Goal: Transaction & Acquisition: Purchase product/service

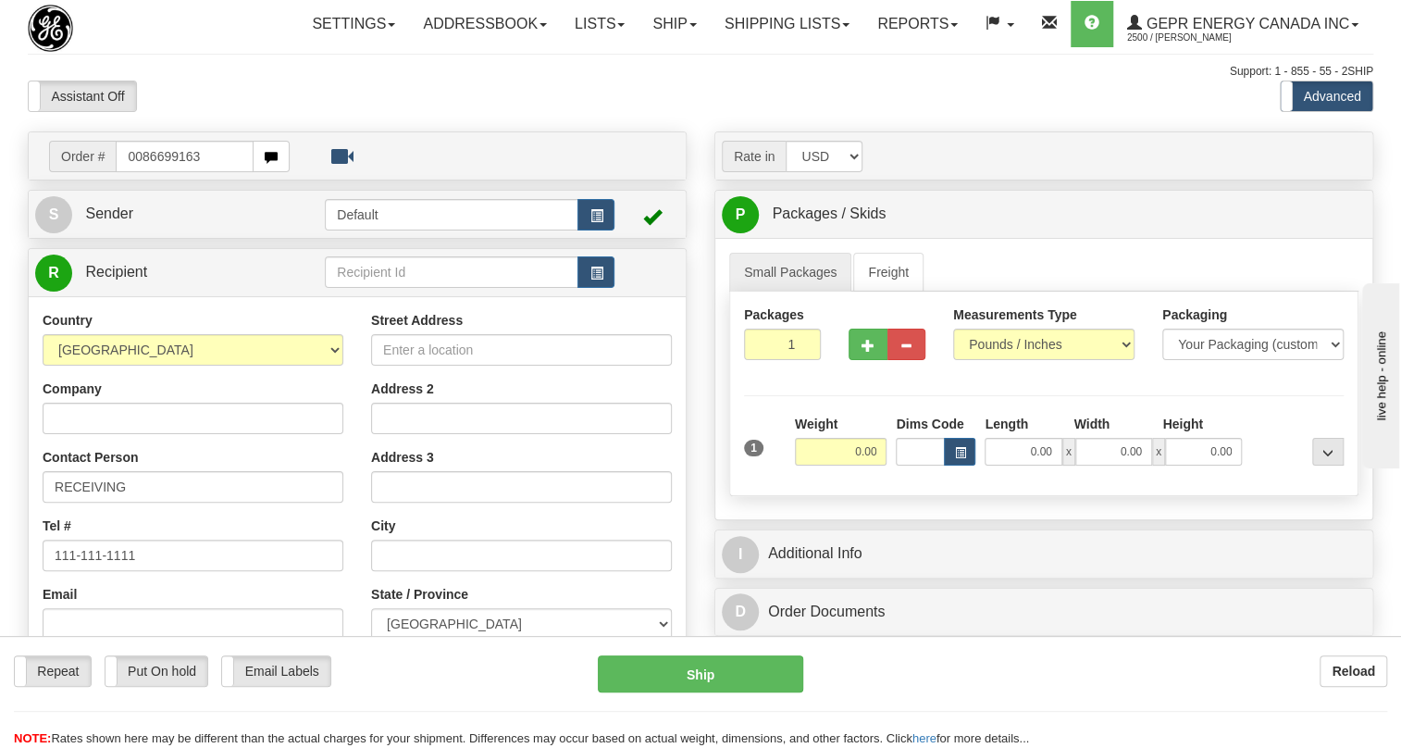
click at [144, 172] on input "0086699163" at bounding box center [185, 156] width 138 height 31
type input "86699163"
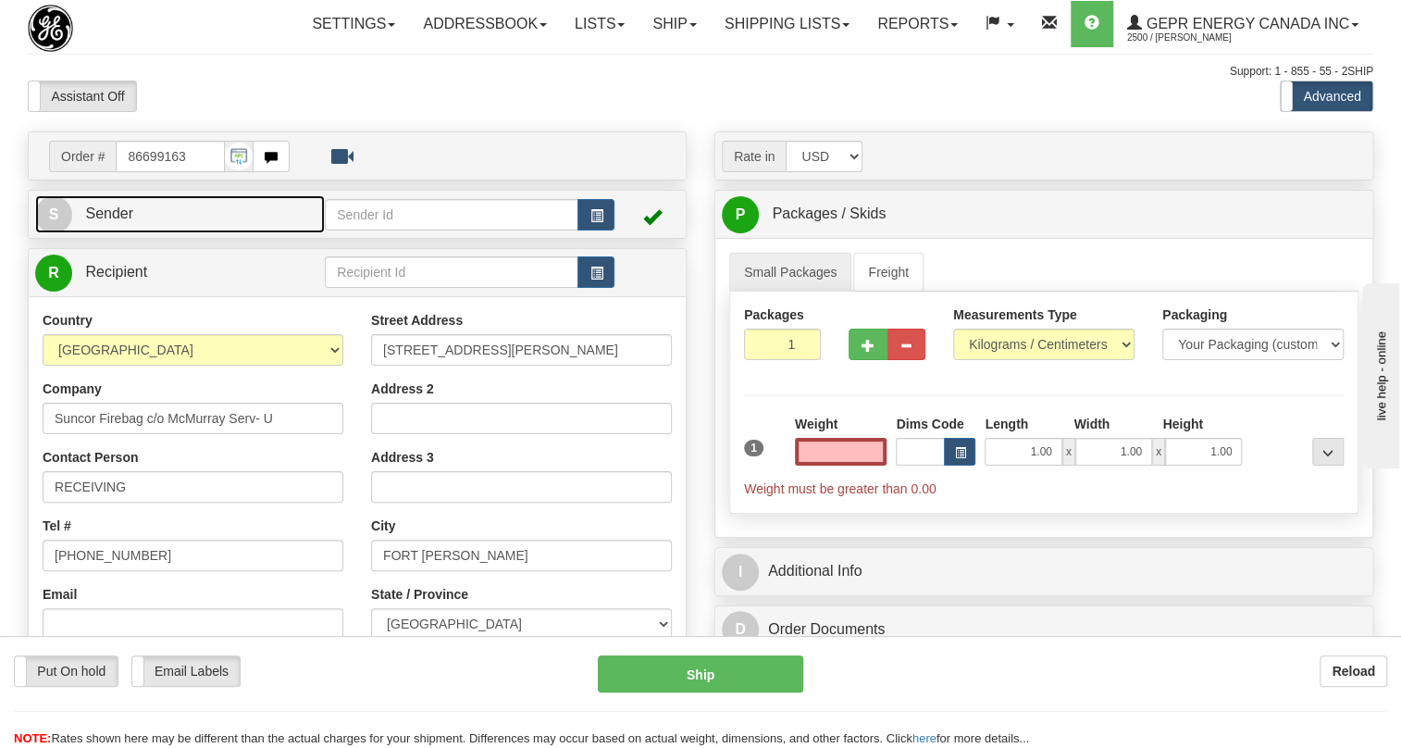
type input "0.00"
click at [117, 221] on span "Sender" at bounding box center [109, 213] width 48 height 16
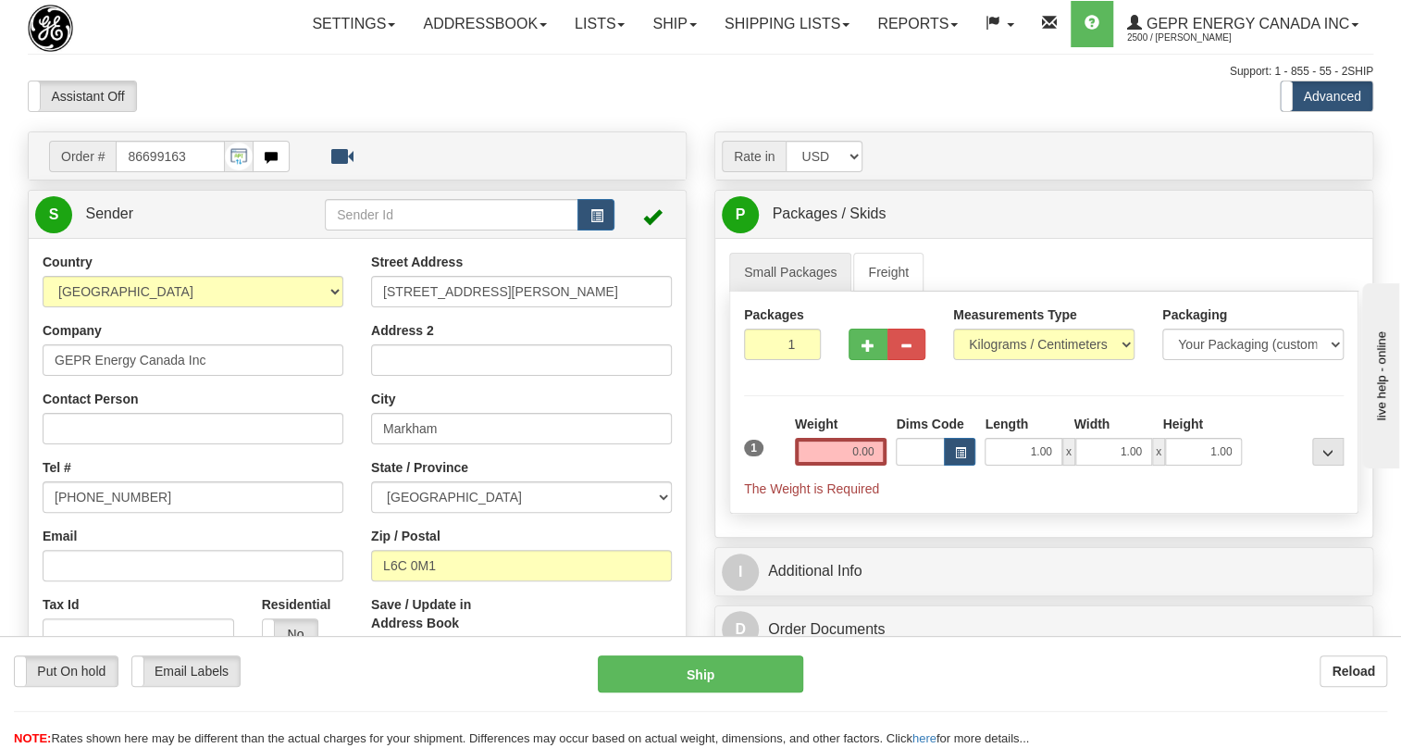
type input "MARKHAM"
click at [121, 513] on input "(779)7960565" at bounding box center [193, 496] width 301 height 31
paste input "[PHONE_NUMBER]"
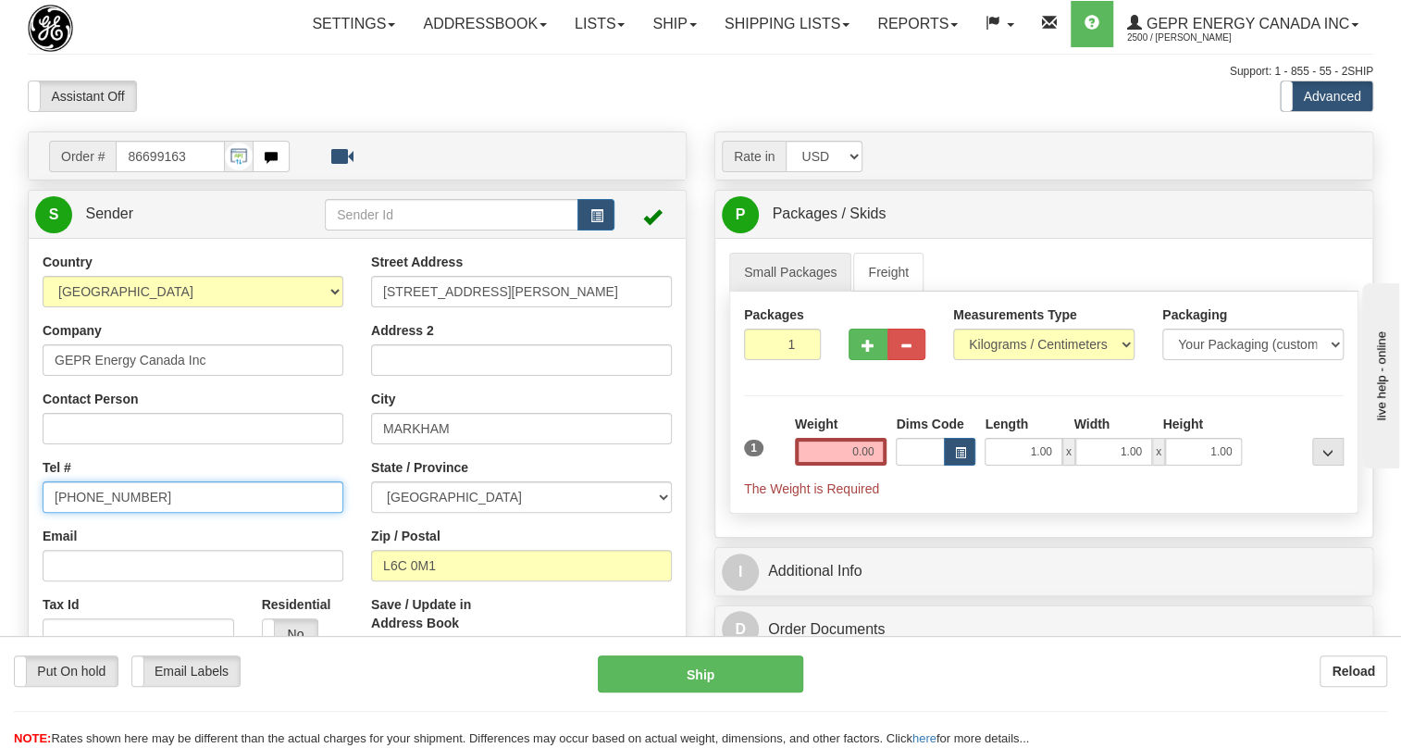
type input "[PHONE_NUMBER]"
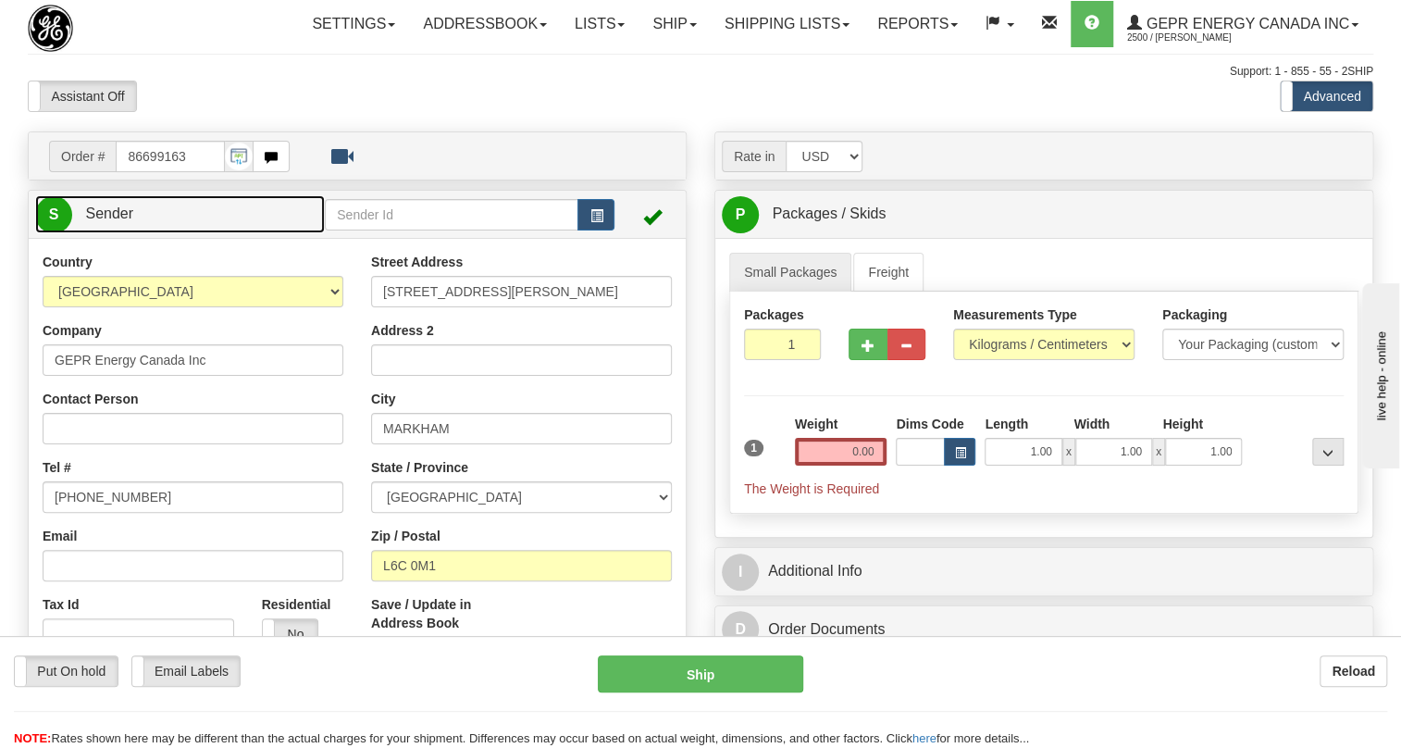
click at [112, 221] on span "Sender" at bounding box center [109, 213] width 48 height 16
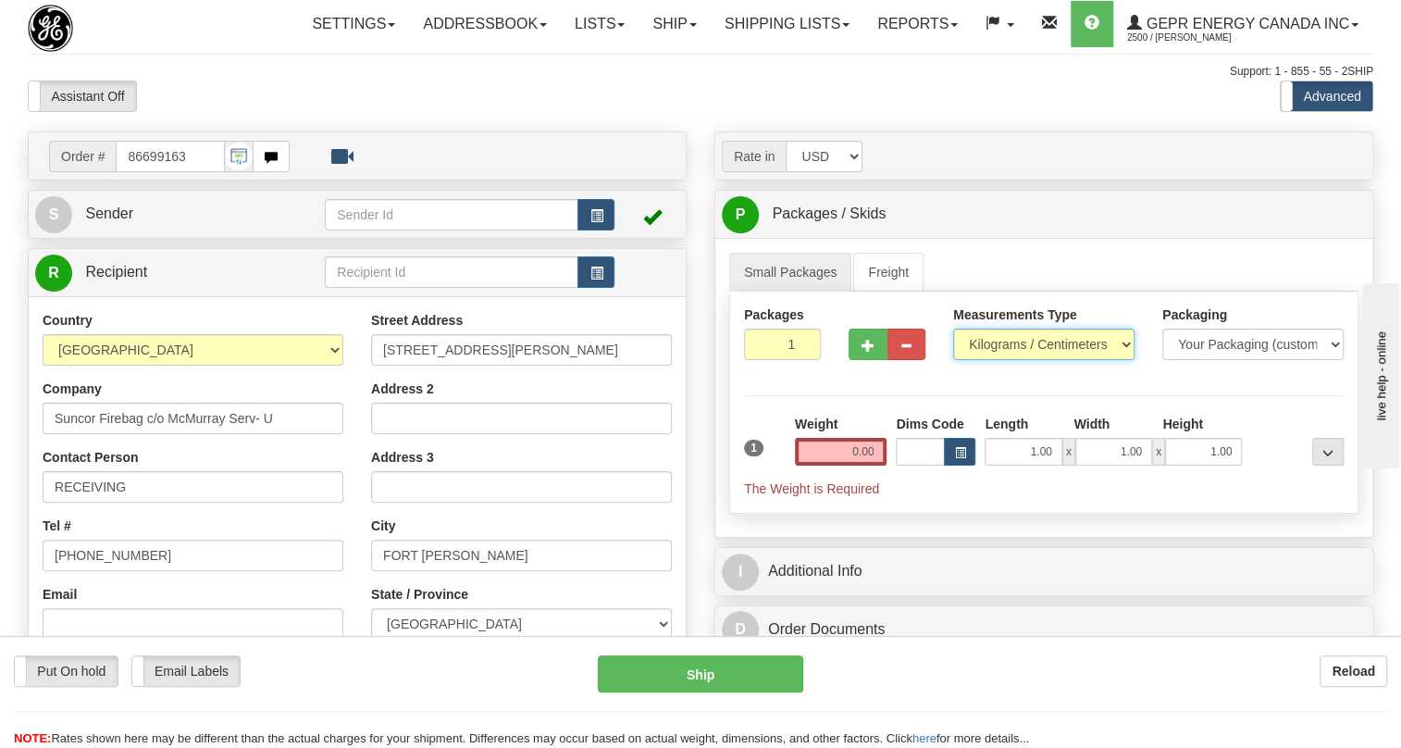
click at [991, 360] on select "Pounds / Inches Kilograms / Centimeters" at bounding box center [1043, 344] width 181 height 31
select select "0"
click at [953, 360] on select "Pounds / Inches Kilograms / Centimeters" at bounding box center [1043, 344] width 181 height 31
click at [847, 466] on input "0.00" at bounding box center [841, 452] width 93 height 28
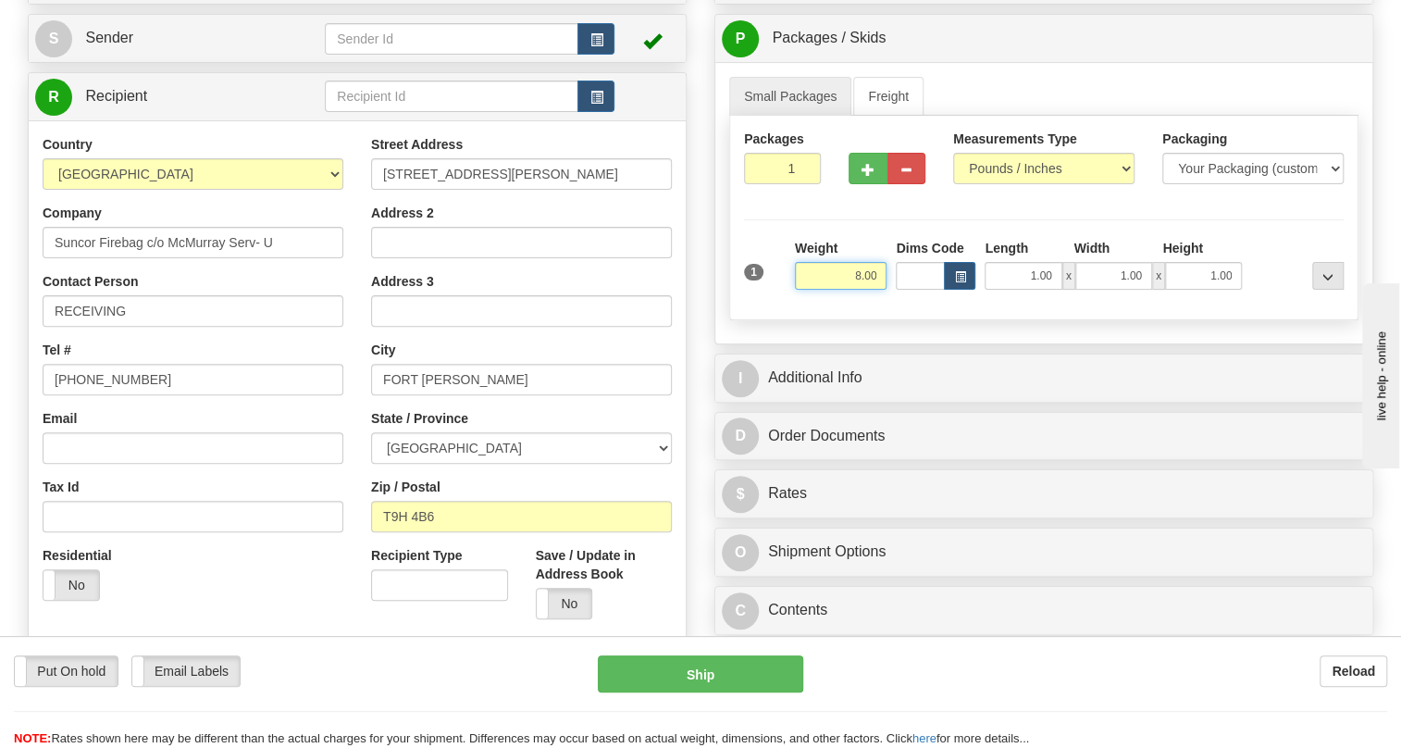
scroll to position [252, 0]
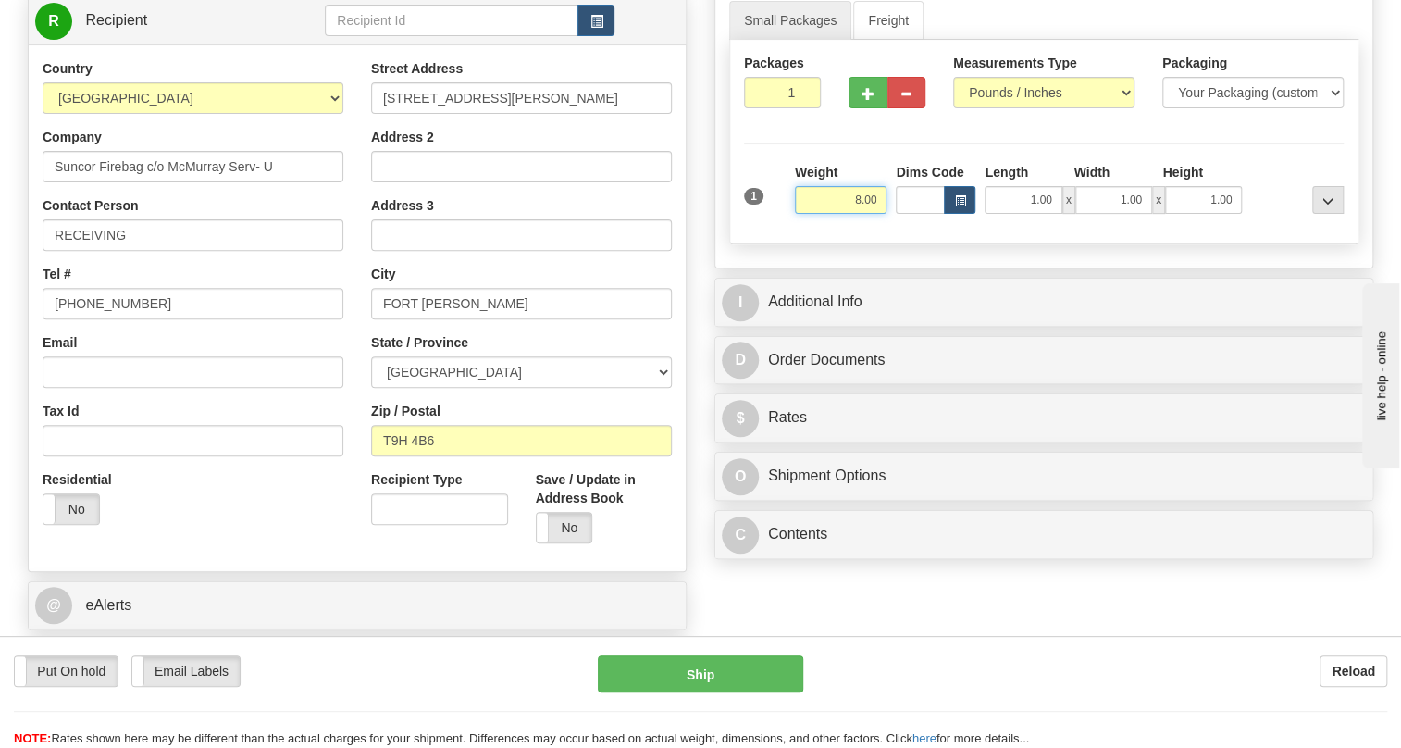
type input "8.00"
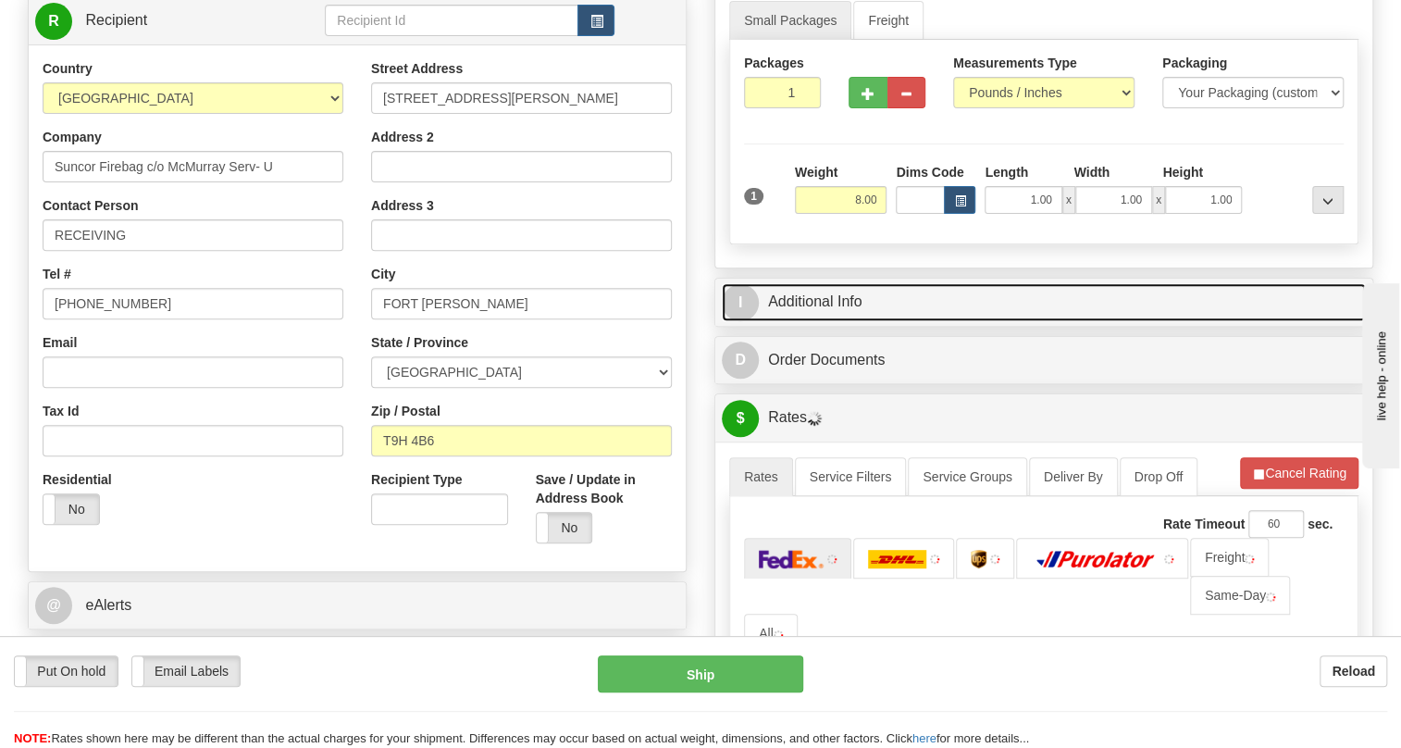
click at [814, 321] on link "I Additional Info" at bounding box center [1044, 302] width 644 height 38
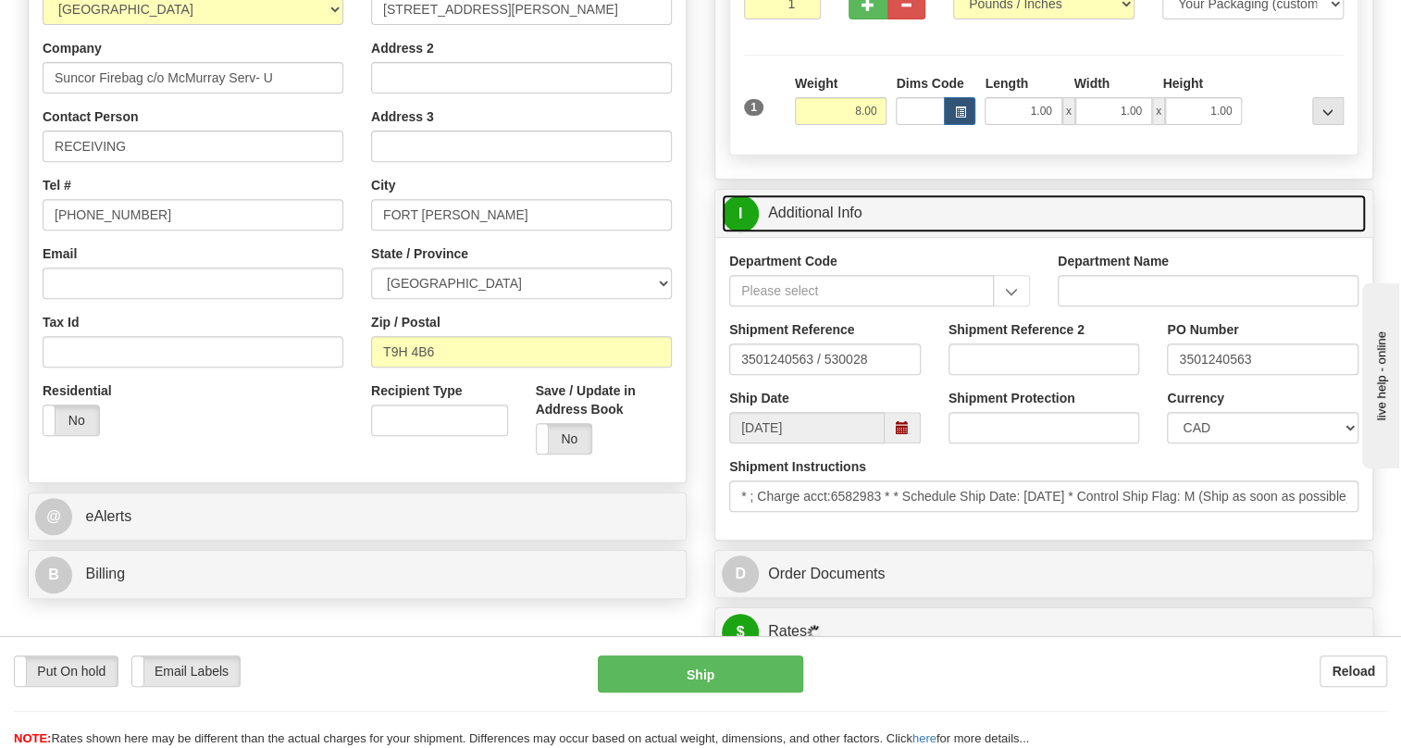
scroll to position [420, 0]
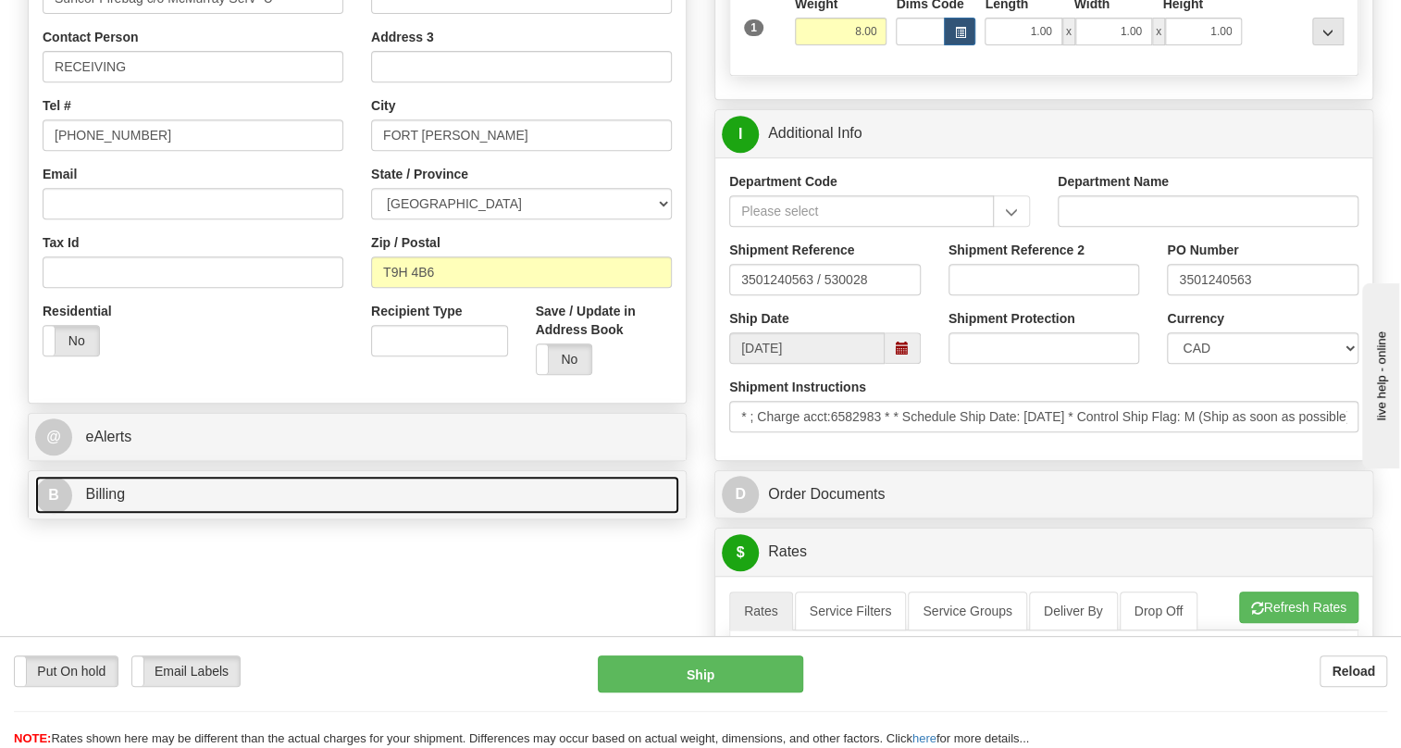
click at [102, 502] on span "Billing" at bounding box center [105, 494] width 40 height 16
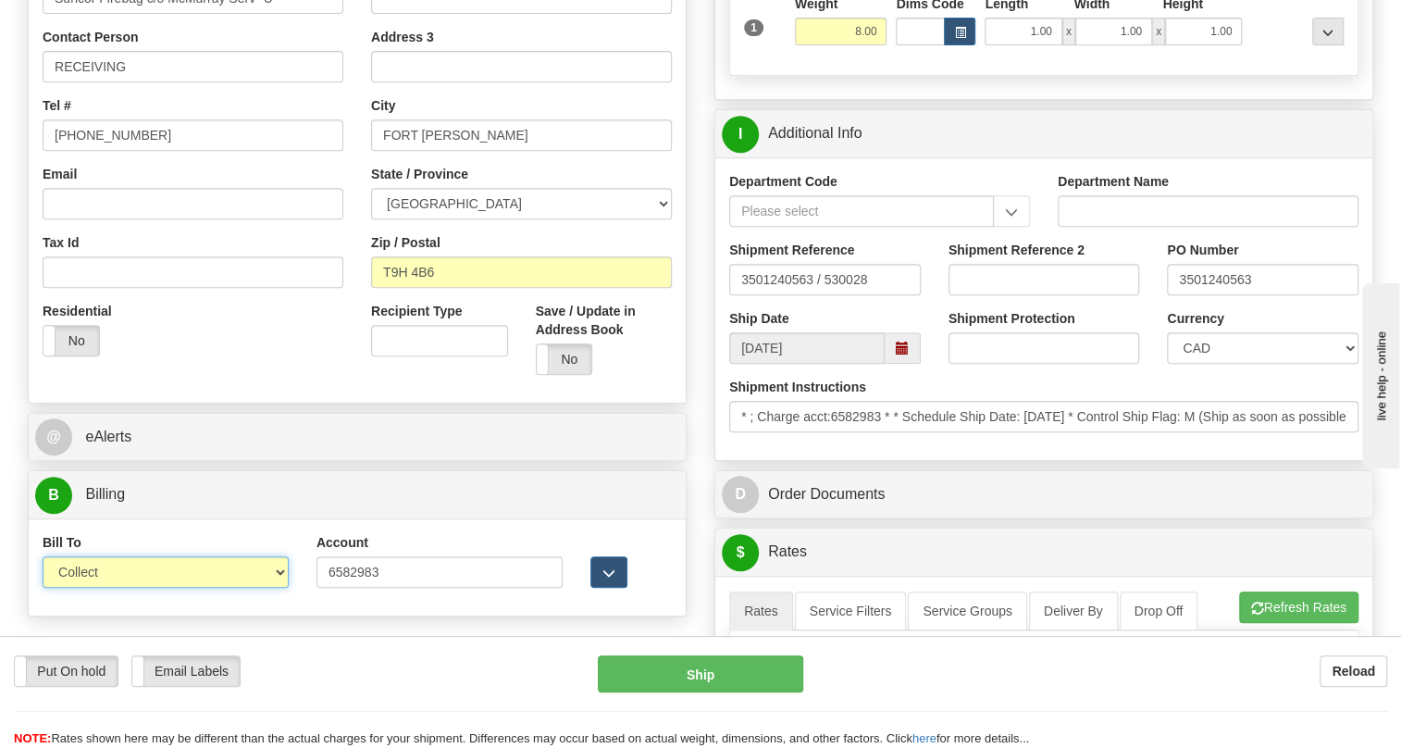
click at [110, 588] on select "Sender Recipient Third Party Collect" at bounding box center [166, 571] width 246 height 31
select select "2"
click at [43, 588] on select "Sender Recipient Third Party Collect" at bounding box center [166, 571] width 246 height 31
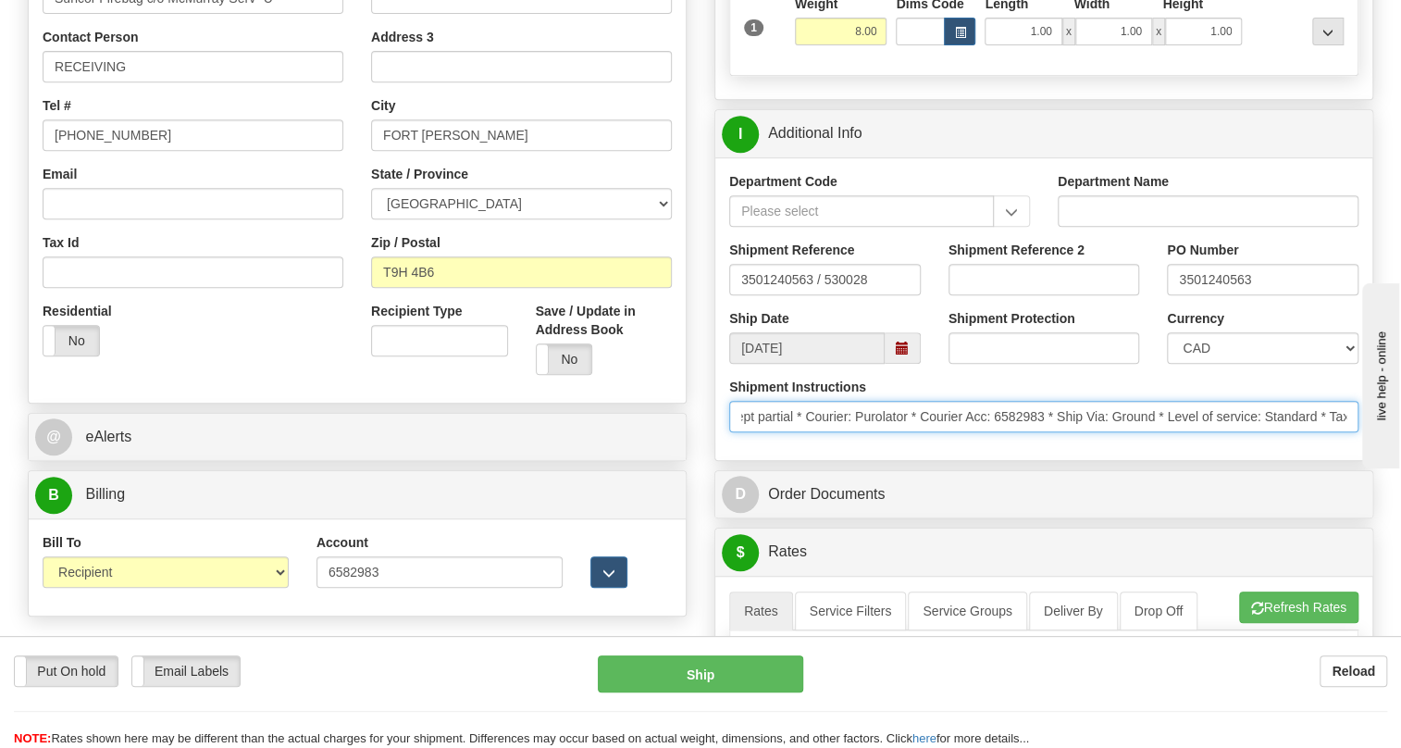
scroll to position [0, 855]
drag, startPoint x: 1150, startPoint y: 460, endPoint x: 1401, endPoint y: 463, distance: 250.8
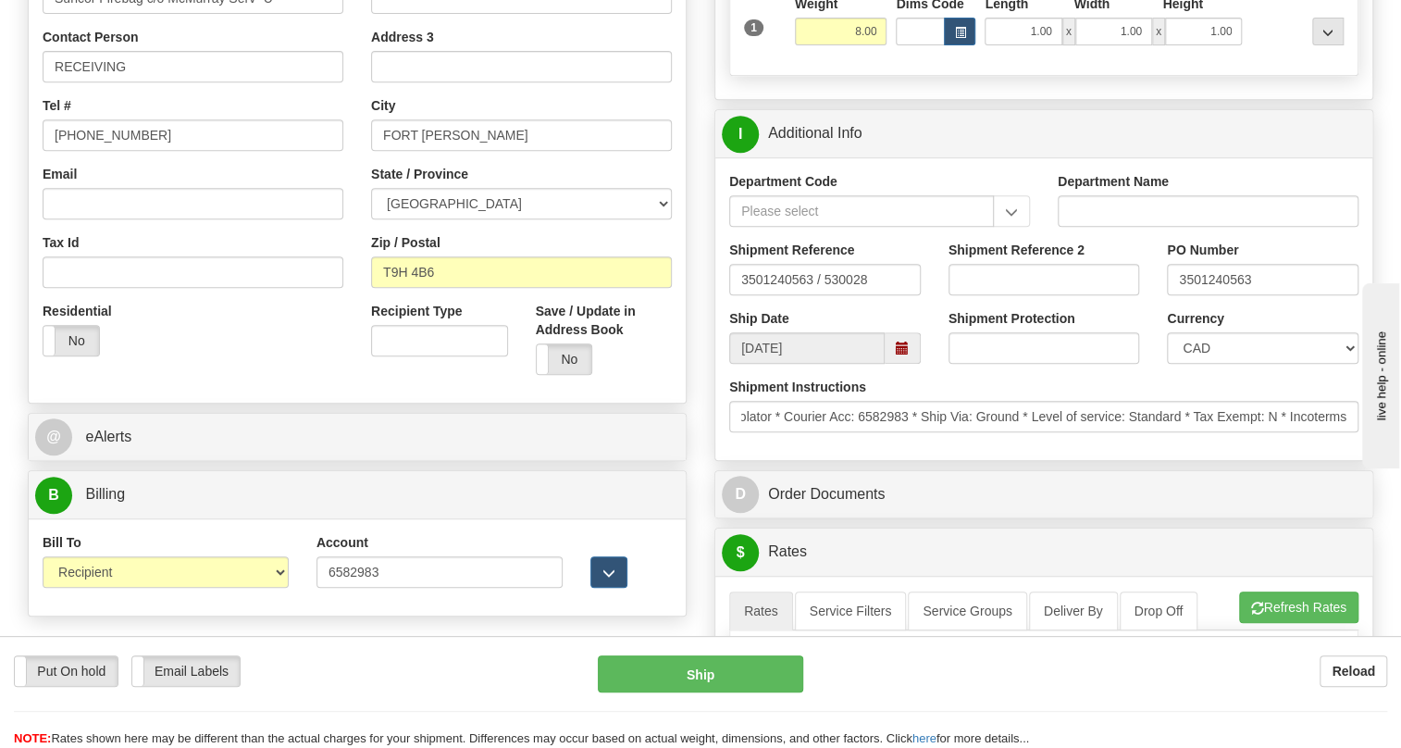
click at [1017, 460] on div "Department Code Department Name Shipment Reference 3501240563 / 530028 Shipment…" at bounding box center [1043, 308] width 657 height 303
click at [1207, 295] on input "3501240563" at bounding box center [1263, 279] width 192 height 31
click at [155, 82] on input "RECEIVING" at bounding box center [193, 66] width 301 height 31
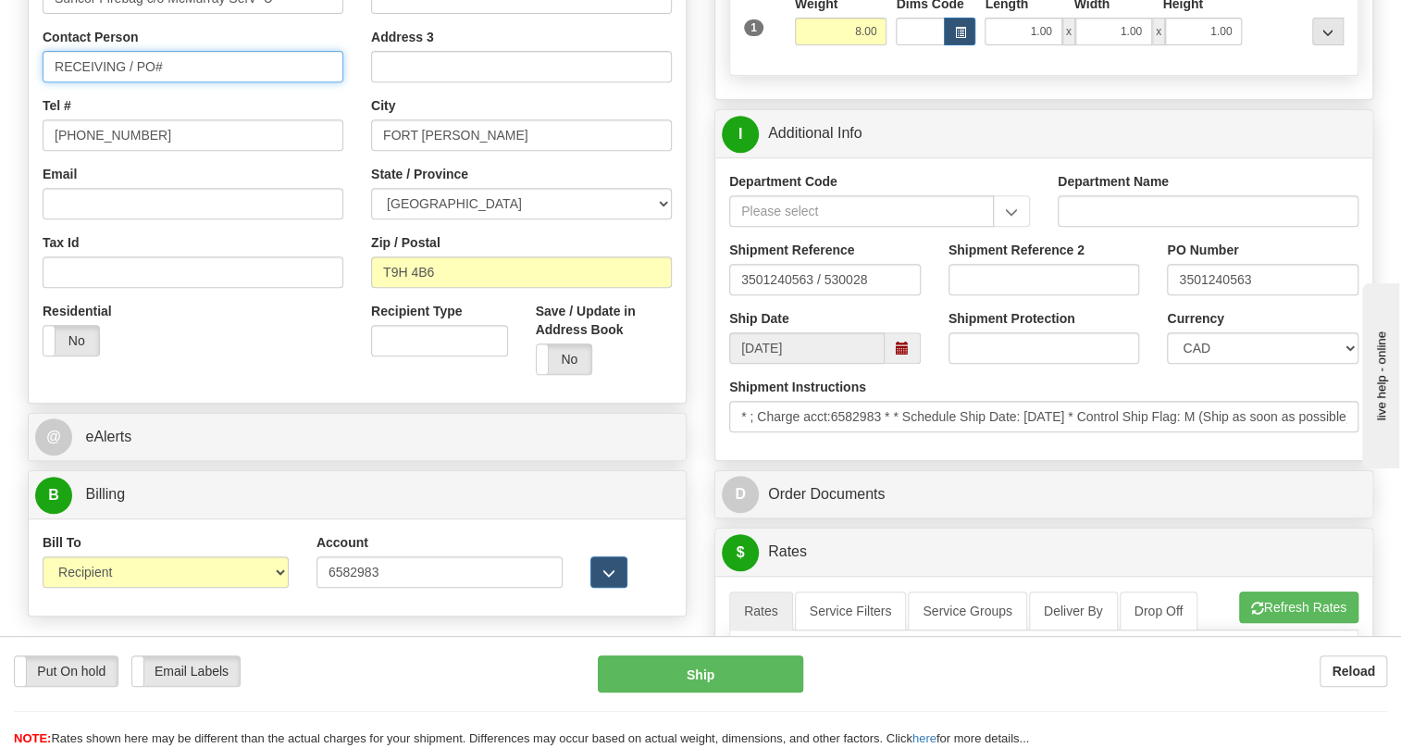
paste input "3501240563"
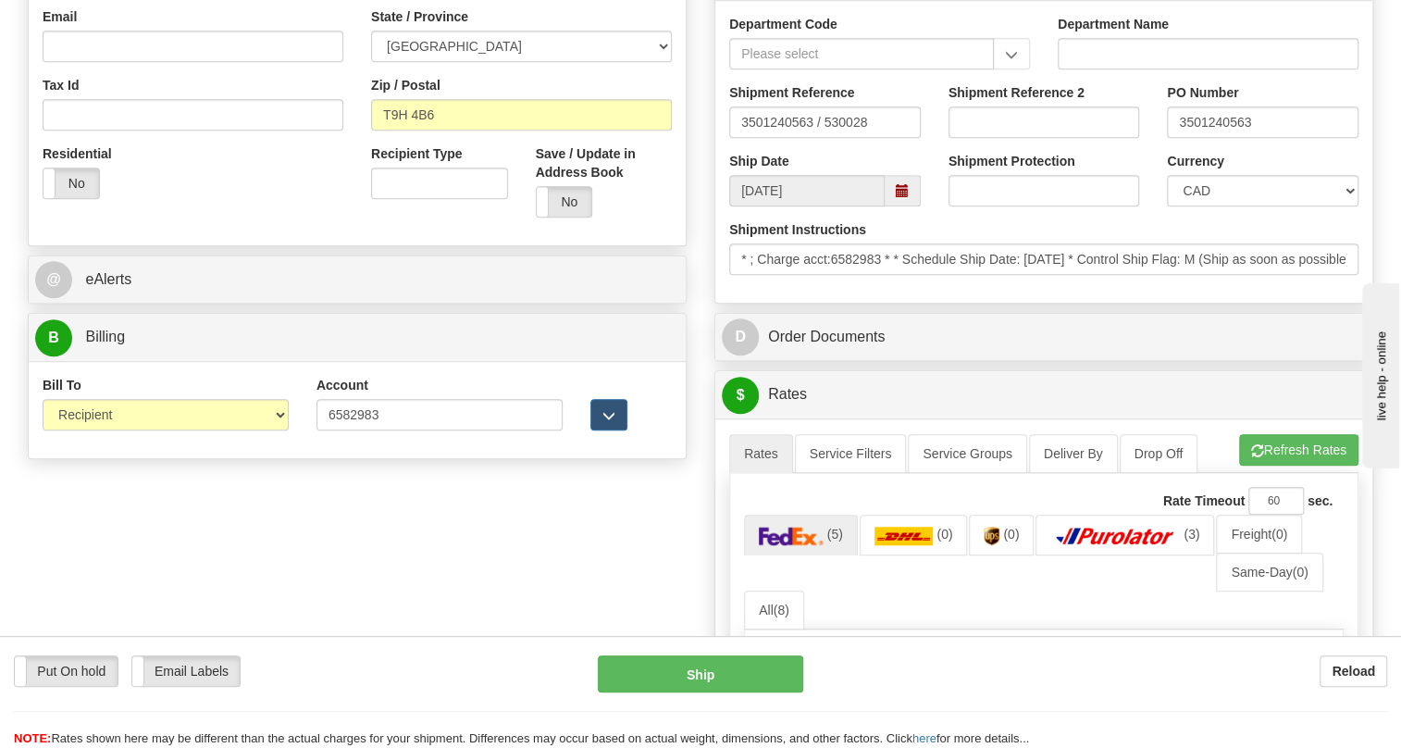
scroll to position [589, 0]
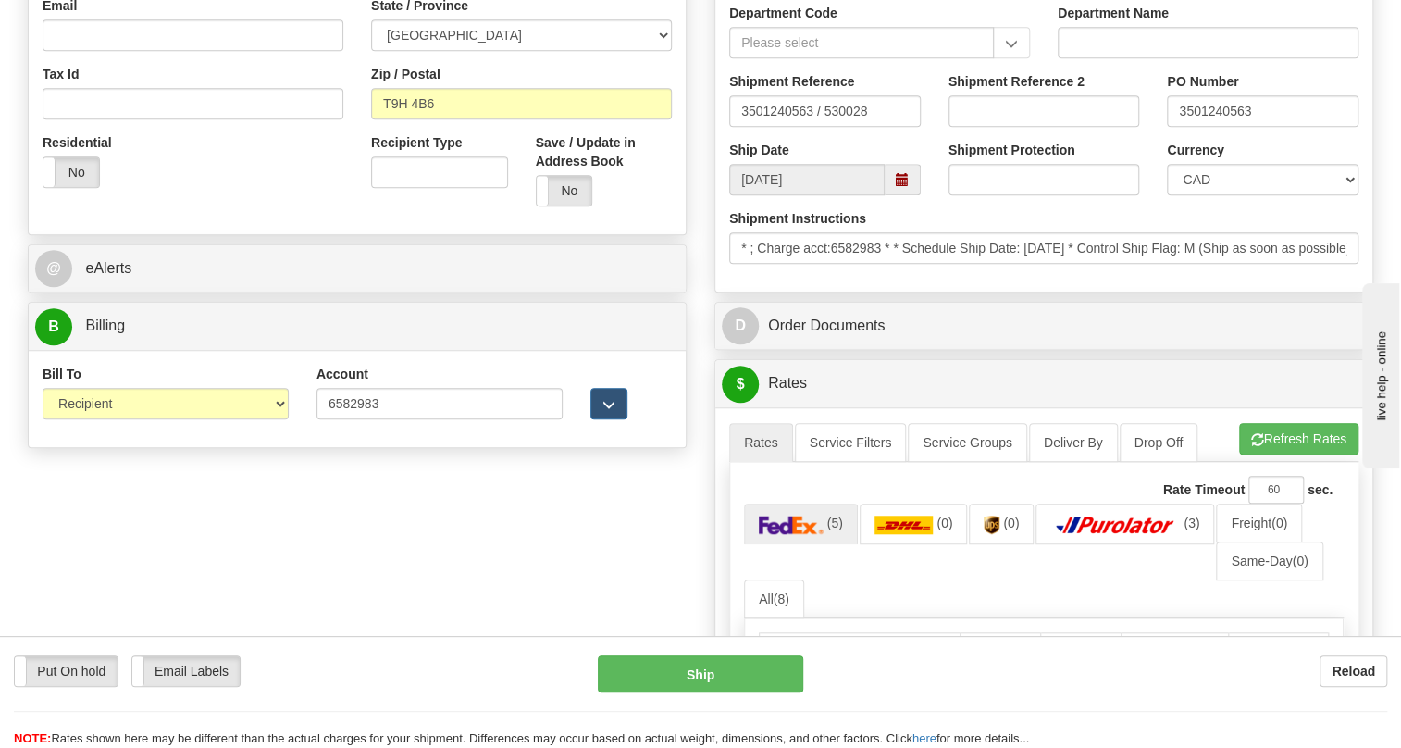
type input "RECEIVING / PO# 3501240563"
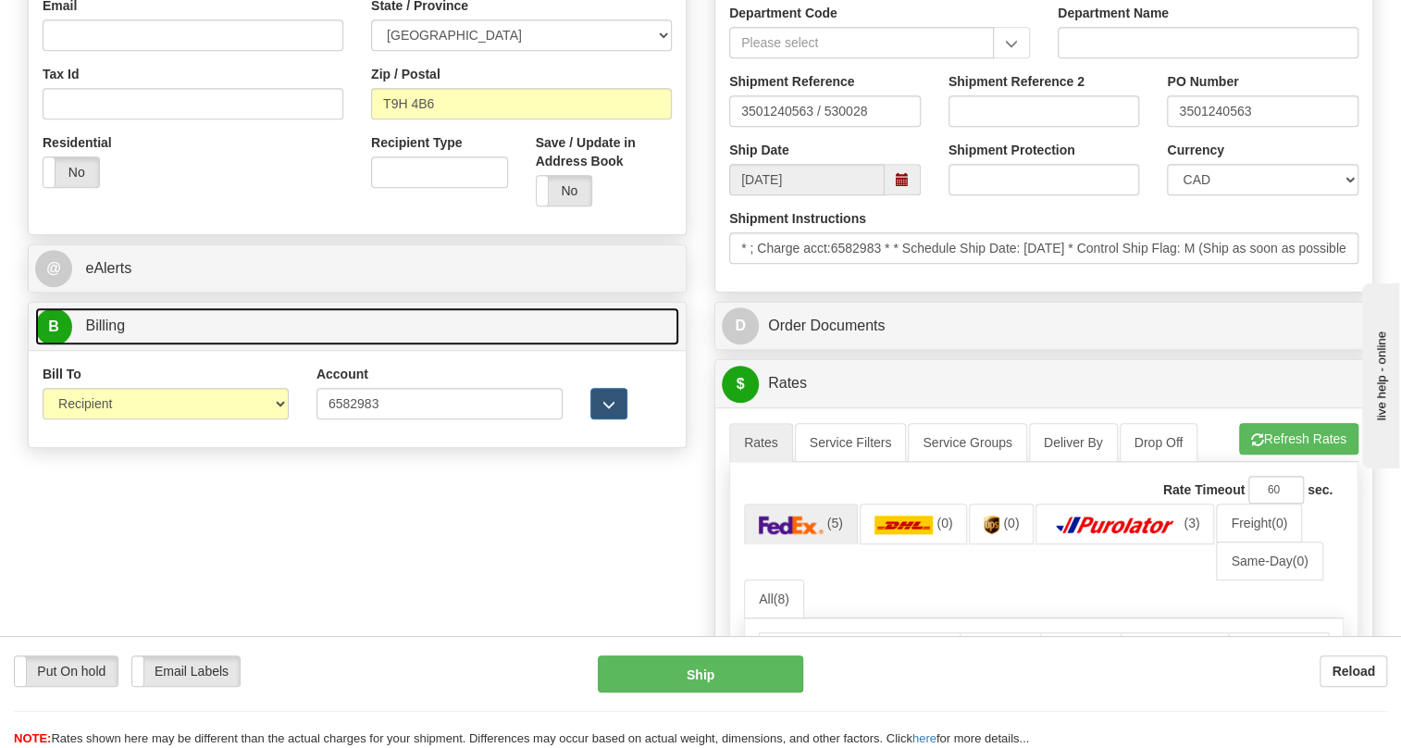
click at [113, 333] on span "Billing" at bounding box center [105, 325] width 40 height 16
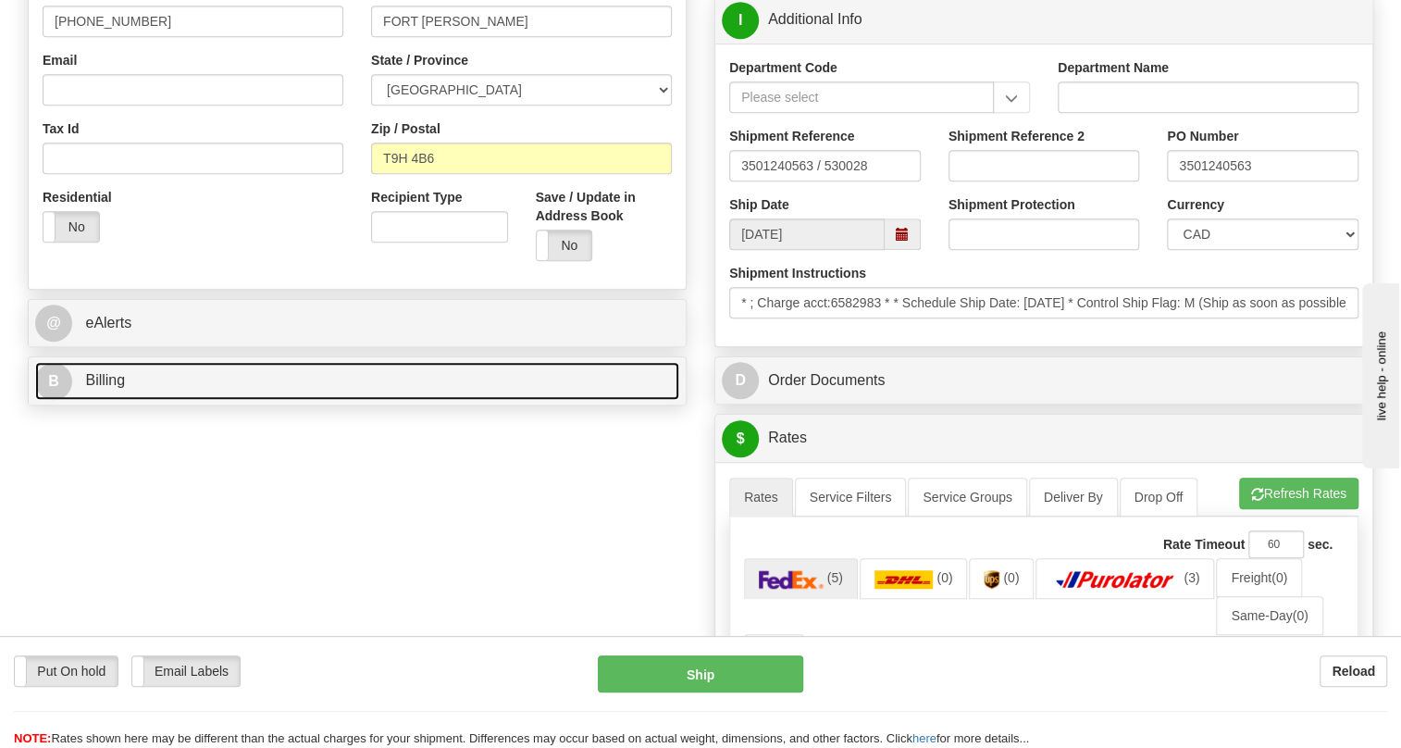
scroll to position [504, 0]
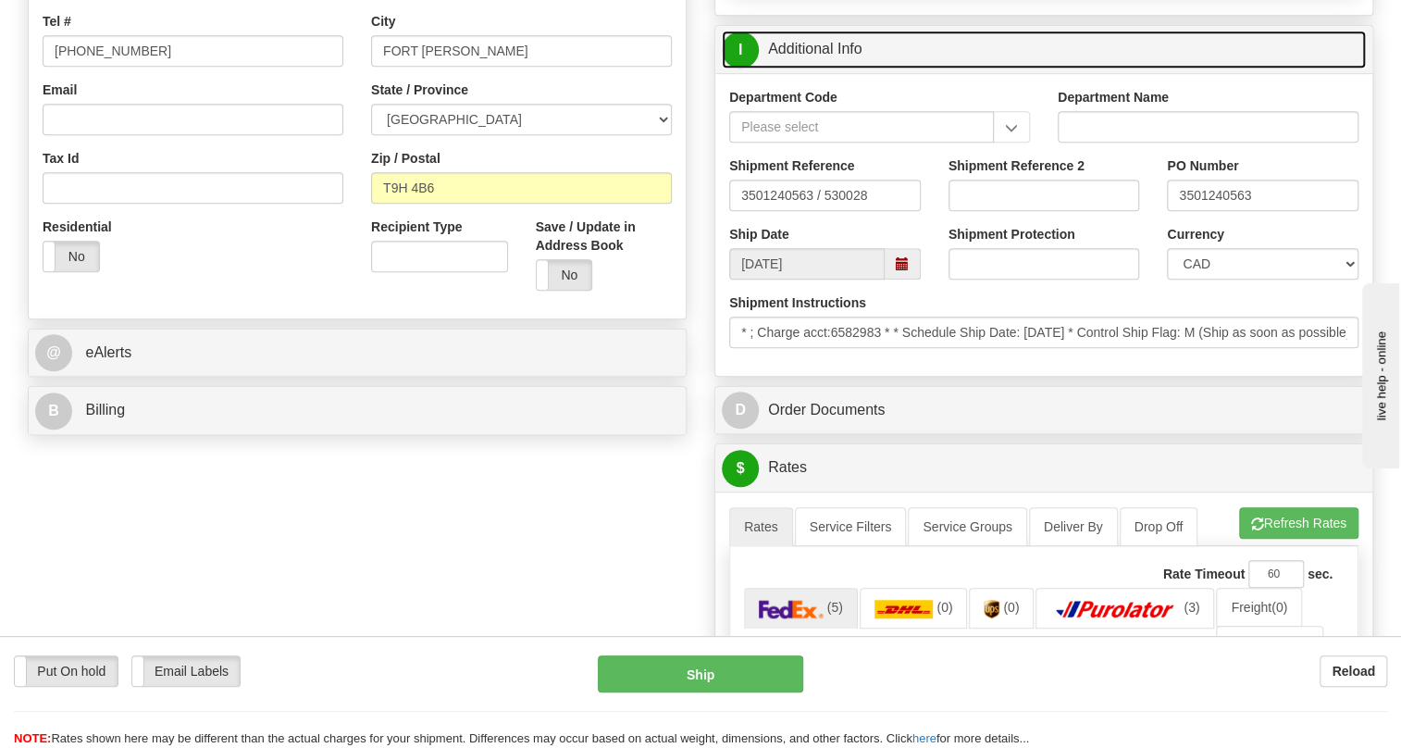
click at [820, 68] on link "I Additional Info" at bounding box center [1044, 50] width 644 height 38
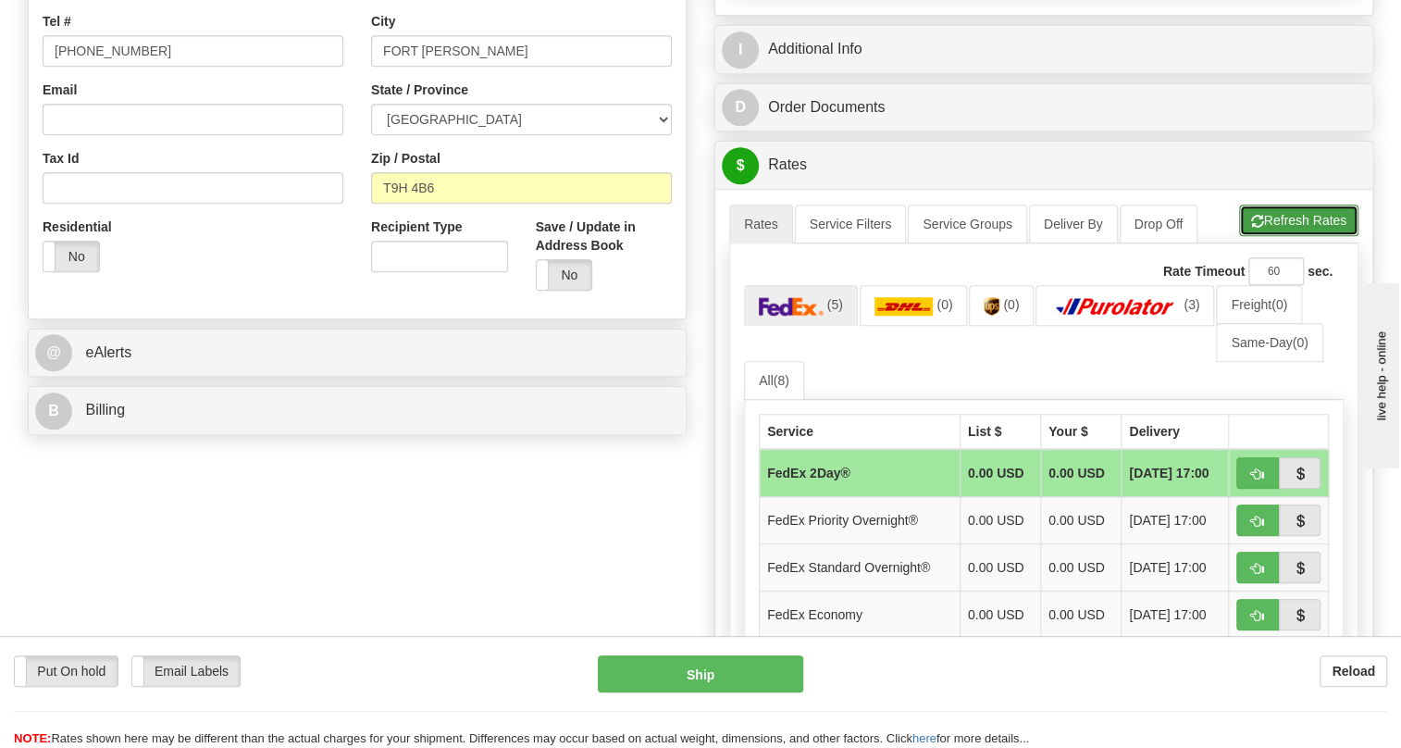
click at [1296, 236] on button "Refresh Rates" at bounding box center [1298, 220] width 119 height 31
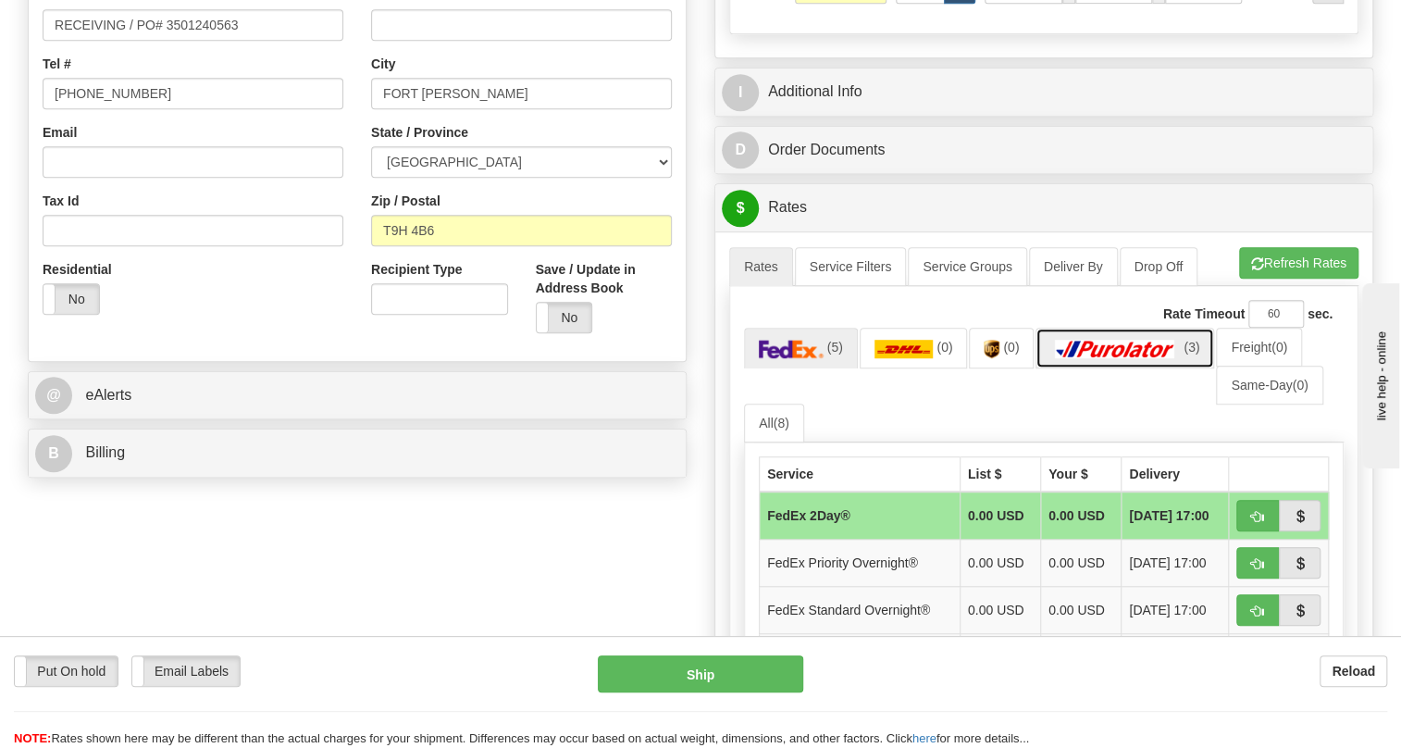
click at [1131, 349] on img at bounding box center [1116, 349] width 130 height 19
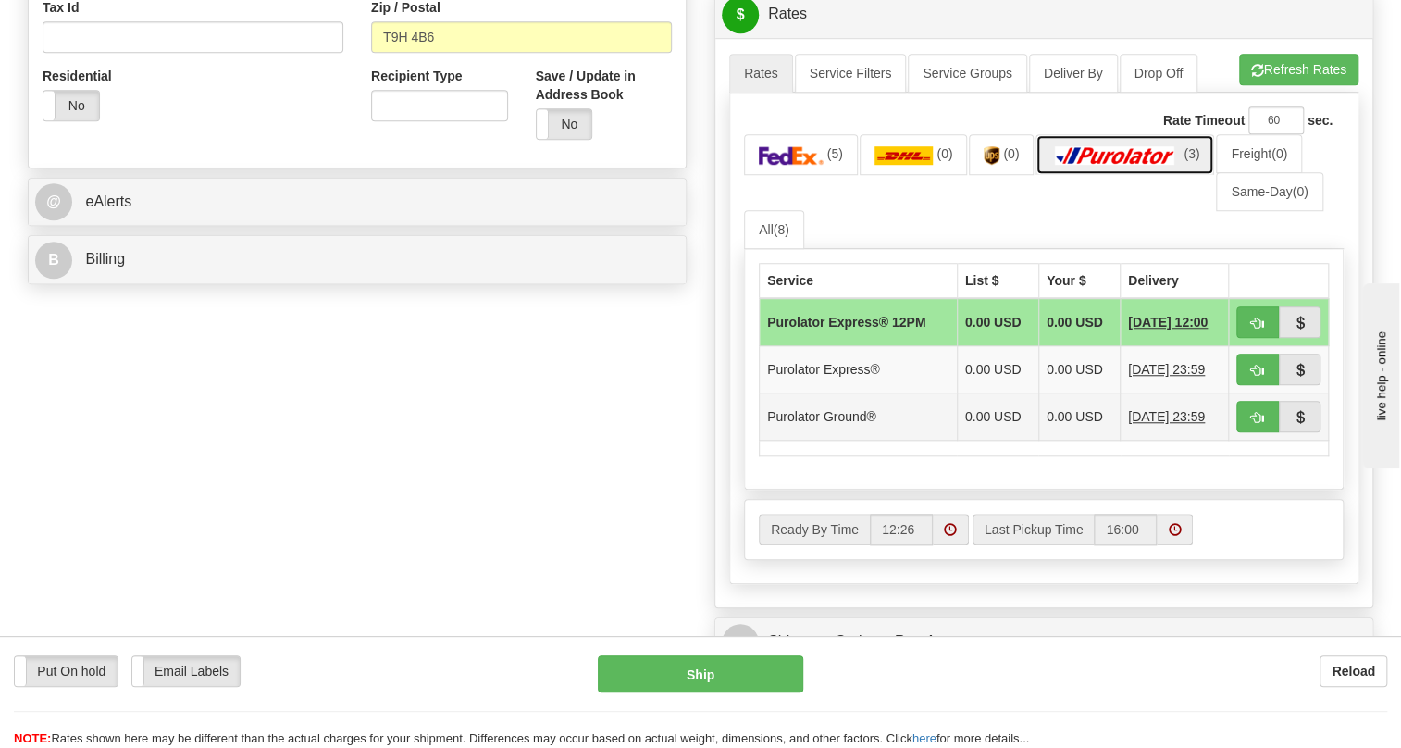
scroll to position [757, 0]
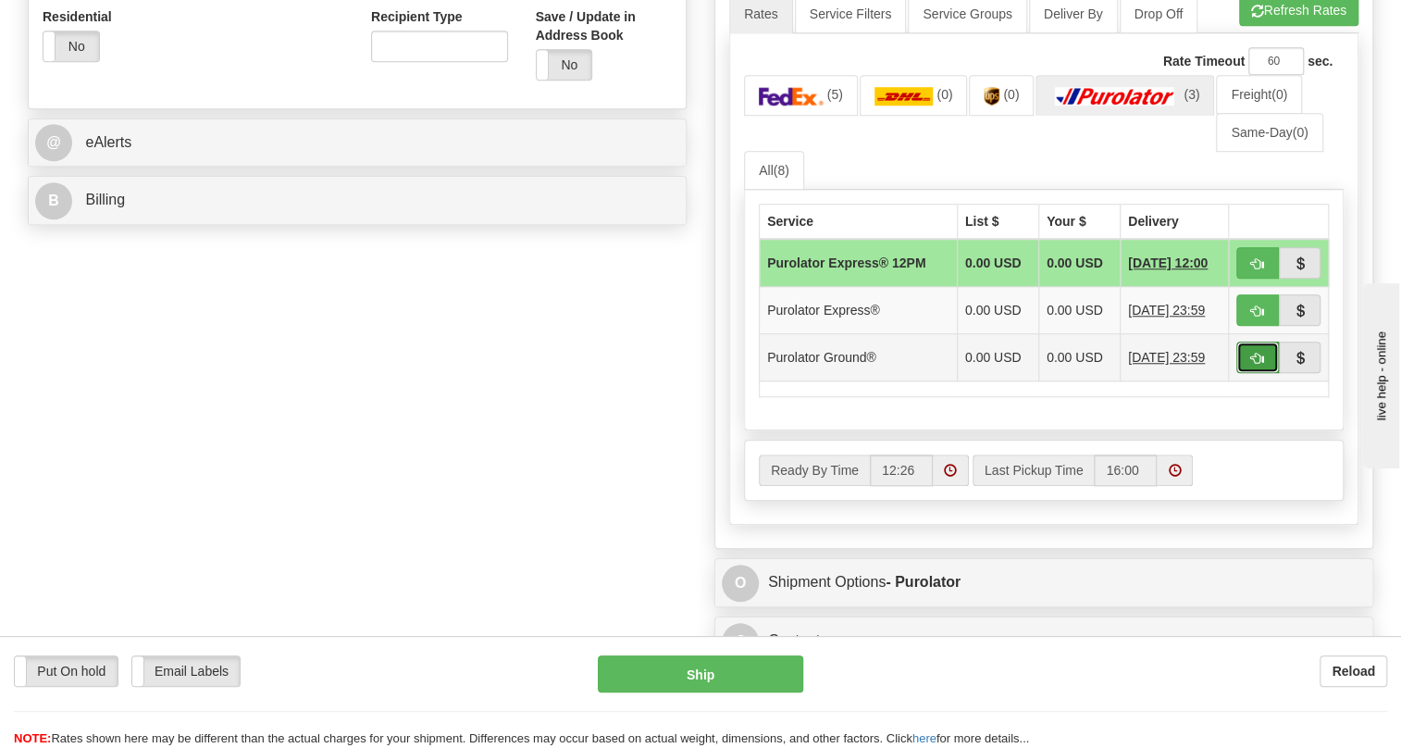
click at [1256, 354] on span "button" at bounding box center [1257, 359] width 13 height 12
type input "260"
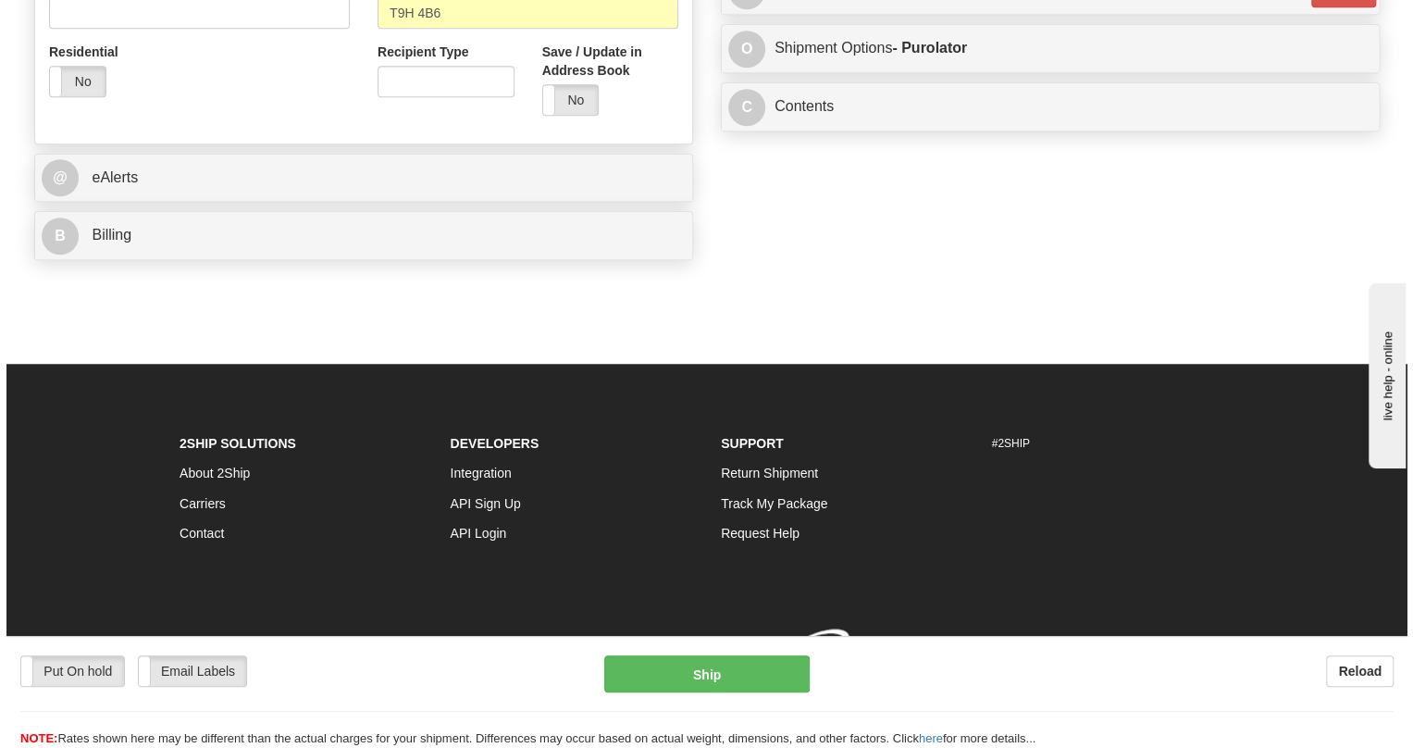
scroll to position [748, 0]
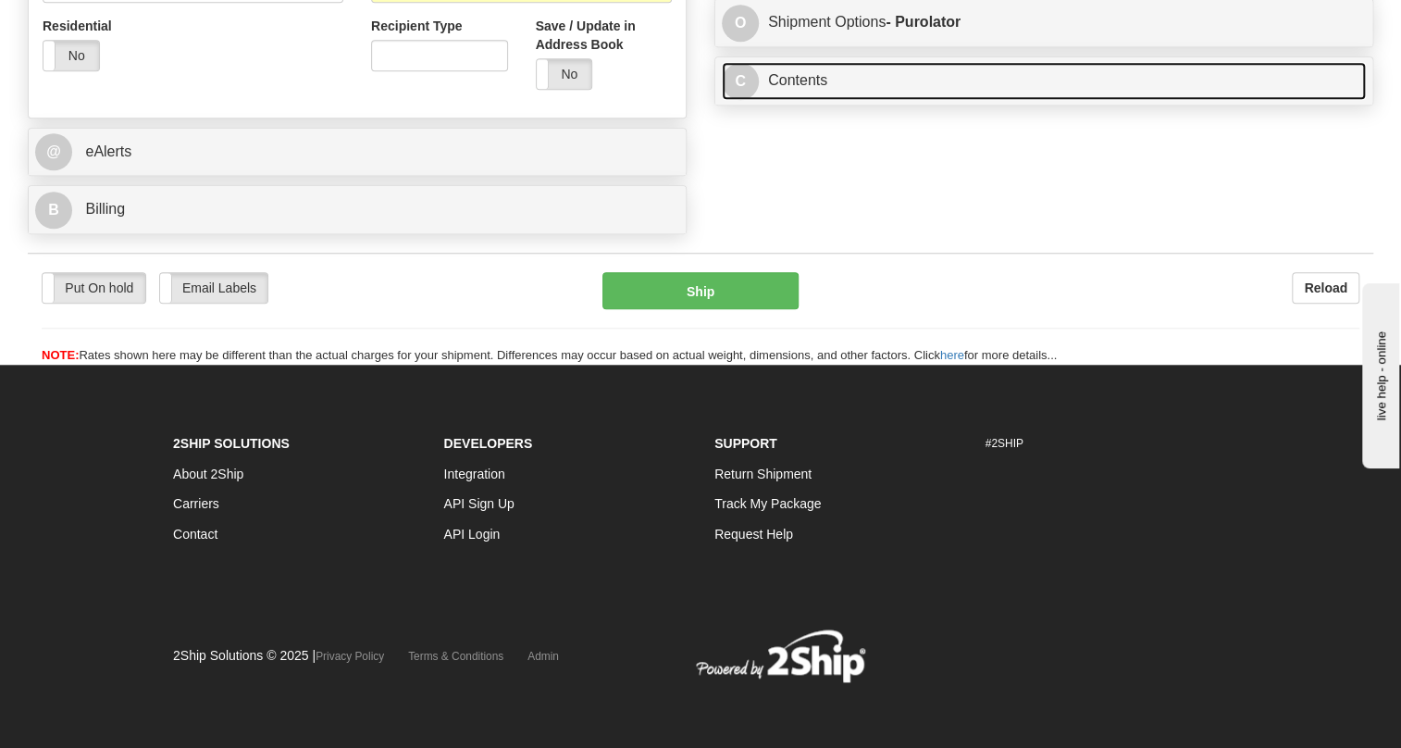
click at [810, 81] on link "C Contents" at bounding box center [1044, 81] width 644 height 38
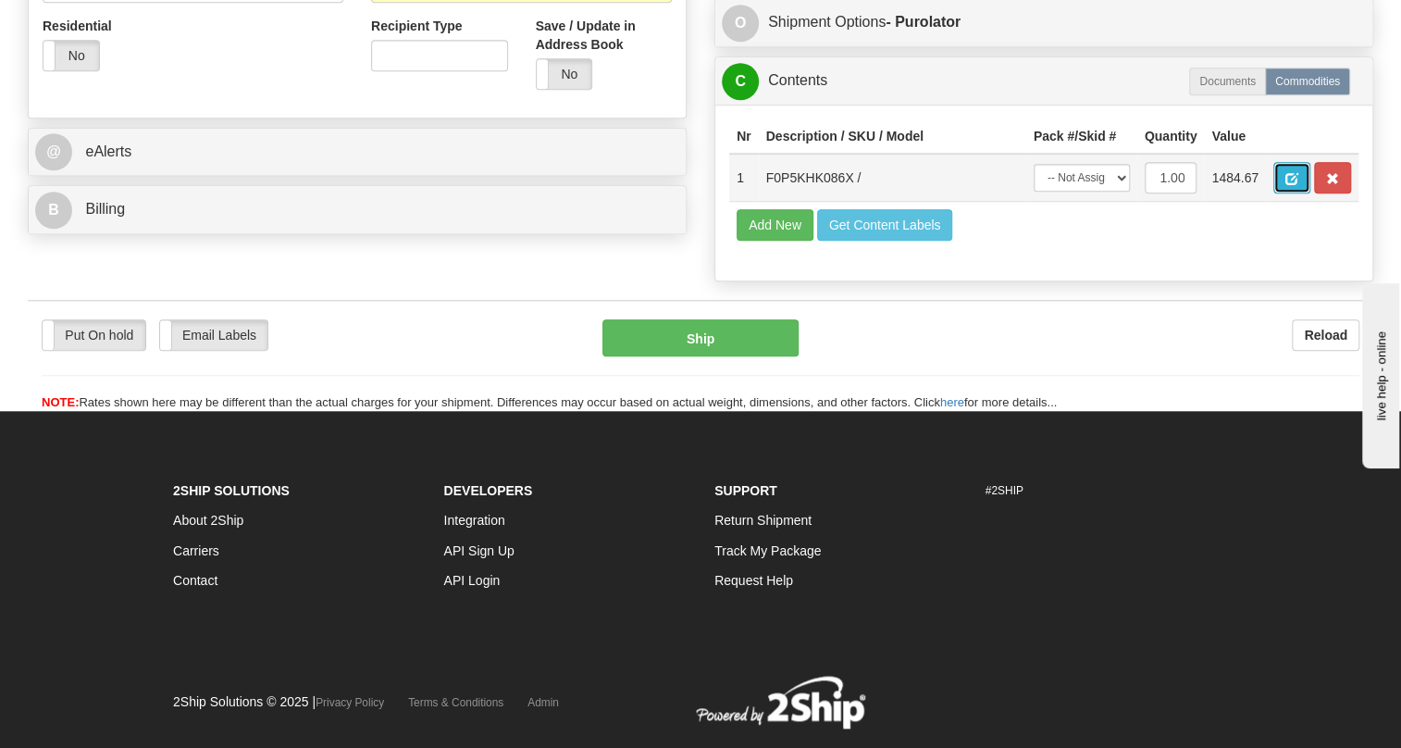
click at [1294, 174] on span "button" at bounding box center [1292, 179] width 13 height 12
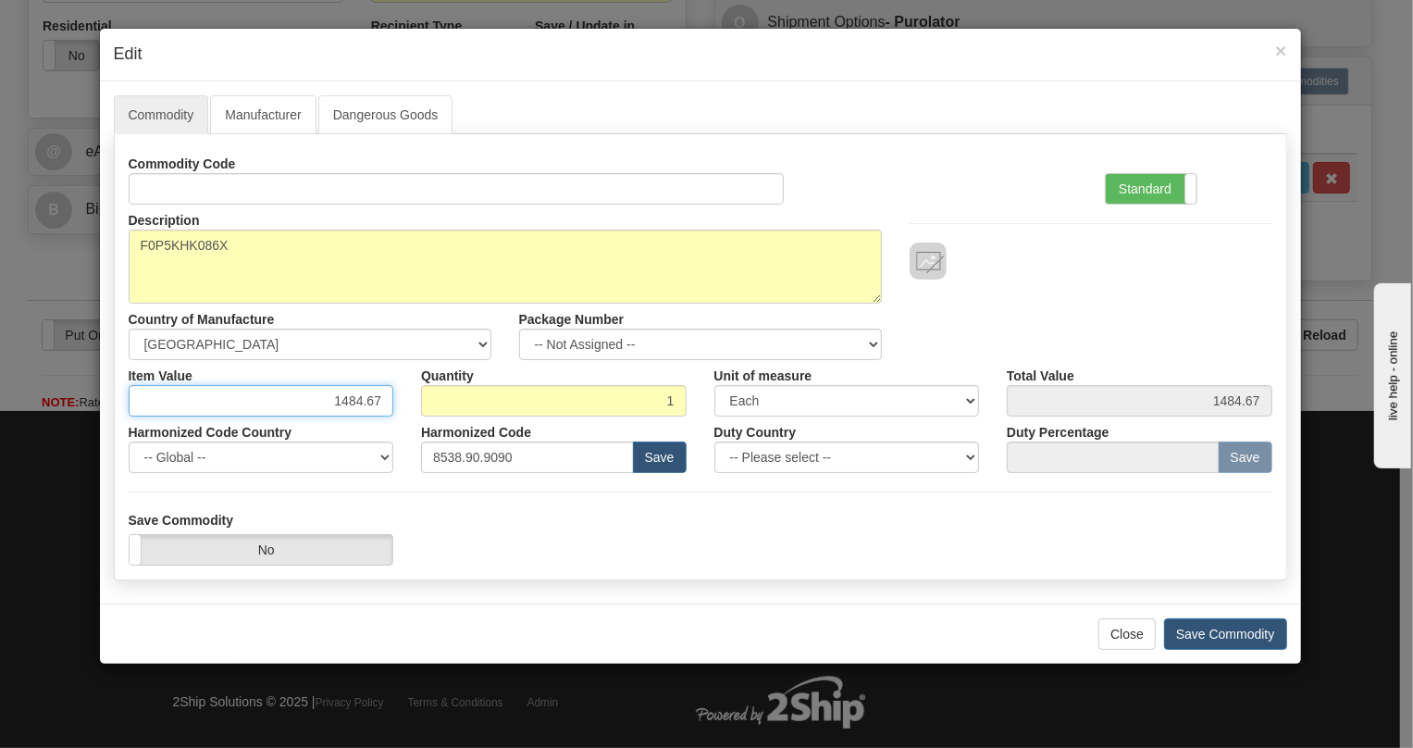
click at [364, 404] on input "1484.67" at bounding box center [262, 400] width 266 height 31
paste input "2.161,71"
click at [342, 404] on input "2.161,71" at bounding box center [262, 400] width 266 height 31
click at [361, 405] on input "2161,71" at bounding box center [262, 400] width 266 height 31
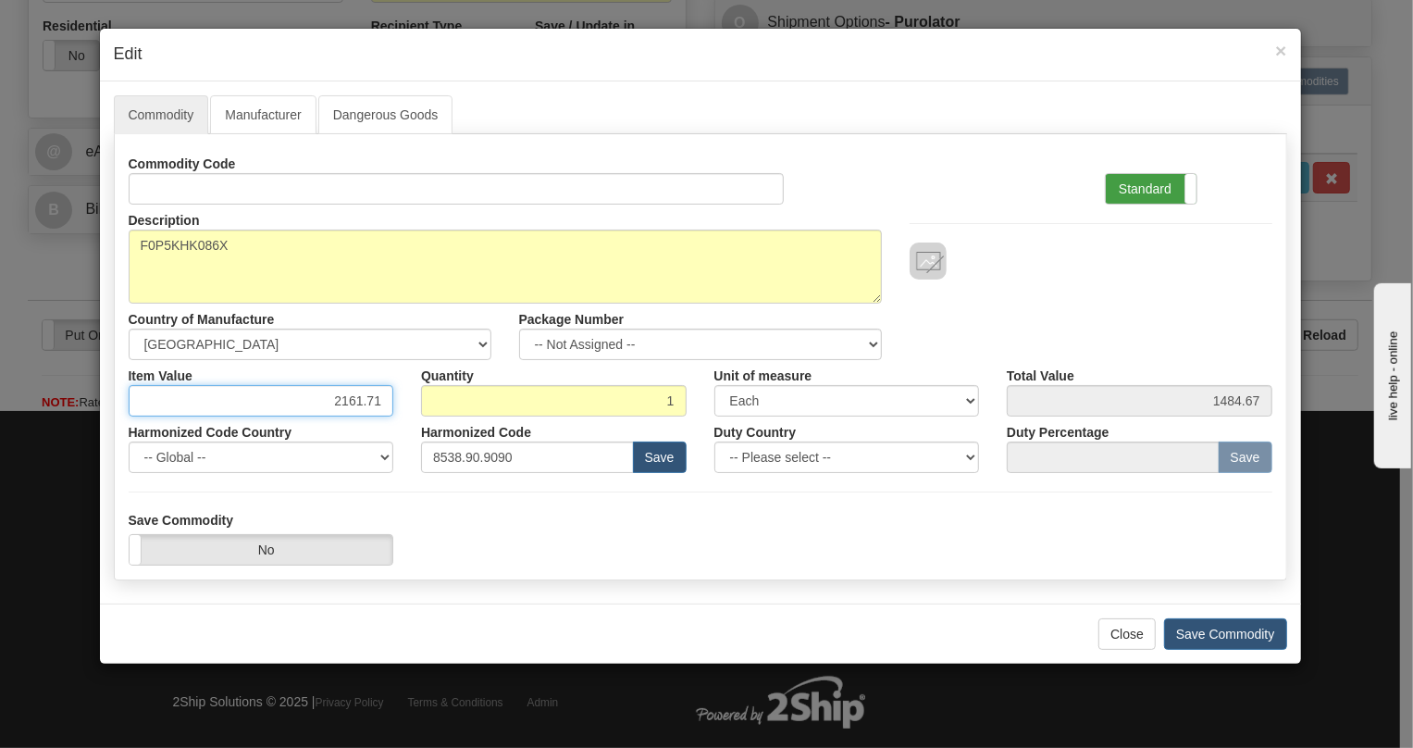
type input "2161.71"
click at [1135, 192] on label "Standard" at bounding box center [1151, 189] width 91 height 30
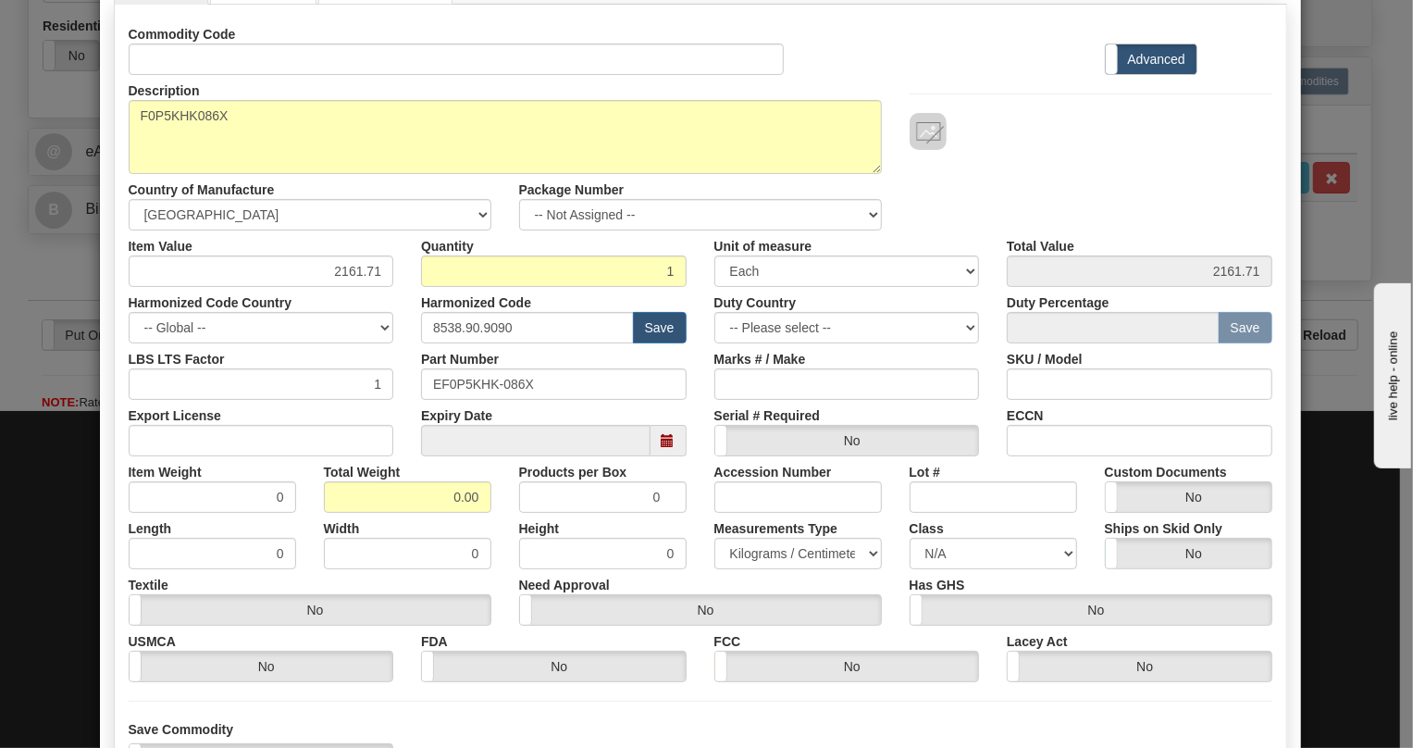
scroll to position [168, 0]
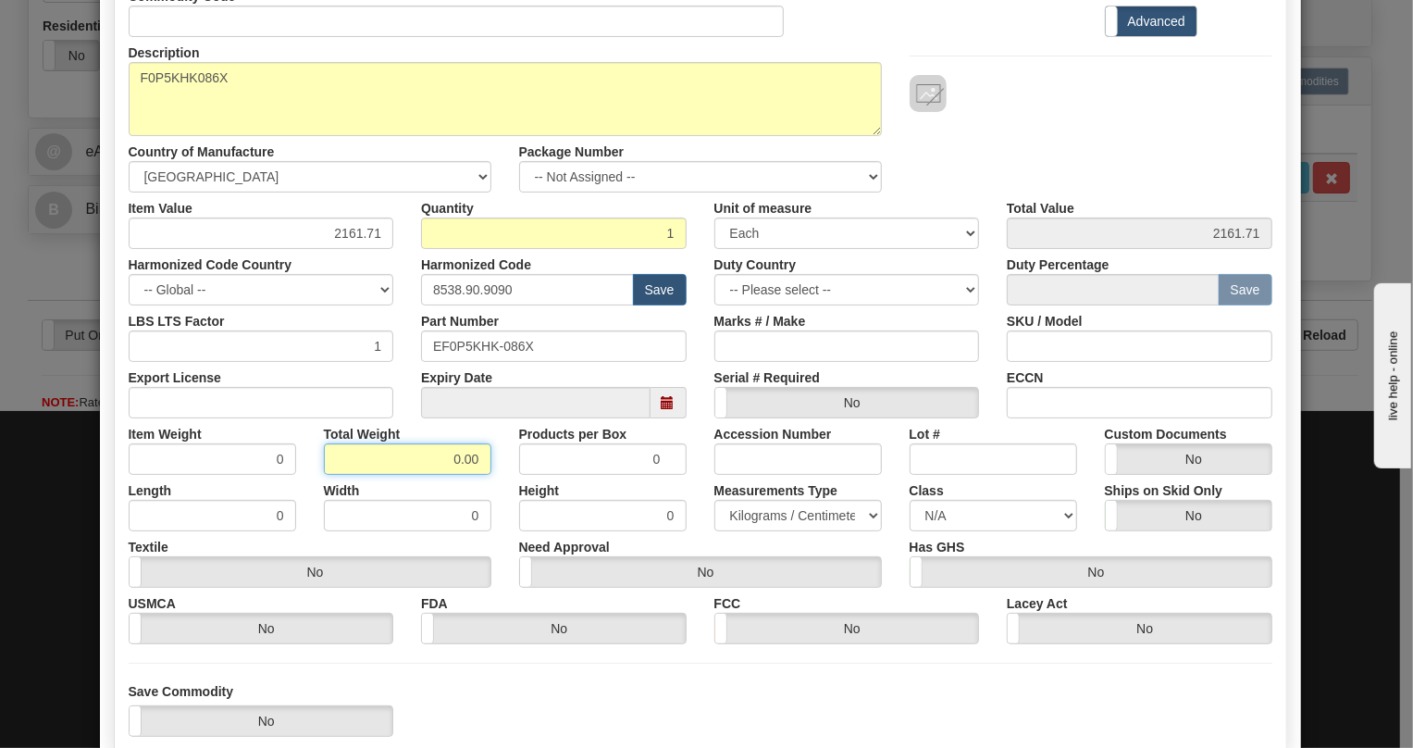
click at [438, 456] on input "0.00" at bounding box center [408, 458] width 168 height 31
type input "1.00"
type input "1.0000"
click at [782, 514] on select "Pounds / Inches Kilograms / Centimeters" at bounding box center [799, 515] width 168 height 31
select select "0"
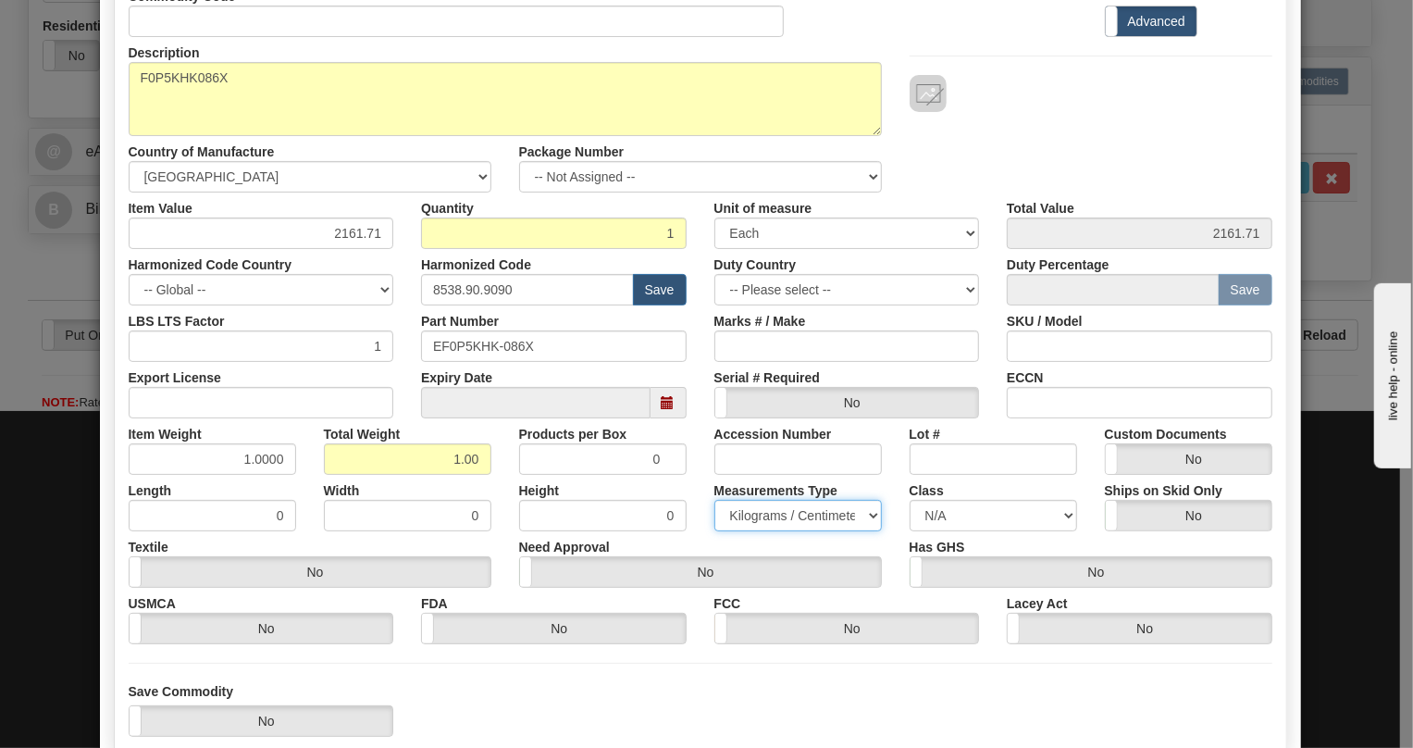
click at [715, 500] on select "Pounds / Inches Kilograms / Centimeters" at bounding box center [799, 515] width 168 height 31
click at [686, 484] on div "Height 0" at bounding box center [602, 503] width 195 height 56
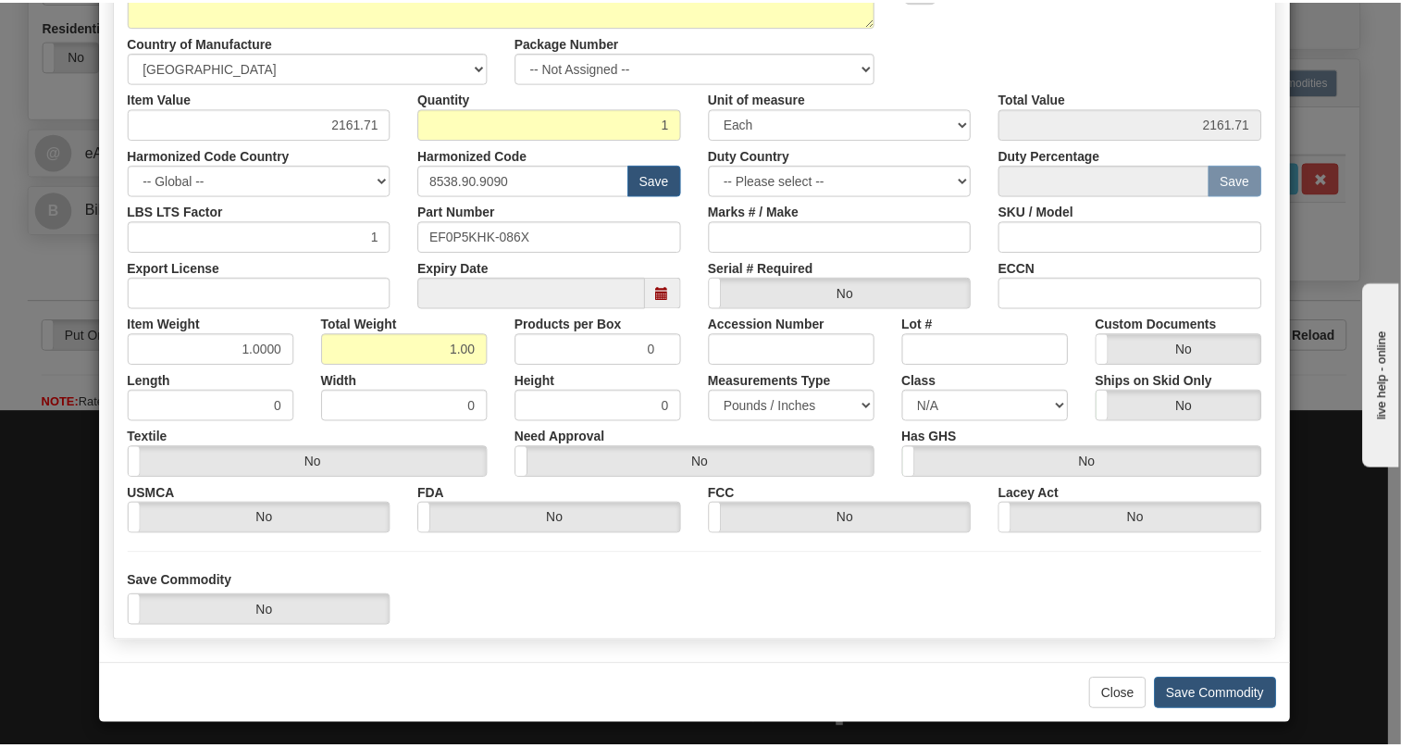
scroll to position [281, 0]
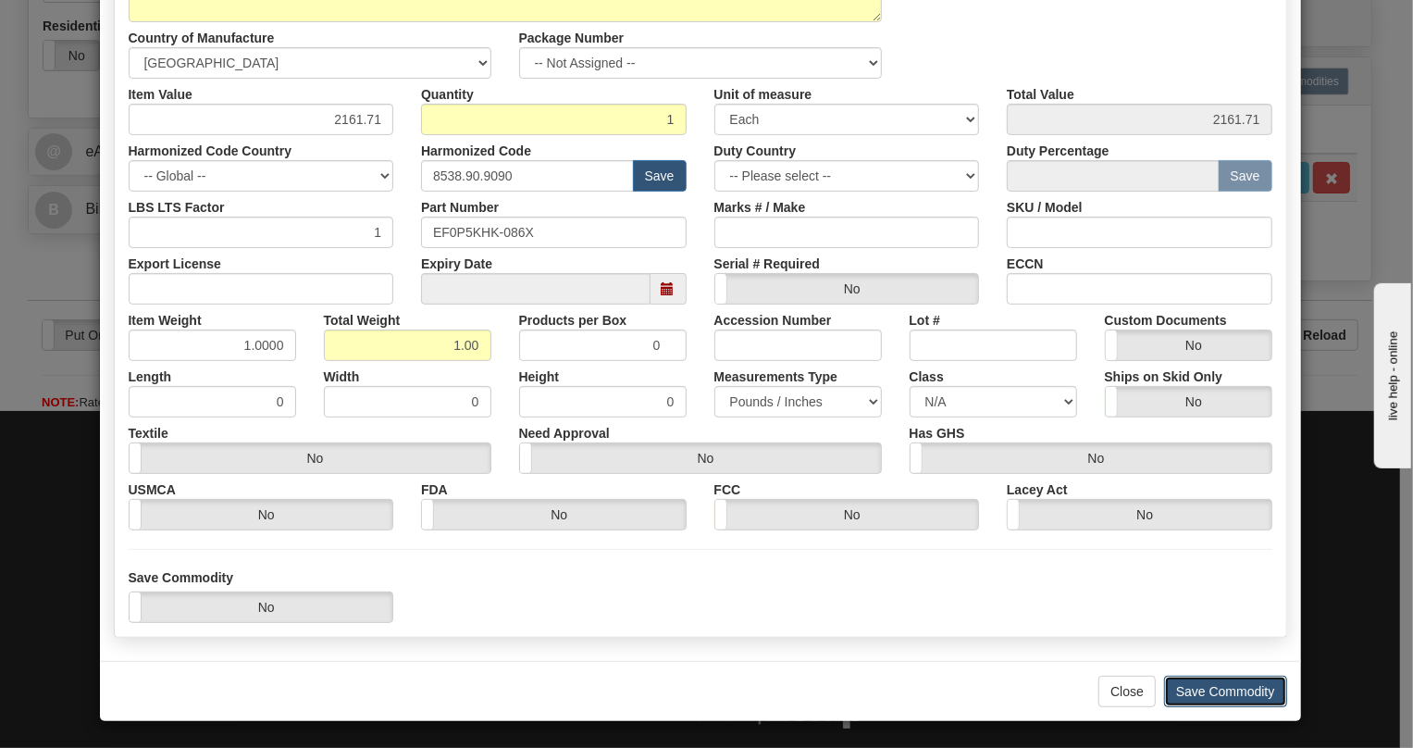
click at [1204, 687] on button "Save Commodity" at bounding box center [1225, 691] width 123 height 31
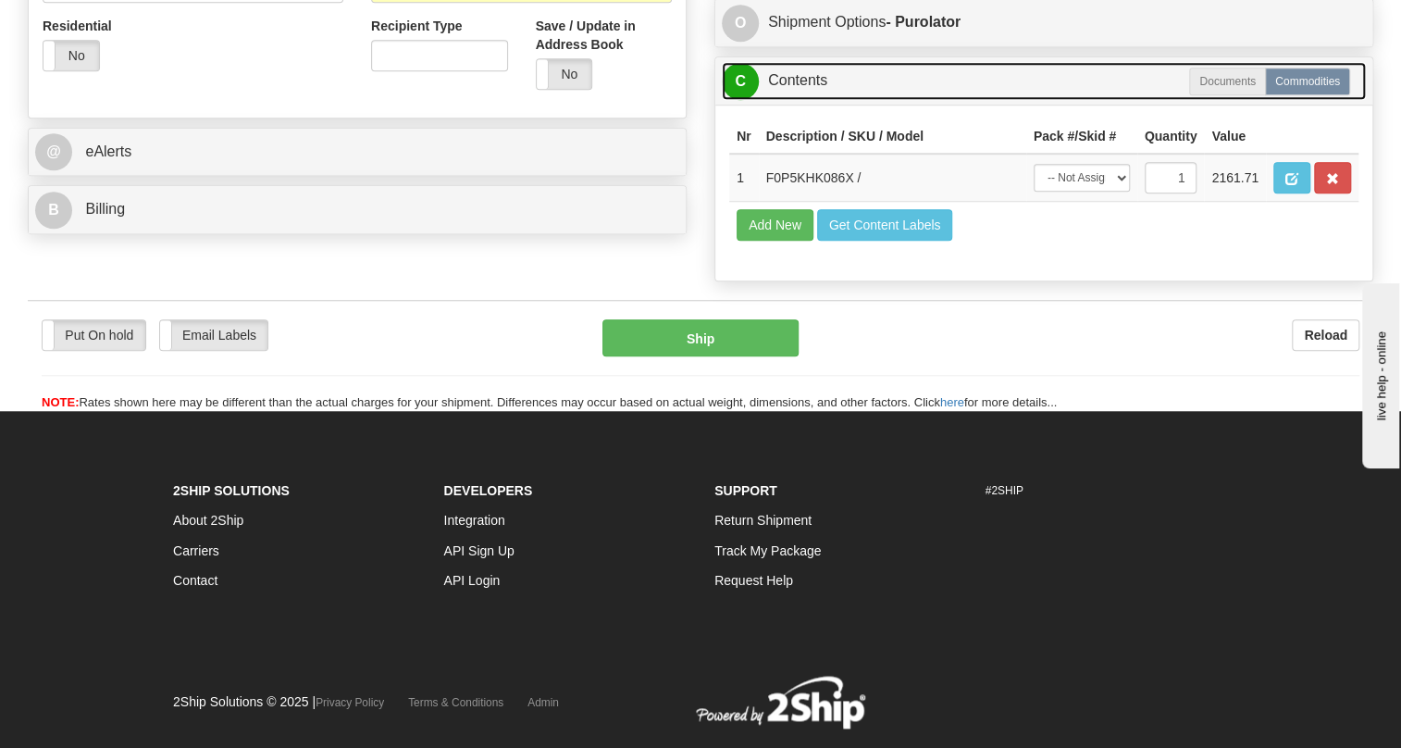
click at [806, 78] on link "C Contents" at bounding box center [1044, 81] width 644 height 38
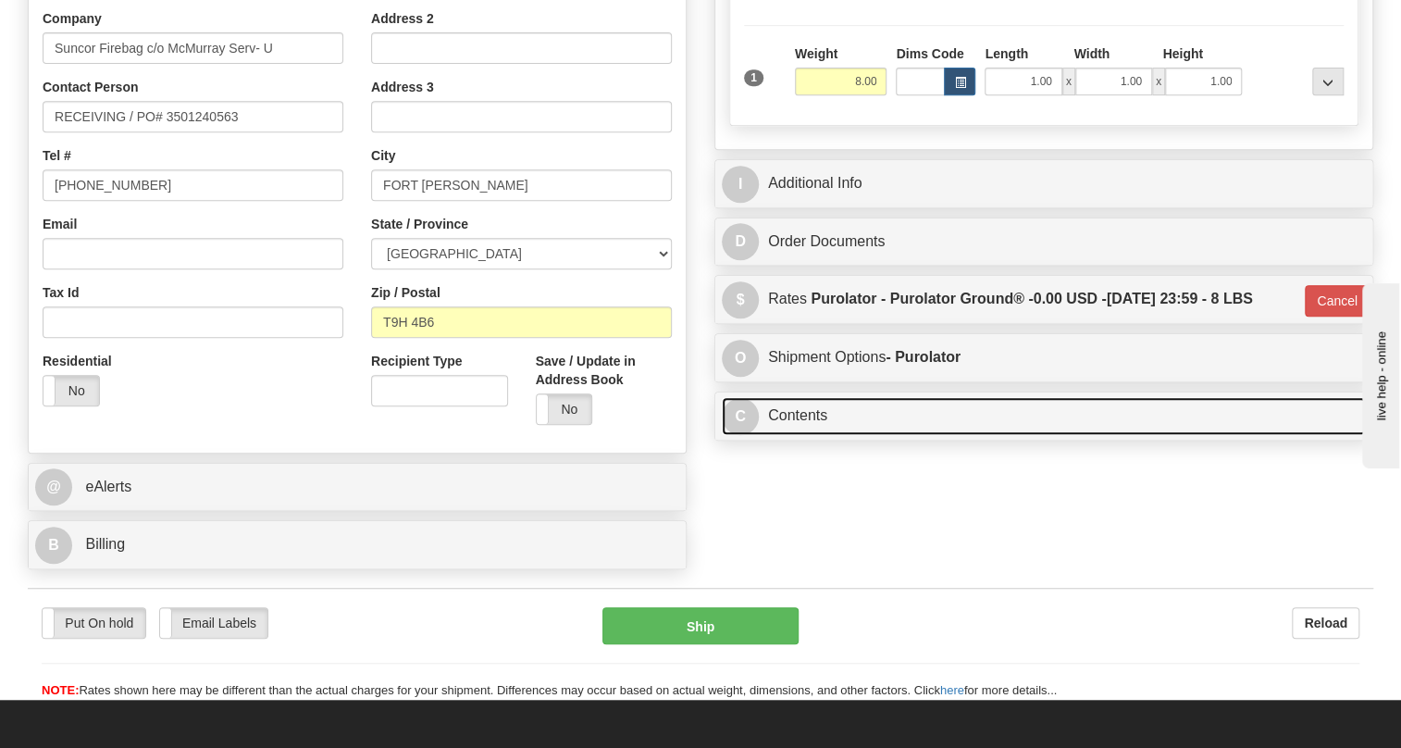
scroll to position [411, 0]
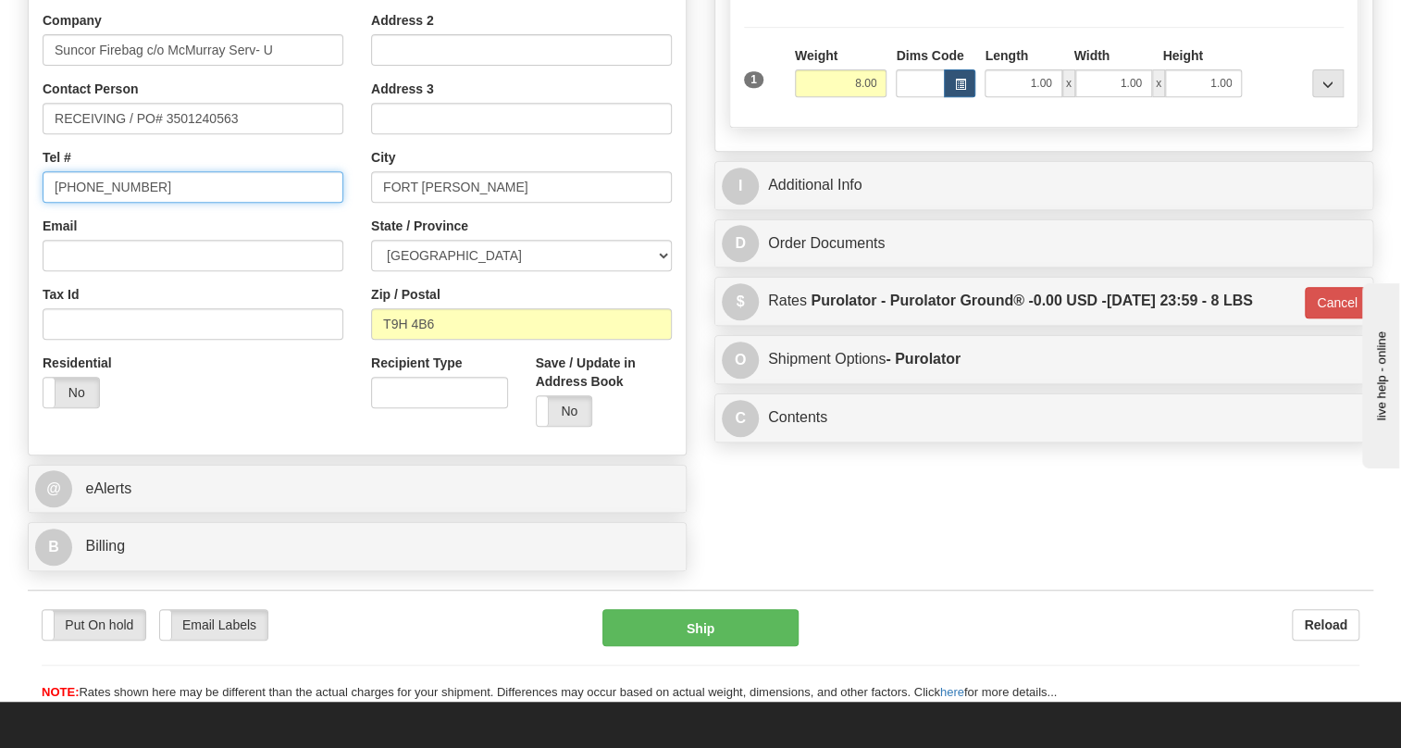
click at [110, 185] on input "(779)7960565" at bounding box center [193, 186] width 301 height 31
paste input "6472802780"
type input "6472802780"
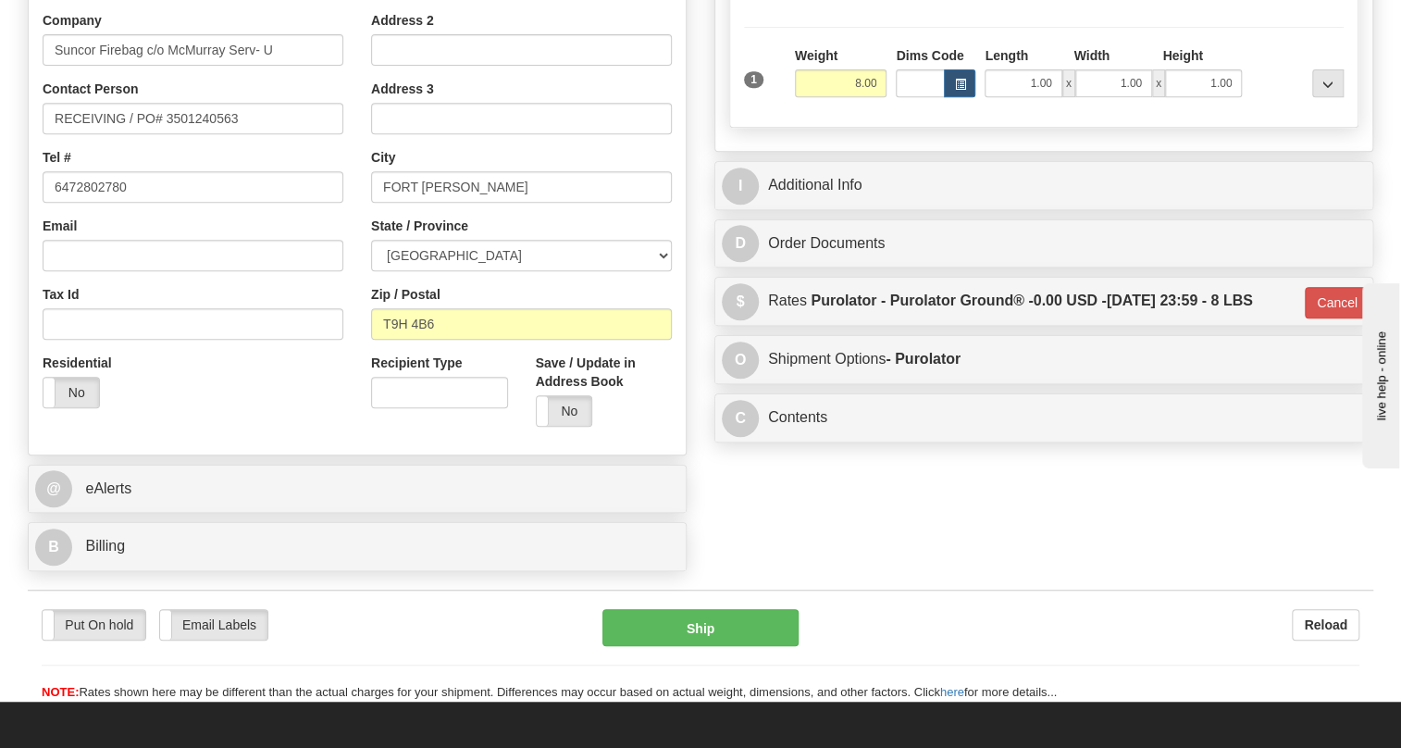
click at [301, 223] on div "Email" at bounding box center [193, 244] width 301 height 55
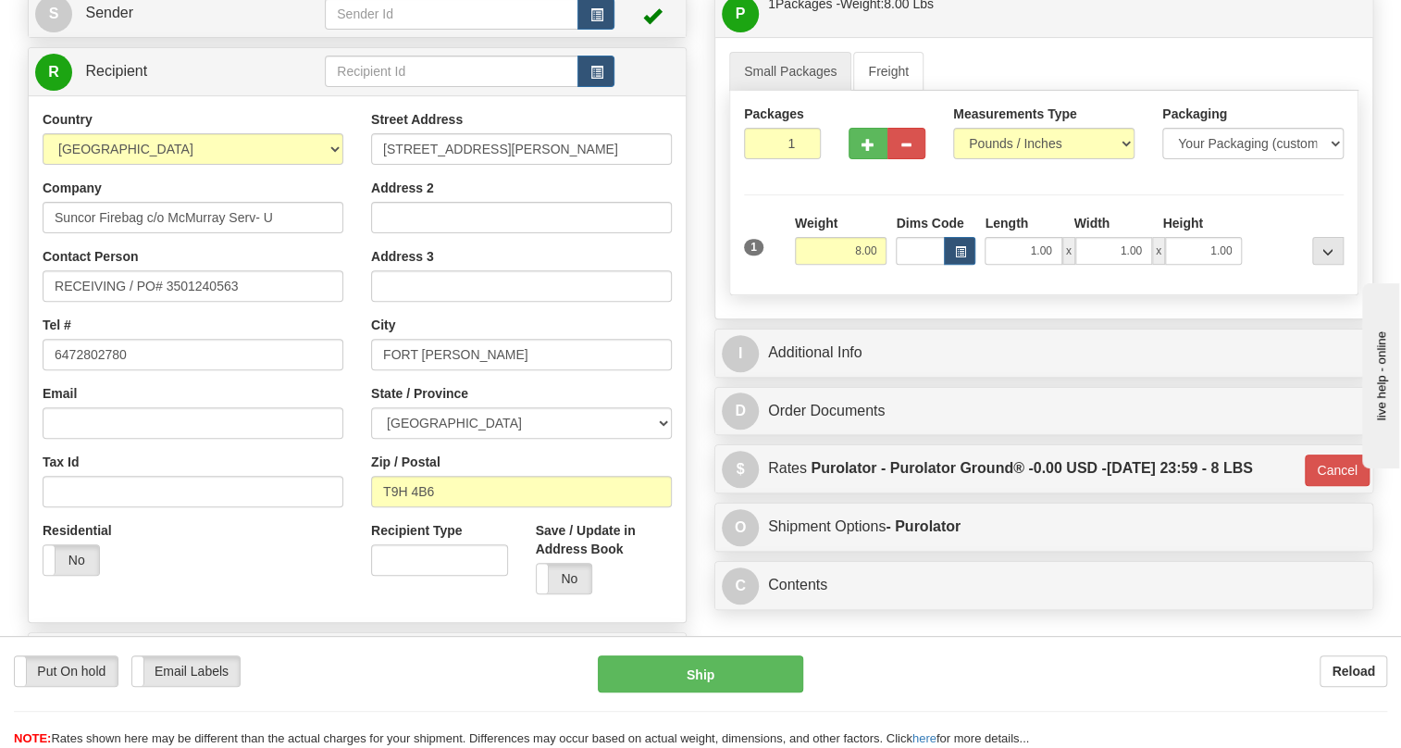
scroll to position [242, 0]
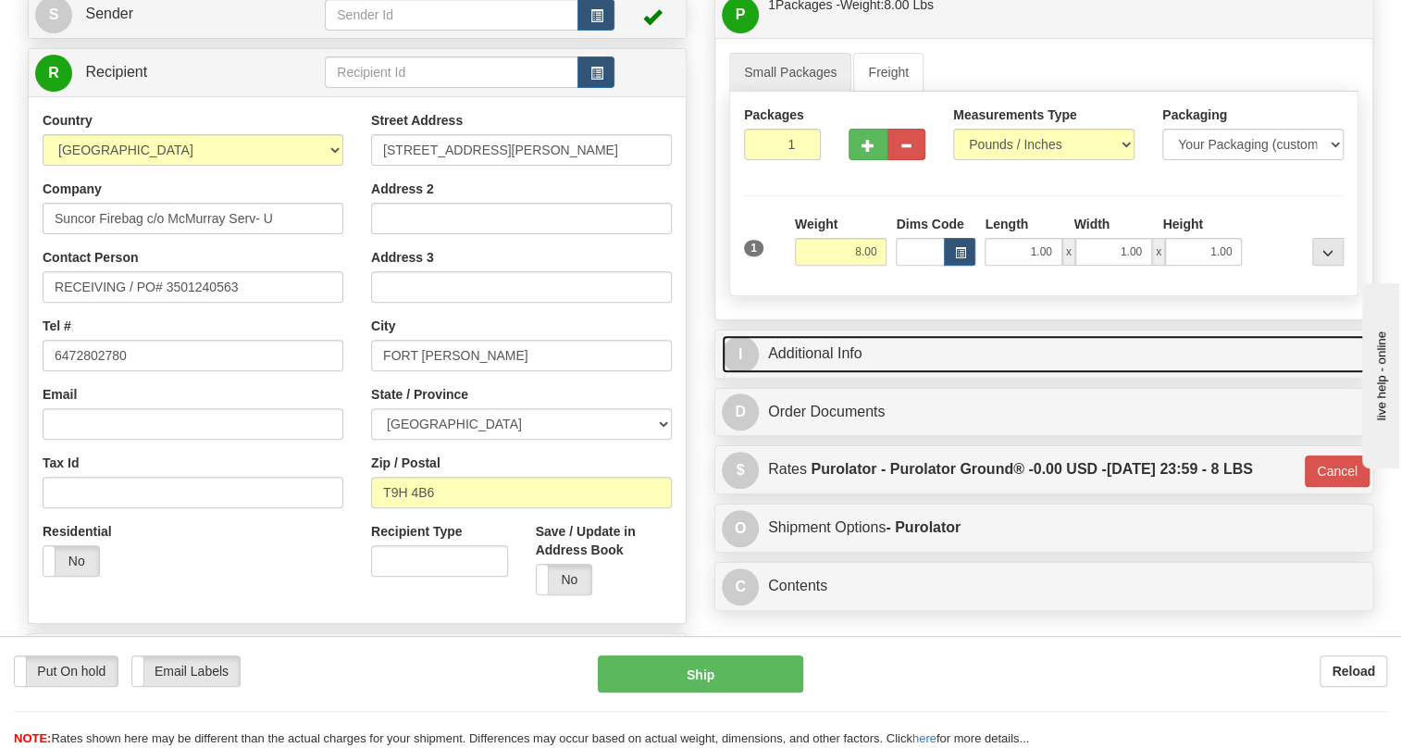
click at [823, 349] on link "I Additional Info" at bounding box center [1044, 354] width 644 height 38
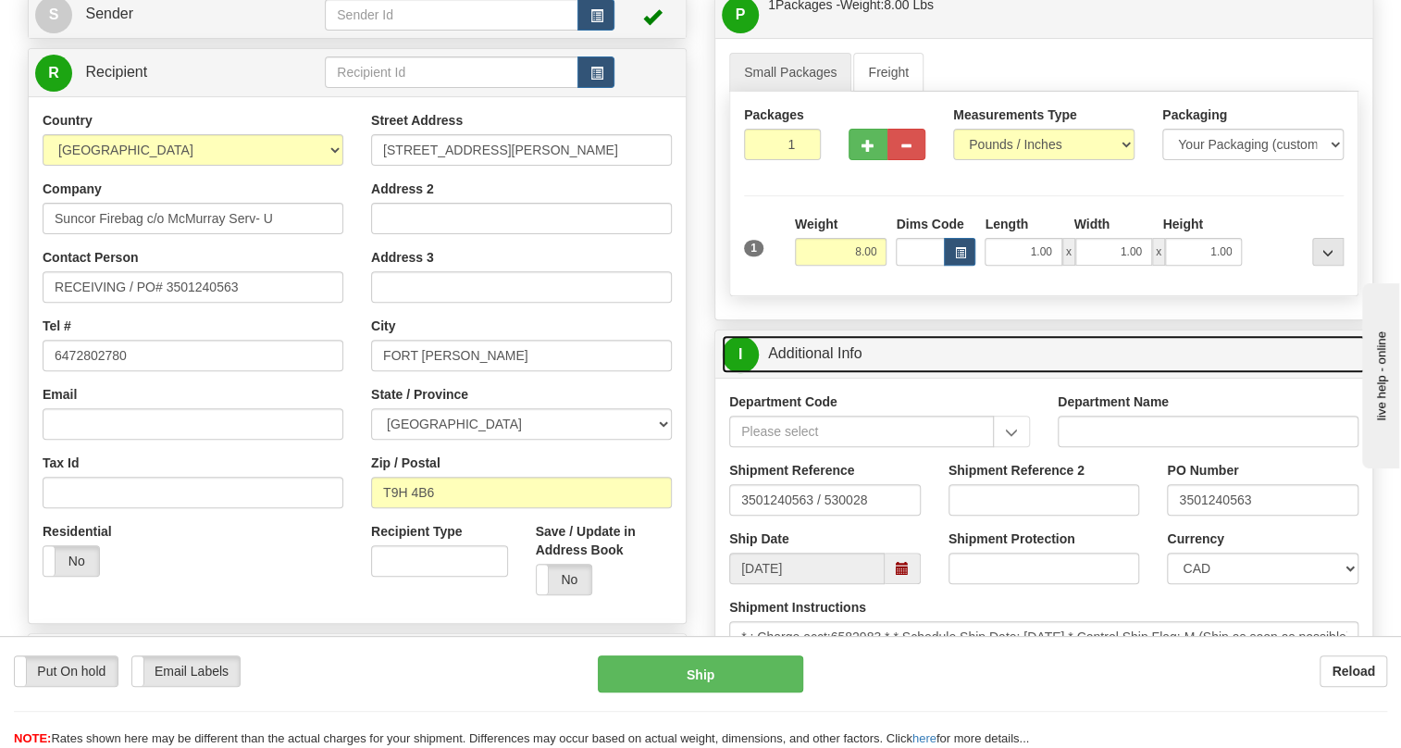
click at [823, 349] on link "I Additional Info" at bounding box center [1044, 354] width 644 height 38
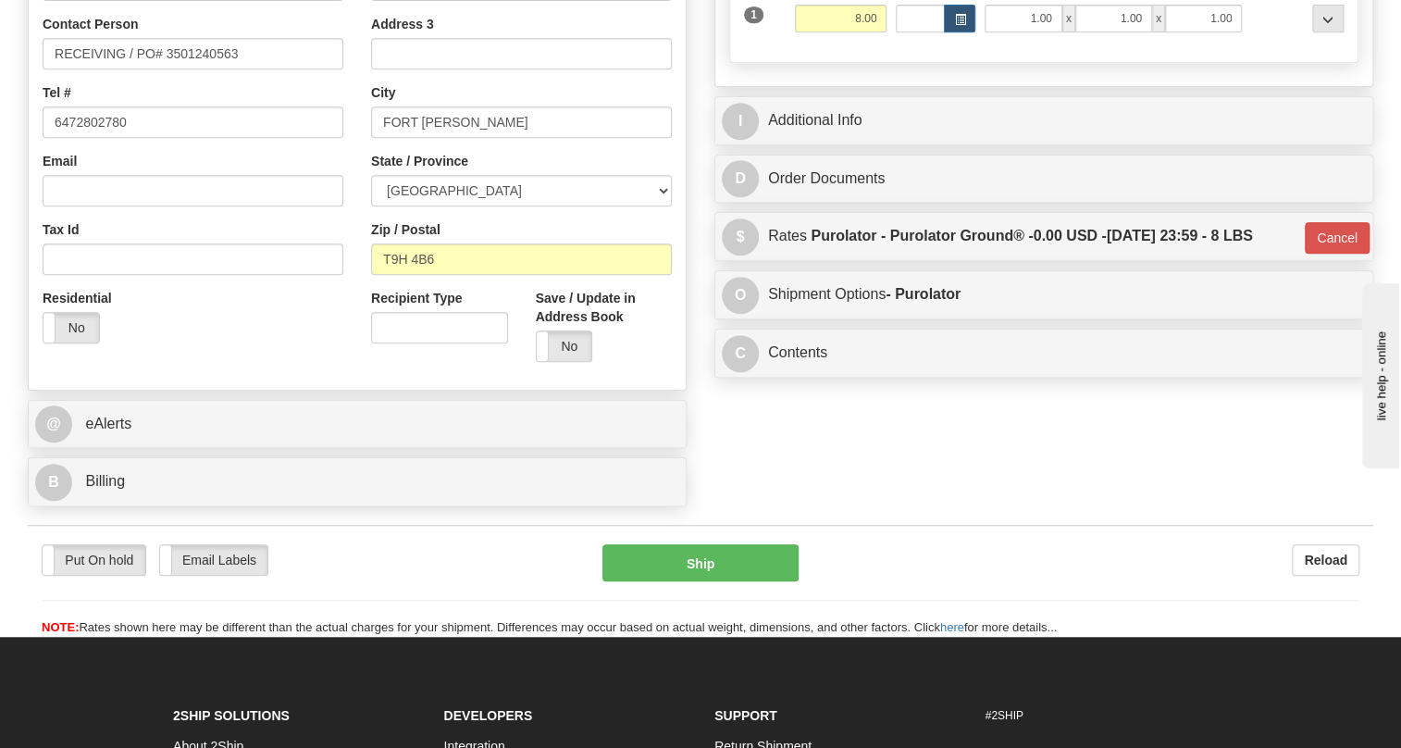
scroll to position [495, 0]
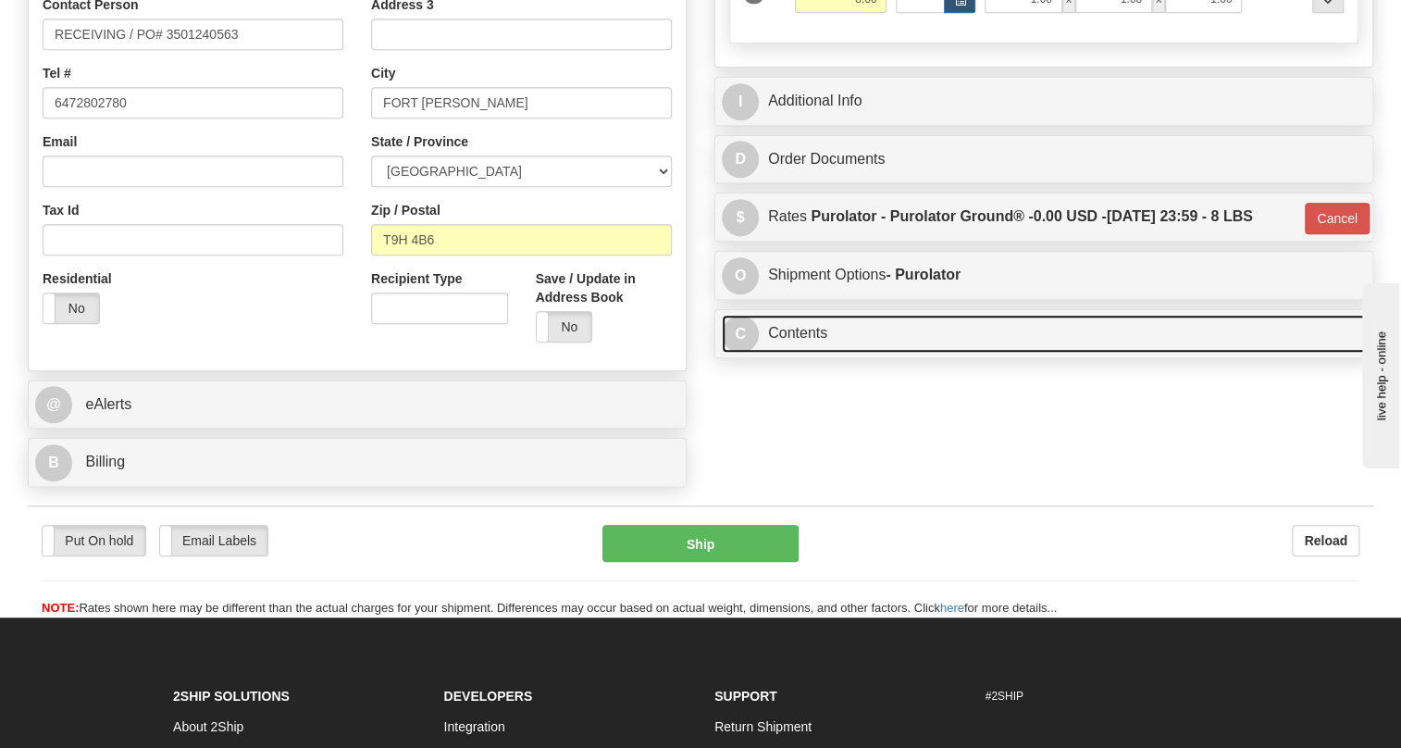
click at [800, 330] on link "C Contents" at bounding box center [1044, 334] width 644 height 38
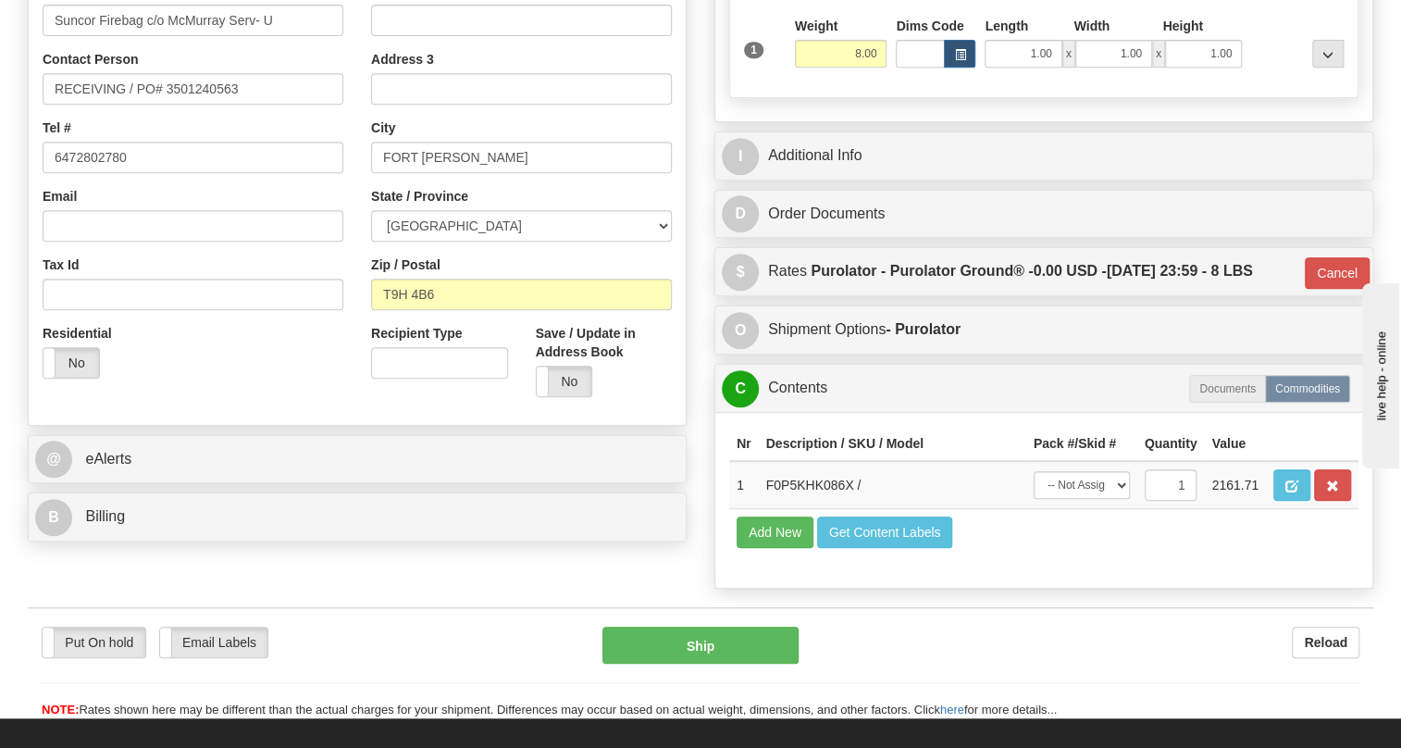
scroll to position [411, 0]
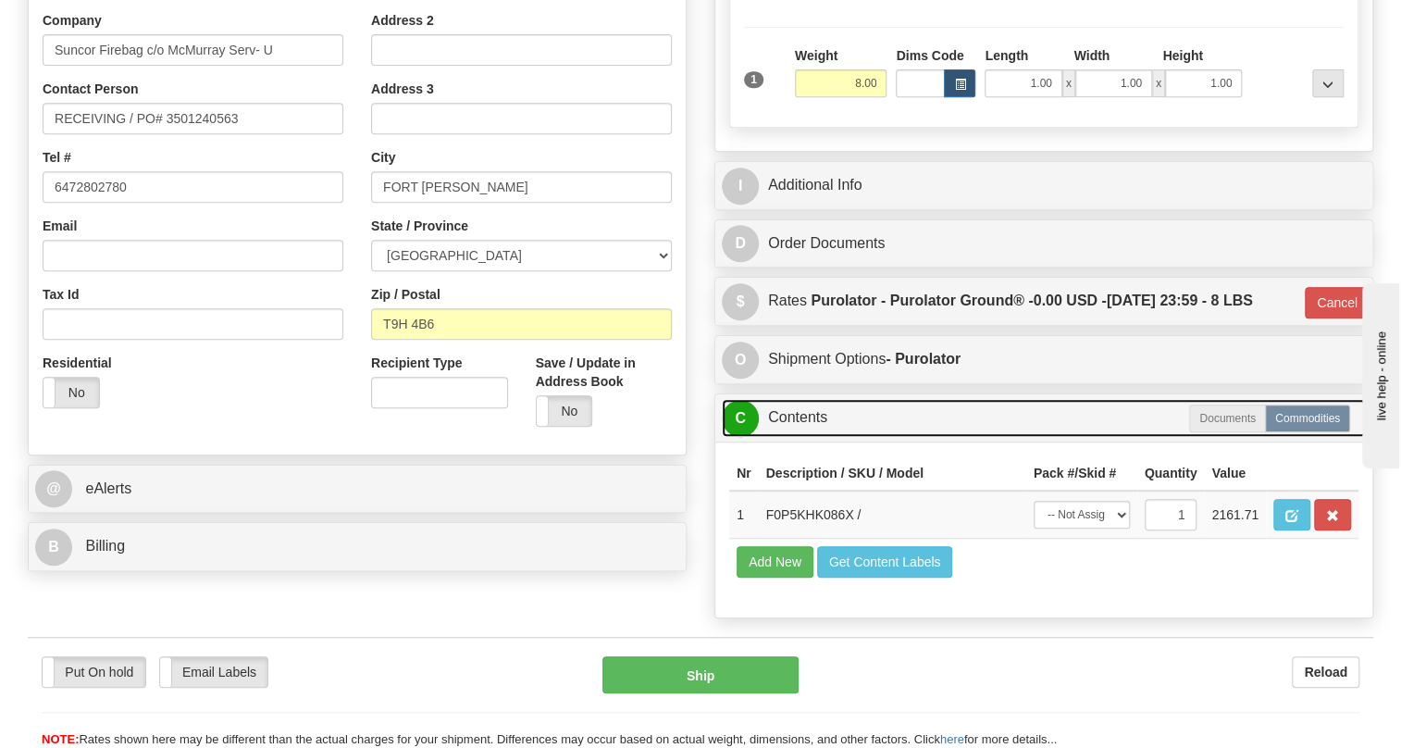
click at [815, 414] on link "C Contents" at bounding box center [1044, 418] width 644 height 38
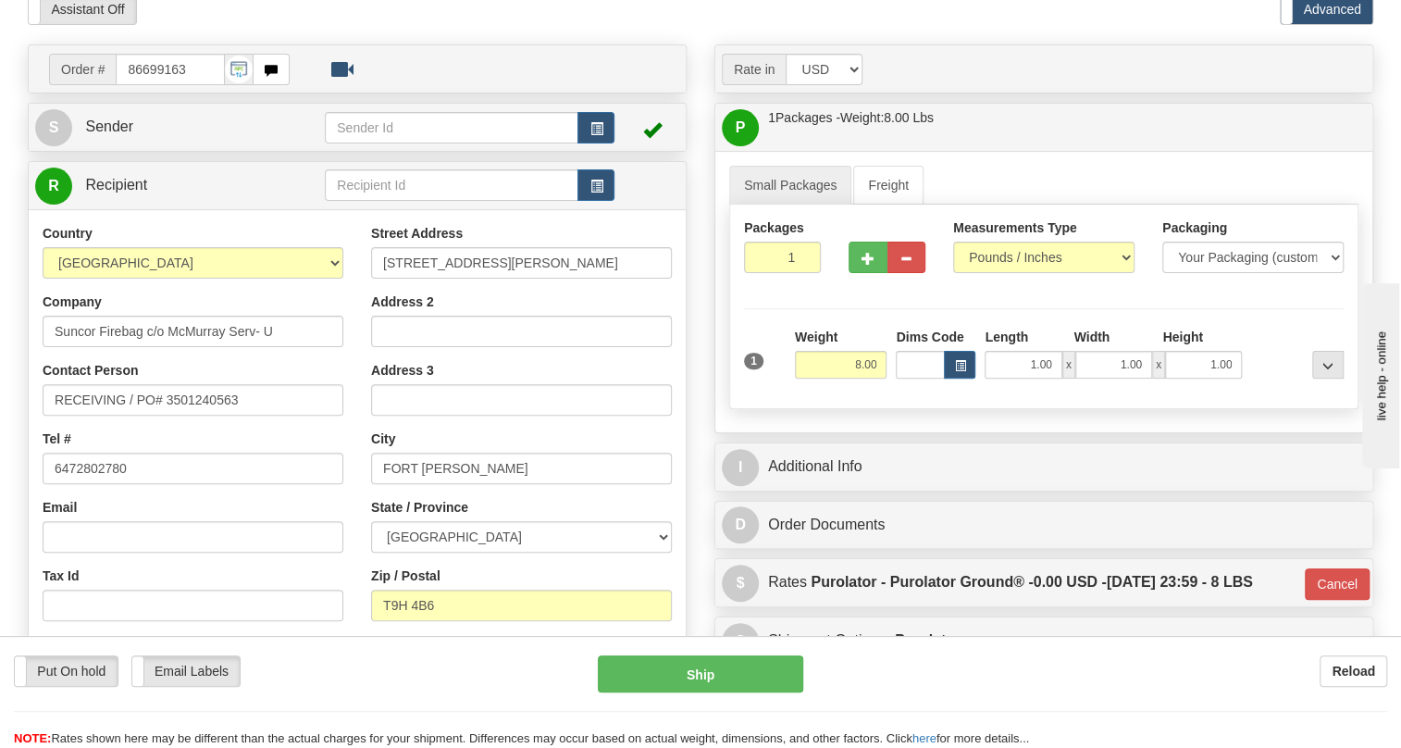
scroll to position [158, 0]
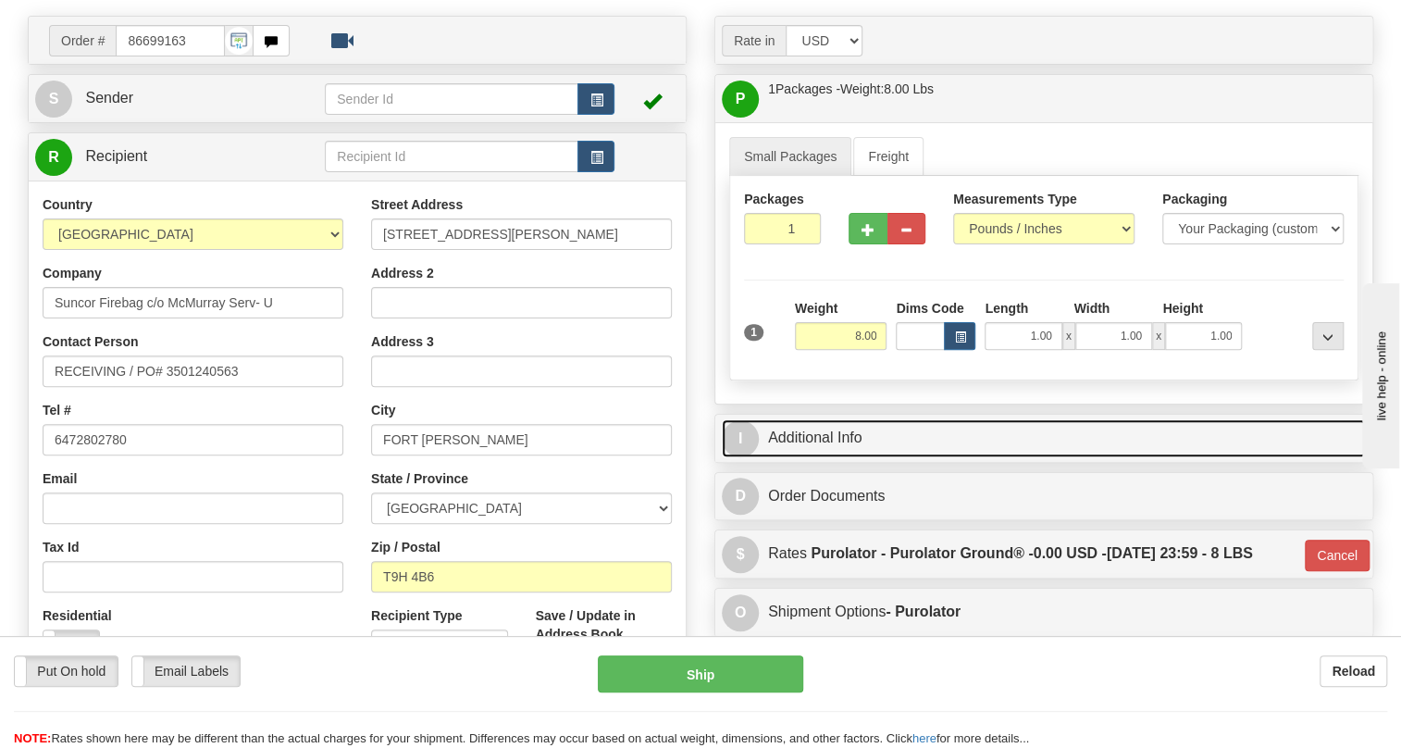
click at [824, 434] on link "I Additional Info" at bounding box center [1044, 438] width 644 height 38
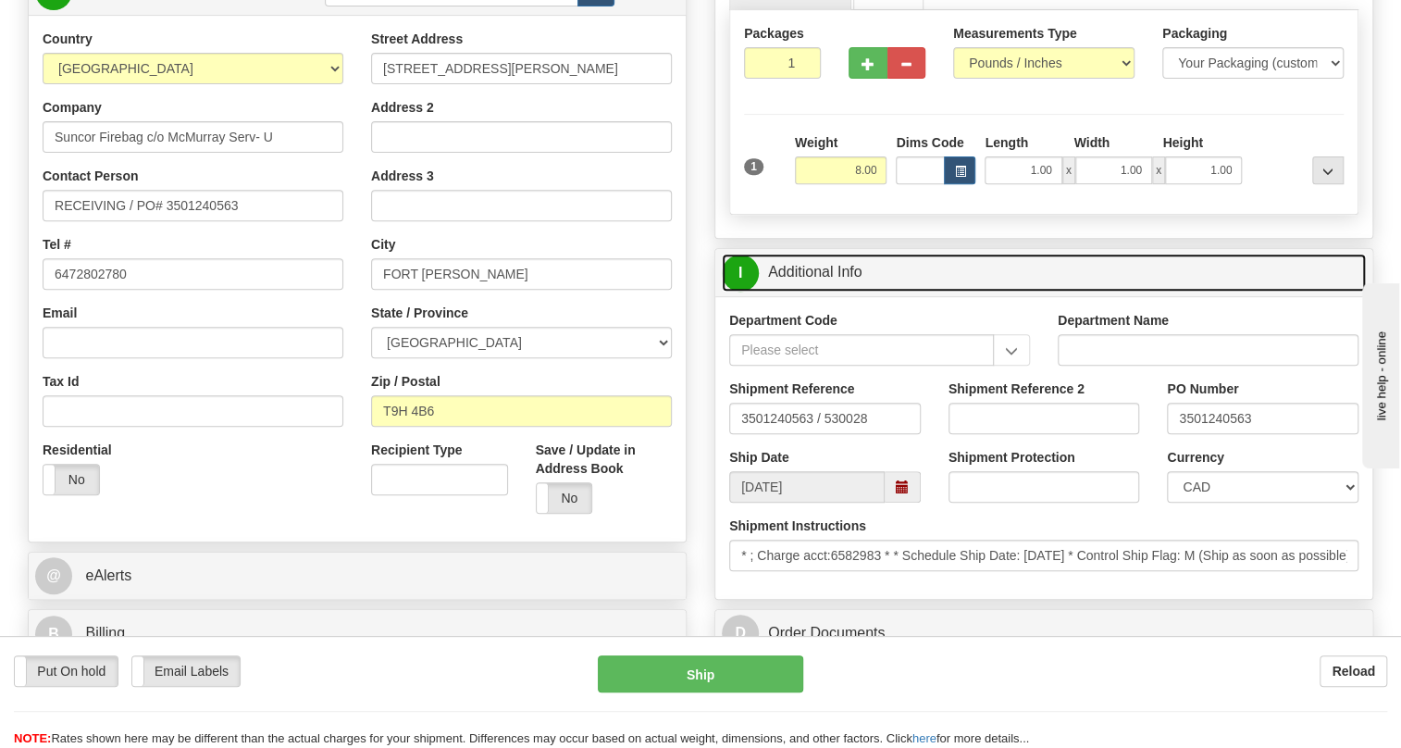
scroll to position [327, 0]
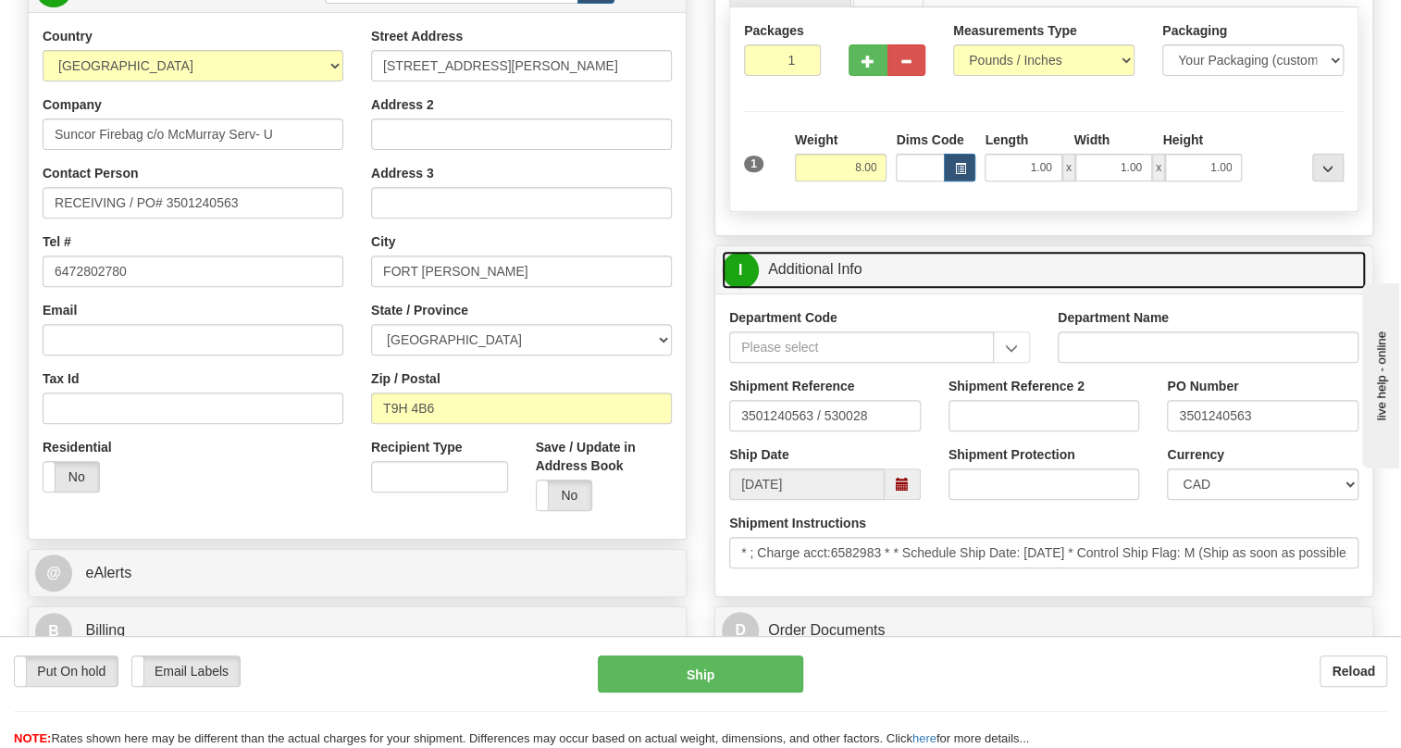
click at [810, 260] on link "I Additional Info" at bounding box center [1044, 270] width 644 height 38
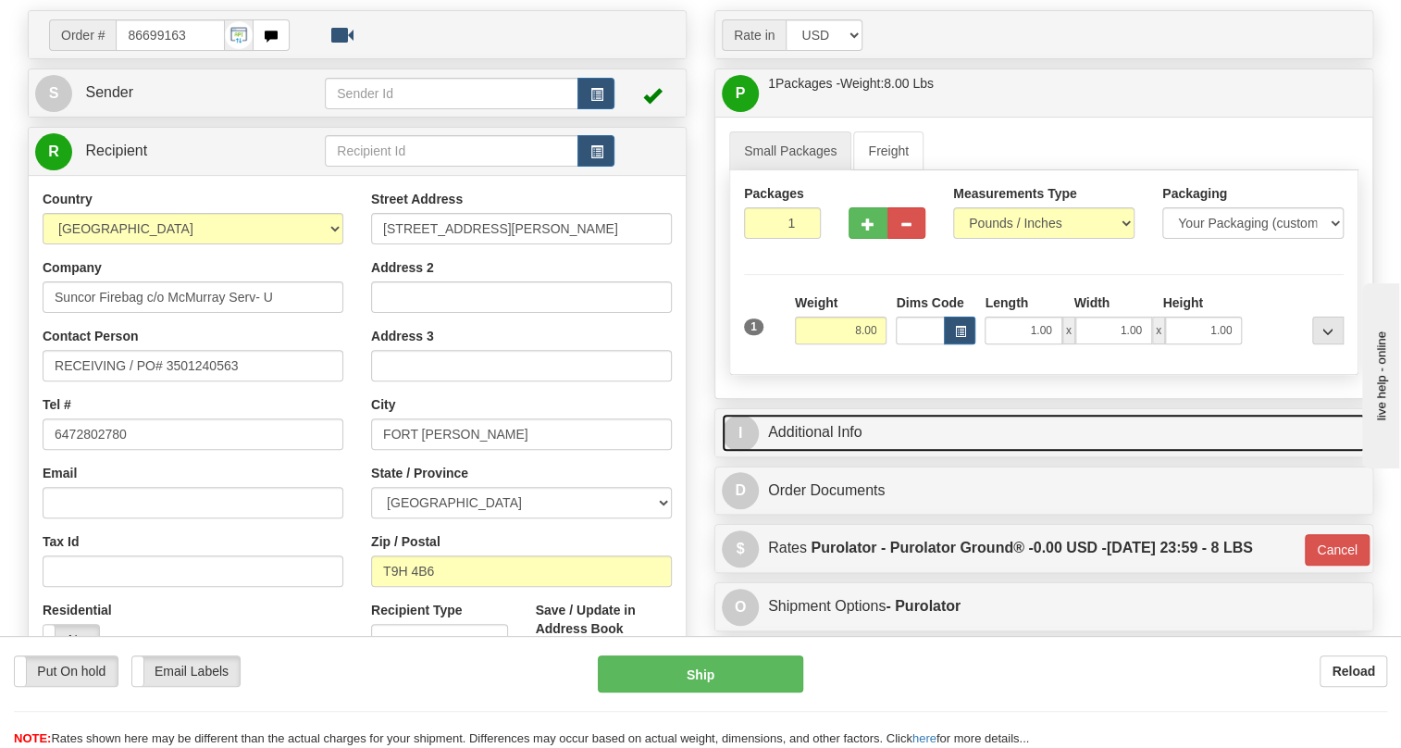
scroll to position [158, 0]
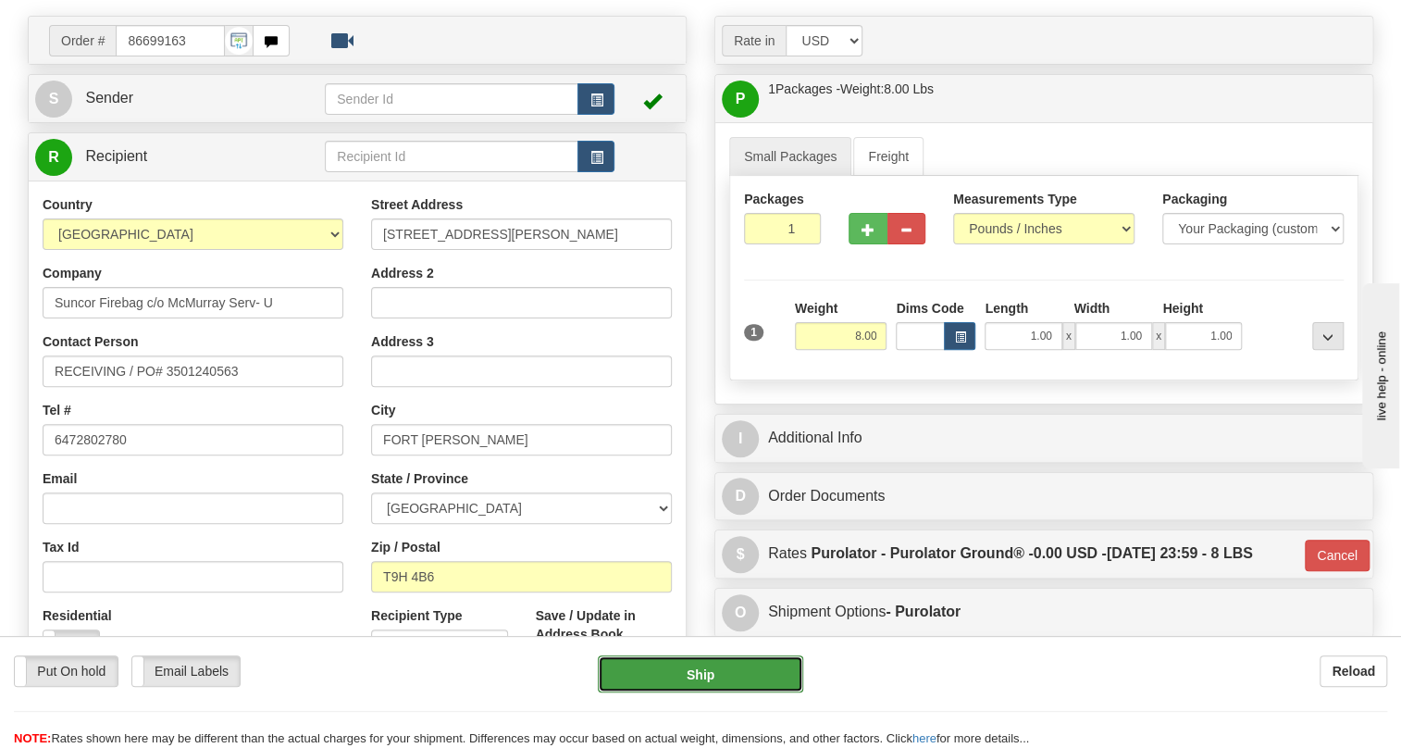
click at [703, 676] on button "Ship" at bounding box center [700, 673] width 205 height 37
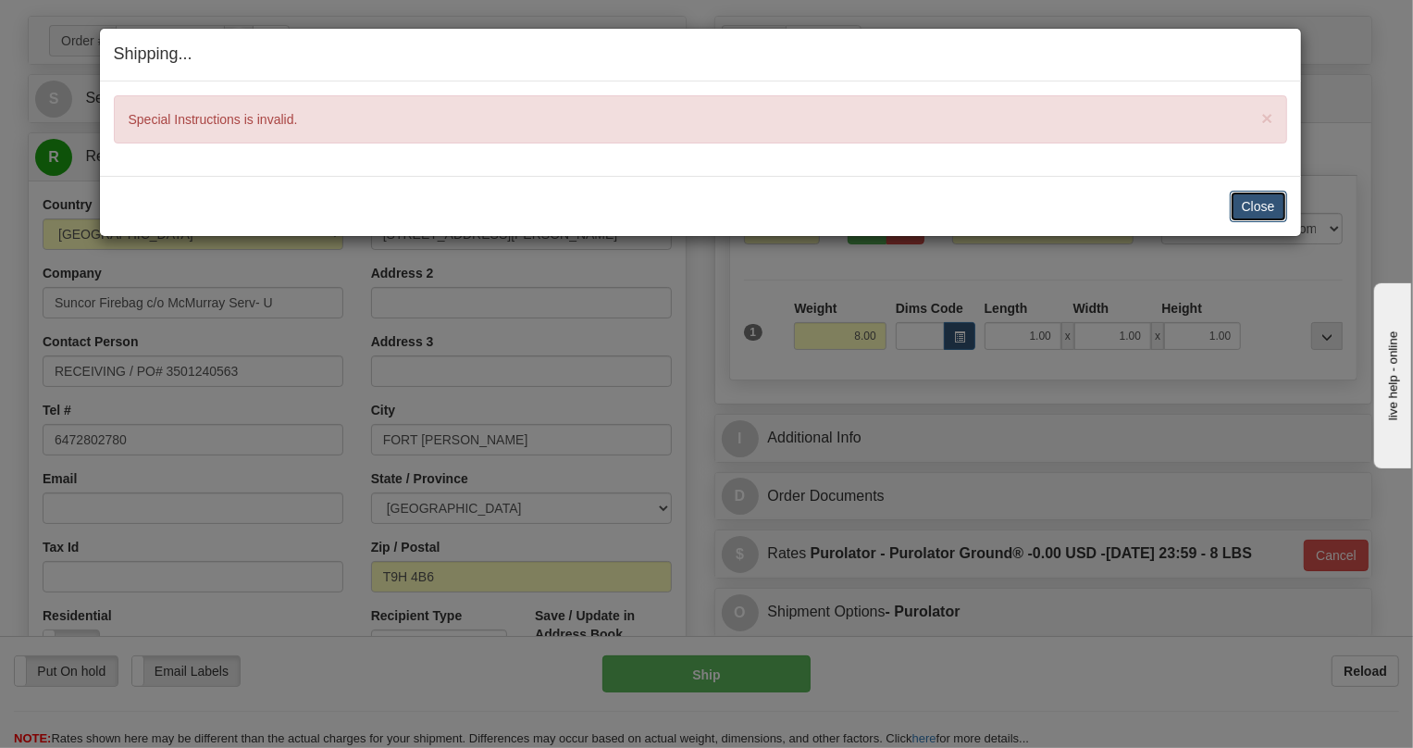
click at [1258, 194] on button "Close" at bounding box center [1258, 206] width 57 height 31
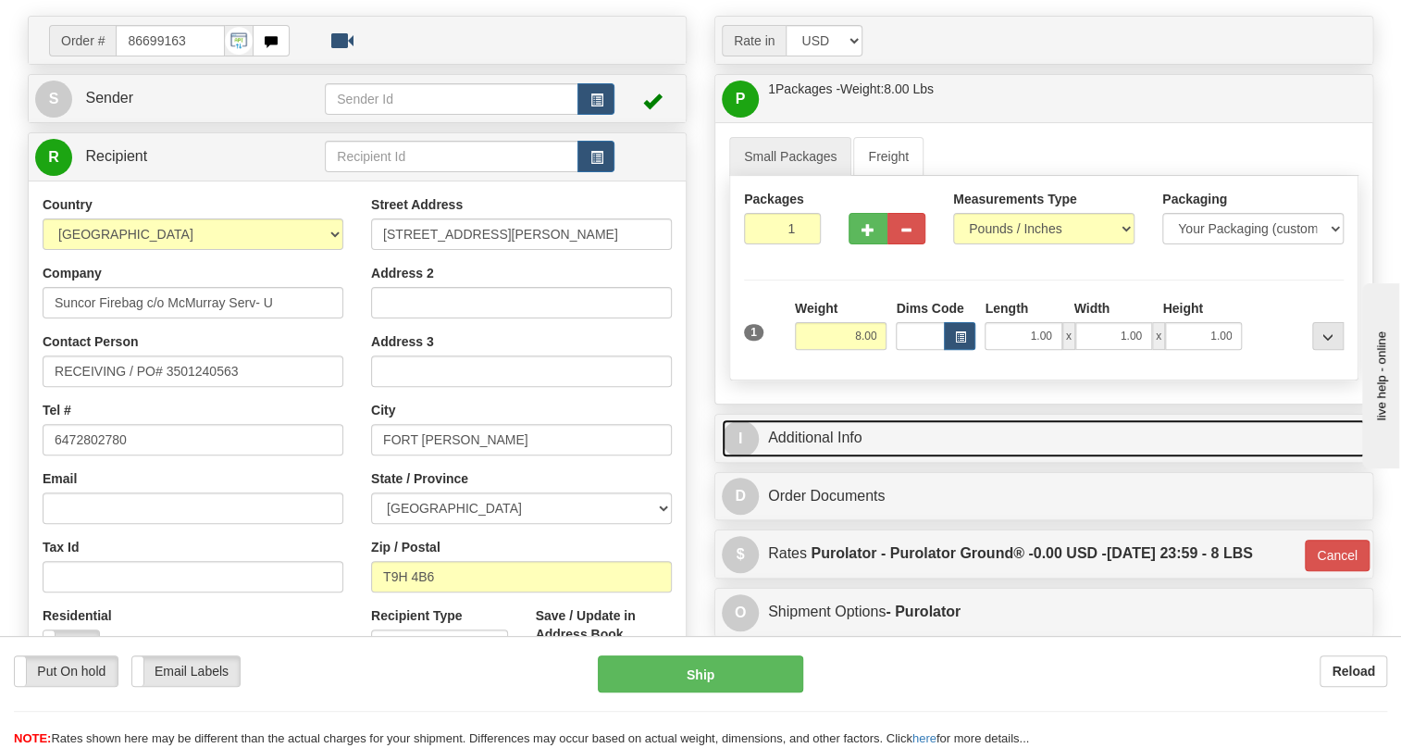
click at [822, 432] on link "I Additional Info" at bounding box center [1044, 438] width 644 height 38
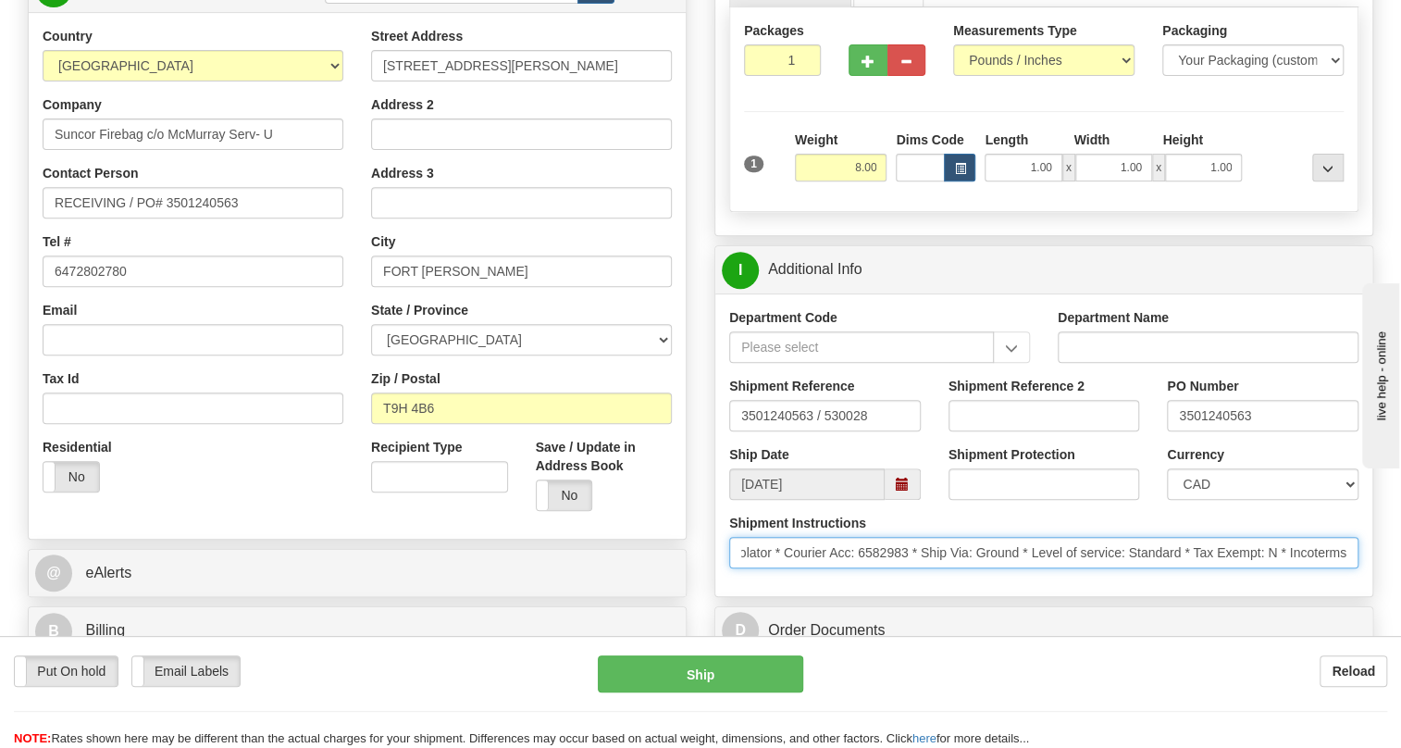
scroll to position [0, 855]
drag, startPoint x: 732, startPoint y: 546, endPoint x: 1378, endPoint y: 568, distance: 646.4
click at [1378, 568] on div "Rate in Account Currency ARN AWG AUD AUS BHD BBD BFR BMD BRC BRL GBP UKL BND BG…" at bounding box center [1044, 342] width 687 height 991
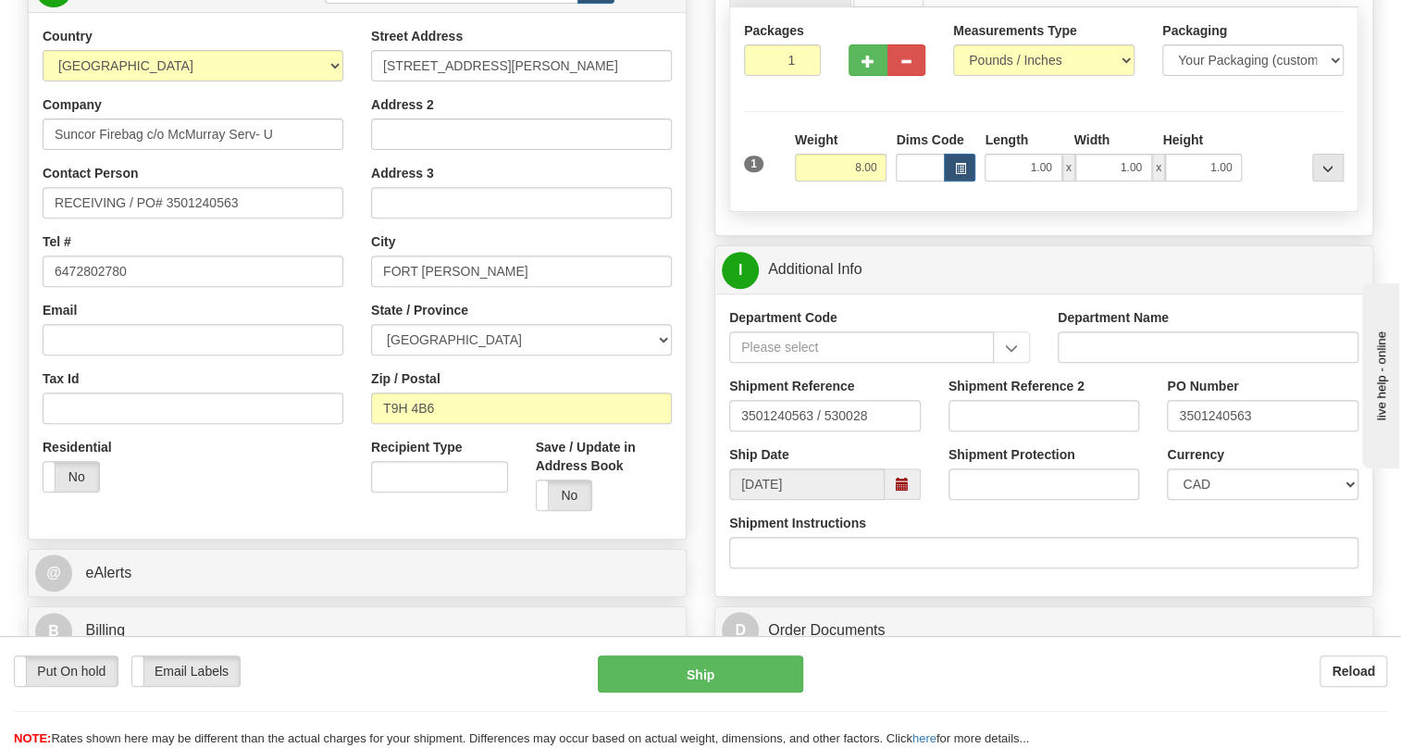
click at [842, 578] on div "Shipment Instructions" at bounding box center [1043, 548] width 657 height 68
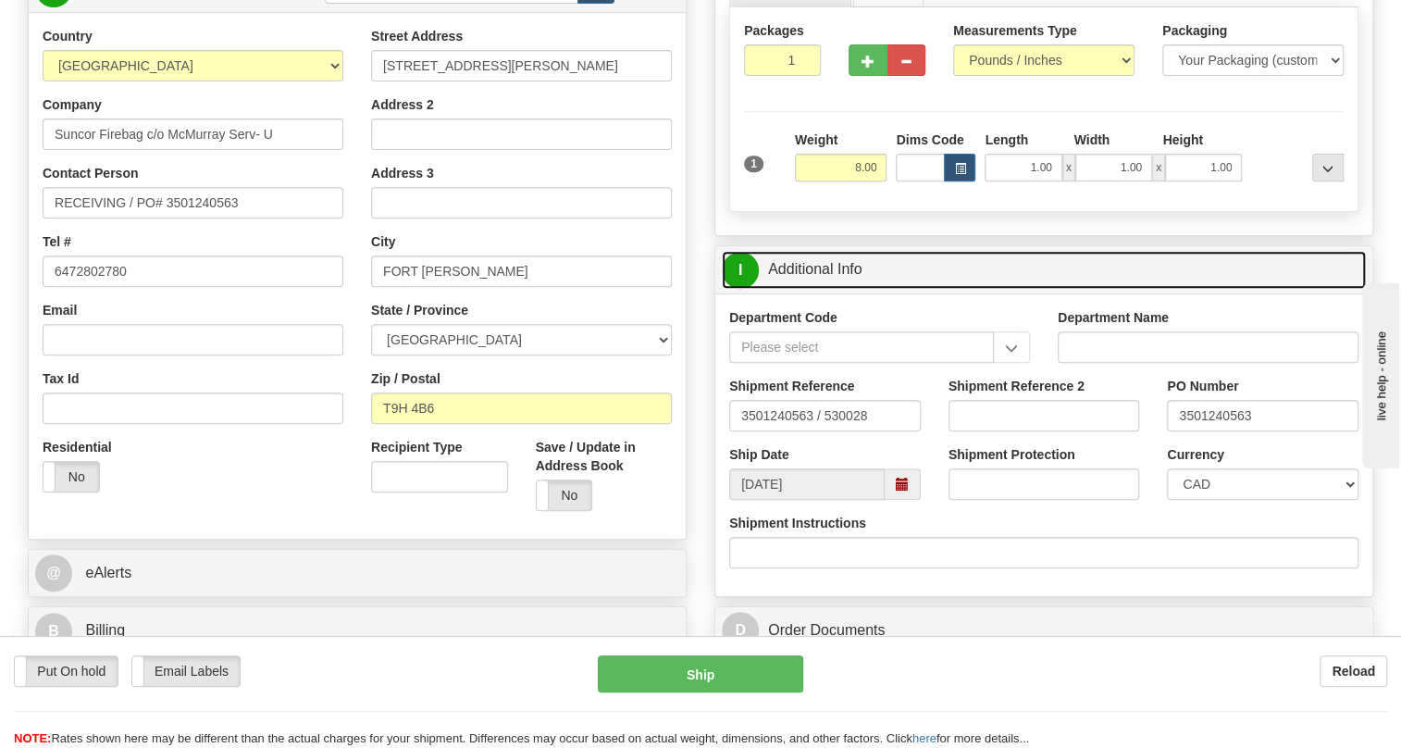
click at [812, 265] on link "I Additional Info" at bounding box center [1044, 270] width 644 height 38
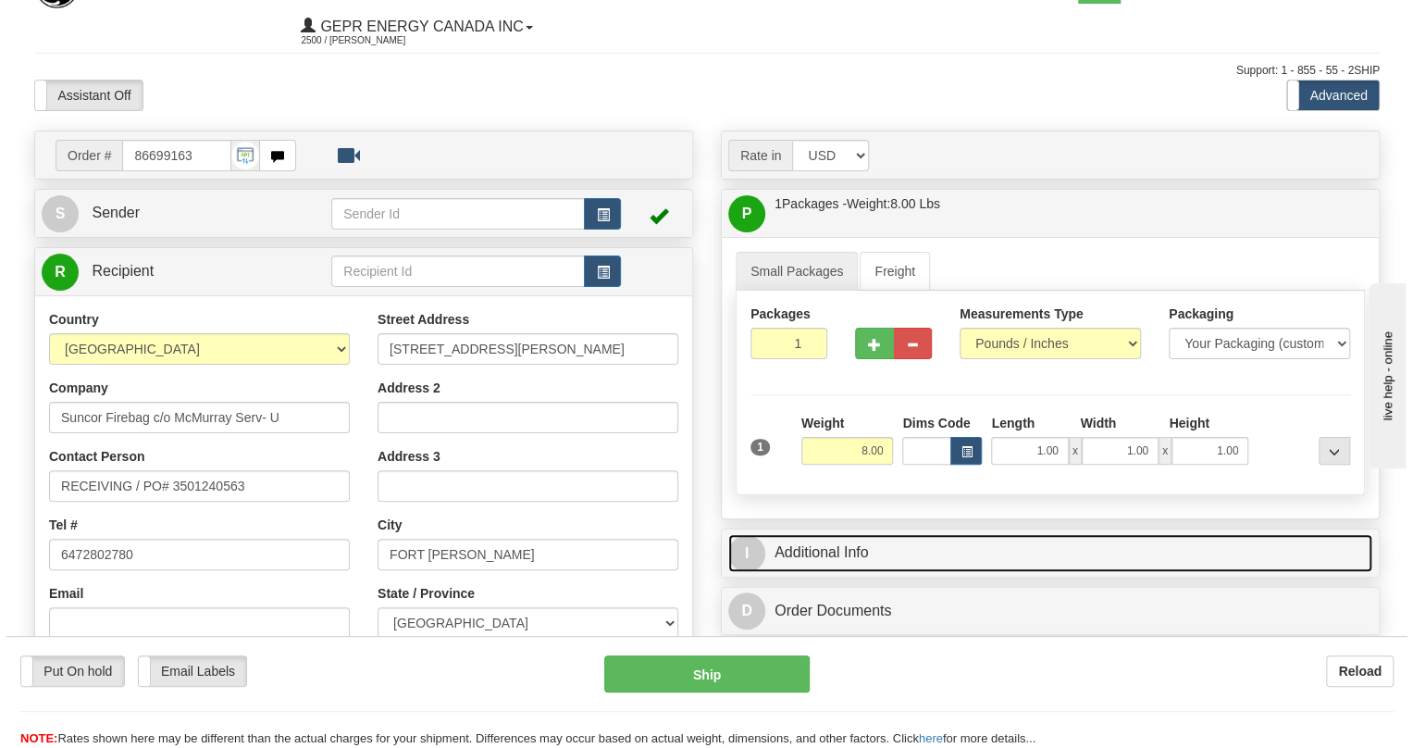
scroll to position [83, 0]
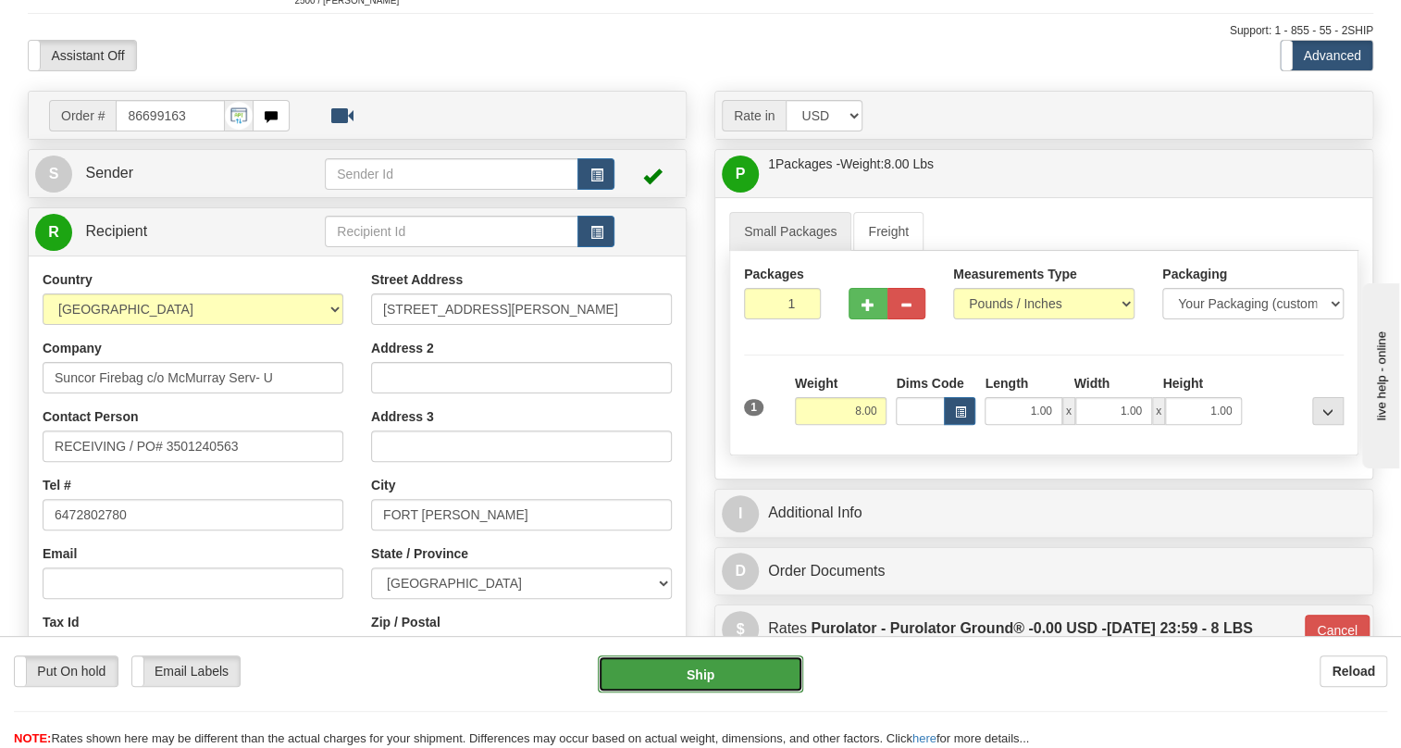
click at [698, 674] on button "Ship" at bounding box center [700, 673] width 205 height 37
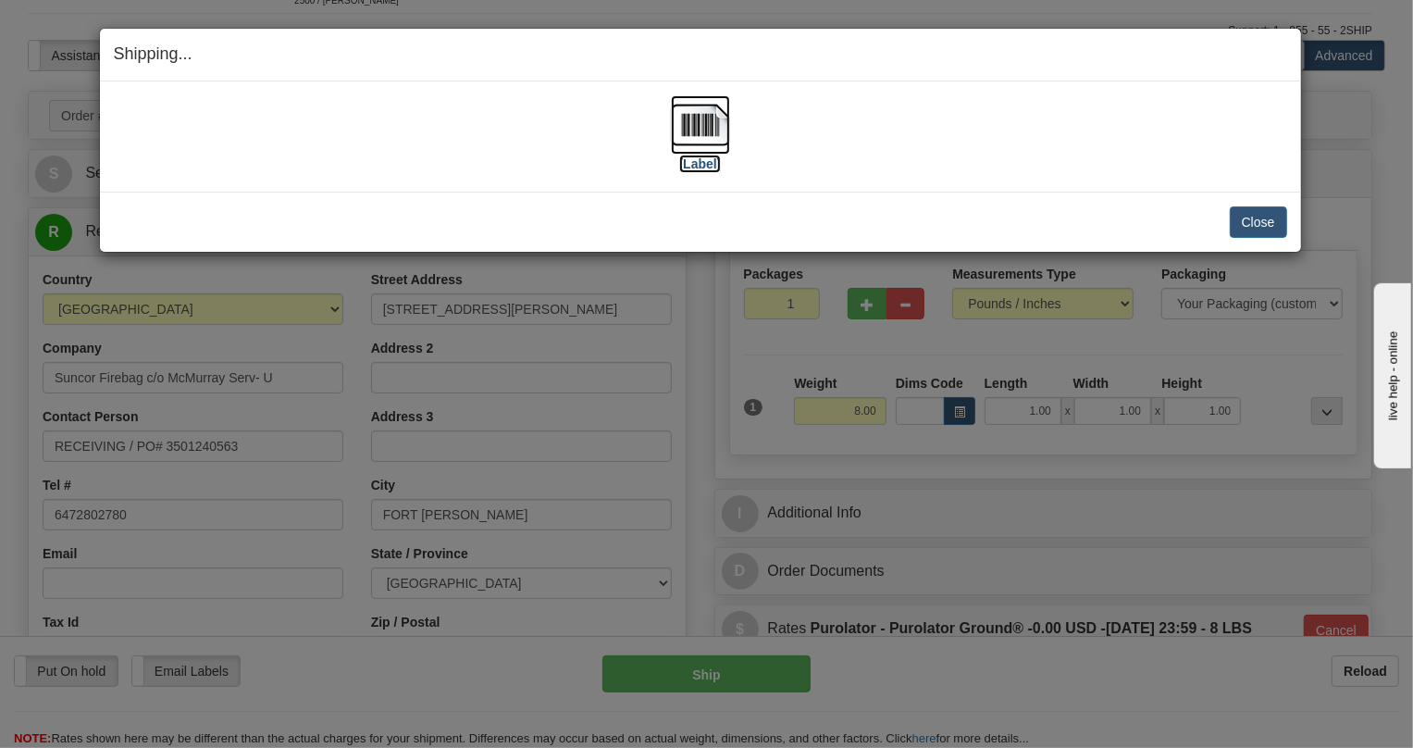
click at [707, 132] on img at bounding box center [700, 124] width 59 height 59
click at [1254, 214] on button "Close" at bounding box center [1258, 221] width 57 height 31
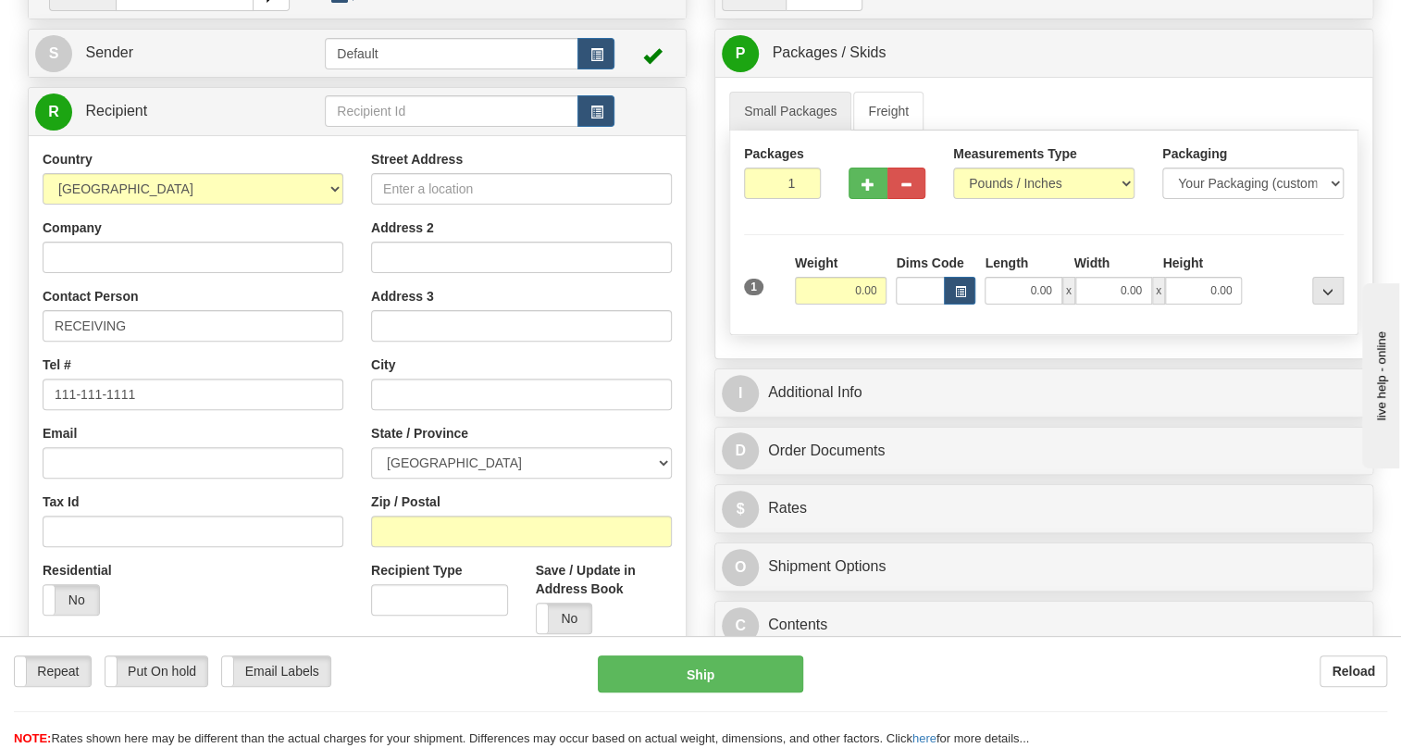
scroll to position [168, 0]
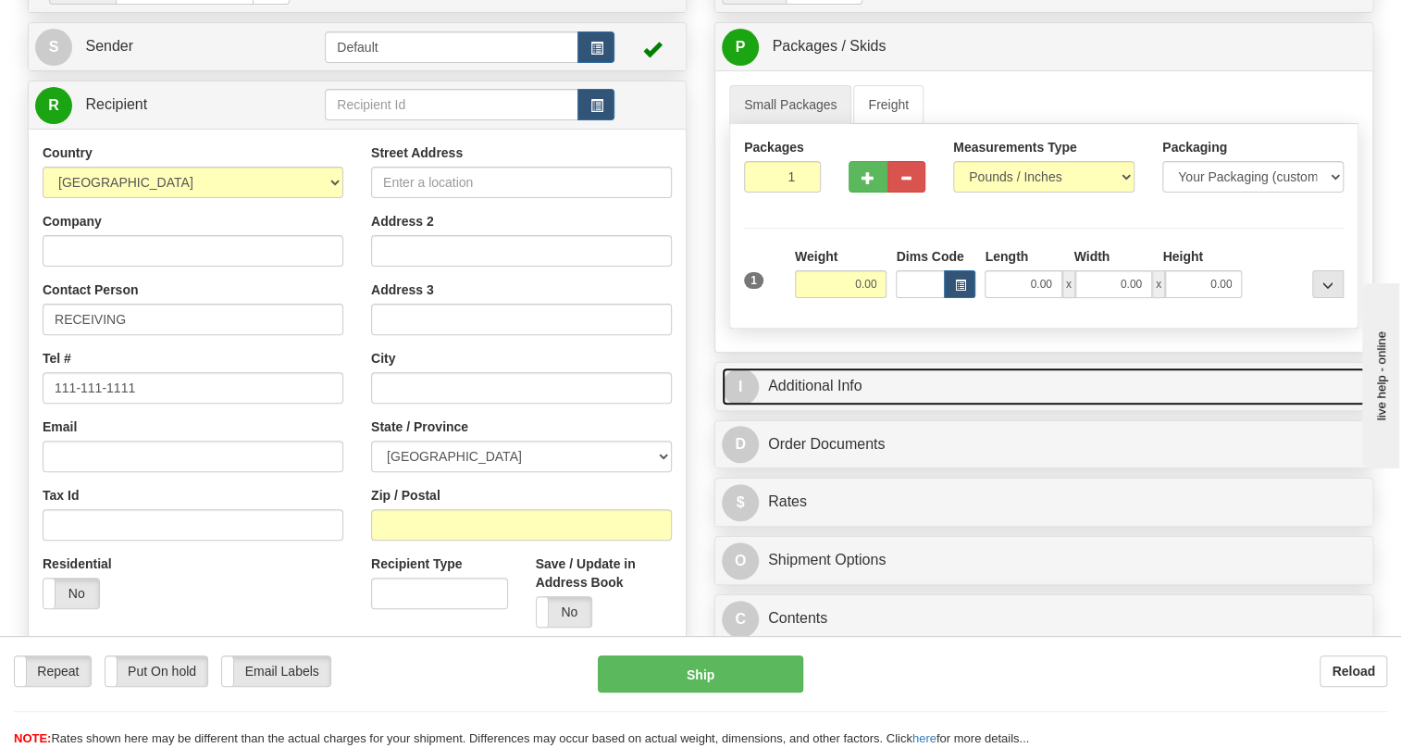
drag, startPoint x: 833, startPoint y: 428, endPoint x: 877, endPoint y: 426, distance: 44.5
click at [833, 405] on link "I Additional Info" at bounding box center [1044, 386] width 644 height 38
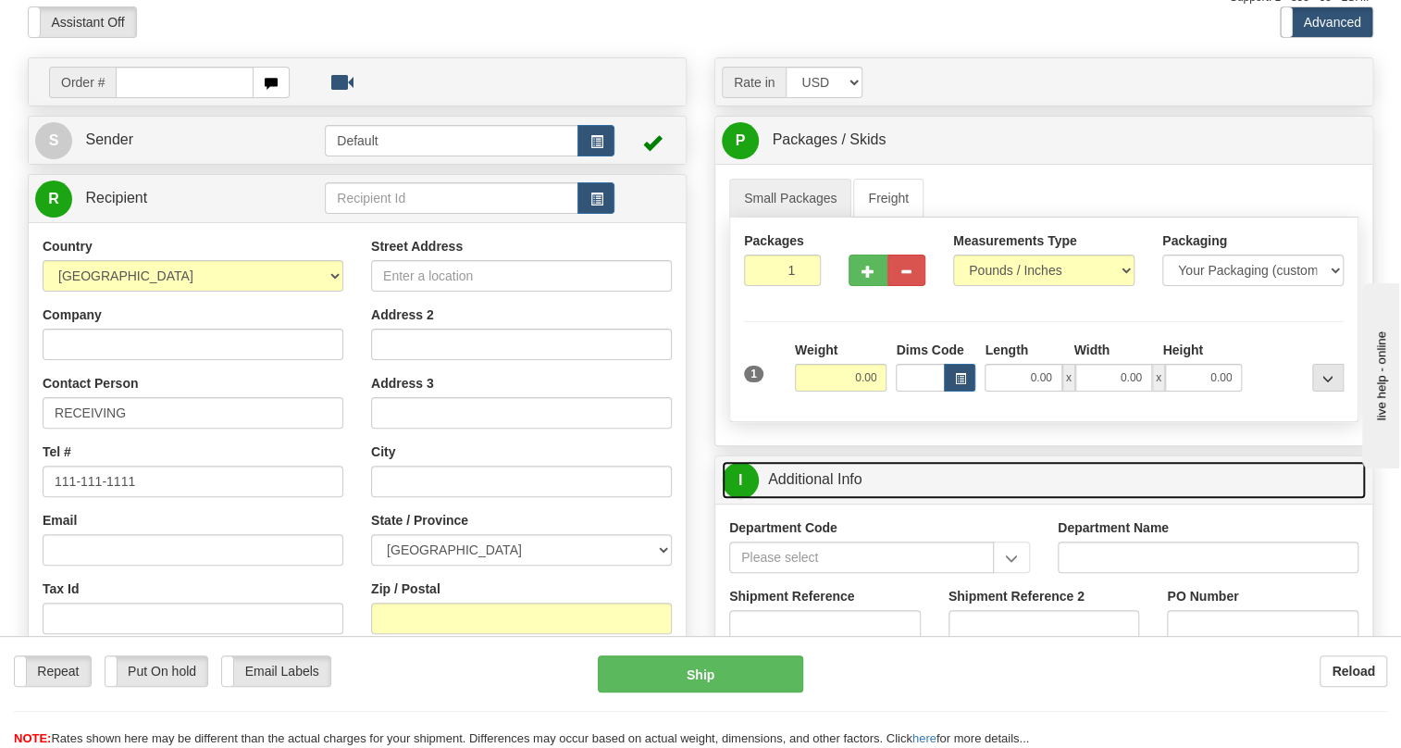
scroll to position [0, 0]
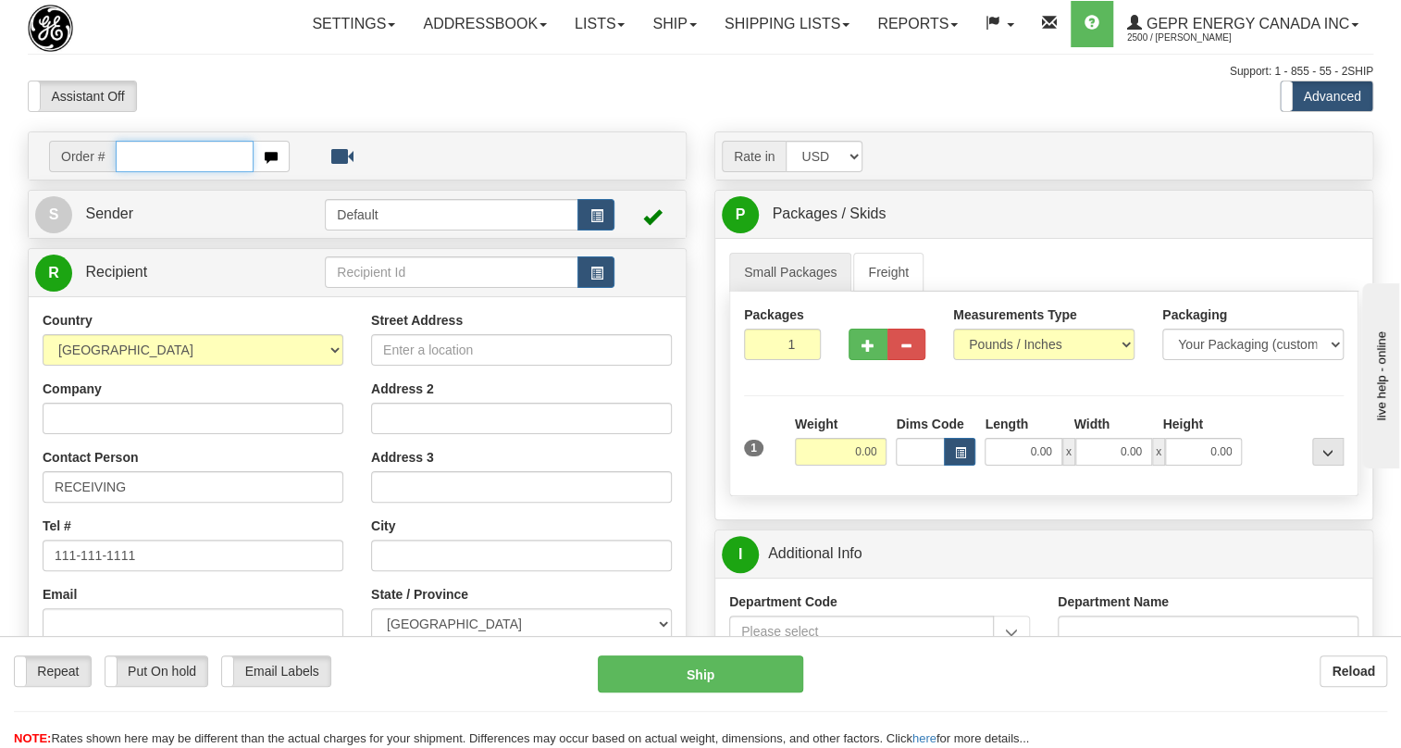
click at [131, 172] on input "text" at bounding box center [185, 156] width 138 height 31
paste input "0086699918"
click at [144, 172] on input "0086699918" at bounding box center [185, 156] width 138 height 31
type input "86699918"
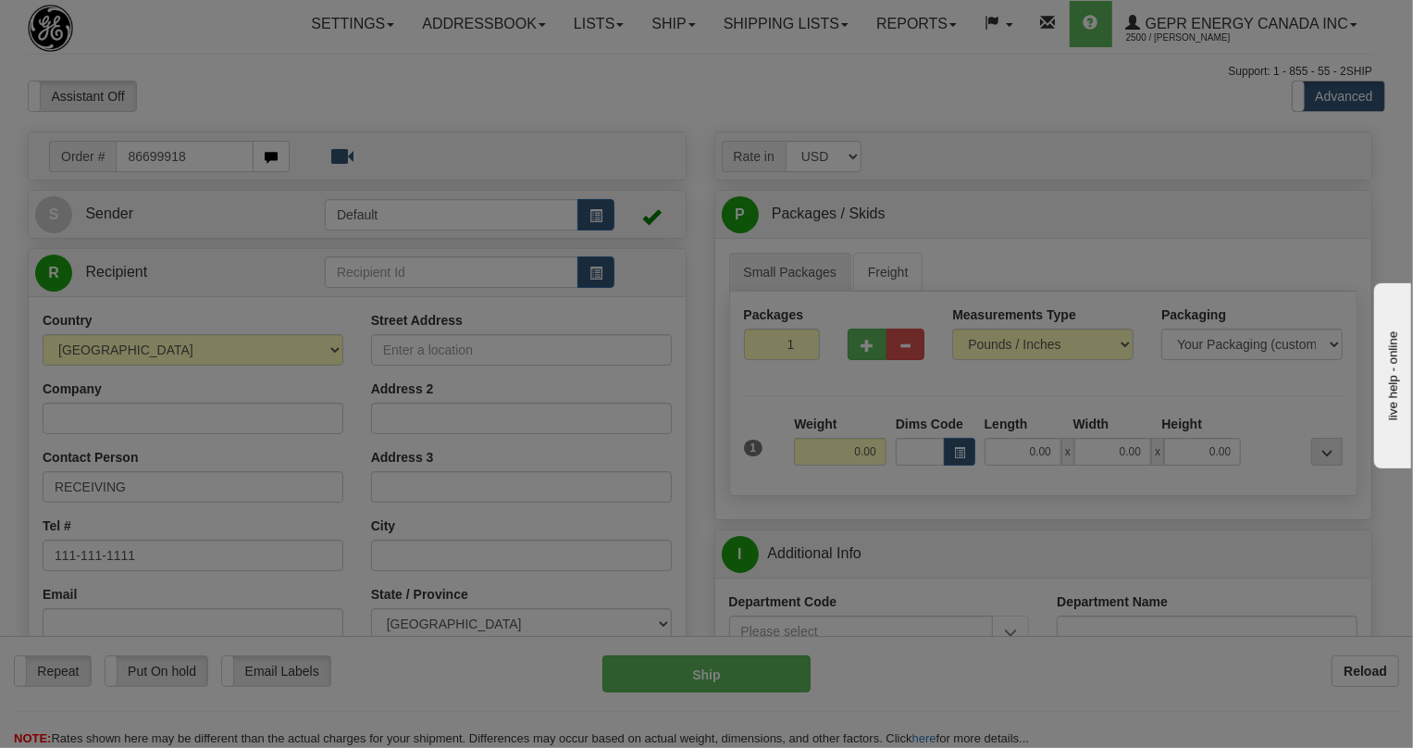
click at [293, 148] on body "Training Course Close Toggle navigation Settings Shipping Preferences New Recip…" at bounding box center [706, 374] width 1413 height 748
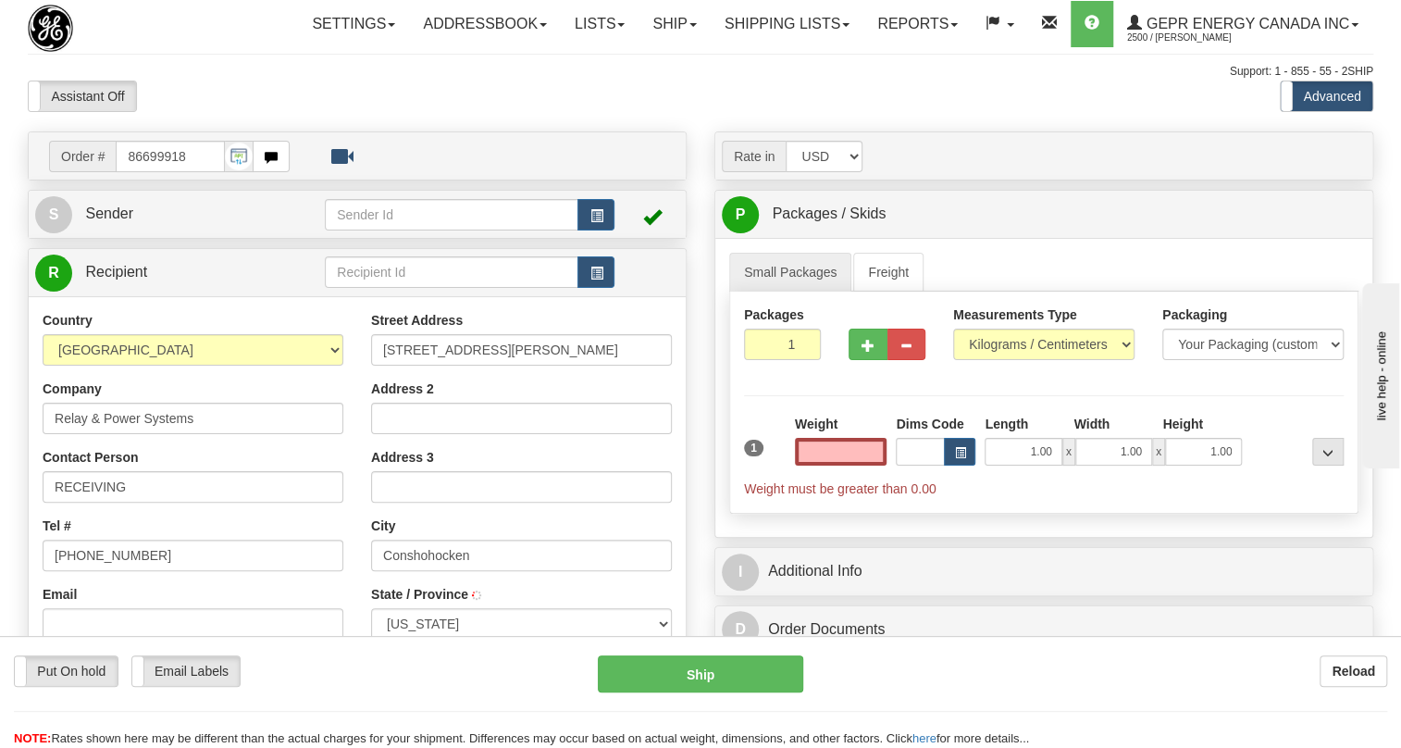
type input "CONSHOHOCKEN"
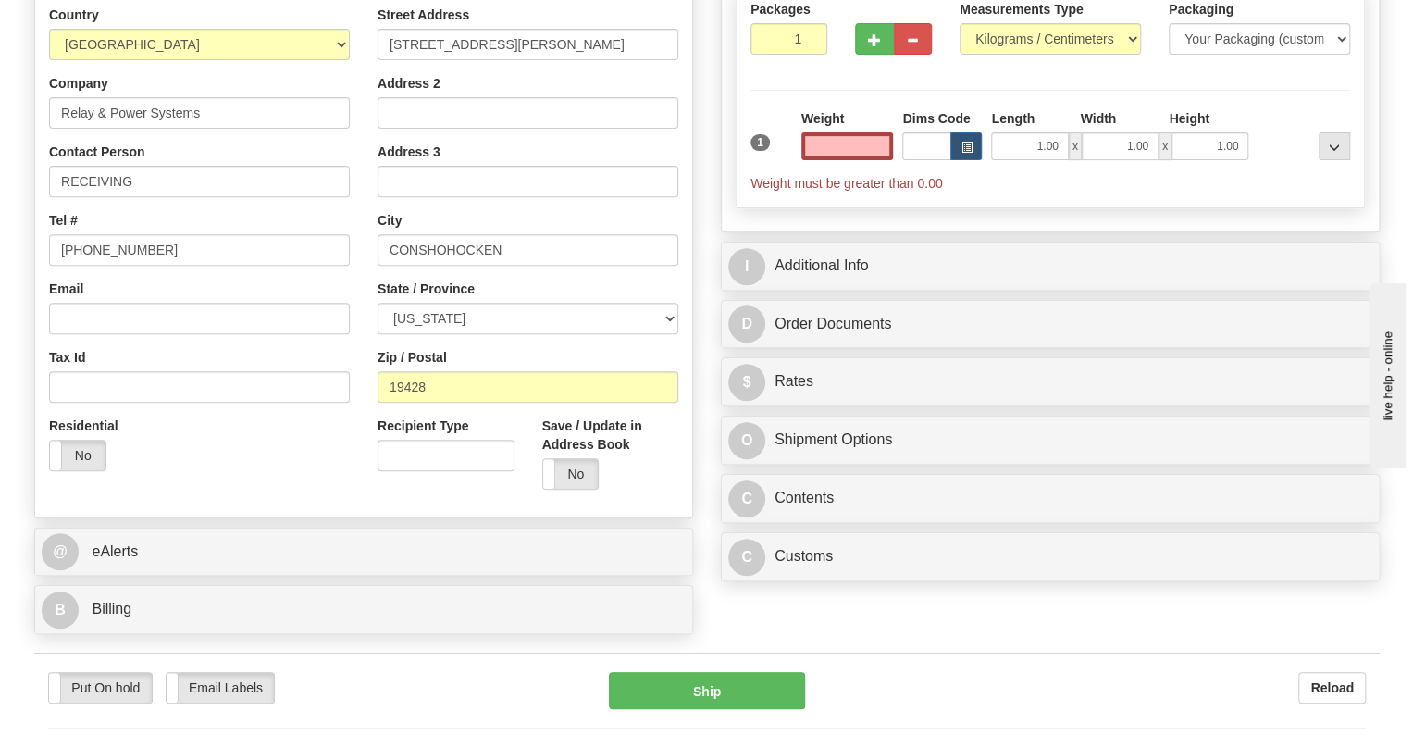
scroll to position [589, 0]
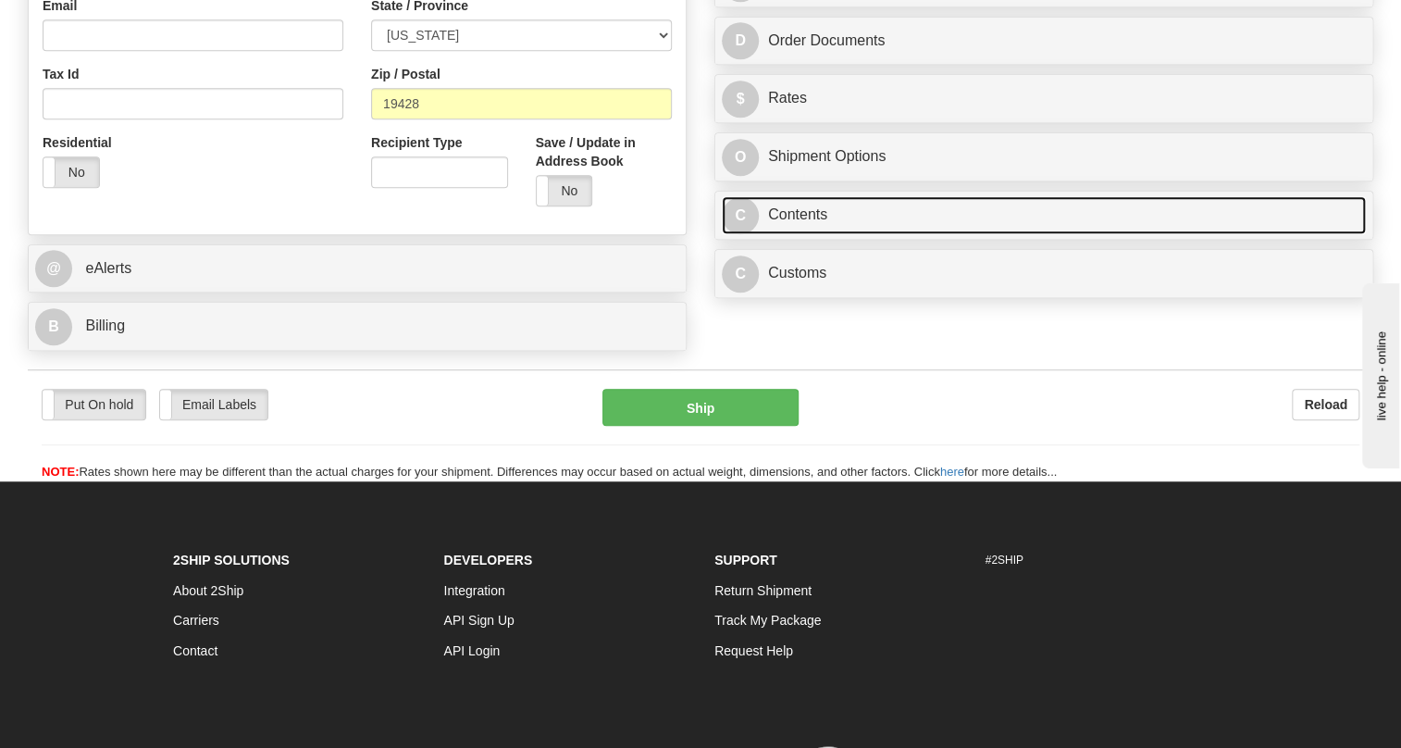
type input "0.00"
click at [812, 234] on link "C Contents" at bounding box center [1044, 215] width 644 height 38
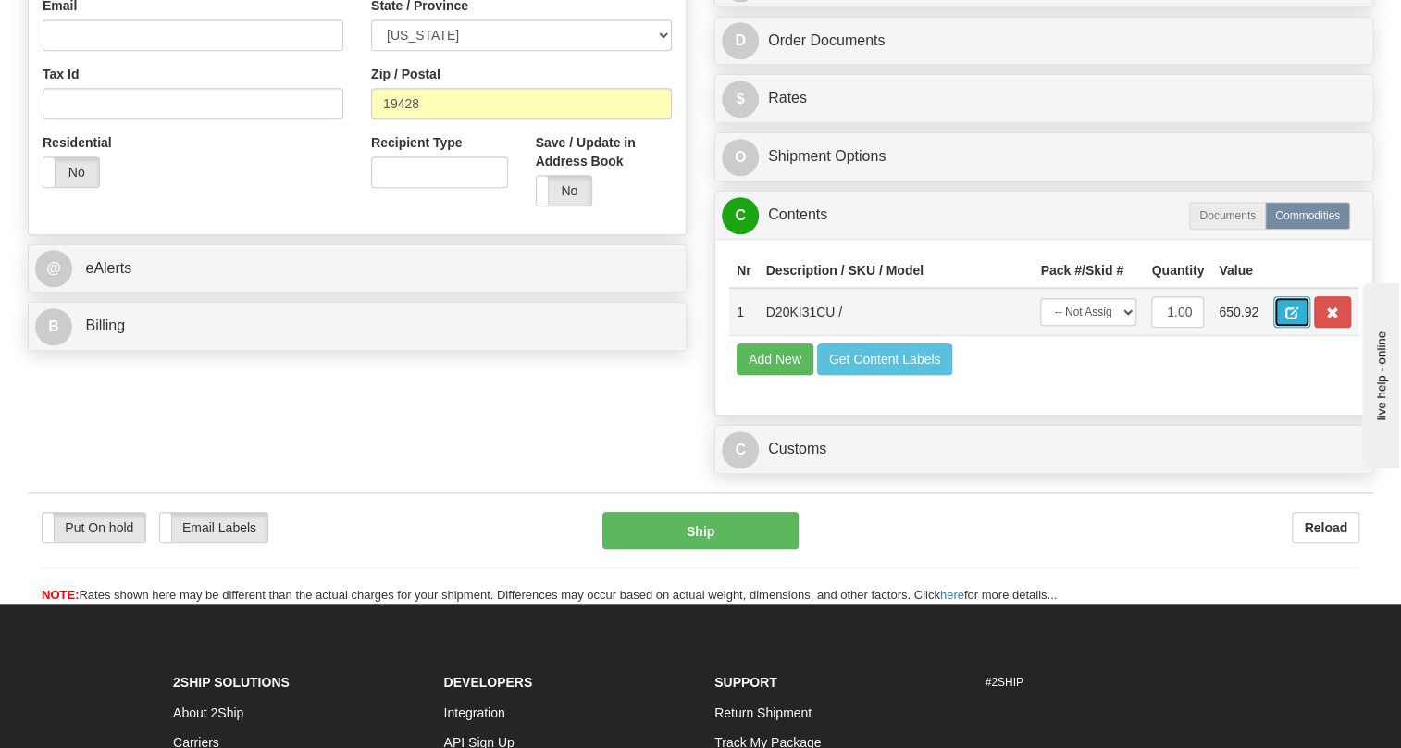
click at [1288, 319] on span "button" at bounding box center [1292, 313] width 13 height 12
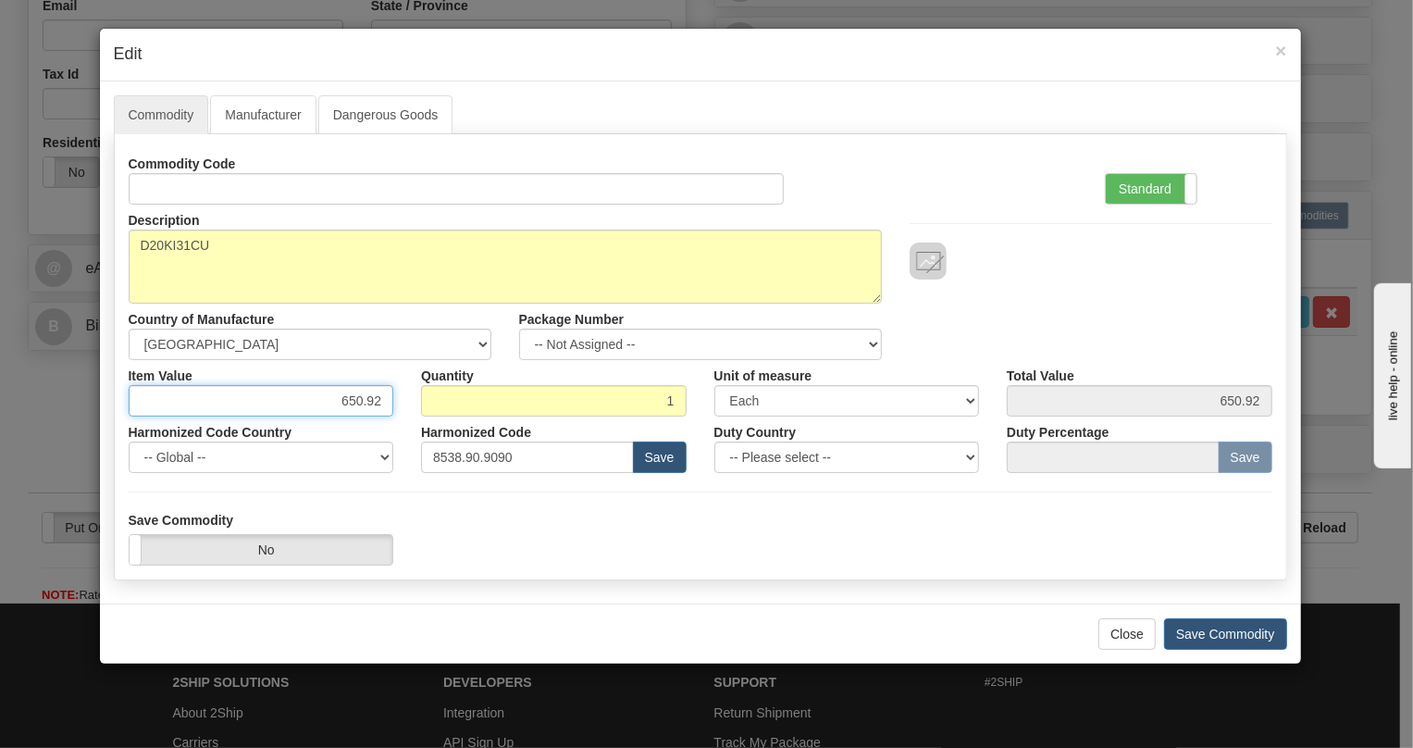
click at [371, 400] on input "650.92" at bounding box center [262, 400] width 266 height 31
paste input "1.120,03"
click at [342, 403] on input "1.120,03" at bounding box center [262, 400] width 266 height 31
click at [369, 409] on input "1120,03" at bounding box center [262, 400] width 266 height 31
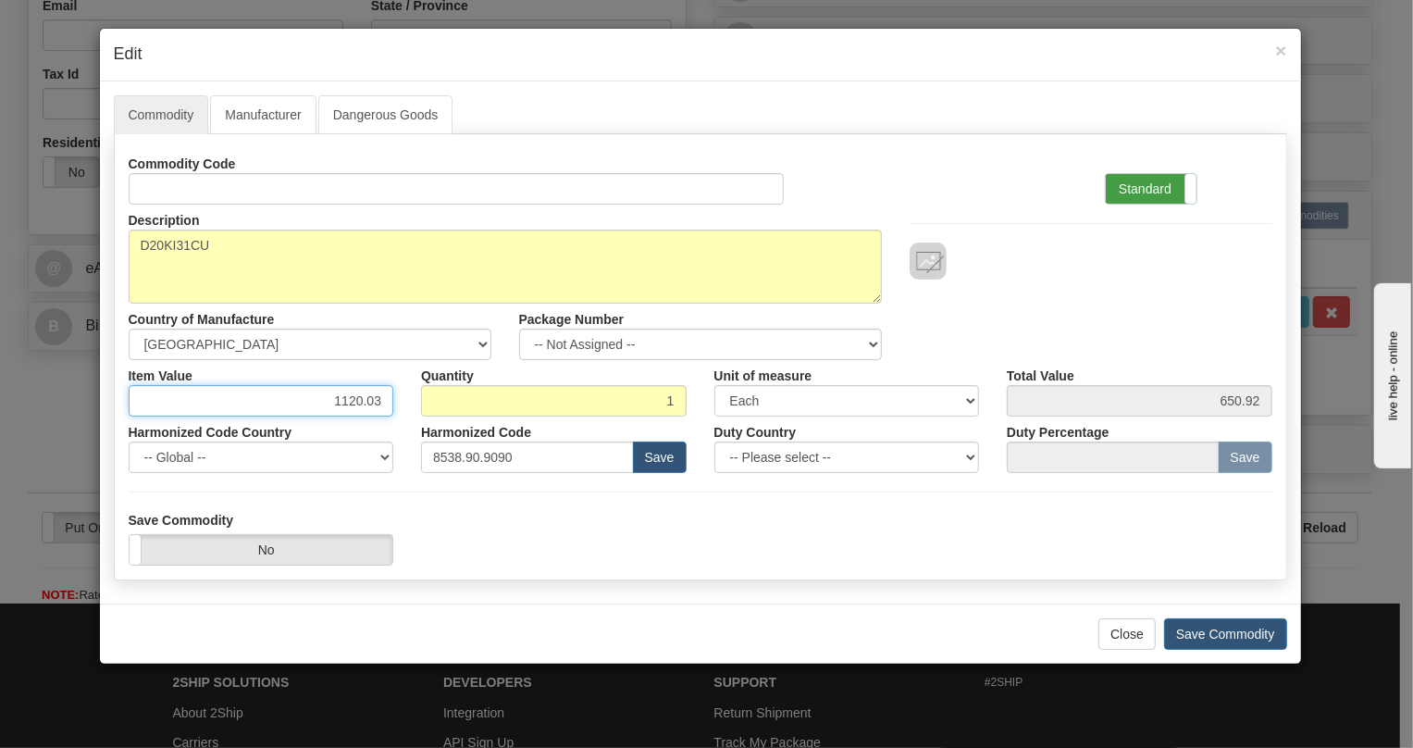
type input "1120.03"
click at [1137, 186] on label "Standard" at bounding box center [1151, 189] width 91 height 30
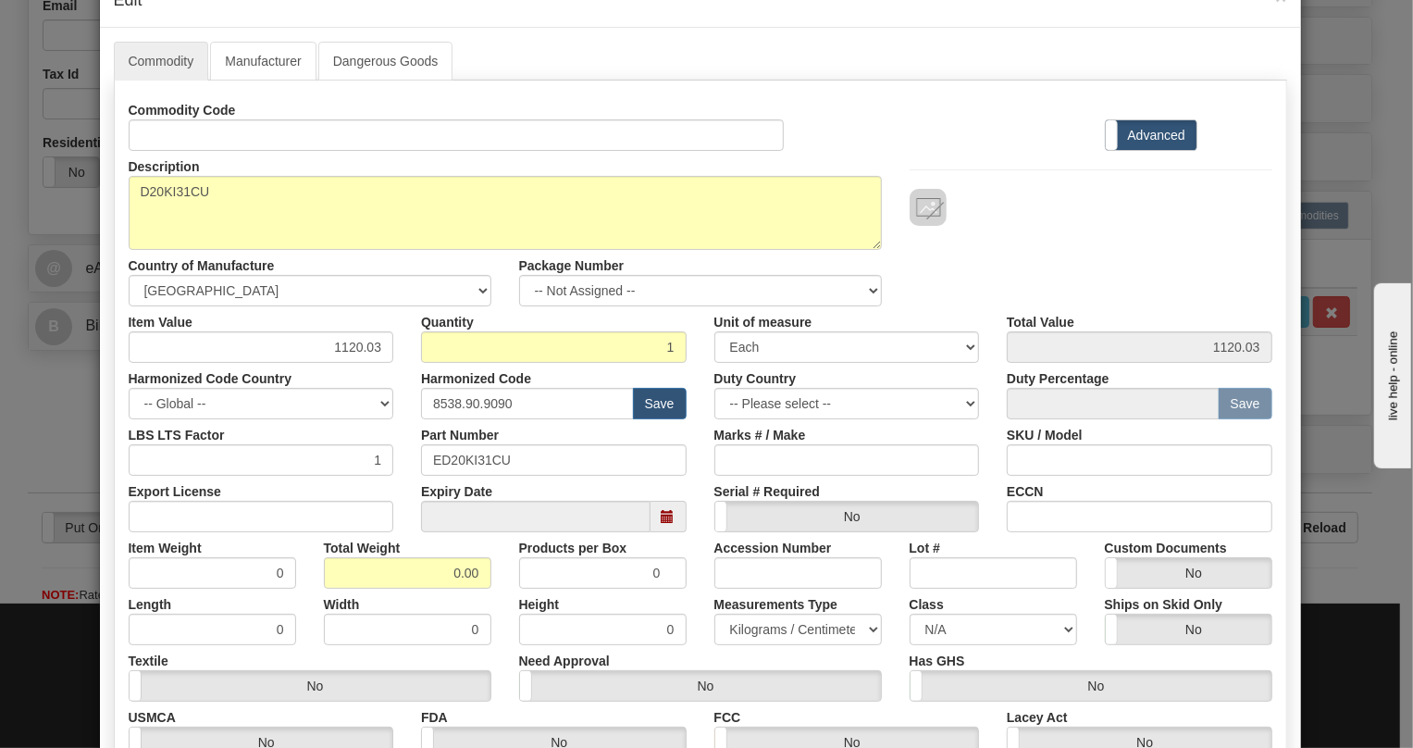
scroll to position [252, 0]
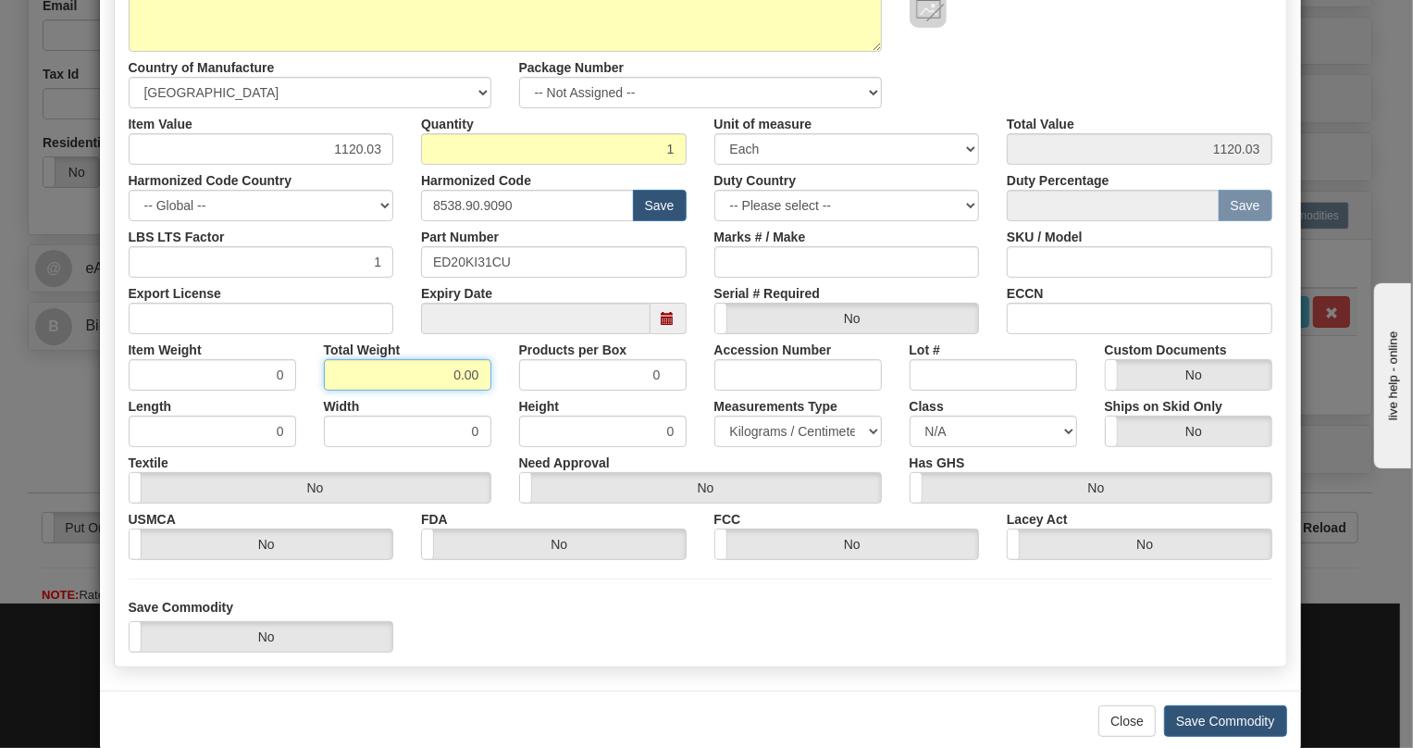
click at [418, 379] on input "0.00" at bounding box center [408, 374] width 168 height 31
type input "1.00"
type input "1.0000"
click at [786, 432] on select "Pounds / Inches Kilograms / Centimeters" at bounding box center [799, 431] width 168 height 31
select select "0"
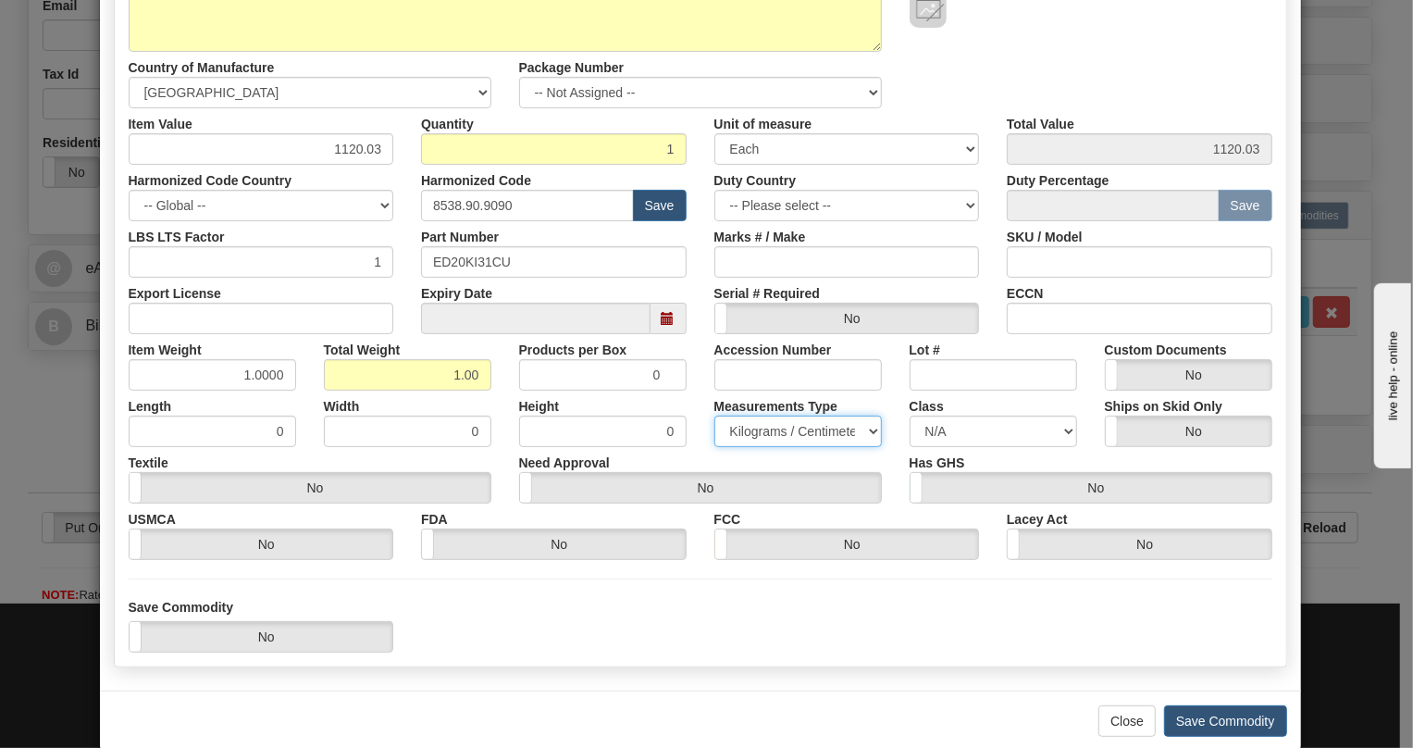
click at [715, 416] on select "Pounds / Inches Kilograms / Centimeters" at bounding box center [799, 431] width 168 height 31
click at [696, 447] on div "Need Approval Yes No" at bounding box center [700, 475] width 391 height 56
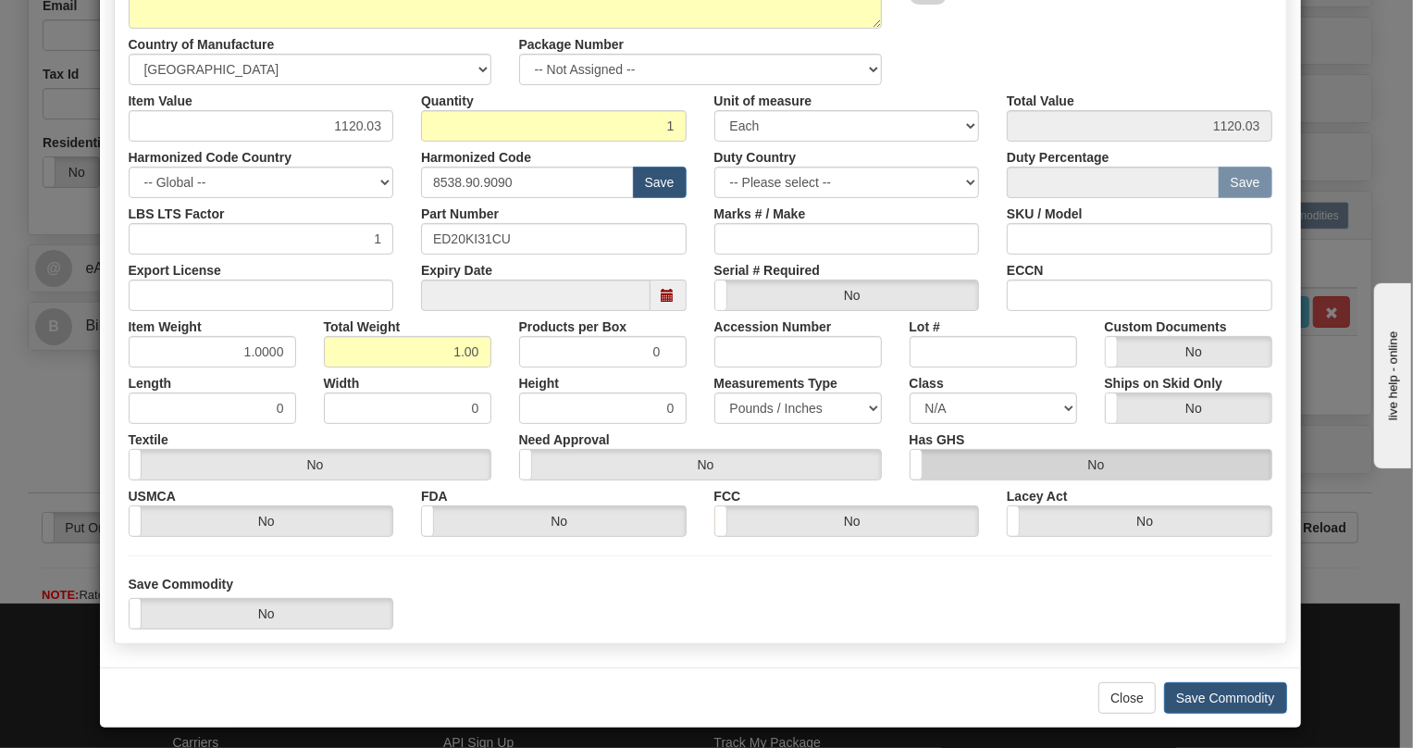
scroll to position [281, 0]
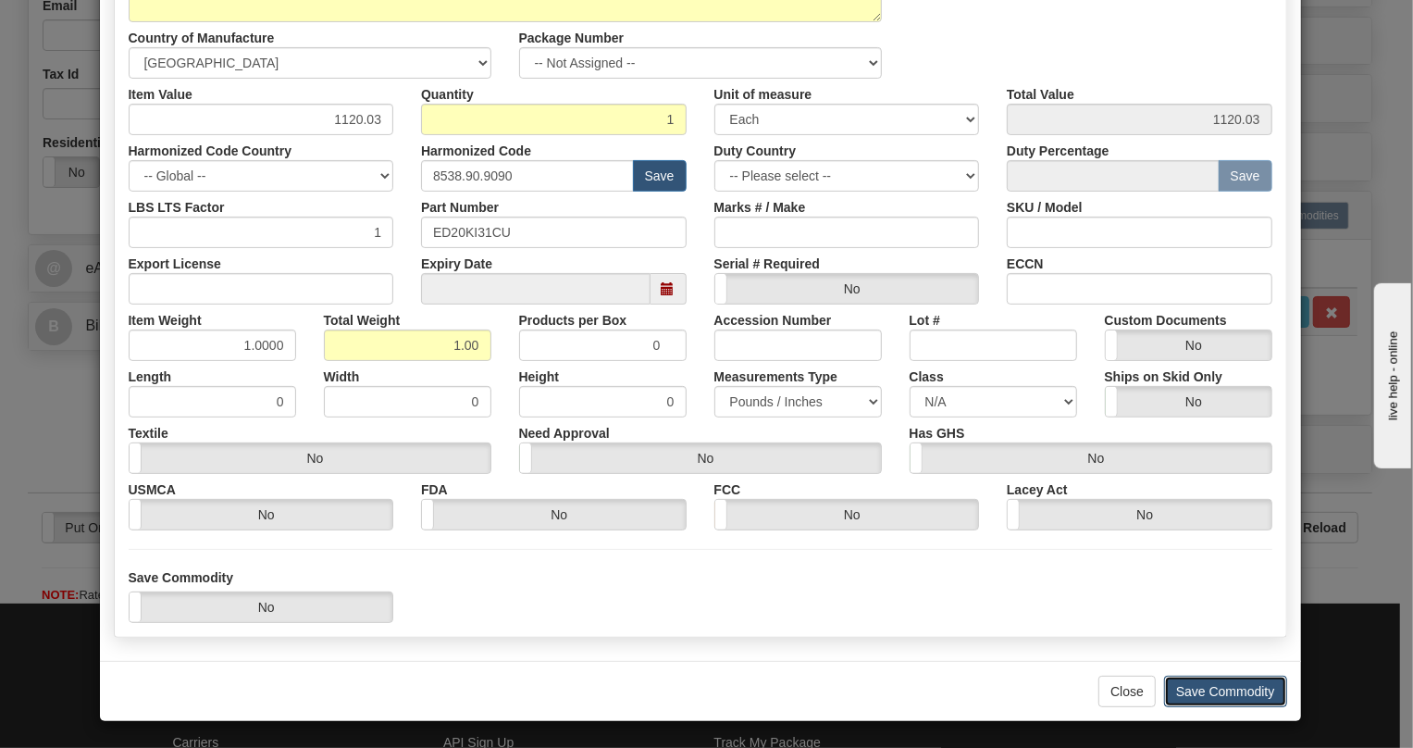
click at [1212, 685] on button "Save Commodity" at bounding box center [1225, 691] width 123 height 31
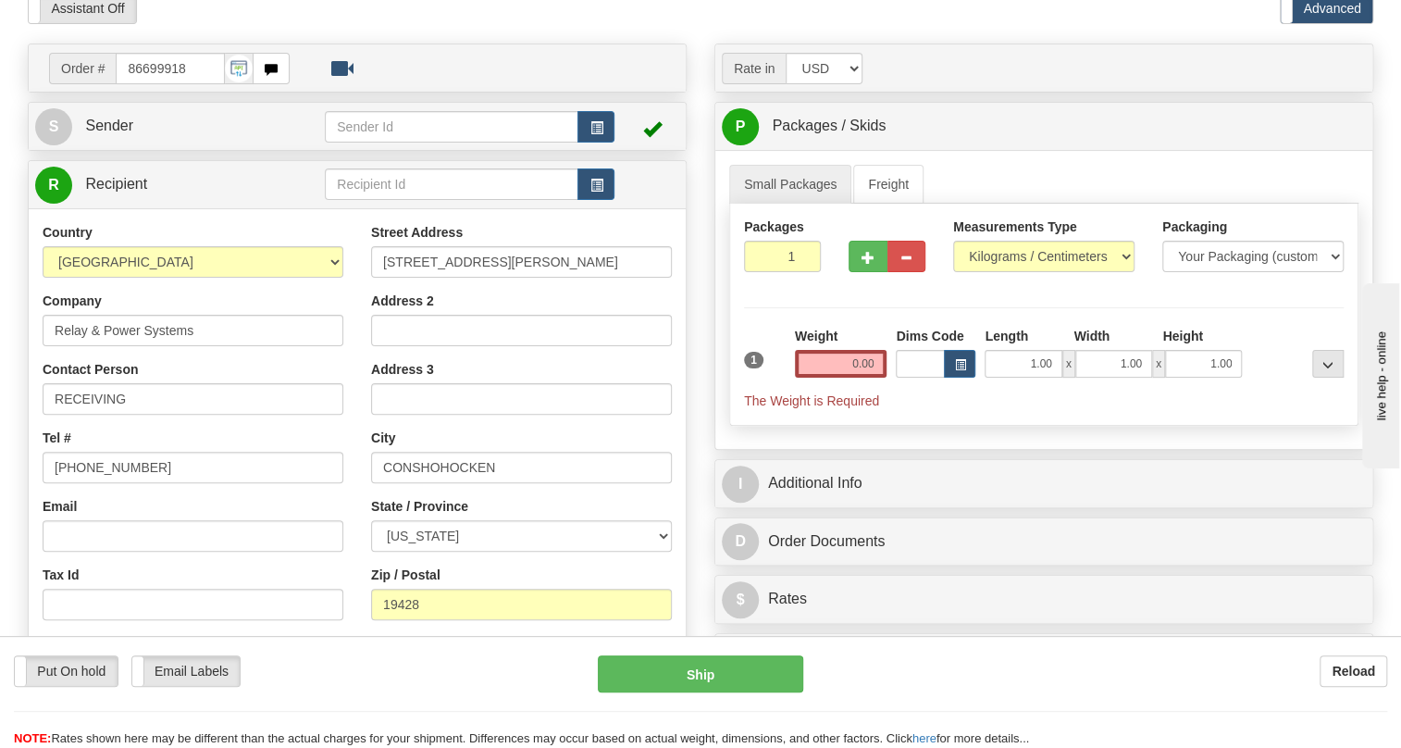
scroll to position [83, 0]
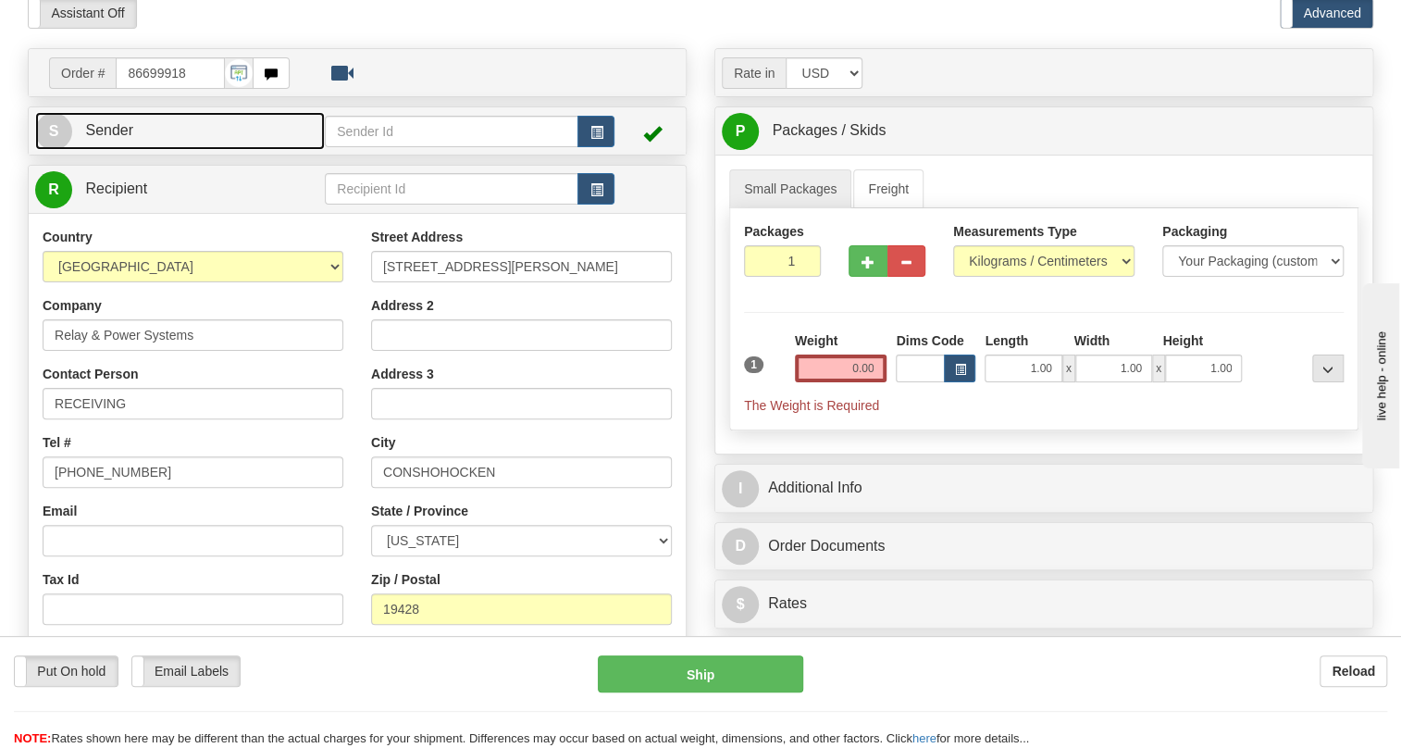
click at [121, 138] on span "Sender" at bounding box center [109, 130] width 48 height 16
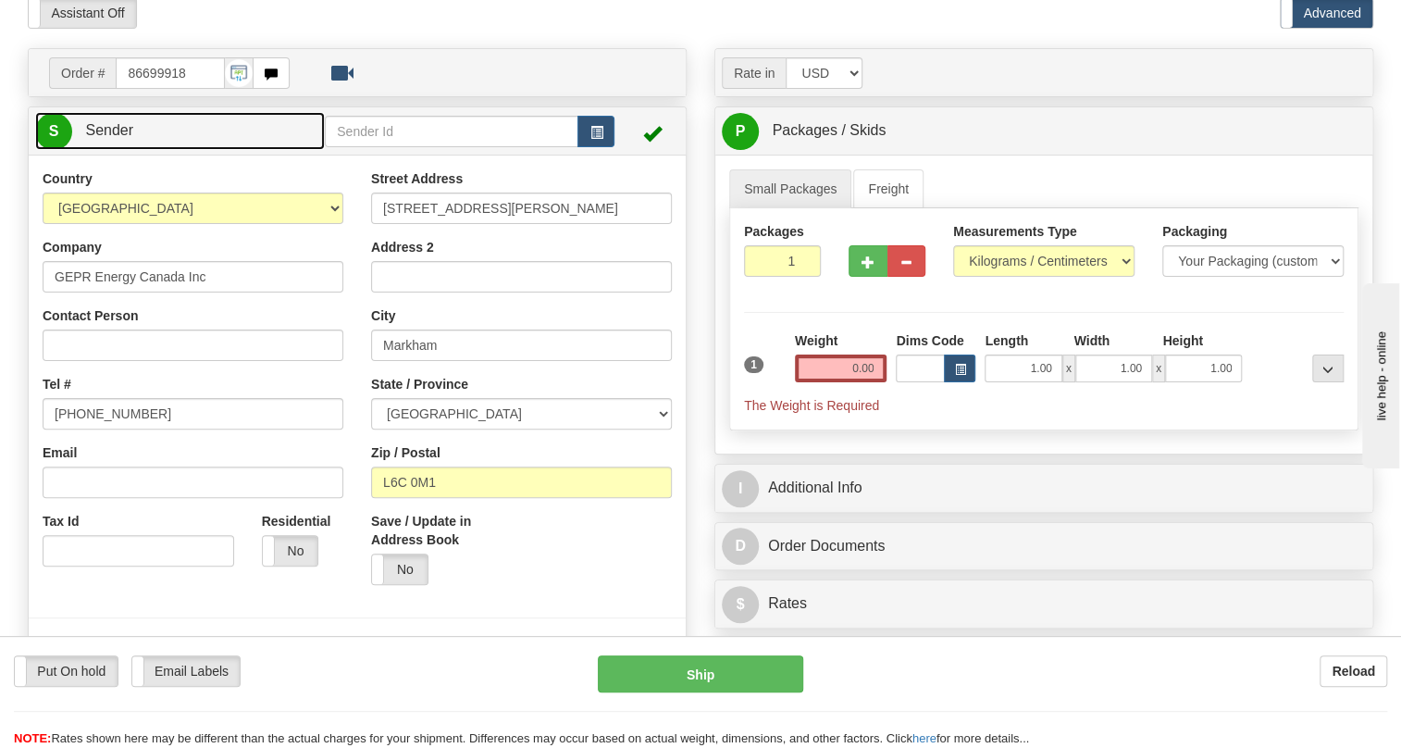
type input "MARKHAM"
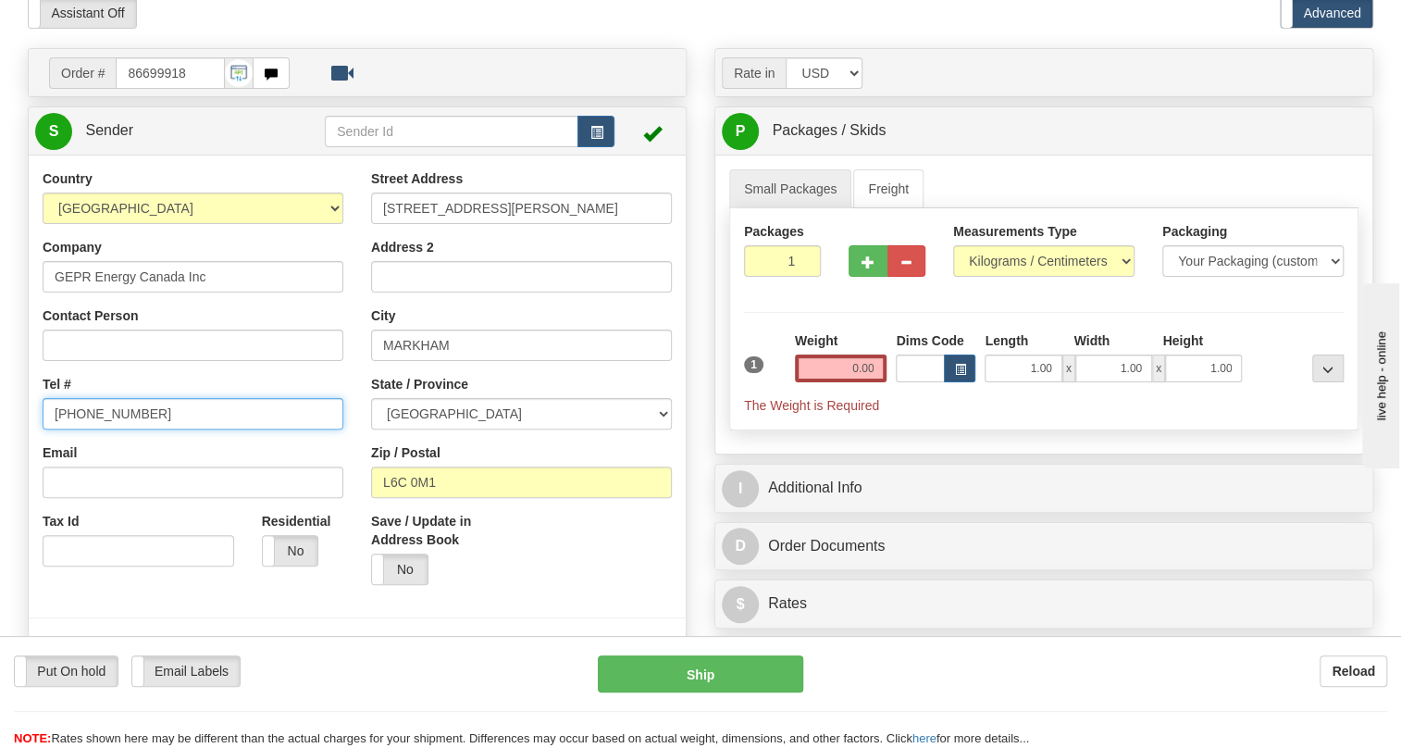
click at [100, 429] on input "(779)7960565" at bounding box center [193, 413] width 301 height 31
paste input "905-927-5013"
type input "905-927-5013"
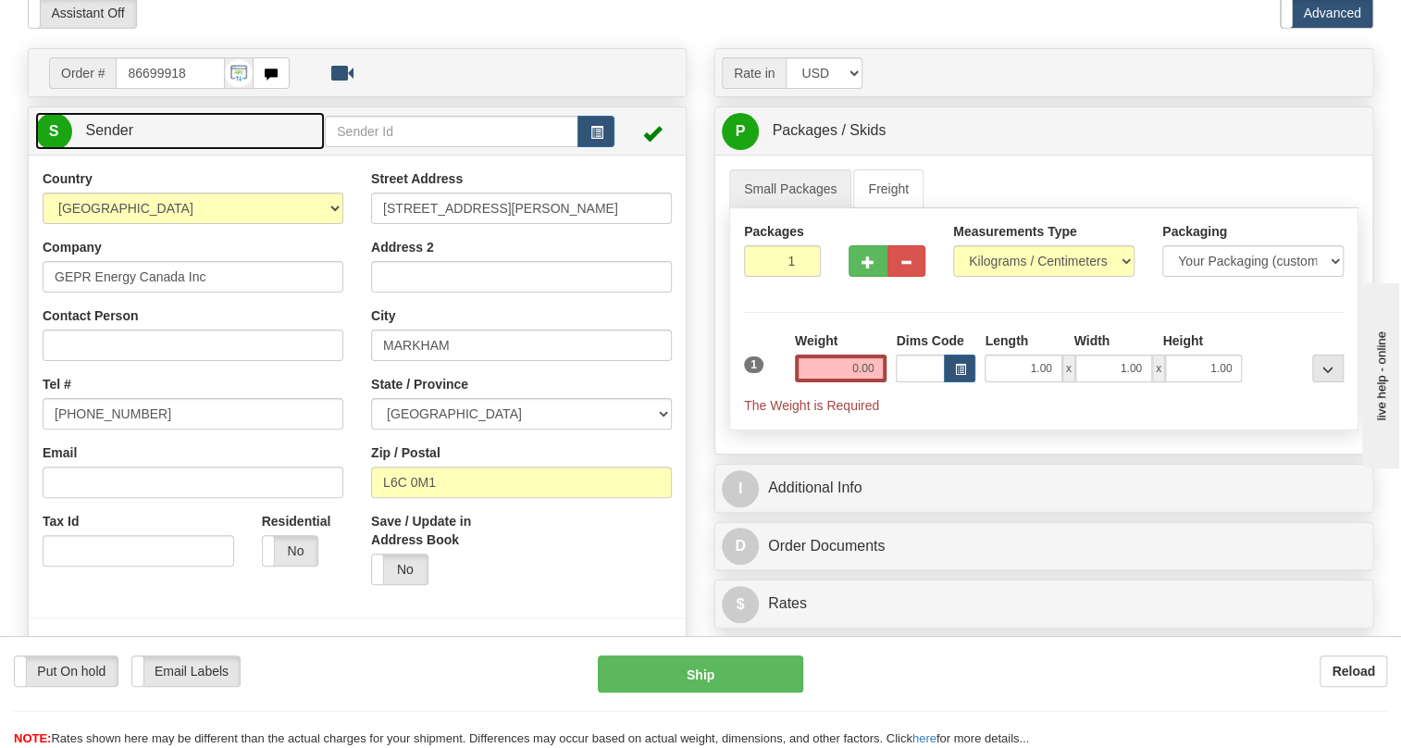
drag, startPoint x: 105, startPoint y: 165, endPoint x: 251, endPoint y: 168, distance: 146.3
click at [105, 138] on span "Sender" at bounding box center [109, 130] width 48 height 16
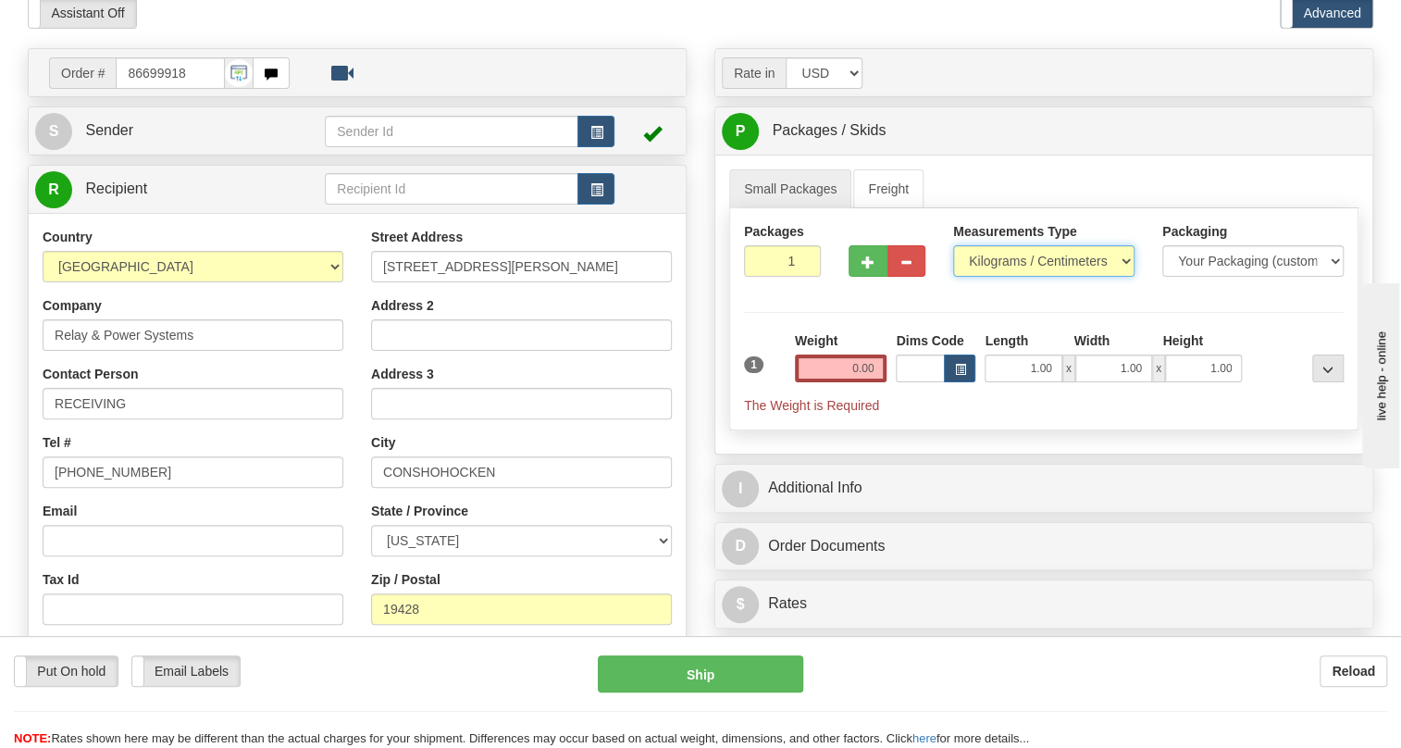
click at [1037, 277] on select "Pounds / Inches Kilograms / Centimeters" at bounding box center [1043, 260] width 181 height 31
select select "0"
click at [953, 277] on select "Pounds / Inches Kilograms / Centimeters" at bounding box center [1043, 260] width 181 height 31
click at [809, 382] on input "0.00" at bounding box center [841, 368] width 93 height 28
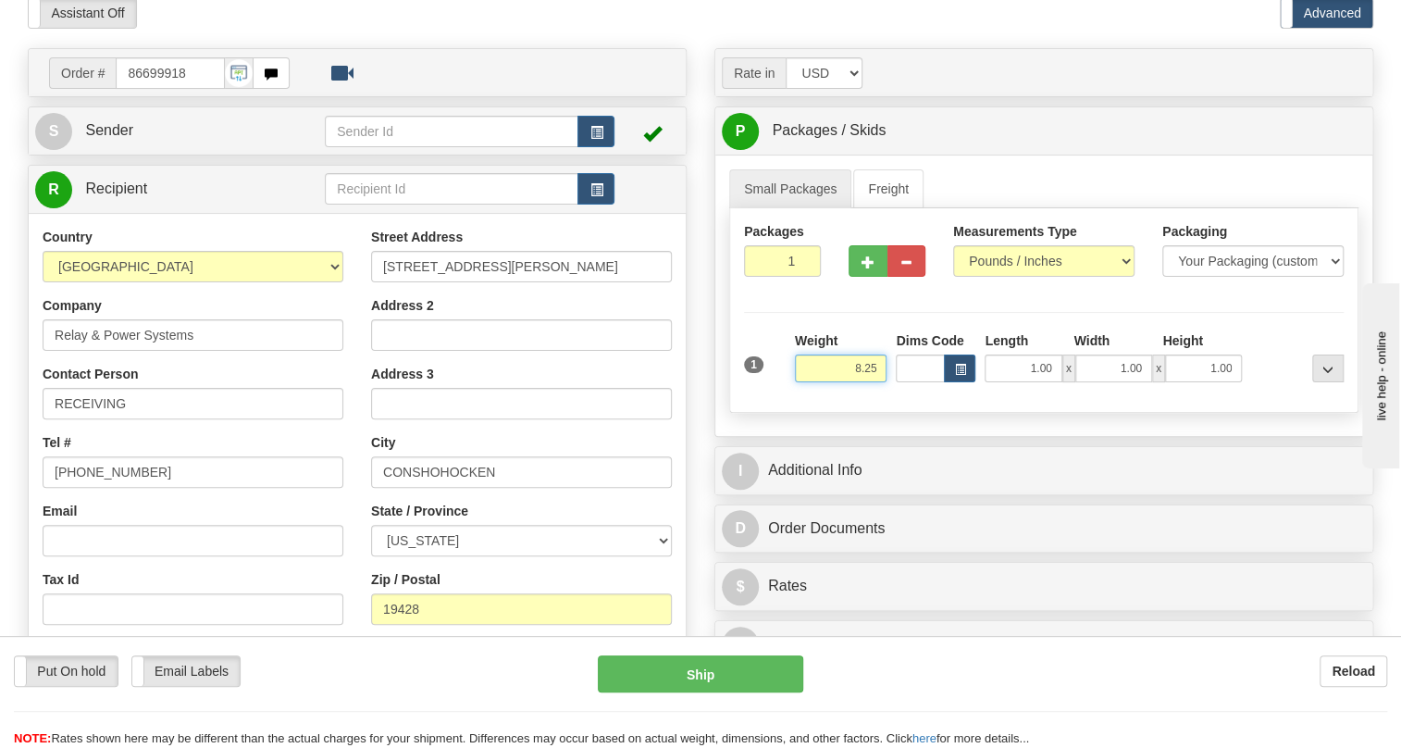
type input "8.25"
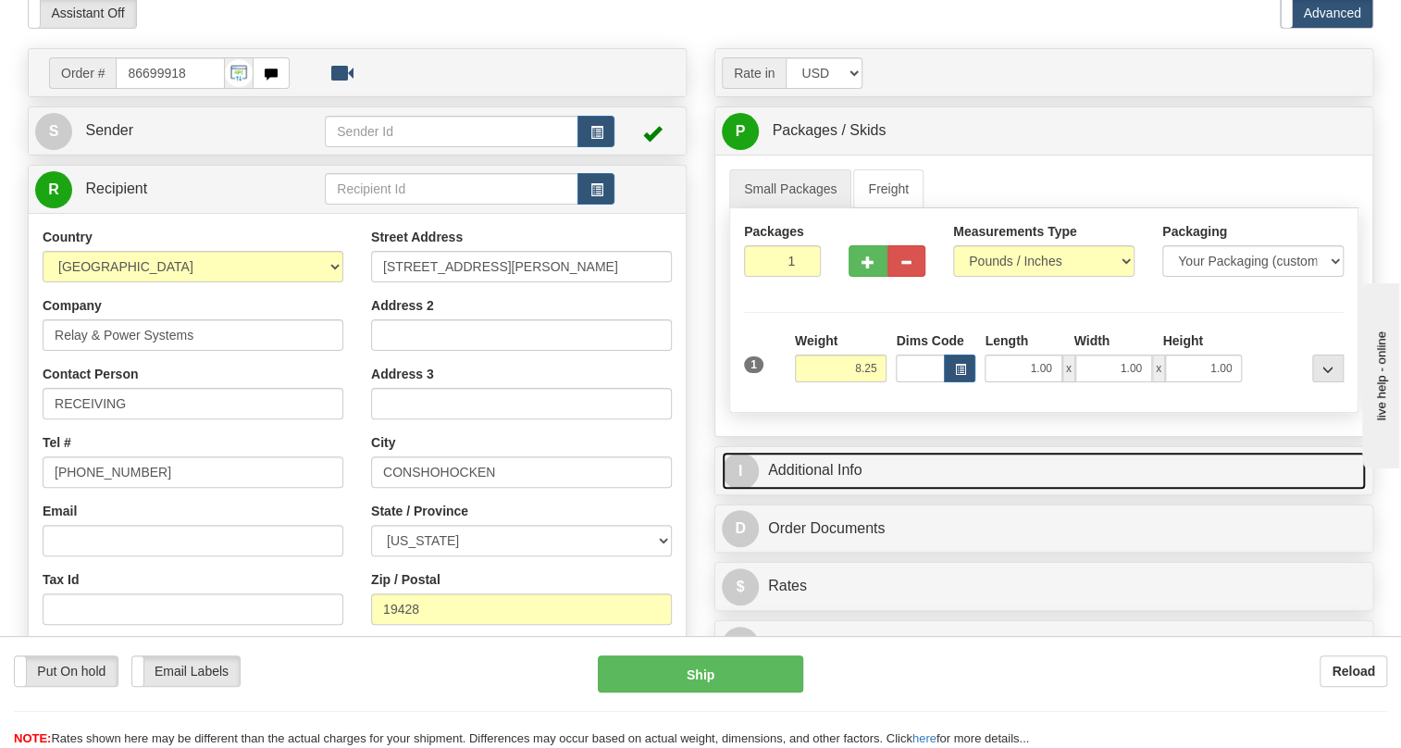
click at [844, 490] on link "I Additional Info" at bounding box center [1044, 471] width 644 height 38
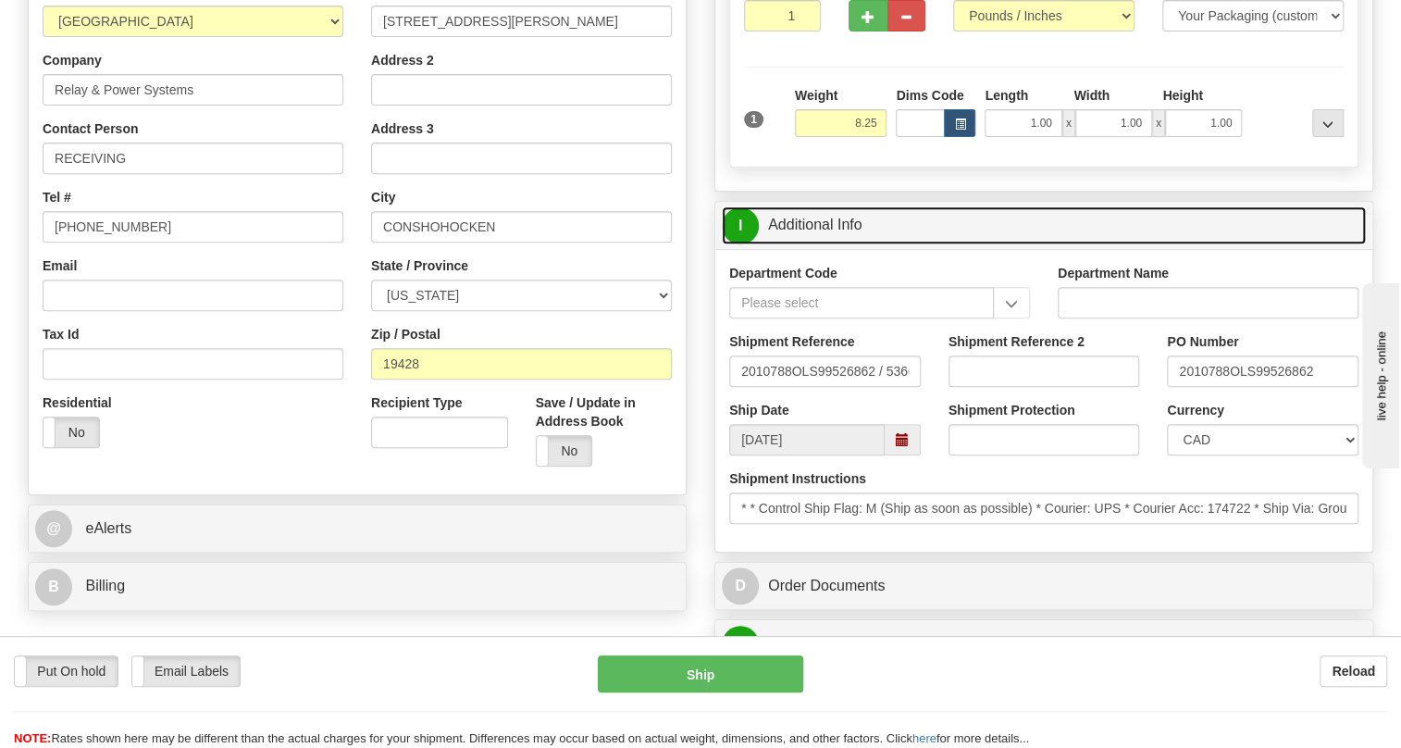
scroll to position [336, 0]
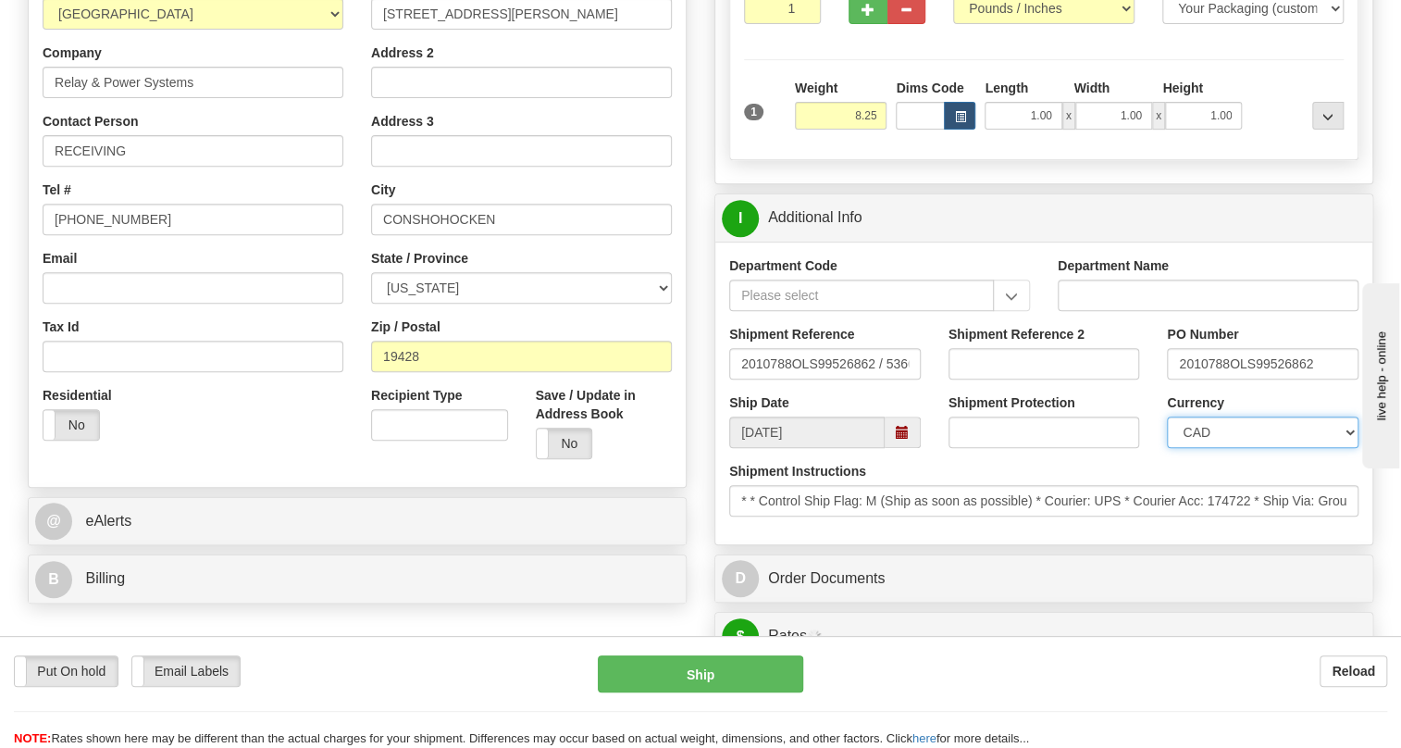
click at [1250, 448] on select "CAD USD EUR ZAR RON ANG ARN AUD AUS AWG BBD BFR BGN BHD BMD BND BRC BRL CHP CKZ…" at bounding box center [1263, 432] width 192 height 31
select select "1"
click at [1167, 448] on select "CAD USD EUR ZAR RON ANG ARN AUD AUS AWG BBD BFR BGN BHD BMD BND BRC BRL CHP CKZ…" at bounding box center [1263, 432] width 192 height 31
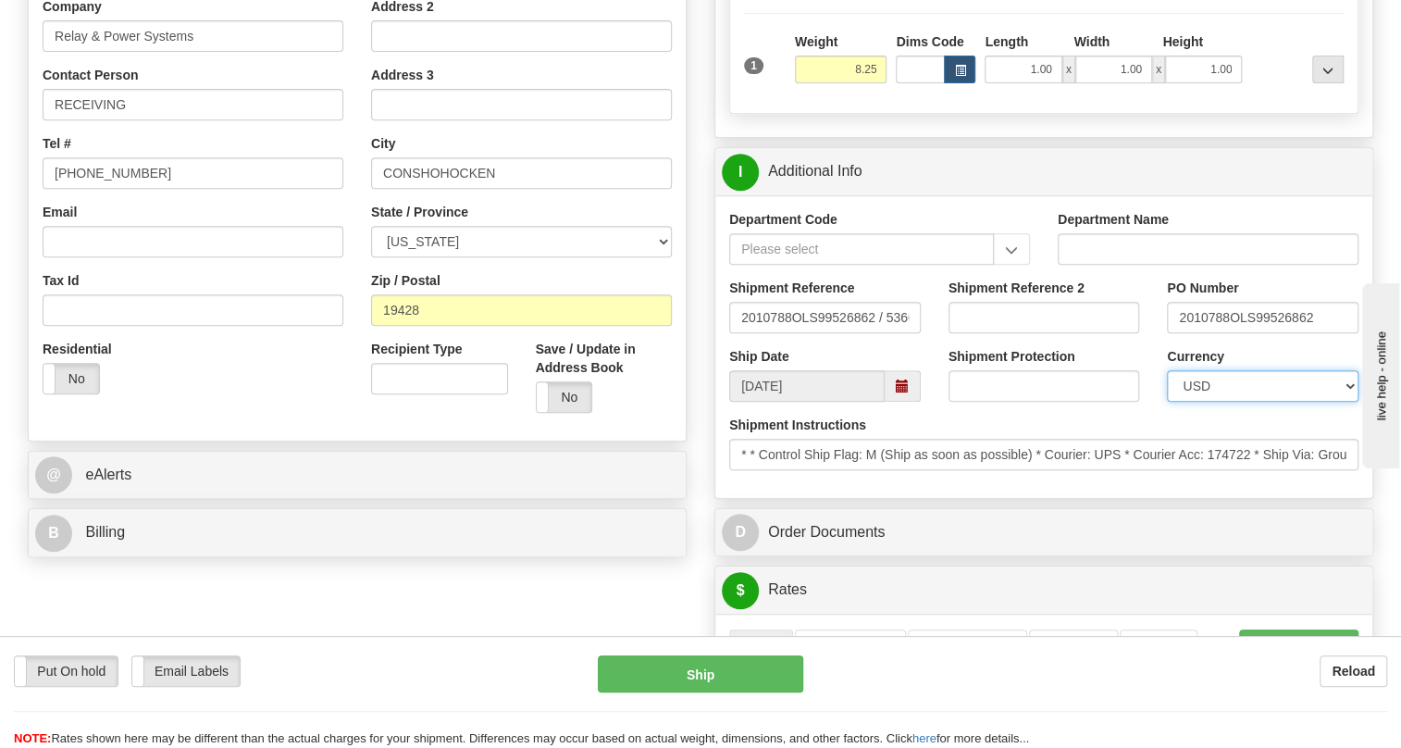
scroll to position [420, 0]
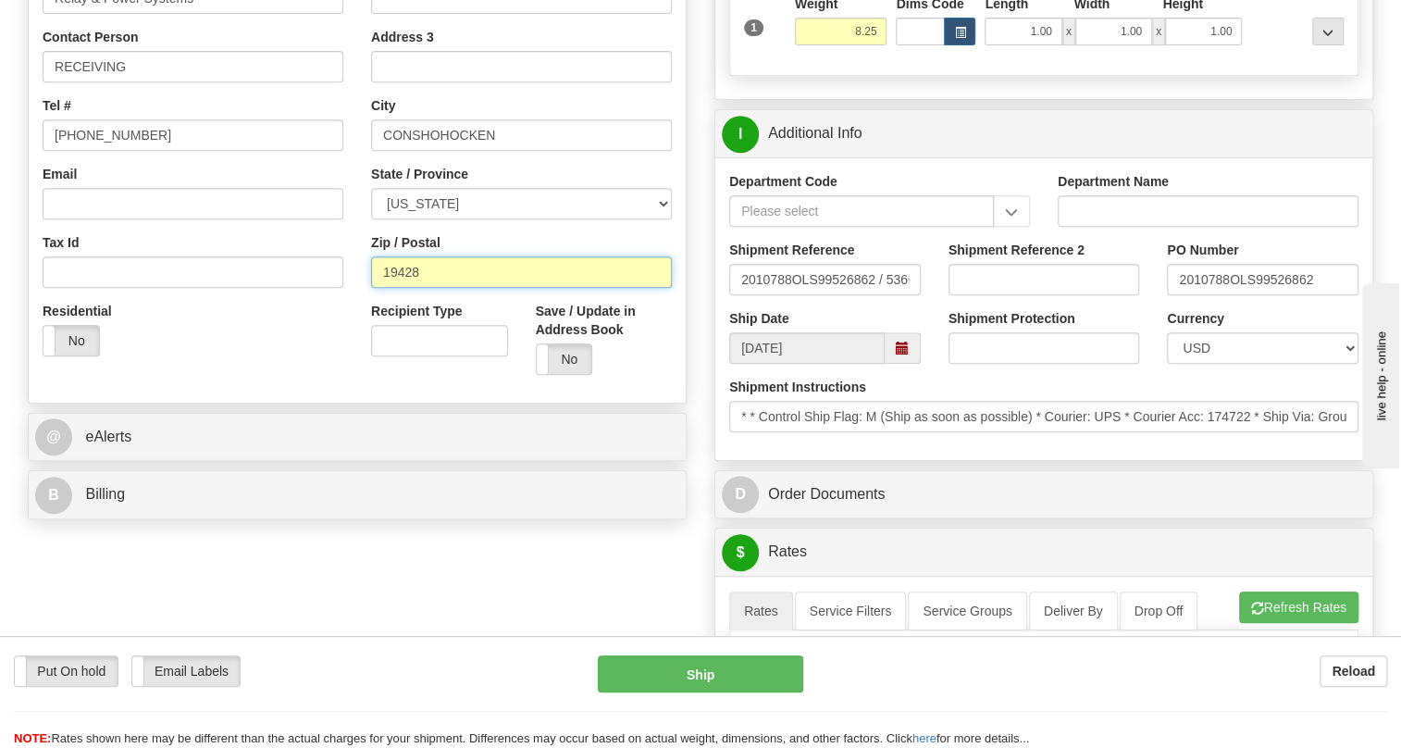
drag, startPoint x: 418, startPoint y: 316, endPoint x: 355, endPoint y: 317, distance: 63.0
click at [355, 317] on div "Country AFGHANISTAN ALAND ISLANDS ALBANIA ALGERIA AMERICAN SAMOA ANDORRA ANGOLA…" at bounding box center [357, 140] width 657 height 498
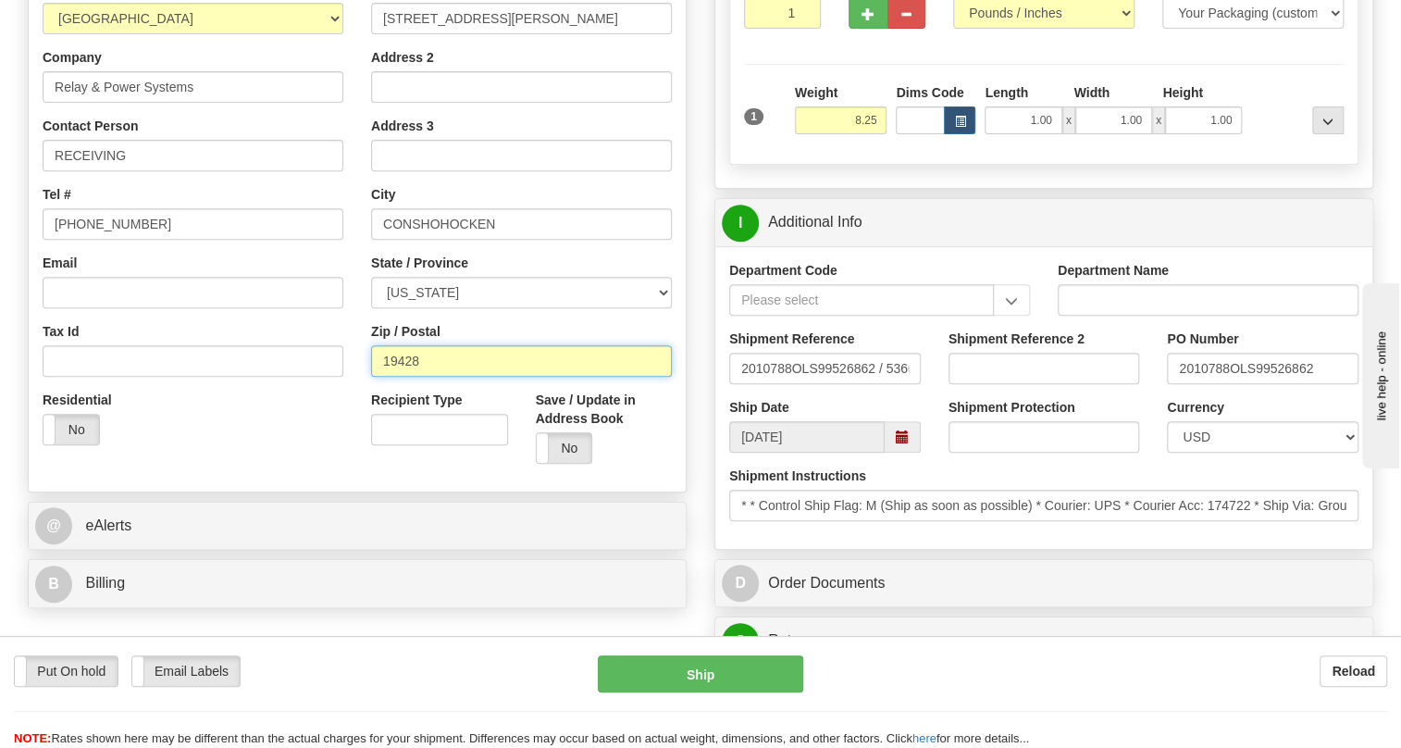
scroll to position [0, 0]
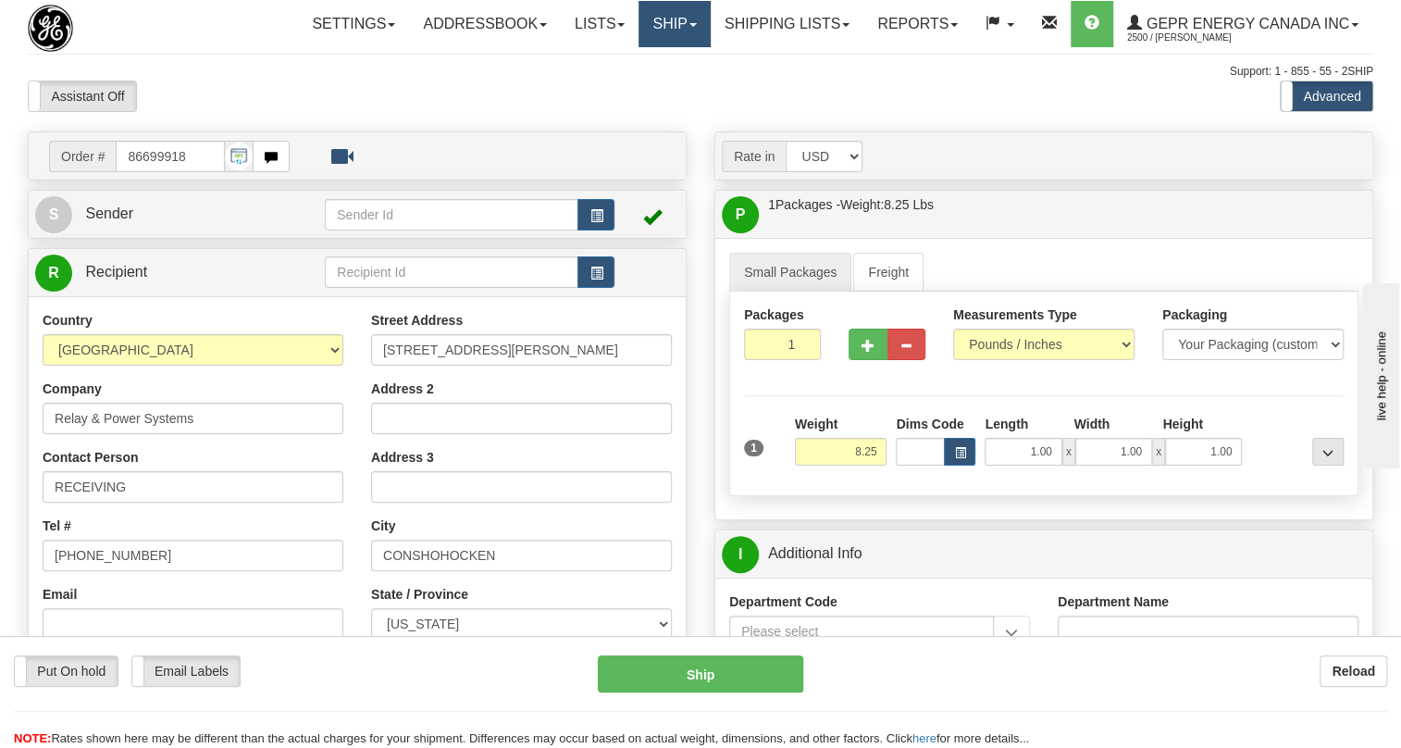
click at [690, 23] on span at bounding box center [693, 25] width 7 height 4
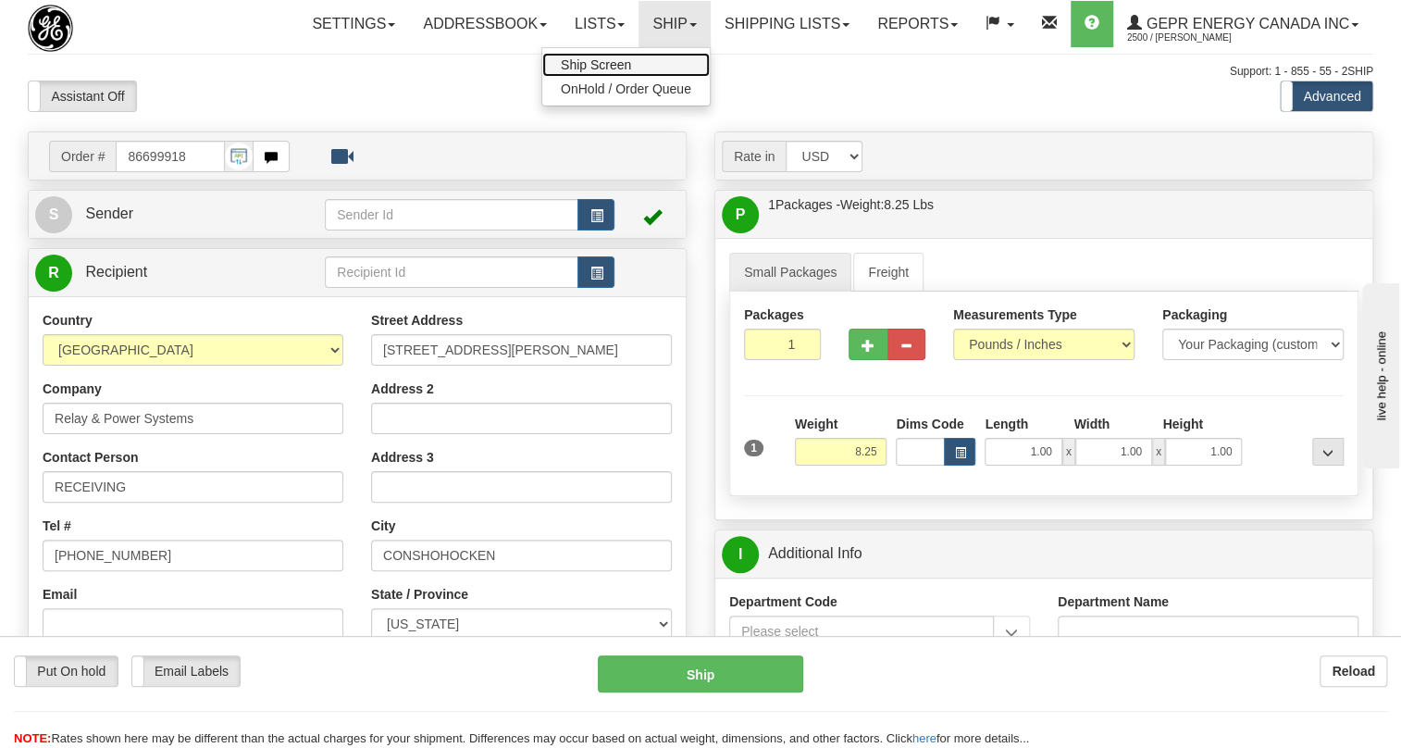
click at [597, 64] on span "Ship Screen" at bounding box center [596, 64] width 70 height 15
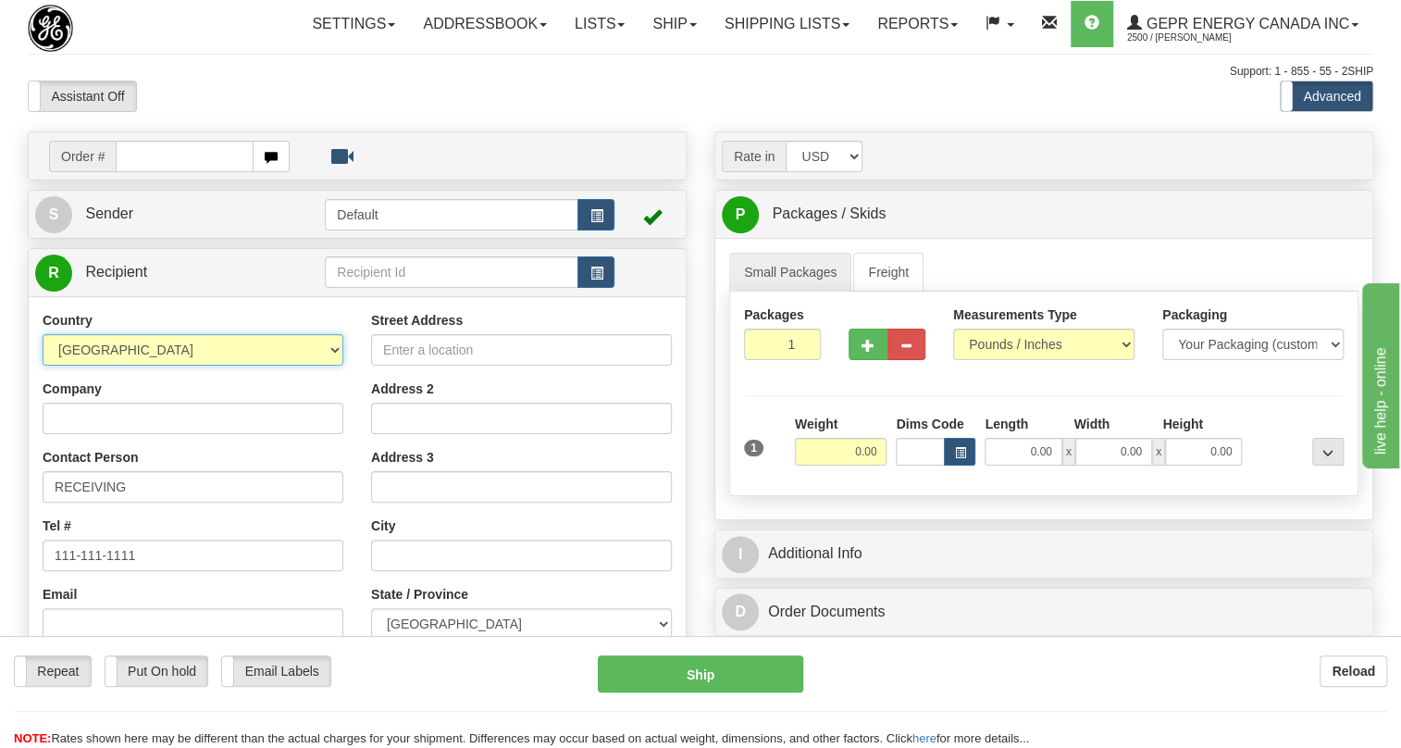
click at [319, 366] on select "[GEOGRAPHIC_DATA] [GEOGRAPHIC_DATA] [GEOGRAPHIC_DATA] [GEOGRAPHIC_DATA] [US_STA…" at bounding box center [193, 349] width 301 height 31
select select "US"
click at [43, 366] on select "[GEOGRAPHIC_DATA] [GEOGRAPHIC_DATA] [GEOGRAPHIC_DATA] [GEOGRAPHIC_DATA] [US_STA…" at bounding box center [193, 349] width 301 height 31
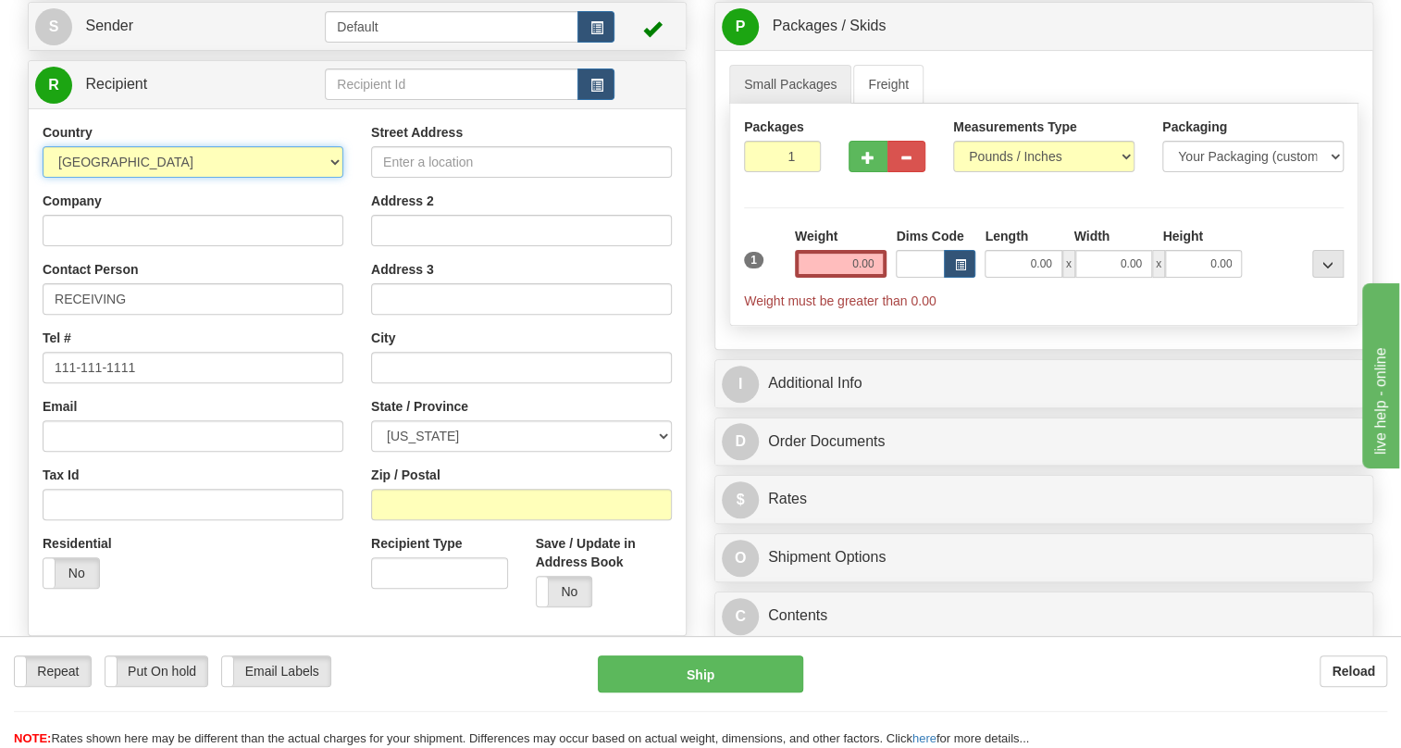
scroll to position [252, 0]
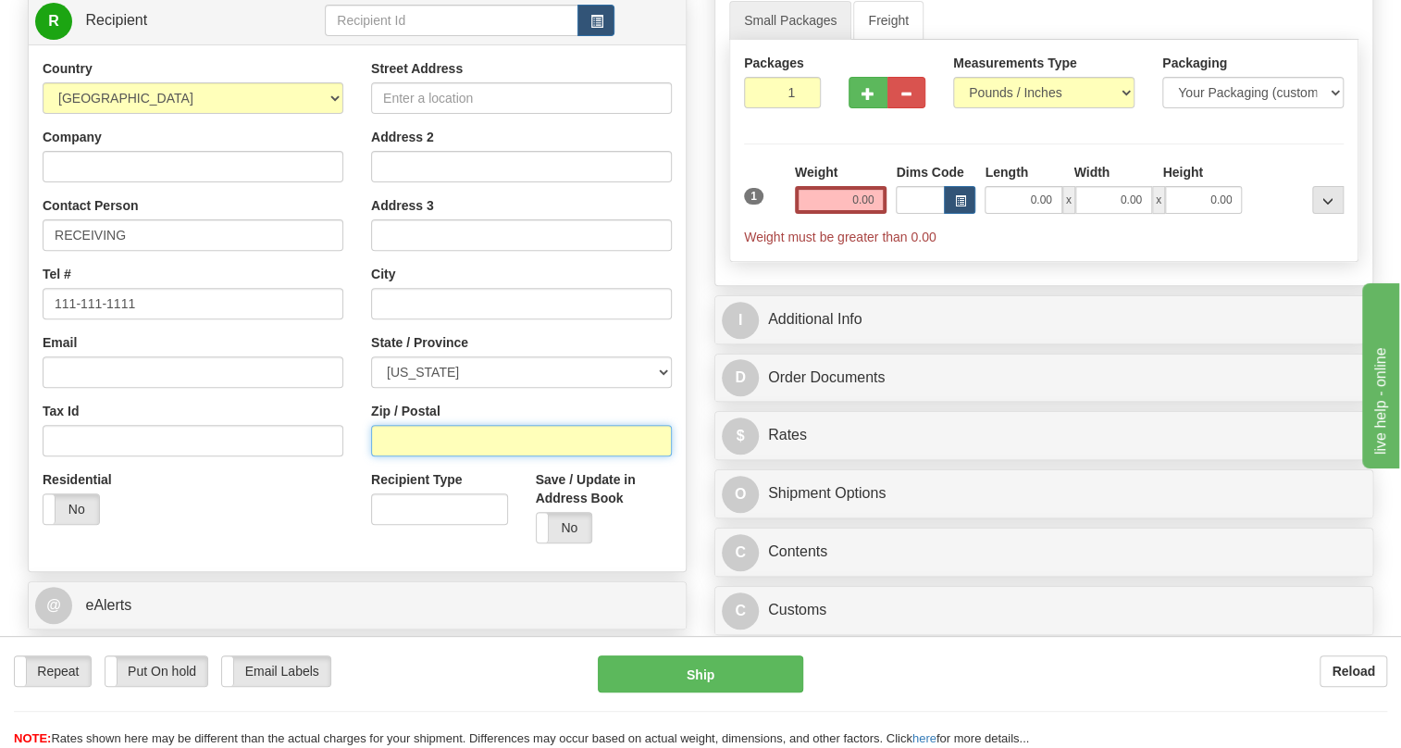
click at [379, 456] on input "Zip / Postal" at bounding box center [521, 440] width 301 height 31
paste input "19428"
type input "19428"
click at [349, 392] on div "Country [GEOGRAPHIC_DATA] [GEOGRAPHIC_DATA] [GEOGRAPHIC_DATA] [GEOGRAPHIC_DATA]…" at bounding box center [193, 298] width 329 height 479
type input "CONSHOHOCKEN"
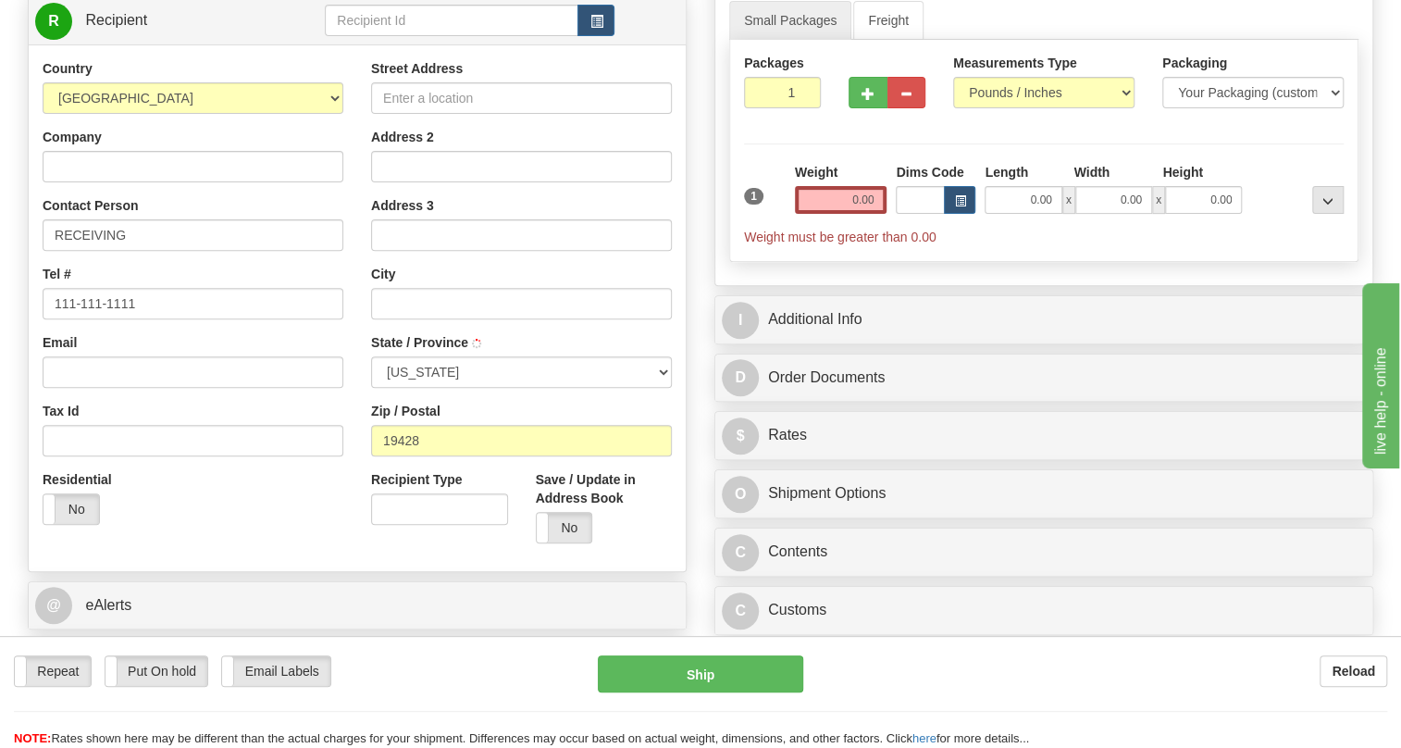
select select "PA"
click at [56, 182] on input "Company" at bounding box center [193, 166] width 301 height 31
paste input "Relay & Power Systems"
type input "Relay & Power Systems"
click at [403, 114] on input "Street Address" at bounding box center [521, 97] width 301 height 31
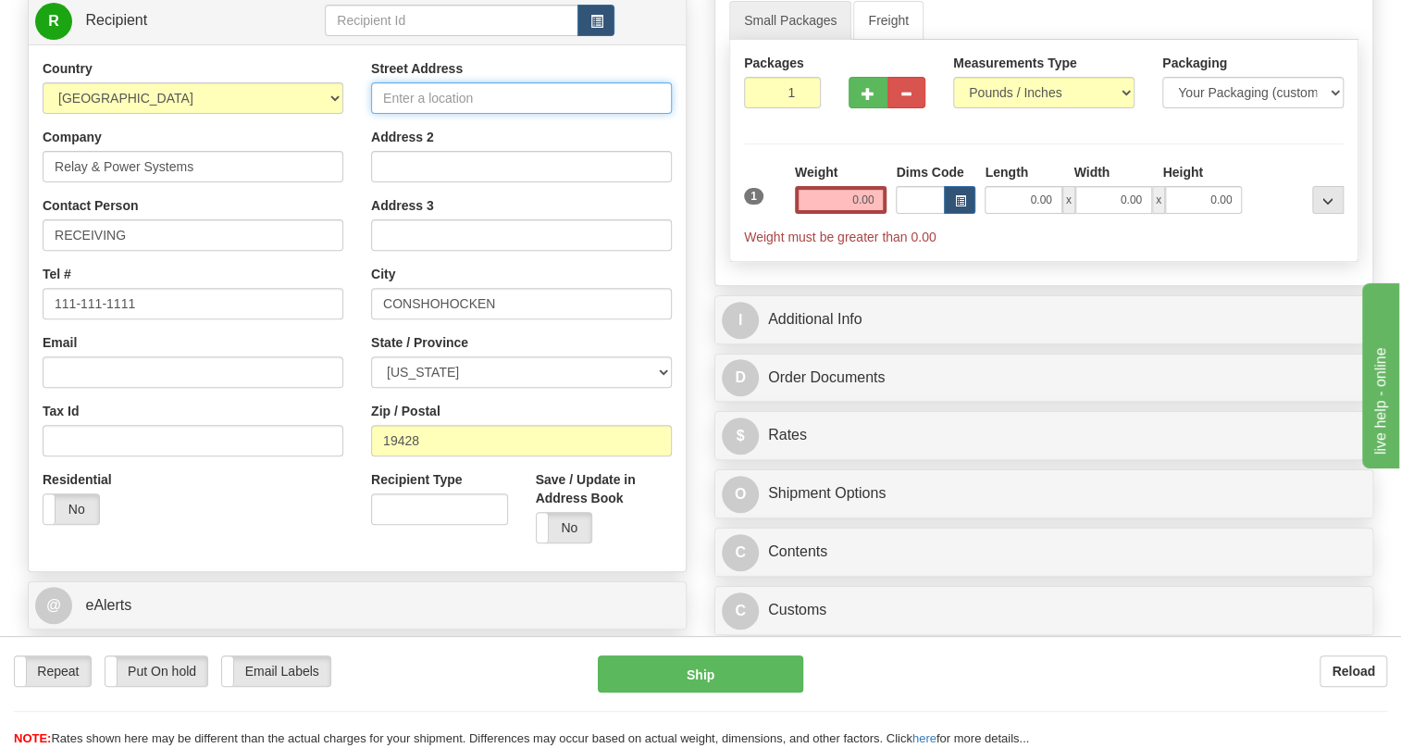
paste input "15 Colwell Ln"
type input "15 Colwell Ln"
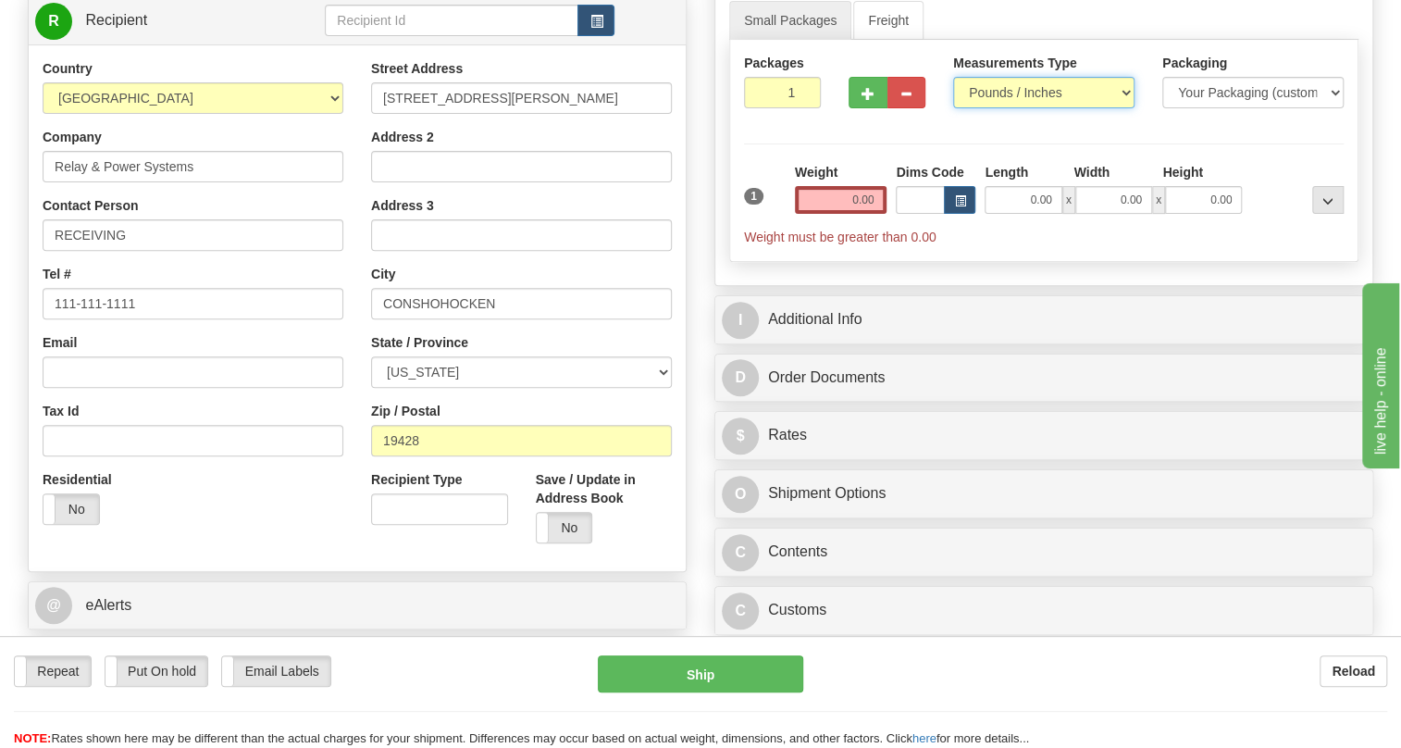
click at [1005, 108] on select "Pounds / Inches Kilograms / Centimeters" at bounding box center [1043, 92] width 181 height 31
click at [853, 214] on input "0.00" at bounding box center [841, 200] width 93 height 28
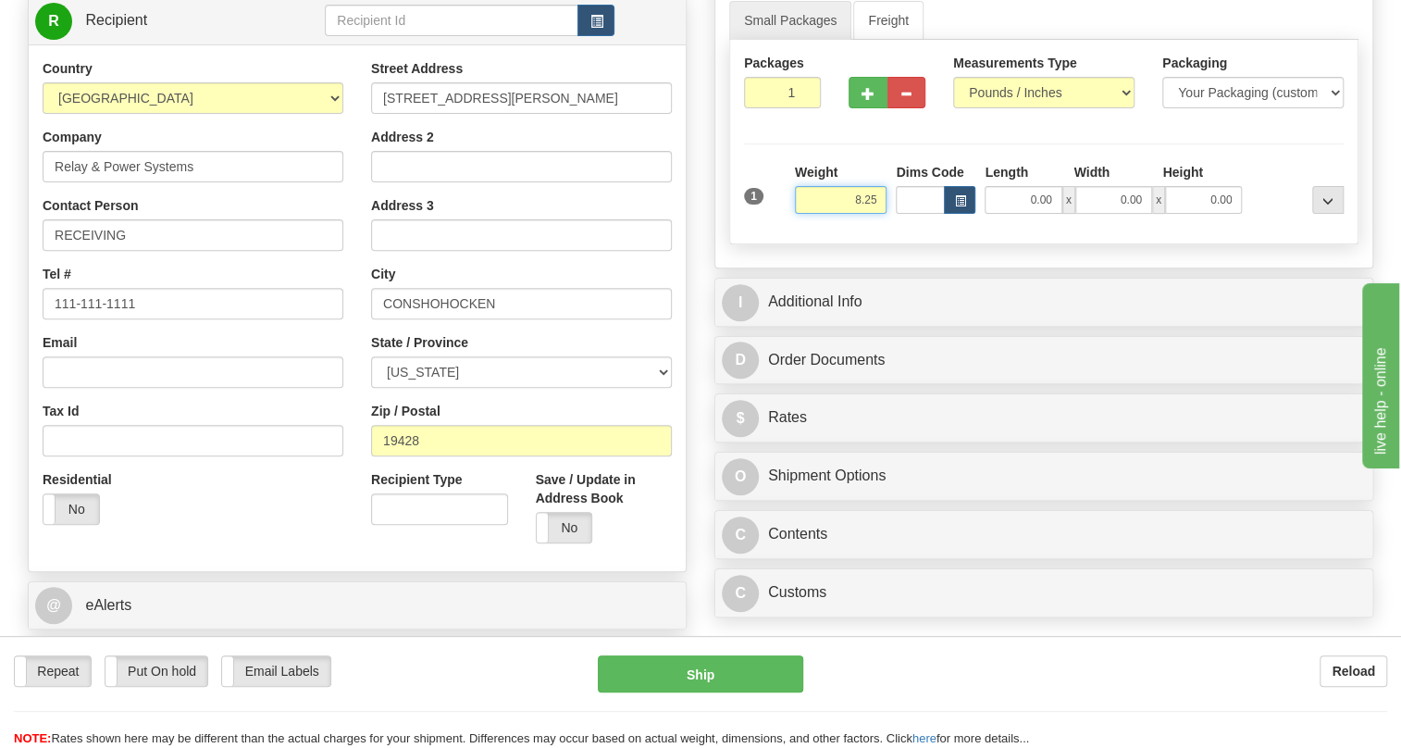
type input "8.25"
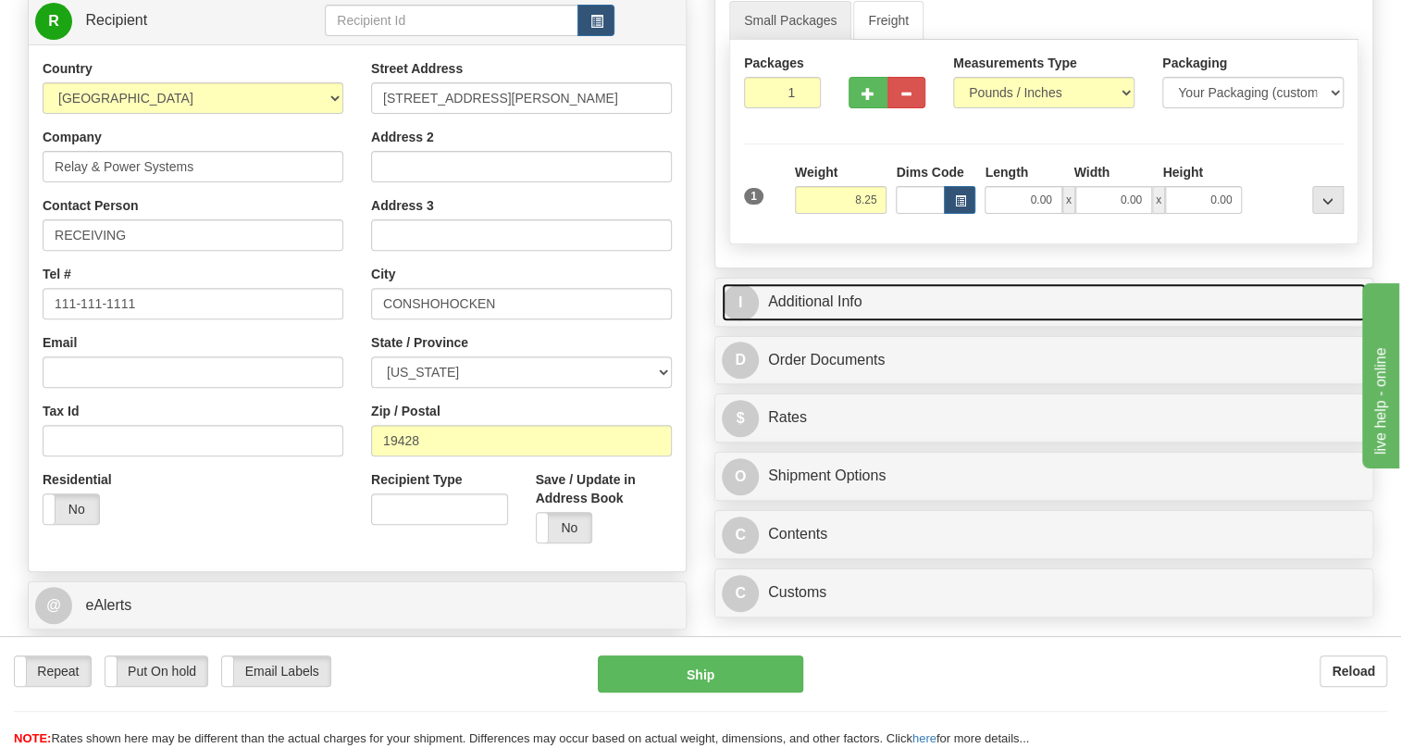
click at [837, 321] on link "I Additional Info" at bounding box center [1044, 302] width 644 height 38
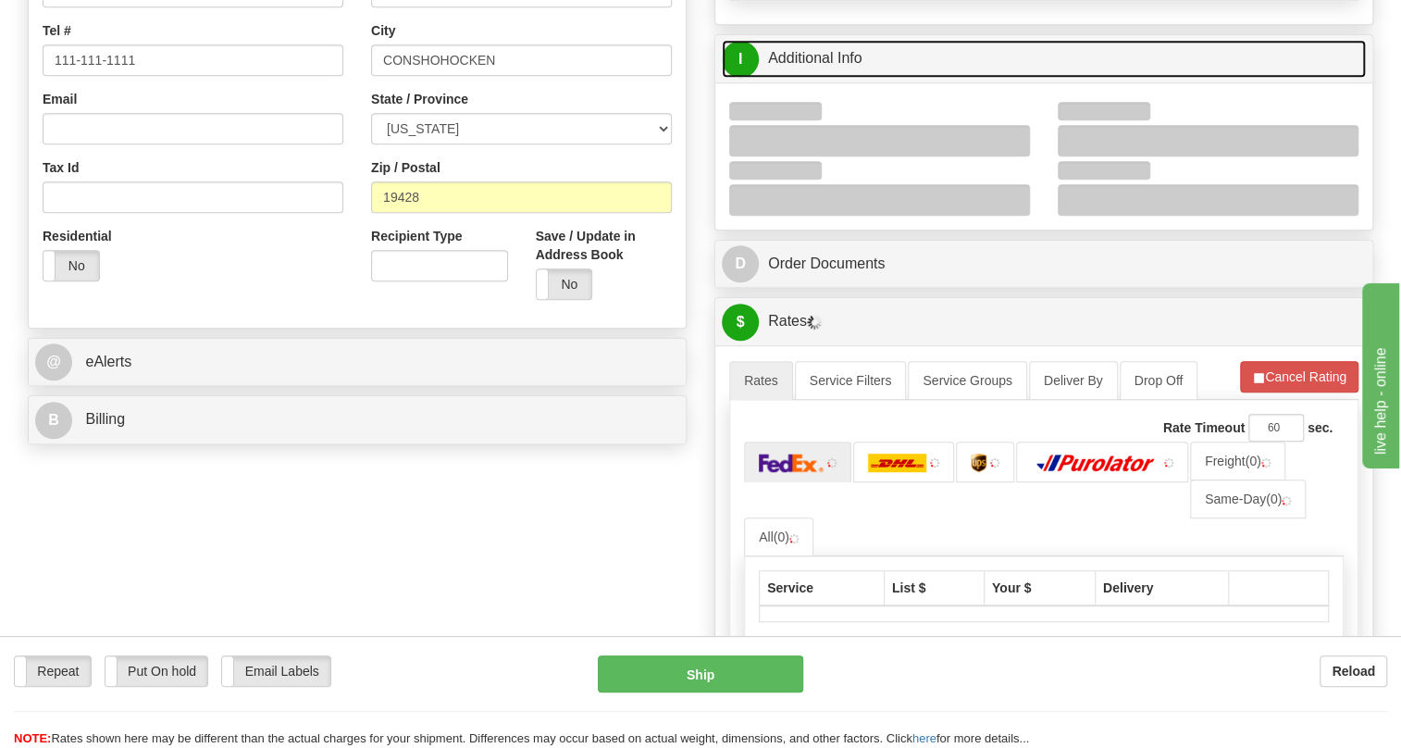
scroll to position [504, 0]
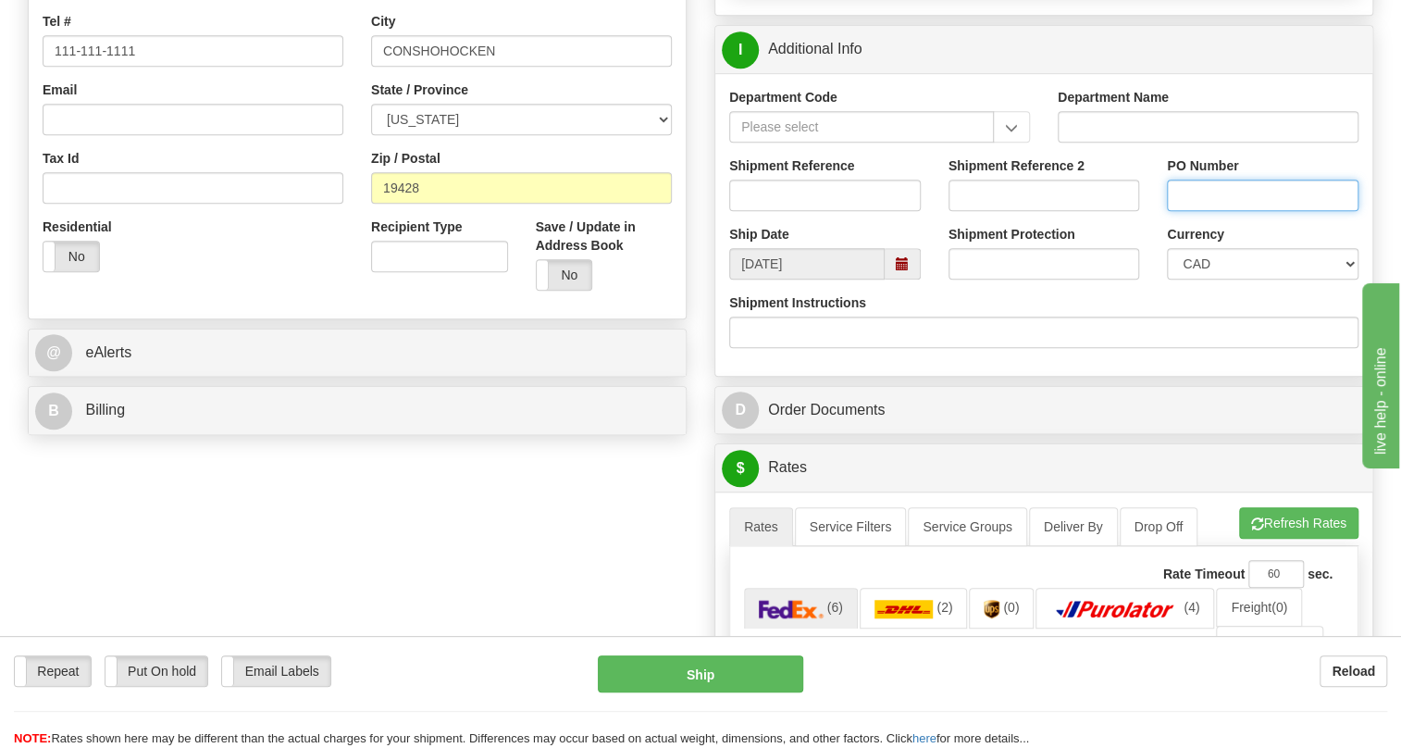
click at [1188, 211] on input "PO Number" at bounding box center [1263, 195] width 192 height 31
paste input "2010788OLS99526862"
type input "2010788OLS99526862"
drag, startPoint x: 1232, startPoint y: 299, endPoint x: 1237, endPoint y: 255, distance: 44.7
click at [1232, 280] on select "CAD USD EUR ZAR RON ANG ARN AUD AUS AWG BBD BFR BGN BHD BMD BND BRC BRL CHP CKZ…" at bounding box center [1263, 263] width 192 height 31
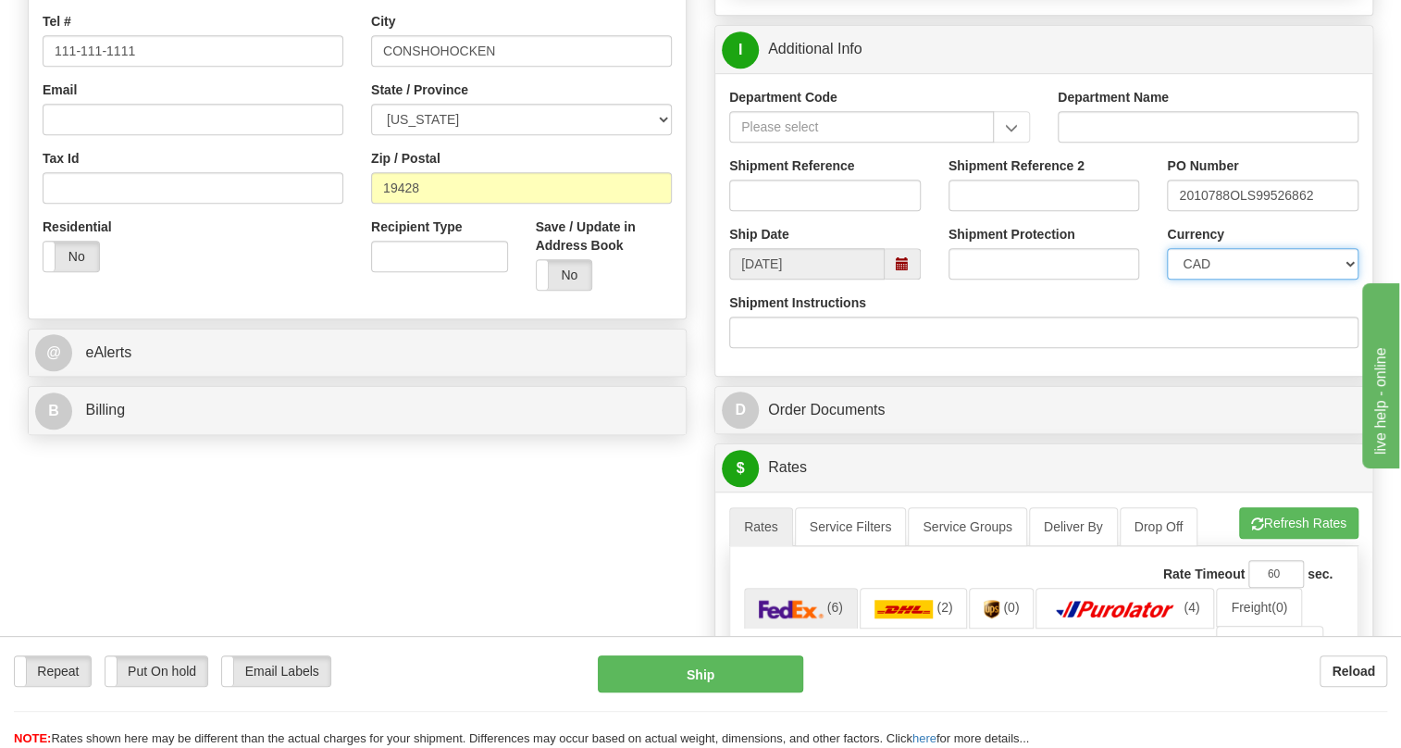
select select "1"
click at [1167, 280] on select "CAD USD EUR ZAR RON ANG ARN AUD AUS AWG BBD BFR BGN BHD BMD BND BRC BRL CHP CKZ…" at bounding box center [1263, 263] width 192 height 31
click at [765, 211] on input "Shipment Reference" at bounding box center [825, 195] width 192 height 31
paste input "0000536694"
click at [773, 211] on input "0000536694" at bounding box center [825, 195] width 192 height 31
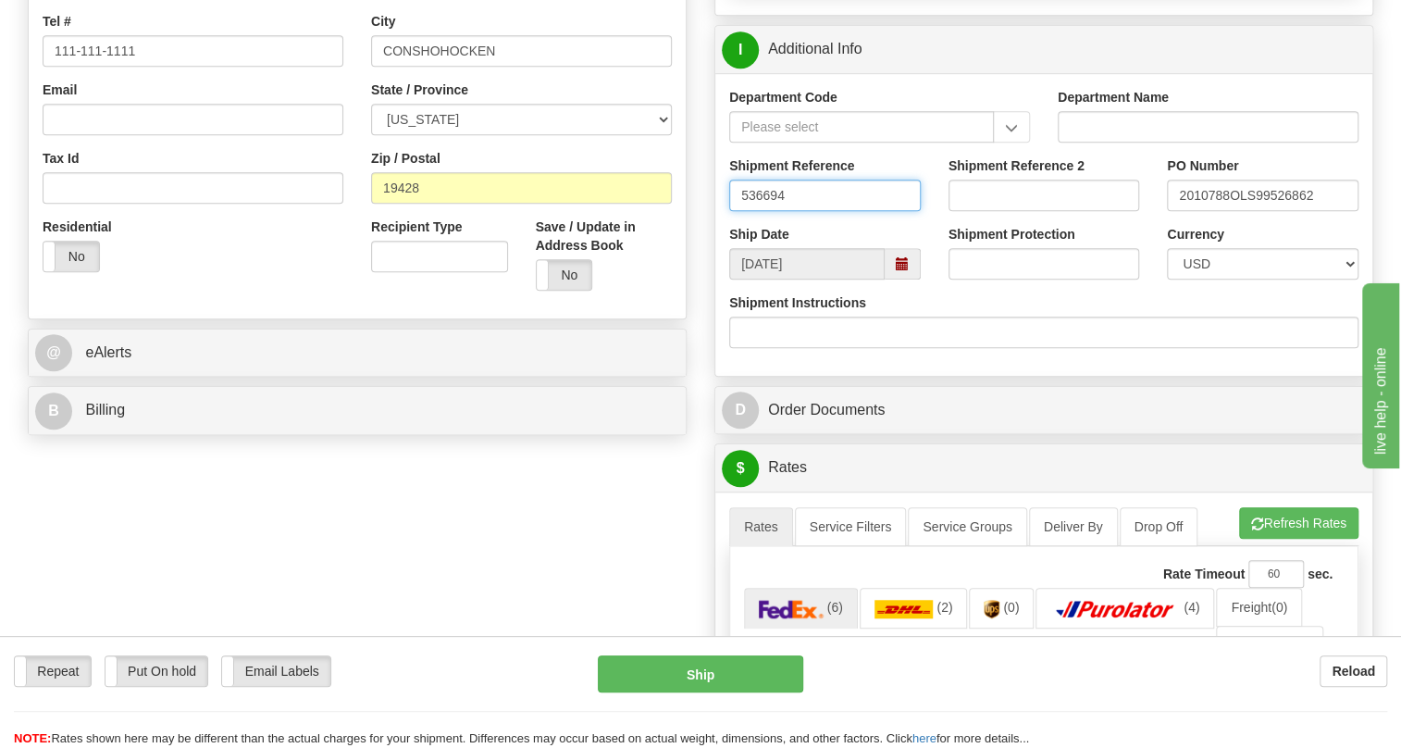
click at [794, 211] on input "536694" at bounding box center [825, 195] width 192 height 31
type input "536694/5399005726"
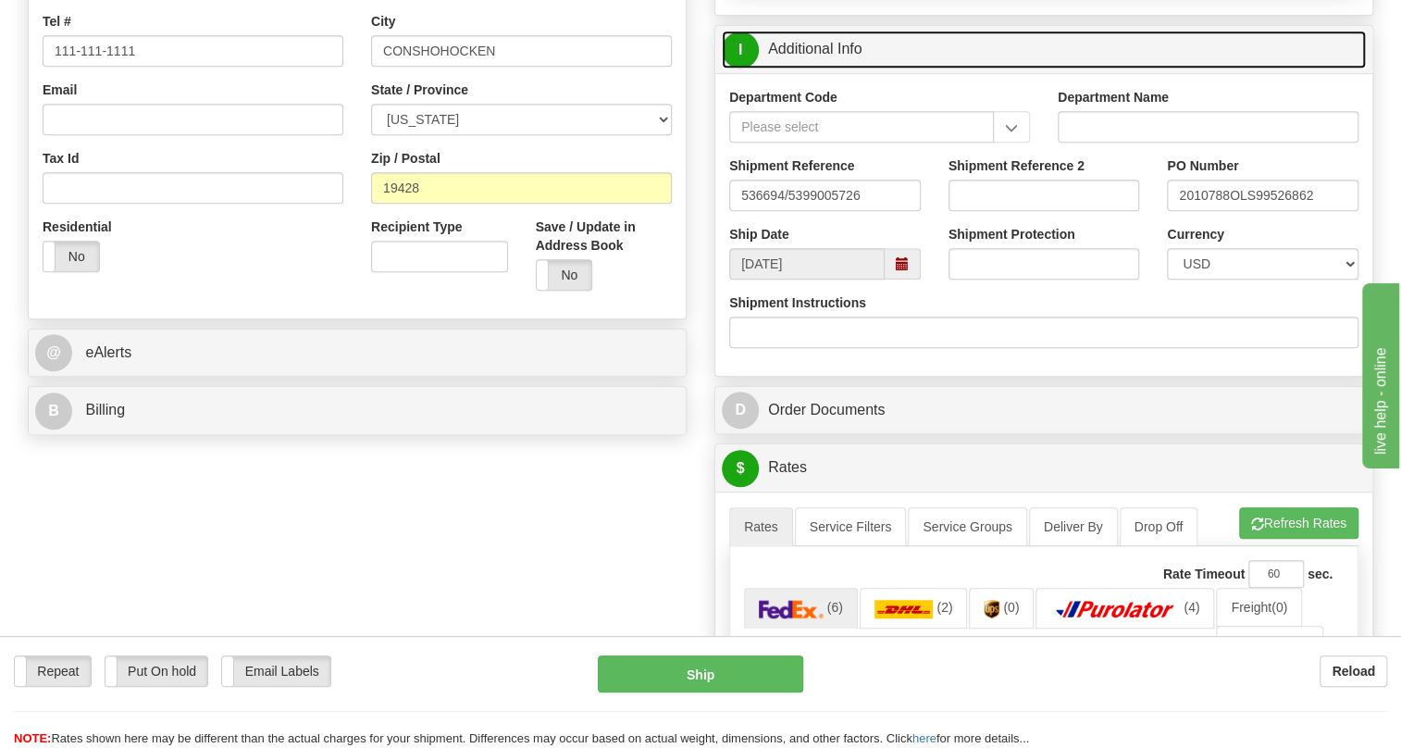
click at [817, 68] on link "I Additional Info" at bounding box center [1044, 50] width 644 height 38
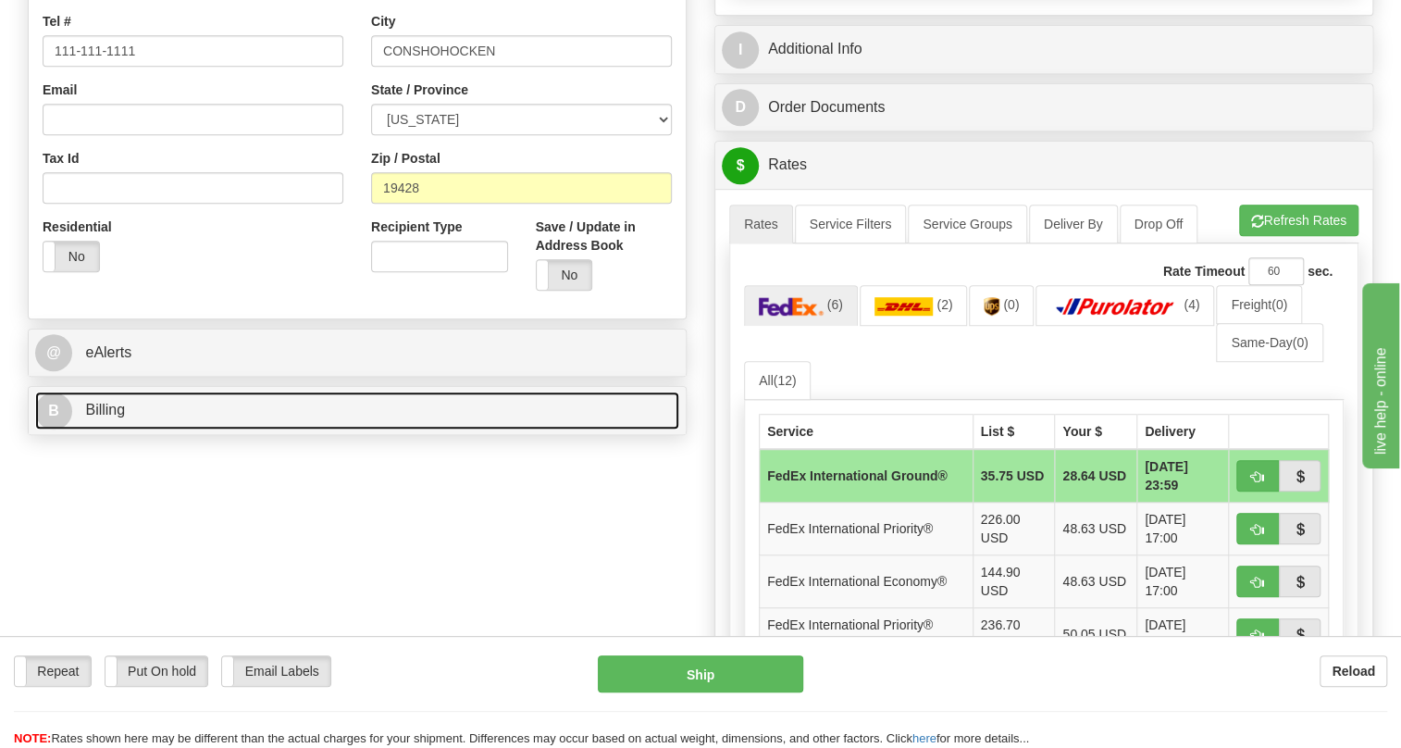
click at [119, 417] on span "Billing" at bounding box center [105, 410] width 40 height 16
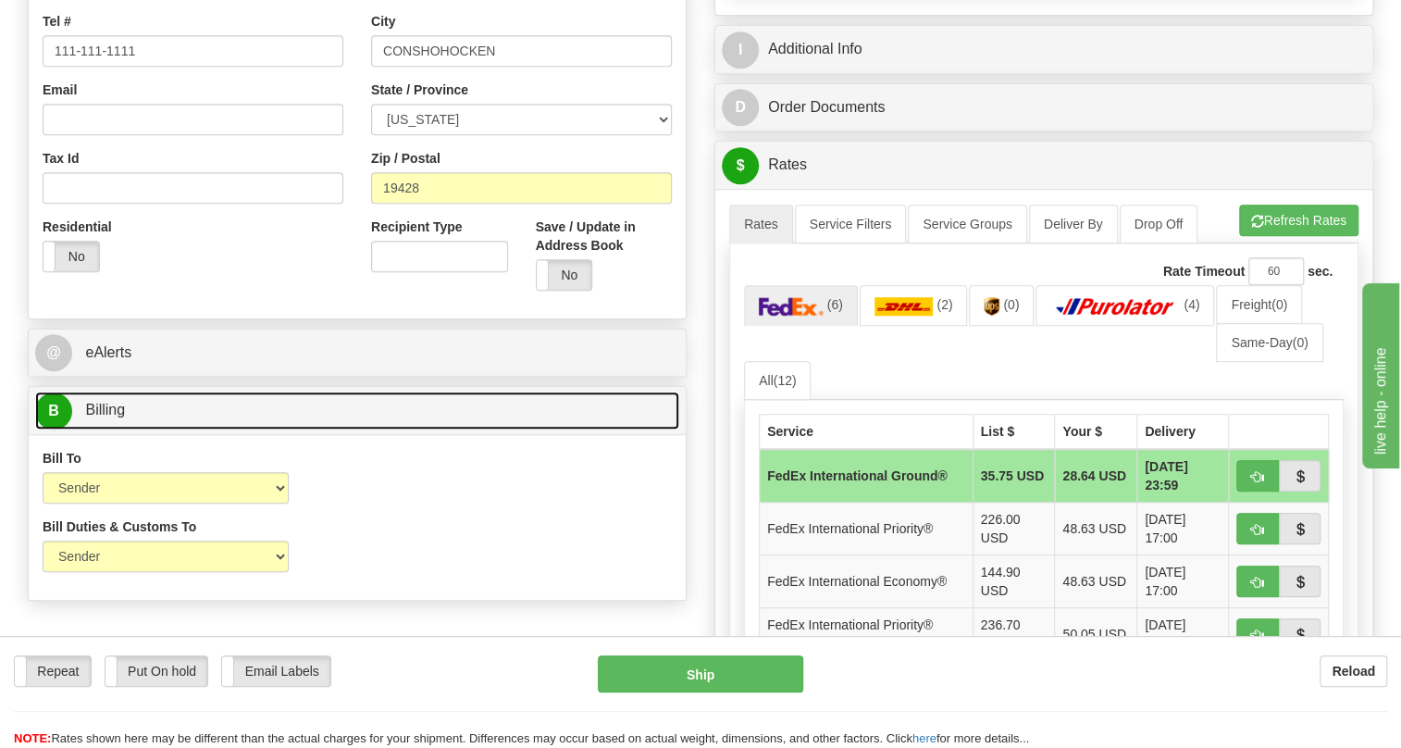
click at [119, 417] on span "Billing" at bounding box center [105, 410] width 40 height 16
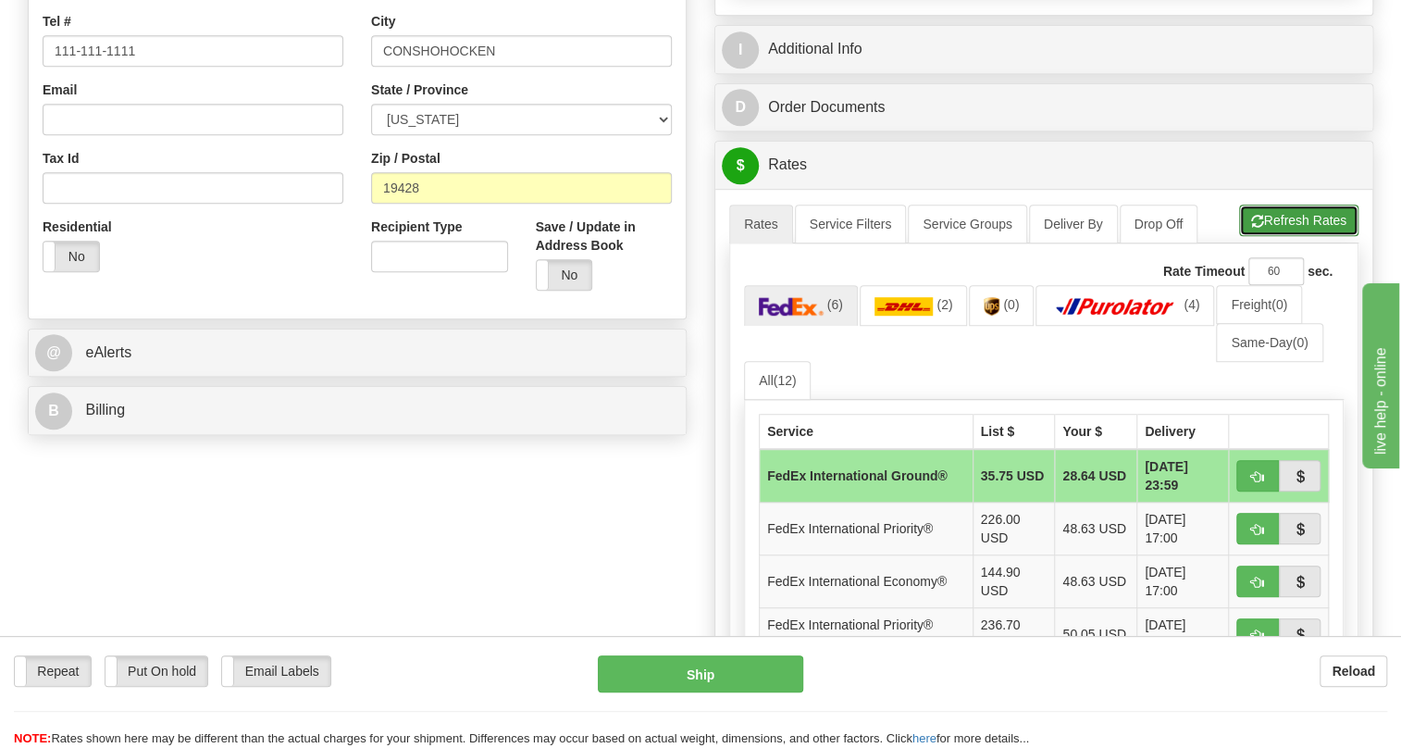
click at [1295, 236] on button "Refresh Rates" at bounding box center [1298, 220] width 119 height 31
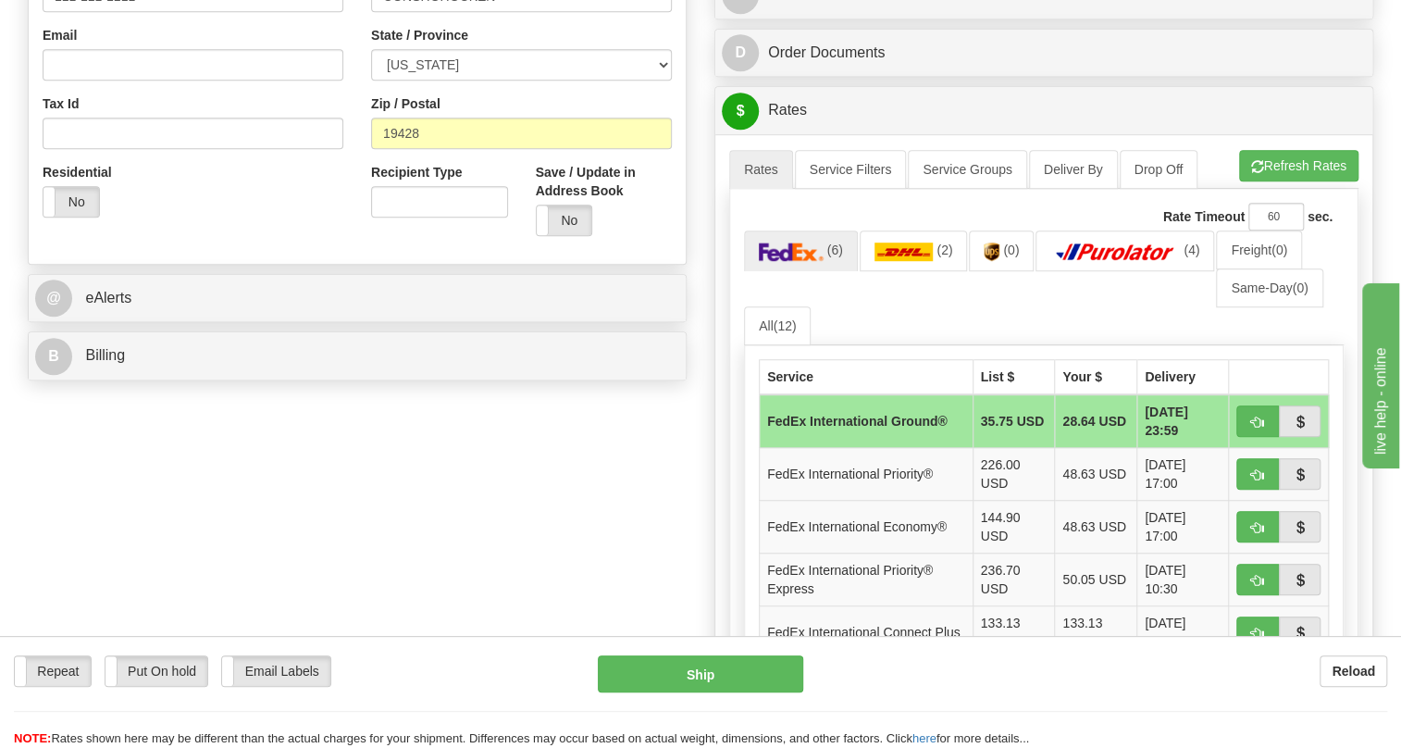
scroll to position [589, 0]
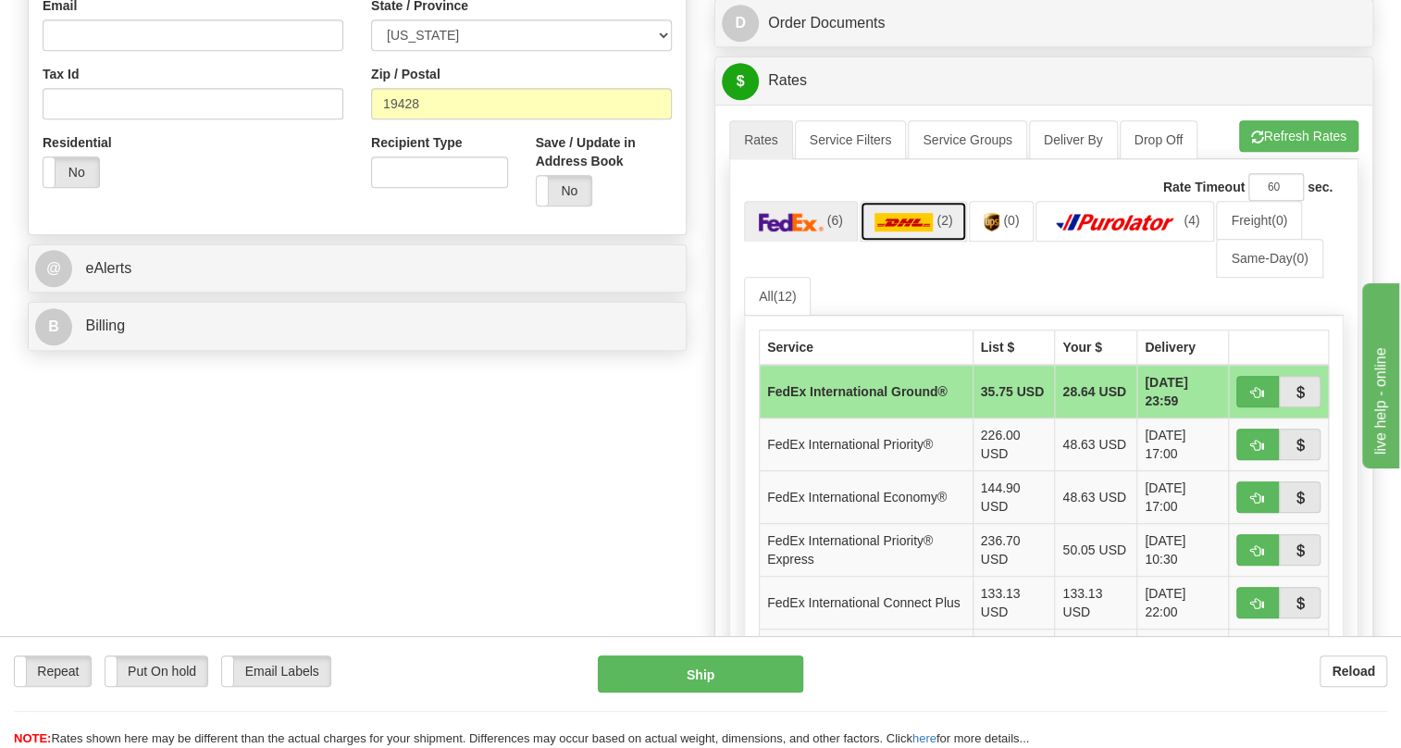
click at [907, 231] on img at bounding box center [904, 222] width 59 height 19
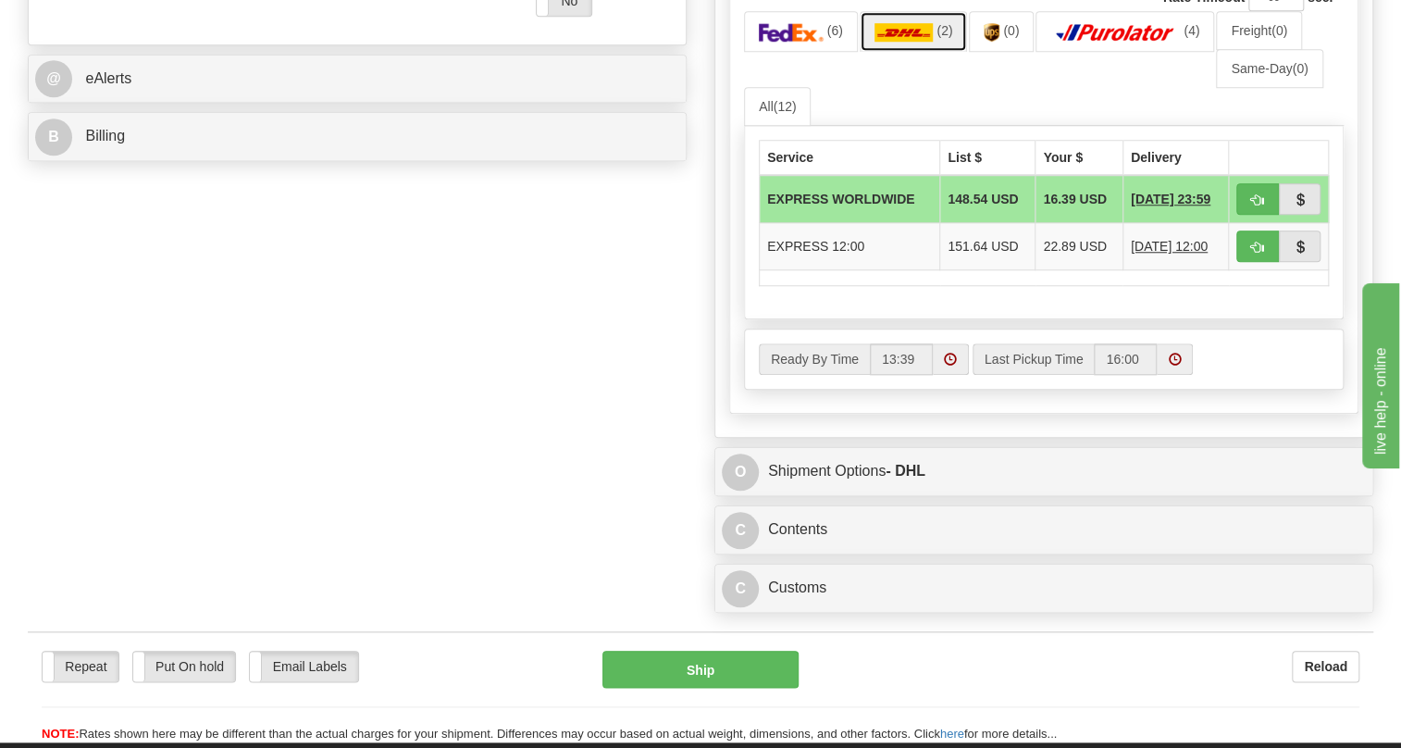
scroll to position [926, 0]
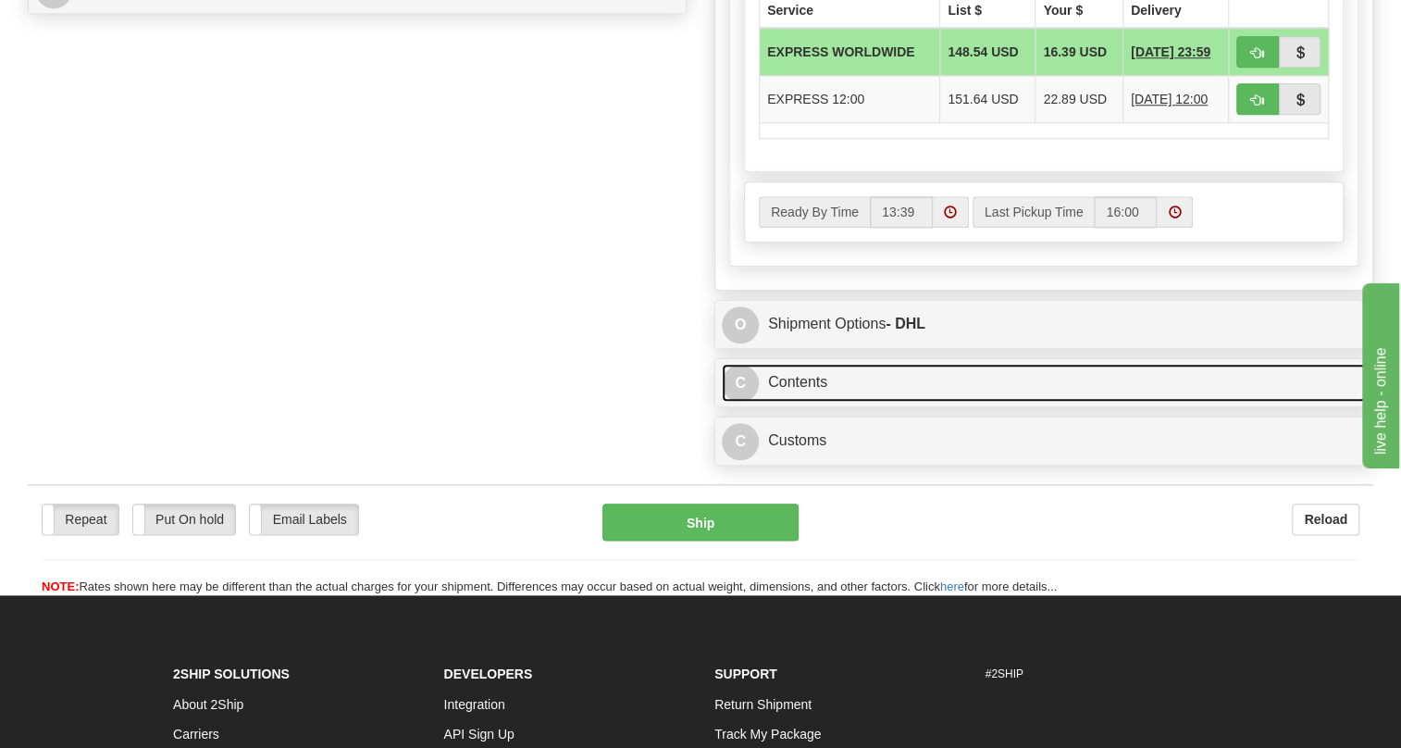
click at [795, 402] on link "C Contents" at bounding box center [1044, 383] width 644 height 38
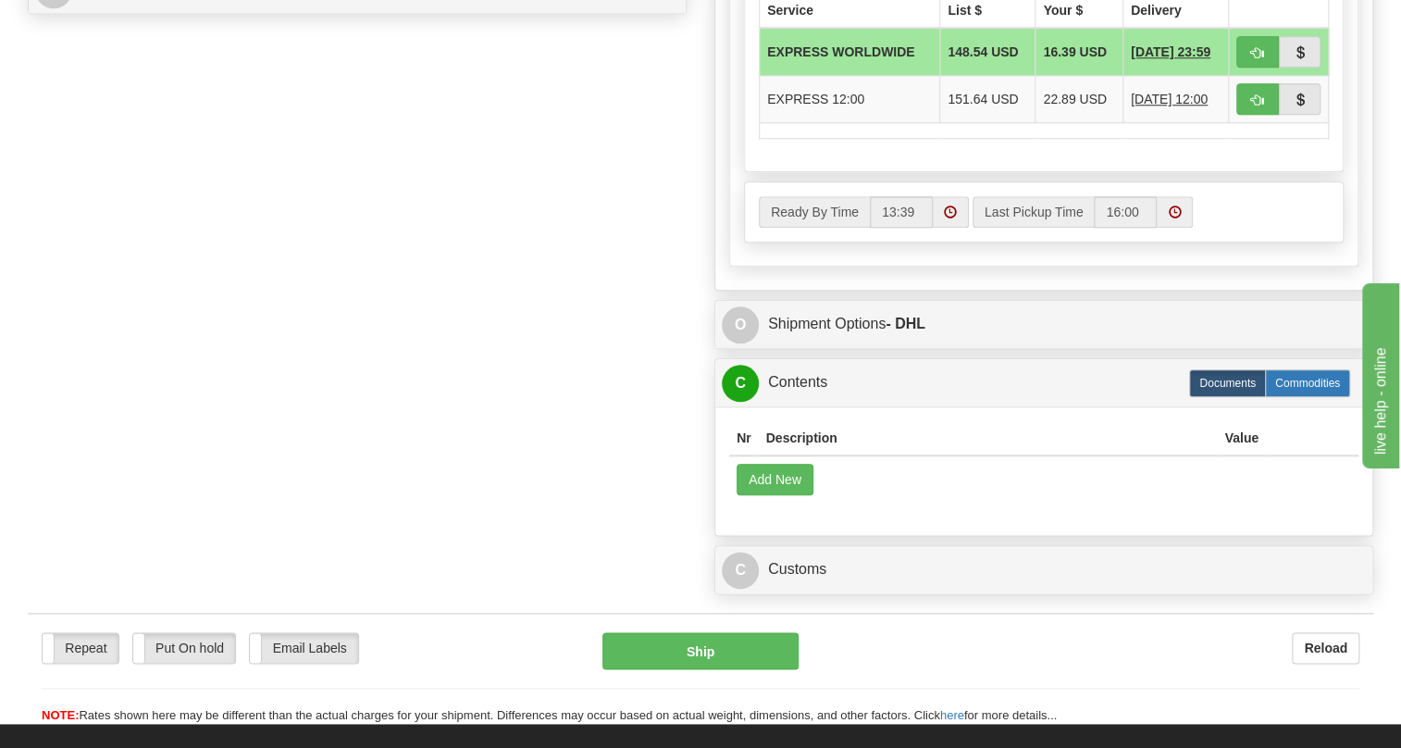
click at [1299, 397] on label "Commodities" at bounding box center [1307, 383] width 85 height 28
radio input "true"
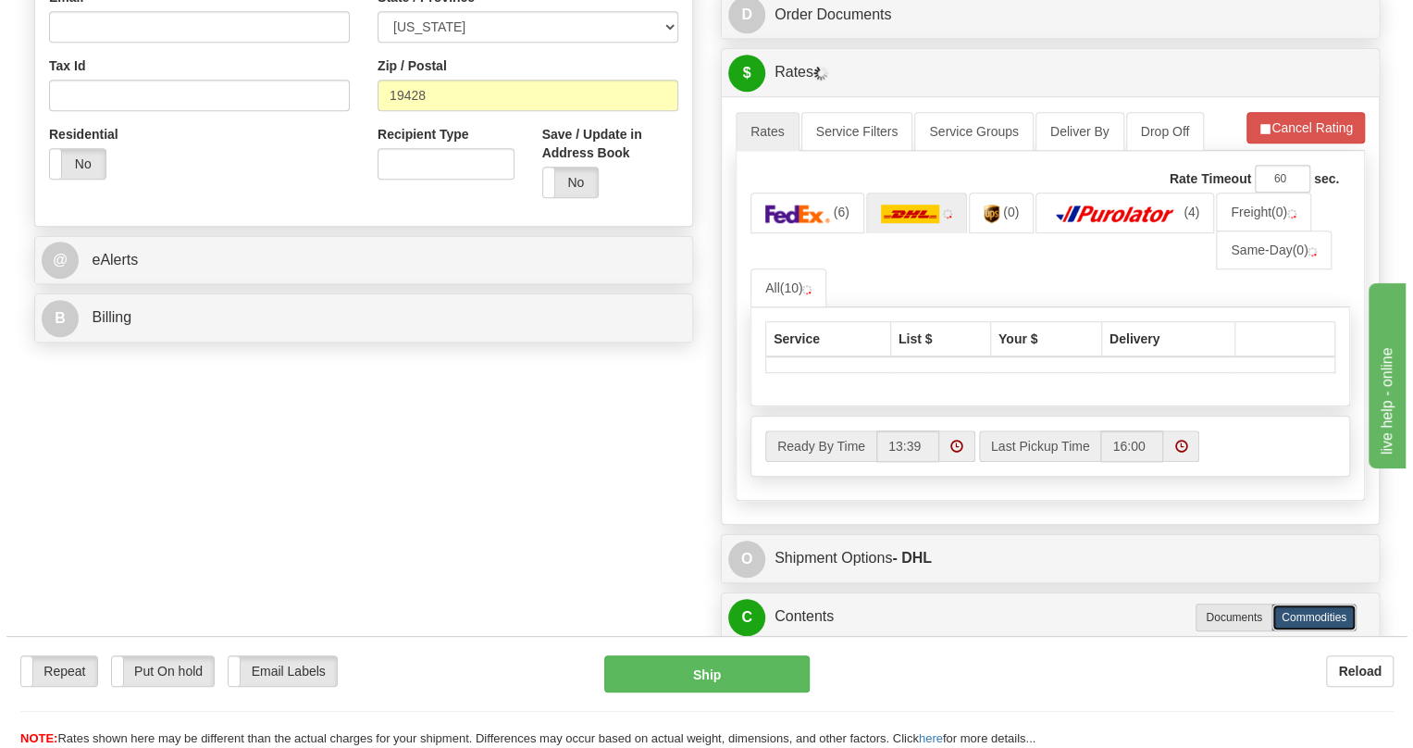
scroll to position [589, 0]
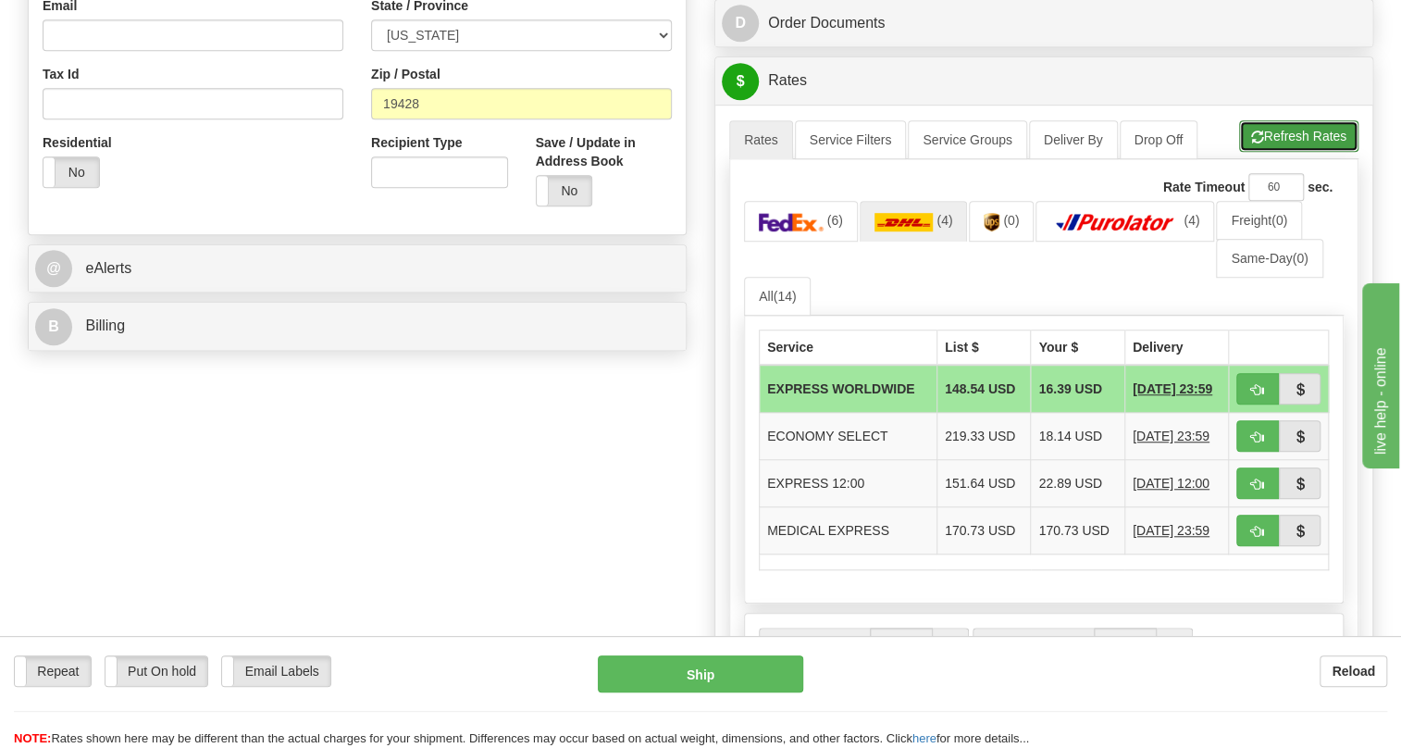
click at [1291, 152] on button "Refresh Rates" at bounding box center [1298, 135] width 119 height 31
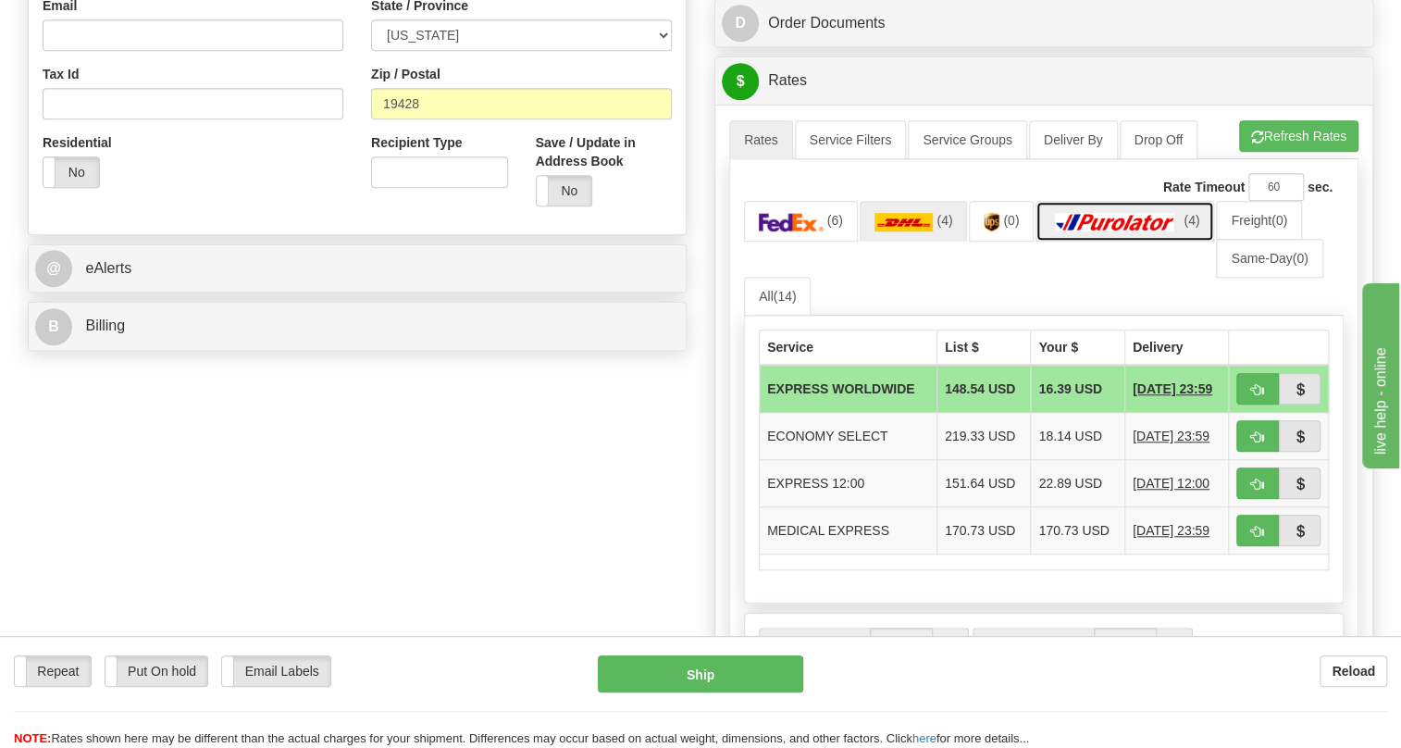
click at [1121, 231] on img at bounding box center [1116, 222] width 130 height 19
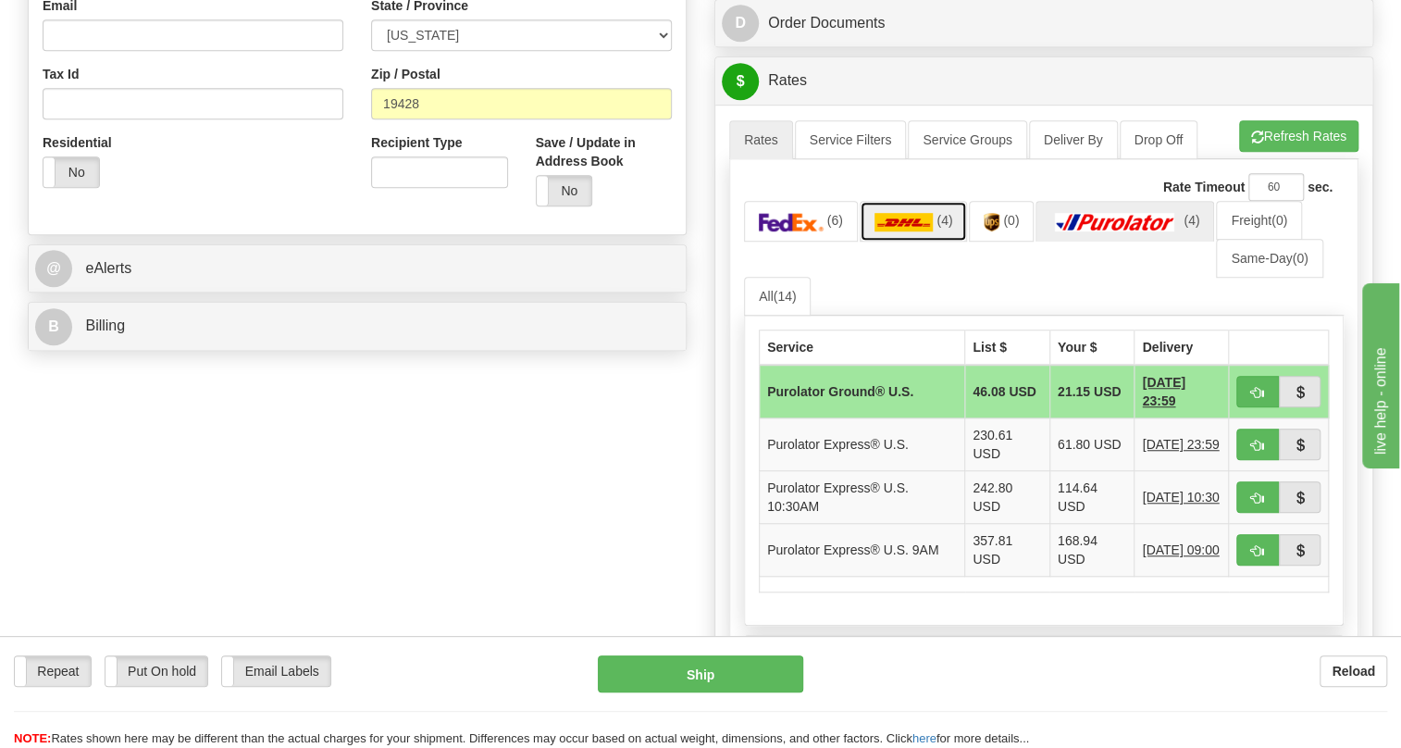
click at [877, 231] on img at bounding box center [904, 222] width 59 height 19
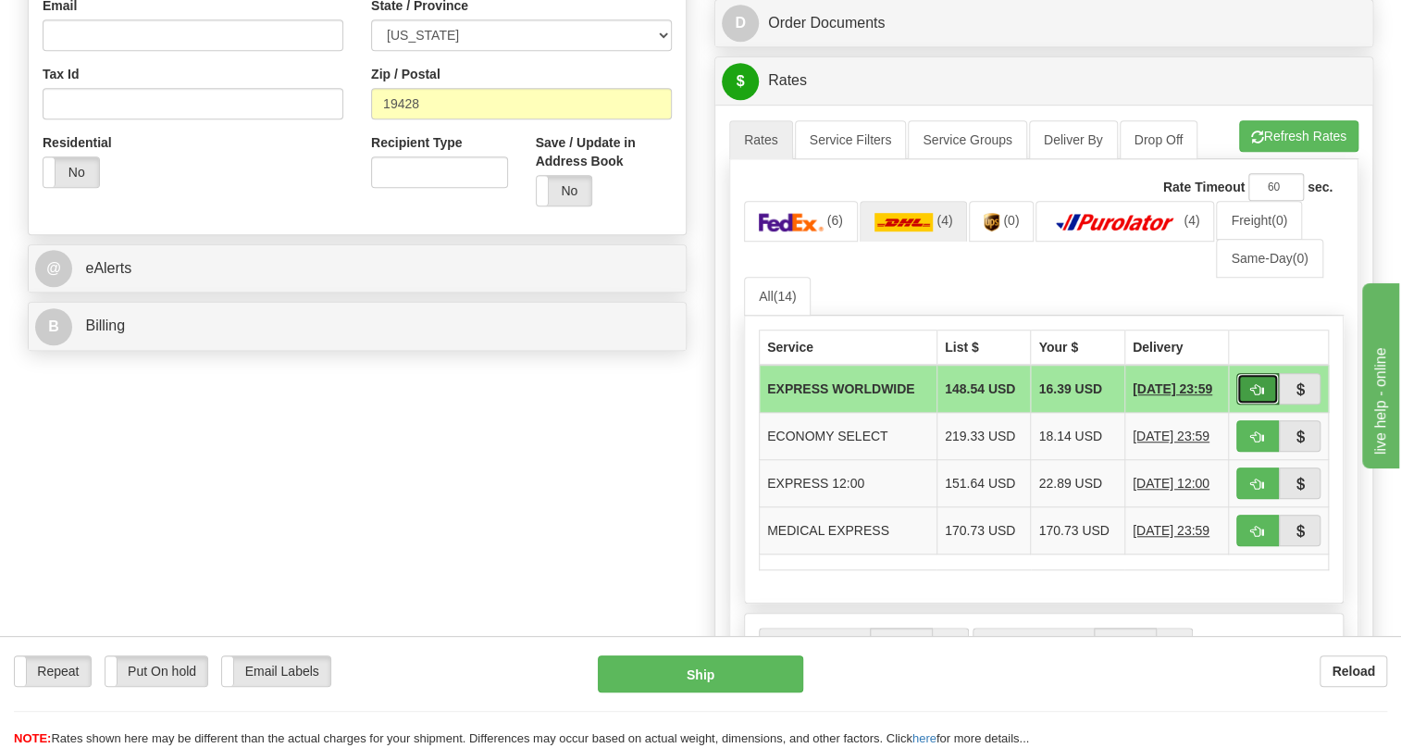
click at [1257, 396] on span "button" at bounding box center [1257, 390] width 13 height 12
type input "P"
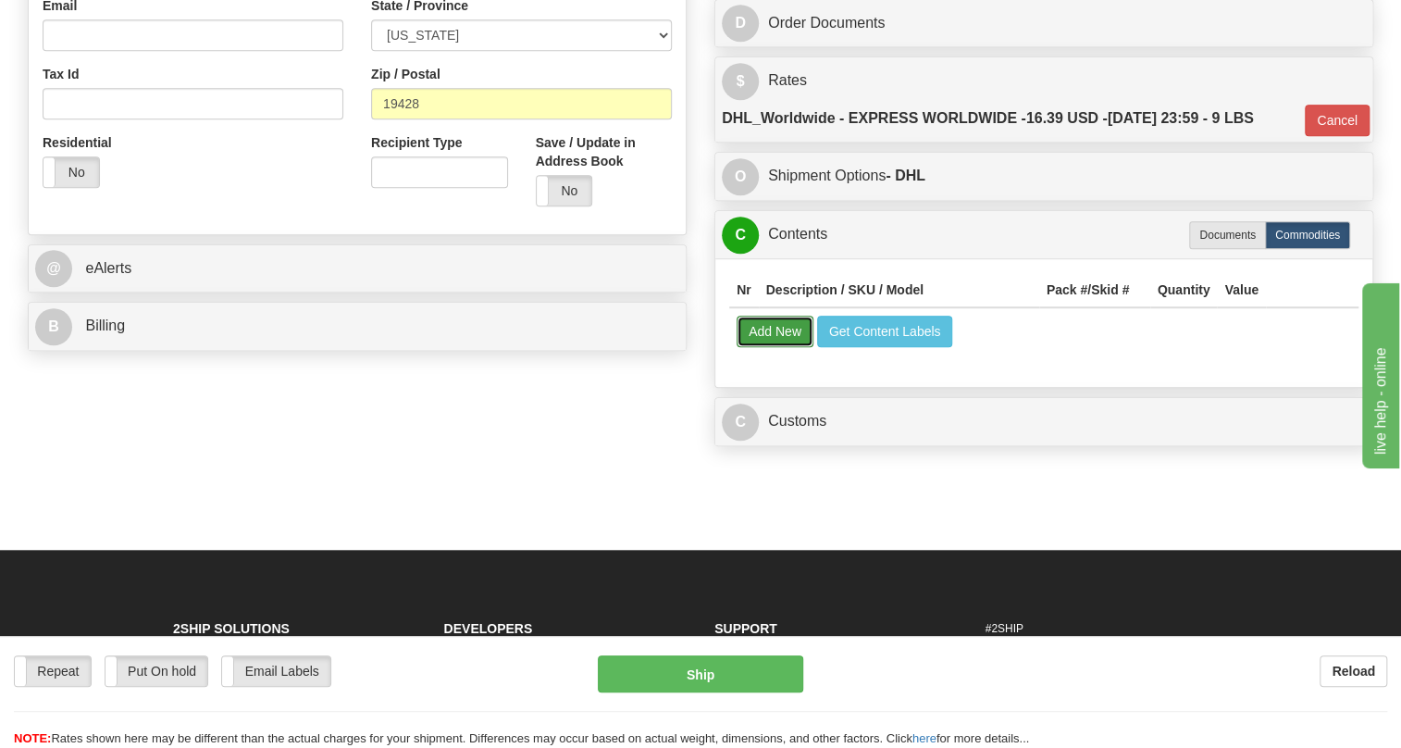
click at [772, 347] on button "Add New" at bounding box center [775, 331] width 77 height 31
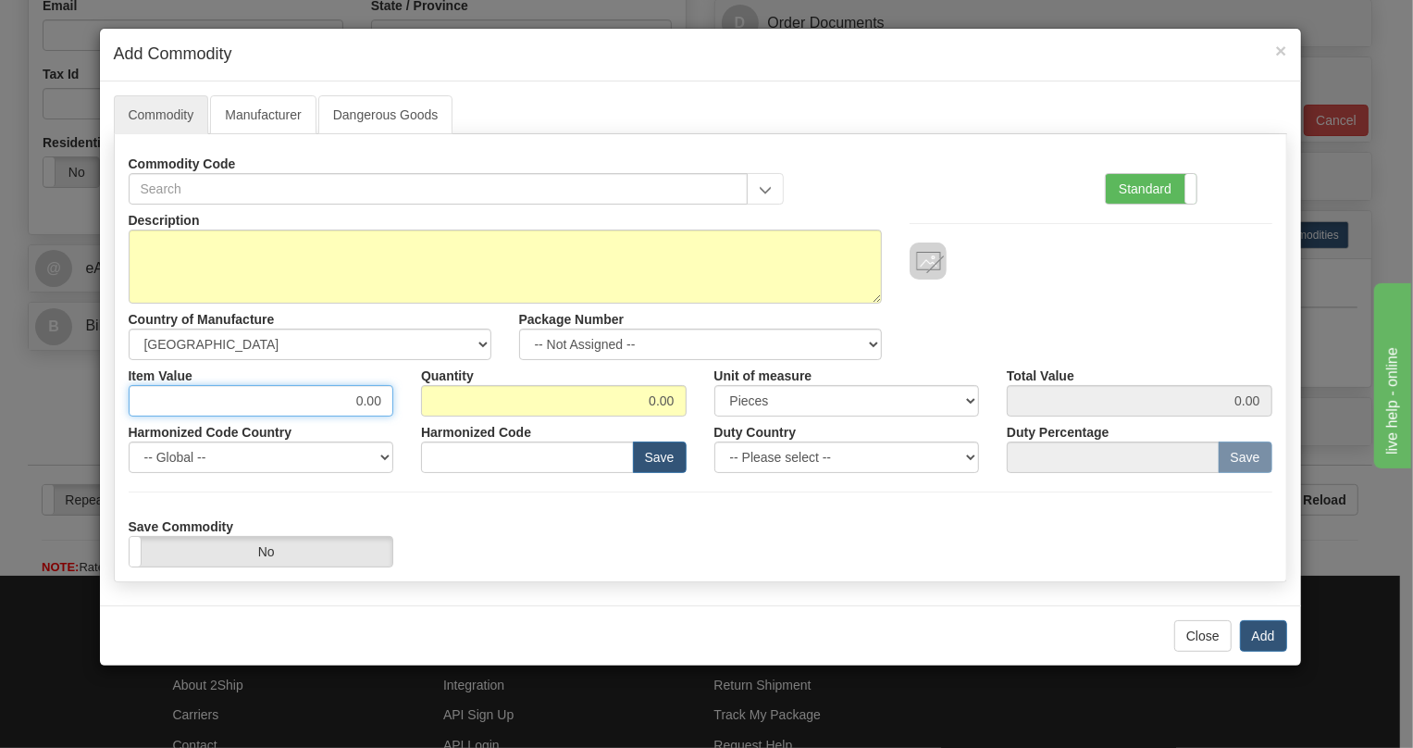
click at [370, 396] on input "0.00" at bounding box center [262, 400] width 266 height 31
paste input "1.120,03"
click at [344, 403] on input "1.120,03" at bounding box center [262, 400] width 266 height 31
click at [367, 397] on input "1120,03" at bounding box center [262, 400] width 266 height 31
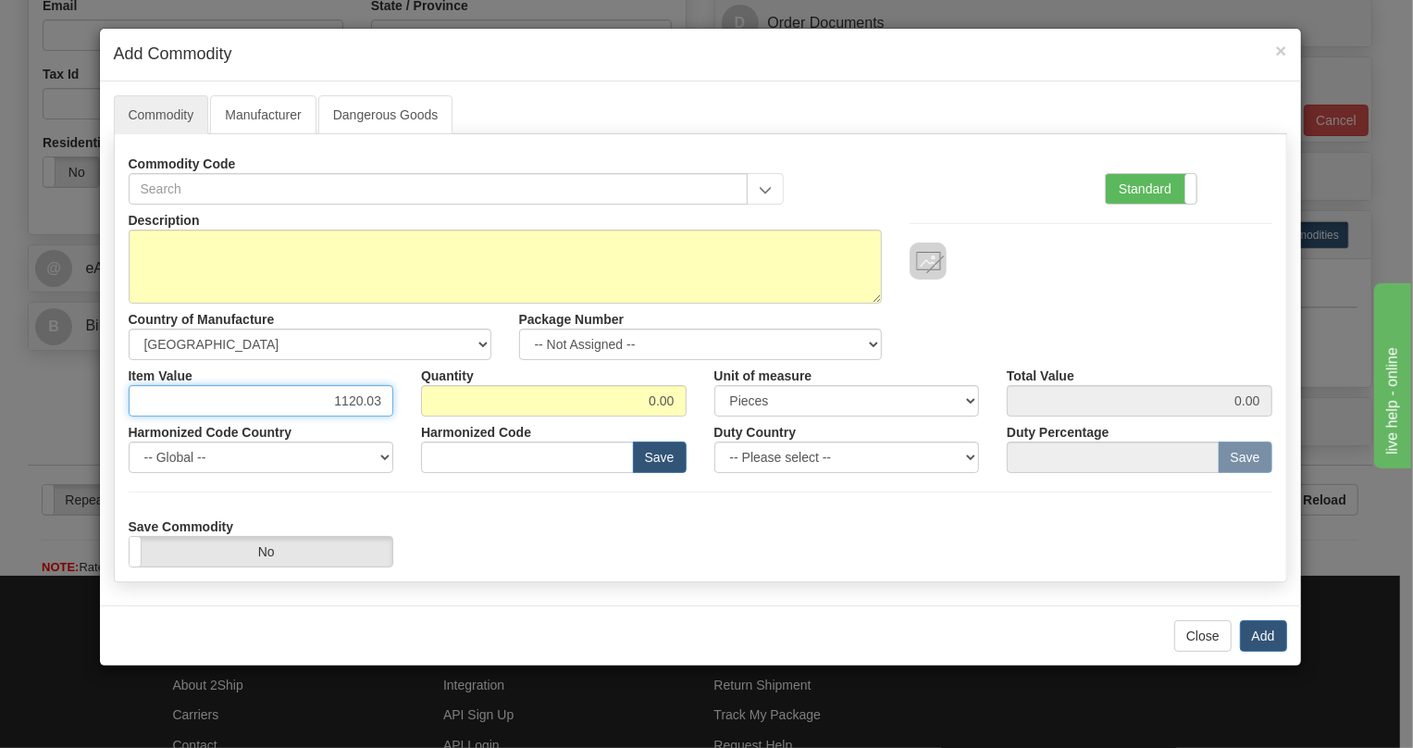
type input "1120.03"
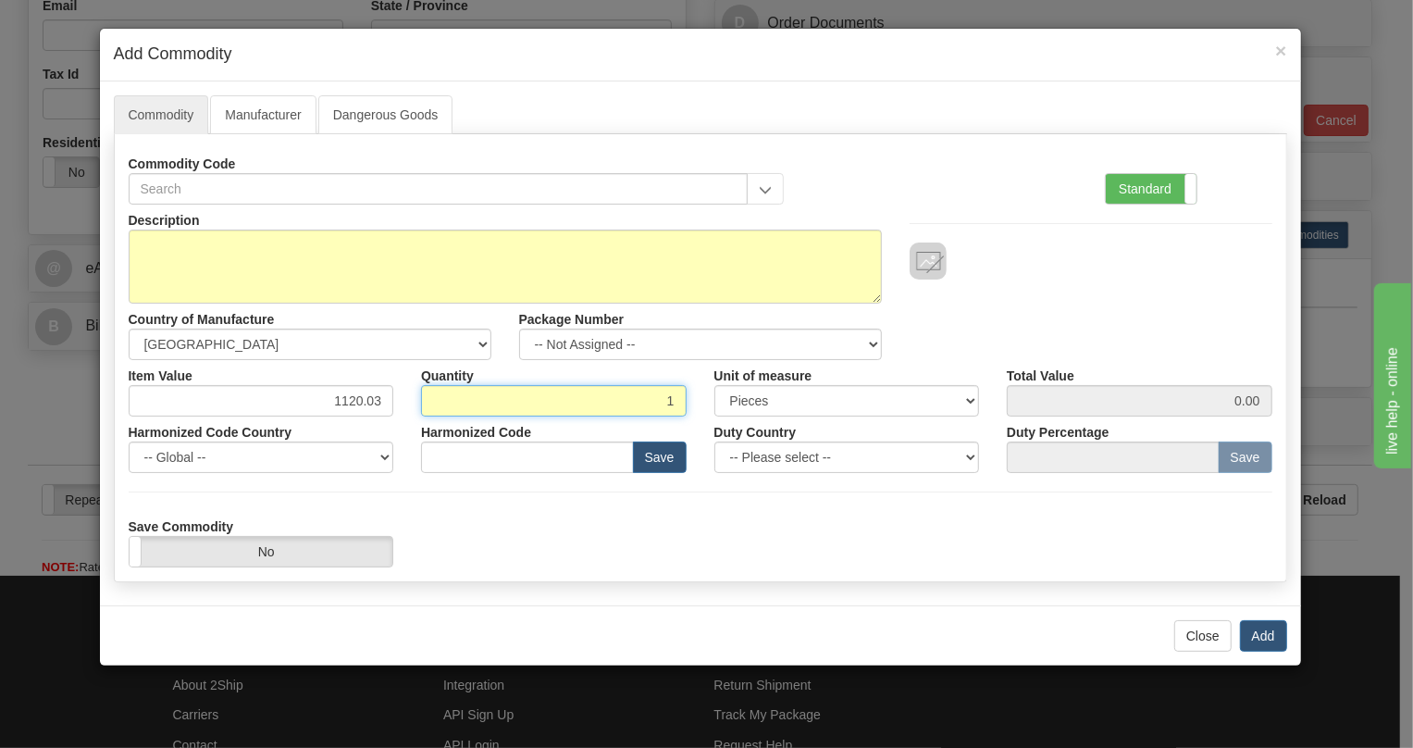
type input "1"
type input "1120.03"
click at [1145, 188] on label "Standard" at bounding box center [1151, 189] width 91 height 30
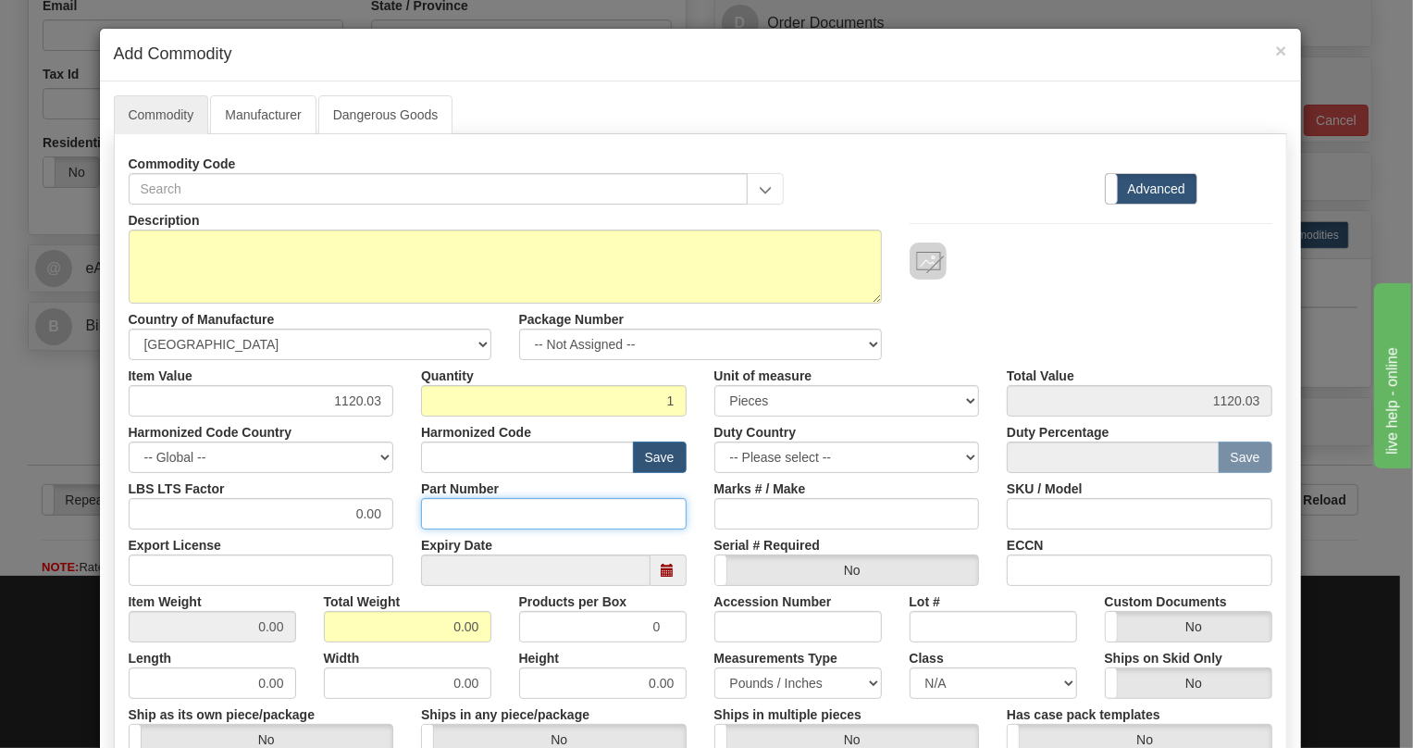
click at [443, 514] on input "Part Number" at bounding box center [554, 513] width 266 height 31
paste input "ED20KI31CU"
type input "ED20KI31CU"
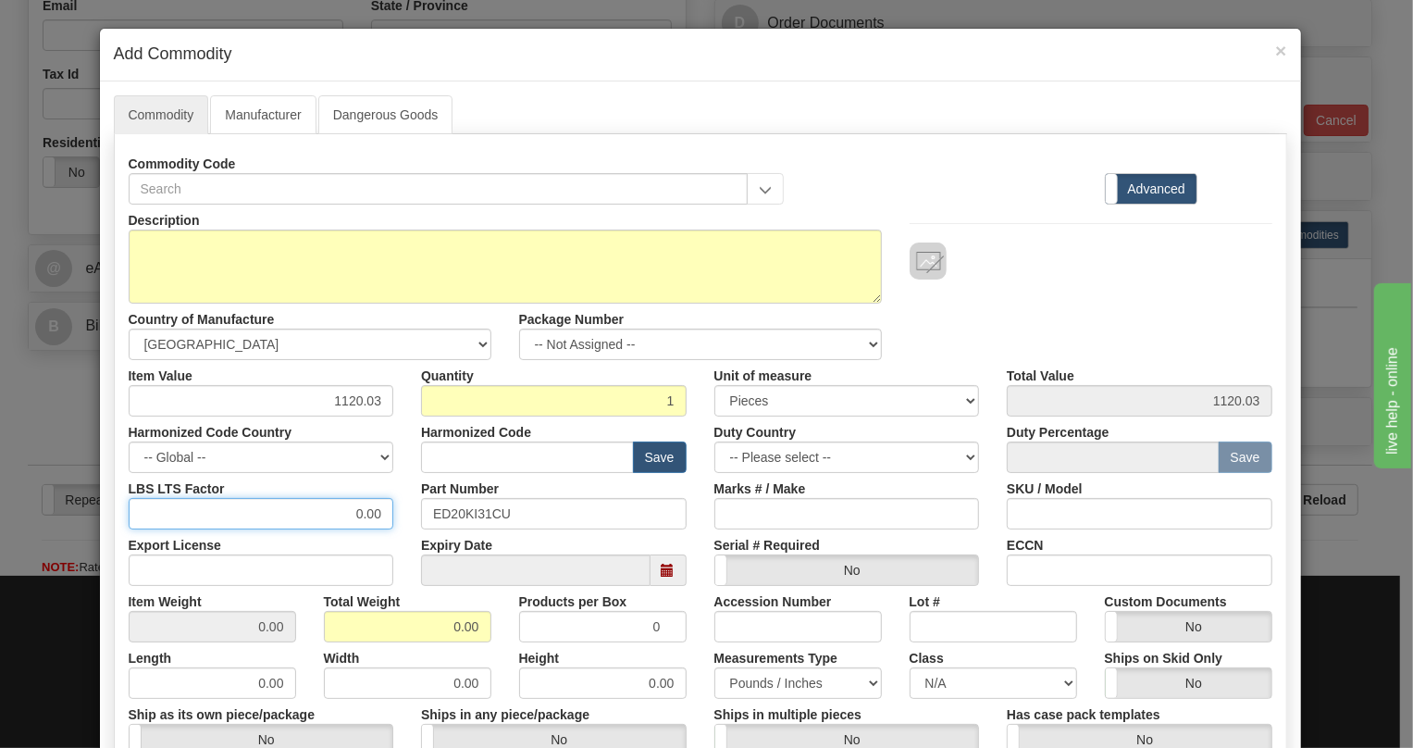
click at [342, 504] on input "0.00" at bounding box center [262, 513] width 266 height 31
type input "1.00"
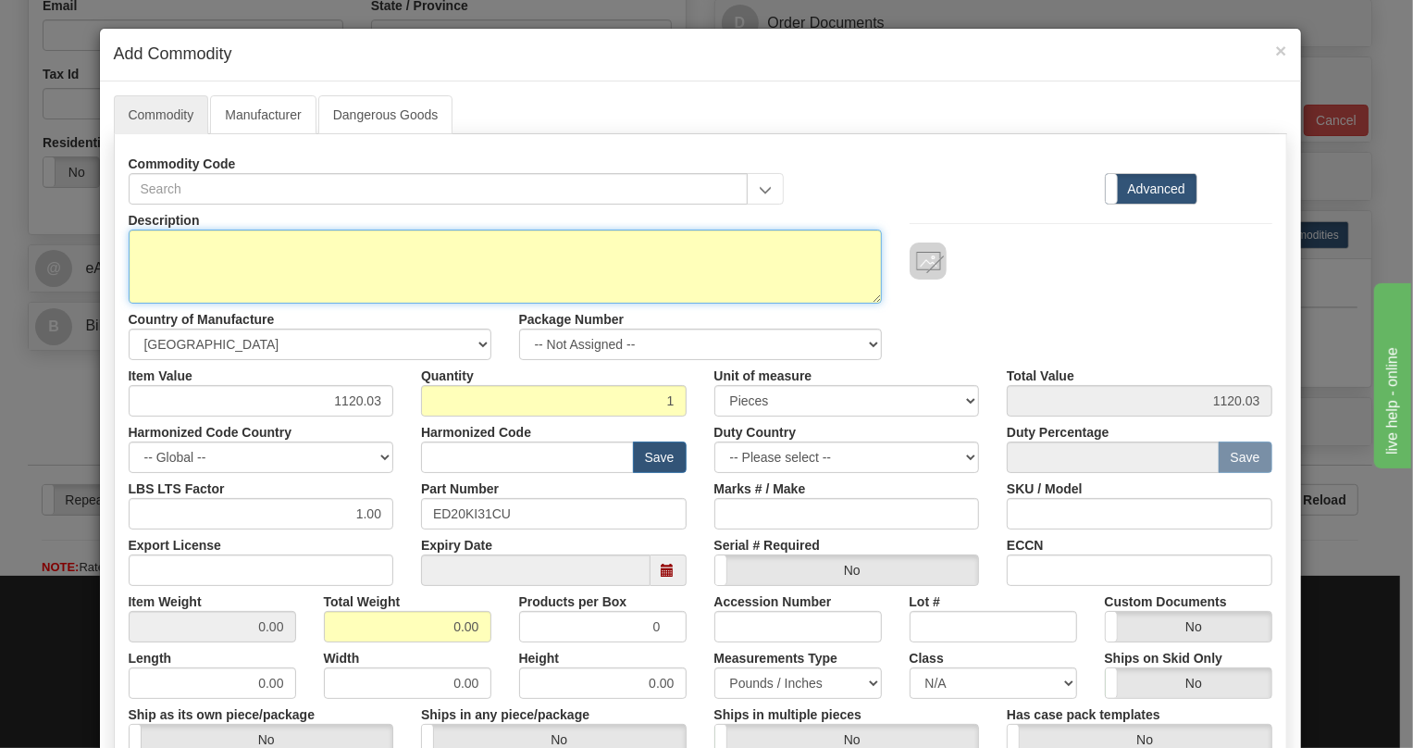
click at [178, 232] on textarea "Description" at bounding box center [505, 267] width 753 height 74
paste textarea "D20 KI SYSTEM"
type textarea "D20 KI SYSTEM"
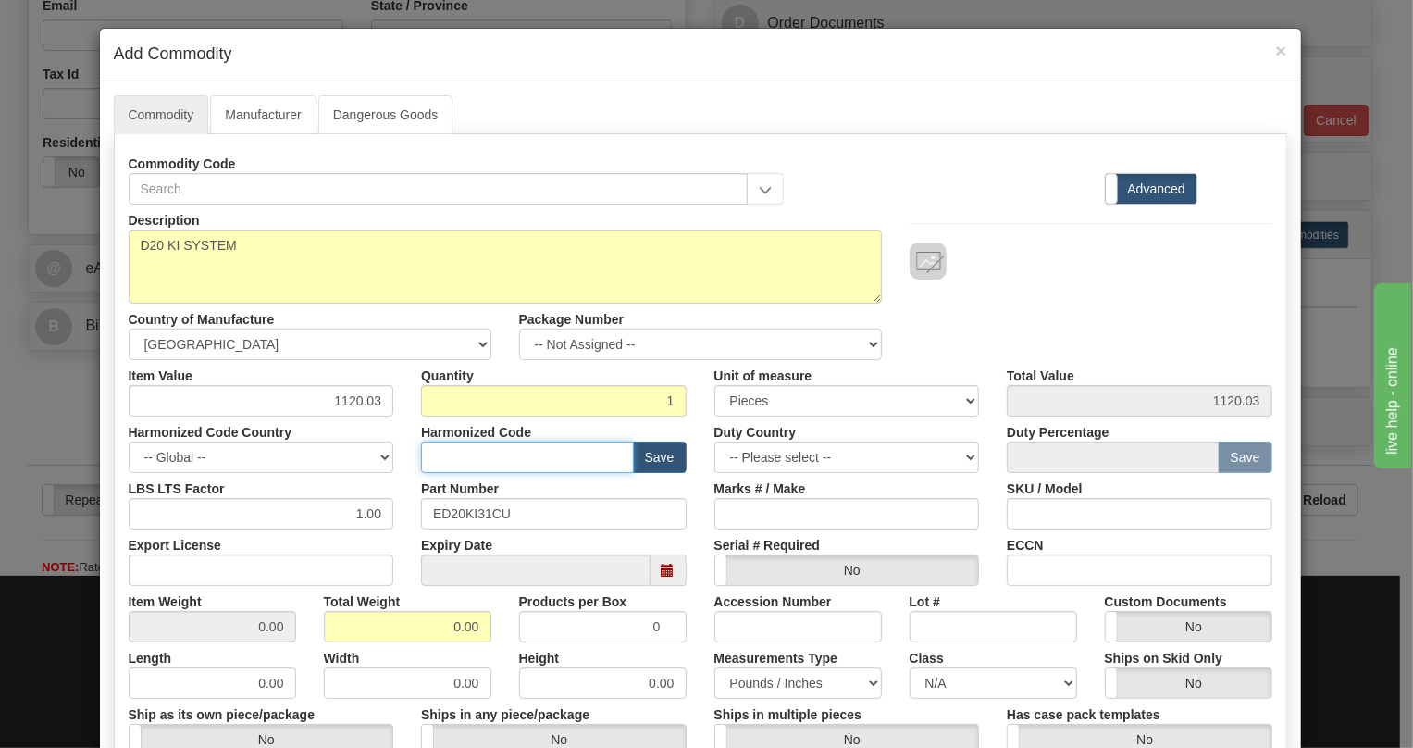
click at [459, 458] on input "text" at bounding box center [527, 456] width 213 height 31
paste input "8538.90.3000"
type input "8538.90.3000"
click at [407, 507] on div "Part Number ED20KI31CU" at bounding box center [553, 501] width 293 height 56
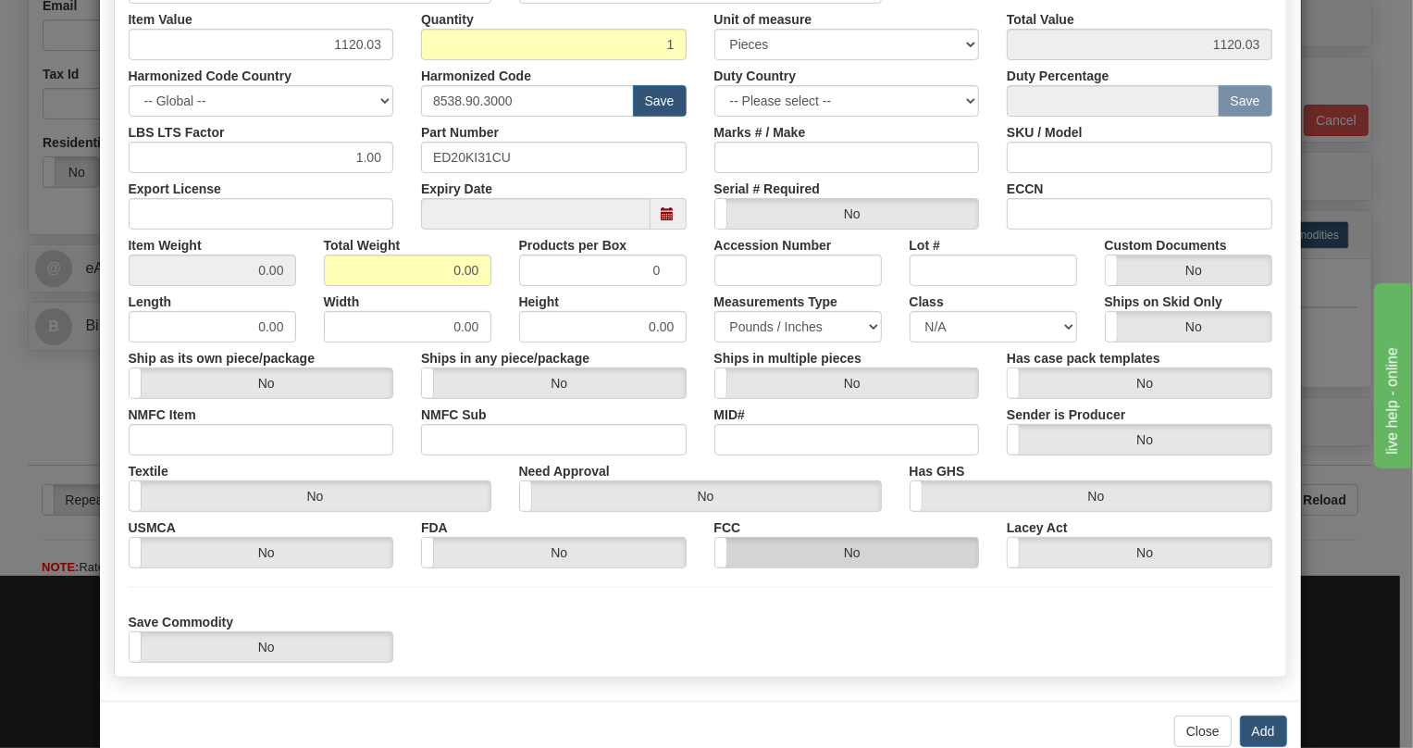
scroll to position [396, 0]
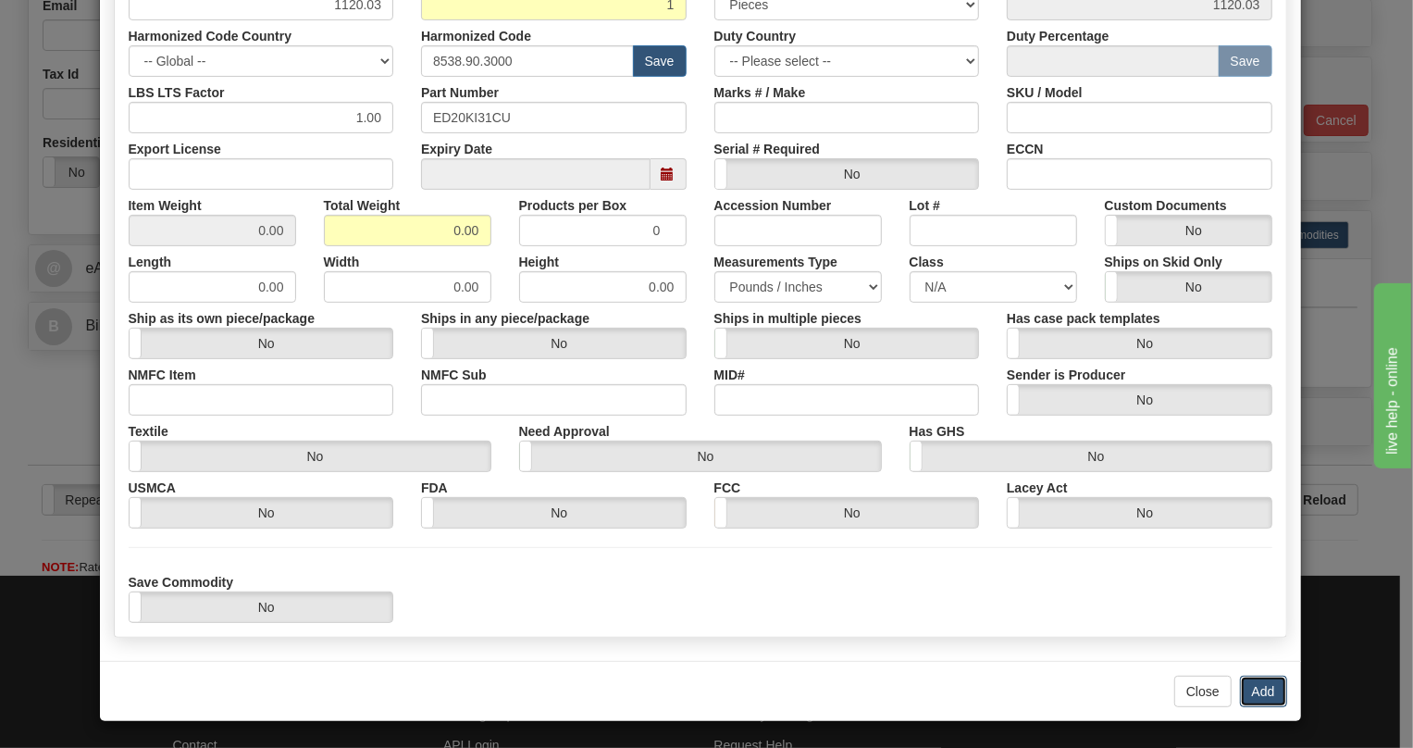
click at [1259, 690] on button "Add" at bounding box center [1263, 691] width 47 height 31
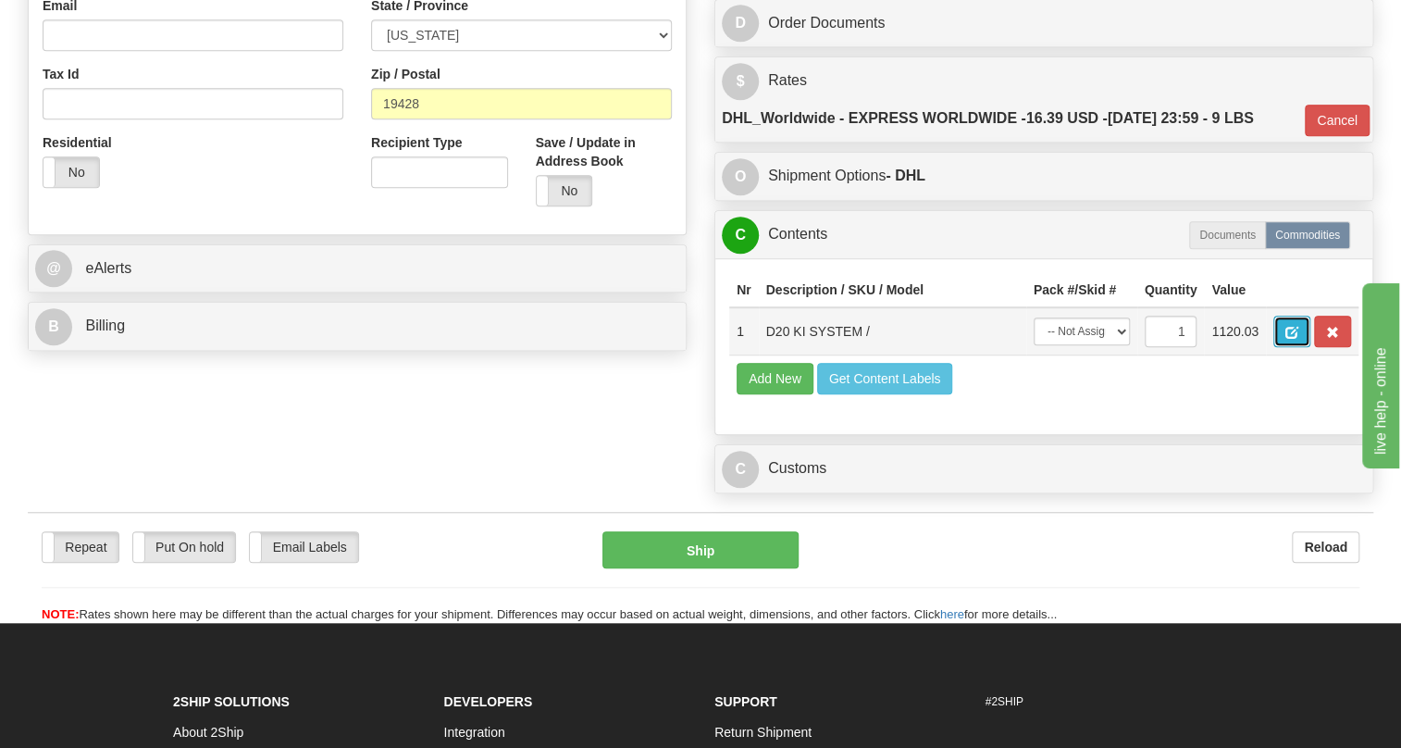
click at [1282, 347] on button "button" at bounding box center [1292, 331] width 37 height 31
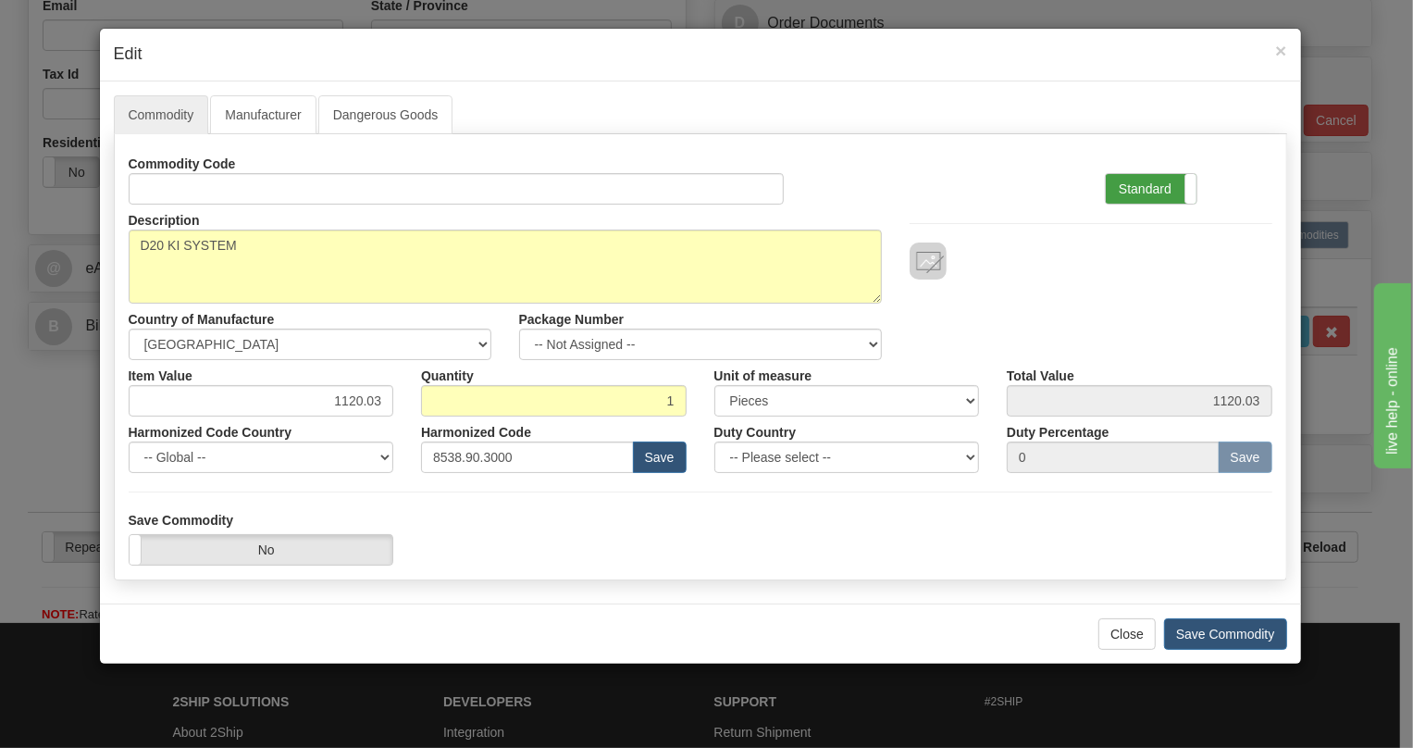
click at [1137, 180] on label "Standard" at bounding box center [1151, 189] width 91 height 30
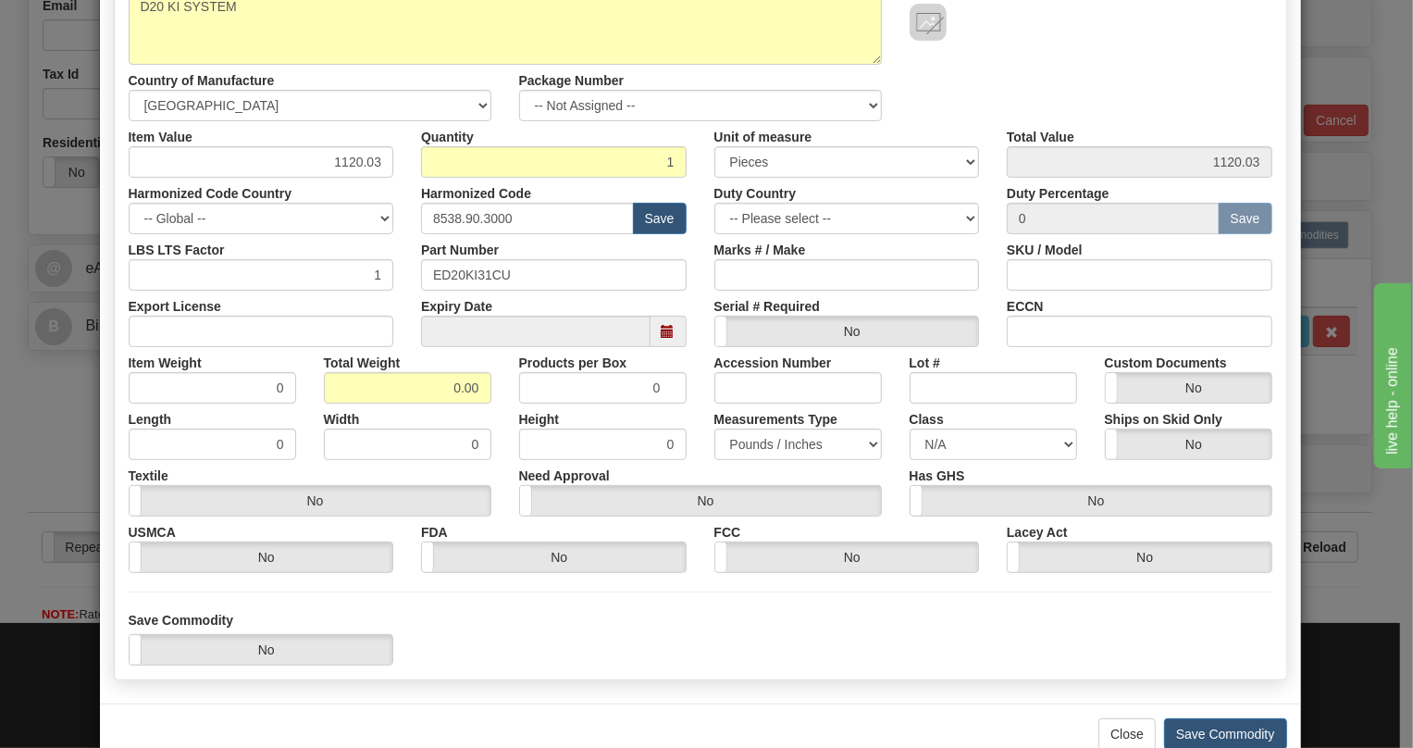
scroll to position [252, 0]
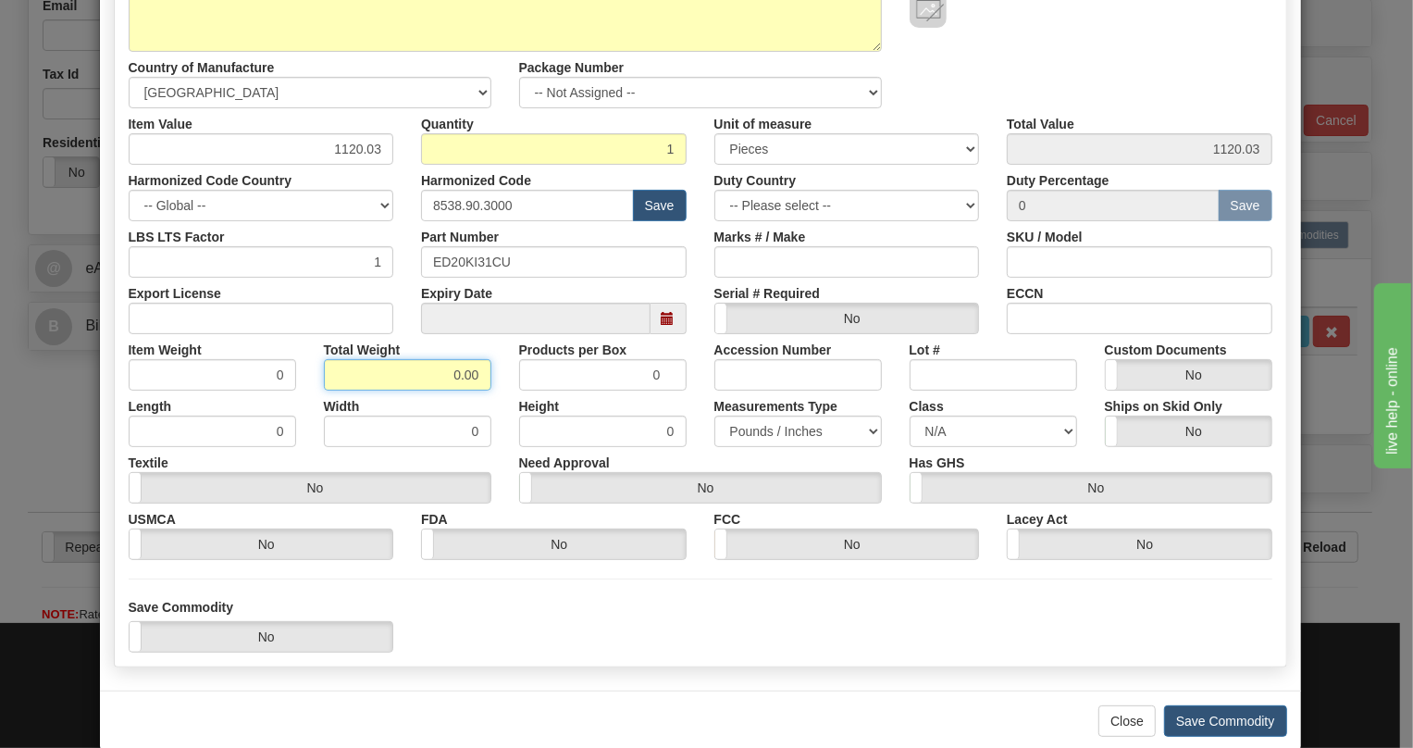
click at [449, 374] on input "0.00" at bounding box center [408, 374] width 168 height 31
type input "1.00"
type input "1.0000"
click at [491, 407] on div "Width 0" at bounding box center [407, 419] width 195 height 56
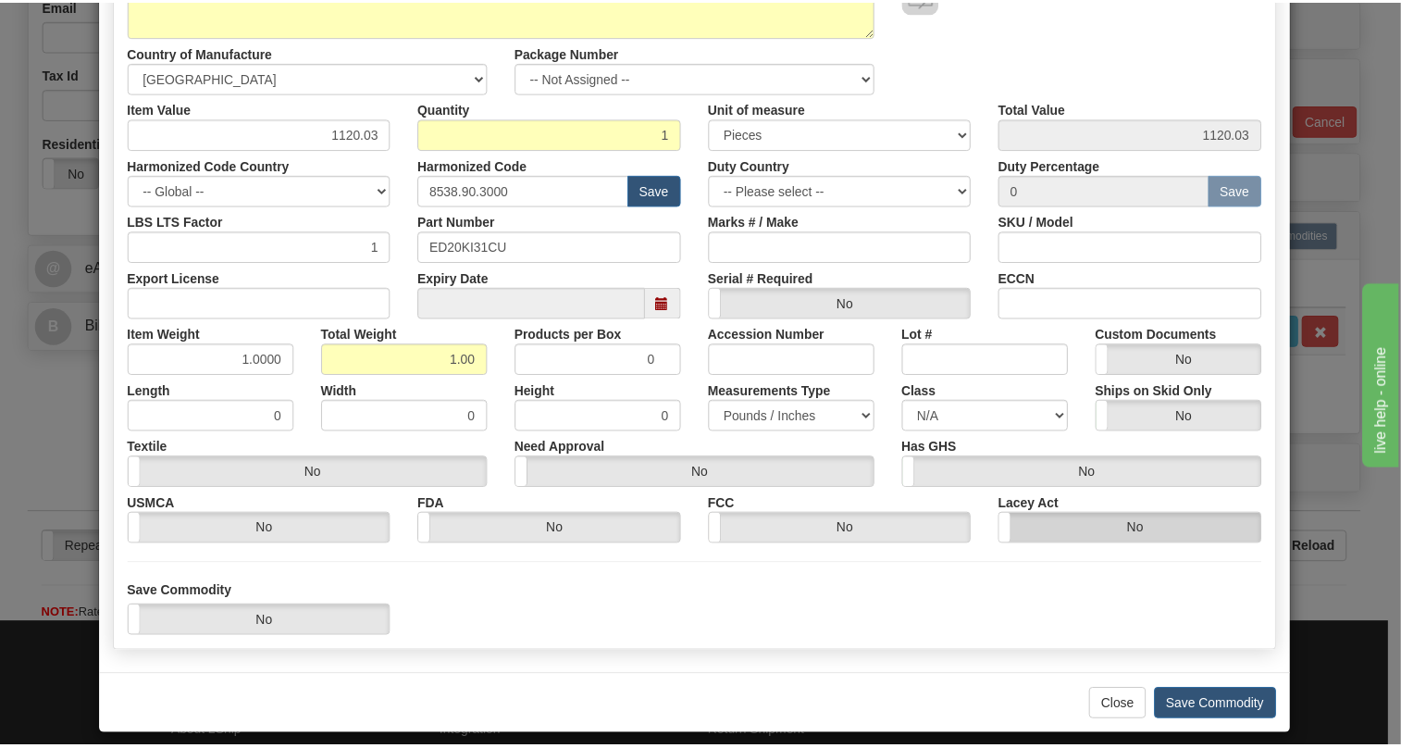
scroll to position [281, 0]
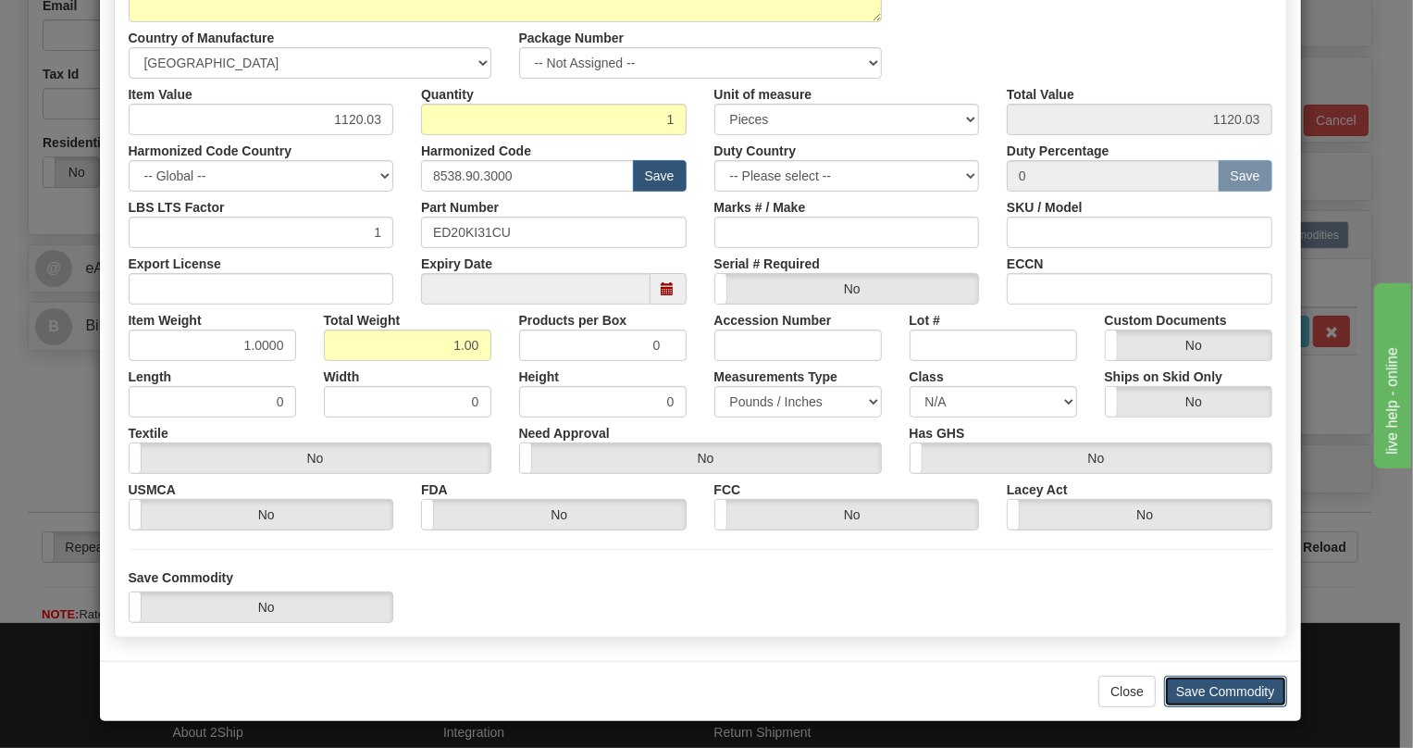
click at [1227, 682] on button "Save Commodity" at bounding box center [1225, 691] width 123 height 31
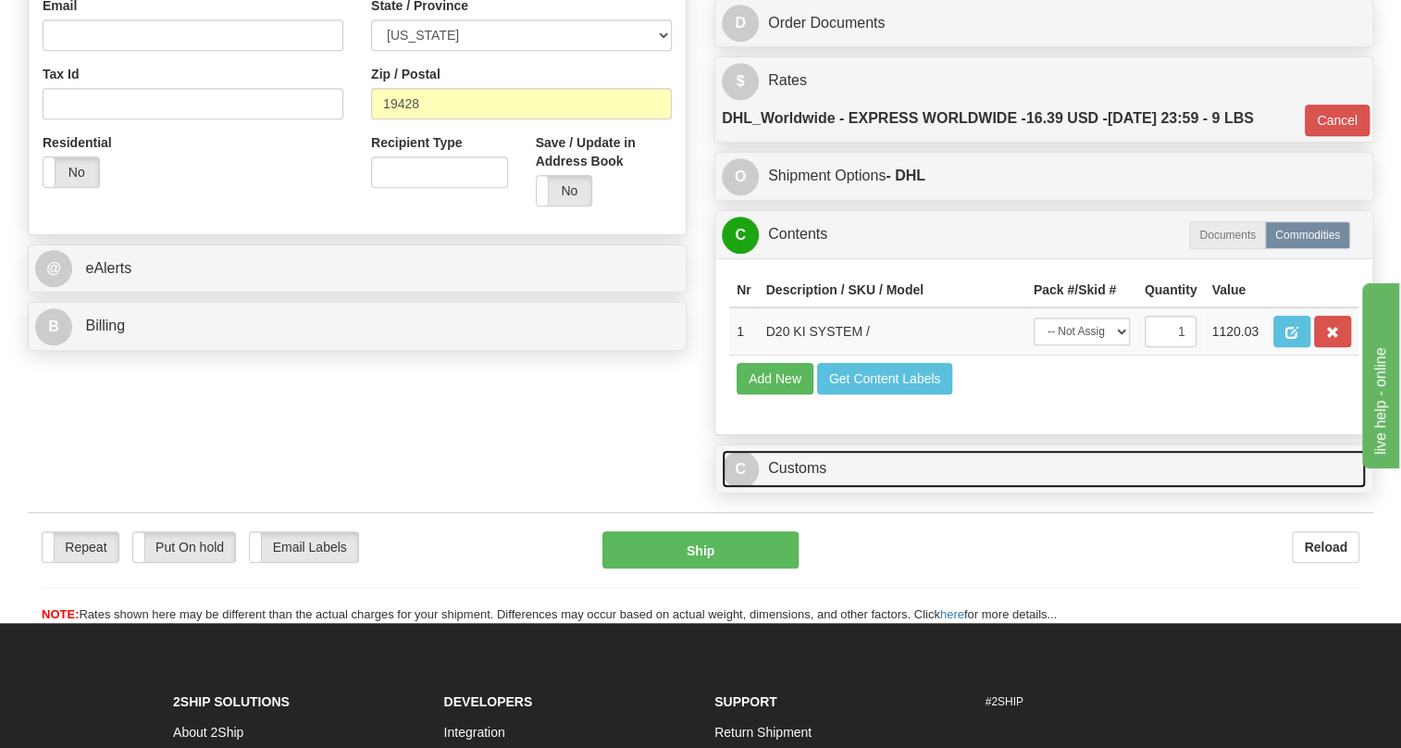
click at [784, 488] on link "C Customs" at bounding box center [1044, 469] width 644 height 38
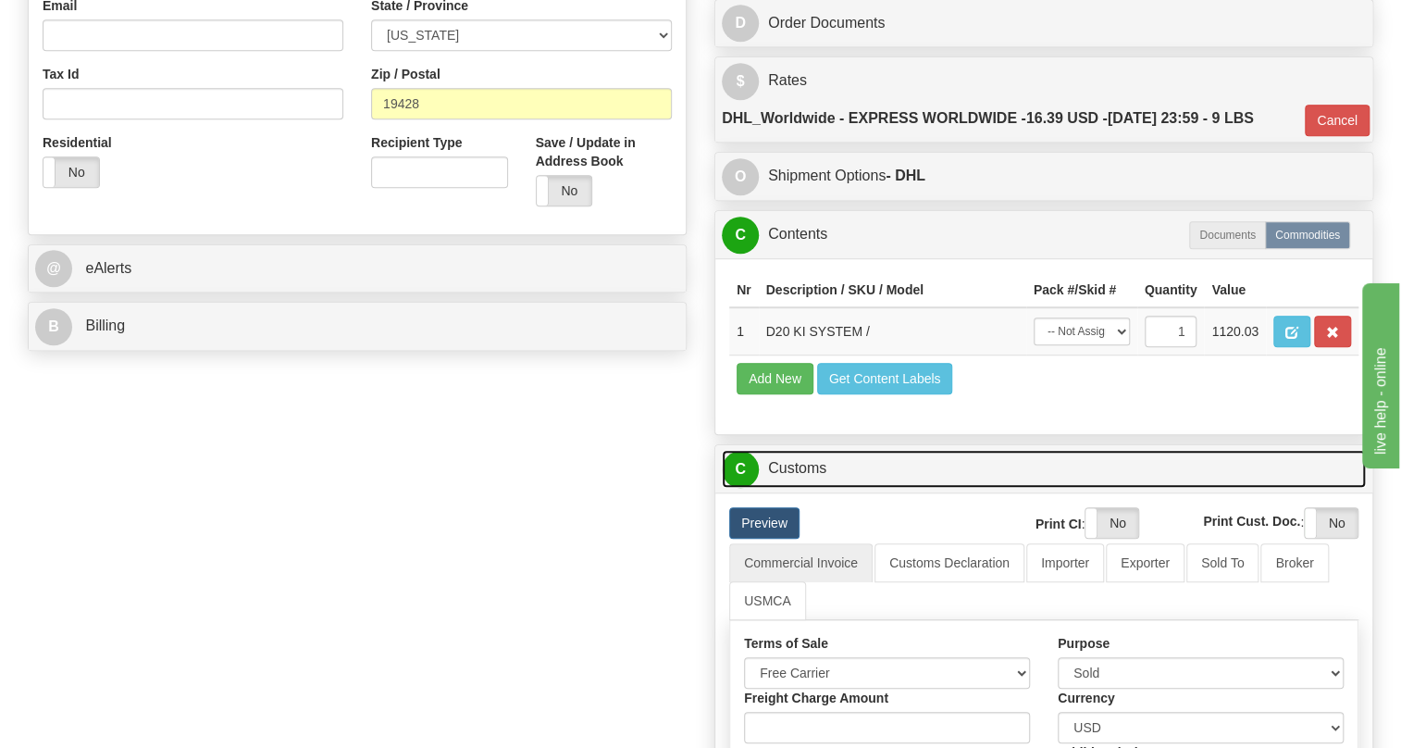
click at [788, 488] on link "C Customs" at bounding box center [1044, 469] width 644 height 38
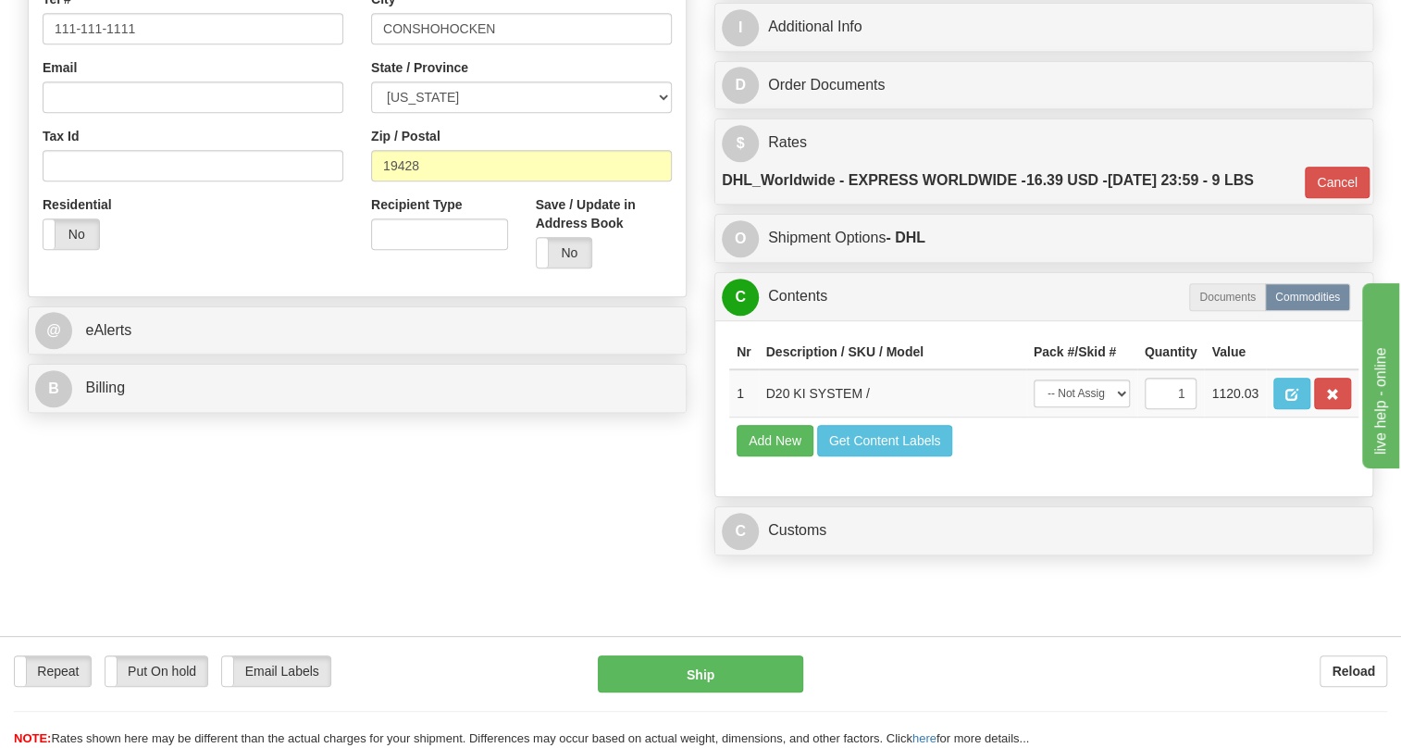
scroll to position [336, 0]
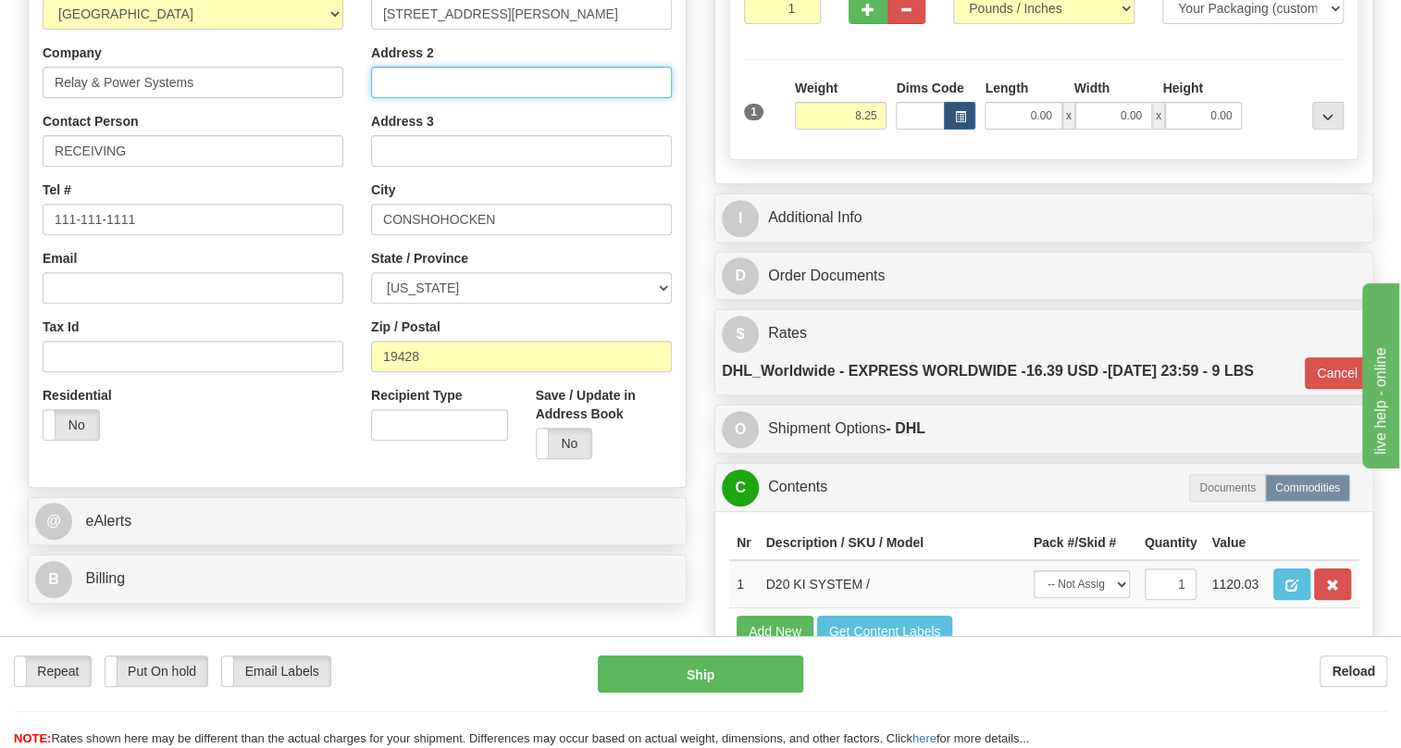
click at [401, 98] on input "Address 2" at bounding box center [521, 82] width 301 height 31
paste input "PO# 2010788"
type input "PO# 2010788"
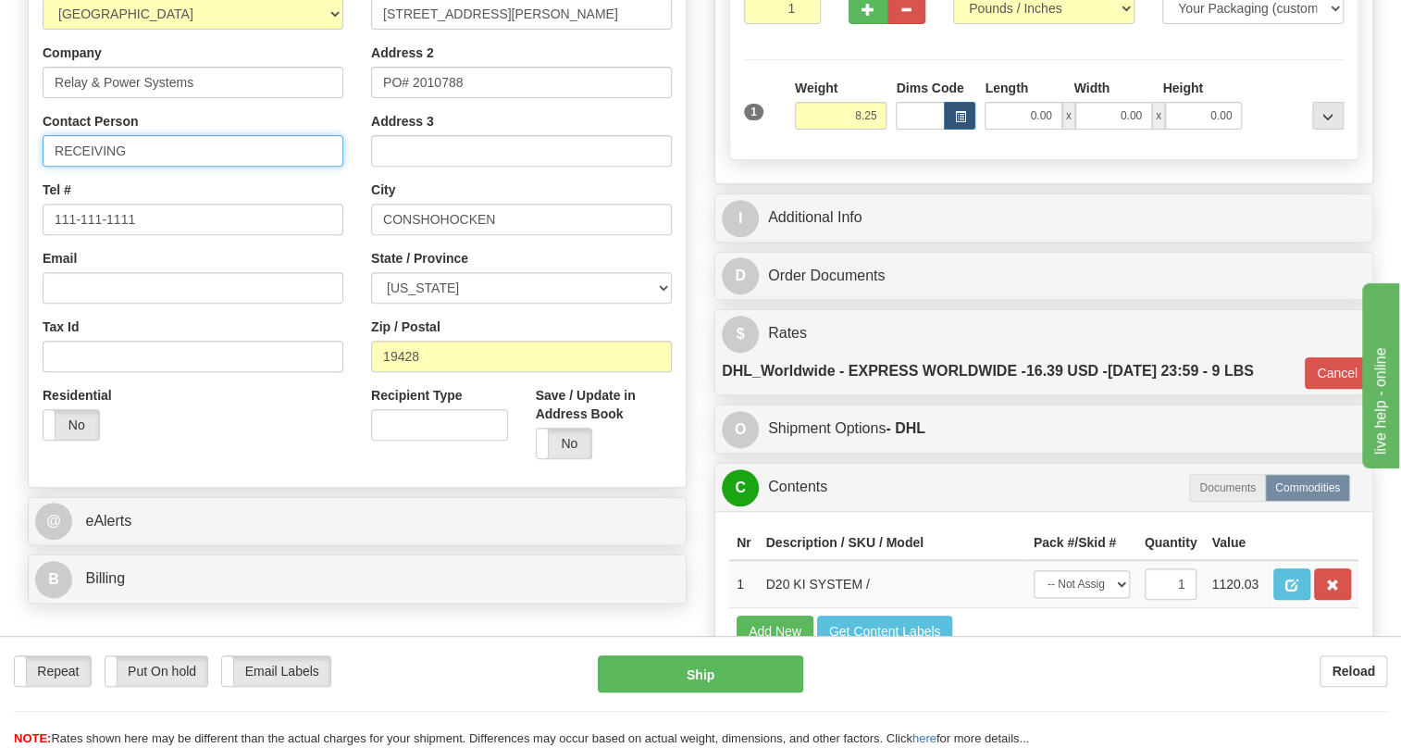
click at [129, 167] on input "RECEIVING" at bounding box center [193, 150] width 301 height 31
paste input "Tanya Jacoby"
type input "RECEIVING / Tanya Jacoby"
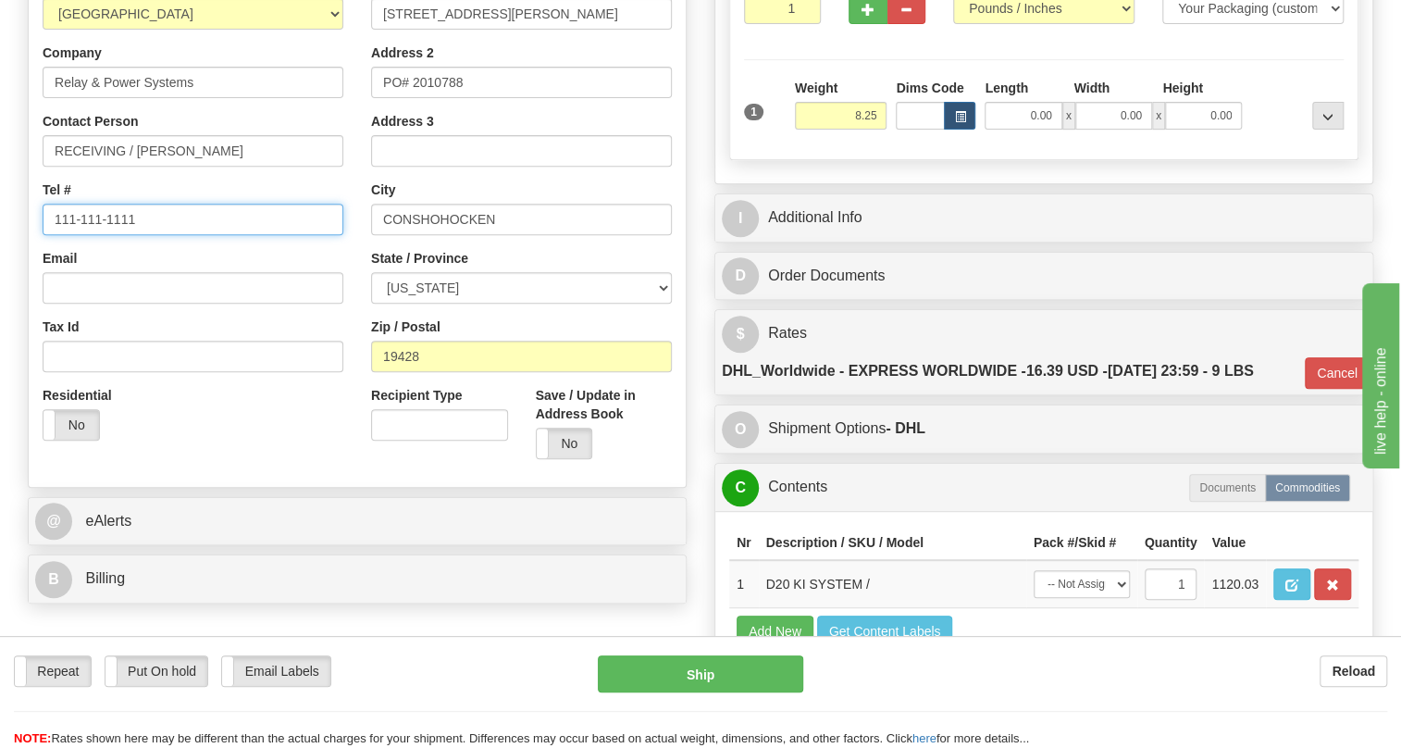
click at [116, 235] on input "111-111-1111" at bounding box center [193, 219] width 301 height 31
paste input "610-832-9000"
type input "610-832-9000"
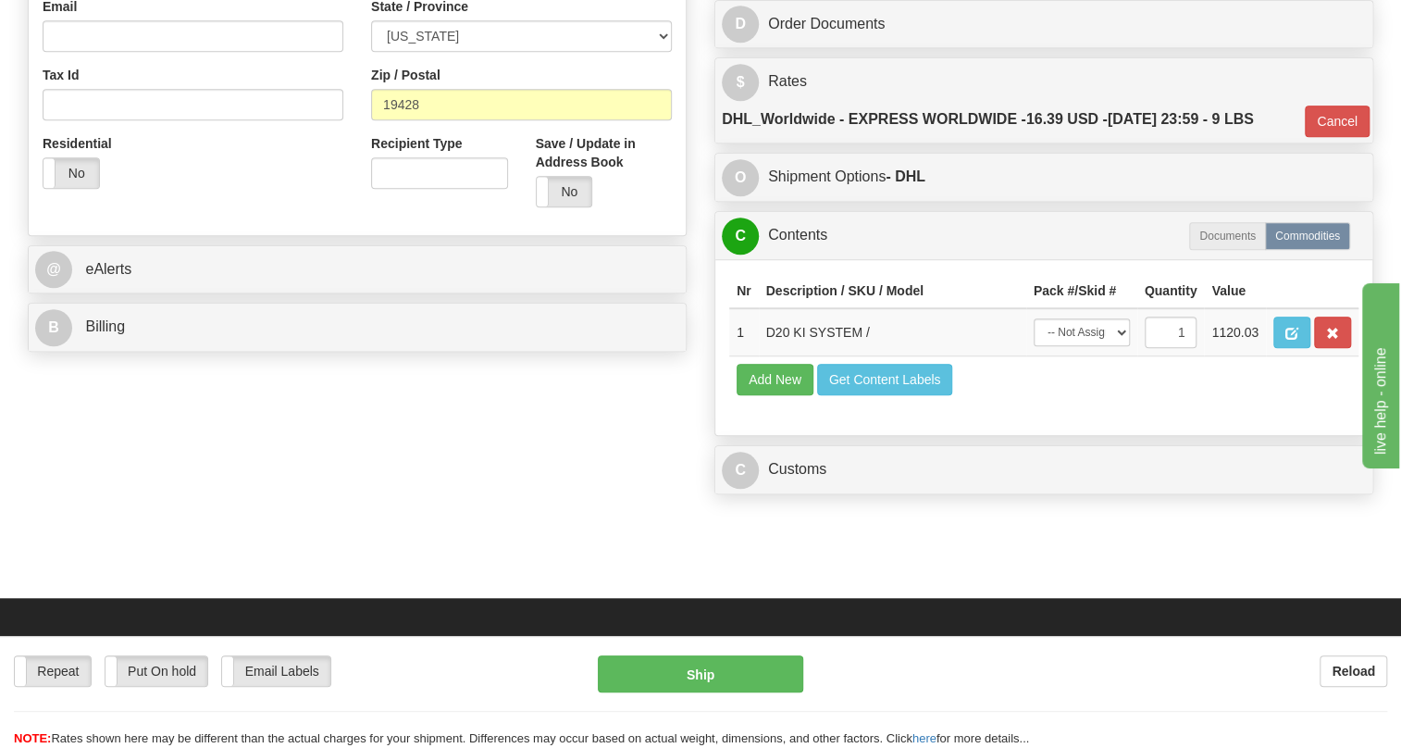
scroll to position [589, 0]
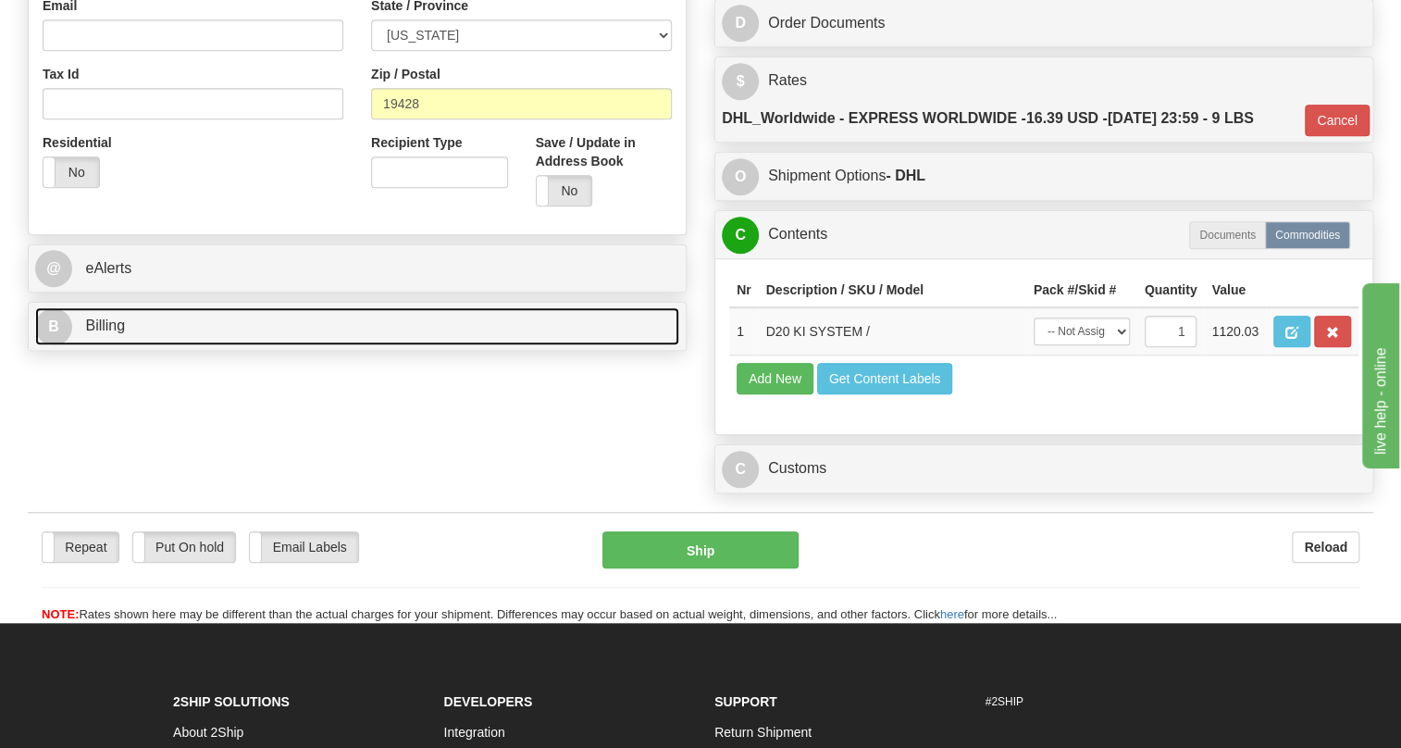
click at [110, 333] on span "Billing" at bounding box center [105, 325] width 40 height 16
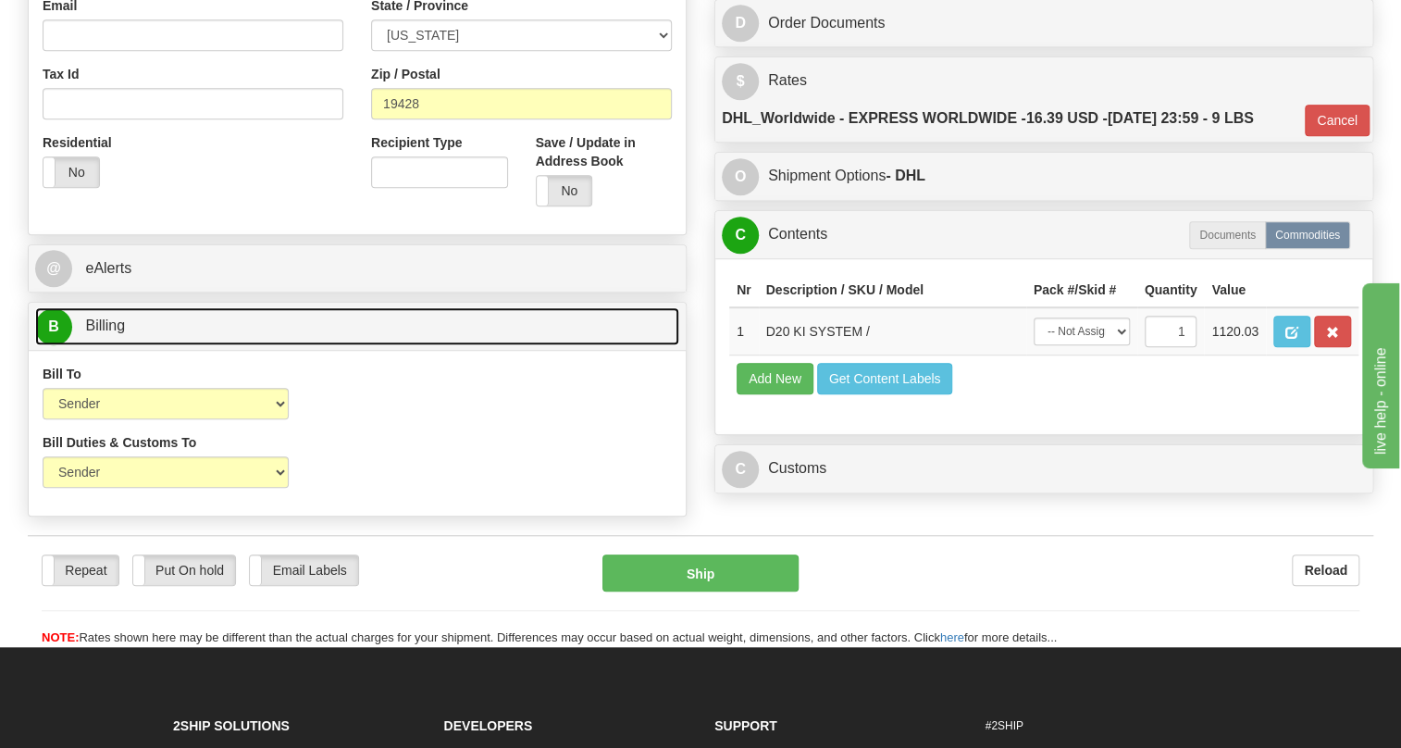
click at [110, 333] on span "Billing" at bounding box center [105, 325] width 40 height 16
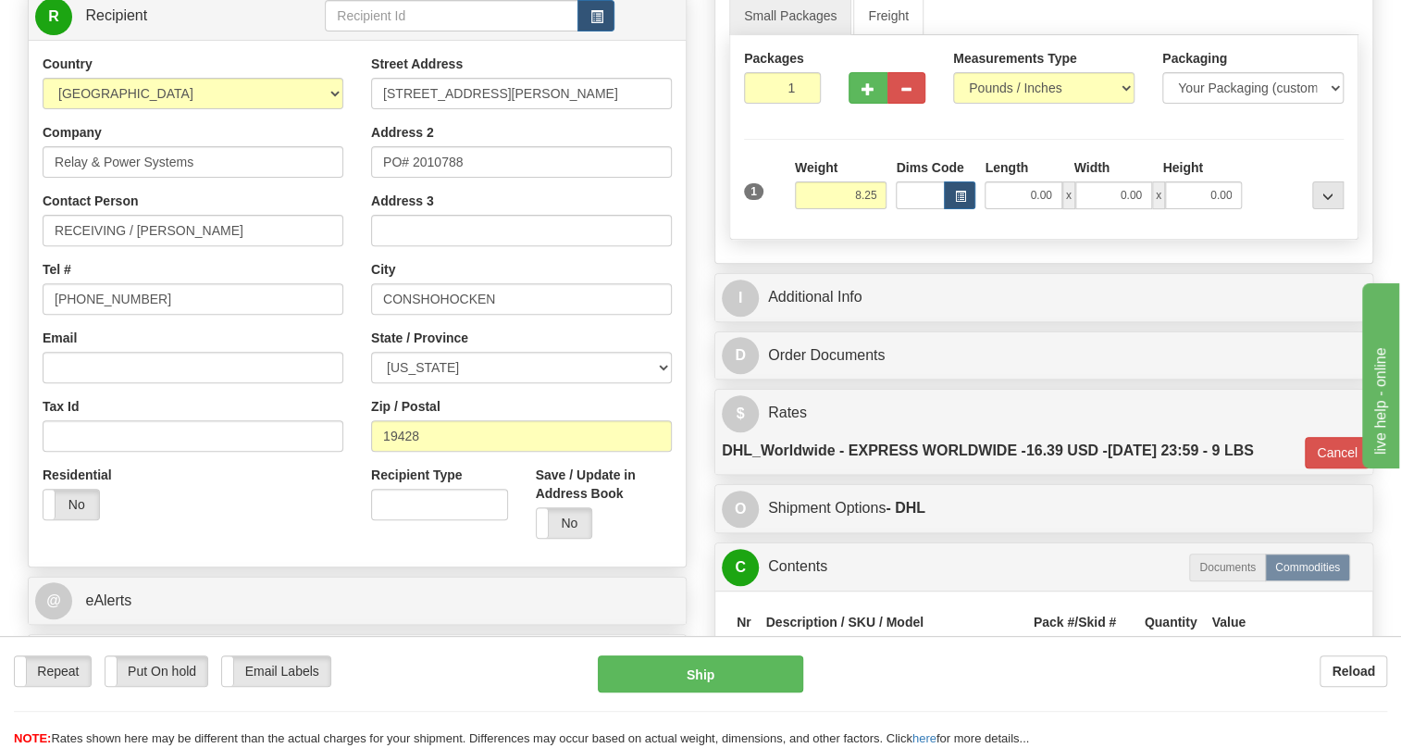
scroll to position [252, 0]
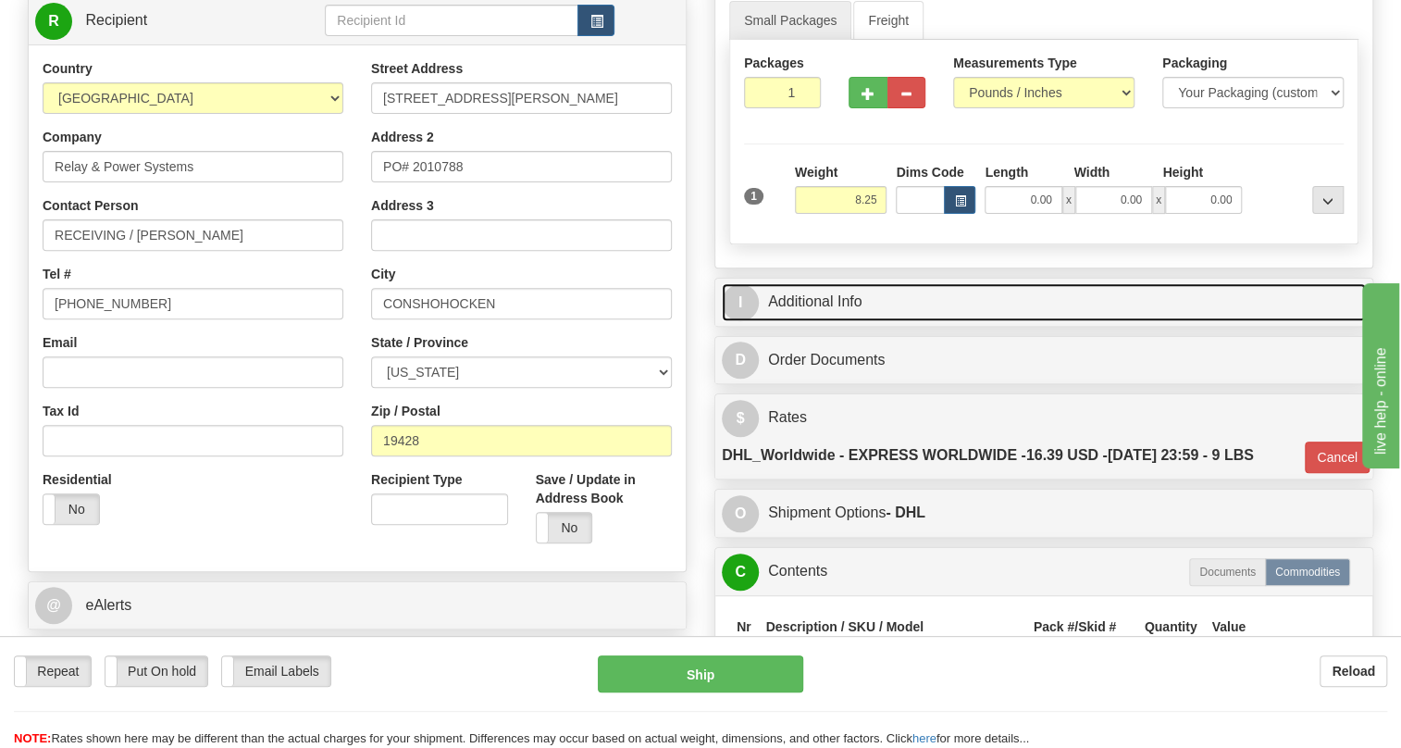
click at [821, 321] on link "I Additional Info" at bounding box center [1044, 302] width 644 height 38
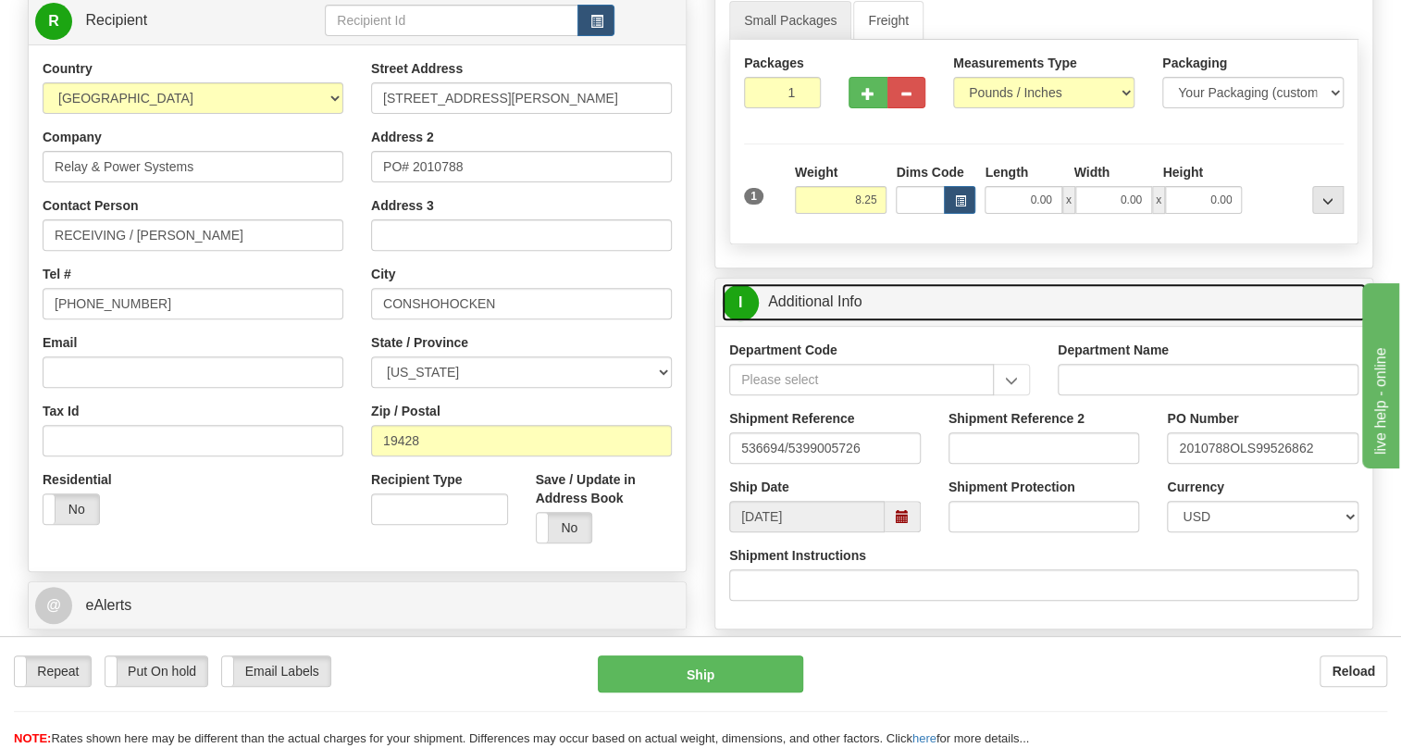
click at [821, 321] on link "I Additional Info" at bounding box center [1044, 302] width 644 height 38
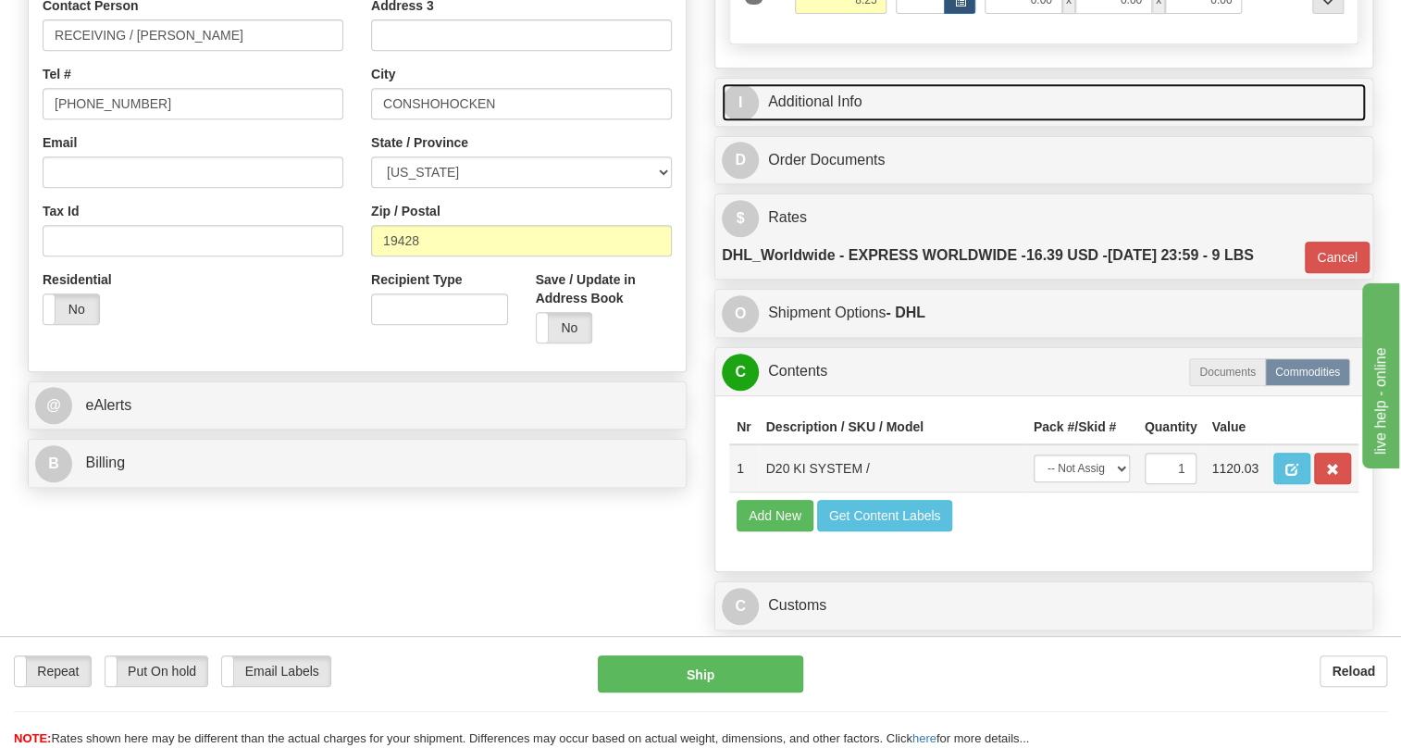
scroll to position [504, 0]
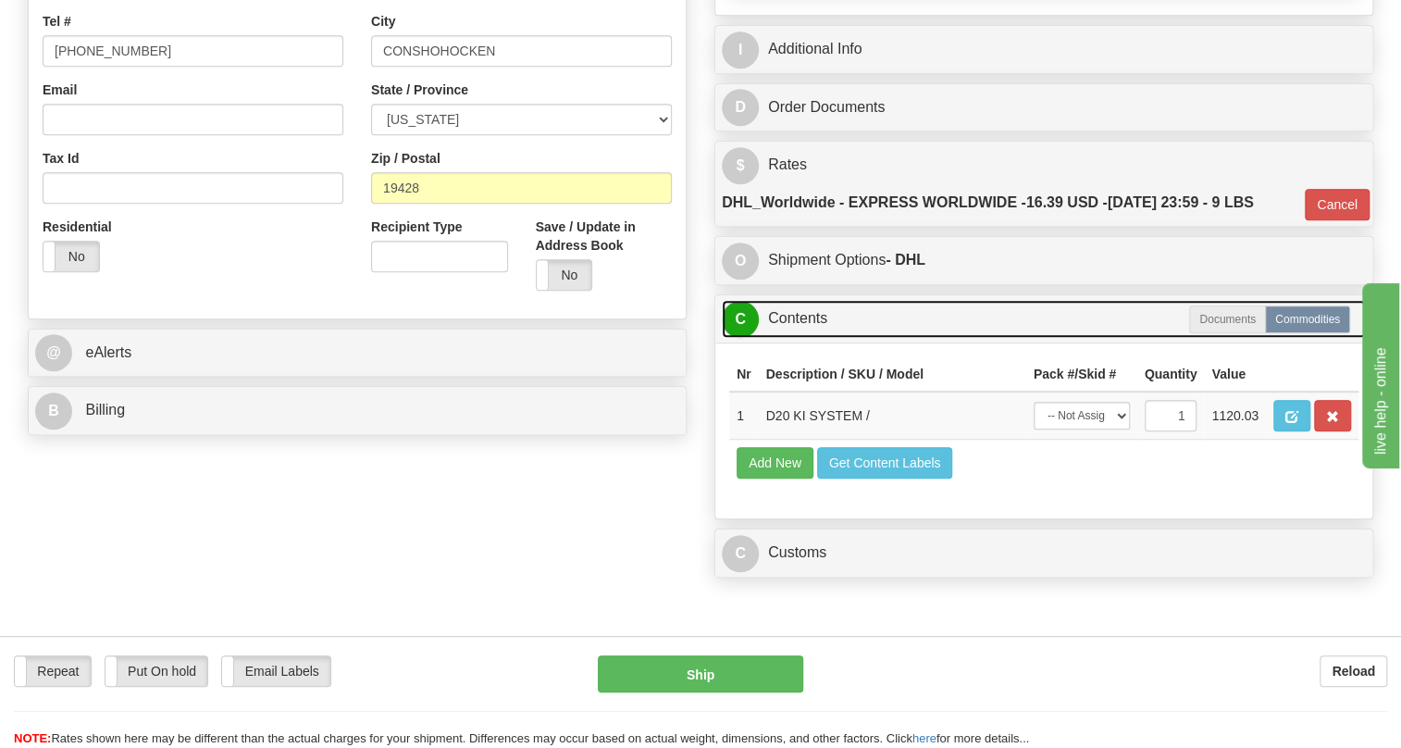
click at [819, 338] on link "C Contents" at bounding box center [1044, 319] width 644 height 38
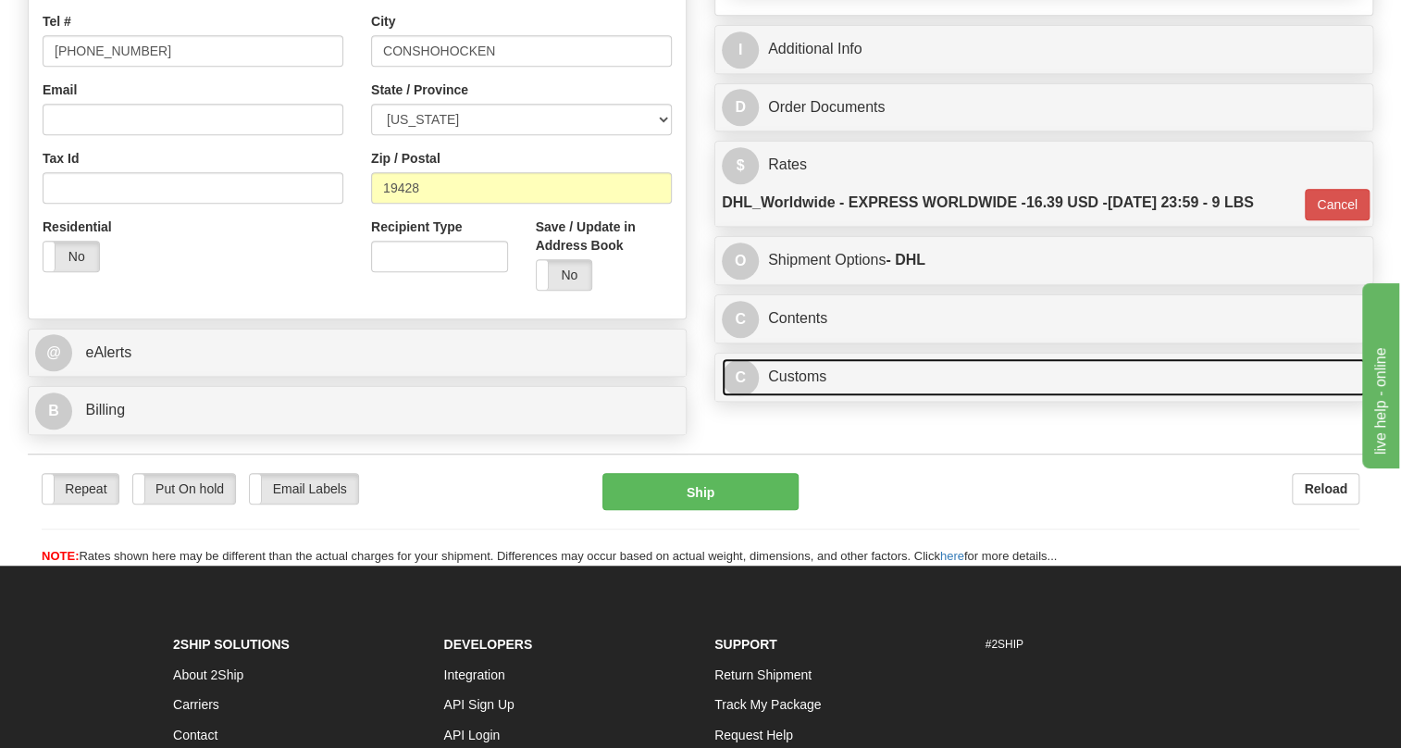
click at [791, 396] on link "C Customs" at bounding box center [1044, 377] width 644 height 38
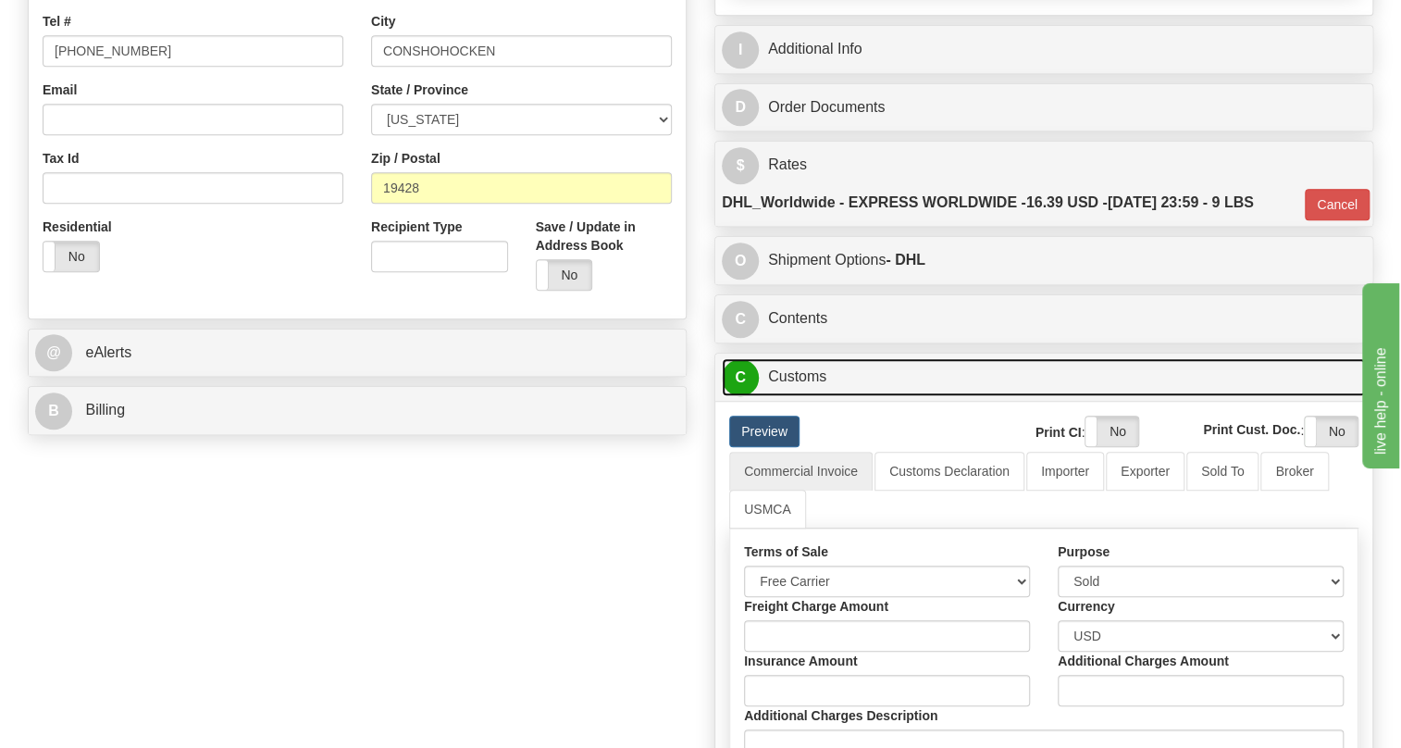
click at [791, 396] on link "C Customs" at bounding box center [1044, 377] width 644 height 38
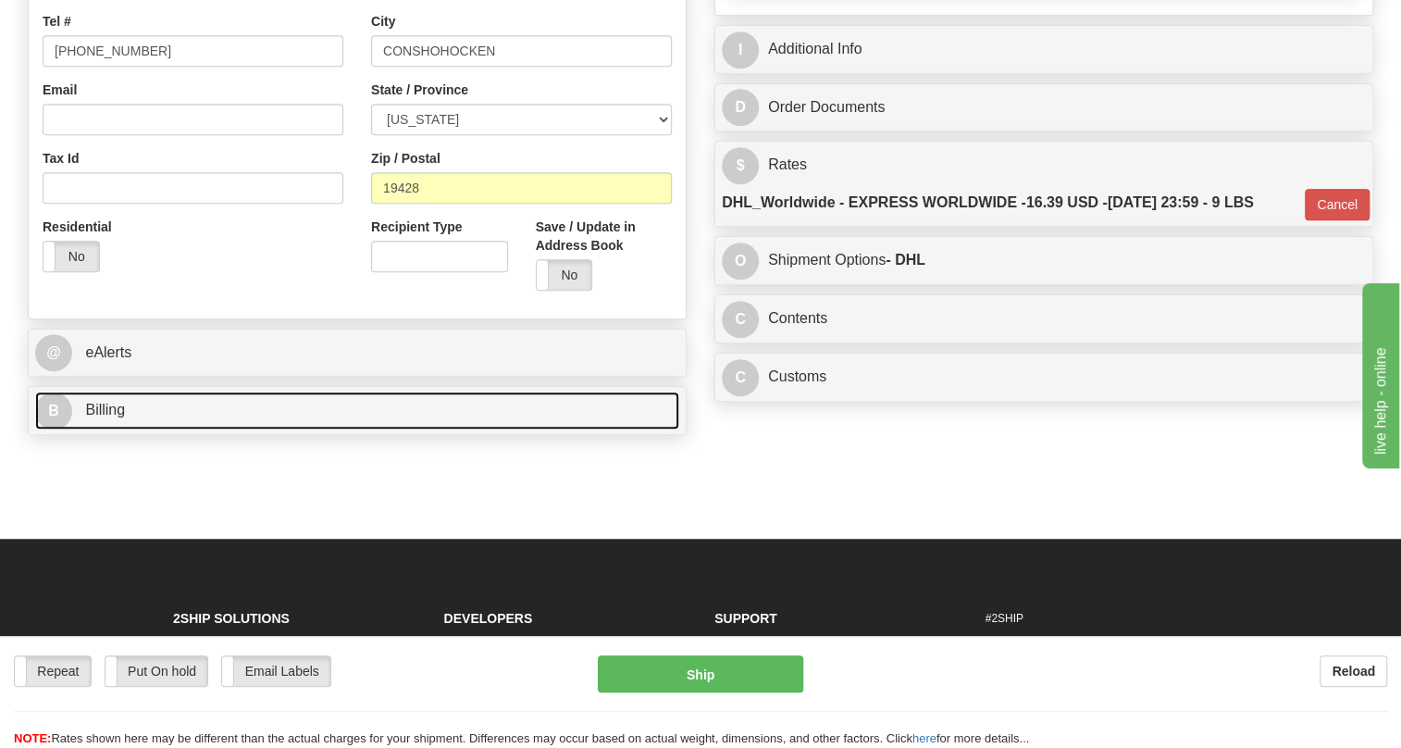
click at [118, 417] on span "Billing" at bounding box center [105, 410] width 40 height 16
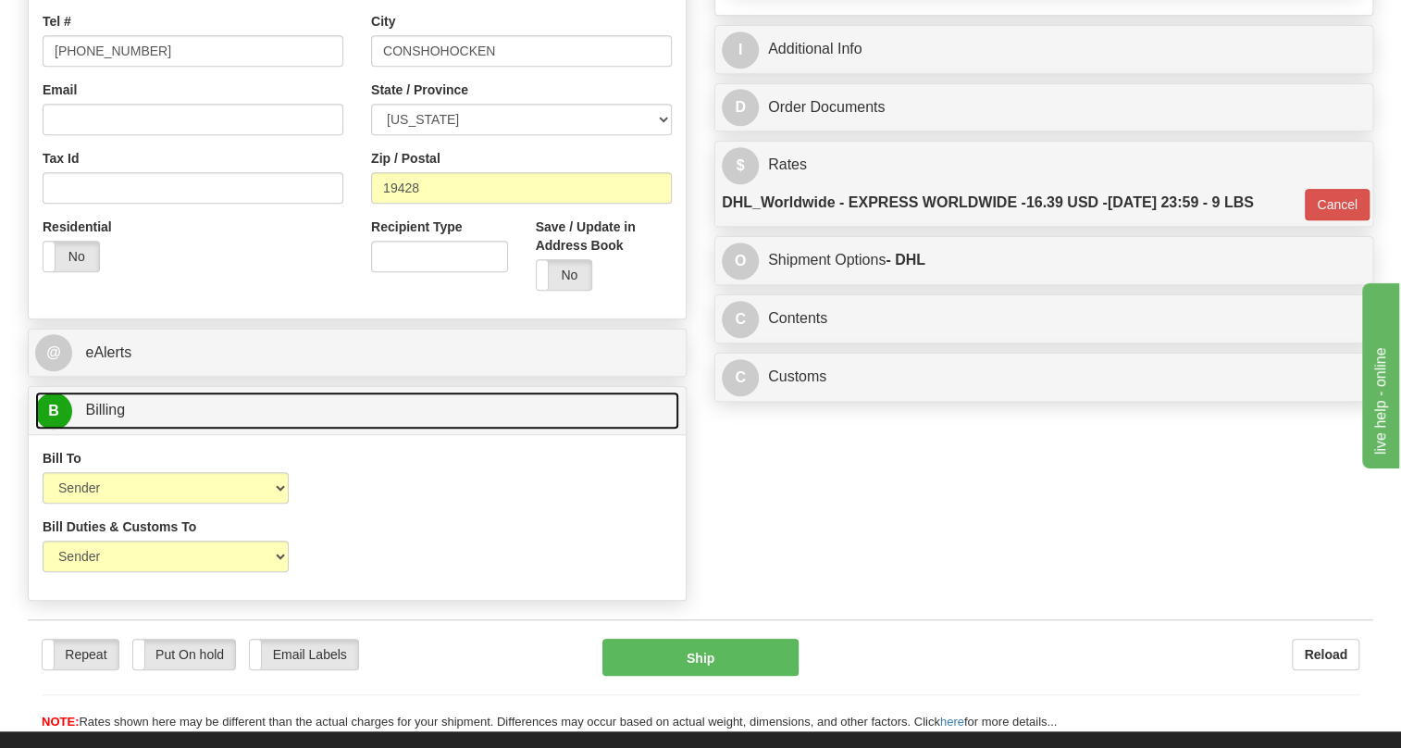
click at [118, 417] on span "Billing" at bounding box center [105, 410] width 40 height 16
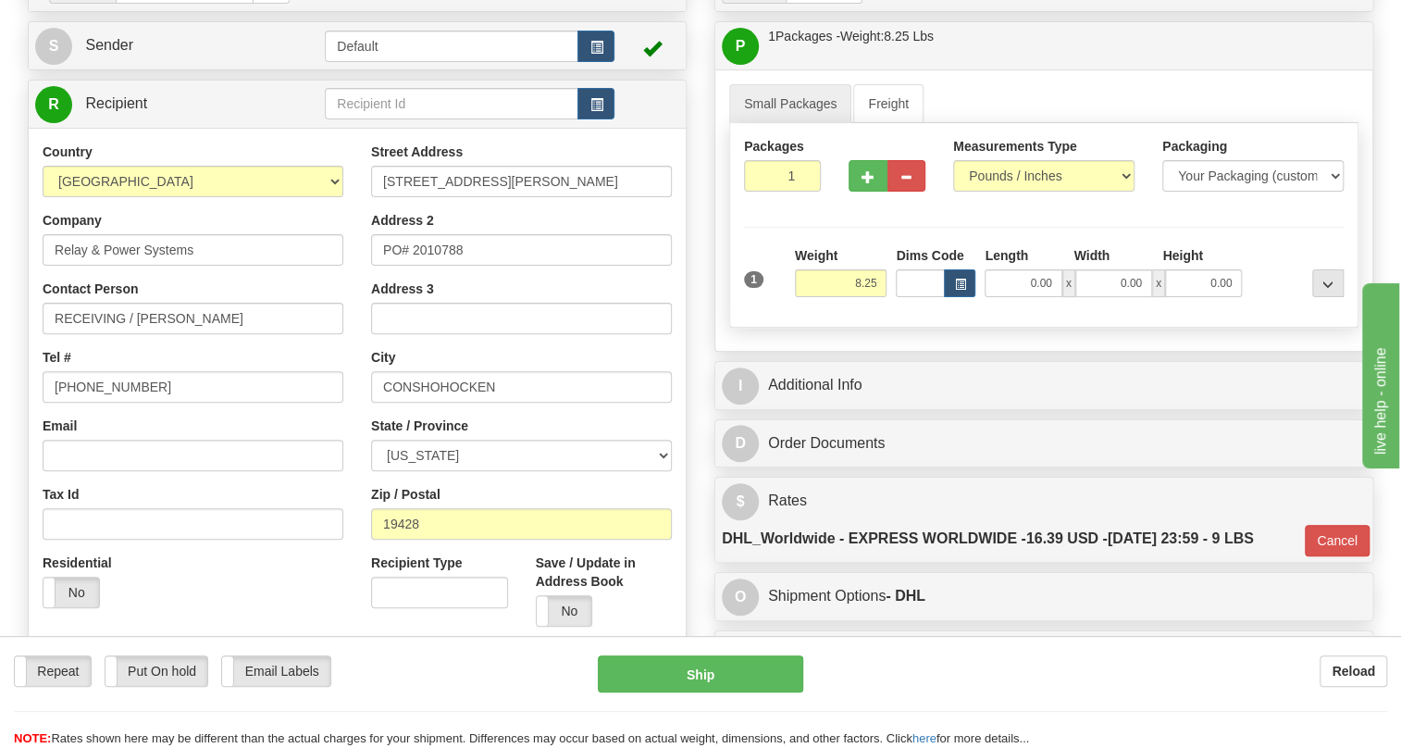
scroll to position [168, 0]
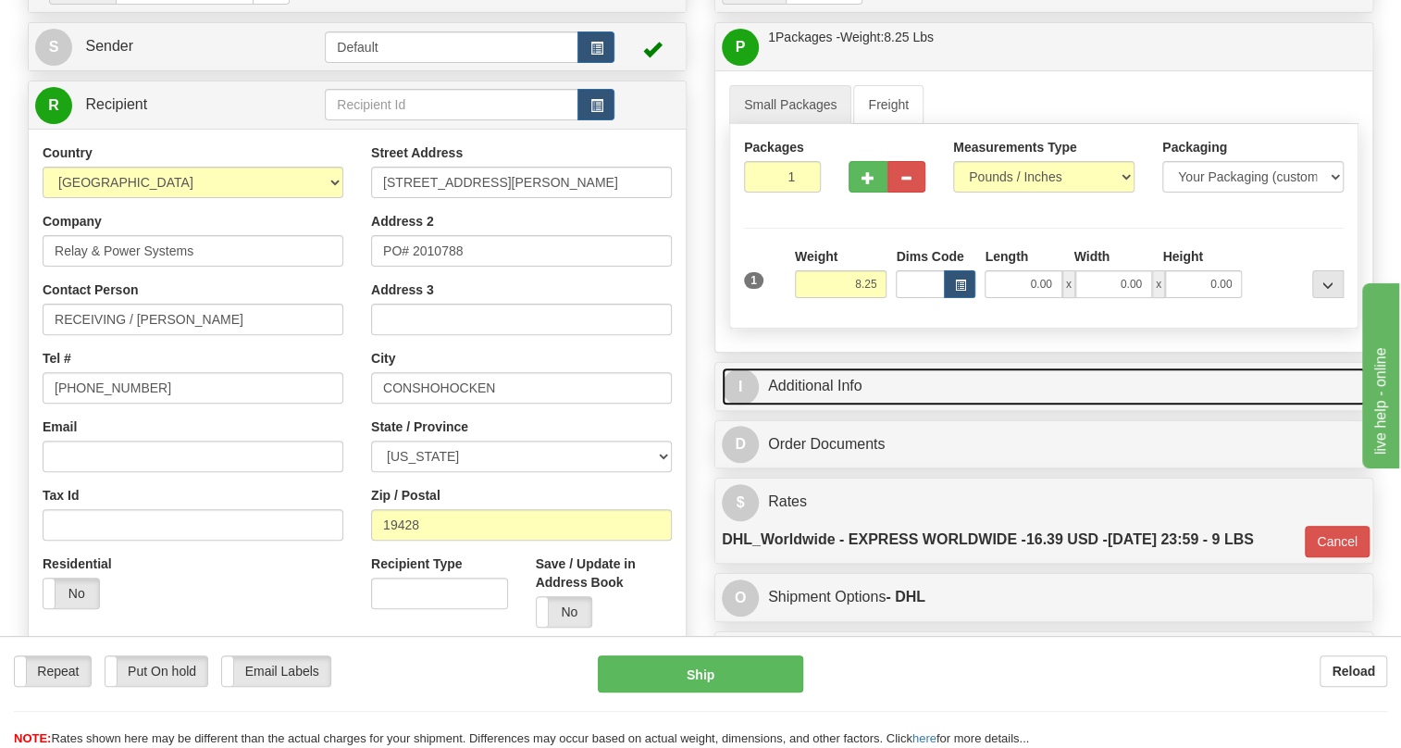
click at [827, 405] on link "I Additional Info" at bounding box center [1044, 386] width 644 height 38
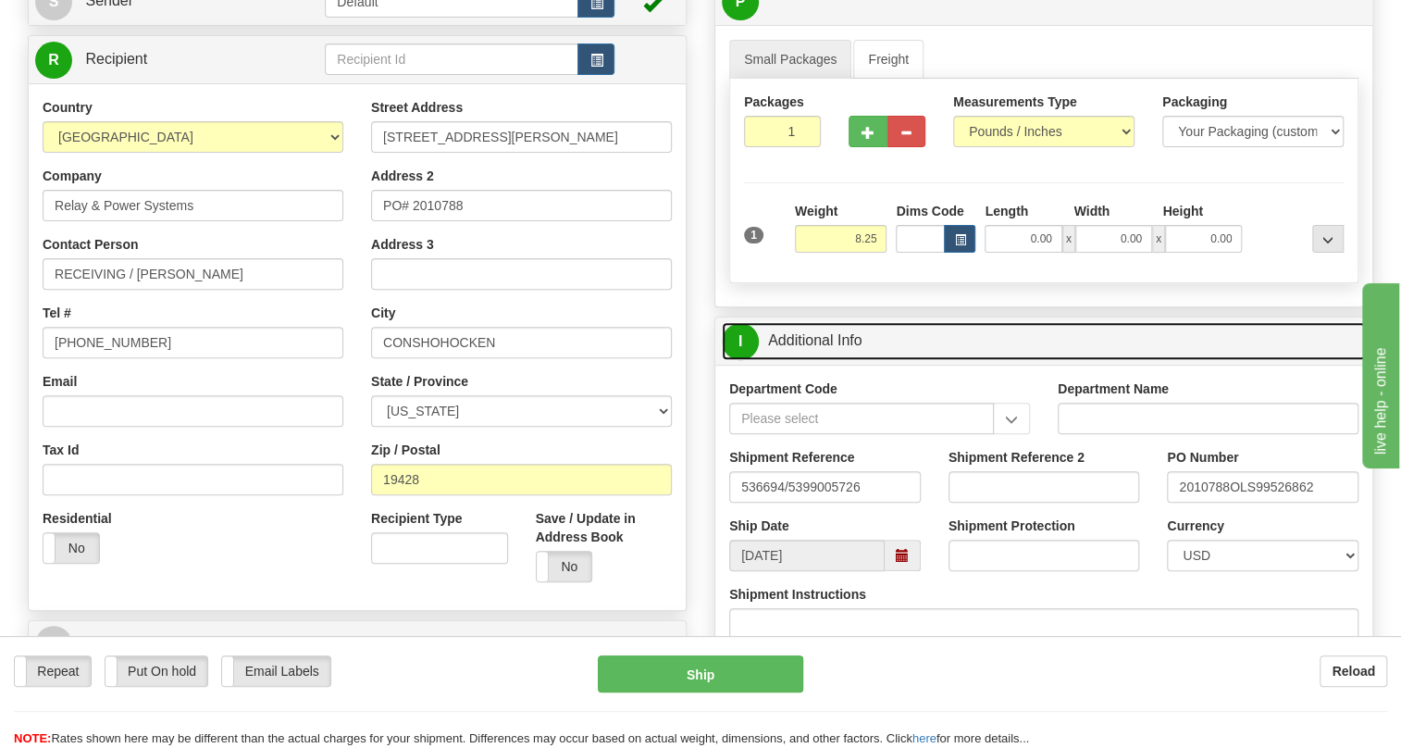
scroll to position [252, 0]
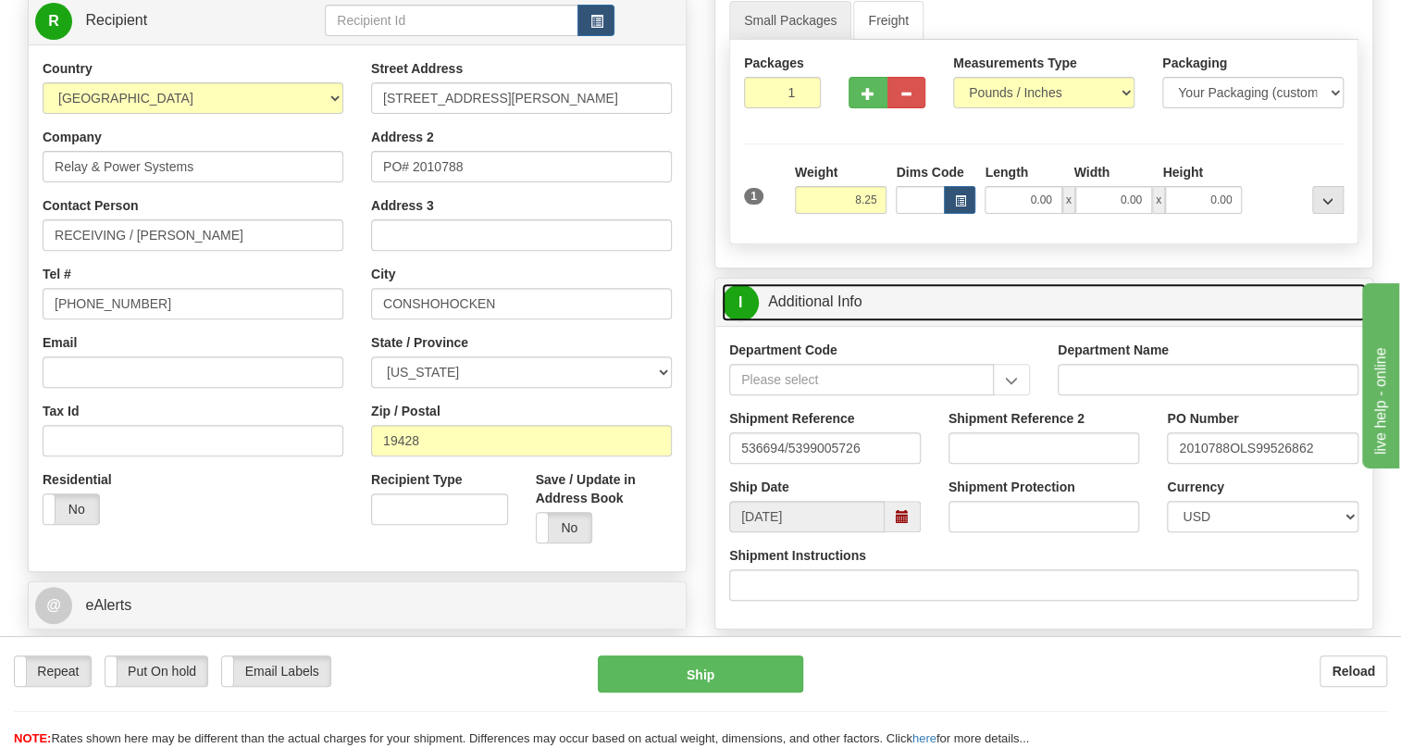
click at [817, 321] on link "I Additional Info" at bounding box center [1044, 302] width 644 height 38
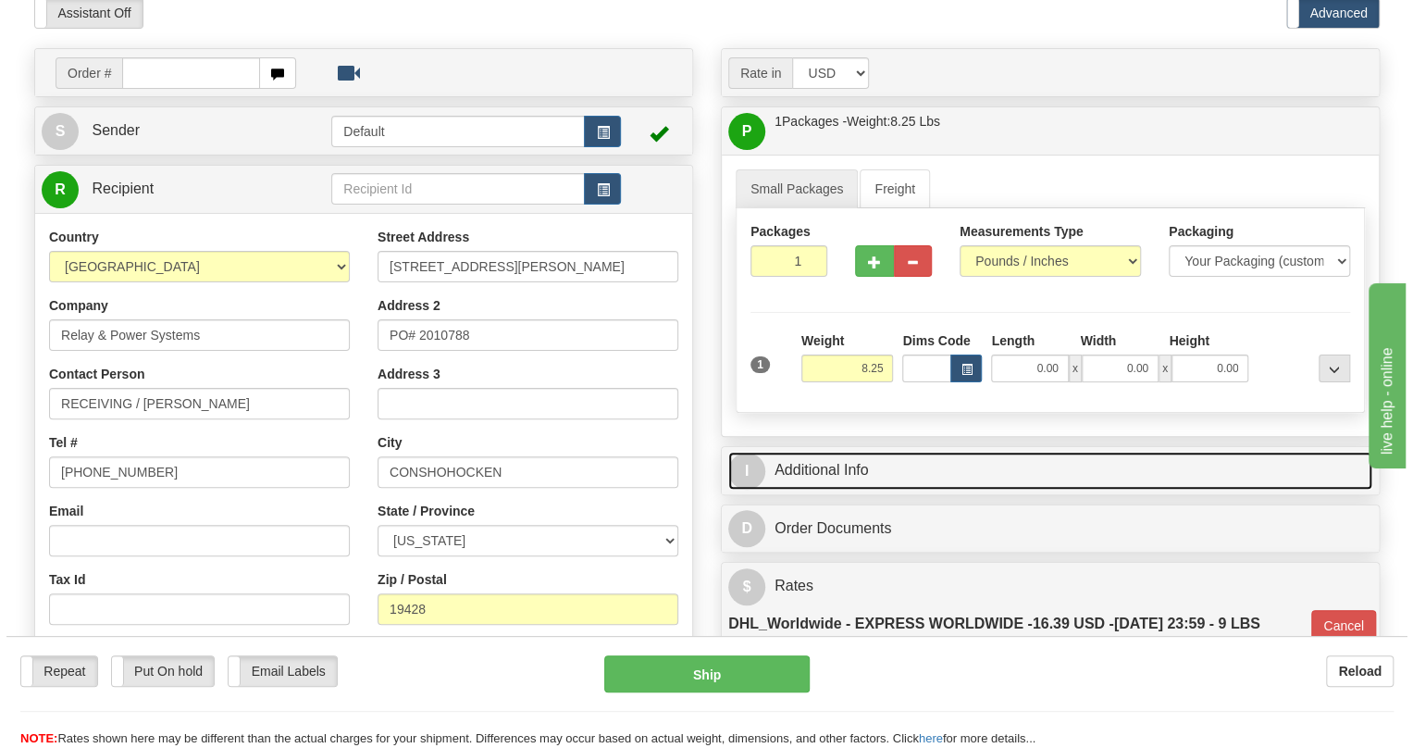
scroll to position [168, 0]
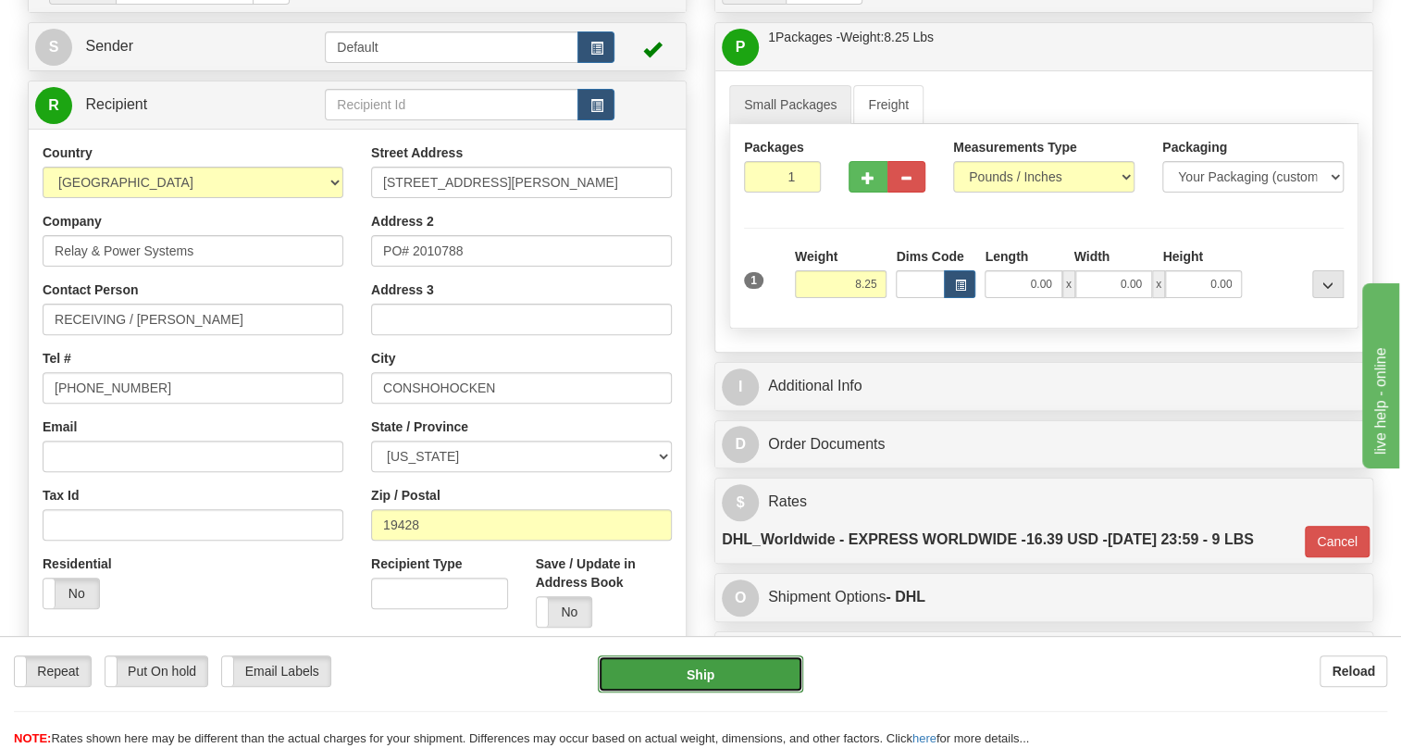
click at [694, 675] on button "Ship" at bounding box center [700, 673] width 205 height 37
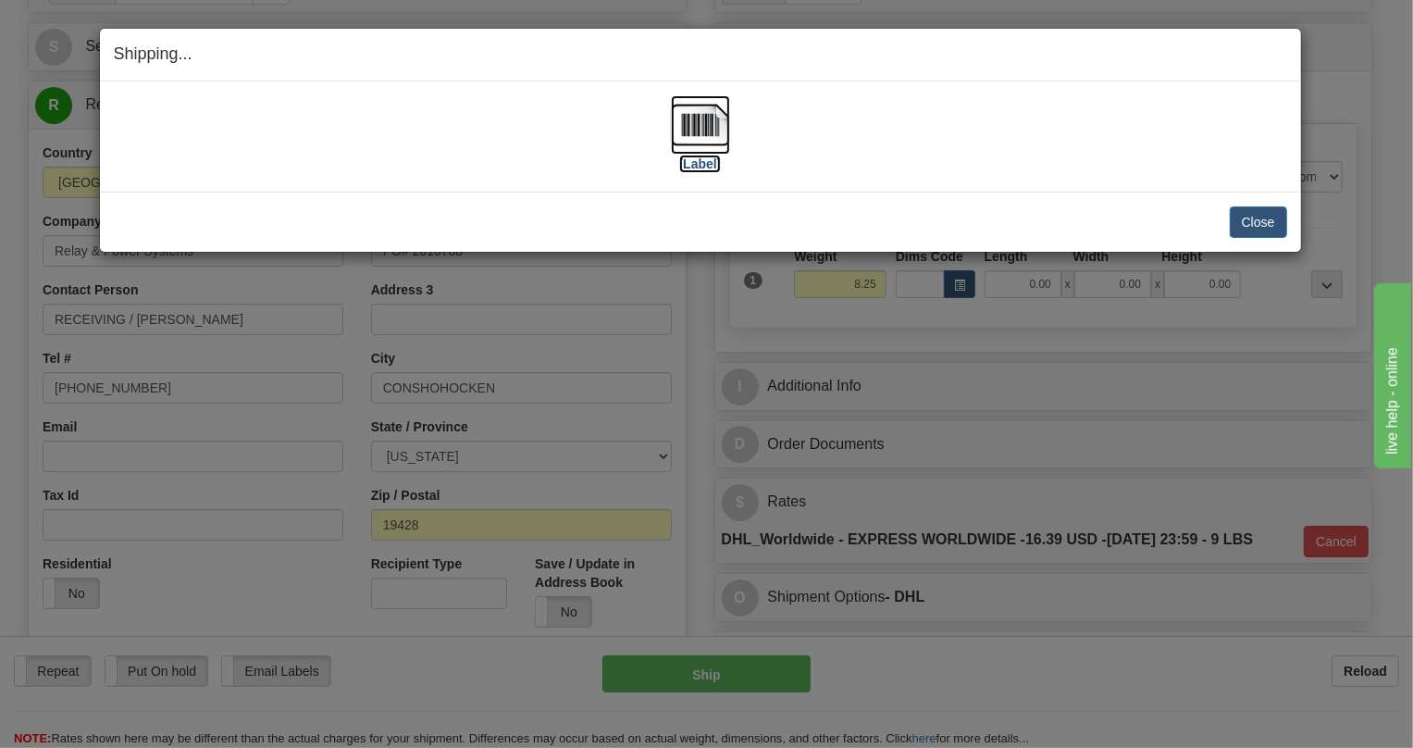
click at [694, 131] on img at bounding box center [700, 124] width 59 height 59
click at [1266, 214] on button "Close" at bounding box center [1258, 221] width 57 height 31
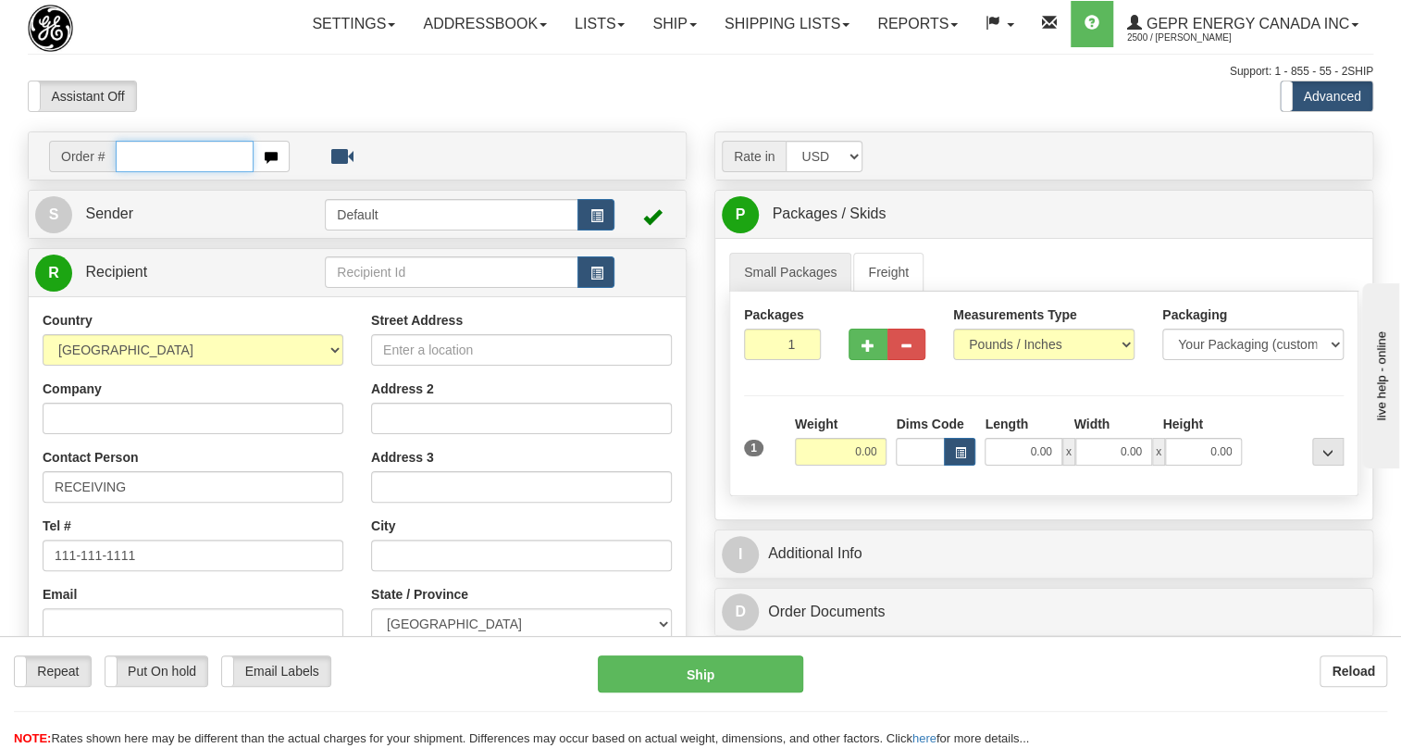
click at [184, 172] on input "text" at bounding box center [185, 156] width 138 height 31
paste input "0086699948"
click at [145, 172] on input "0086699948" at bounding box center [185, 156] width 138 height 31
type input "86699948"
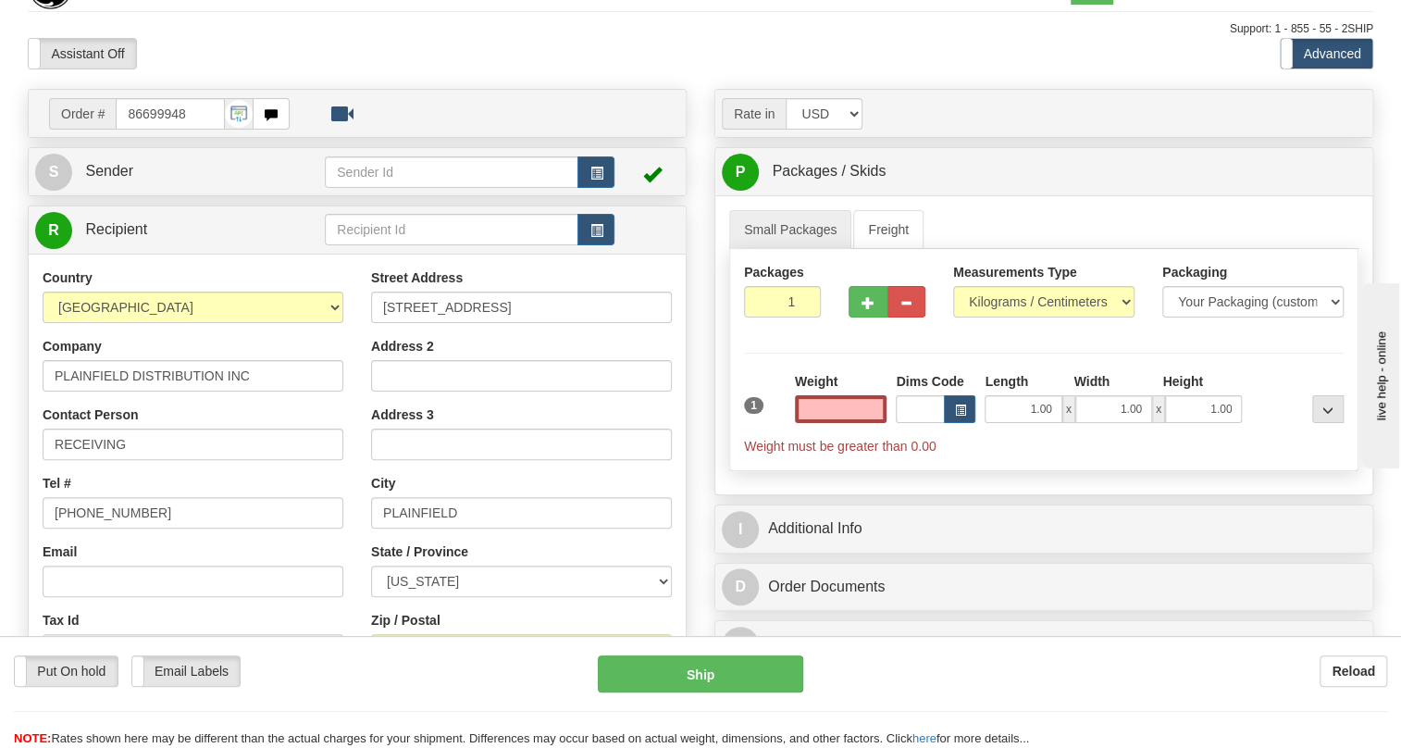
scroll to position [83, 0]
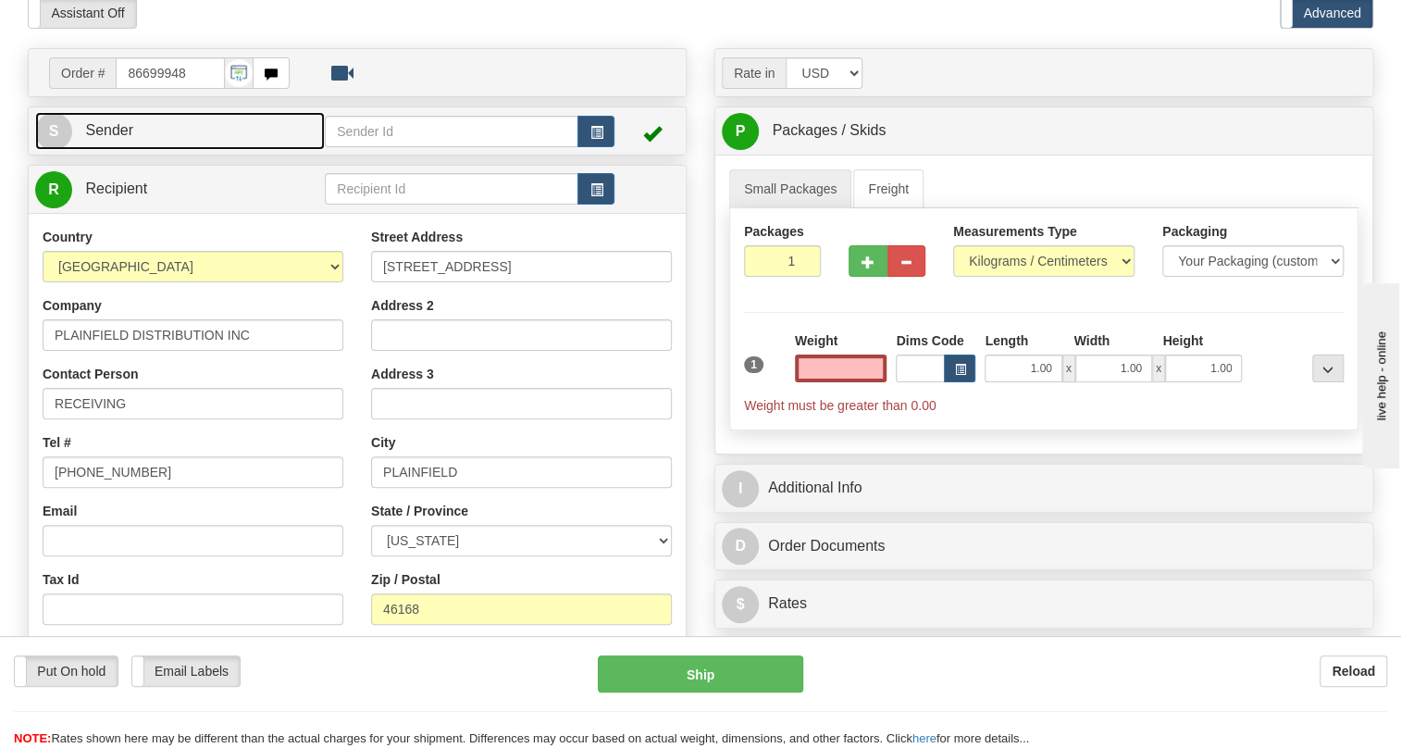
type input "0.00"
click at [118, 138] on span "Sender" at bounding box center [109, 130] width 48 height 16
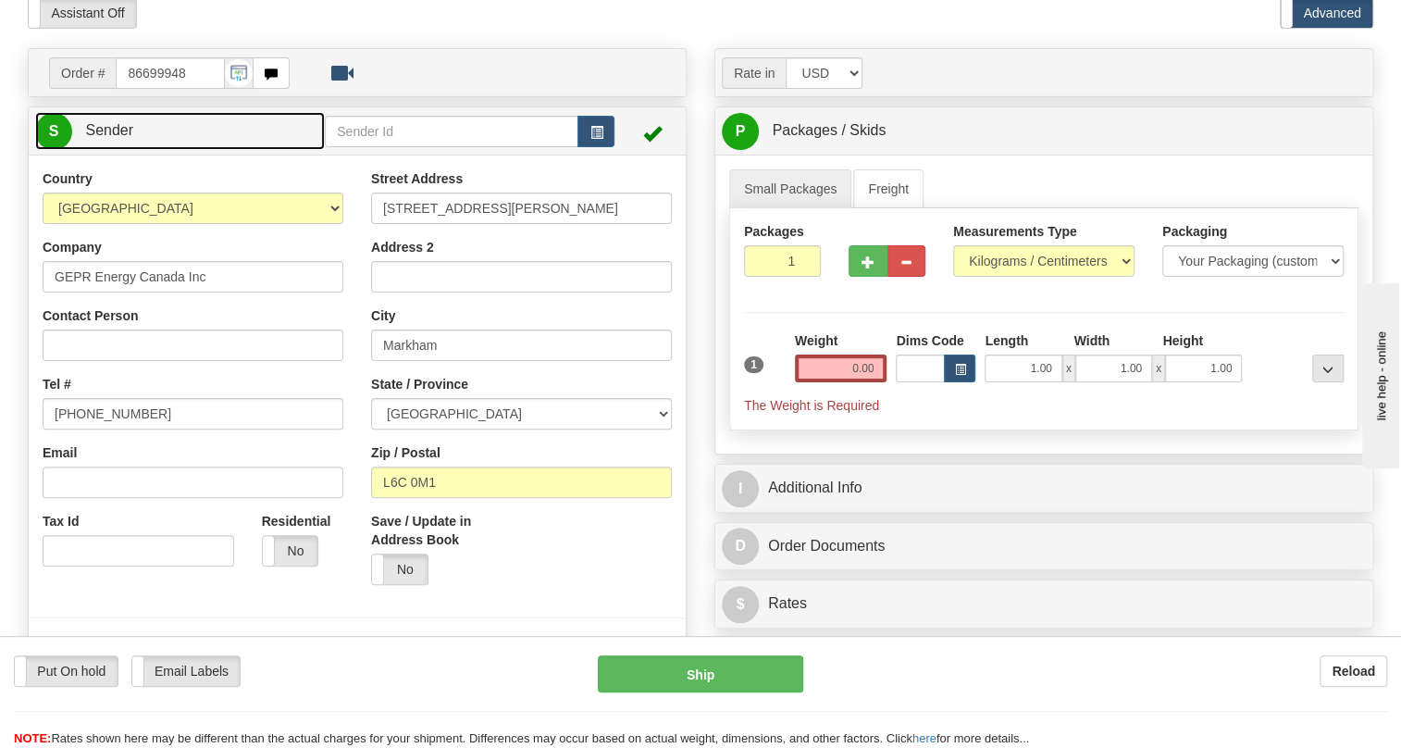
type input "MARKHAM"
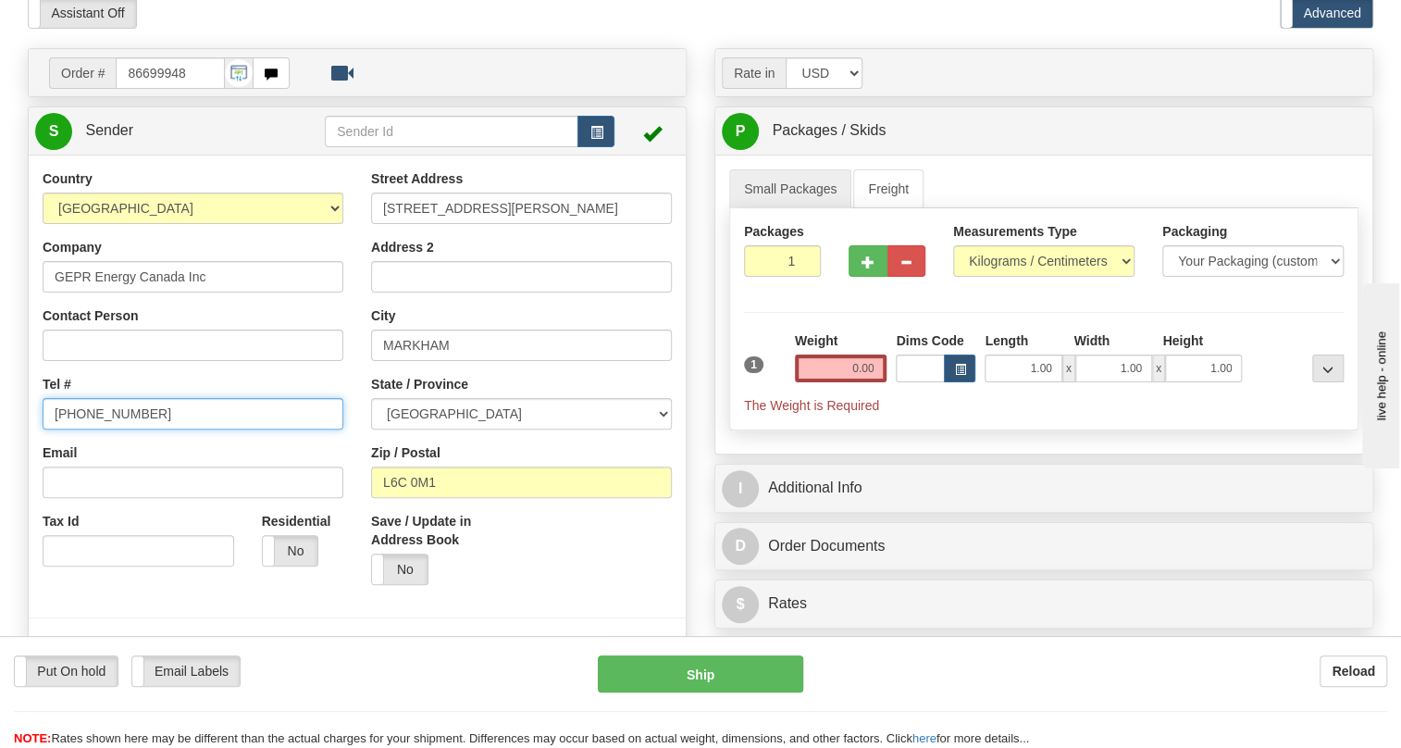
click at [106, 429] on input "(779)7960565" at bounding box center [193, 413] width 301 height 31
paste input "[PHONE_NUMBER]"
type input "[PHONE_NUMBER]"
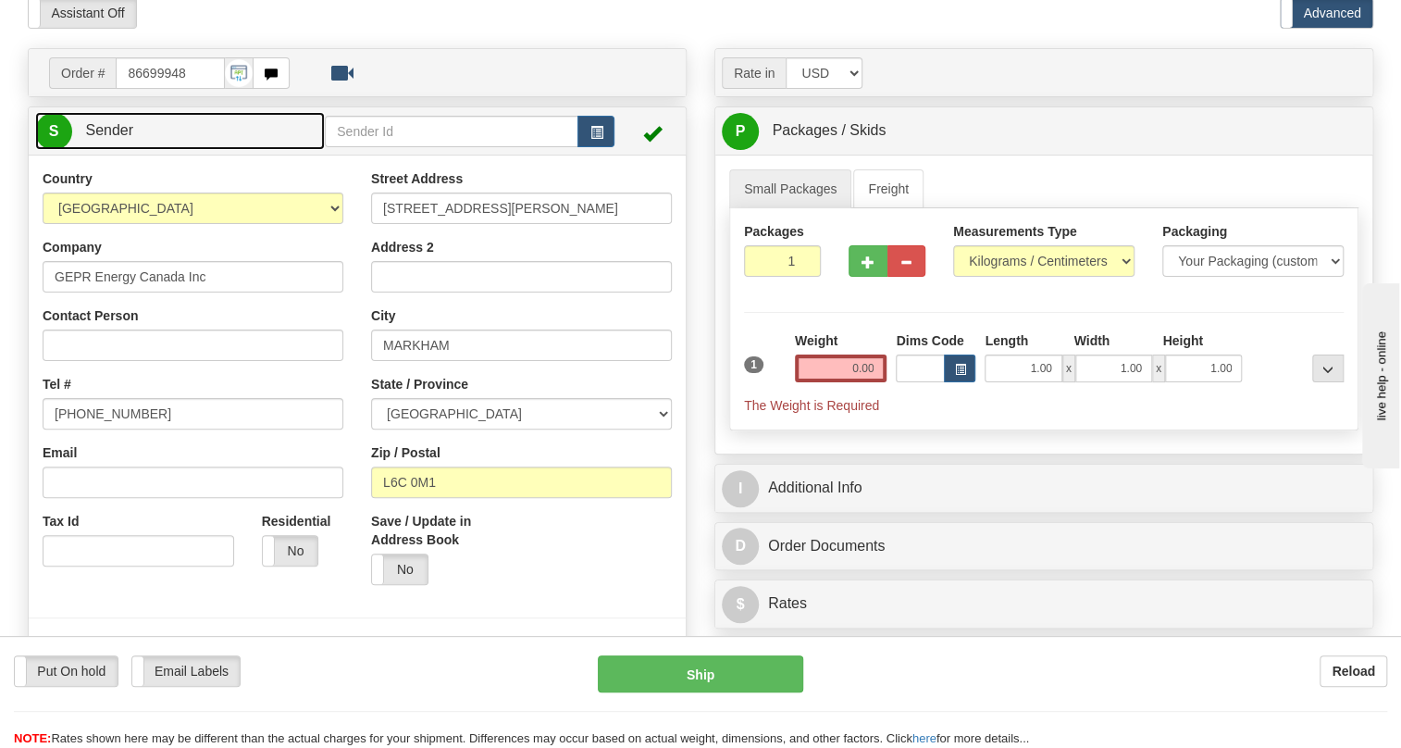
click at [123, 138] on span "Sender" at bounding box center [109, 130] width 48 height 16
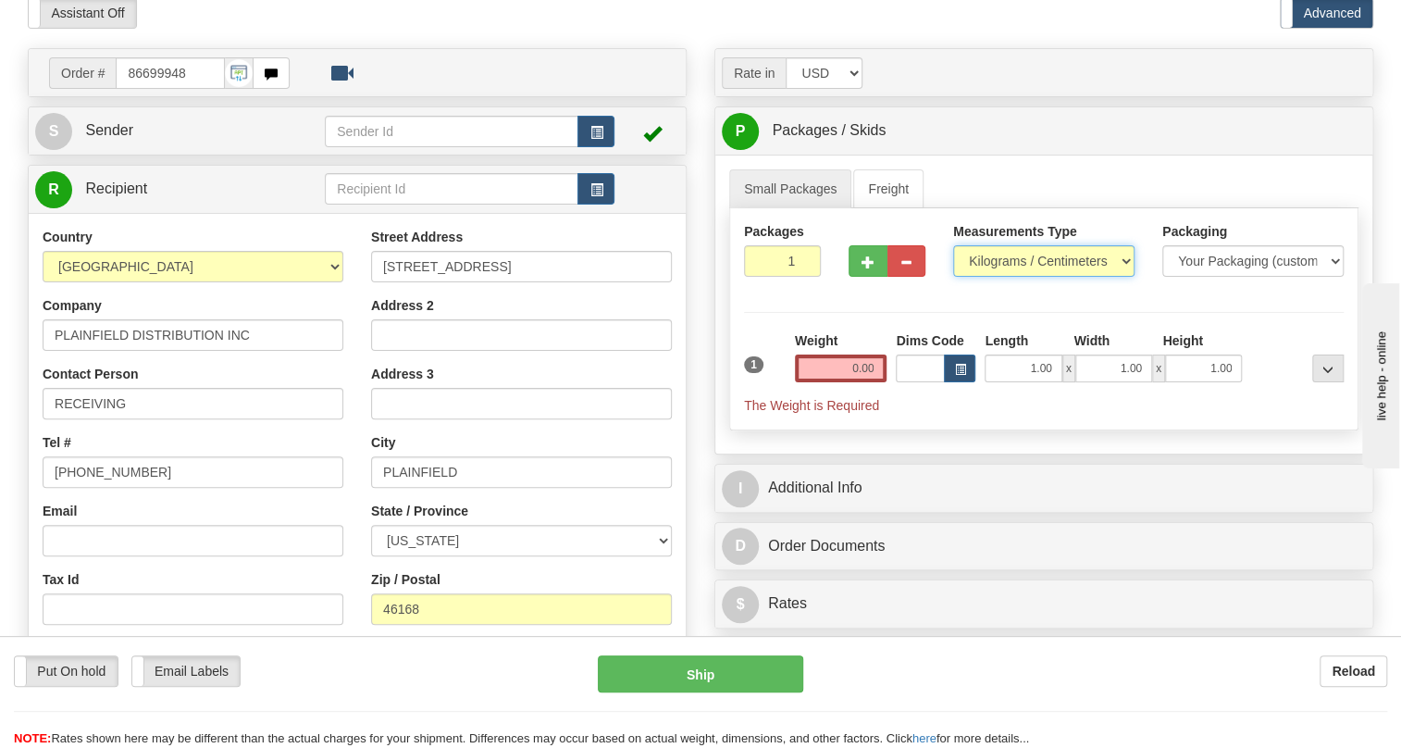
click at [1031, 277] on select "Pounds / Inches Kilograms / Centimeters" at bounding box center [1043, 260] width 181 height 31
select select "0"
click at [953, 277] on select "Pounds / Inches Kilograms / Centimeters" at bounding box center [1043, 260] width 181 height 31
click at [836, 382] on input "0.00" at bounding box center [841, 368] width 93 height 28
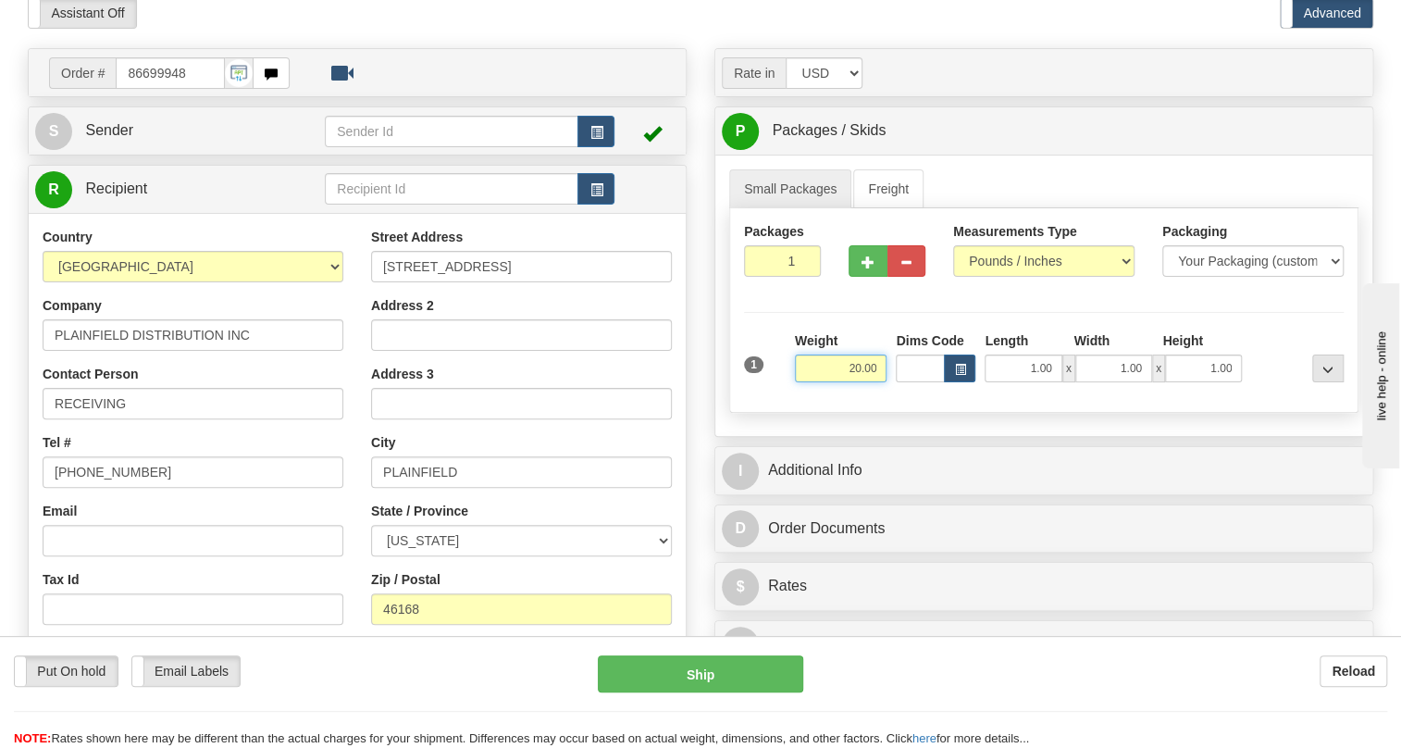
type input "20.00"
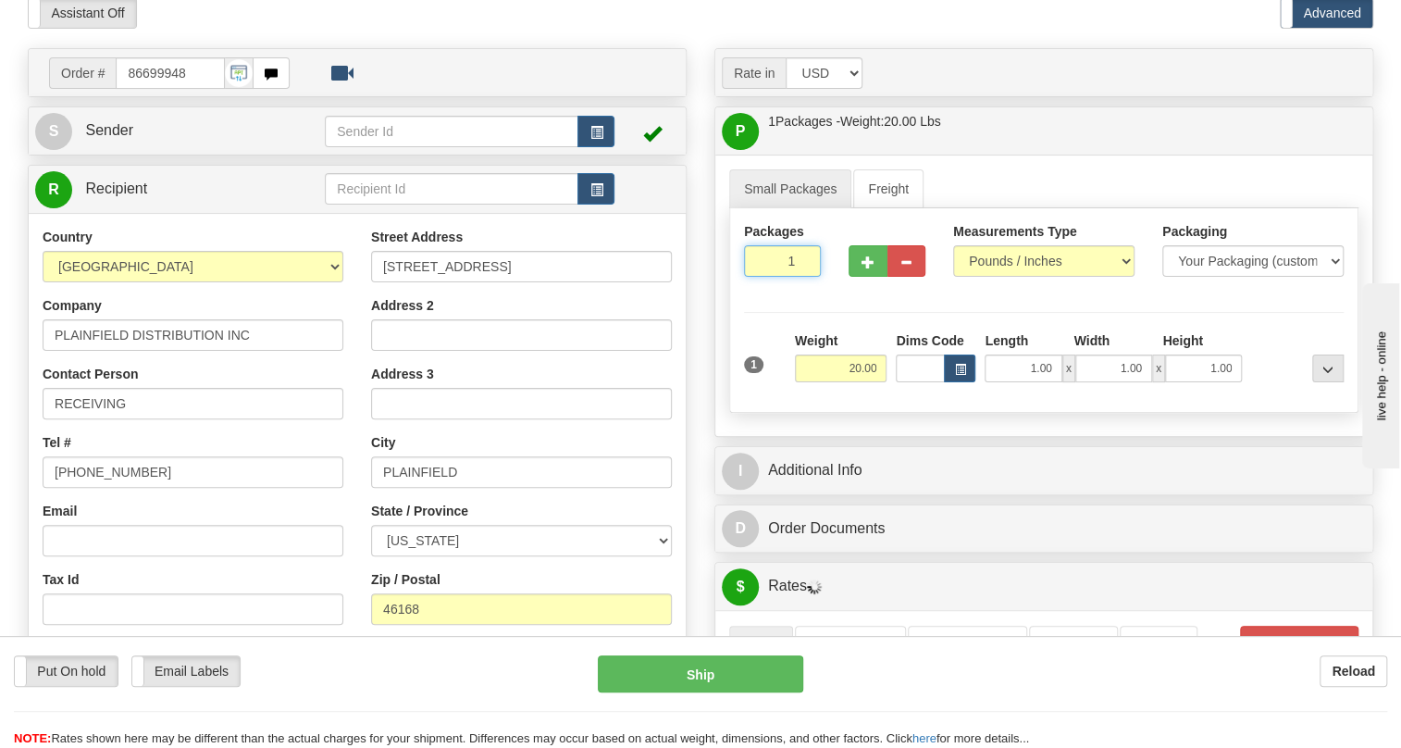
click at [781, 277] on input "1" at bounding box center [782, 260] width 77 height 31
type input "4"
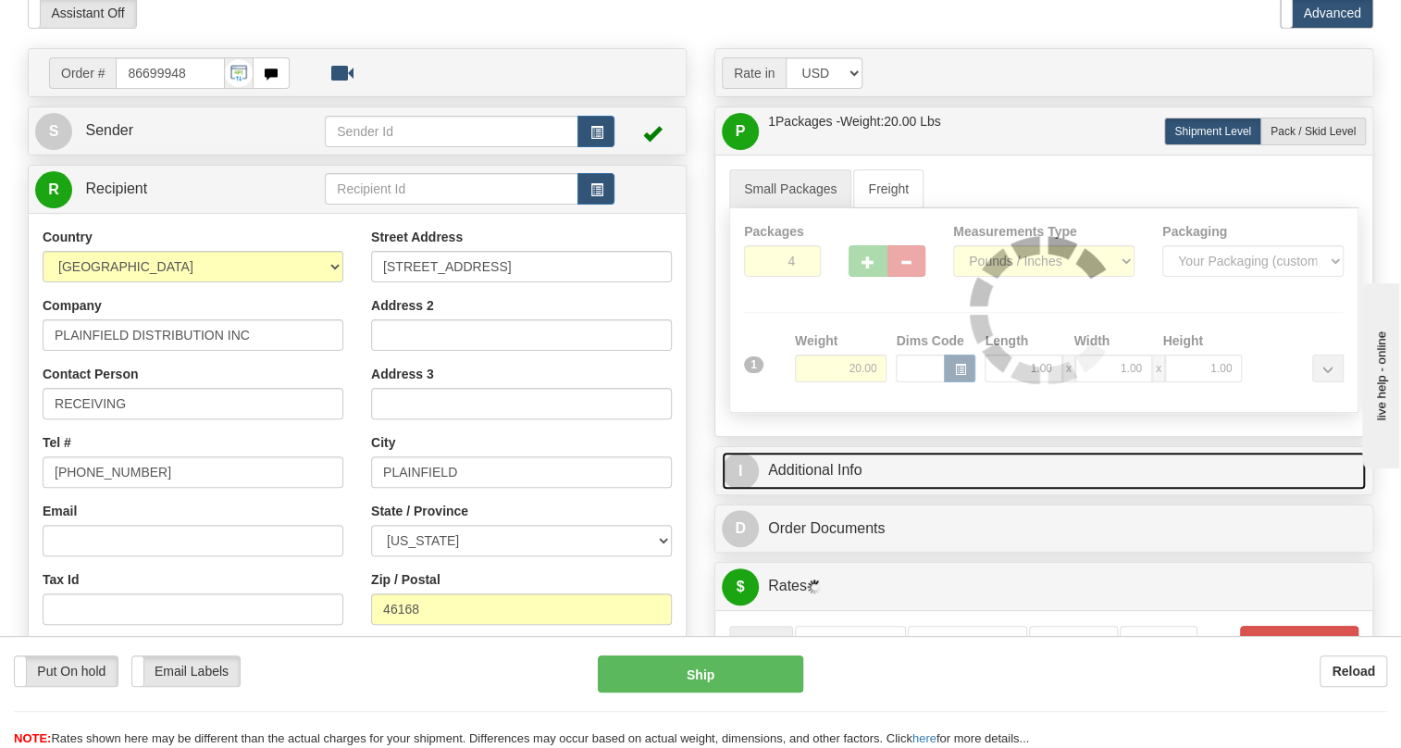
click at [839, 490] on link "I Additional Info" at bounding box center [1044, 471] width 644 height 38
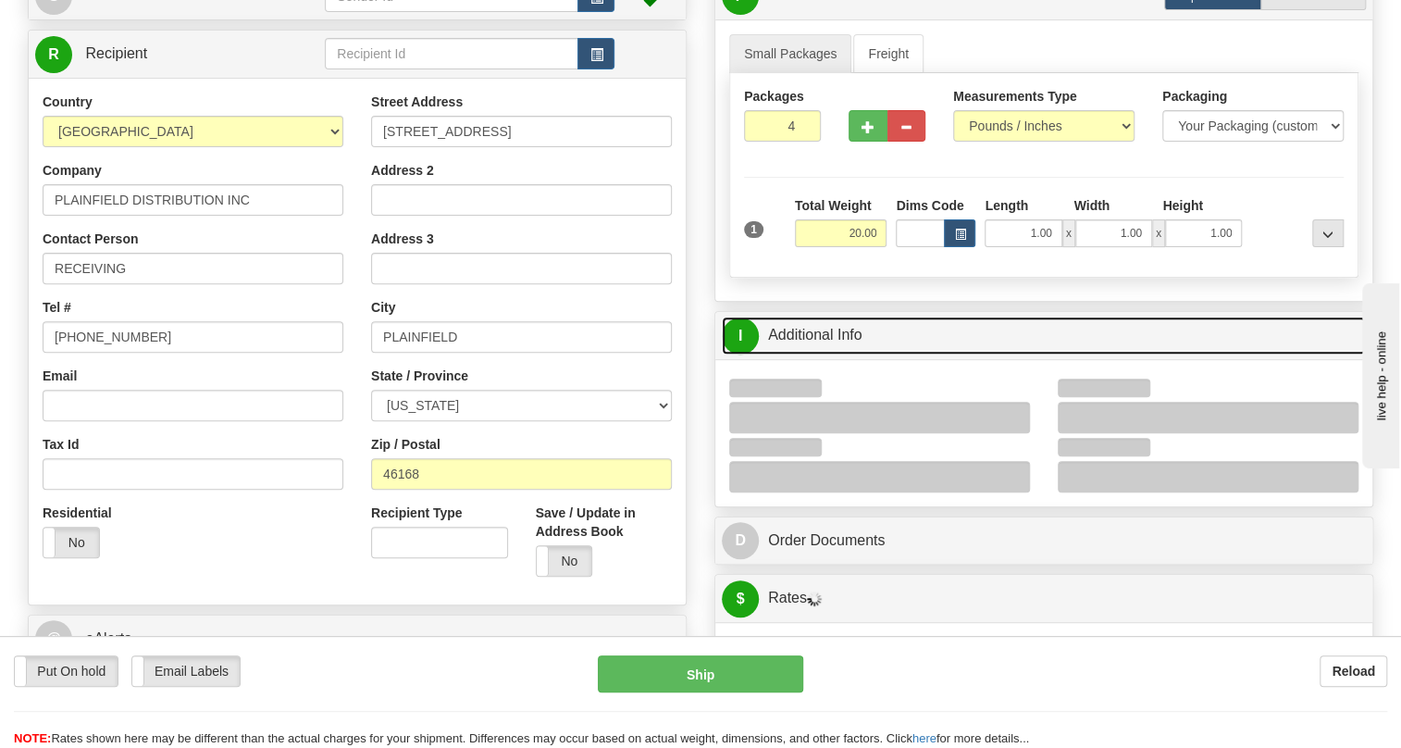
scroll to position [252, 0]
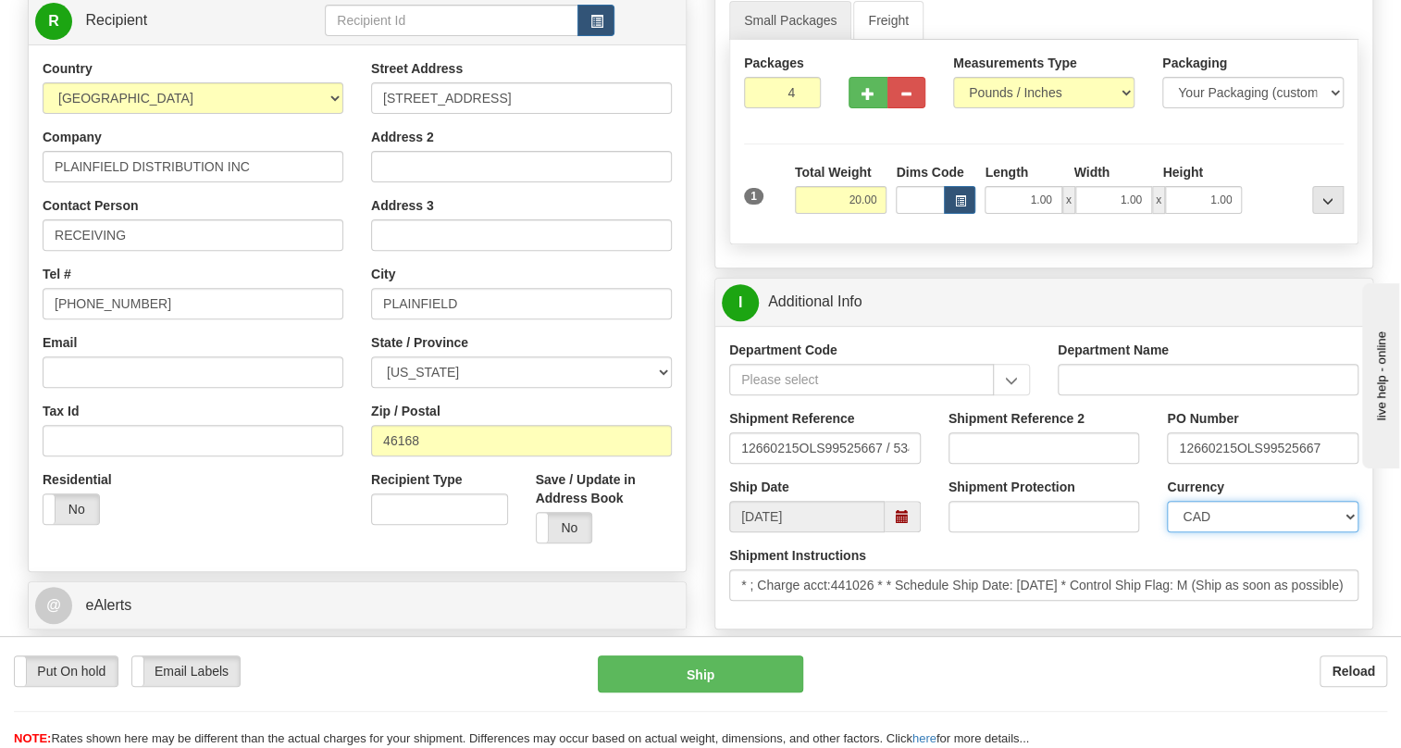
click at [1220, 532] on select "CAD USD EUR ZAR [PERSON_NAME] ARN AUD AUS AWG BBD BFR BGN BHD BMD BND BRC BRL C…" at bounding box center [1263, 516] width 192 height 31
select select "1"
click at [1167, 532] on select "CAD USD EUR ZAR [PERSON_NAME] ARN AUD AUS AWG BBD BFR BGN BHD BMD BND BRC BRL C…" at bounding box center [1263, 516] width 192 height 31
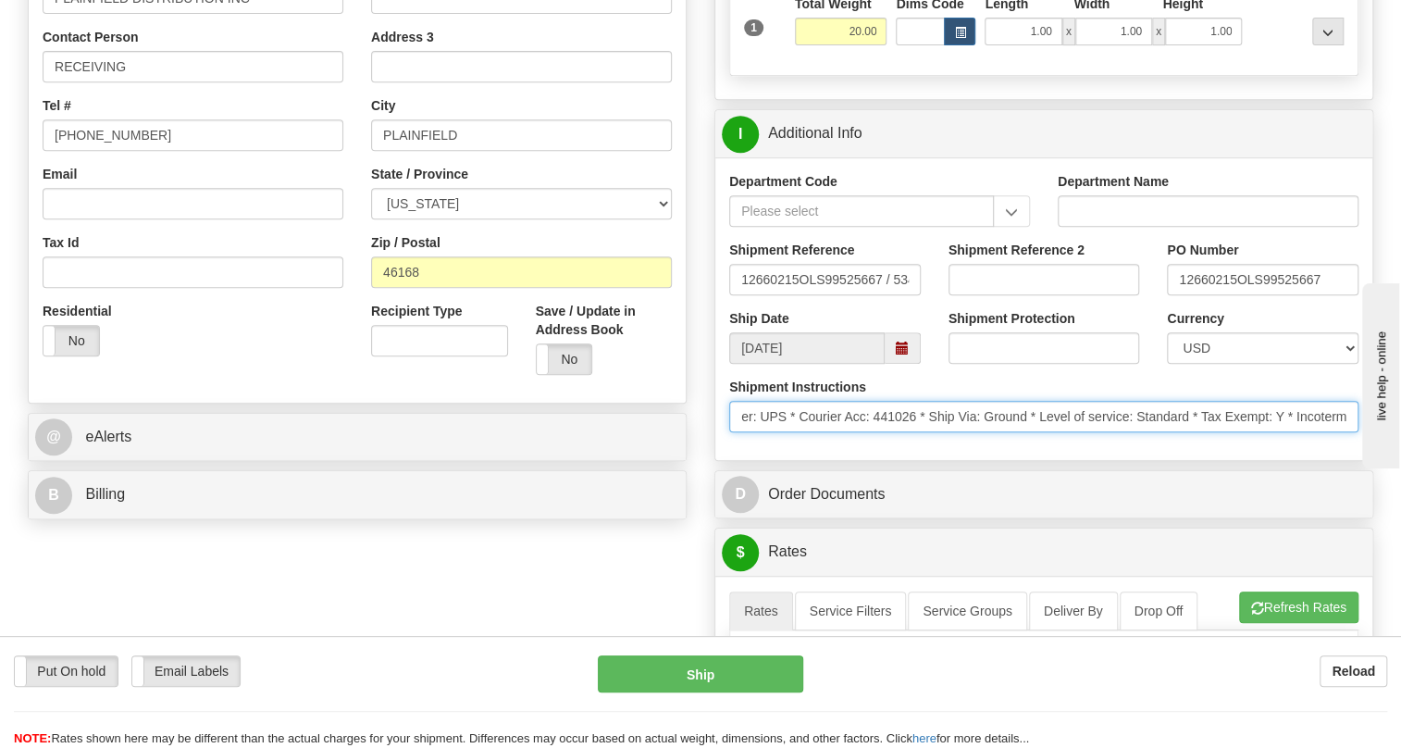
scroll to position [0, 866]
drag, startPoint x: 1125, startPoint y: 462, endPoint x: 8, endPoint y: 31, distance: 1196.7
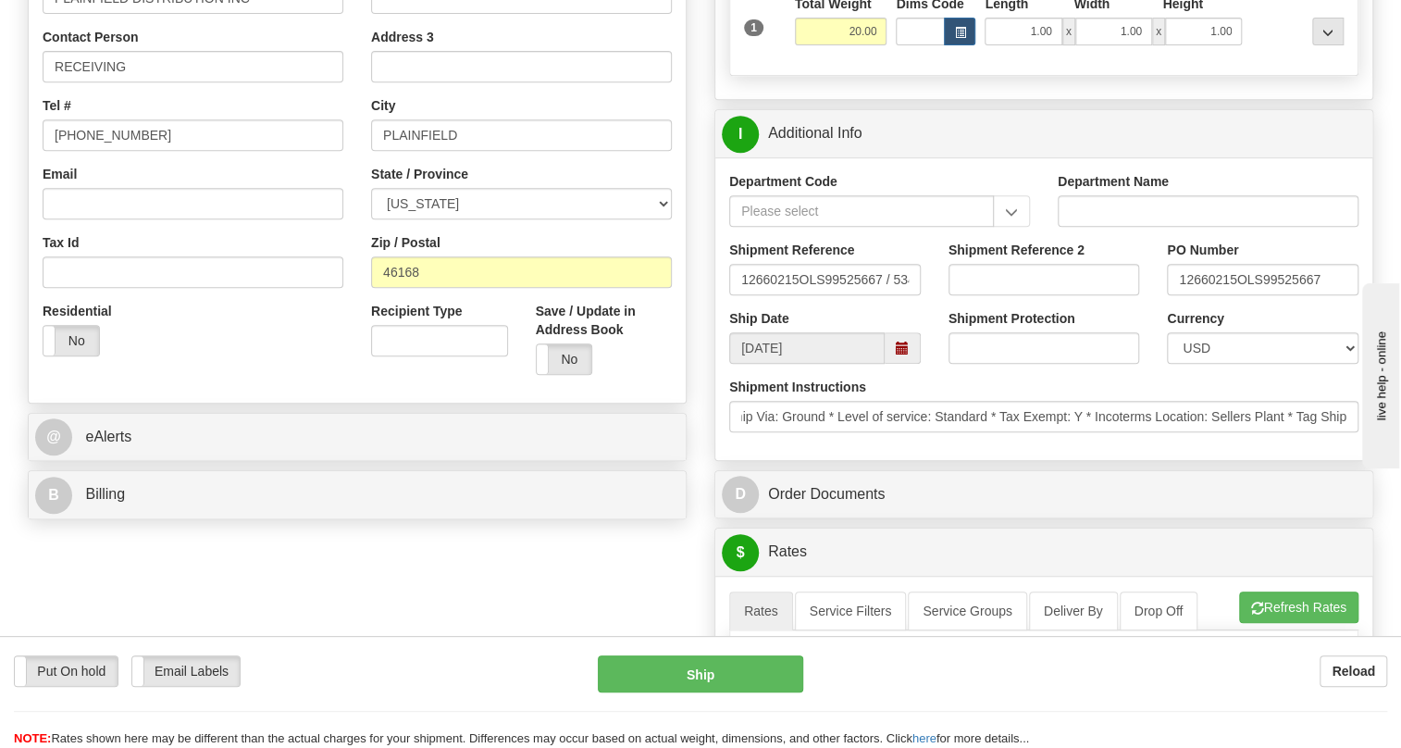
scroll to position [0, 0]
click at [1071, 446] on div "Shipment Instructions * ; Charge acct:441026 * * Schedule Ship Date: 10/6/2025 …" at bounding box center [1043, 412] width 657 height 68
drag, startPoint x: 422, startPoint y: 307, endPoint x: 364, endPoint y: 315, distance: 58.8
click at [364, 315] on div "Street Address 1000 EAST MAINF STREET Address 2 Address 3 City PLAINFIELD State…" at bounding box center [521, 140] width 329 height 498
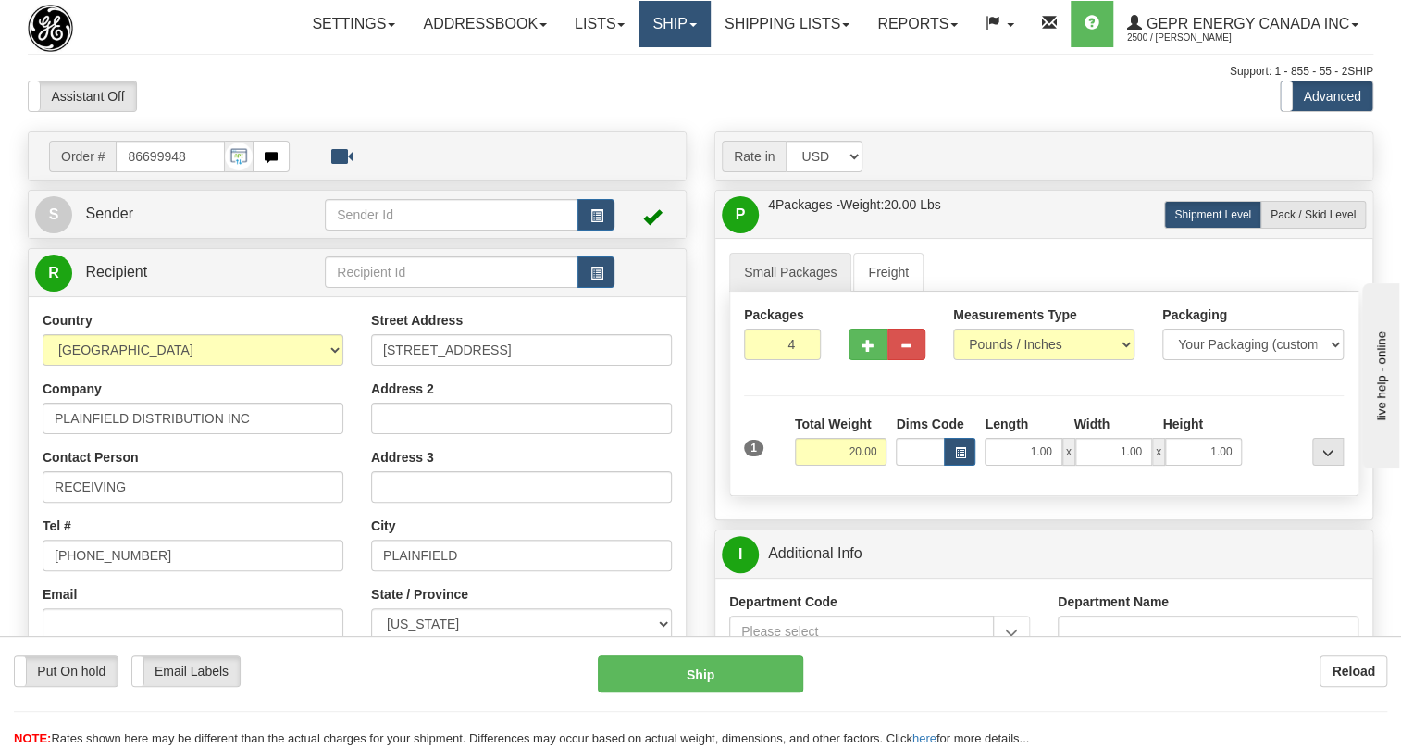
click at [686, 21] on link "Ship" at bounding box center [674, 24] width 71 height 46
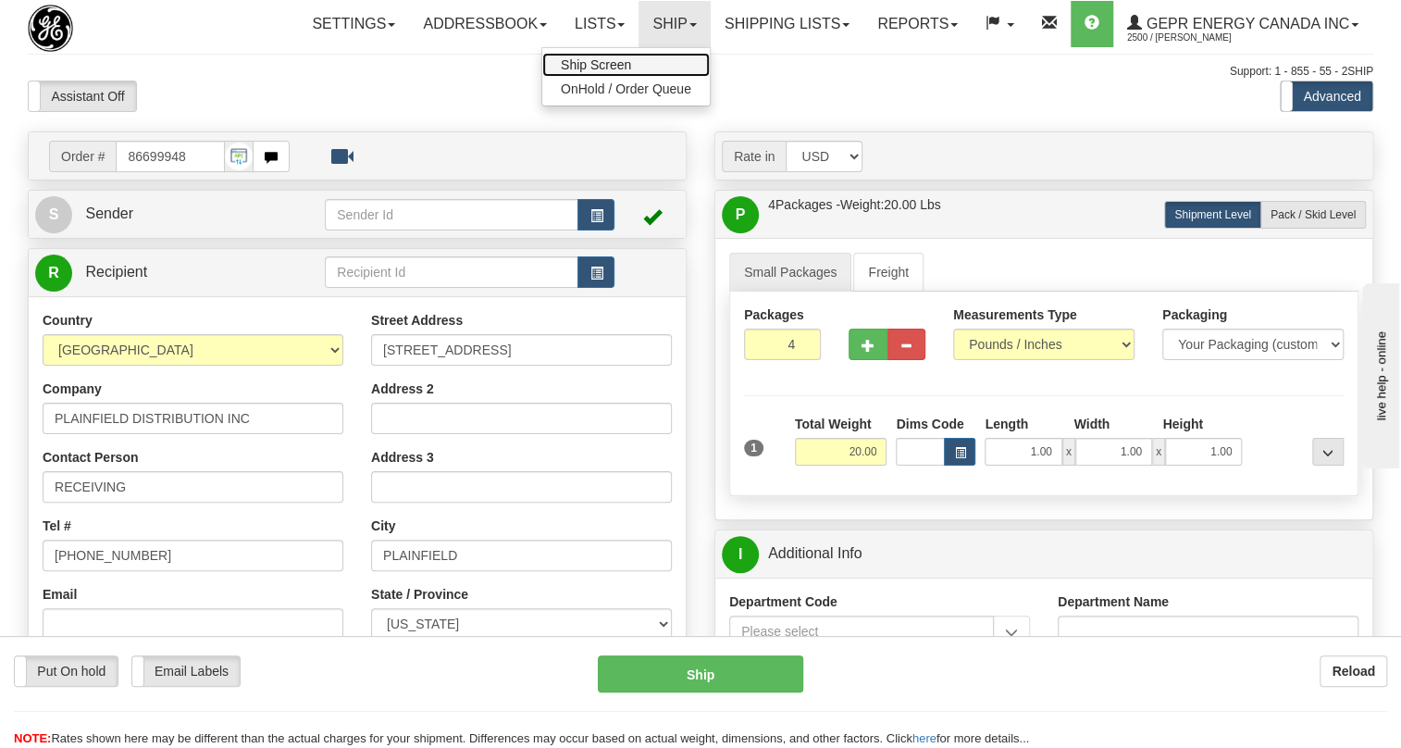
click at [570, 66] on span "Ship Screen" at bounding box center [596, 64] width 70 height 15
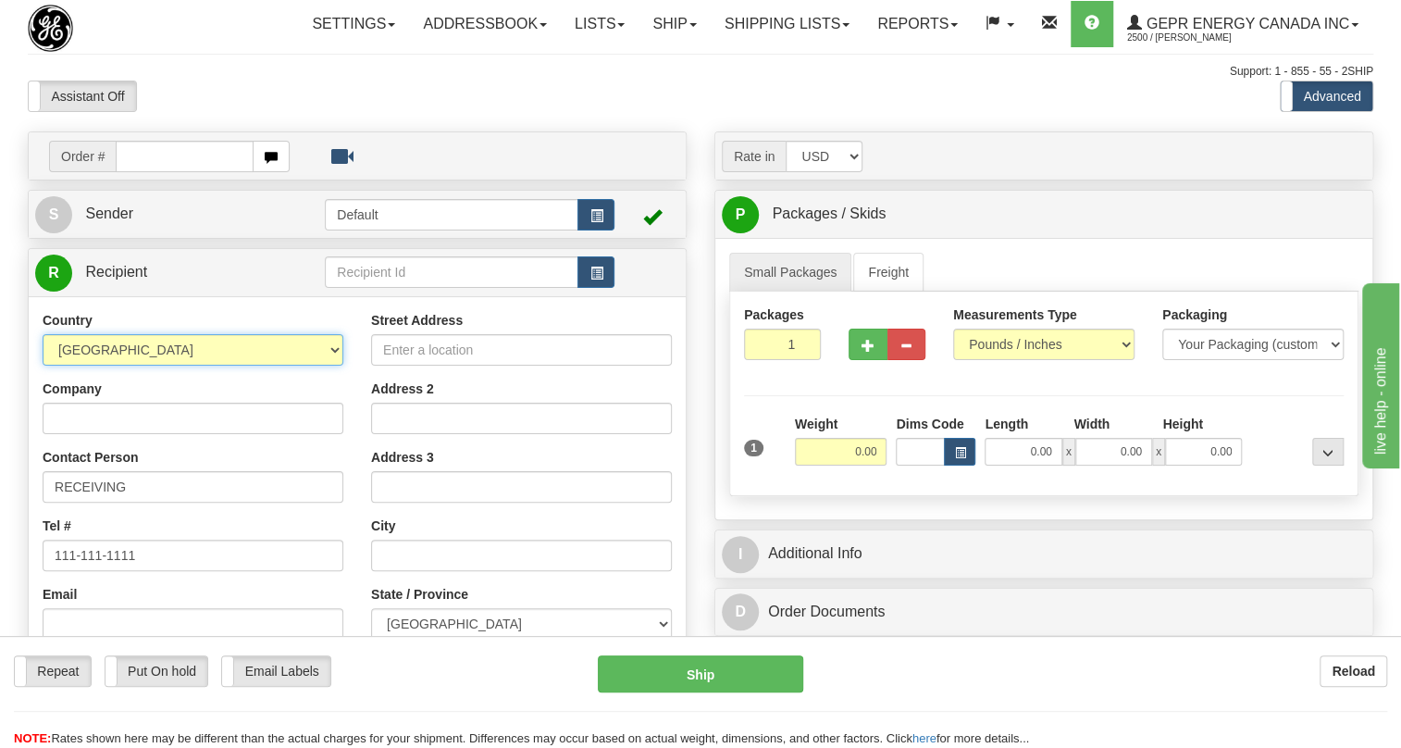
drag, startPoint x: 313, startPoint y: 397, endPoint x: 324, endPoint y: 405, distance: 13.9
click at [313, 366] on select "[GEOGRAPHIC_DATA] [GEOGRAPHIC_DATA] [GEOGRAPHIC_DATA] [GEOGRAPHIC_DATA] [US_STA…" at bounding box center [193, 349] width 301 height 31
select select "US"
click at [43, 366] on select "[GEOGRAPHIC_DATA] [GEOGRAPHIC_DATA] [GEOGRAPHIC_DATA] [GEOGRAPHIC_DATA] [US_STA…" at bounding box center [193, 349] width 301 height 31
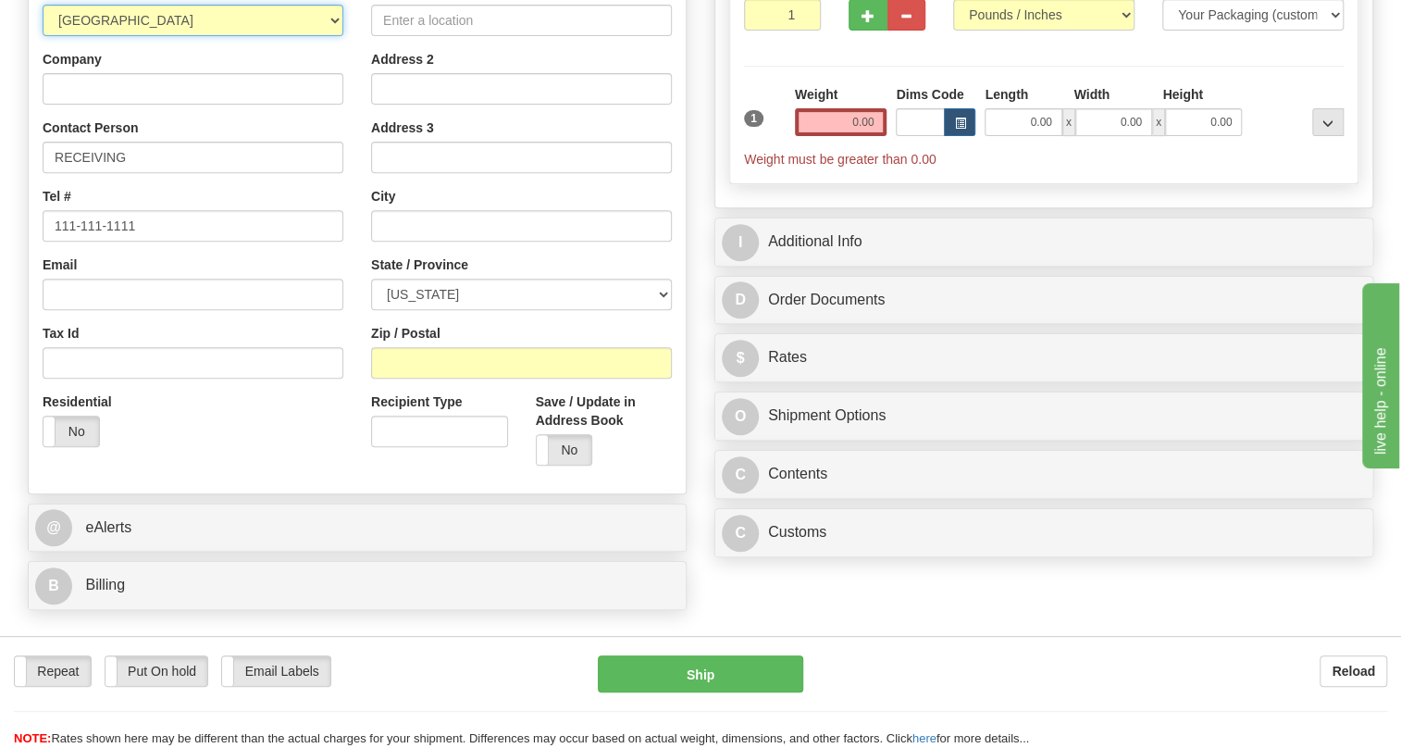
scroll to position [336, 0]
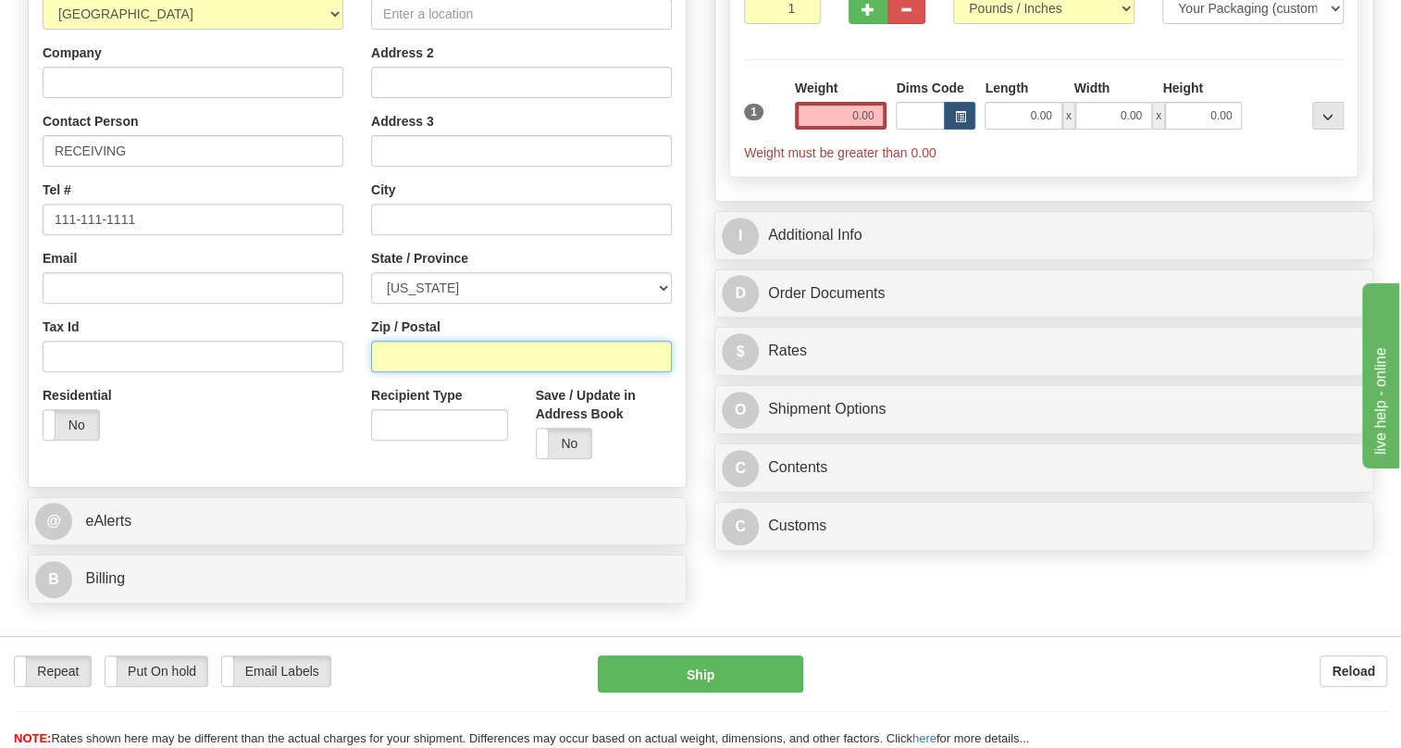
click at [399, 372] on input "Zip / Postal" at bounding box center [521, 356] width 301 height 31
paste input "46168"
type input "46168"
click at [358, 157] on div "Street Address Address 2 Address 3 City State / Province [US_STATE] [US_STATE] …" at bounding box center [521, 224] width 329 height 498
type input "PLAINFIELD"
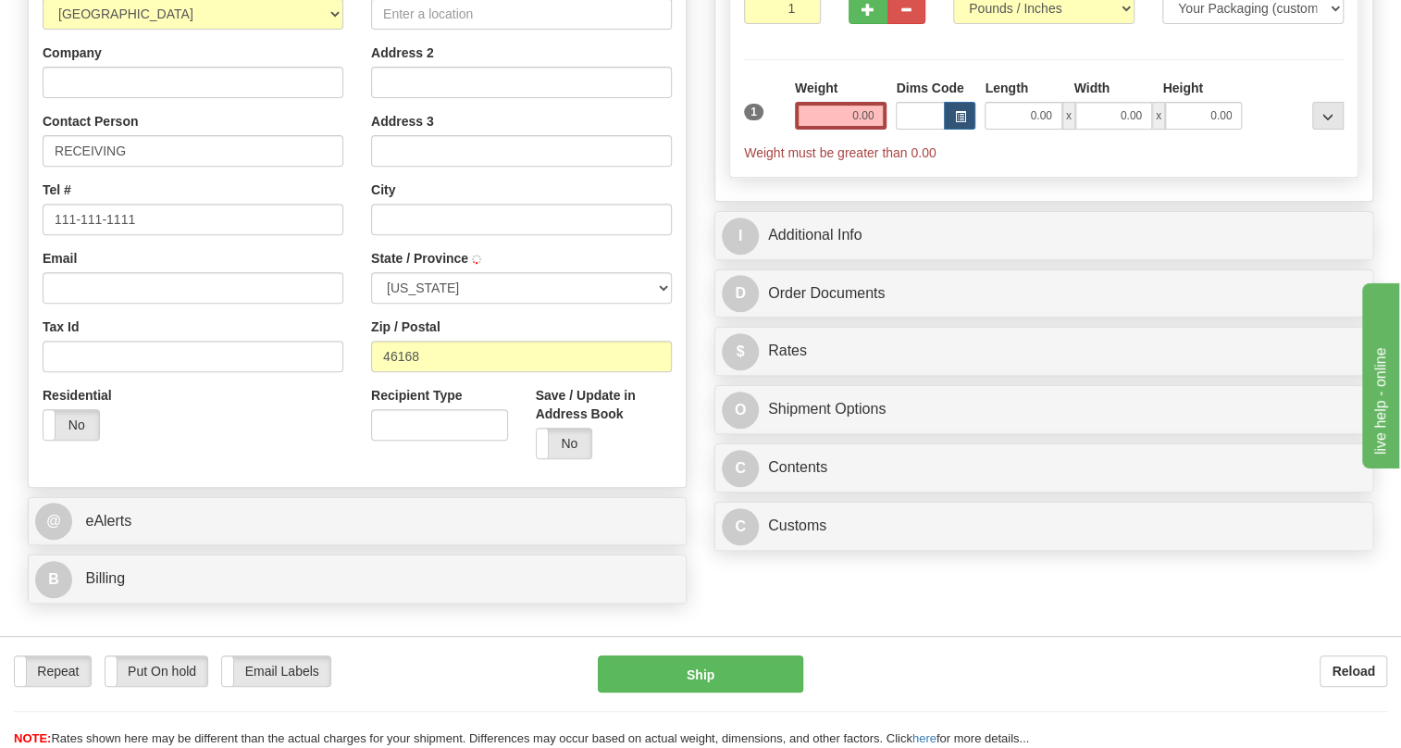
select select "IN"
click at [83, 98] on input "Company" at bounding box center [193, 82] width 301 height 31
paste input "PLAINFIELD DISTRIBUTION INC"
type input "PLAINFIELD DISTRIBUTION INC"
click at [417, 30] on input "Street Address" at bounding box center [521, 13] width 301 height 31
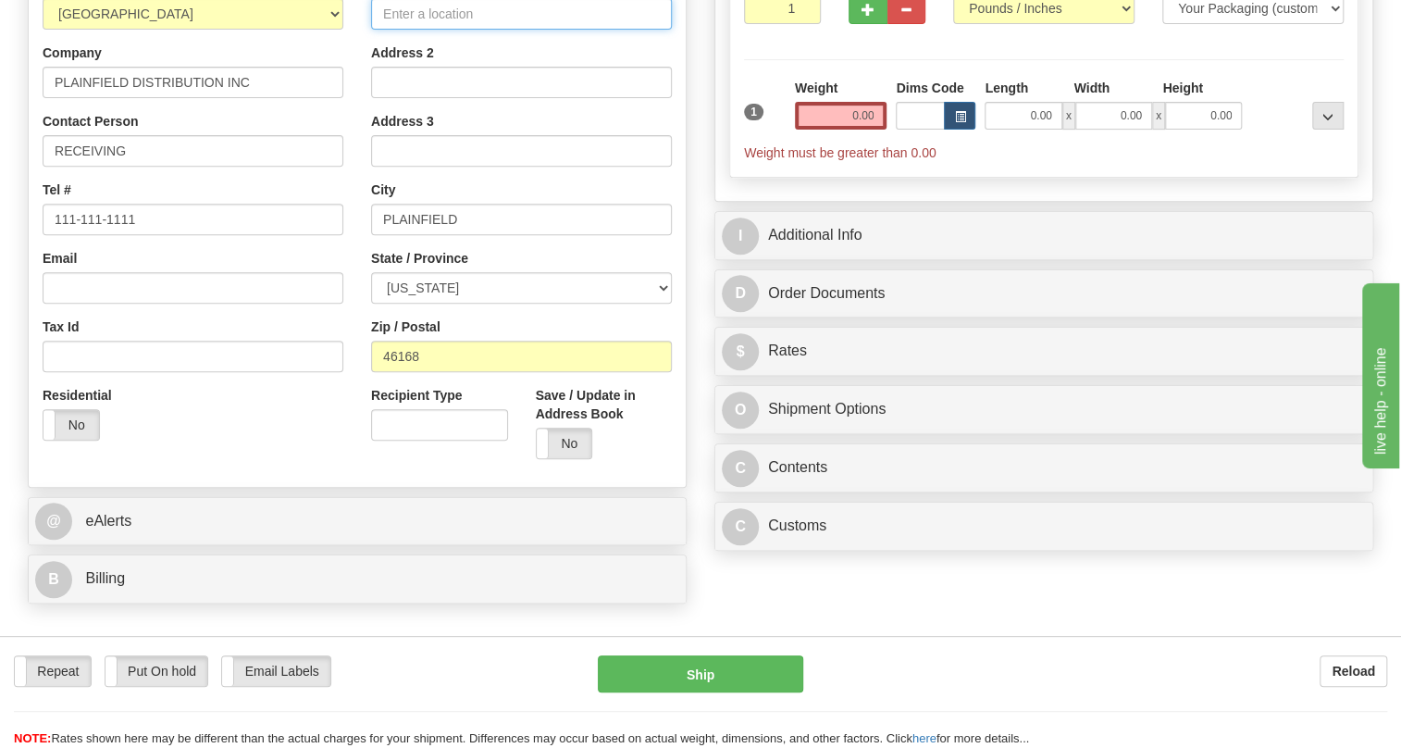
paste input "1000 EAST MAINF STREET"
type input "1000 EAST MAINF STREET"
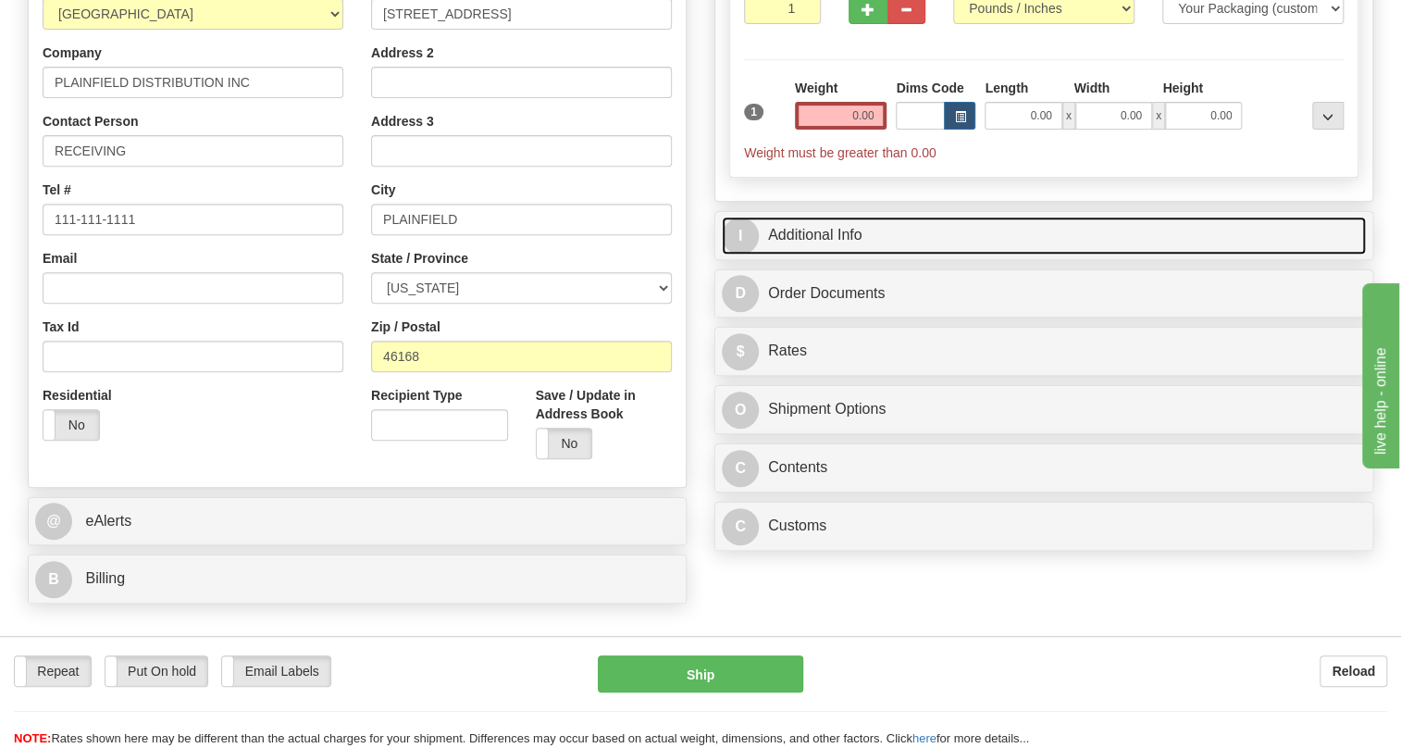
click at [841, 255] on link "I Additional Info" at bounding box center [1044, 236] width 644 height 38
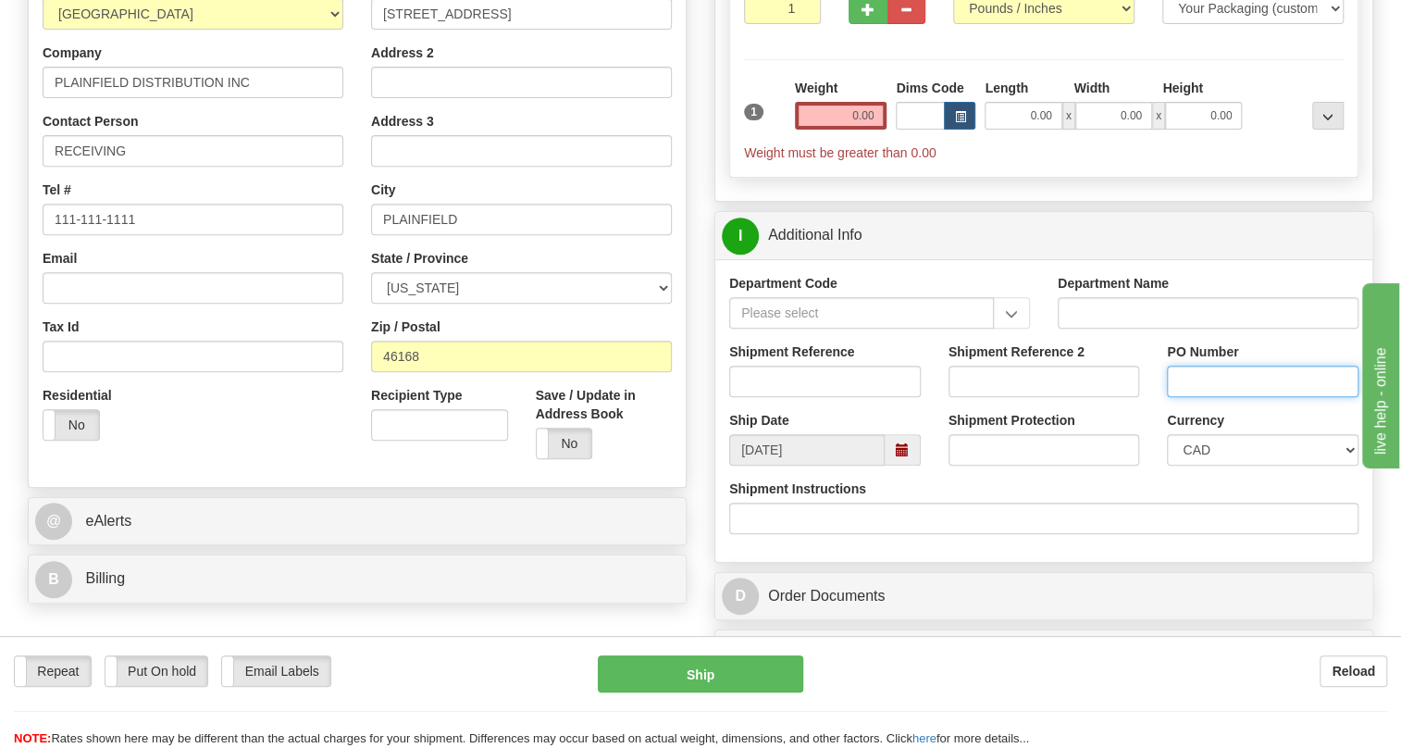
click at [1169, 397] on input "PO Number" at bounding box center [1263, 381] width 192 height 31
paste input "12660215OLS99525667"
type input "12660215OLS99525667"
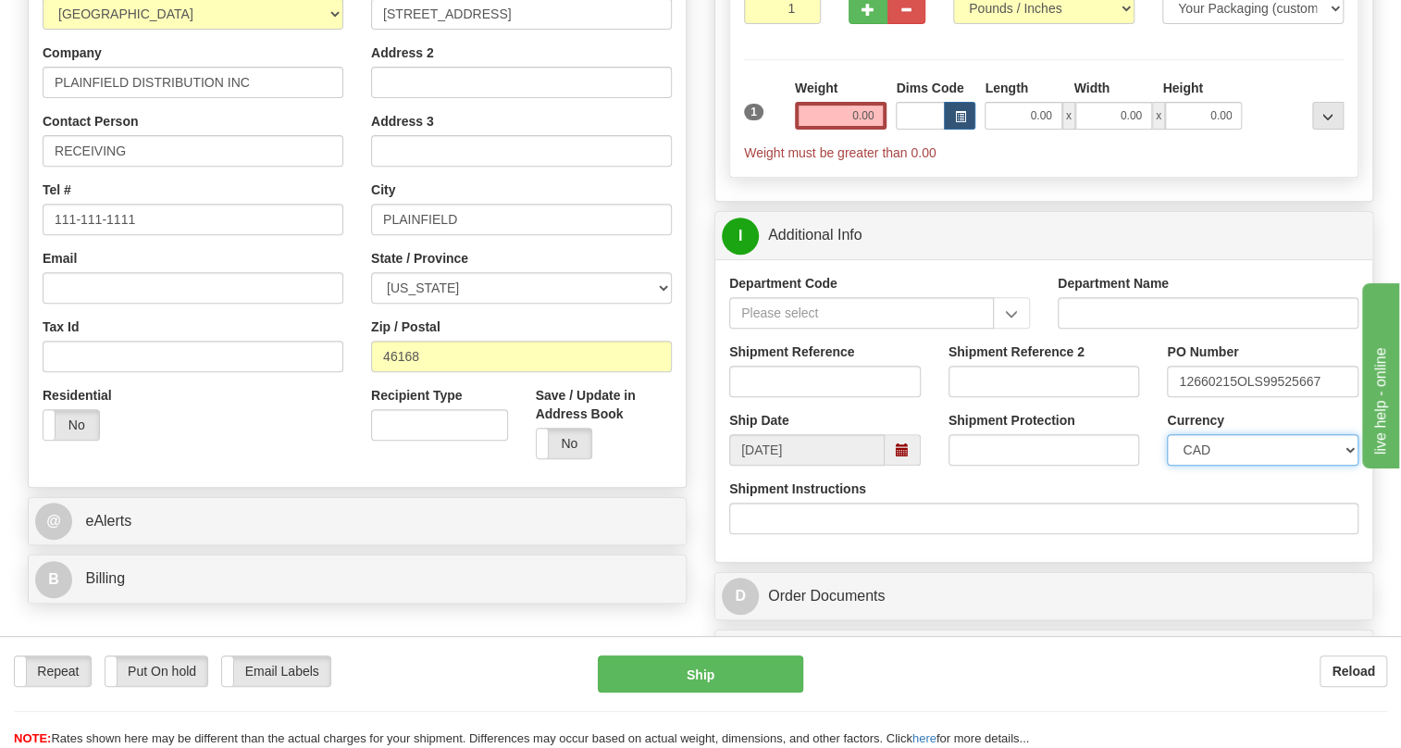
click at [1242, 466] on select "CAD USD EUR ZAR RON ANG ARN AUD AUS AWG BBD BFR BGN BHD BMD BND BRC BRL CHP CKZ…" at bounding box center [1263, 449] width 192 height 31
select select "1"
click at [1167, 466] on select "CAD USD EUR ZAR RON ANG ARN AUD AUS AWG BBD BFR BGN BHD BMD BND BRC BRL CHP CKZ…" at bounding box center [1263, 449] width 192 height 31
click at [764, 397] on input "Shipment Reference" at bounding box center [825, 381] width 192 height 31
paste input "534297"
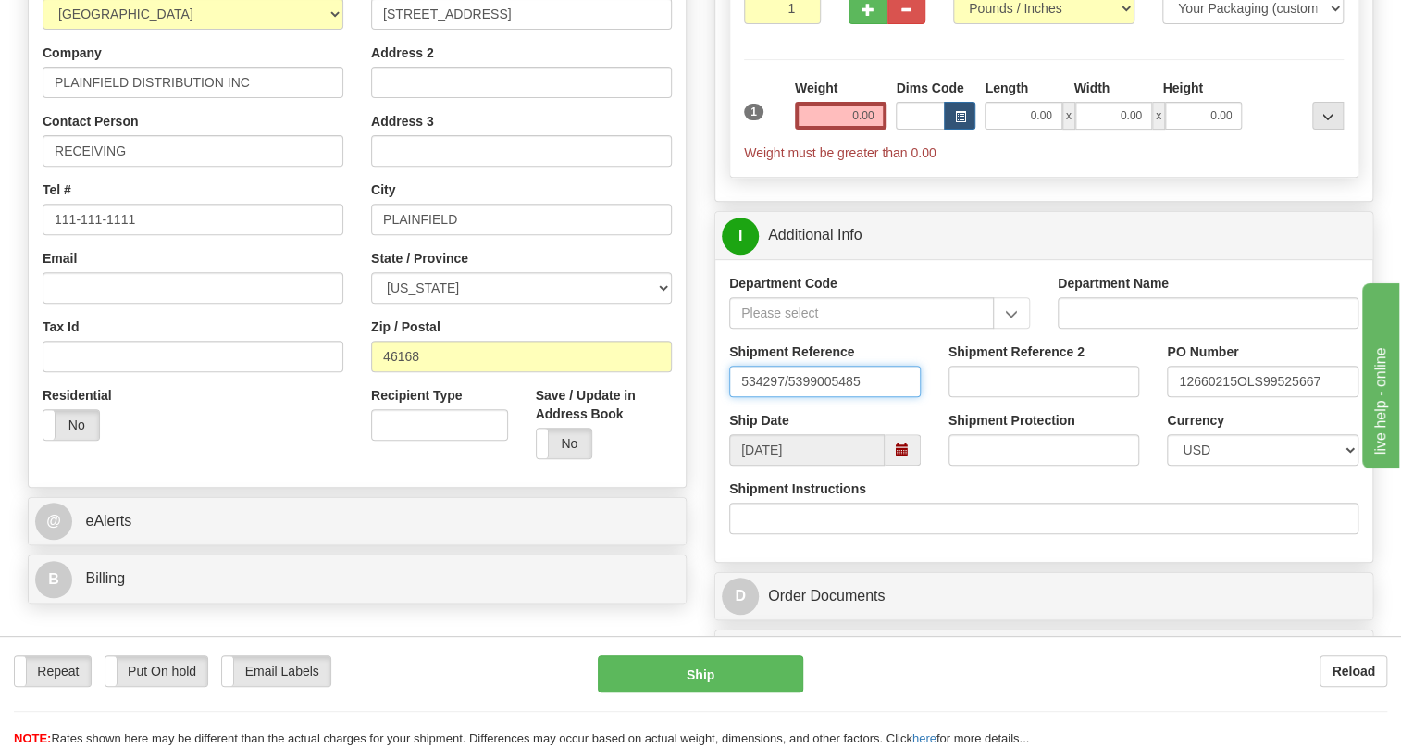
type input "534297/5399005485"
click at [842, 130] on input "0.00" at bounding box center [841, 116] width 93 height 28
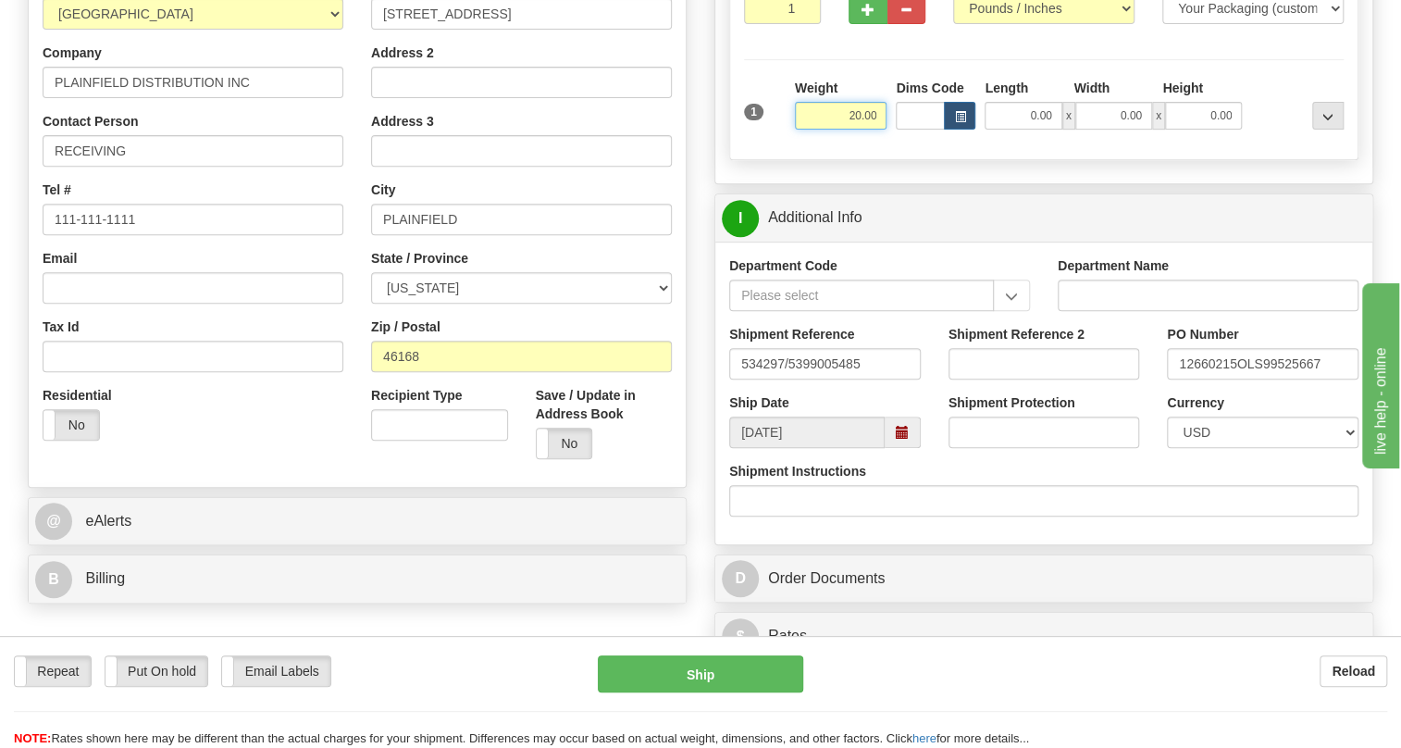
type input "20.00"
click at [758, 24] on input "1" at bounding box center [782, 8] width 77 height 31
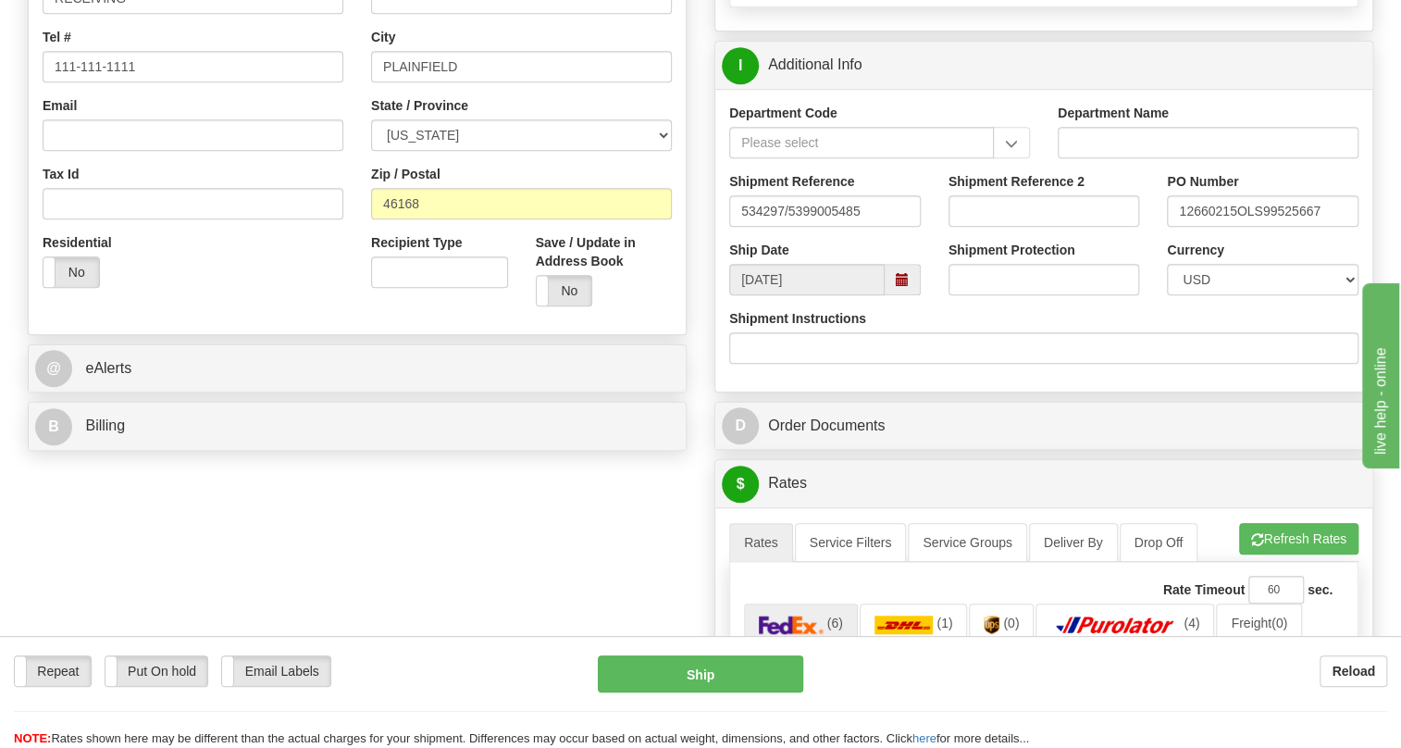
scroll to position [504, 0]
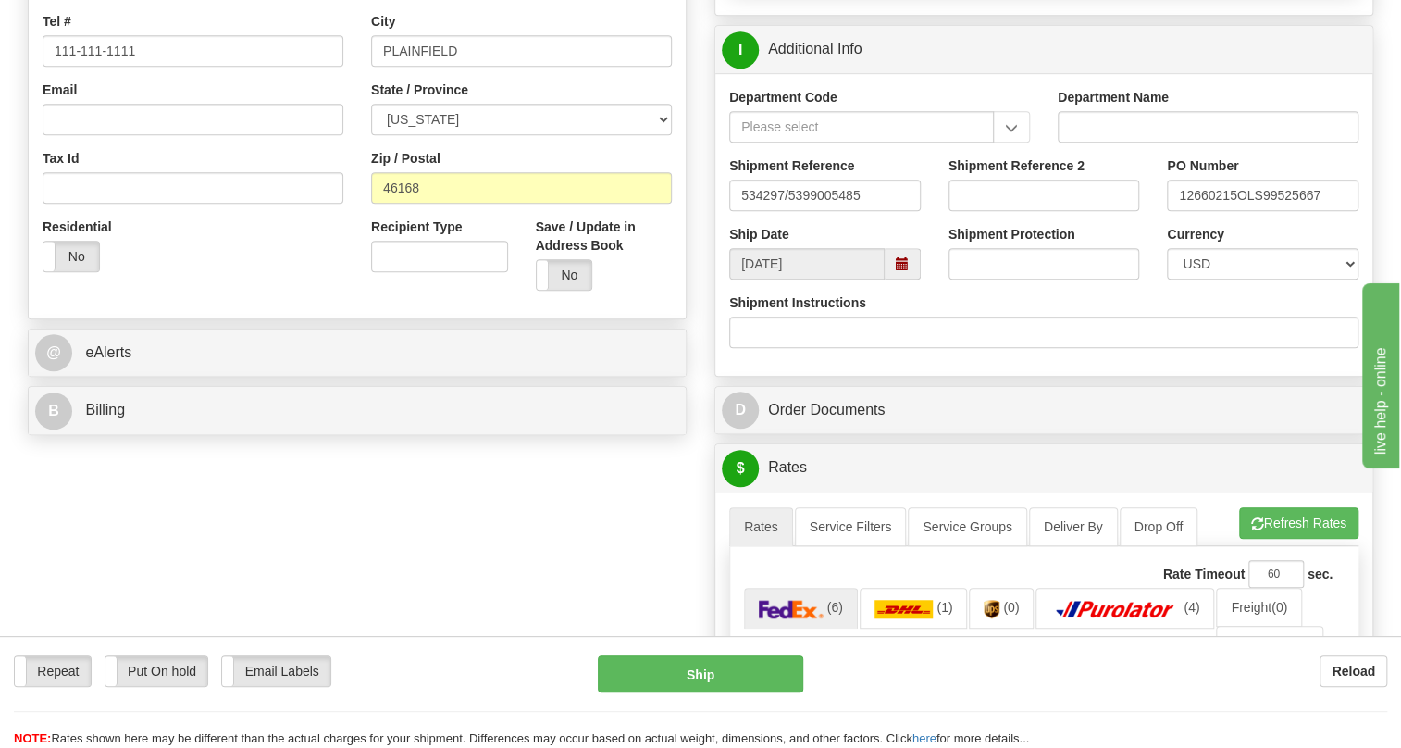
type input "4"
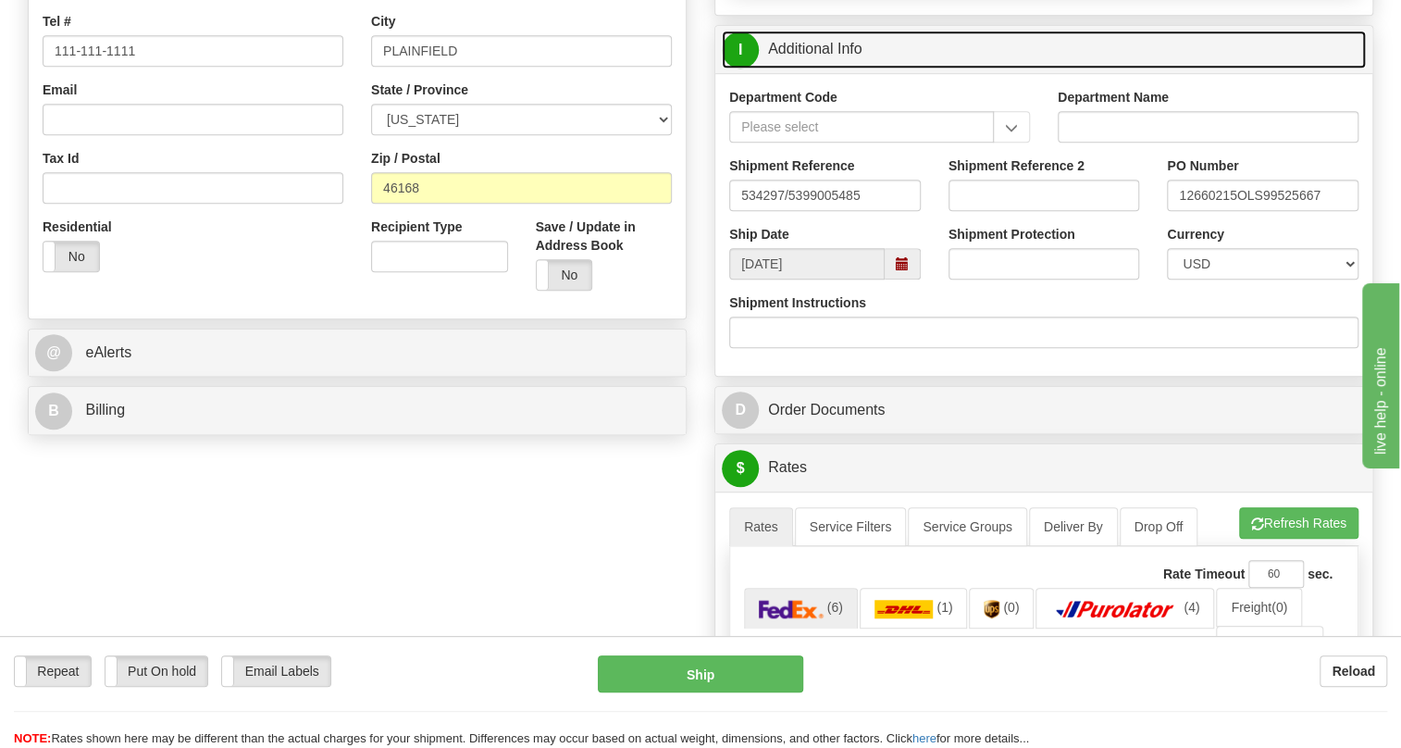
click at [847, 68] on link "I Additional Info" at bounding box center [1044, 50] width 644 height 38
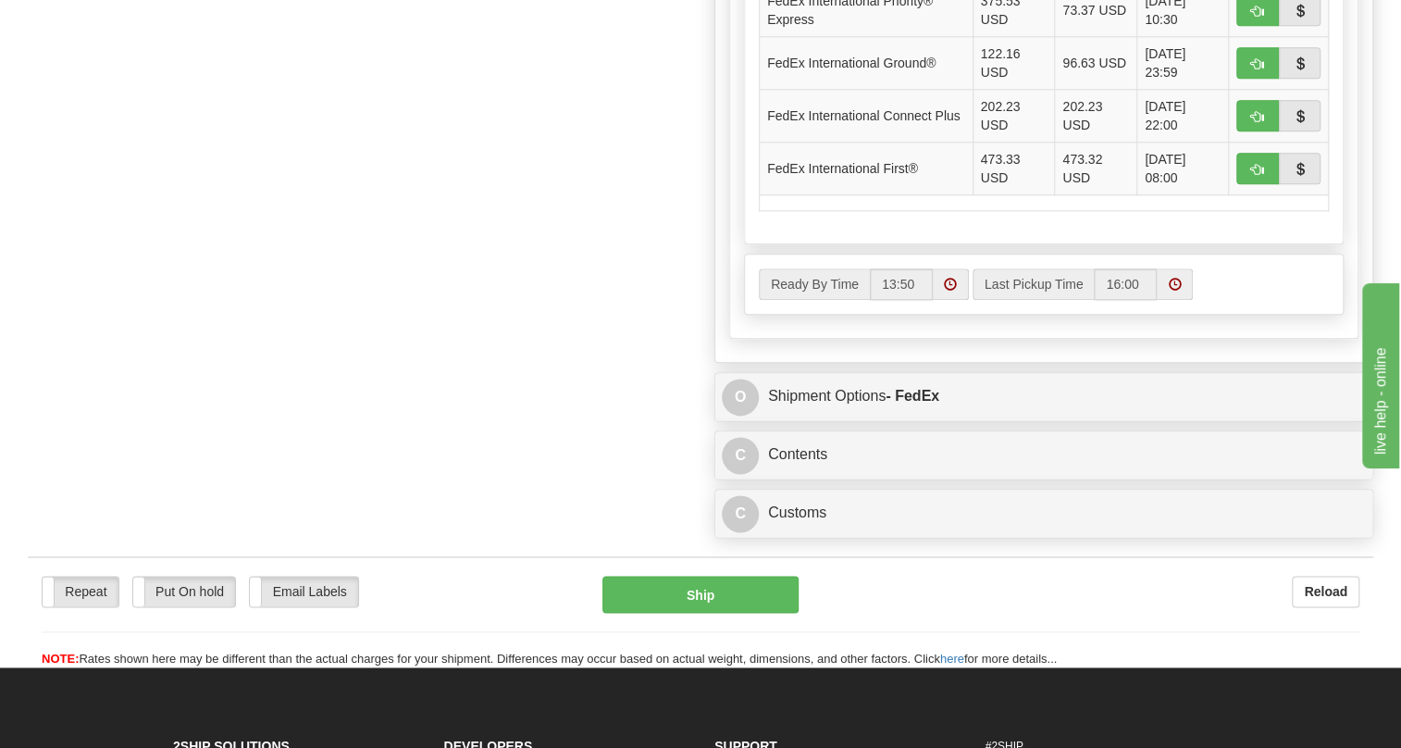
scroll to position [1262, 0]
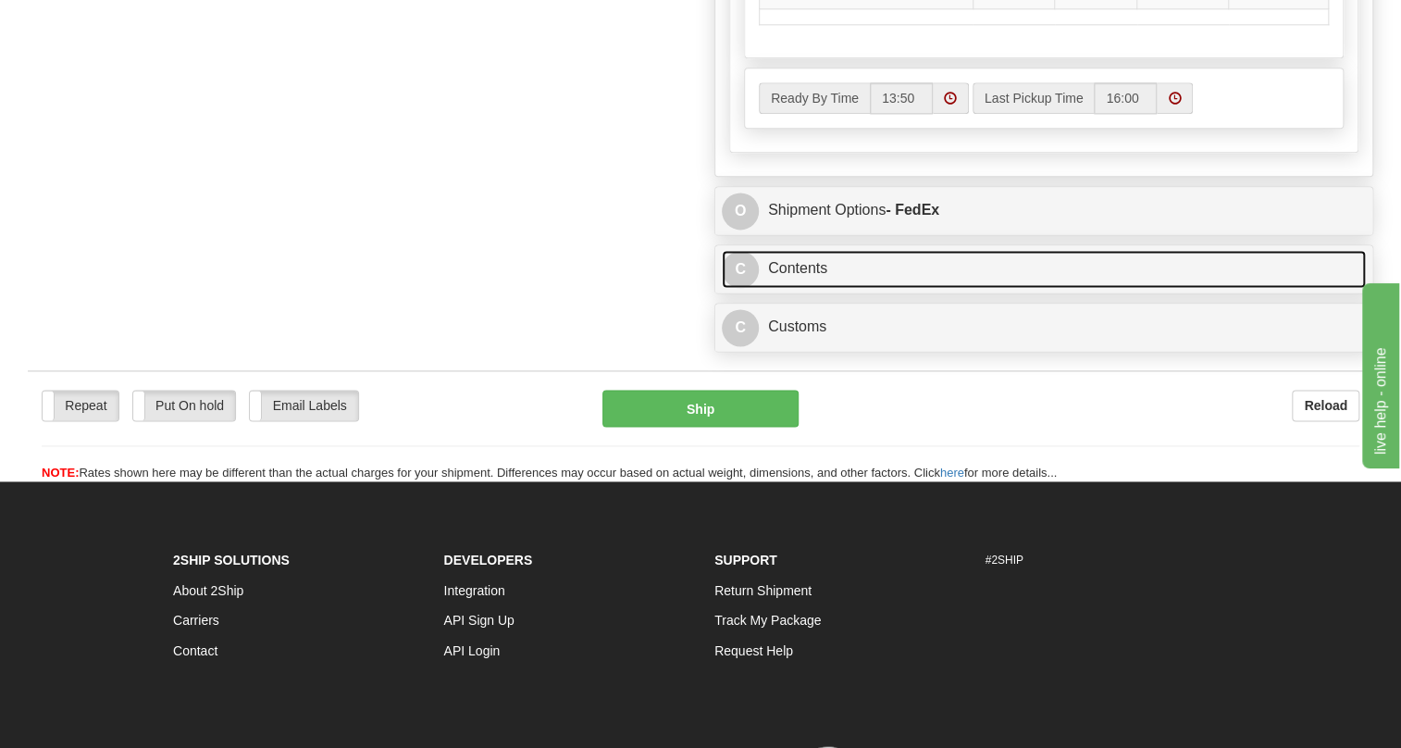
click at [812, 288] on link "C Contents" at bounding box center [1044, 269] width 644 height 38
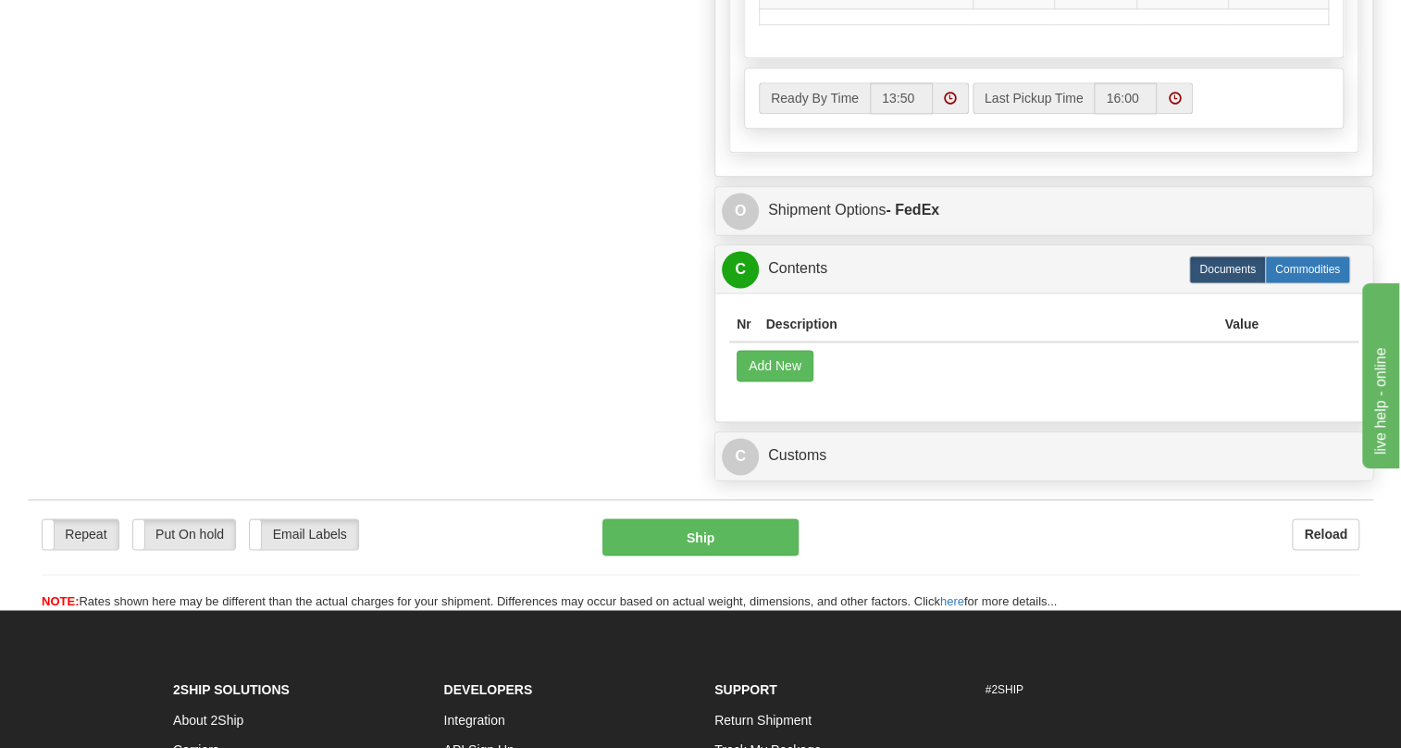
click at [1314, 283] on label "Commodities" at bounding box center [1307, 269] width 85 height 28
radio input "true"
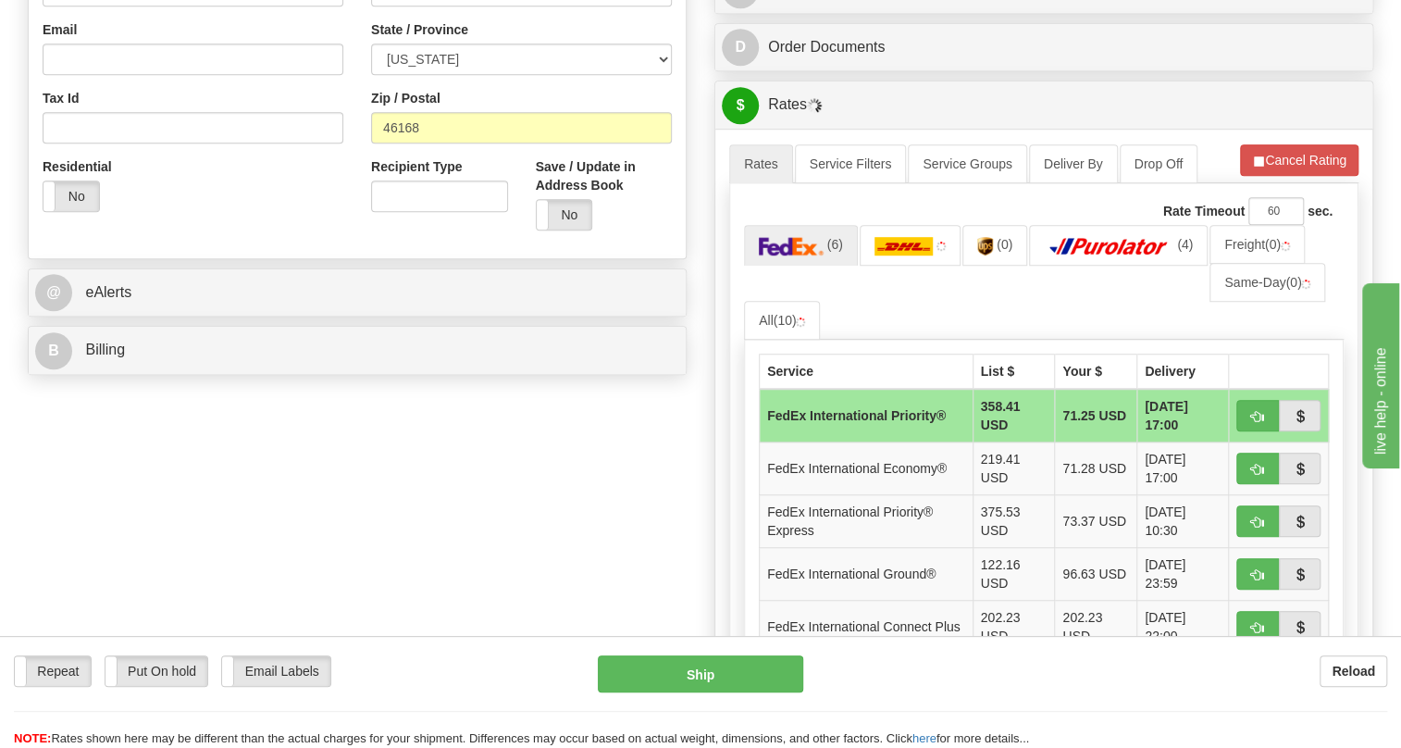
scroll to position [542, 0]
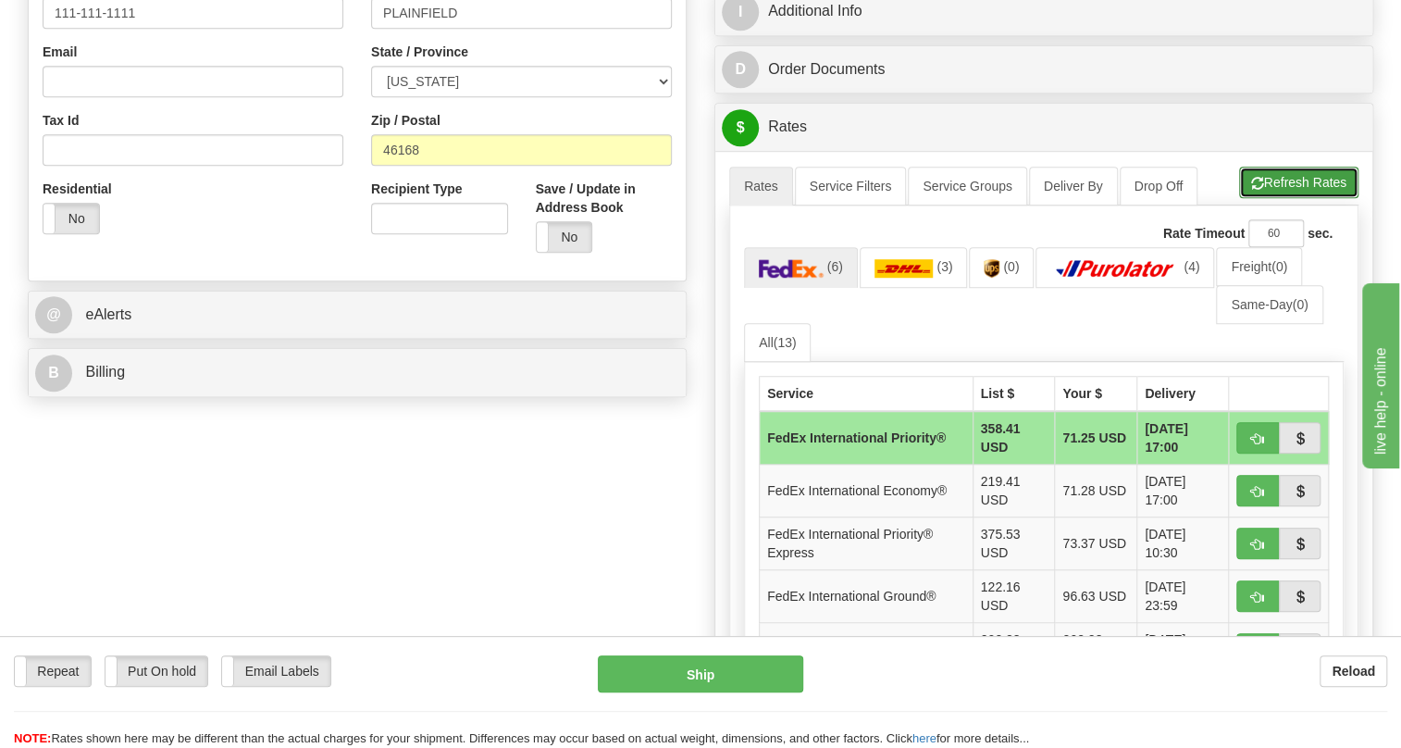
click at [1292, 198] on button "Refresh Rates" at bounding box center [1298, 182] width 119 height 31
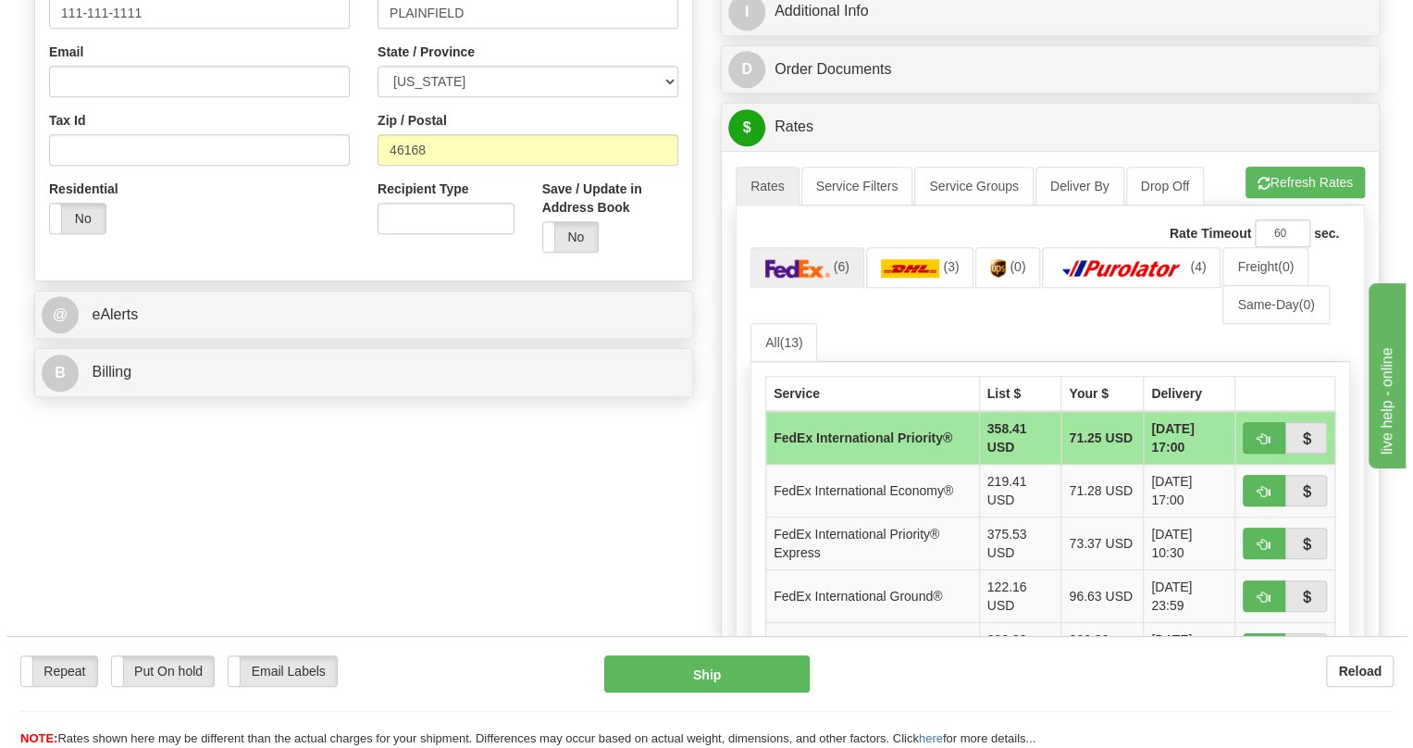
scroll to position [627, 0]
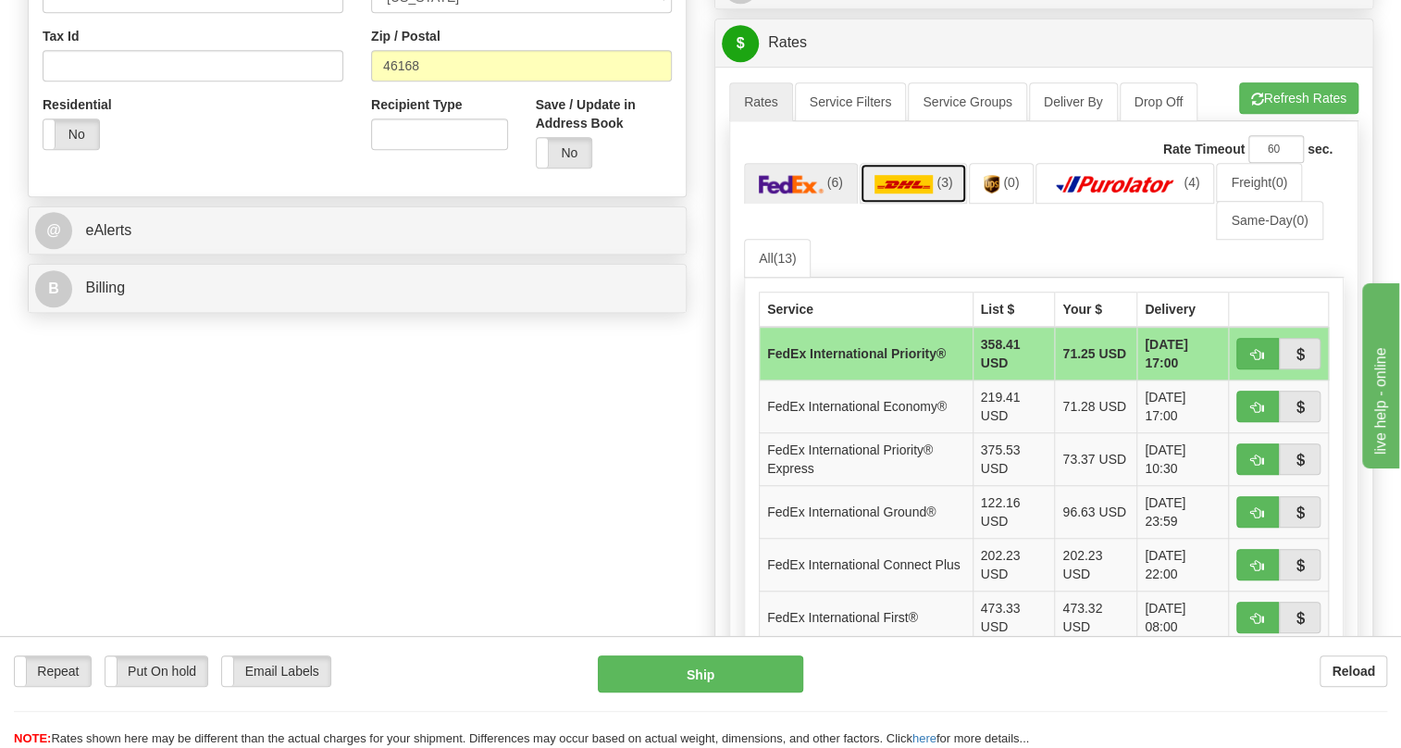
click at [914, 193] on img at bounding box center [904, 184] width 59 height 19
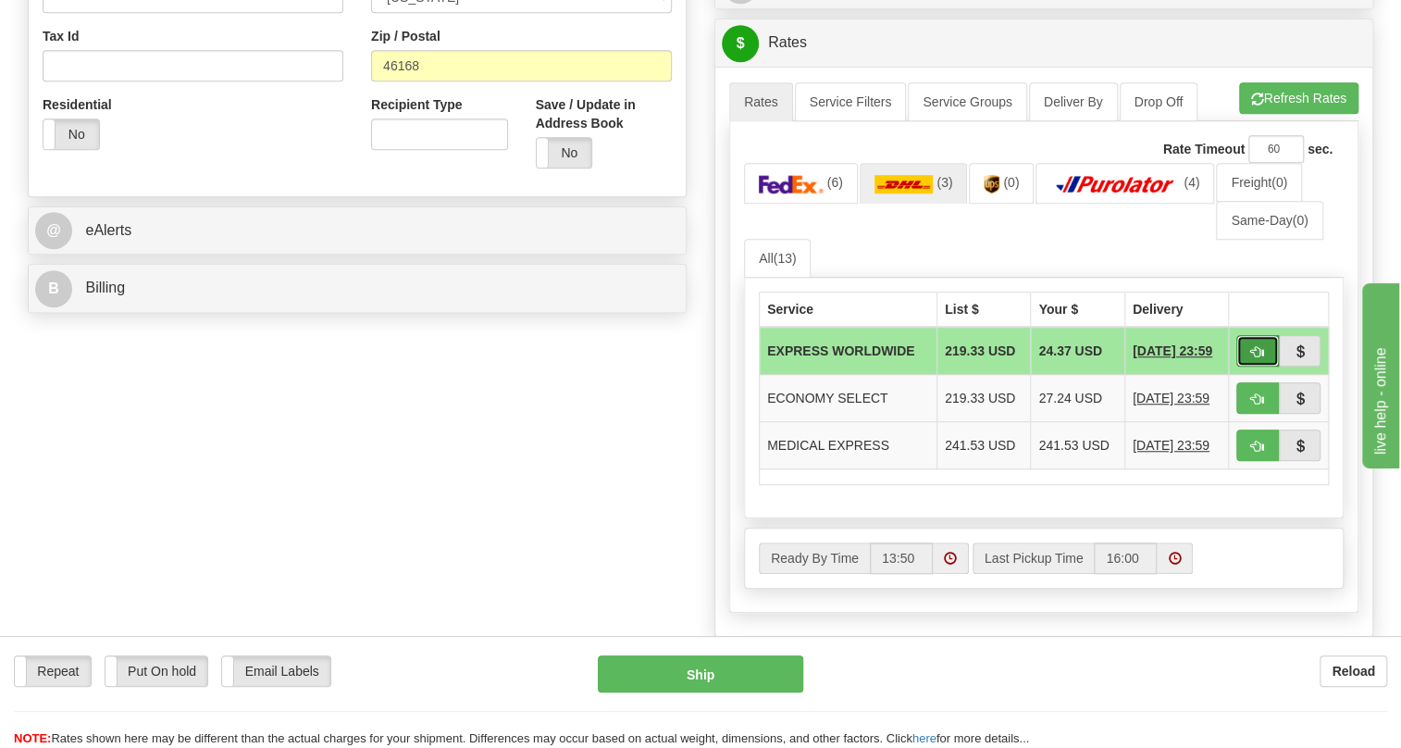
click at [1258, 358] on span "button" at bounding box center [1257, 352] width 13 height 12
type input "P"
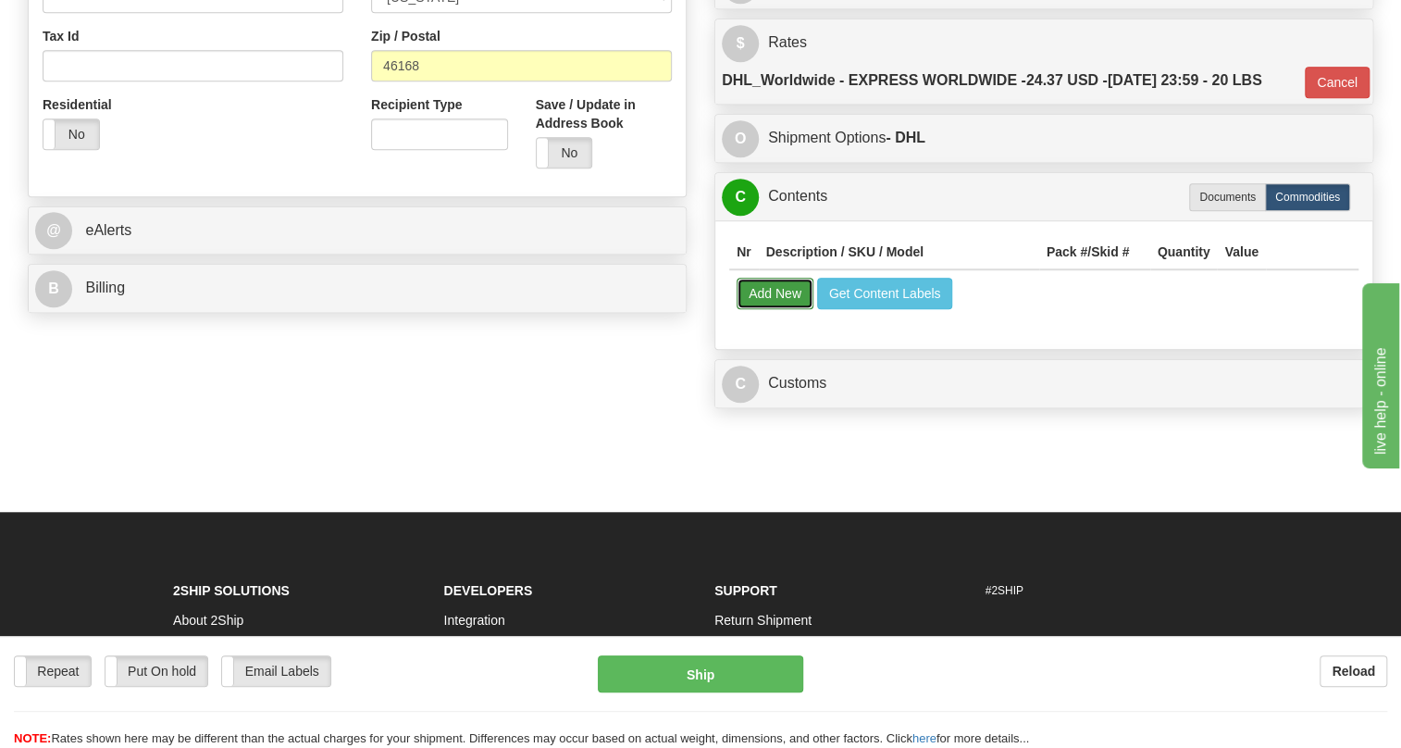
click at [777, 309] on button "Add New" at bounding box center [775, 293] width 77 height 31
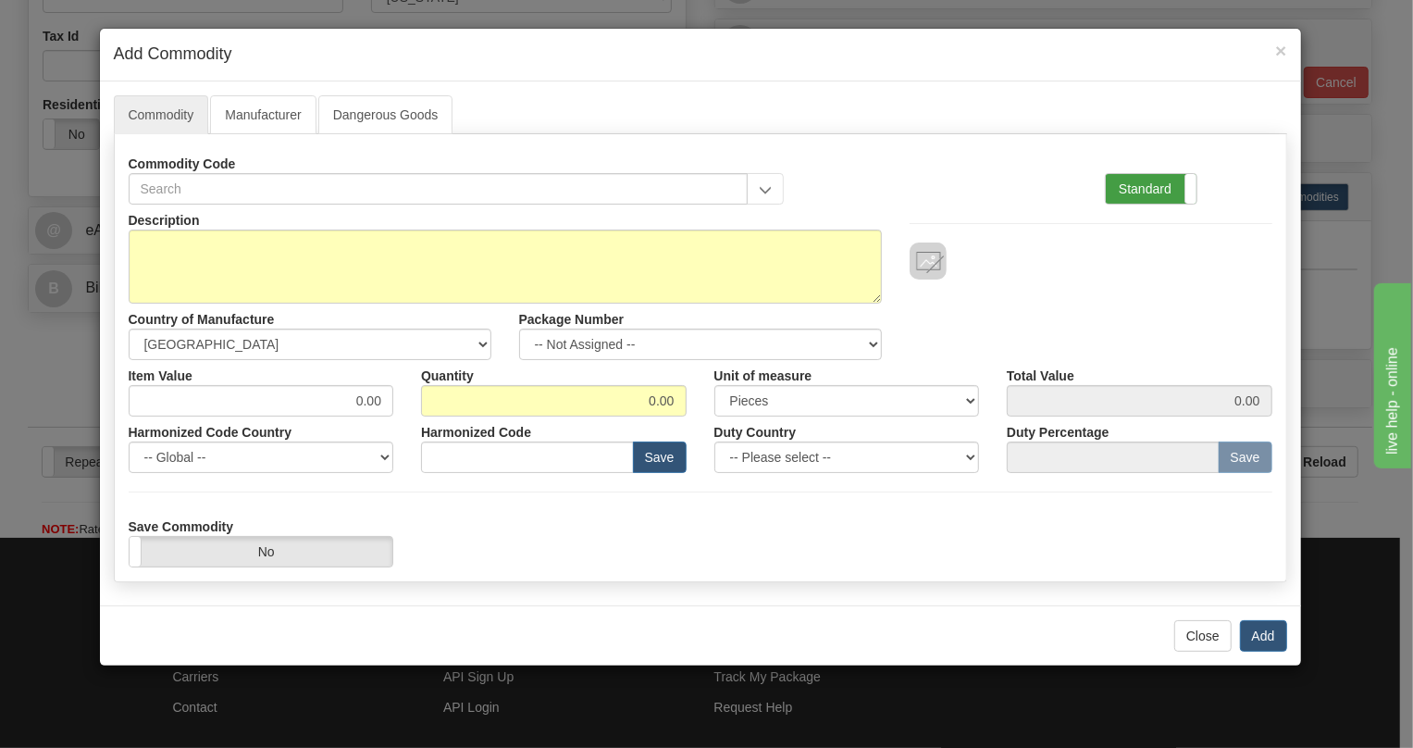
click at [1133, 190] on label "Standard" at bounding box center [1151, 189] width 91 height 30
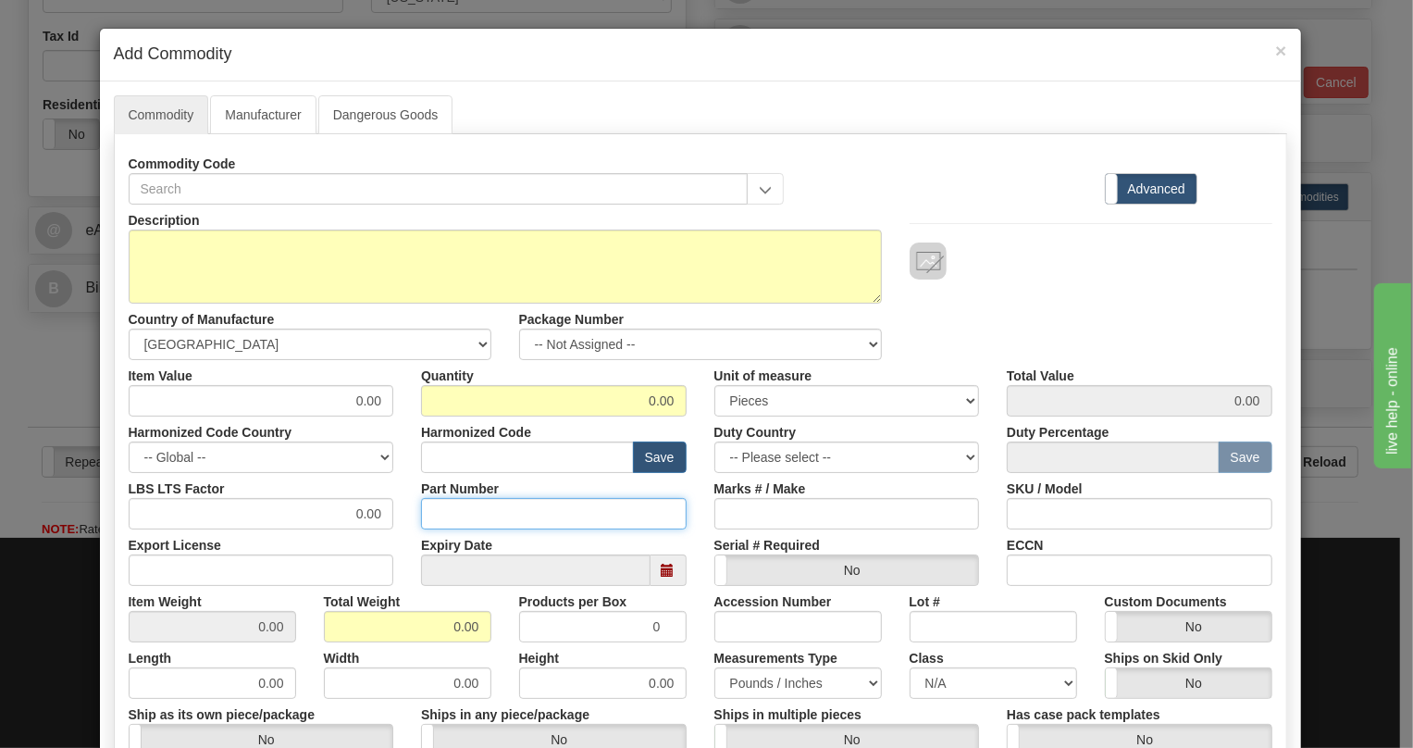
click at [435, 510] on input "Part Number" at bounding box center [554, 513] width 266 height 31
paste input "ED20CST2UUUUSUUUUU"
type input "ED20CST2UUUUSUUUUU"
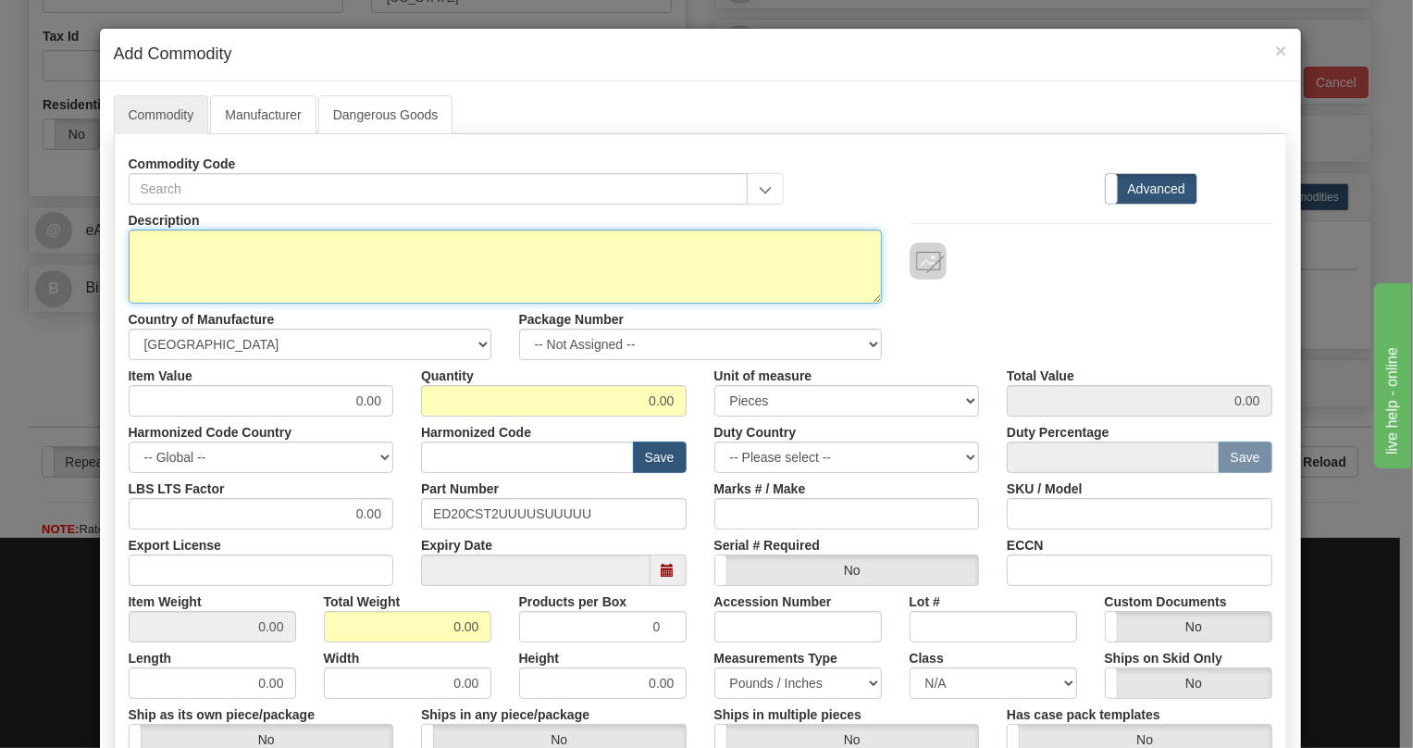
click at [163, 240] on textarea "Description" at bounding box center [505, 267] width 753 height 74
paste textarea "D20CST2UUUUSUUUUUA"
type textarea "D20CST2UUUUSUUUUUA"
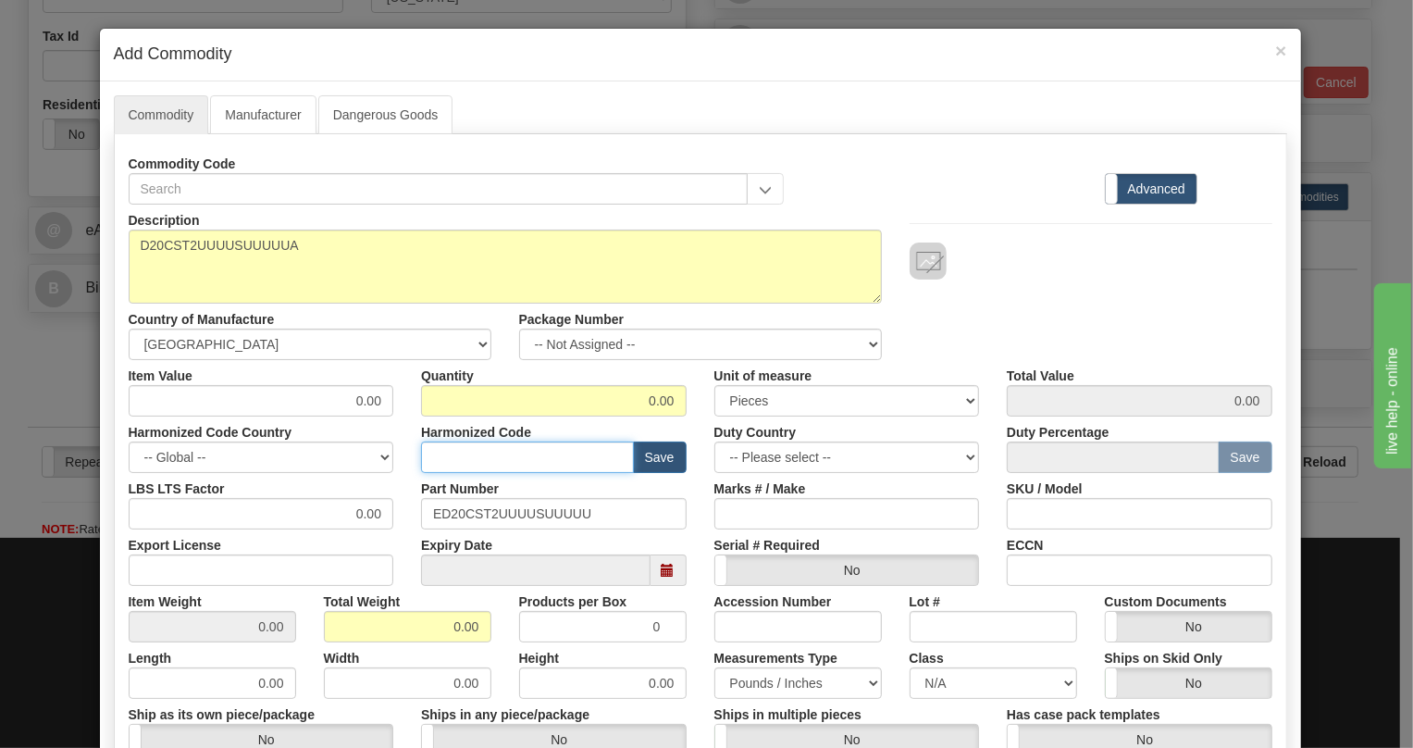
click at [454, 458] on input "text" at bounding box center [527, 456] width 213 height 31
paste input "8538.90.9090"
type input "8538.90.9090"
click at [347, 508] on input "0.00" at bounding box center [262, 513] width 266 height 31
type input "1.00"
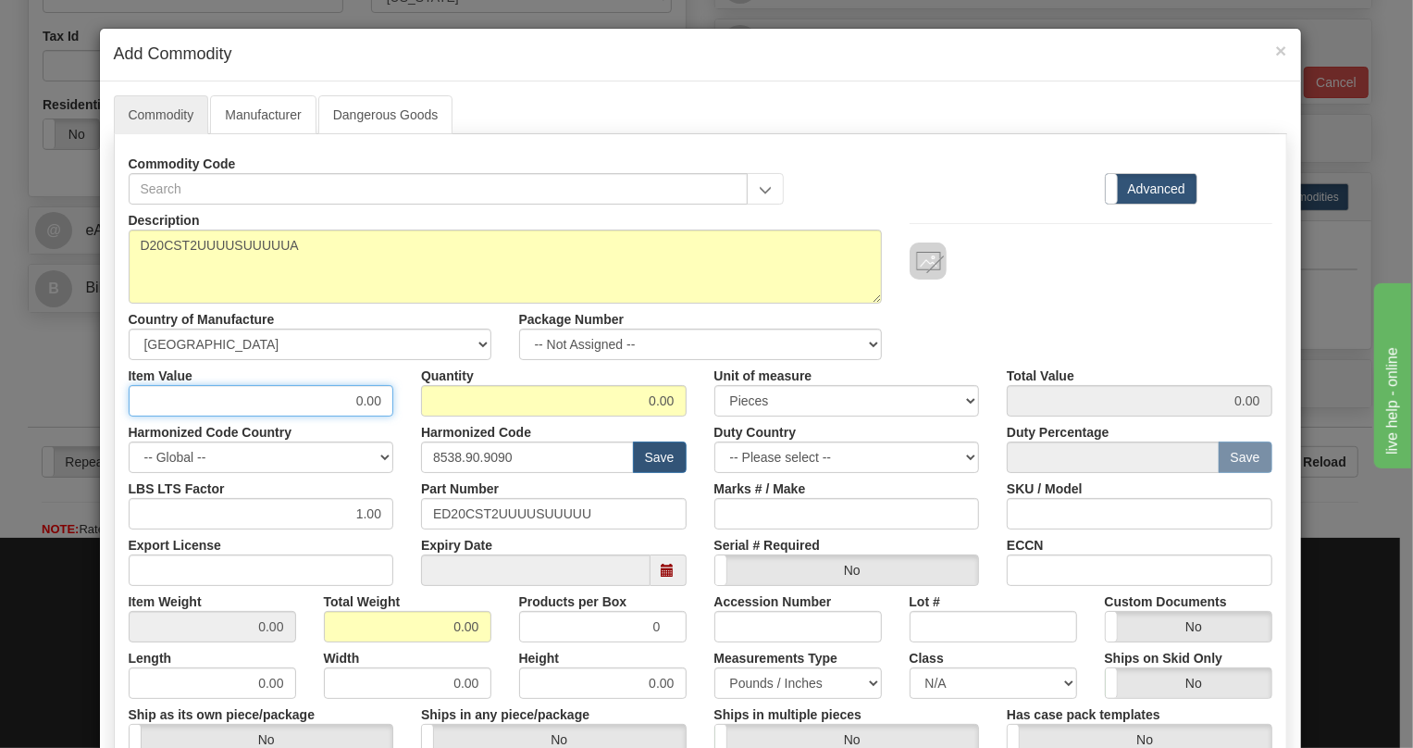
click at [360, 398] on input "0.00" at bounding box center [262, 400] width 266 height 31
paste input "390,62"
click at [361, 412] on input "390,62" at bounding box center [262, 400] width 266 height 31
type input "390.62"
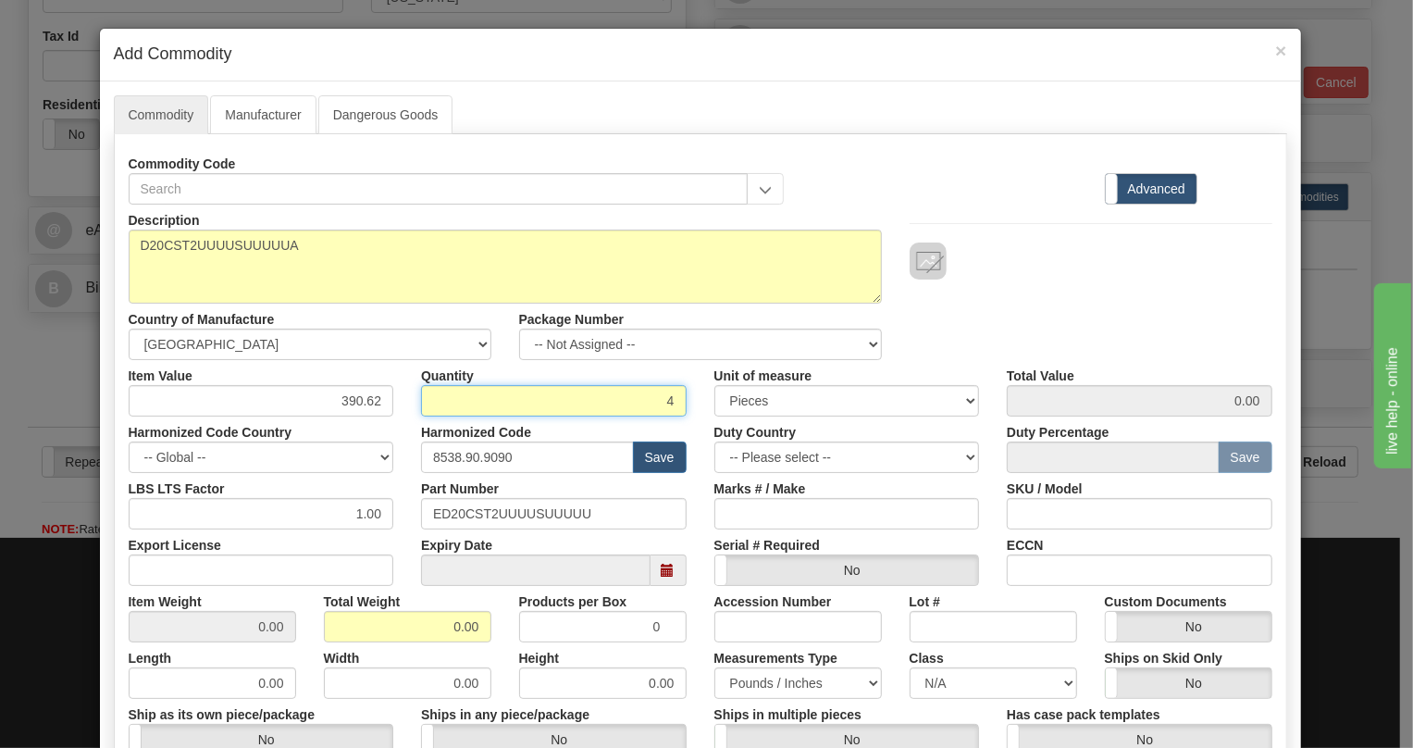
type input "4"
type input "1562.48"
click at [690, 532] on div "Expiry Date" at bounding box center [553, 557] width 293 height 56
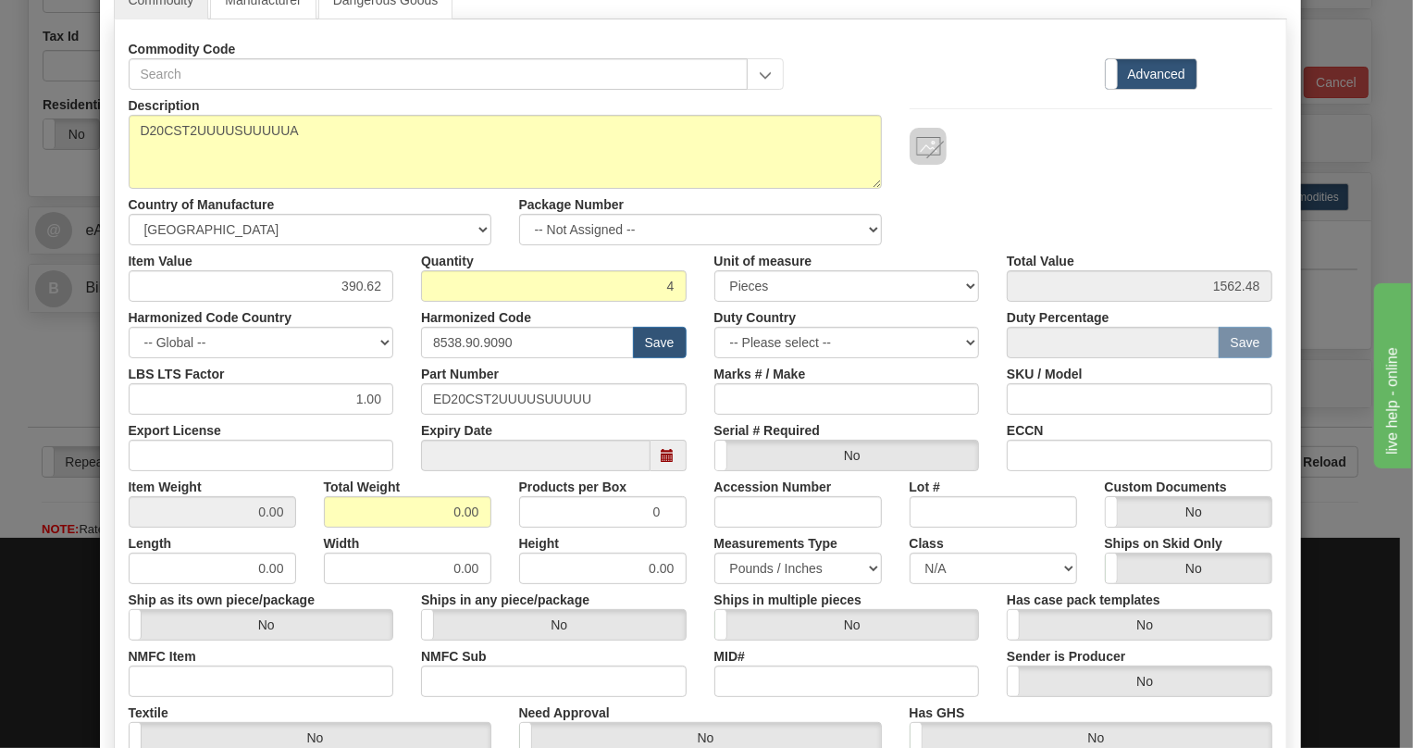
scroll to position [168, 0]
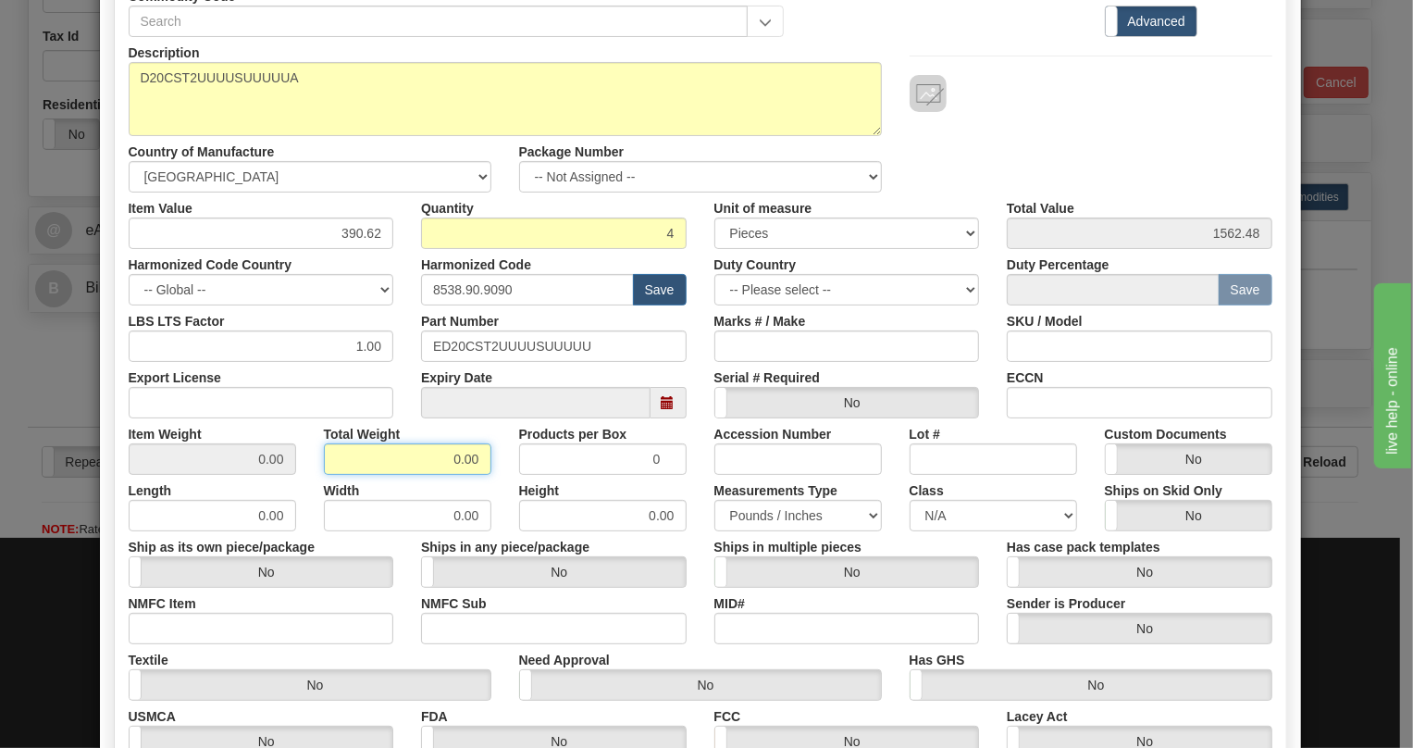
click at [441, 462] on input "0.00" at bounding box center [408, 458] width 168 height 31
type input "1.00"
type input "0.2500"
click at [690, 488] on div "Height 0.00" at bounding box center [602, 503] width 195 height 56
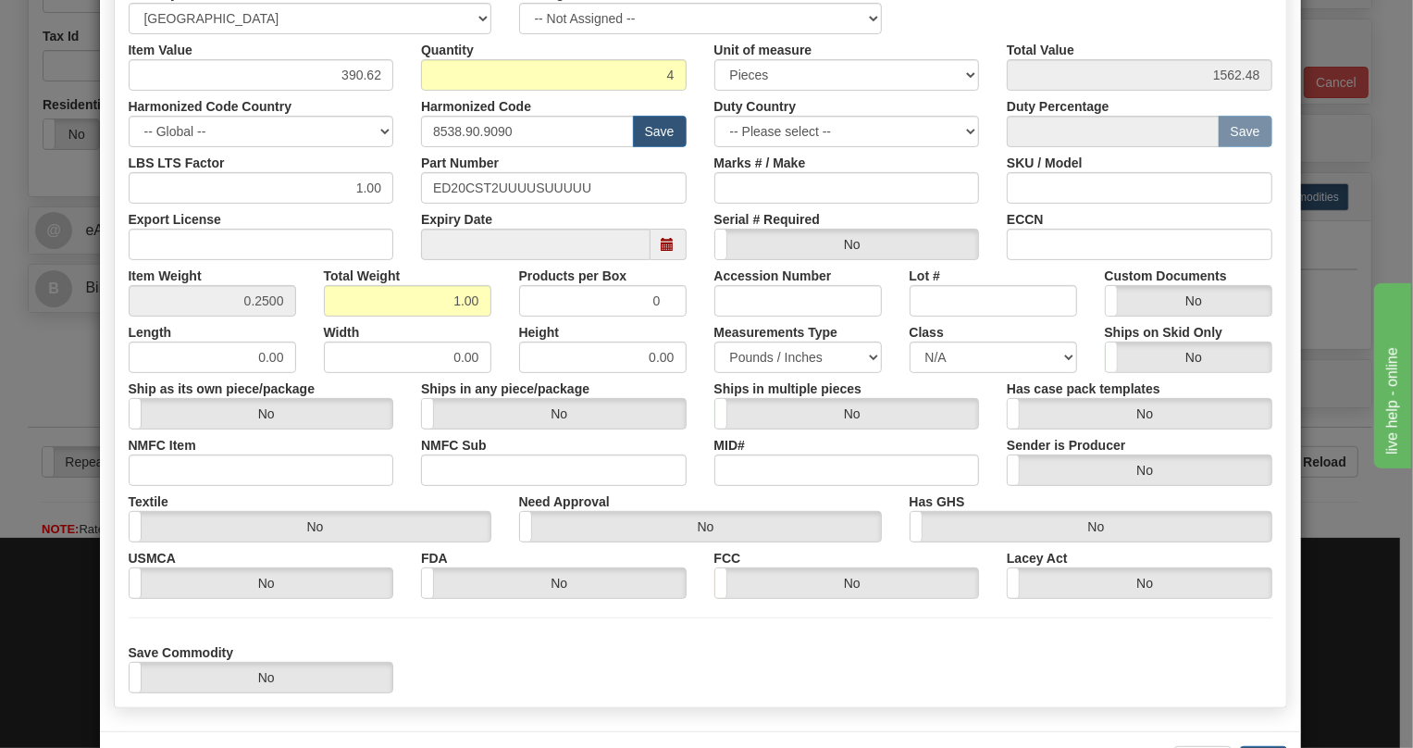
scroll to position [396, 0]
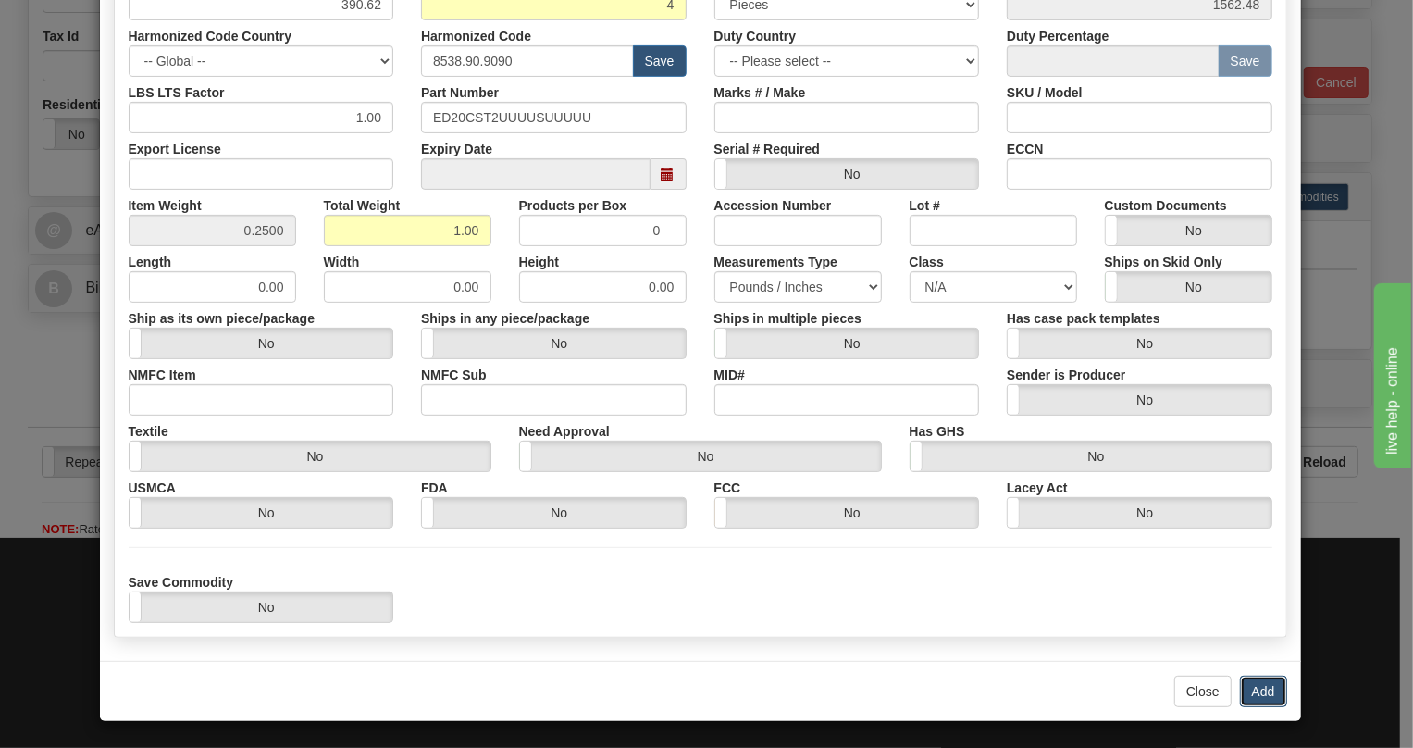
click at [1256, 691] on button "Add" at bounding box center [1263, 691] width 47 height 31
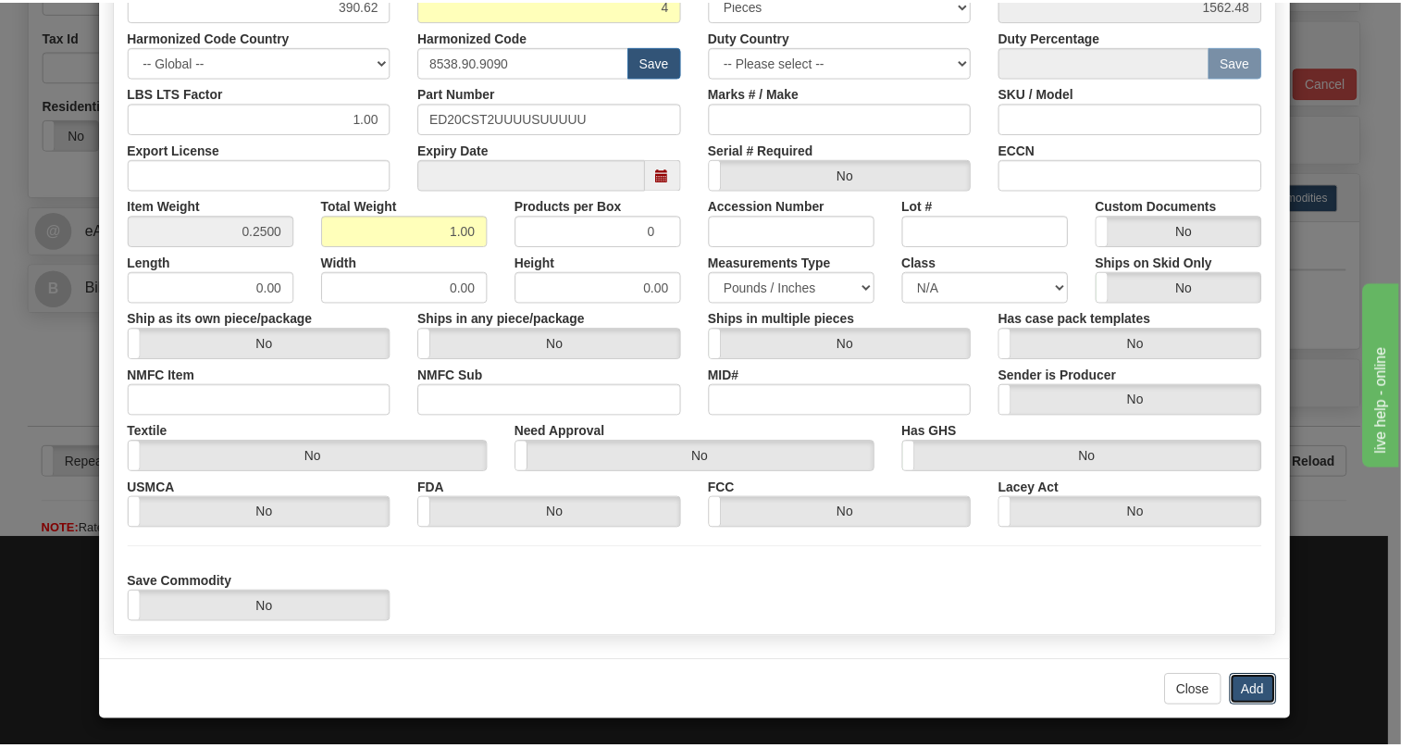
scroll to position [0, 0]
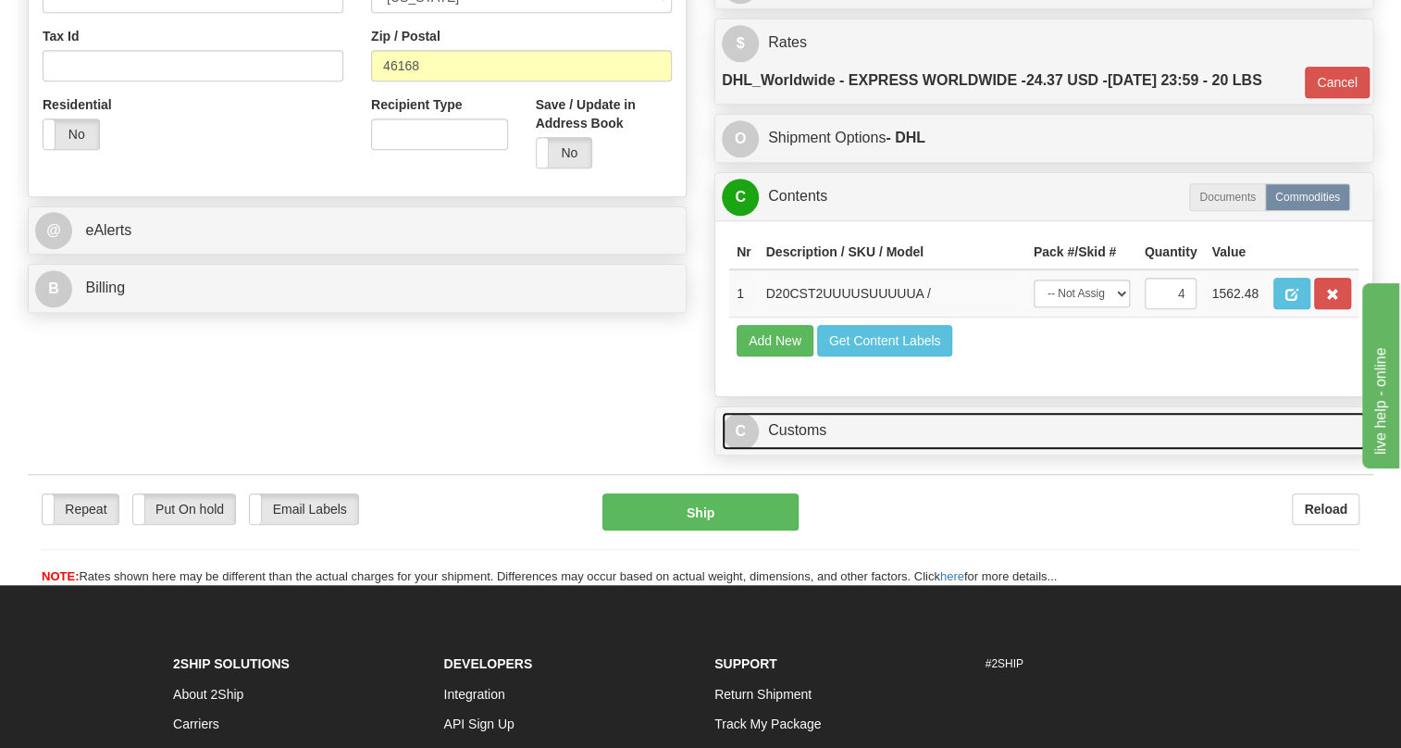
click at [807, 450] on link "C Customs" at bounding box center [1044, 431] width 644 height 38
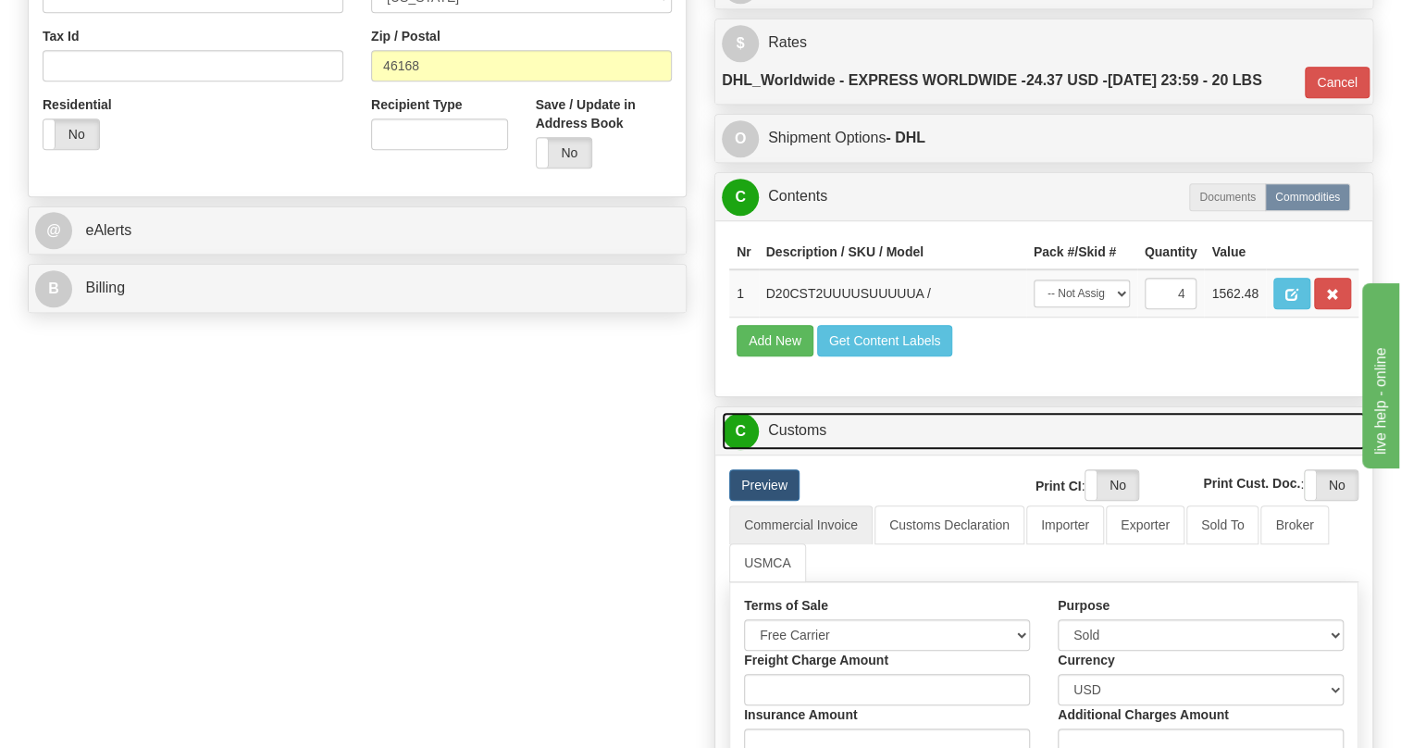
click at [809, 450] on link "C Customs" at bounding box center [1044, 431] width 644 height 38
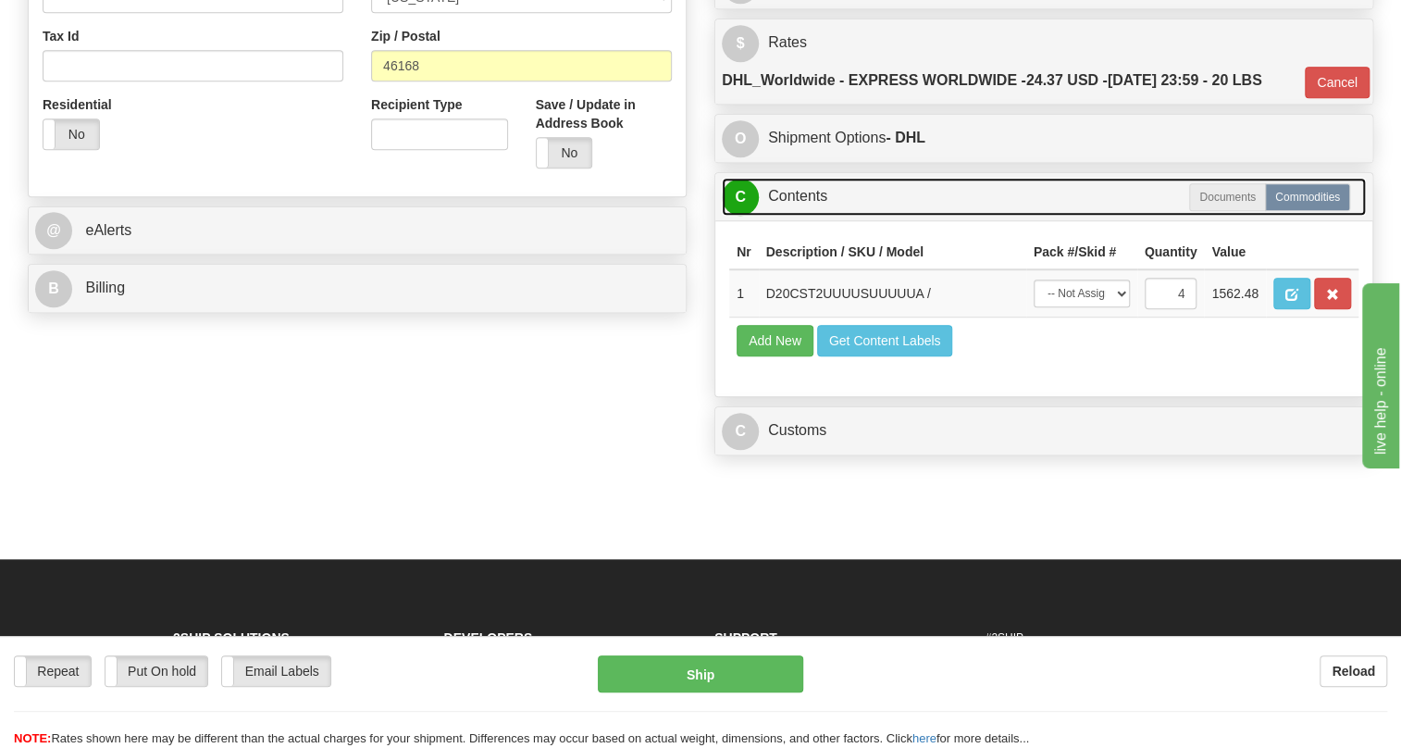
click at [791, 216] on link "C Contents" at bounding box center [1044, 197] width 644 height 38
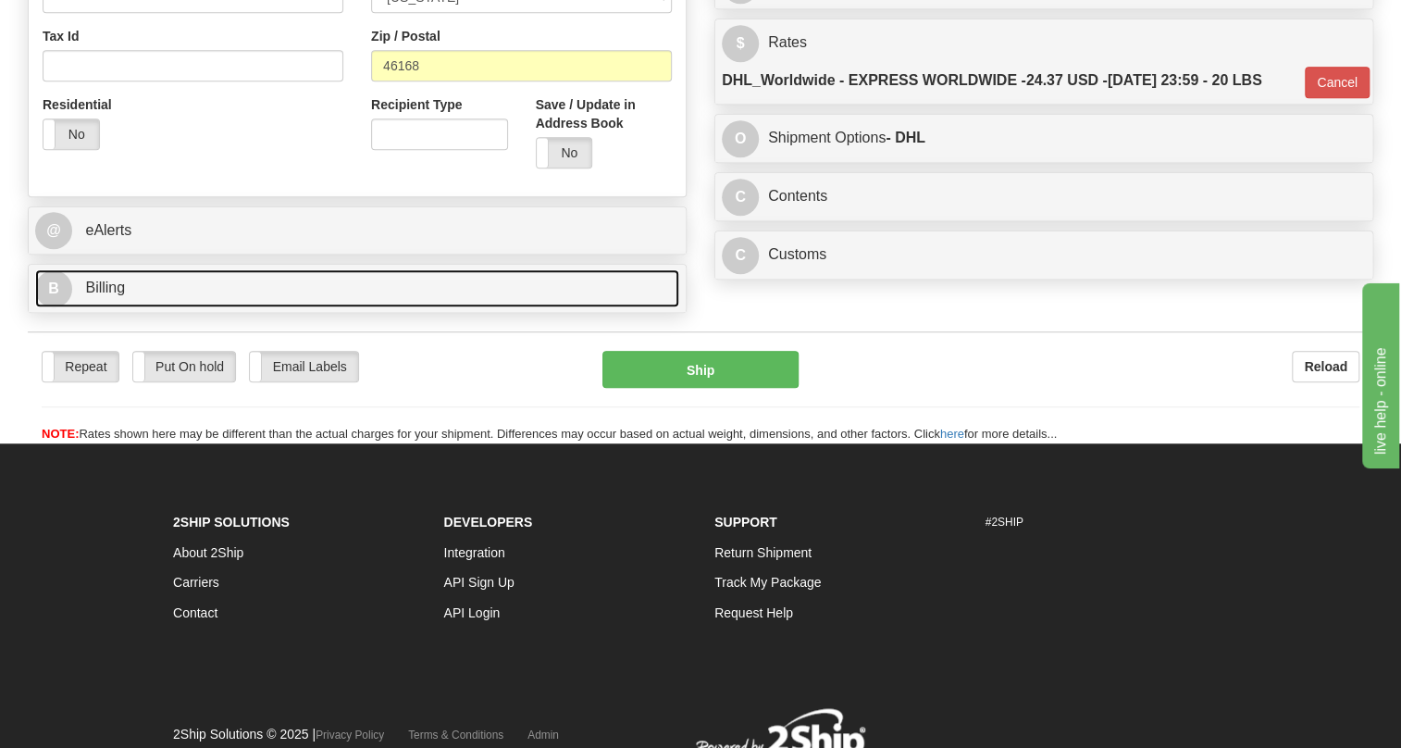
click at [110, 295] on span "Billing" at bounding box center [105, 288] width 40 height 16
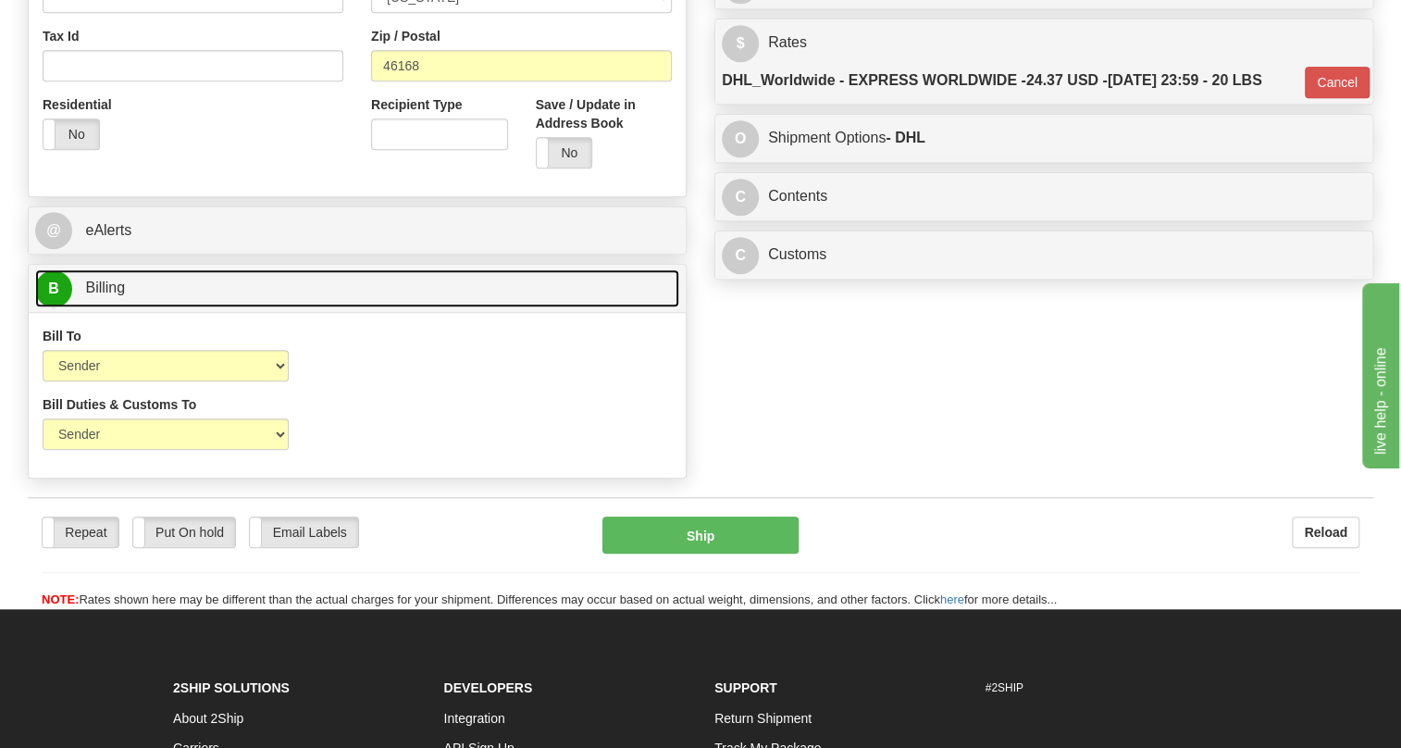
click at [110, 295] on span "Billing" at bounding box center [105, 288] width 40 height 16
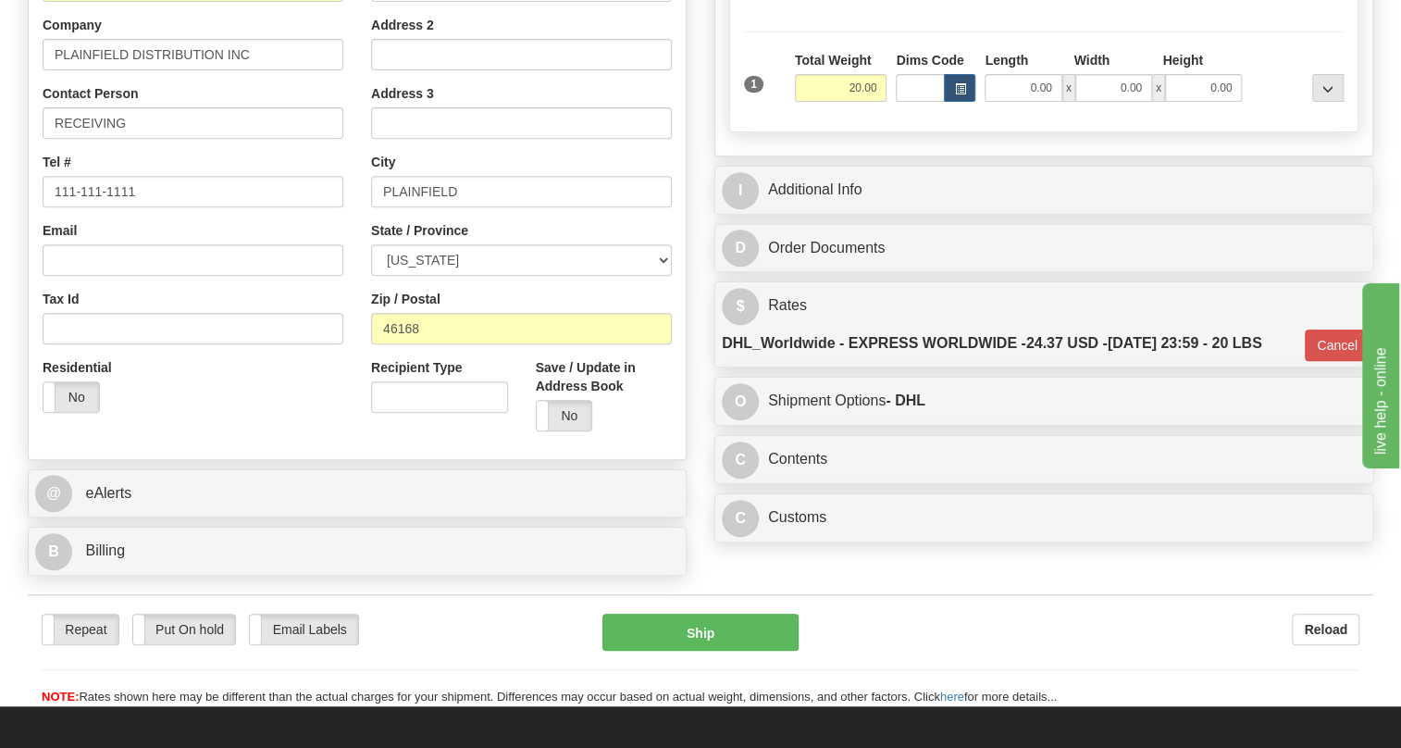
scroll to position [374, 0]
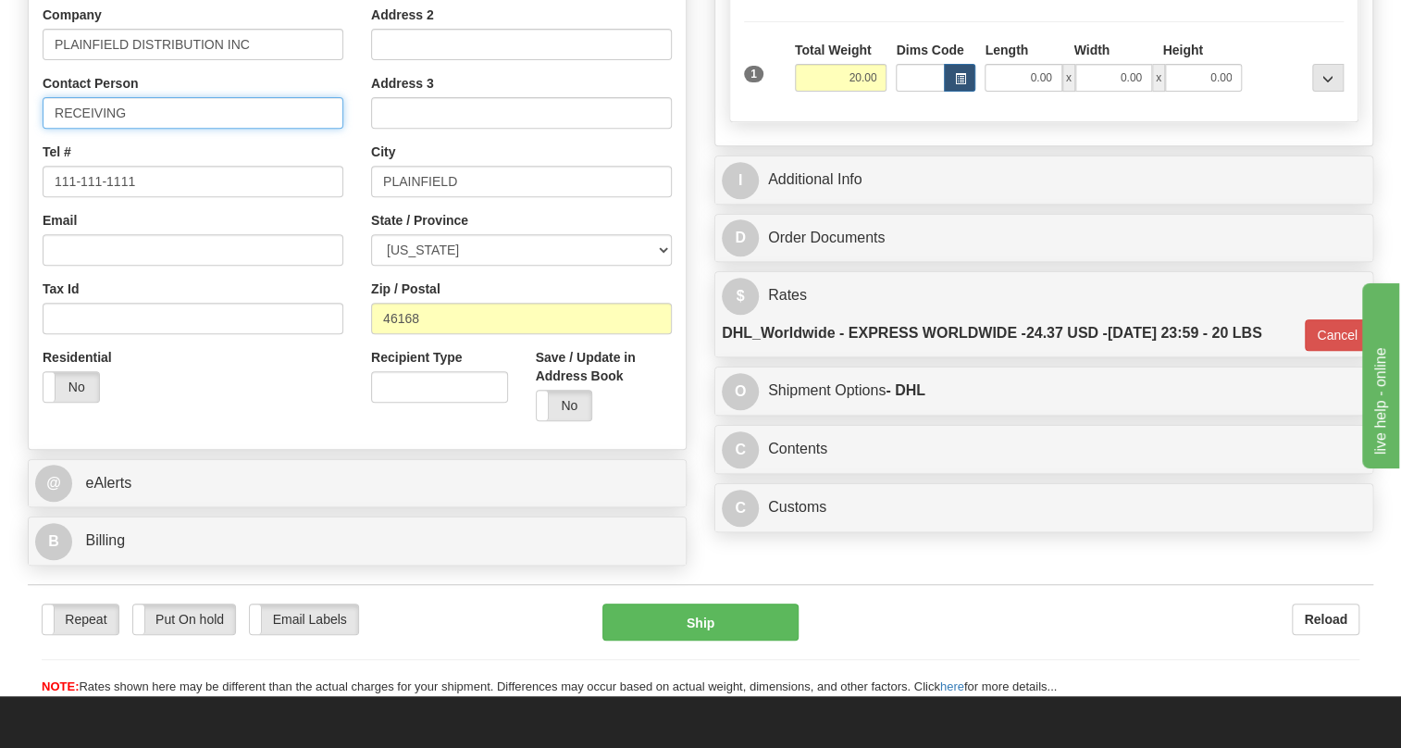
click at [162, 129] on input "RECEIVING" at bounding box center [193, 112] width 301 height 31
paste input "DEBBIE CALDWELL"
type input "RECEIVING / DEBBIE CALDWELL"
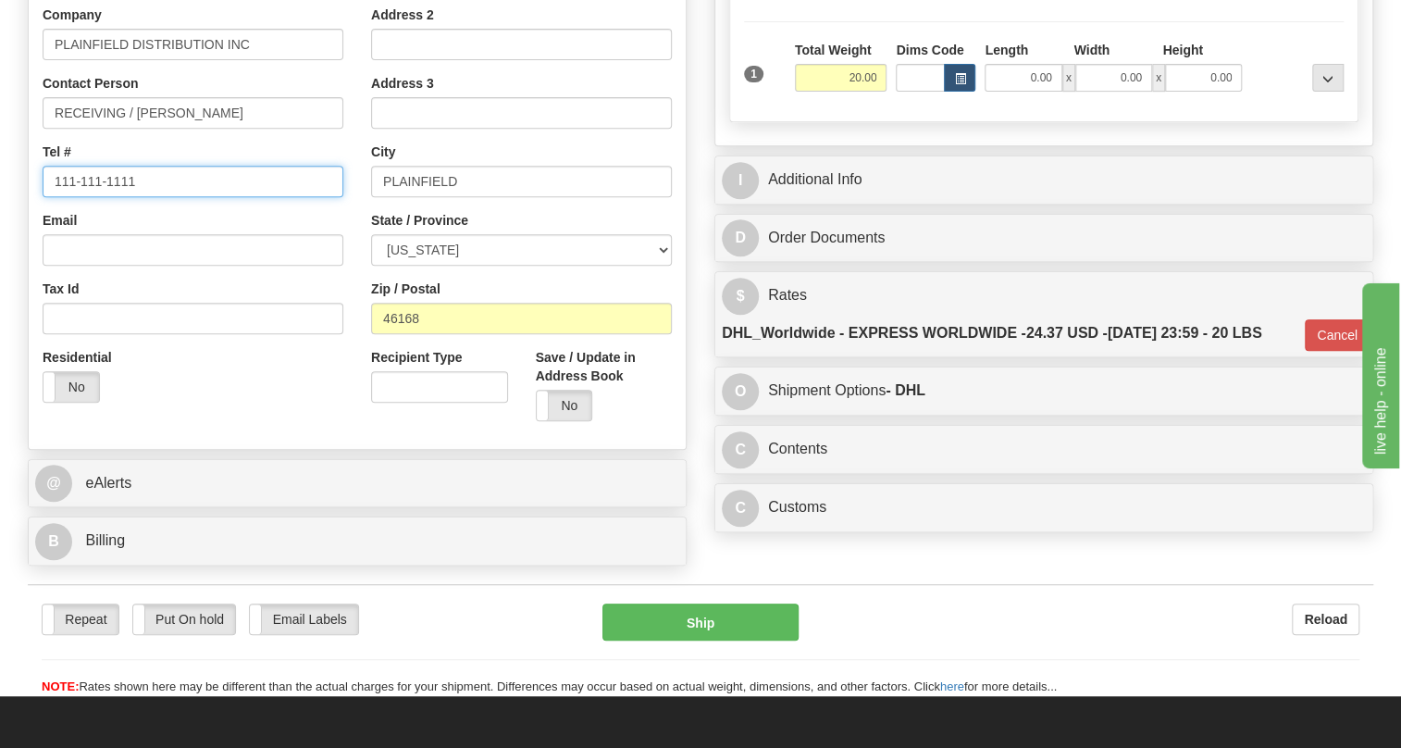
click at [113, 197] on input "111-111-1111" at bounding box center [193, 181] width 301 height 31
paste input "8002798729"
type input "8002798729"
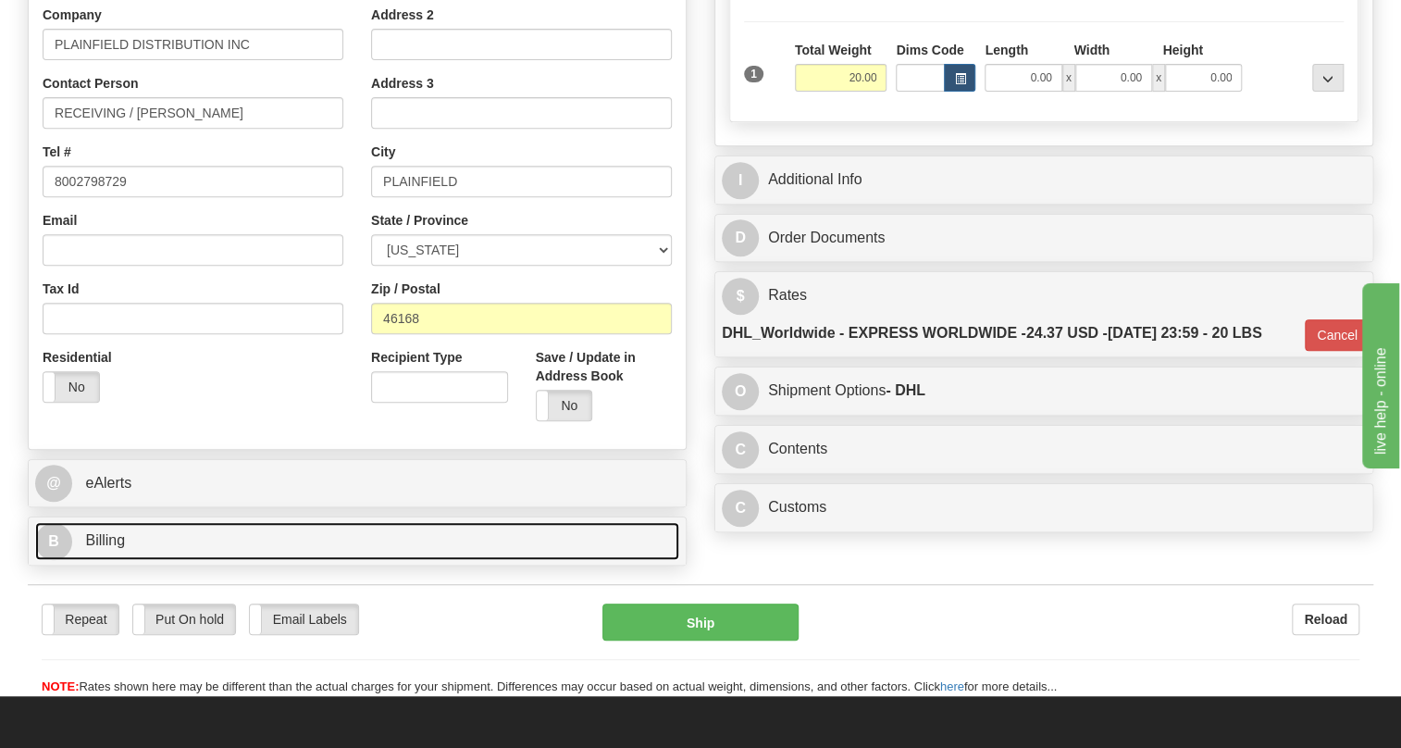
drag, startPoint x: 110, startPoint y: 581, endPoint x: 130, endPoint y: 565, distance: 25.6
click at [110, 548] on span "Billing" at bounding box center [105, 540] width 40 height 16
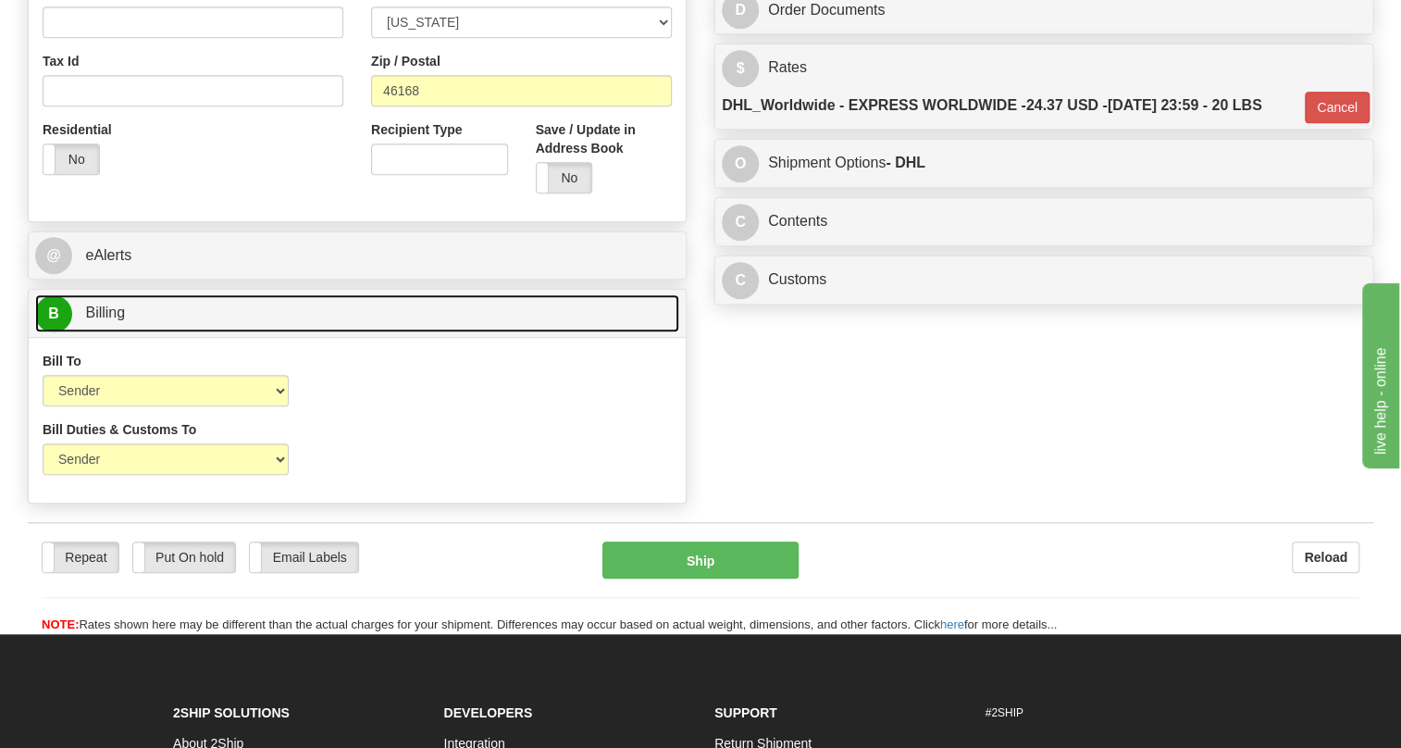
scroll to position [627, 0]
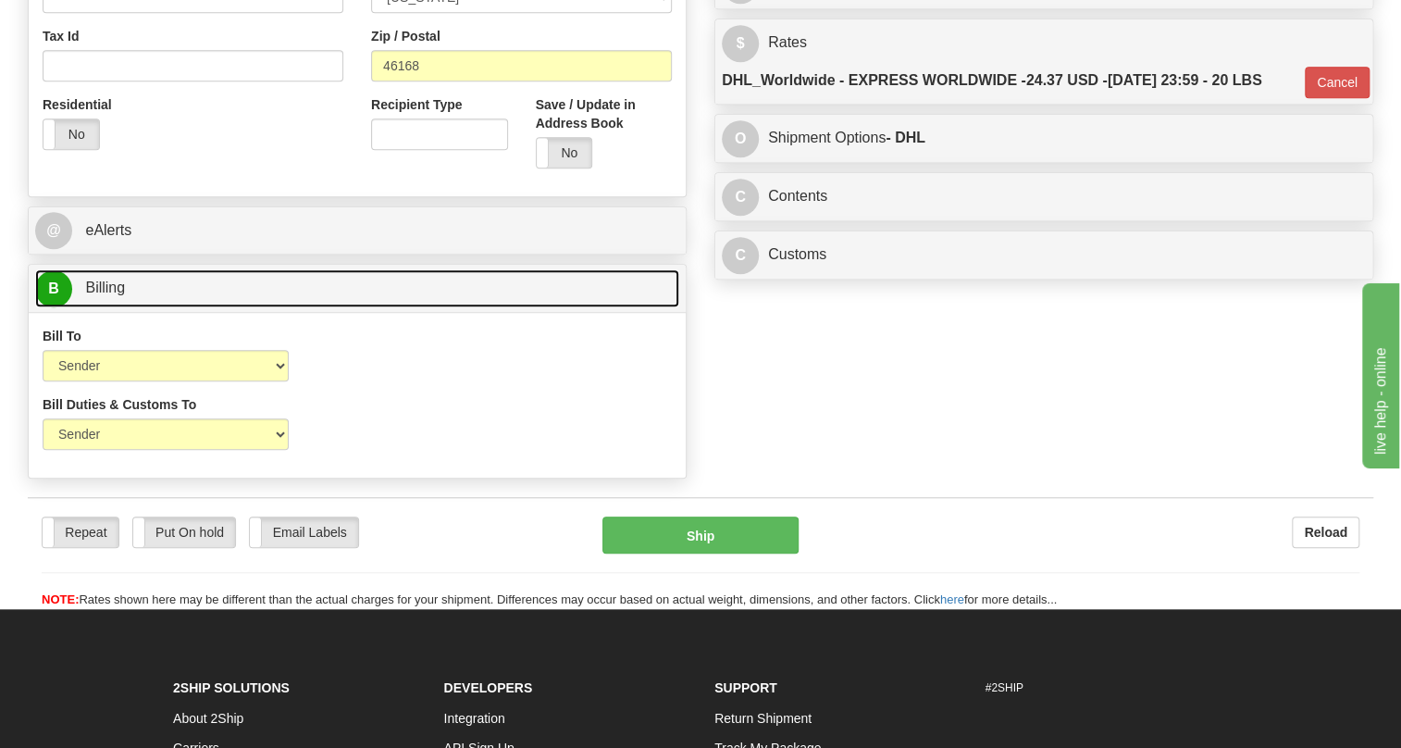
click at [100, 295] on span "Billing" at bounding box center [105, 288] width 40 height 16
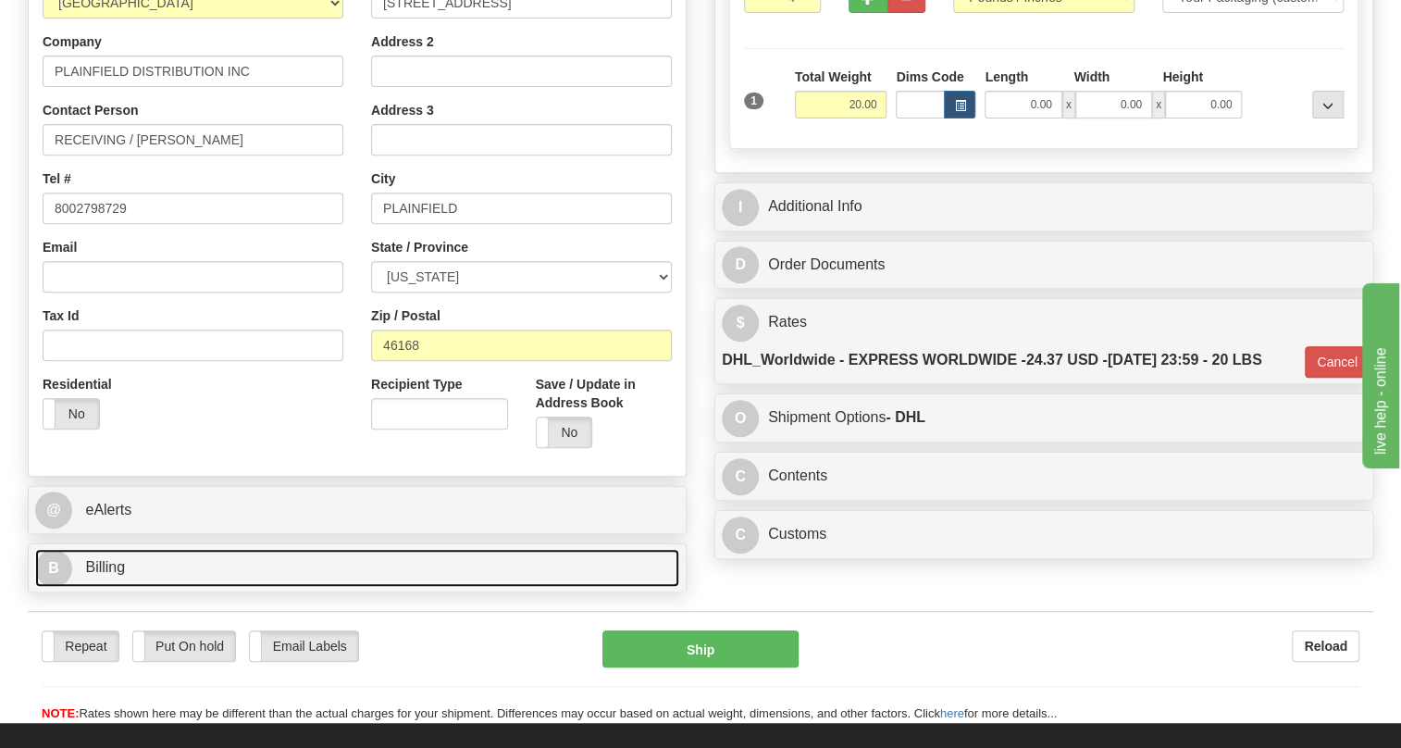
scroll to position [290, 0]
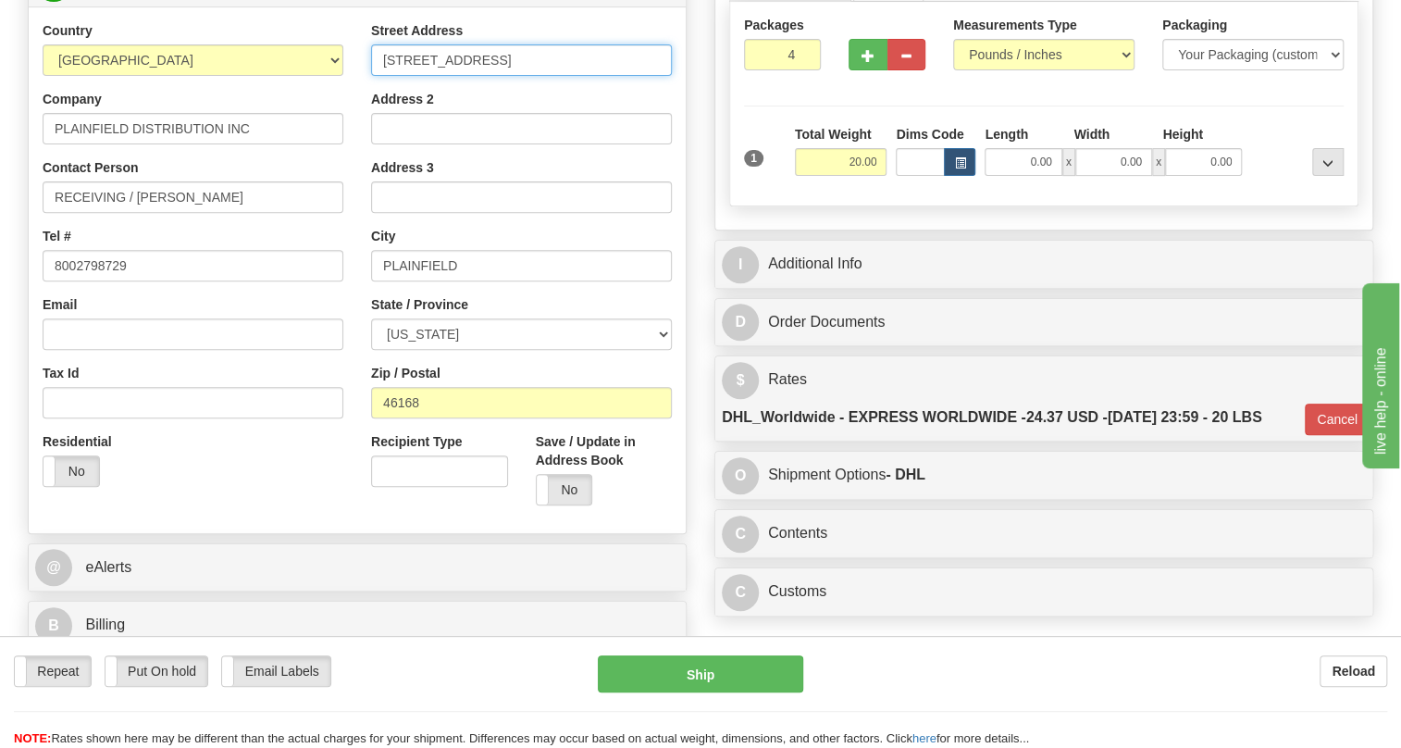
click at [492, 76] on input "1000 EAST MAINF STREET" at bounding box center [521, 59] width 301 height 31
click at [577, 76] on input "1000 EAST MAIN STREET" at bounding box center [521, 59] width 301 height 31
type input "1000 EAST MAIN STREET"
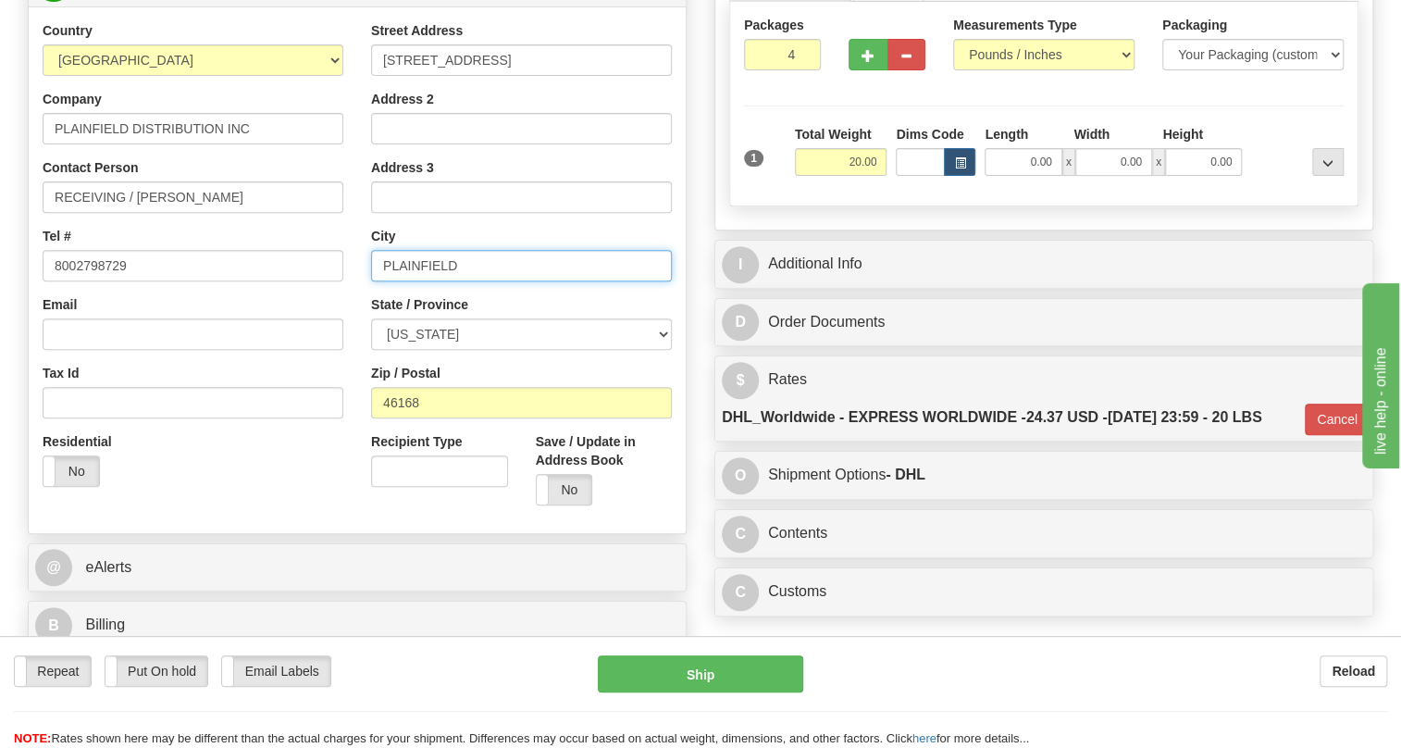
click at [472, 281] on input "PLAINFIELD" at bounding box center [521, 265] width 301 height 31
click at [392, 144] on input "Address 2" at bounding box center [521, 128] width 301 height 31
paste input "ATTN: PO 12660215"
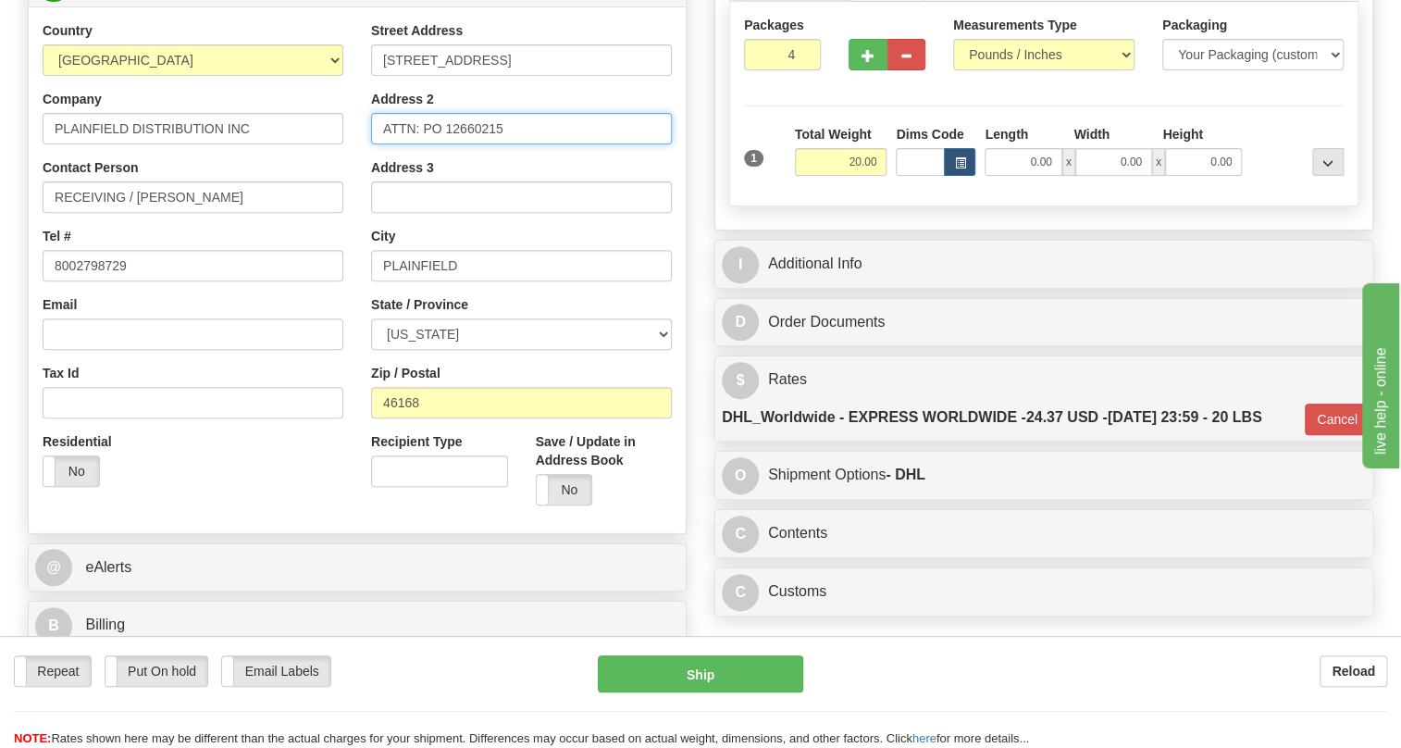
click at [441, 144] on input "ATTN: PO 12660215" at bounding box center [521, 128] width 301 height 31
type input "ATTN: PO# 12660215"
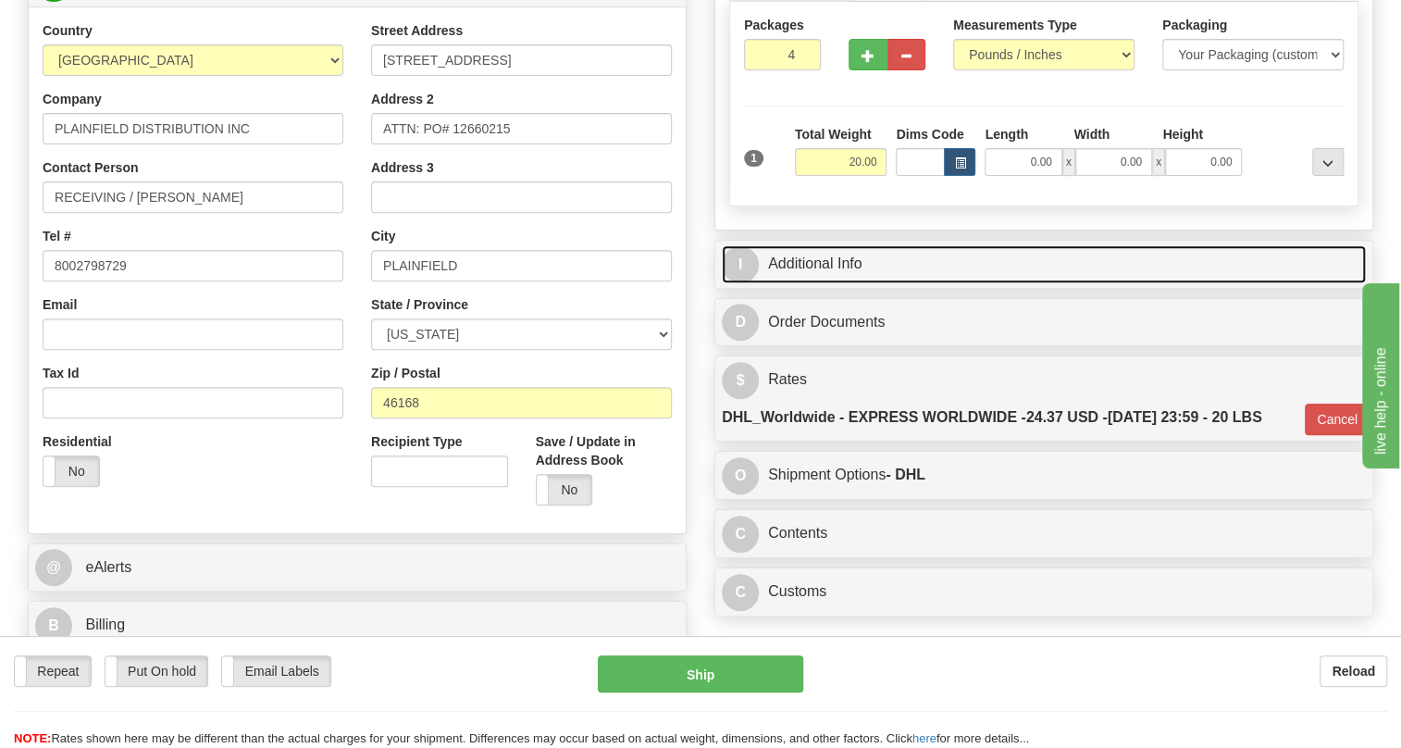
click at [814, 283] on link "I Additional Info" at bounding box center [1044, 264] width 644 height 38
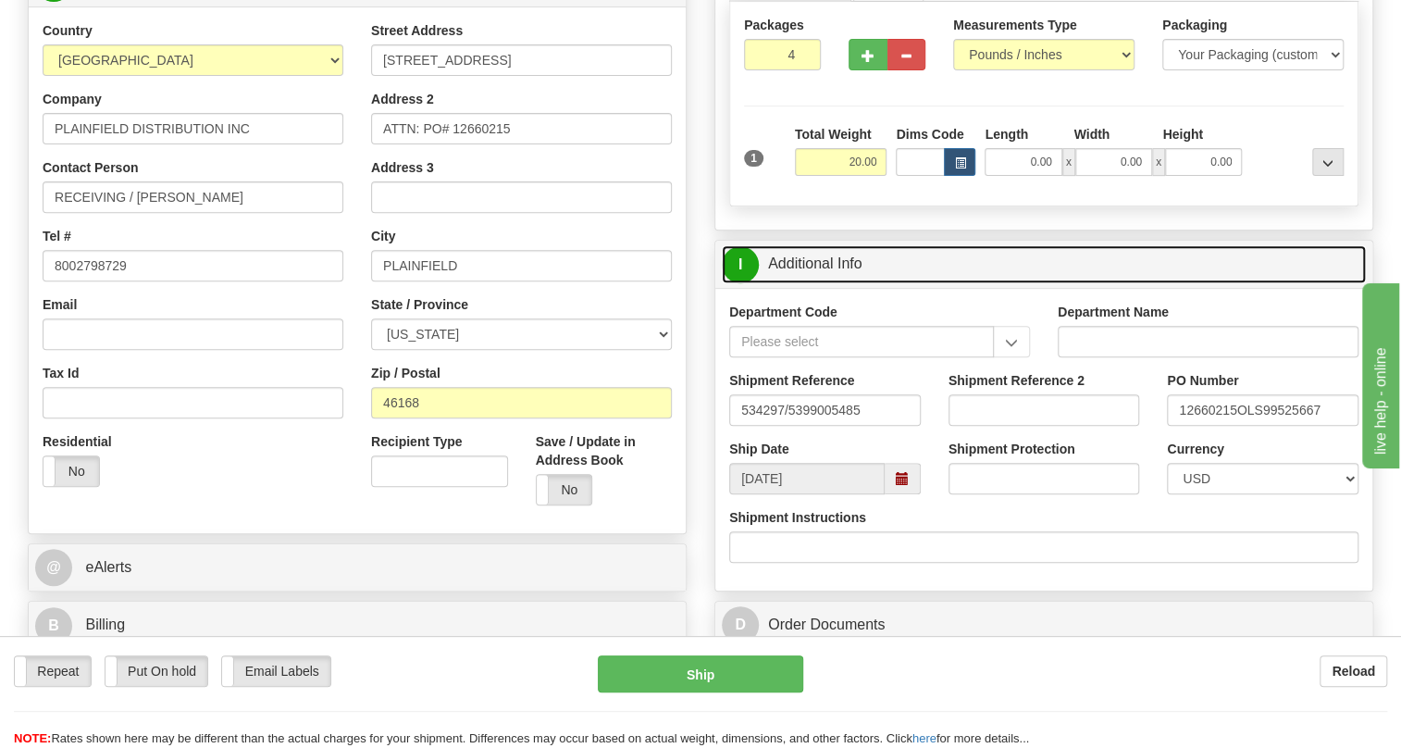
click at [814, 283] on link "I Additional Info" at bounding box center [1044, 264] width 644 height 38
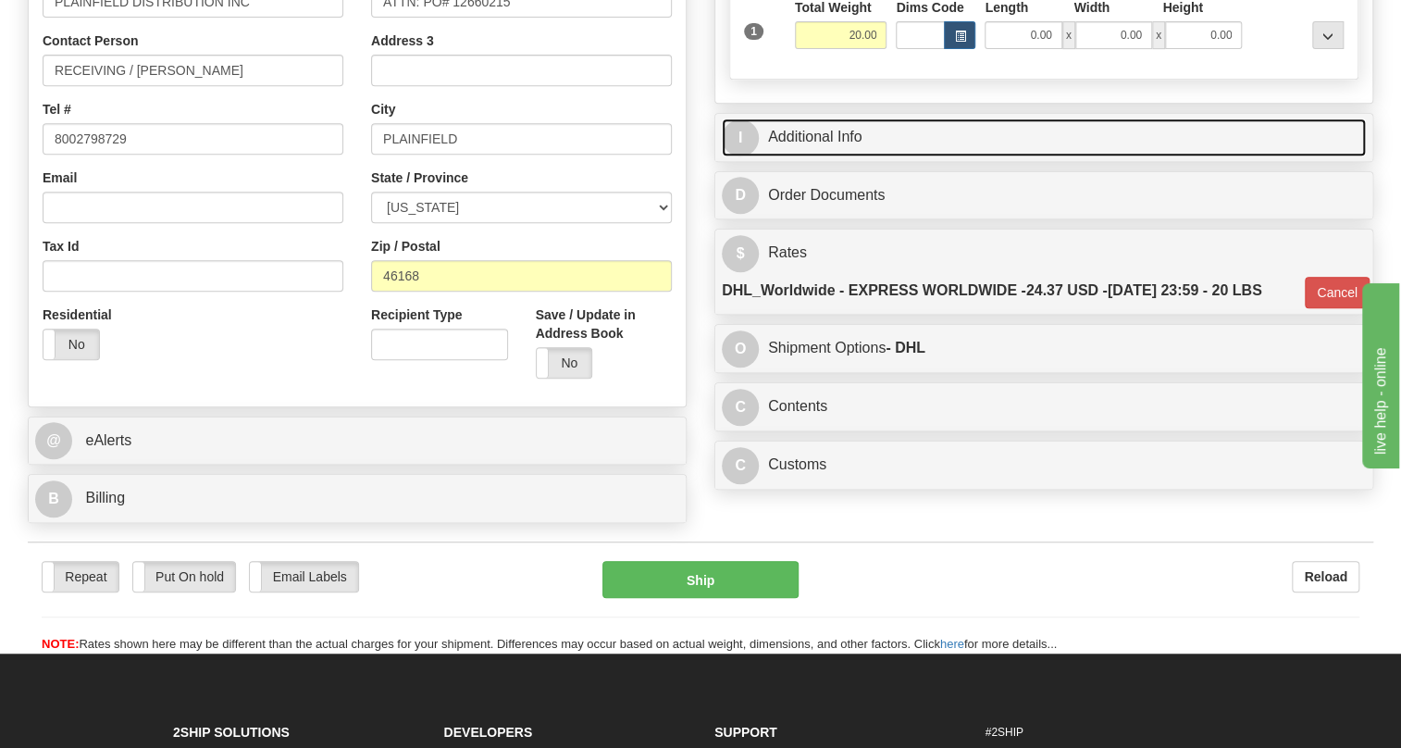
scroll to position [458, 0]
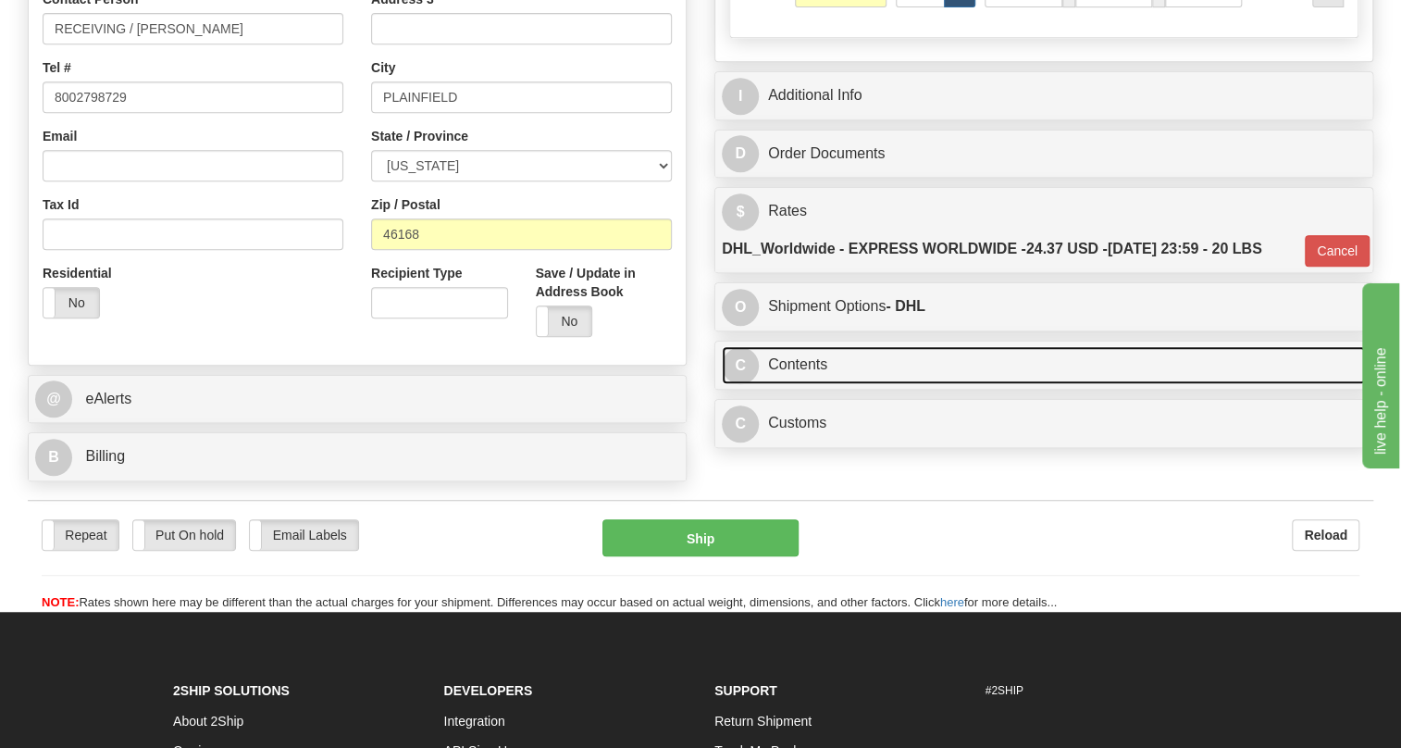
click at [819, 384] on link "C Contents" at bounding box center [1044, 365] width 644 height 38
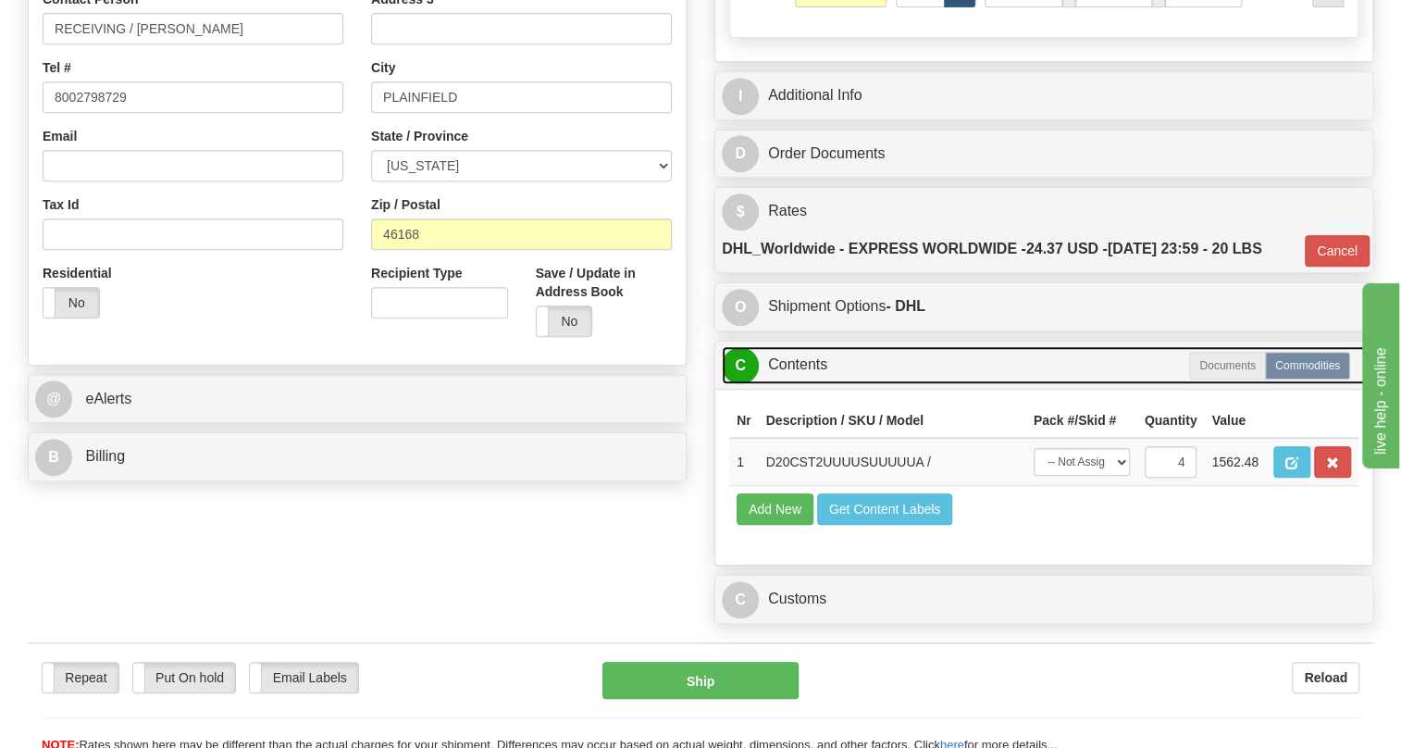
click at [819, 384] on link "C Contents" at bounding box center [1044, 365] width 644 height 38
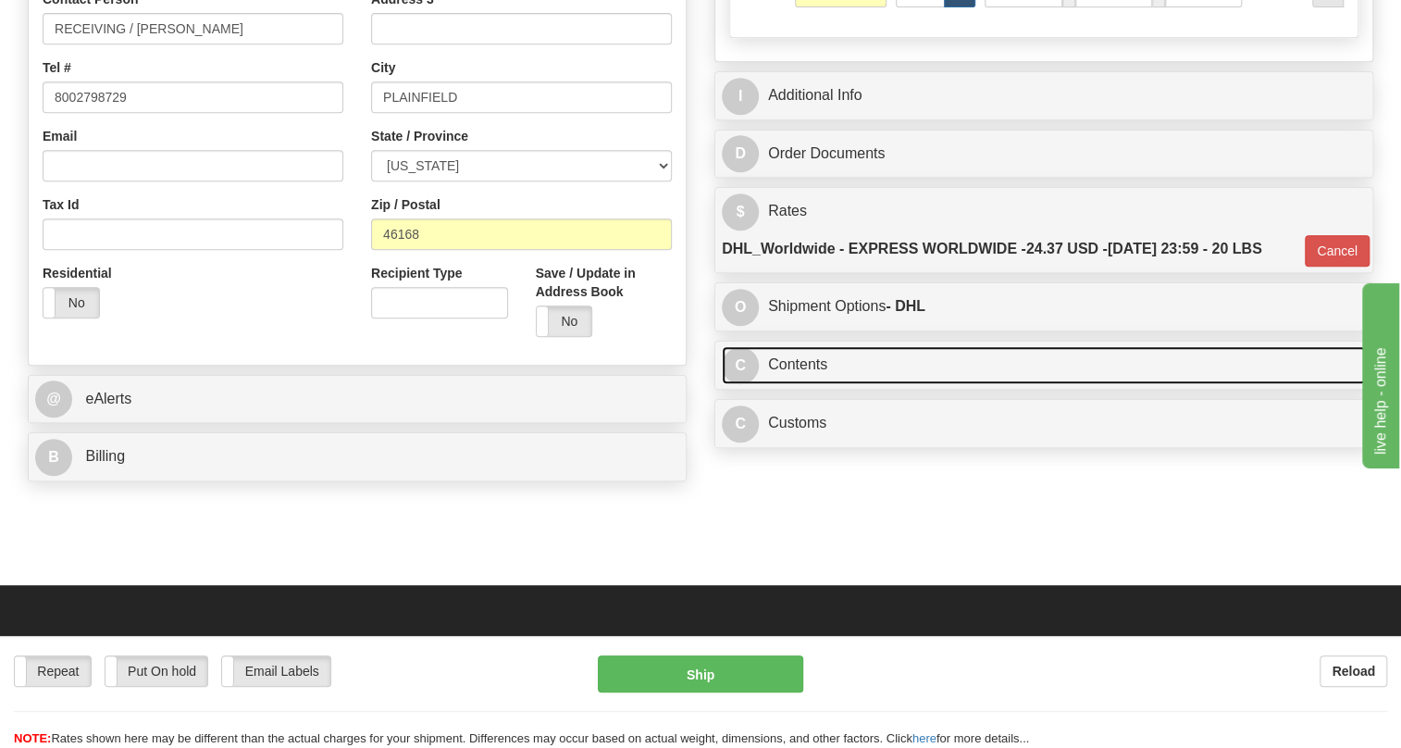
click at [809, 384] on link "C Contents" at bounding box center [1044, 365] width 644 height 38
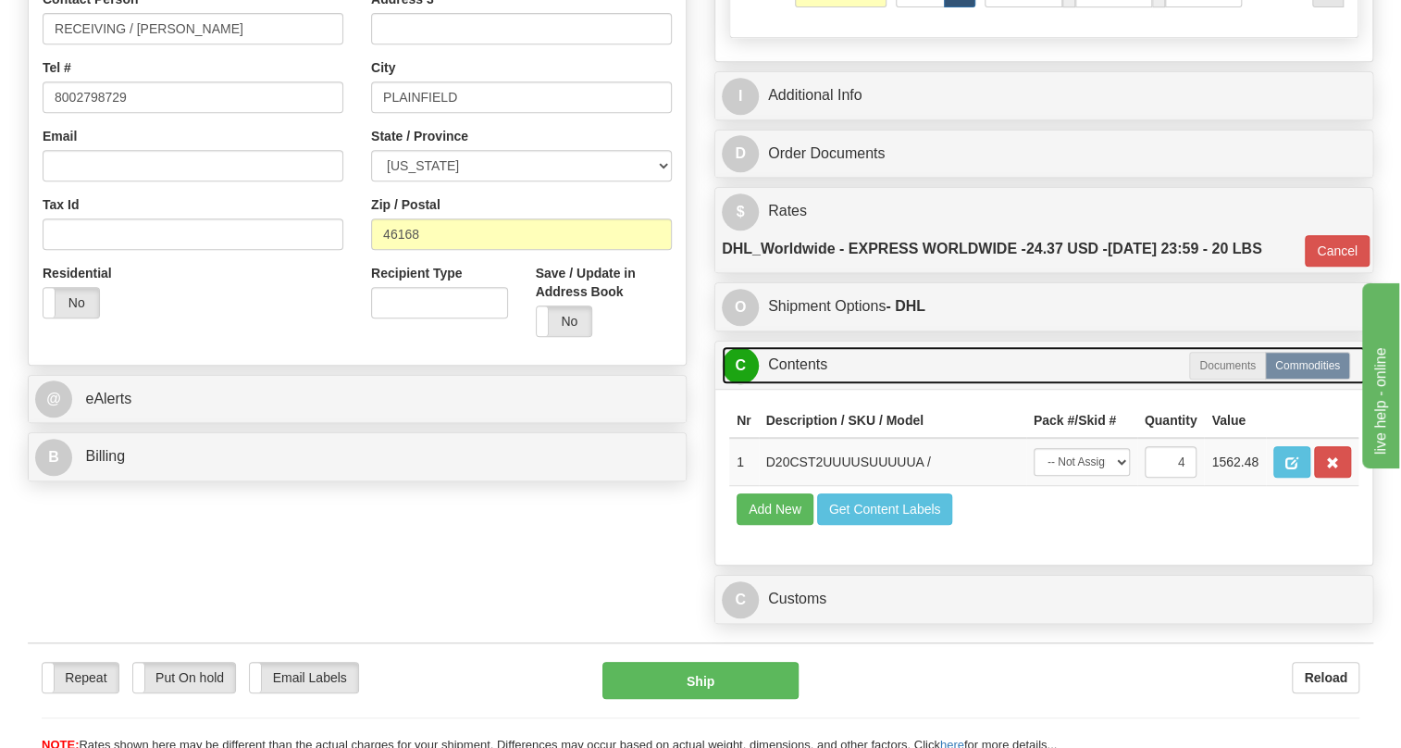
click at [809, 384] on link "C Contents" at bounding box center [1044, 365] width 644 height 38
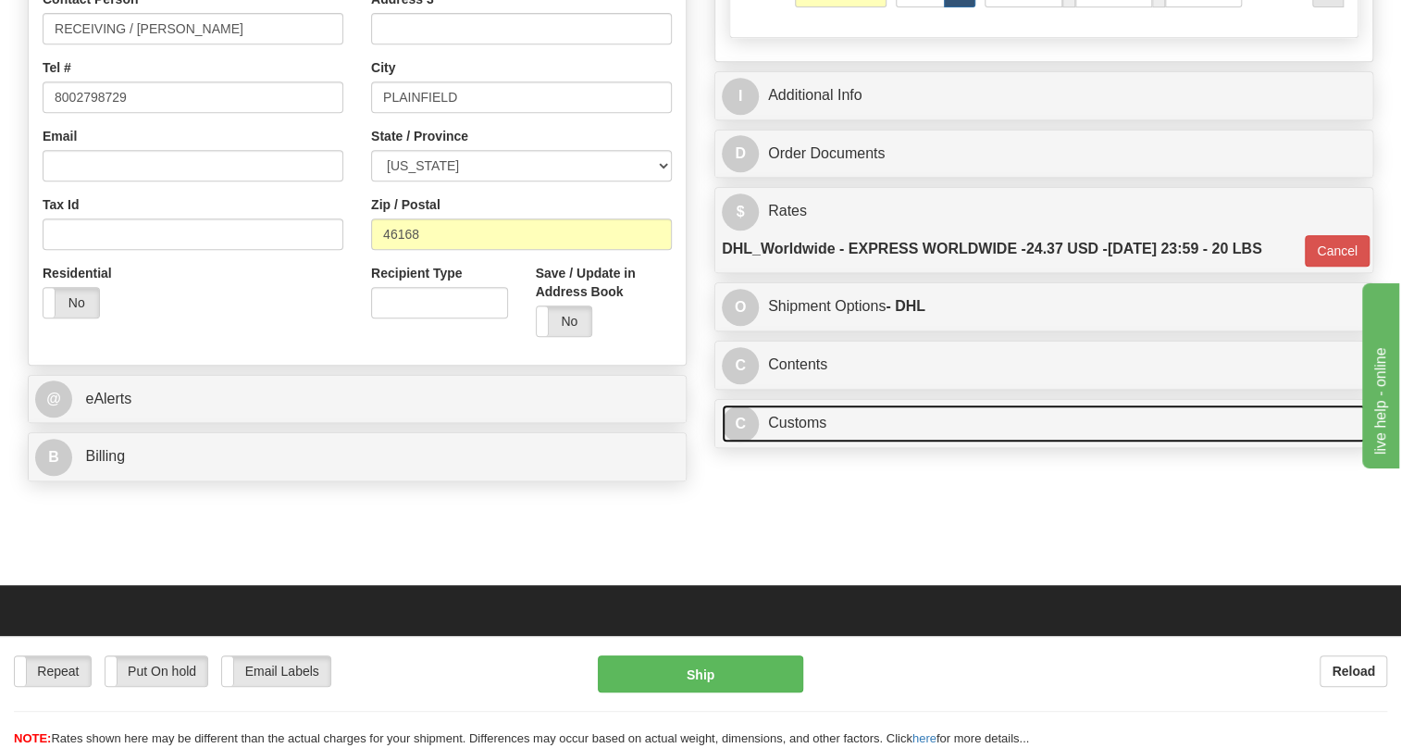
click at [806, 442] on link "C Customs" at bounding box center [1044, 423] width 644 height 38
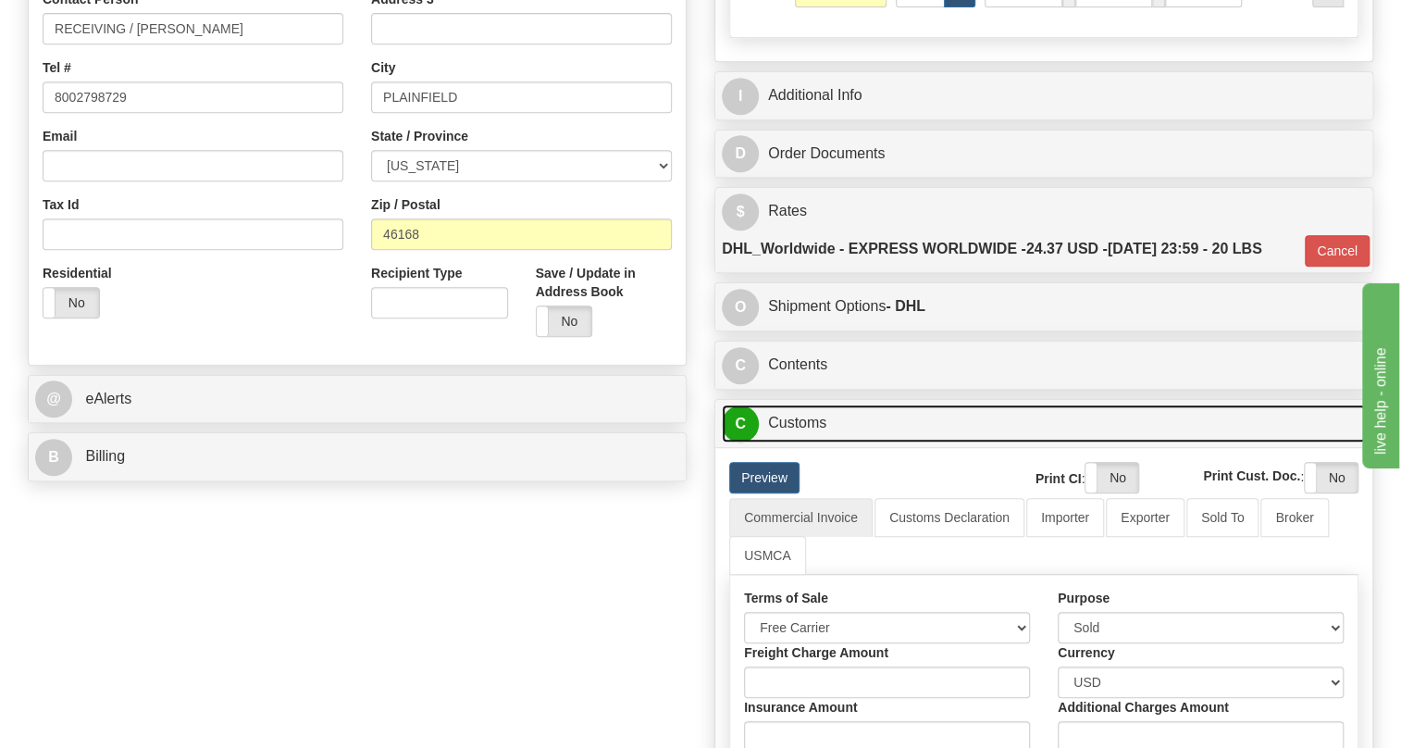
click at [806, 442] on link "C Customs" at bounding box center [1044, 423] width 644 height 38
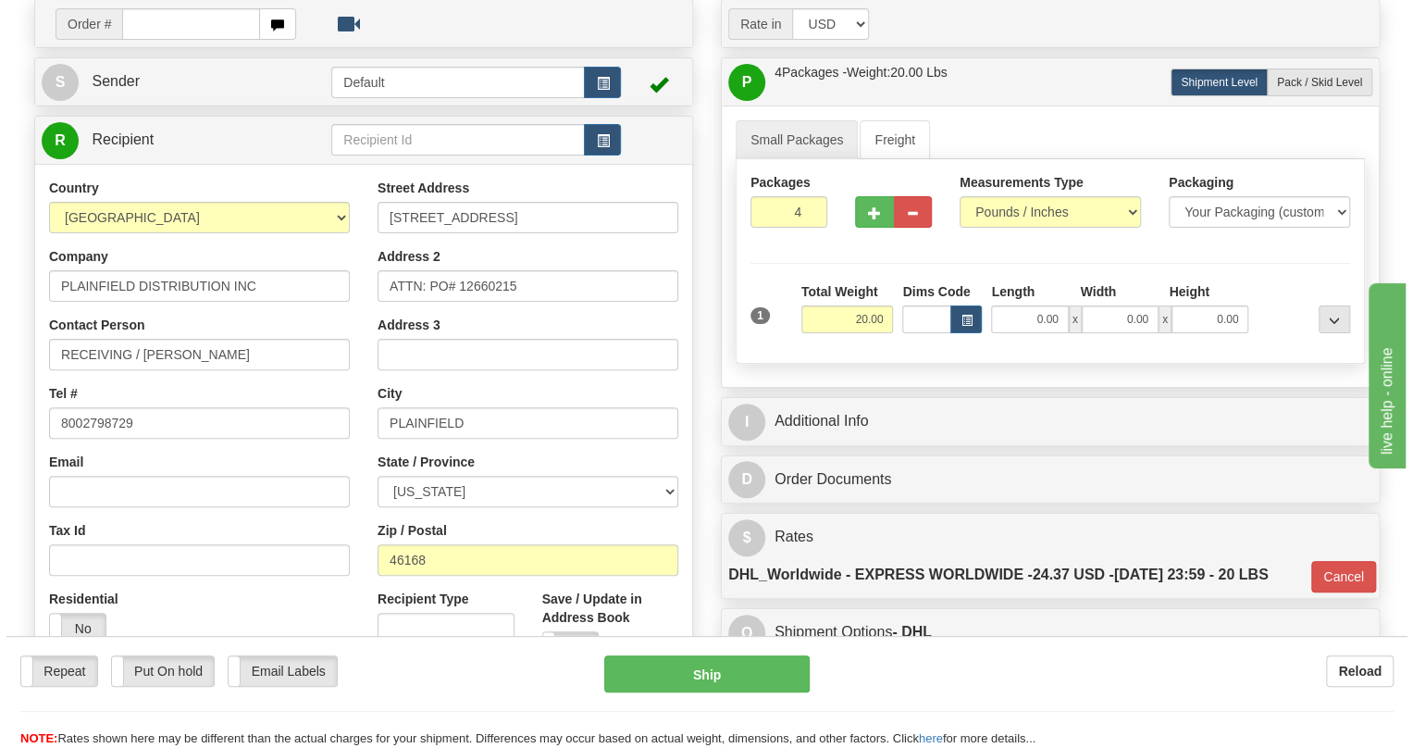
scroll to position [121, 0]
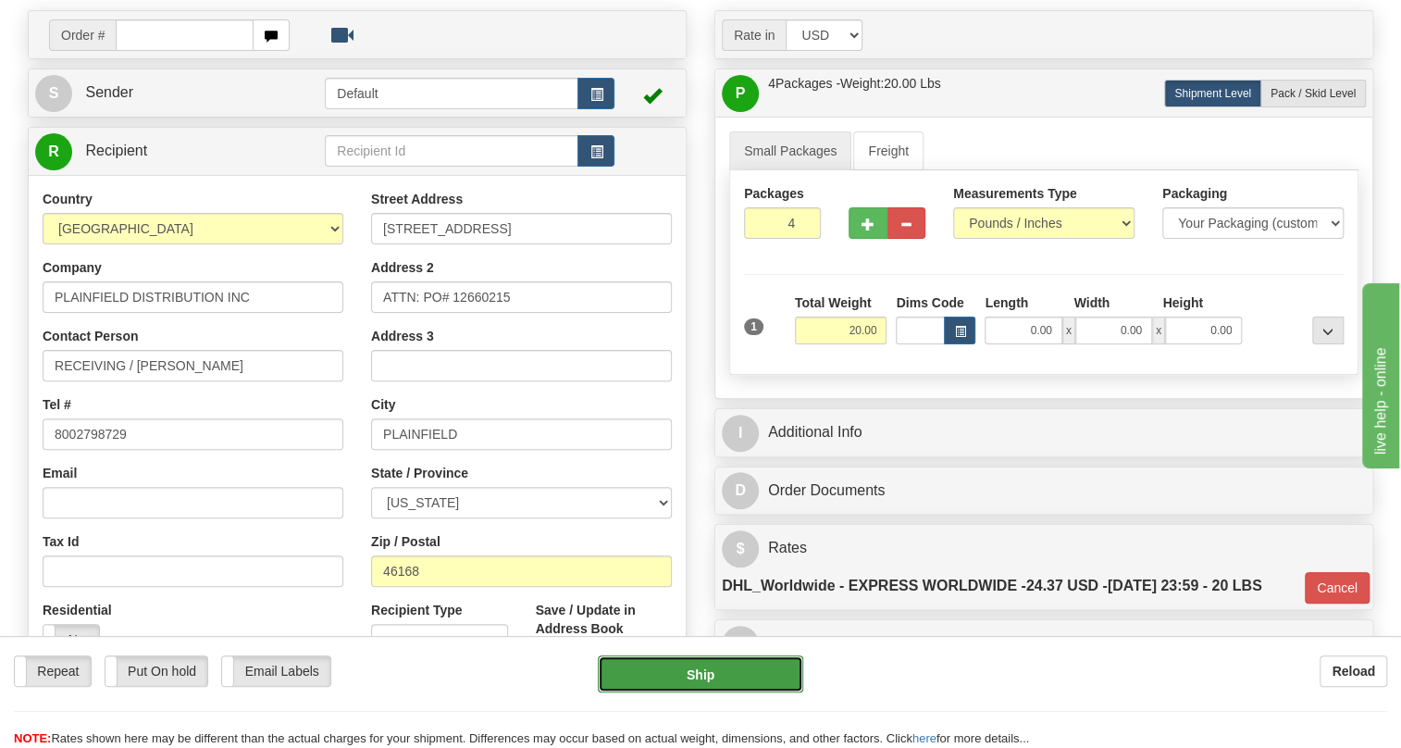
click at [702, 679] on button "Ship" at bounding box center [700, 673] width 205 height 37
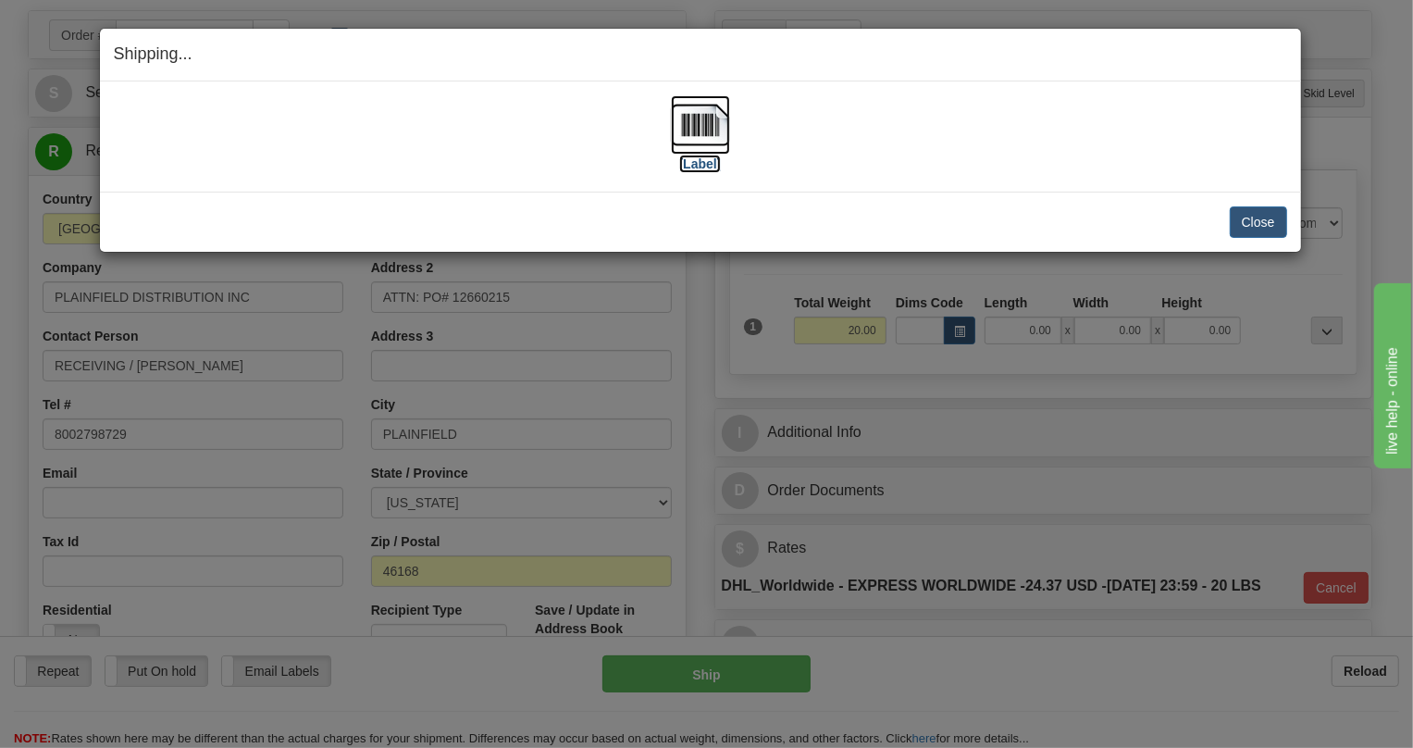
click at [701, 121] on img at bounding box center [700, 124] width 59 height 59
click at [1266, 221] on button "Close" at bounding box center [1258, 221] width 57 height 31
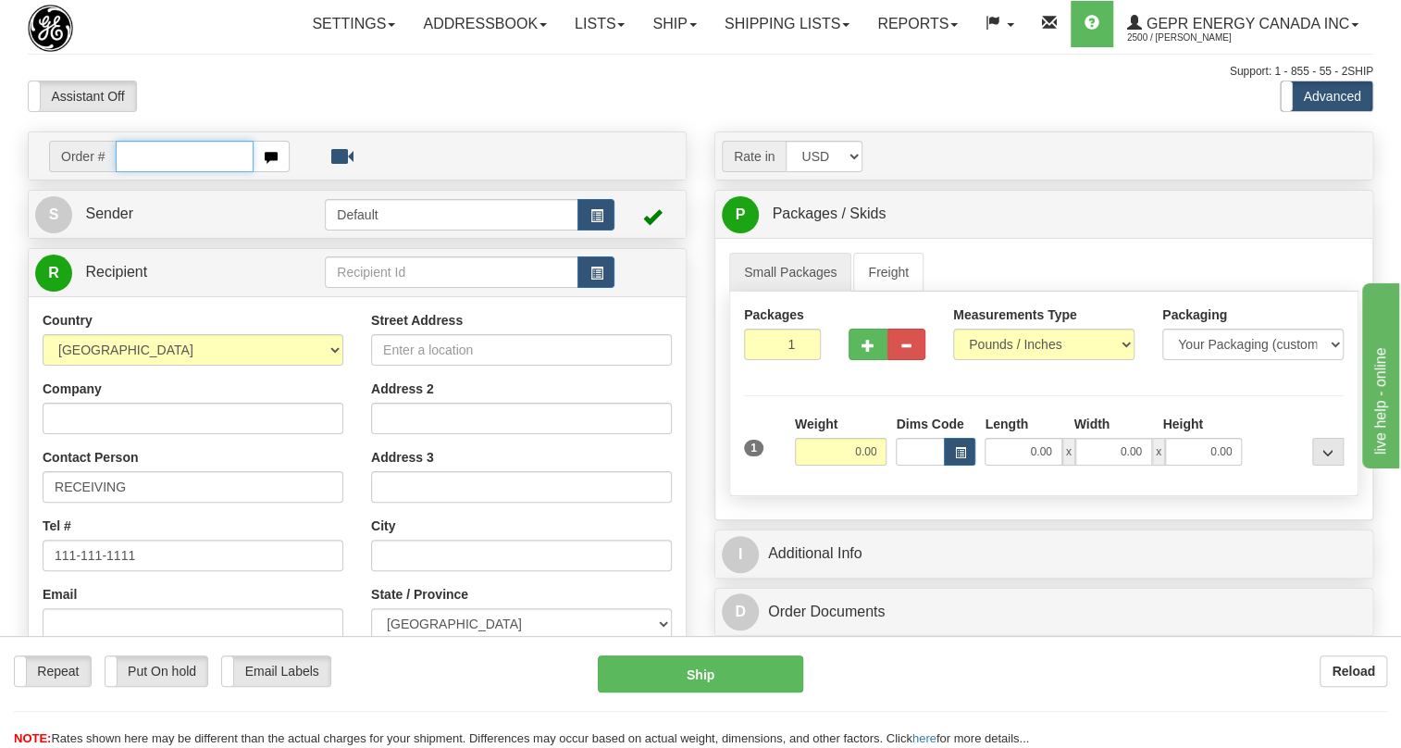
click at [165, 172] on input "text" at bounding box center [185, 156] width 138 height 31
paste input "0086700263"
click at [139, 172] on input "0086700263" at bounding box center [185, 156] width 138 height 31
type input "86700263"
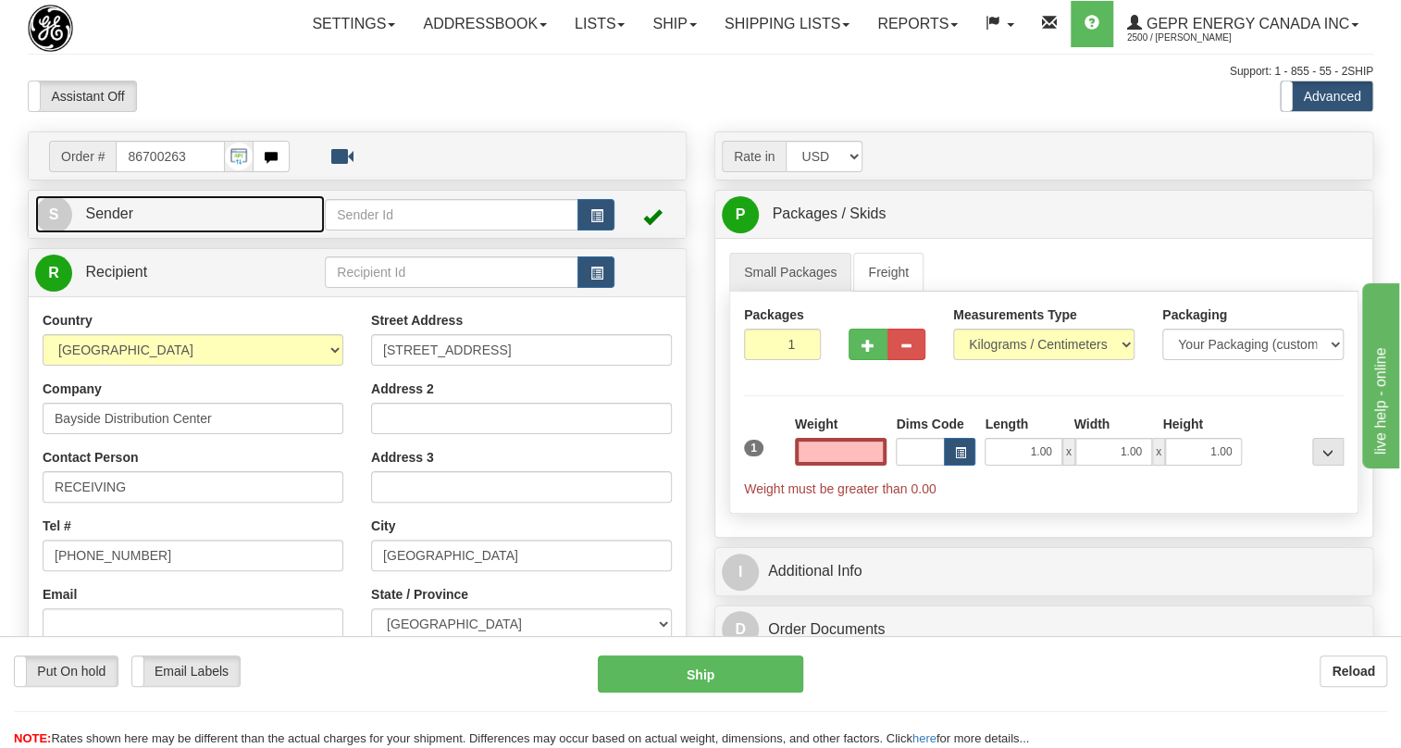
type input "0.00"
click at [118, 221] on span "Sender" at bounding box center [109, 213] width 48 height 16
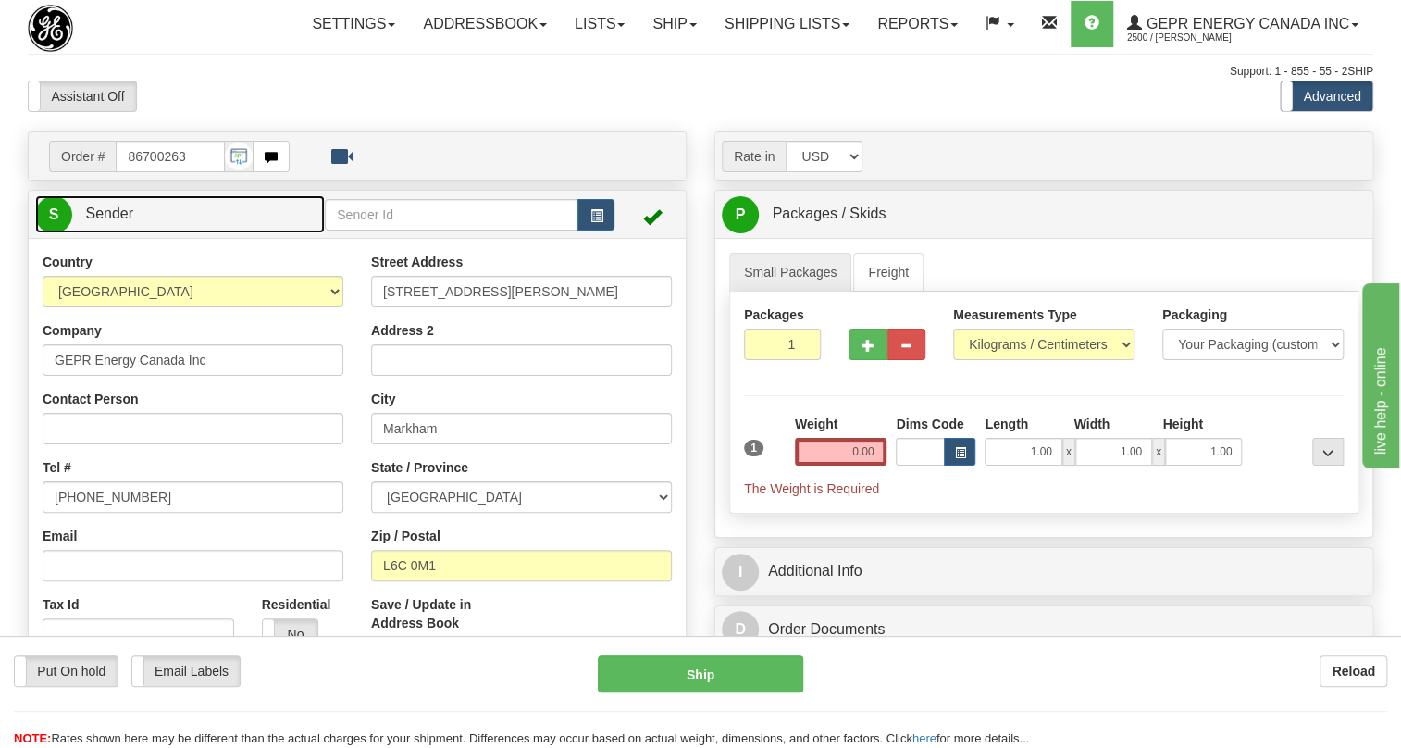
type input "MARKHAM"
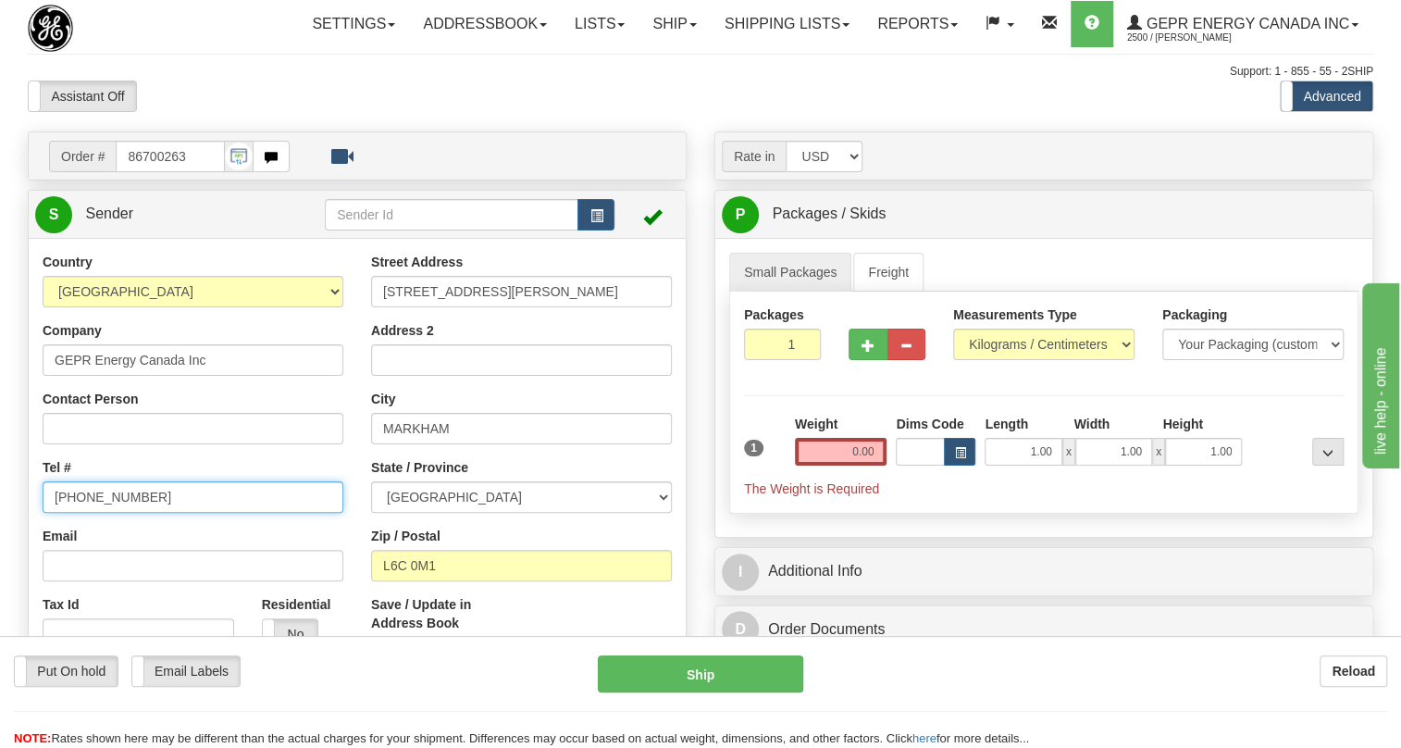
click at [118, 513] on input "[PHONE_NUMBER]" at bounding box center [193, 496] width 301 height 31
paste input "[PHONE_NUMBER]"
type input "[PHONE_NUMBER]"
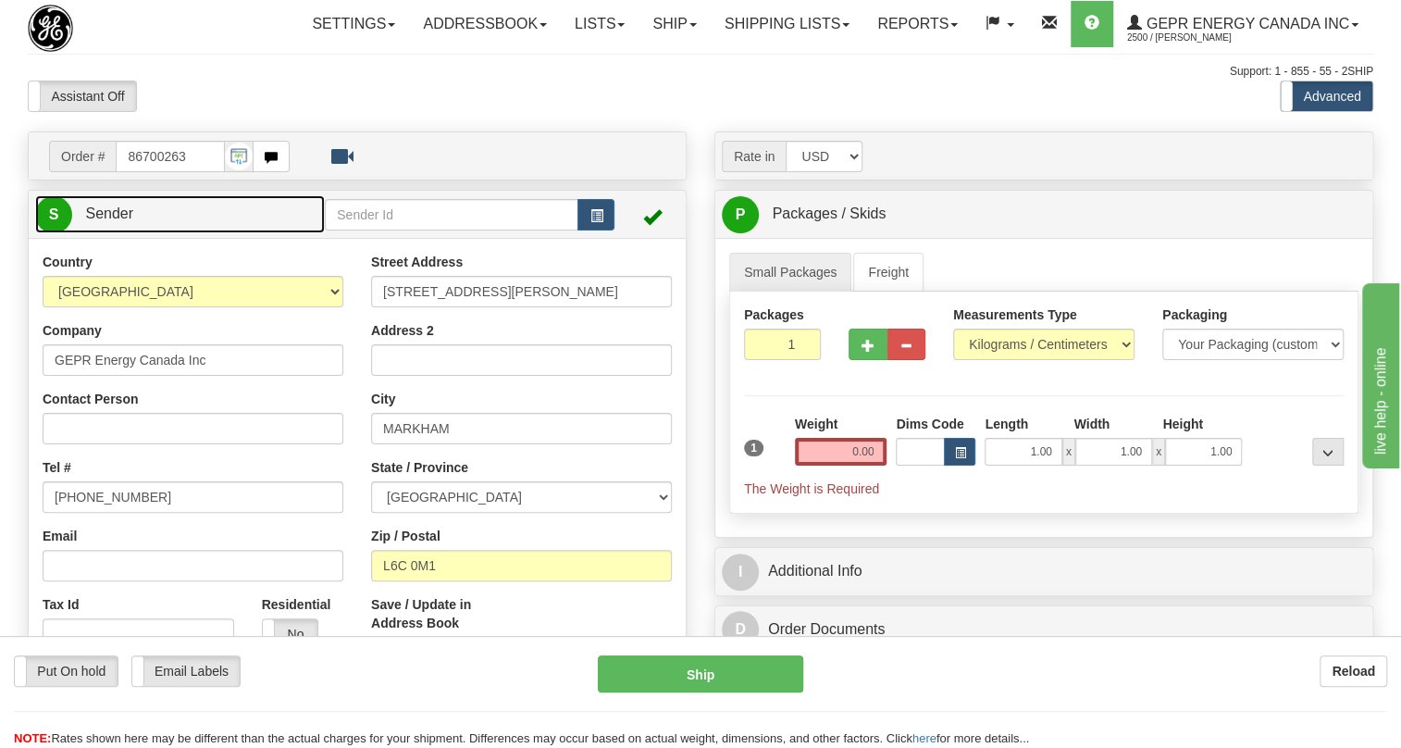
click at [117, 233] on link "S Sender" at bounding box center [180, 214] width 290 height 38
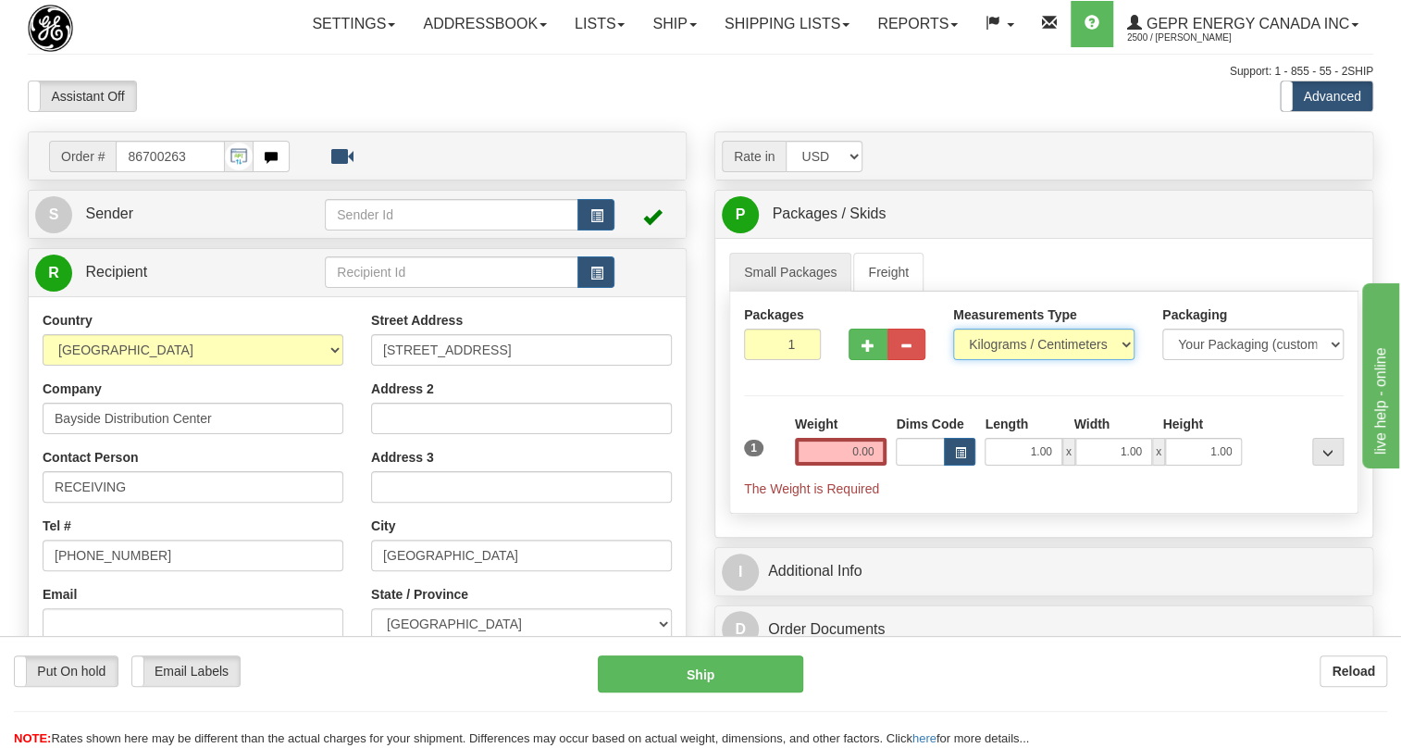
click at [1001, 360] on select "Pounds / Inches Kilograms / Centimeters" at bounding box center [1043, 344] width 181 height 31
select select "0"
click at [953, 360] on select "Pounds / Inches Kilograms / Centimeters" at bounding box center [1043, 344] width 181 height 31
click at [827, 466] on input "0.00" at bounding box center [841, 452] width 93 height 28
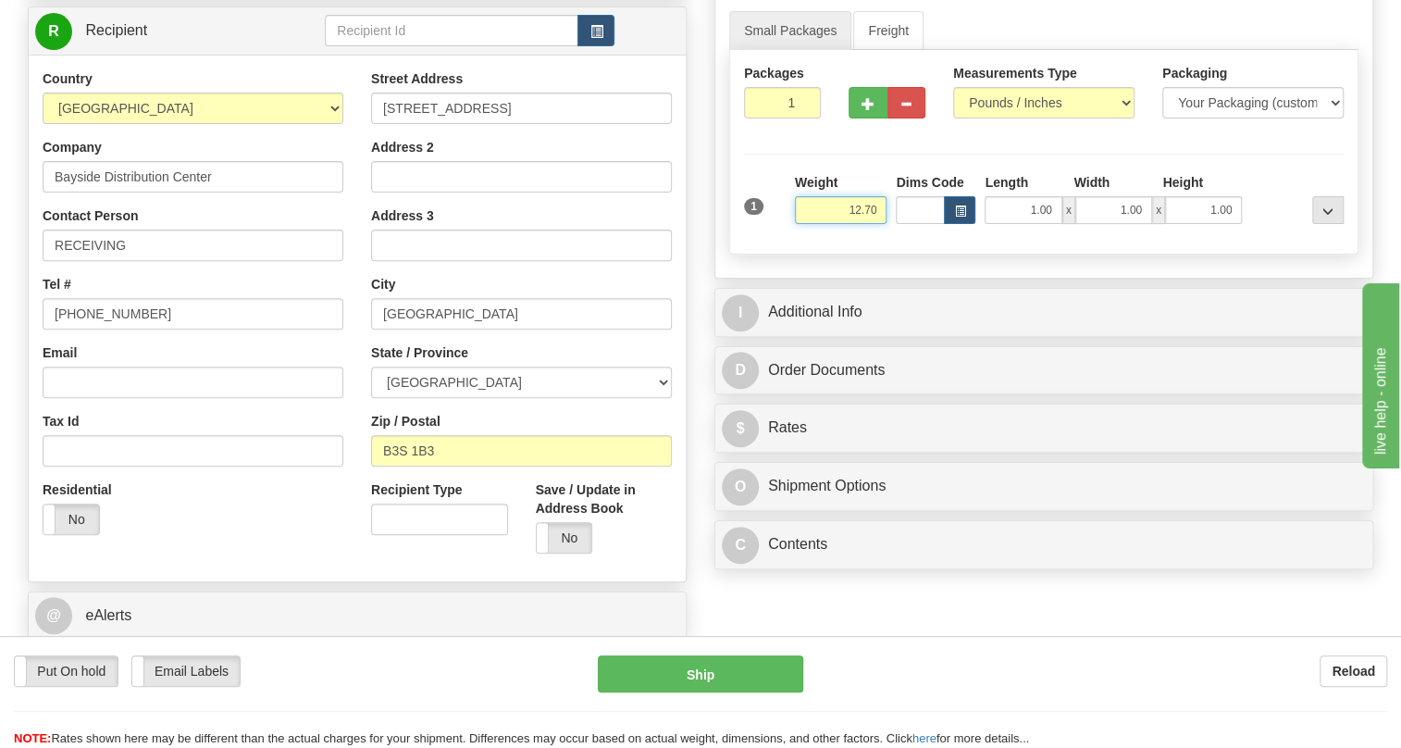
scroll to position [252, 0]
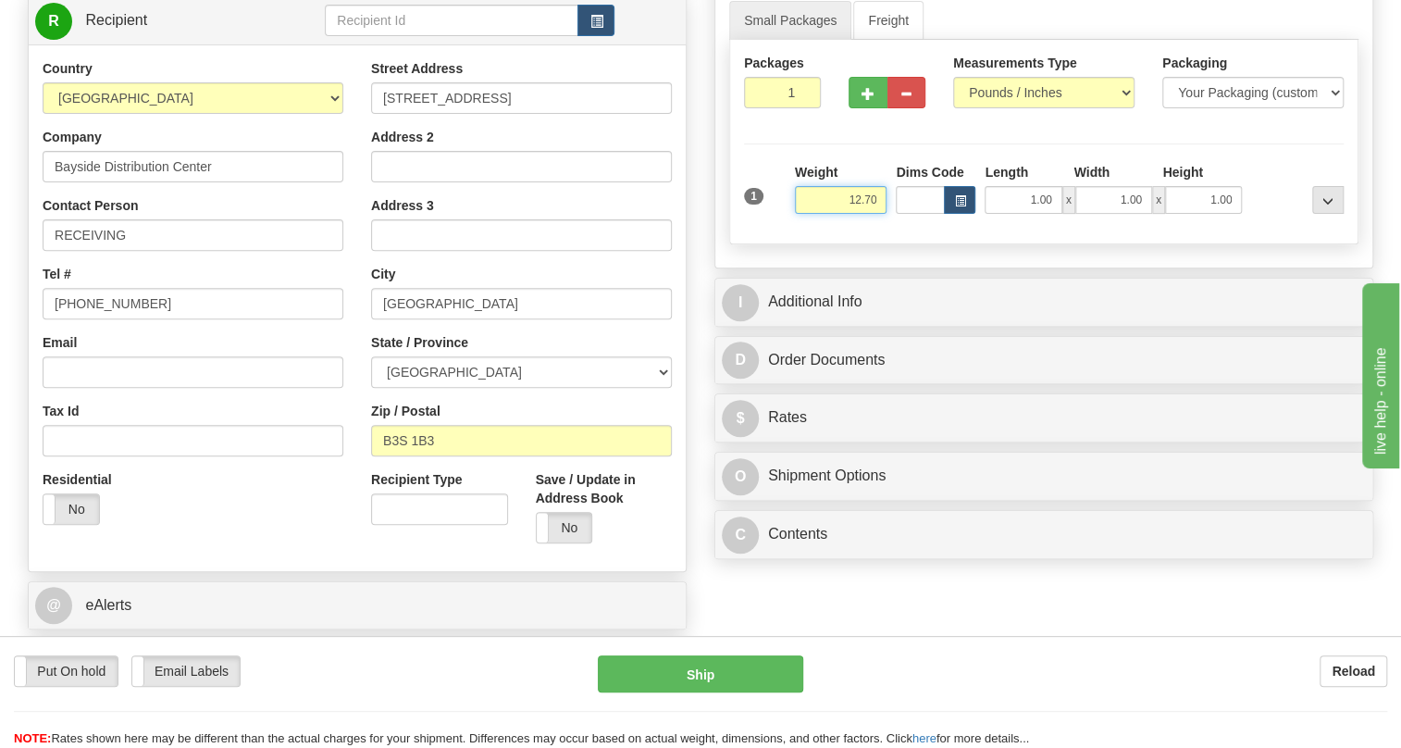
type input "12.70"
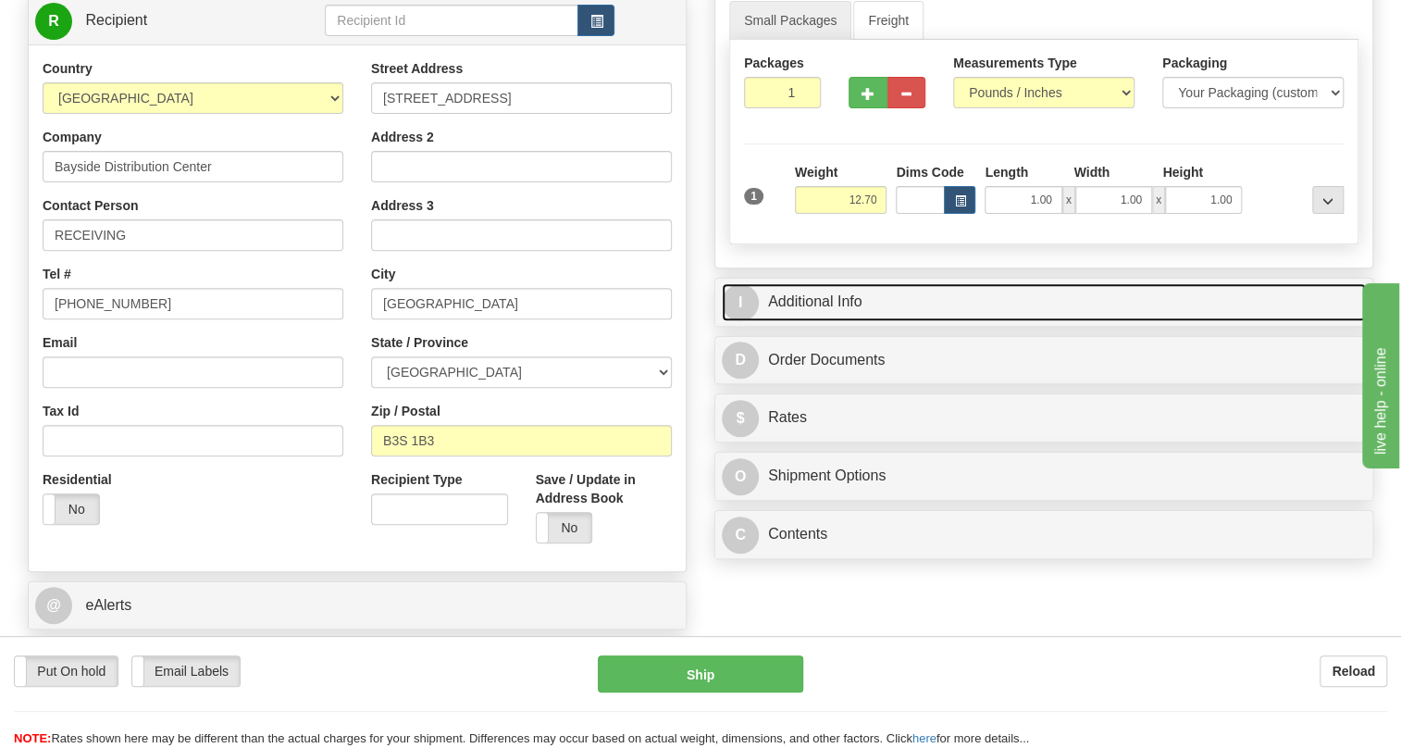
click at [827, 321] on link "I Additional Info" at bounding box center [1044, 302] width 644 height 38
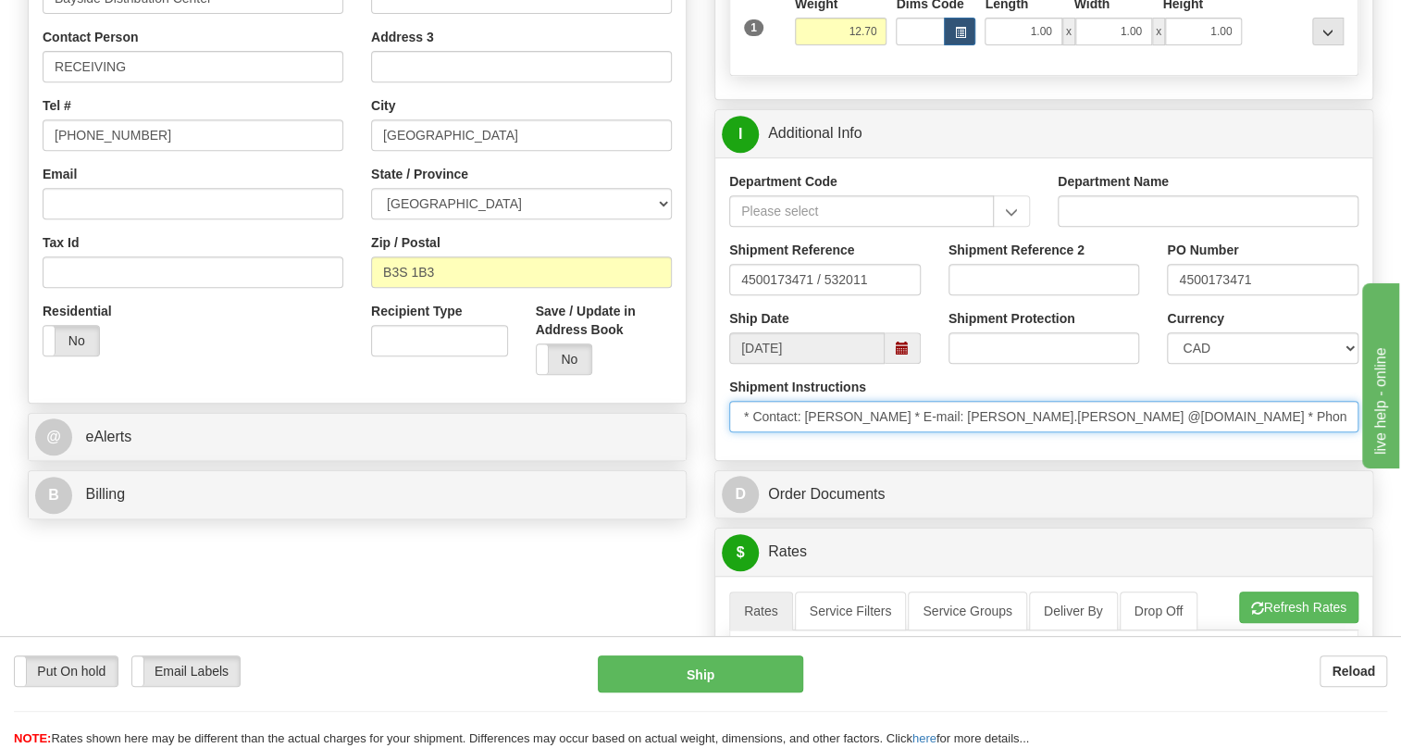
scroll to position [0, 240]
drag, startPoint x: 1080, startPoint y: 468, endPoint x: 896, endPoint y: 469, distance: 184.2
click at [896, 432] on input "* COLLECT Ship via DHL Account 960374683 * Bayside Distribution Center * [STREE…" at bounding box center [1043, 416] width 629 height 31
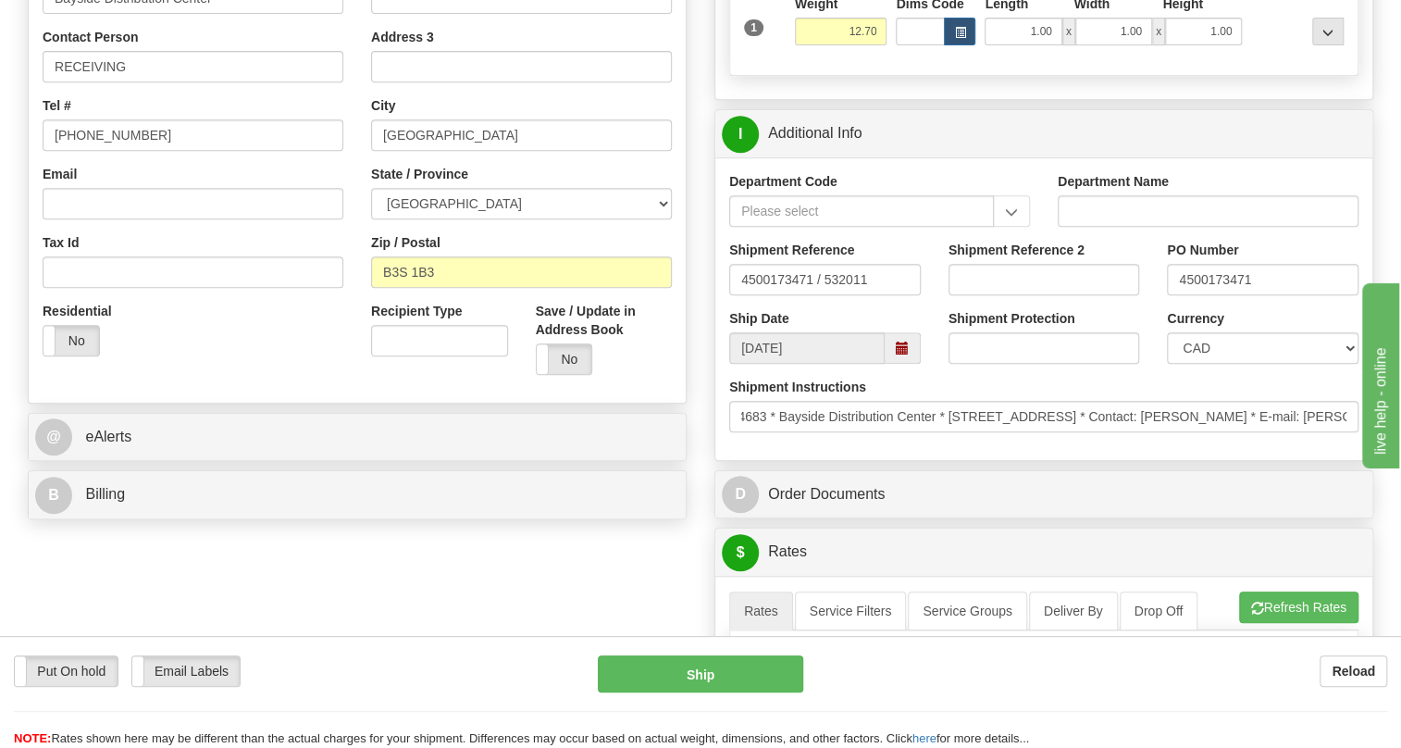
scroll to position [0, 0]
click at [833, 446] on div "Shipment Instructions * COLLECT Ship via DHL Account 960374683 * Bayside Distri…" at bounding box center [1043, 412] width 657 height 68
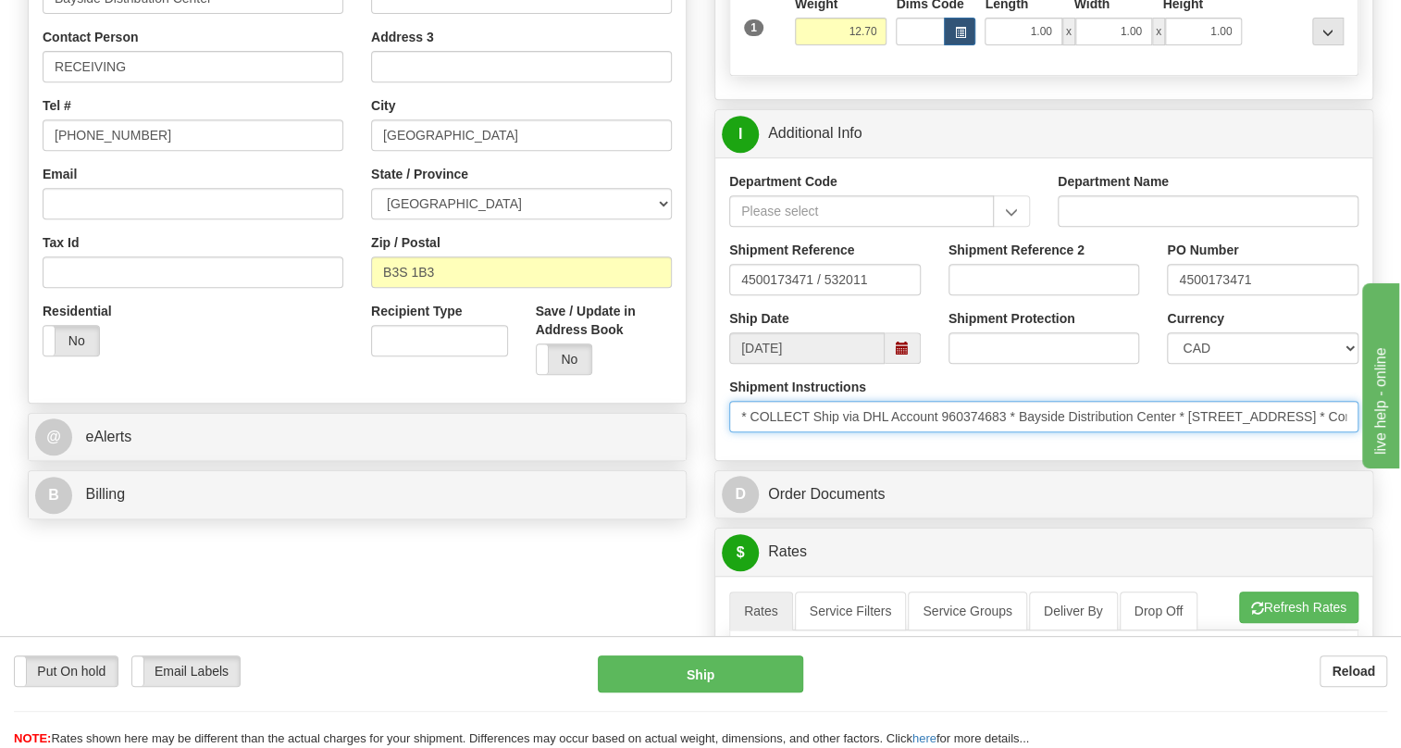
click at [972, 432] on input "* COLLECT Ship via DHL Account 960374683 * Bayside Distribution Center * [STREE…" at bounding box center [1043, 416] width 629 height 31
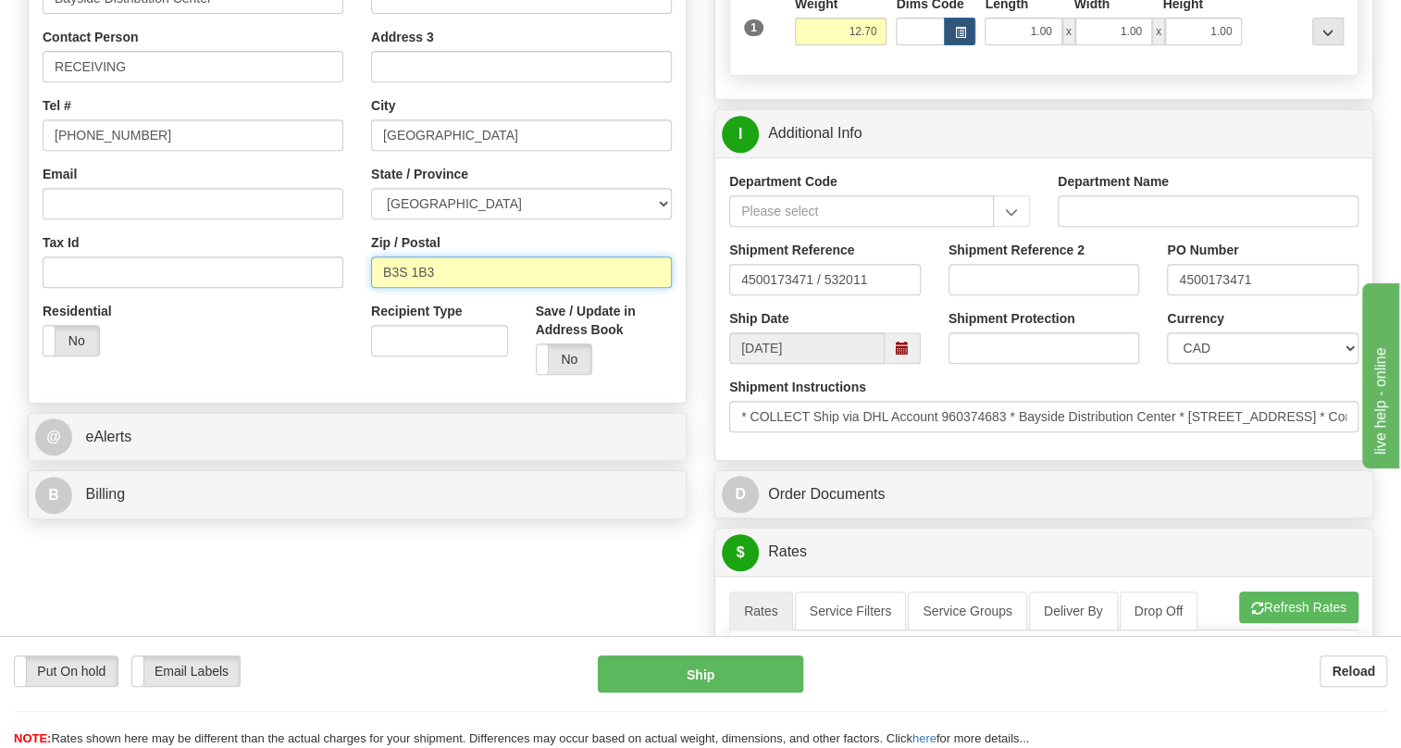
drag, startPoint x: 436, startPoint y: 309, endPoint x: 386, endPoint y: 323, distance: 51.9
click at [386, 288] on input "B3S 1B3" at bounding box center [521, 271] width 301 height 31
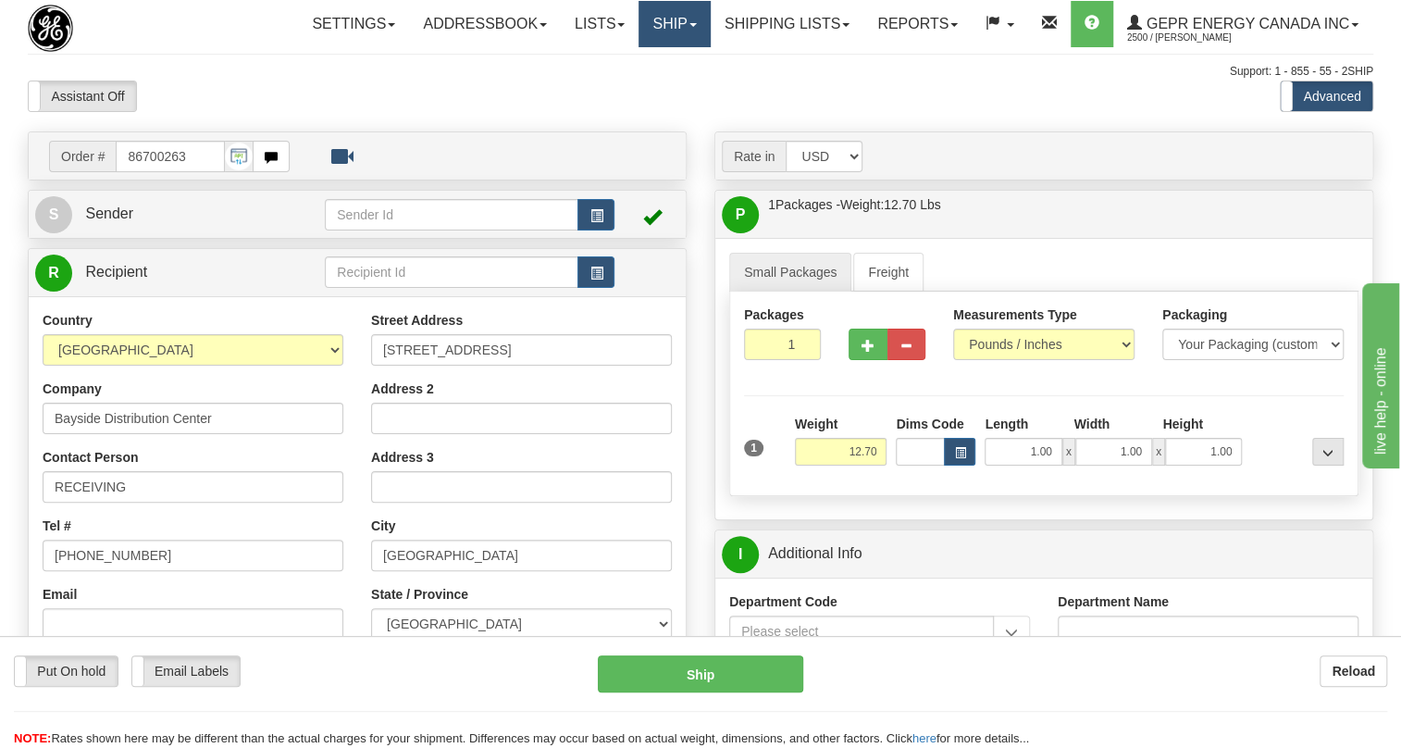
click at [690, 23] on span at bounding box center [693, 25] width 7 height 4
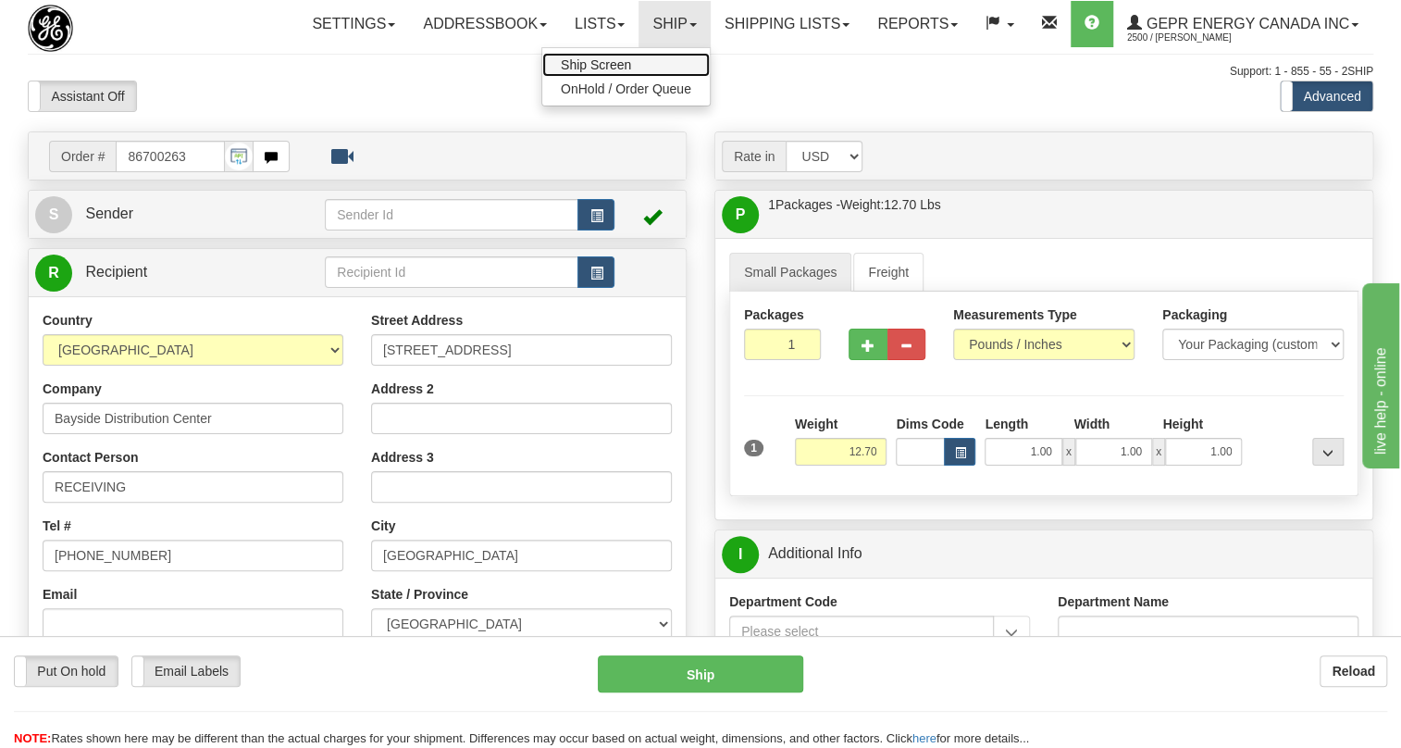
click at [602, 58] on span "Ship Screen" at bounding box center [596, 64] width 70 height 15
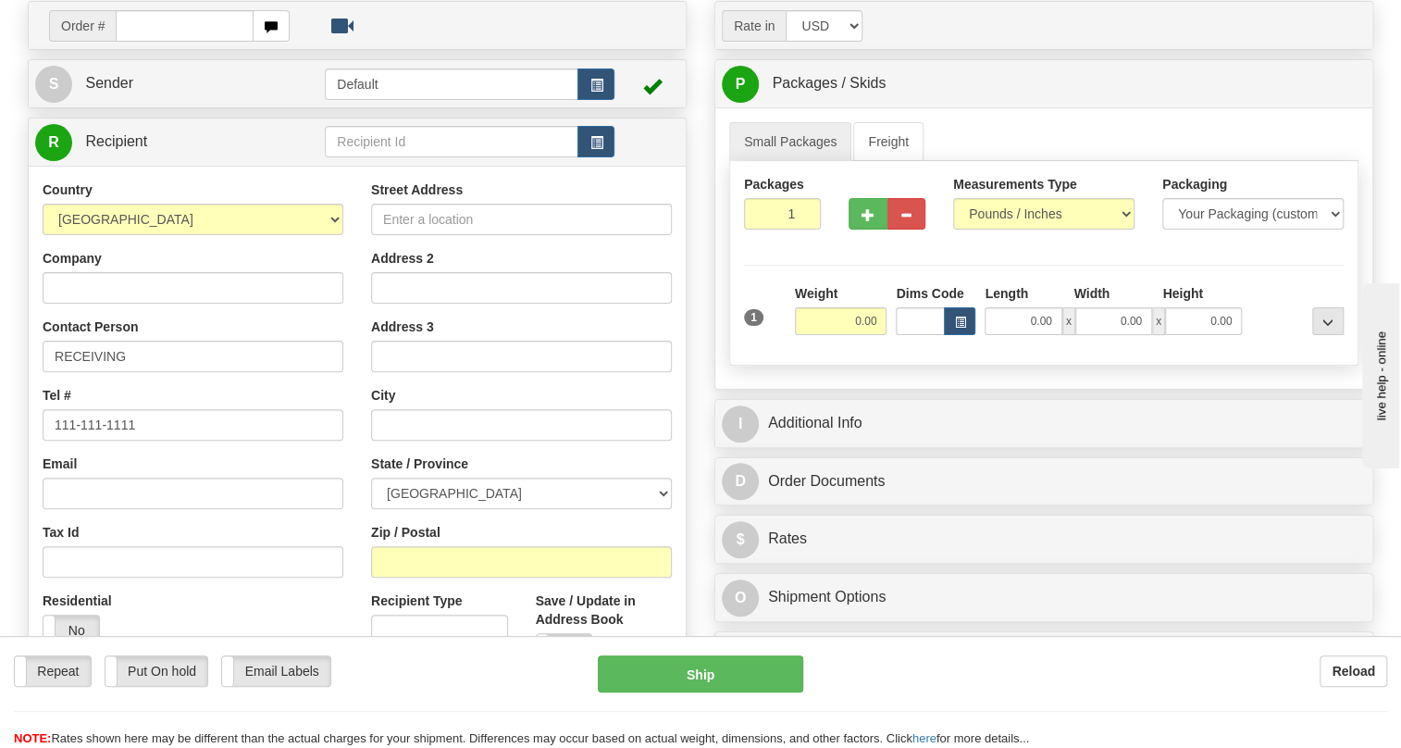
scroll to position [168, 0]
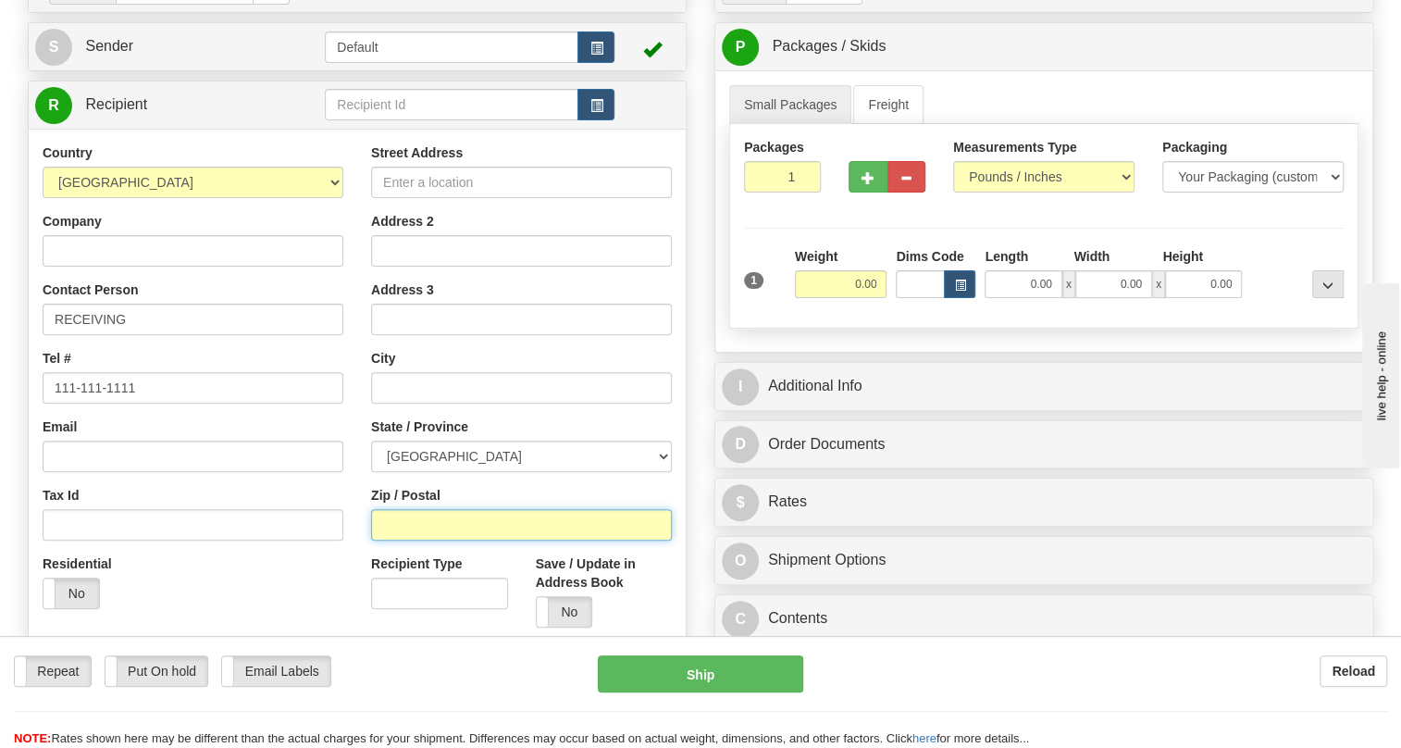
click at [397, 541] on input "Zip / Postal" at bounding box center [521, 524] width 301 height 31
paste input "B3S 1B3"
type input "B3S 1B3"
click at [355, 443] on div "Country [GEOGRAPHIC_DATA] [GEOGRAPHIC_DATA] [GEOGRAPHIC_DATA] [GEOGRAPHIC_DATA]…" at bounding box center [193, 382] width 329 height 479
type input "[GEOGRAPHIC_DATA]"
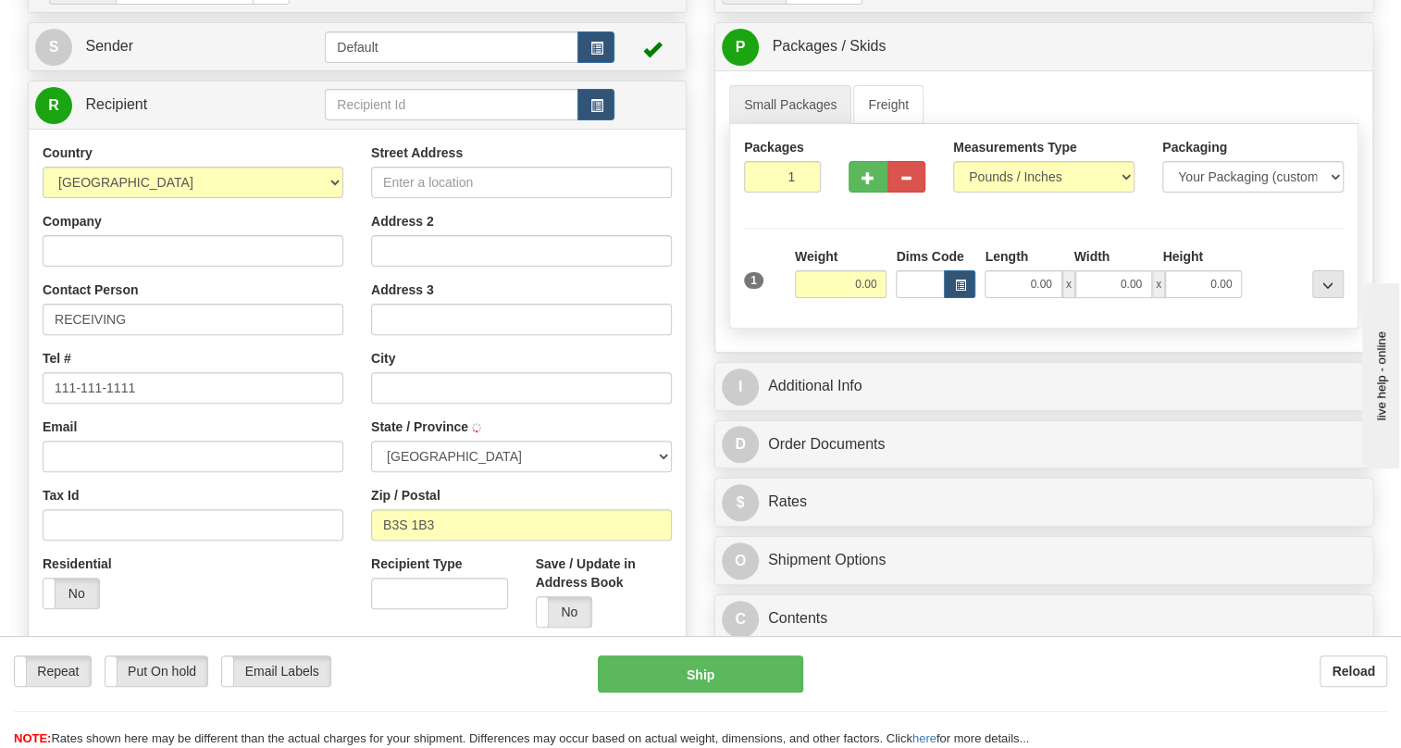
select select "NS"
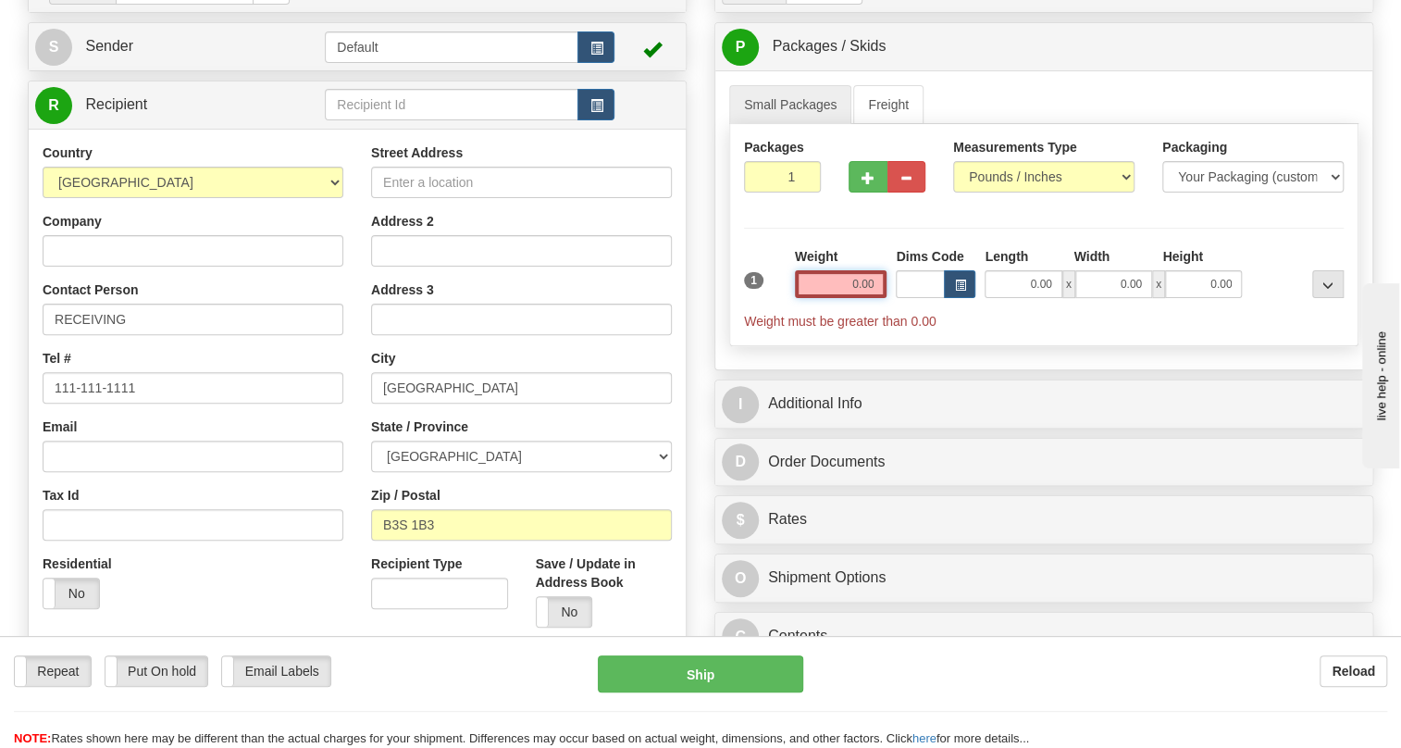
click at [841, 298] on input "0.00" at bounding box center [841, 284] width 93 height 28
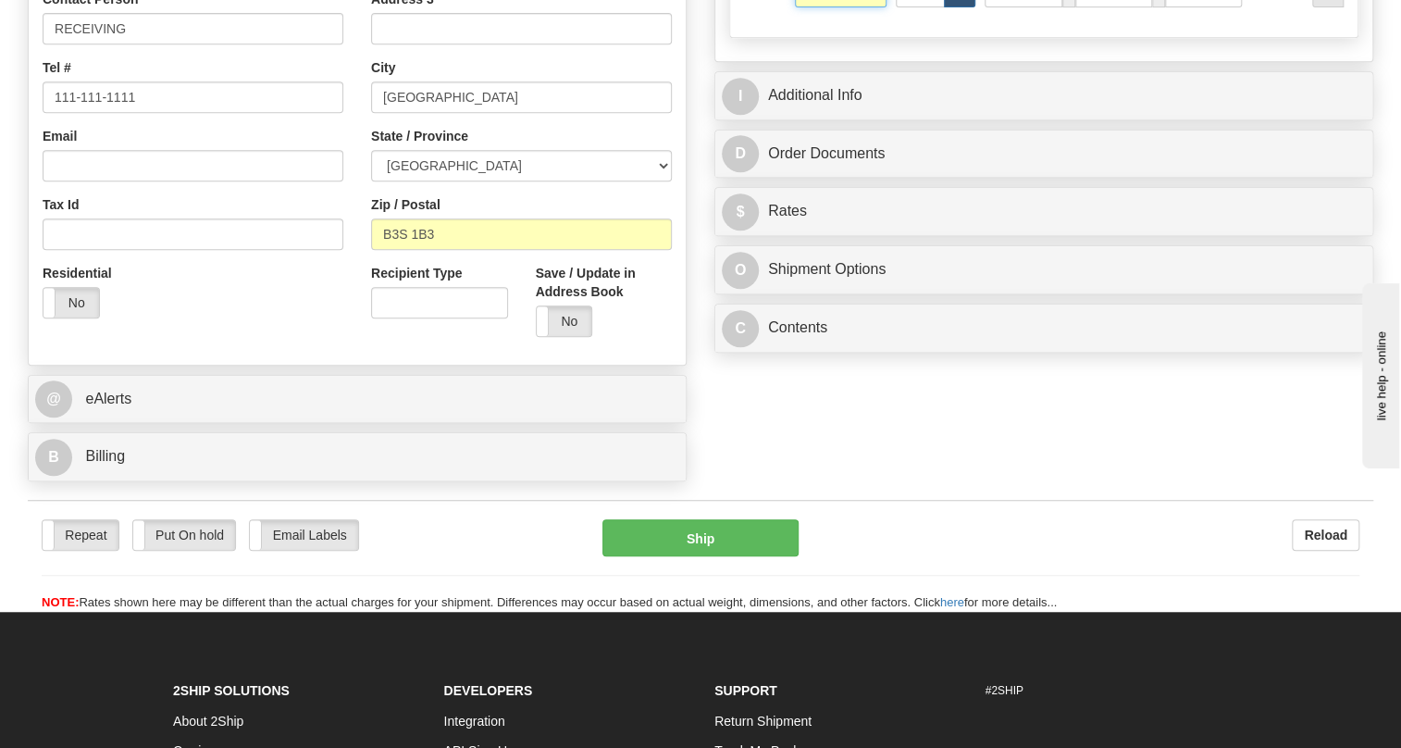
scroll to position [504, 0]
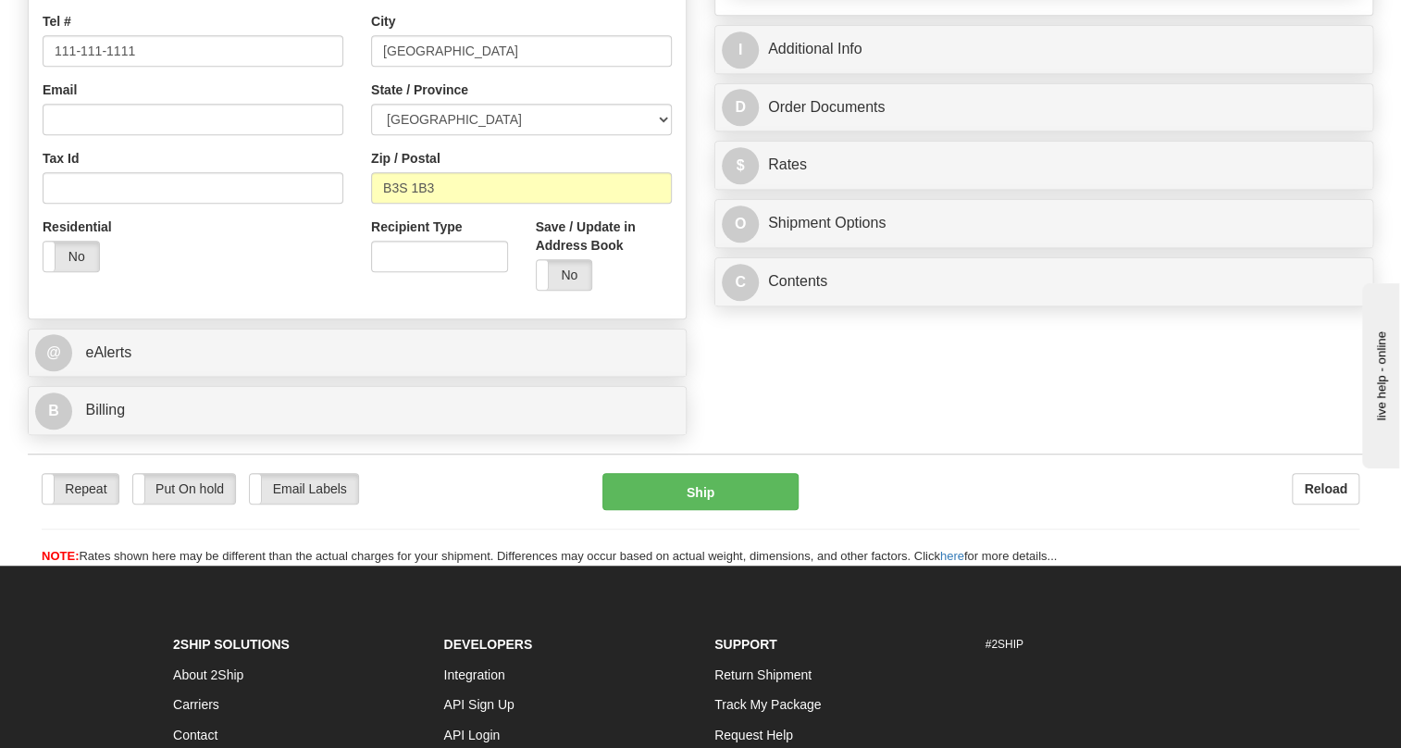
type input "12.70"
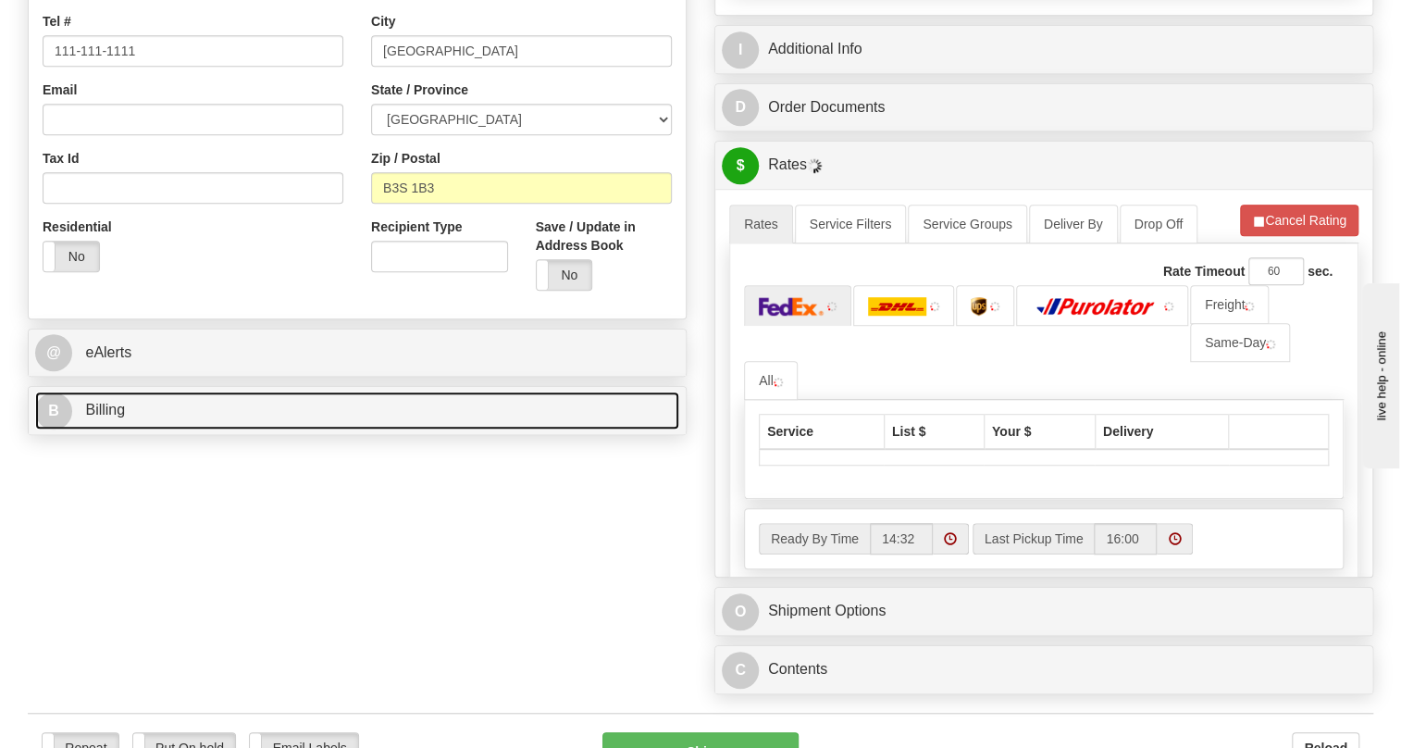
click at [116, 417] on span "Billing" at bounding box center [105, 410] width 40 height 16
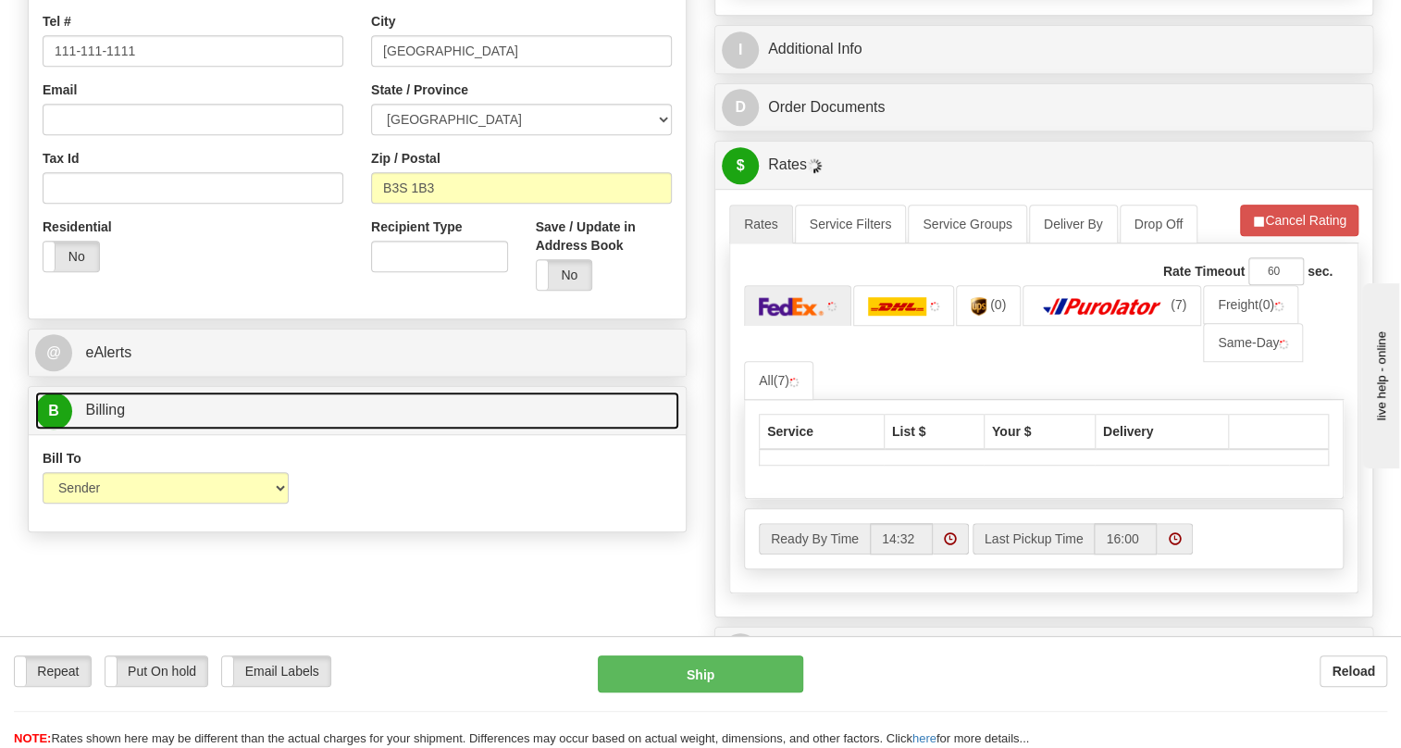
click at [116, 417] on span "Billing" at bounding box center [105, 410] width 40 height 16
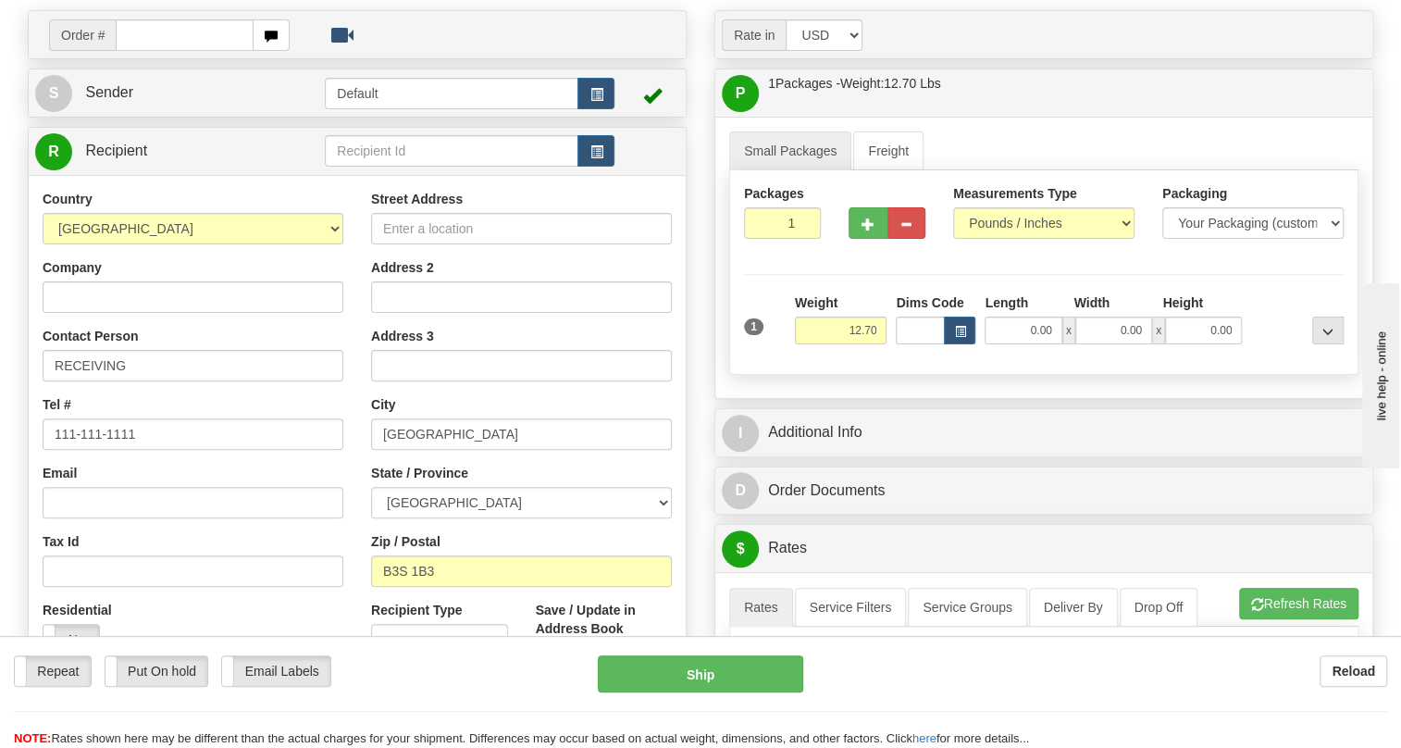
scroll to position [0, 0]
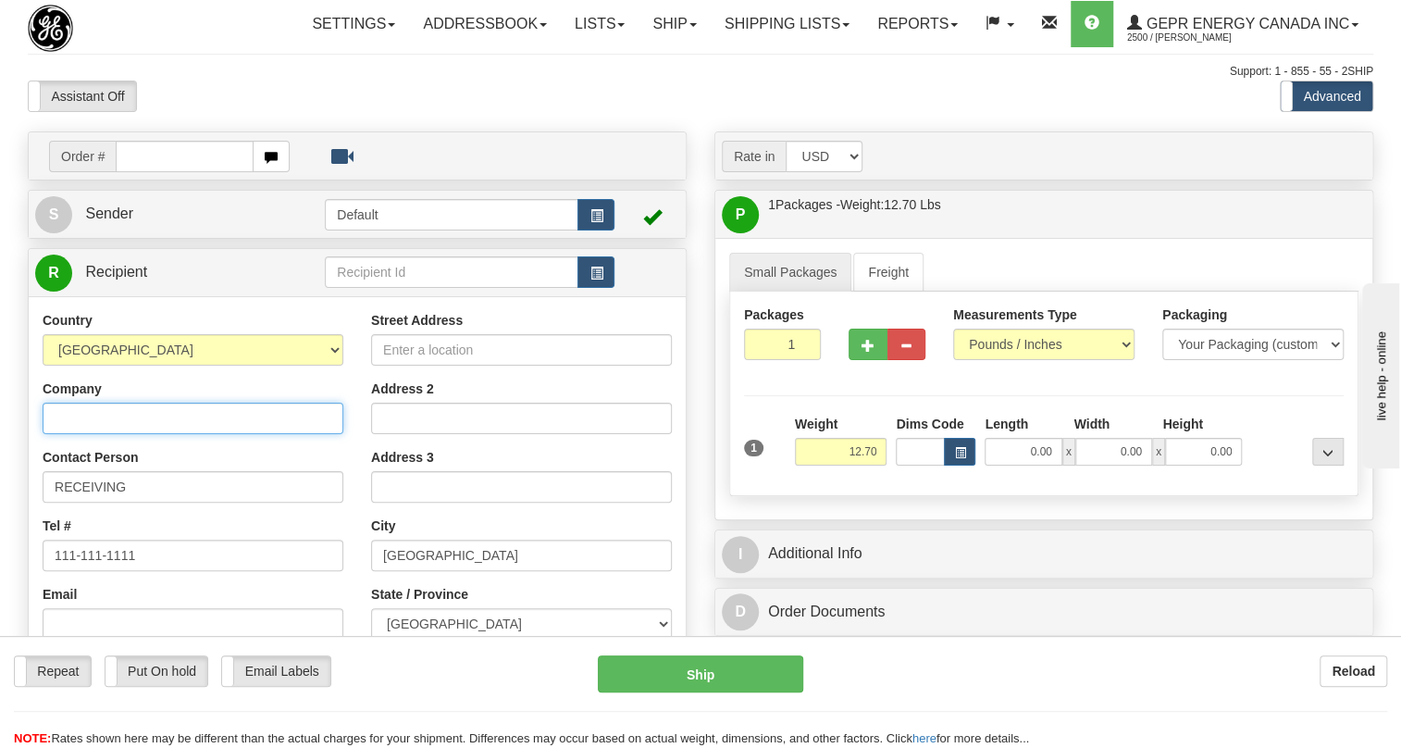
click at [78, 434] on input "Company" at bounding box center [193, 418] width 301 height 31
paste input "Bayside Distribution Center"
type input "Bayside Distribution Center"
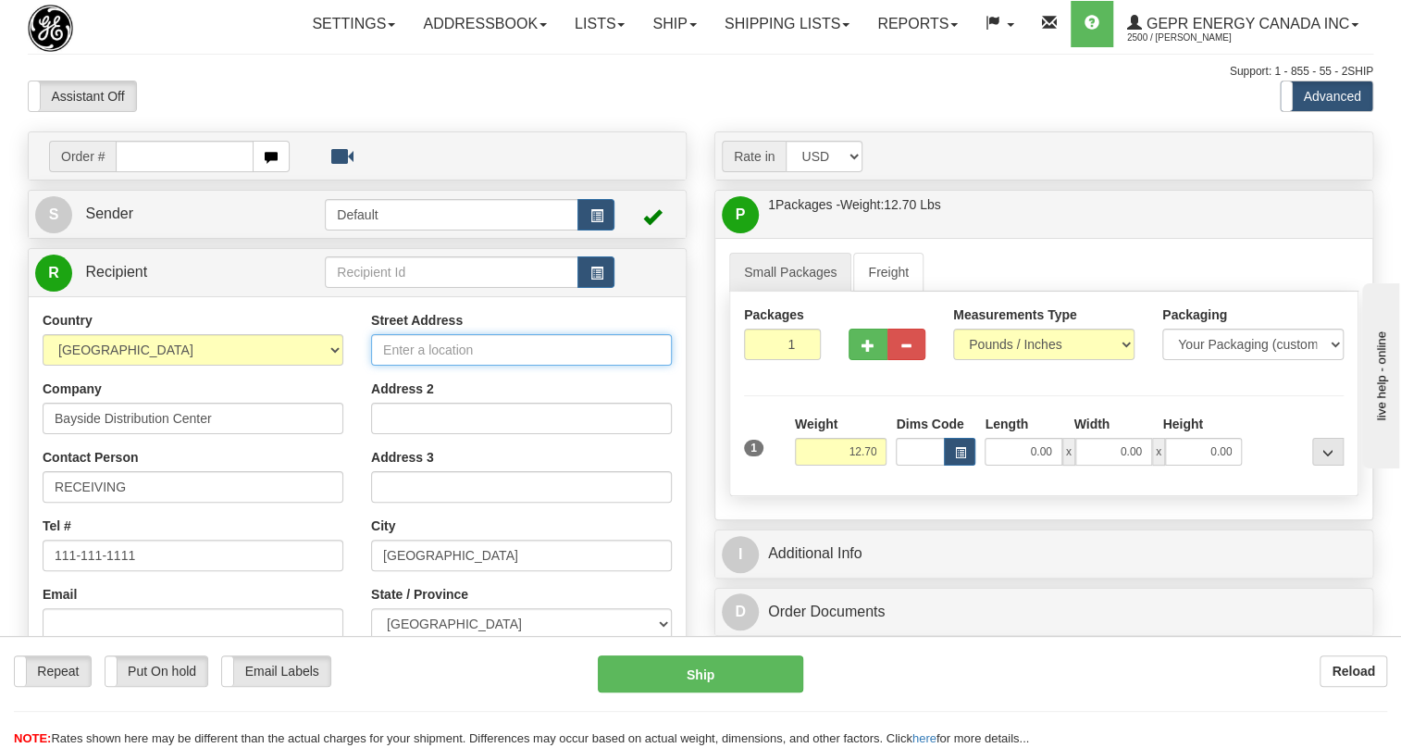
click at [389, 366] on input "Street Address" at bounding box center [521, 349] width 301 height 31
paste input "[STREET_ADDRESS]"
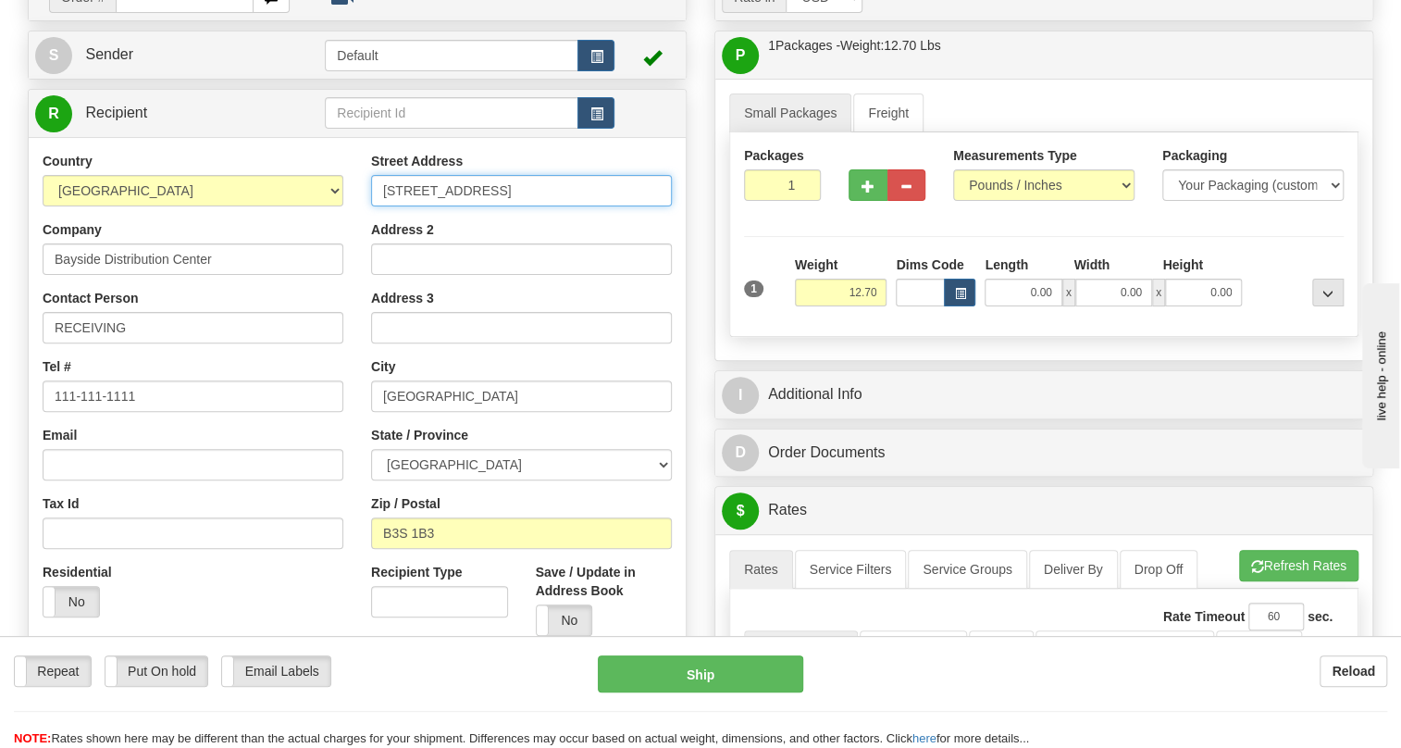
scroll to position [252, 0]
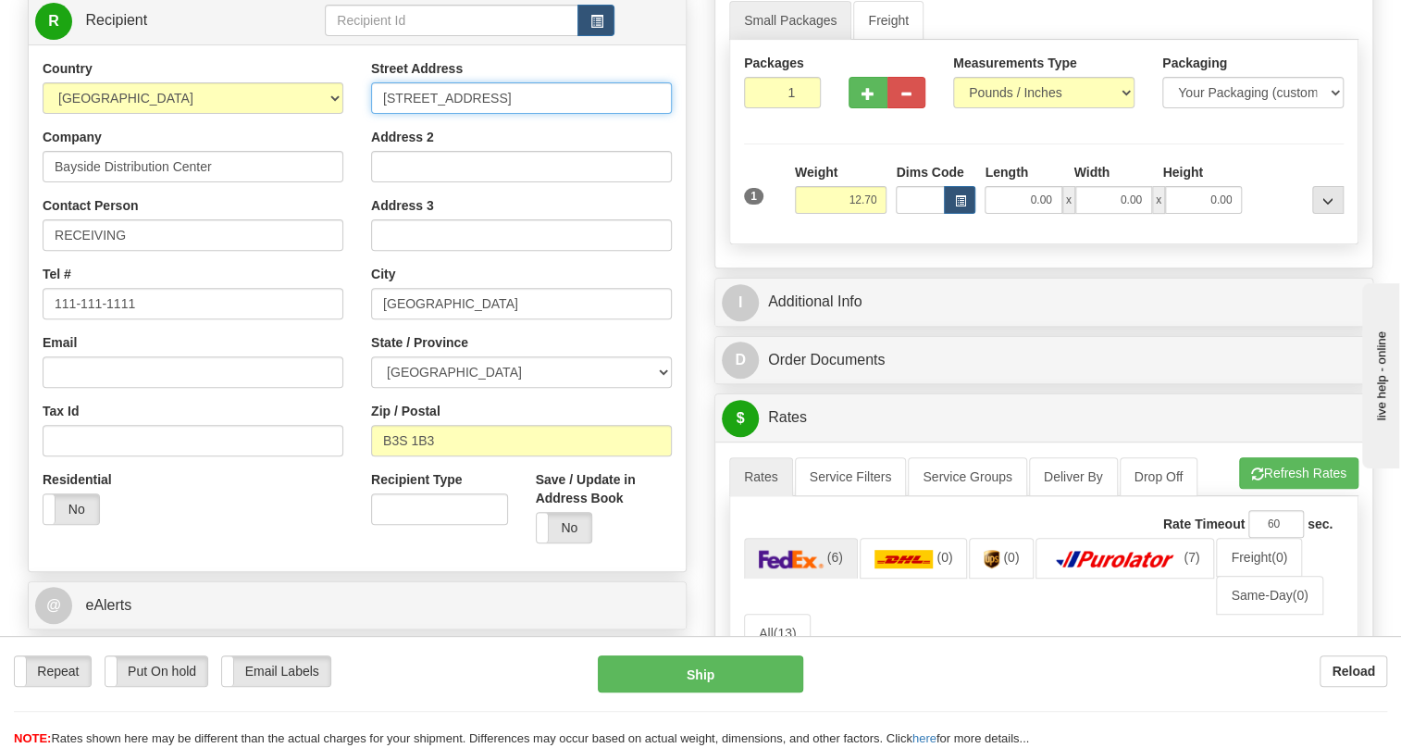
type input "[STREET_ADDRESS]"
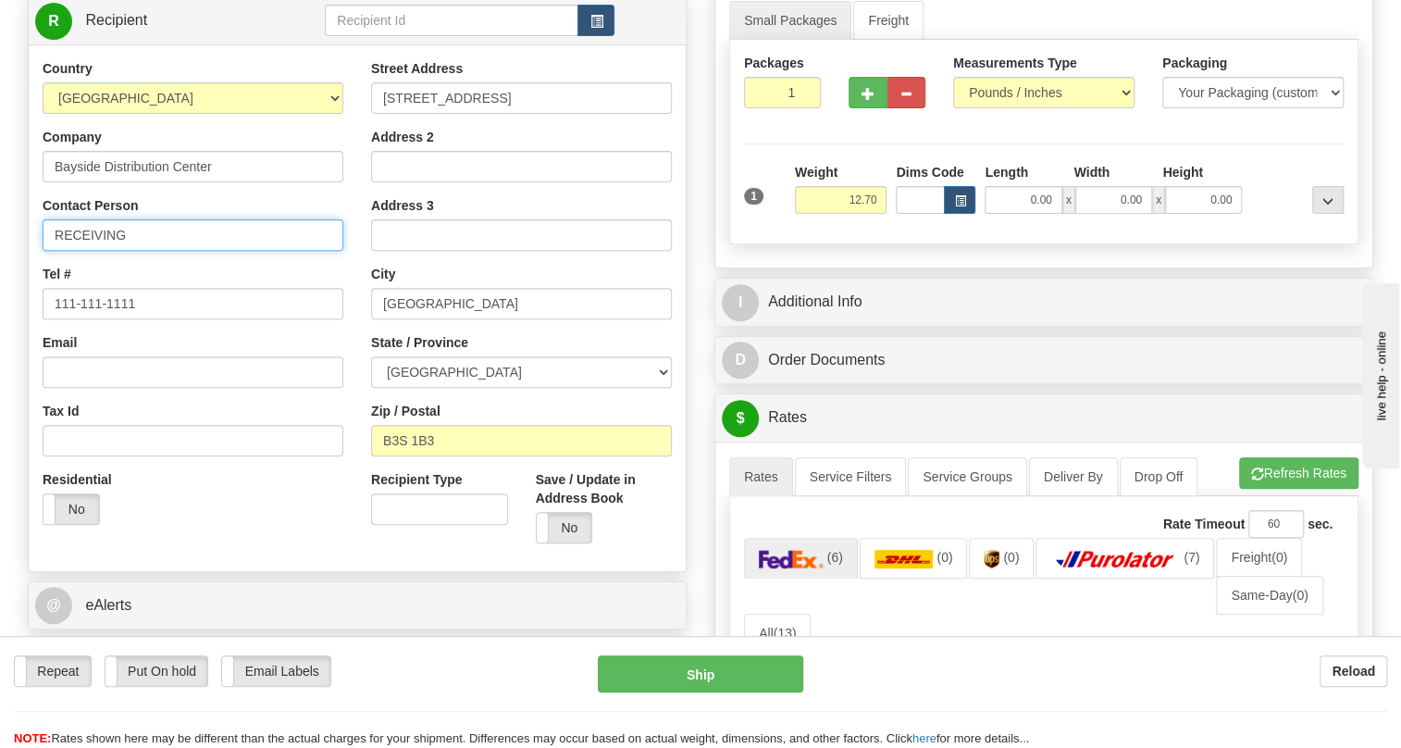
click at [181, 251] on input "RECEIVING" at bounding box center [193, 234] width 301 height 31
paste input "[PERSON_NAME]"
type input "RECEIVING / [PERSON_NAME]"
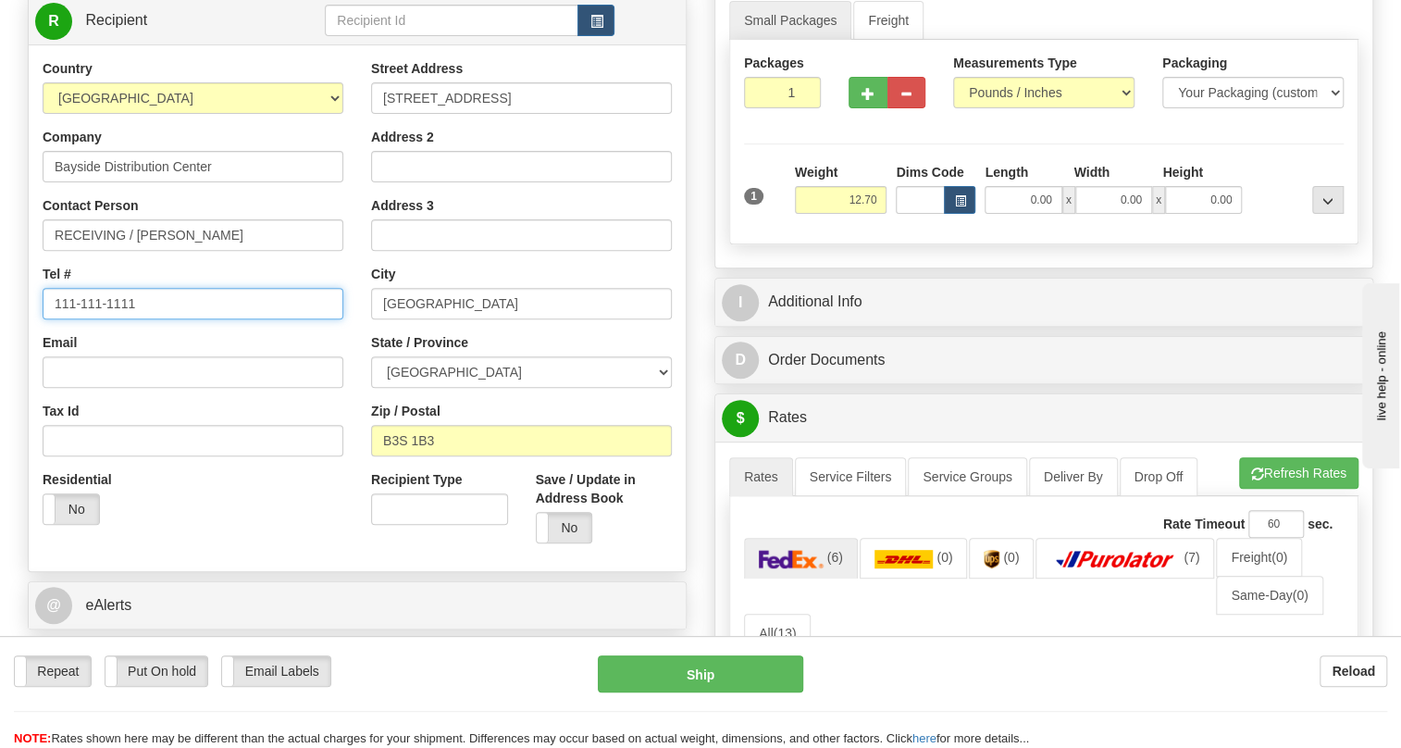
click at [111, 319] on input "111-111-1111" at bounding box center [193, 303] width 301 height 31
paste input ".902.717.7467"
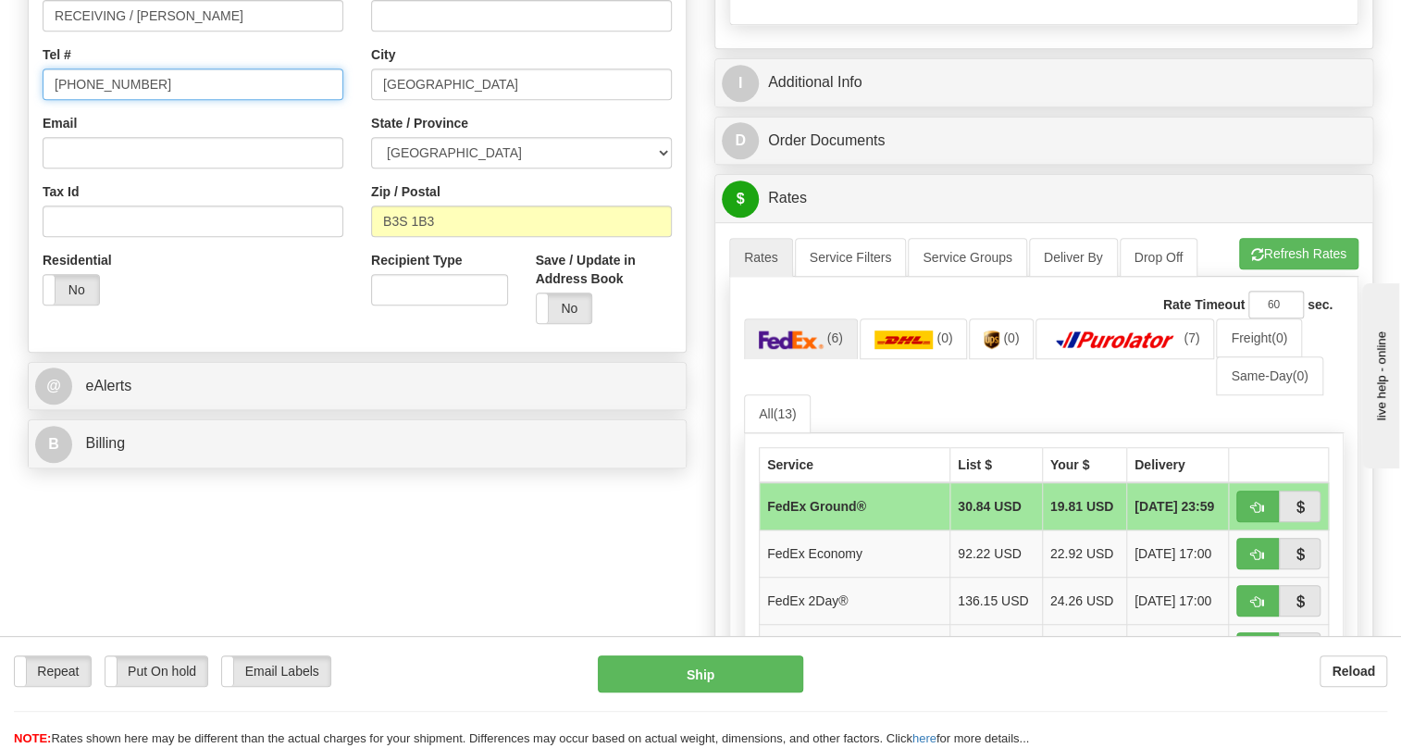
scroll to position [589, 0]
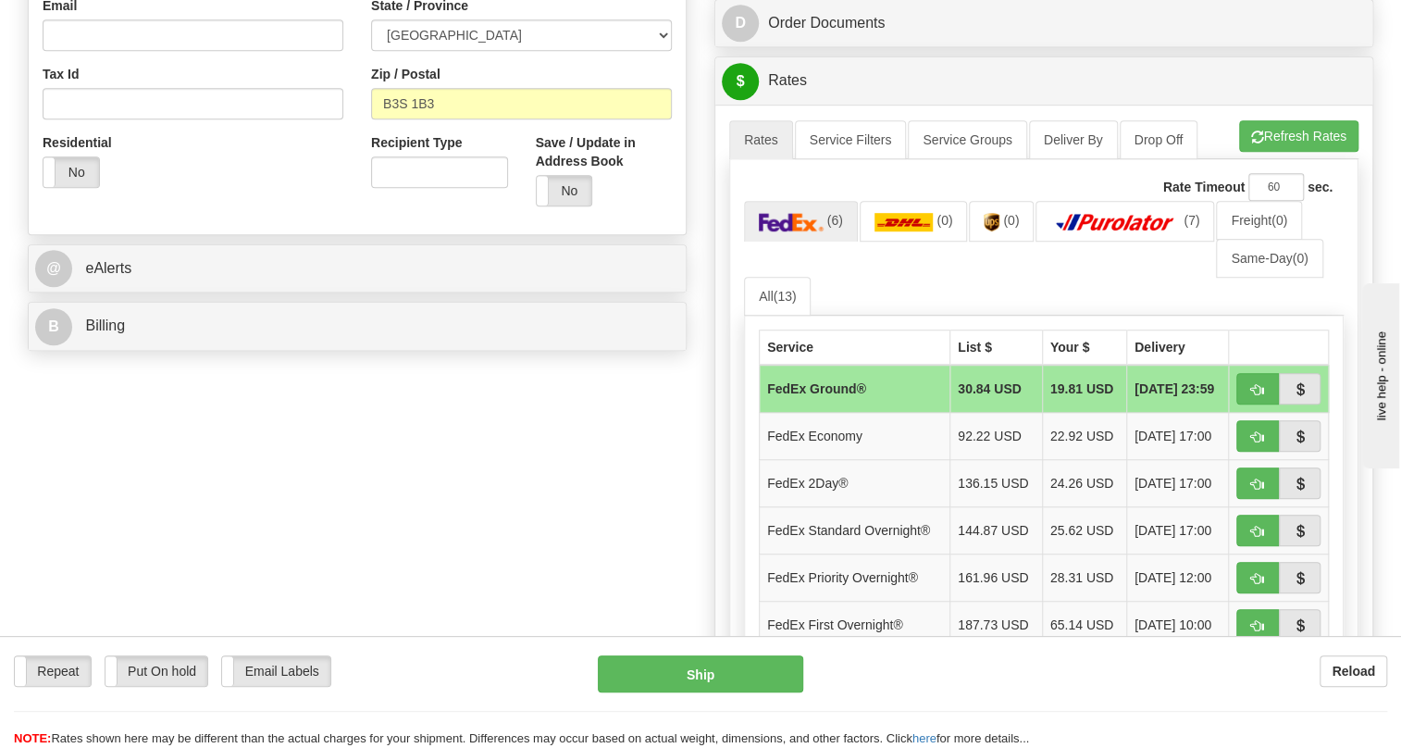
type input "[PHONE_NUMBER]"
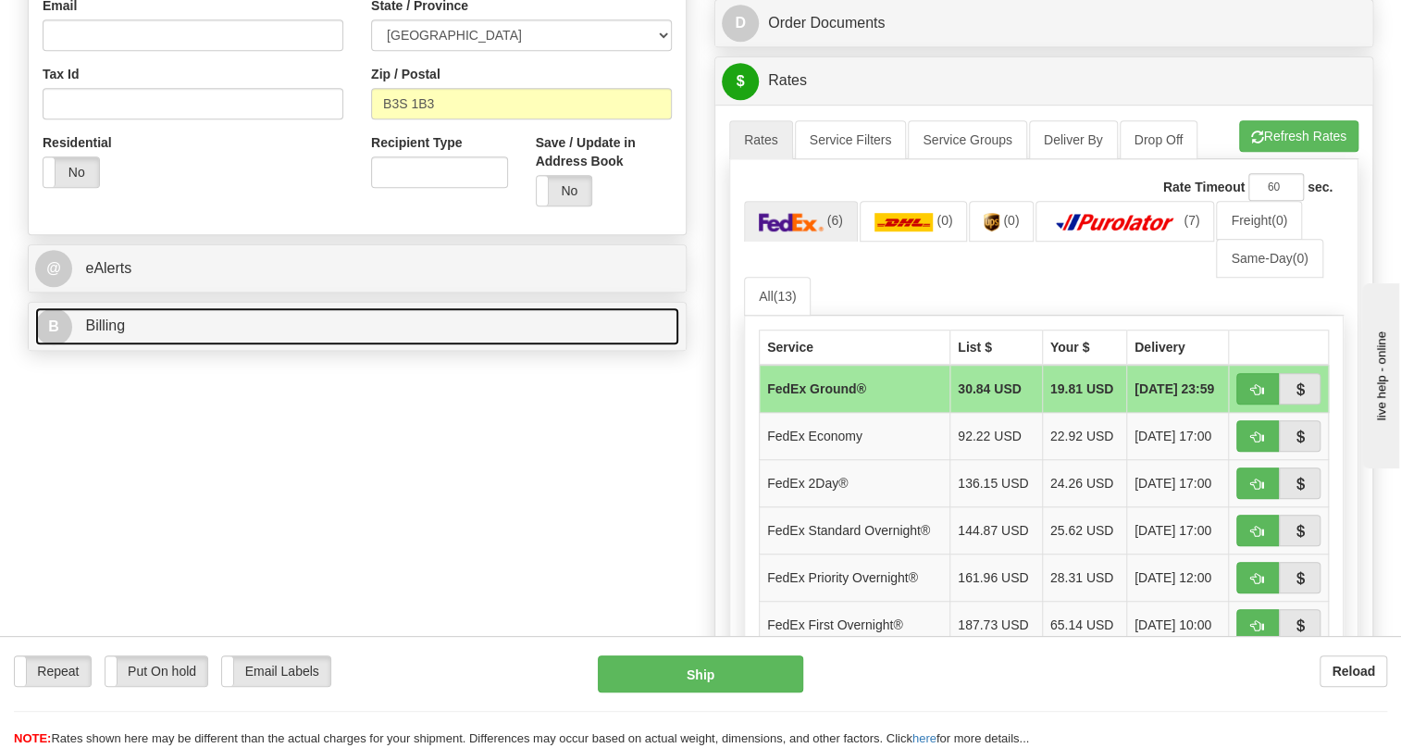
click at [116, 333] on span "Billing" at bounding box center [105, 325] width 40 height 16
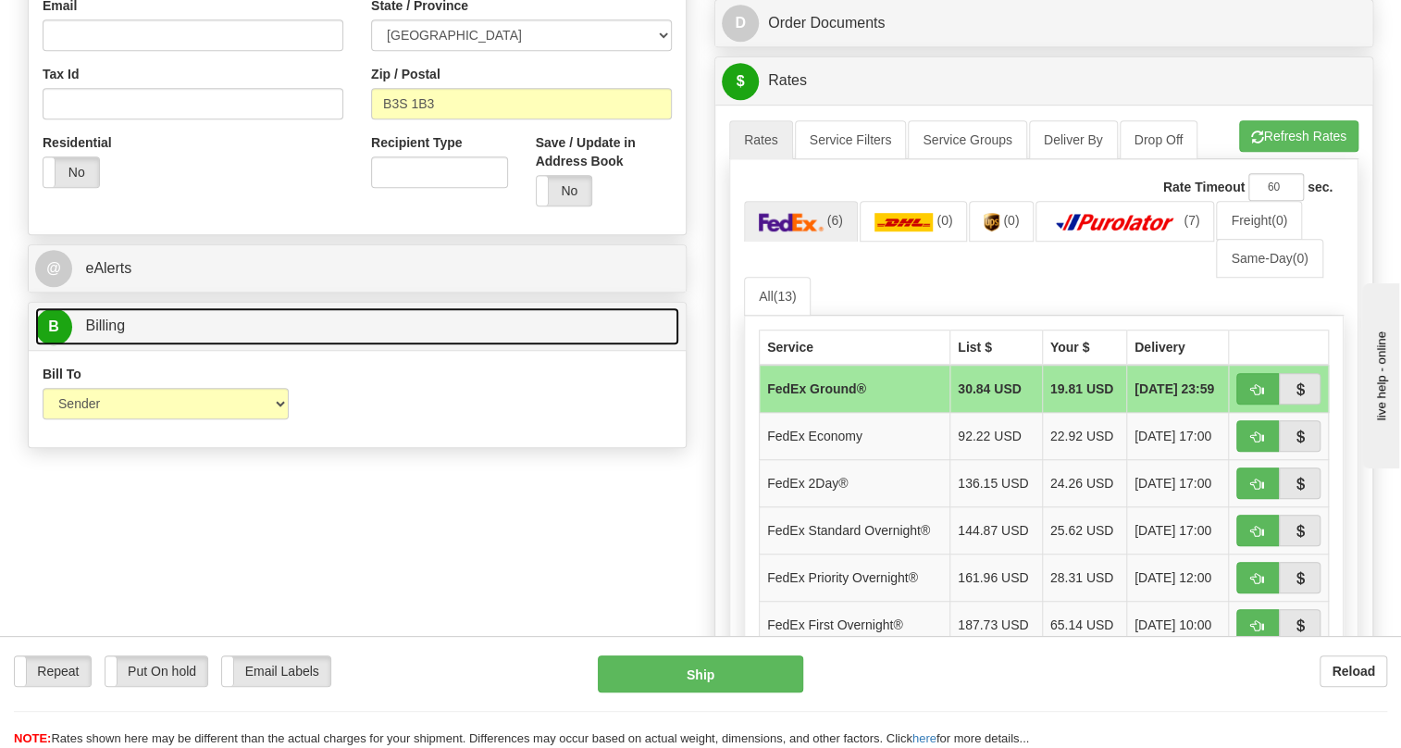
click at [116, 333] on span "Billing" at bounding box center [105, 325] width 40 height 16
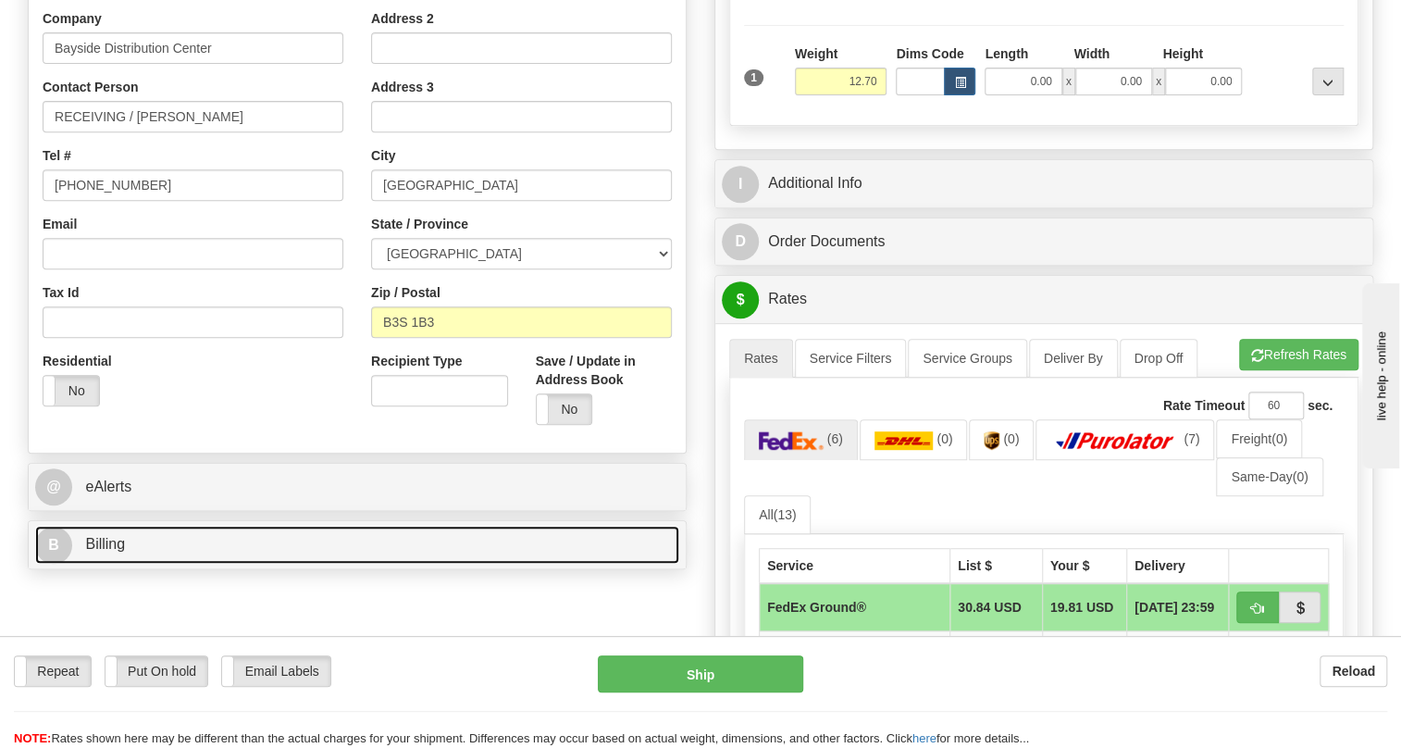
scroll to position [336, 0]
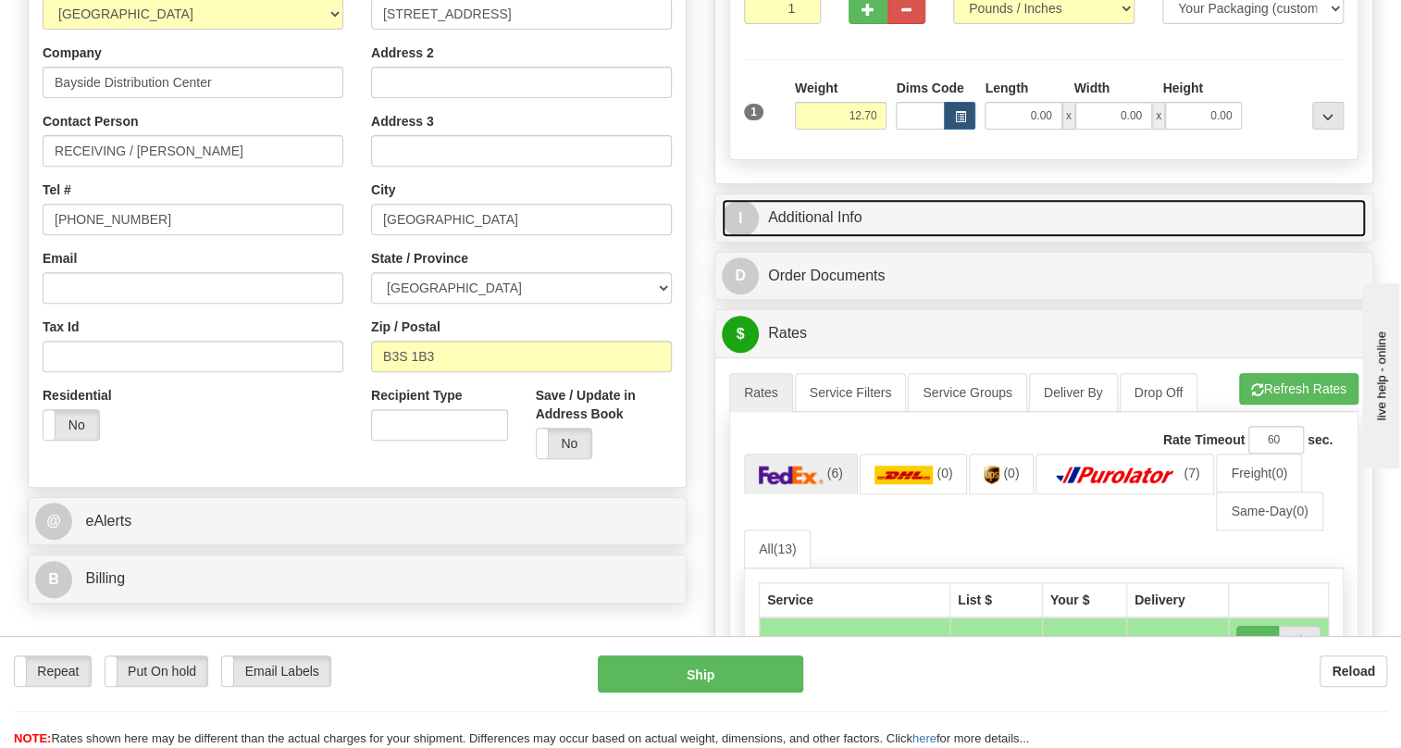
click at [824, 237] on link "I Additional Info" at bounding box center [1044, 218] width 644 height 38
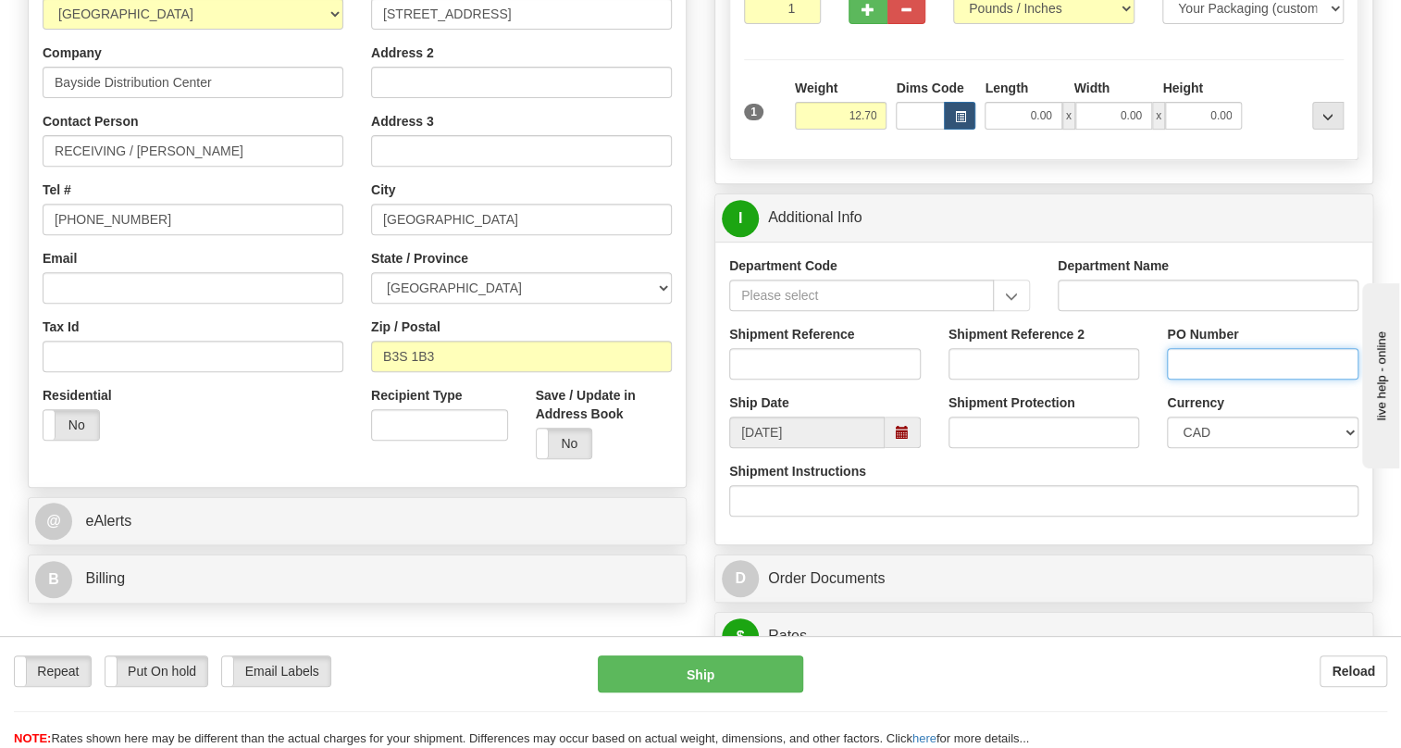
click at [1189, 379] on input "PO Number" at bounding box center [1263, 363] width 192 height 31
paste input "4500173471"
type input "4500173471"
click at [775, 379] on input "Shipment Reference" at bounding box center [825, 363] width 192 height 31
paste input "0000532011"
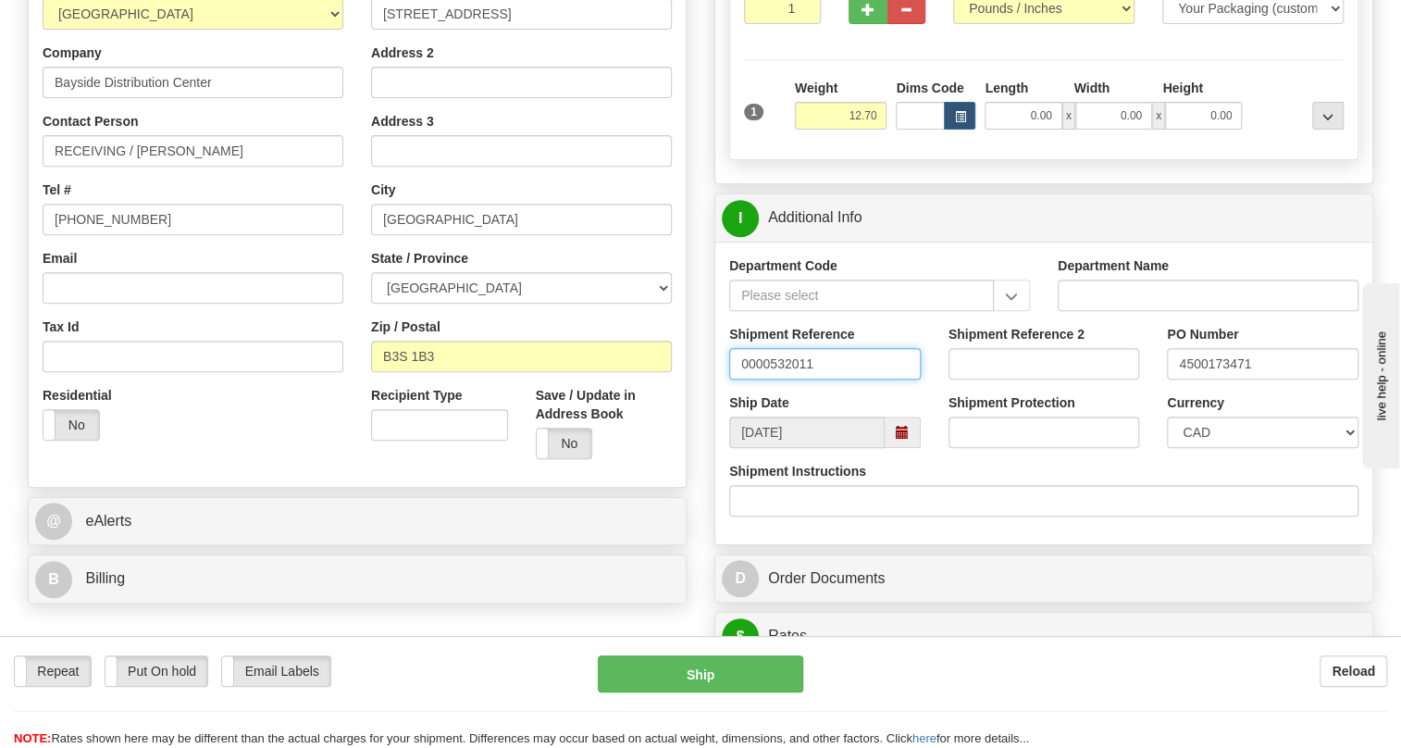
drag, startPoint x: 768, startPoint y: 404, endPoint x: 677, endPoint y: 426, distance: 94.1
click at [801, 379] on input "532011" at bounding box center [825, 363] width 192 height 31
type input "532011/5399005583"
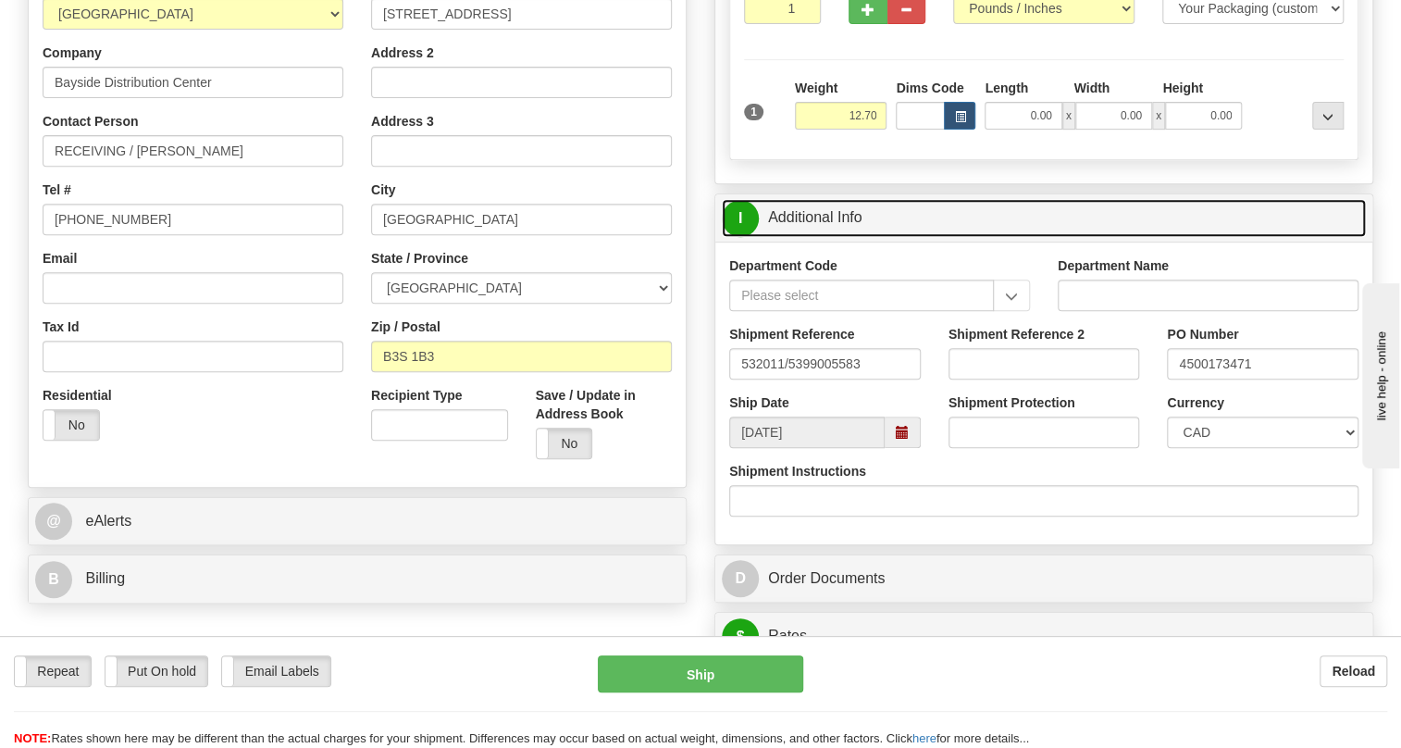
click at [833, 237] on link "I Additional Info" at bounding box center [1044, 218] width 644 height 38
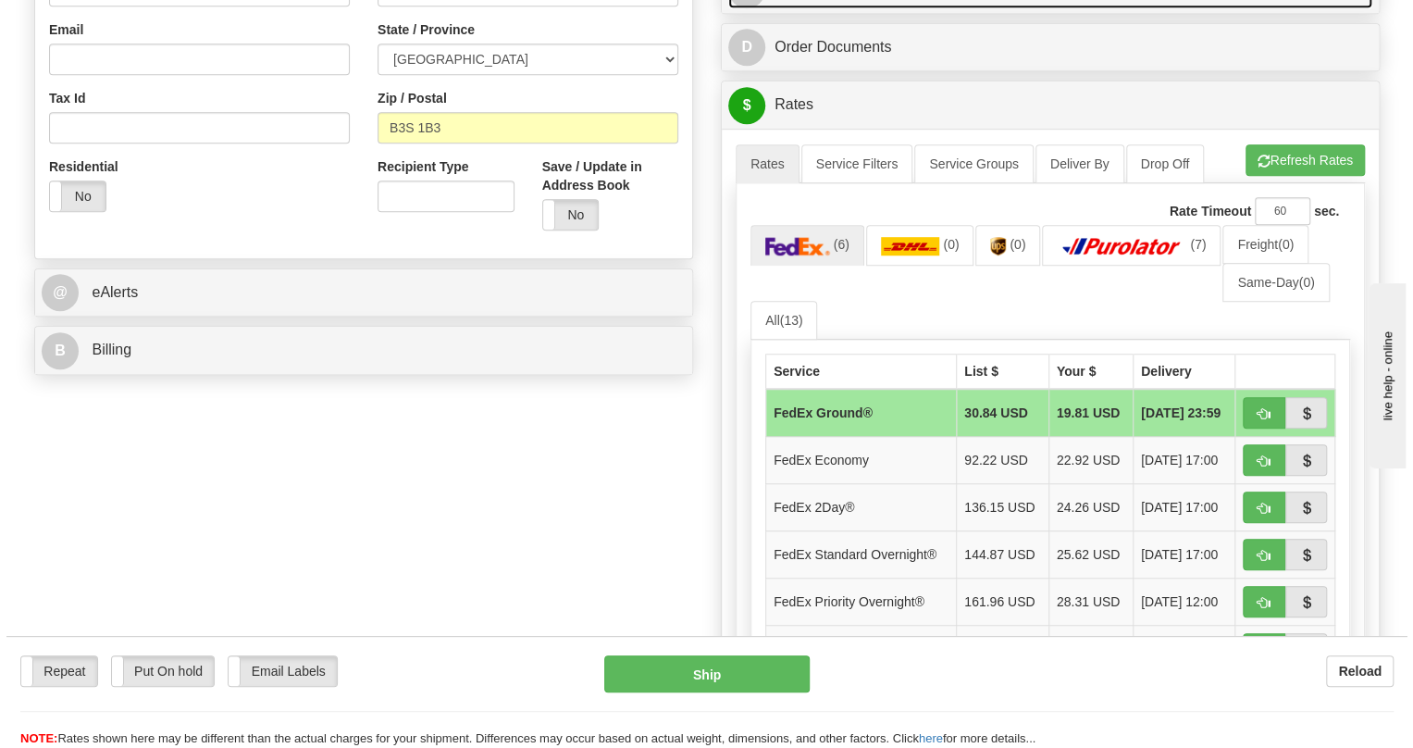
scroll to position [589, 0]
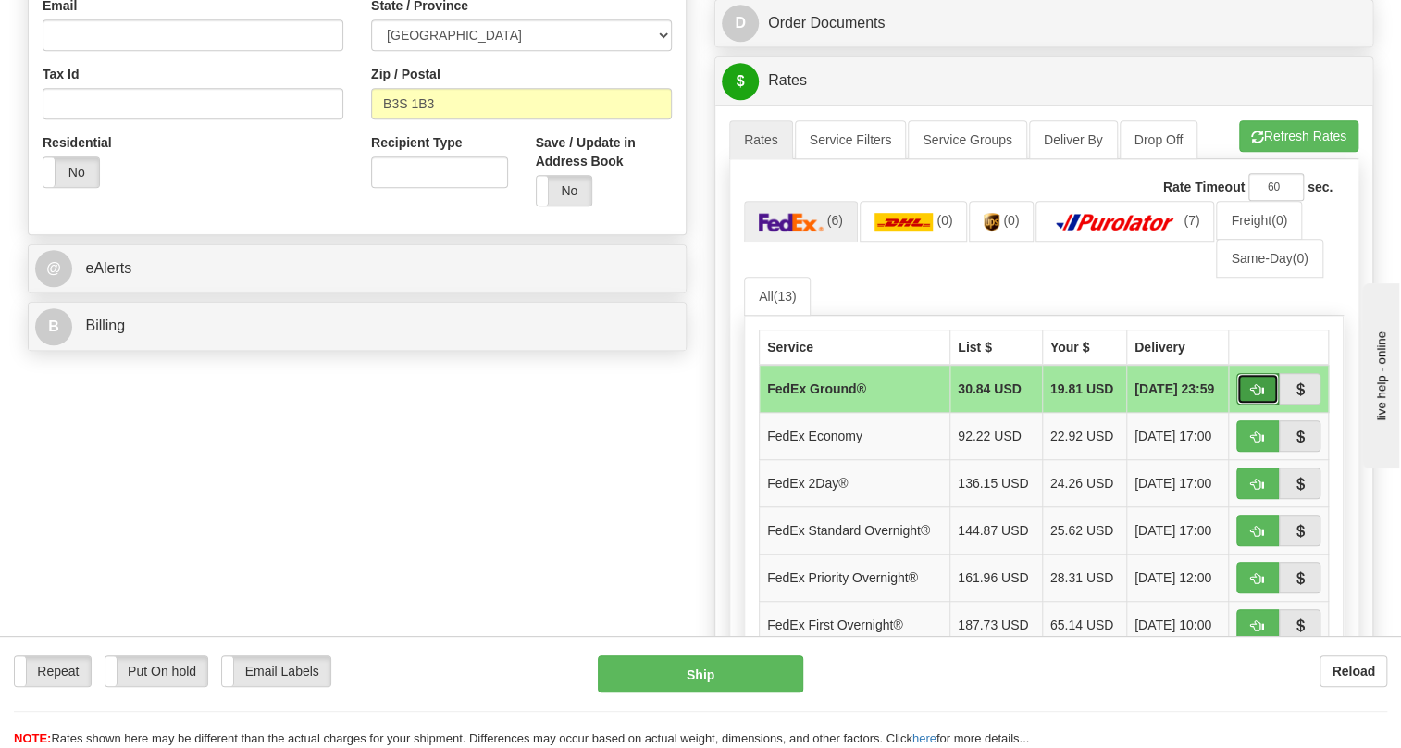
click at [1264, 404] on button "button" at bounding box center [1258, 388] width 43 height 31
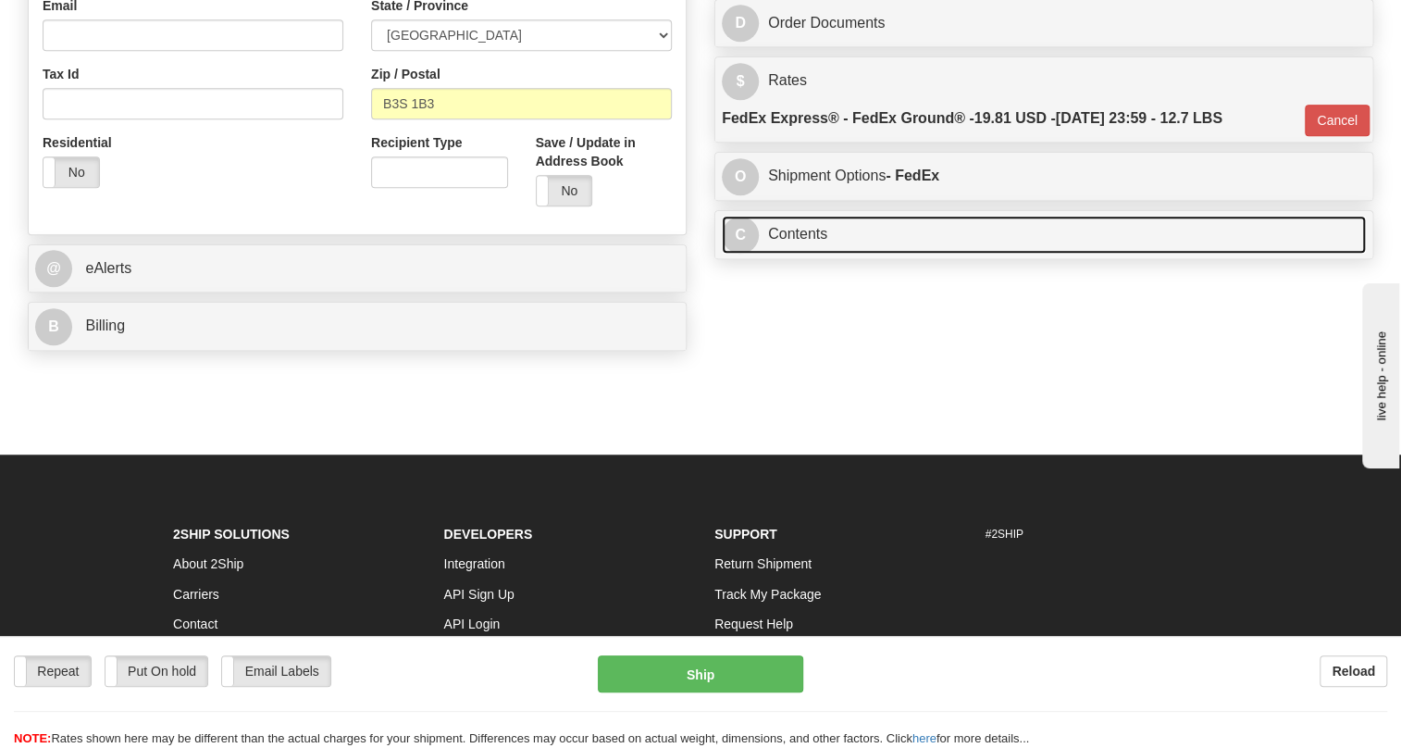
click at [817, 254] on link "C Contents" at bounding box center [1044, 235] width 644 height 38
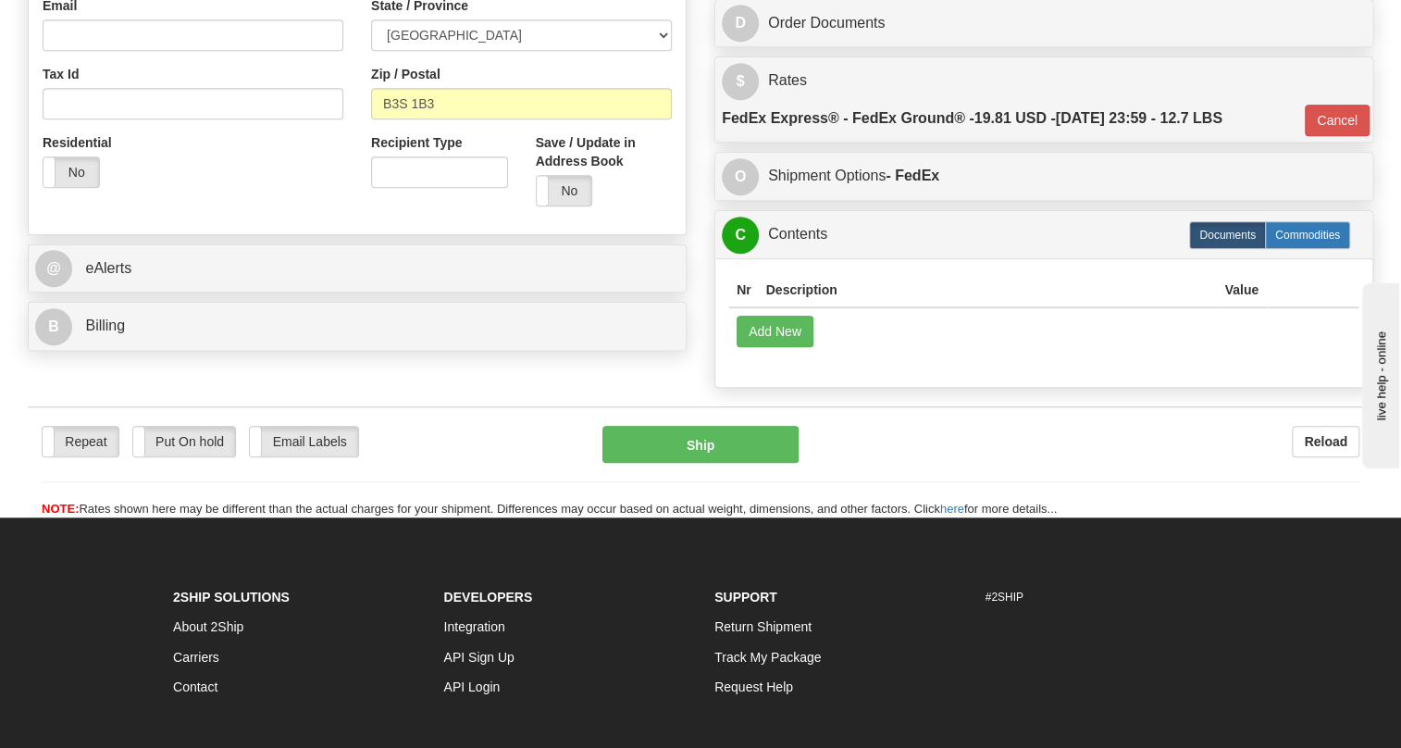
click at [1289, 249] on label "Commodities" at bounding box center [1307, 235] width 85 height 28
type input "92"
radio input "true"
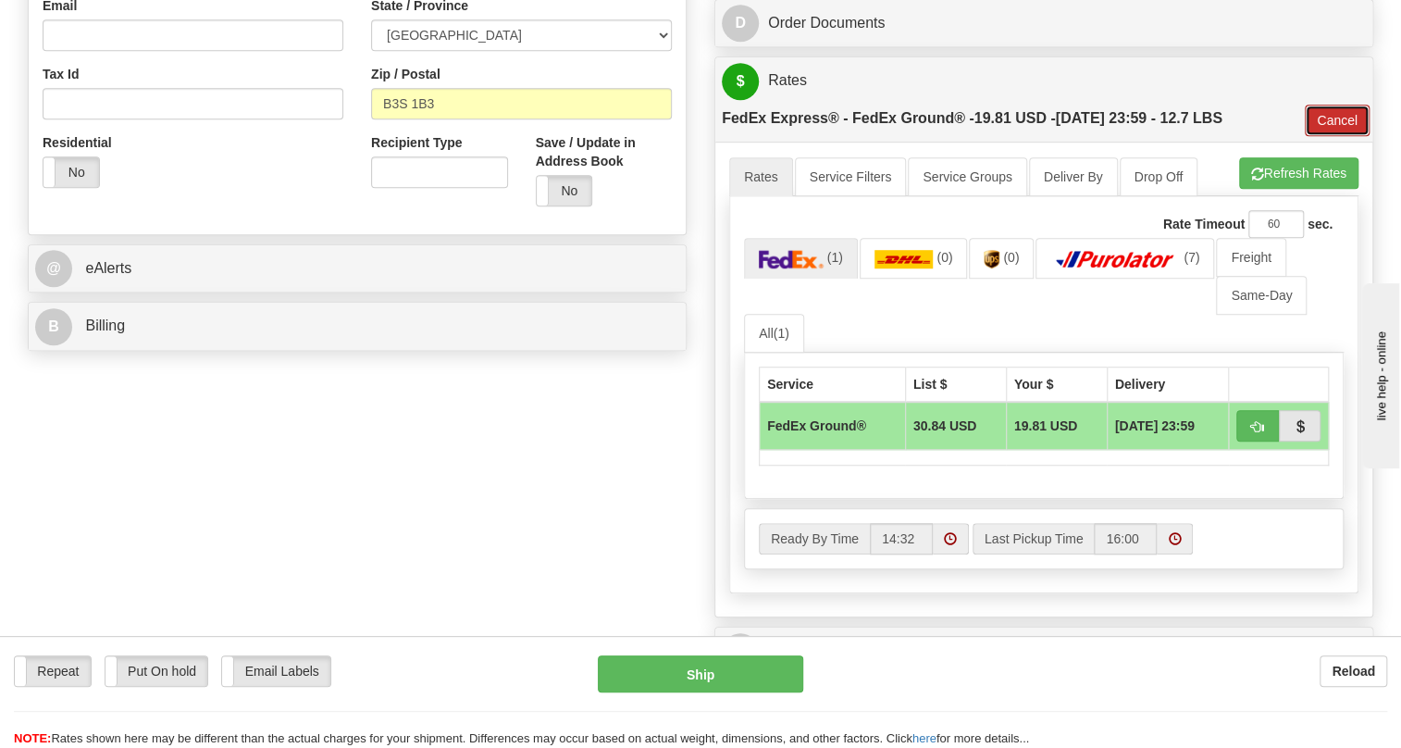
click at [1357, 136] on button "Cancel" at bounding box center [1337, 120] width 65 height 31
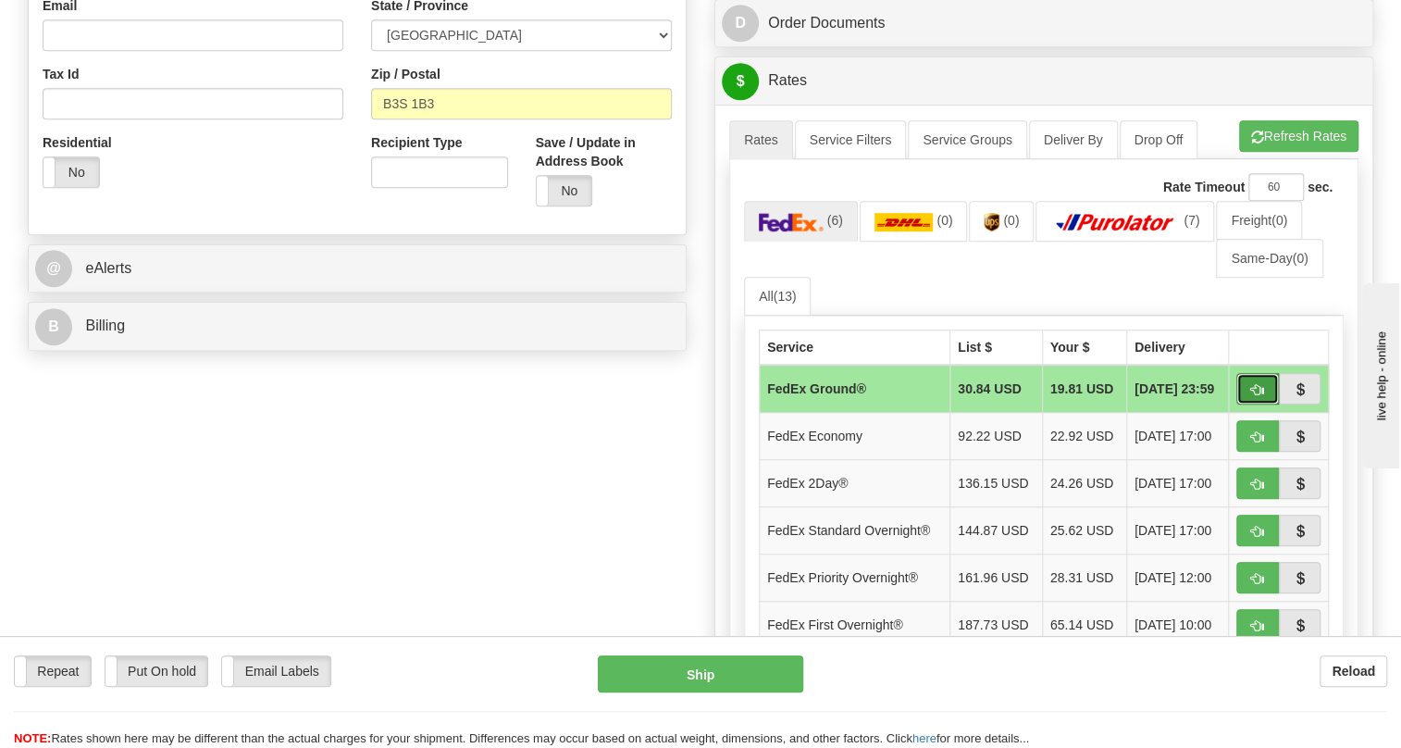
click at [1252, 396] on span "button" at bounding box center [1257, 390] width 13 height 12
type input "92"
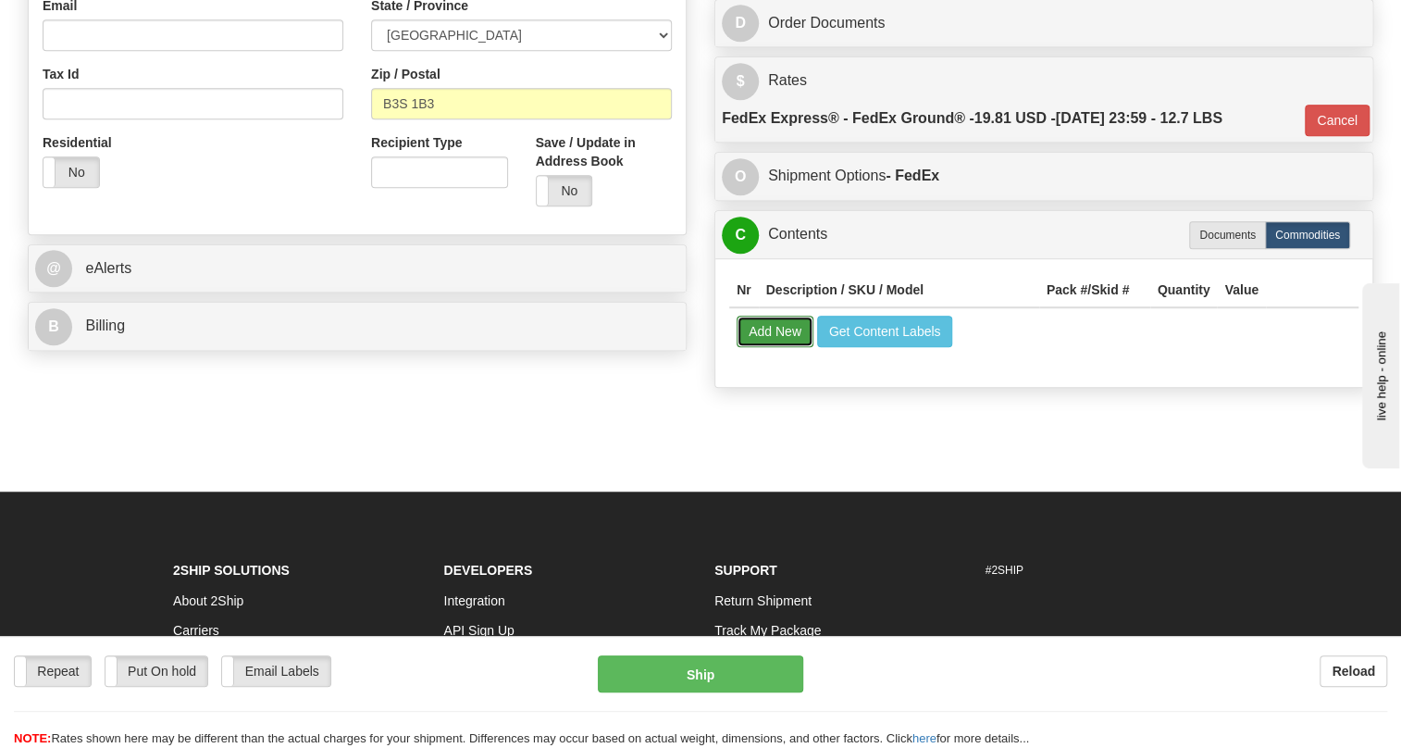
click at [769, 347] on button "Add New" at bounding box center [775, 331] width 77 height 31
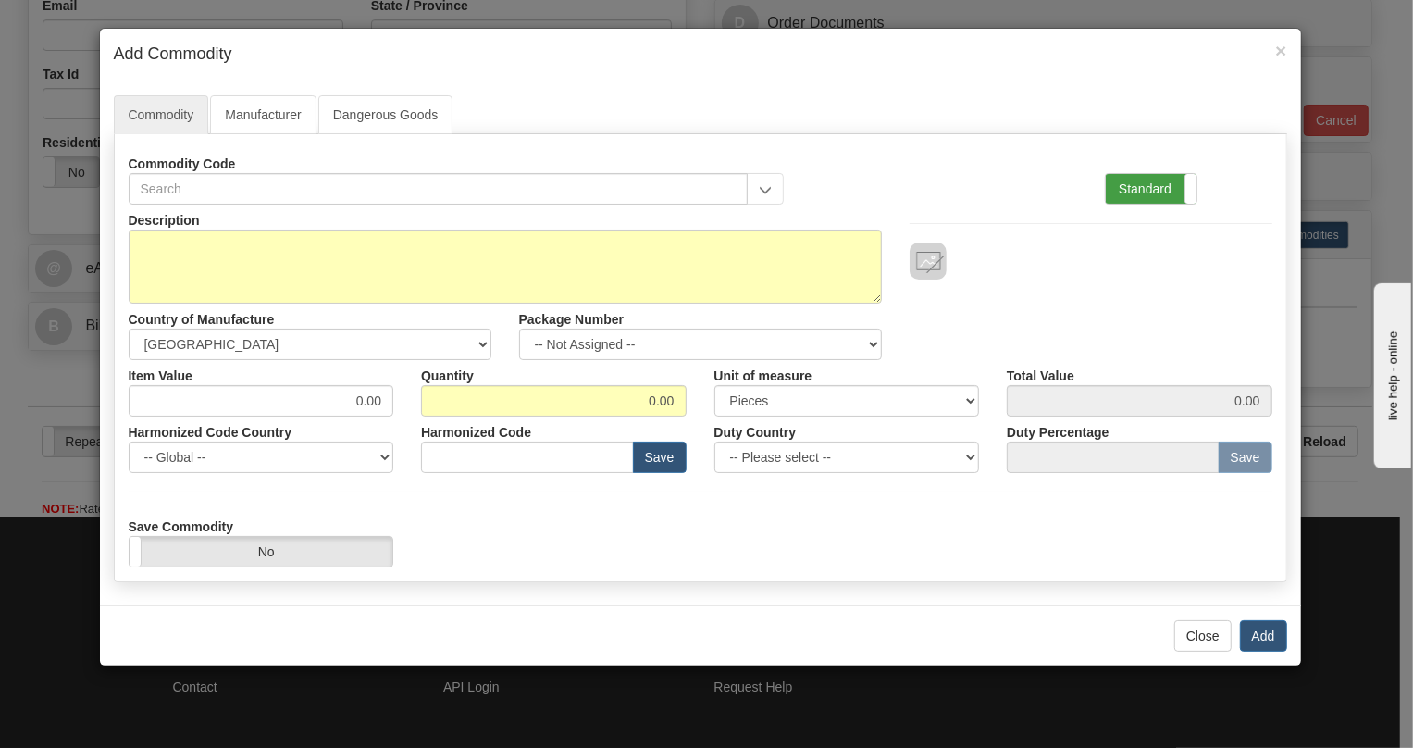
click at [1115, 182] on label "Standard" at bounding box center [1151, 189] width 91 height 30
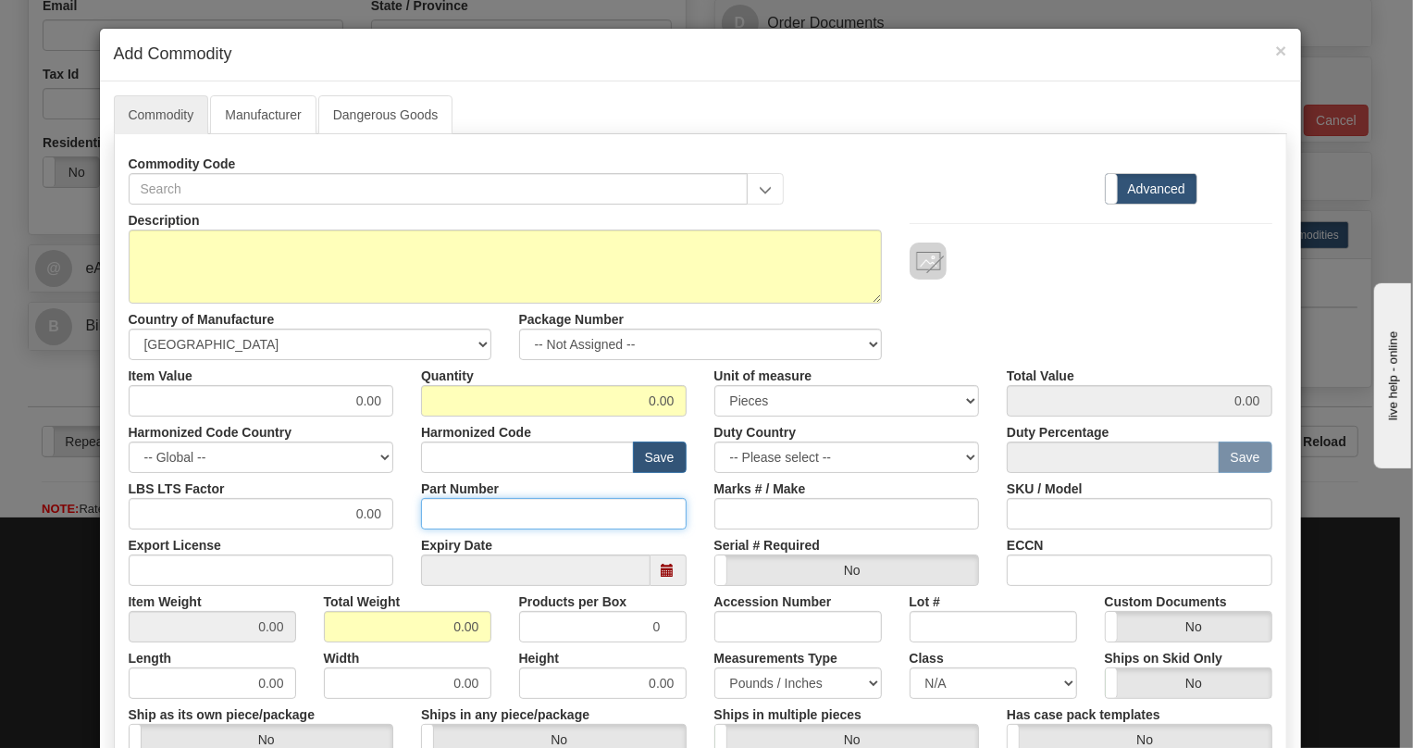
click at [441, 507] on input "Part Number" at bounding box center [554, 513] width 266 height 31
paste input "E345-0018"
type input "E345-0018"
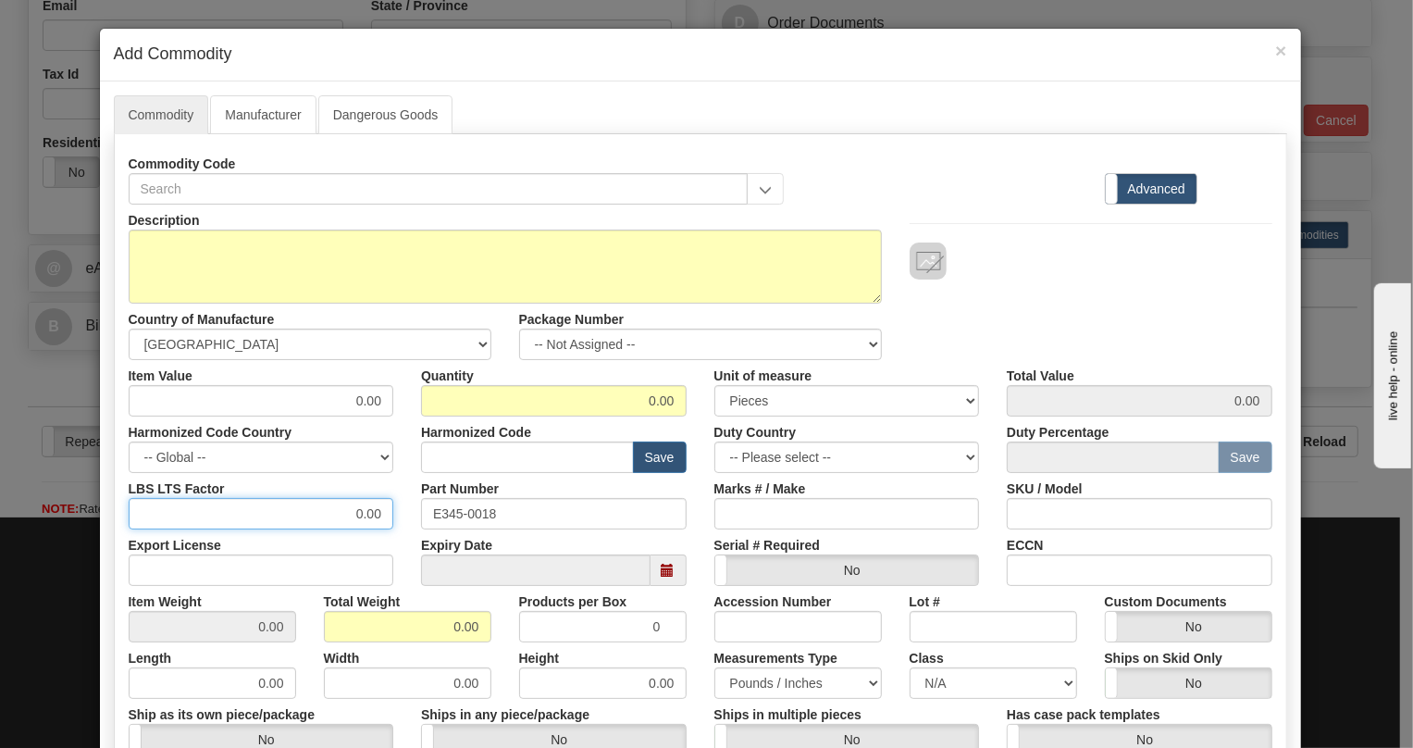
click at [343, 518] on input "0.00" at bounding box center [262, 513] width 266 height 31
type input "1.00"
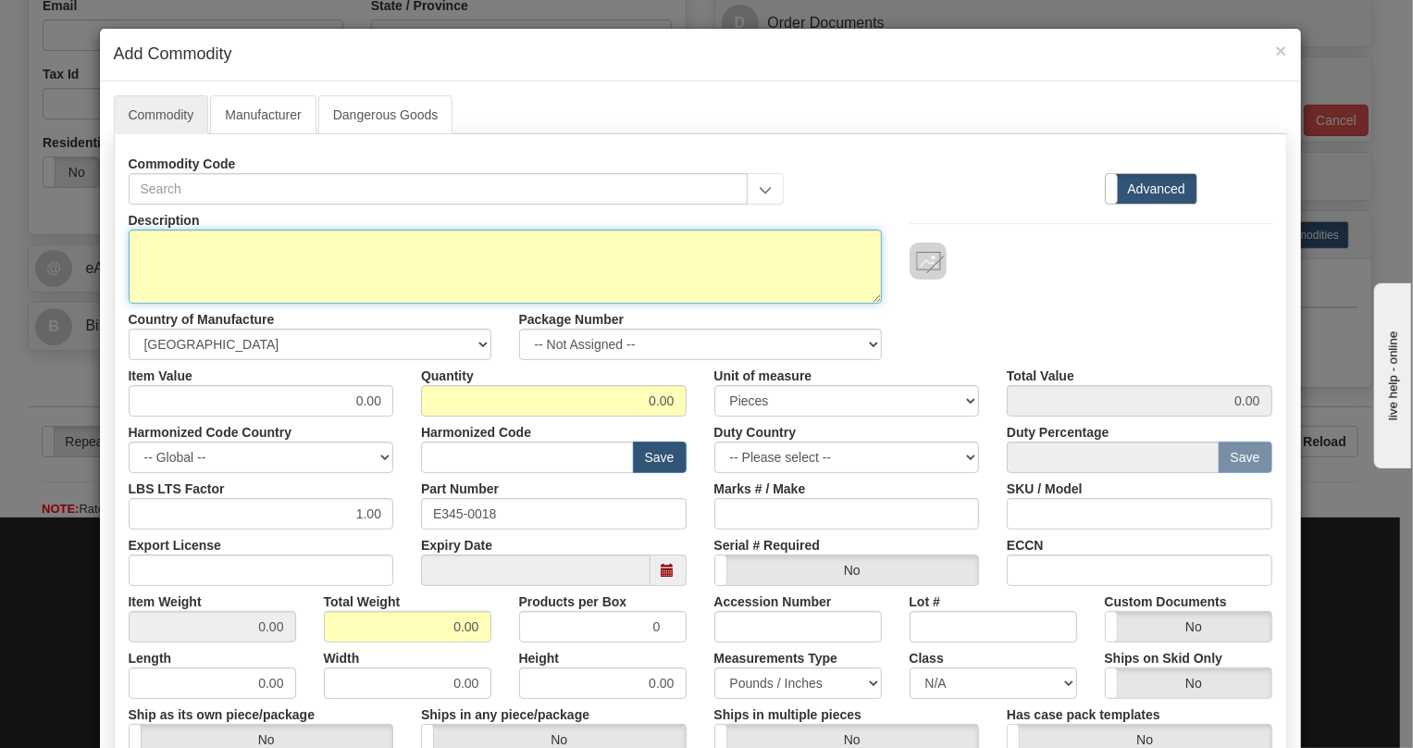
click at [154, 240] on textarea "Description" at bounding box center [505, 267] width 753 height 74
paste textarea "345EP5G5HEMNN1EDN"
type textarea "345EP5G5HEMNN1EDN"
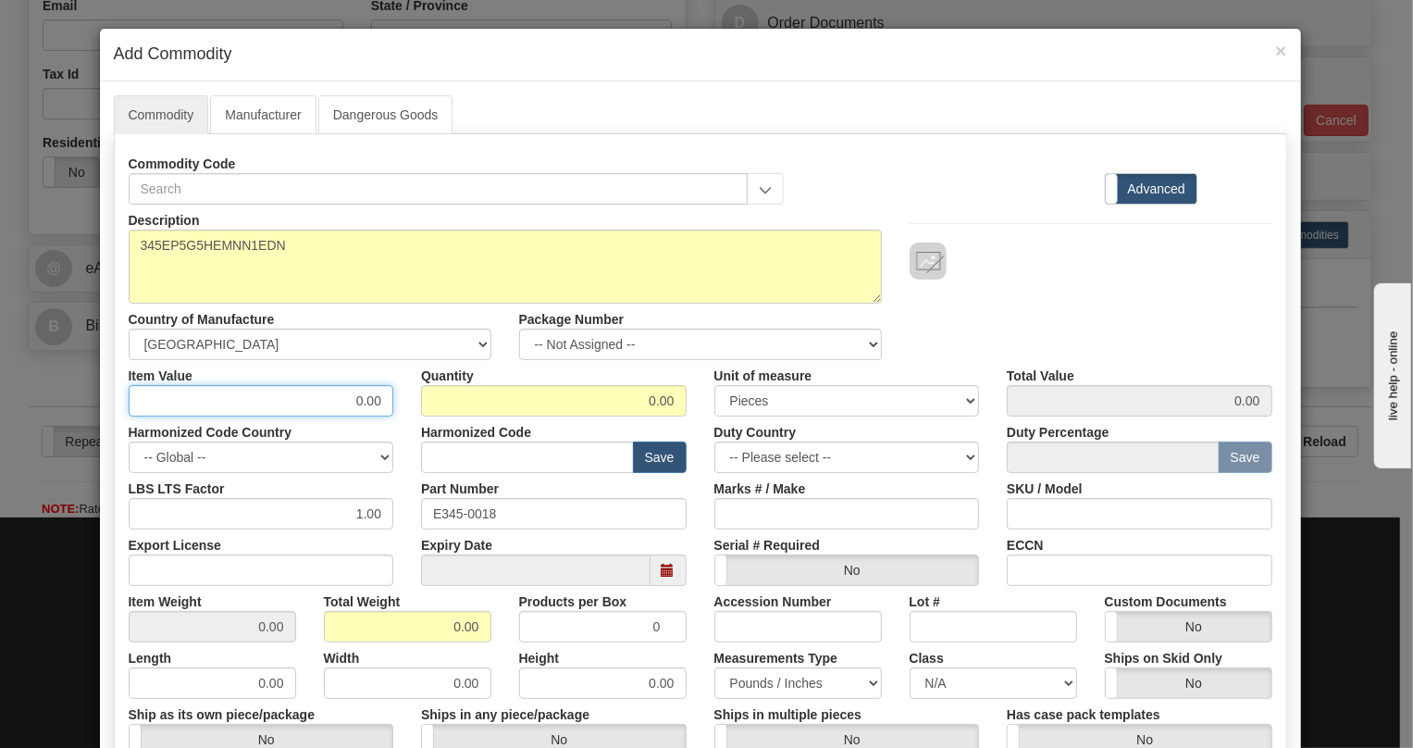
click at [376, 401] on input "0.00" at bounding box center [262, 400] width 266 height 31
paste input "3.744,84"
click at [333, 404] on input "3.744,84" at bounding box center [262, 400] width 266 height 31
click at [360, 403] on input "3744,84" at bounding box center [262, 400] width 266 height 31
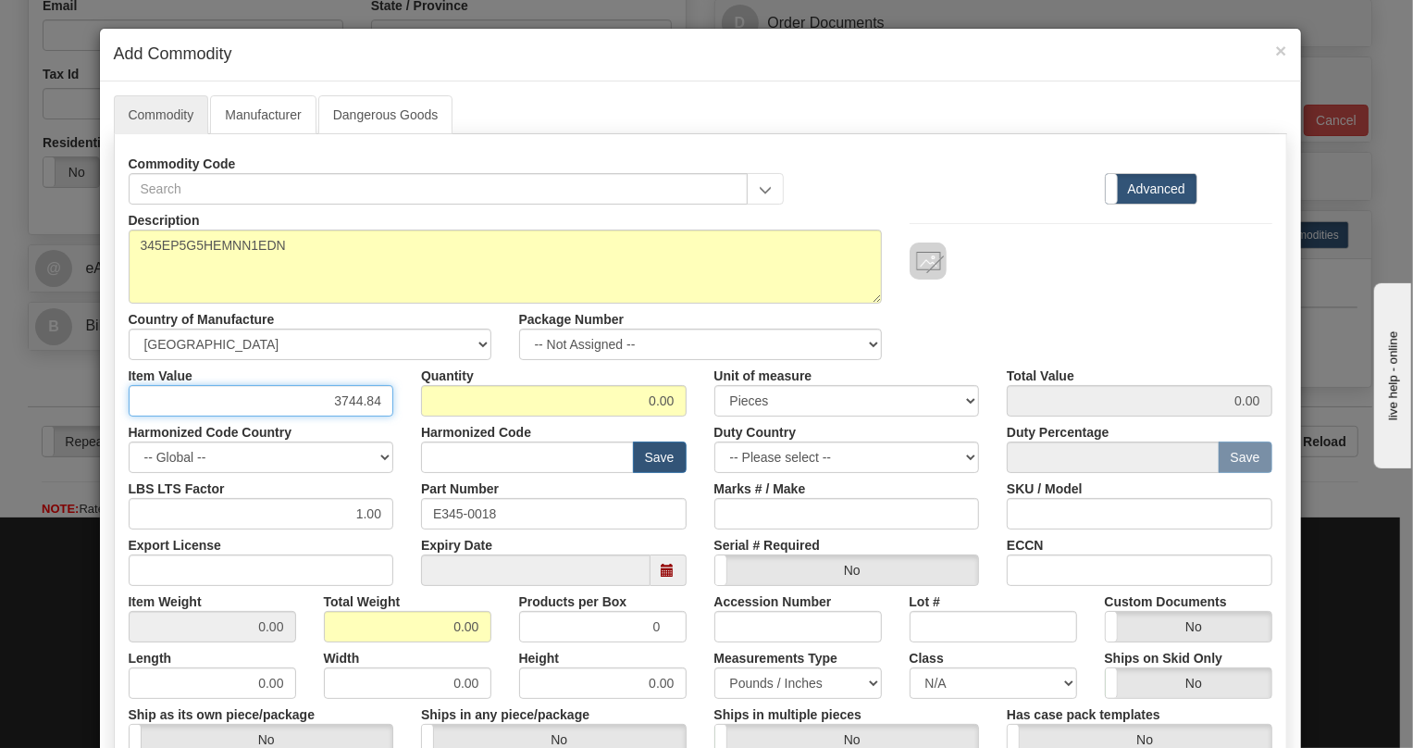
type input "3744.84"
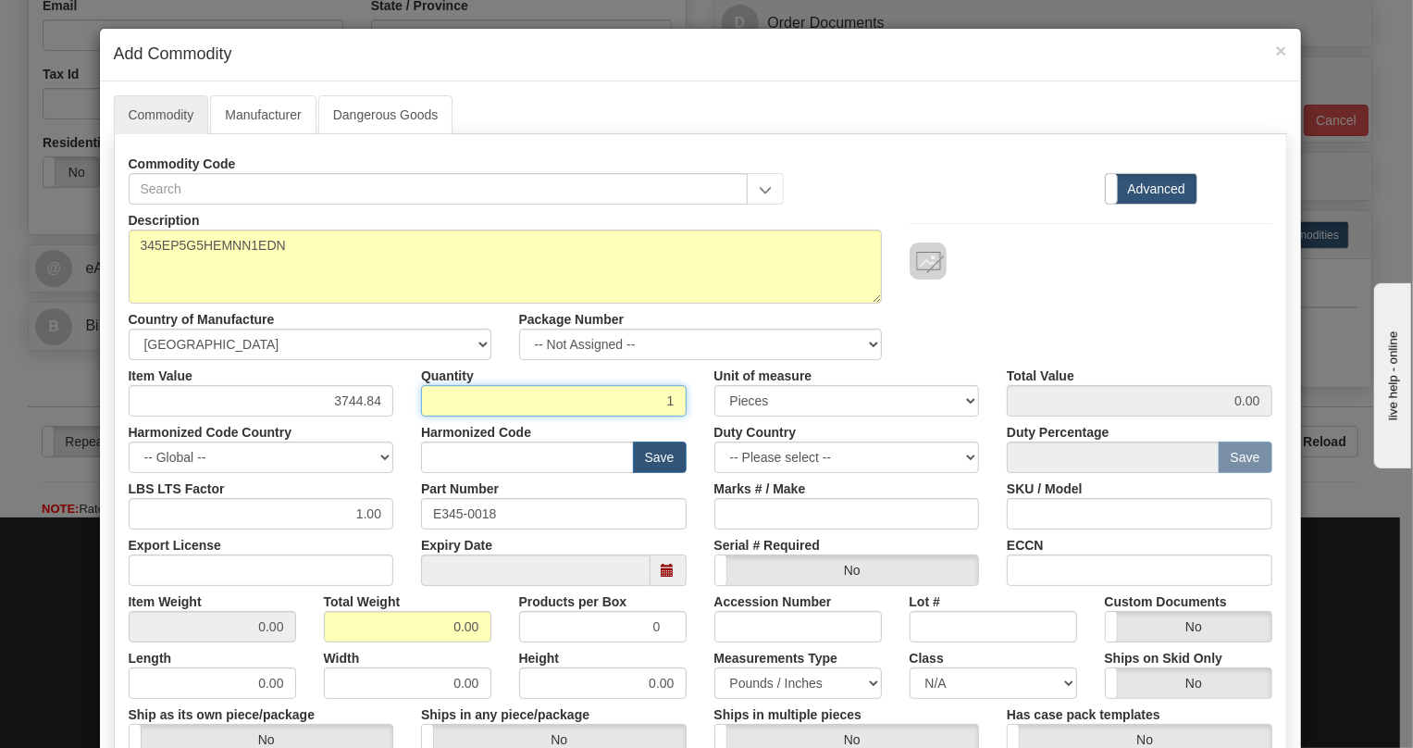
type input "1"
type input "3744.84"
click at [701, 521] on div "Marks # / Make" at bounding box center [847, 501] width 293 height 56
click at [436, 628] on input "0.00" at bounding box center [408, 626] width 168 height 31
type input "1.00"
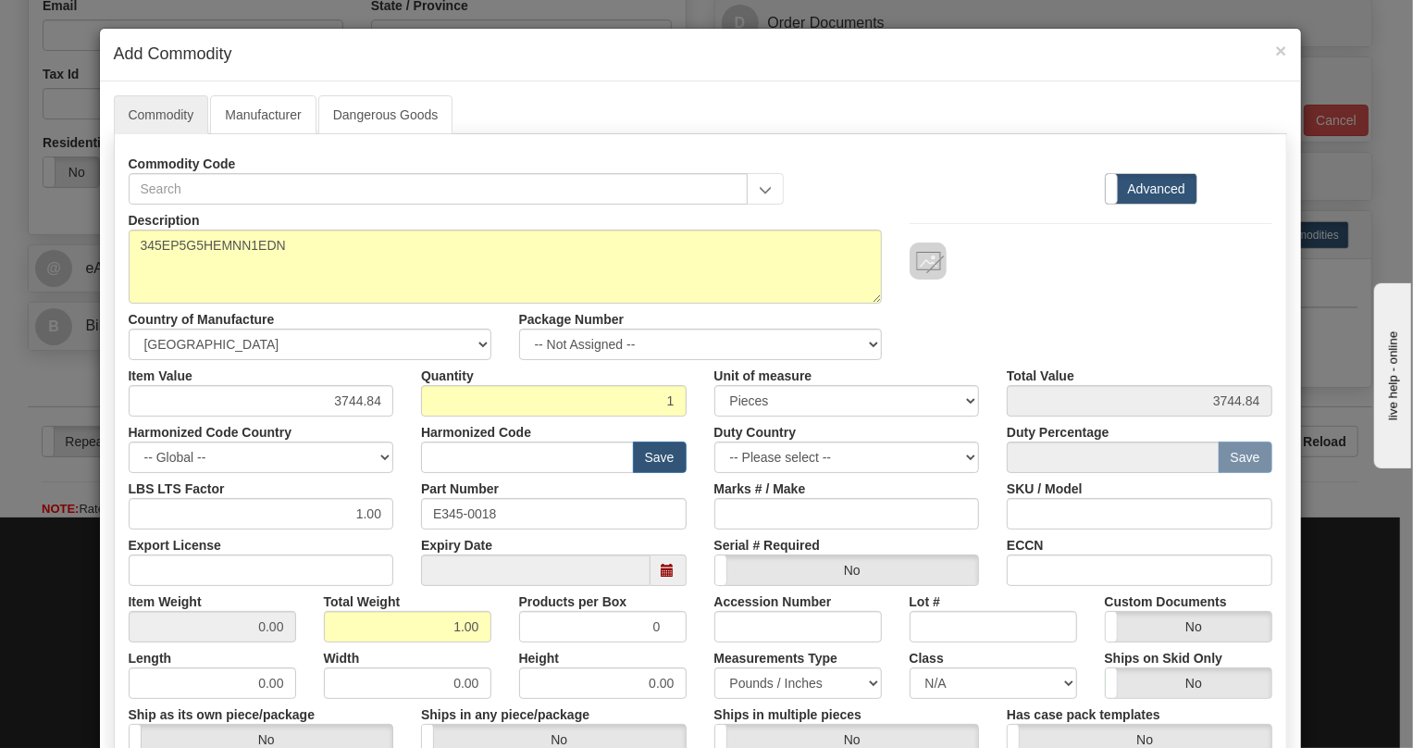
type input "1.0000"
click at [701, 651] on div "Measurements Type Pounds / Inches Kilograms / Centimeters" at bounding box center [798, 670] width 195 height 56
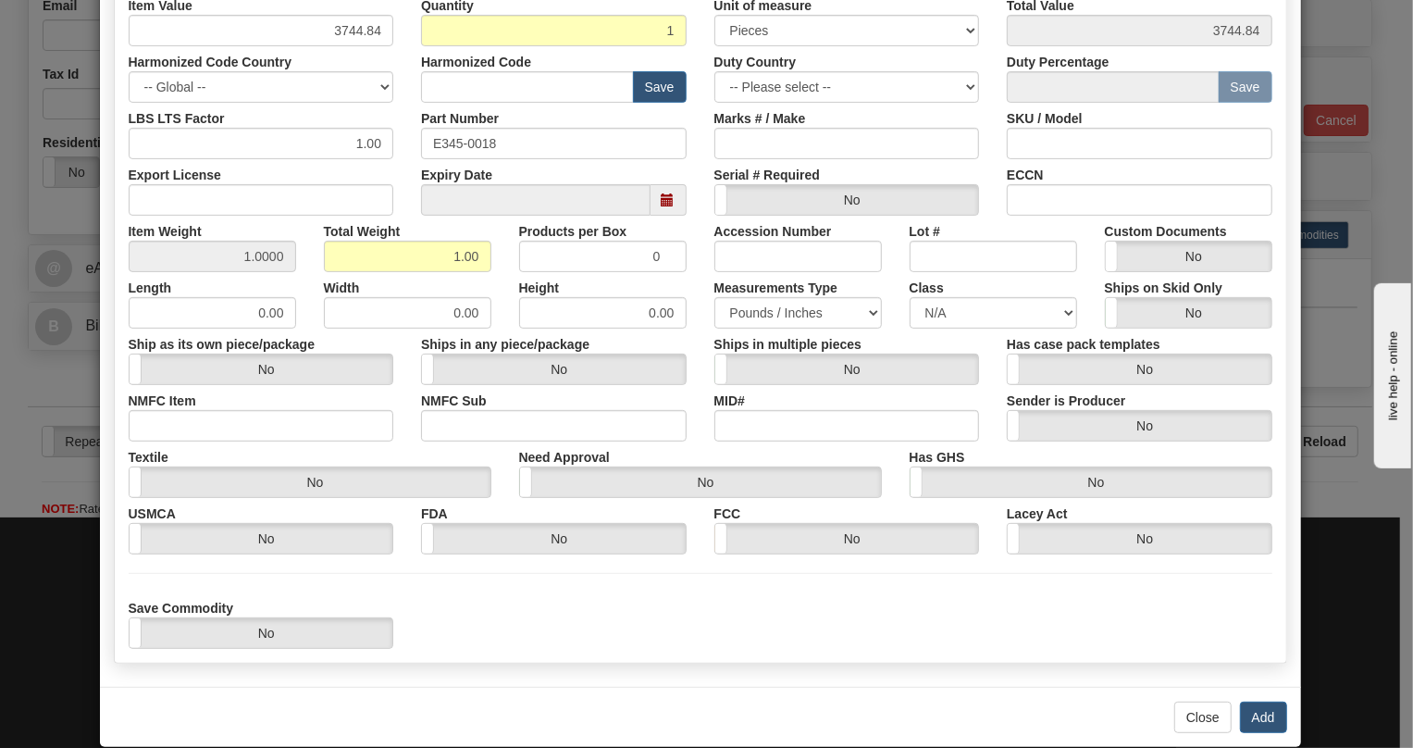
scroll to position [396, 0]
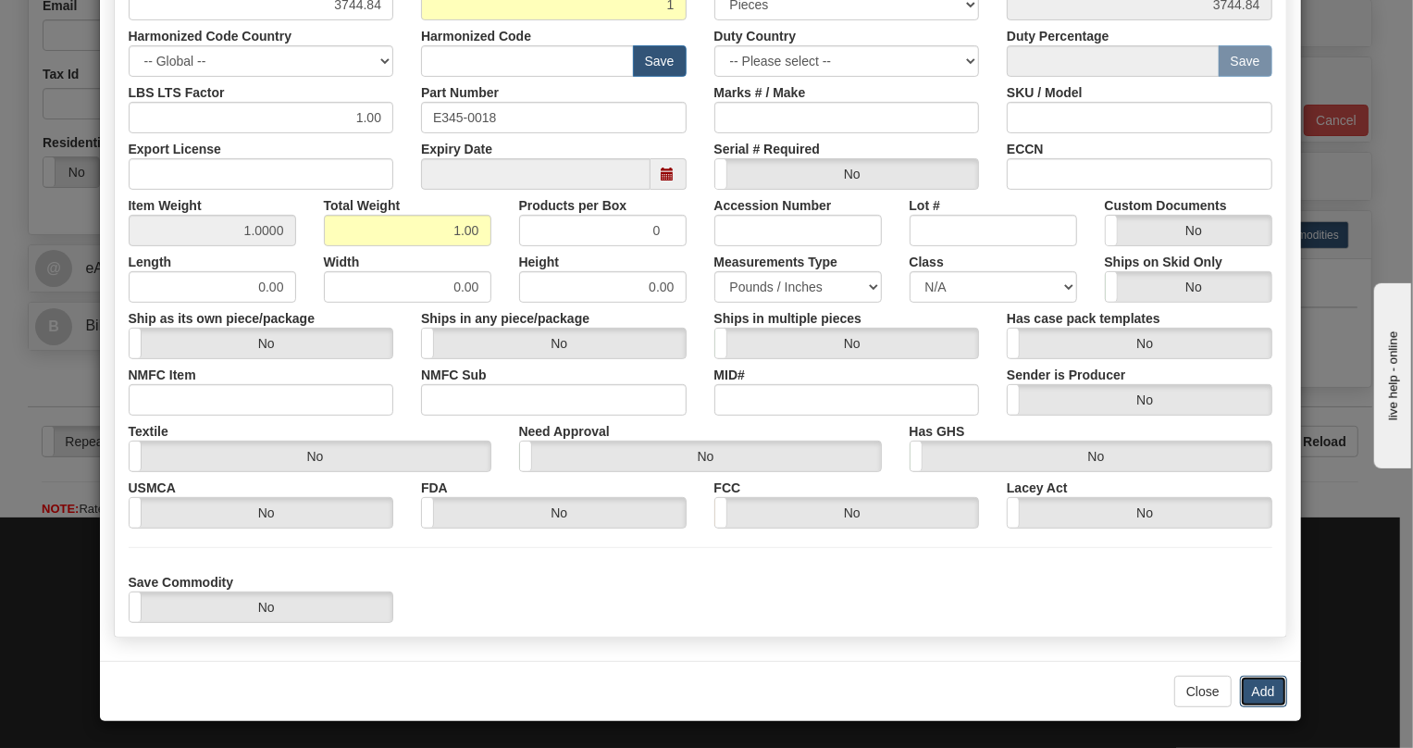
click at [1268, 690] on button "Add" at bounding box center [1263, 691] width 47 height 31
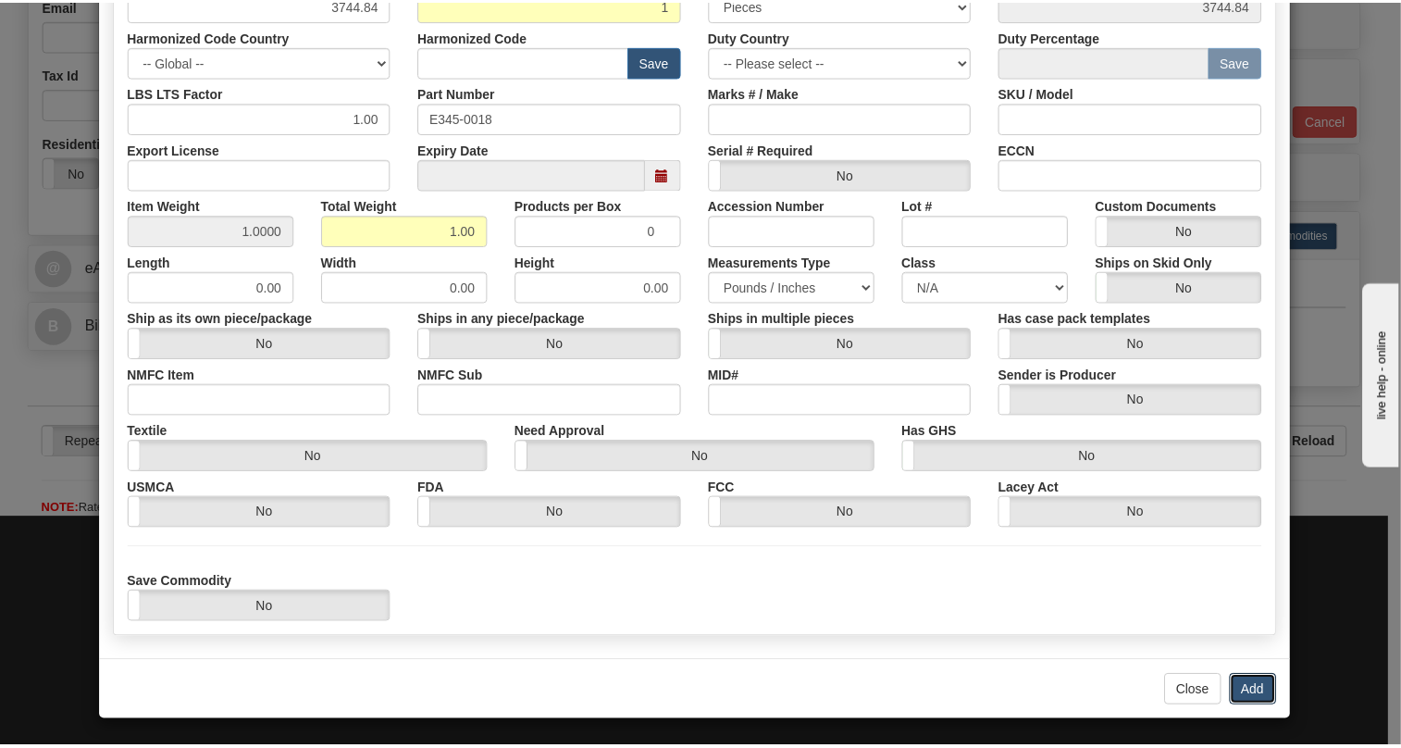
scroll to position [0, 0]
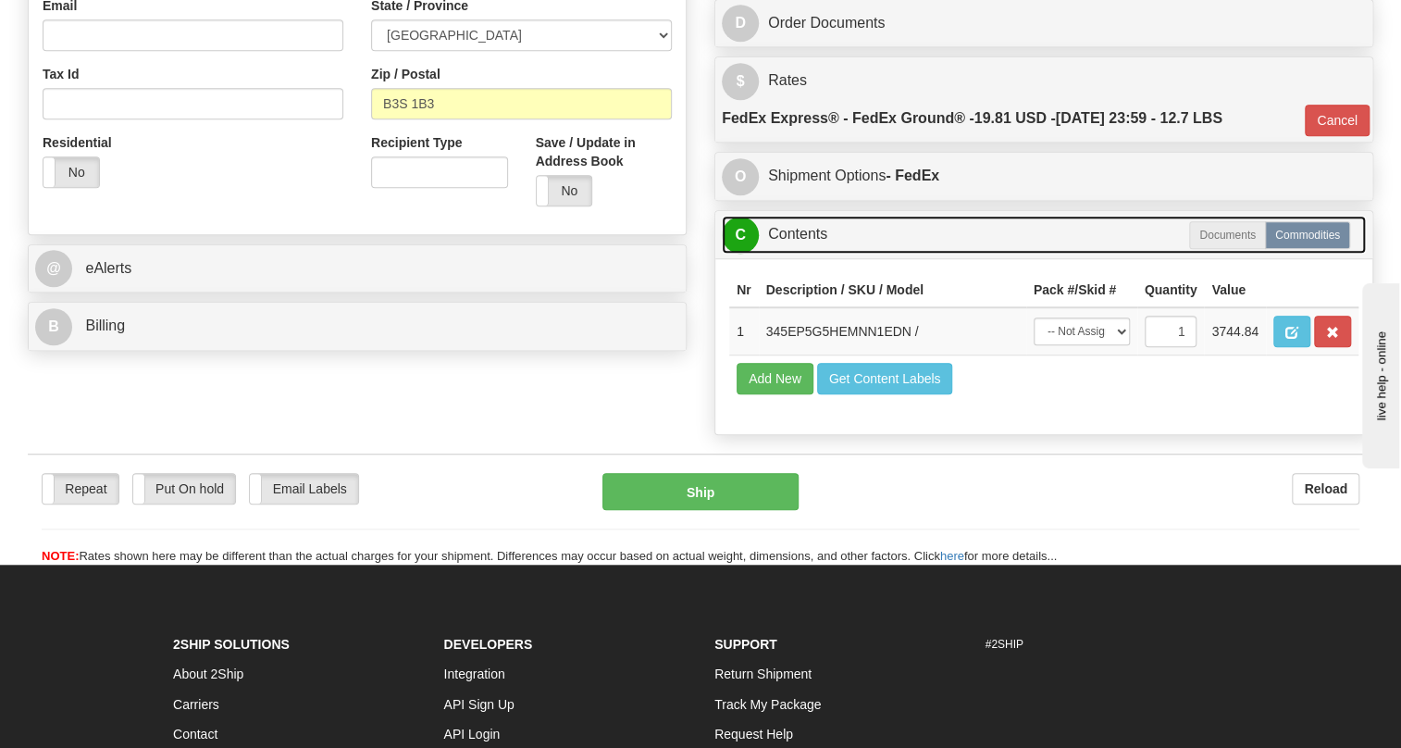
click at [796, 254] on link "C Contents" at bounding box center [1044, 235] width 644 height 38
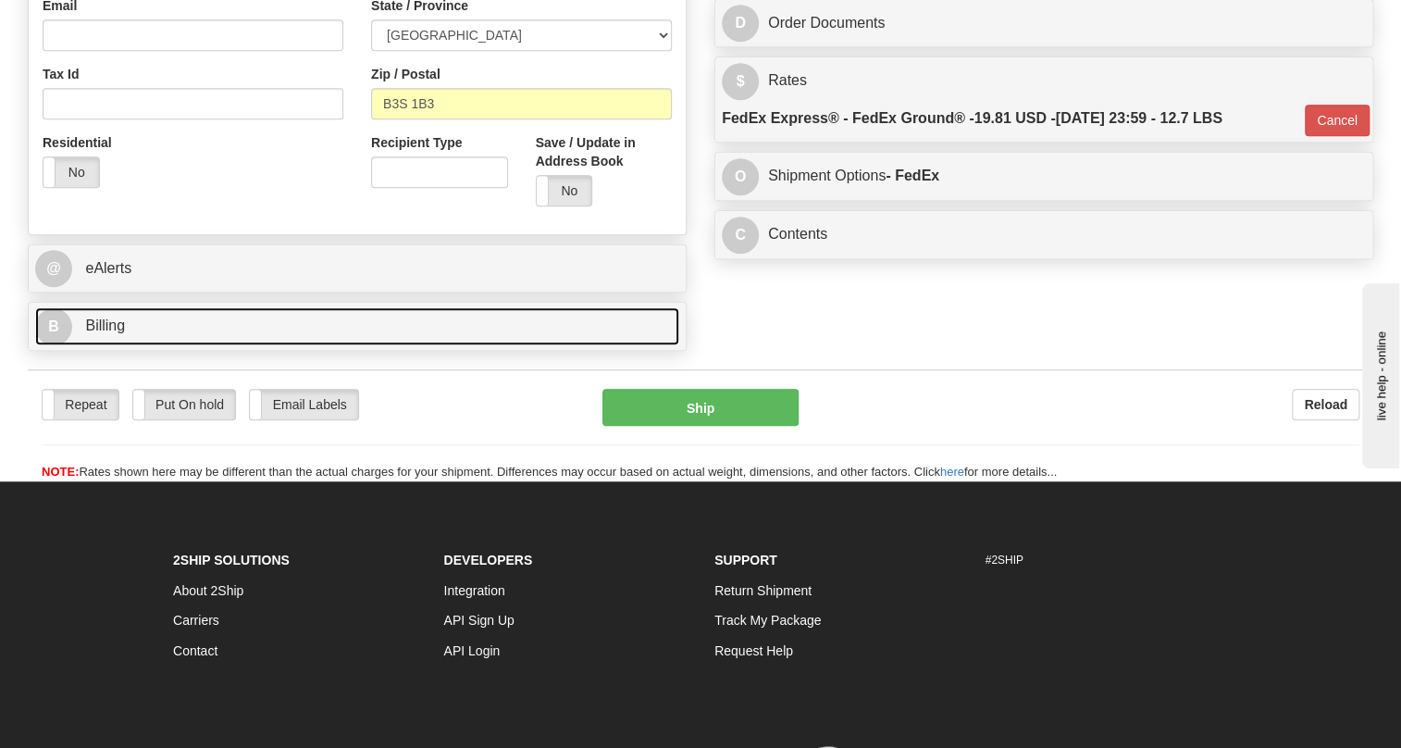
click at [98, 333] on span "Billing" at bounding box center [105, 325] width 40 height 16
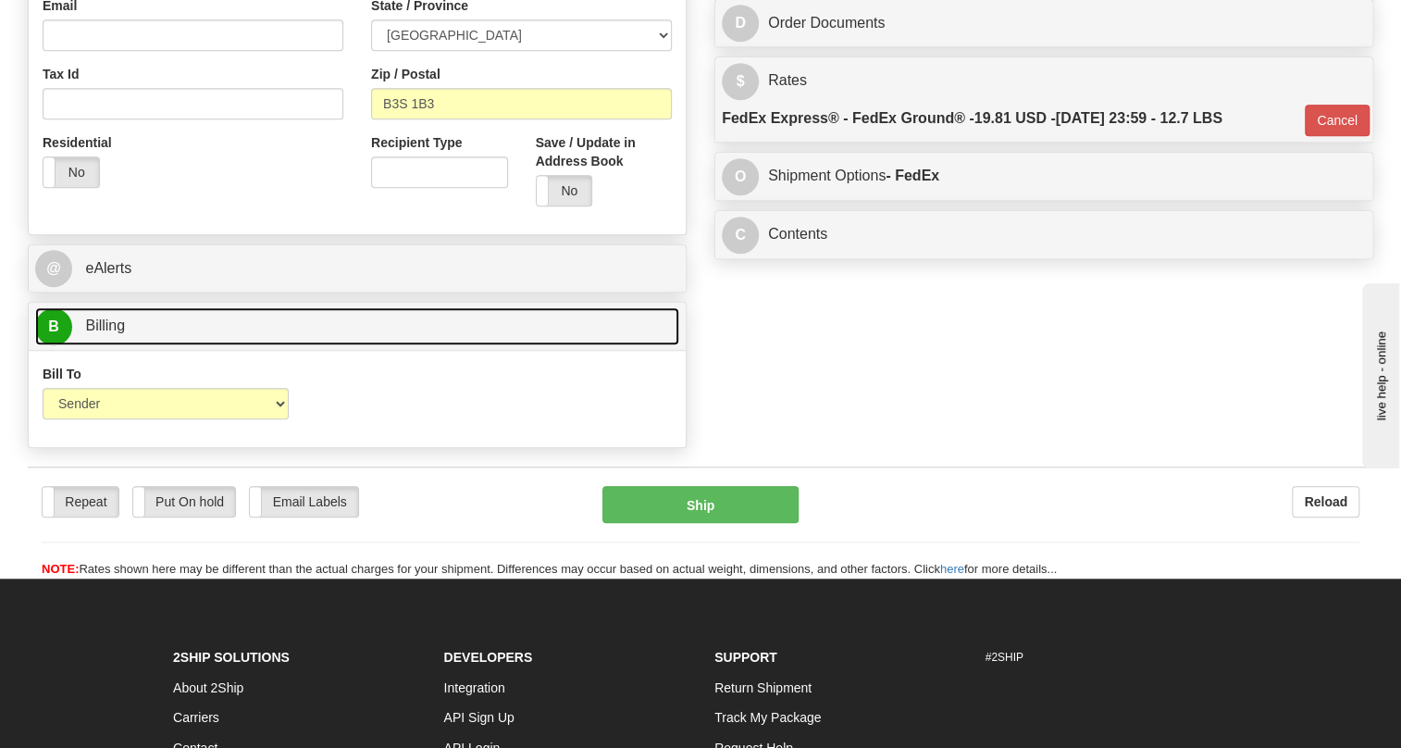
click at [98, 333] on span "Billing" at bounding box center [105, 325] width 40 height 16
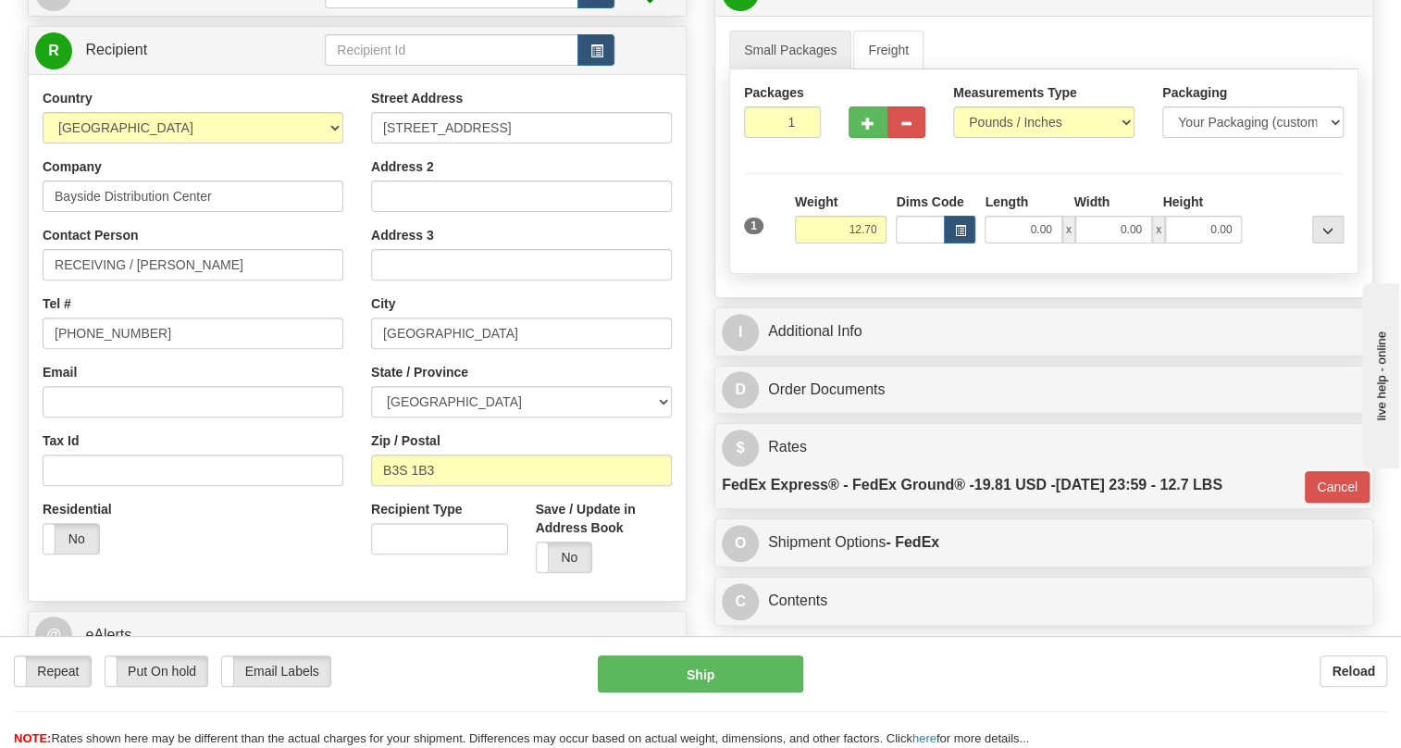
scroll to position [252, 0]
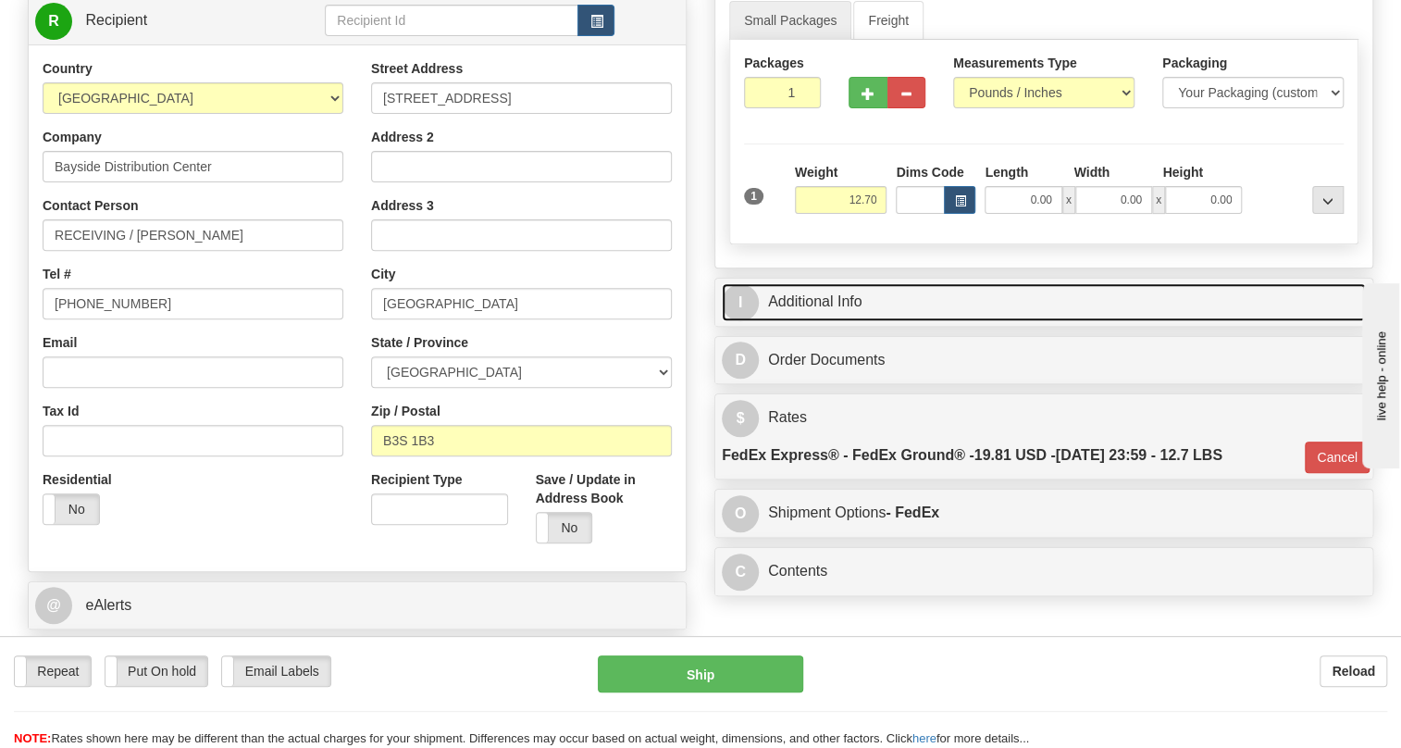
click at [851, 321] on link "I Additional Info" at bounding box center [1044, 302] width 644 height 38
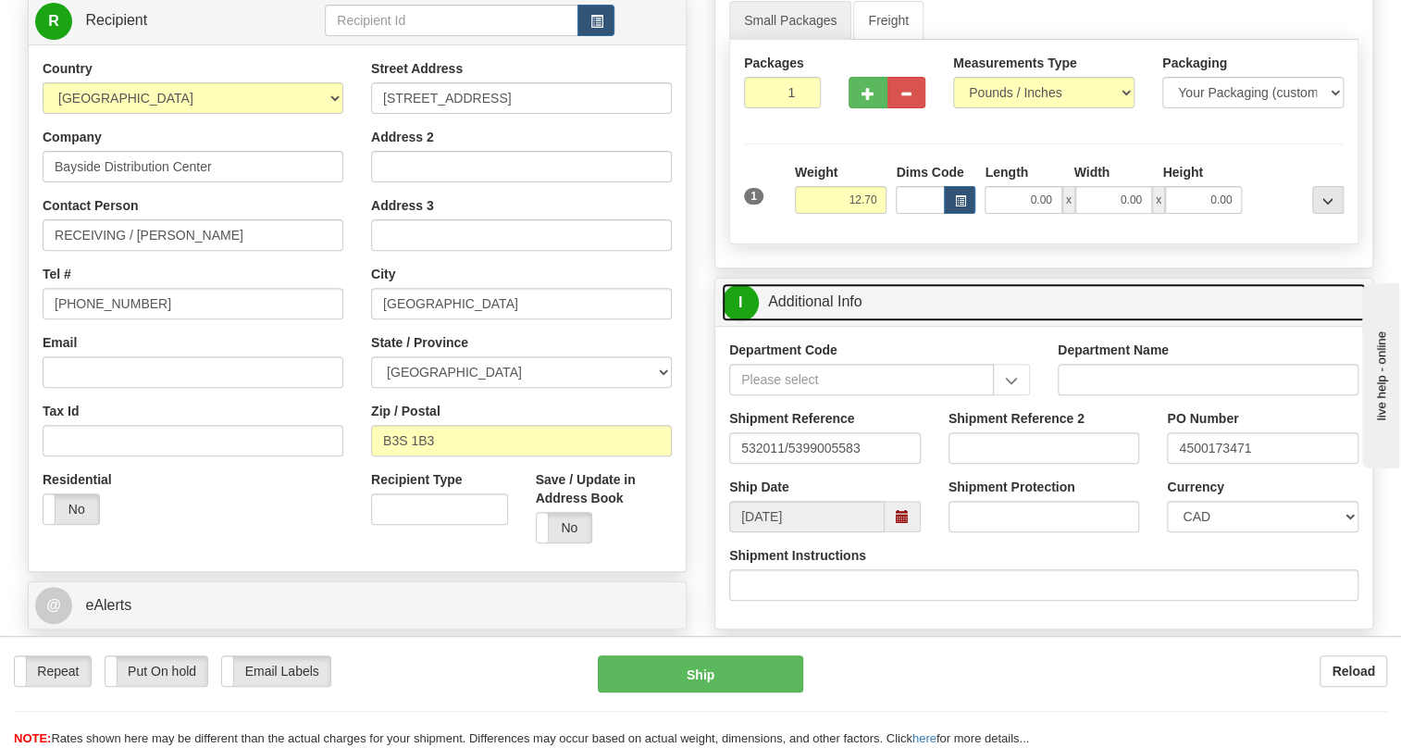
click at [851, 321] on link "I Additional Info" at bounding box center [1044, 302] width 644 height 38
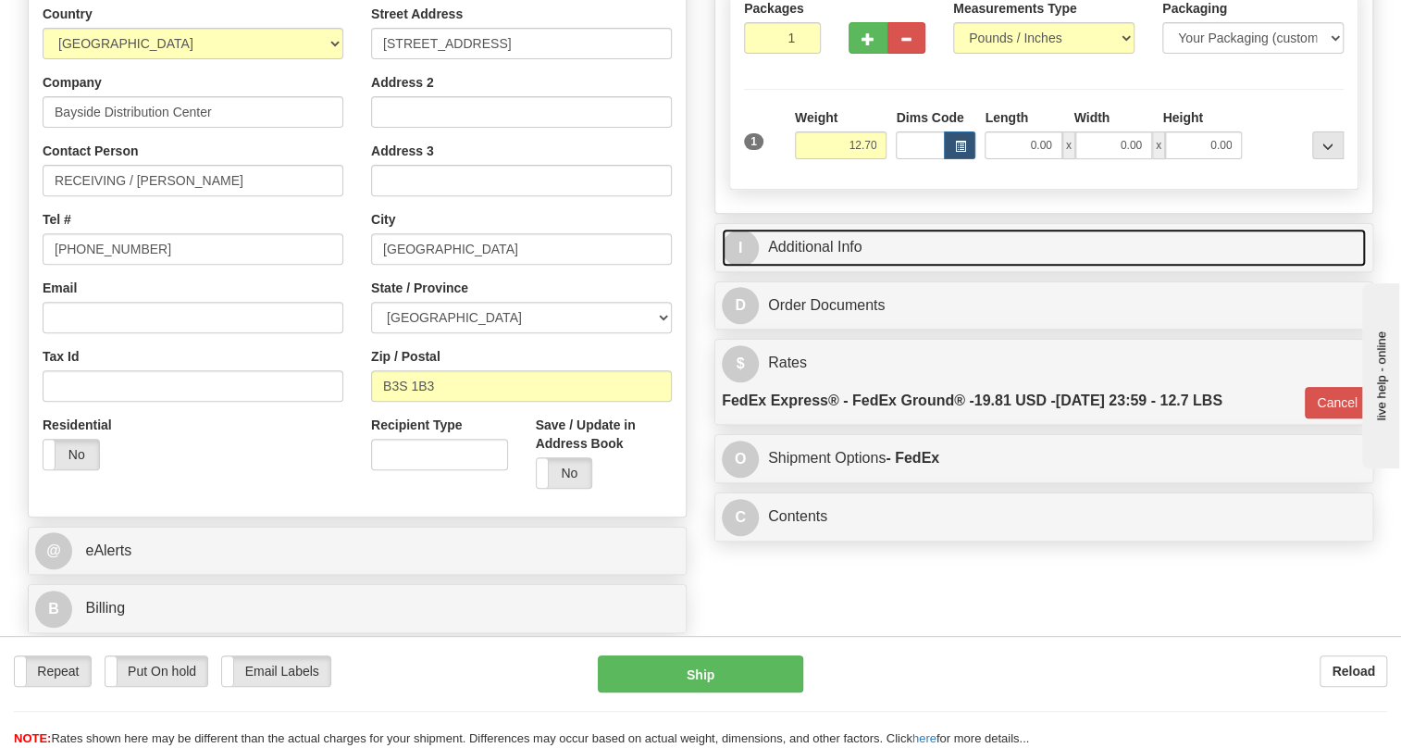
scroll to position [336, 0]
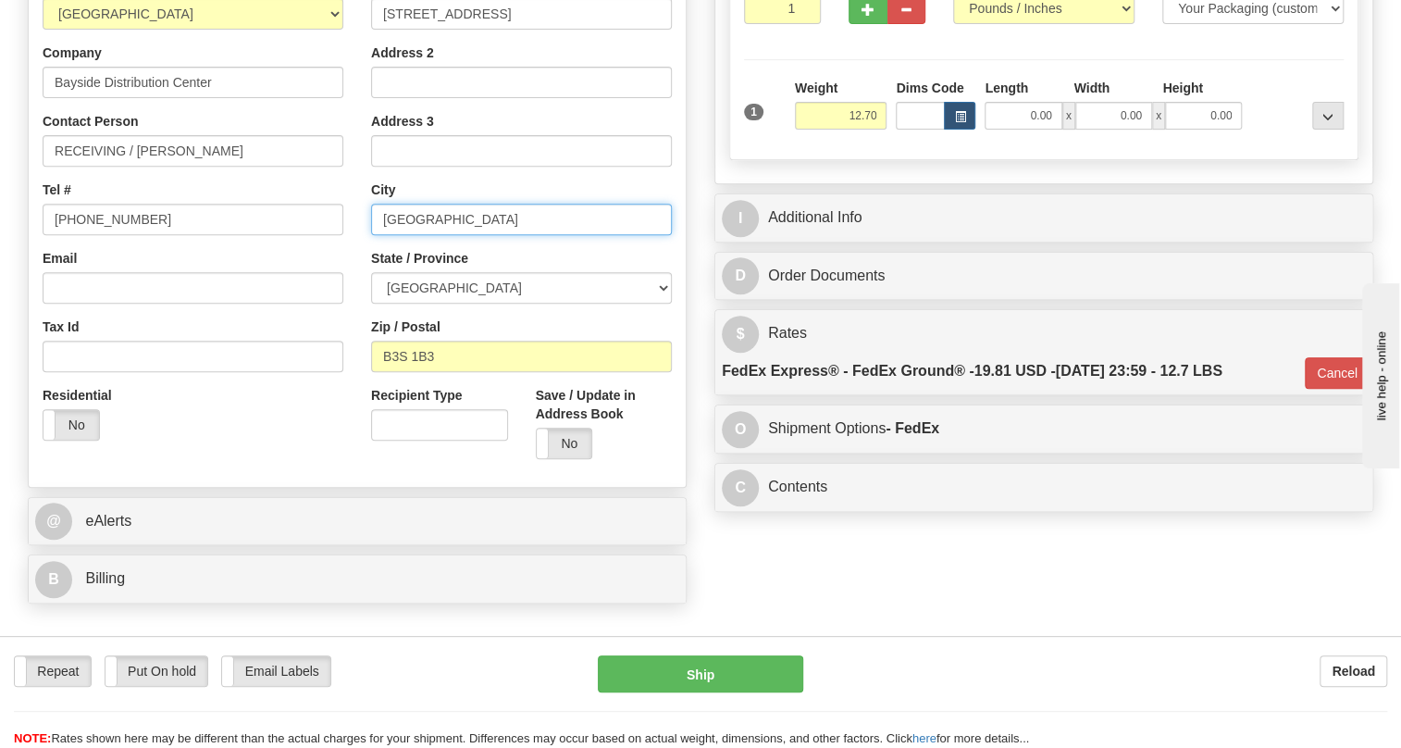
click at [429, 235] on input "BEECHVILLE" at bounding box center [521, 219] width 301 height 31
paste input "HALIFAX"
type input "HALIFAX"
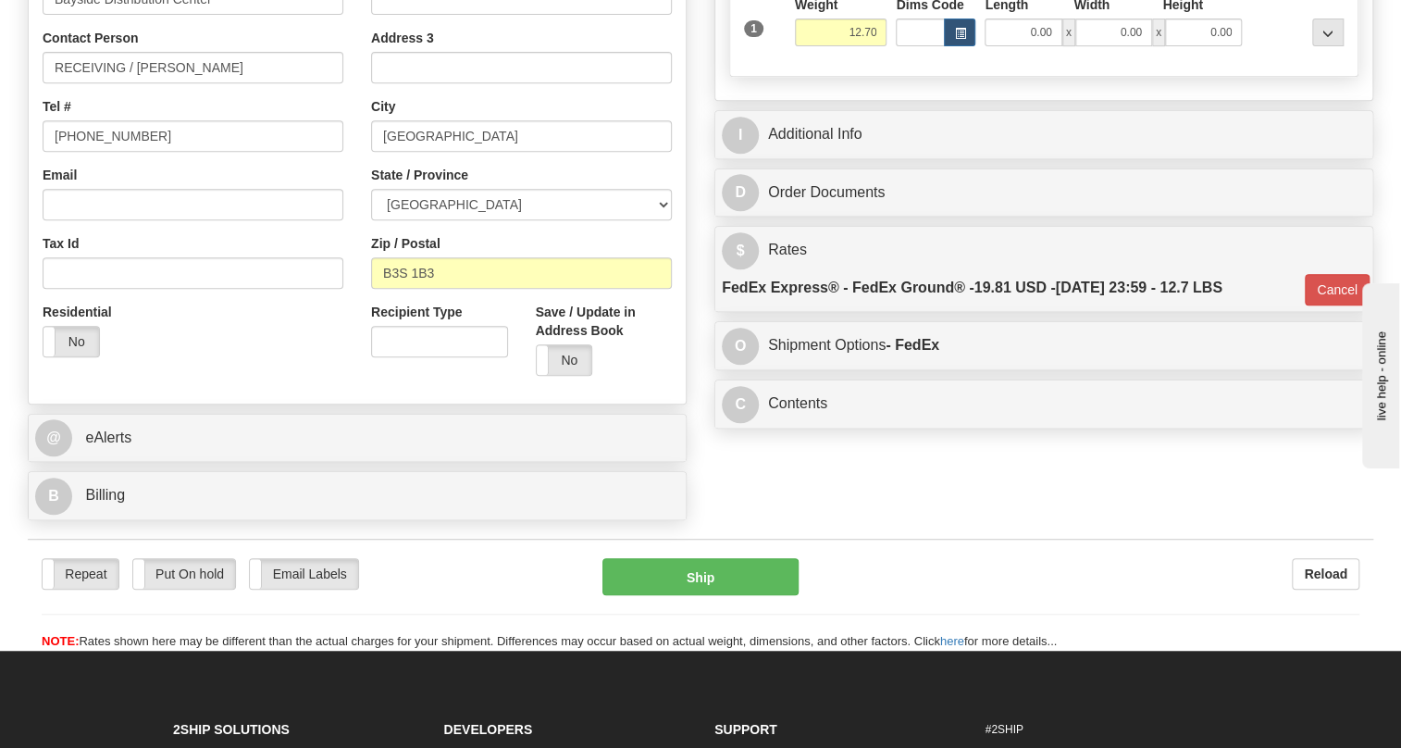
scroll to position [420, 0]
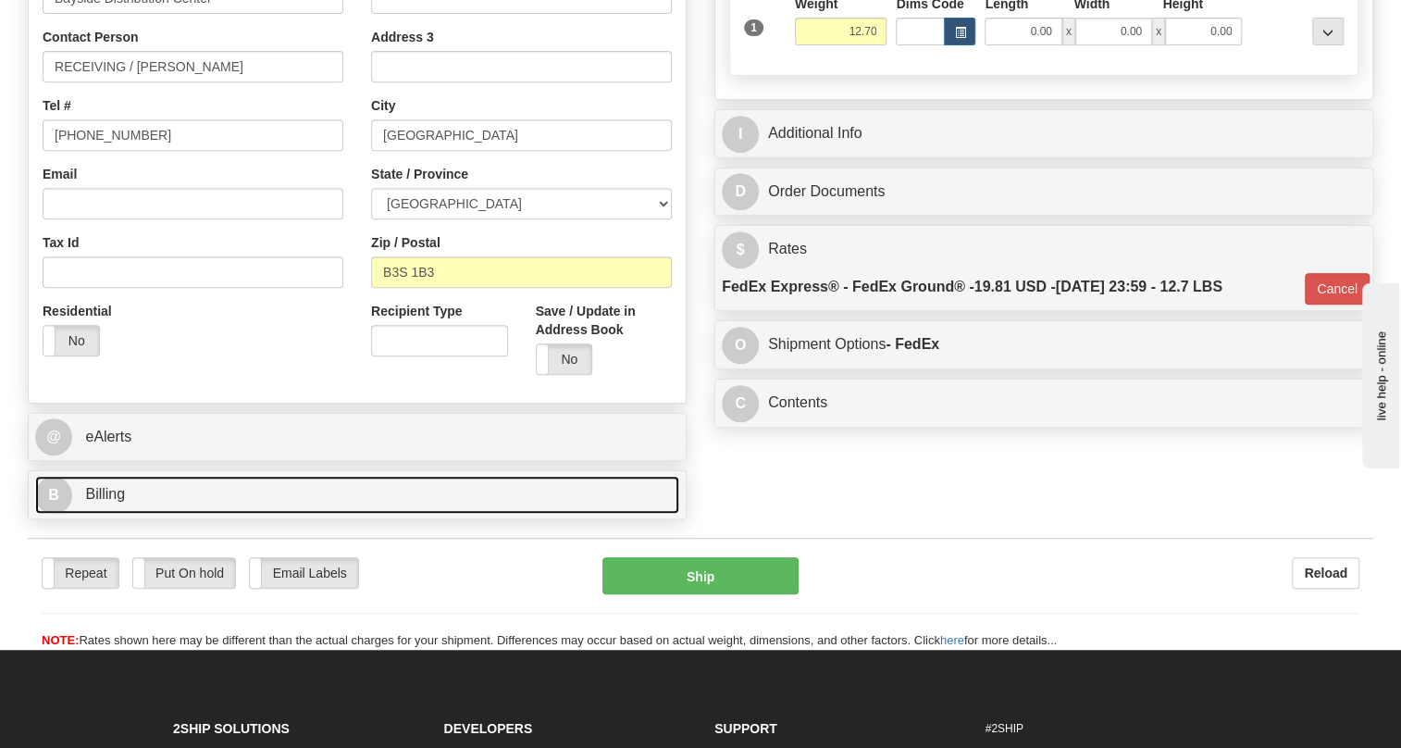
click at [101, 502] on span "Billing" at bounding box center [105, 494] width 40 height 16
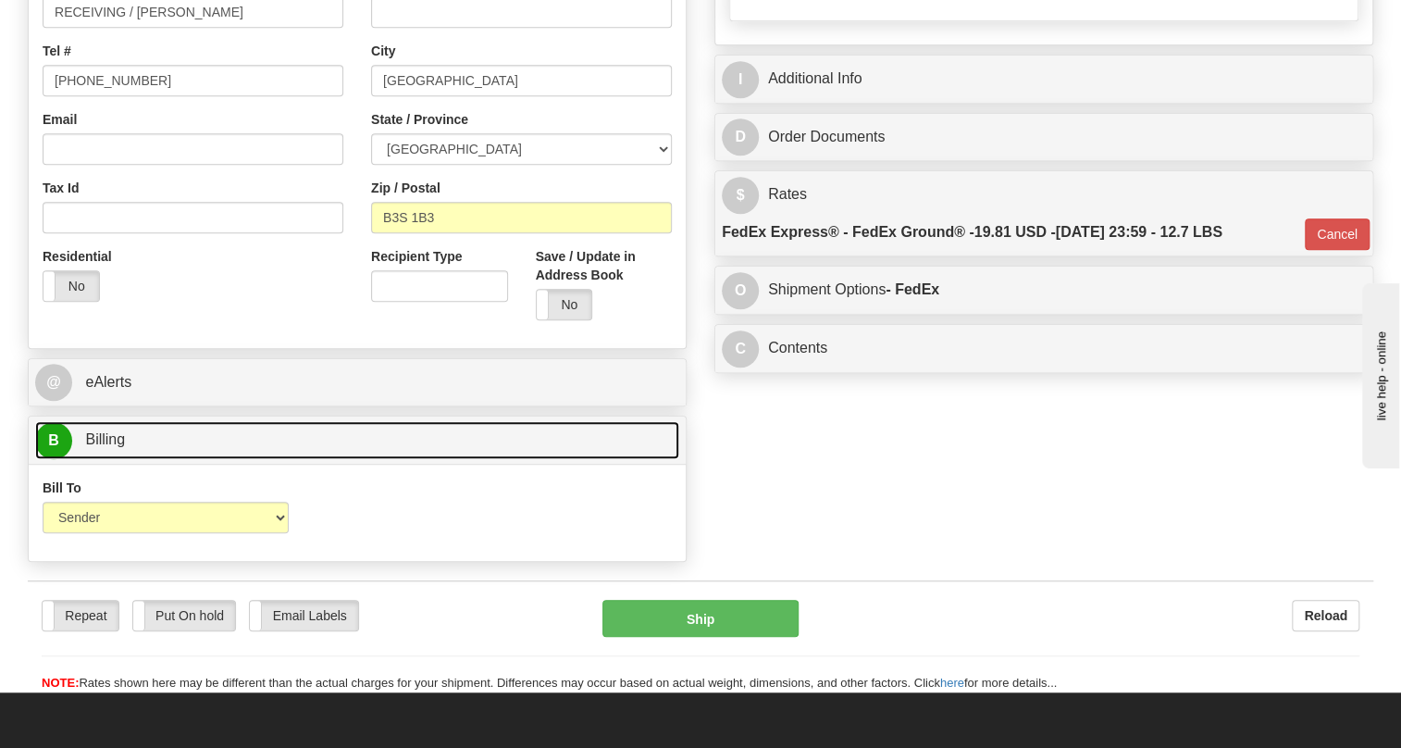
scroll to position [504, 0]
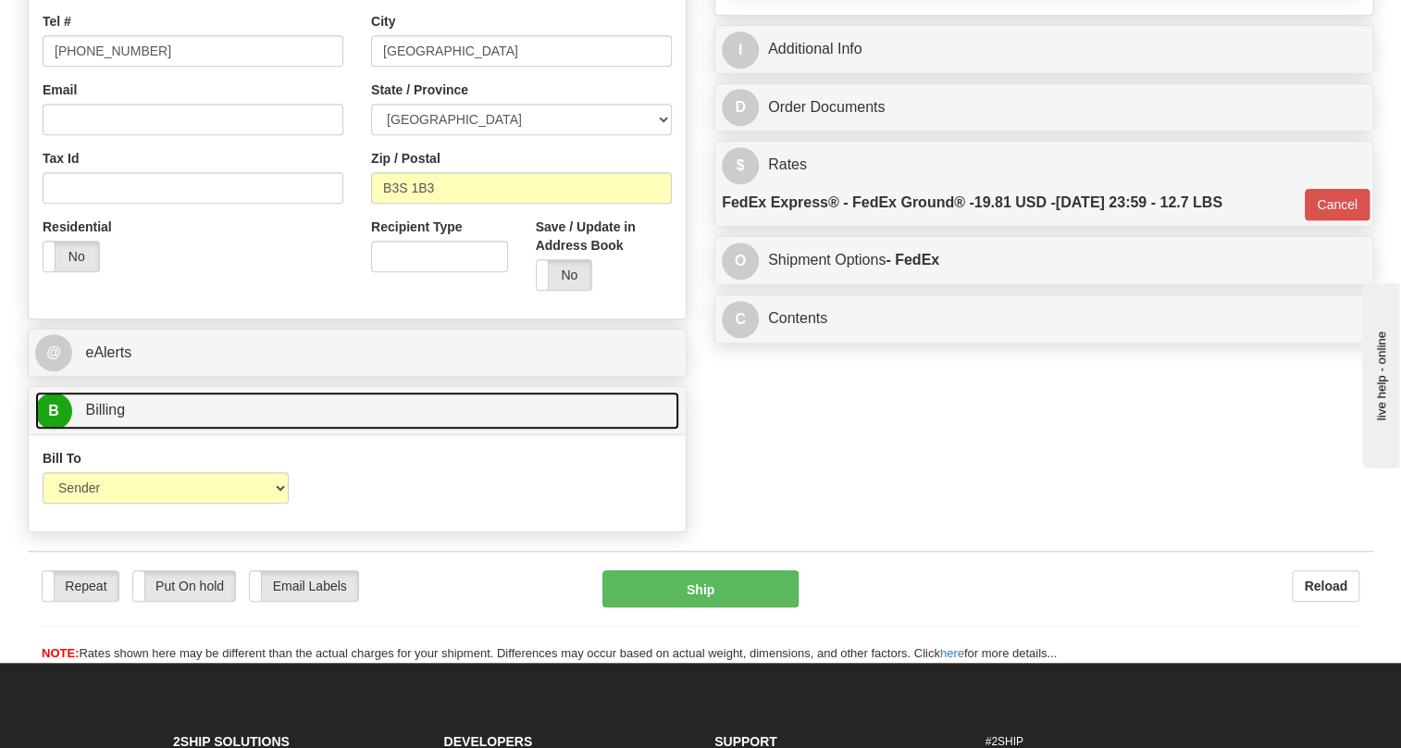
click at [103, 417] on span "Billing" at bounding box center [105, 410] width 40 height 16
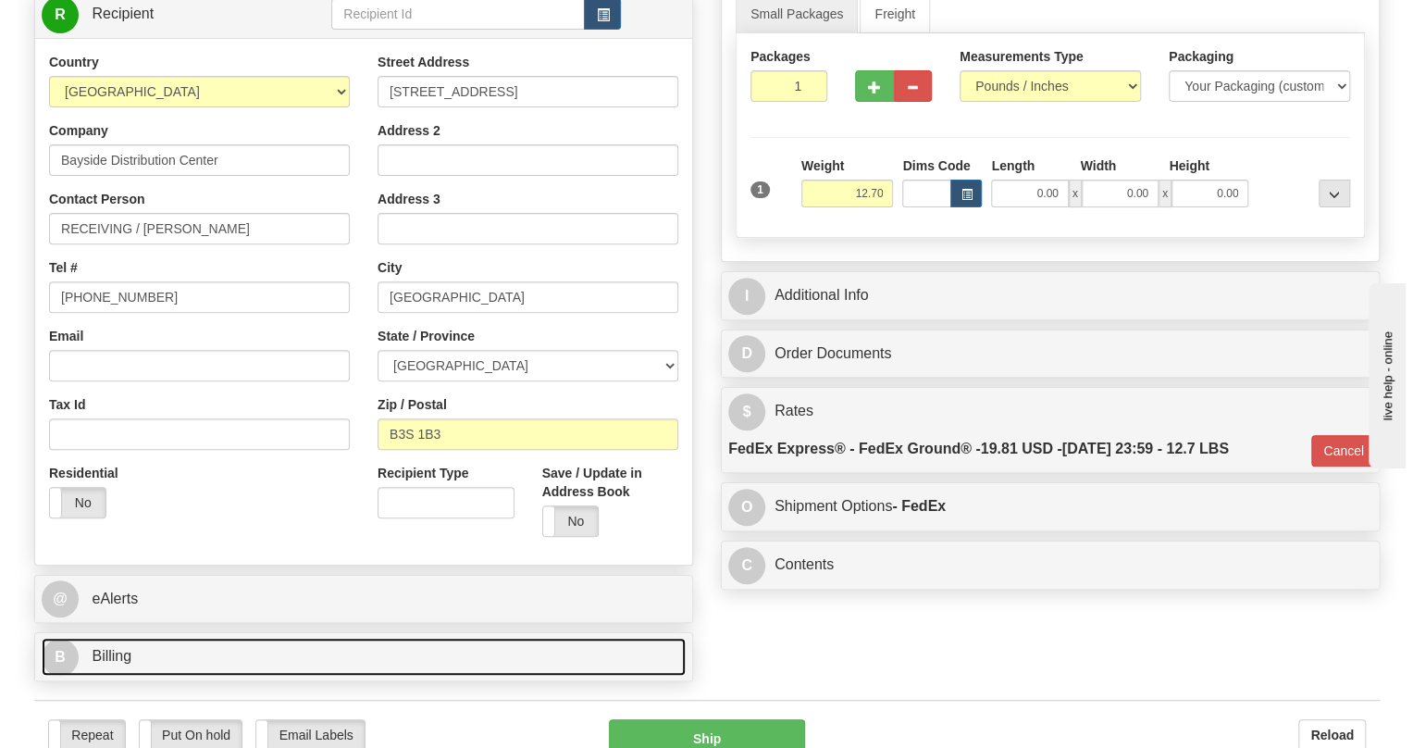
scroll to position [168, 0]
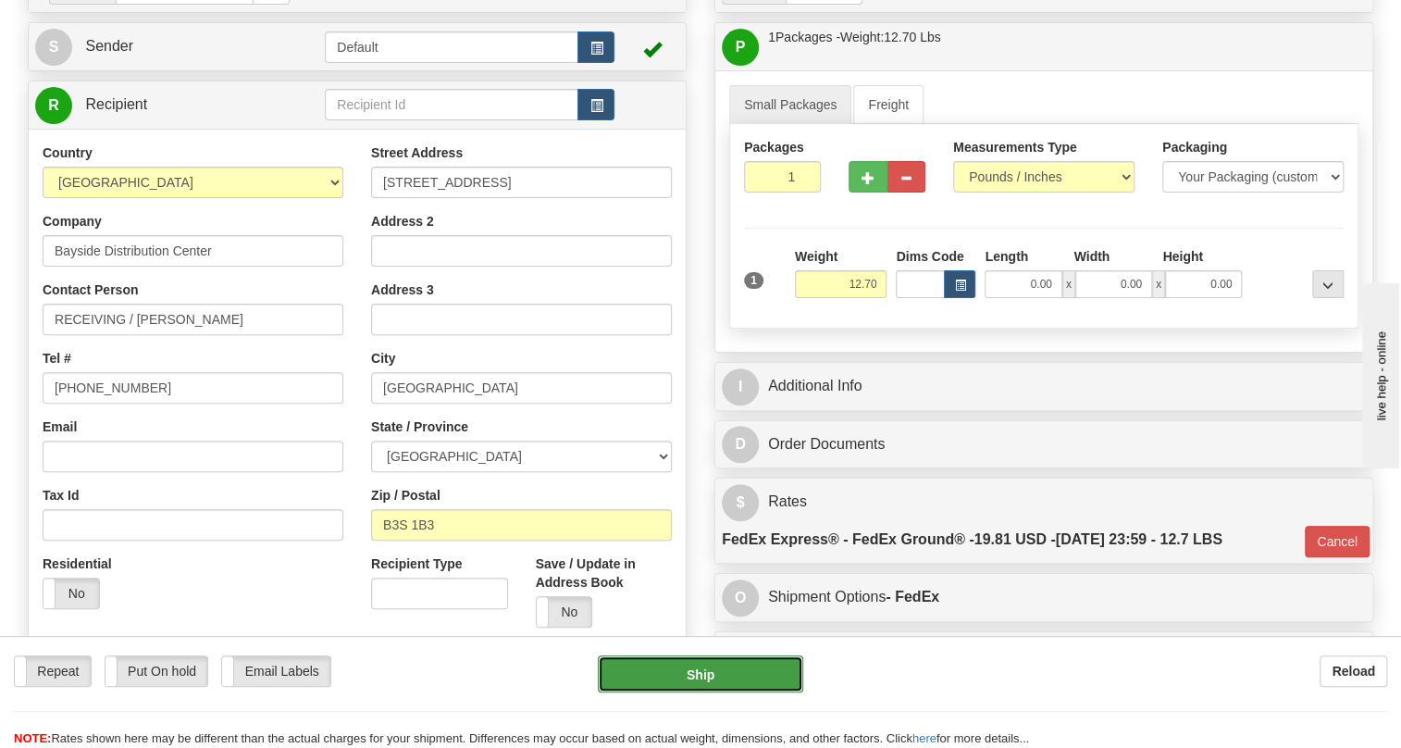
click at [696, 674] on button "Ship" at bounding box center [700, 673] width 205 height 37
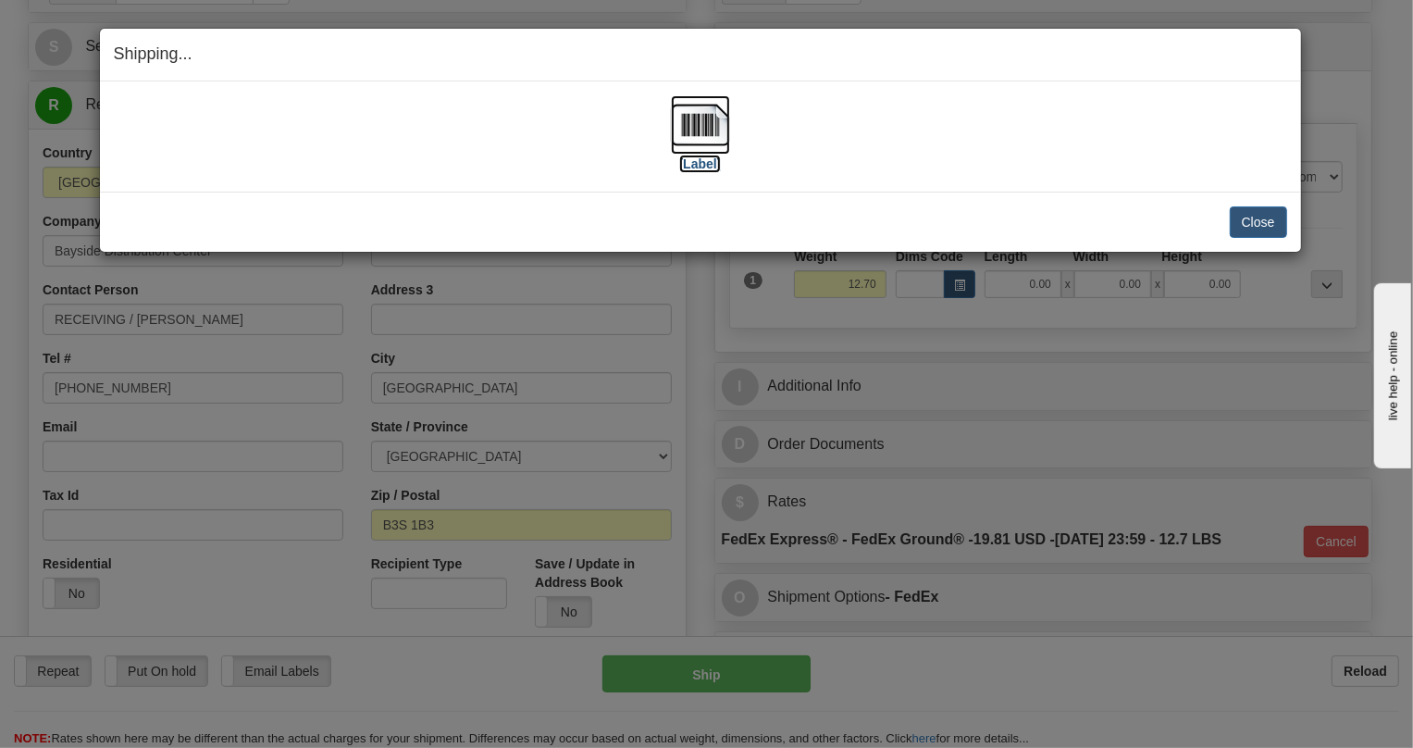
click at [710, 130] on img at bounding box center [700, 124] width 59 height 59
click at [1254, 221] on button "Close" at bounding box center [1258, 221] width 57 height 31
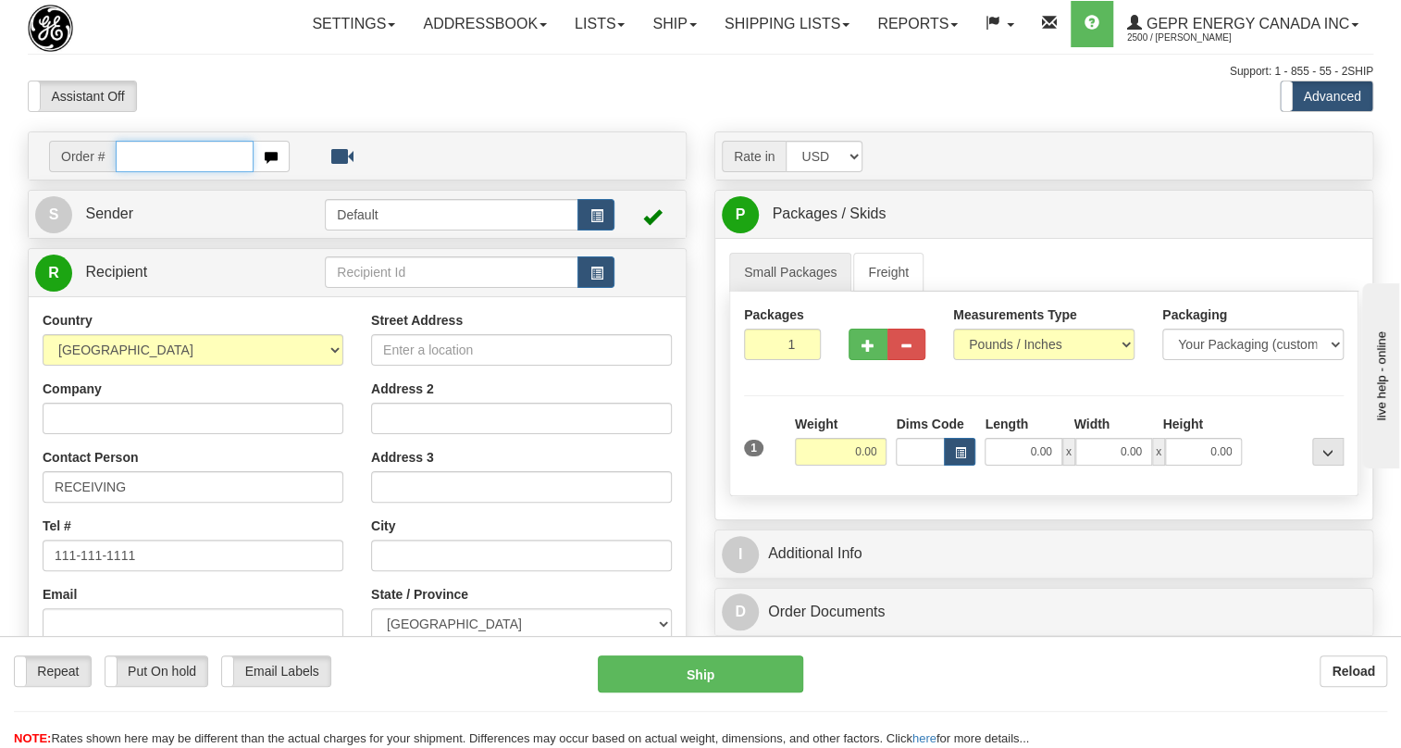
click at [146, 172] on input "text" at bounding box center [185, 156] width 138 height 31
paste input "0086700265"
click at [143, 172] on input "0086700265" at bounding box center [185, 156] width 138 height 31
type input "86700265"
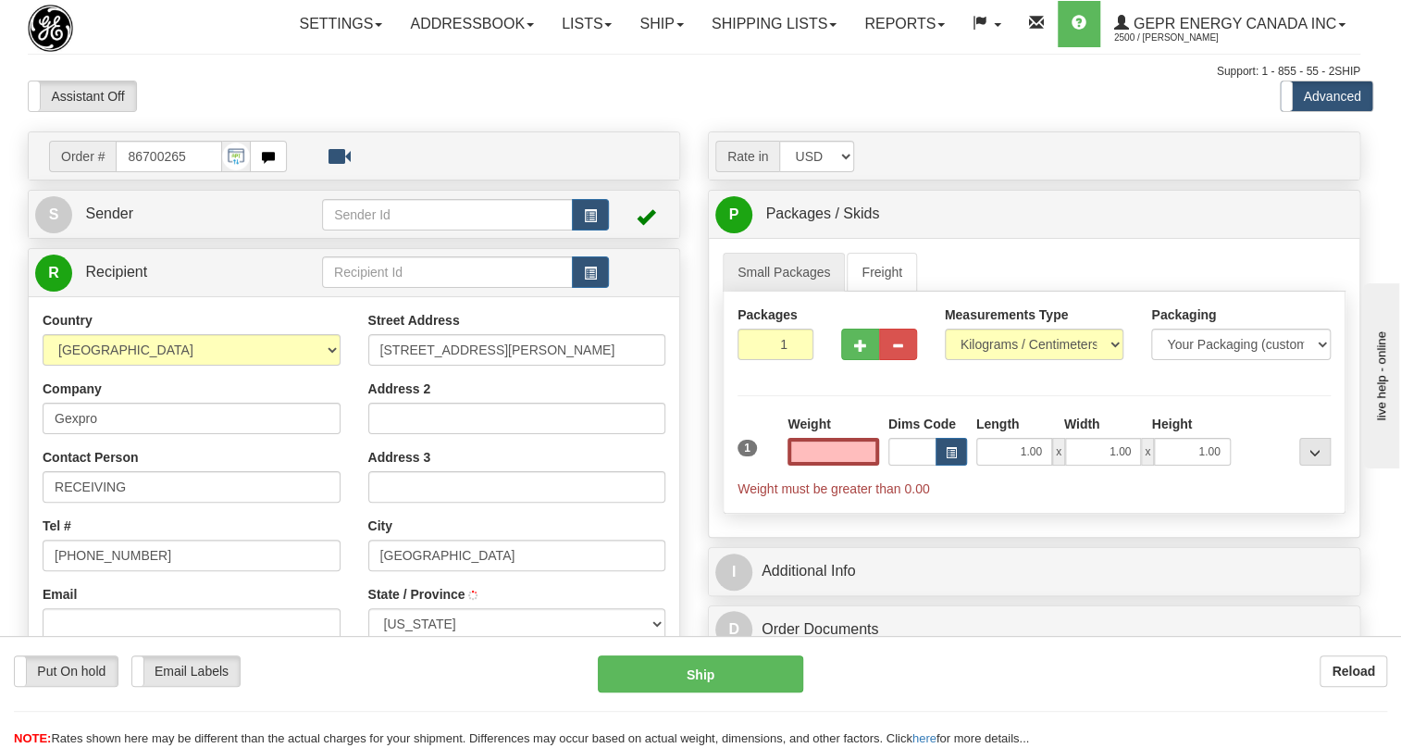
type input "[GEOGRAPHIC_DATA]"
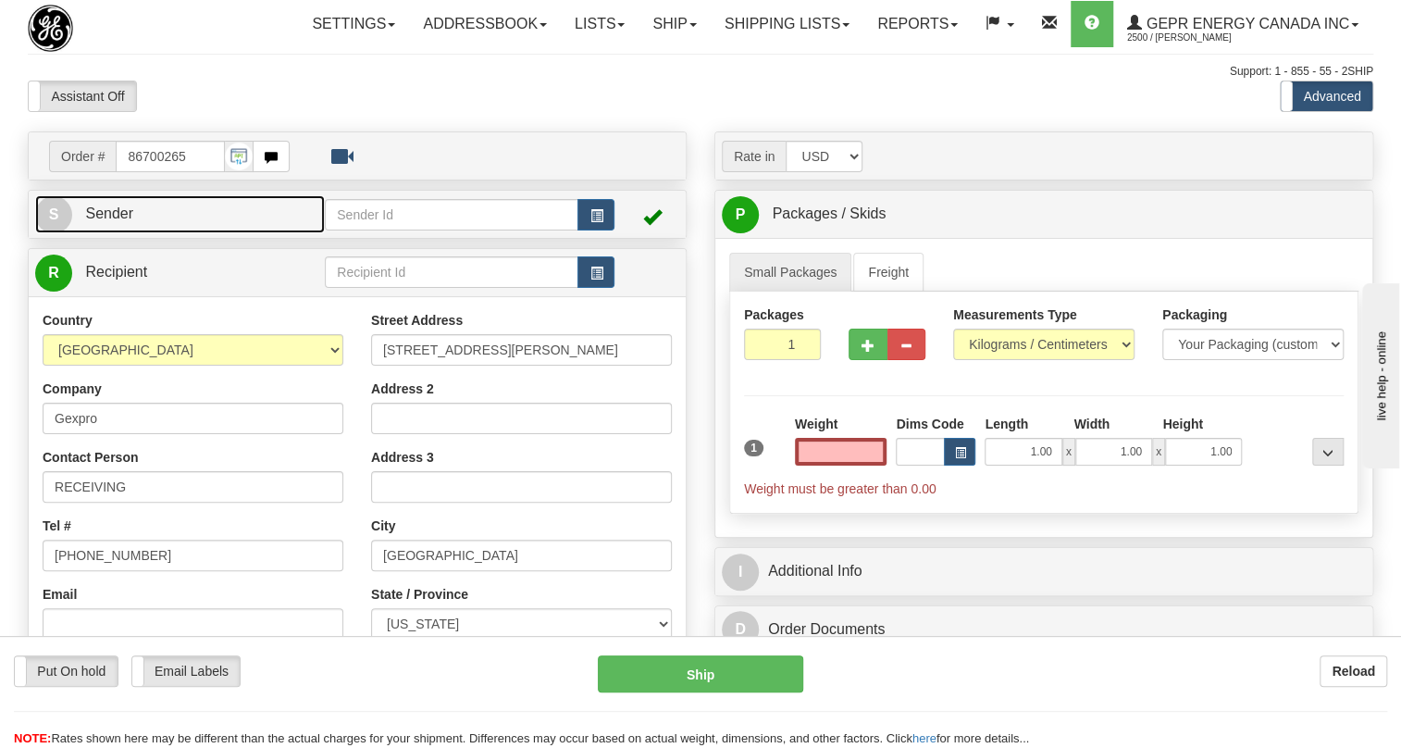
type input "0.00"
click at [115, 221] on span "Sender" at bounding box center [109, 213] width 48 height 16
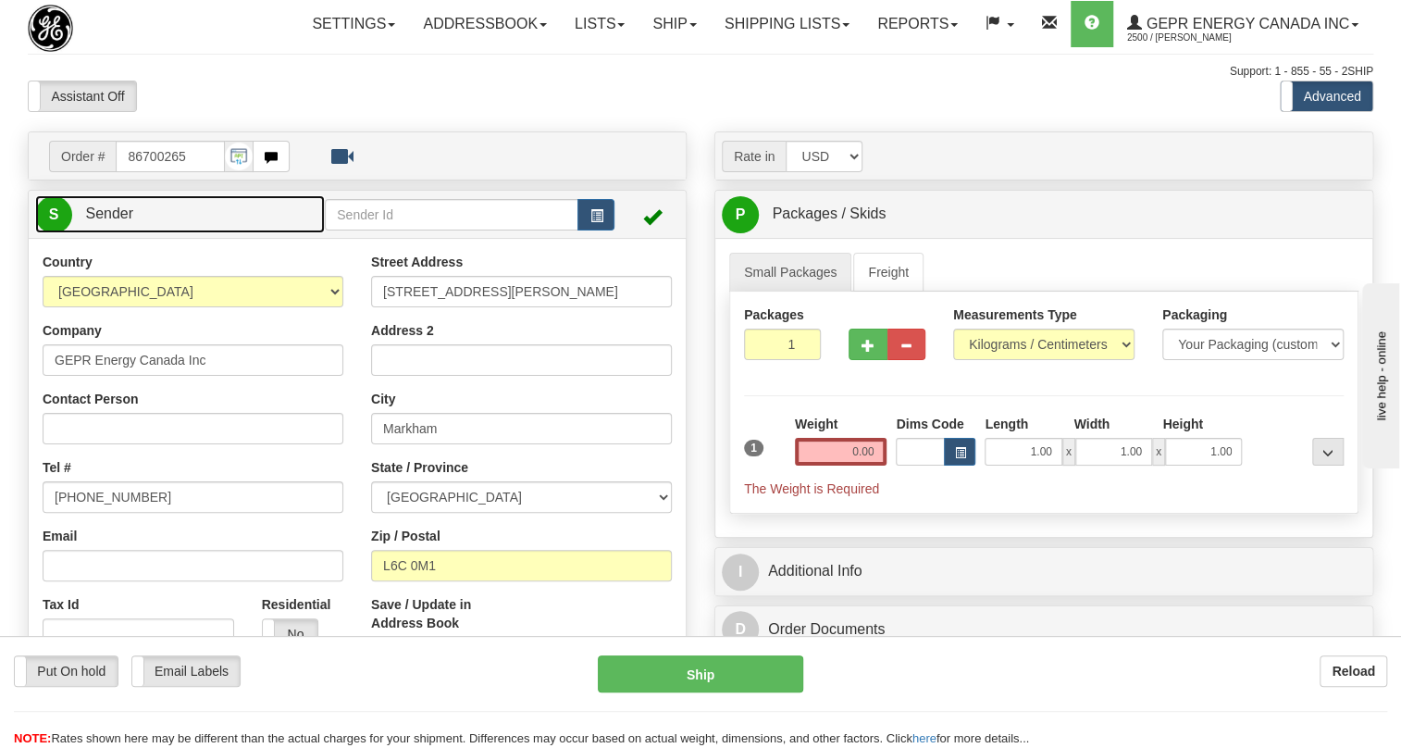
type input "MARKHAM"
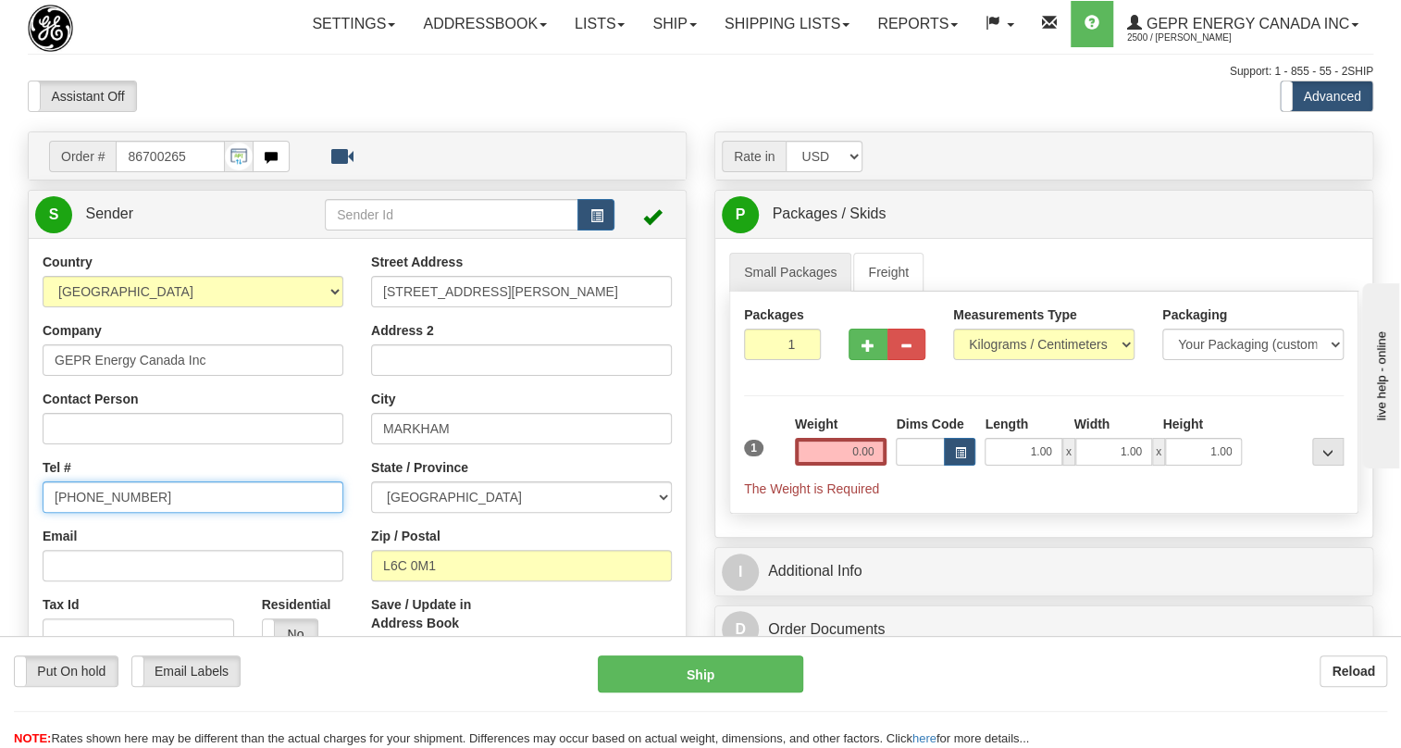
click at [113, 513] on input "[PHONE_NUMBER]" at bounding box center [193, 496] width 301 height 31
paste input "[PHONE_NUMBER]"
type input "[PHONE_NUMBER]"
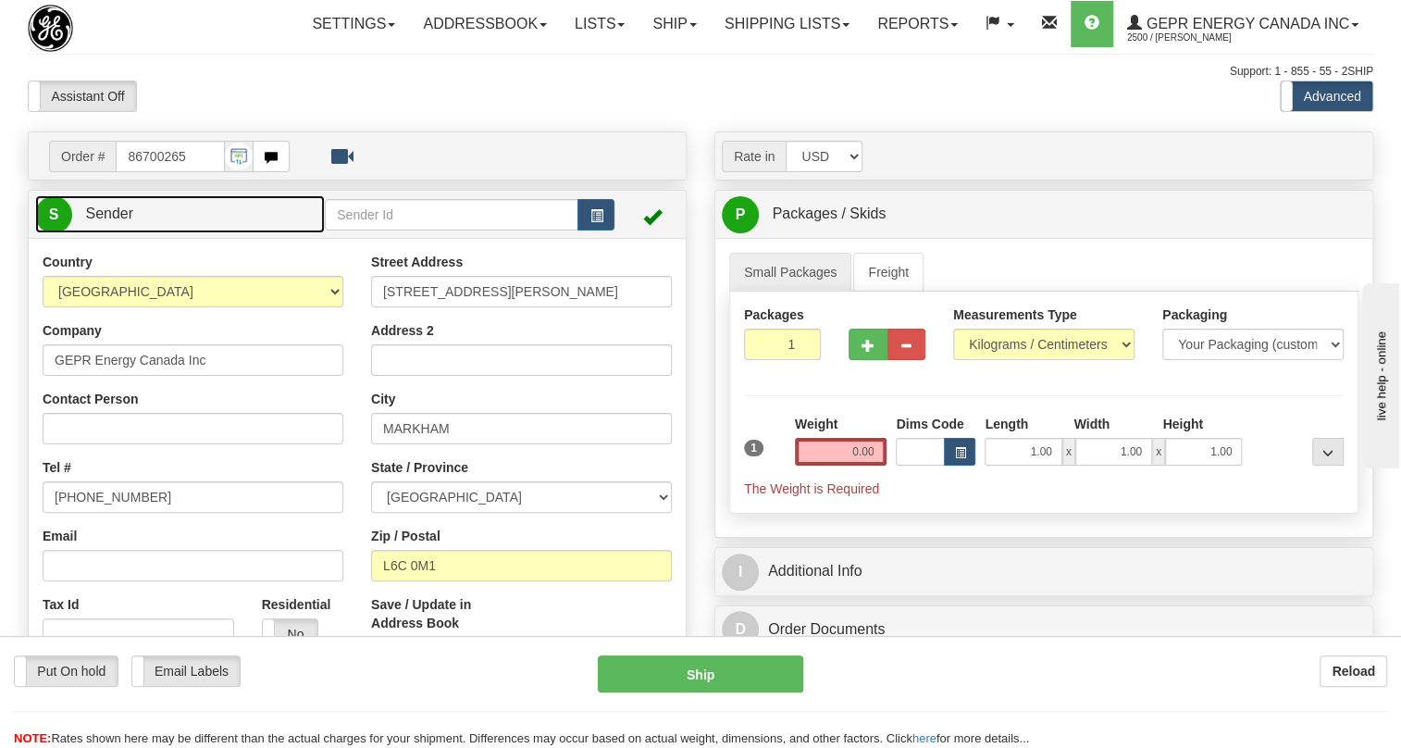
click at [108, 221] on span "Sender" at bounding box center [109, 213] width 48 height 16
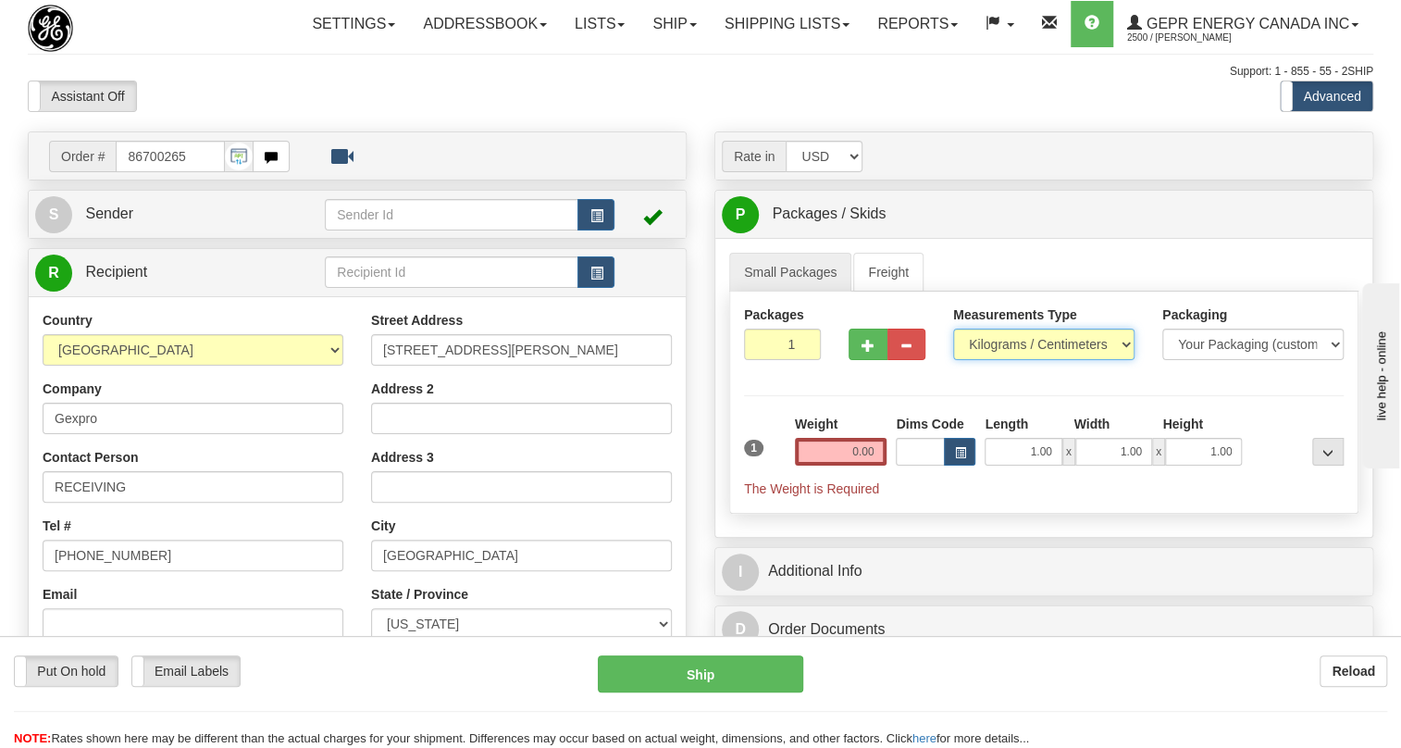
click at [1000, 360] on select "Pounds / Inches Kilograms / Centimeters" at bounding box center [1043, 344] width 181 height 31
select select "0"
click at [953, 360] on select "Pounds / Inches Kilograms / Centimeters" at bounding box center [1043, 344] width 181 height 31
click at [827, 466] on input "0.00" at bounding box center [841, 452] width 93 height 28
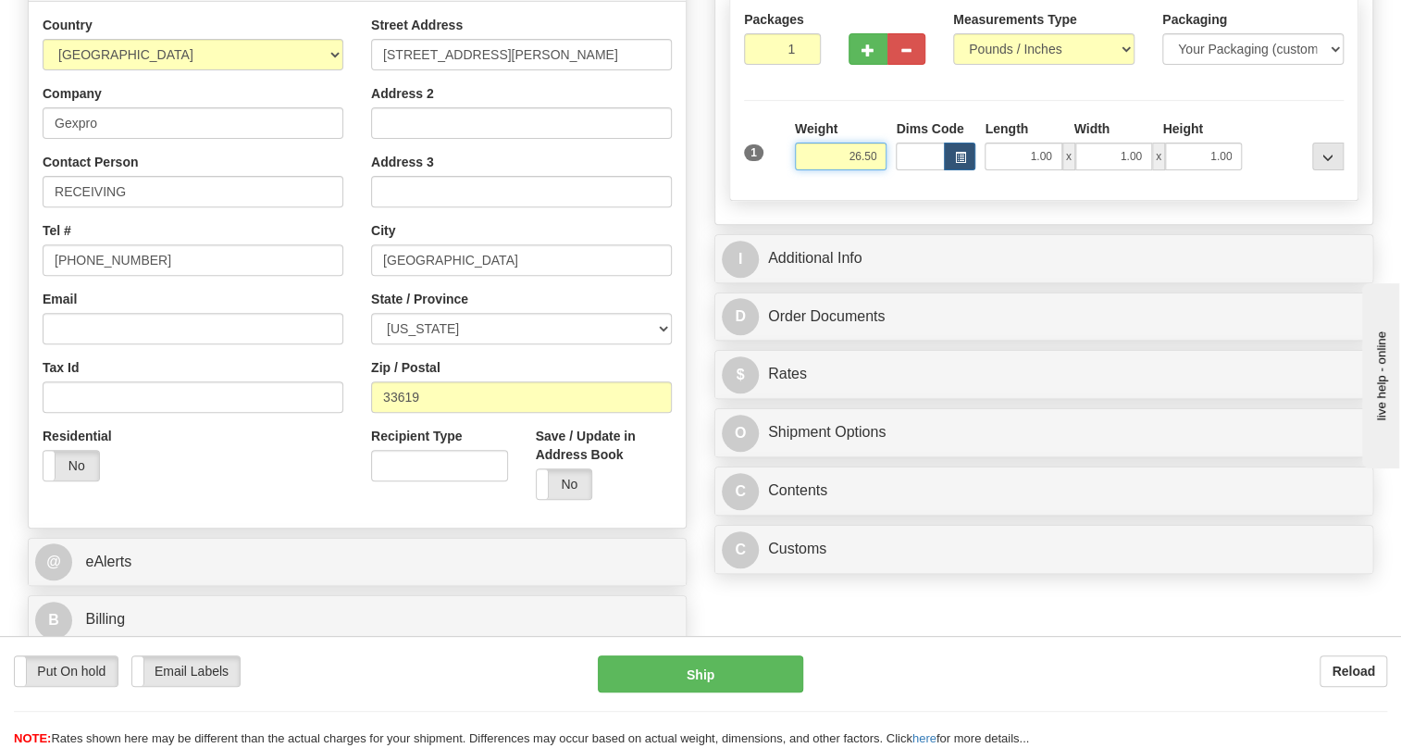
scroll to position [336, 0]
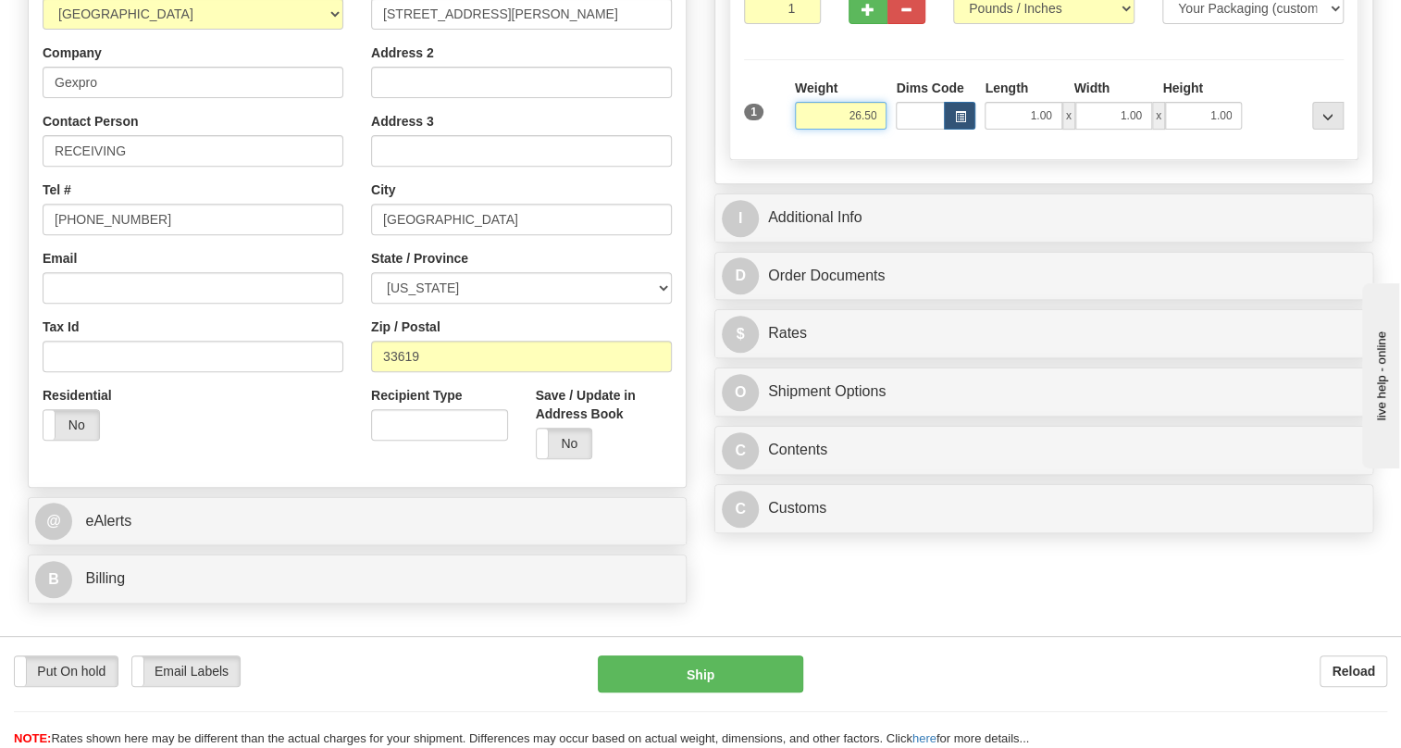
type input "26.50"
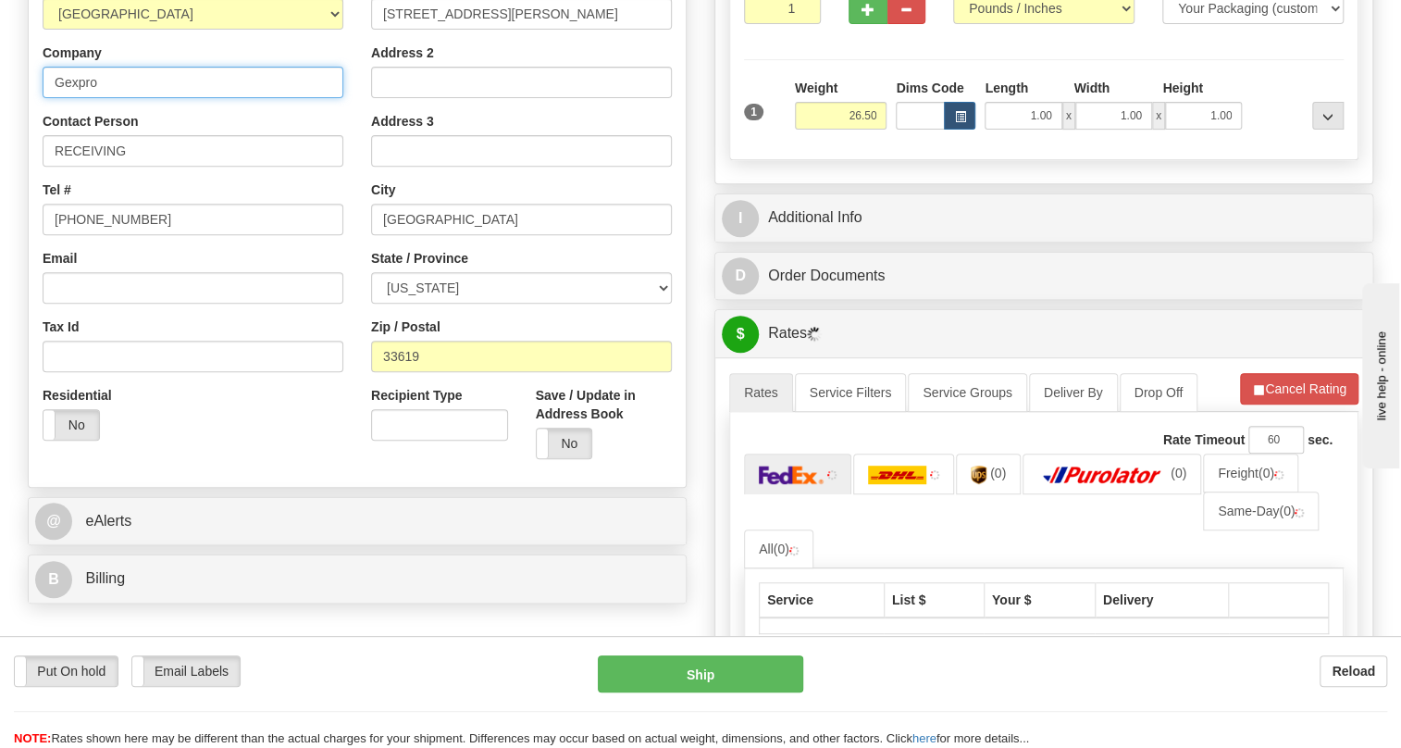
drag, startPoint x: 101, startPoint y: 120, endPoint x: 60, endPoint y: 133, distance: 42.7
click at [60, 98] on input "Gexpro" at bounding box center [193, 82] width 301 height 31
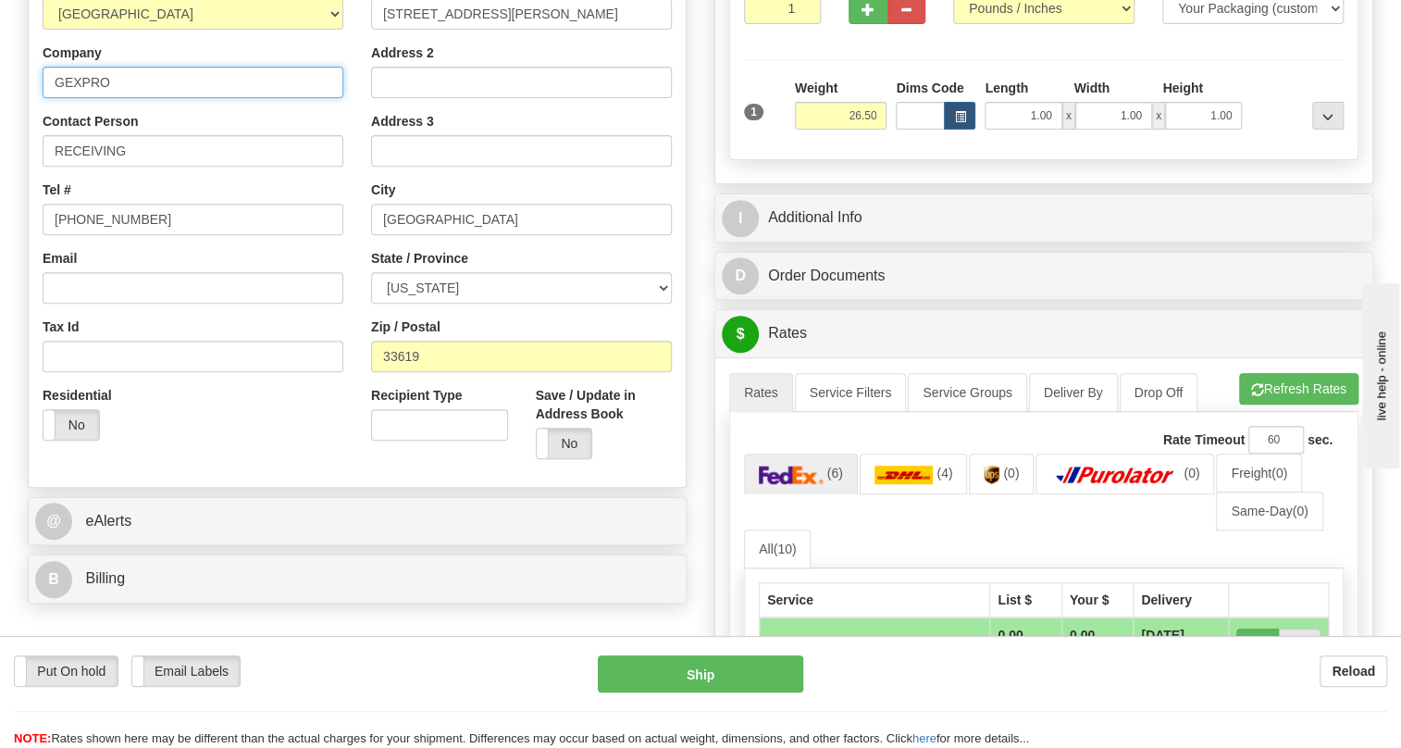
type input "GEXPRO"
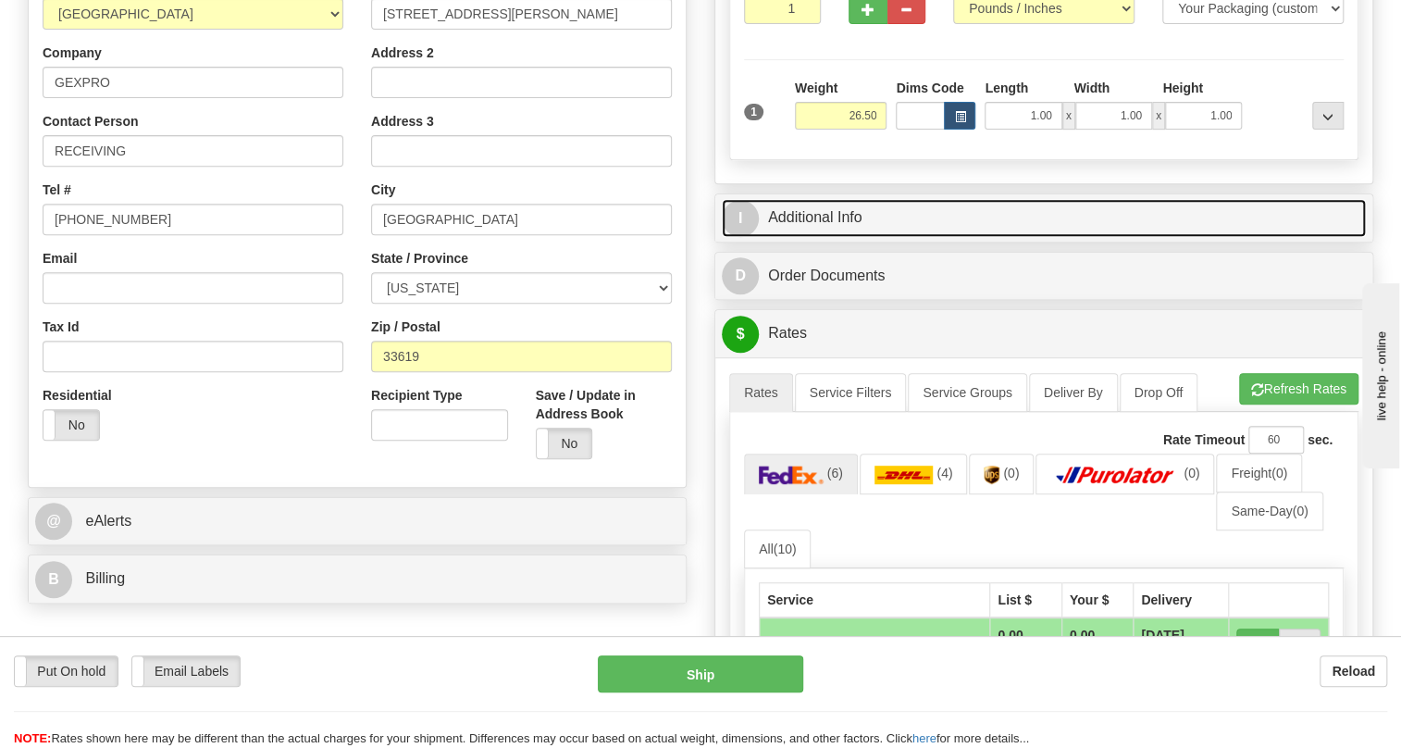
click at [822, 237] on link "I Additional Info" at bounding box center [1044, 218] width 644 height 38
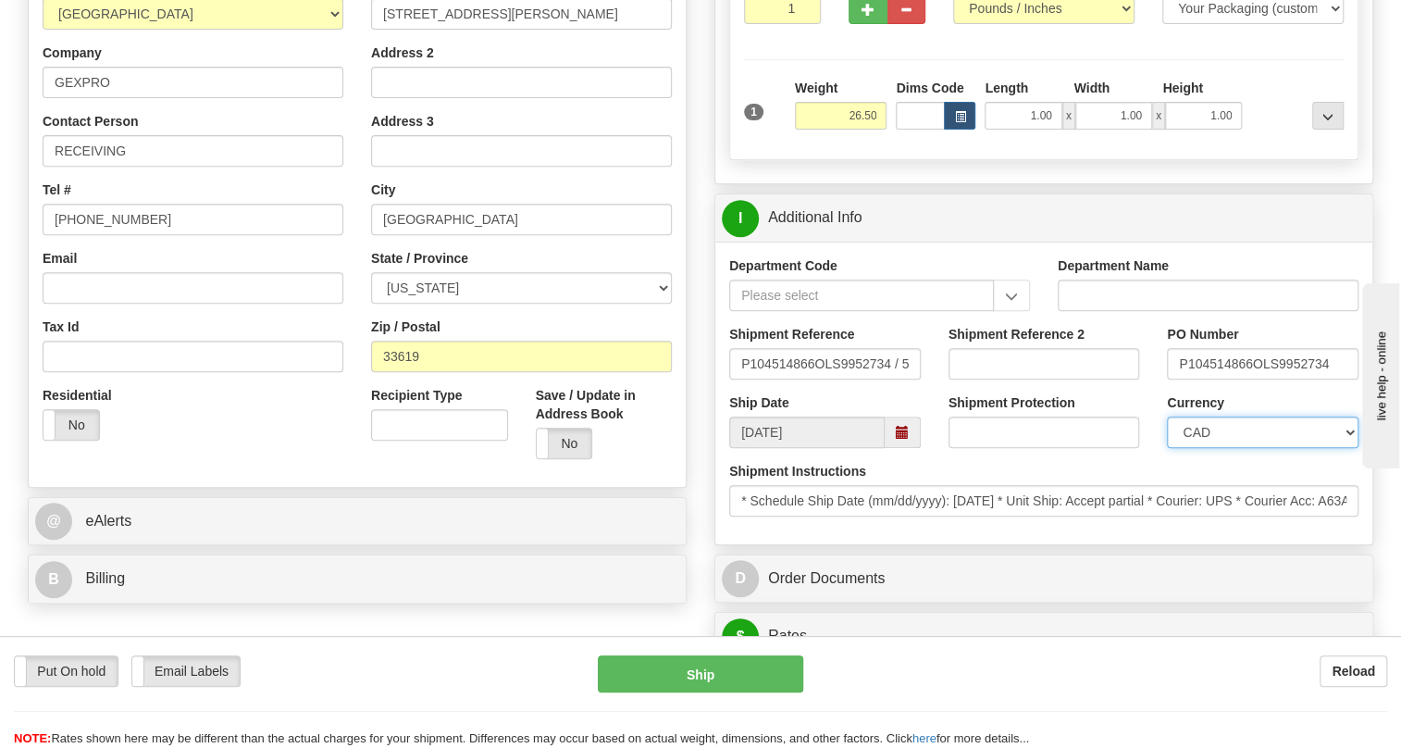
click at [1237, 448] on select "CAD USD EUR ZAR [PERSON_NAME] ARN AUD AUS AWG BBD BFR BGN BHD BMD BND BRC BRL C…" at bounding box center [1263, 432] width 192 height 31
select select "1"
click at [1167, 448] on select "CAD USD EUR ZAR [PERSON_NAME] ARN AUD AUS AWG BBD BFR BGN BHD BMD BND BRC BRL C…" at bounding box center [1263, 432] width 192 height 31
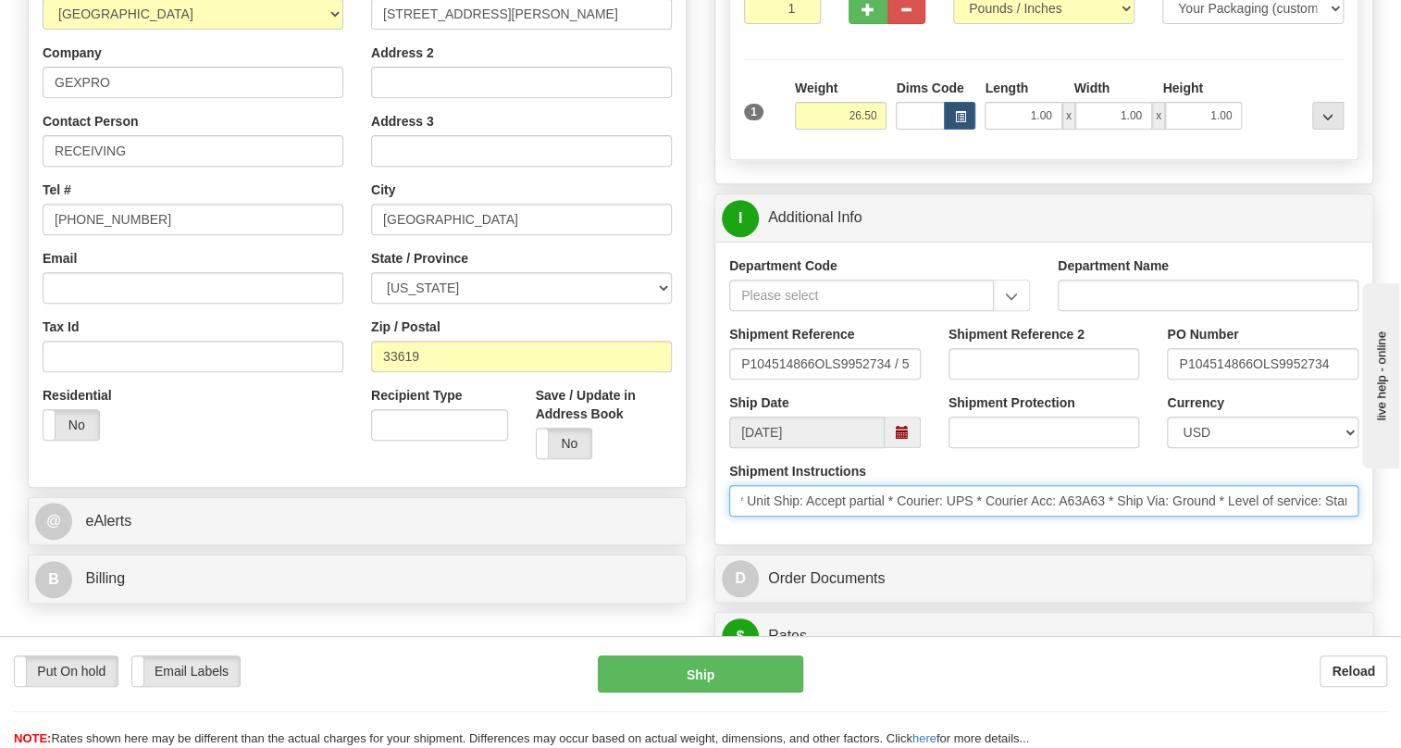
scroll to position [0, 342]
drag, startPoint x: 1106, startPoint y: 538, endPoint x: 1212, endPoint y: 549, distance: 107.0
click at [1212, 516] on input "* Schedule Ship Date (mm/dd/yyyy): [DATE] * Unit Ship: Accept partial * Courier…" at bounding box center [1043, 500] width 629 height 31
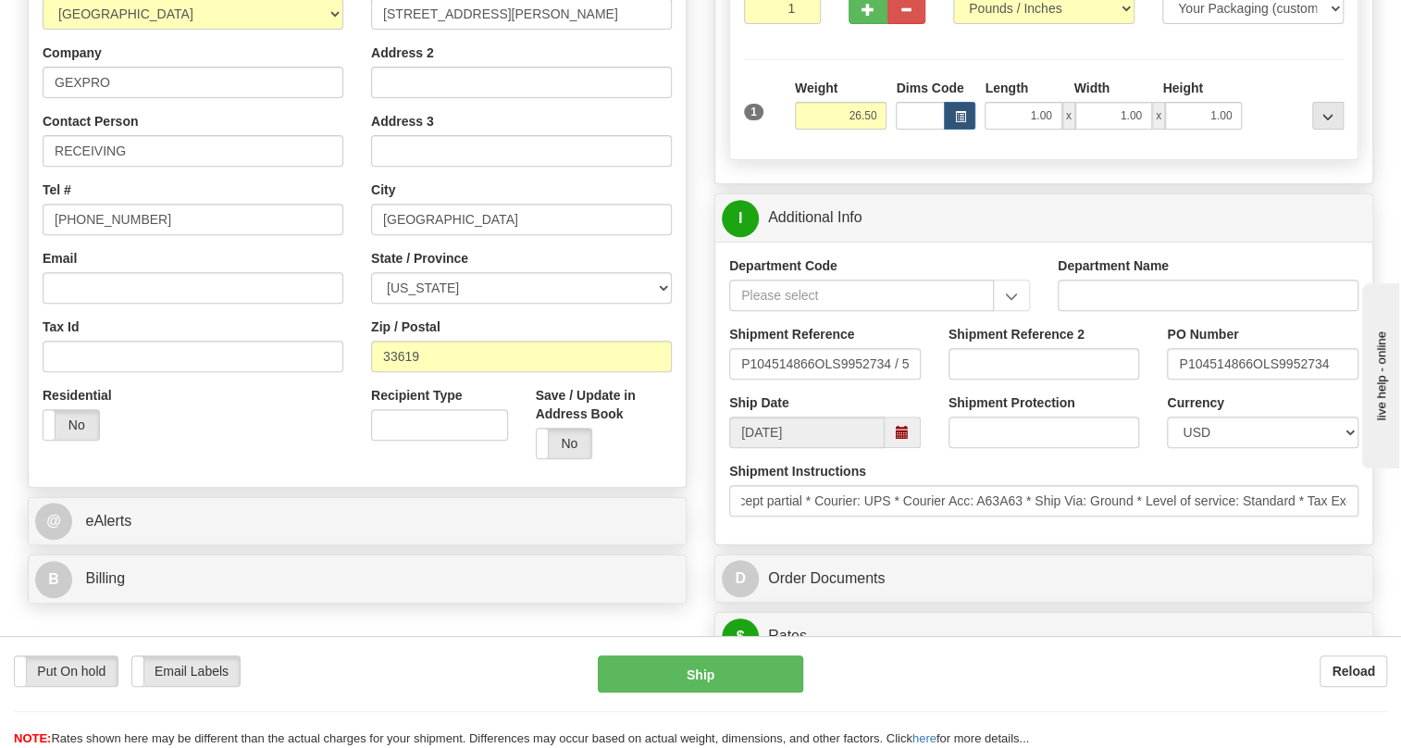
scroll to position [0, 0]
click at [1105, 544] on div "Department Code Department Name Shipment Reference P104514866OLS9952734 / 53768…" at bounding box center [1043, 393] width 657 height 303
drag, startPoint x: 421, startPoint y: 399, endPoint x: 370, endPoint y: 404, distance: 51.1
click at [371, 372] on input "33619" at bounding box center [521, 356] width 301 height 31
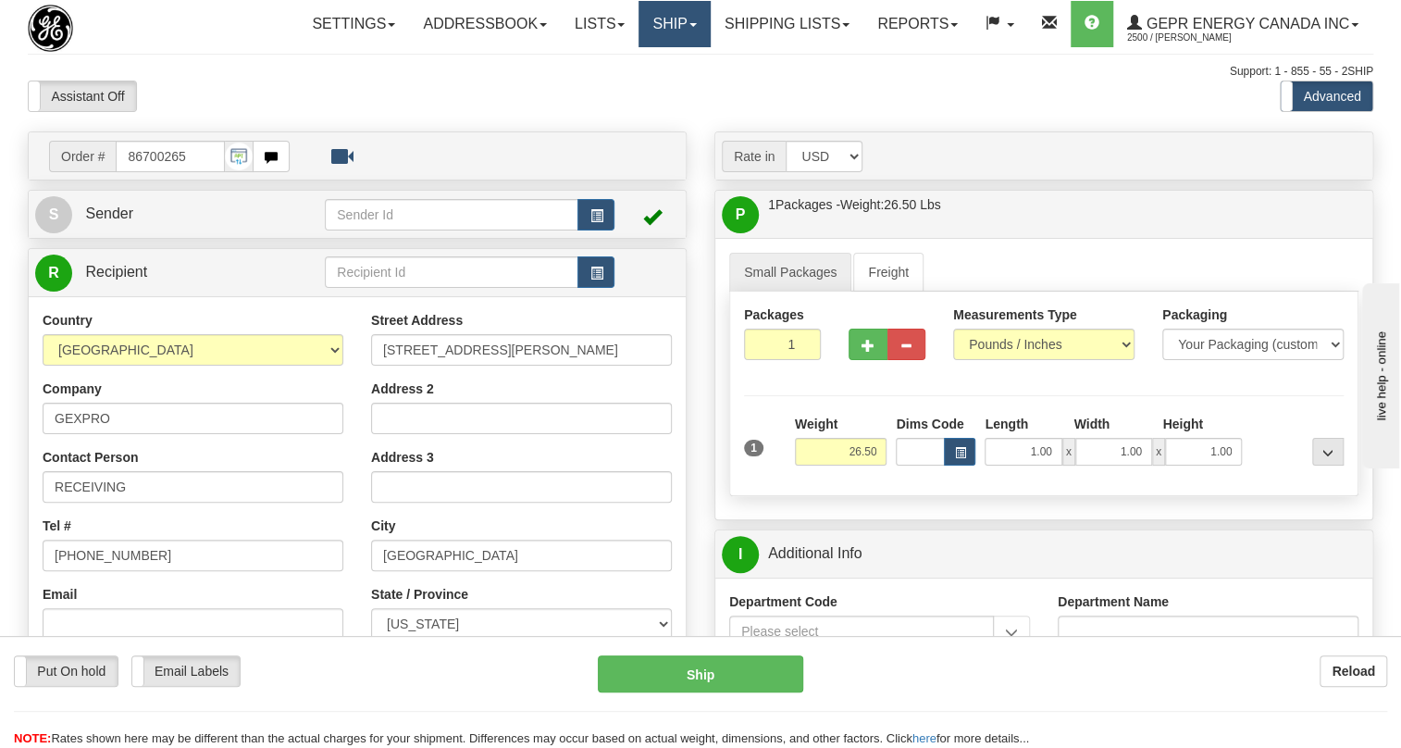
click at [690, 24] on span at bounding box center [693, 25] width 7 height 4
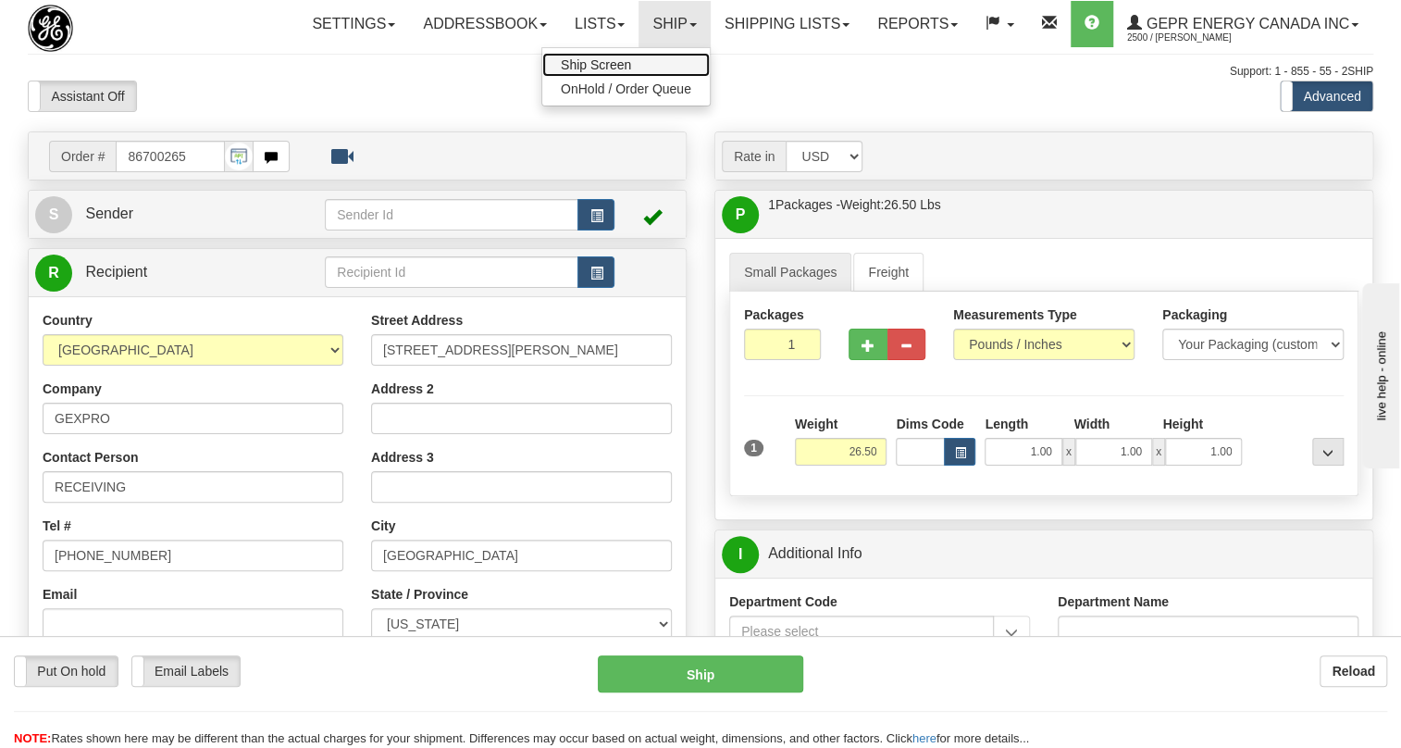
click at [591, 64] on span "Ship Screen" at bounding box center [596, 64] width 70 height 15
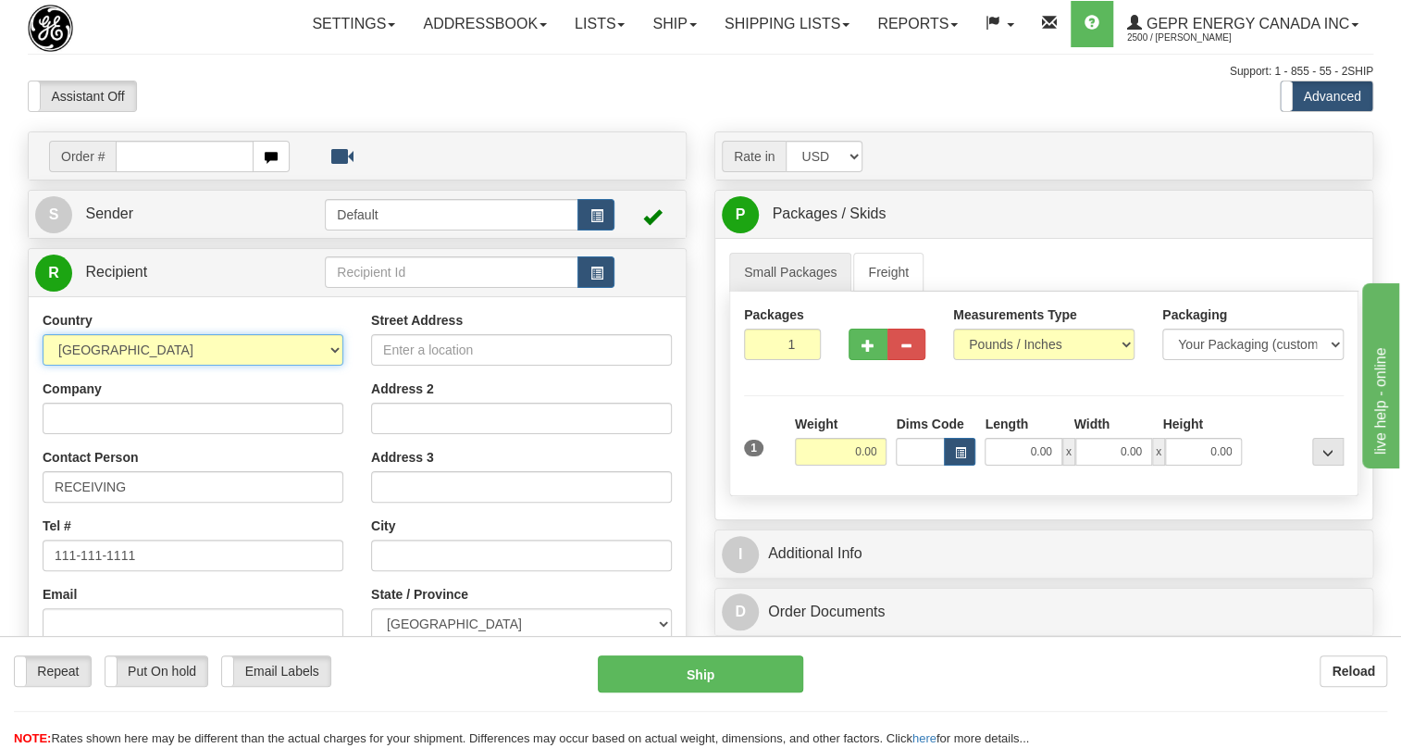
click at [336, 366] on select "[GEOGRAPHIC_DATA] [GEOGRAPHIC_DATA] [GEOGRAPHIC_DATA] [GEOGRAPHIC_DATA] [US_STA…" at bounding box center [193, 349] width 301 height 31
select select "US"
click at [43, 366] on select "[GEOGRAPHIC_DATA] [GEOGRAPHIC_DATA] [GEOGRAPHIC_DATA] [GEOGRAPHIC_DATA] [US_STA…" at bounding box center [193, 349] width 301 height 31
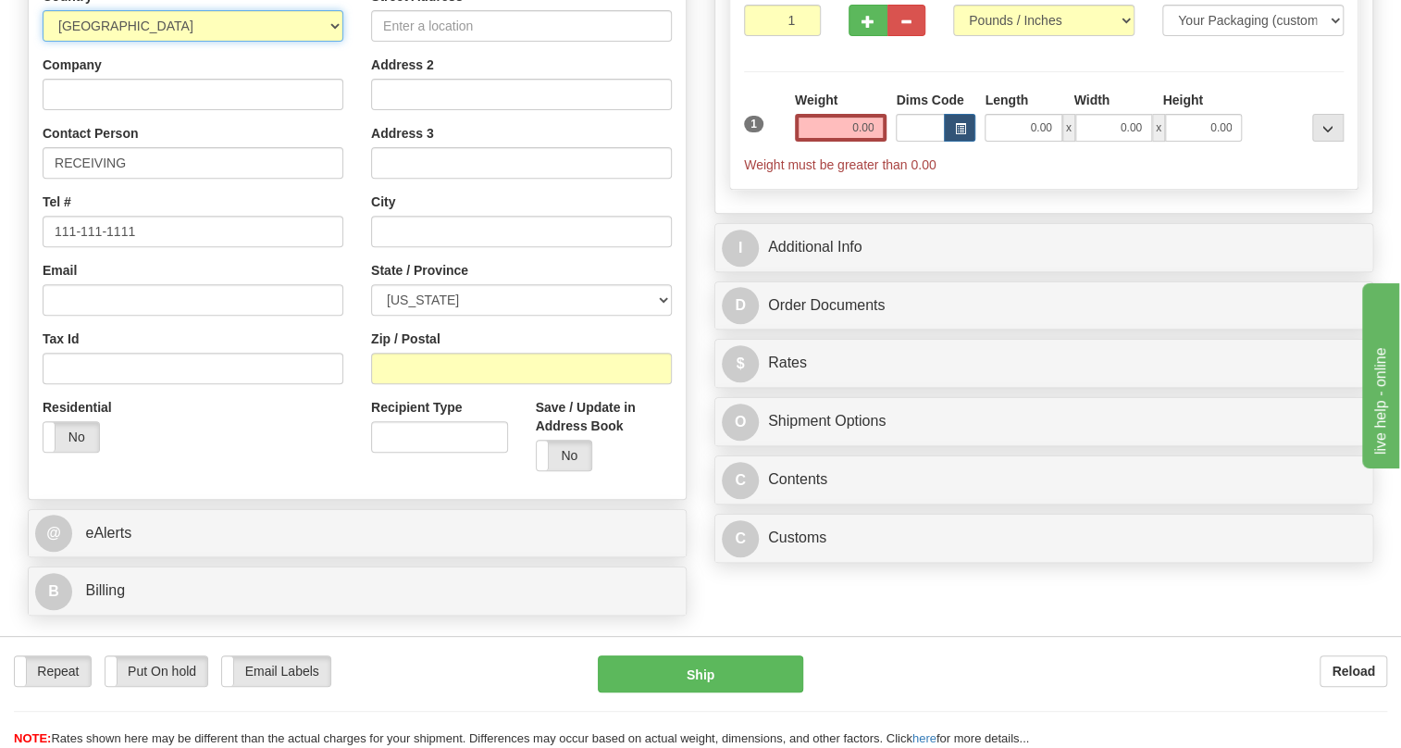
scroll to position [336, 0]
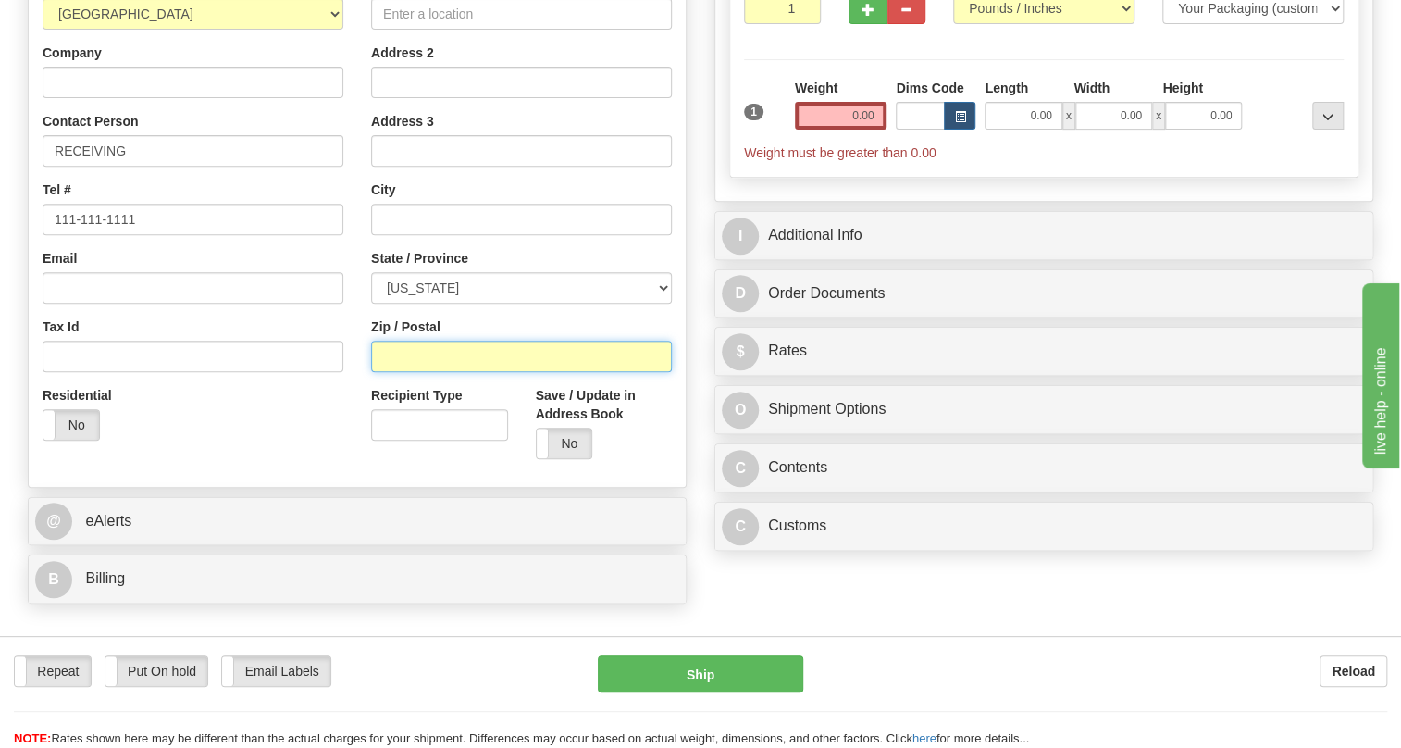
click at [382, 372] on input "Zip / Postal" at bounding box center [521, 356] width 301 height 31
paste input "33619"
type input "33619"
click at [347, 354] on div "Country [GEOGRAPHIC_DATA] [GEOGRAPHIC_DATA] [GEOGRAPHIC_DATA] [GEOGRAPHIC_DATA]…" at bounding box center [193, 214] width 329 height 479
type input "[GEOGRAPHIC_DATA]"
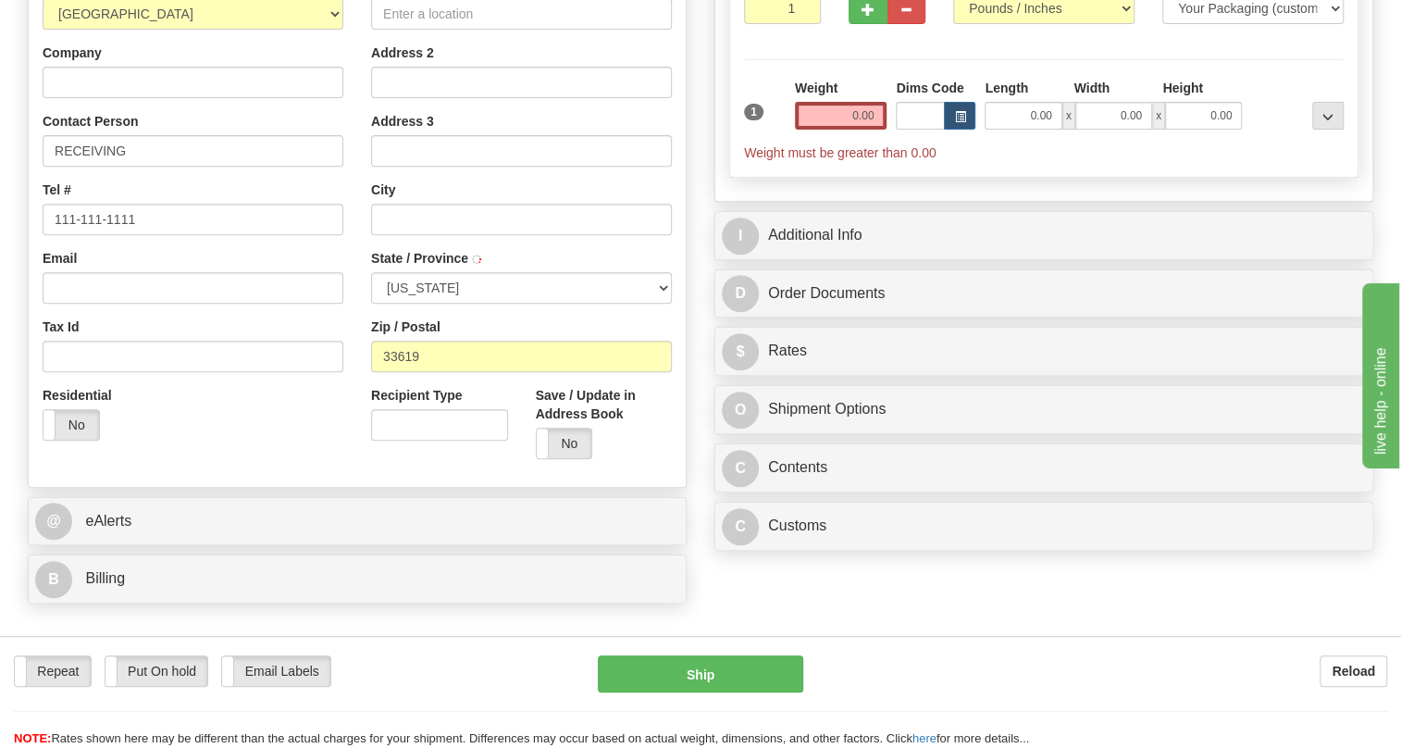
select select "FL"
click at [851, 130] on input "0.00" at bounding box center [841, 116] width 93 height 28
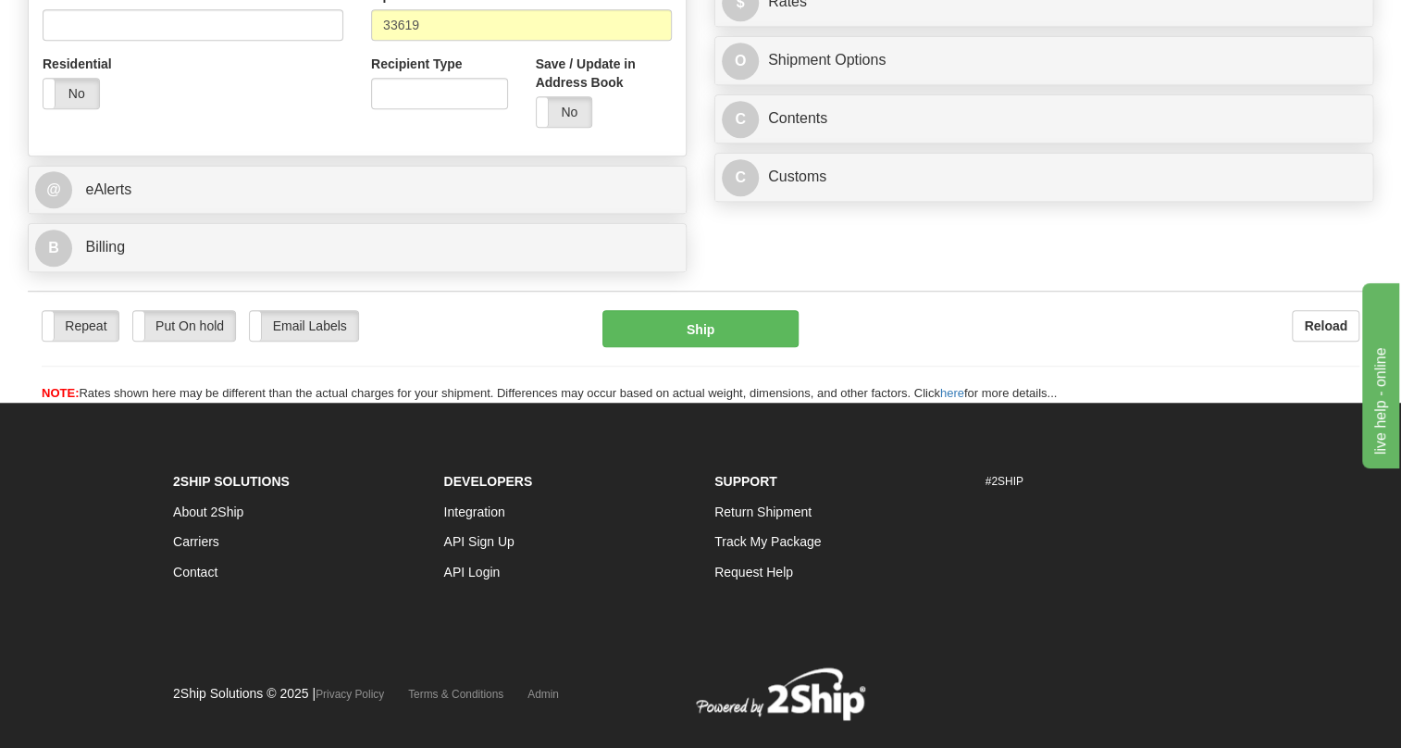
scroll to position [673, 0]
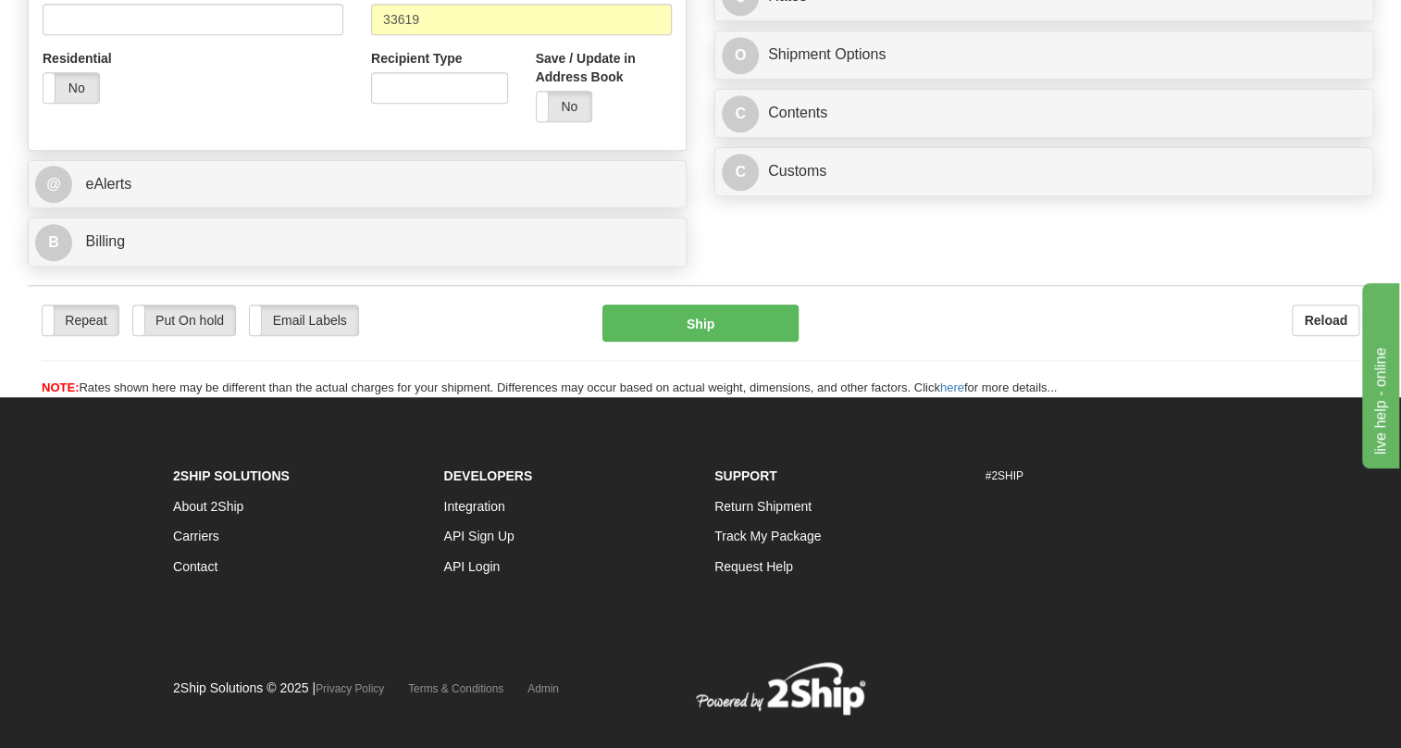
type input "26.50"
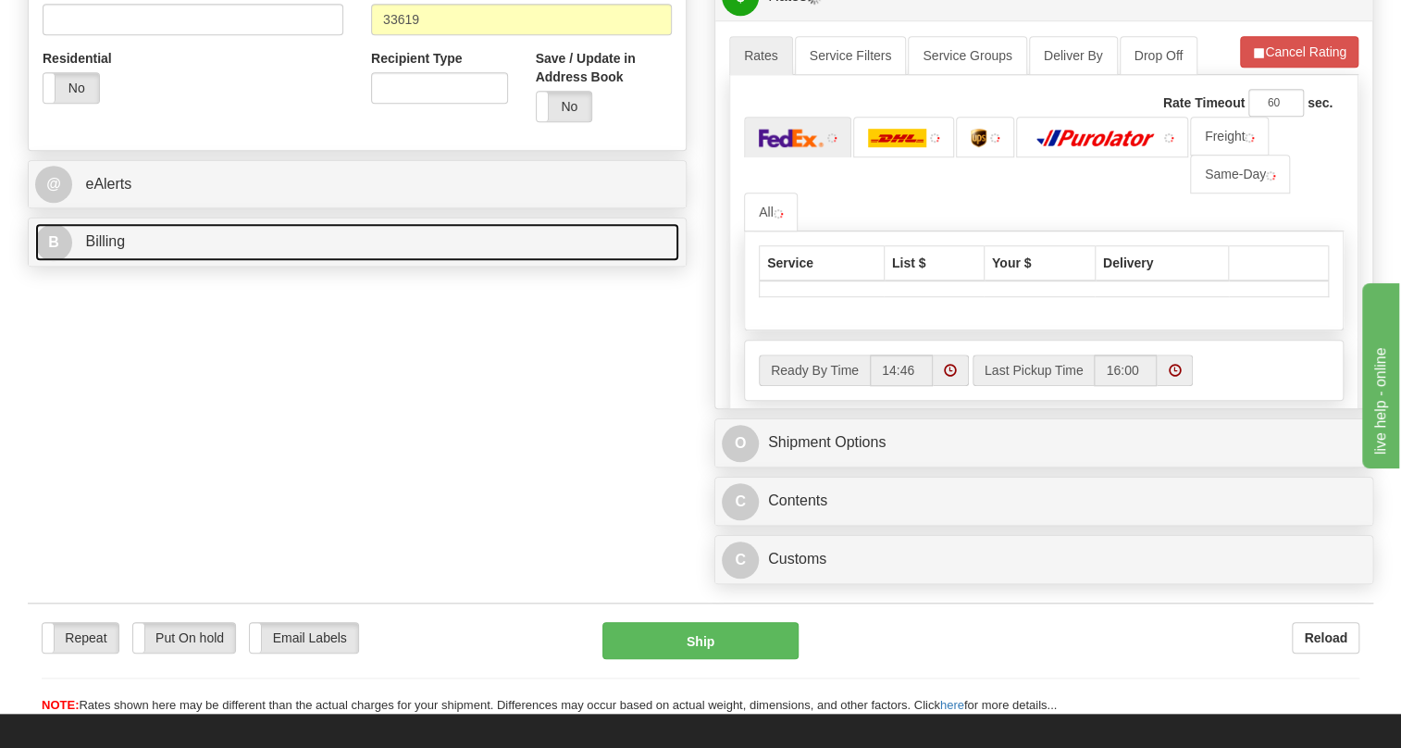
click at [106, 249] on span "Billing" at bounding box center [105, 241] width 40 height 16
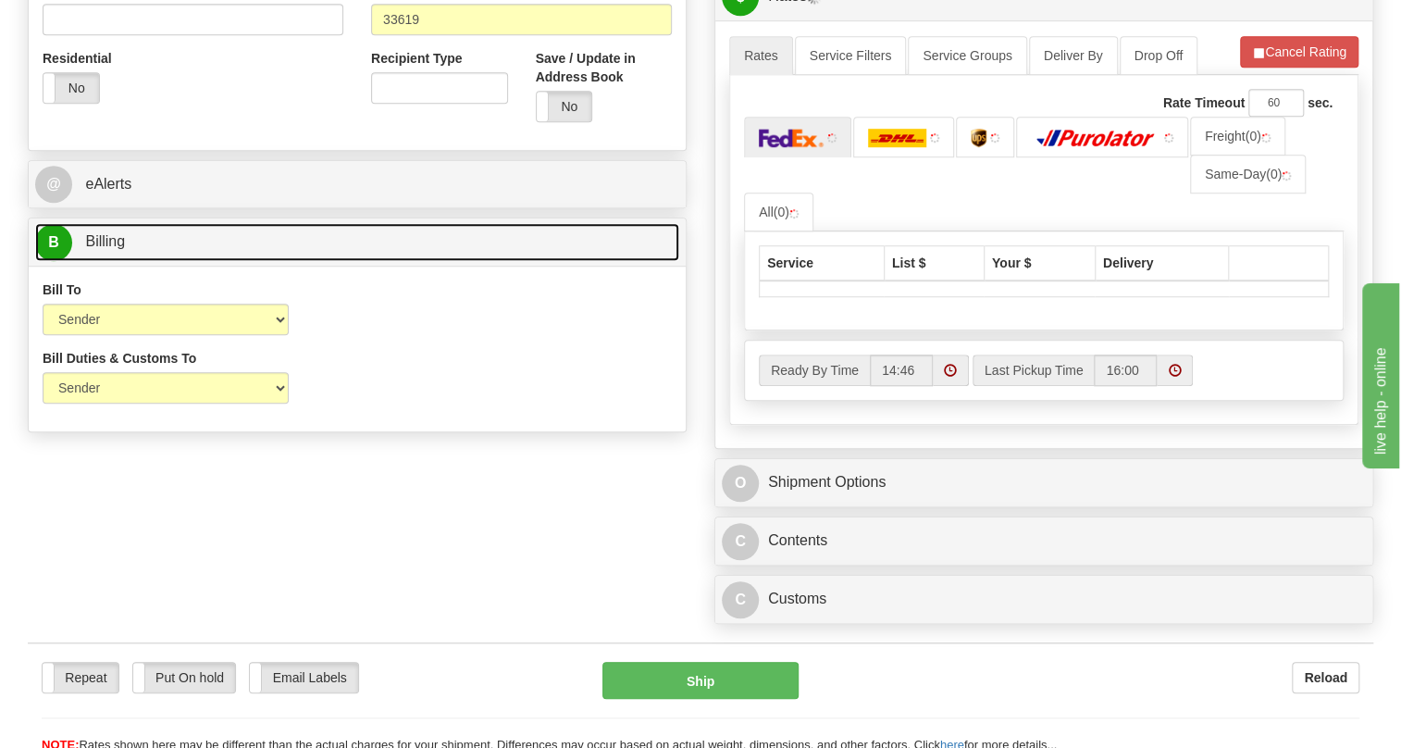
click at [106, 249] on span "Billing" at bounding box center [105, 241] width 40 height 16
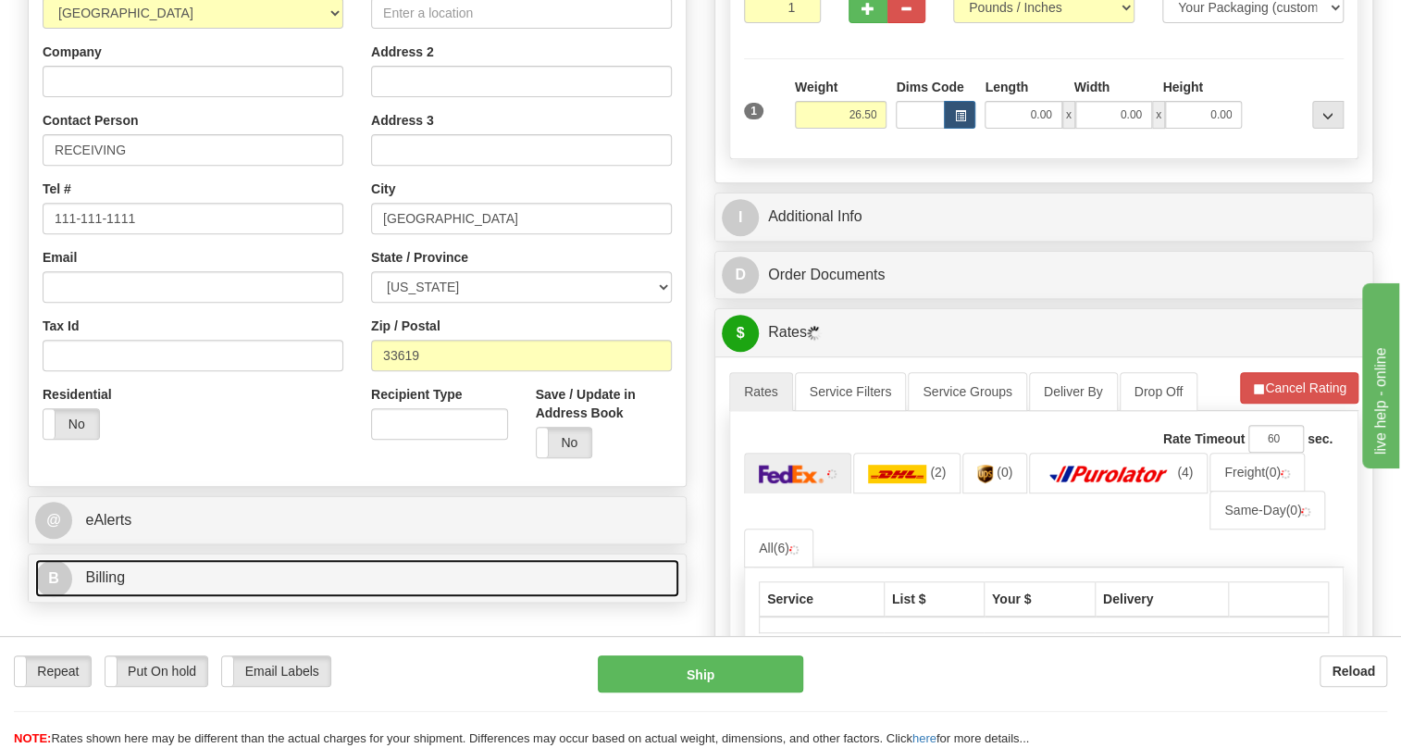
scroll to position [336, 0]
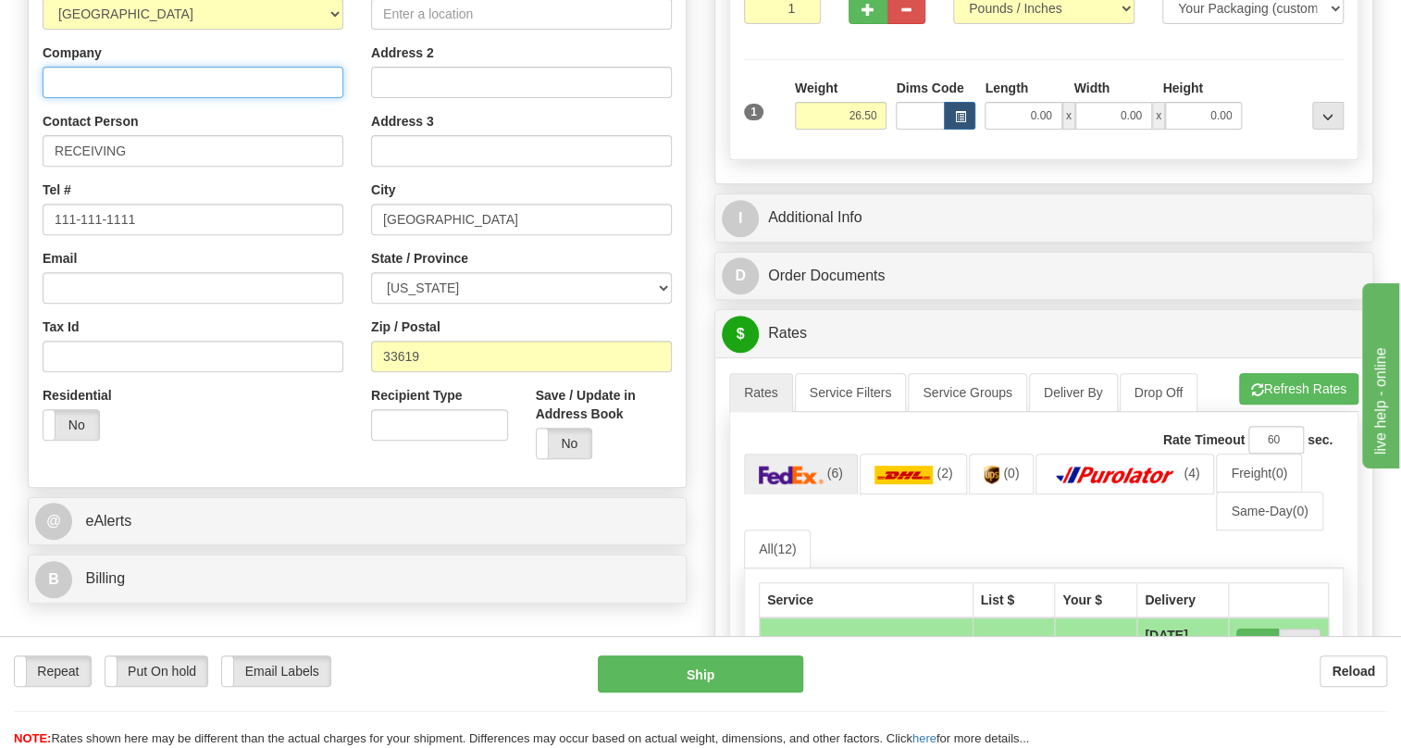
click at [99, 98] on input "Company" at bounding box center [193, 82] width 301 height 31
type input "GEXPRO"
click at [393, 30] on input "Street Address" at bounding box center [521, 13] width 301 height 31
paste input "[STREET_ADDRESS][PERSON_NAME]"
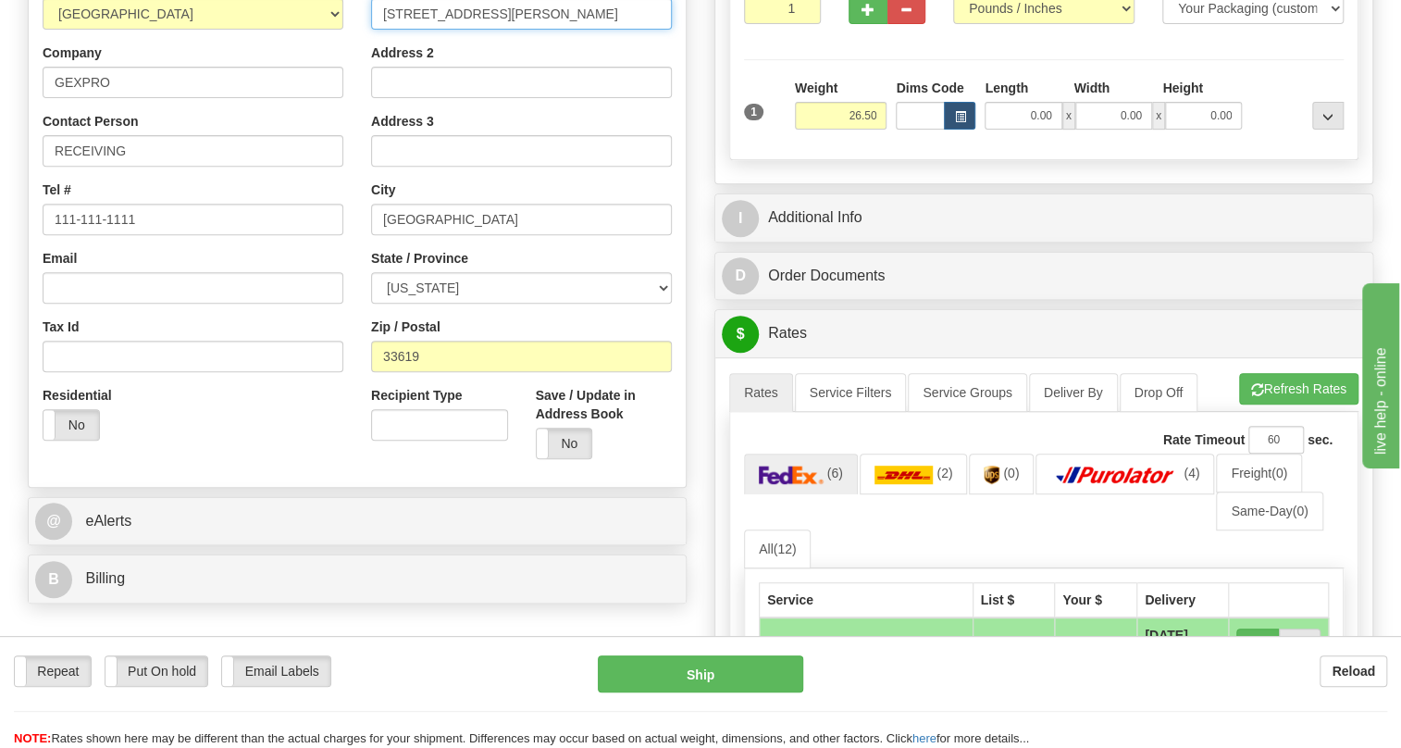
type input "[STREET_ADDRESS][PERSON_NAME]"
click at [154, 167] on input "RECEIVING" at bounding box center [193, 150] width 301 height 31
paste input "[PERSON_NAME]"
type input "RECEIVING / [PERSON_NAME]"
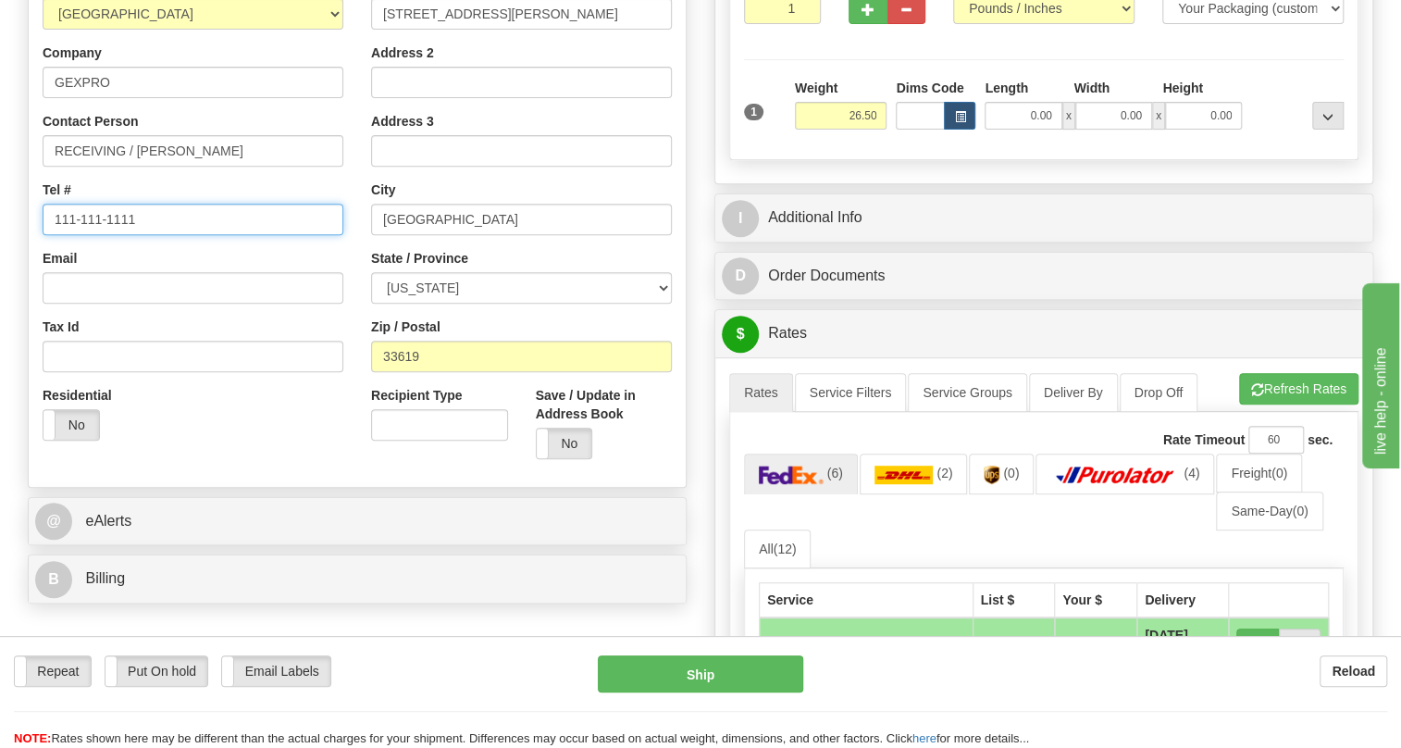
click at [115, 235] on input "111-111-1111" at bounding box center [193, 219] width 301 height 31
click at [116, 235] on input "111-111-1111" at bounding box center [193, 219] width 301 height 31
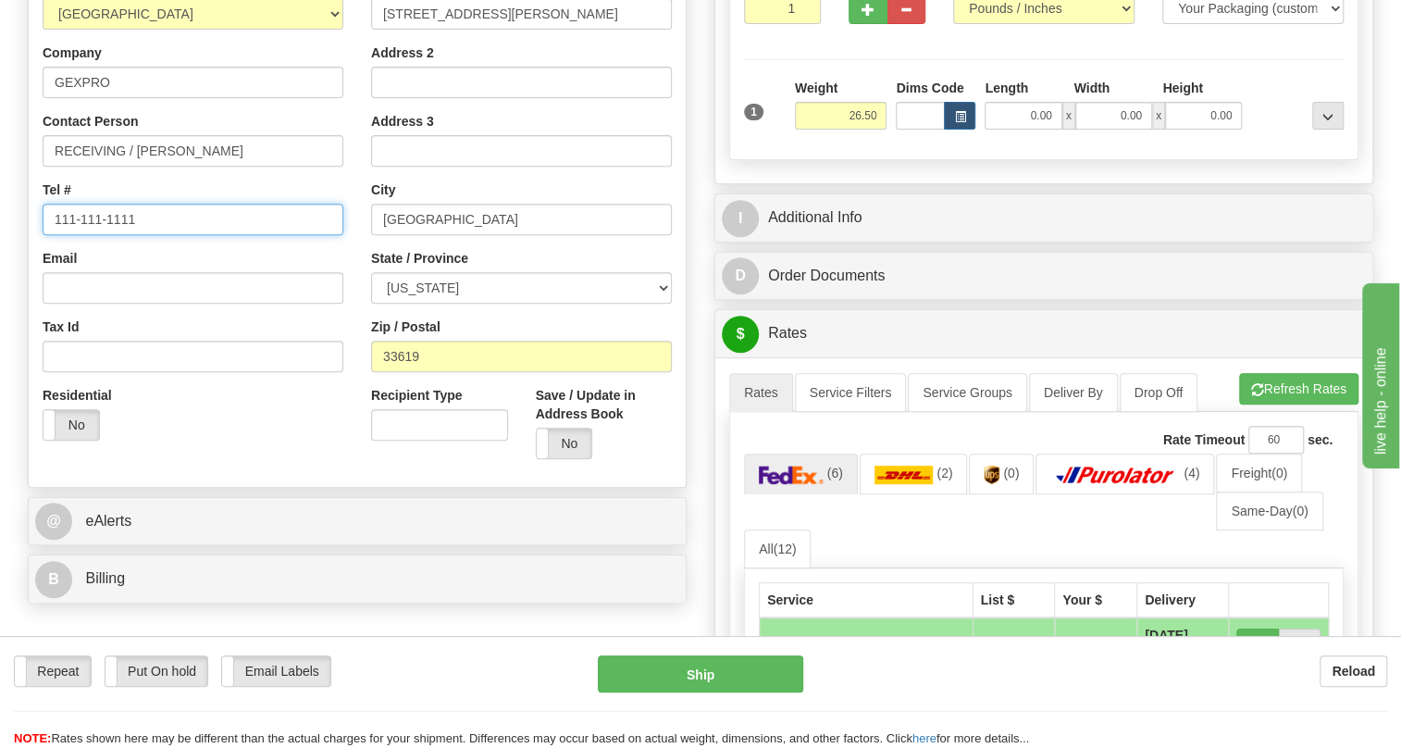
paste input "[PHONE_NUMBER]"
type input "[PHONE_NUMBER]"
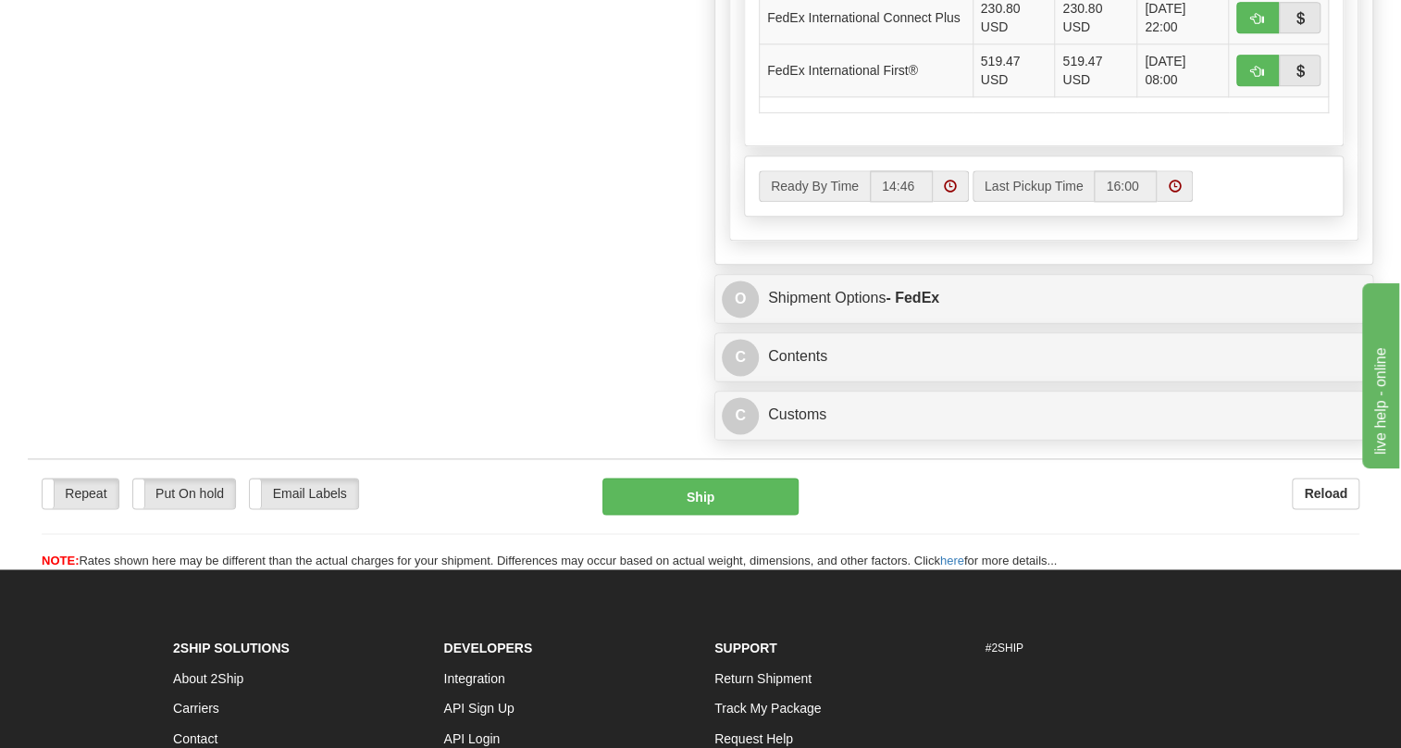
scroll to position [1177, 0]
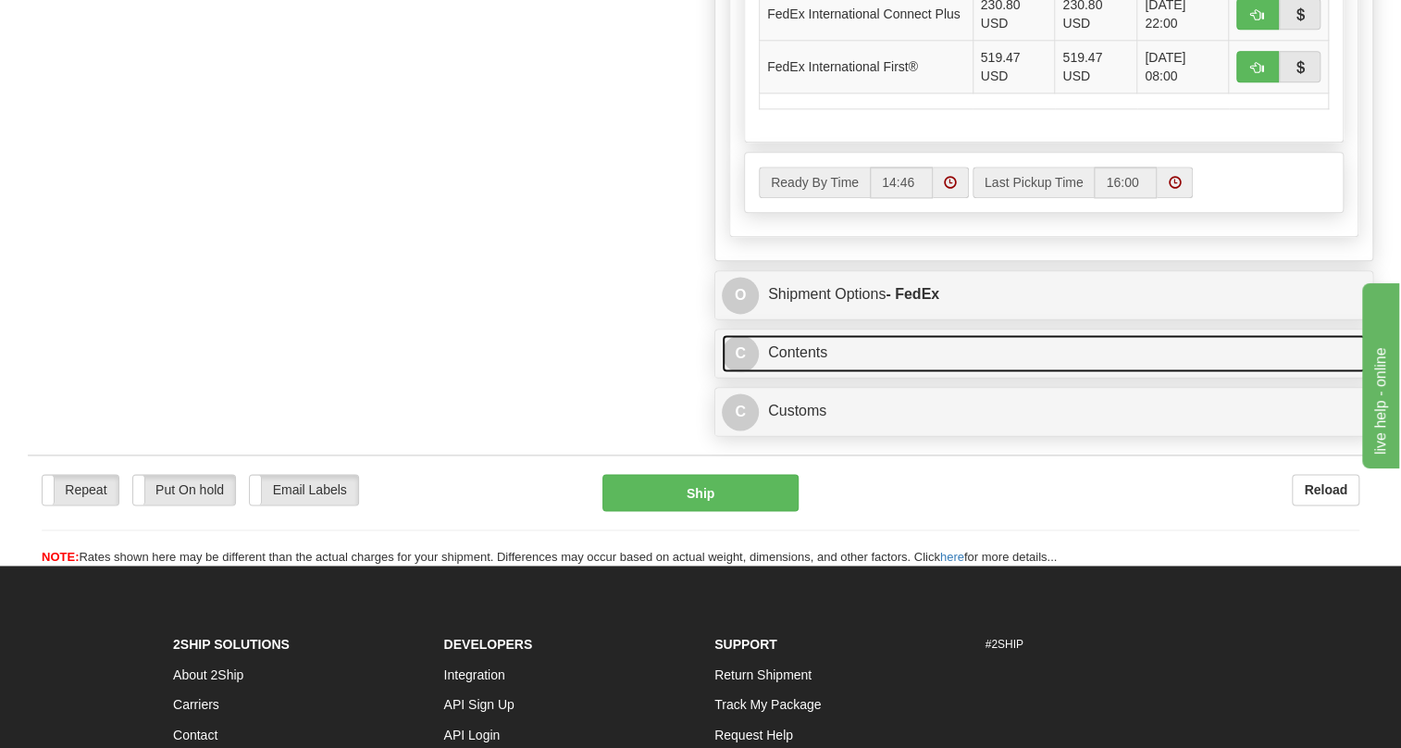
click at [815, 372] on link "C Contents" at bounding box center [1044, 353] width 644 height 38
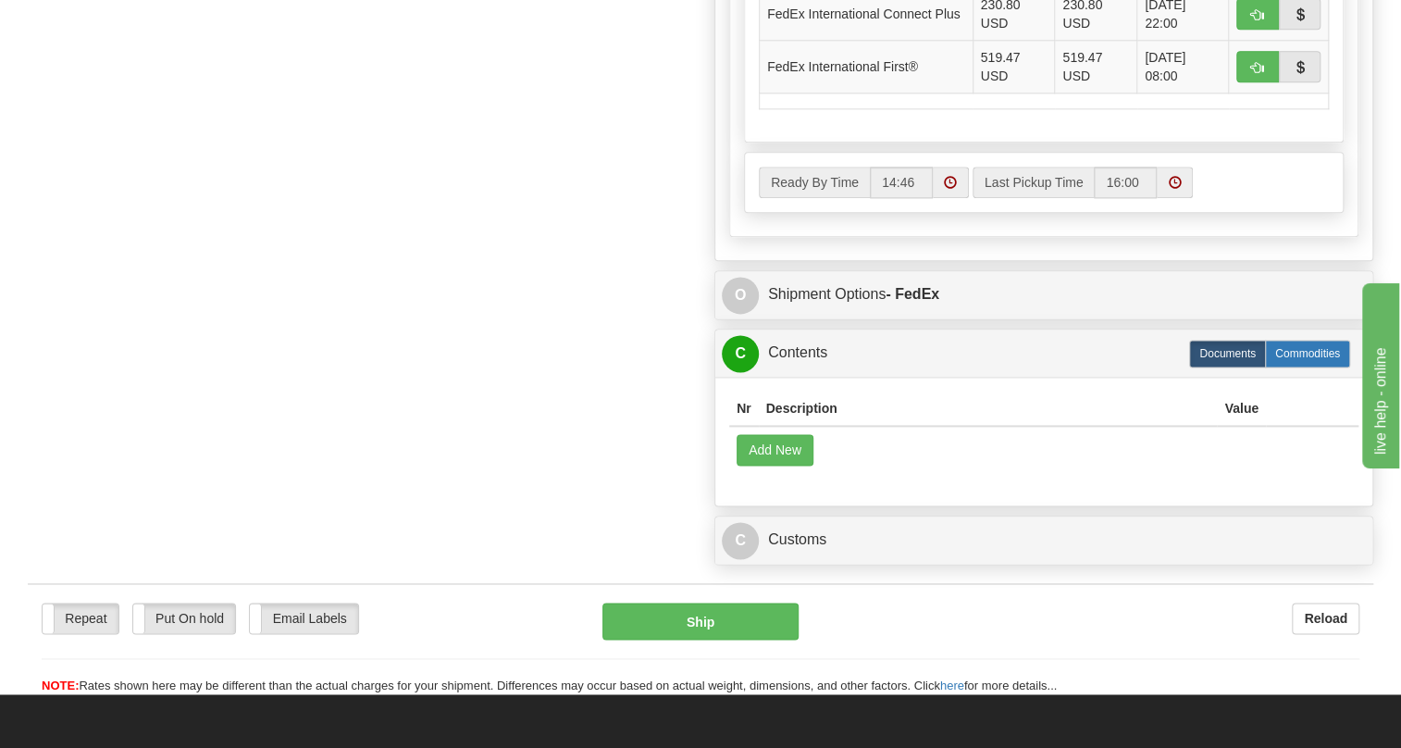
click at [1305, 367] on label "Commodities" at bounding box center [1307, 354] width 85 height 28
radio input "true"
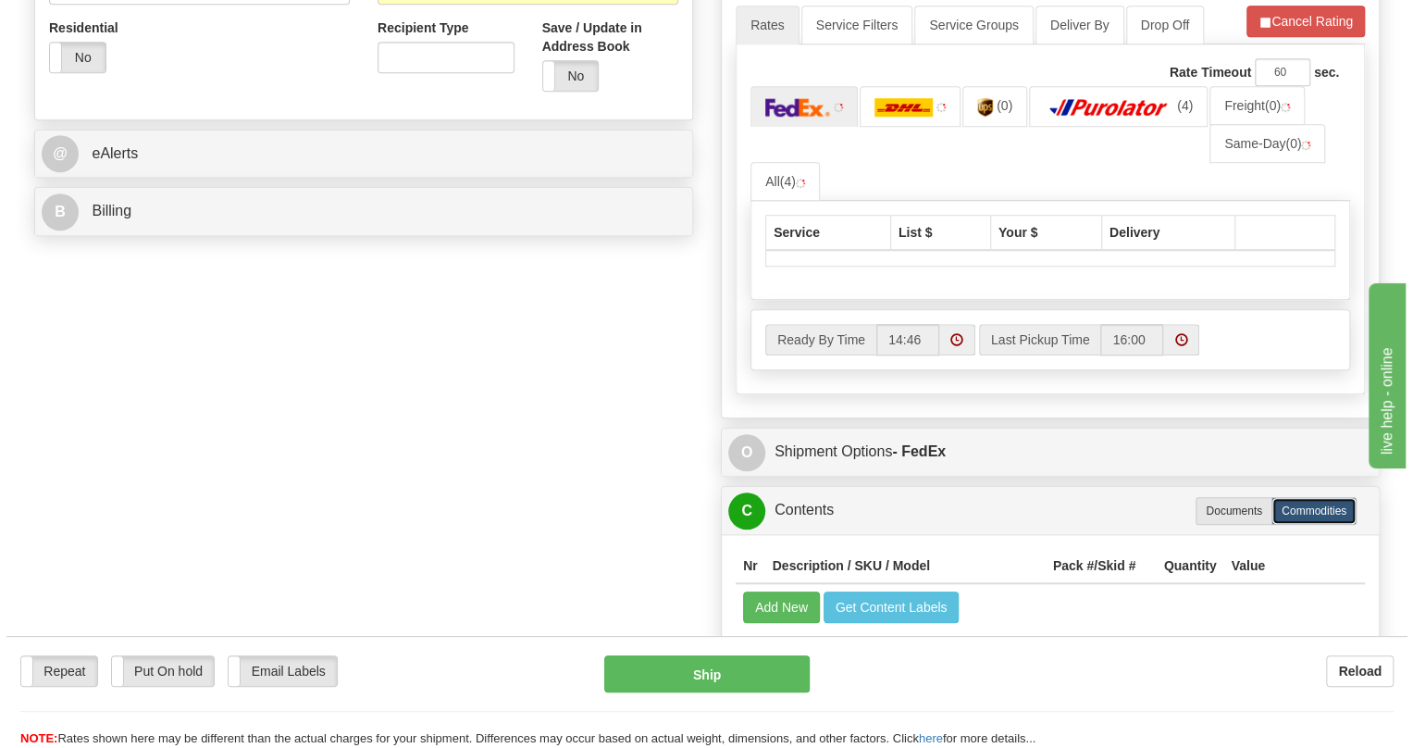
scroll to position [542, 0]
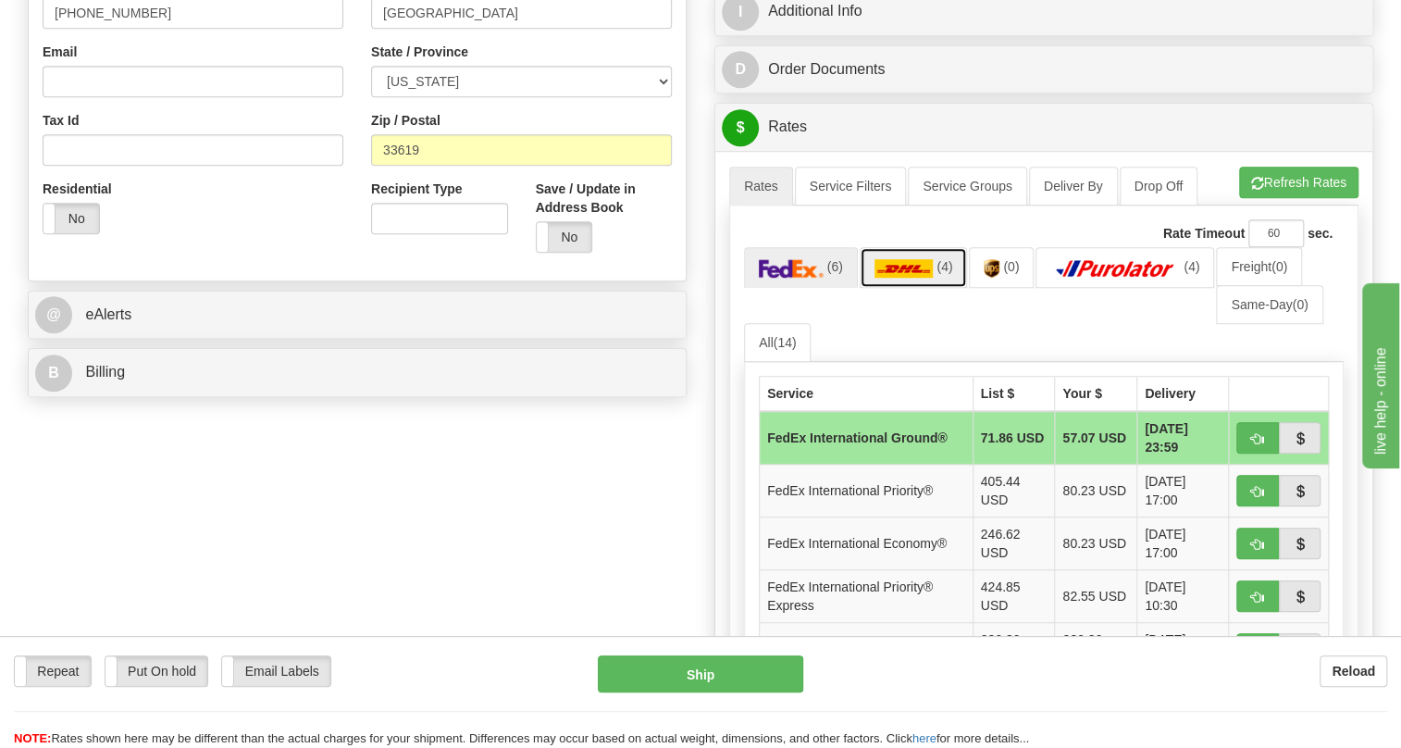
click at [906, 278] on img at bounding box center [904, 268] width 59 height 19
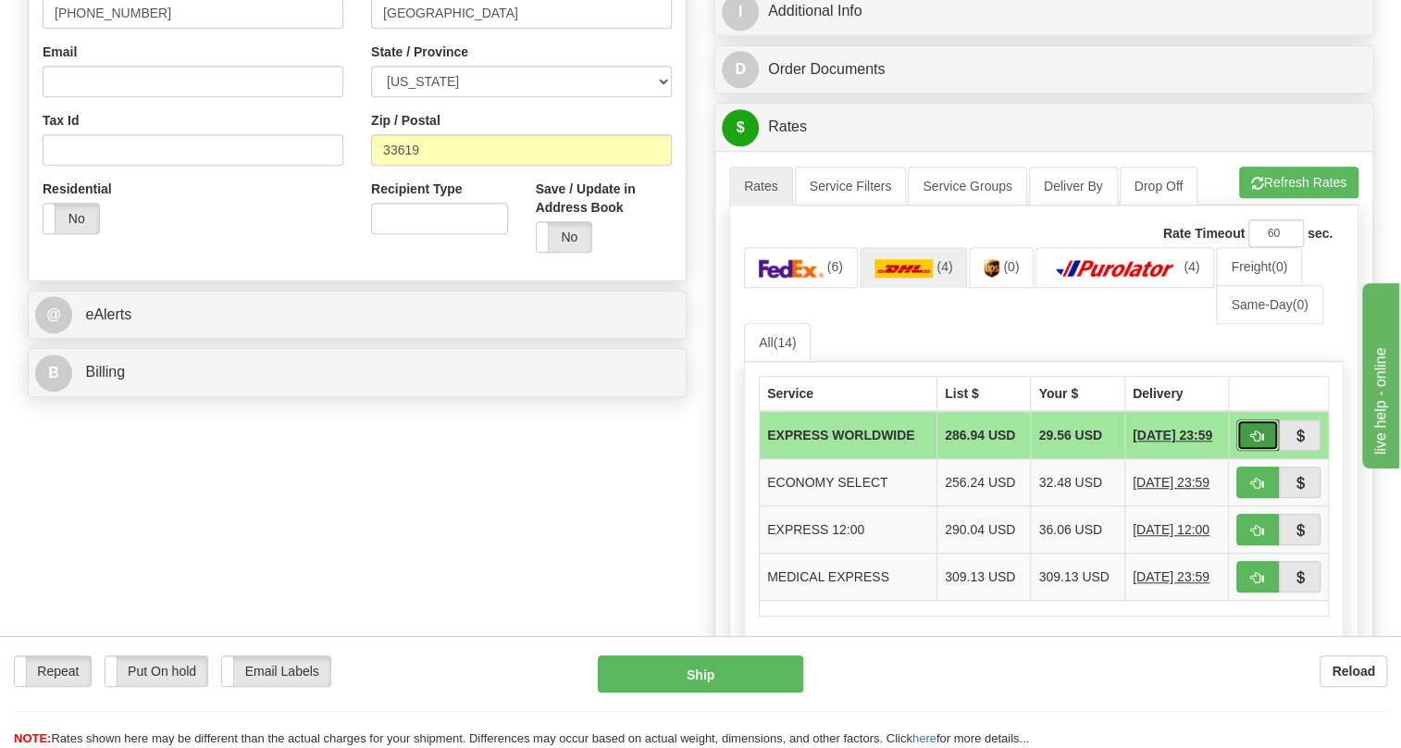
click at [1258, 442] on span "button" at bounding box center [1257, 436] width 13 height 12
type input "P"
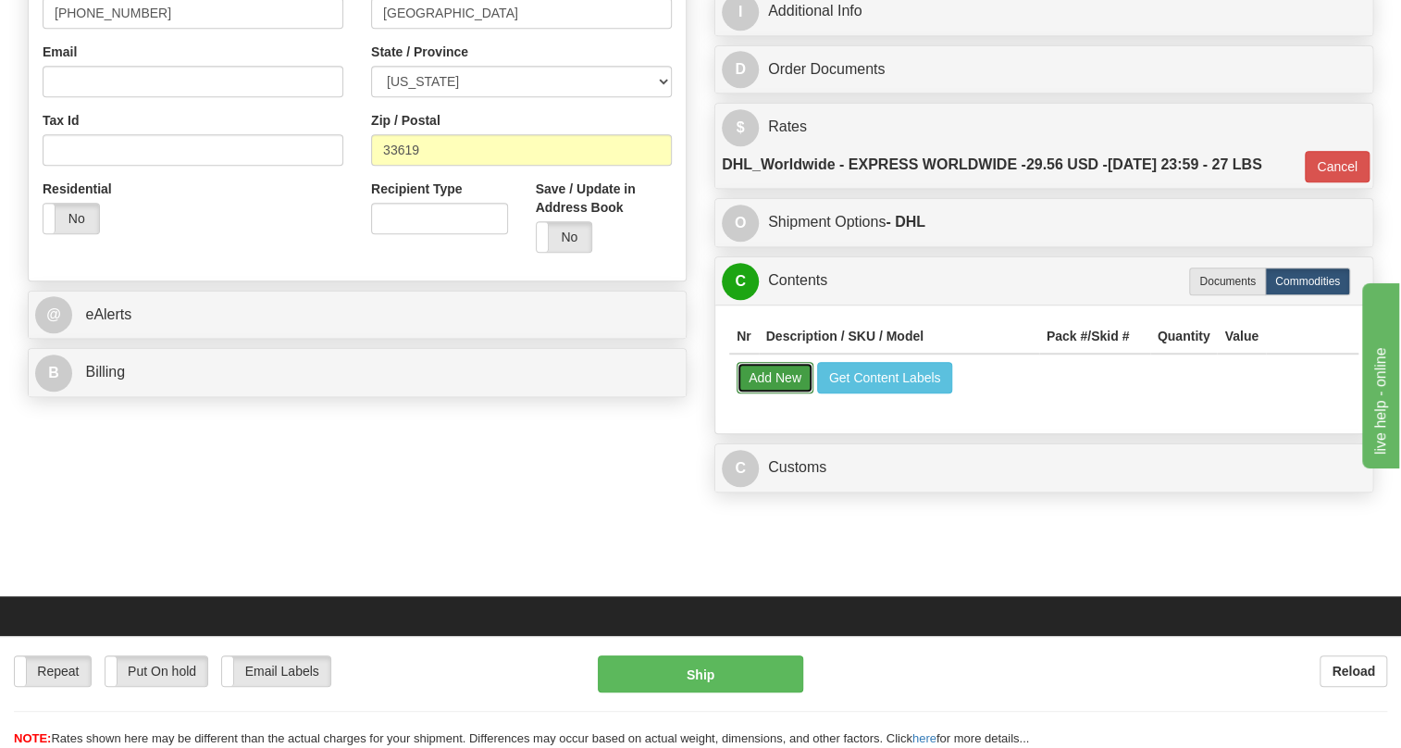
click at [783, 393] on button "Add New" at bounding box center [775, 377] width 77 height 31
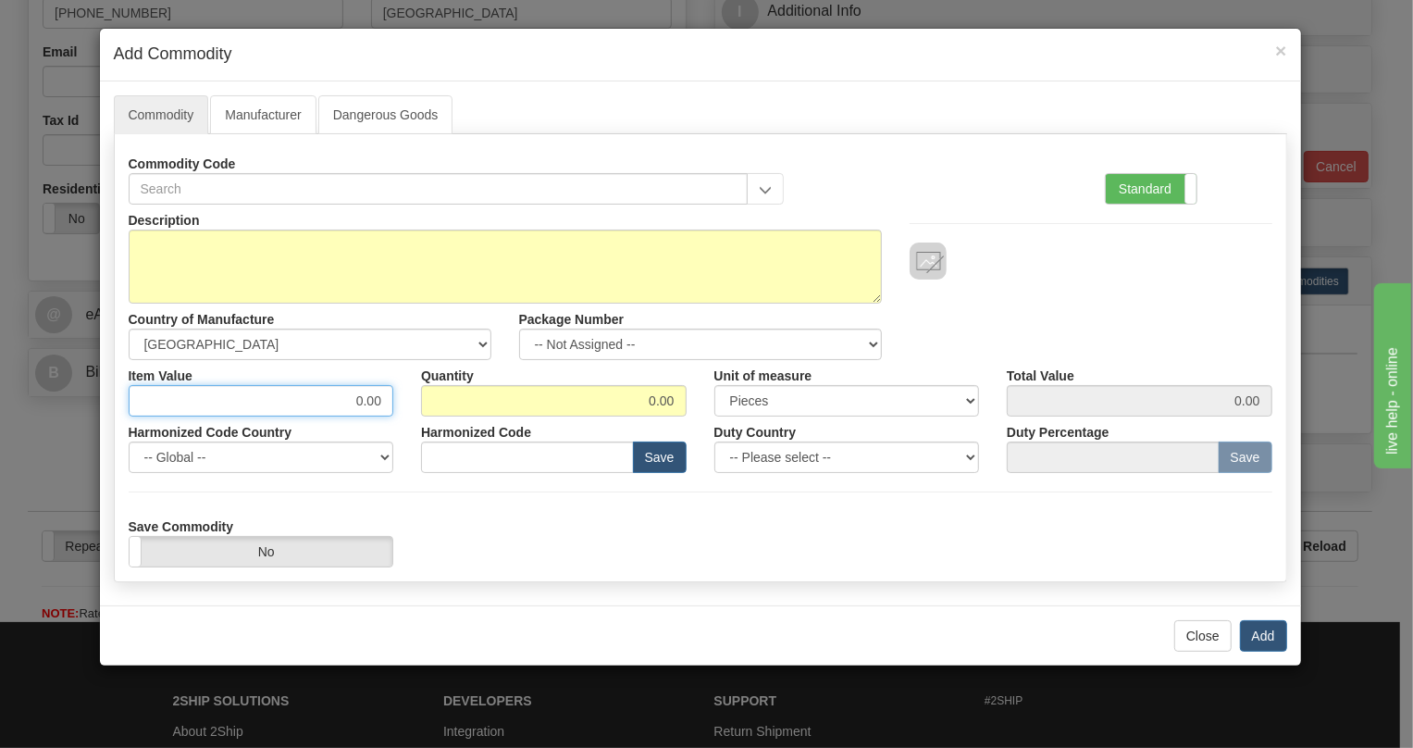
click at [376, 399] on input "0.00" at bounding box center [262, 400] width 266 height 31
paste input "4.344,68"
click at [343, 400] on input "4.344,68" at bounding box center [262, 400] width 266 height 31
click at [364, 404] on input "4344,68" at bounding box center [262, 400] width 266 height 31
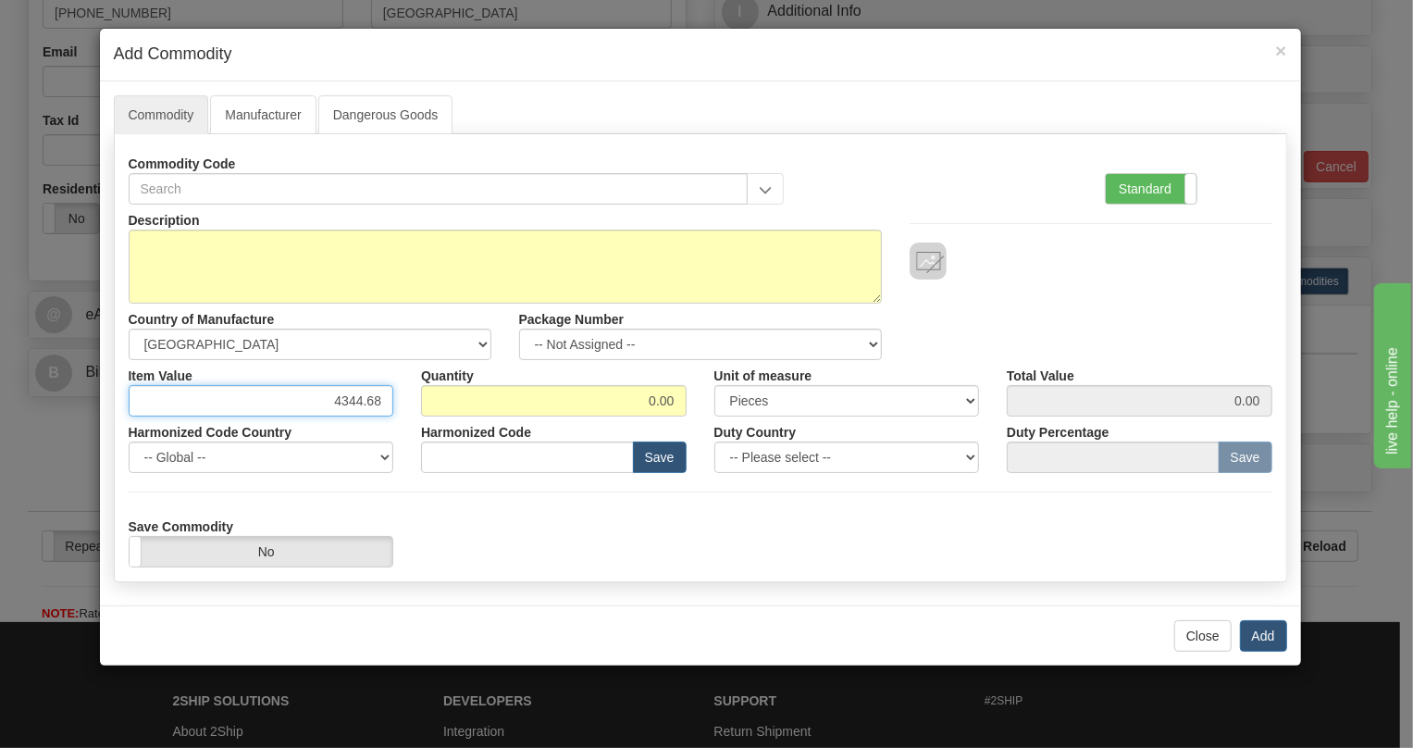
type input "4344.68"
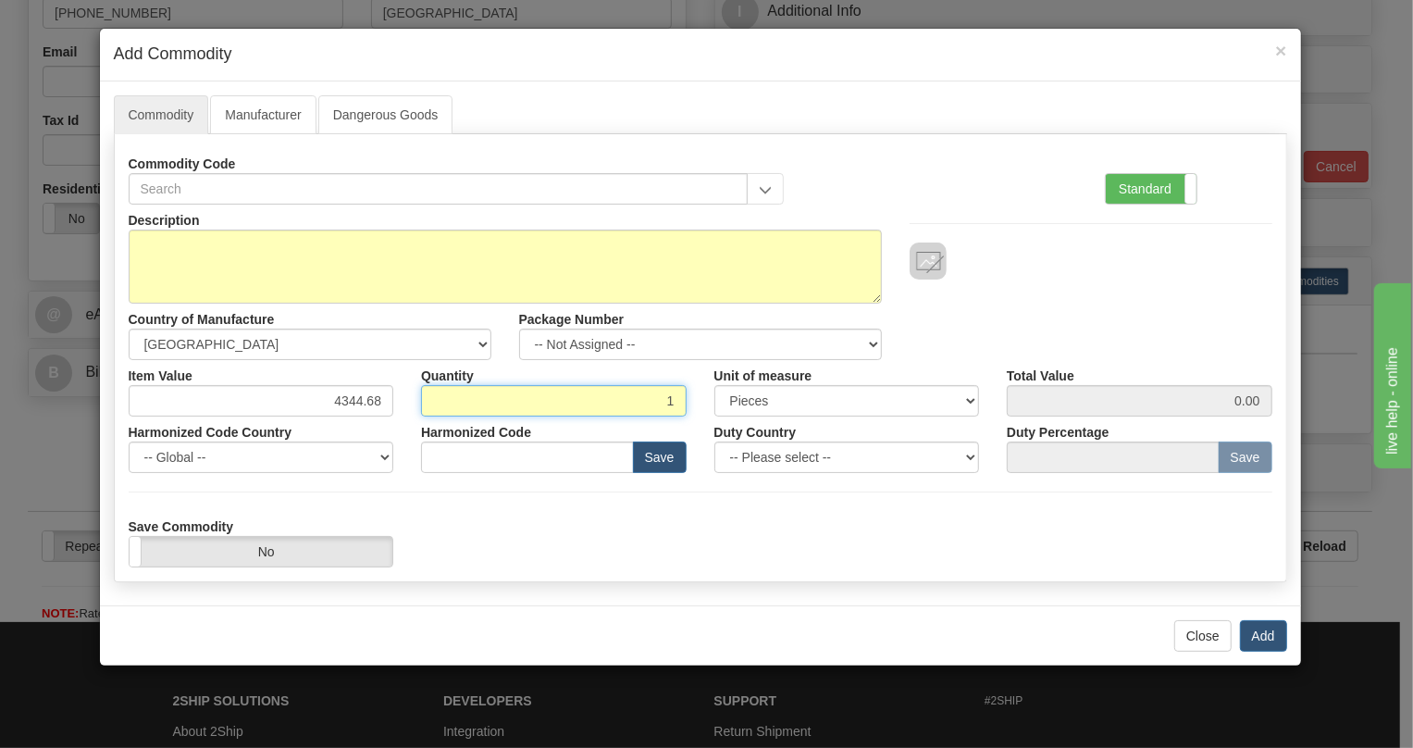
type input "1"
type input "4344.68"
click at [1142, 185] on label "Standard" at bounding box center [1151, 189] width 91 height 30
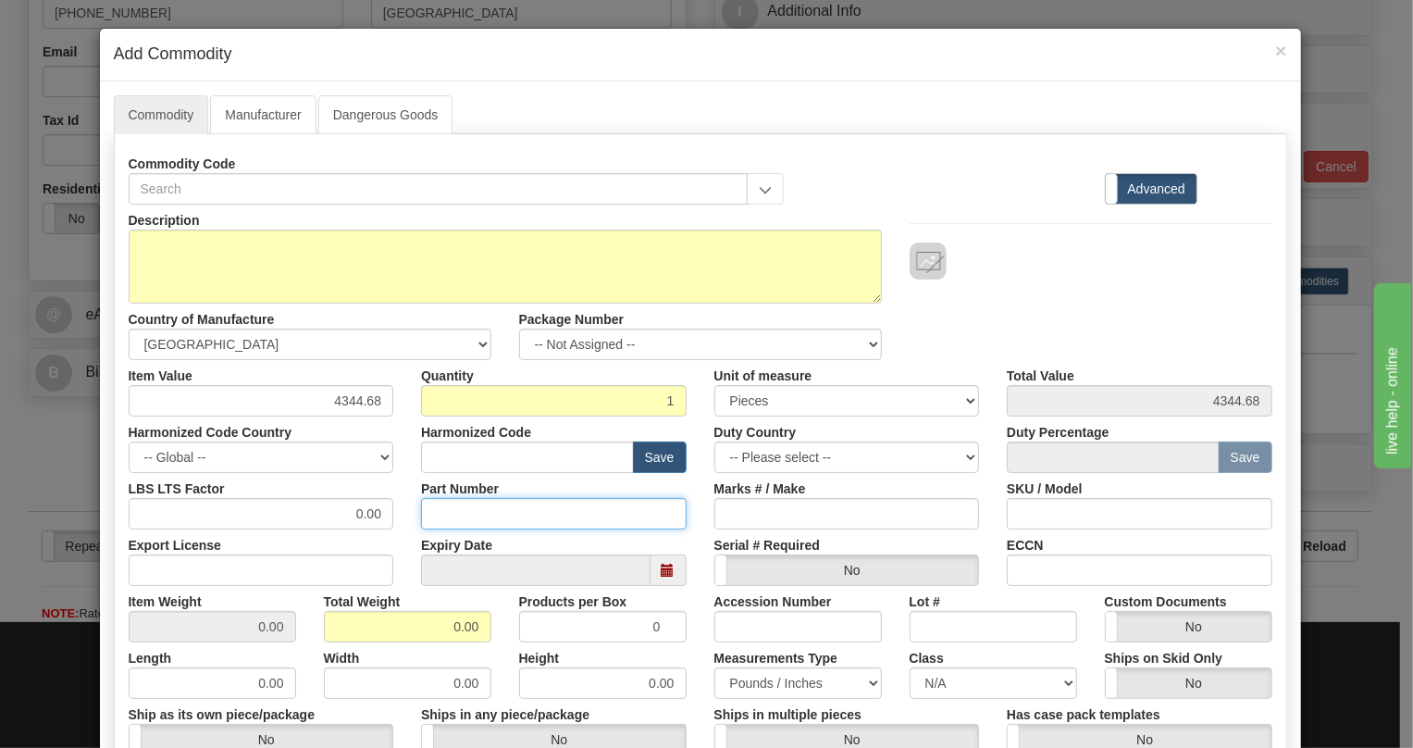
click at [438, 514] on input "Part Number" at bounding box center [554, 513] width 266 height 31
paste input "E850-24249-042X"
type input "E850-24249-042X"
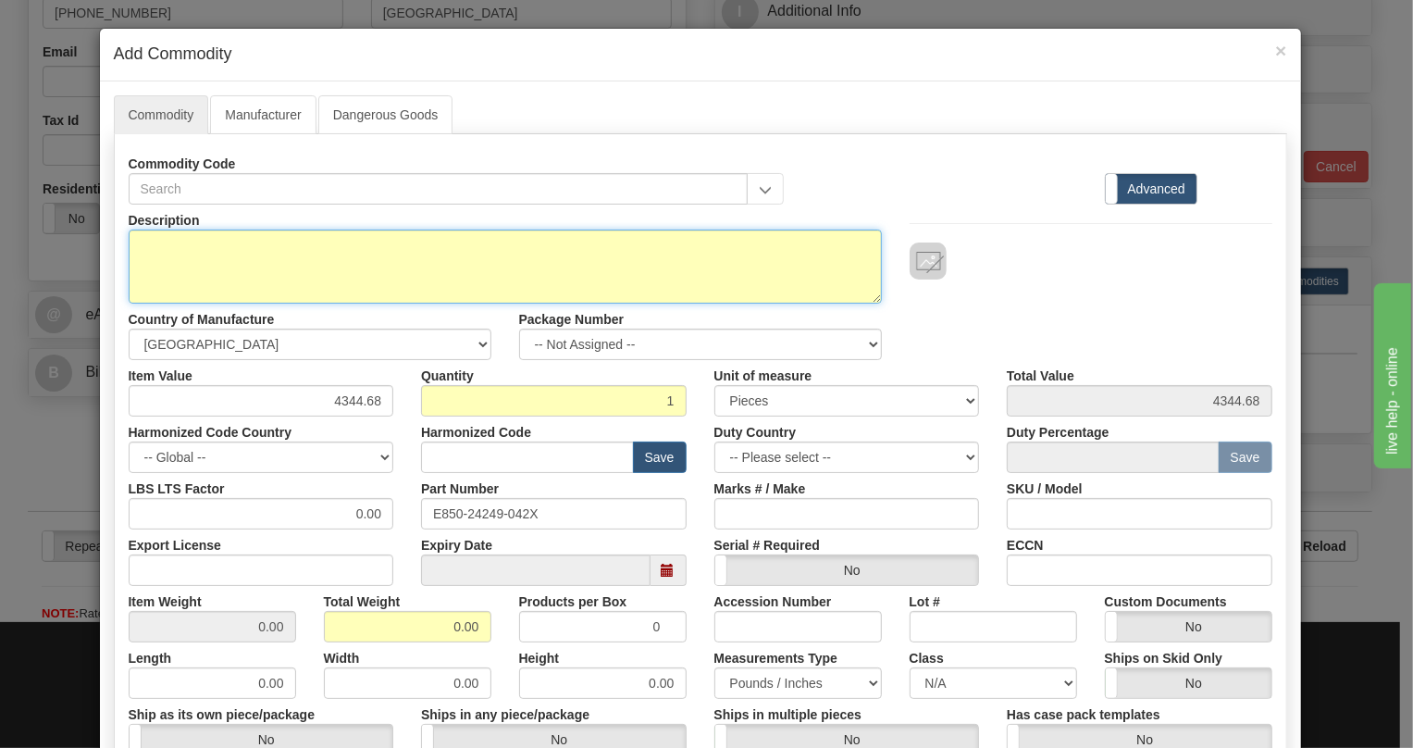
click at [154, 241] on textarea "Description" at bounding box center [505, 267] width 753 height 74
paste textarea "850EP5NNG5HNNALAMSSFBSENNB44"
type textarea "850EP5NNG5HNNALAMSSFBSENNB44"
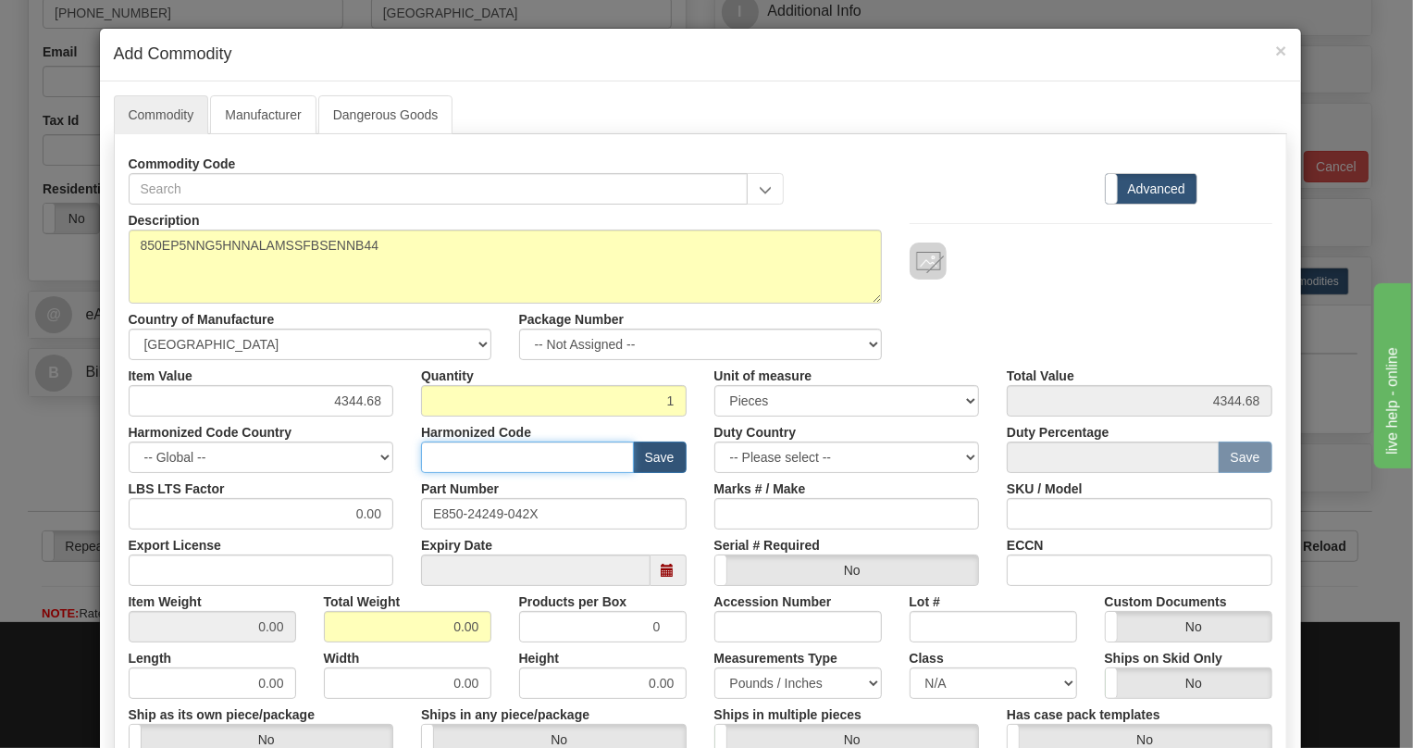
click at [454, 454] on input "text" at bounding box center [527, 456] width 213 height 31
paste input "8537.10.9160"
type input "8537.10.9160"
click at [347, 500] on input "0.00" at bounding box center [262, 513] width 266 height 31
type input "1.00"
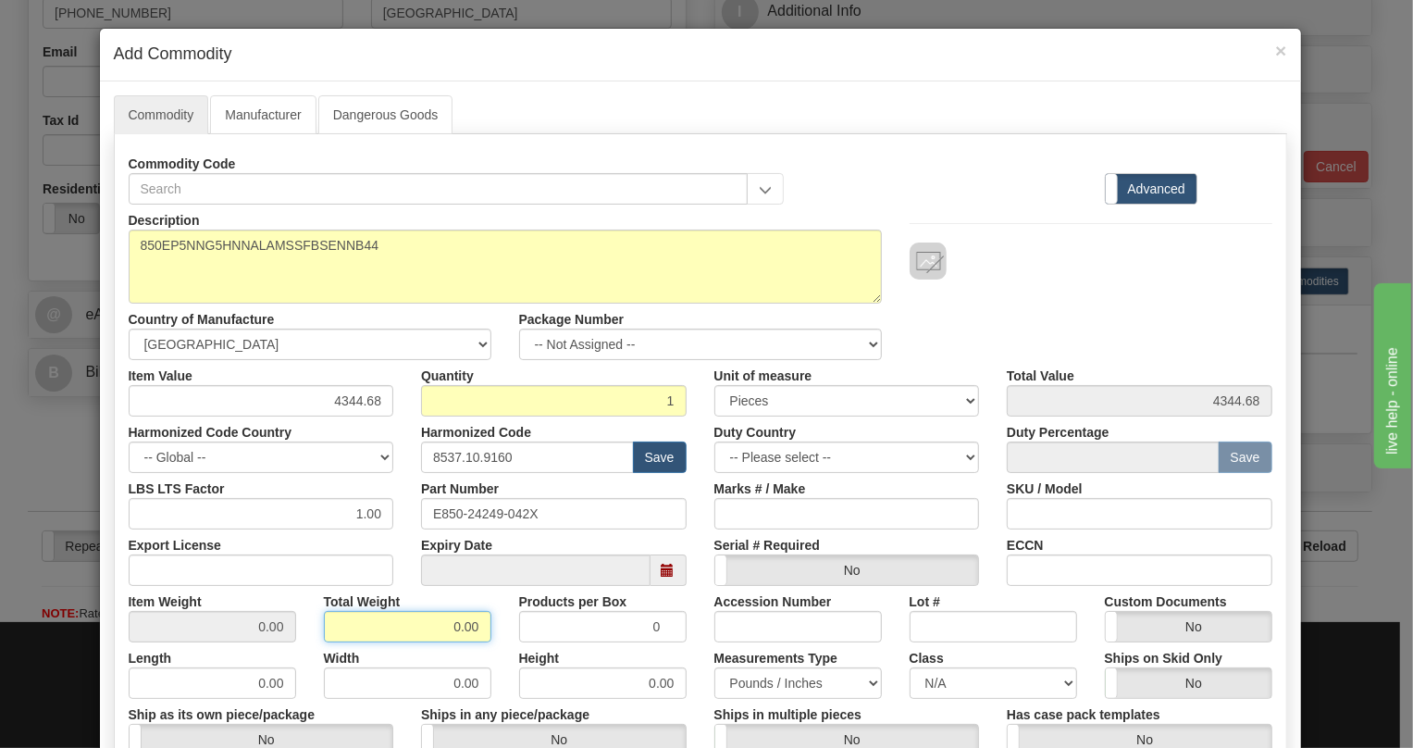
click at [435, 629] on input "0.00" at bounding box center [408, 626] width 168 height 31
type input "1.00"
type input "1.0000"
click at [678, 650] on div "Height 0.00" at bounding box center [602, 670] width 195 height 56
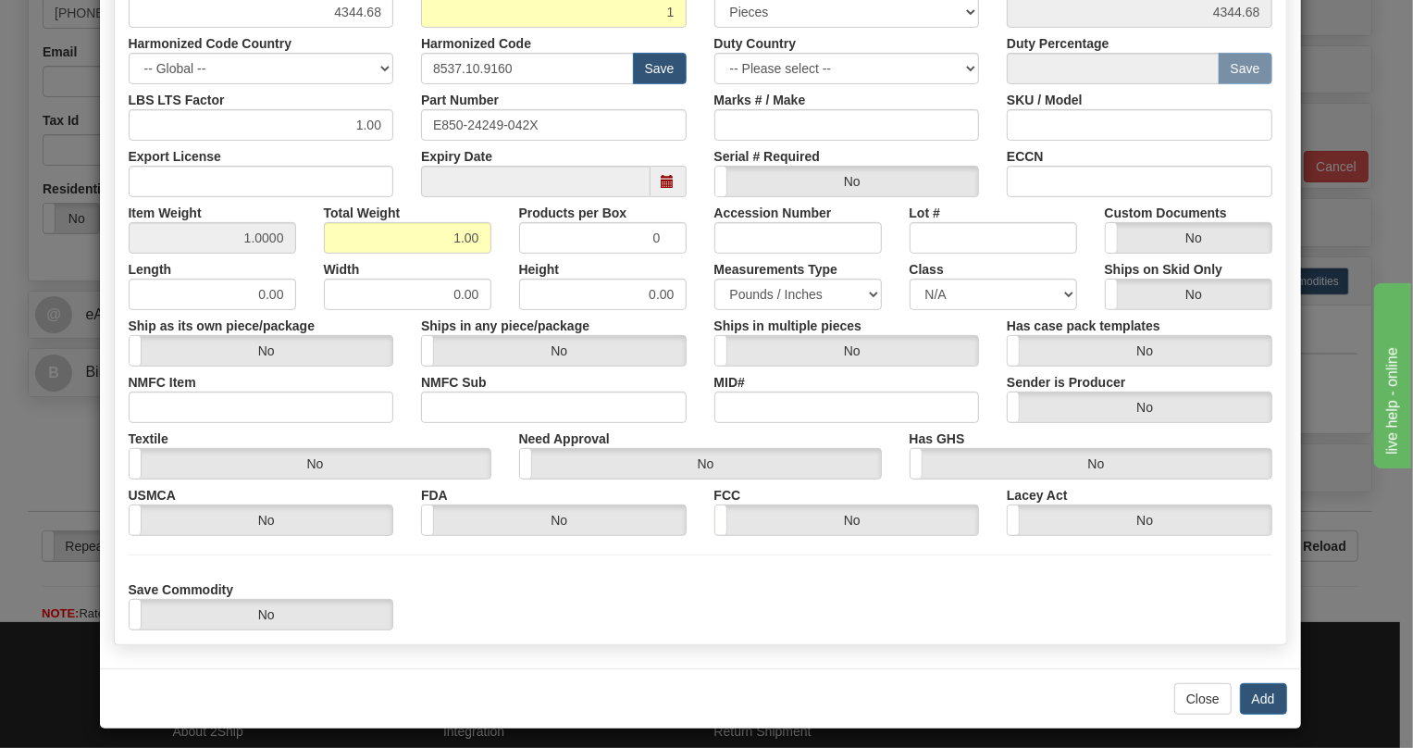
scroll to position [396, 0]
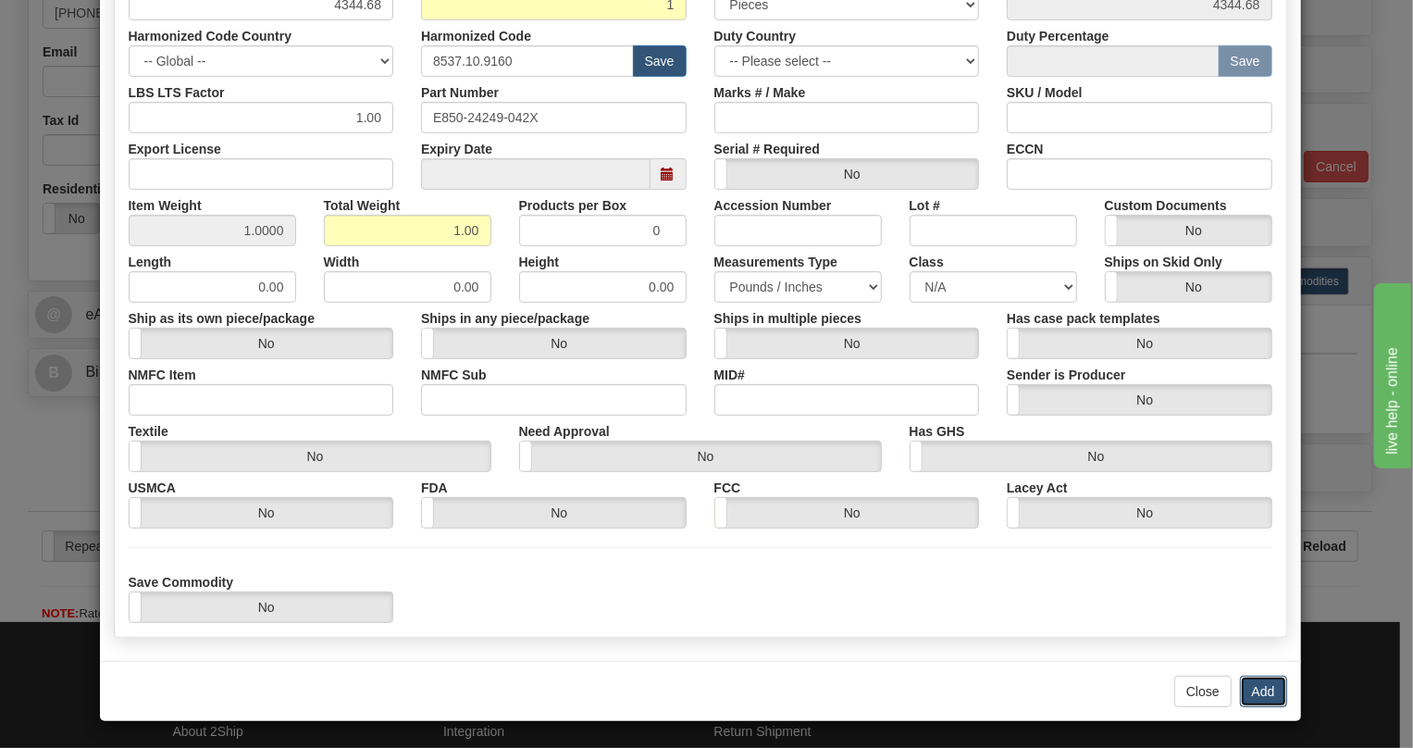
click at [1261, 686] on button "Add" at bounding box center [1263, 691] width 47 height 31
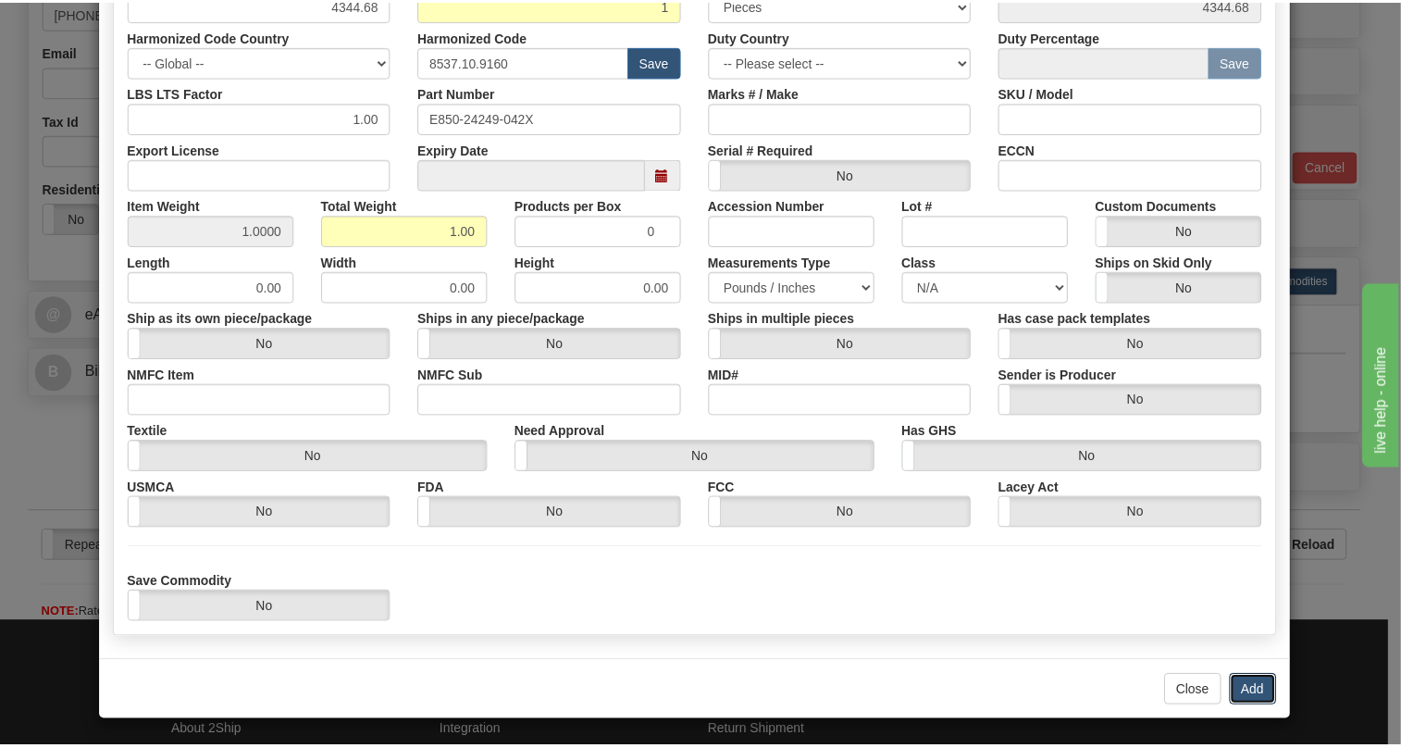
scroll to position [0, 0]
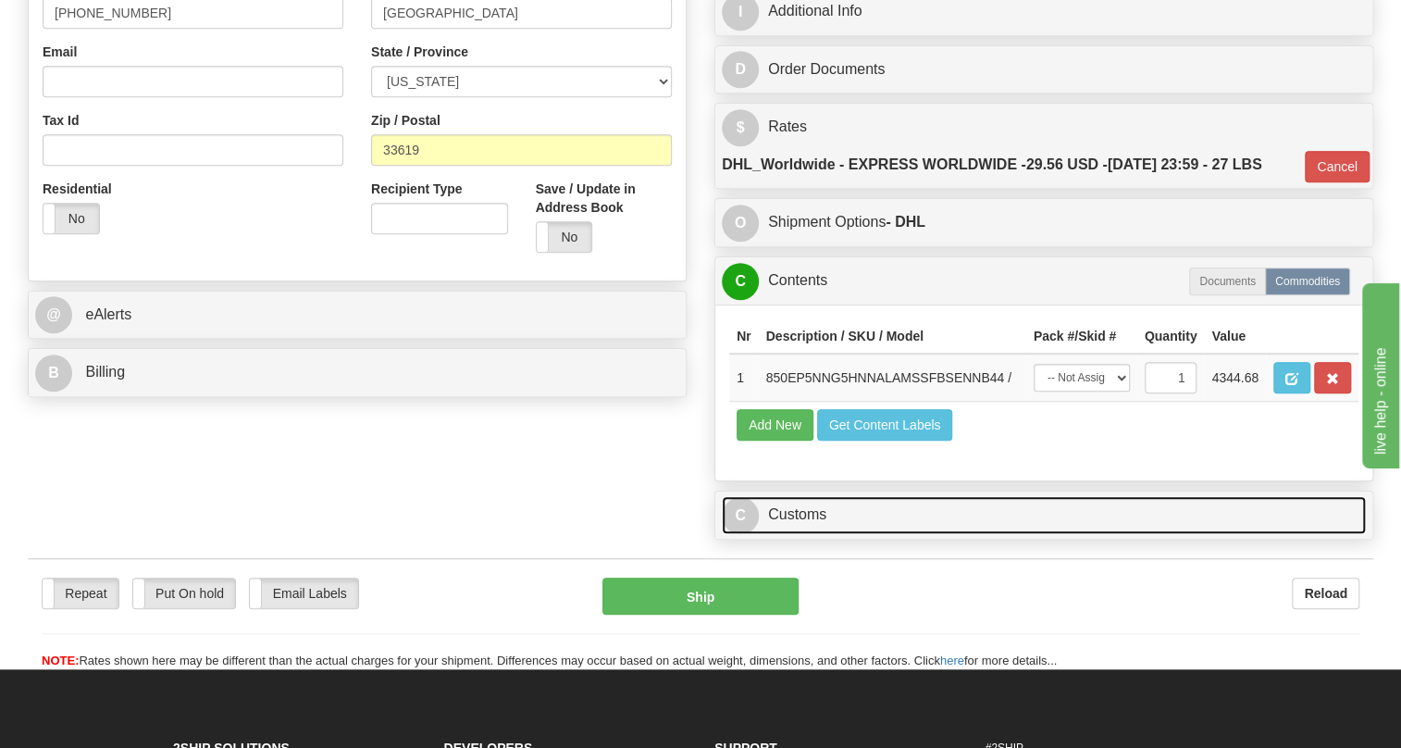
click at [807, 534] on link "C Customs" at bounding box center [1044, 515] width 644 height 38
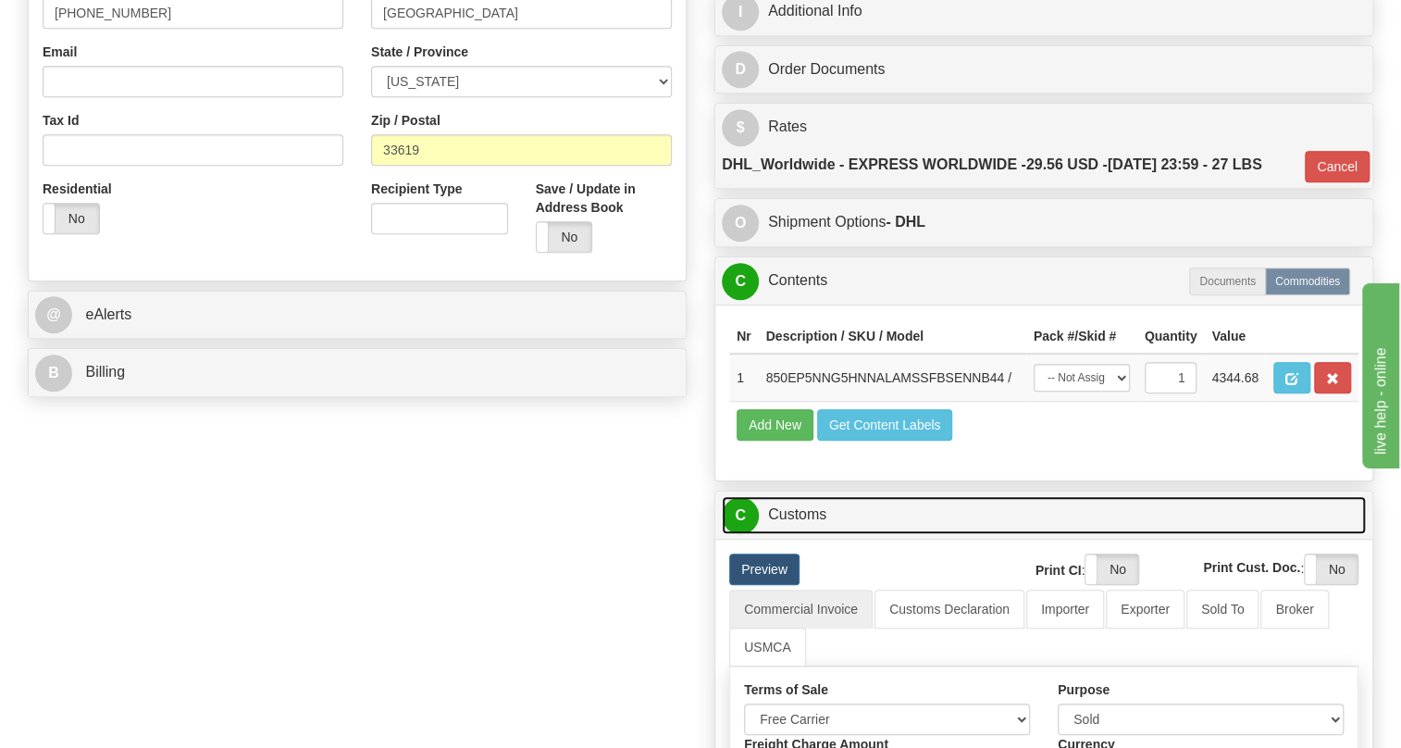
click at [807, 534] on link "C Customs" at bounding box center [1044, 515] width 644 height 38
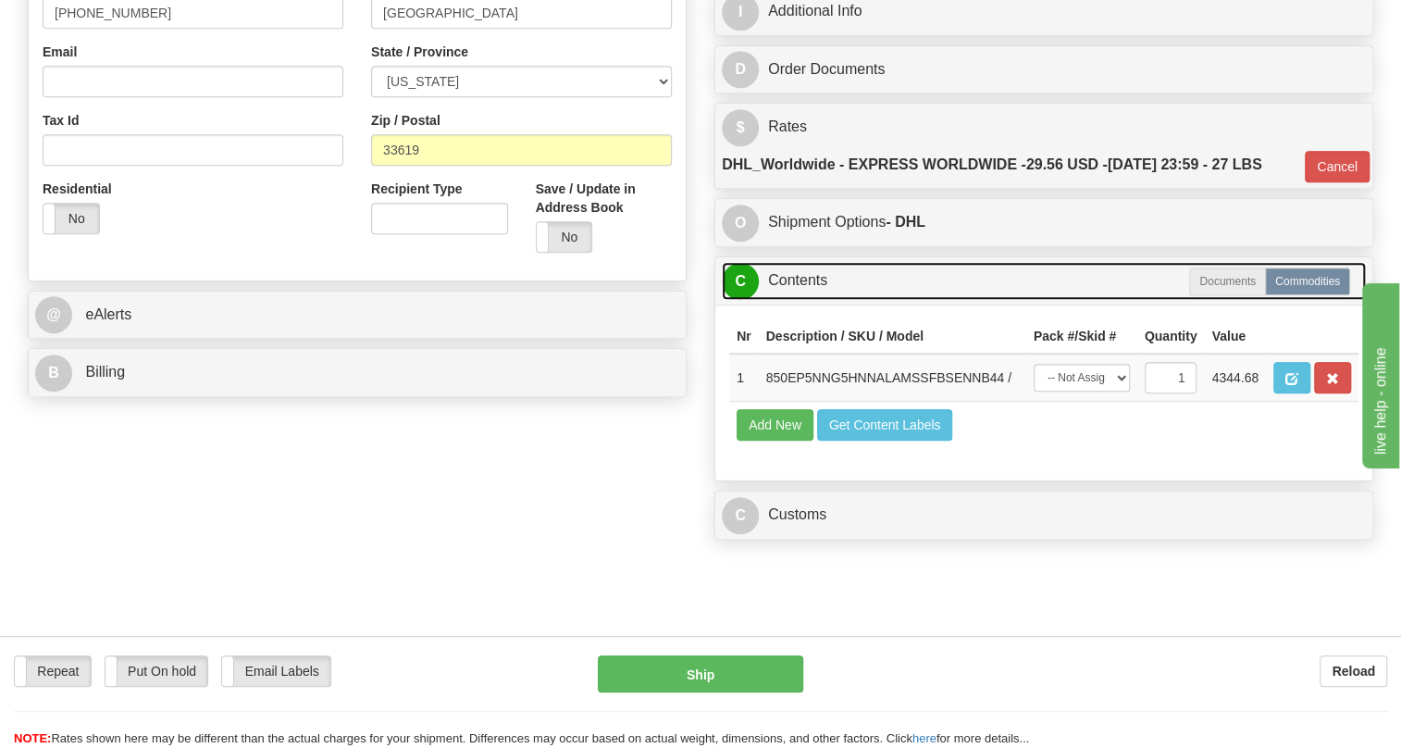
click at [811, 300] on link "C Contents" at bounding box center [1044, 281] width 644 height 38
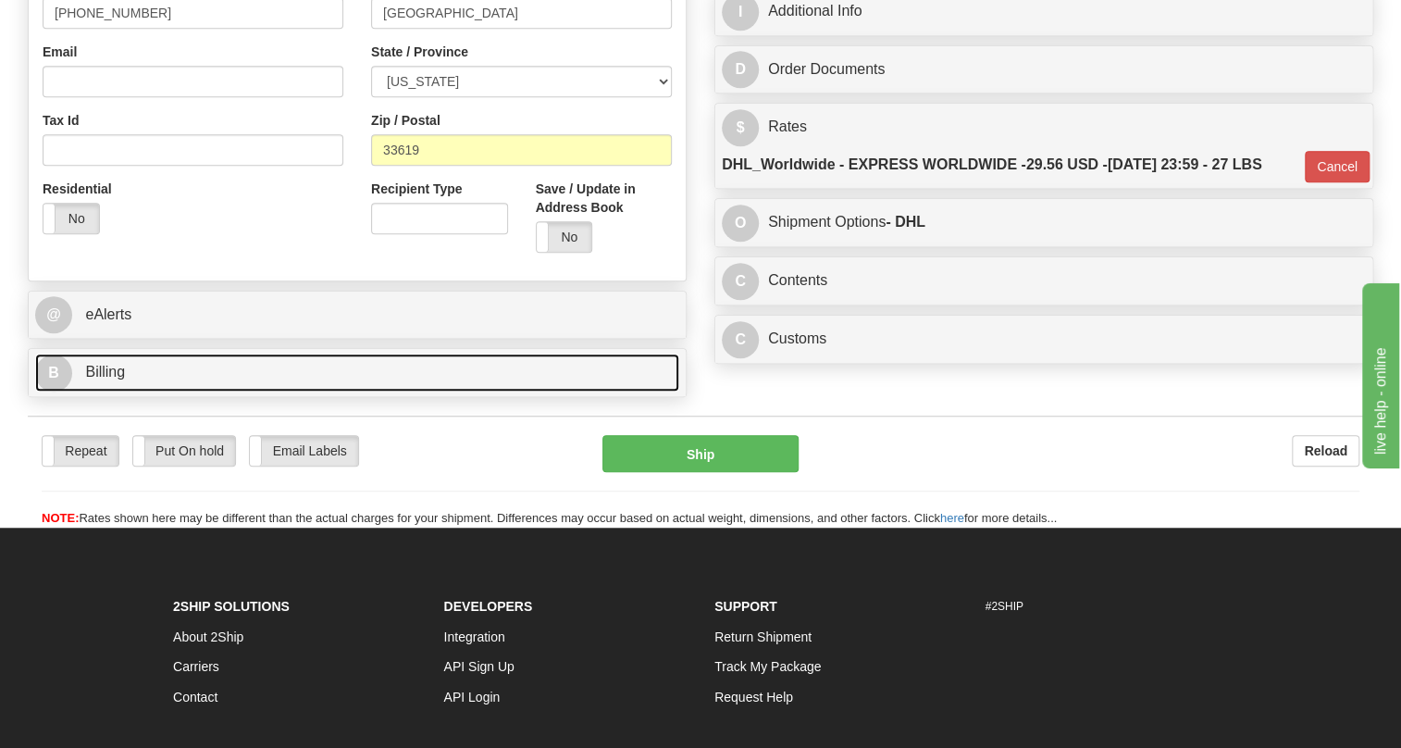
click at [99, 379] on span "Billing" at bounding box center [105, 372] width 40 height 16
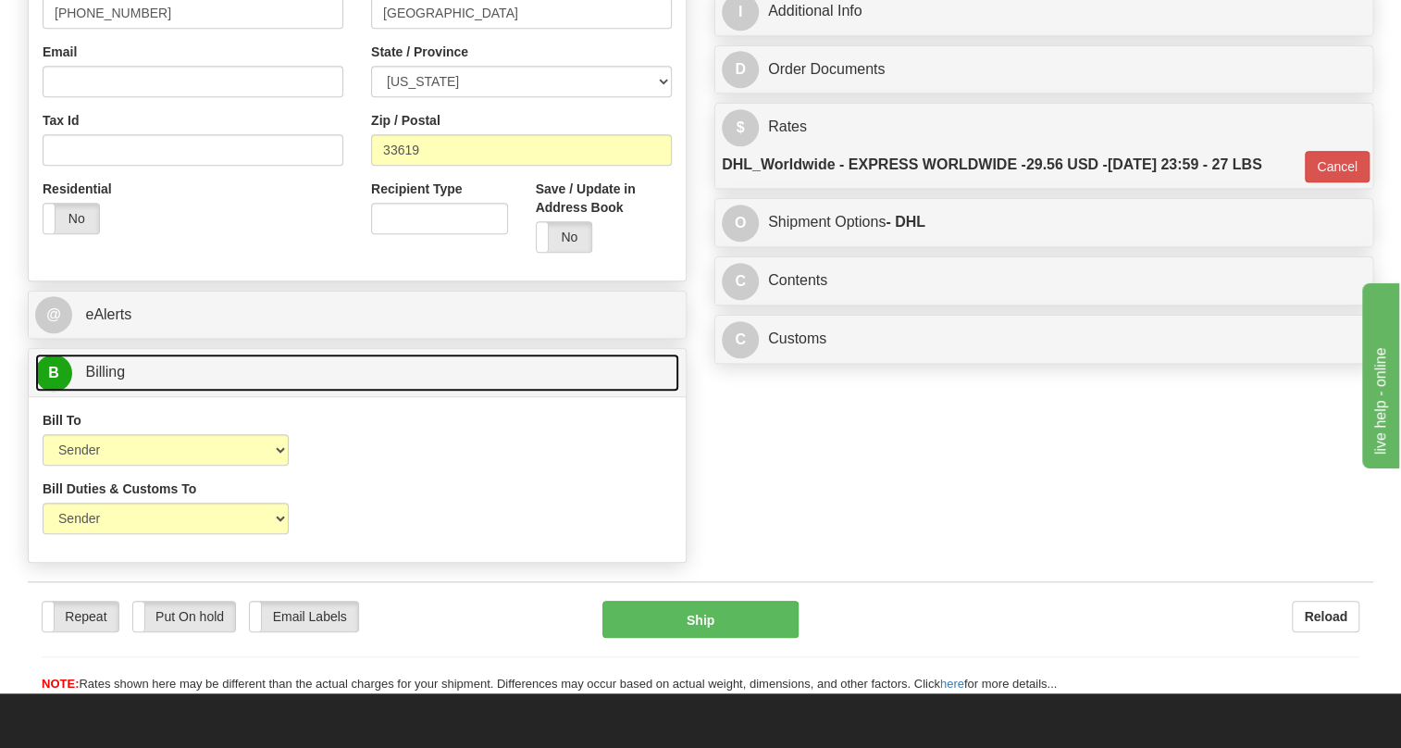
click at [99, 379] on span "Billing" at bounding box center [105, 372] width 40 height 16
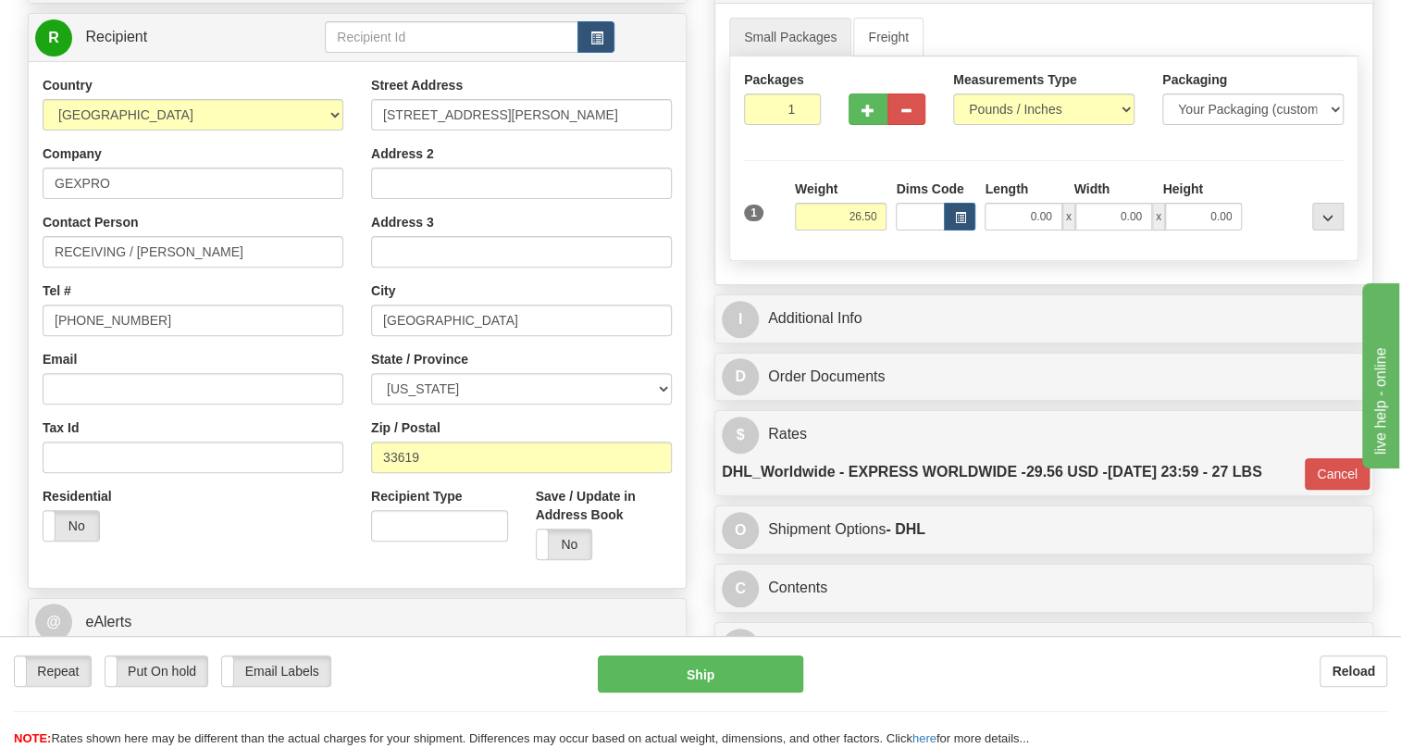
scroll to position [205, 0]
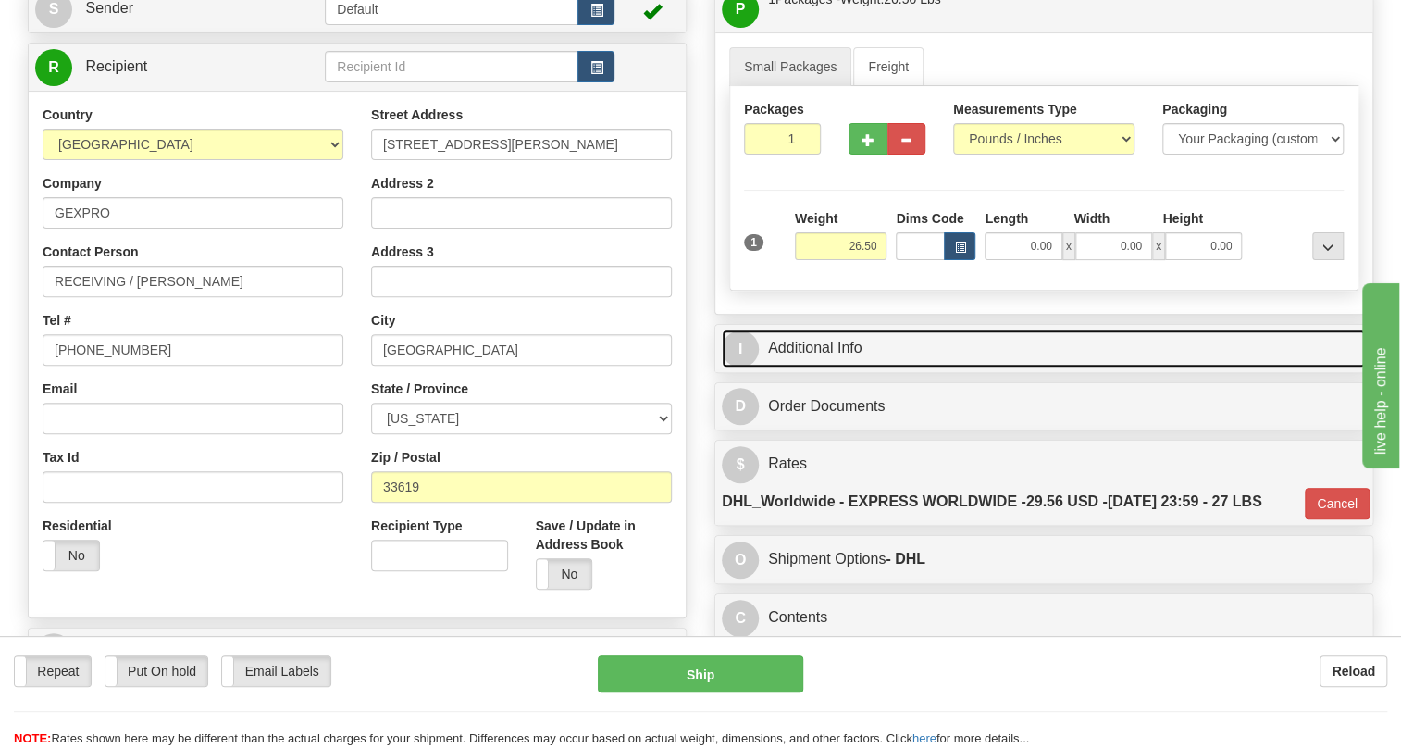
click at [839, 367] on link "I Additional Info" at bounding box center [1044, 349] width 644 height 38
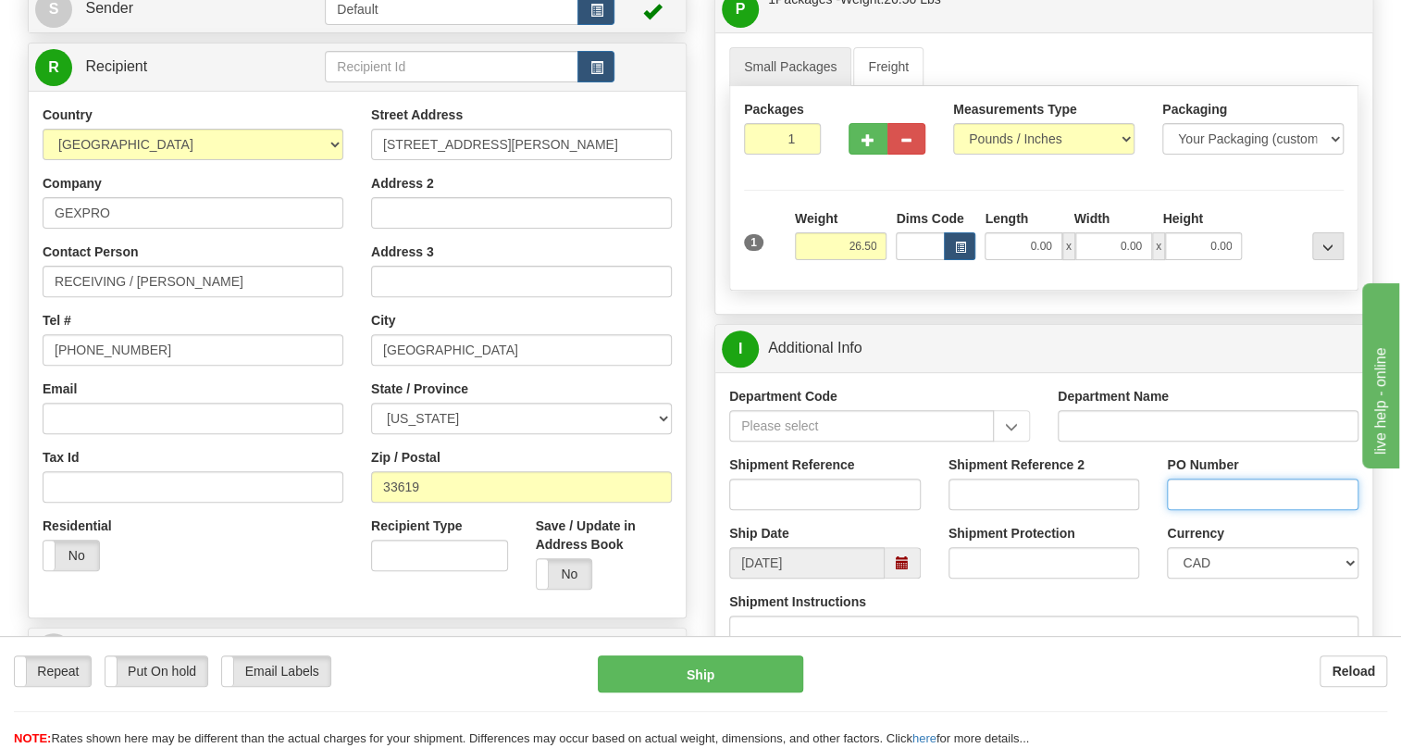
click at [1179, 510] on input "PO Number" at bounding box center [1263, 494] width 192 height 31
paste input "P104514866OLS99527343"
type input "P104514866OLS99527343"
click at [758, 510] on input "Shipment Reference" at bounding box center [825, 494] width 192 height 31
paste input "537684"
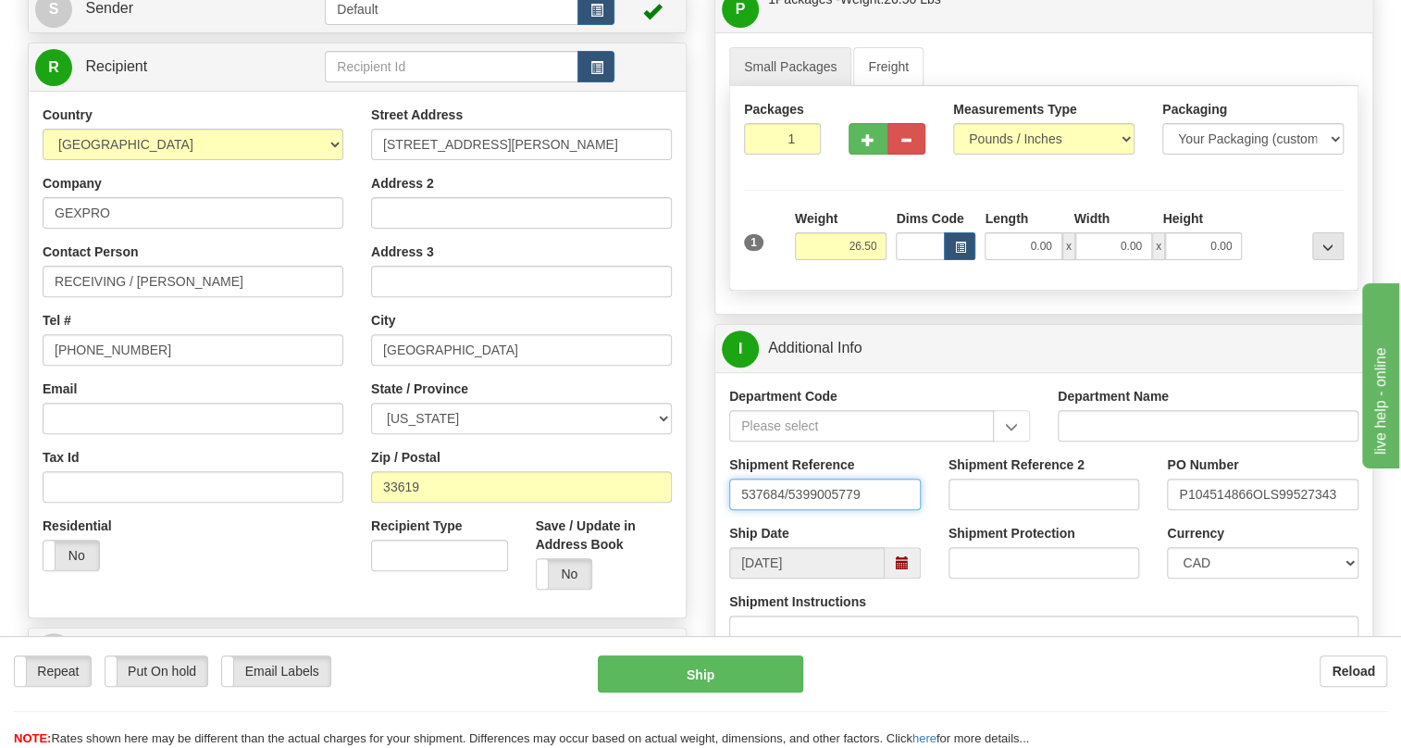
type input "537684/5399005779"
click at [1226, 578] on select "CAD USD EUR ZAR [PERSON_NAME] ARN AUD AUS AWG BBD BFR BGN BHD BMD BND BRC BRL C…" at bounding box center [1263, 562] width 192 height 31
select select "1"
click at [1167, 578] on select "CAD USD EUR ZAR [PERSON_NAME] ARN AUD AUS AWG BBD BFR BGN BHD BMD BND BRC BRL C…" at bounding box center [1263, 562] width 192 height 31
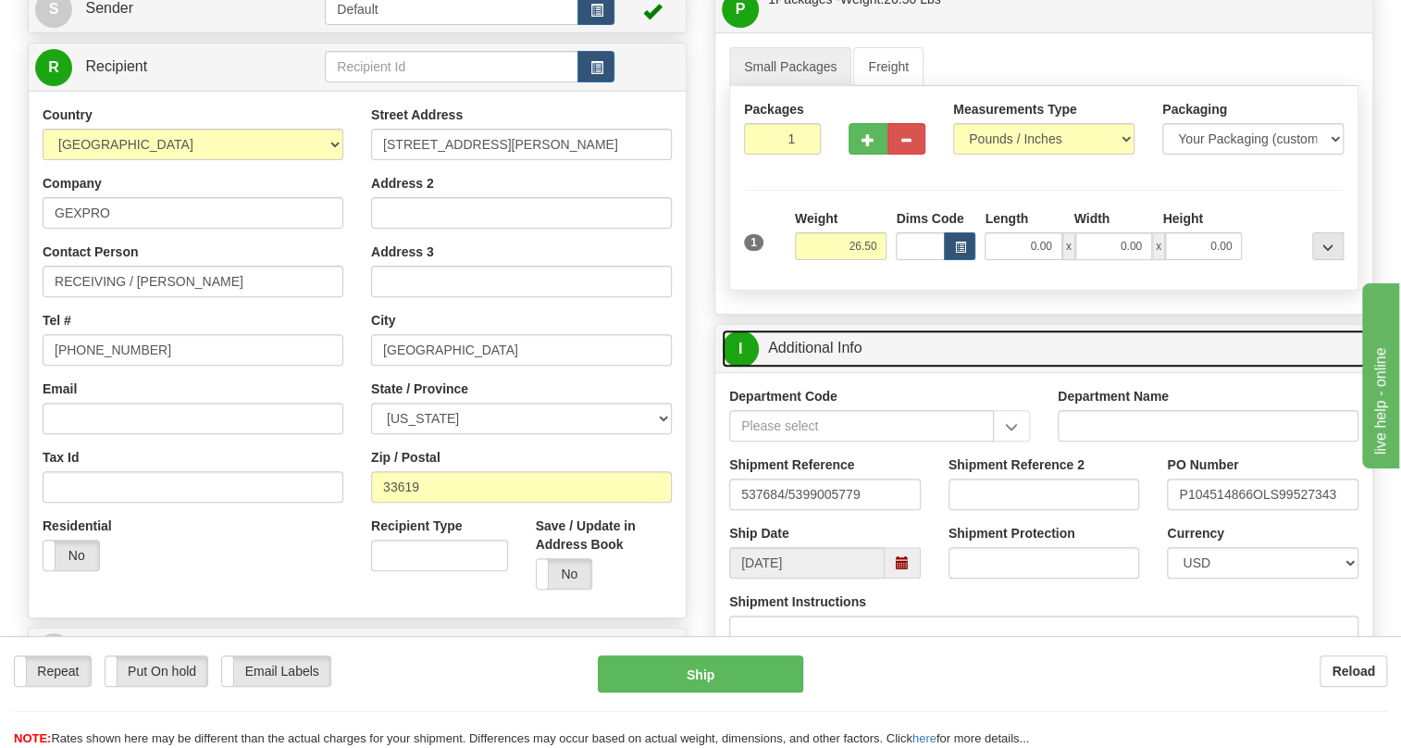
click at [842, 367] on link "I Additional Info" at bounding box center [1044, 349] width 644 height 38
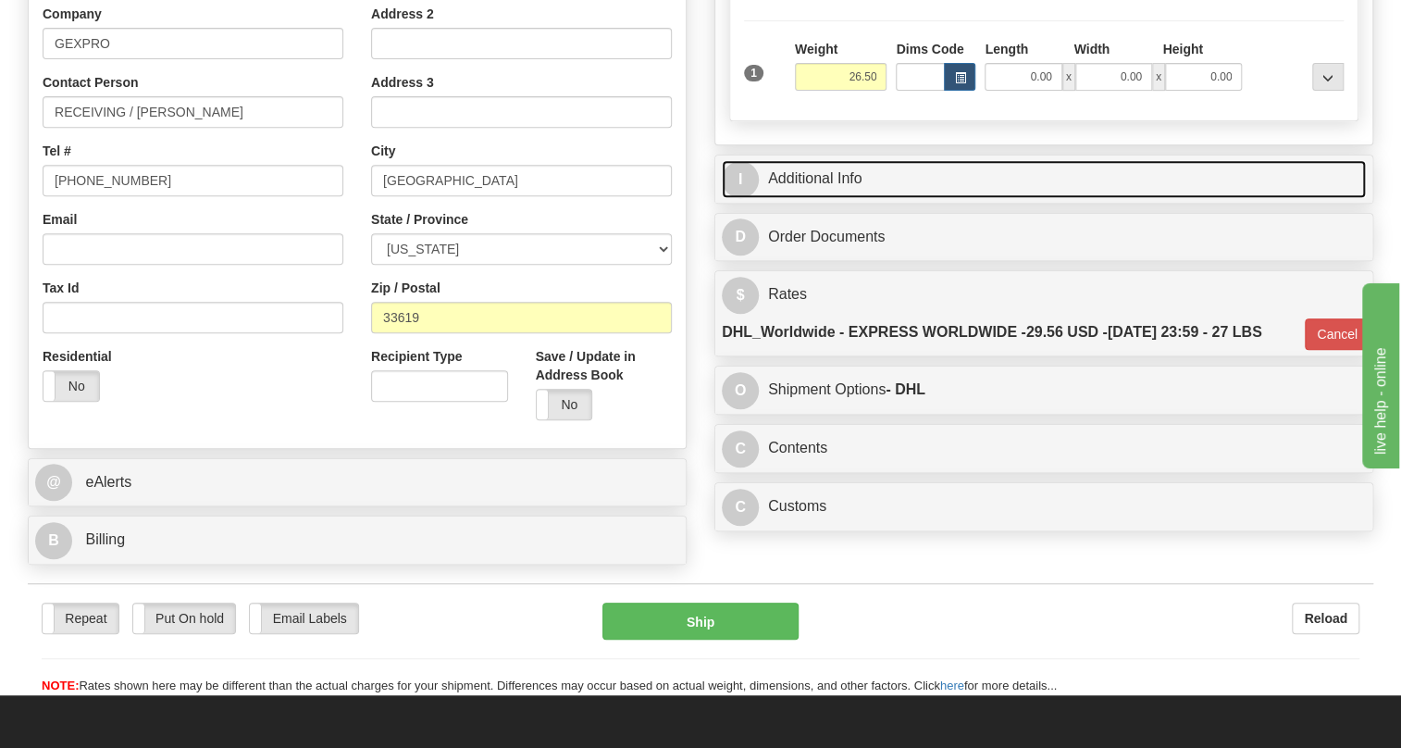
scroll to position [374, 0]
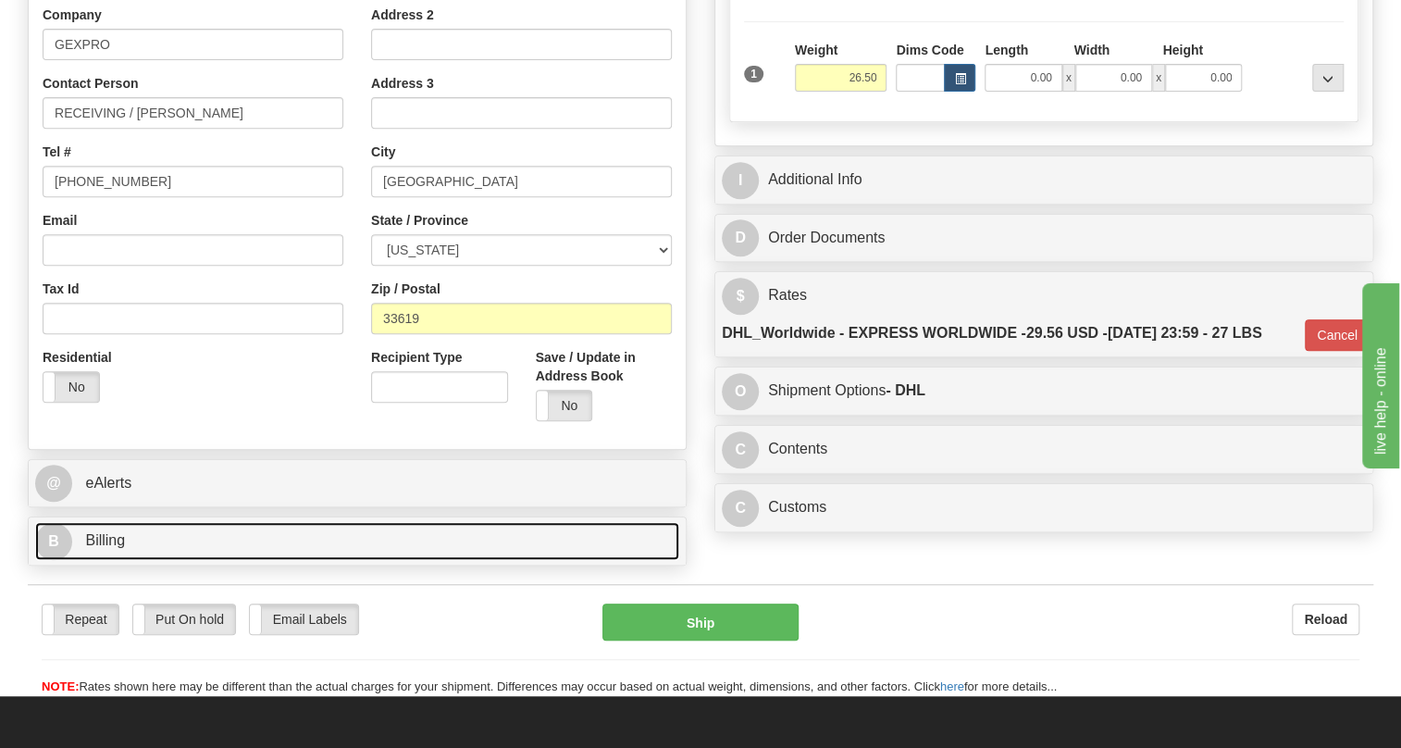
click at [101, 548] on span "Billing" at bounding box center [105, 540] width 40 height 16
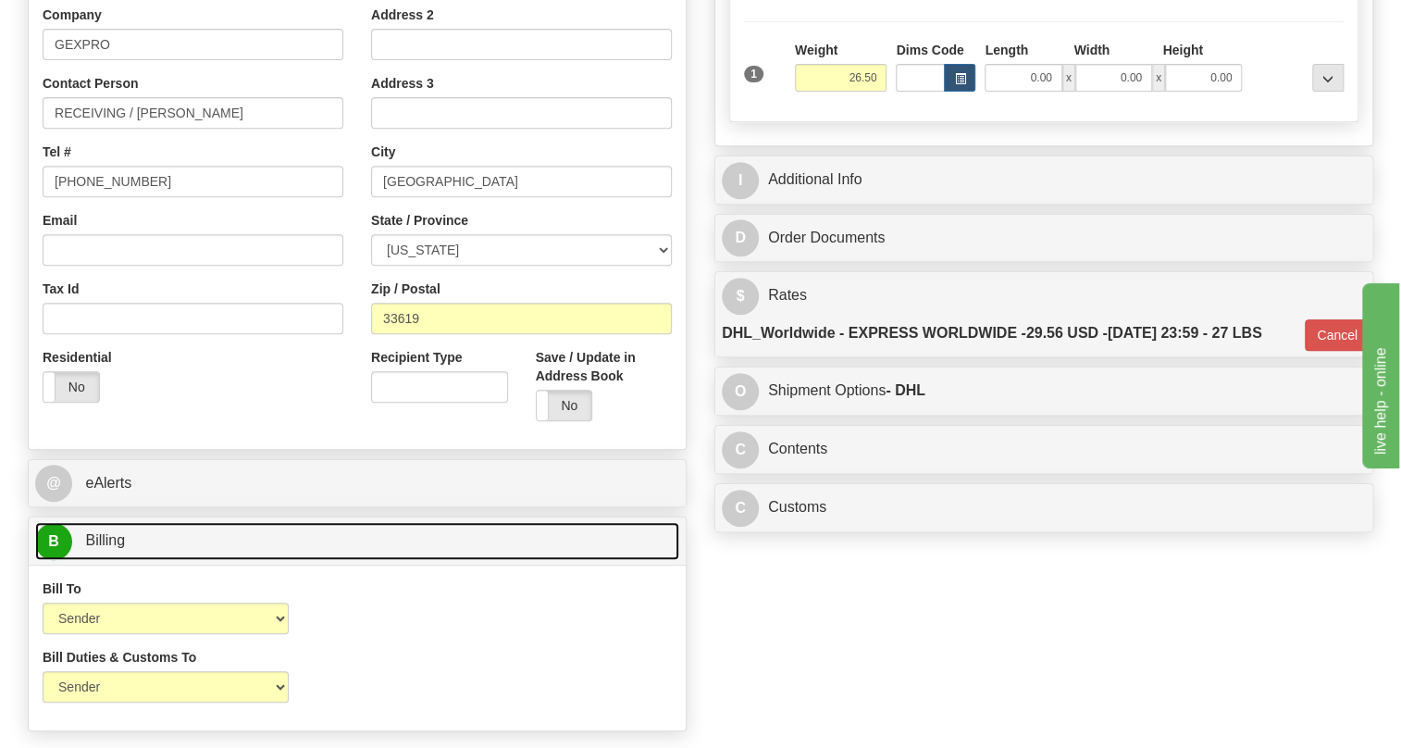
click at [101, 548] on span "Billing" at bounding box center [105, 540] width 40 height 16
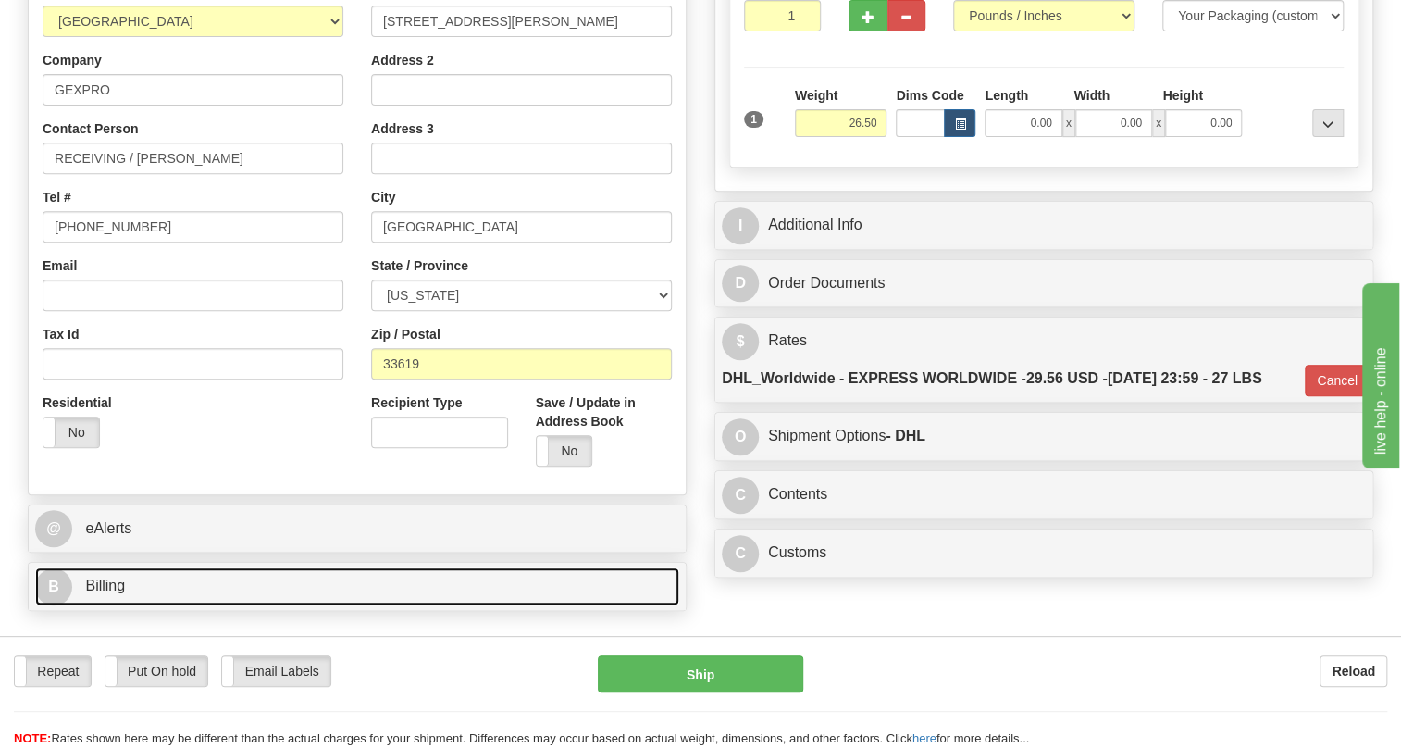
scroll to position [205, 0]
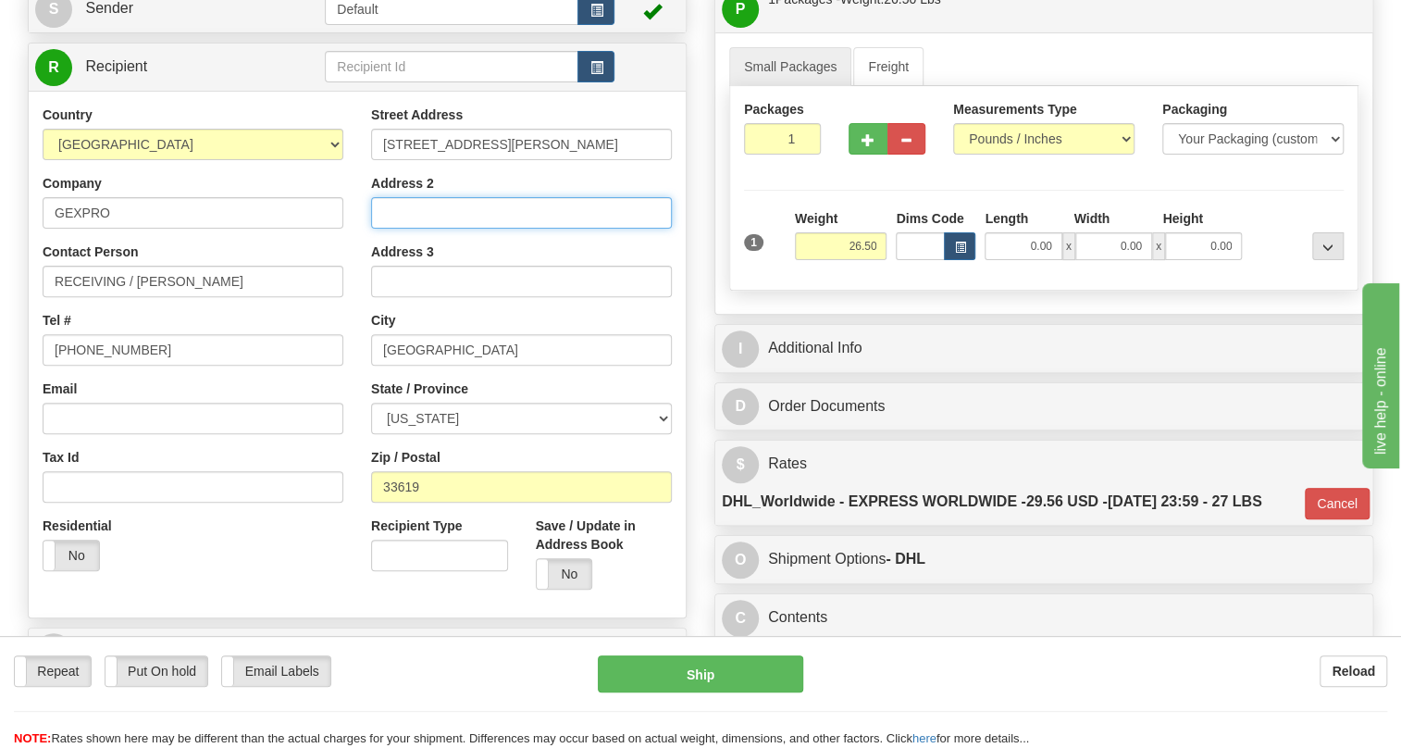
click at [387, 229] on input "Address 2" at bounding box center [521, 212] width 301 height 31
paste input "813 962 3671"
type input "813 962 3671"
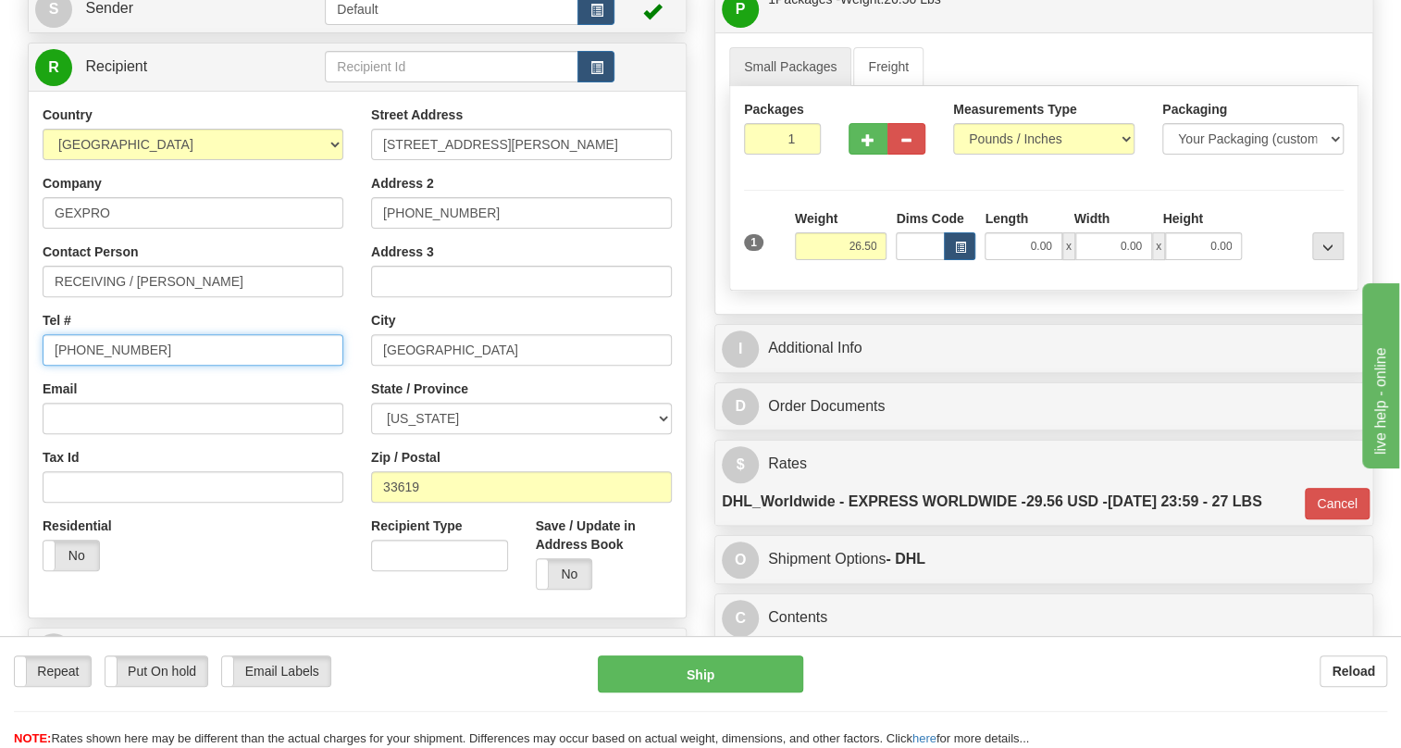
click at [121, 366] on input "813-622-8003" at bounding box center [193, 349] width 301 height 31
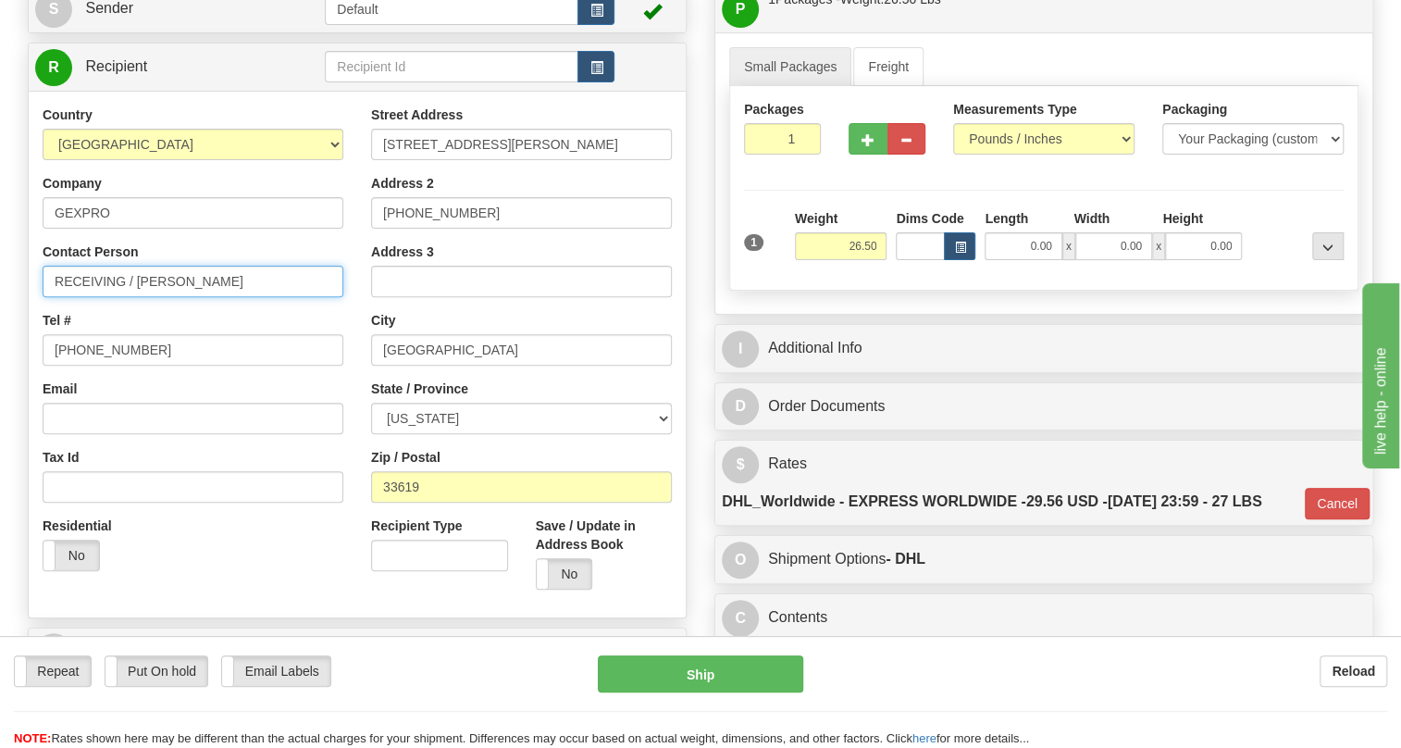
click at [240, 297] on input "RECEIVING / Julie Calder" at bounding box center [193, 281] width 301 height 31
paste input "813-622-8003"
type input "RECEIVING / Julie Calder 813-622-8003"
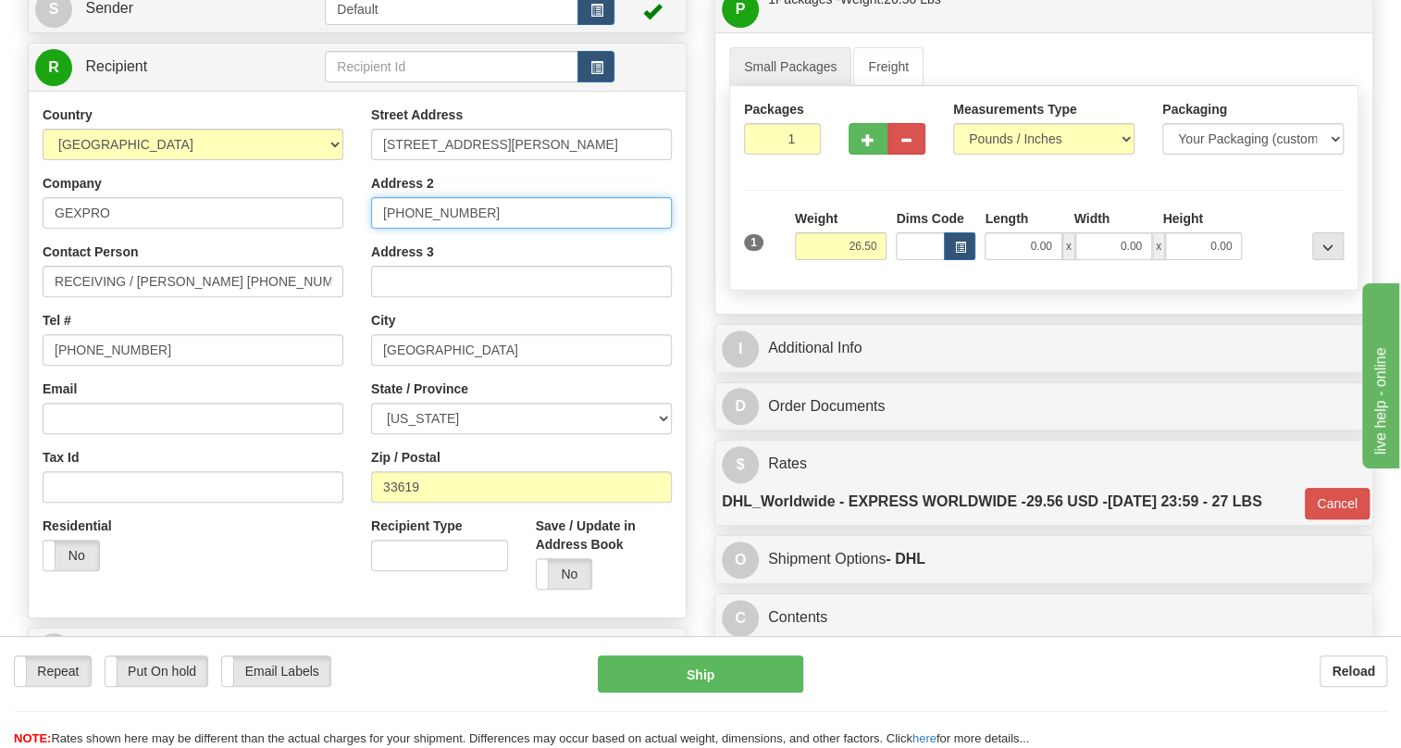
drag, startPoint x: 466, startPoint y: 257, endPoint x: 379, endPoint y: 257, distance: 87.0
click at [379, 229] on input "813 962 3671" at bounding box center [521, 212] width 301 height 31
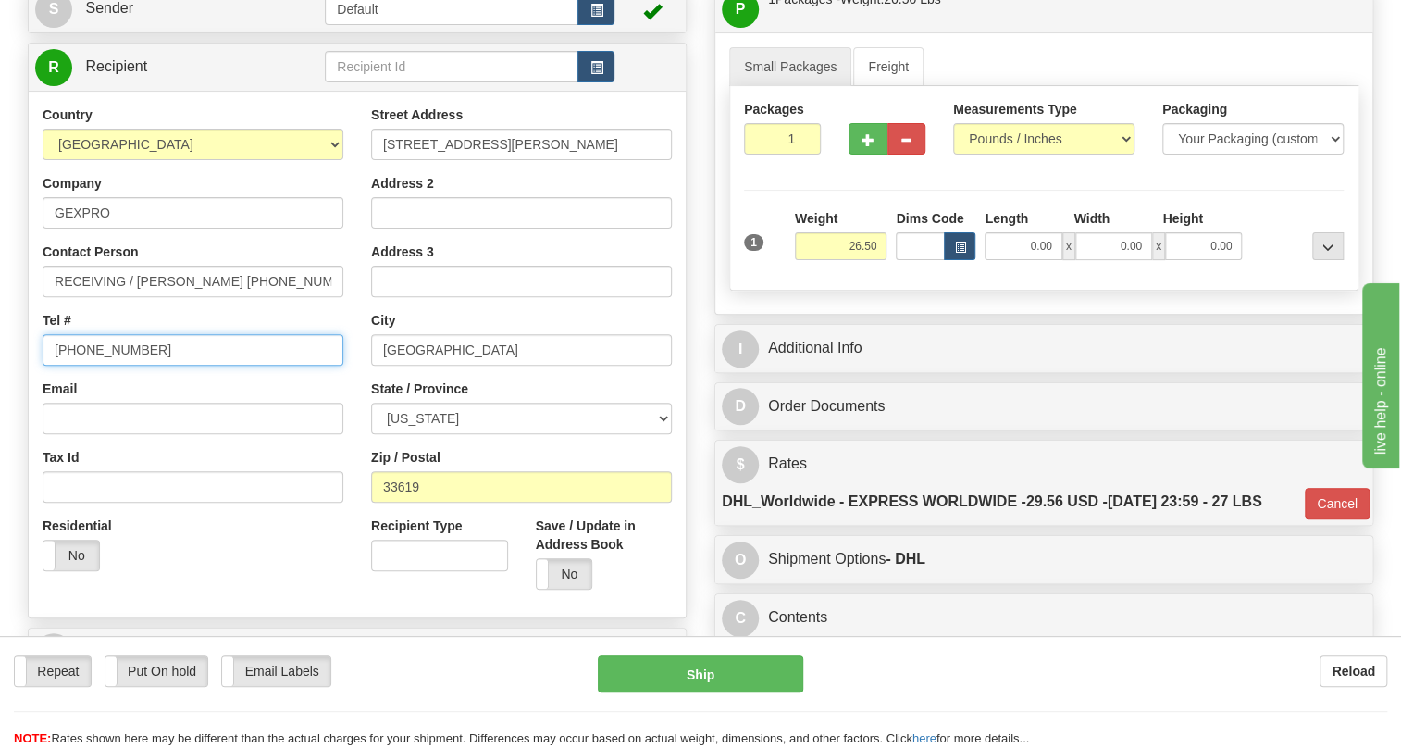
click at [120, 366] on input "813-622-8003" at bounding box center [193, 349] width 301 height 31
paste input "962 3671"
type input "813 962 3671"
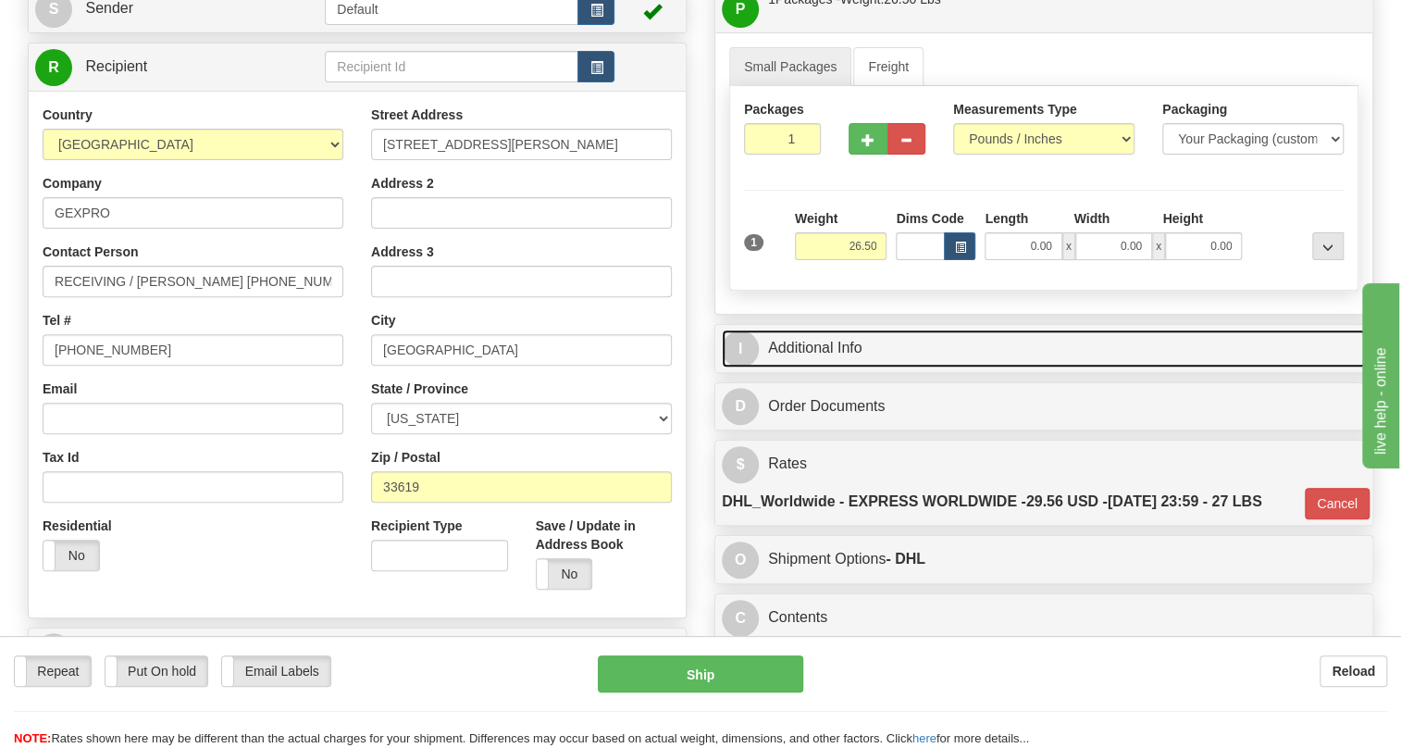
click at [824, 367] on link "I Additional Info" at bounding box center [1044, 349] width 644 height 38
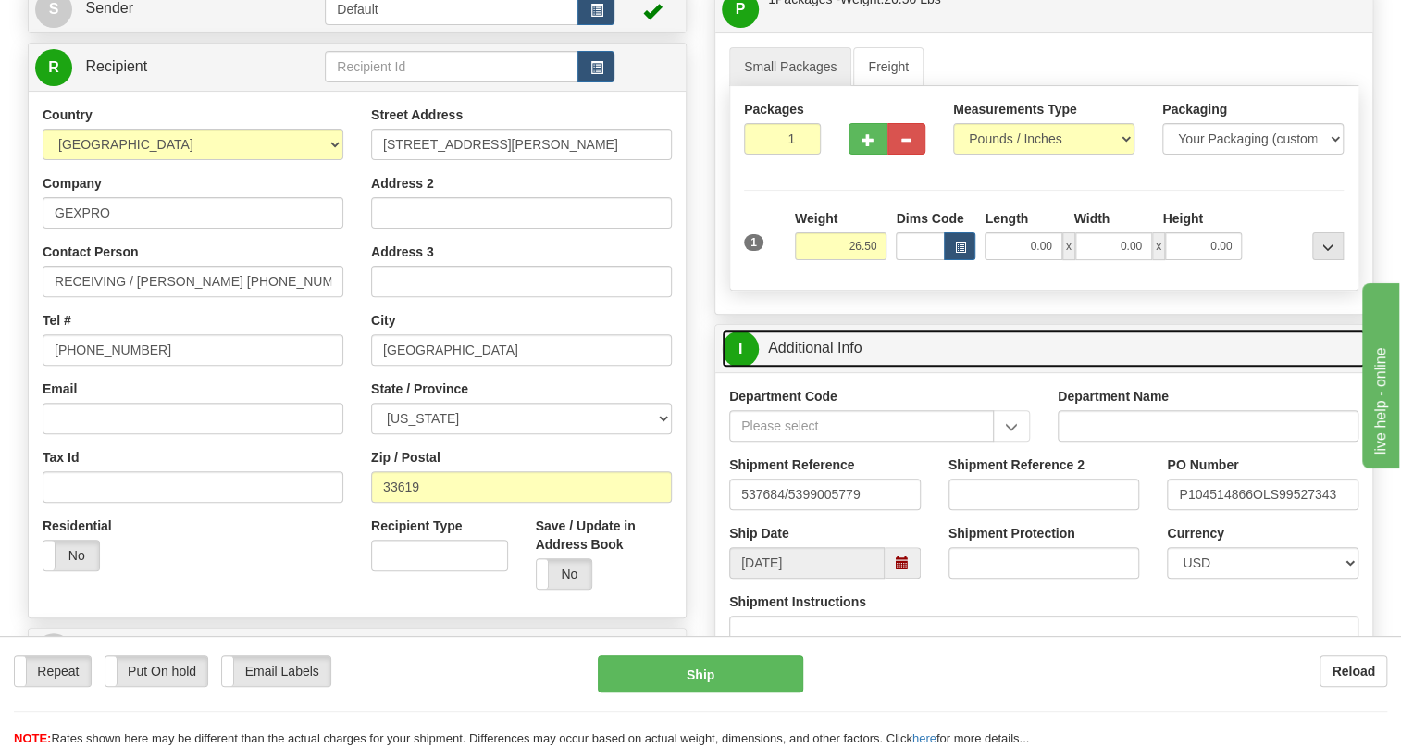
click at [824, 367] on link "I Additional Info" at bounding box center [1044, 349] width 644 height 38
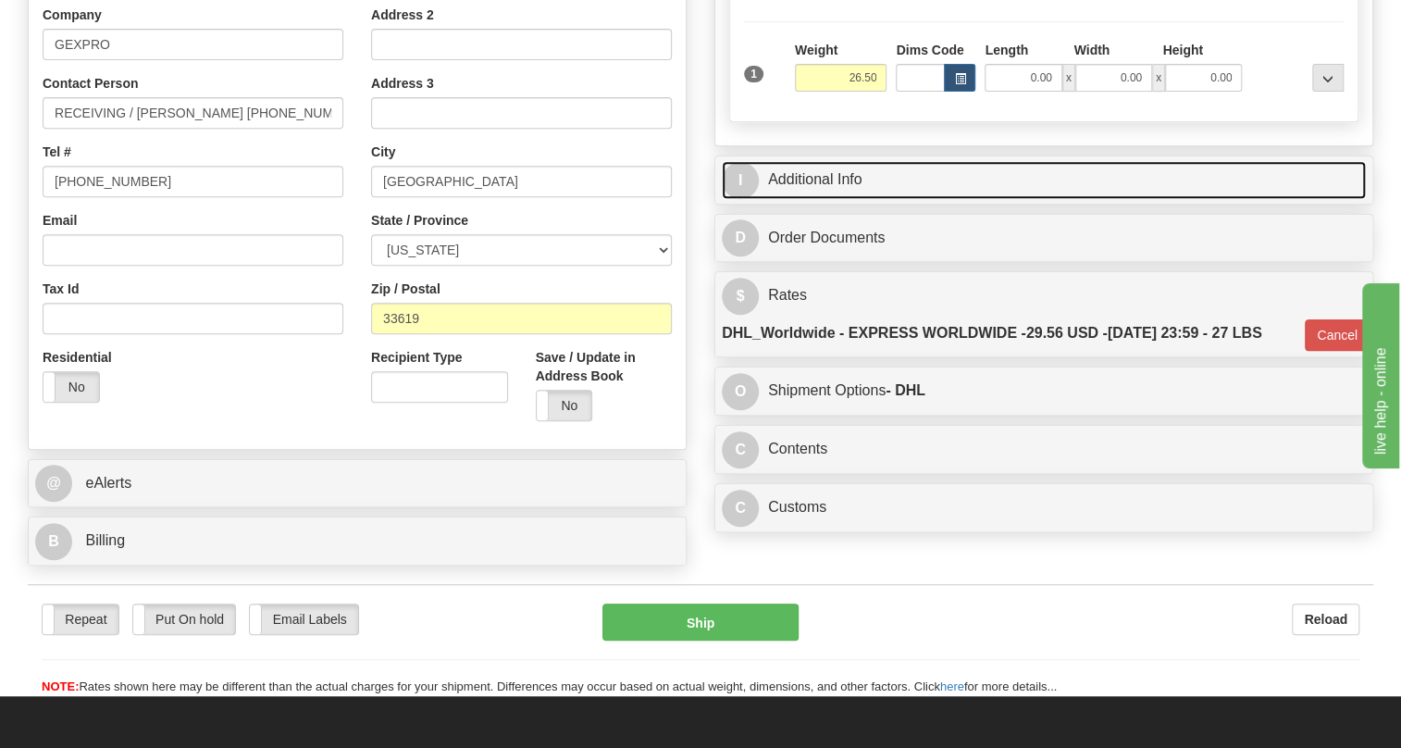
scroll to position [458, 0]
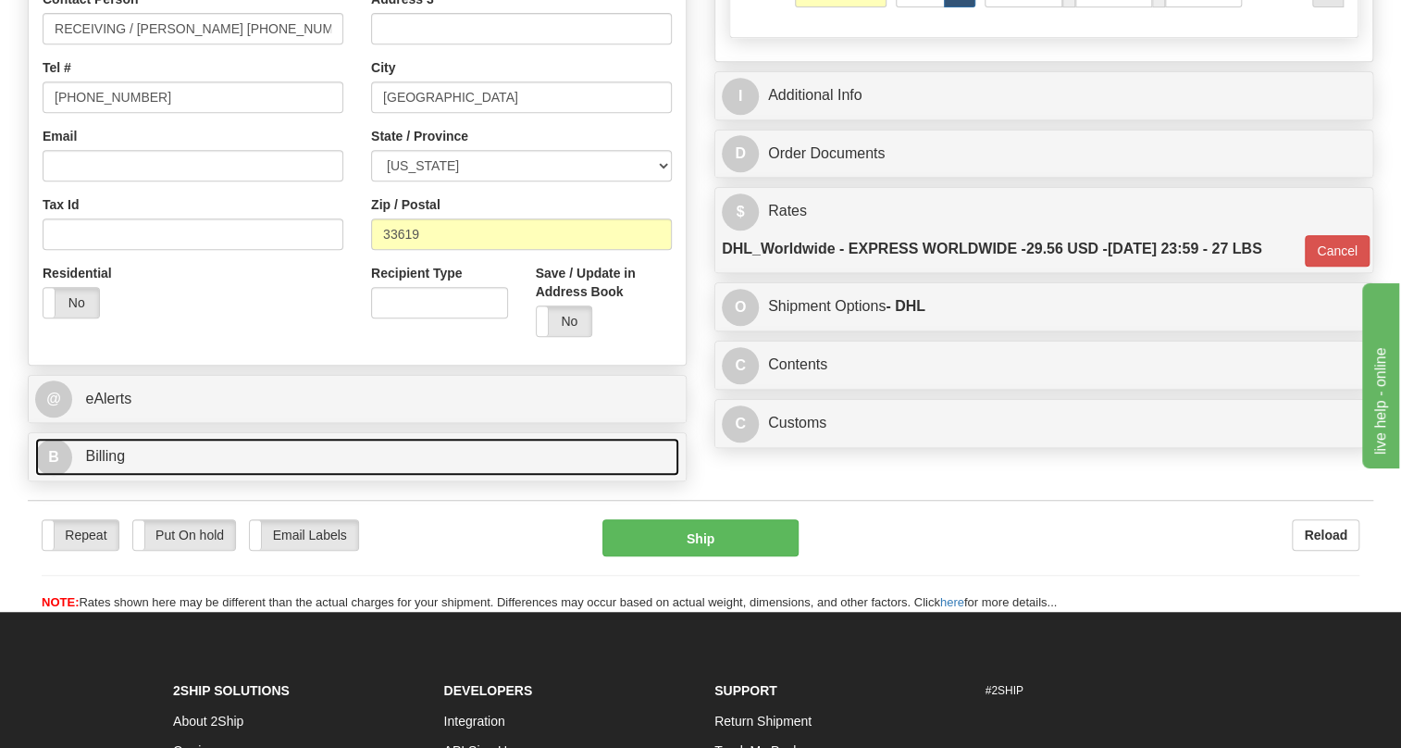
click at [104, 464] on span "Billing" at bounding box center [105, 456] width 40 height 16
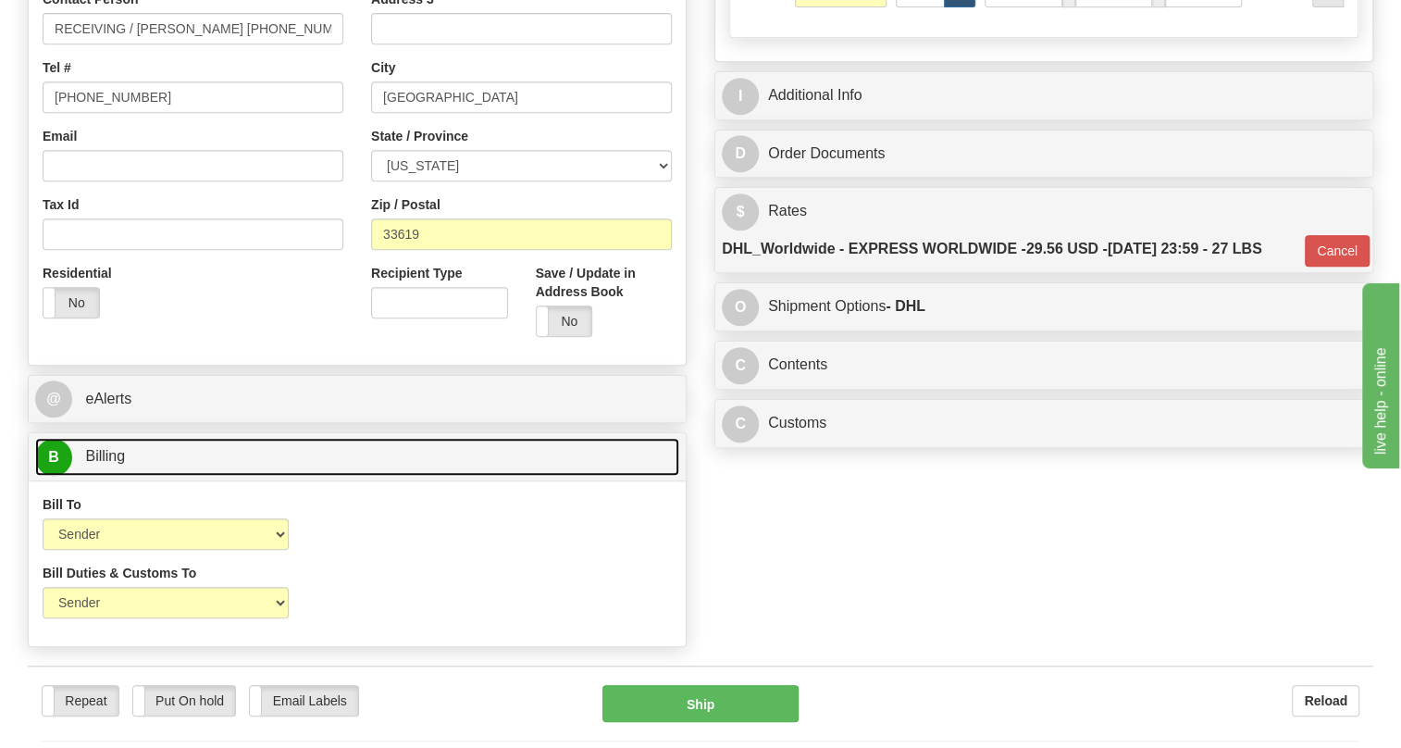
click at [104, 464] on span "Billing" at bounding box center [105, 456] width 40 height 16
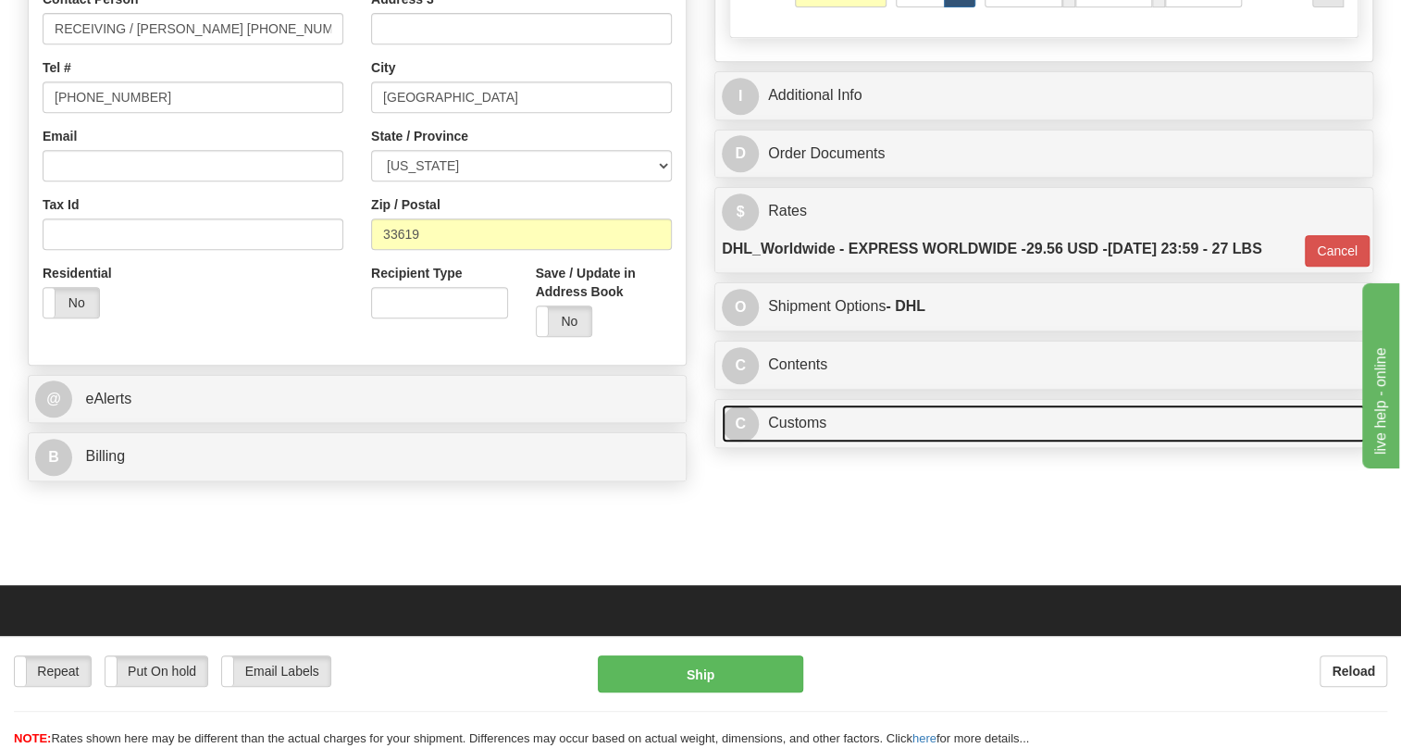
click at [804, 442] on link "C Customs" at bounding box center [1044, 423] width 644 height 38
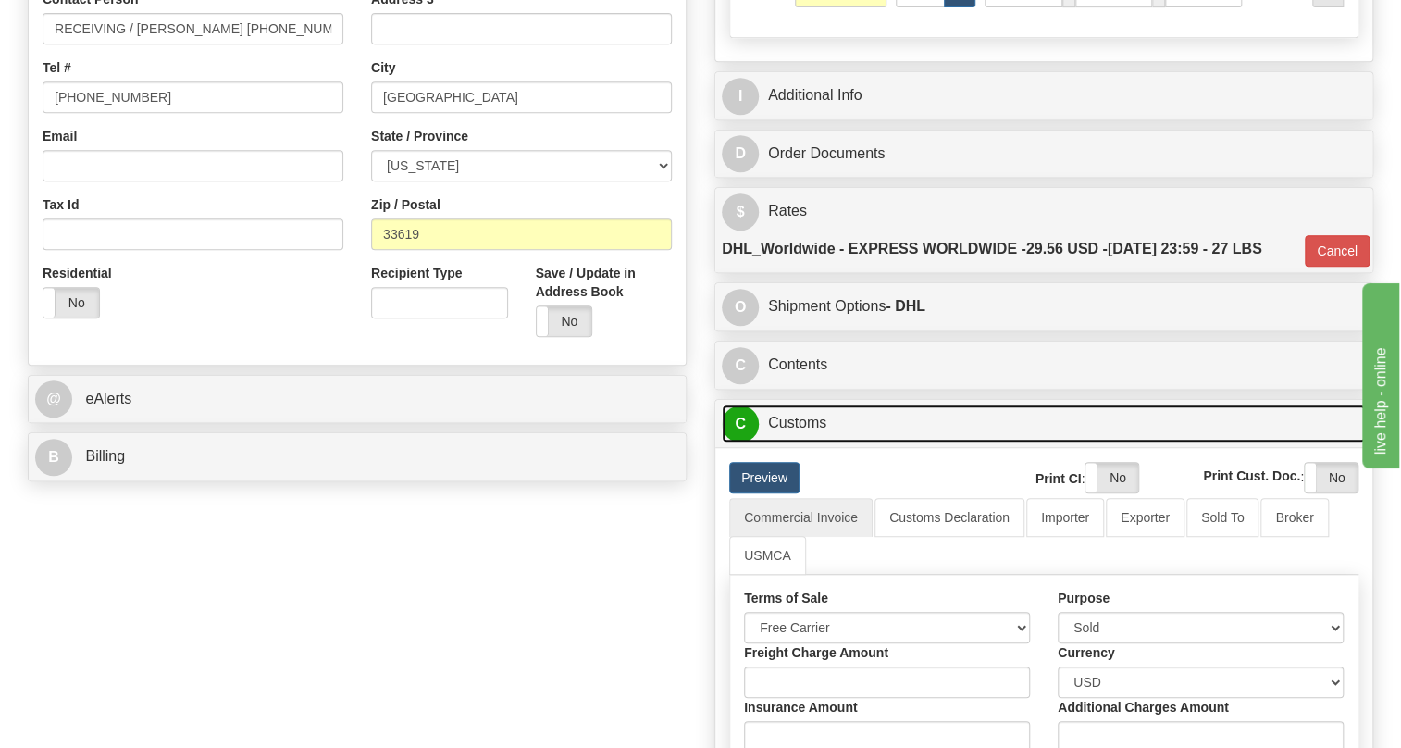
click at [804, 442] on link "C Customs" at bounding box center [1044, 423] width 644 height 38
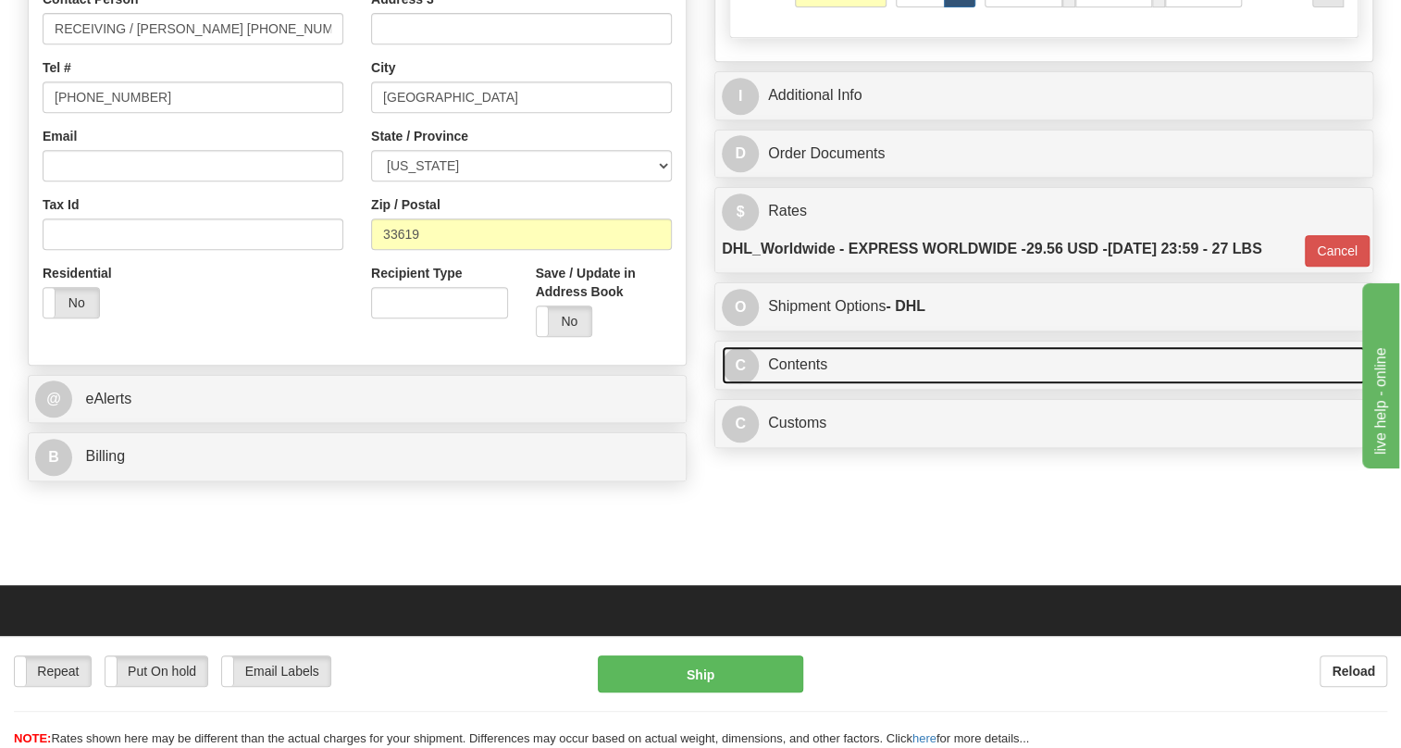
click at [804, 384] on link "C Contents" at bounding box center [1044, 365] width 644 height 38
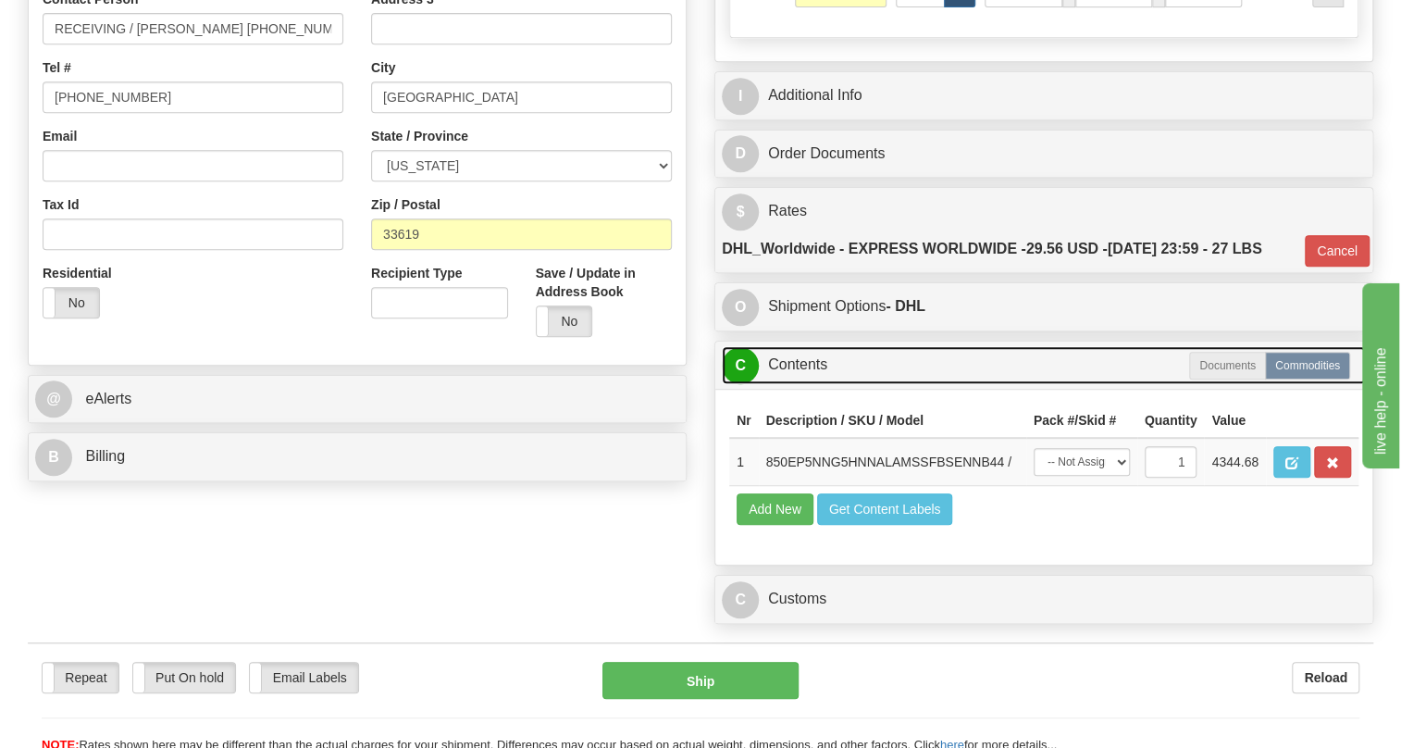
click at [804, 384] on link "C Contents" at bounding box center [1044, 365] width 644 height 38
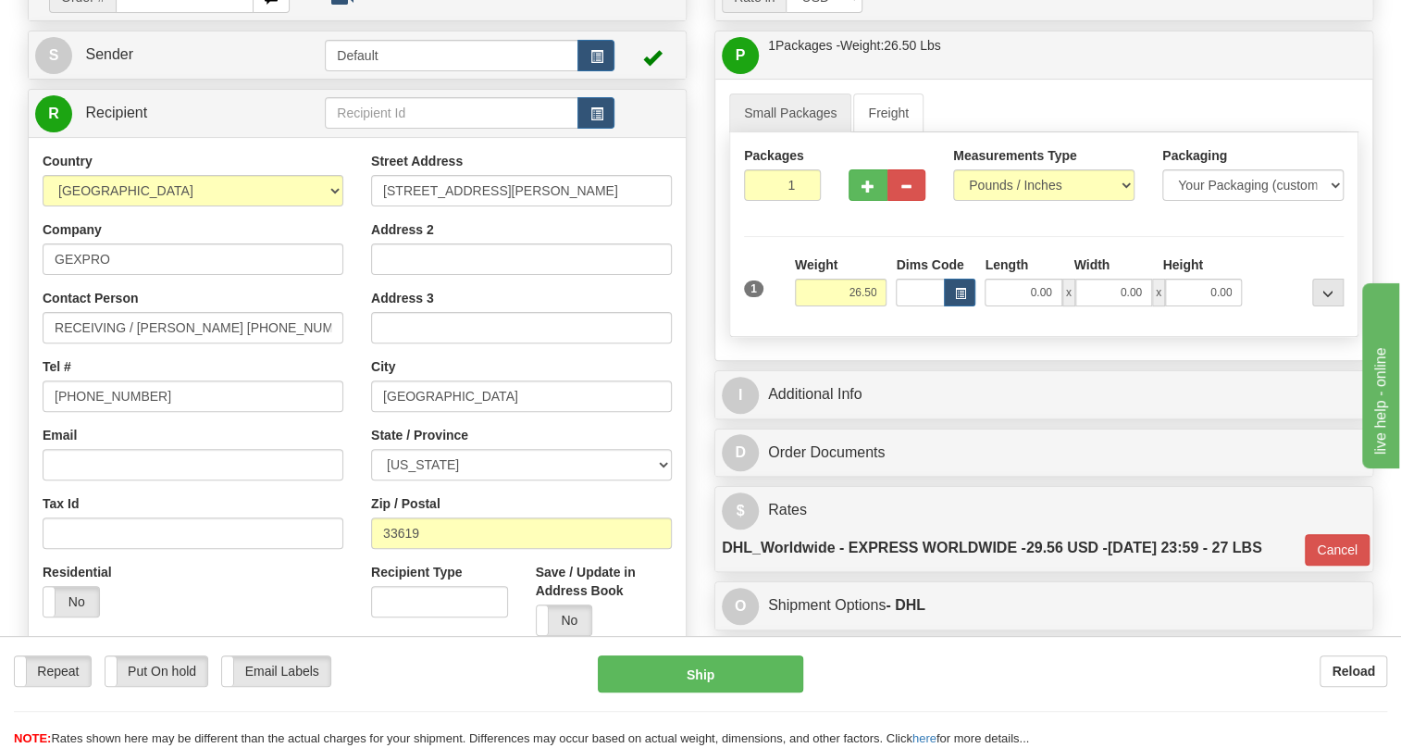
scroll to position [121, 0]
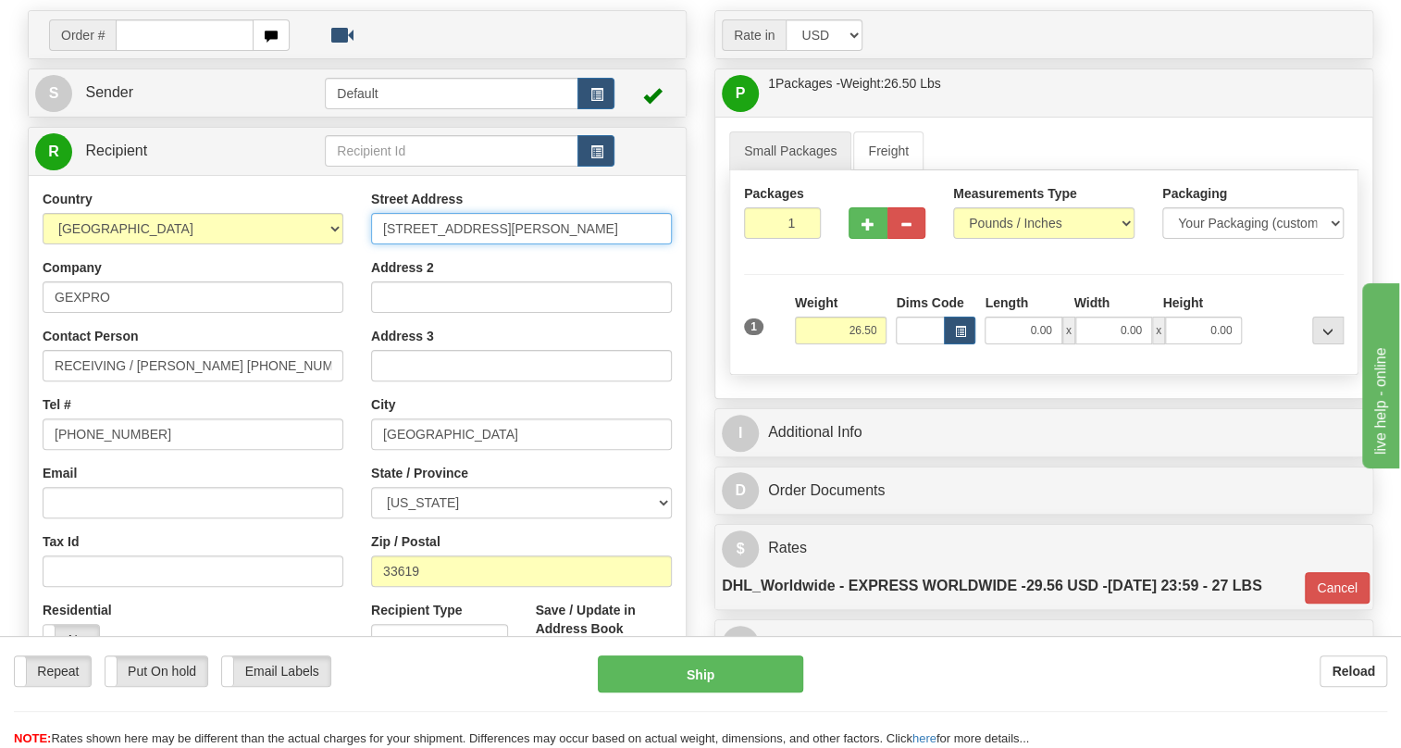
drag, startPoint x: 591, startPoint y: 269, endPoint x: 536, endPoint y: 275, distance: 55.8
click at [536, 244] on input "8105 Krauss Blvd Ste 110 Suite 110" at bounding box center [521, 228] width 301 height 31
type input "8105 Krauss Blvd Ste 110"
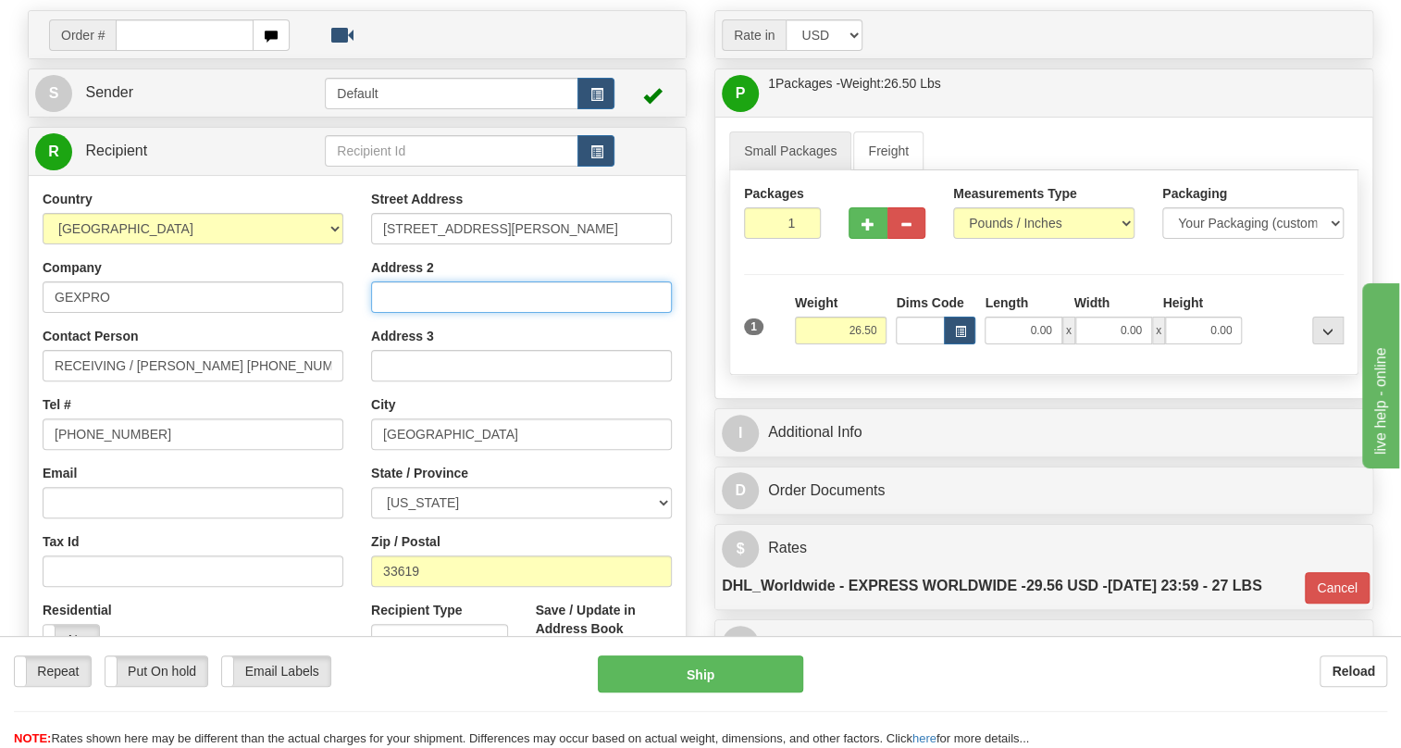
click at [392, 313] on input "Address 2" at bounding box center [521, 296] width 301 height 31
paste input "Suite 110"
type input "Suite 110"
click at [690, 443] on div "Order # S Sender Default" at bounding box center [357, 418] width 687 height 817
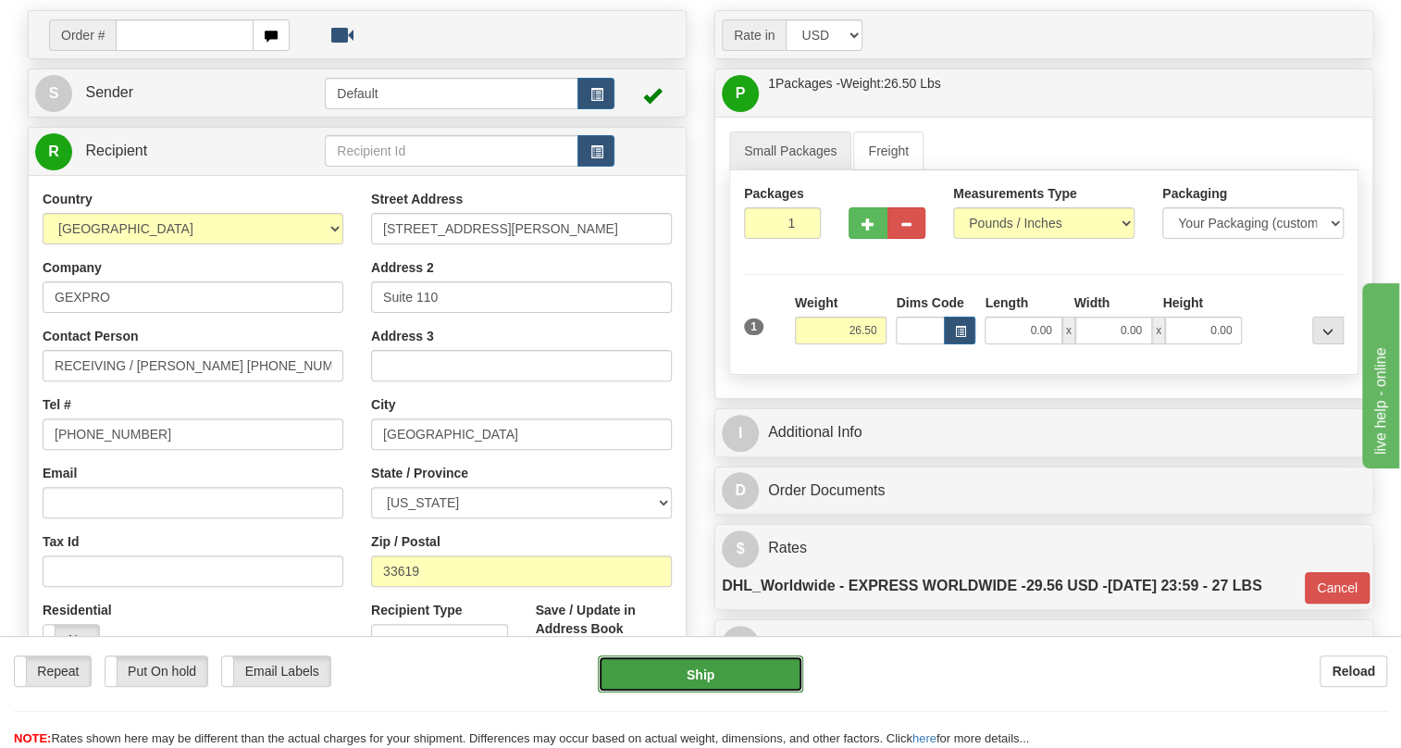
click at [699, 674] on button "Ship" at bounding box center [700, 673] width 205 height 37
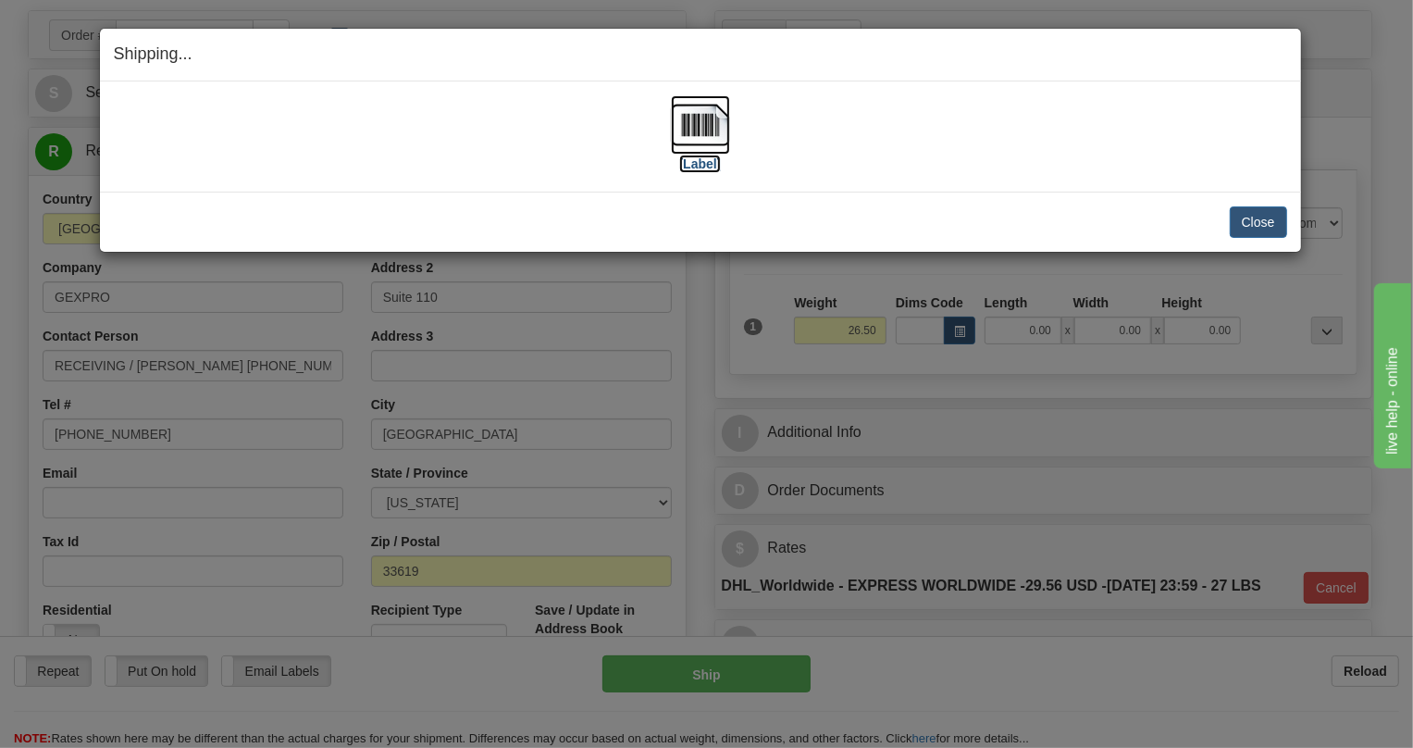
click at [715, 131] on img at bounding box center [700, 124] width 59 height 59
click at [1261, 221] on button "Close" at bounding box center [1258, 221] width 57 height 31
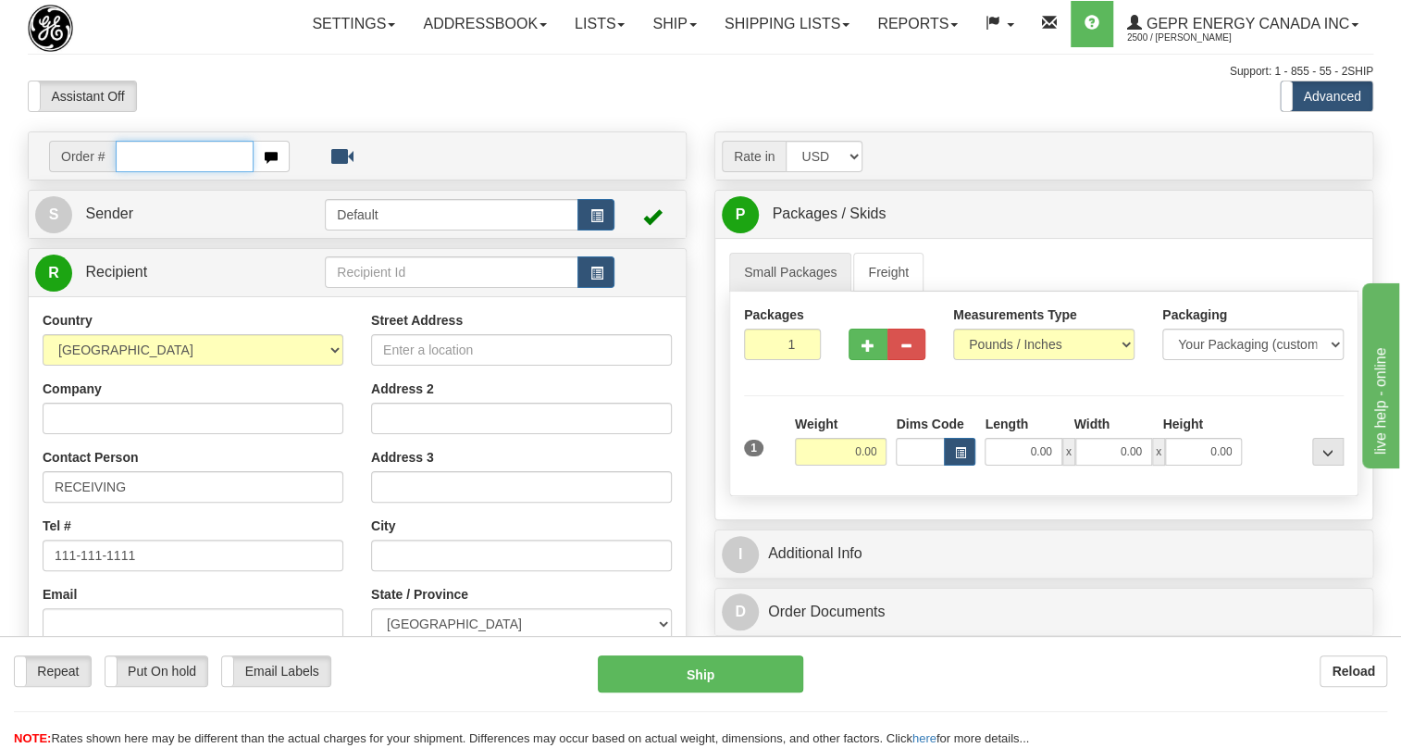
click at [151, 172] on input "text" at bounding box center [185, 156] width 138 height 31
paste input "0086700261"
click at [144, 172] on input "0086700261" at bounding box center [185, 156] width 138 height 31
type input "86700261"
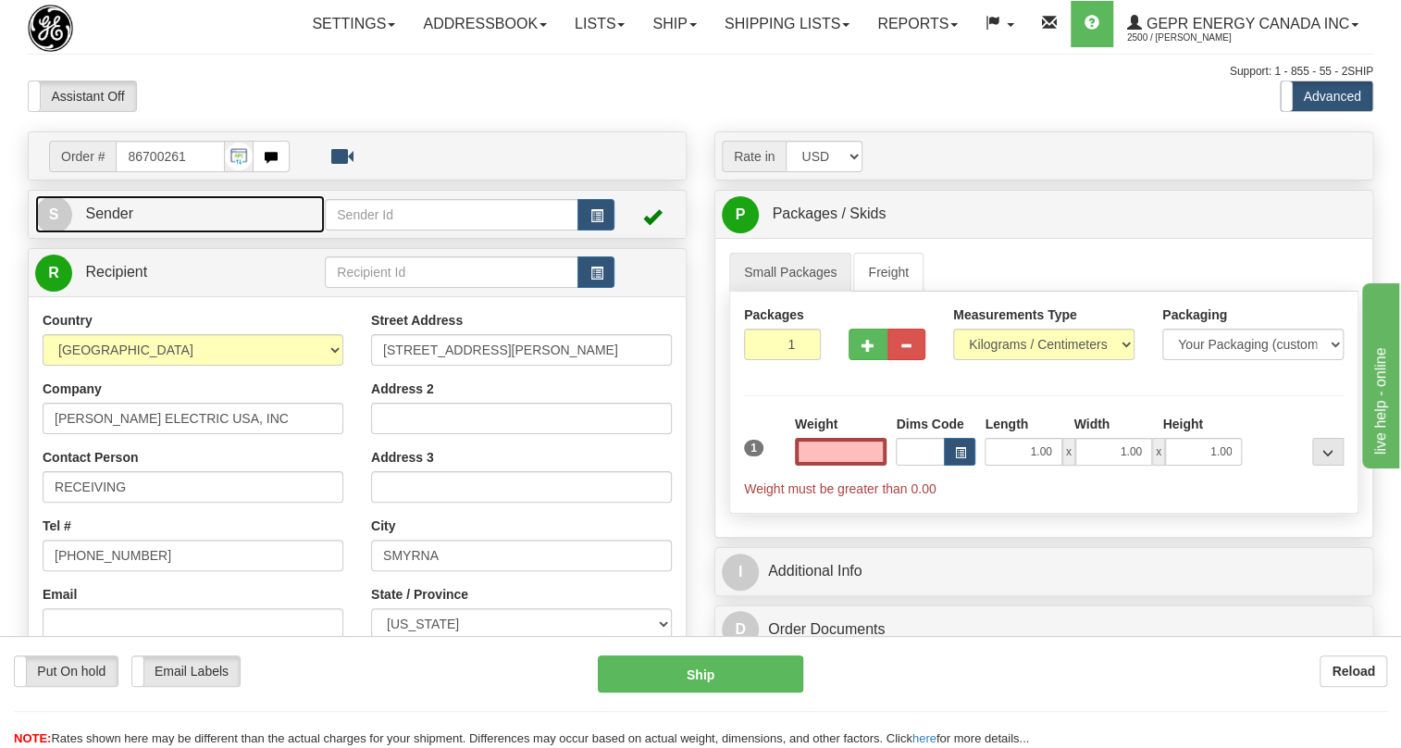
type input "0.00"
click at [112, 221] on span "Sender" at bounding box center [109, 213] width 48 height 16
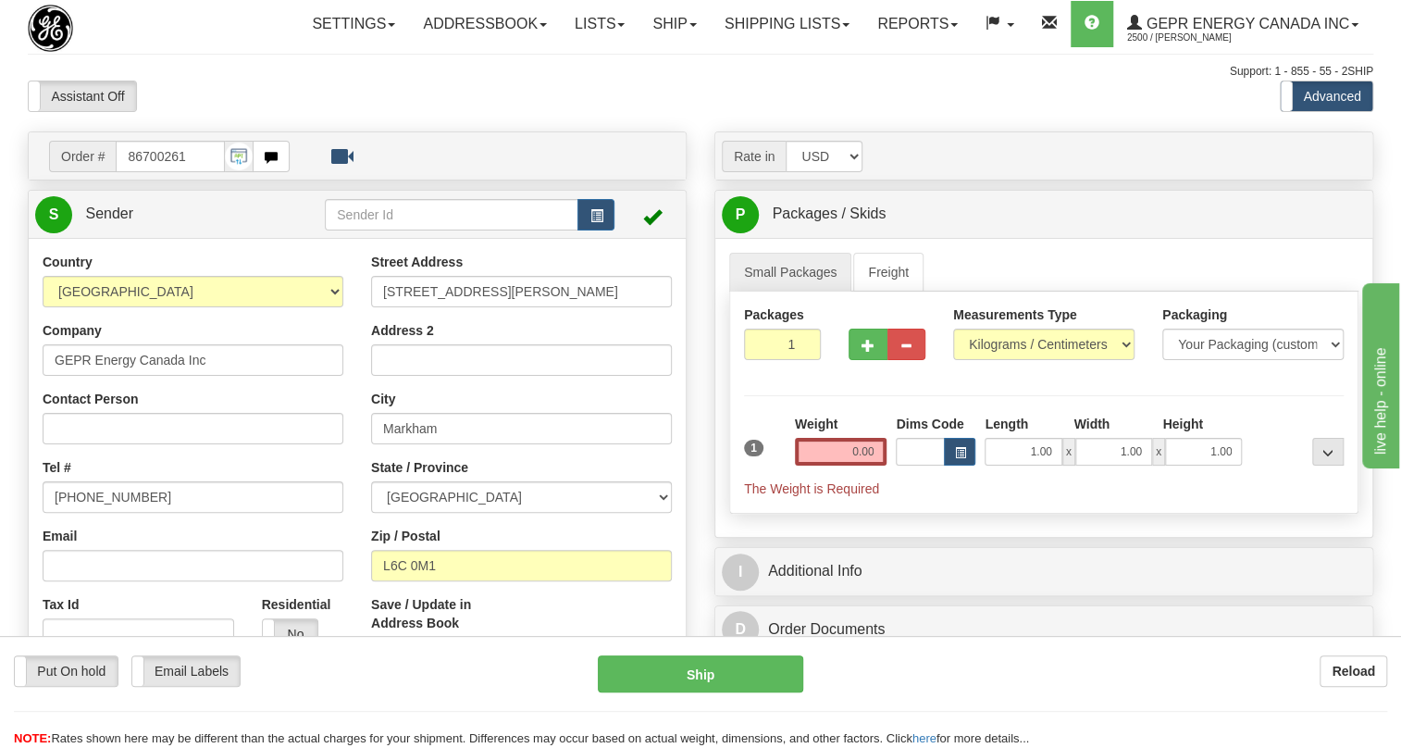
type input "MARKHAM"
click at [108, 513] on input "[PHONE_NUMBER]" at bounding box center [193, 496] width 301 height 31
paste input "[PHONE_NUMBER]"
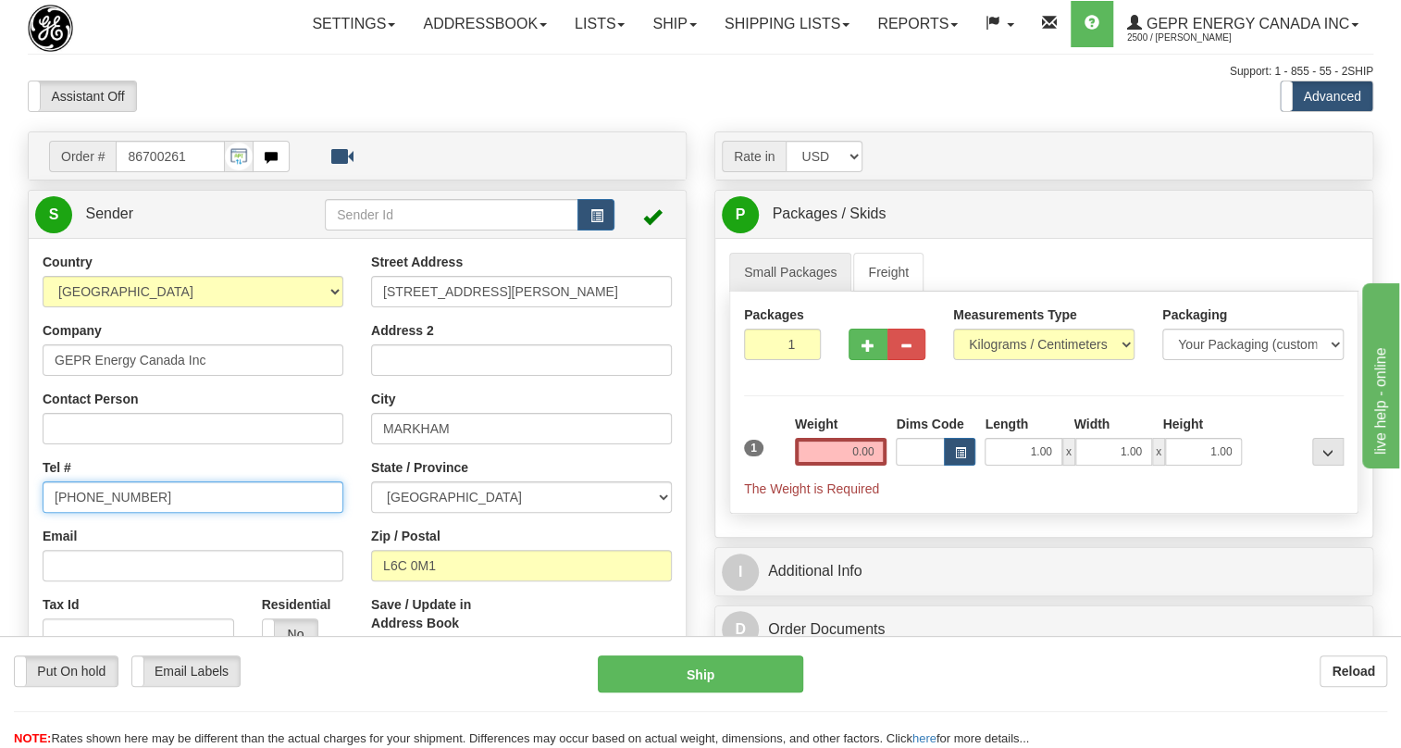
type input "[PHONE_NUMBER]"
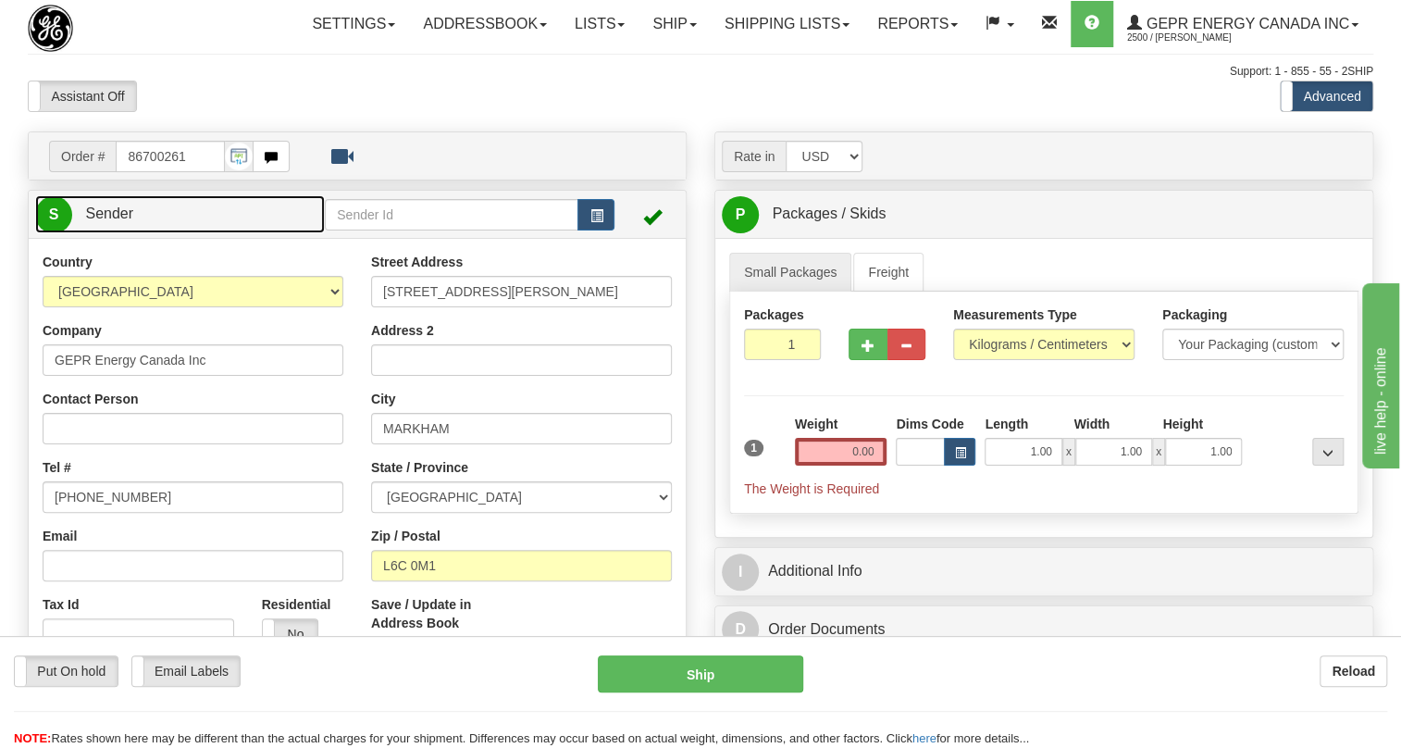
click at [118, 221] on span "Sender" at bounding box center [109, 213] width 48 height 16
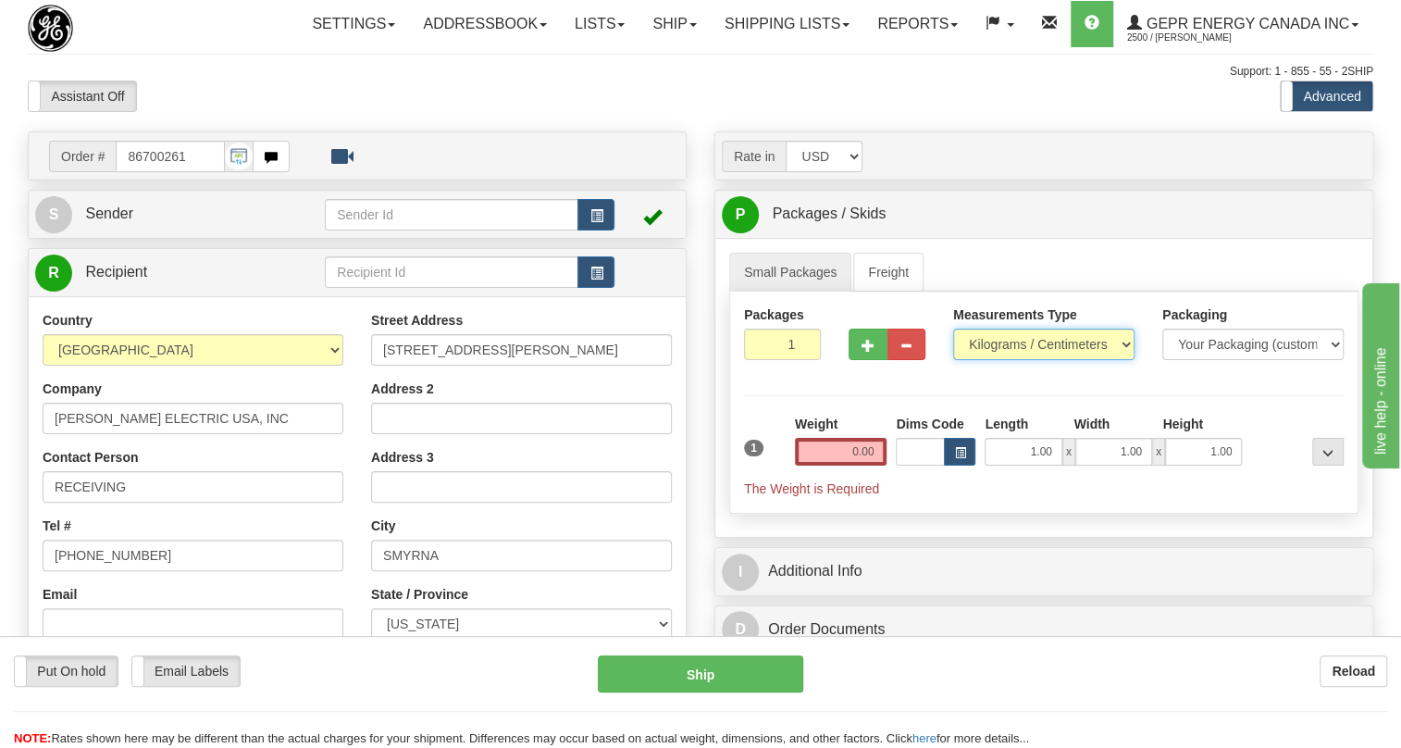
click at [1014, 360] on select "Pounds / Inches Kilograms / Centimeters" at bounding box center [1043, 344] width 181 height 31
select select "0"
click at [953, 360] on select "Pounds / Inches Kilograms / Centimeters" at bounding box center [1043, 344] width 181 height 31
click at [853, 466] on input "0.00" at bounding box center [841, 452] width 93 height 28
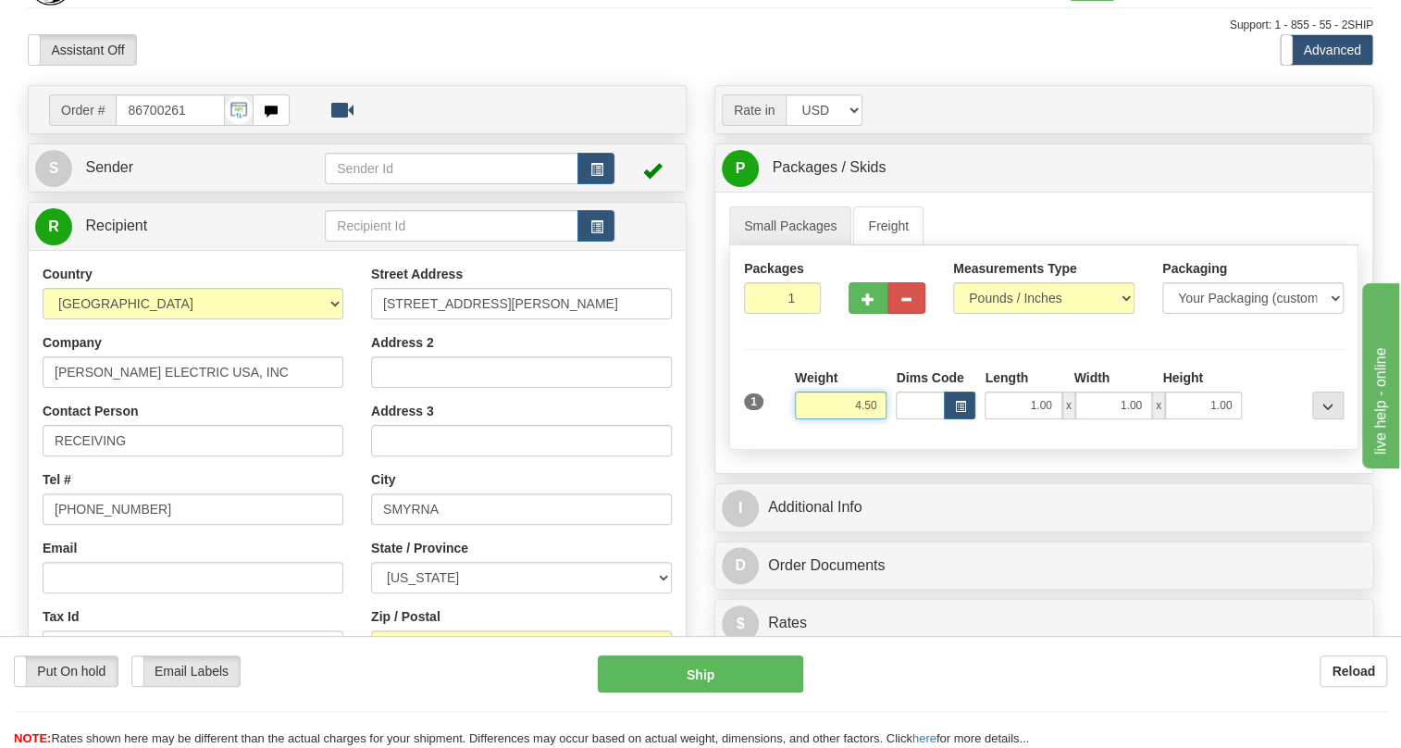
scroll to position [168, 0]
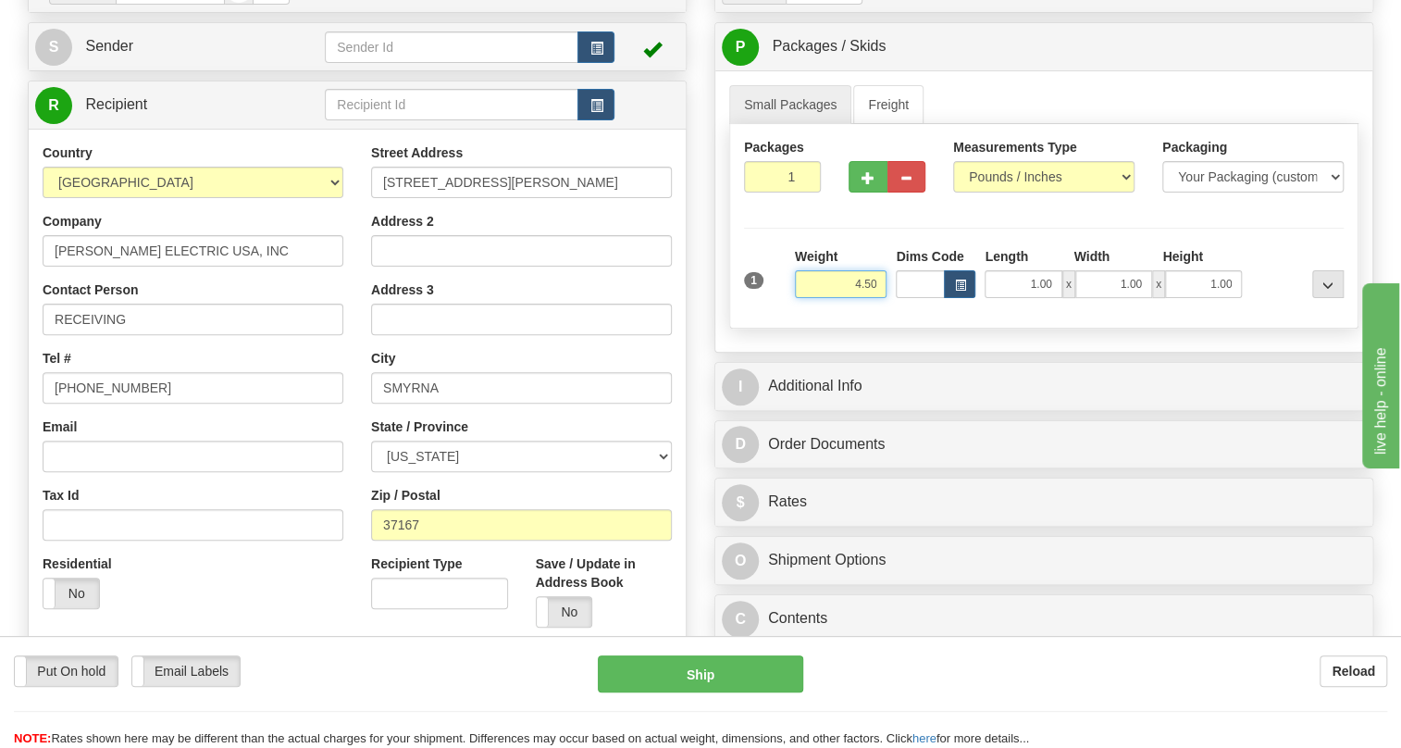
type input "4.50"
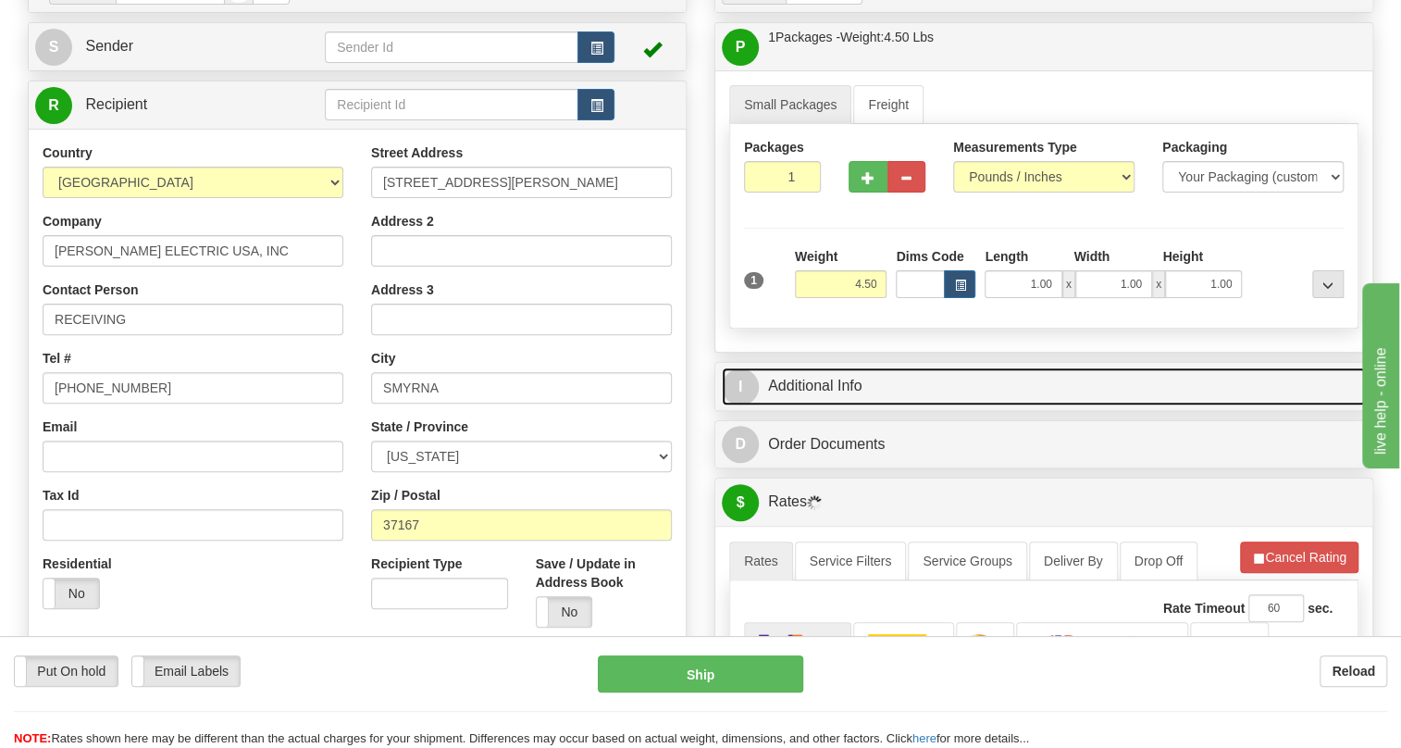
click at [819, 405] on link "I Additional Info" at bounding box center [1044, 386] width 644 height 38
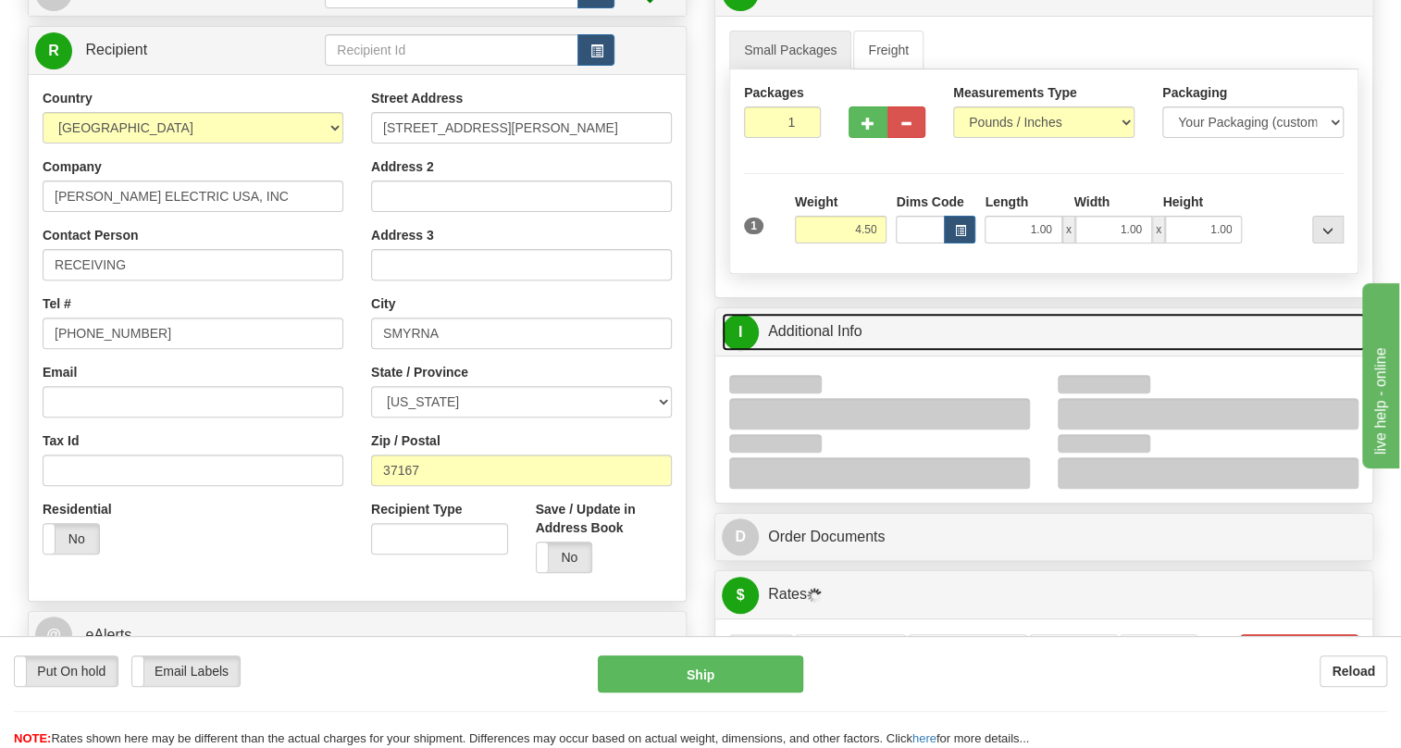
scroll to position [252, 0]
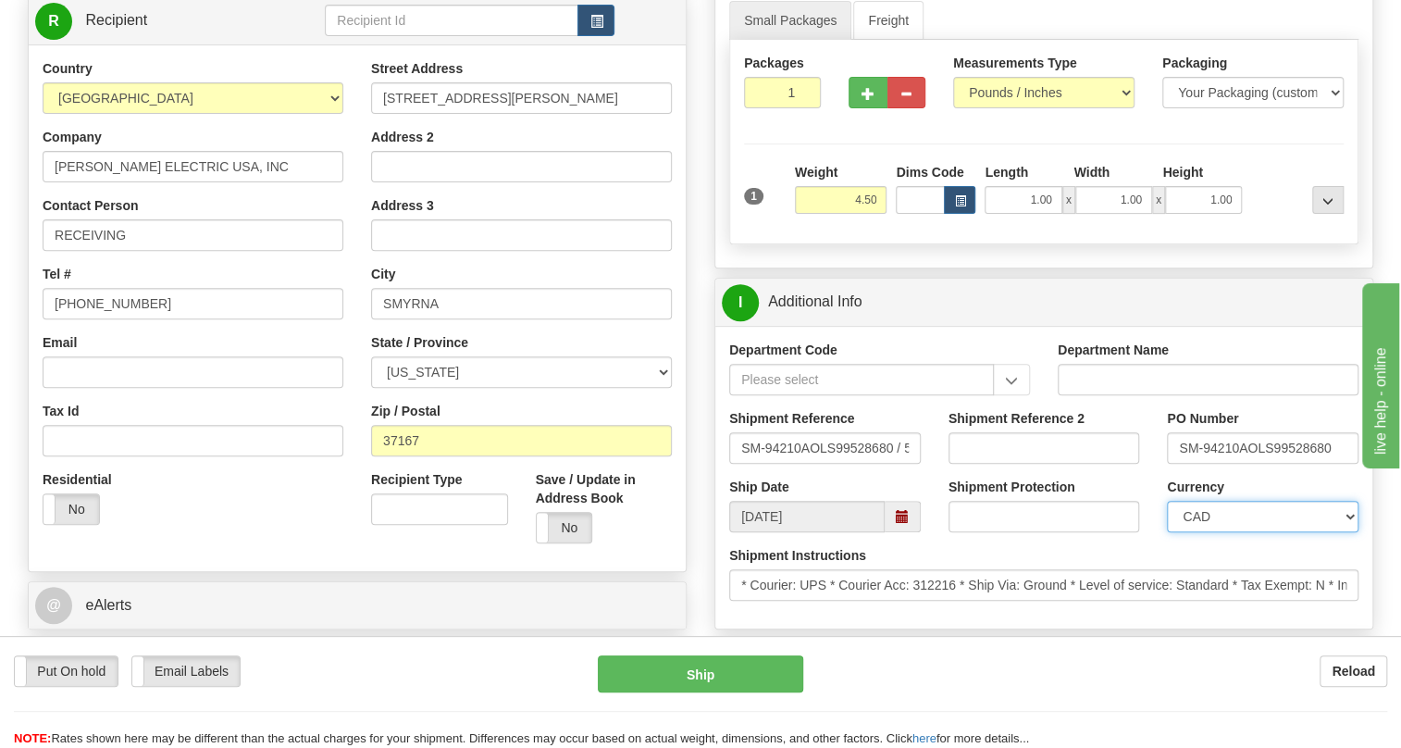
click at [1222, 532] on select "CAD USD EUR ZAR [PERSON_NAME] ARN AUD AUS AWG BBD BFR BGN BHD BMD BND BRC BRL C…" at bounding box center [1263, 516] width 192 height 31
select select "1"
click at [1167, 532] on select "CAD USD EUR ZAR [PERSON_NAME] ARN AUD AUS AWG BBD BFR BGN BHD BMD BND BRC BRL C…" at bounding box center [1263, 516] width 192 height 31
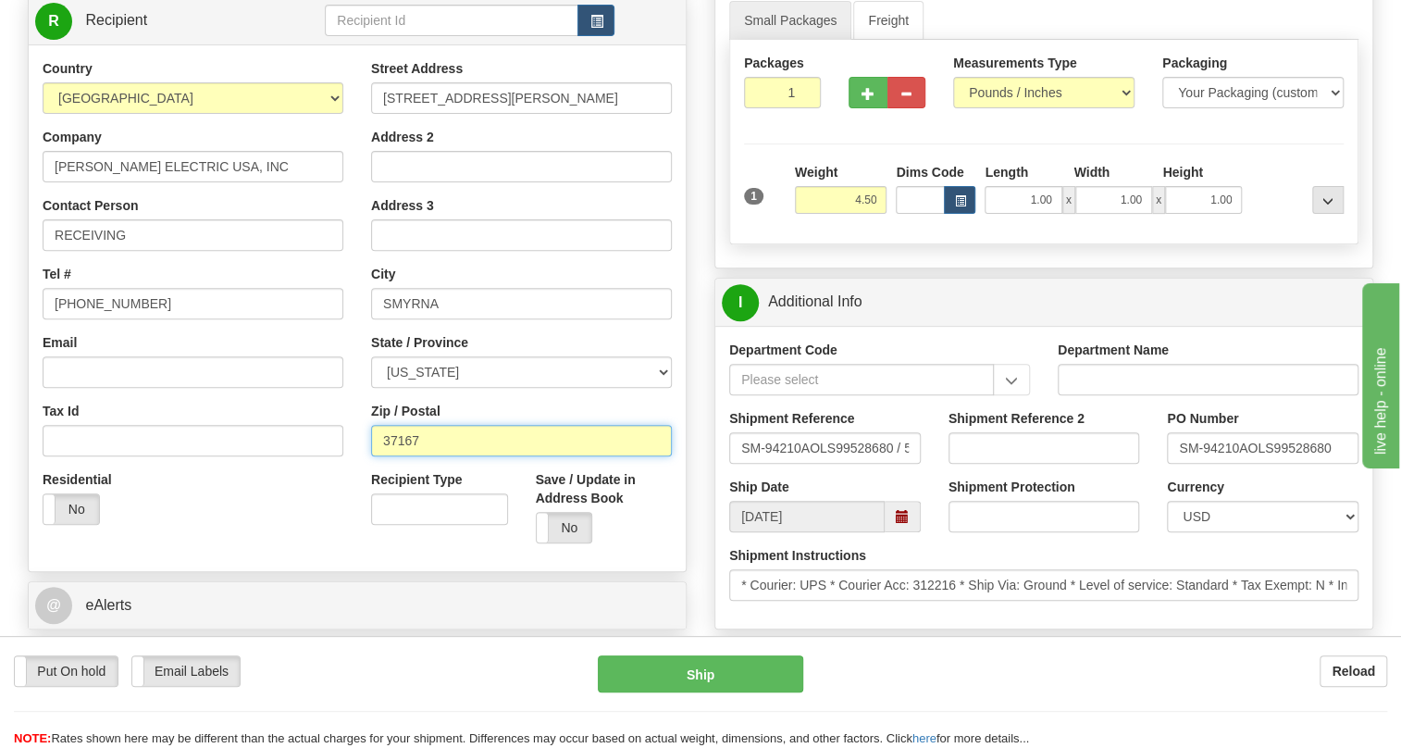
drag, startPoint x: 421, startPoint y: 479, endPoint x: 354, endPoint y: 489, distance: 67.3
click at [354, 489] on div "Country [GEOGRAPHIC_DATA] [GEOGRAPHIC_DATA] [GEOGRAPHIC_DATA] [GEOGRAPHIC_DATA]…" at bounding box center [357, 308] width 657 height 498
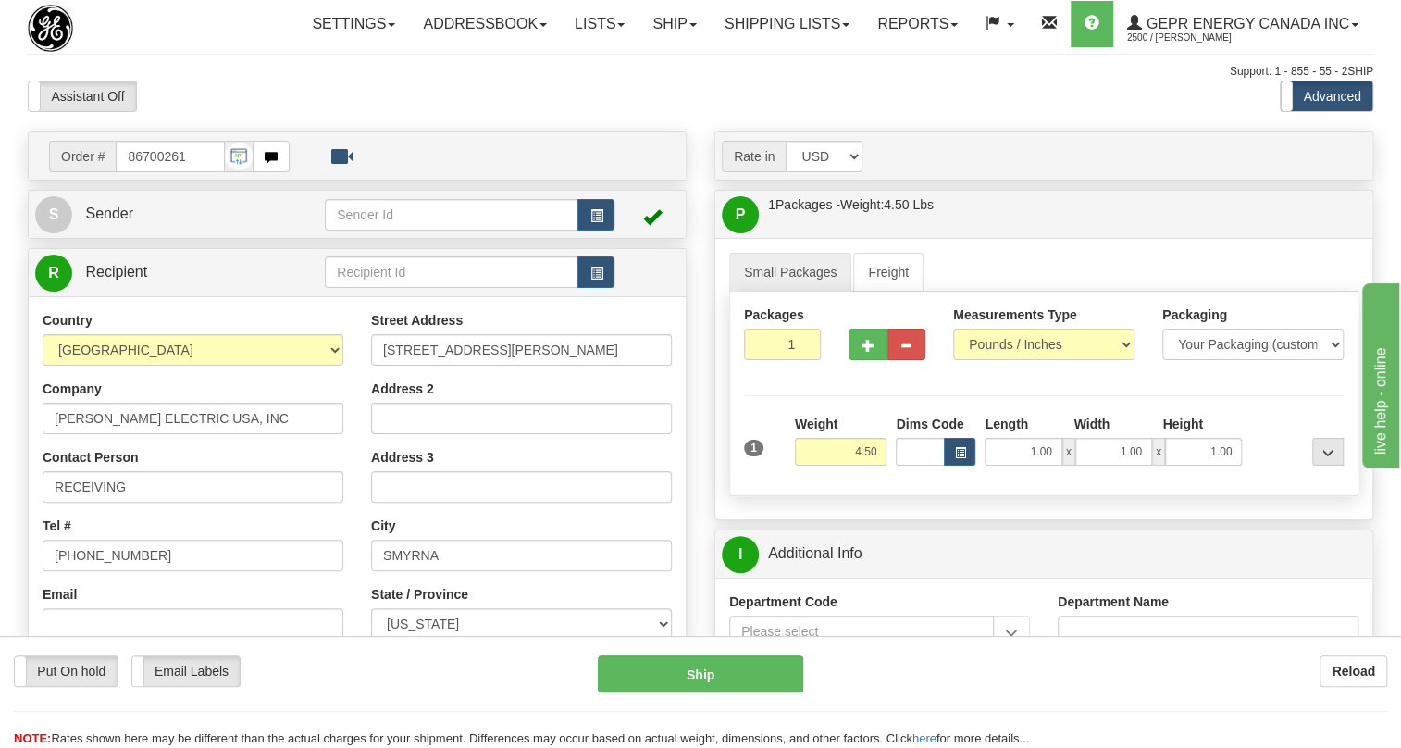
scroll to position [0, 0]
click at [690, 25] on span at bounding box center [693, 25] width 7 height 4
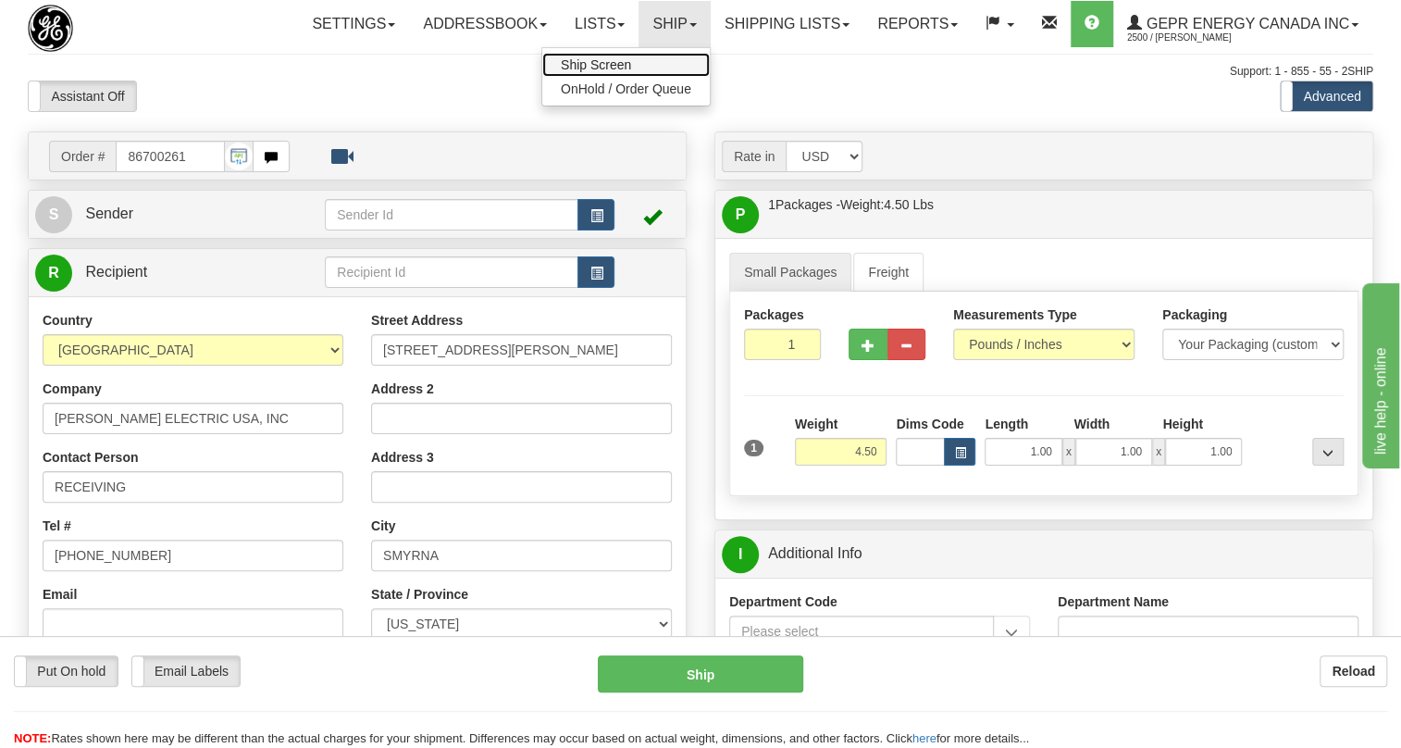
click at [601, 64] on span "Ship Screen" at bounding box center [596, 64] width 70 height 15
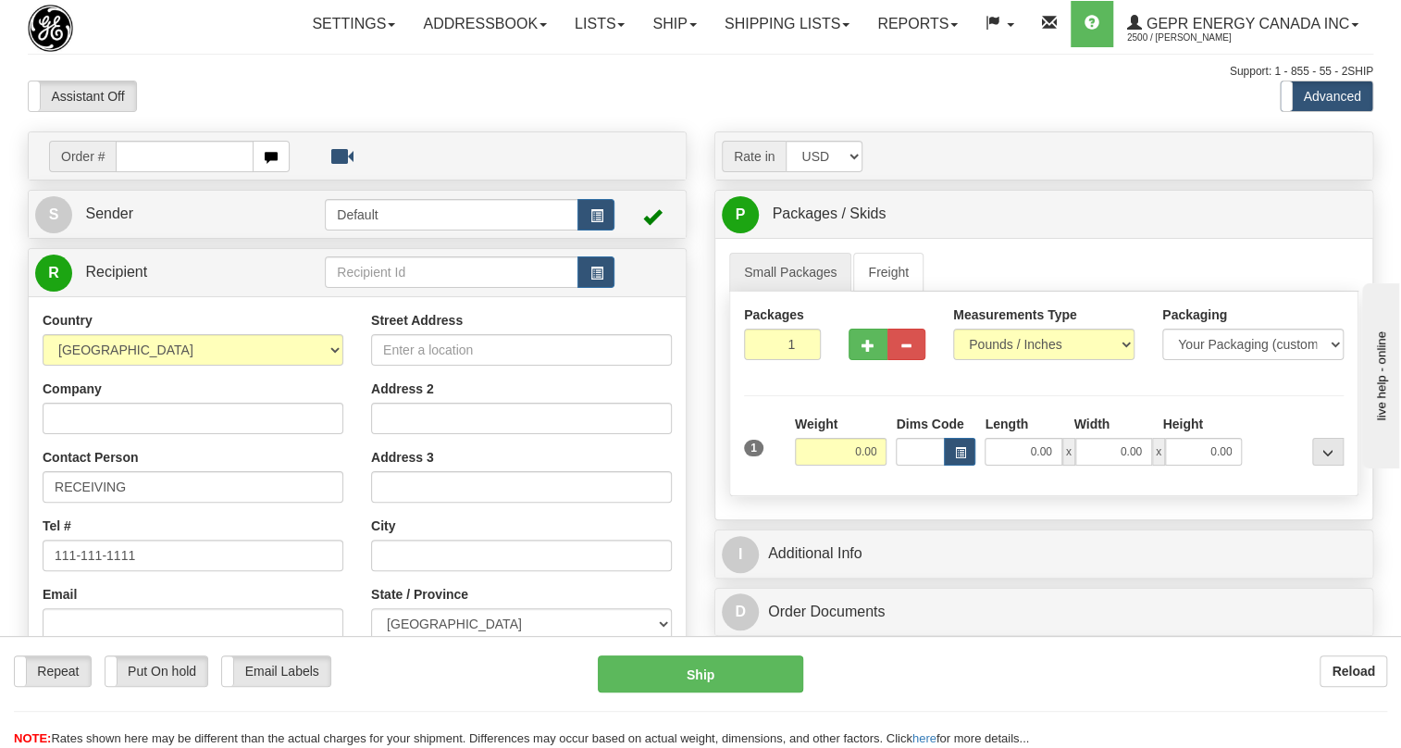
type input "37167"
drag, startPoint x: 141, startPoint y: 203, endPoint x: 121, endPoint y: 204, distance: 19.5
click at [121, 172] on input "37167" at bounding box center [185, 156] width 138 height 31
click at [337, 366] on select "[GEOGRAPHIC_DATA] [GEOGRAPHIC_DATA] [GEOGRAPHIC_DATA] [GEOGRAPHIC_DATA] [US_STA…" at bounding box center [193, 349] width 301 height 31
select select "US"
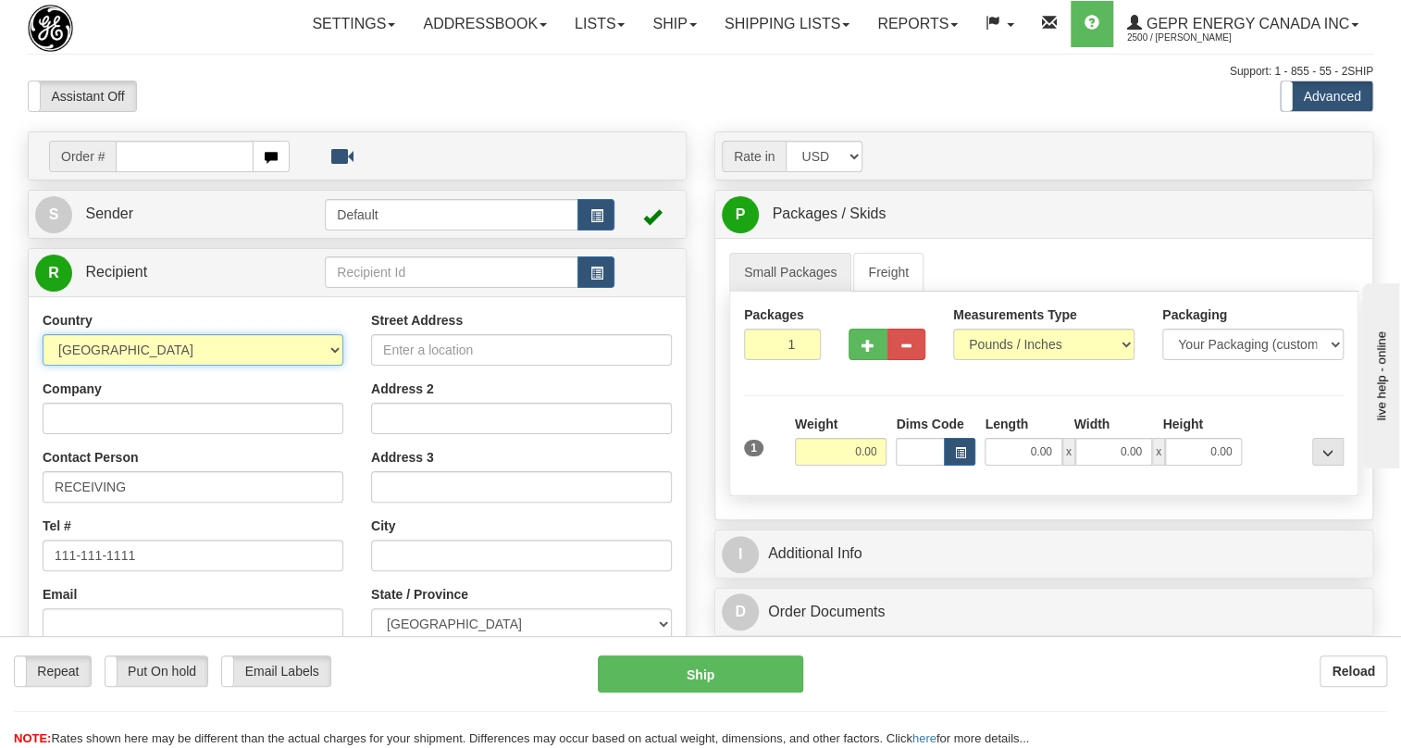
click at [43, 366] on select "[GEOGRAPHIC_DATA] [GEOGRAPHIC_DATA] [GEOGRAPHIC_DATA] [GEOGRAPHIC_DATA] [US_STA…" at bounding box center [193, 349] width 301 height 31
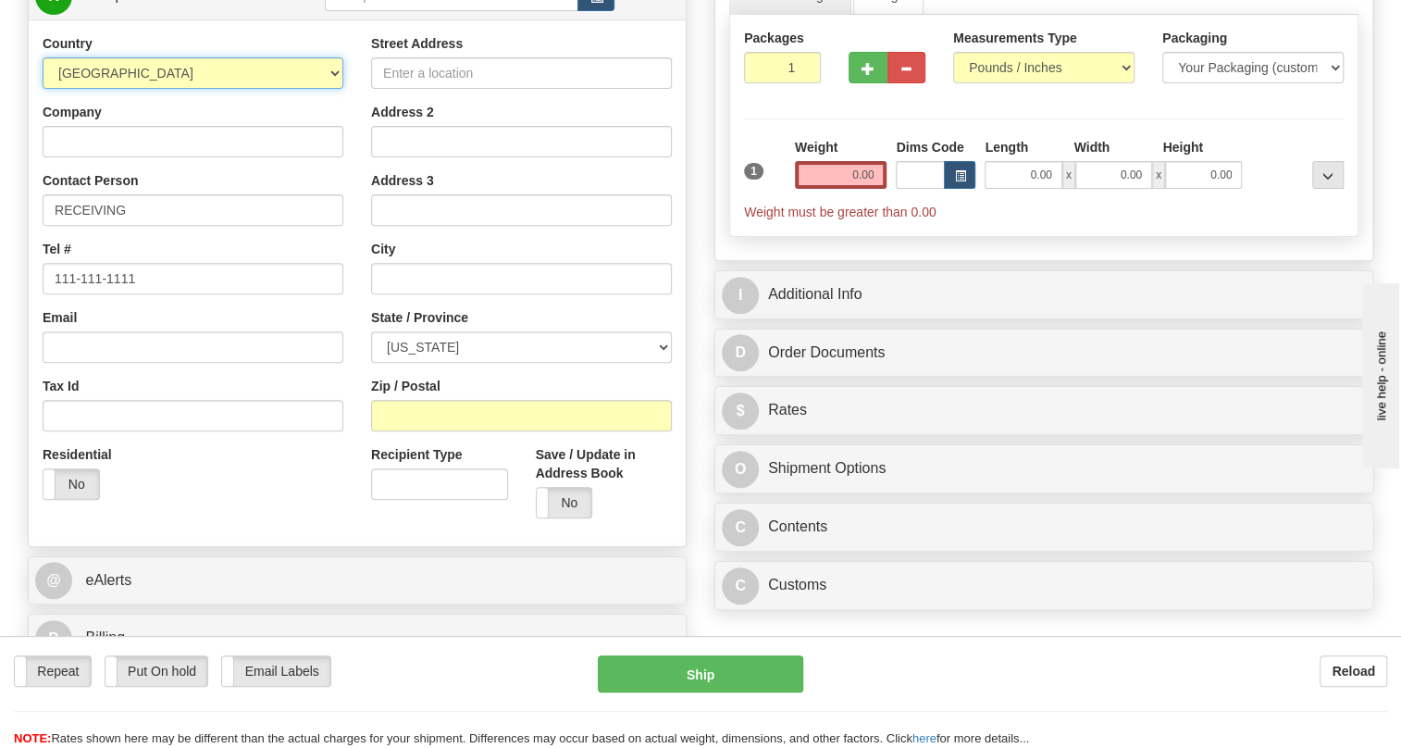
scroll to position [336, 0]
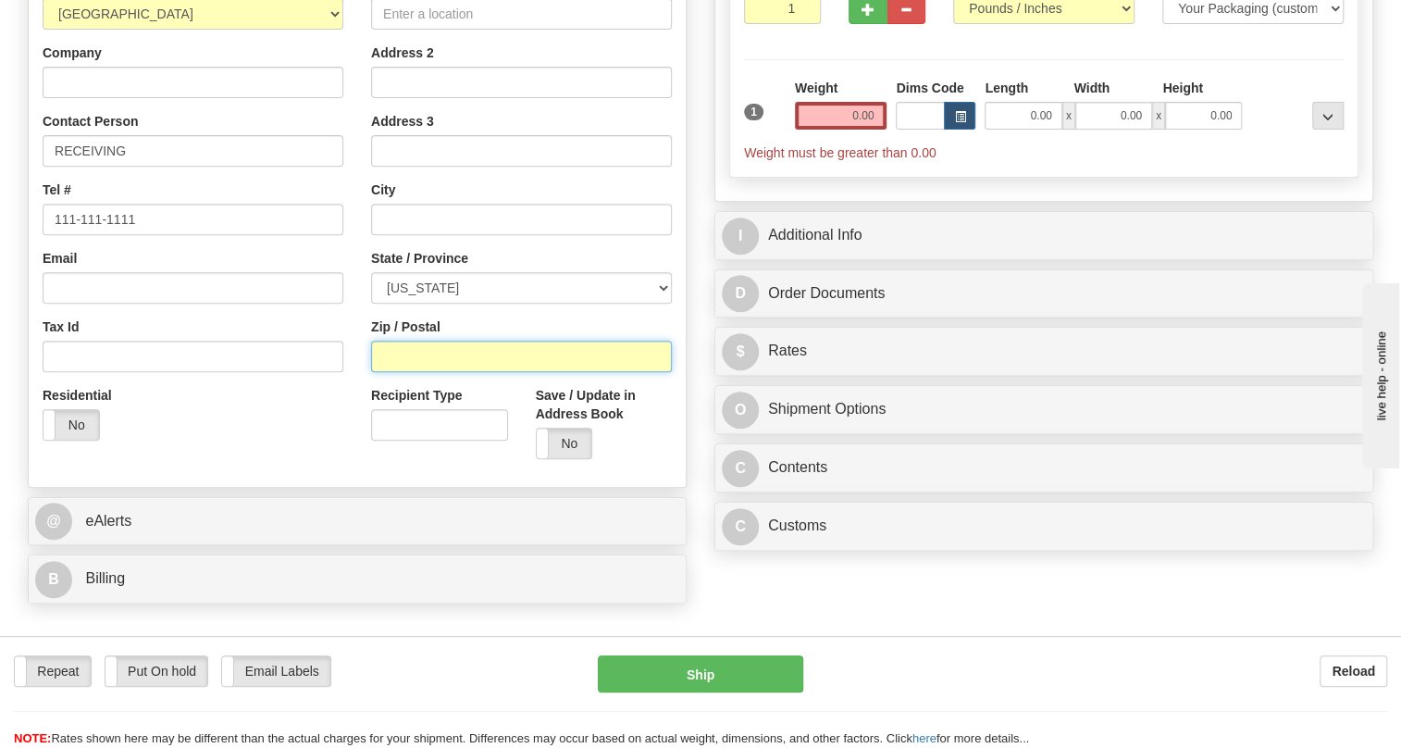
click at [392, 372] on input "Zip / Postal" at bounding box center [521, 356] width 301 height 31
paste input "37167"
type input "37167-2024"
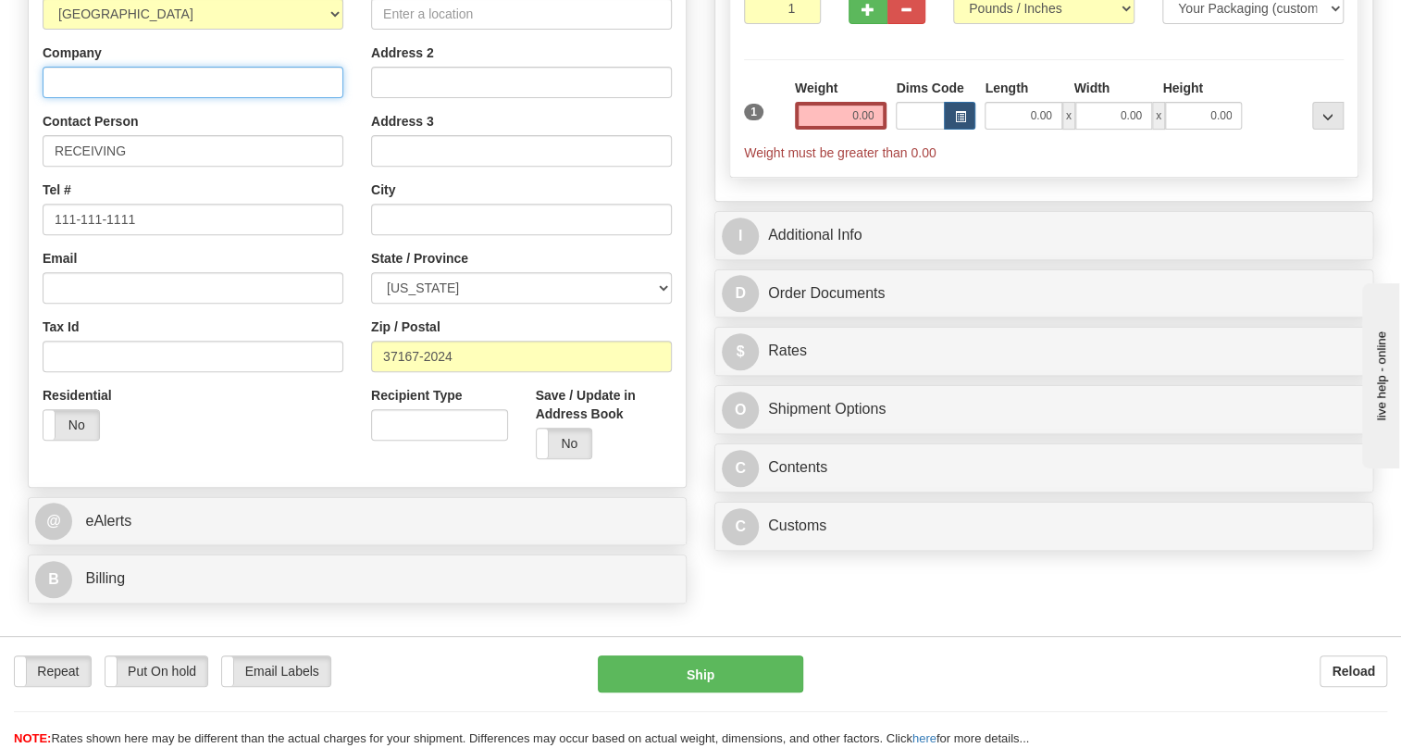
type input "SCHNEIDER ELECTRIC"
type input "330 WEAKLEY ROAD"
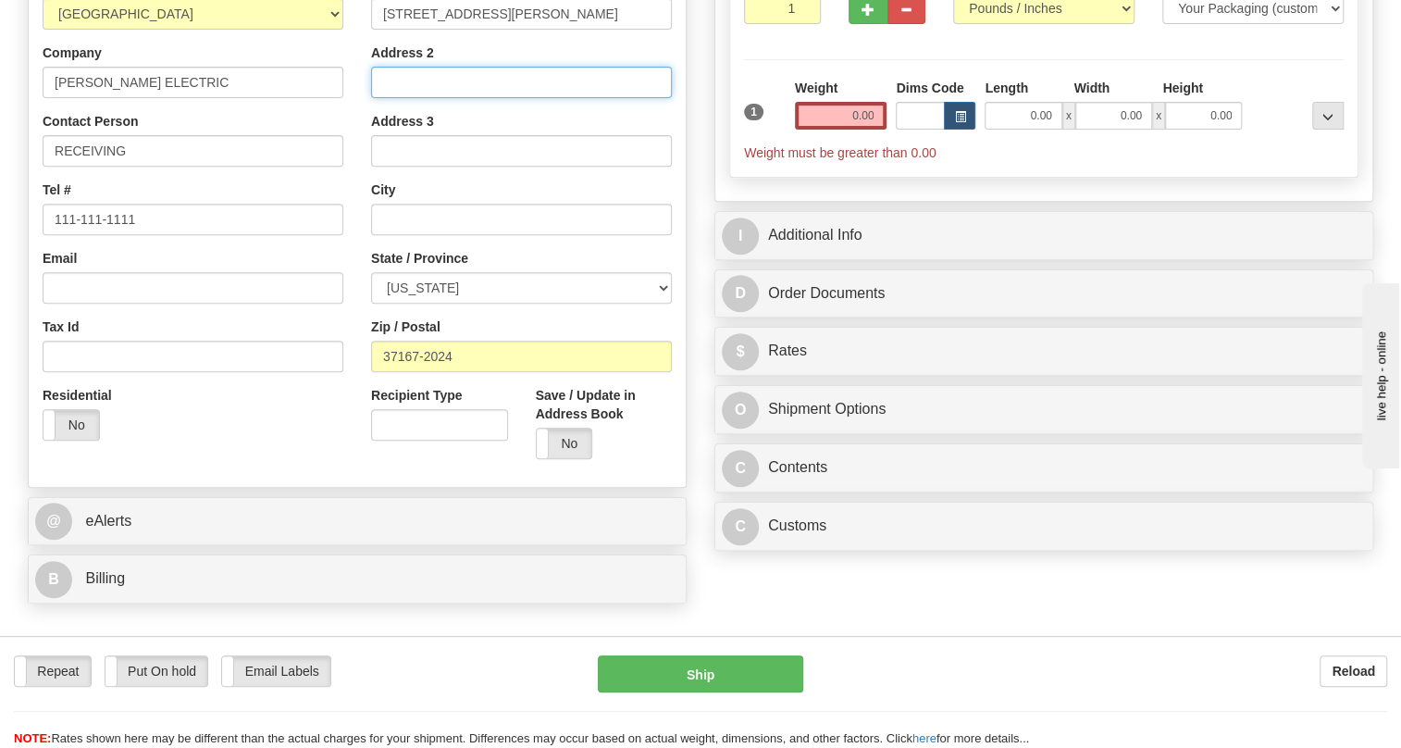
type input "P.O# 73366"
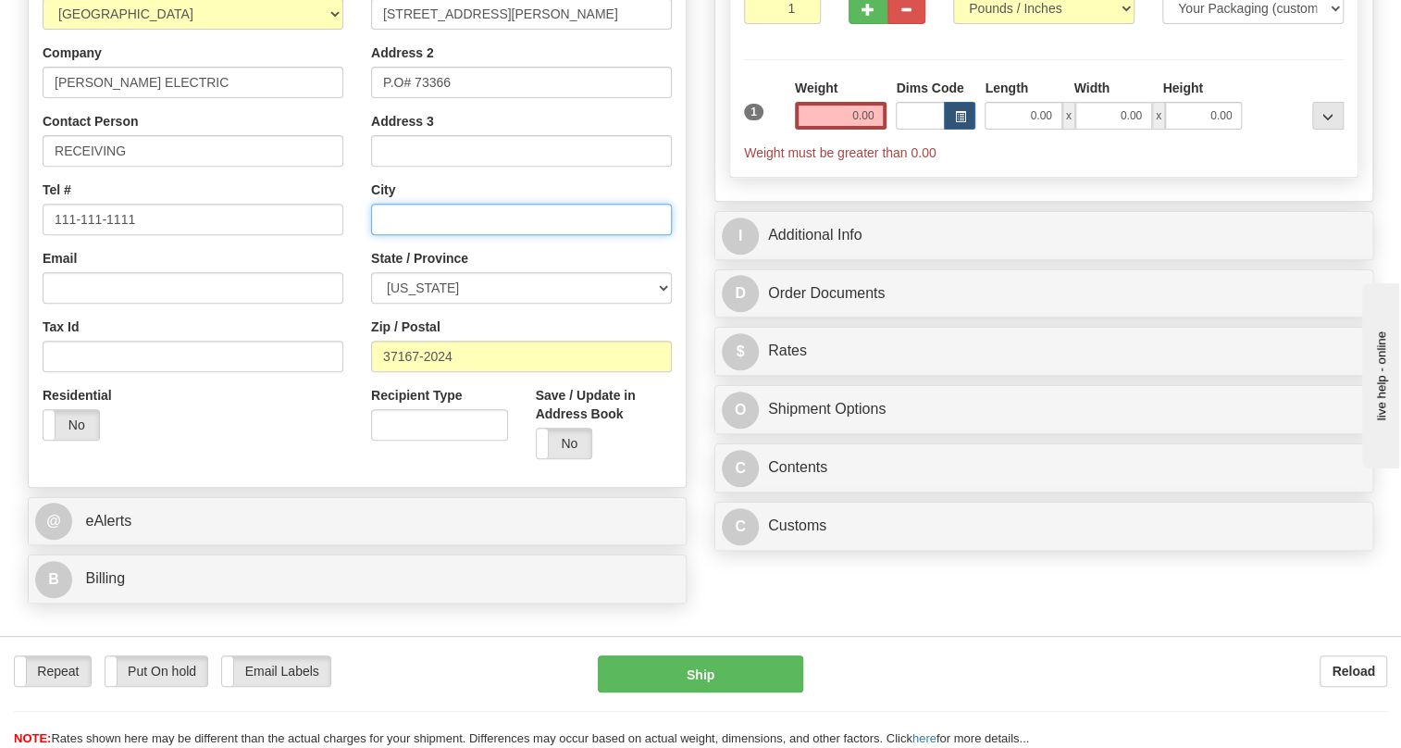
type input "SMYRNA"
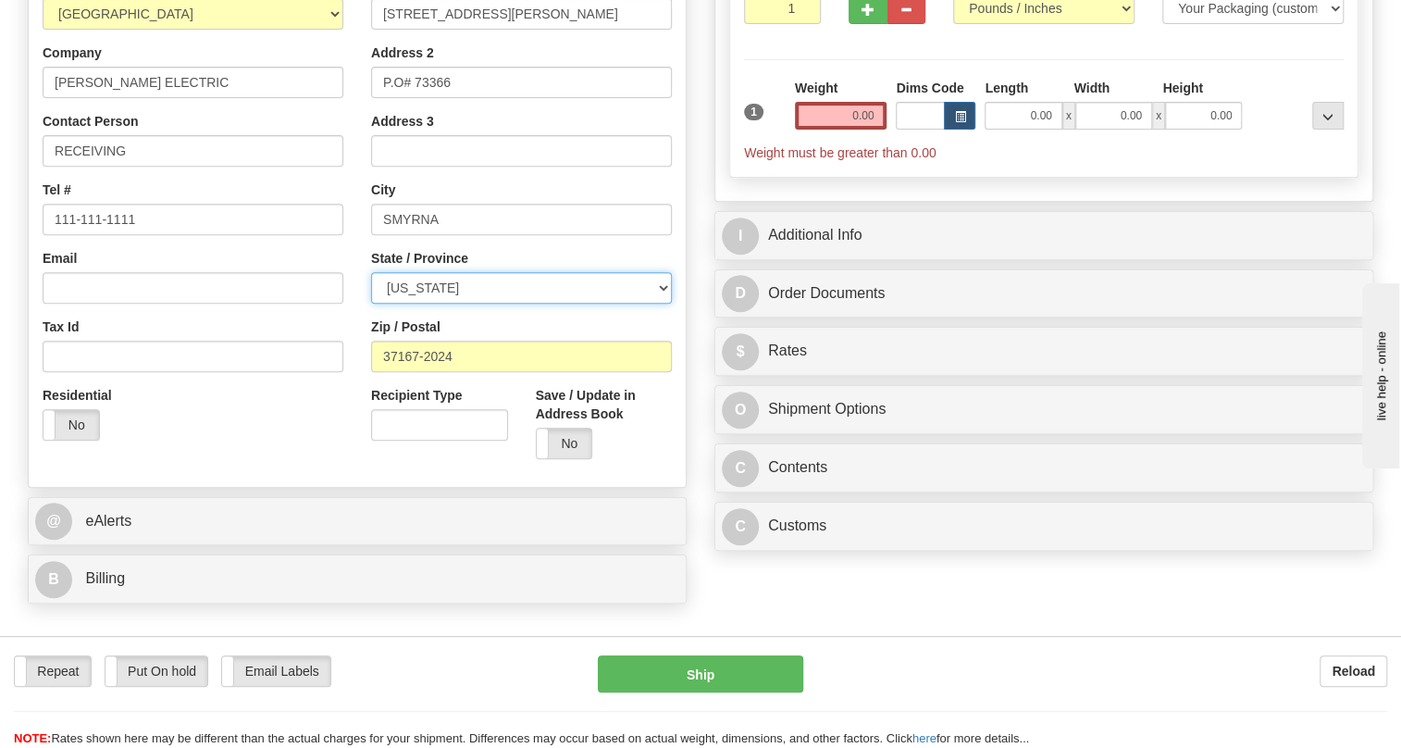
select select "TN"
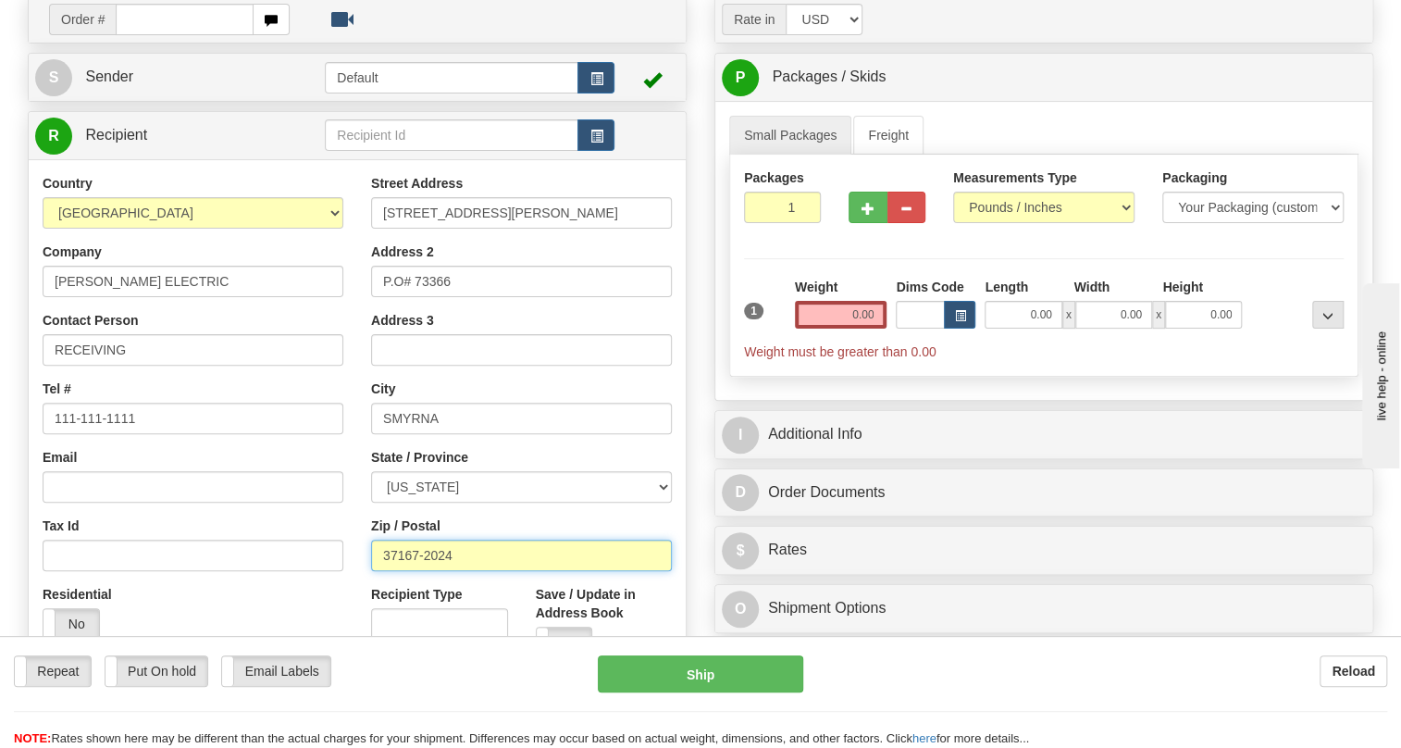
scroll to position [83, 0]
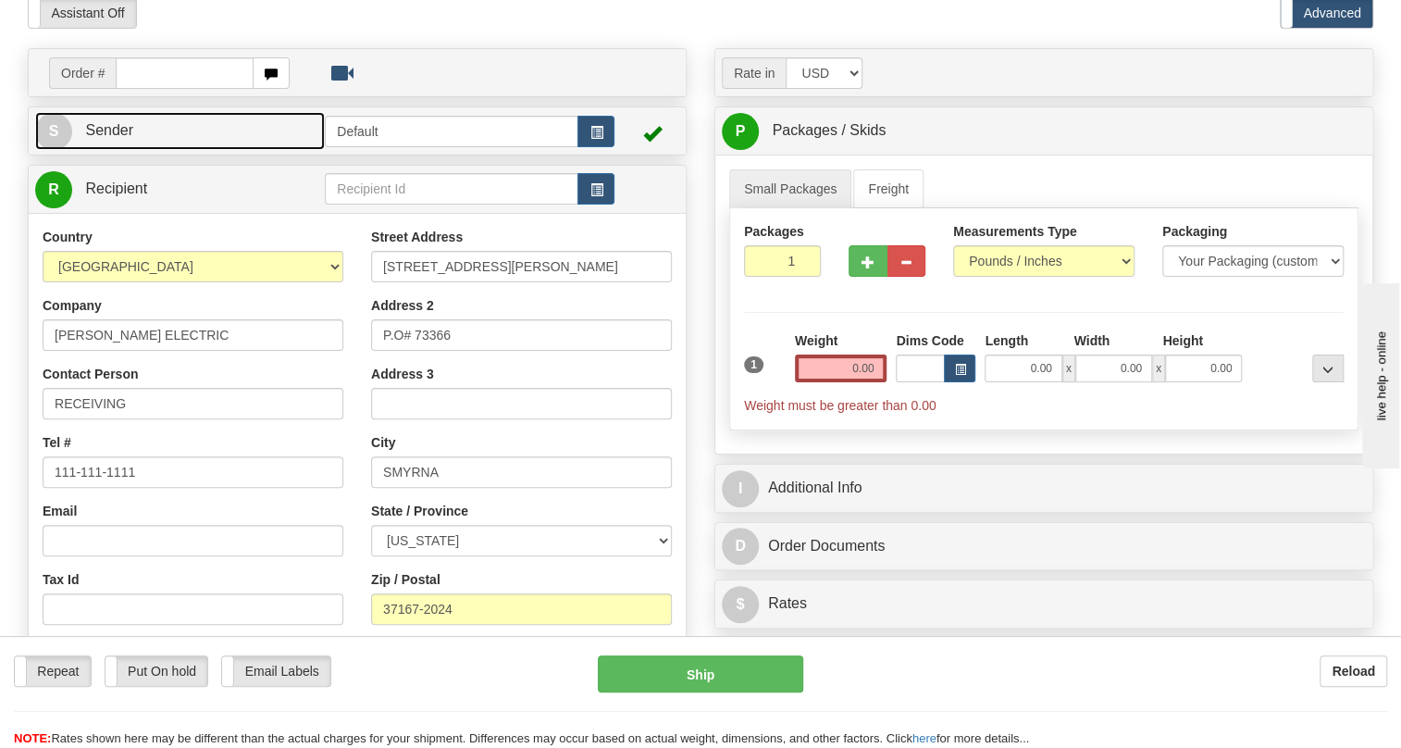
click at [114, 138] on span "Sender" at bounding box center [109, 130] width 48 height 16
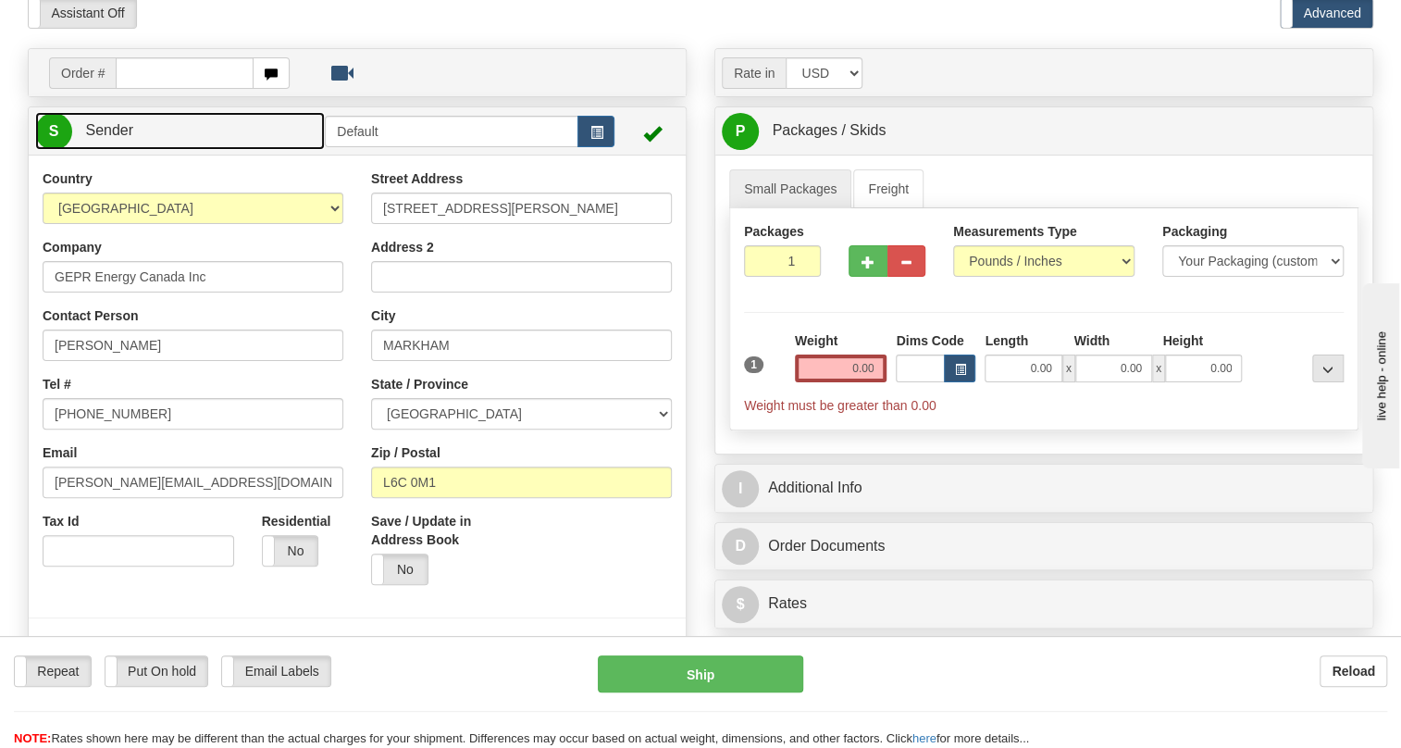
click at [110, 138] on span "Sender" at bounding box center [109, 130] width 48 height 16
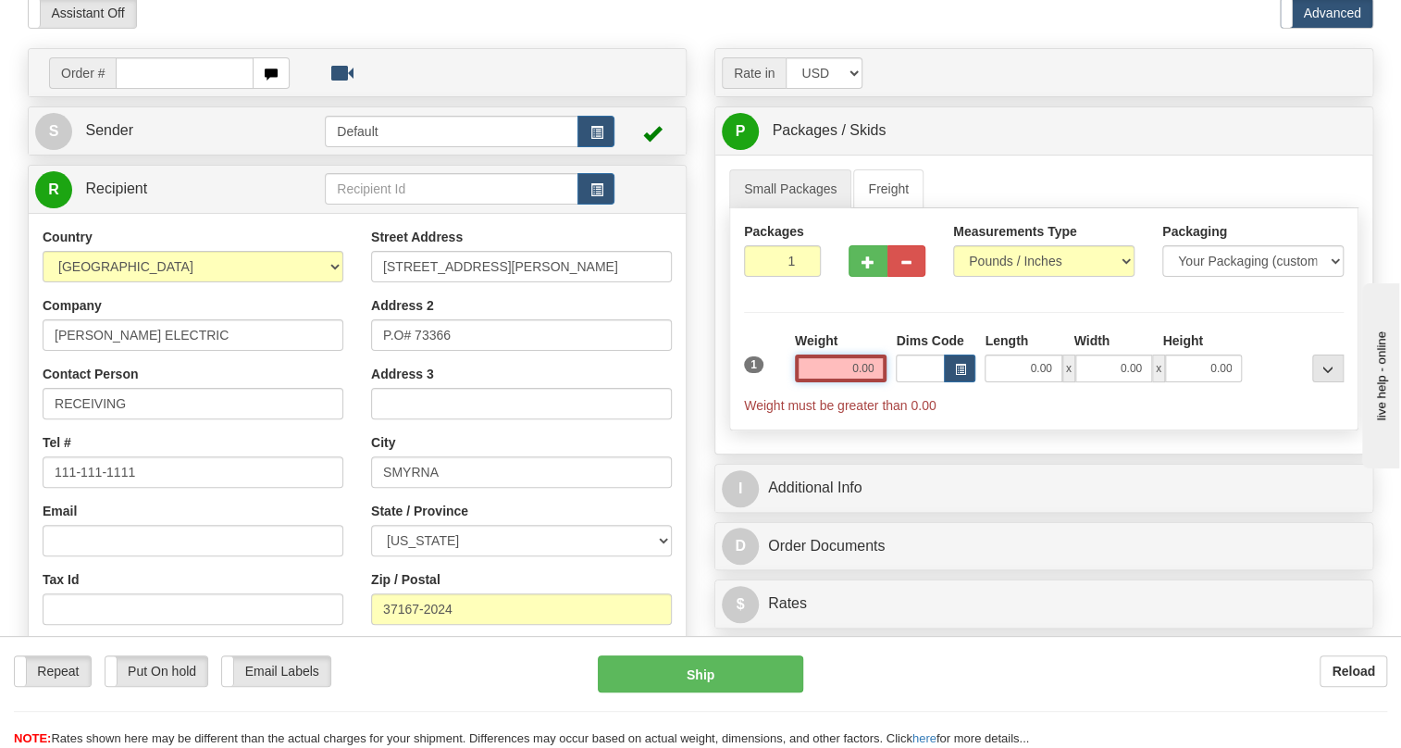
click at [840, 382] on input "0.00" at bounding box center [841, 368] width 93 height 28
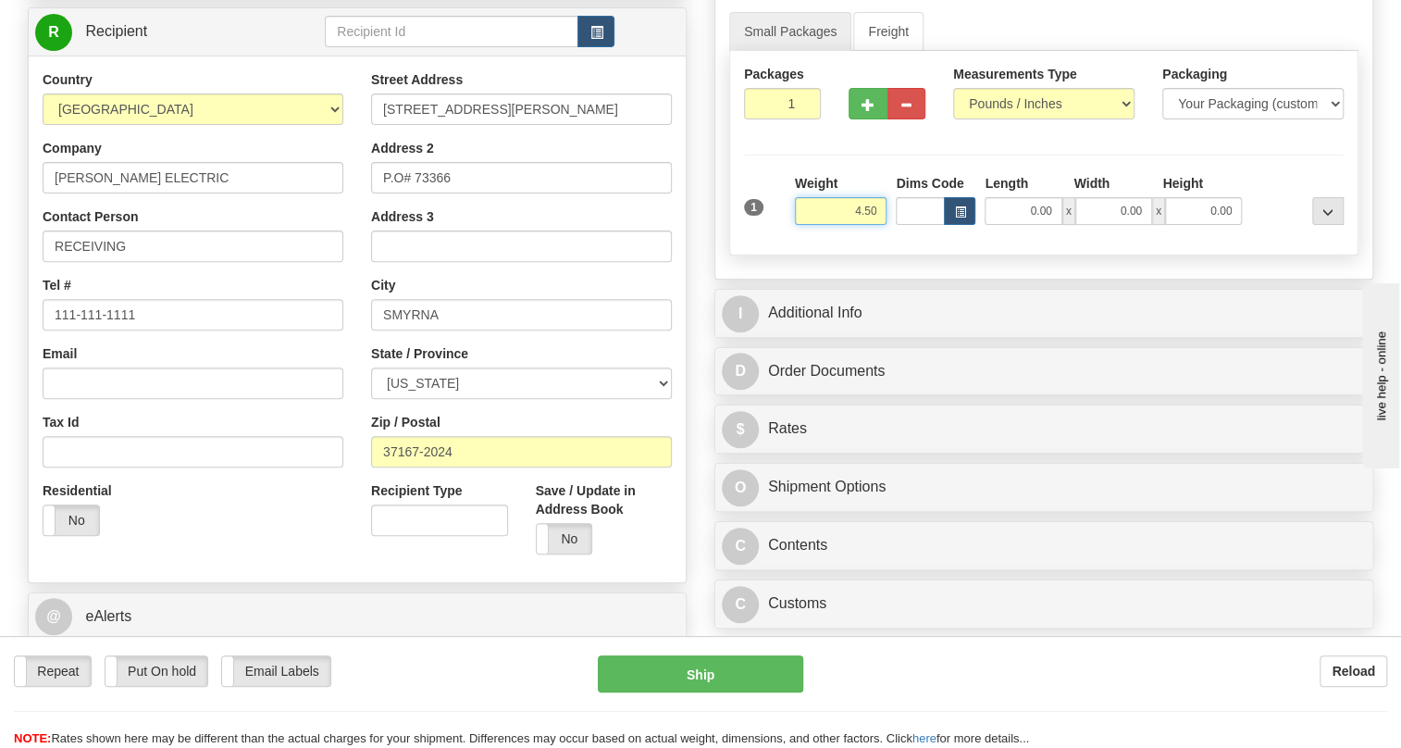
scroll to position [252, 0]
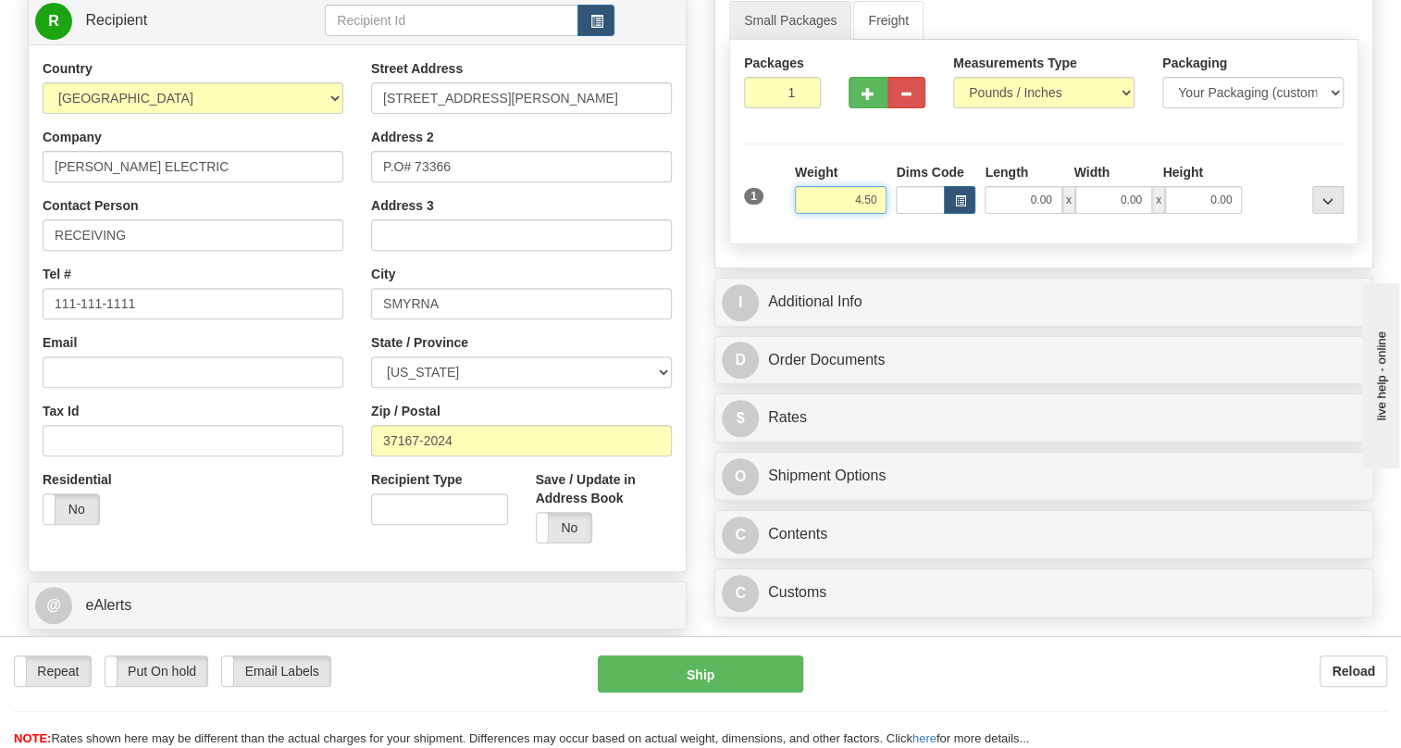
type input "4.50"
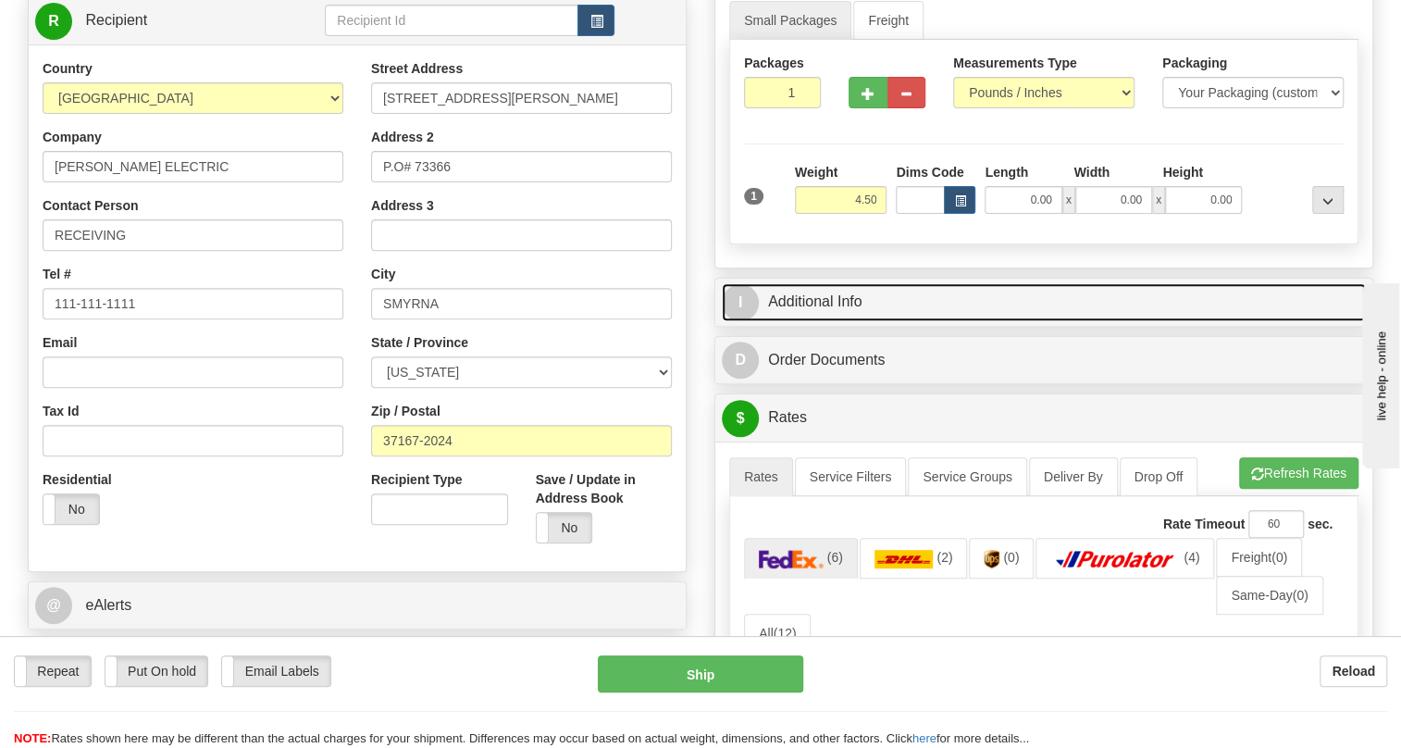
click at [821, 321] on link "I Additional Info" at bounding box center [1044, 302] width 644 height 38
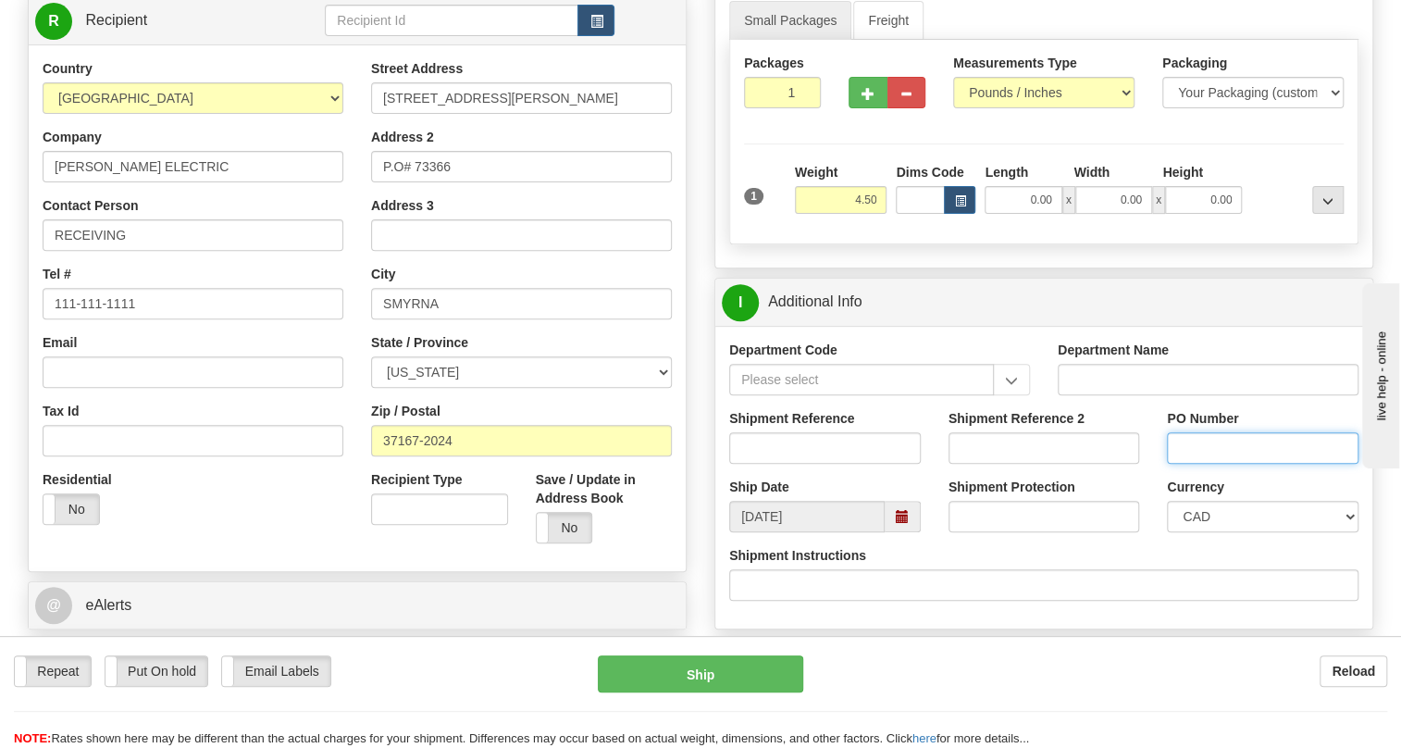
click at [1193, 464] on input "PO Number" at bounding box center [1263, 447] width 192 height 31
paste input "SM-94210AOLS99528680"
type input "SM-94210AOLS99528680"
click at [758, 464] on input "Shipment Reference" at bounding box center [825, 447] width 192 height 31
paste input "540377"
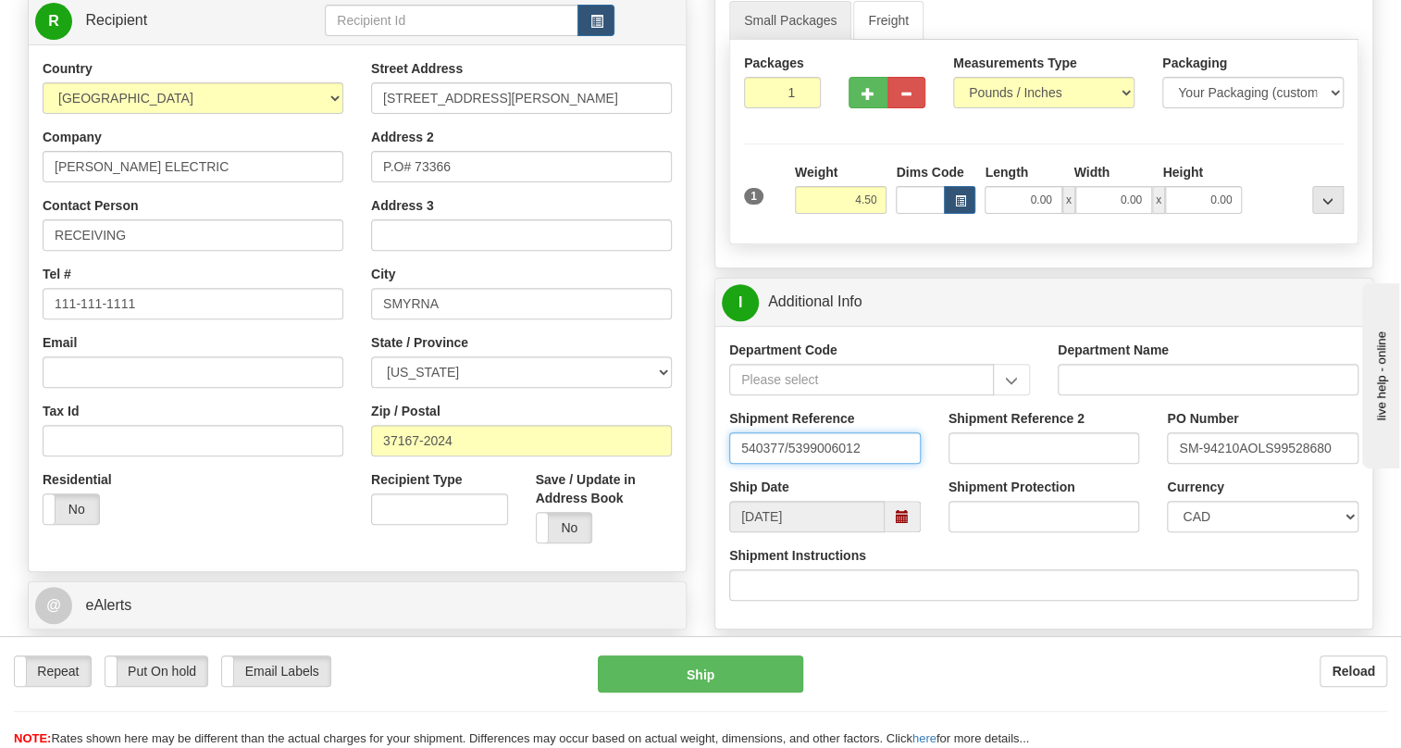
type input "540377/5399006012"
click at [1252, 532] on select "CAD USD EUR ZAR [PERSON_NAME] ARN AUD AUS AWG BBD BFR BGN BHD BMD BND BRC BRL C…" at bounding box center [1263, 516] width 192 height 31
select select "1"
click at [1167, 532] on select "CAD USD EUR ZAR [PERSON_NAME] ARN AUD AUS AWG BBD BFR BGN BHD BMD BND BRC BRL C…" at bounding box center [1263, 516] width 192 height 31
click at [1246, 464] on input "SM-94210AOLS99528680" at bounding box center [1263, 447] width 192 height 31
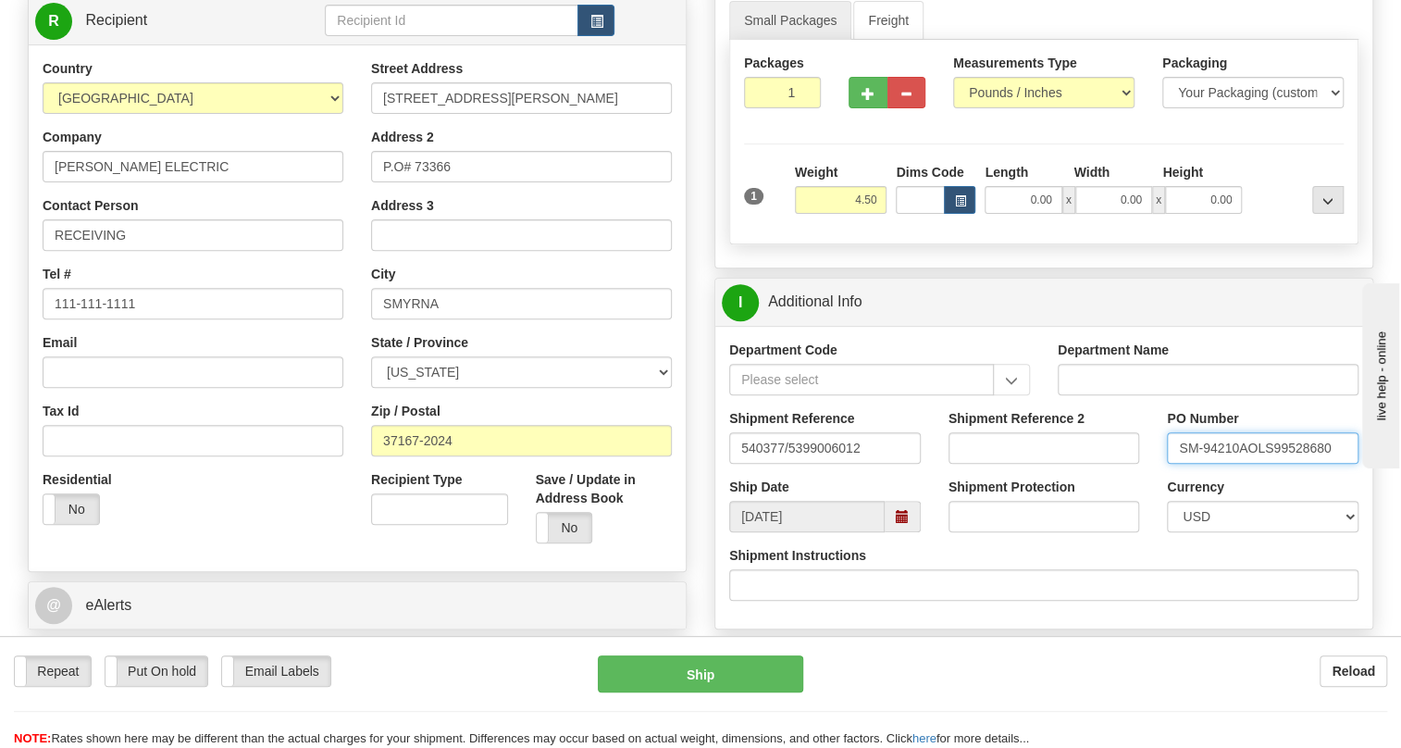
drag, startPoint x: 1246, startPoint y: 486, endPoint x: 1174, endPoint y: 486, distance: 72.2
click at [1174, 464] on input "SM-94210AOLS99528680" at bounding box center [1263, 447] width 192 height 31
click at [438, 182] on input "P.O# 73366" at bounding box center [521, 166] width 301 height 31
paste input "SM-94210A"
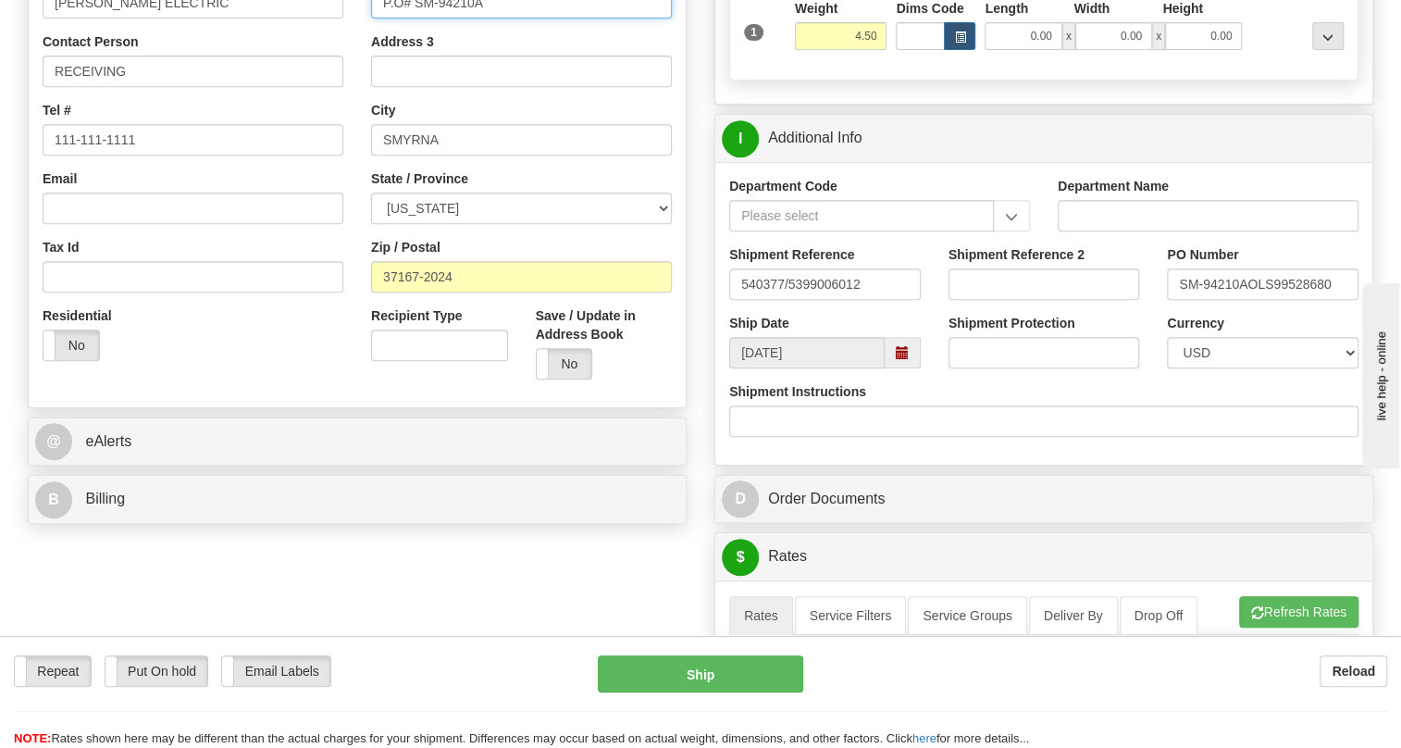
scroll to position [420, 0]
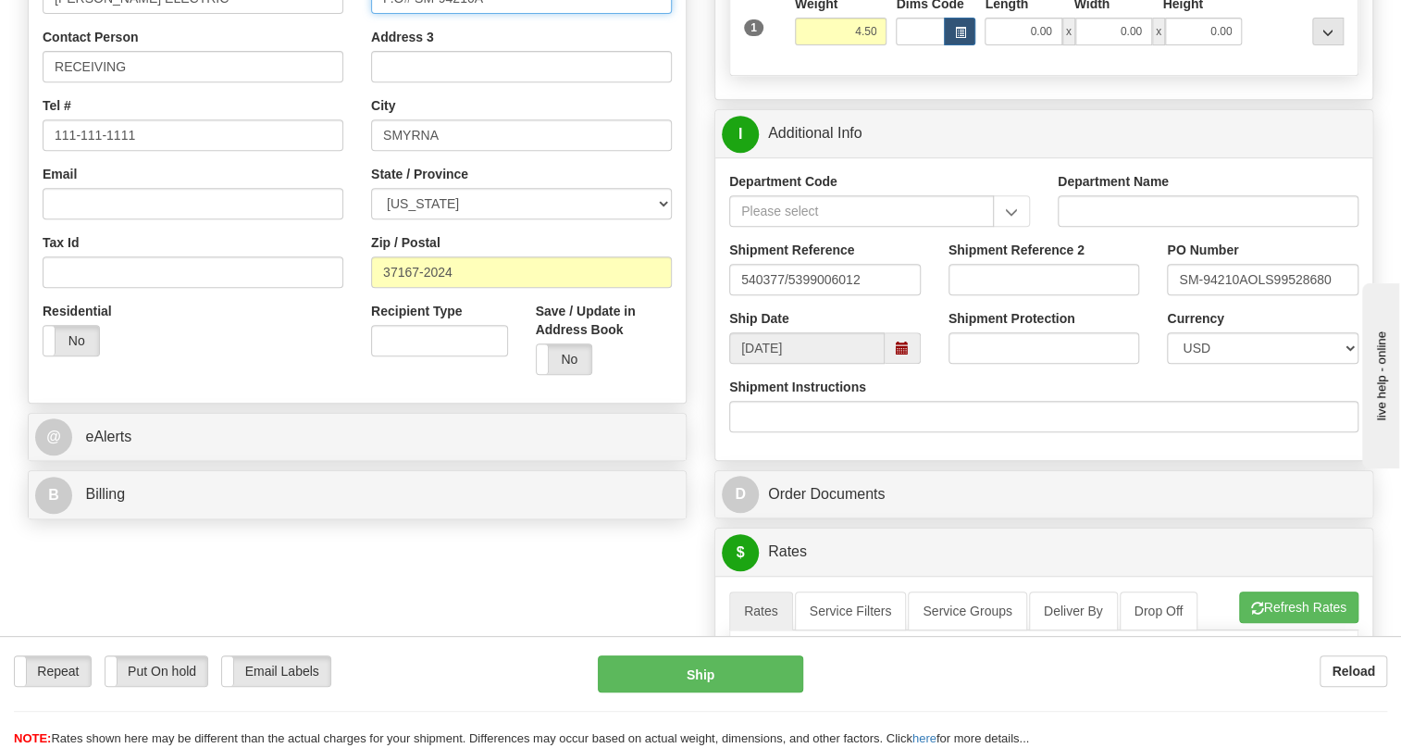
type input "P.O# SM-94210A"
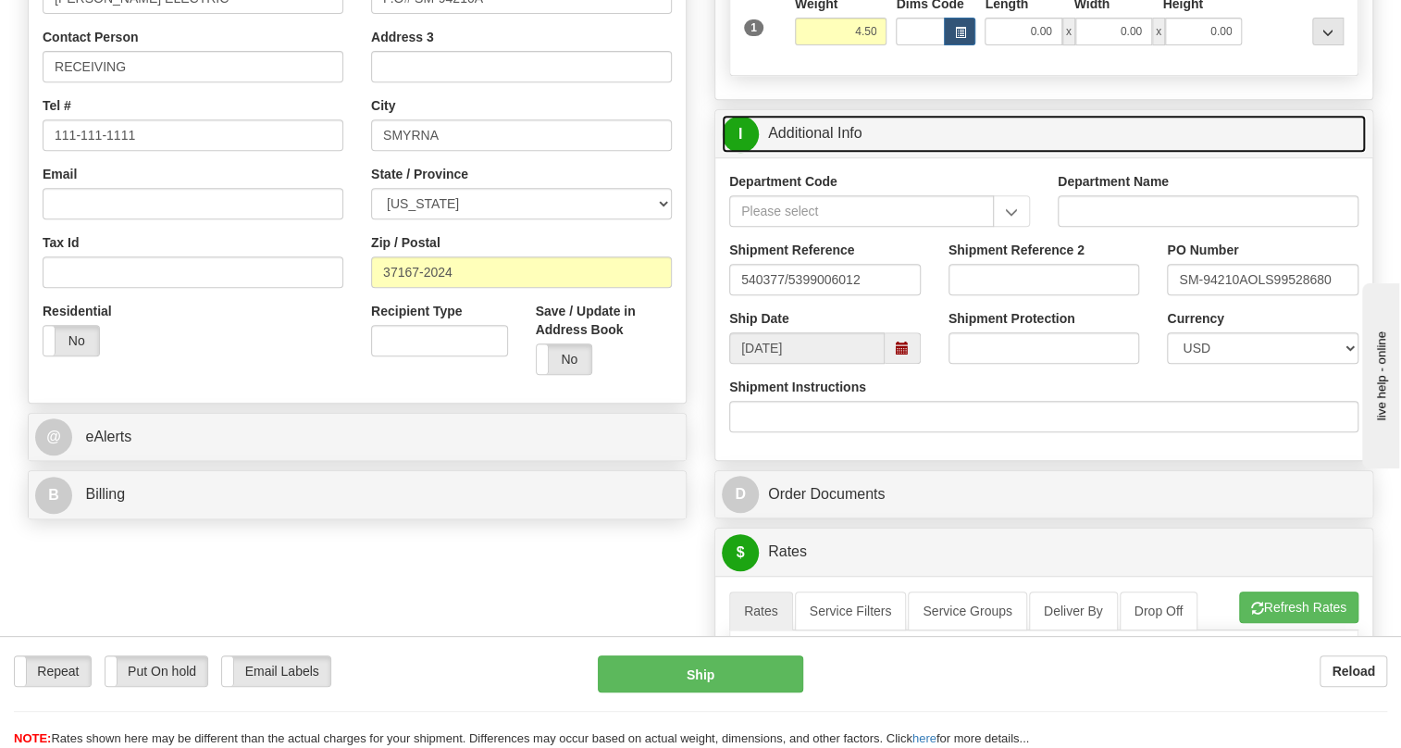
click at [832, 153] on link "I Additional Info" at bounding box center [1044, 134] width 644 height 38
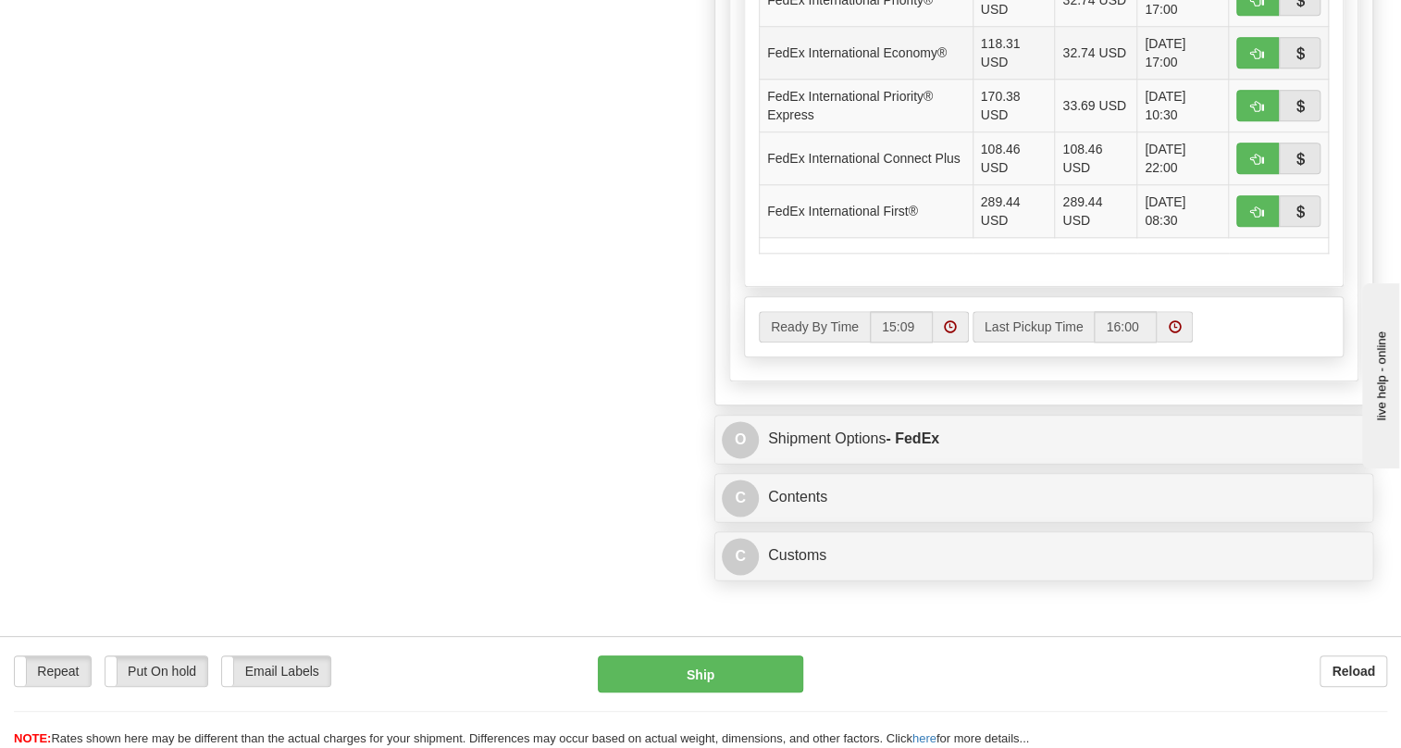
scroll to position [1093, 0]
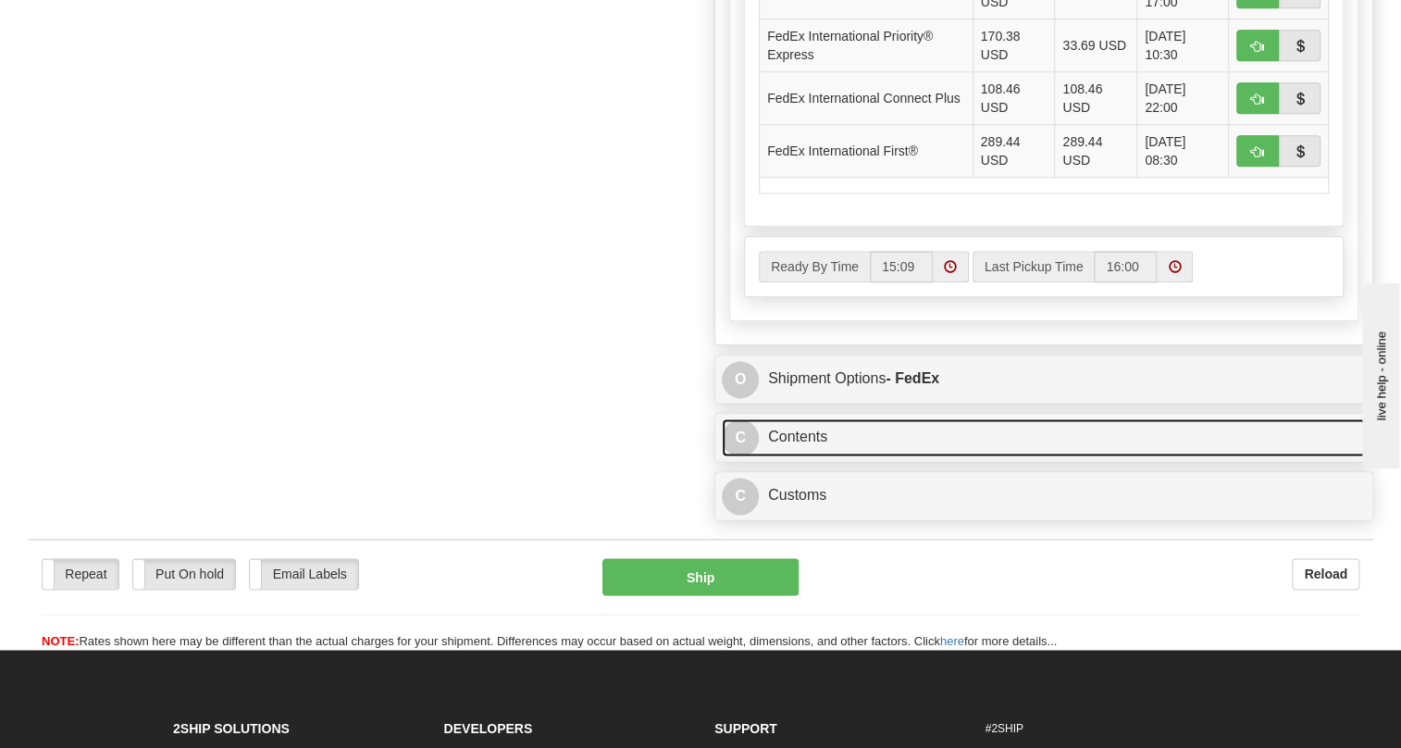
click at [813, 456] on link "C Contents" at bounding box center [1044, 437] width 644 height 38
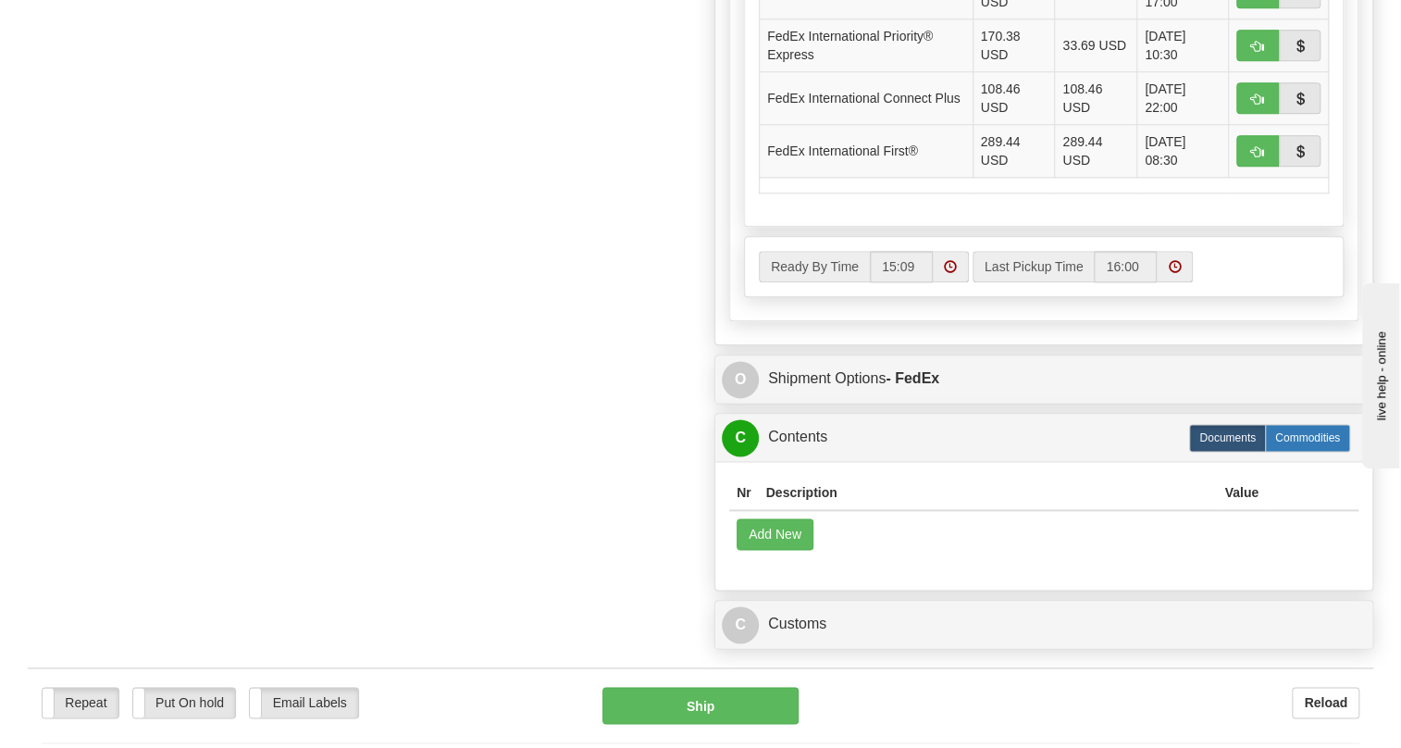
click at [1314, 452] on label "Commodities" at bounding box center [1307, 438] width 85 height 28
radio input "true"
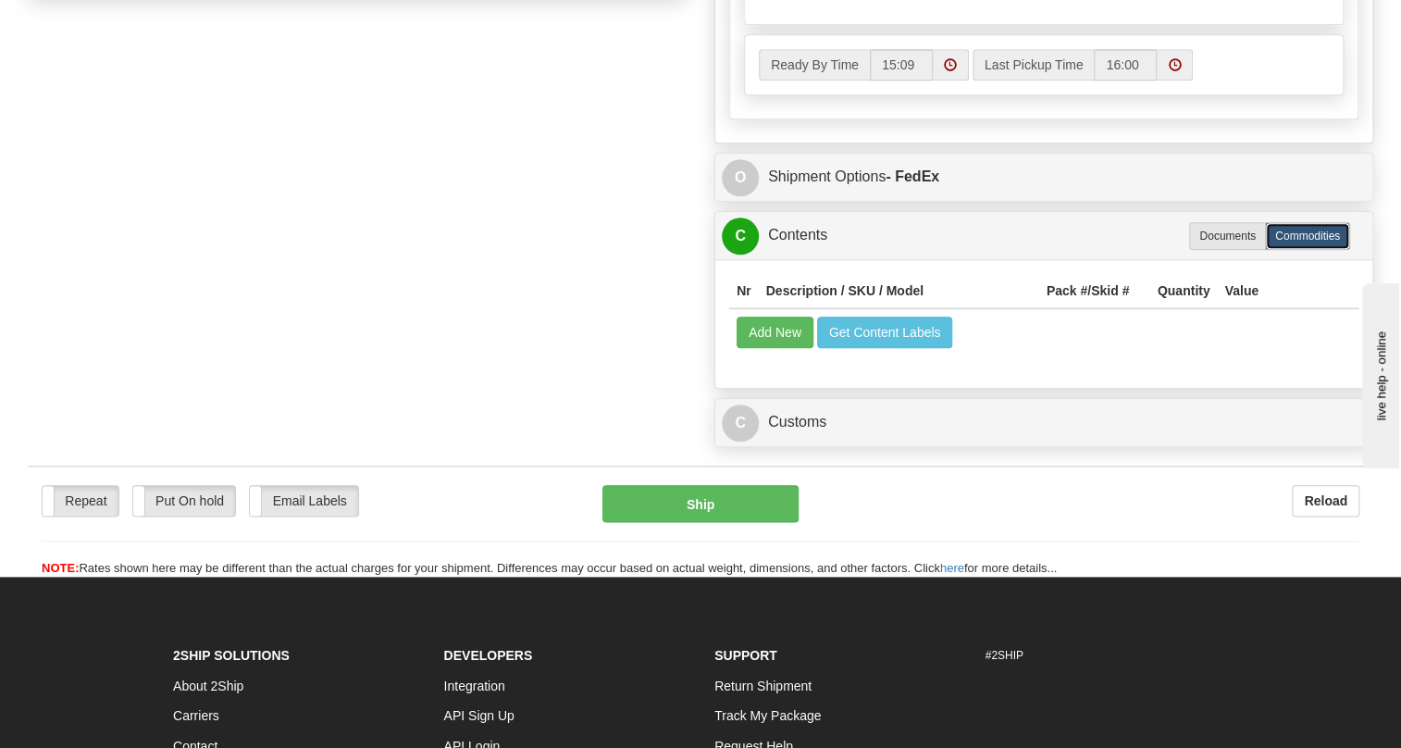
scroll to position [636, 0]
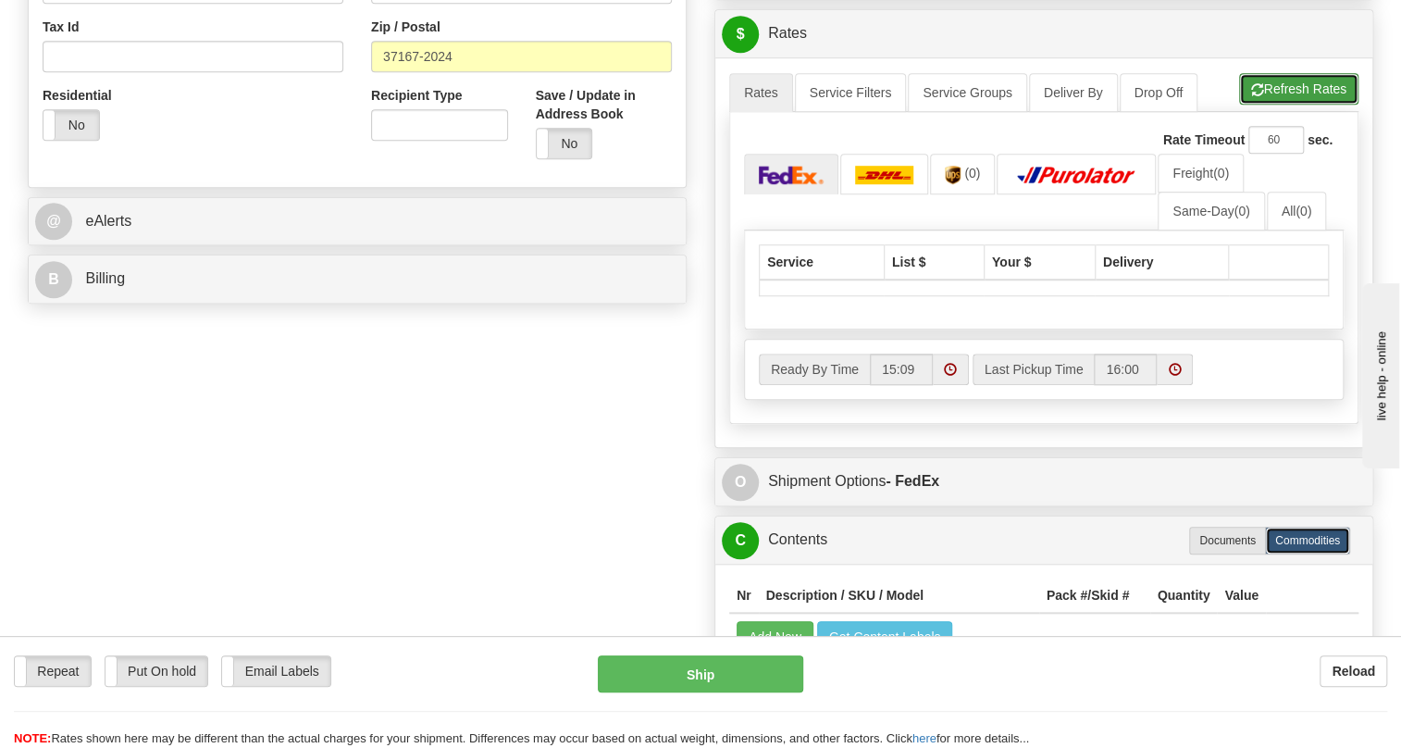
click at [1305, 105] on button "Refresh Rates" at bounding box center [1298, 88] width 119 height 31
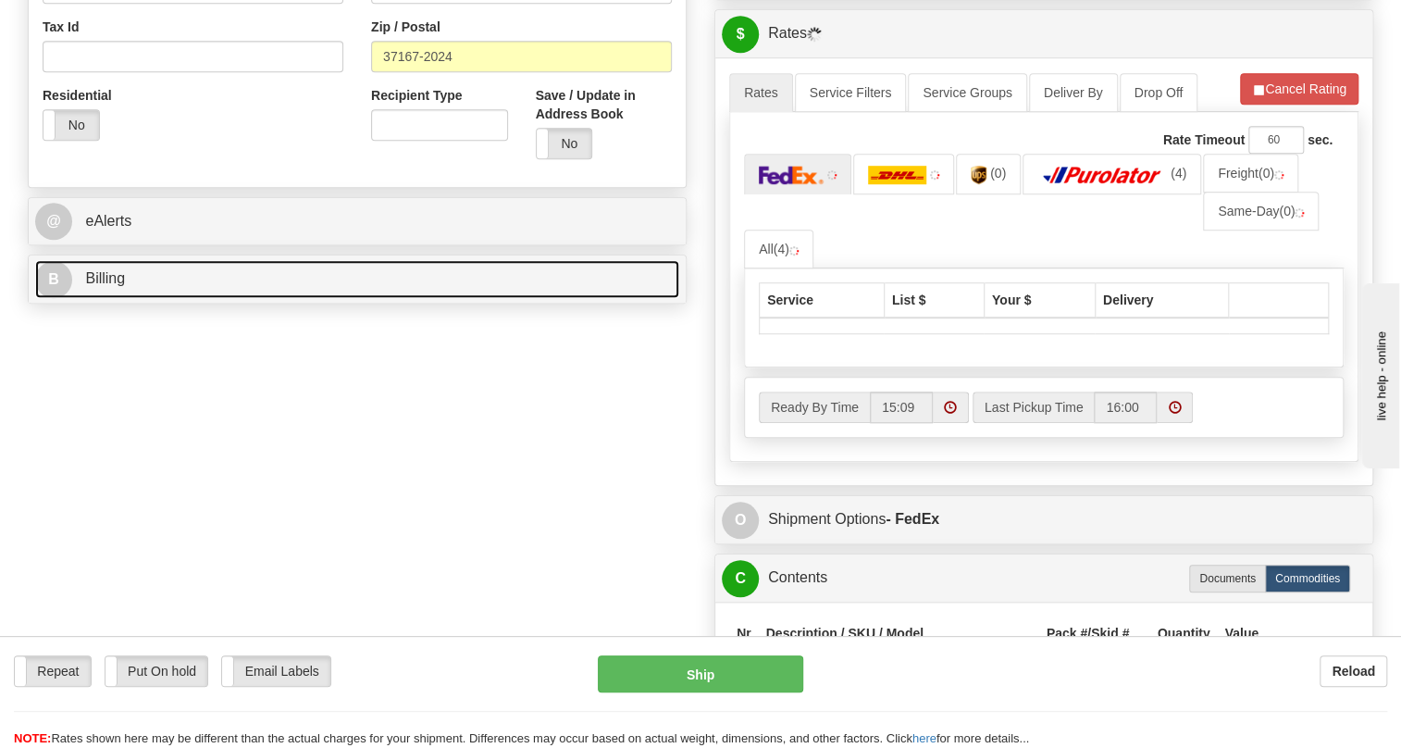
click at [119, 286] on span "Billing" at bounding box center [105, 278] width 40 height 16
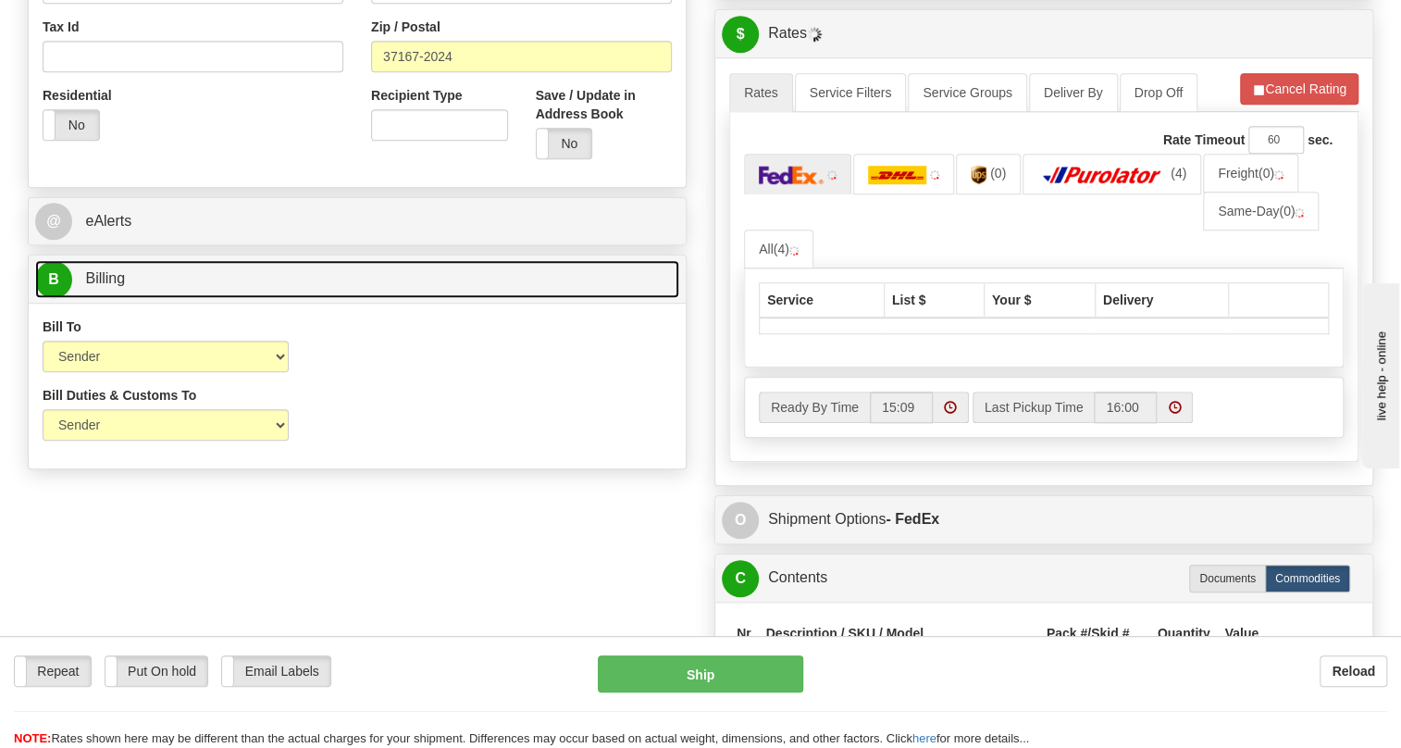
click at [119, 286] on span "Billing" at bounding box center [105, 278] width 40 height 16
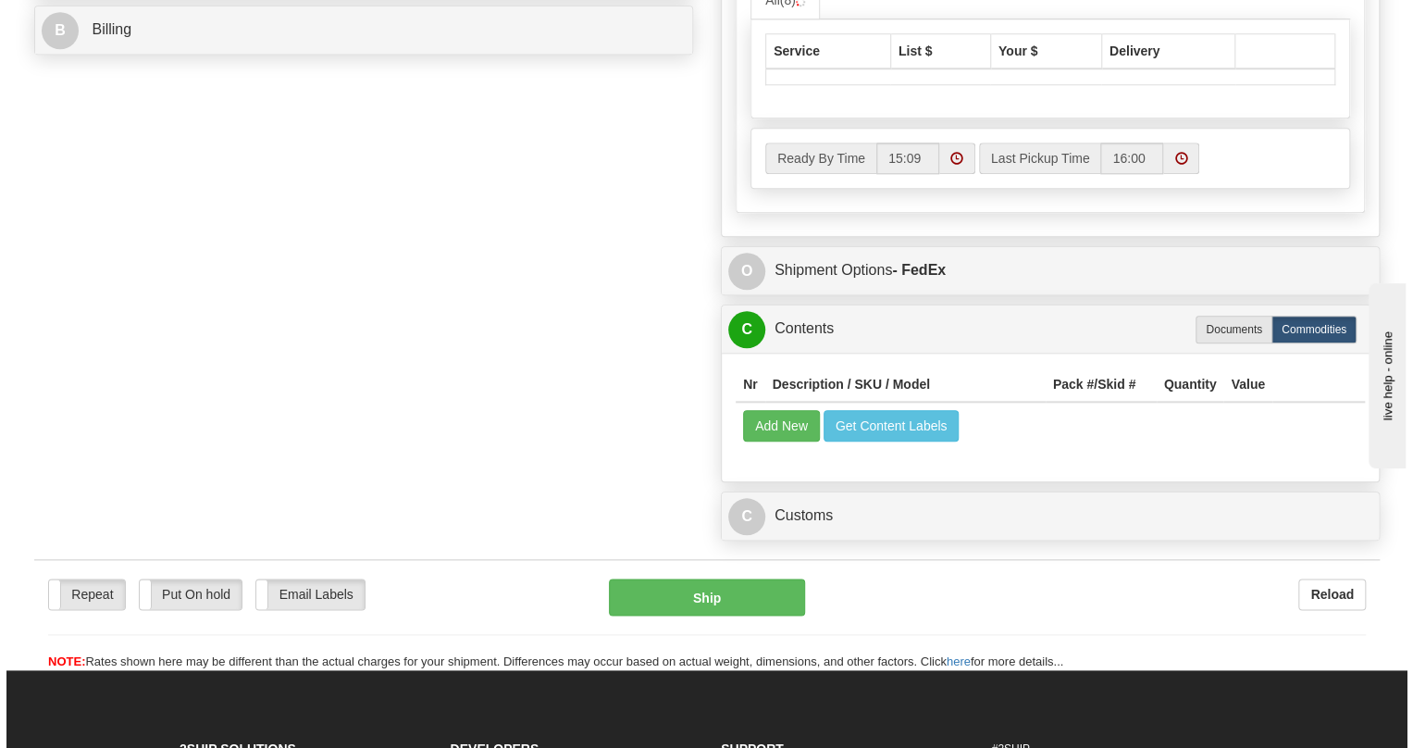
scroll to position [889, 0]
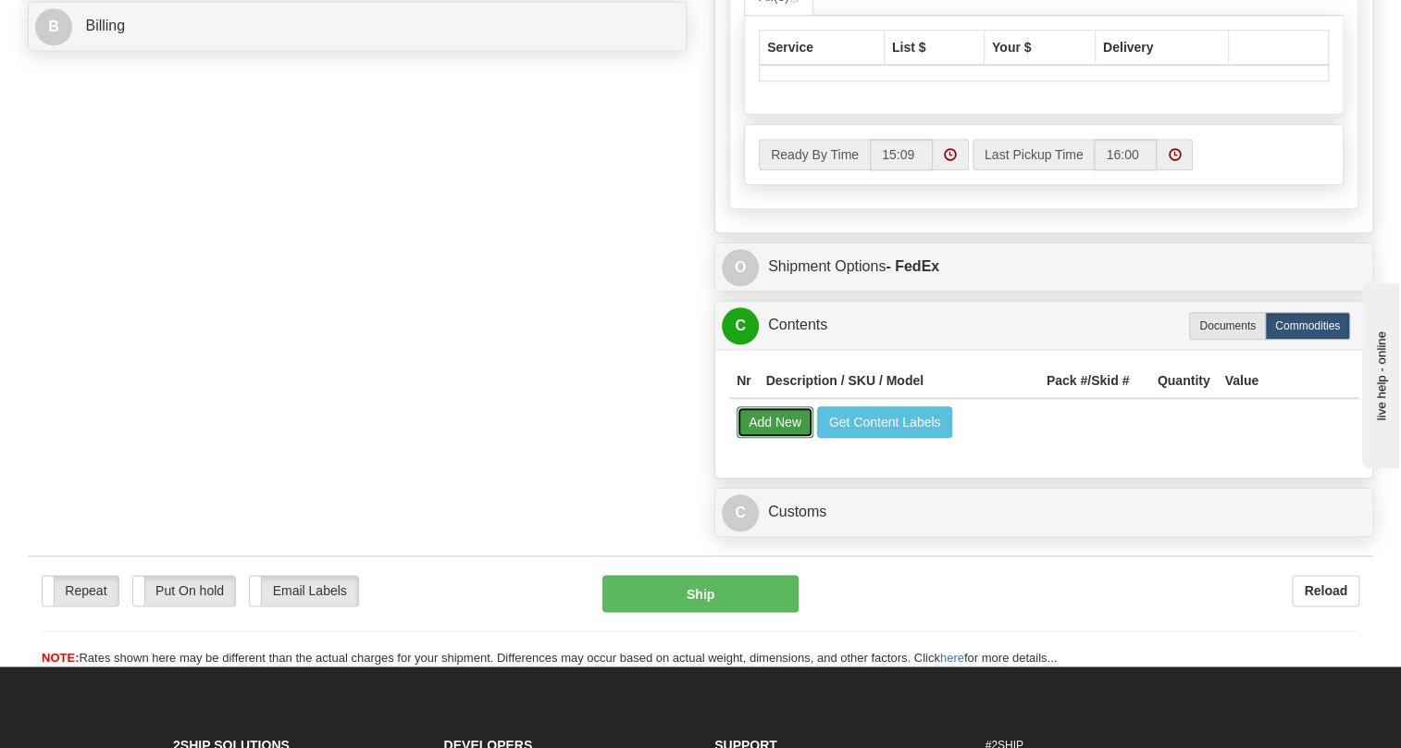
click at [775, 438] on button "Add New" at bounding box center [775, 421] width 77 height 31
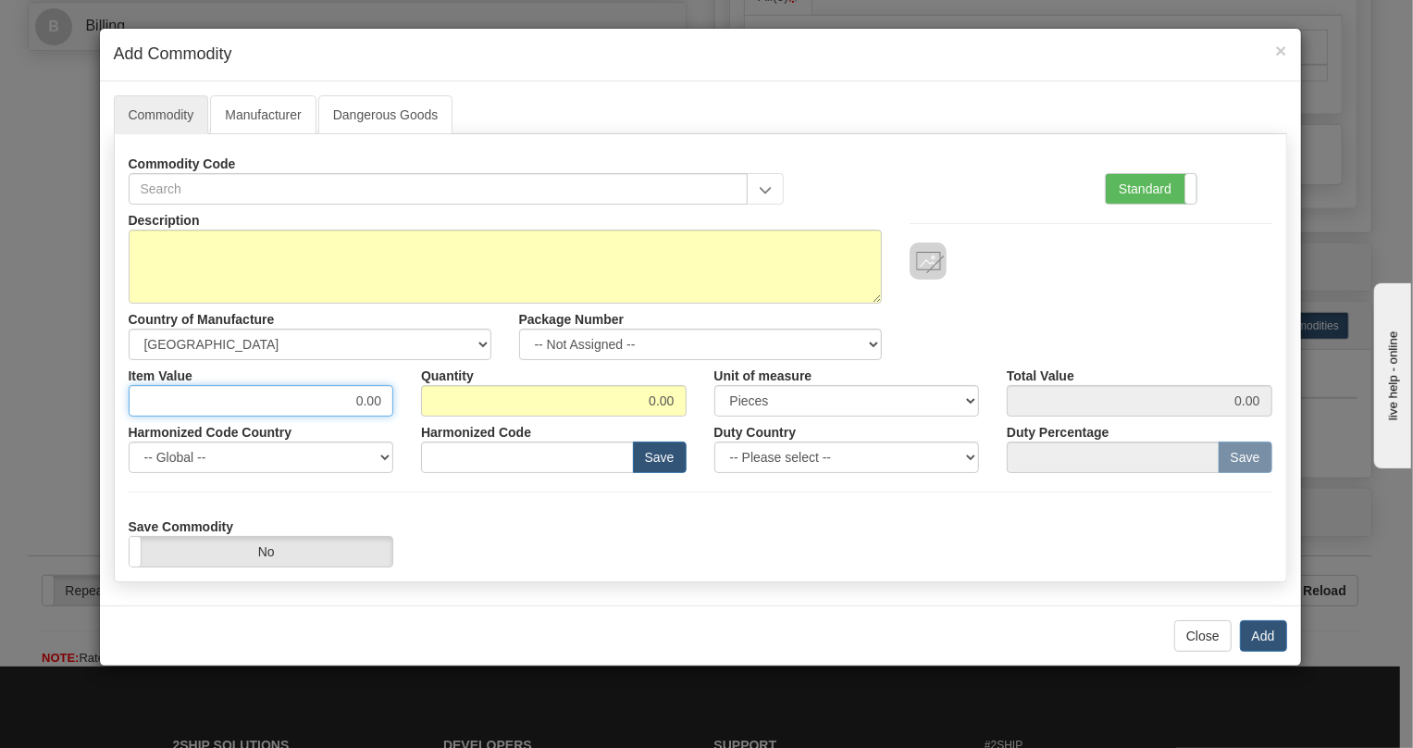
click at [364, 403] on input "0.00" at bounding box center [262, 400] width 266 height 31
paste input "229,06"
click at [365, 399] on input "229,06" at bounding box center [262, 400] width 266 height 31
type input "229.06"
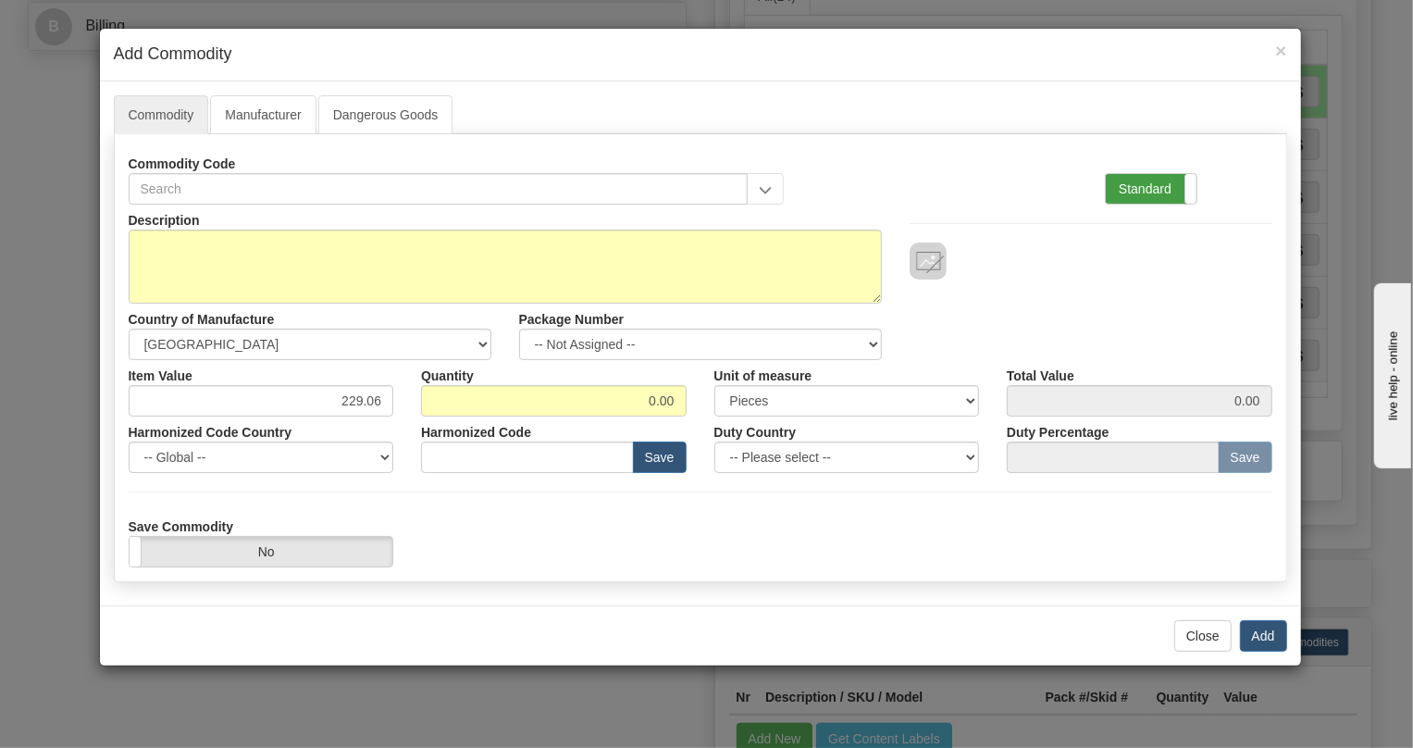
click at [1138, 187] on label "Standard" at bounding box center [1151, 189] width 91 height 30
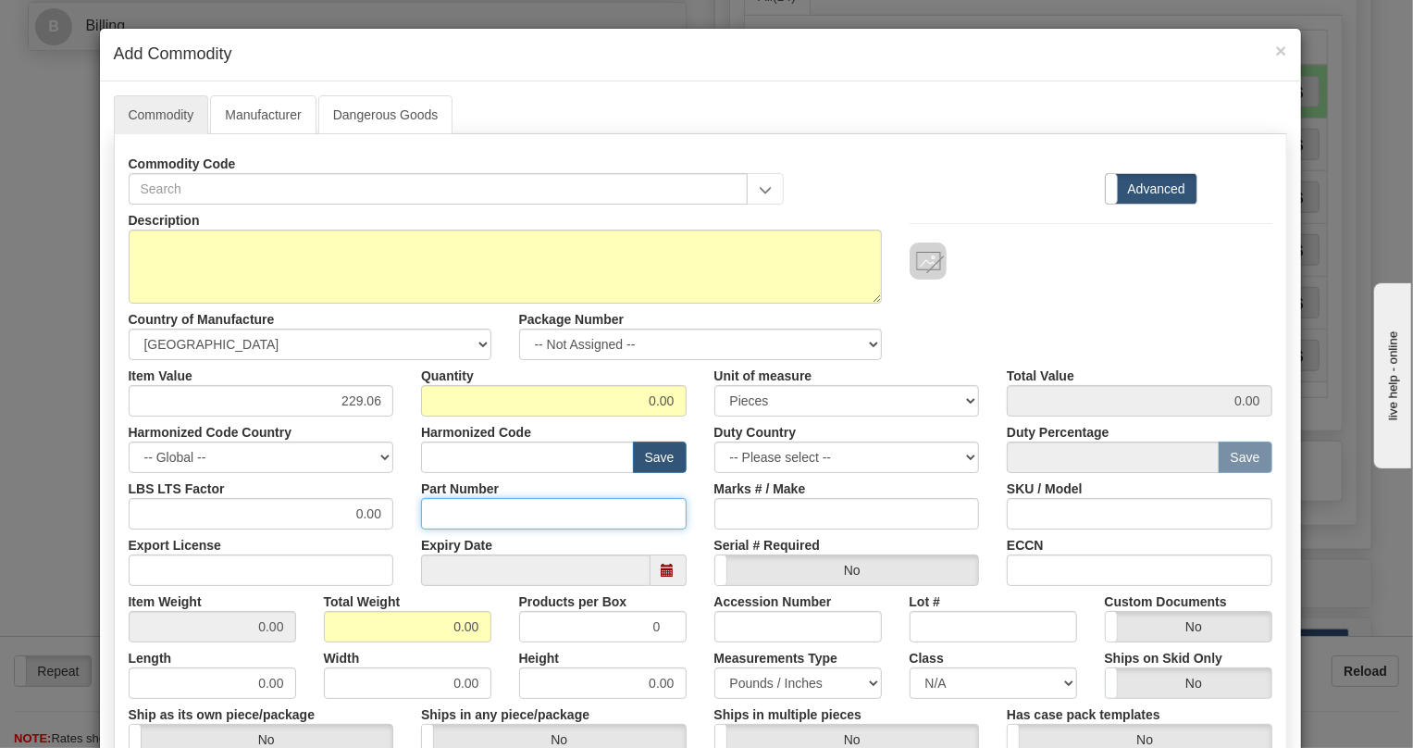
click at [444, 518] on input "Part Number" at bounding box center [554, 513] width 266 height 31
paste input "E18J0-0030"
type input "E18J0-0030"
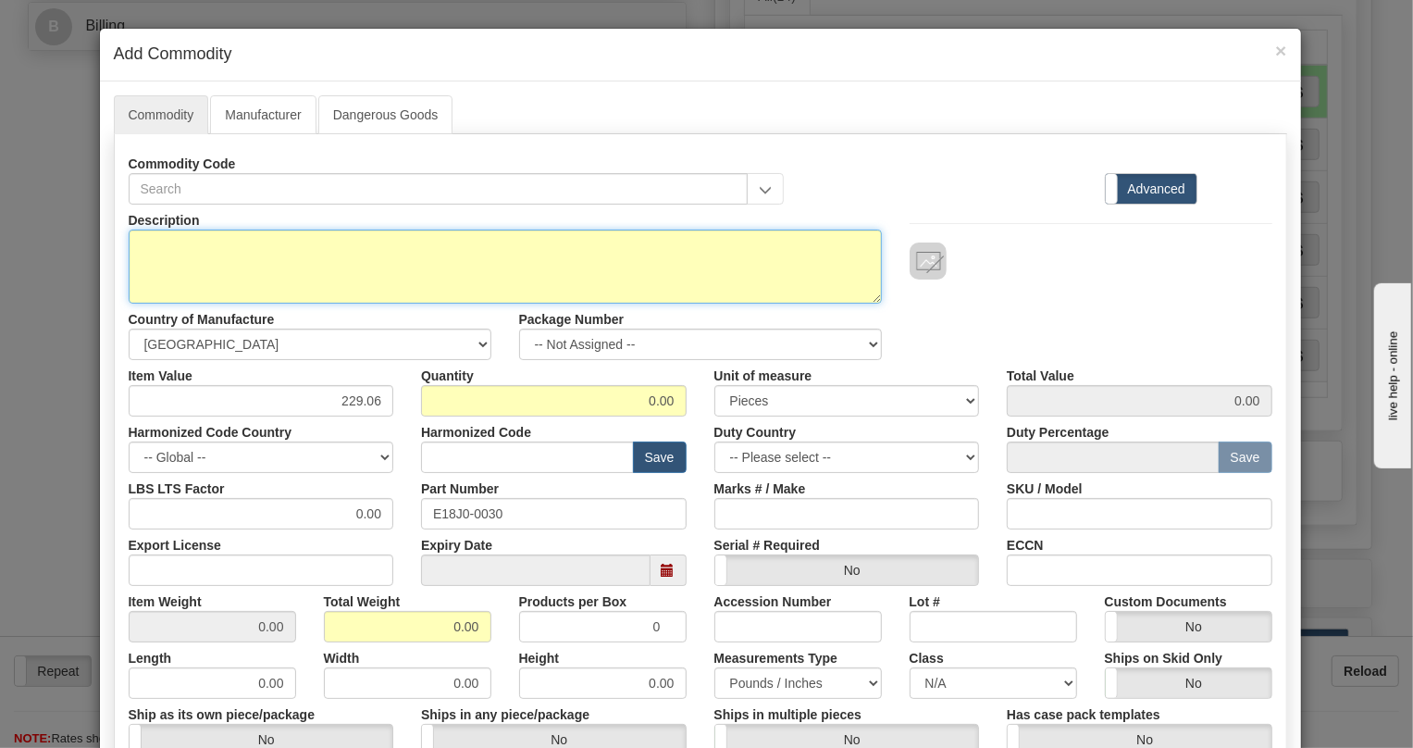
click at [144, 242] on textarea "Description" at bounding box center [505, 267] width 753 height 74
paste textarea "8-SERIES 1.375 COLLaR KIT"
type textarea "8-SERIES 1.375 COLLaR KIT"
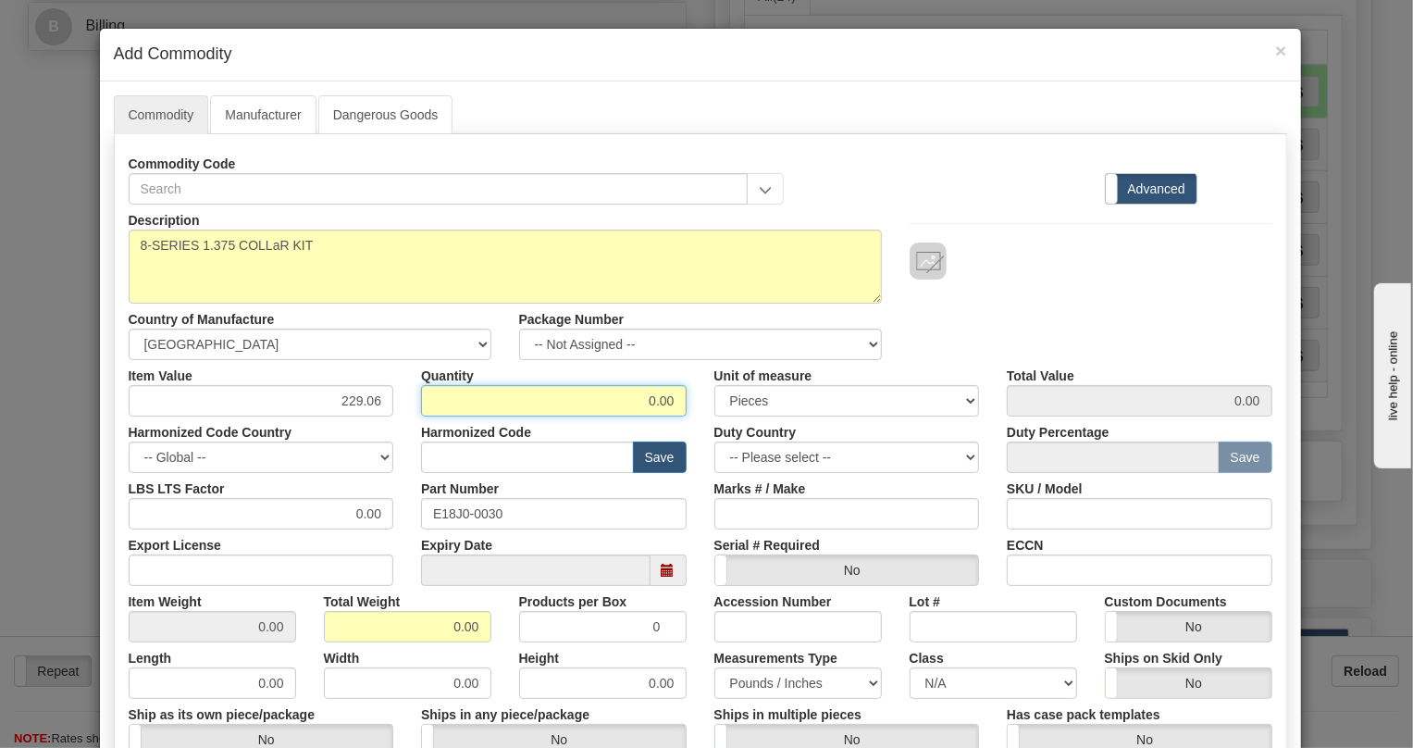
click at [649, 398] on input "0.00" at bounding box center [554, 400] width 266 height 31
type input "2"
type input "458.12"
click at [449, 457] on input "text" at bounding box center [527, 456] width 213 height 31
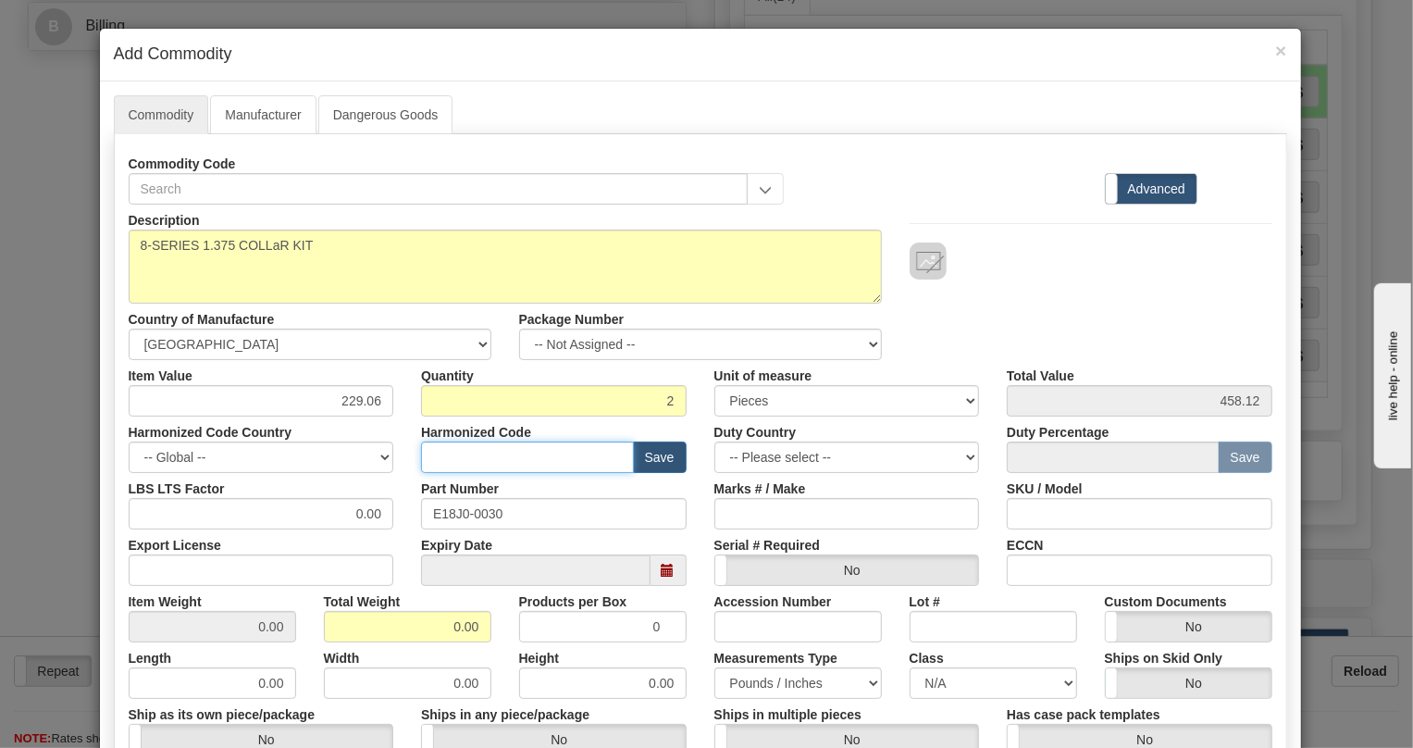
paste input "8538.90.8180"
type input "8538.90.8180"
click at [444, 631] on input "0.00" at bounding box center [408, 626] width 168 height 31
type input "1.00"
type input "0.5000"
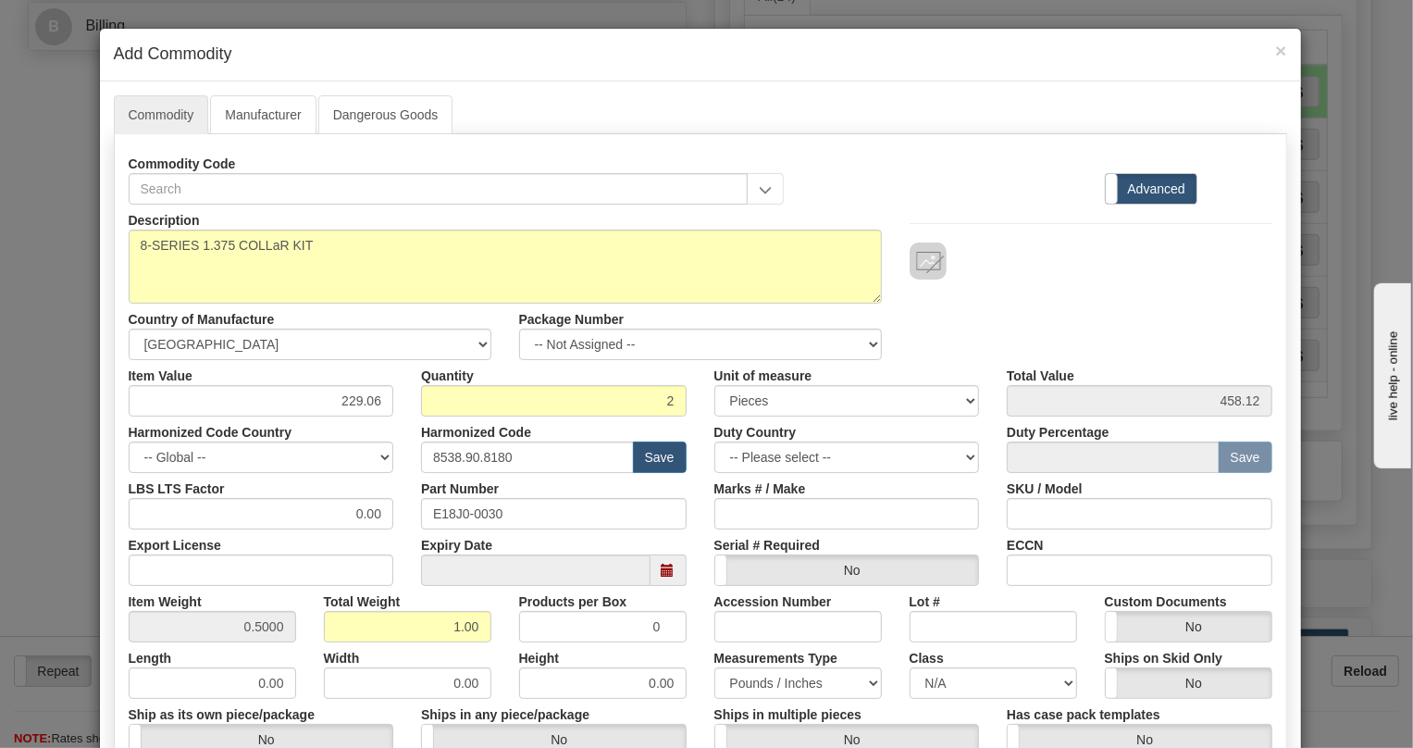
click at [690, 648] on div "Height 0.00" at bounding box center [602, 670] width 195 height 56
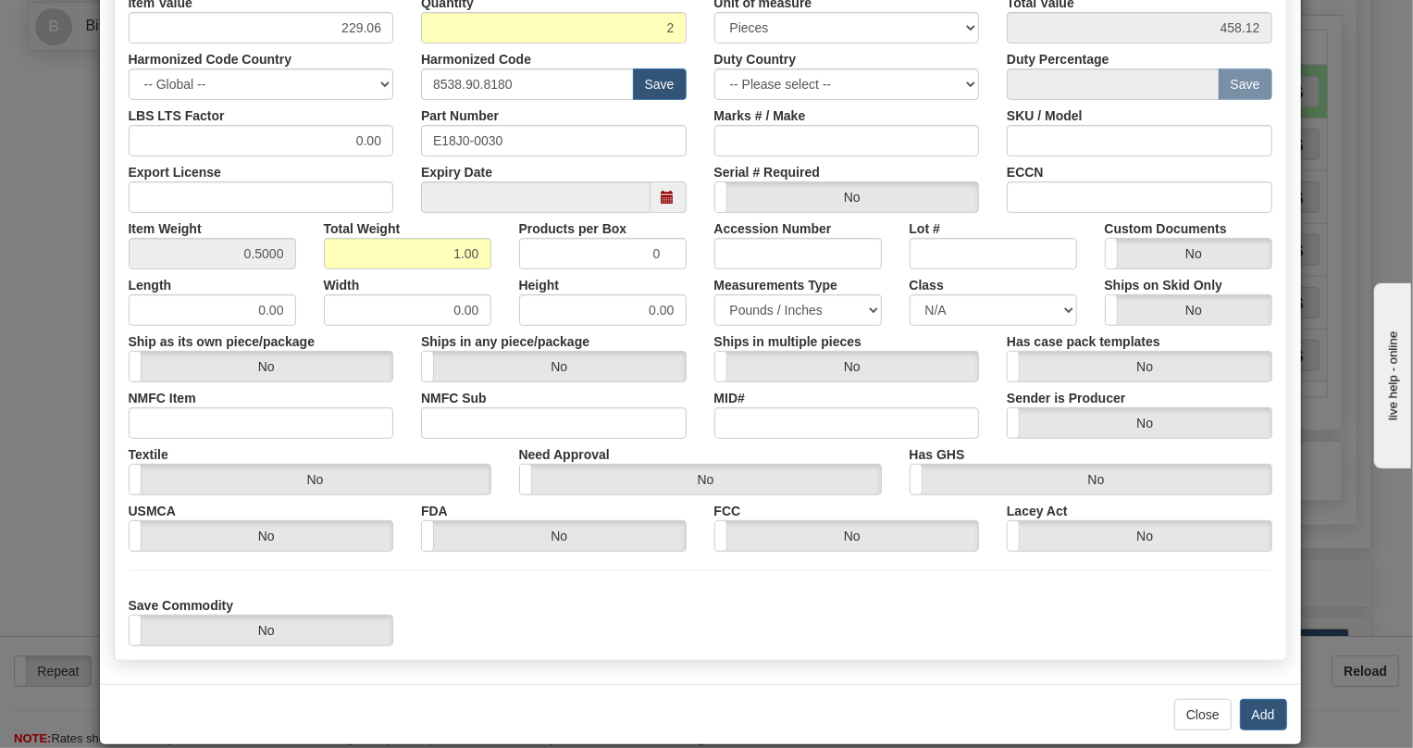
scroll to position [396, 0]
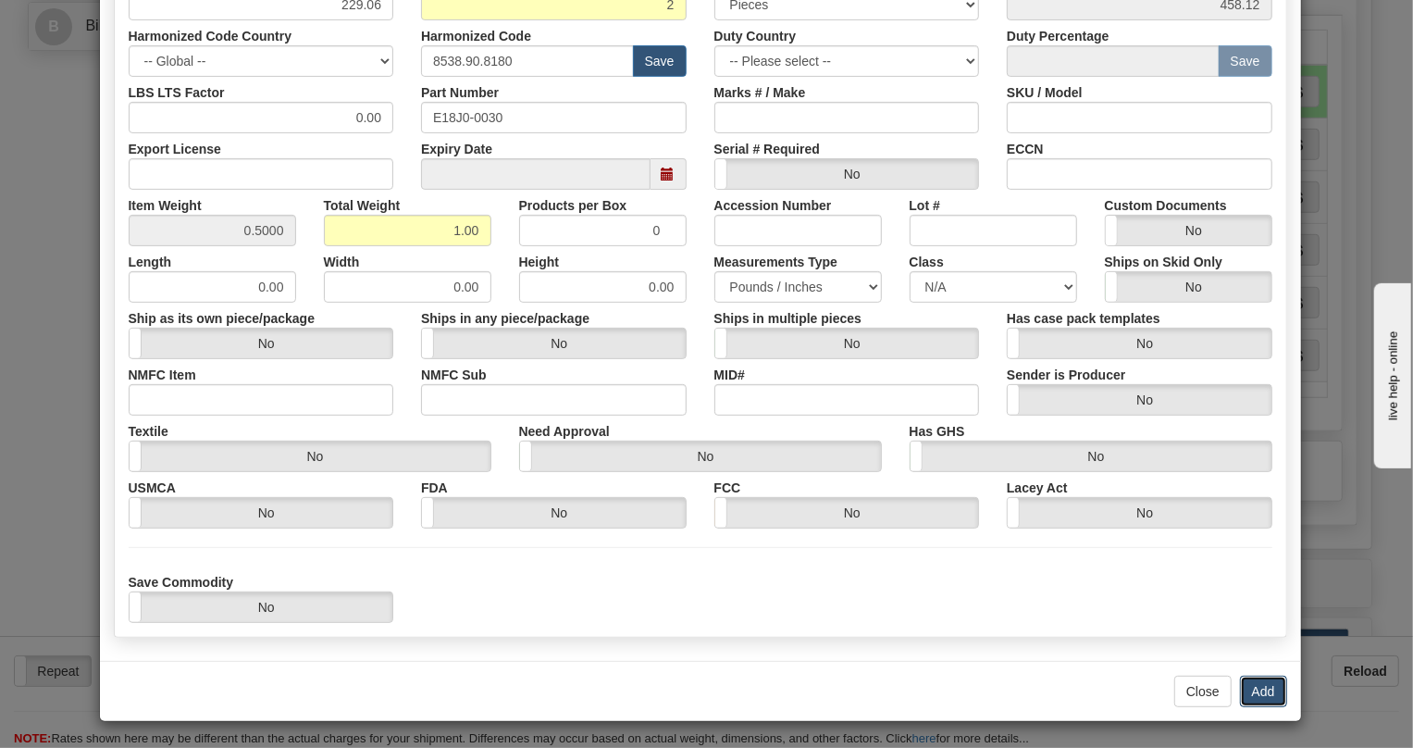
click at [1260, 694] on button "Add" at bounding box center [1263, 691] width 47 height 31
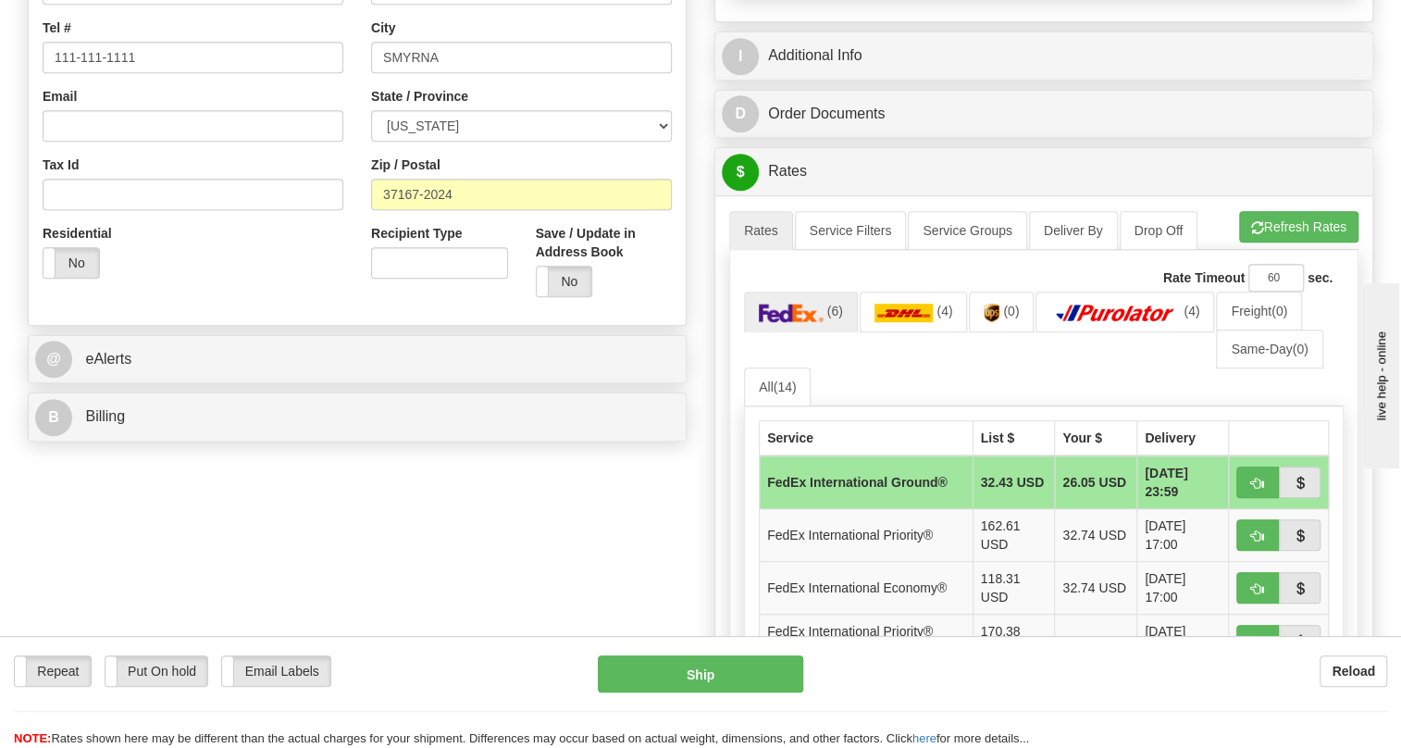
scroll to position [552, 0]
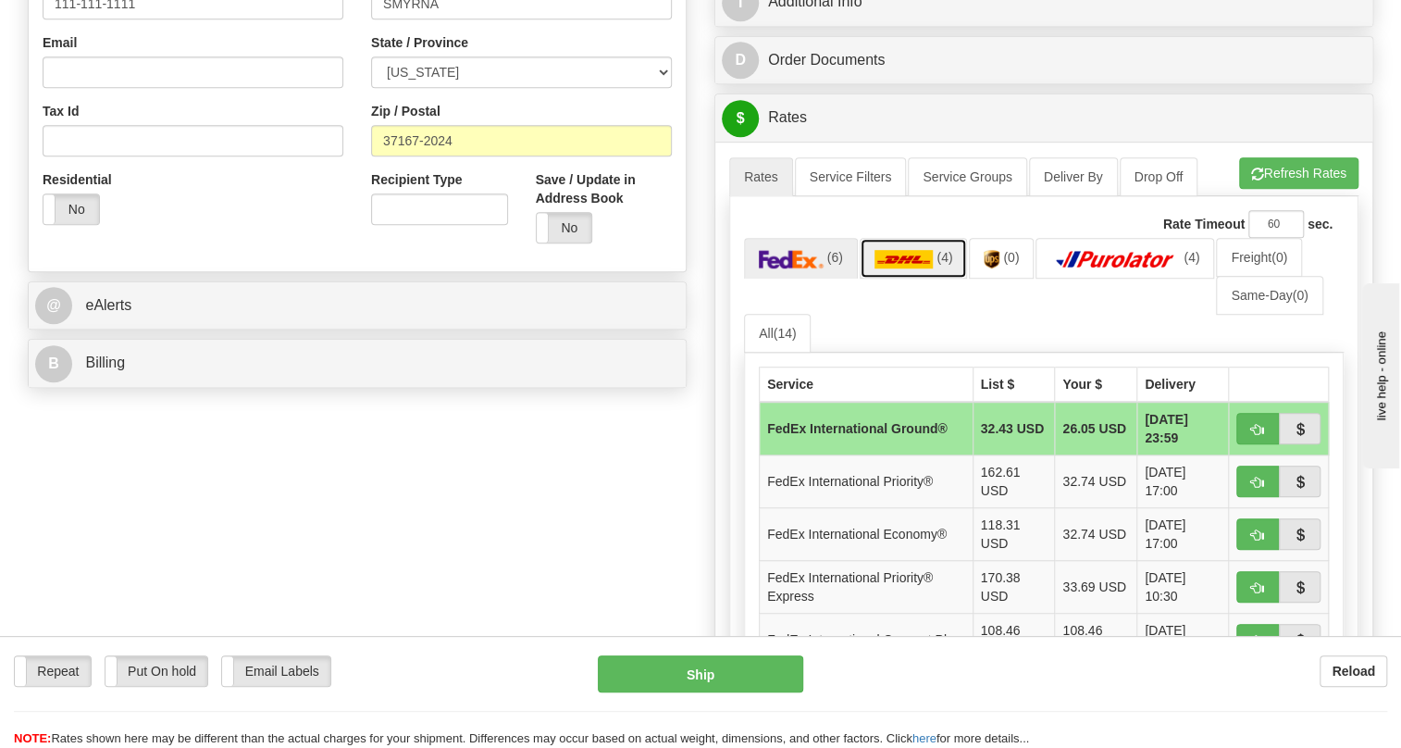
click at [888, 268] on img at bounding box center [904, 259] width 59 height 19
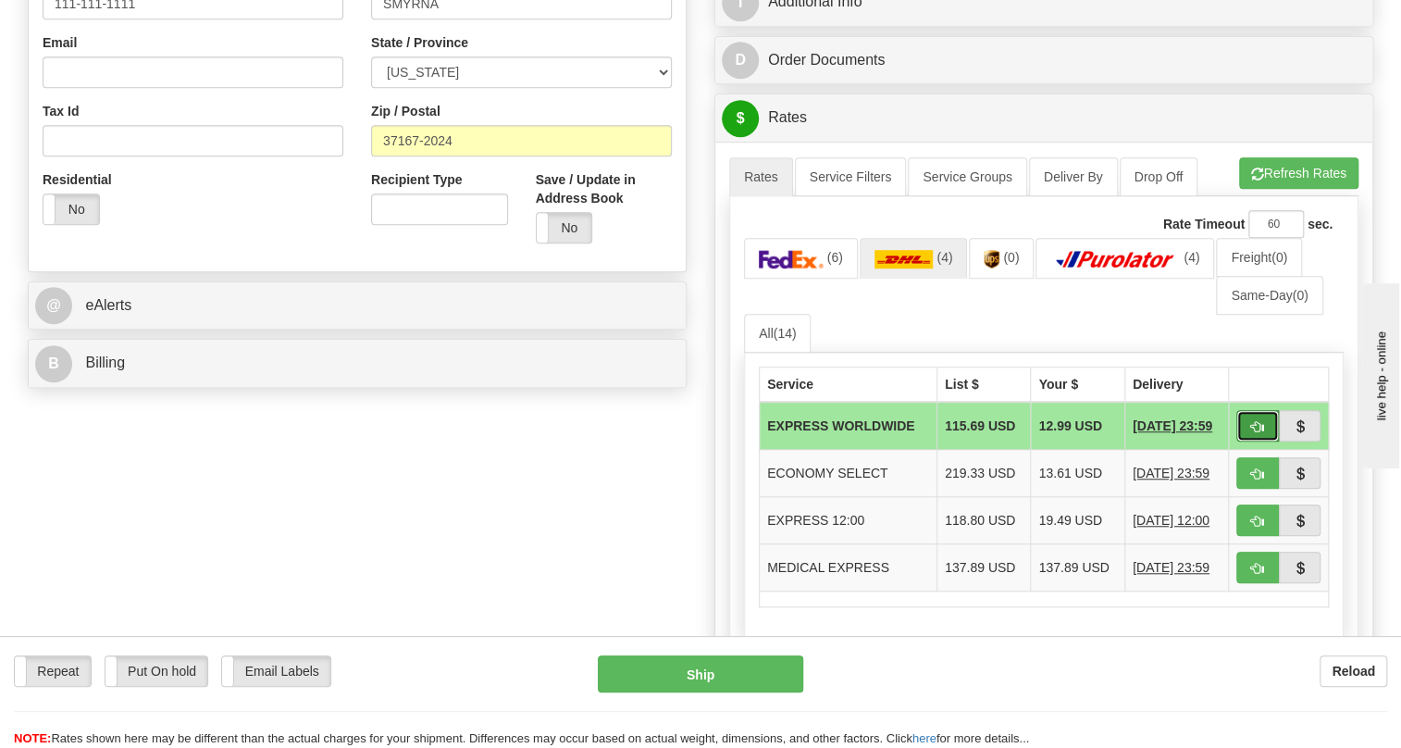
click at [1252, 433] on span "button" at bounding box center [1257, 427] width 13 height 12
type input "P"
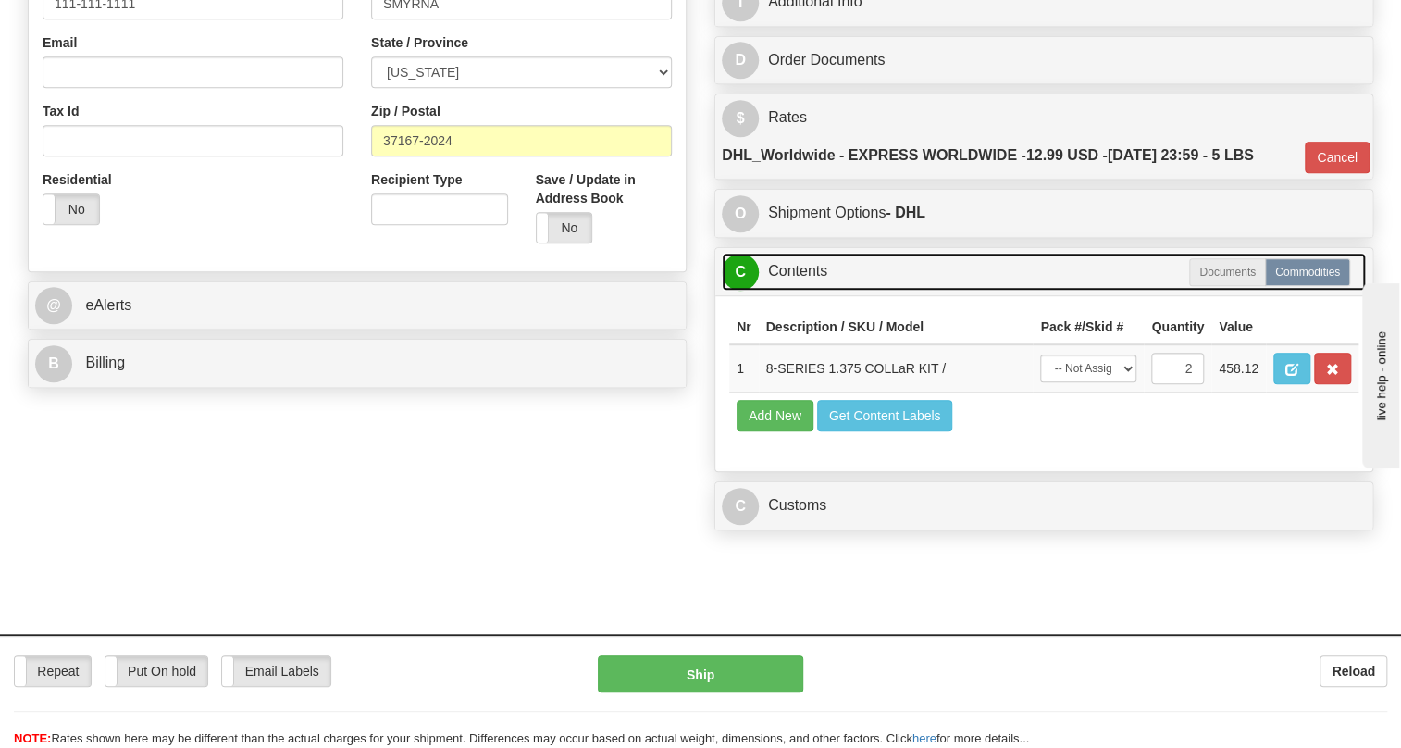
click at [800, 291] on link "C Contents" at bounding box center [1044, 272] width 644 height 38
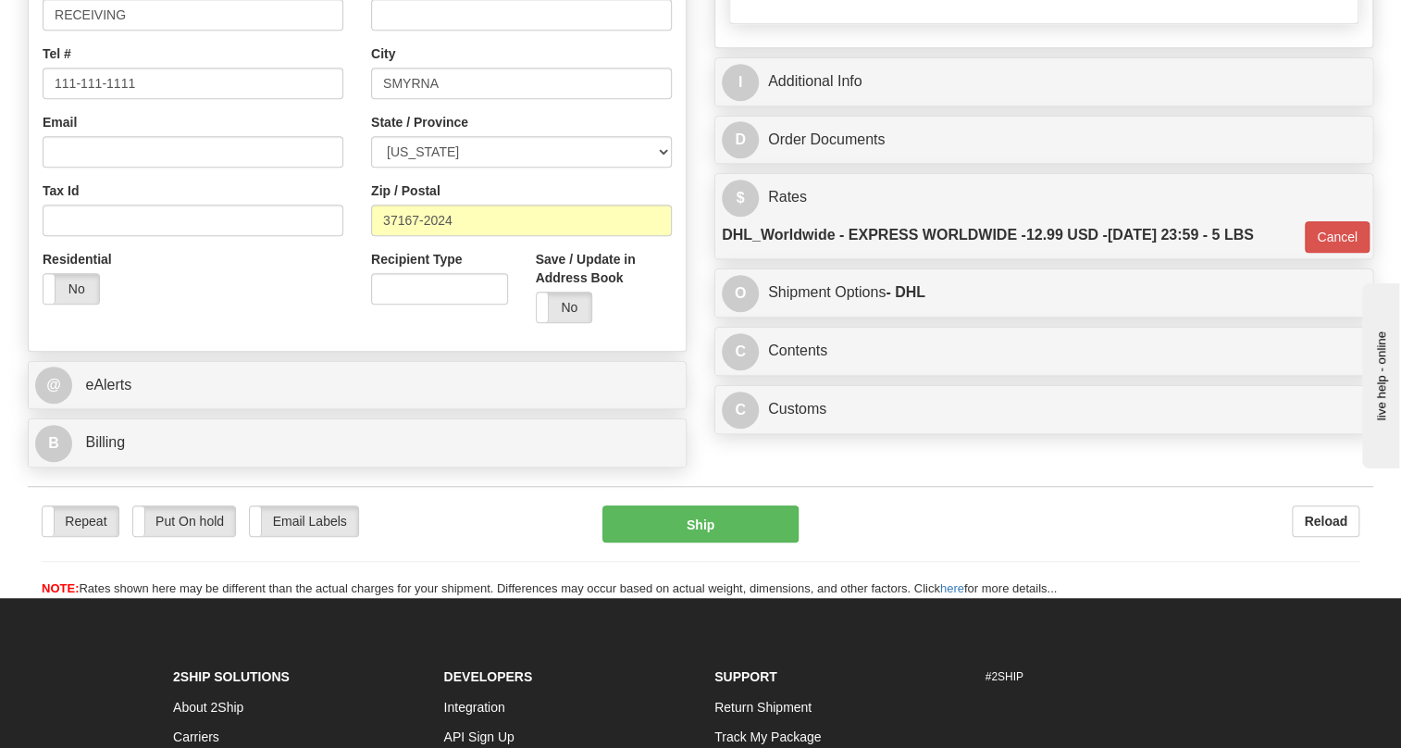
scroll to position [131, 0]
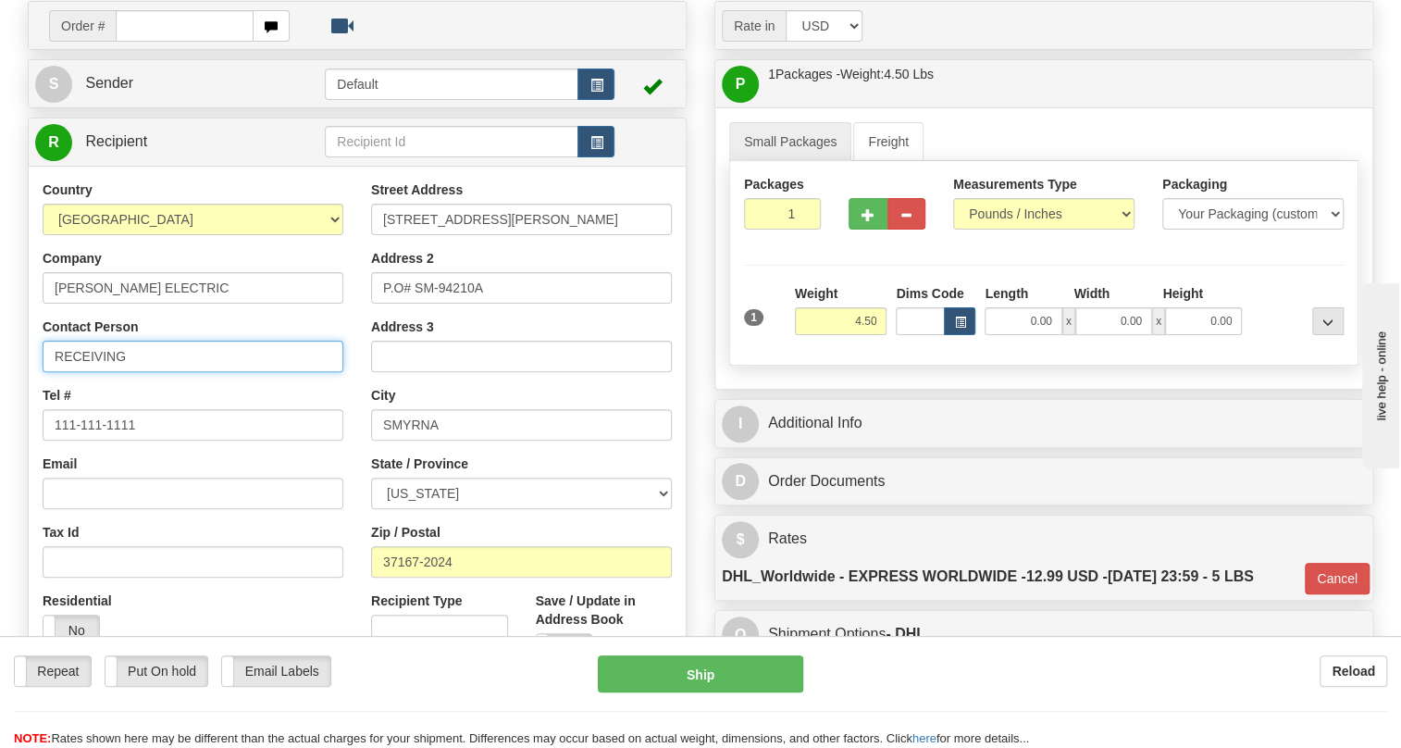
click at [143, 372] on input "RECEIVING" at bounding box center [193, 356] width 301 height 31
paste input "text"
click at [149, 372] on input "RECEIVING/" at bounding box center [193, 356] width 301 height 31
click at [148, 372] on input "RECEIVING/" at bounding box center [193, 356] width 301 height 31
click at [183, 372] on input "RECEIVING/" at bounding box center [193, 356] width 301 height 31
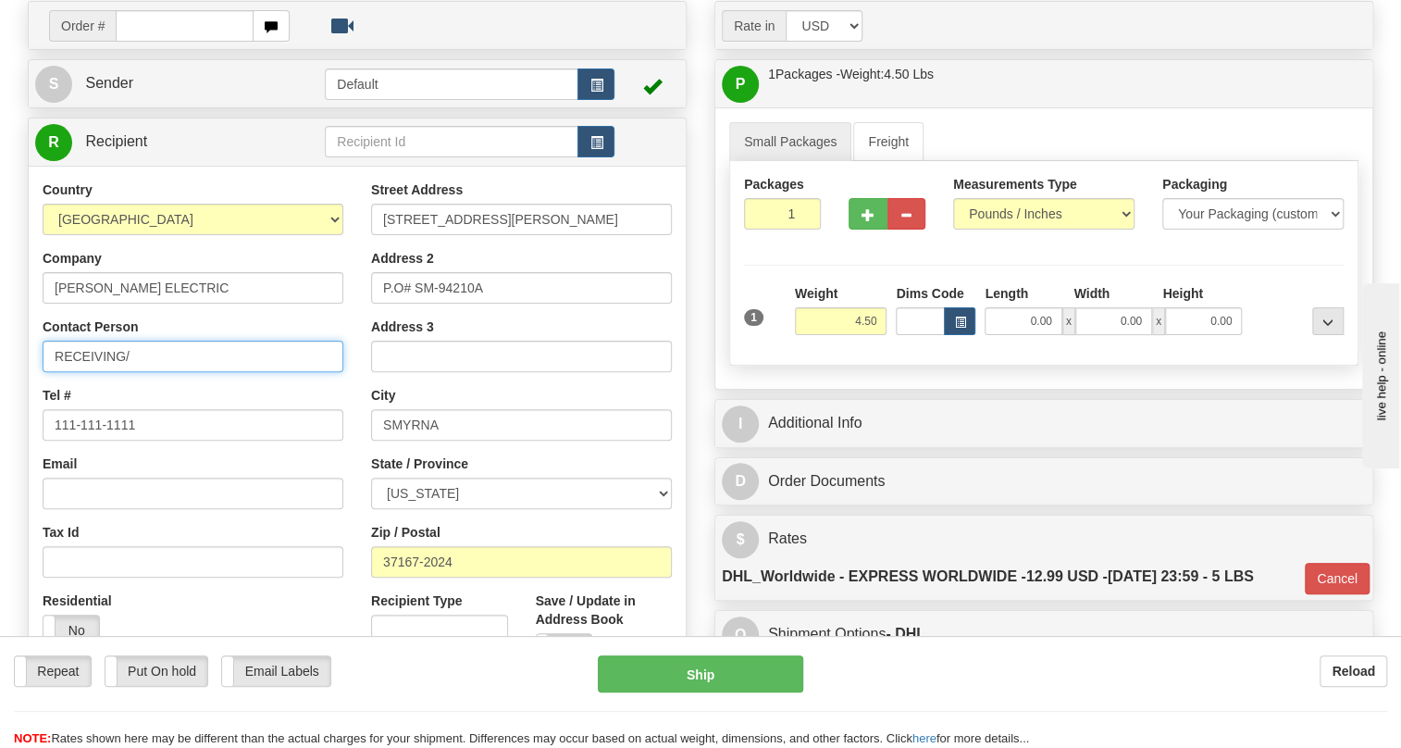
click at [183, 372] on input "RECEIVING/" at bounding box center [193, 356] width 301 height 31
click at [189, 372] on input "RECEIVING/" at bounding box center [193, 356] width 301 height 31
click at [322, 363] on div "Contact Person RECEIVING/" at bounding box center [193, 344] width 301 height 55
click at [124, 372] on input "RECEIVING/" at bounding box center [193, 356] width 301 height 31
click at [155, 372] on input "RECEIVING /" at bounding box center [193, 356] width 301 height 31
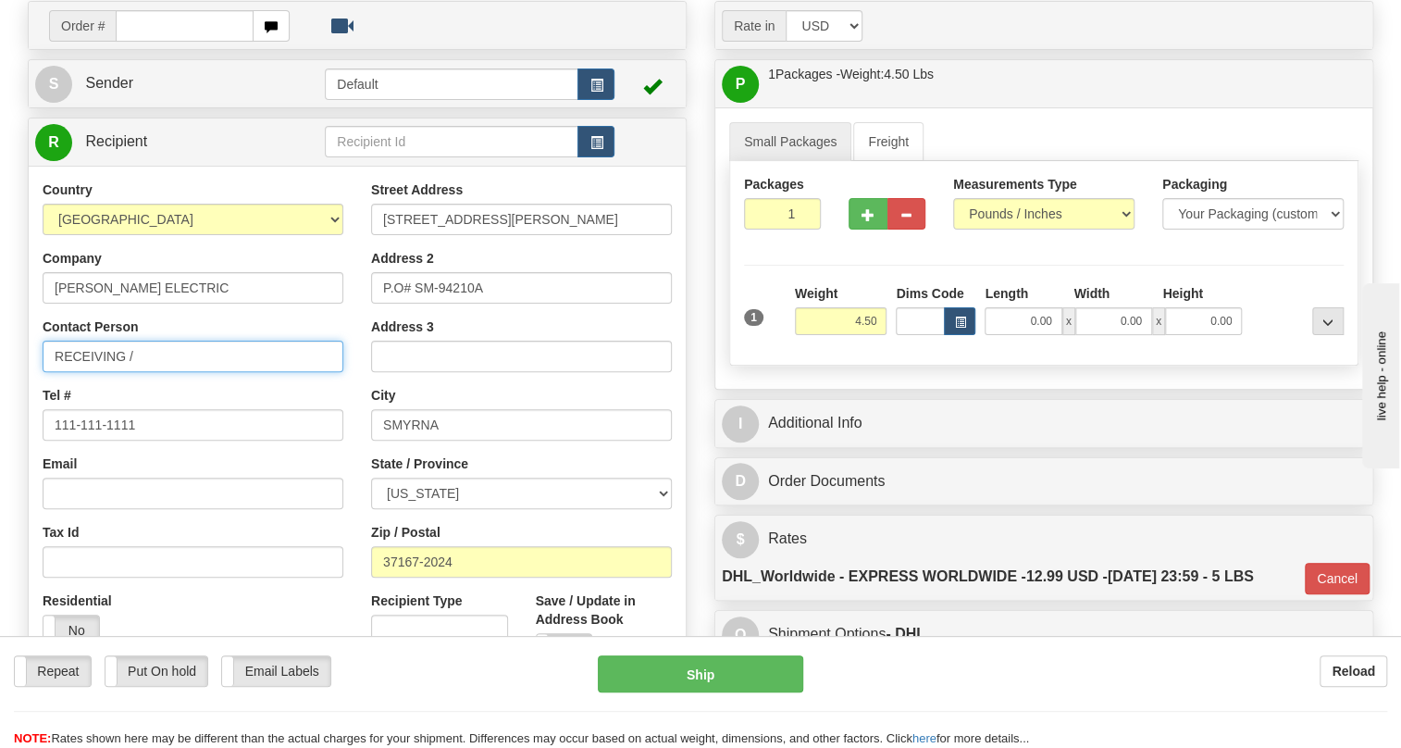
paste input "Sangel Chapa"
type input "RECEIVING / Sangel Chapa"
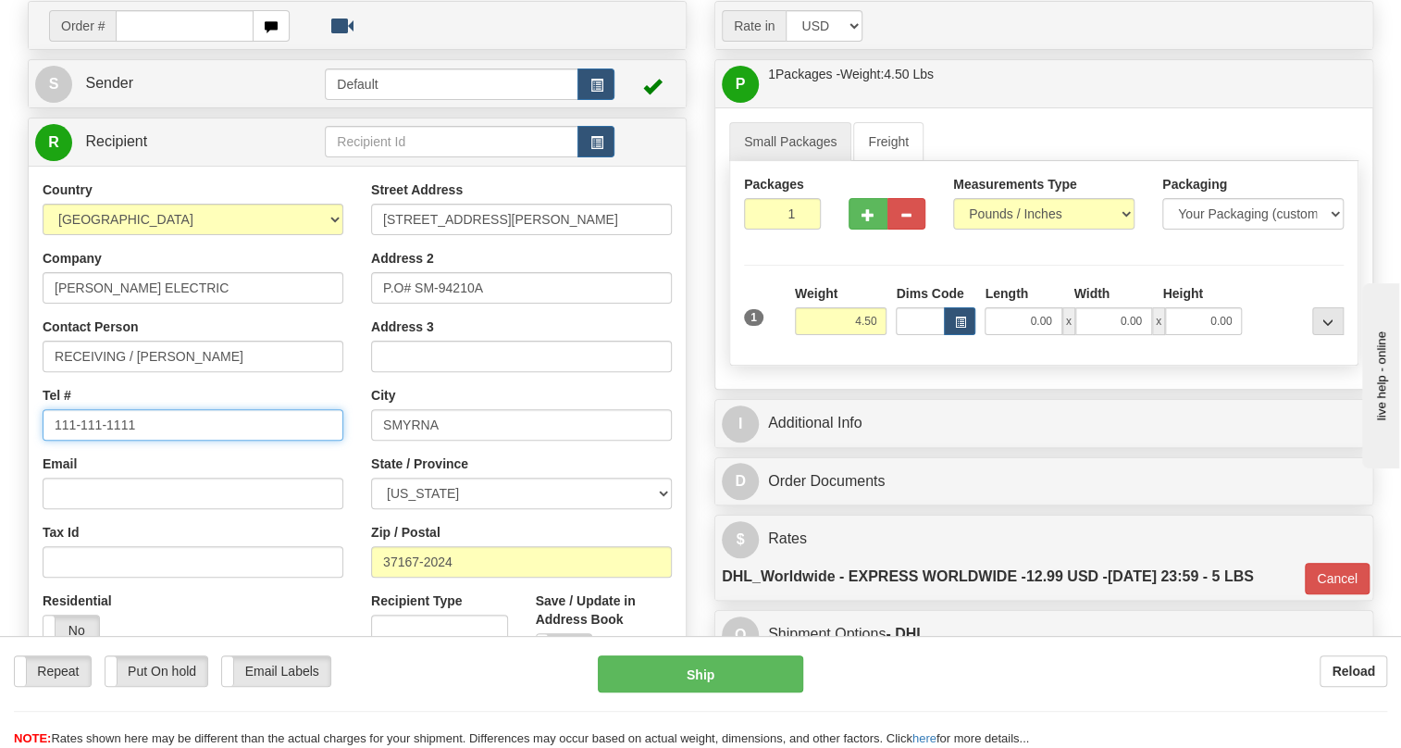
click at [111, 441] on input "111-111-1111" at bounding box center [193, 424] width 301 height 31
paste input "615-692-9633"
type input "615-692-9633"
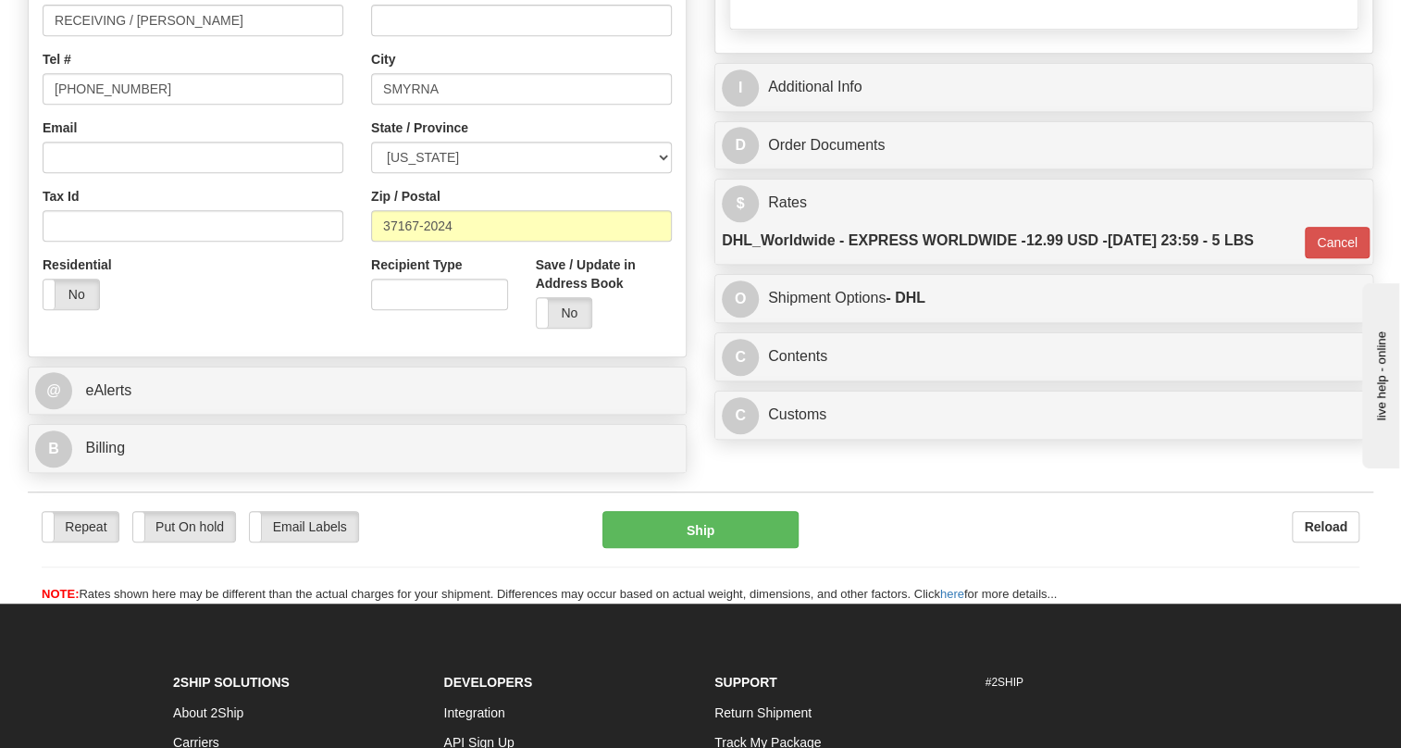
scroll to position [552, 0]
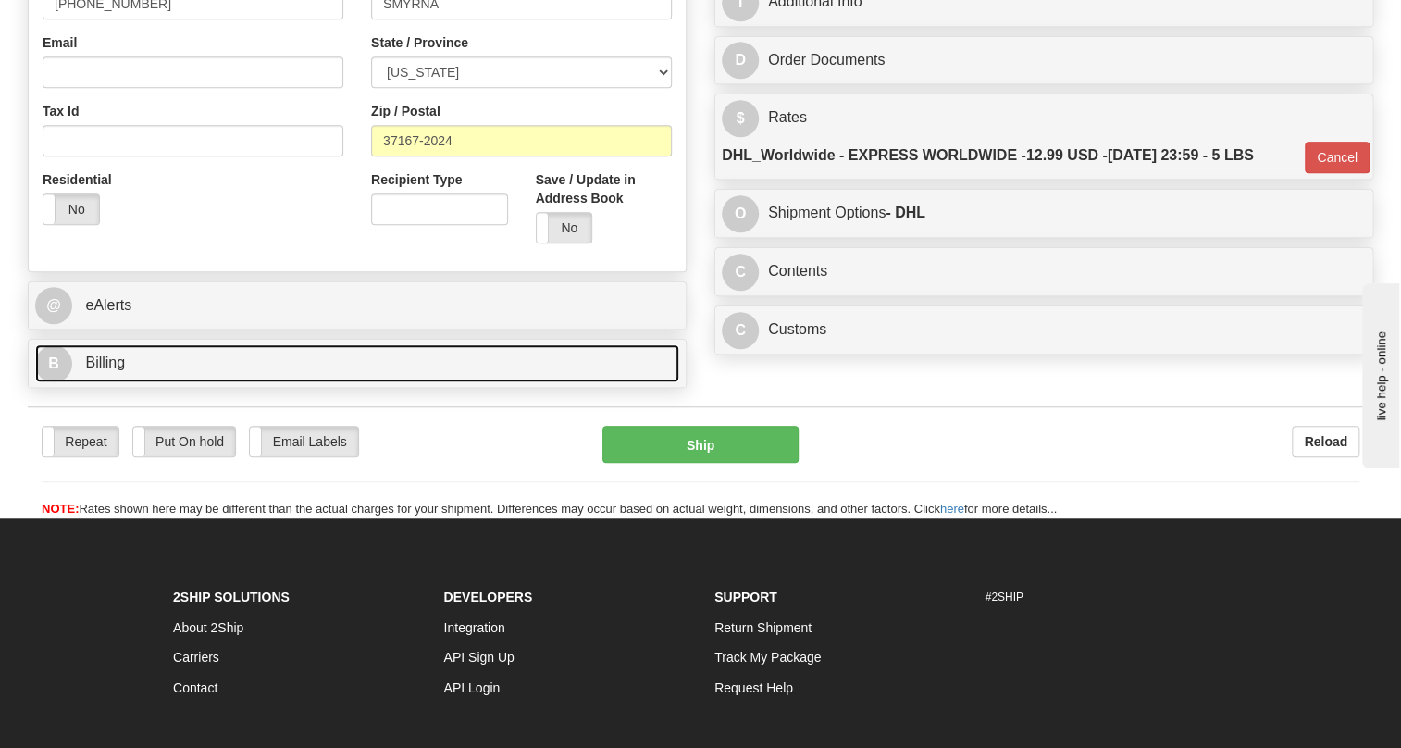
click at [96, 370] on span "Billing" at bounding box center [105, 362] width 40 height 16
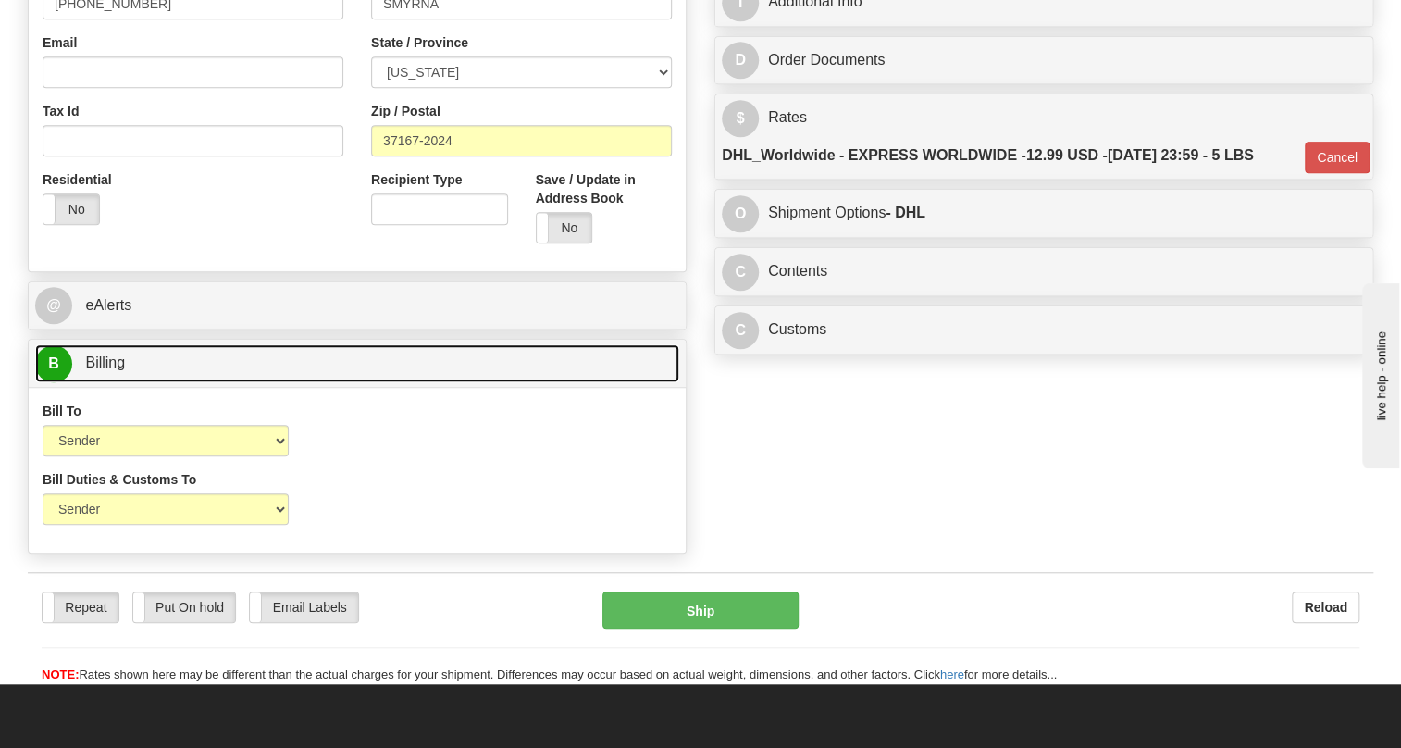
click at [96, 370] on span "Billing" at bounding box center [105, 362] width 40 height 16
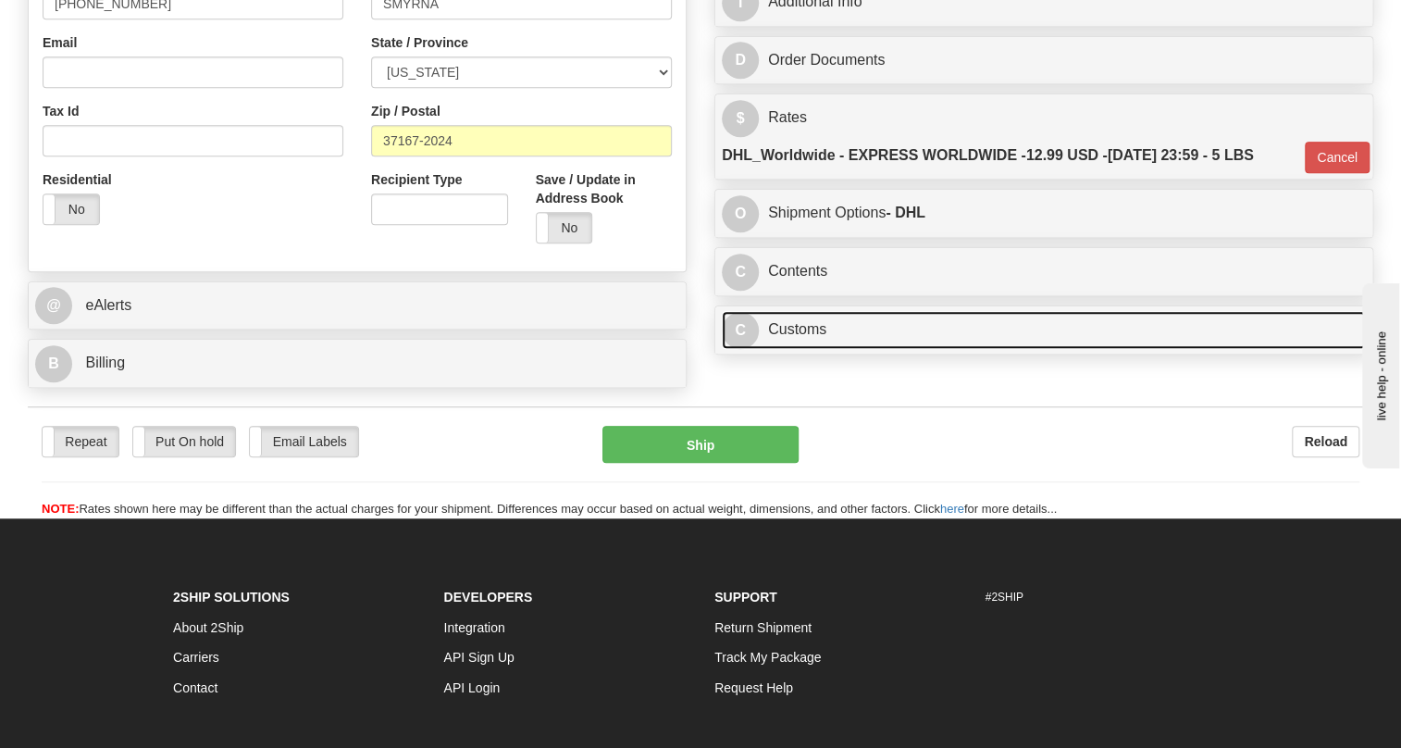
click at [795, 349] on link "C Customs" at bounding box center [1044, 330] width 644 height 38
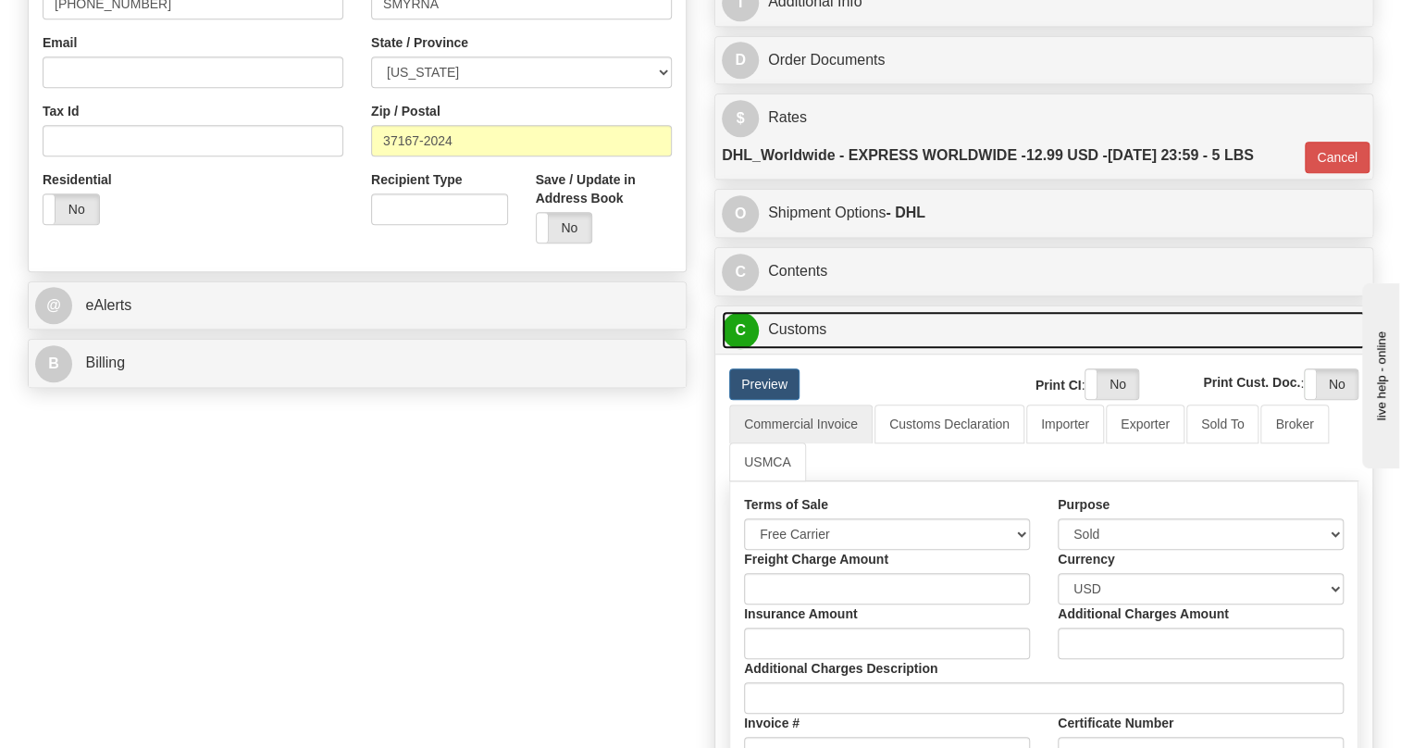
click at [806, 349] on link "C Customs" at bounding box center [1044, 330] width 644 height 38
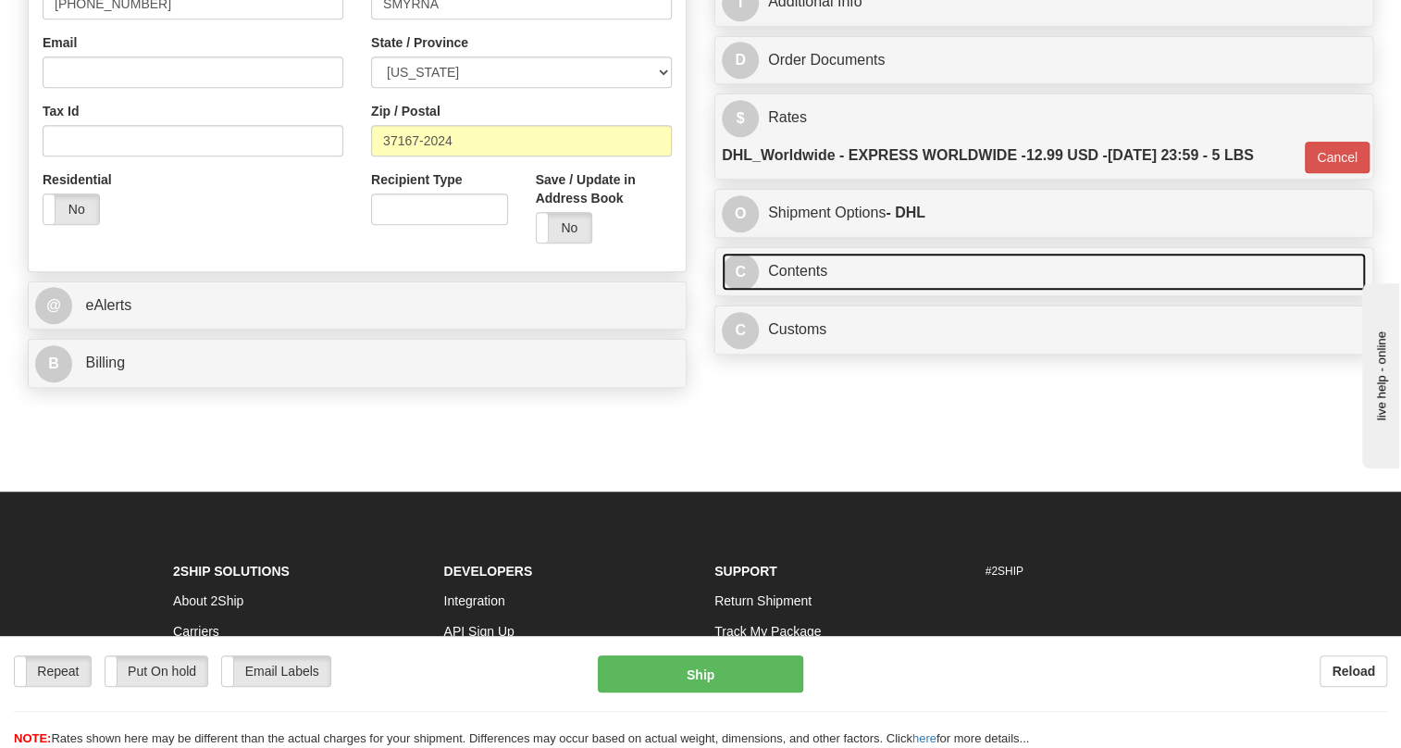
click at [802, 291] on link "C Contents" at bounding box center [1044, 272] width 644 height 38
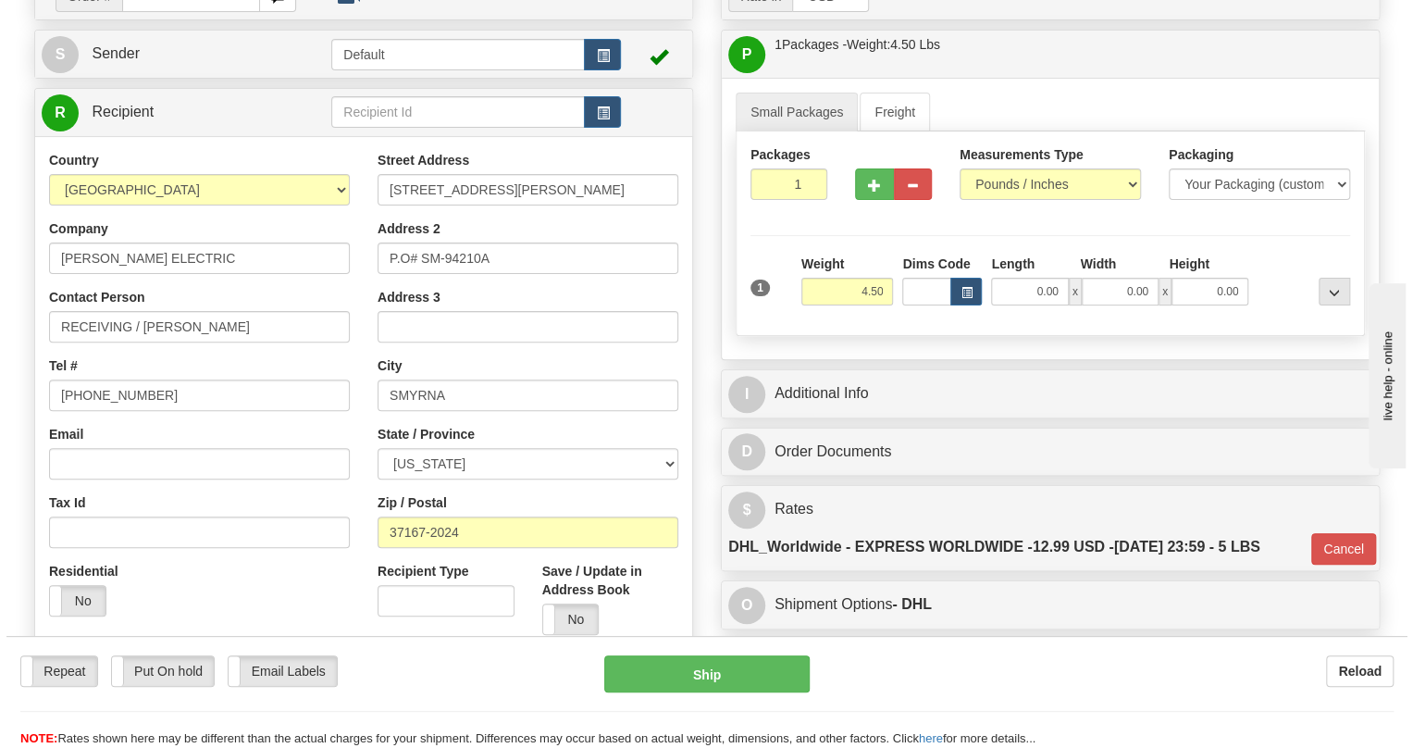
scroll to position [131, 0]
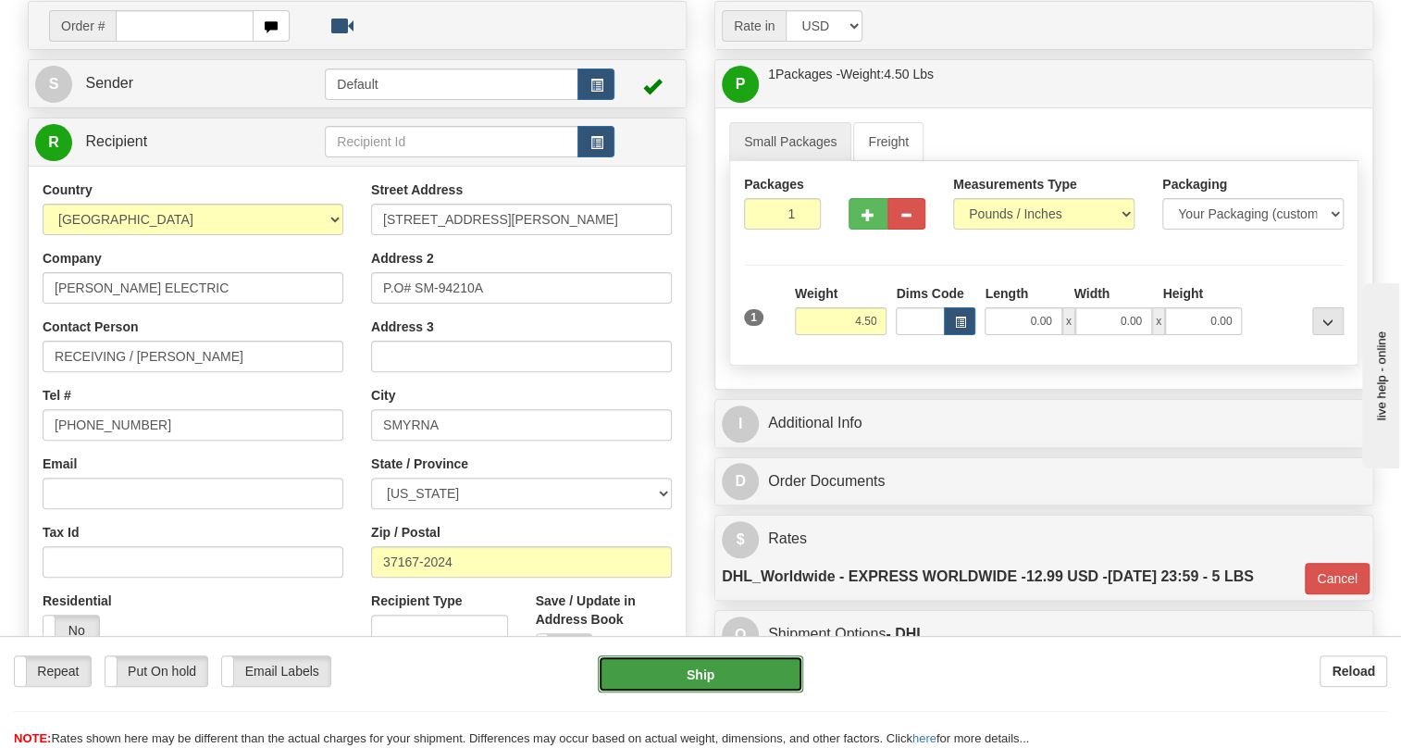
click at [700, 675] on button "Ship" at bounding box center [700, 673] width 205 height 37
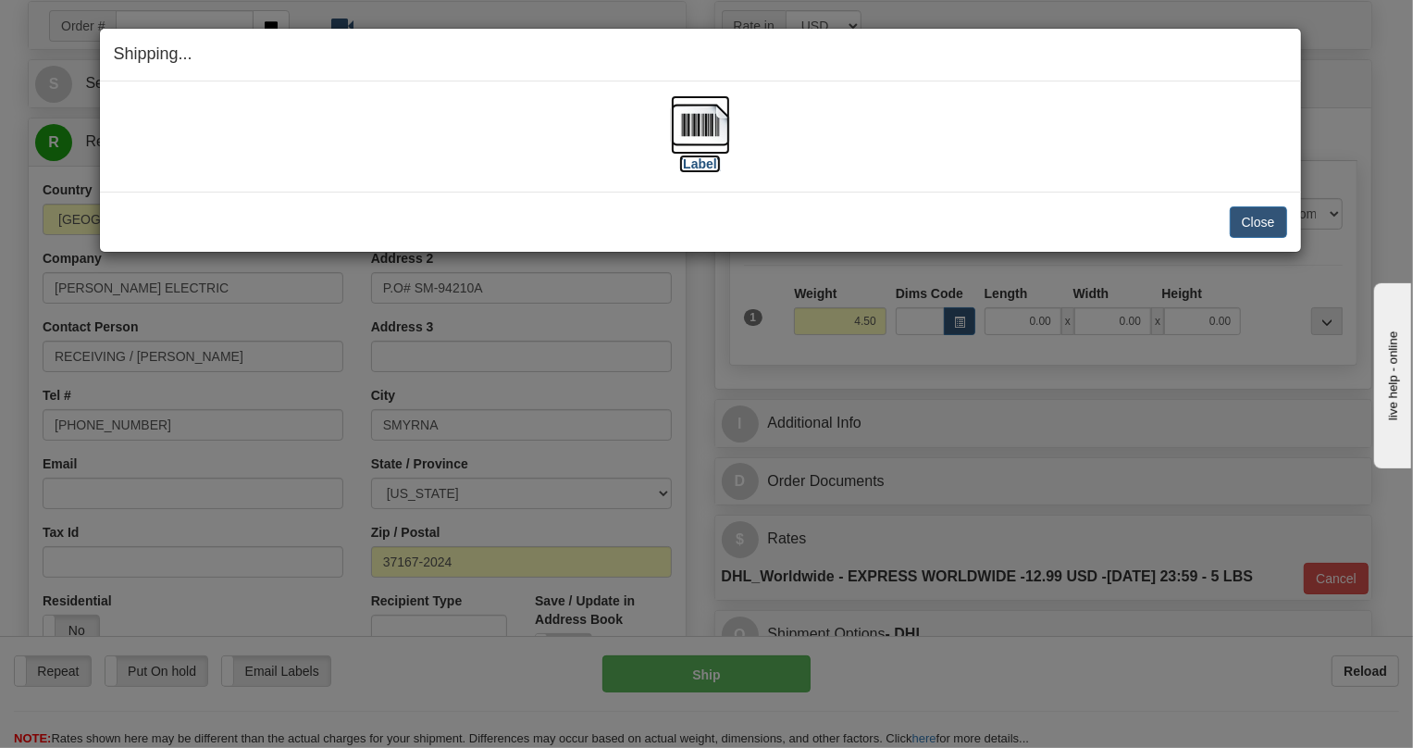
click at [710, 128] on img at bounding box center [700, 124] width 59 height 59
click at [1269, 225] on button "Close" at bounding box center [1258, 221] width 57 height 31
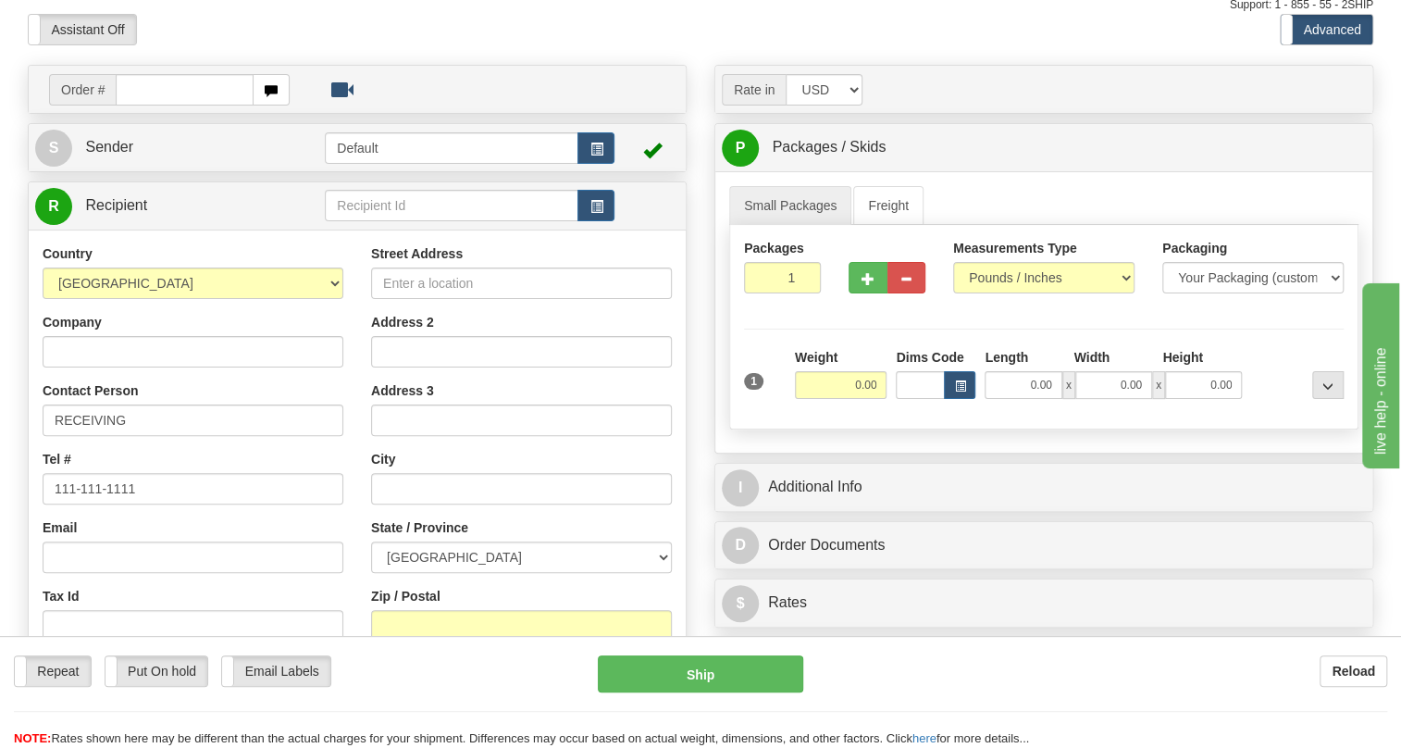
scroll to position [336, 0]
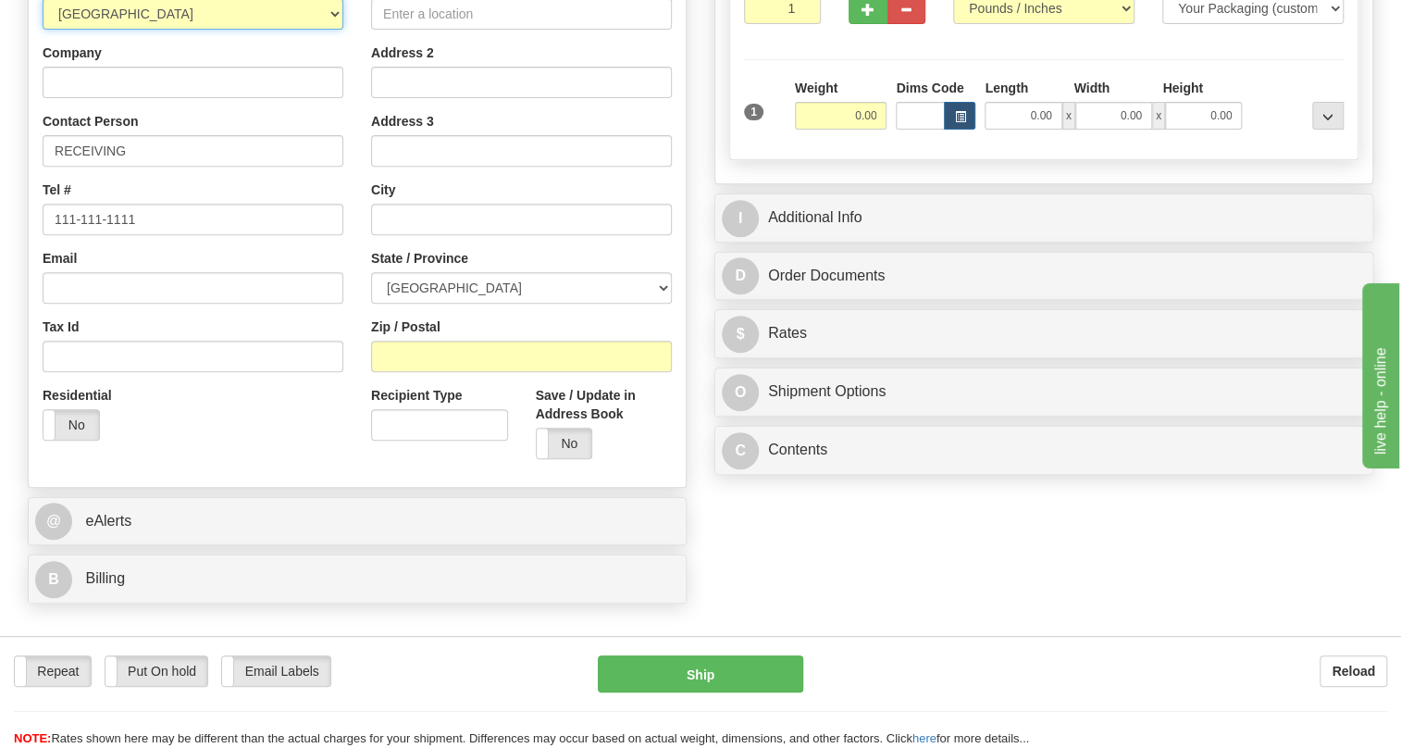
click at [327, 30] on select "[GEOGRAPHIC_DATA] [GEOGRAPHIC_DATA] [GEOGRAPHIC_DATA] [GEOGRAPHIC_DATA] [US_STA…" at bounding box center [193, 13] width 301 height 31
select select "US"
click at [43, 30] on select "[GEOGRAPHIC_DATA] [GEOGRAPHIC_DATA] [GEOGRAPHIC_DATA] [GEOGRAPHIC_DATA] [US_STA…" at bounding box center [193, 13] width 301 height 31
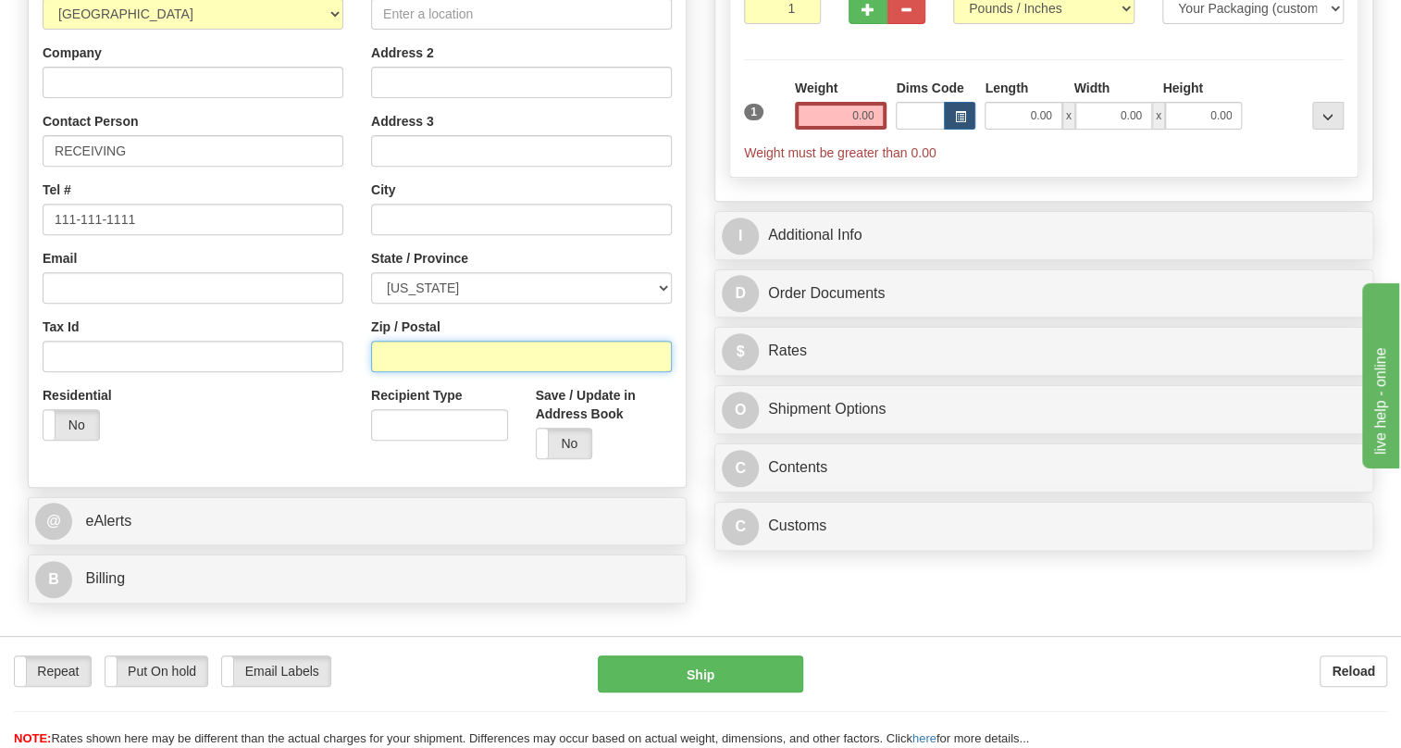
click at [398, 372] on input "Zip / Postal" at bounding box center [521, 356] width 301 height 31
paste input "77038"
type input "77038"
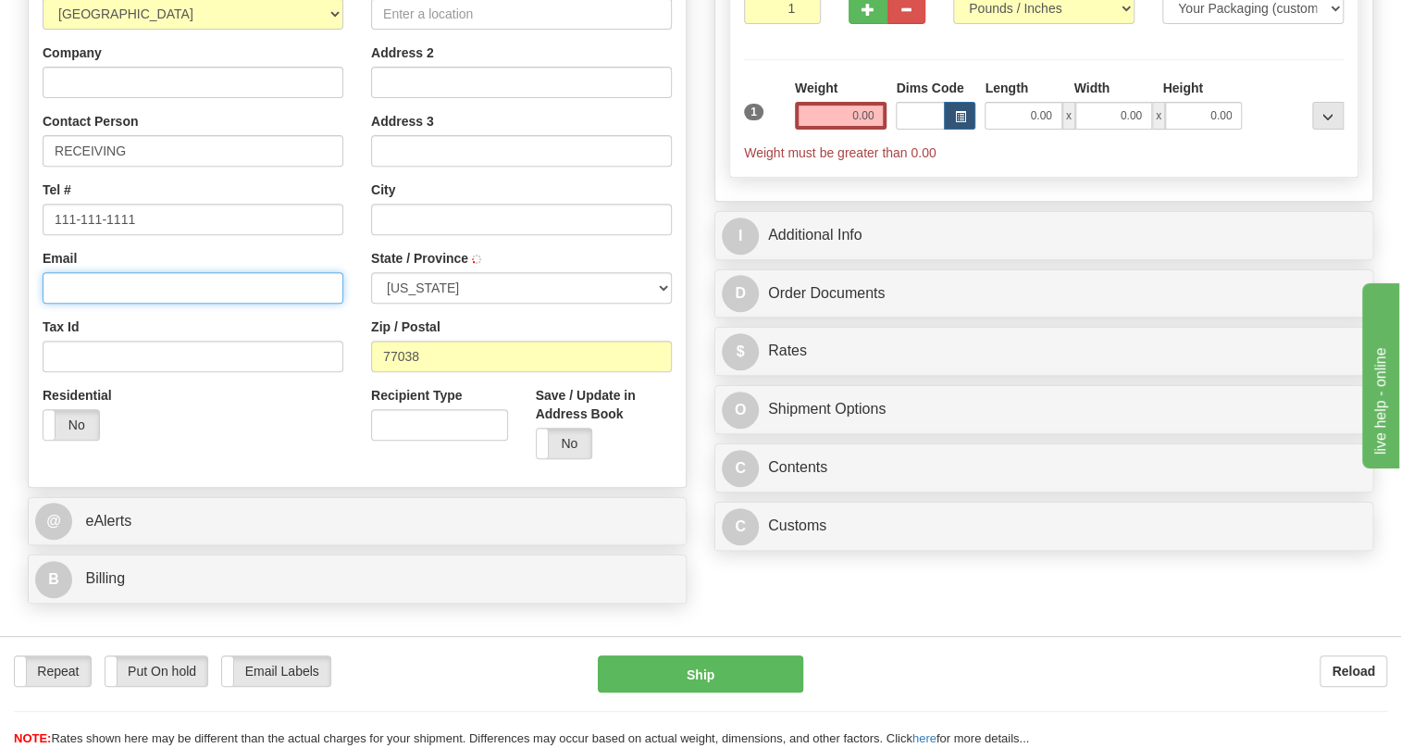
click at [336, 304] on input "Email" at bounding box center [193, 287] width 301 height 31
type input "[GEOGRAPHIC_DATA]"
select select "[GEOGRAPHIC_DATA]"
click at [358, 354] on div "Street Address Address 2 Address 3 City [GEOGRAPHIC_DATA] State / Province [US_…" at bounding box center [521, 224] width 329 height 498
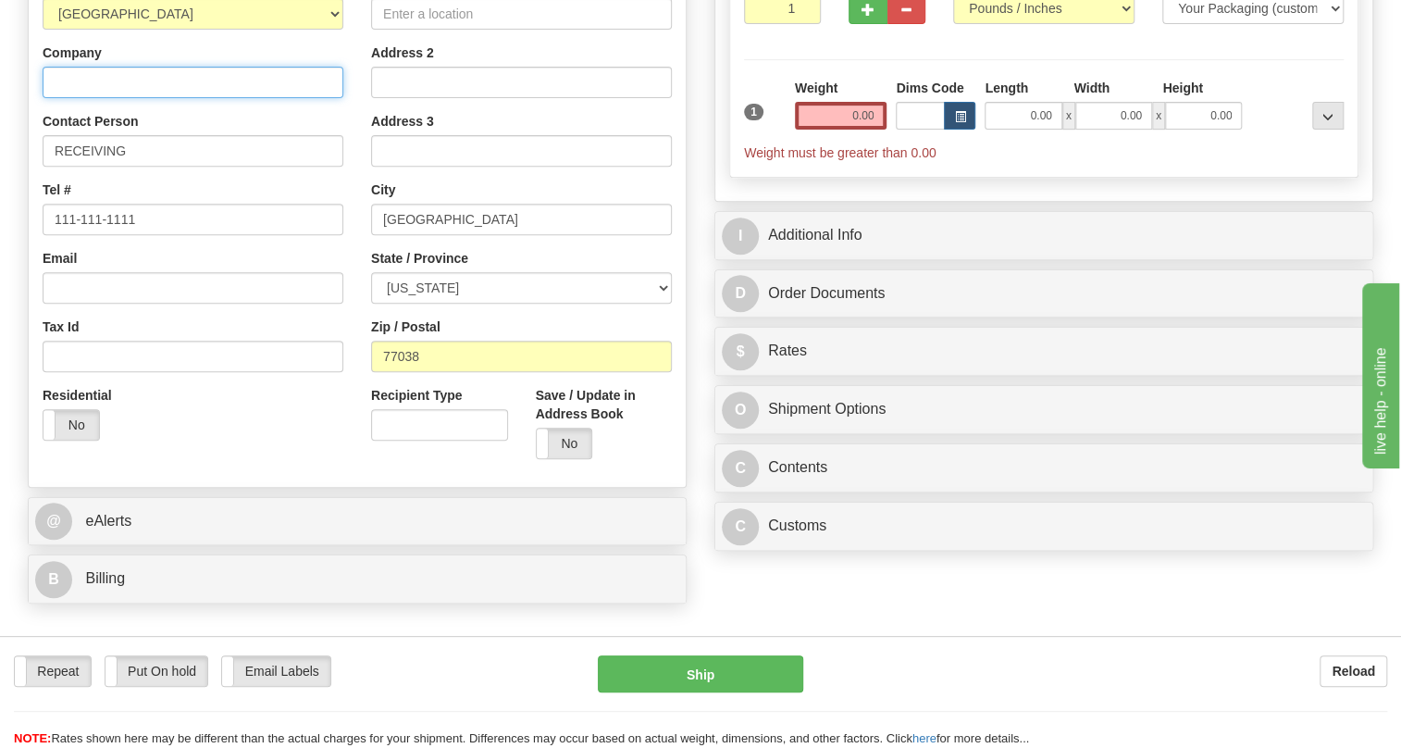
click at [57, 98] on input "Company" at bounding box center [193, 82] width 301 height 31
paste input "THE [PERSON_NAME] COMPANY"
type input "THE [PERSON_NAME] COMPANY"
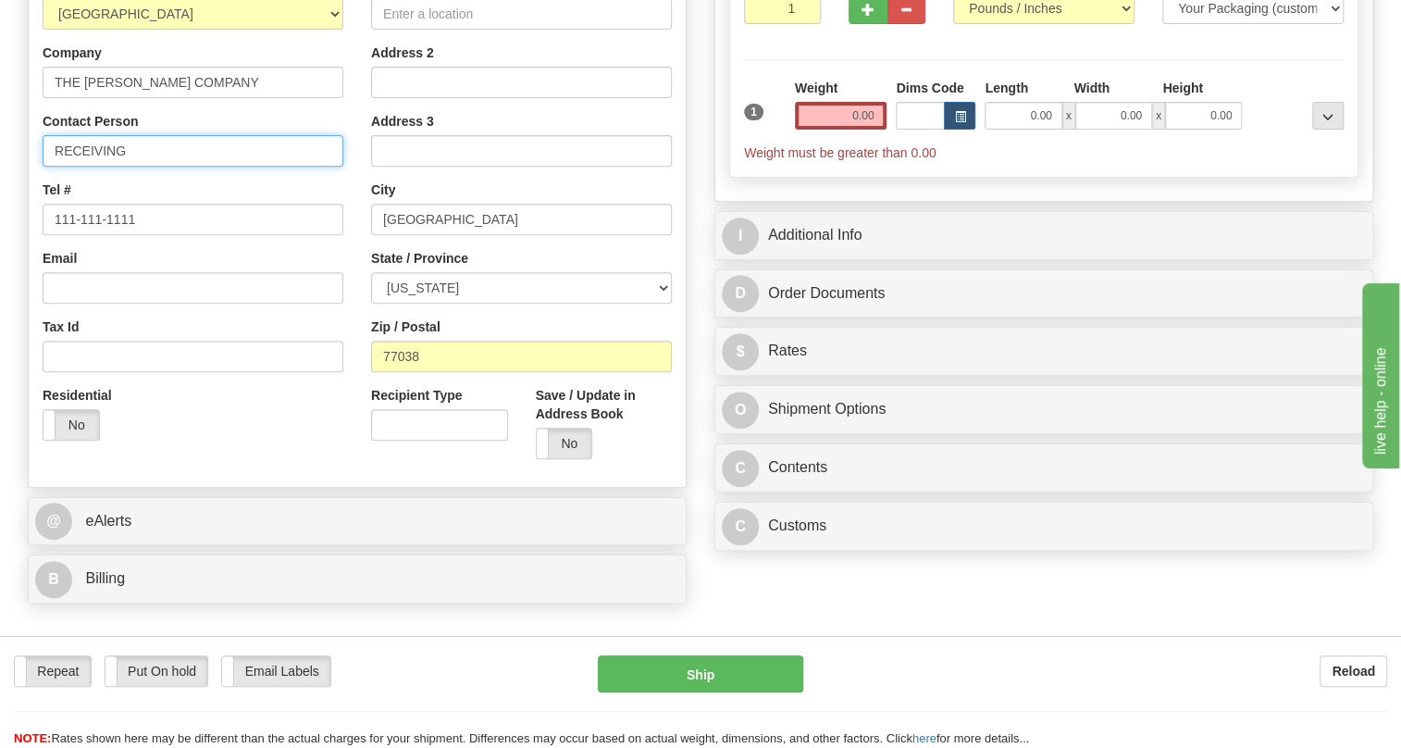
click at [166, 167] on input "RECEIVING" at bounding box center [193, 150] width 301 height 31
paste input "ATTN: [PERSON_NAME] [PHONE_NUMBER]"
drag, startPoint x: 333, startPoint y: 194, endPoint x: 250, endPoint y: 193, distance: 83.3
click at [250, 167] on input "RECEIVING / ATTN: [PERSON_NAME] [PHONE_NUMBER]" at bounding box center [193, 150] width 301 height 31
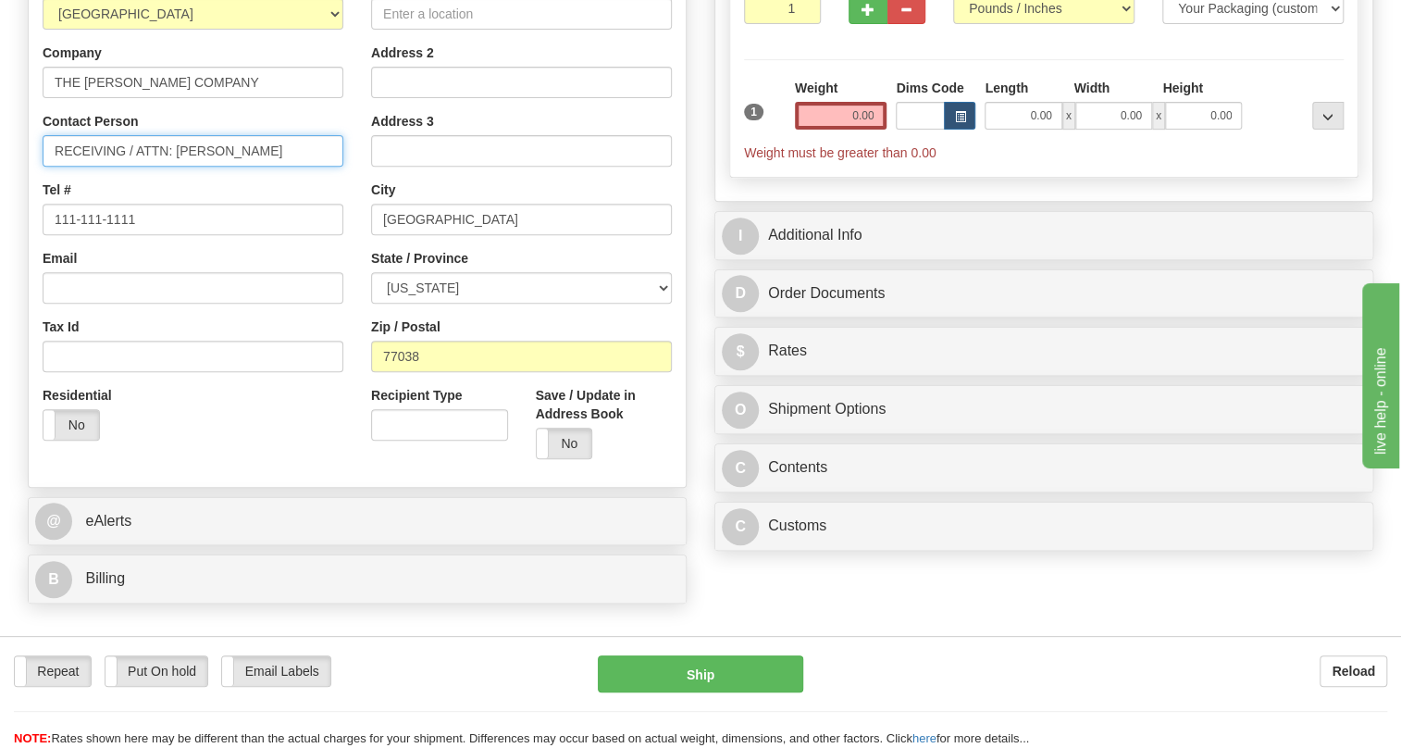
scroll to position [0, 0]
type input "RECEIVING / ATTN: [PERSON_NAME]"
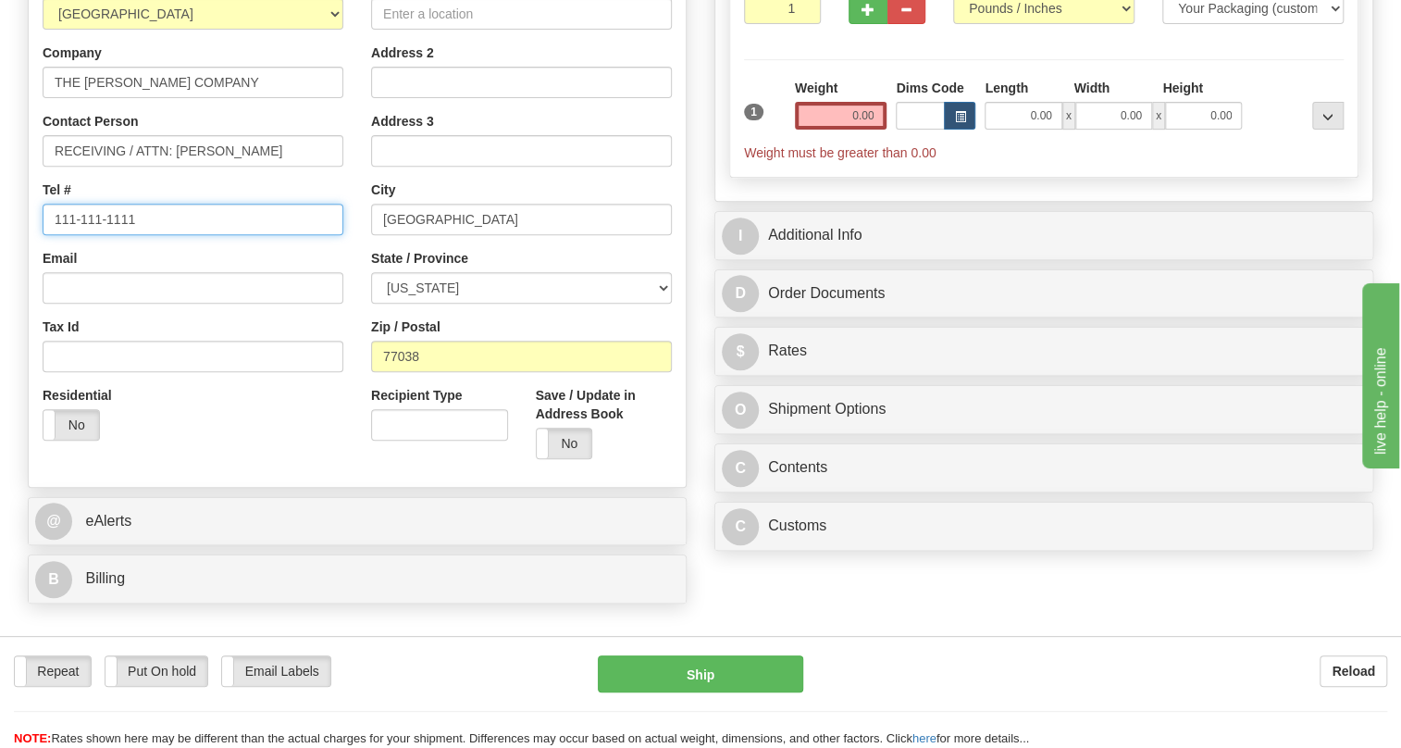
click at [115, 235] on input "111-111-1111" at bounding box center [193, 219] width 301 height 31
paste input "[PHONE_NUMBER]"
type input "[PHONE_NUMBER]"
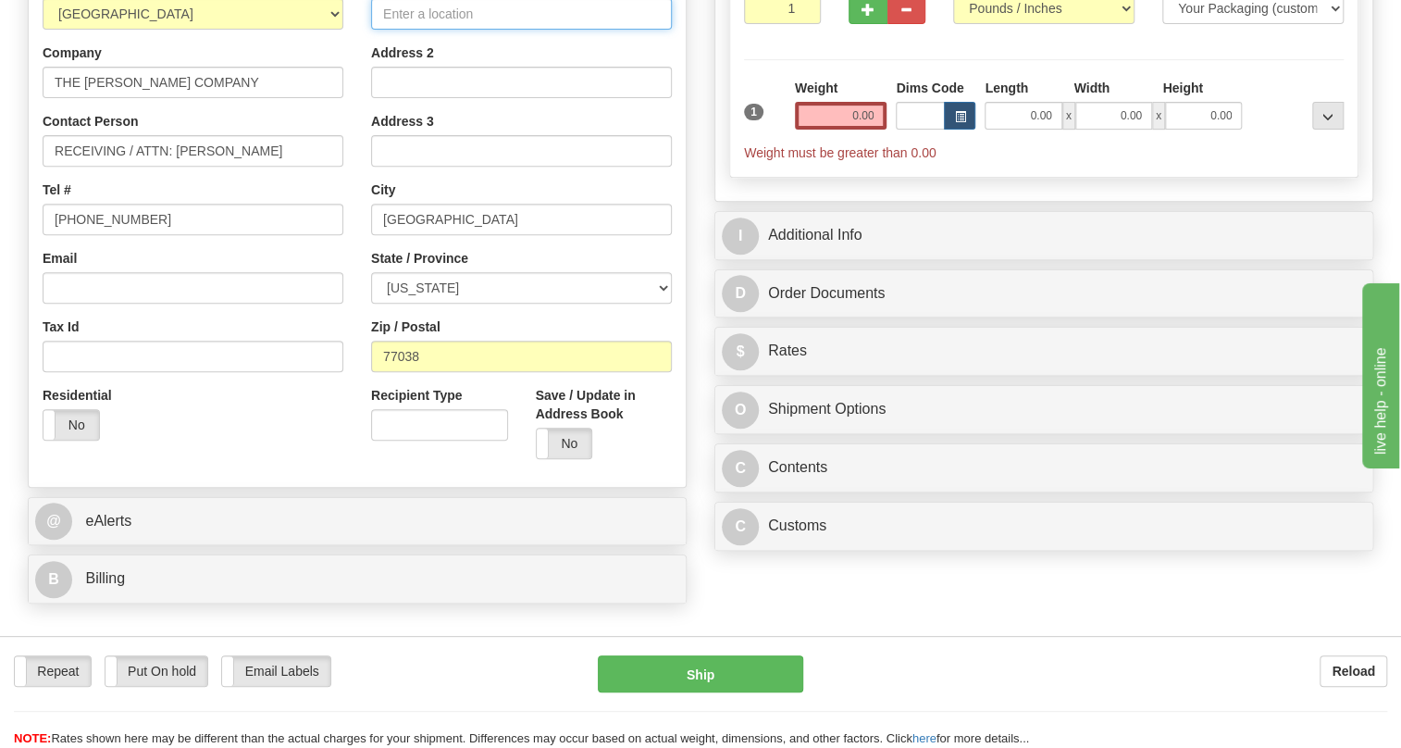
click at [423, 30] on input "Street Address" at bounding box center [521, 13] width 301 height 31
paste input "[STREET_ADDRESS]"
type input "[STREET_ADDRESS]"
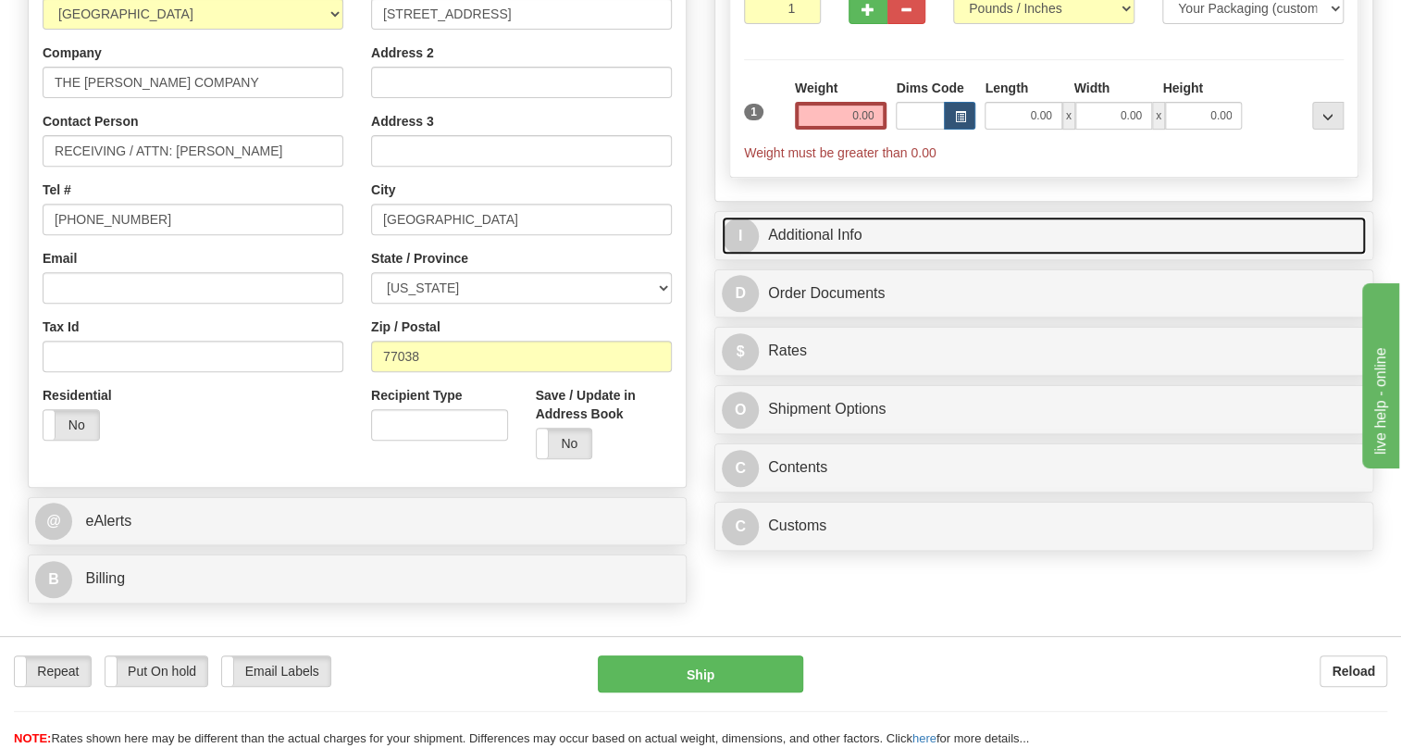
click at [832, 255] on link "I Additional Info" at bounding box center [1044, 236] width 644 height 38
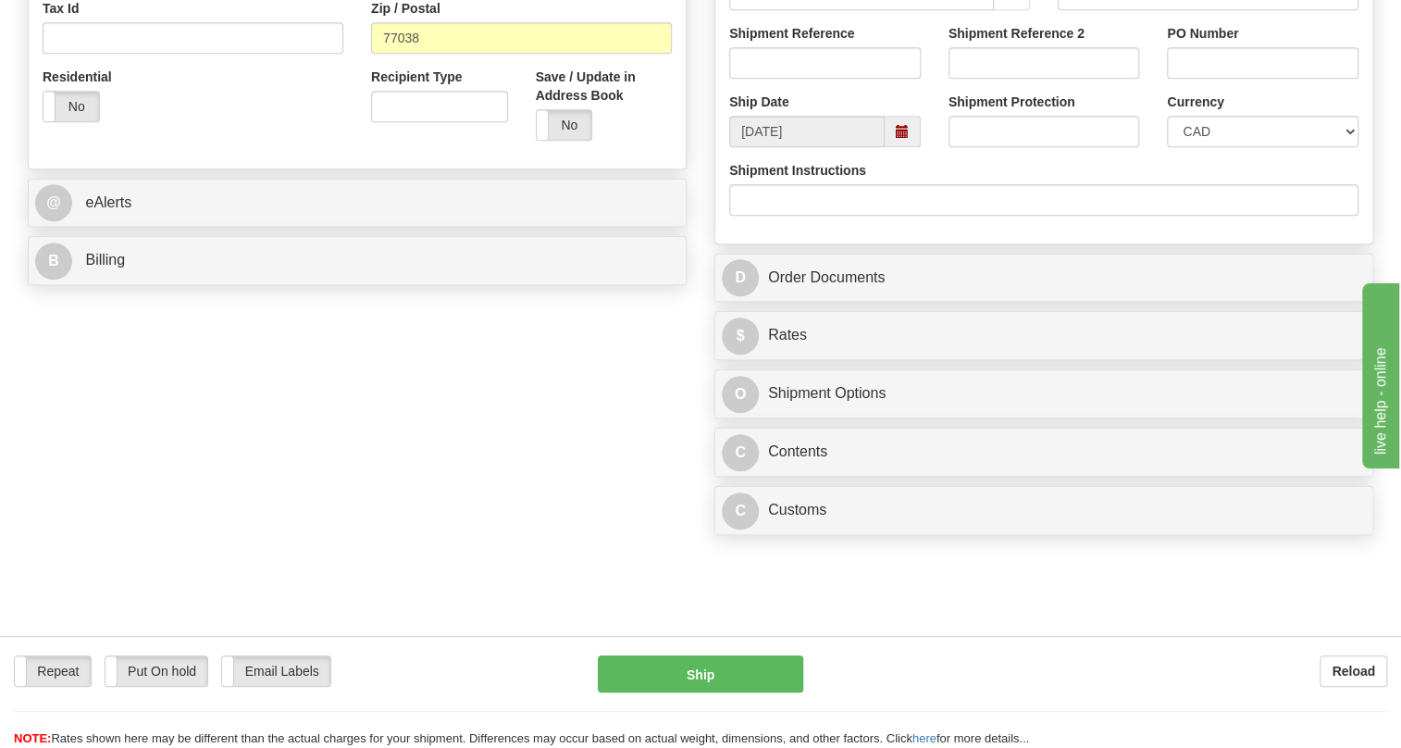
scroll to position [673, 0]
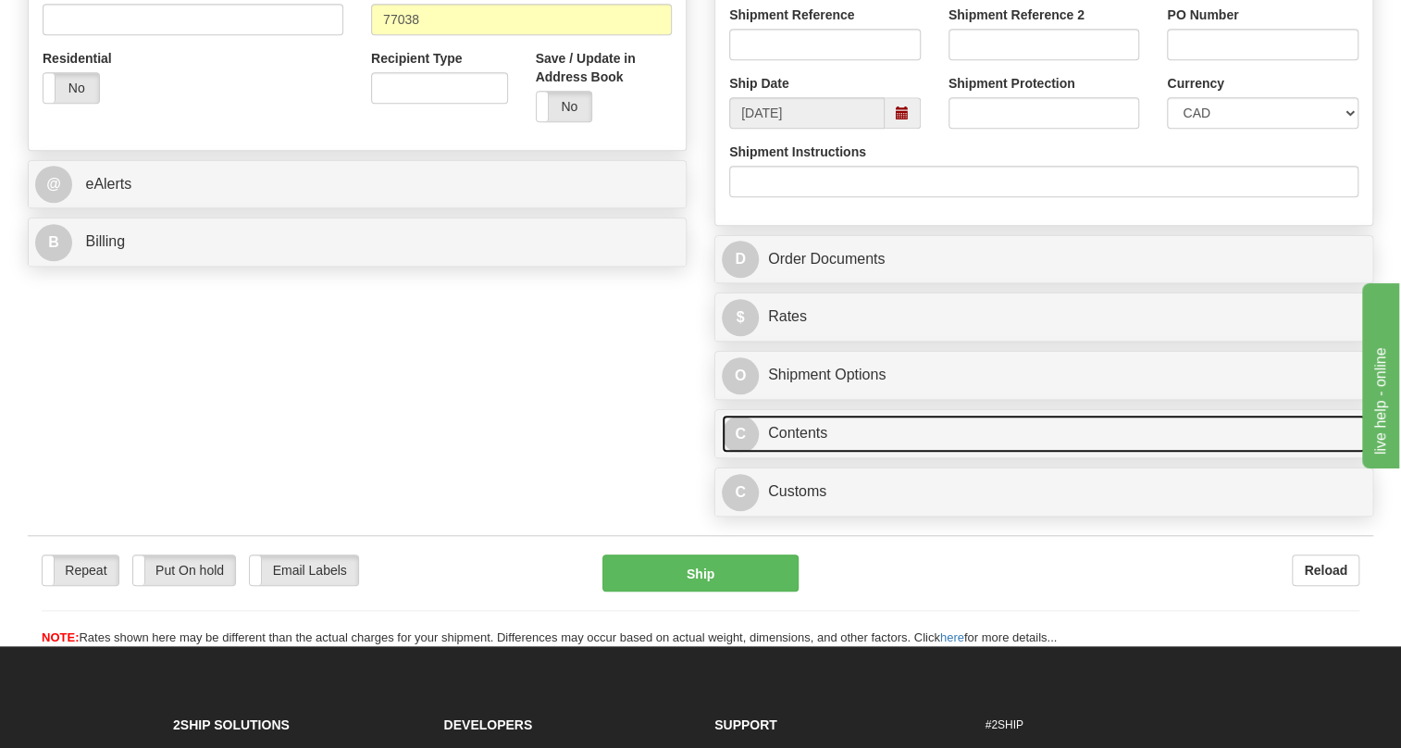
click at [814, 453] on link "C Contents" at bounding box center [1044, 434] width 644 height 38
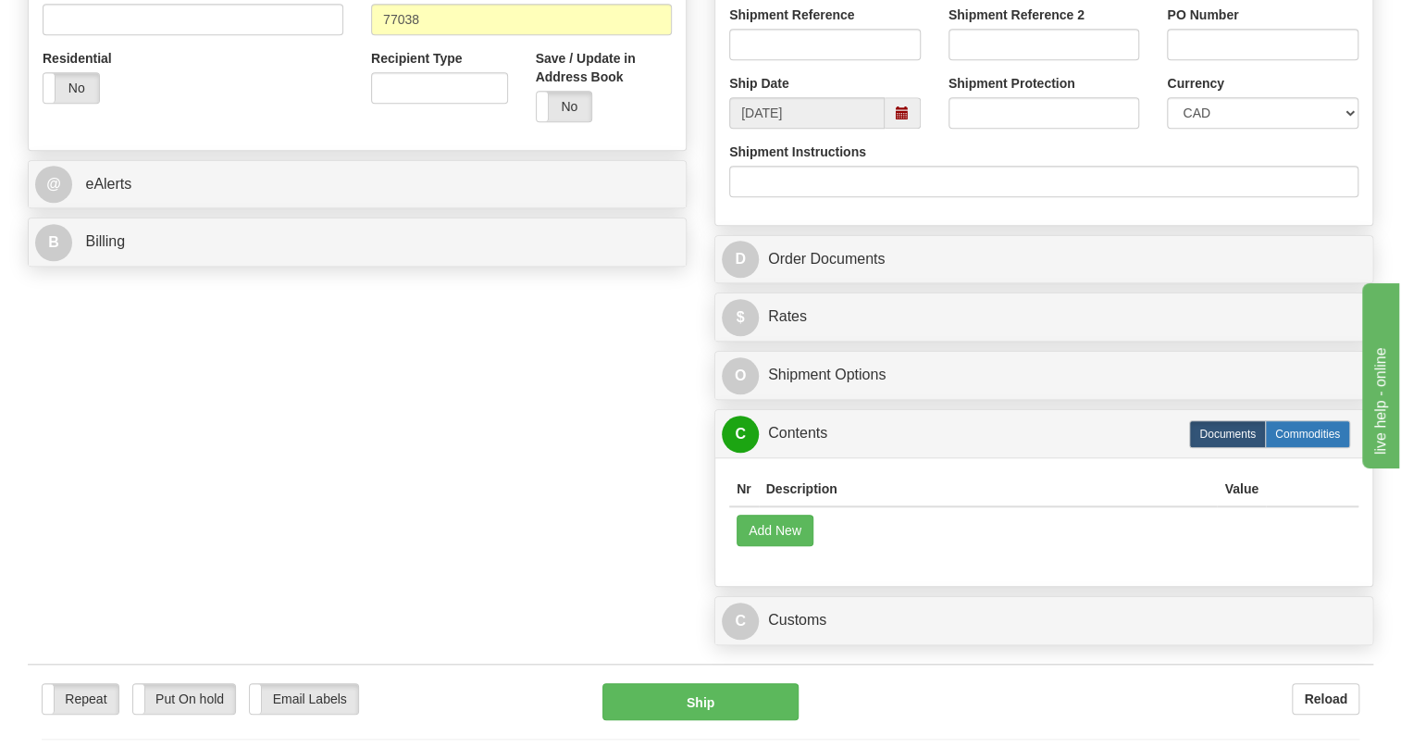
click at [1297, 448] on label "Commodities" at bounding box center [1307, 434] width 85 height 28
radio input "true"
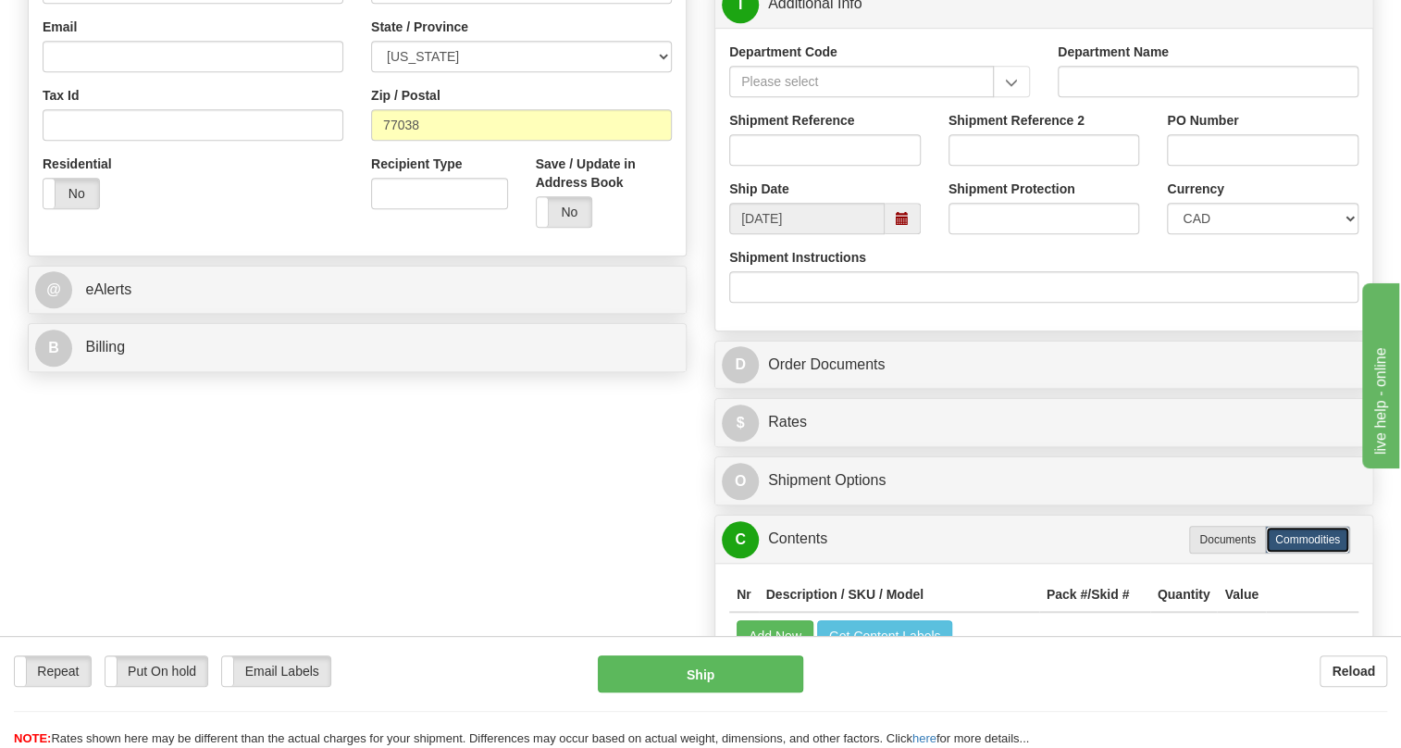
scroll to position [336, 0]
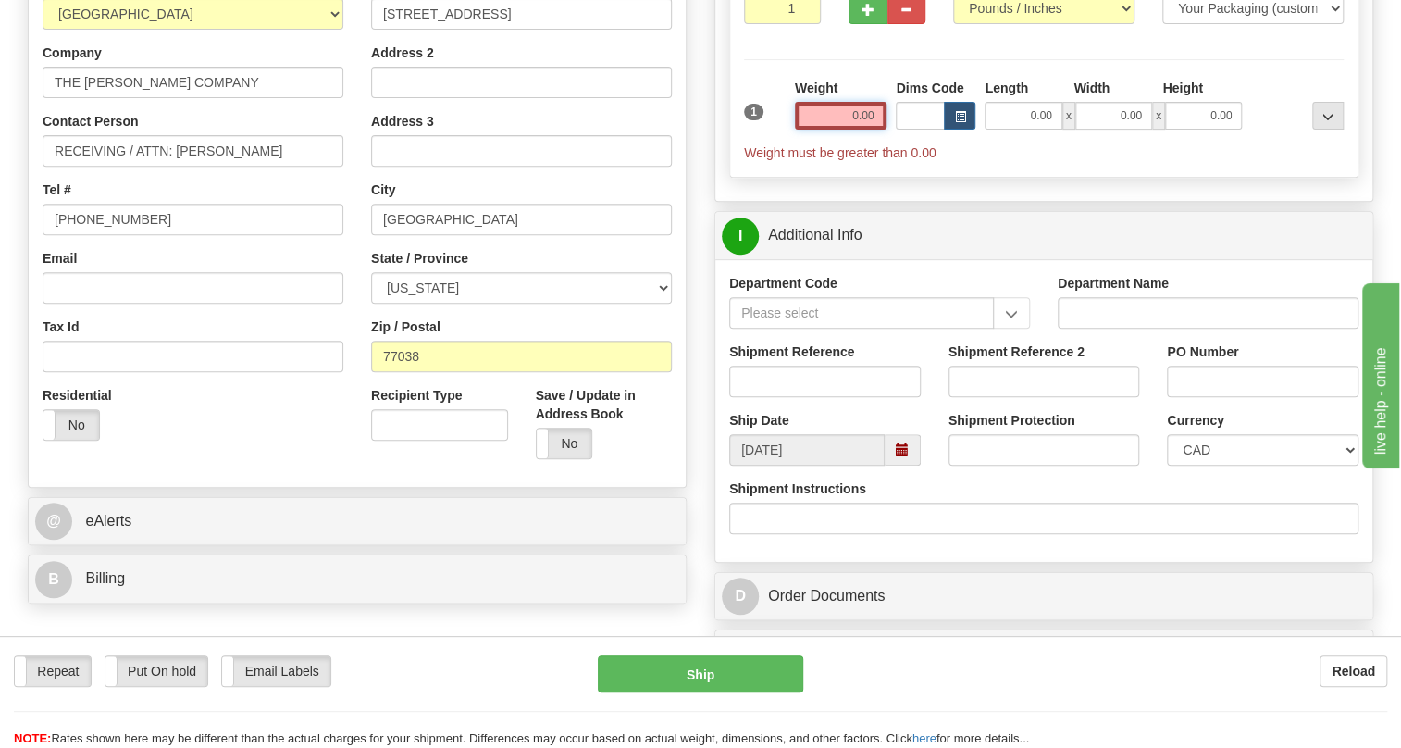
click at [859, 130] on input "0.00" at bounding box center [841, 116] width 93 height 28
click at [859, 130] on input "text" at bounding box center [841, 116] width 93 height 28
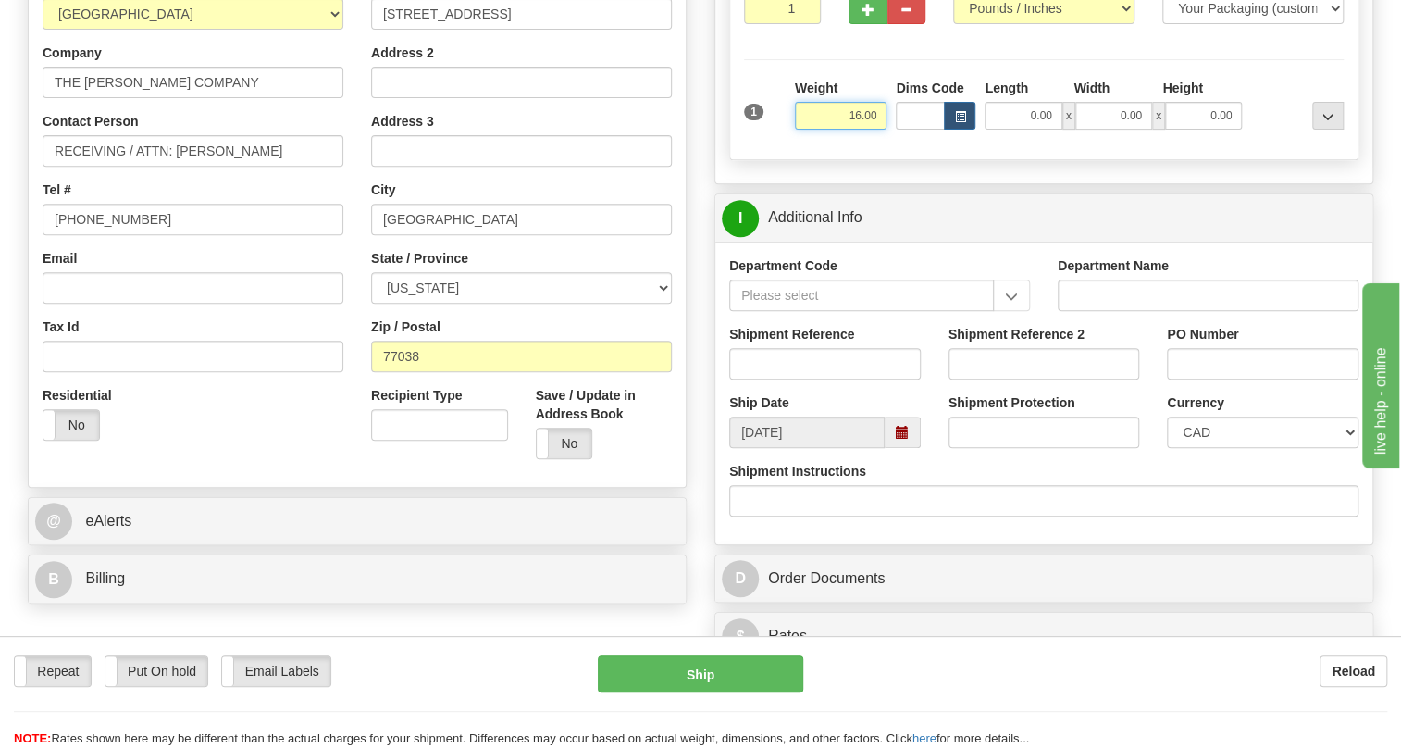
type input "16.00"
click at [763, 24] on input "1" at bounding box center [782, 8] width 77 height 31
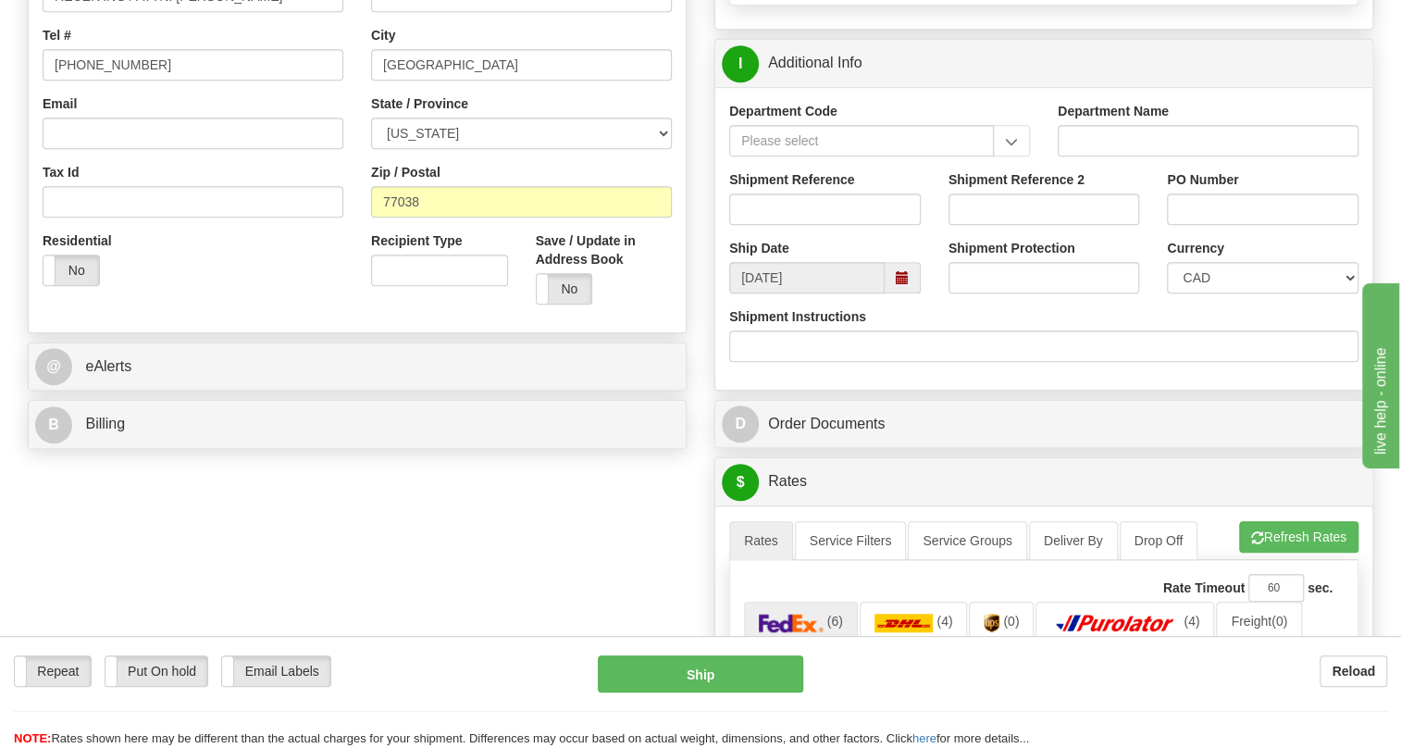
scroll to position [504, 0]
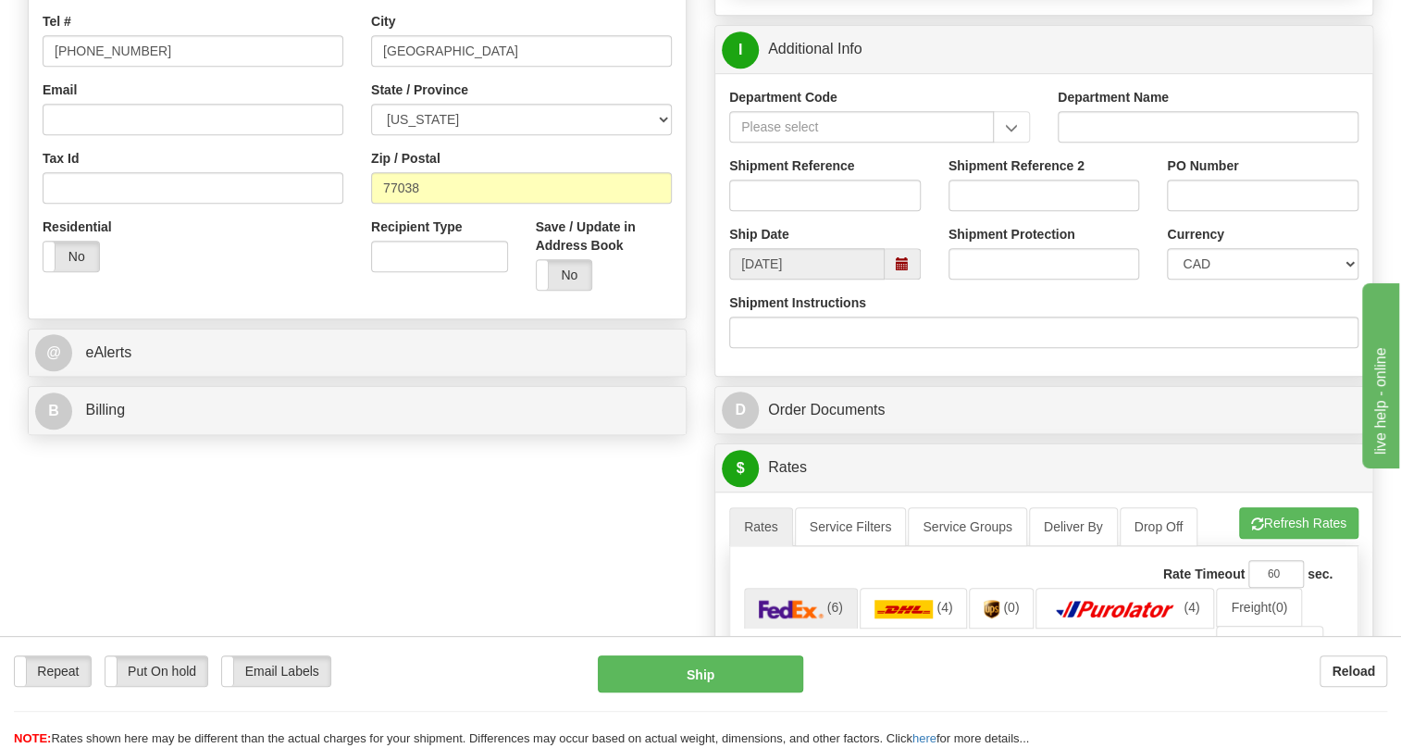
type input "2"
click at [1215, 280] on select "CAD USD EUR ZAR [PERSON_NAME] ARN AUD AUS AWG BBD BFR BGN BHD BMD BND BRC BRL C…" at bounding box center [1263, 263] width 192 height 31
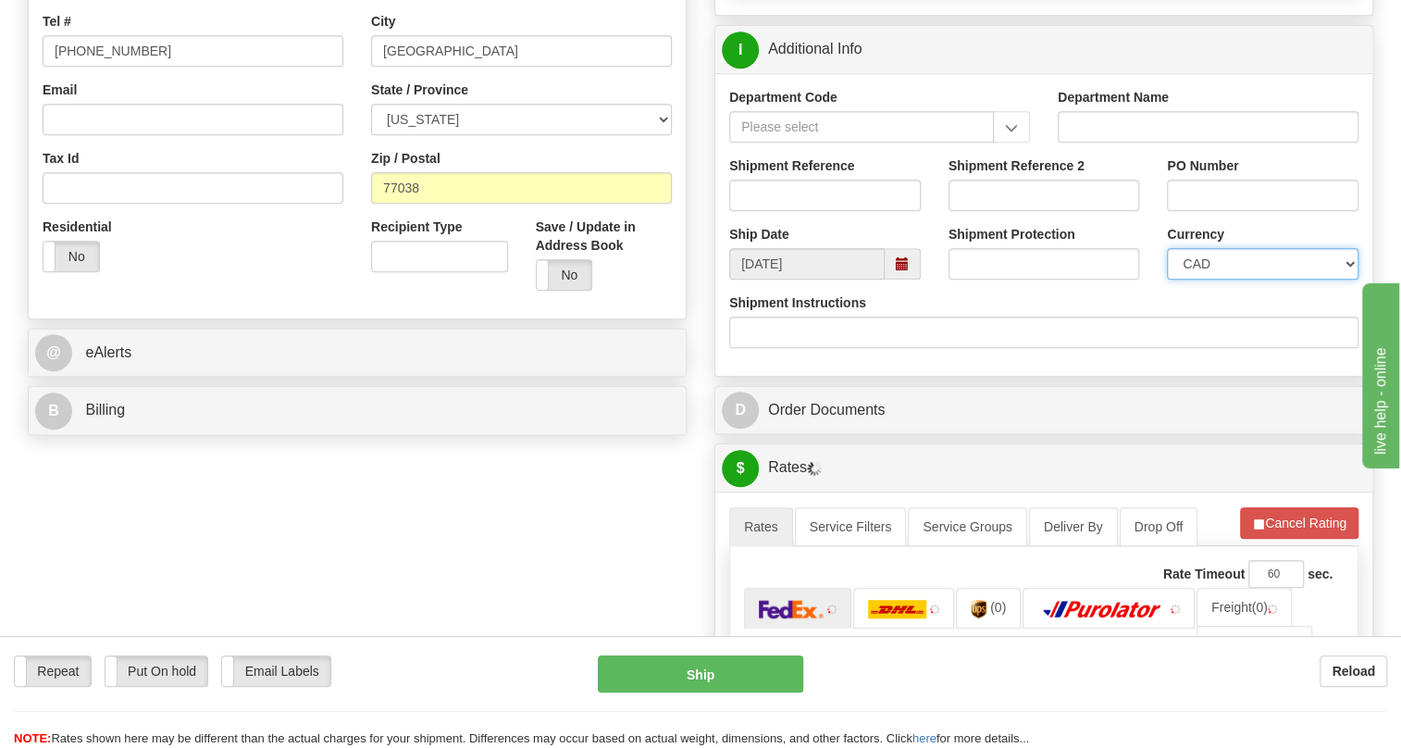
select select "1"
click at [1167, 280] on select "CAD USD EUR ZAR [PERSON_NAME] ARN AUD AUS AWG BBD BFR BGN BHD BMD BND BRC BRL C…" at bounding box center [1263, 263] width 192 height 31
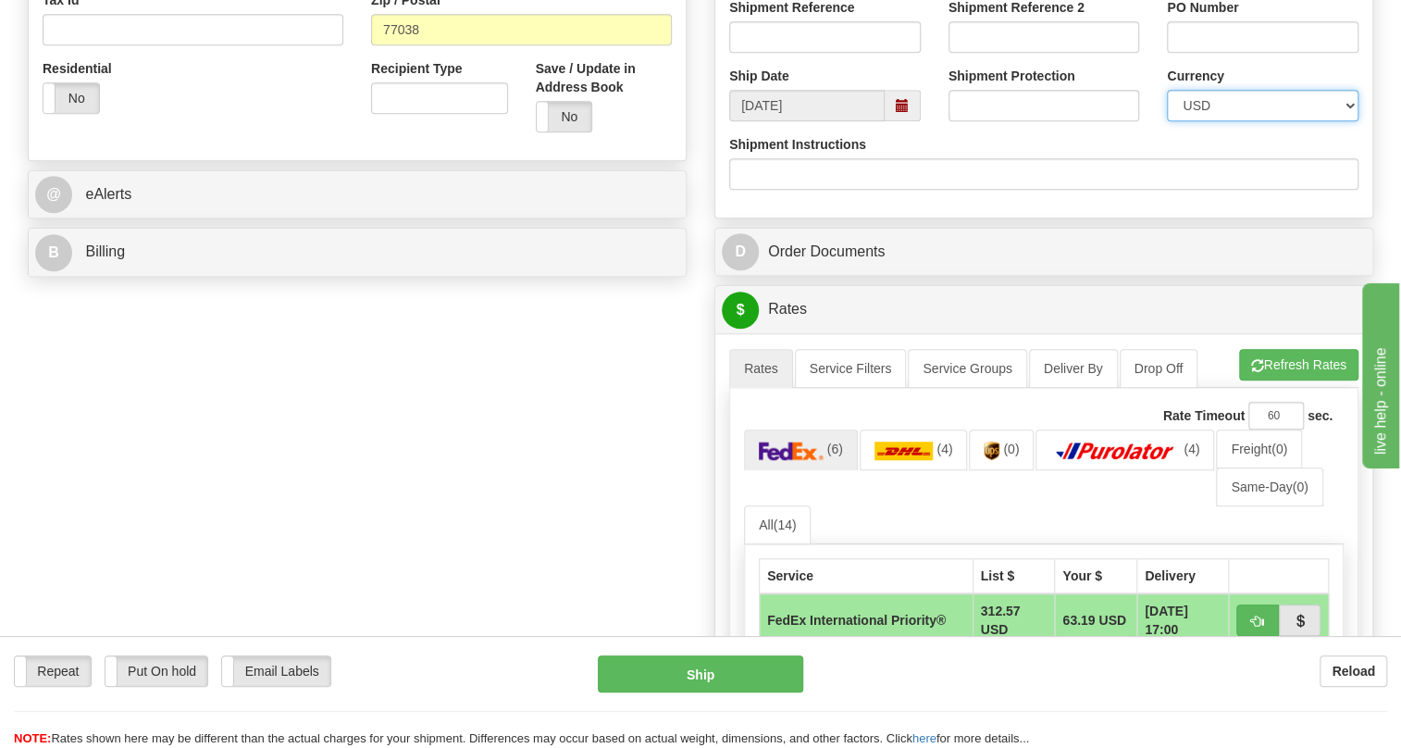
scroll to position [757, 0]
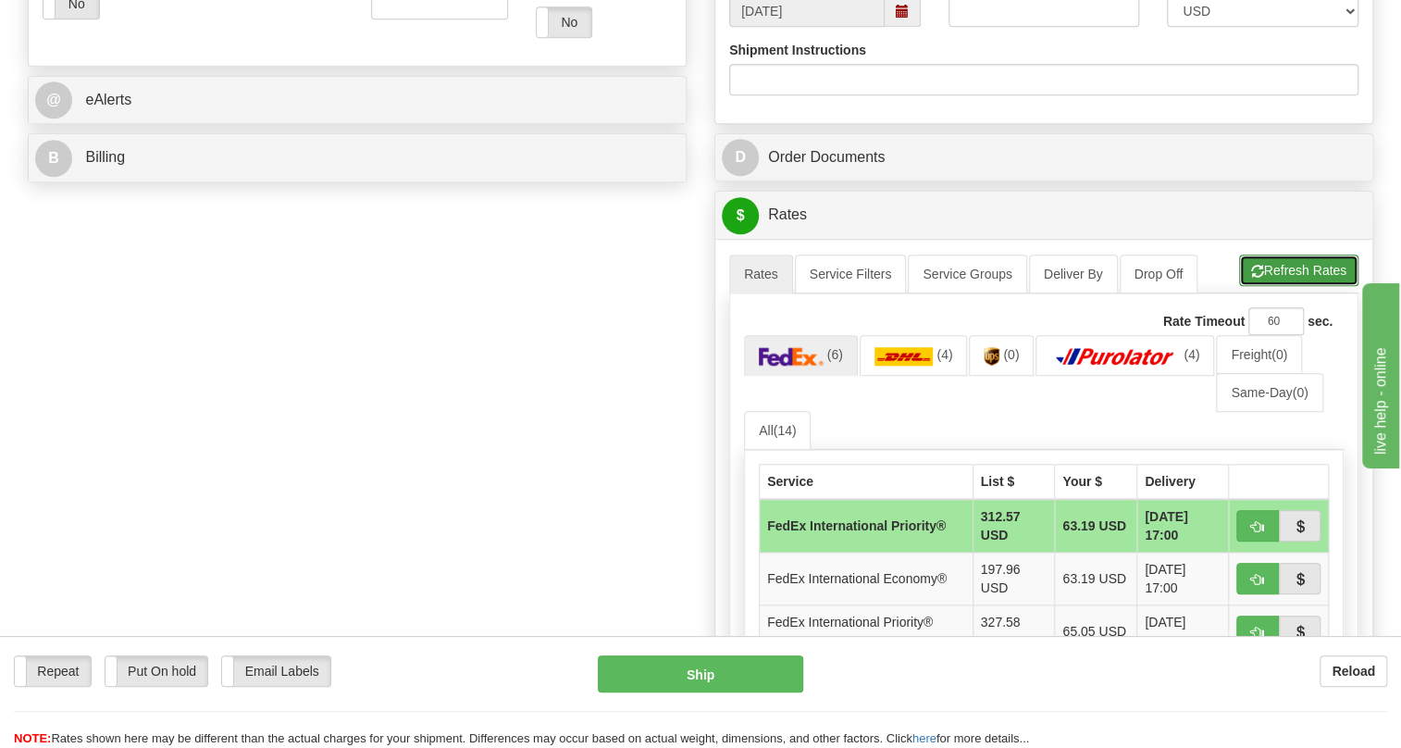
click at [1294, 286] on button "Refresh Rates" at bounding box center [1298, 270] width 119 height 31
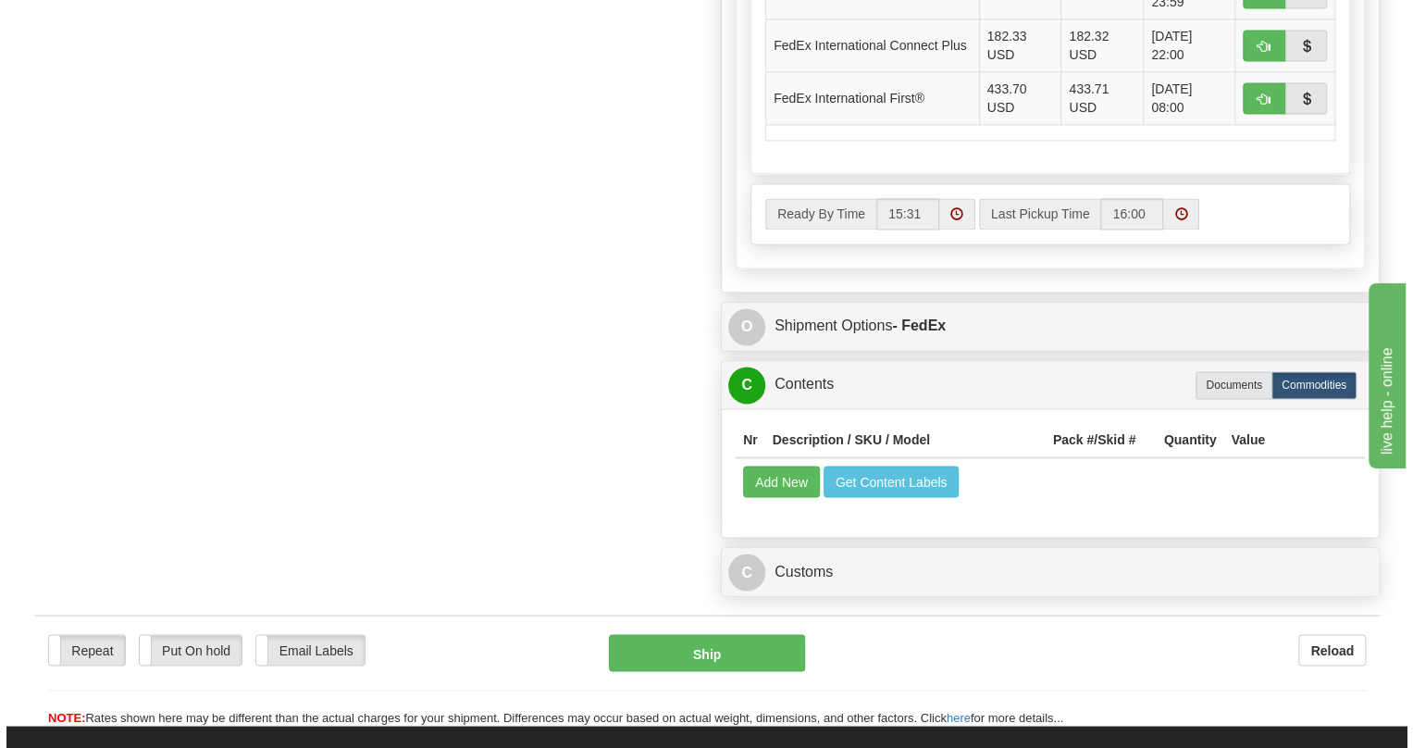
scroll to position [1514, 0]
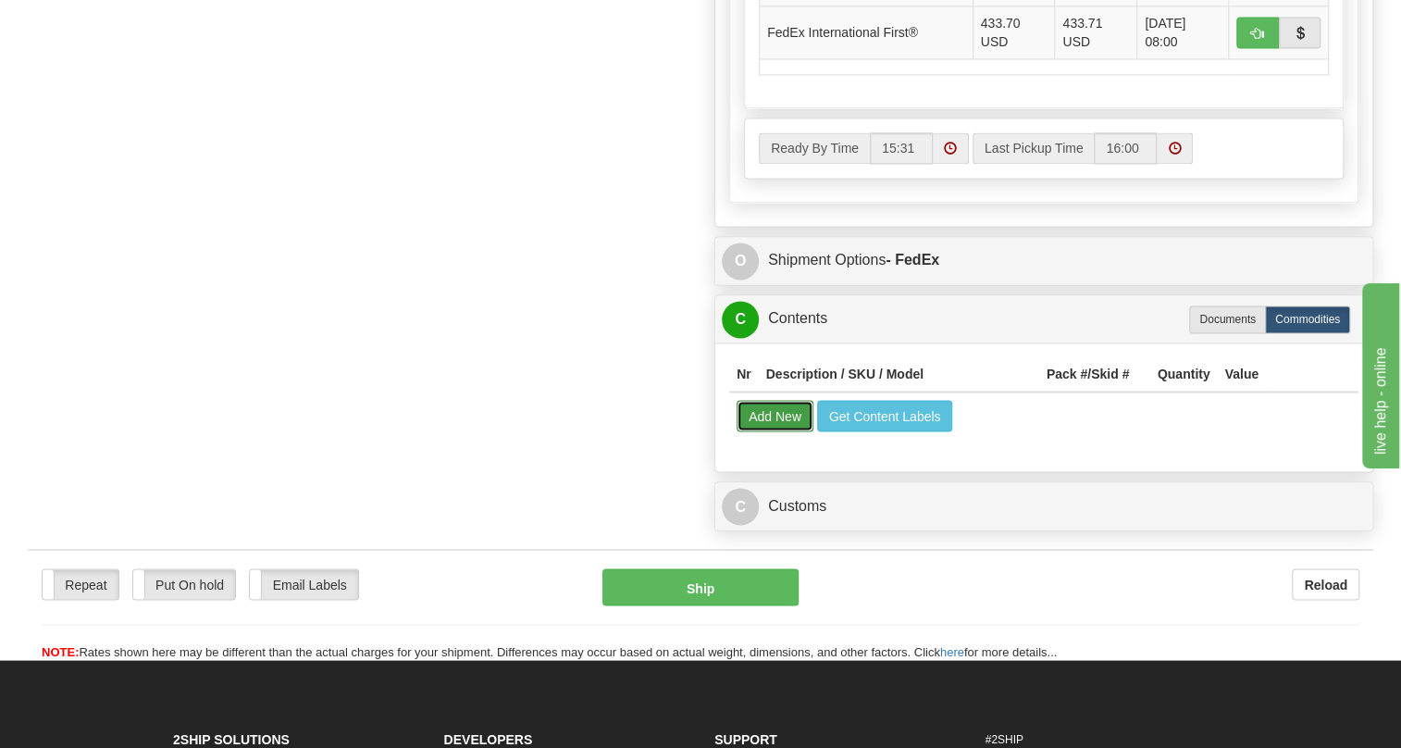
click at [778, 431] on button "Add New" at bounding box center [775, 415] width 77 height 31
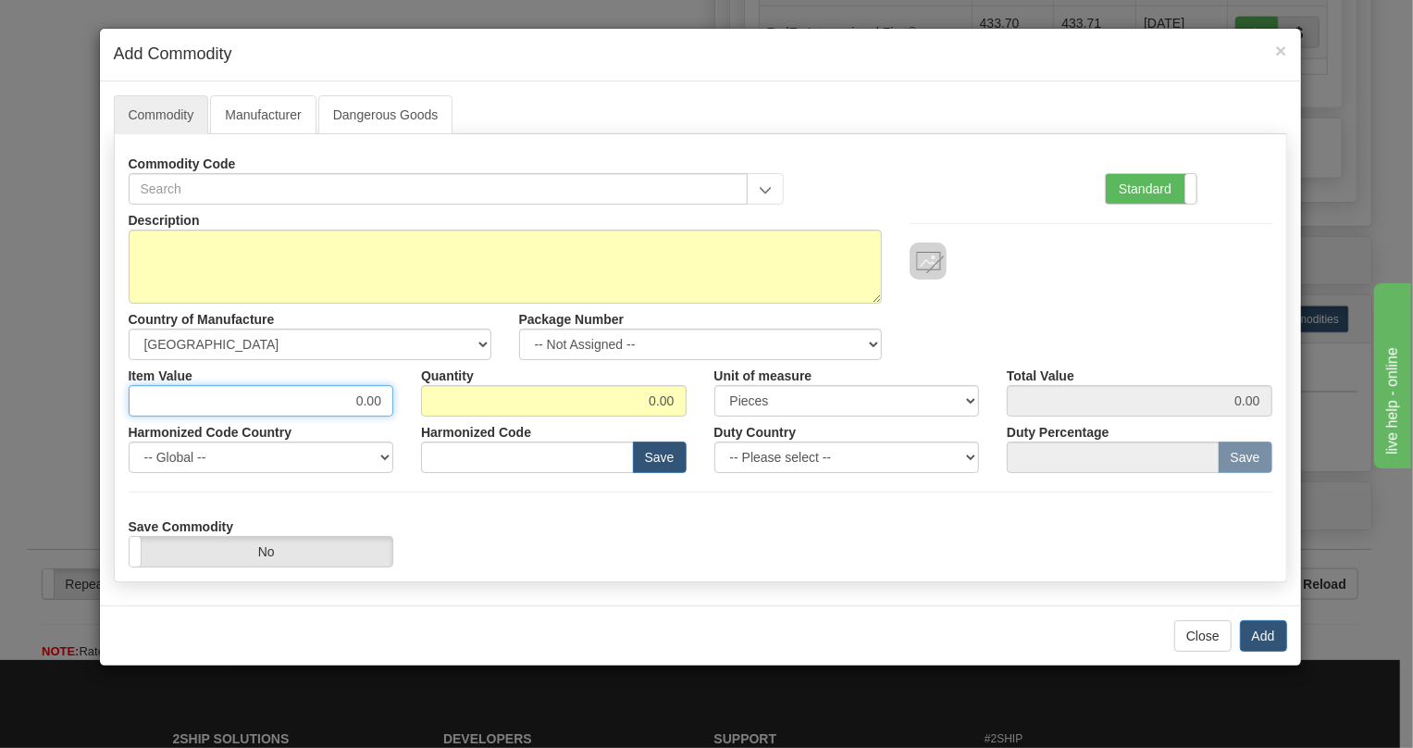
click at [378, 395] on input "0.00" at bounding box center [262, 400] width 266 height 31
paste input "299,44"
click at [367, 407] on input "299,44" at bounding box center [262, 400] width 266 height 31
type input "299.44"
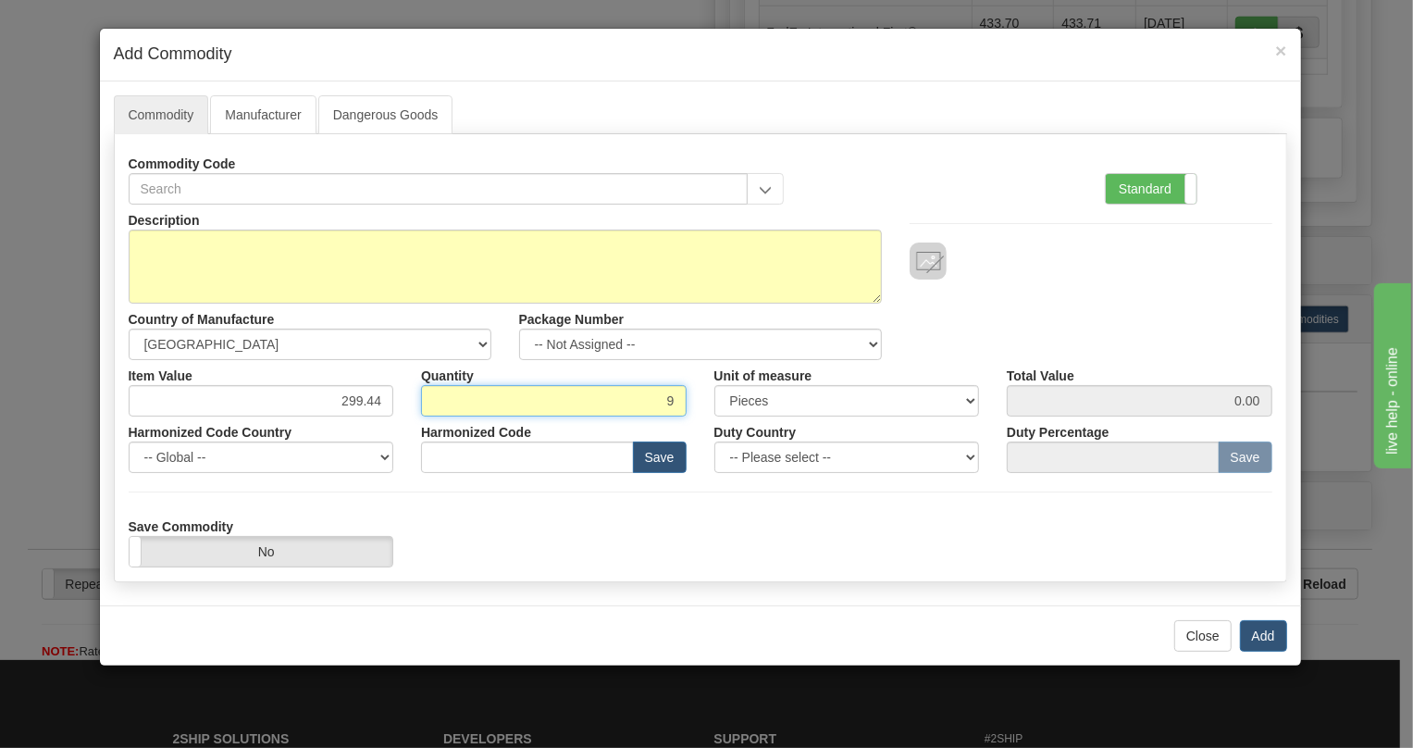
type input "9"
type input "2694.96"
click at [1125, 174] on label "Standard" at bounding box center [1151, 189] width 91 height 30
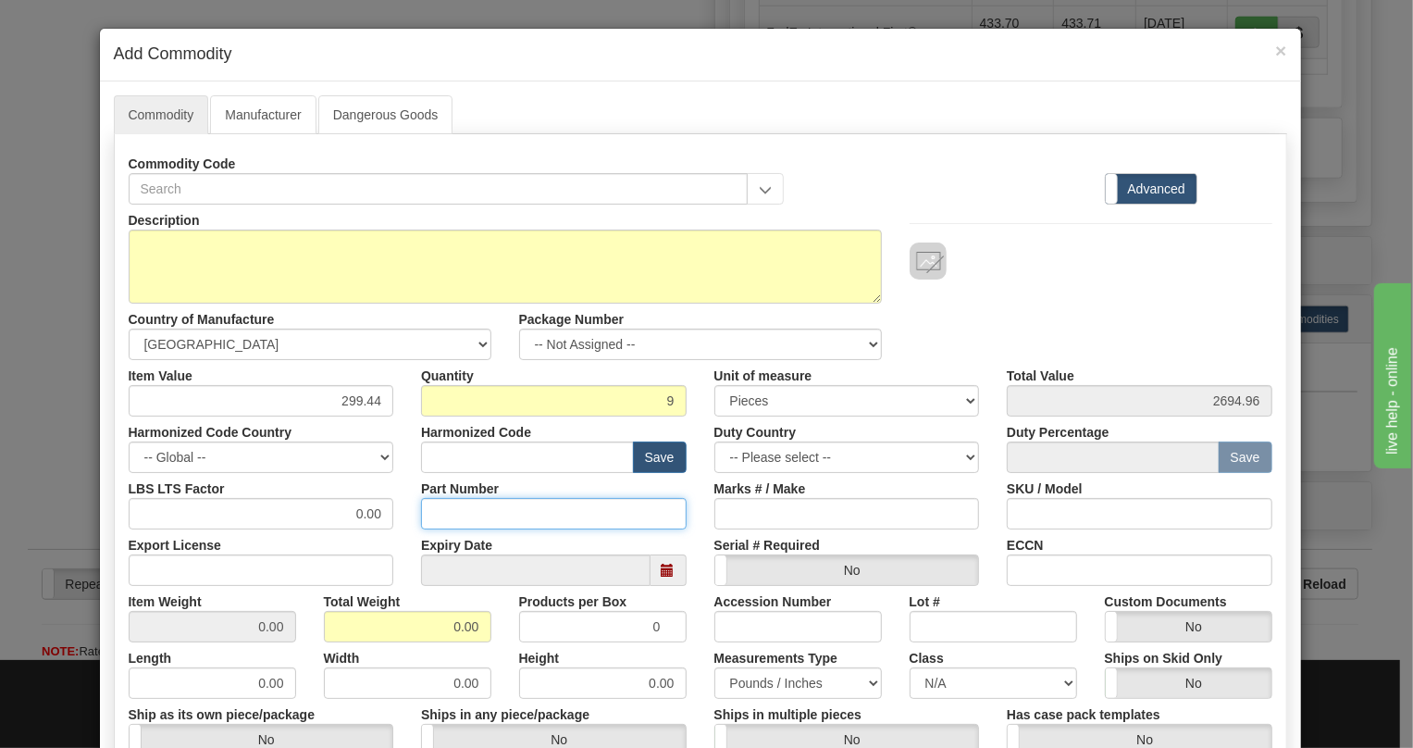
click at [432, 512] on input "Part Number" at bounding box center [554, 513] width 266 height 31
paste input "E8S-AFS-18"
type input "E8S-AFS-18"
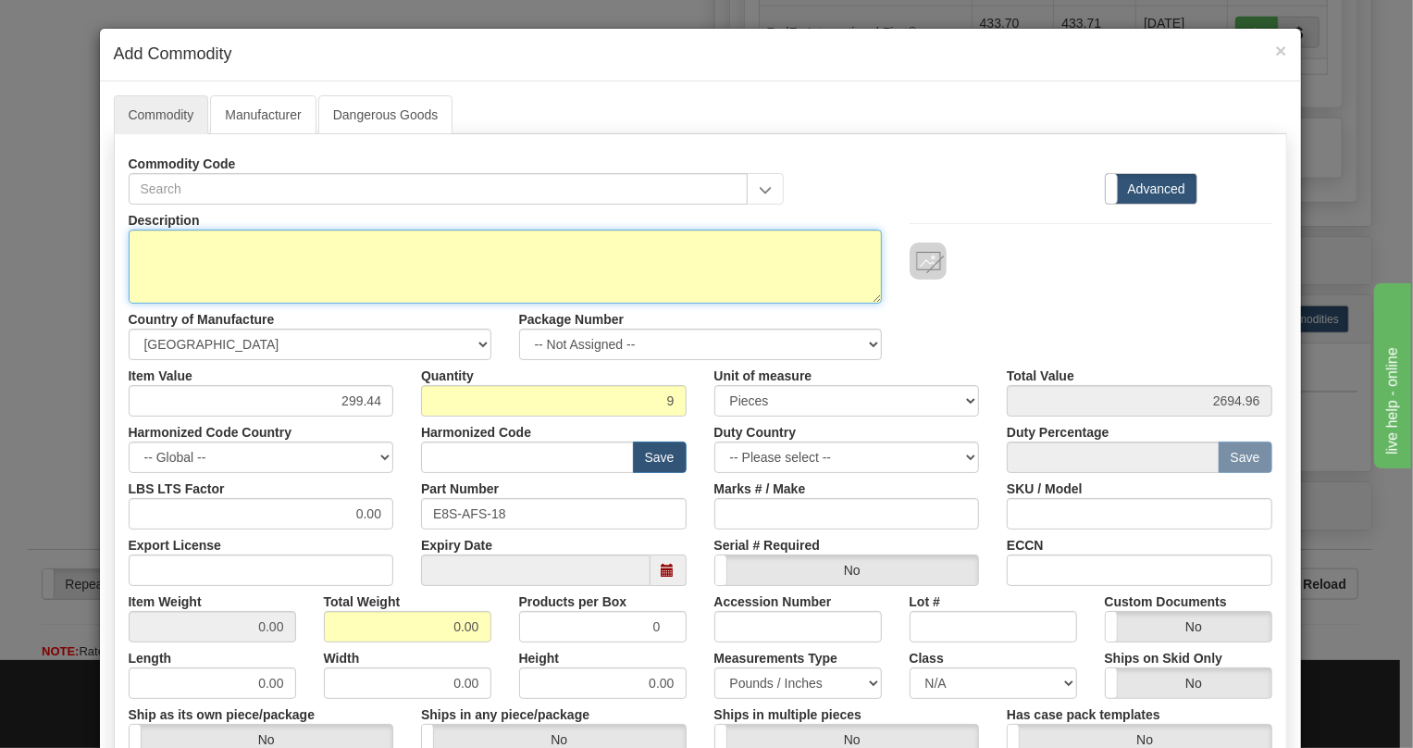
click at [150, 243] on textarea "Description" at bounding box center [505, 267] width 753 height 74
paste textarea "E8S-AFS-18"
click at [139, 250] on textarea "E8S-AFS-18" at bounding box center [505, 267] width 753 height 74
type textarea "8S-AFS-18"
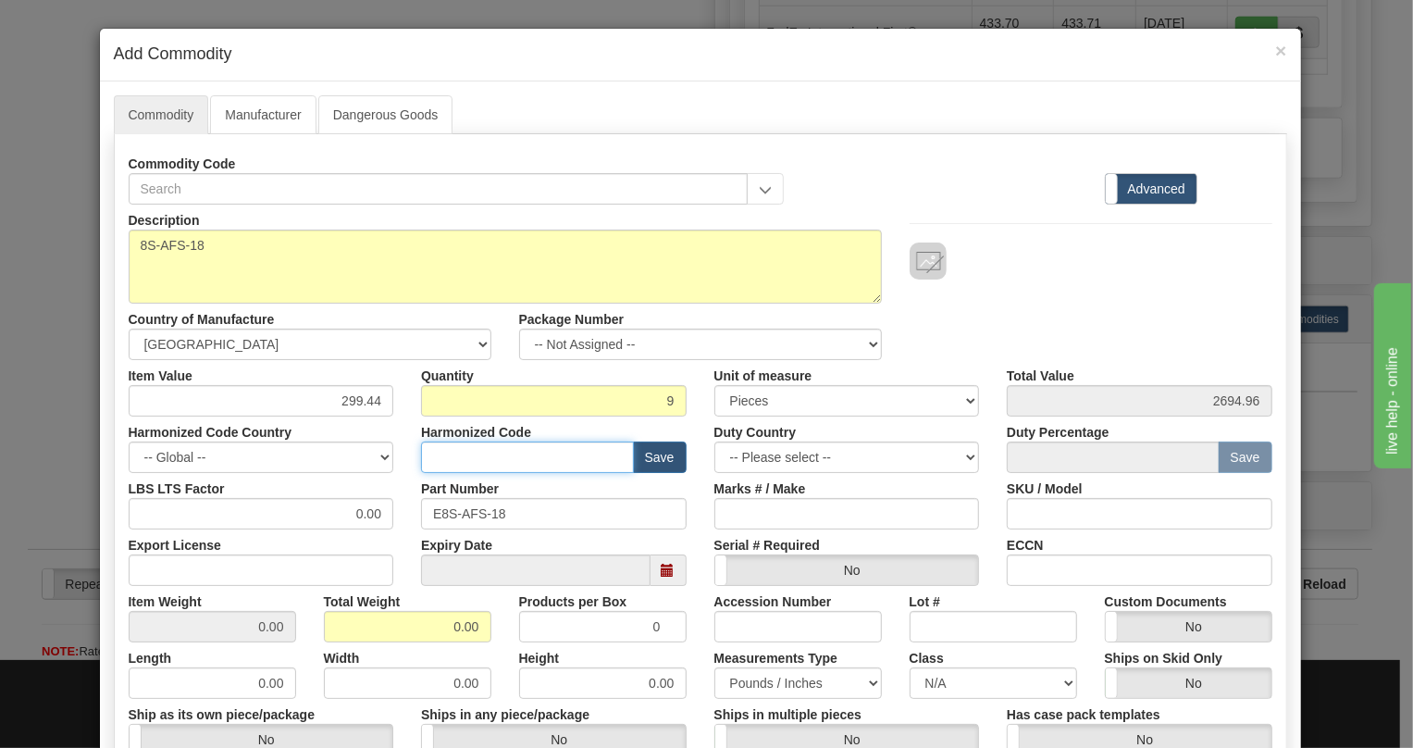
click at [468, 453] on input "text" at bounding box center [527, 456] width 213 height 31
paste input "9027.50.4060"
type input "9027.50.4060"
click at [348, 513] on input "0.00" at bounding box center [262, 513] width 266 height 31
type input "1.00"
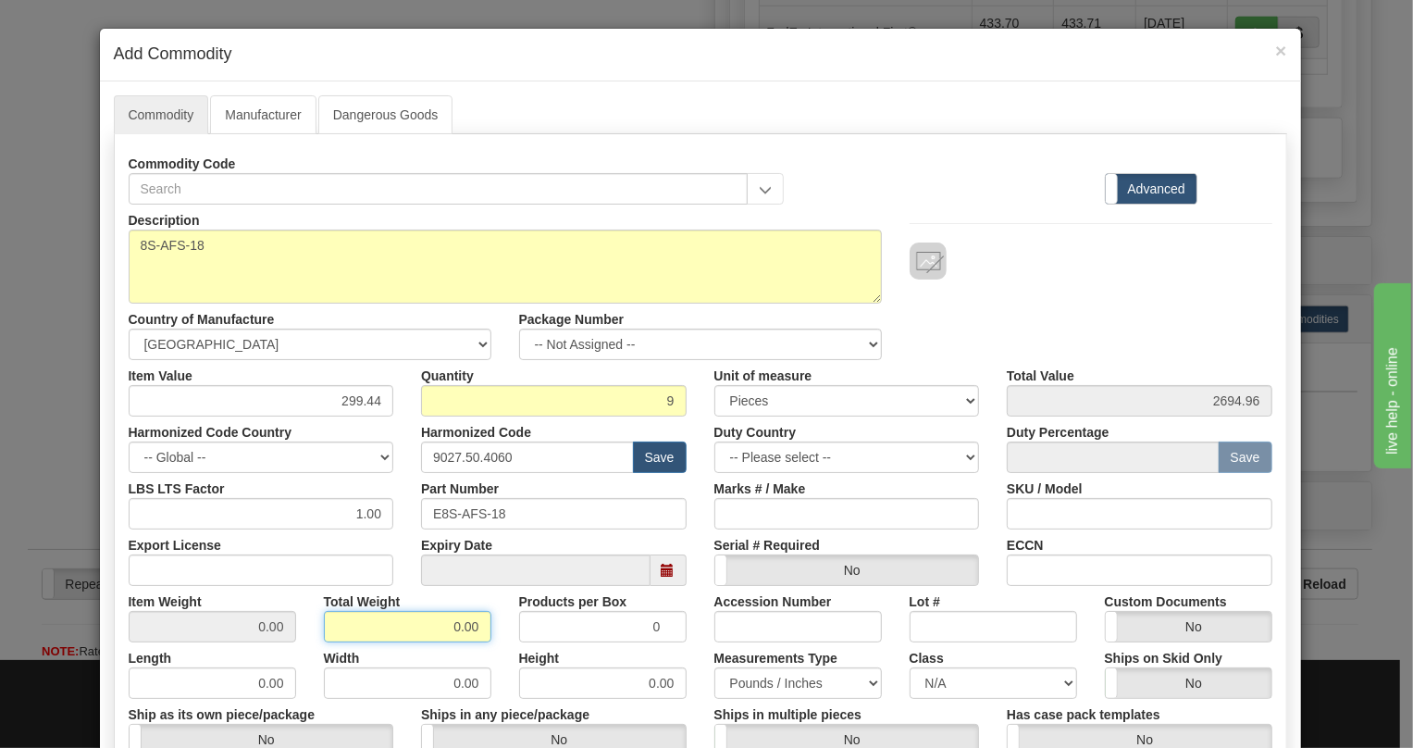
click at [438, 629] on input "0.00" at bounding box center [408, 626] width 168 height 31
type input "1.00"
type input "0.1111"
click at [701, 653] on div "Measurements Type Pounds / Inches Kilograms / Centimeters" at bounding box center [798, 670] width 195 height 56
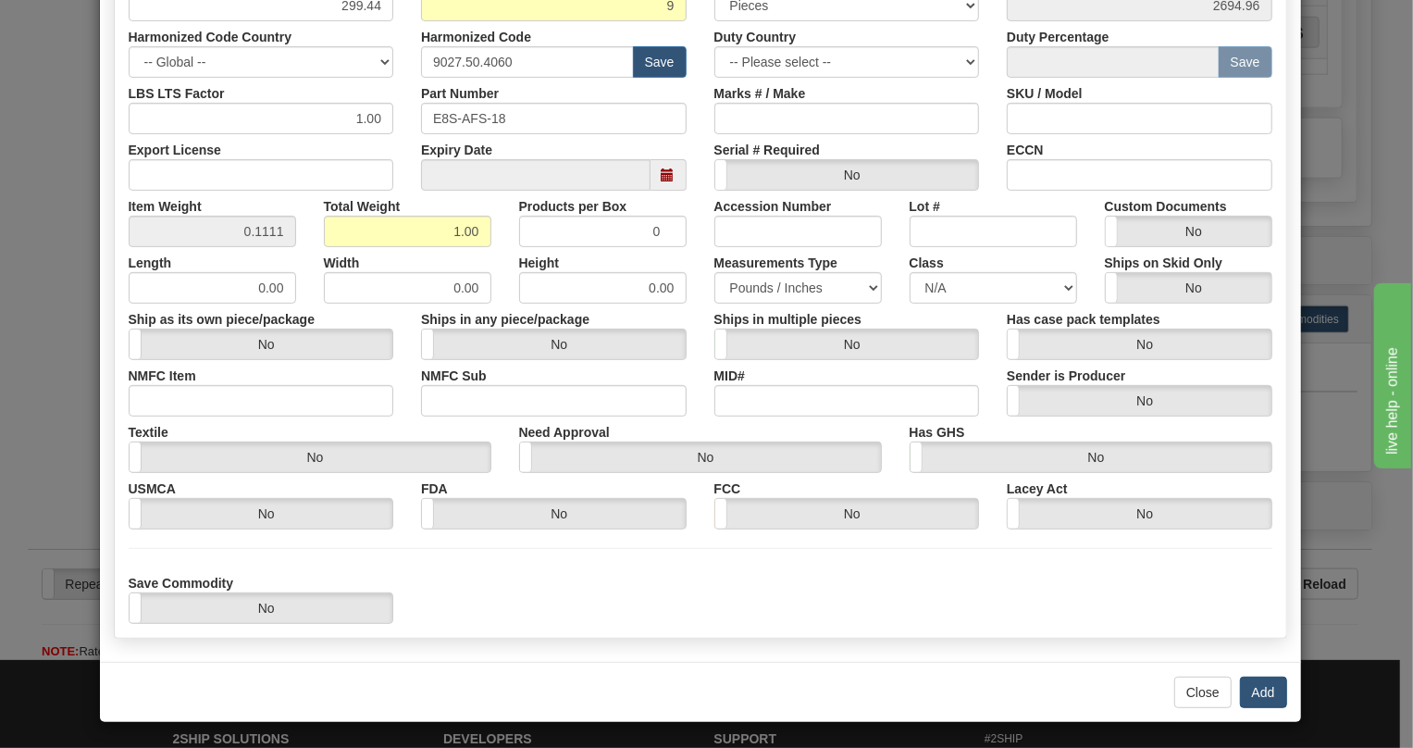
scroll to position [396, 0]
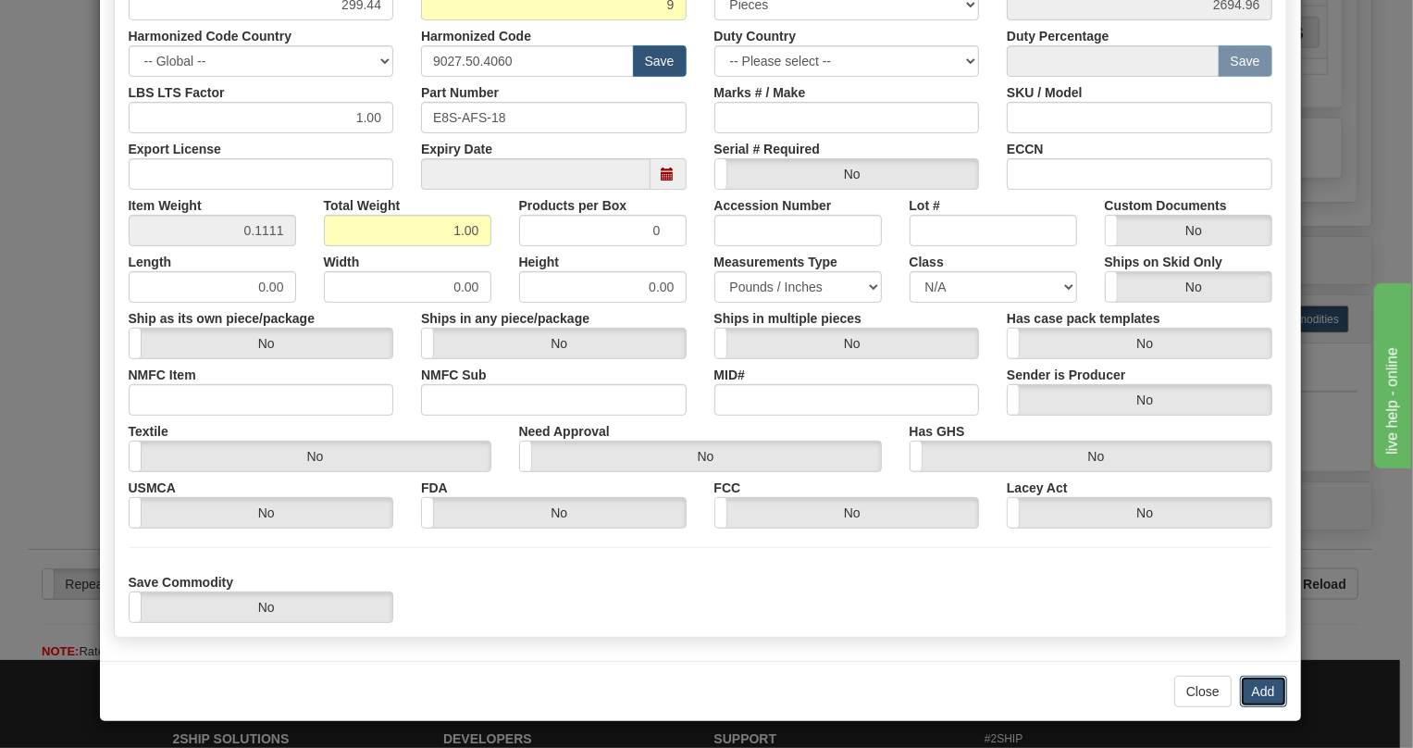
click at [1264, 685] on button "Add" at bounding box center [1263, 691] width 47 height 31
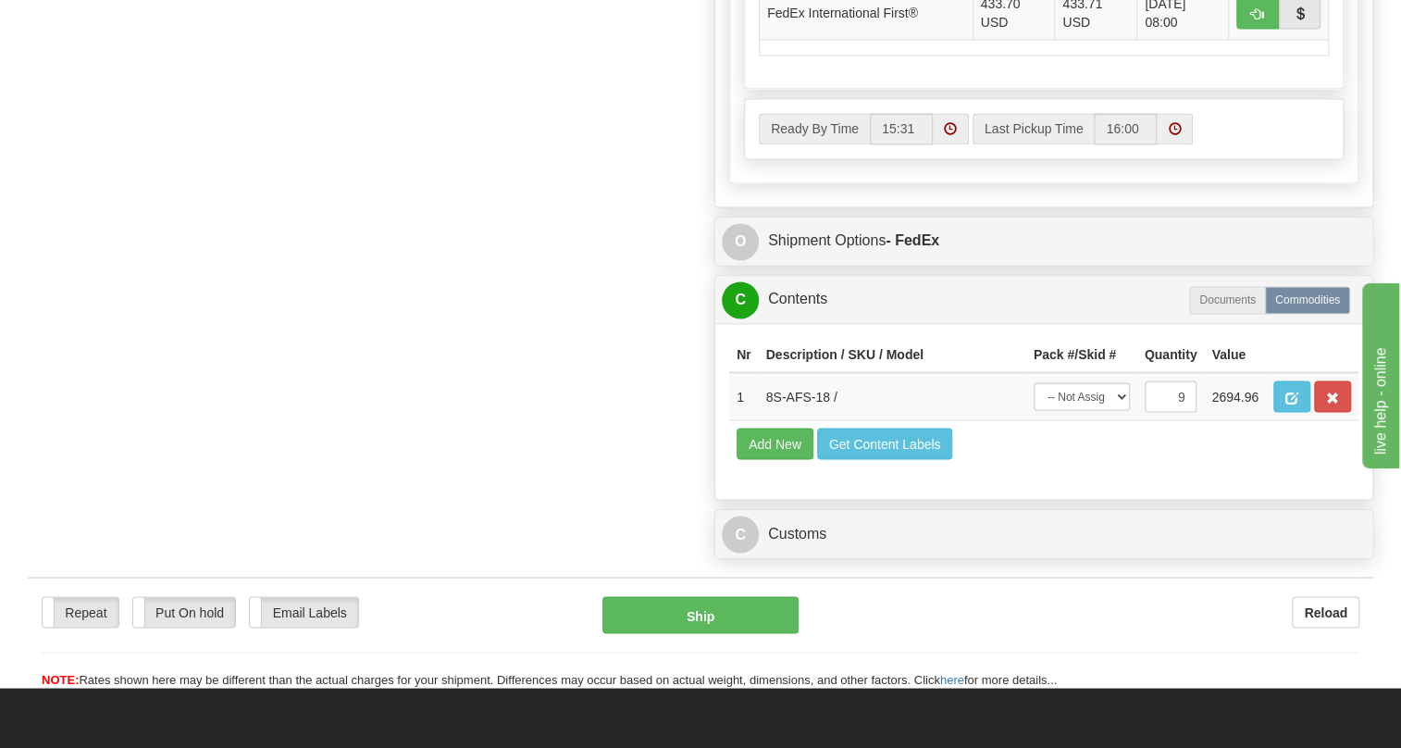
scroll to position [1598, 0]
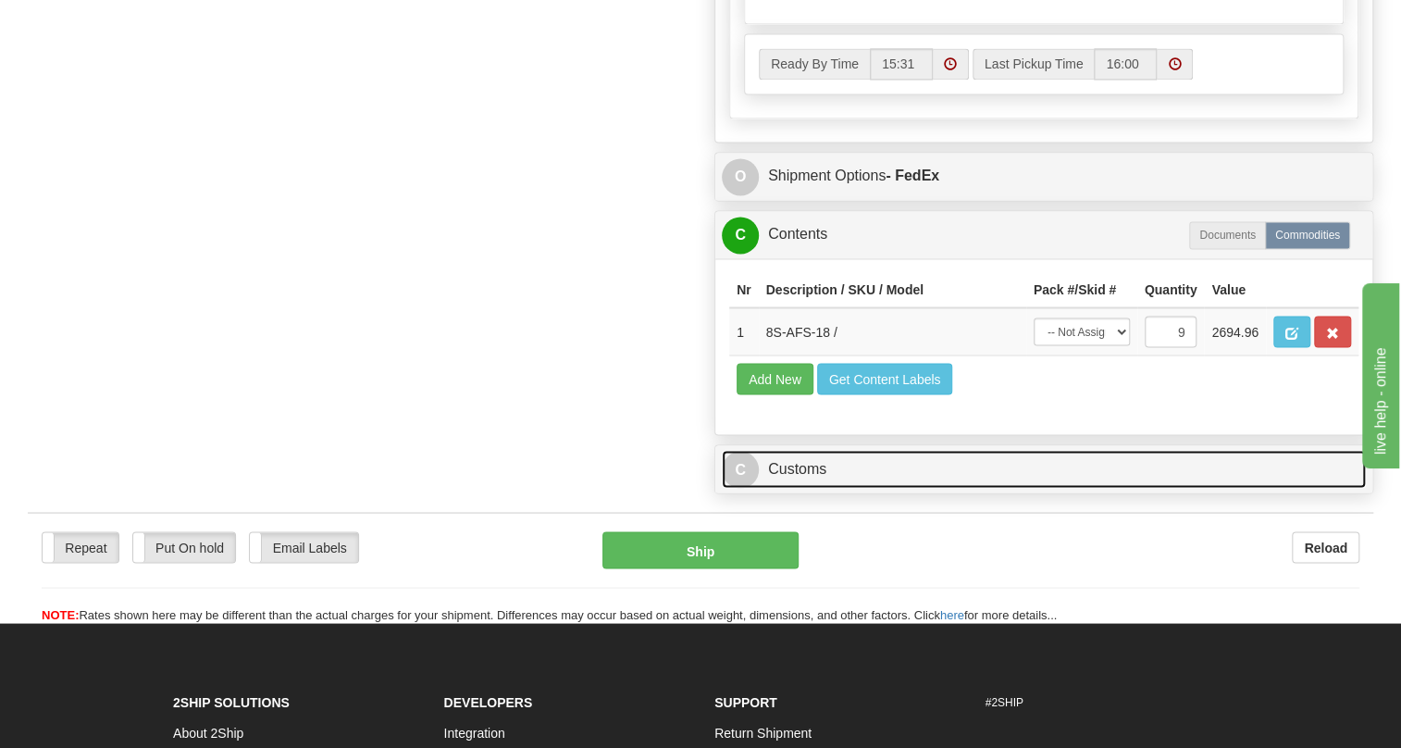
click at [802, 488] on link "C Customs" at bounding box center [1044, 469] width 644 height 38
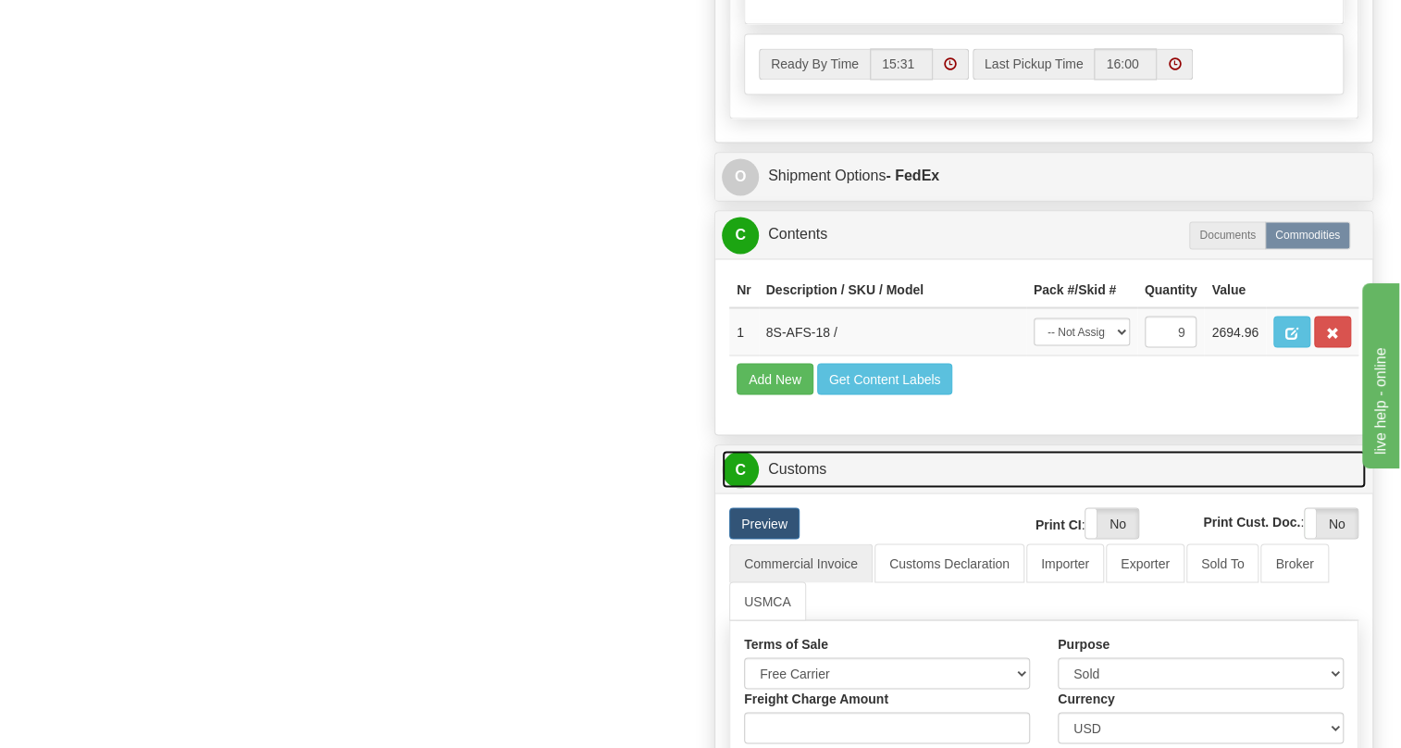
click at [803, 488] on link "C Customs" at bounding box center [1044, 469] width 644 height 38
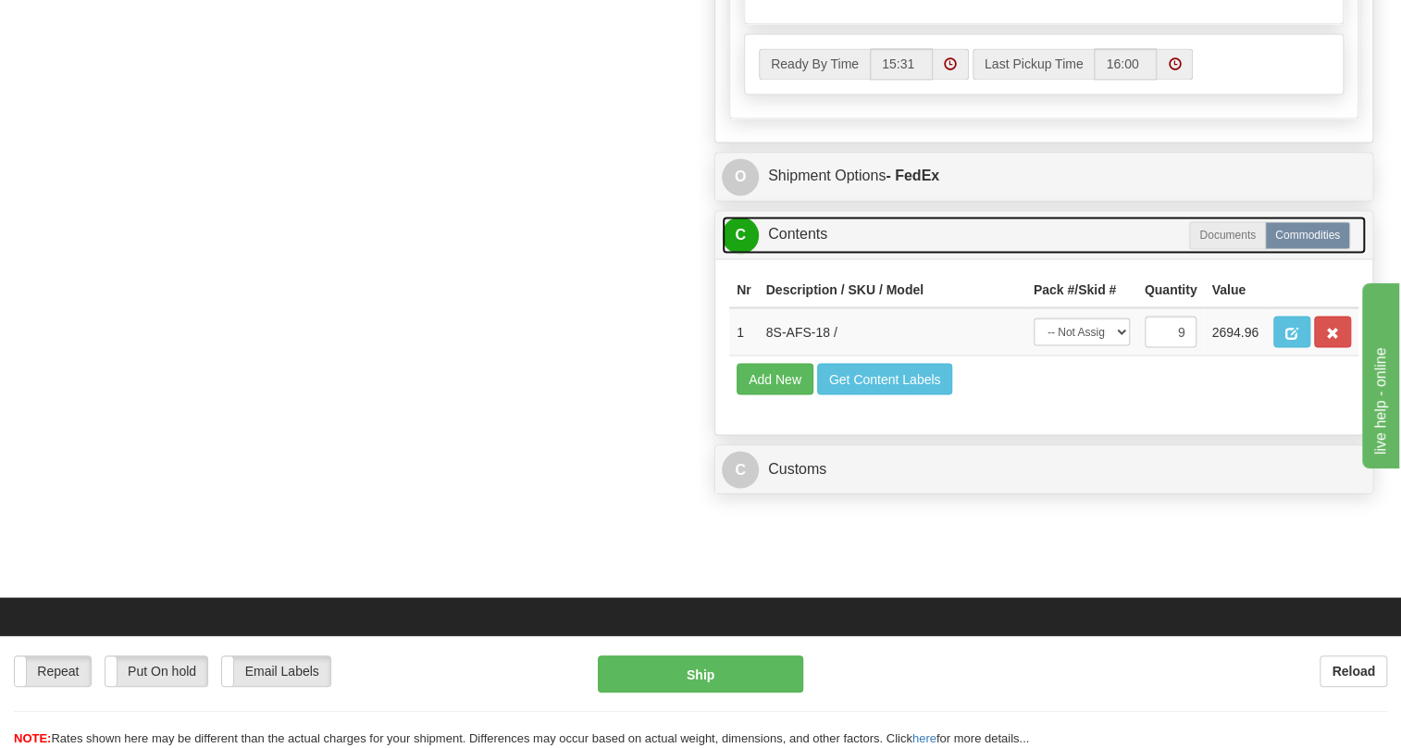
click at [804, 254] on link "C Contents" at bounding box center [1044, 235] width 644 height 38
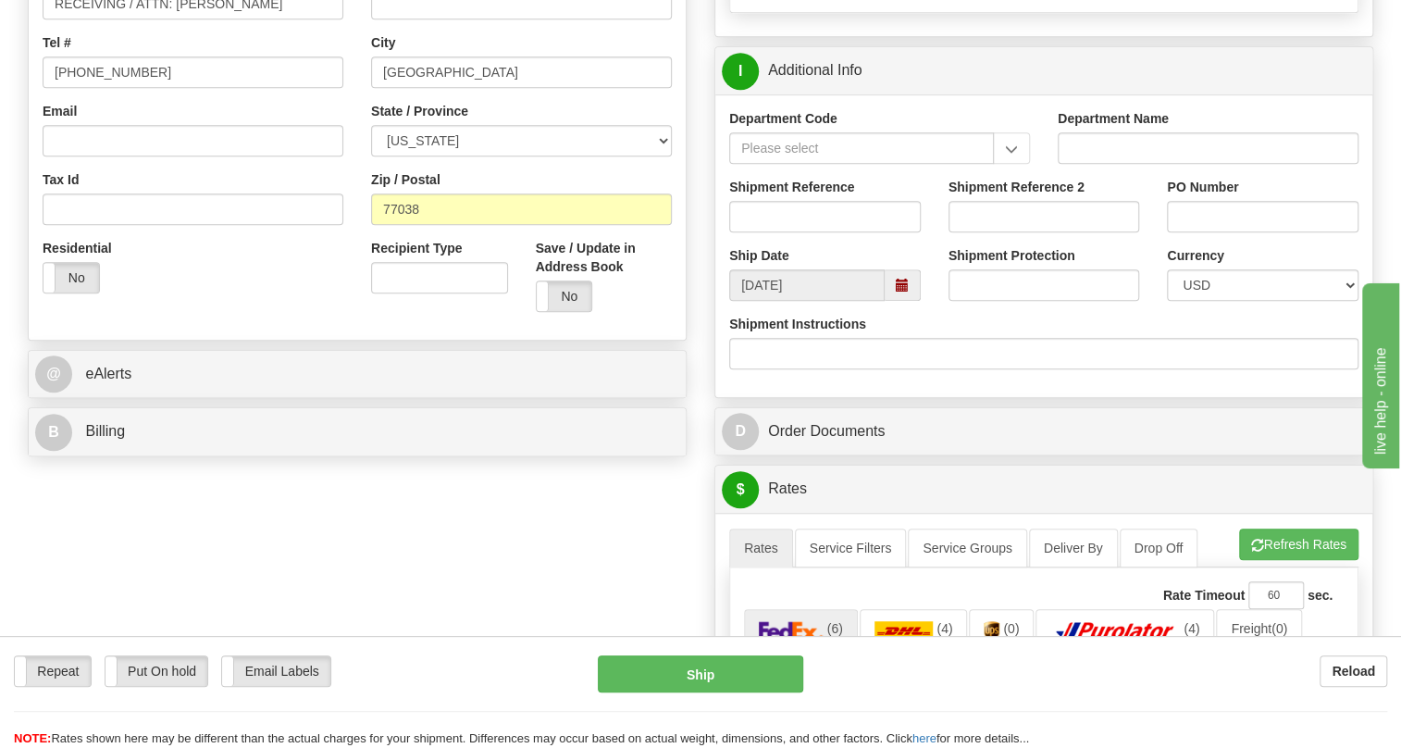
scroll to position [252, 0]
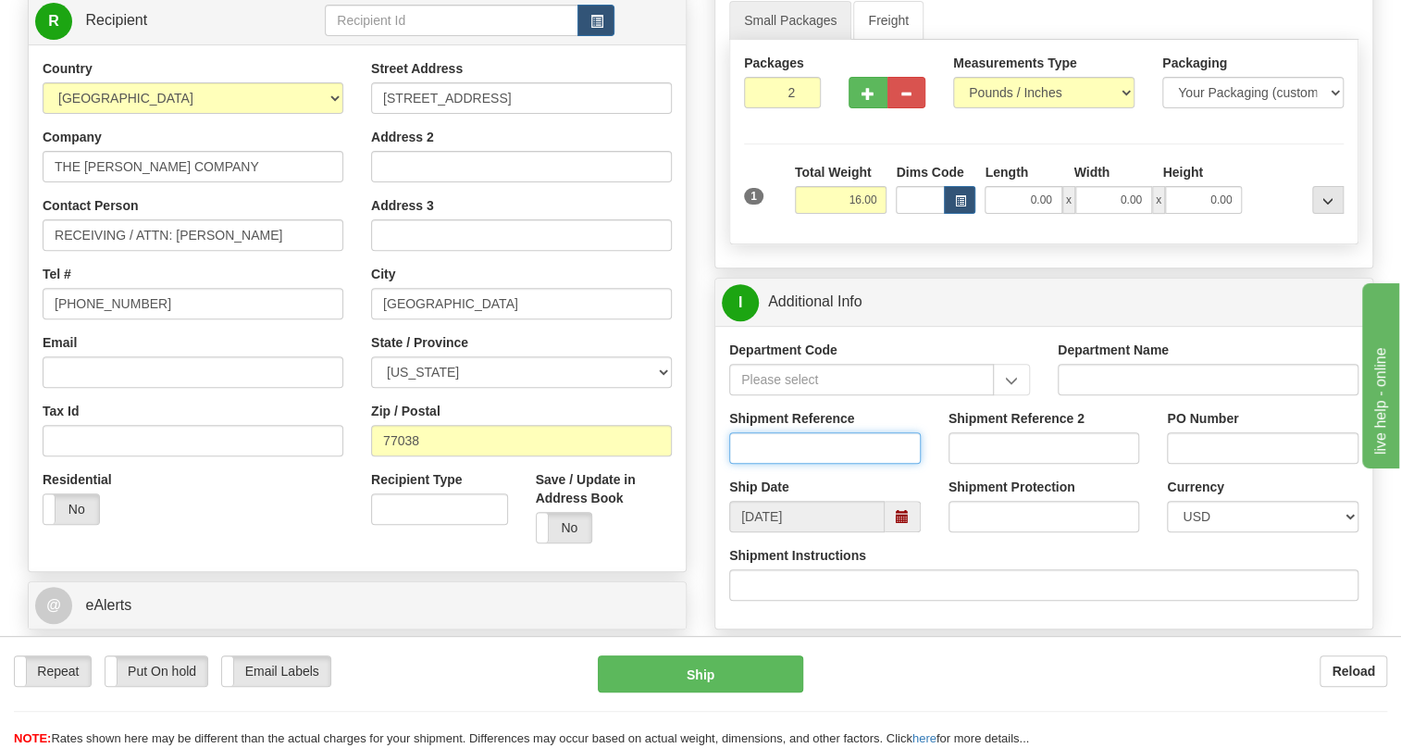
click at [756, 464] on input "Shipment Reference" at bounding box center [825, 447] width 192 height 31
type input "540515/5399006021"
click at [1193, 464] on input "PO Number" at bounding box center [1263, 447] width 192 height 31
type input "4480251OLS99528741"
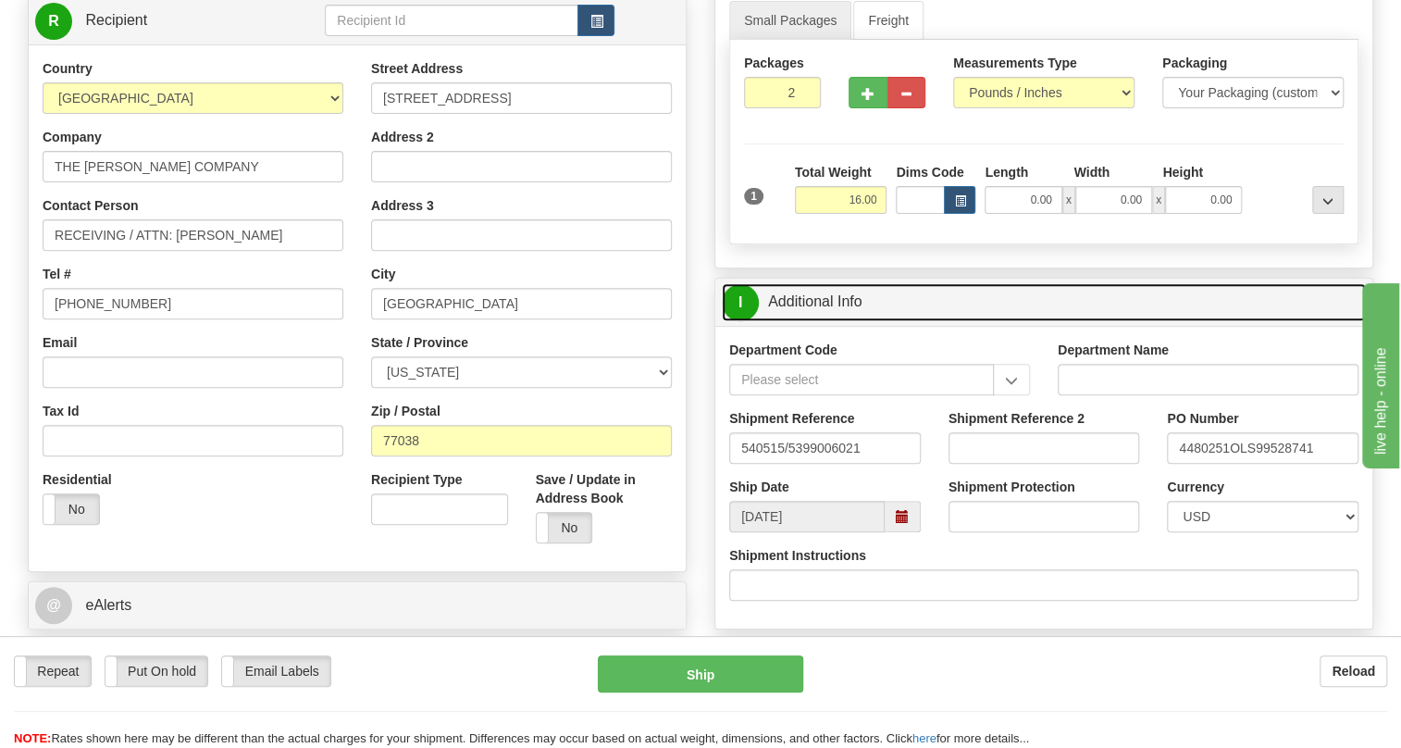
click at [809, 321] on link "I Additional Info" at bounding box center [1044, 302] width 644 height 38
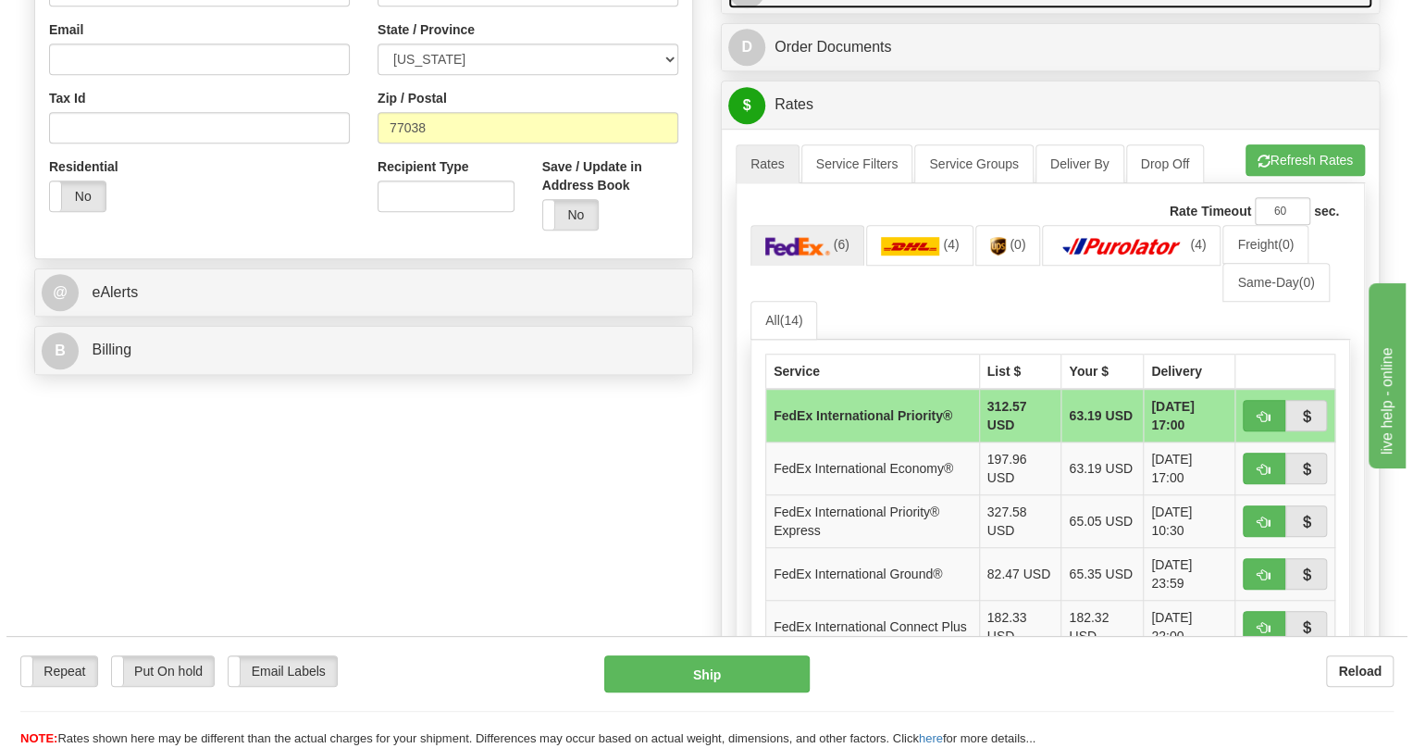
scroll to position [589, 0]
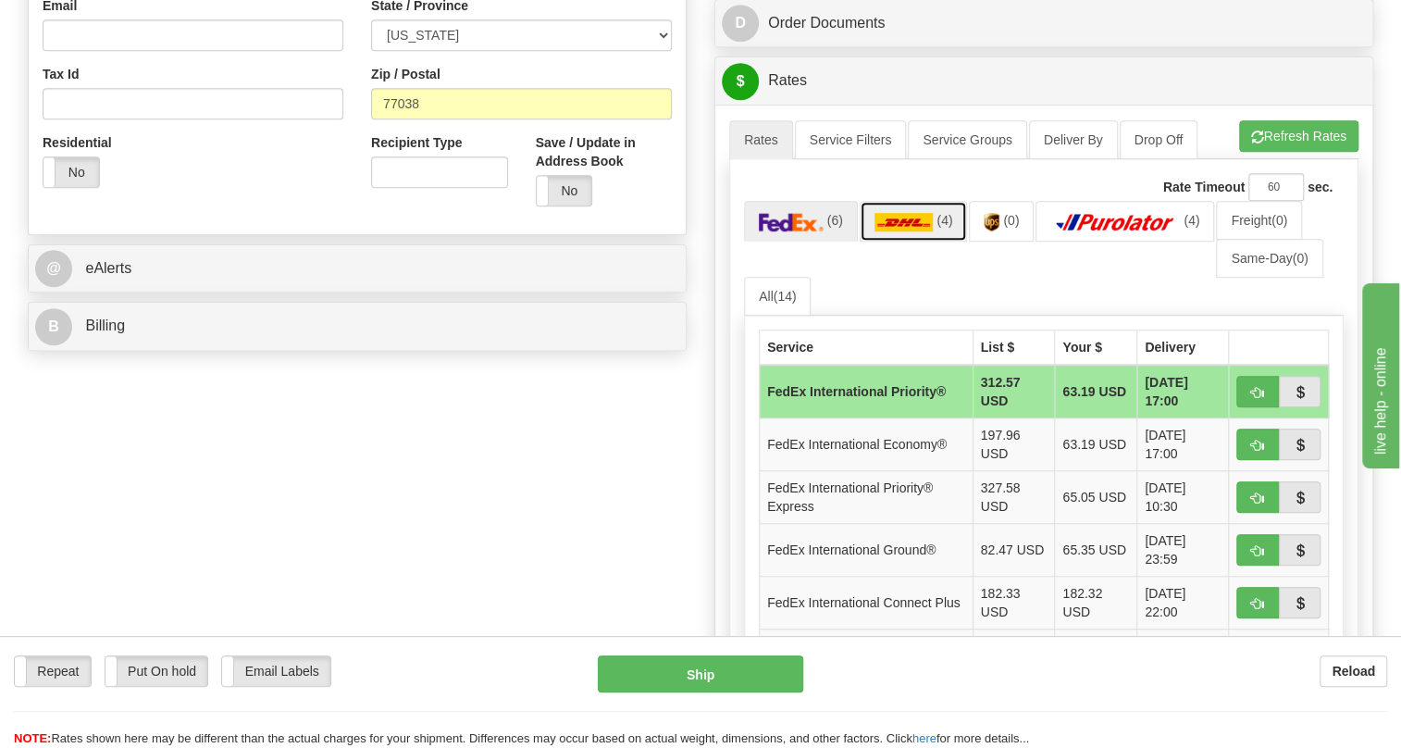
click at [915, 231] on img at bounding box center [904, 222] width 59 height 19
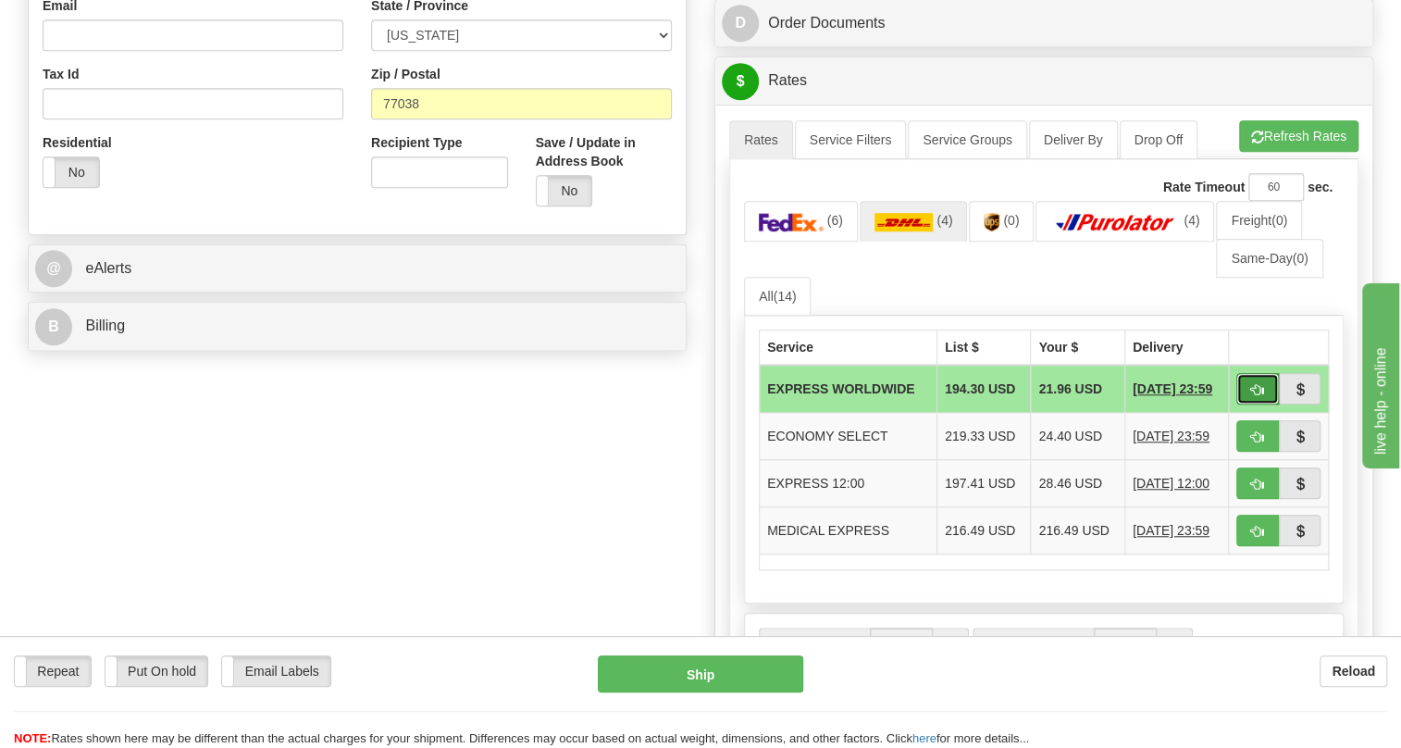
click at [1259, 396] on span "button" at bounding box center [1257, 390] width 13 height 12
type input "P"
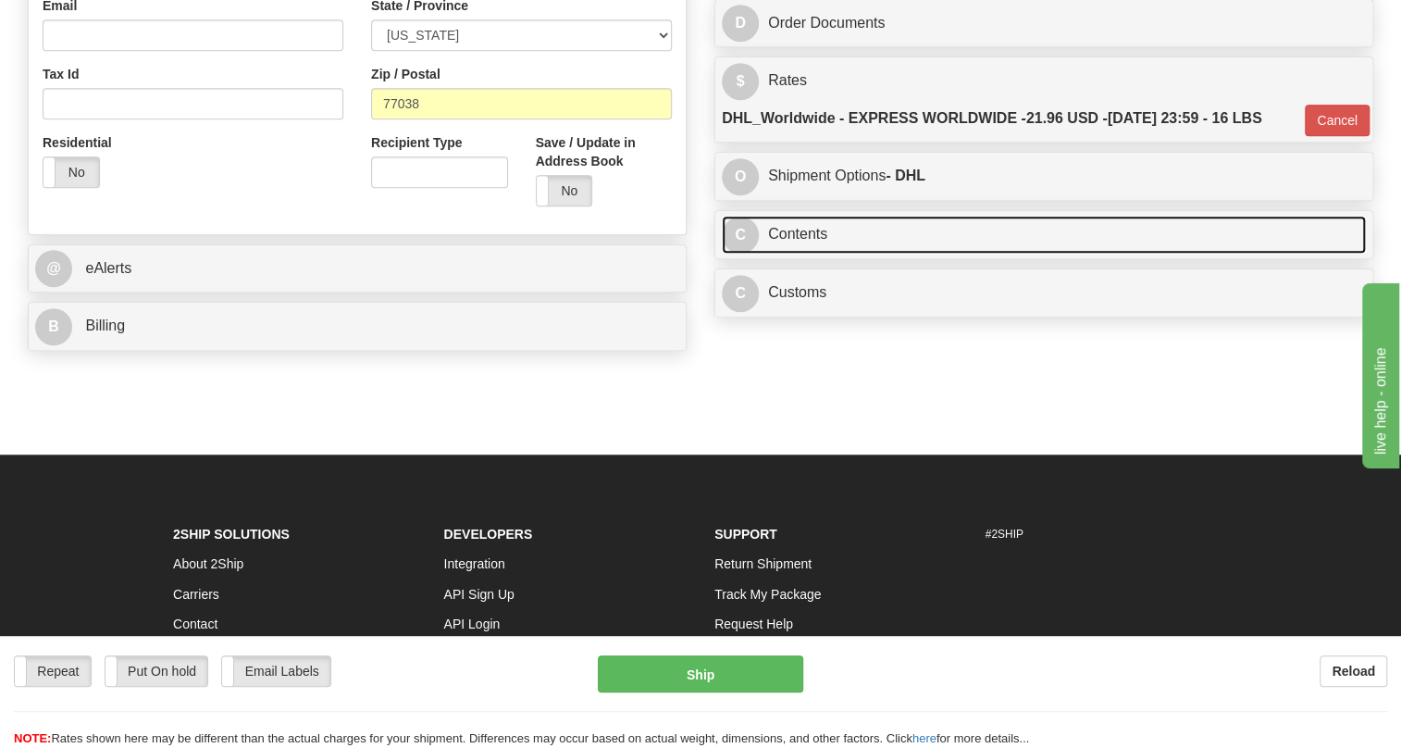
click at [802, 254] on link "C Contents" at bounding box center [1044, 235] width 644 height 38
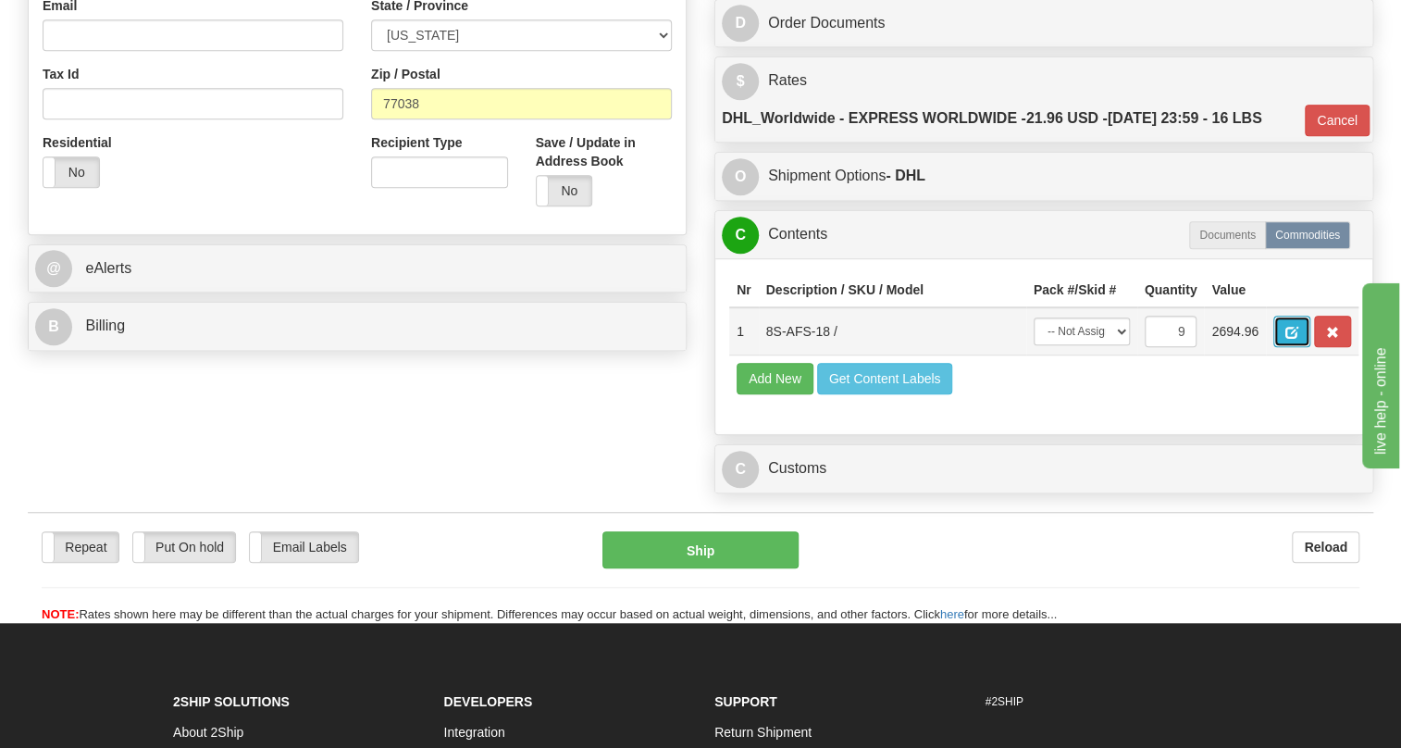
click at [1287, 339] on span "button" at bounding box center [1292, 333] width 13 height 12
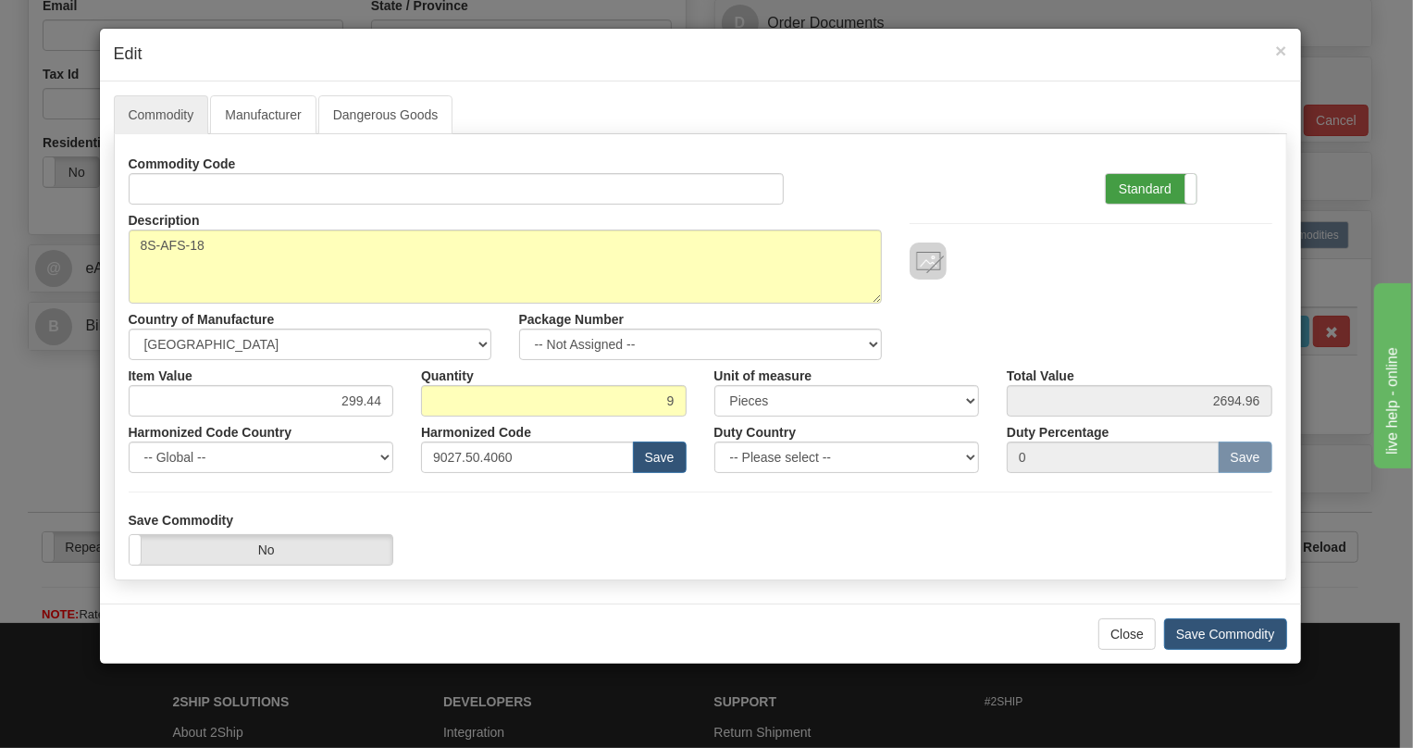
click at [1151, 181] on label "Standard" at bounding box center [1151, 189] width 91 height 30
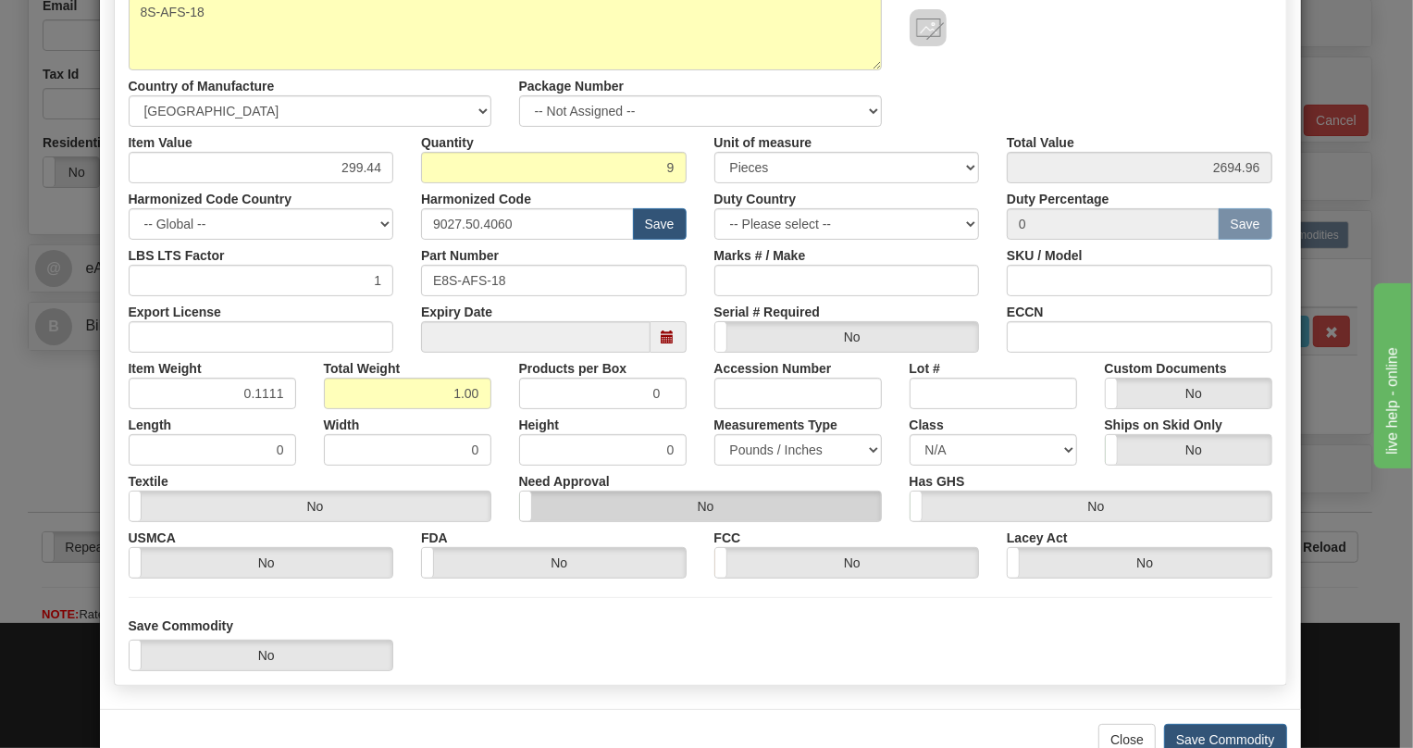
scroll to position [281, 0]
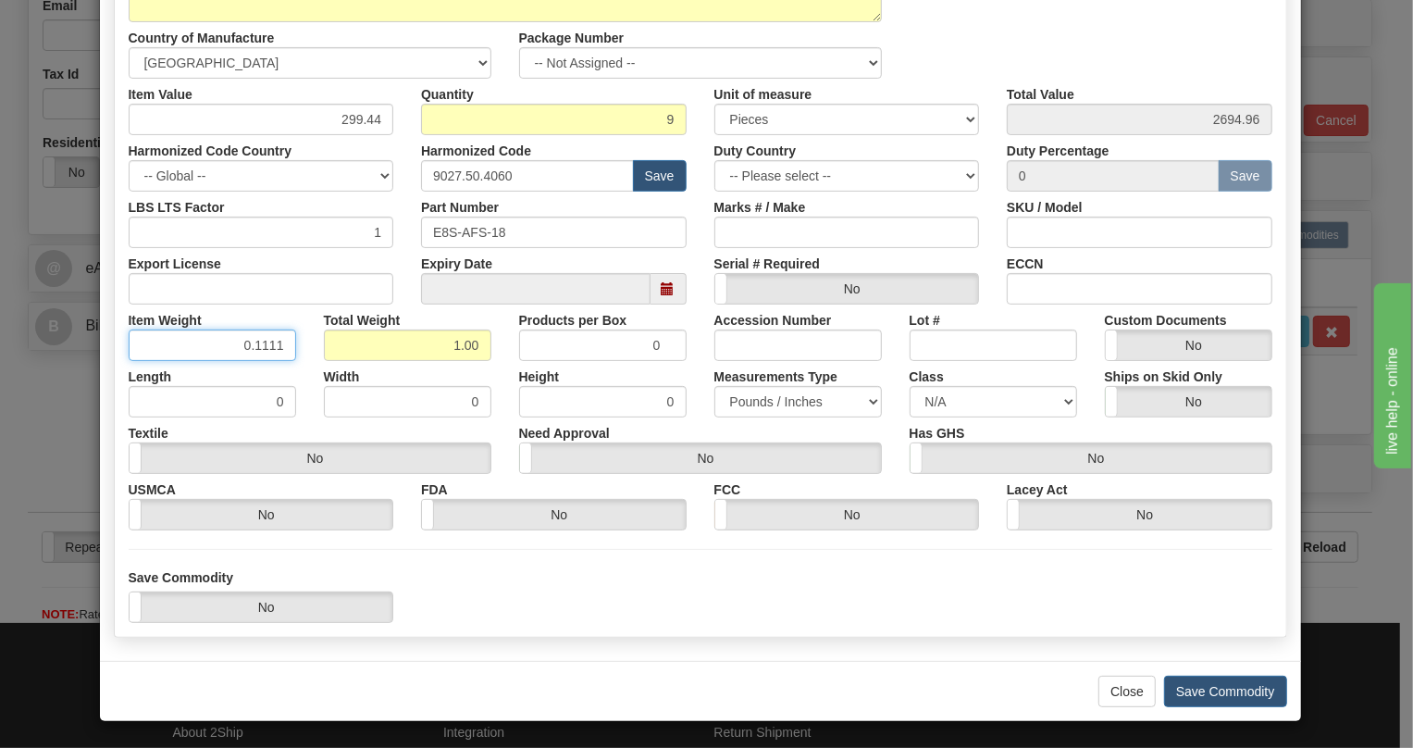
click at [274, 352] on input "0.1111" at bounding box center [213, 345] width 168 height 31
type input "0.1110"
click at [297, 364] on div "Length 0" at bounding box center [212, 389] width 195 height 56
click at [1212, 694] on button "Save Commodity" at bounding box center [1225, 691] width 123 height 31
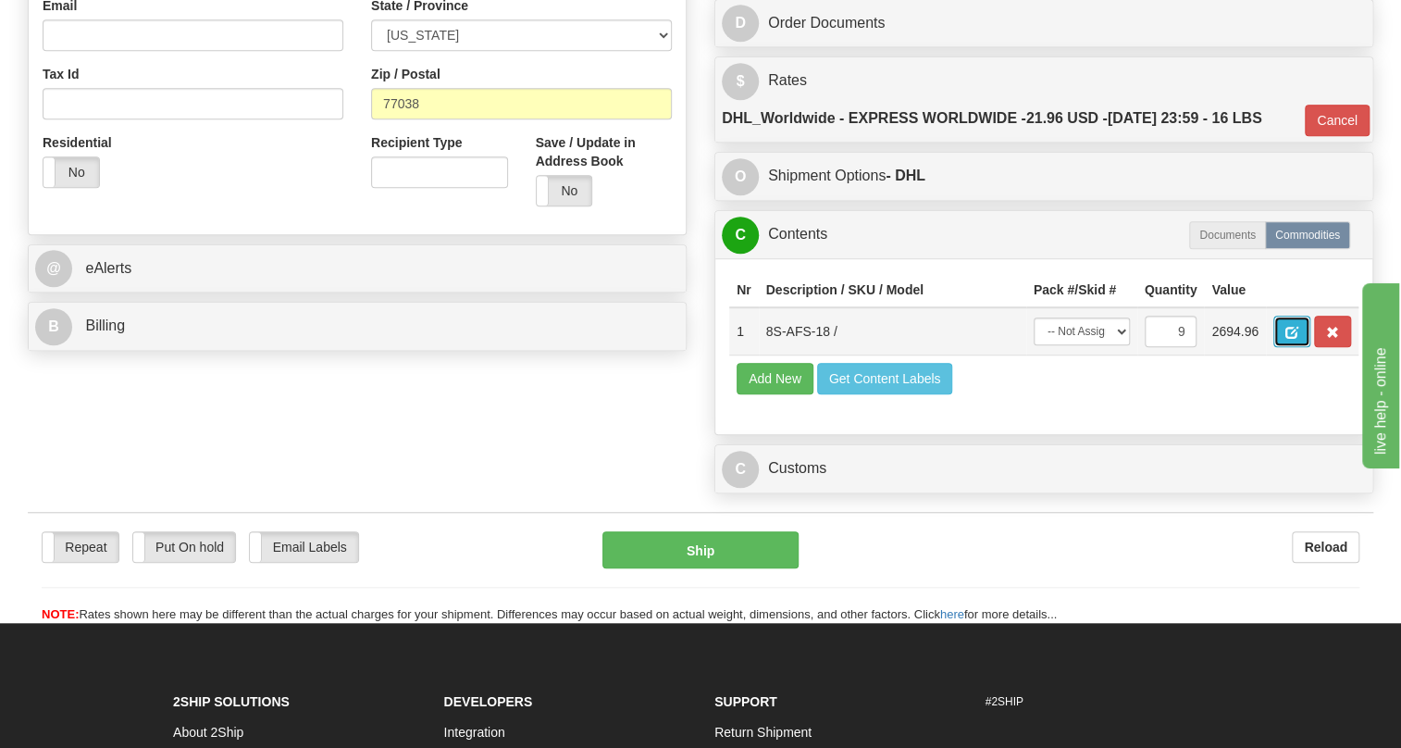
click at [1291, 339] on span "button" at bounding box center [1292, 333] width 13 height 12
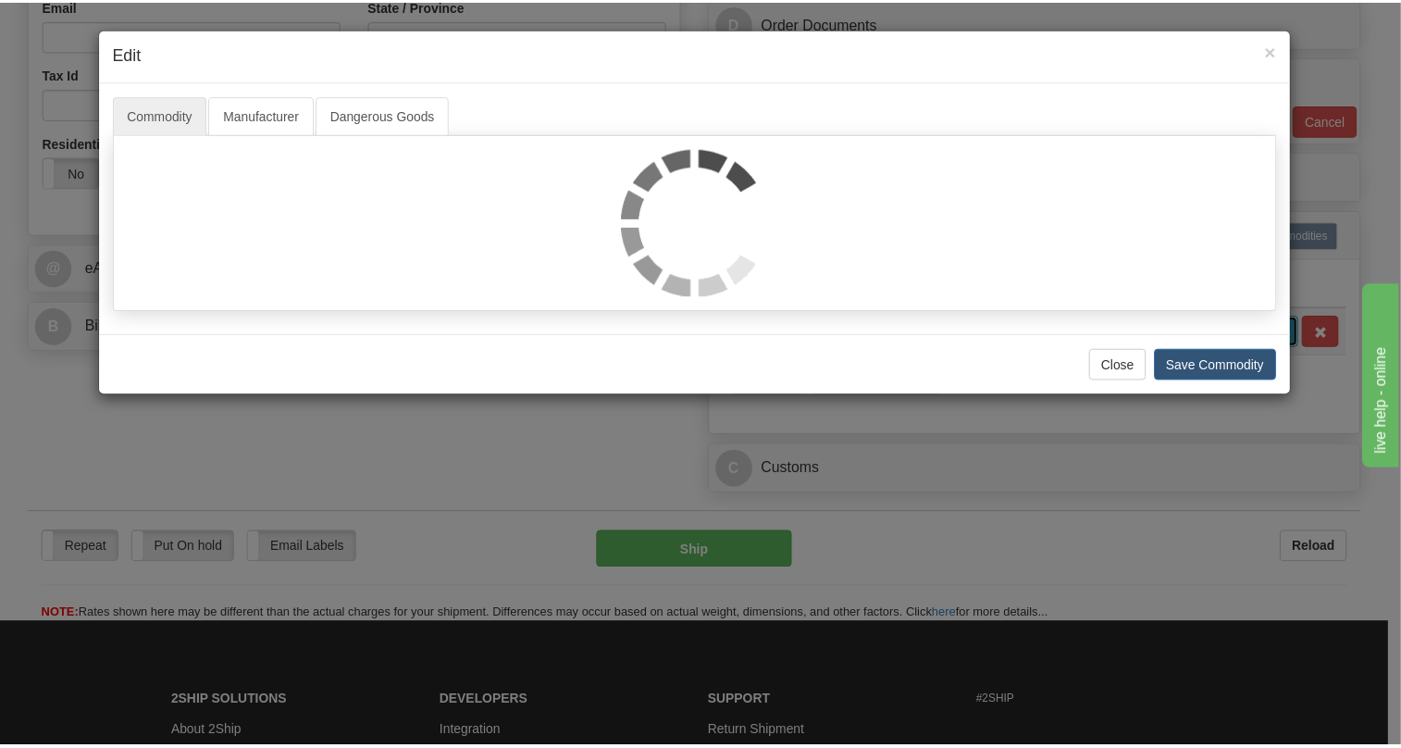
scroll to position [0, 0]
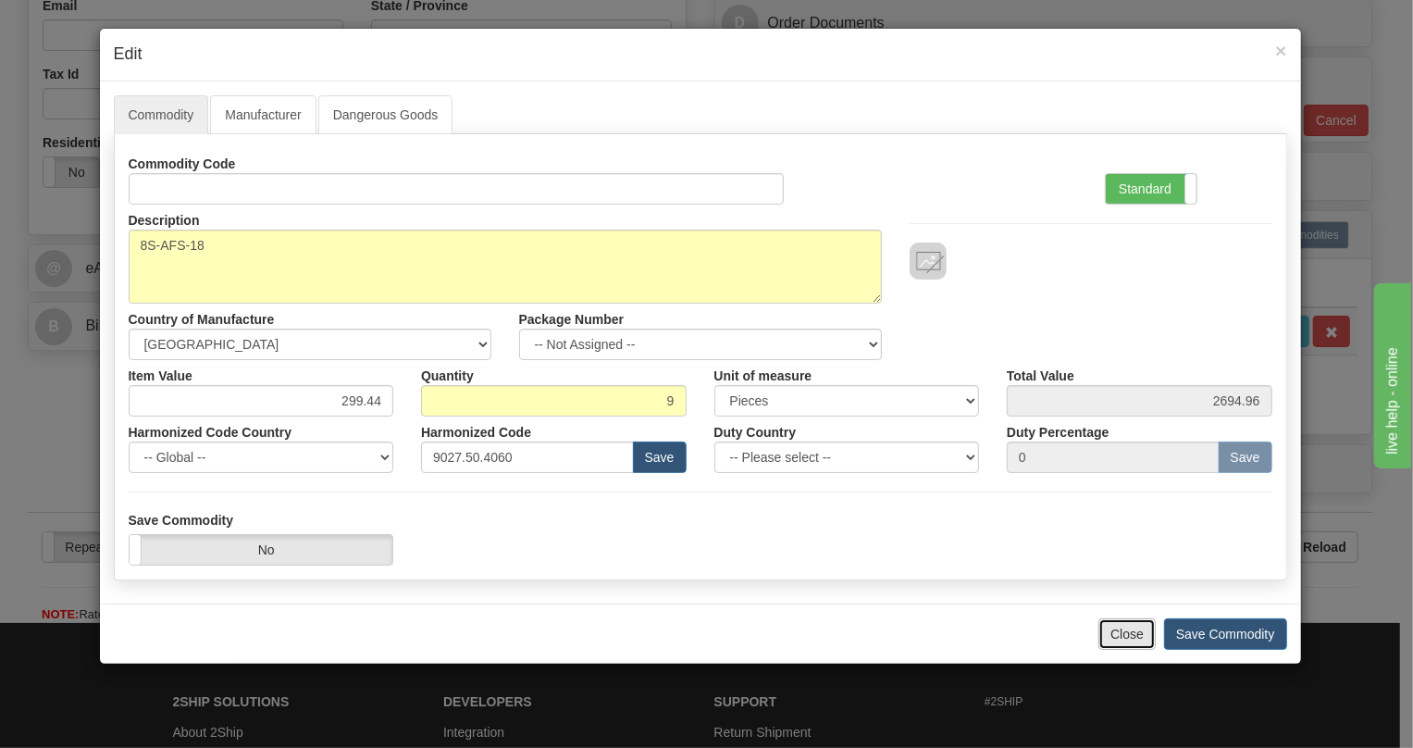
click at [1113, 640] on button "Close" at bounding box center [1127, 633] width 57 height 31
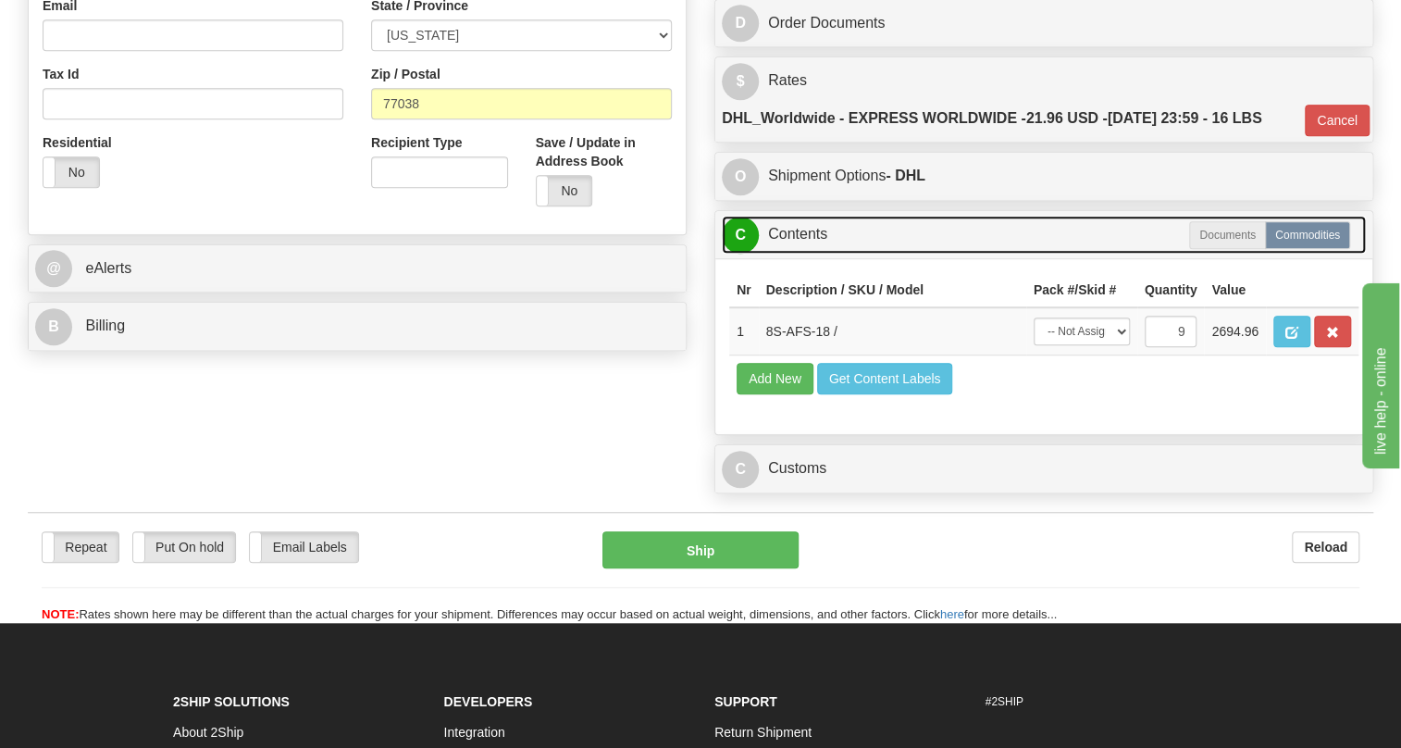
click at [801, 254] on link "C Contents" at bounding box center [1044, 235] width 644 height 38
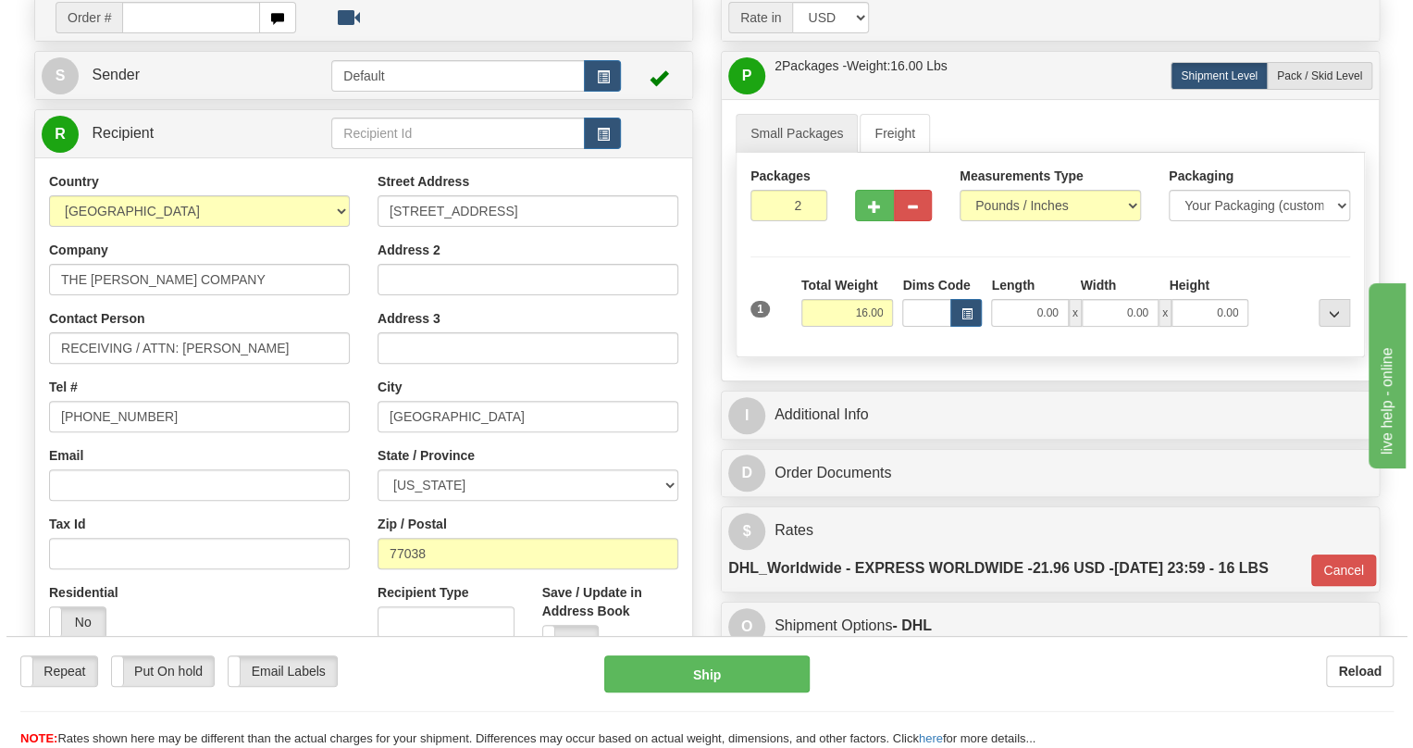
scroll to position [168, 0]
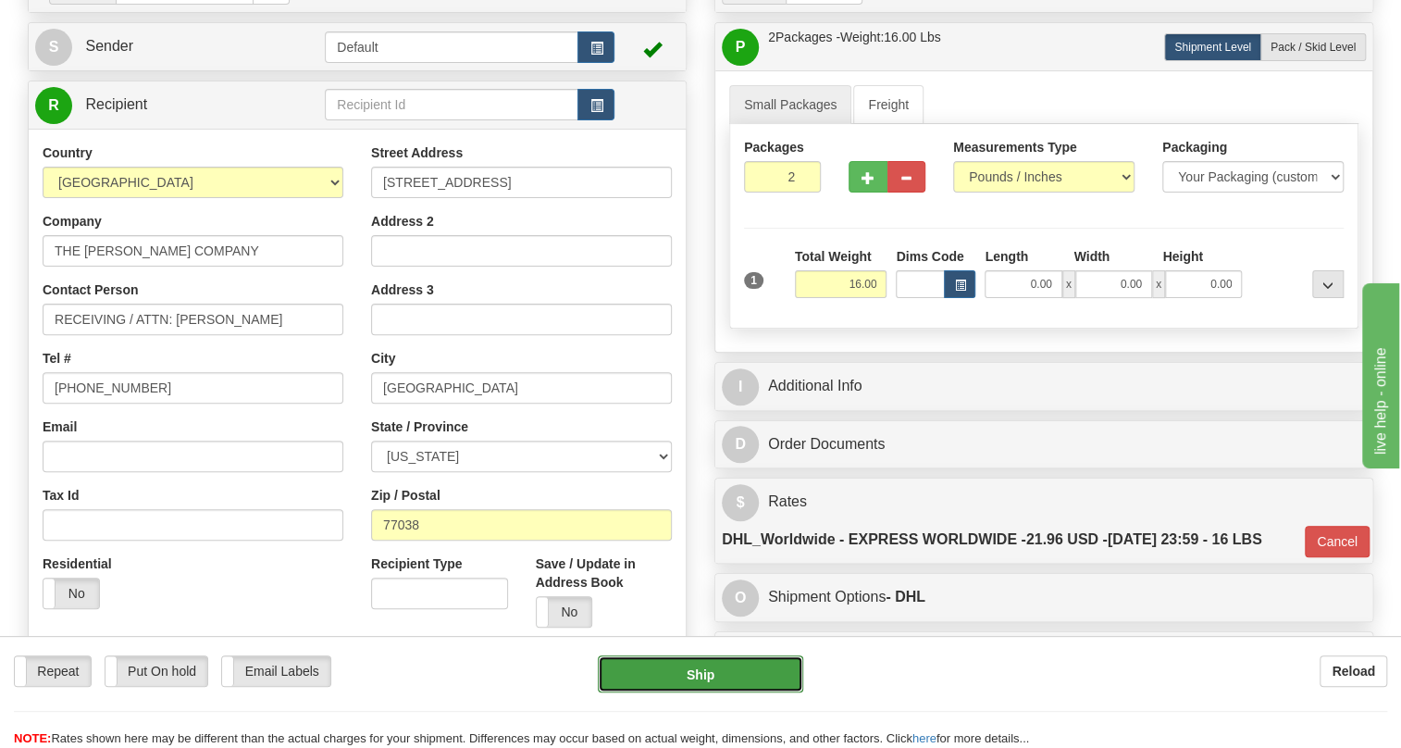
click at [697, 671] on button "Ship" at bounding box center [700, 673] width 205 height 37
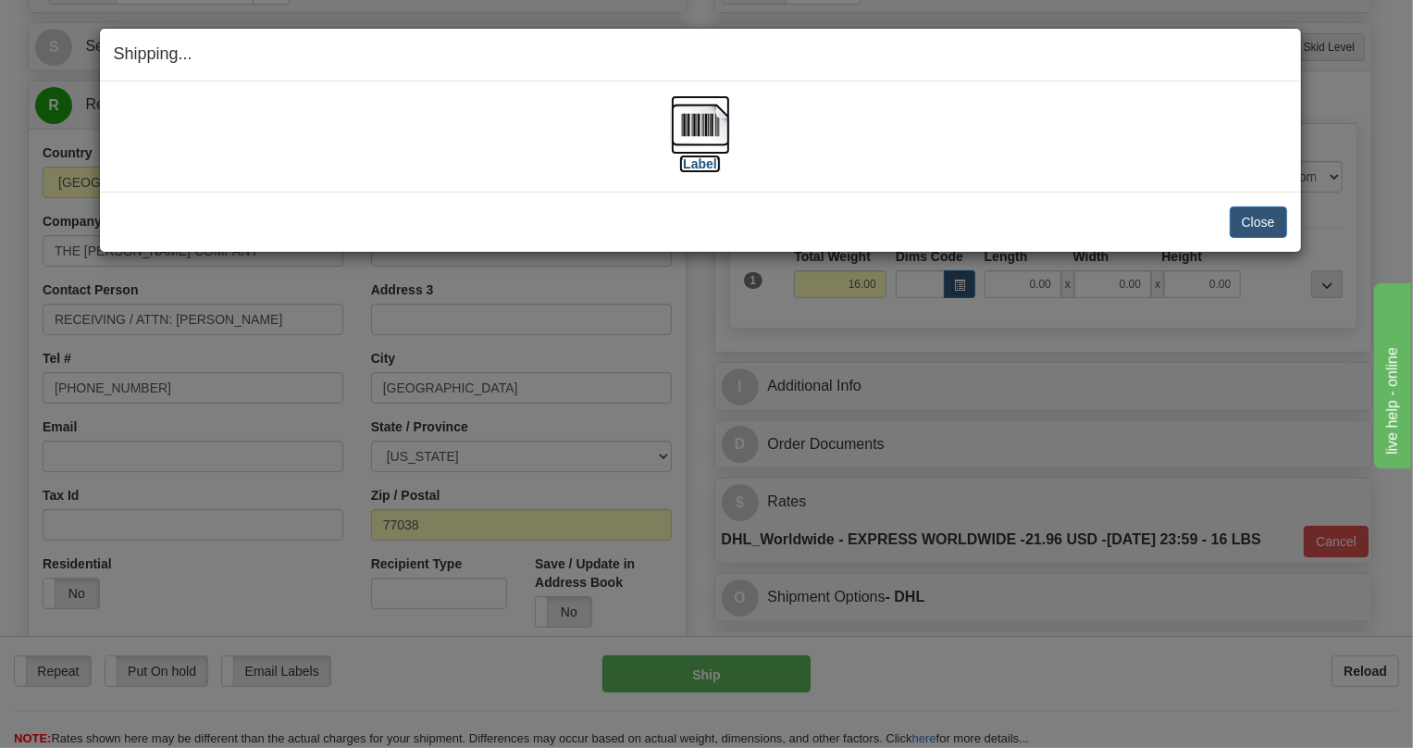
click at [691, 127] on img at bounding box center [700, 124] width 59 height 59
drag, startPoint x: 1259, startPoint y: 221, endPoint x: 1047, endPoint y: 205, distance: 212.5
click at [1239, 219] on button "Close" at bounding box center [1258, 221] width 57 height 31
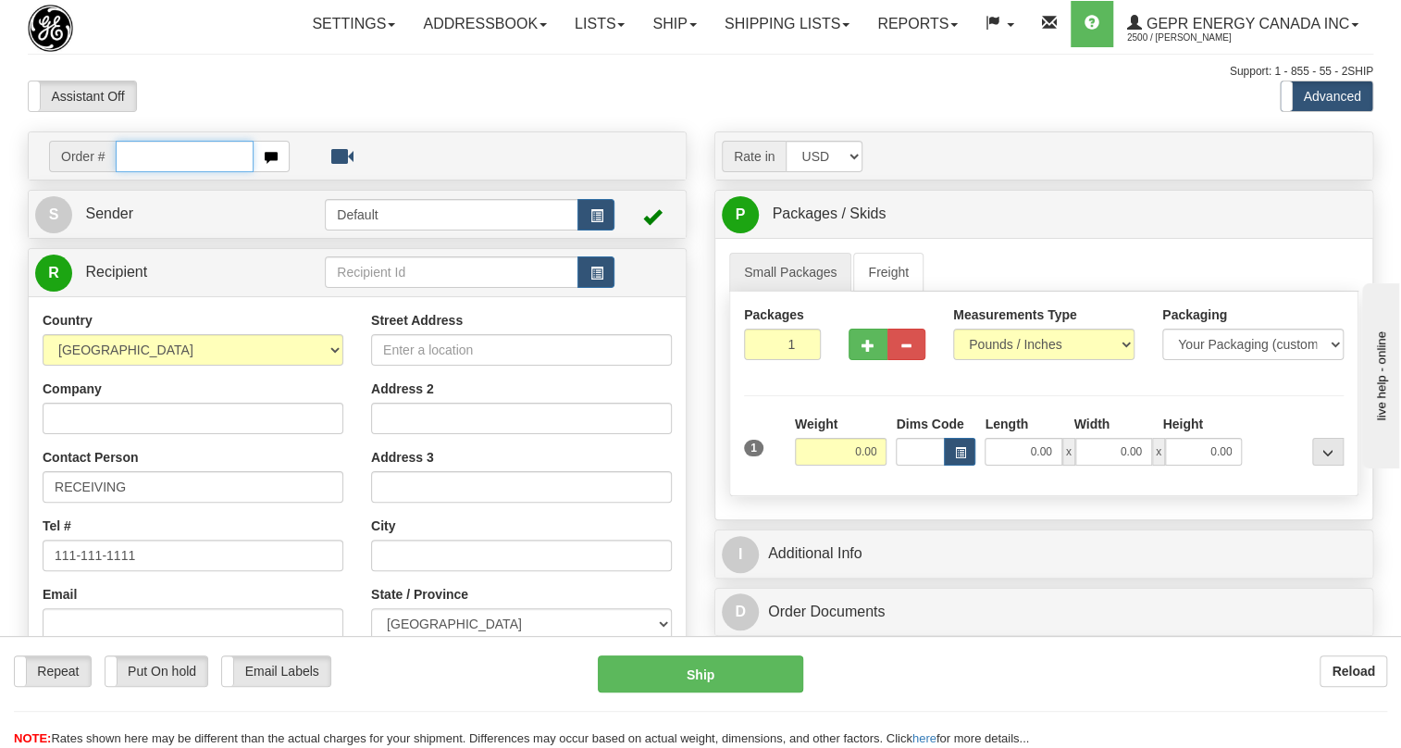
click at [167, 172] on input "text" at bounding box center [185, 156] width 138 height 31
paste input "0086700270"
click at [143, 172] on input "0086700270" at bounding box center [185, 156] width 138 height 31
type input "86700270"
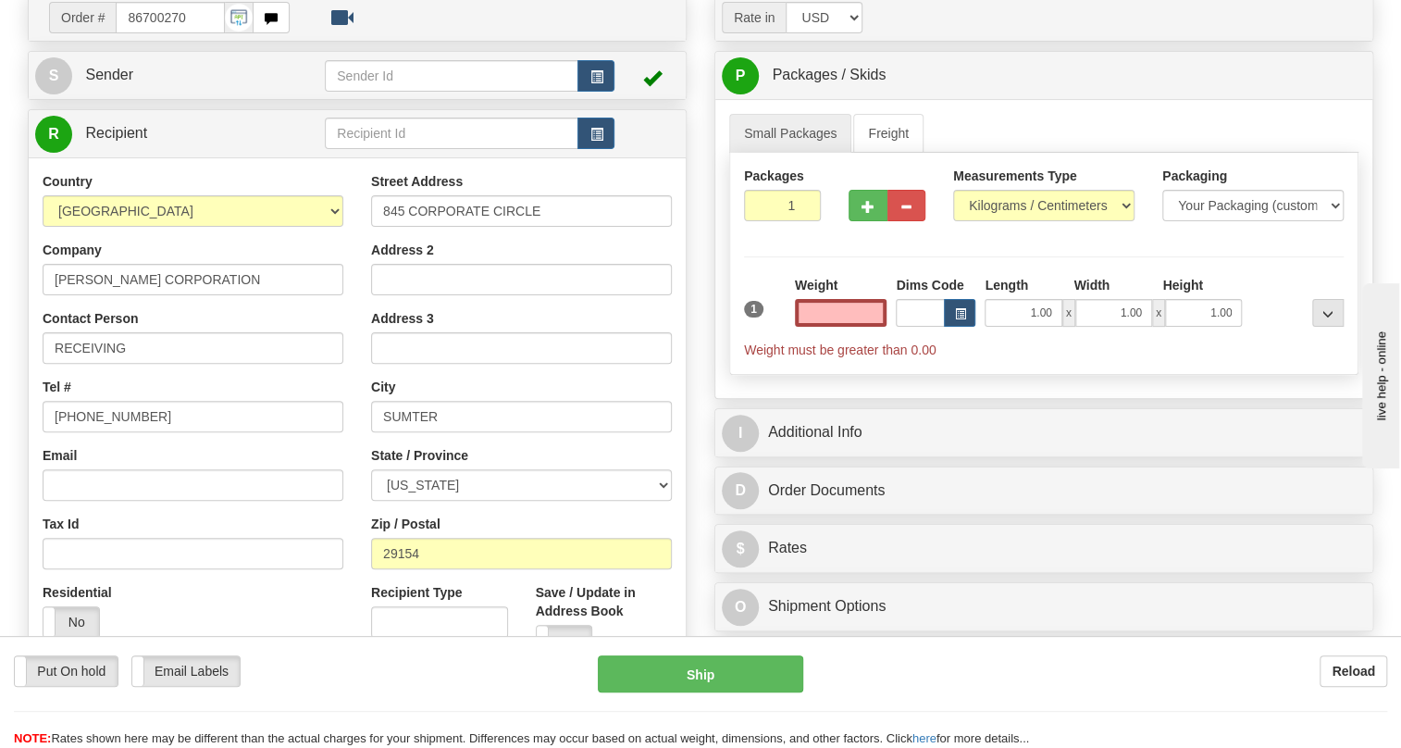
scroll to position [168, 0]
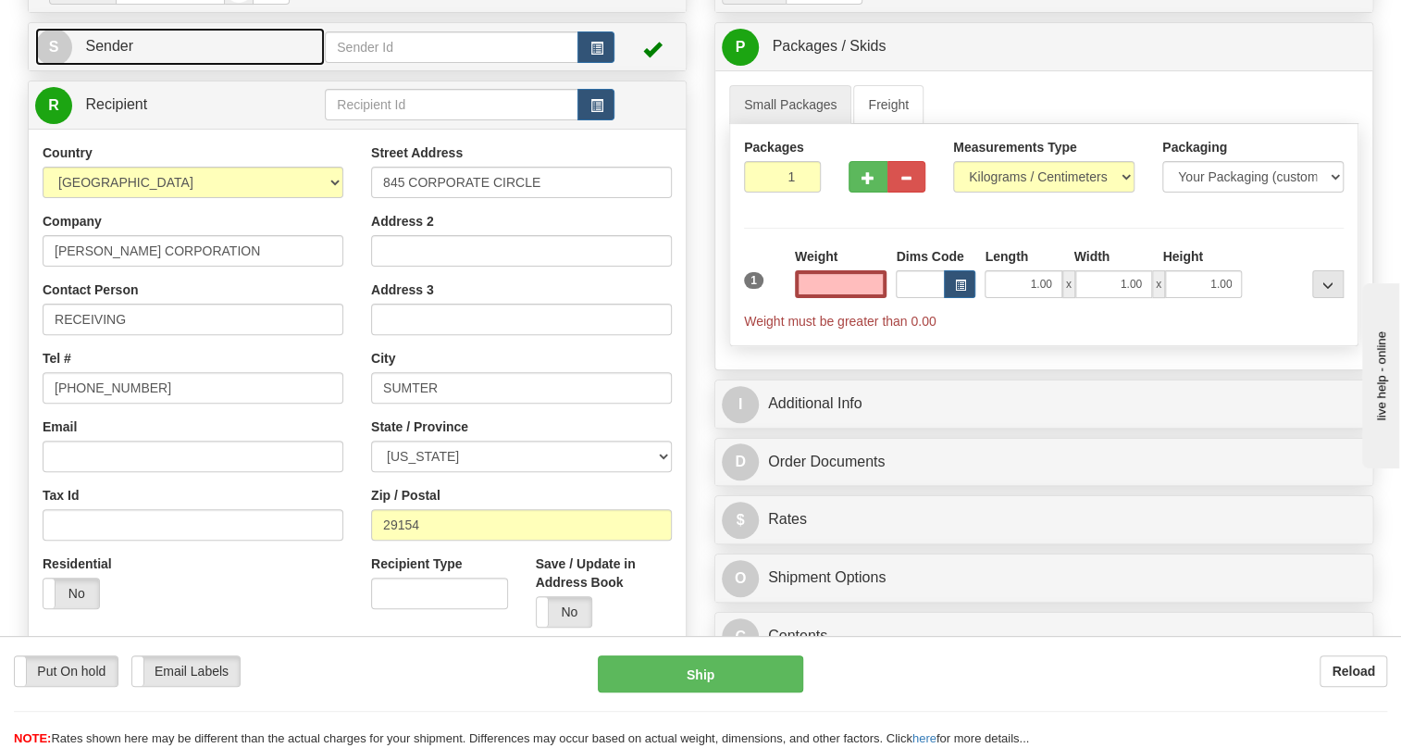
type input "0.00"
drag, startPoint x: 108, startPoint y: 82, endPoint x: 88, endPoint y: 81, distance: 20.4
click at [108, 54] on span "Sender" at bounding box center [109, 46] width 48 height 16
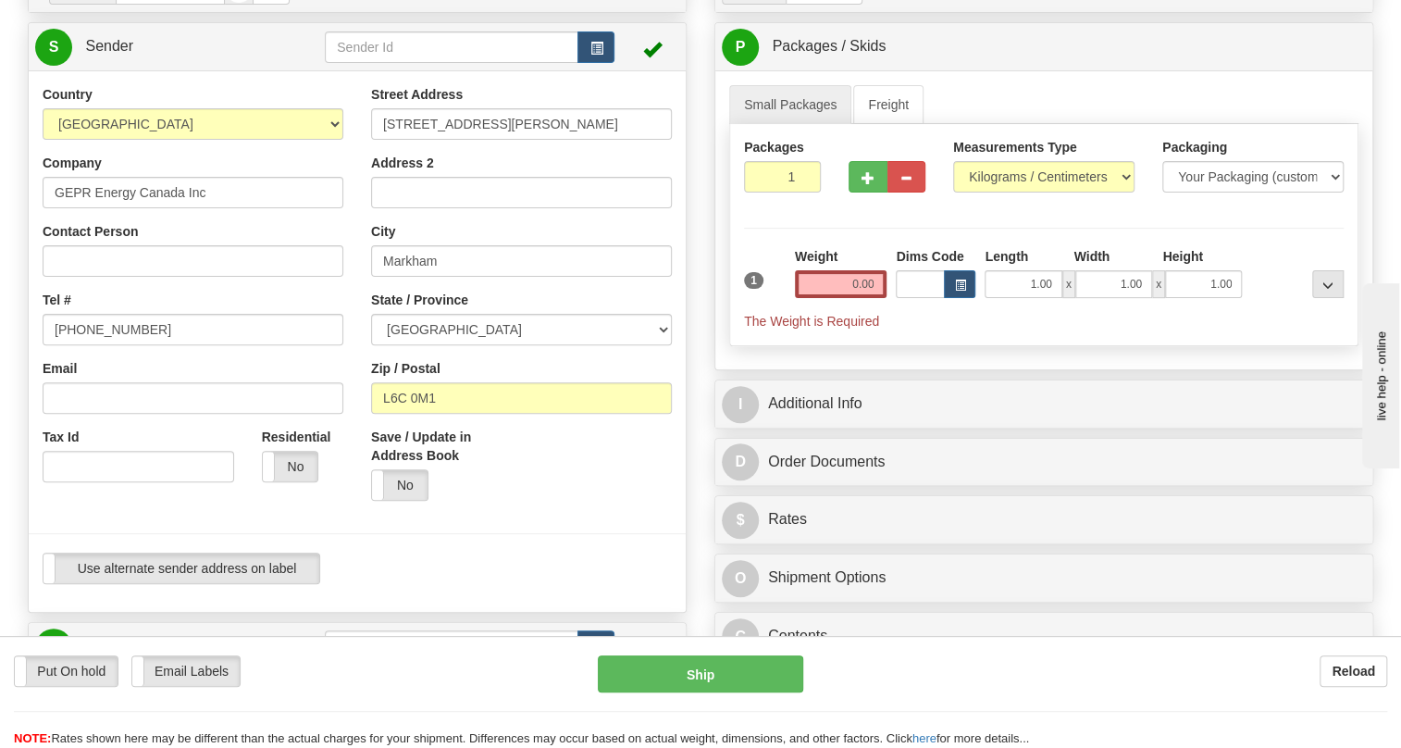
type input "MARKHAM"
click at [108, 345] on input "[PHONE_NUMBER]" at bounding box center [193, 329] width 301 height 31
click at [110, 345] on input "[PHONE_NUMBER]" at bounding box center [193, 329] width 301 height 31
paste input "[PHONE_NUMBER]"
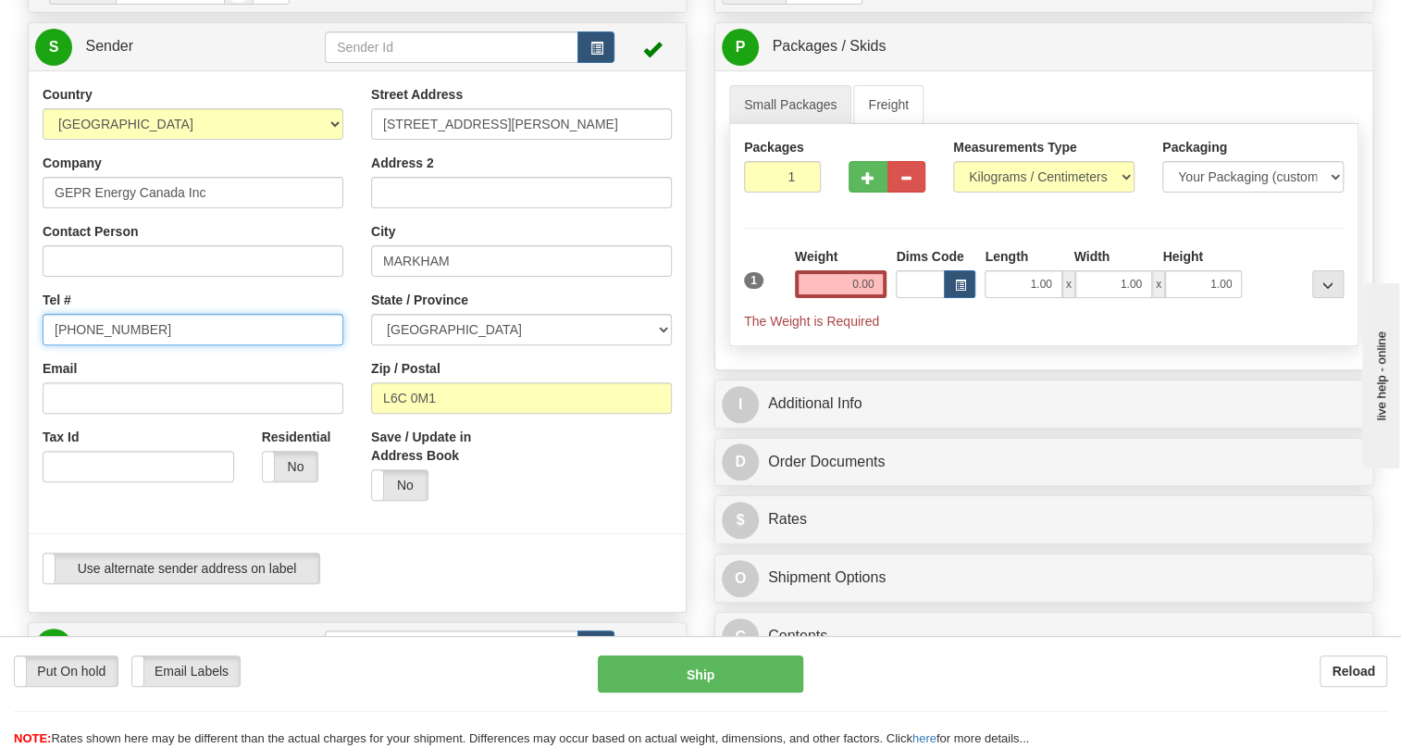
type input "[PHONE_NUMBER]"
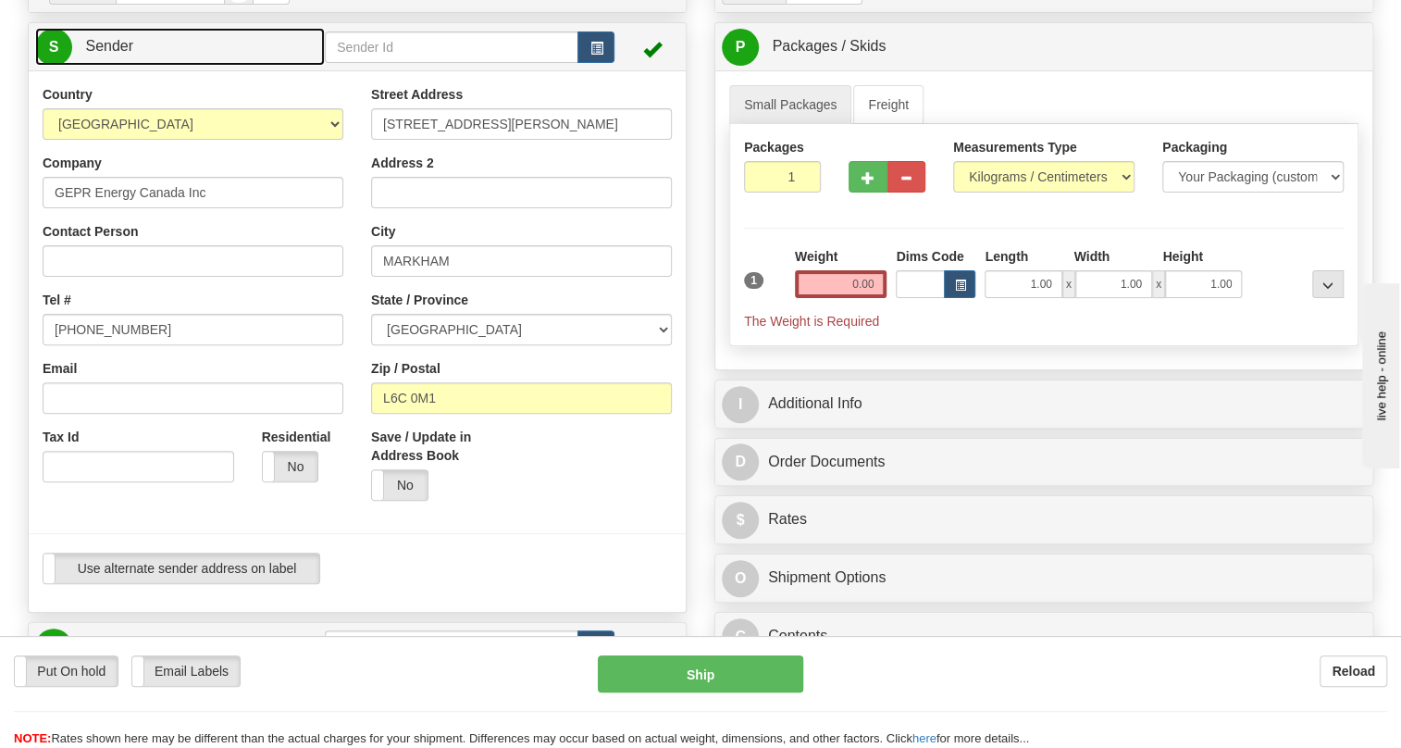
click at [112, 54] on span "Sender" at bounding box center [109, 46] width 48 height 16
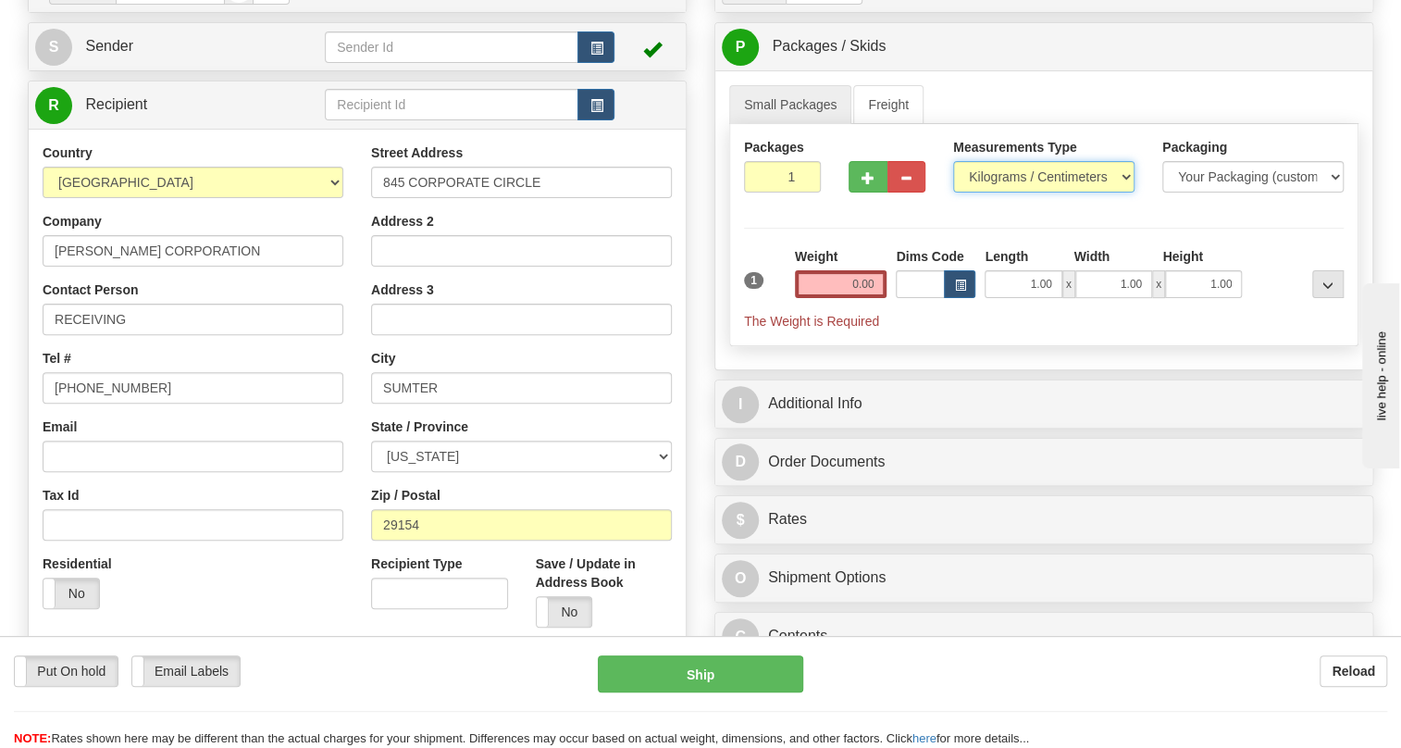
click at [1011, 193] on select "Pounds / Inches Kilograms / Centimeters" at bounding box center [1043, 176] width 181 height 31
select select "0"
click at [953, 193] on select "Pounds / Inches Kilograms / Centimeters" at bounding box center [1043, 176] width 181 height 31
click at [870, 298] on input "0.00" at bounding box center [841, 284] width 93 height 28
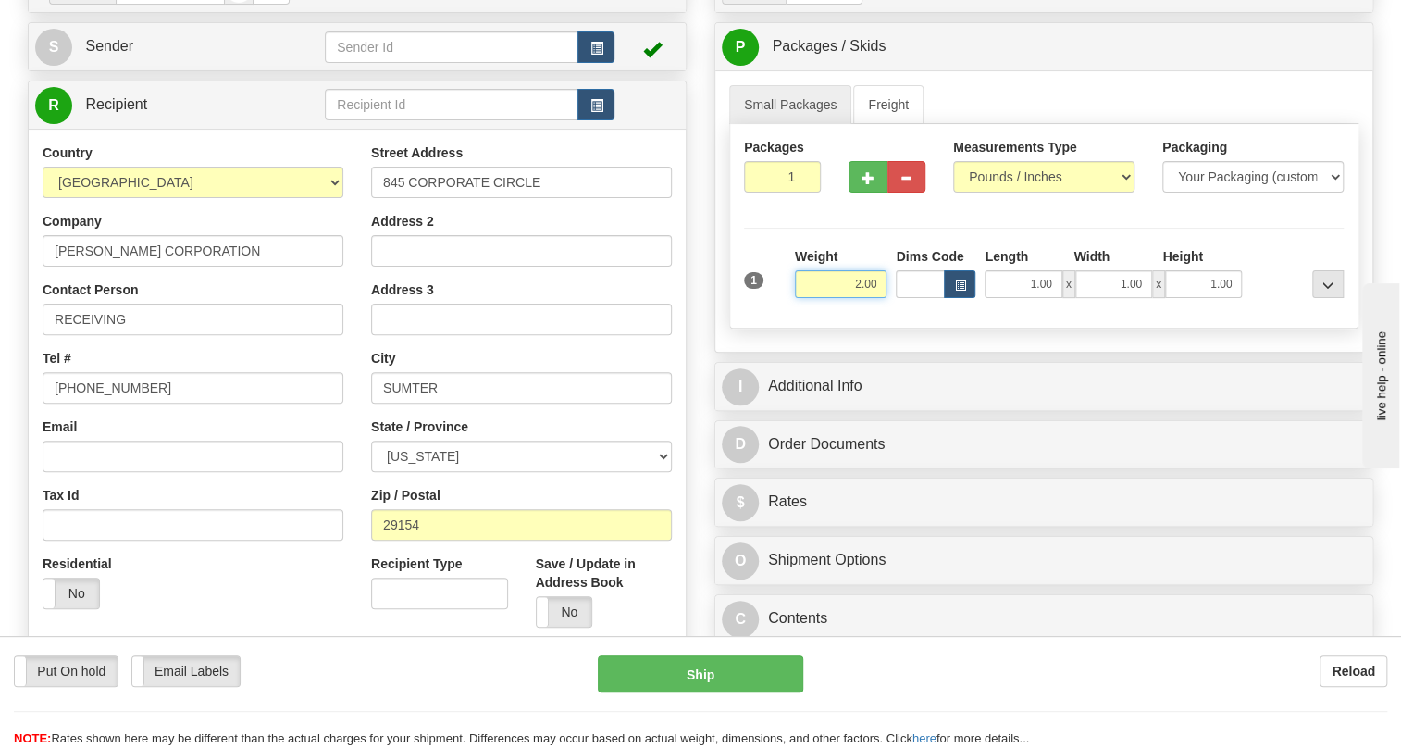
type input "2.00"
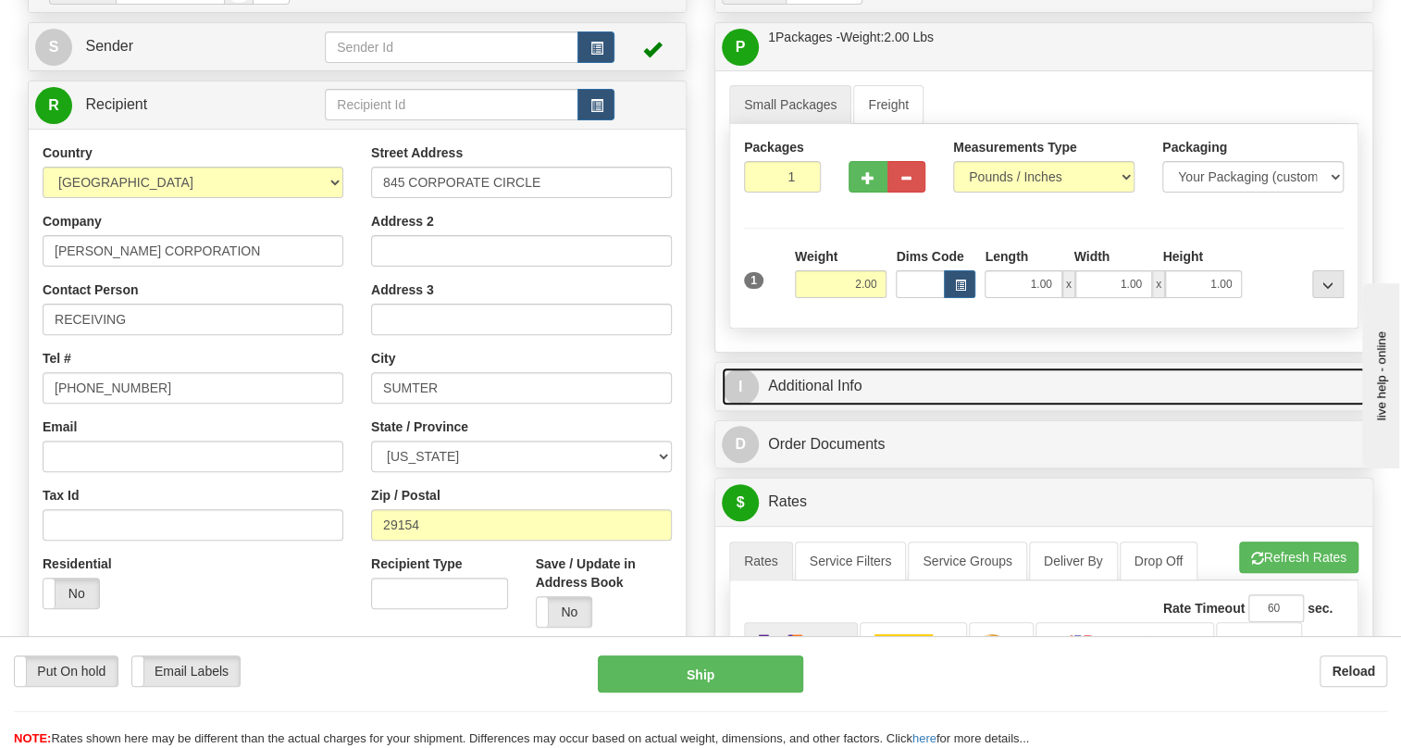
click at [834, 405] on link "I Additional Info" at bounding box center [1044, 386] width 644 height 38
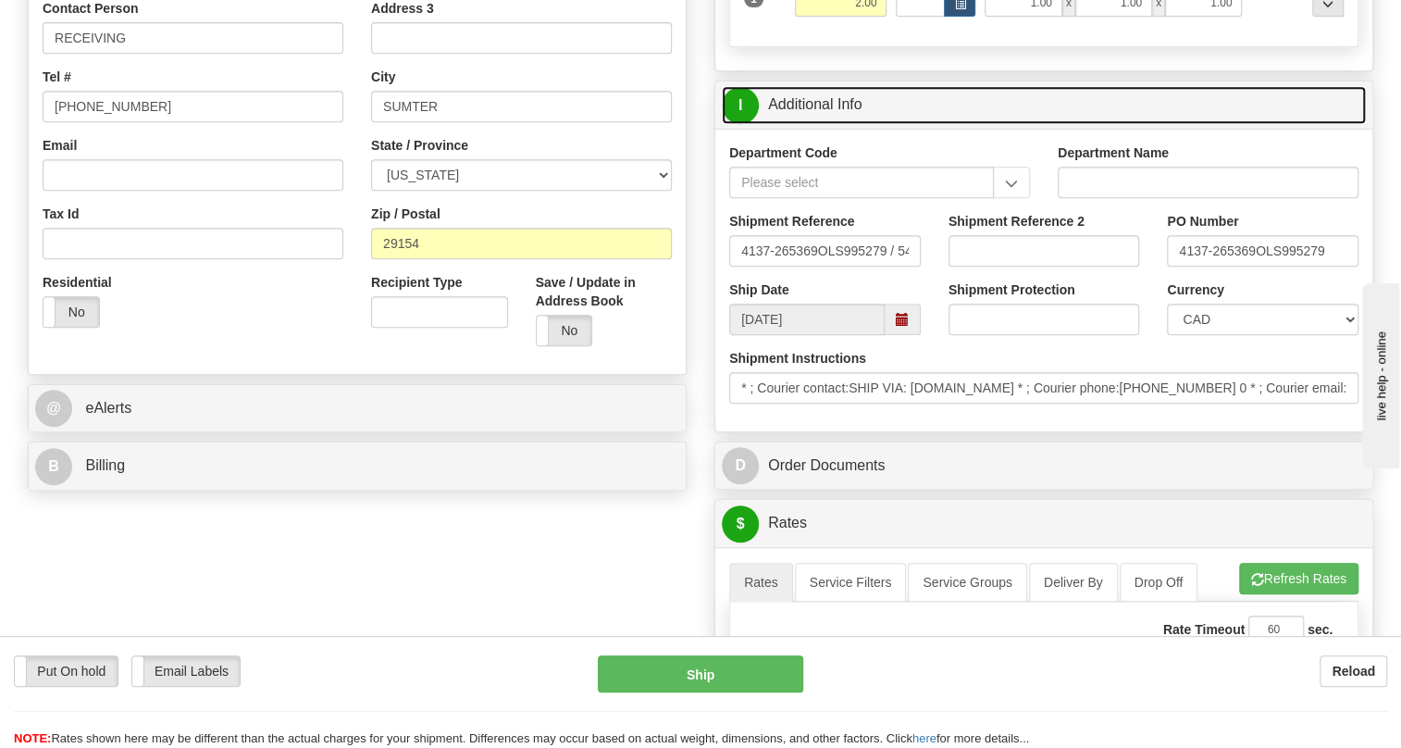
scroll to position [504, 0]
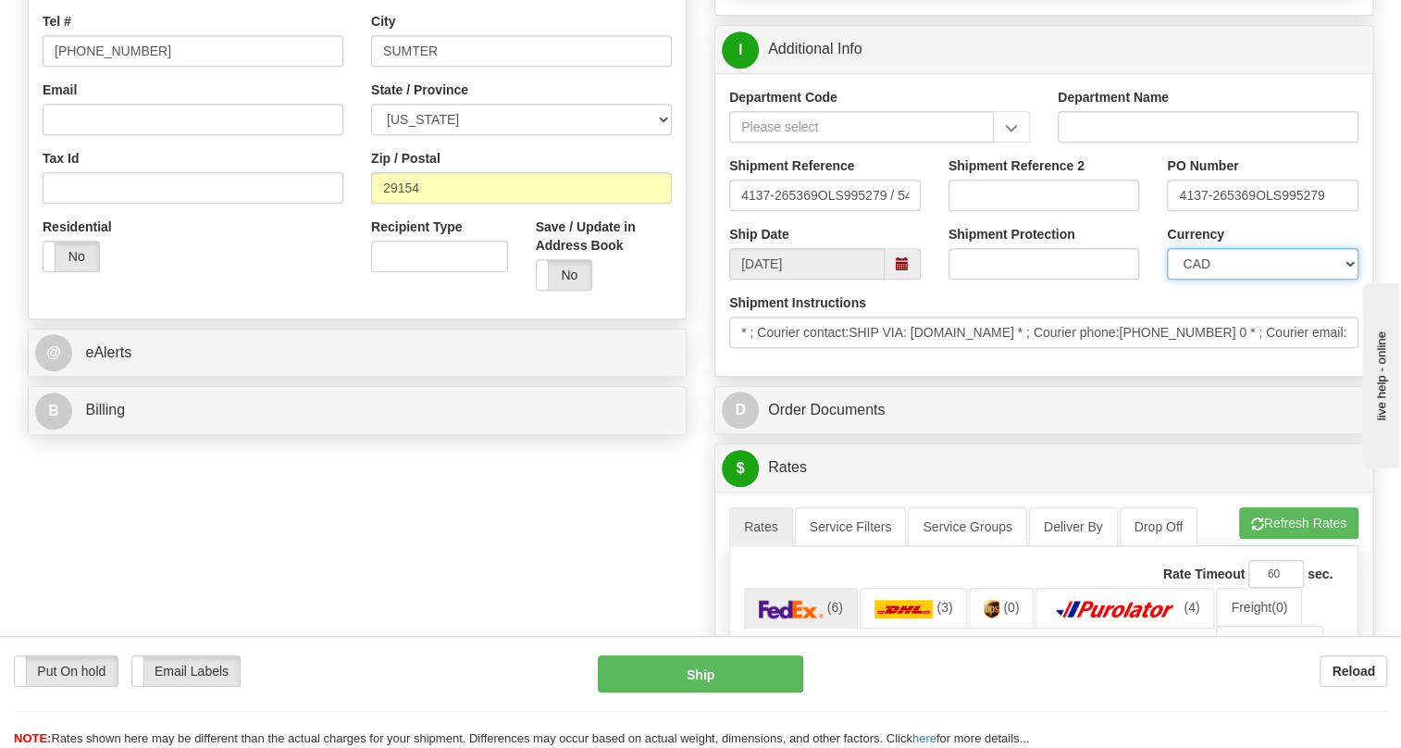
drag, startPoint x: 148, startPoint y: 3, endPoint x: 1256, endPoint y: 305, distance: 1148.5
click at [1256, 280] on select "CAD USD EUR ZAR [PERSON_NAME] ARN AUD AUS AWG BBD BFR BGN BHD BMD BND BRC BRL C…" at bounding box center [1263, 263] width 192 height 31
select select "1"
click at [1167, 280] on select "CAD USD EUR ZAR [PERSON_NAME] ARN AUD AUS AWG BBD BFR BGN BHD BMD BND BRC BRL C…" at bounding box center [1263, 263] width 192 height 31
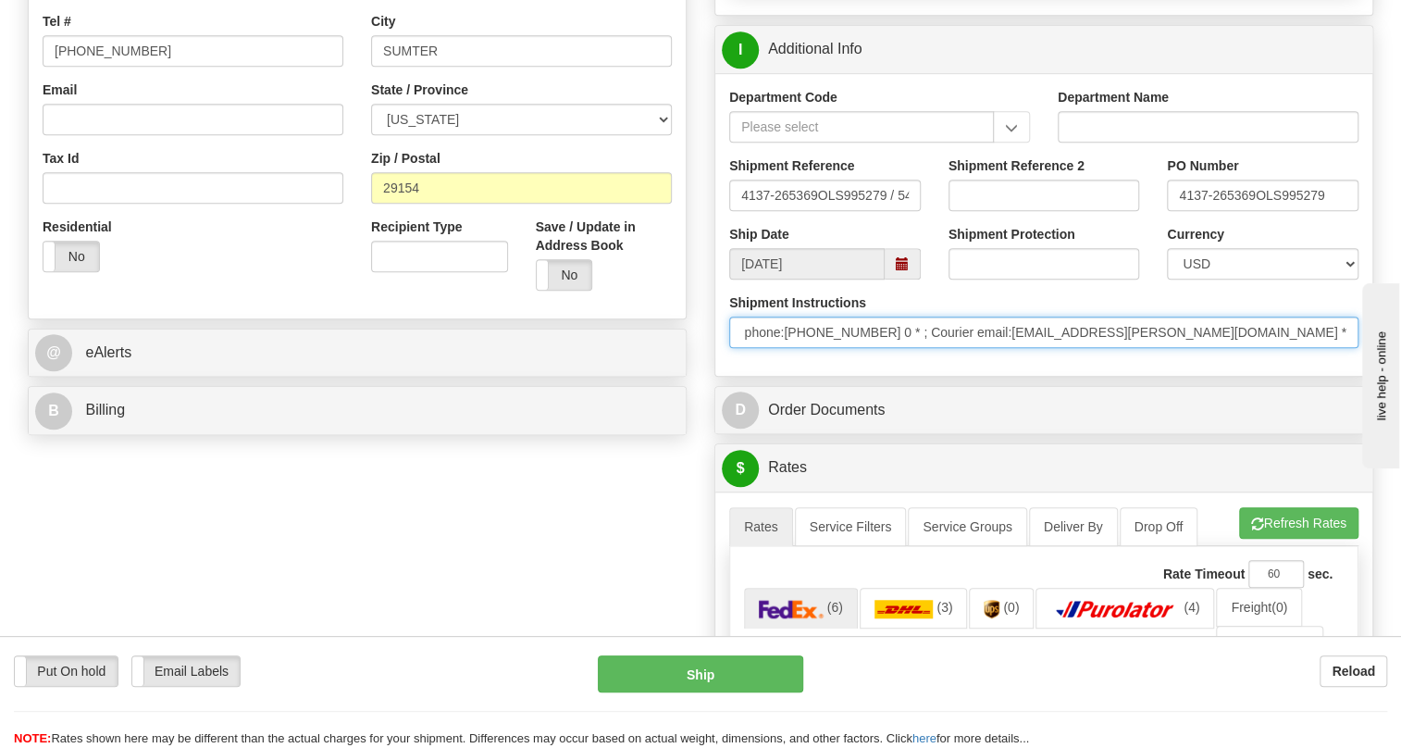
scroll to position [0, 318]
drag, startPoint x: 1260, startPoint y: 377, endPoint x: 798, endPoint y: 379, distance: 461.9
click at [798, 348] on input "* ; Courier contact:SHIP VIA: [DOMAIN_NAME] * ; Courier phone:[PHONE_NUMBER] 0 …" at bounding box center [1043, 332] width 629 height 31
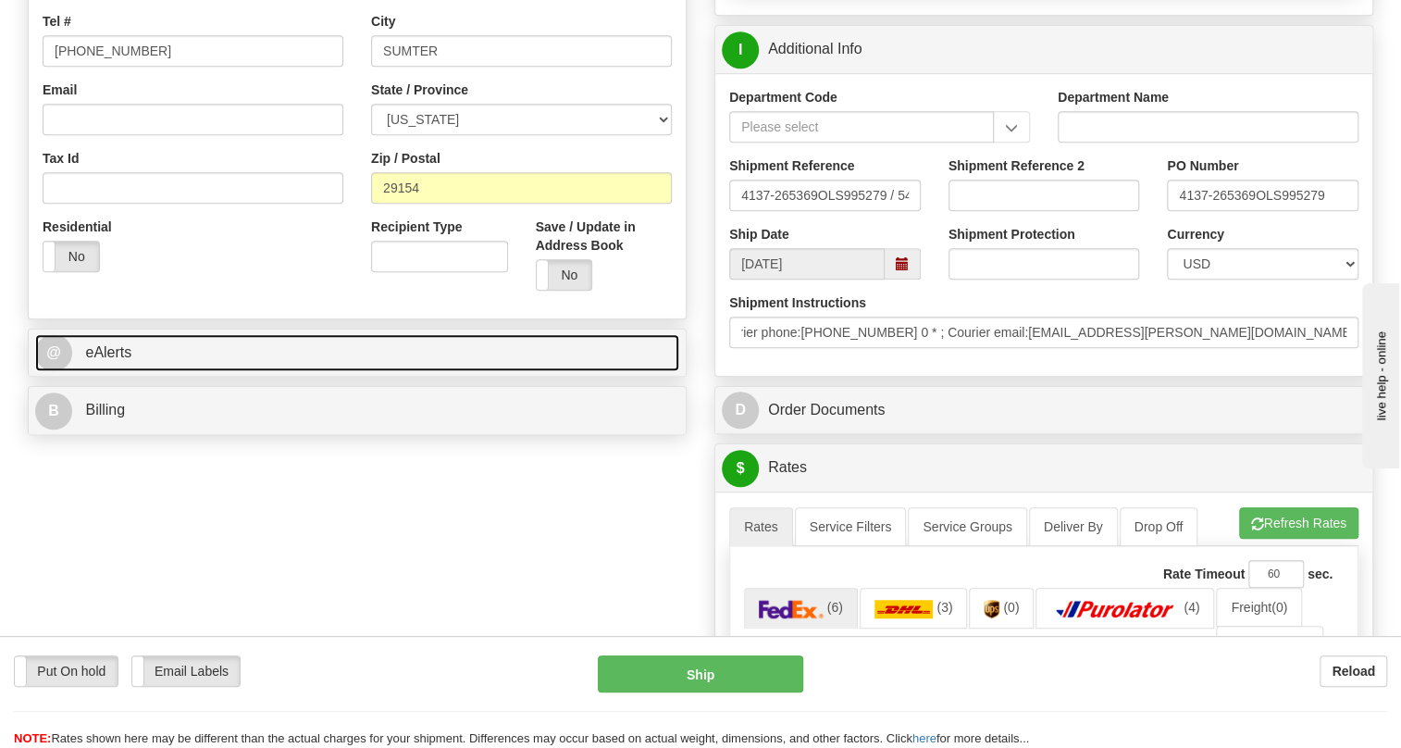
scroll to position [0, 0]
click at [552, 372] on link "@ eAlerts" at bounding box center [357, 353] width 644 height 38
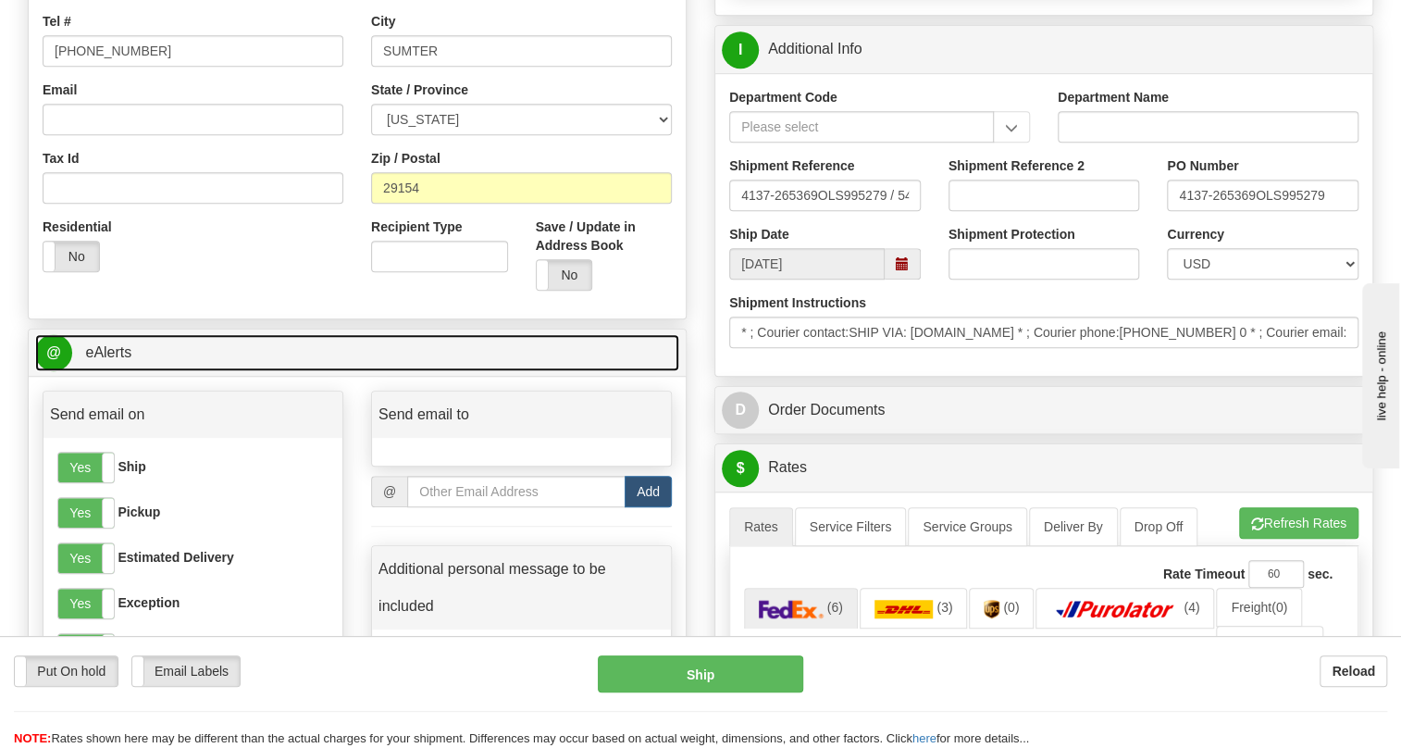
click at [102, 360] on span "eAlerts" at bounding box center [108, 352] width 46 height 16
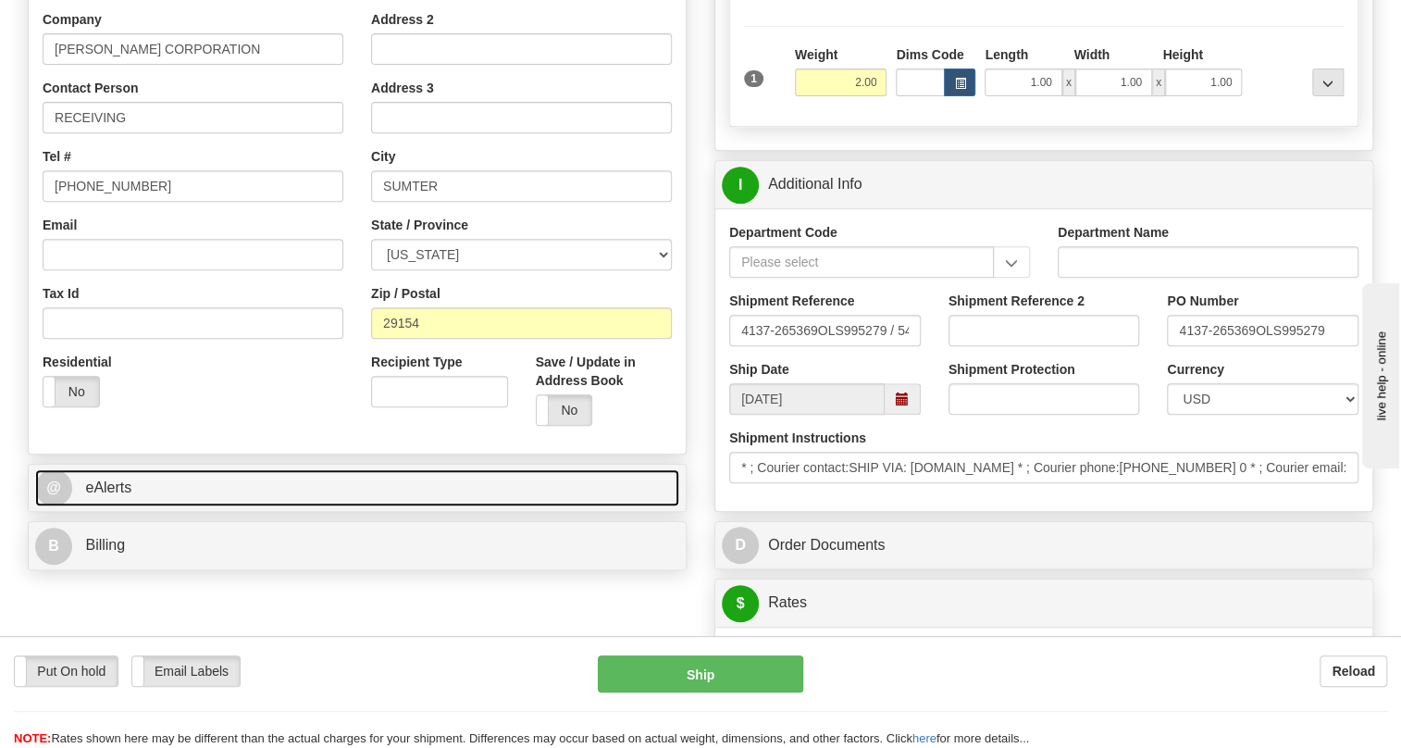
scroll to position [336, 0]
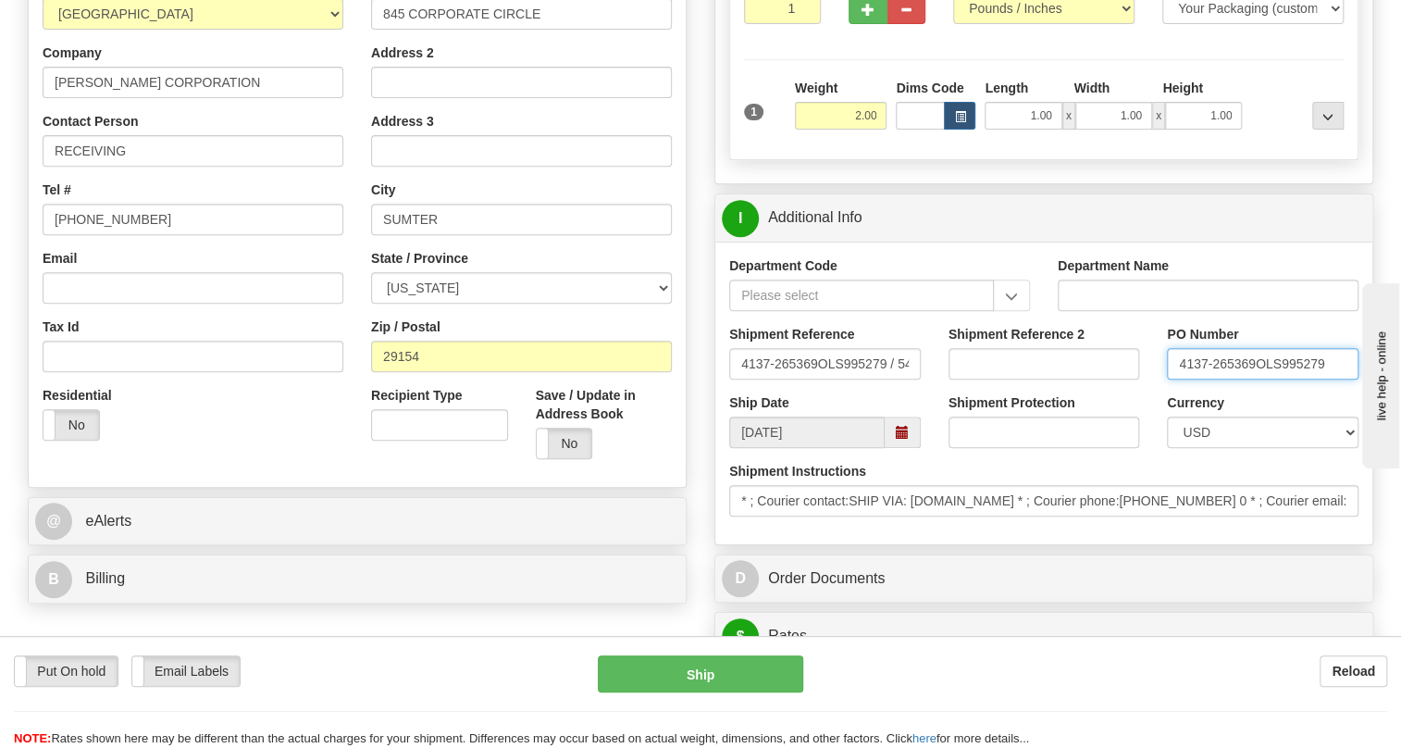
drag, startPoint x: 1255, startPoint y: 406, endPoint x: 1140, endPoint y: 406, distance: 114.8
click at [1140, 393] on div "Shipment Reference 4137-265369OLS995279 / 541182 Shipment Reference 2 PO Number…" at bounding box center [1043, 359] width 657 height 68
click at [168, 167] on input "RECEIVING" at bounding box center [193, 150] width 301 height 31
paste input "4137-265369"
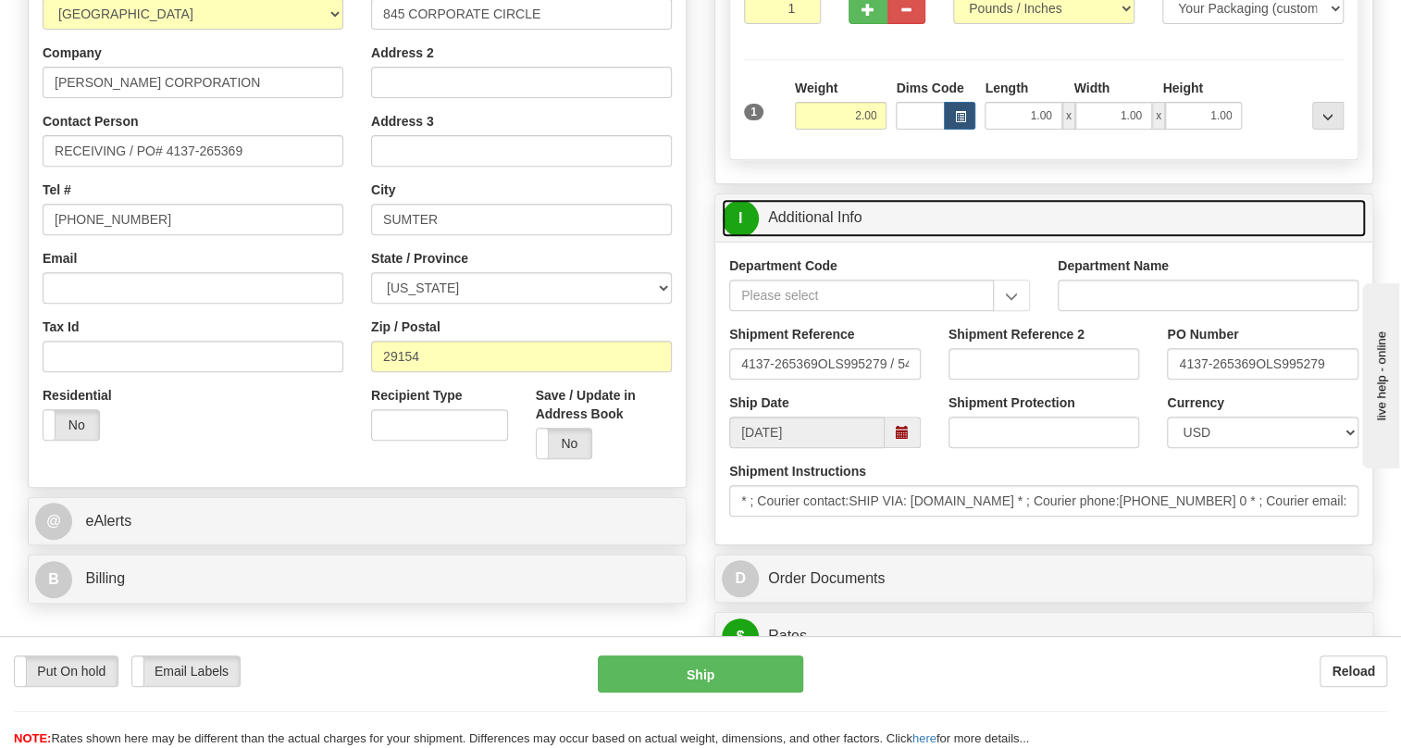
click at [828, 237] on link "I Additional Info" at bounding box center [1044, 218] width 644 height 38
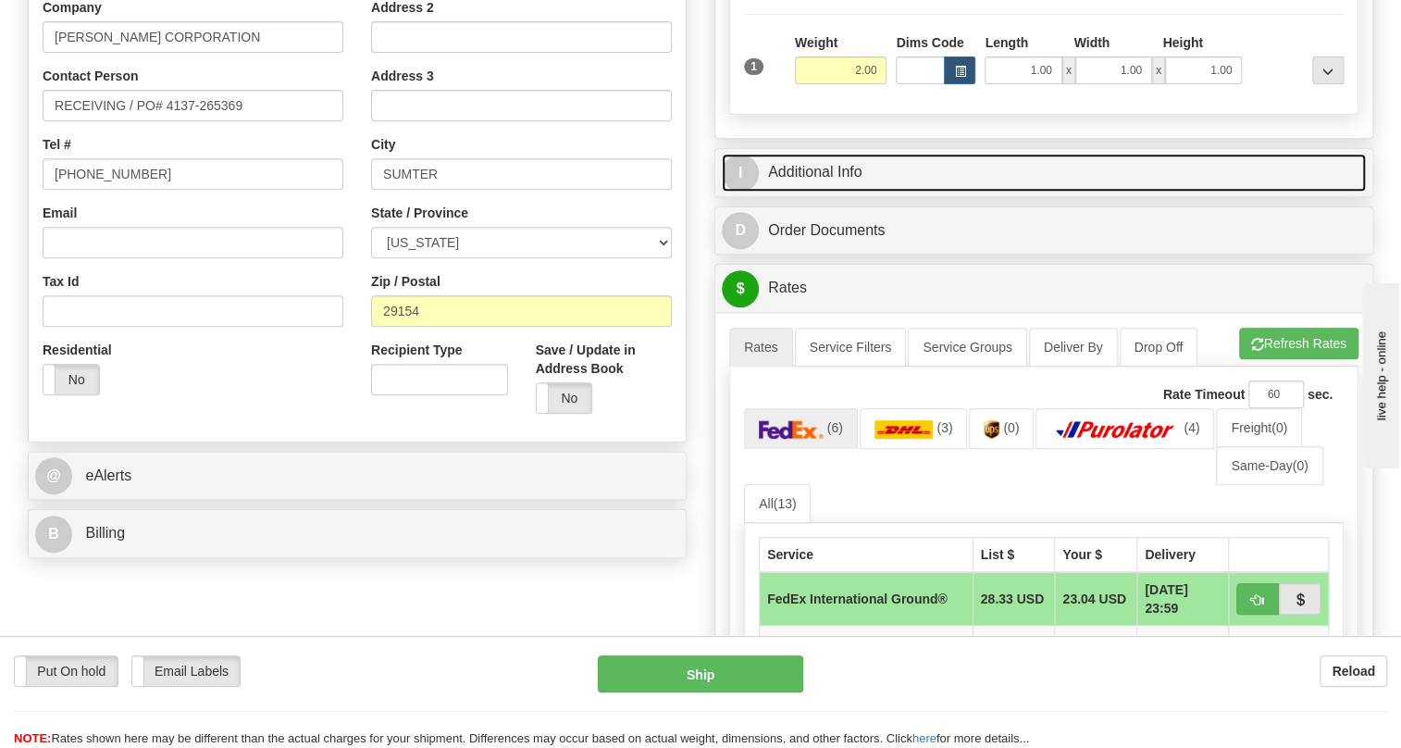
scroll to position [420, 0]
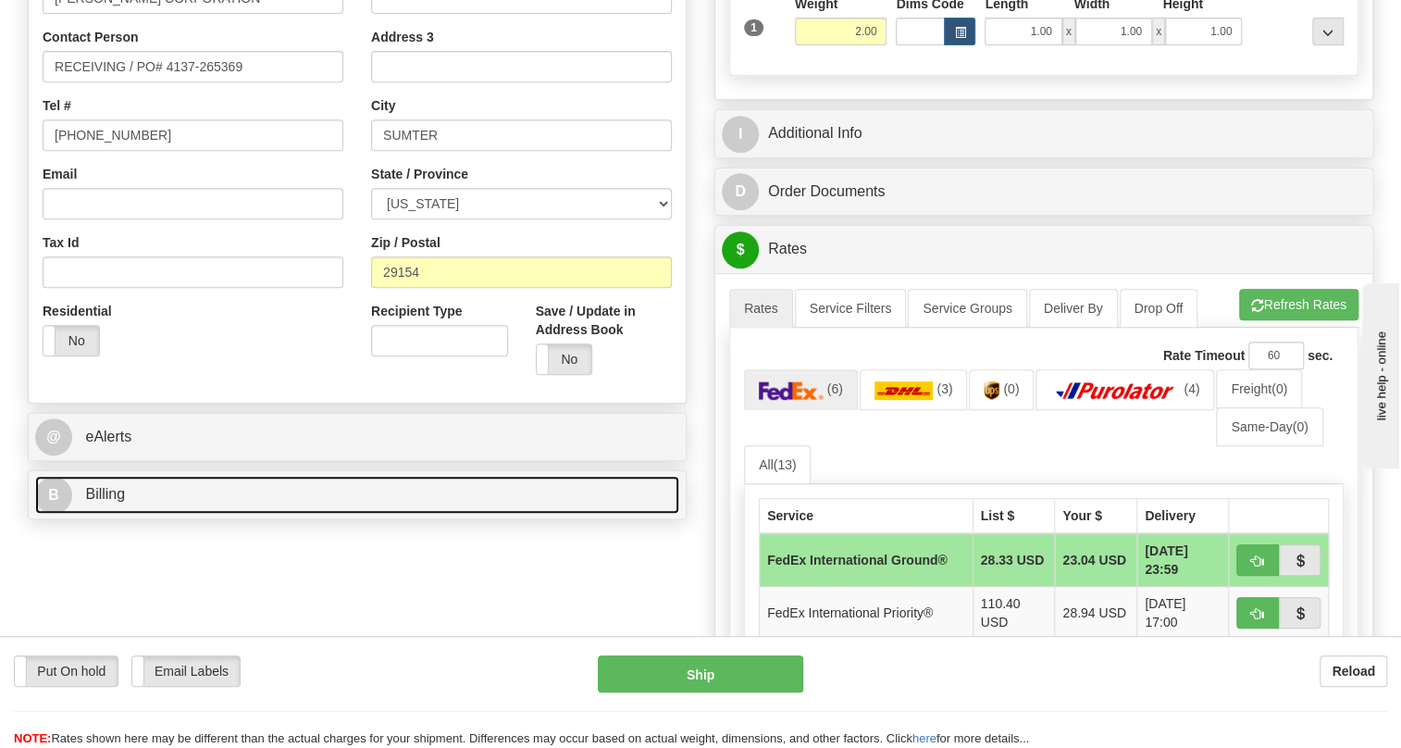
click at [108, 502] on span "Billing" at bounding box center [105, 494] width 40 height 16
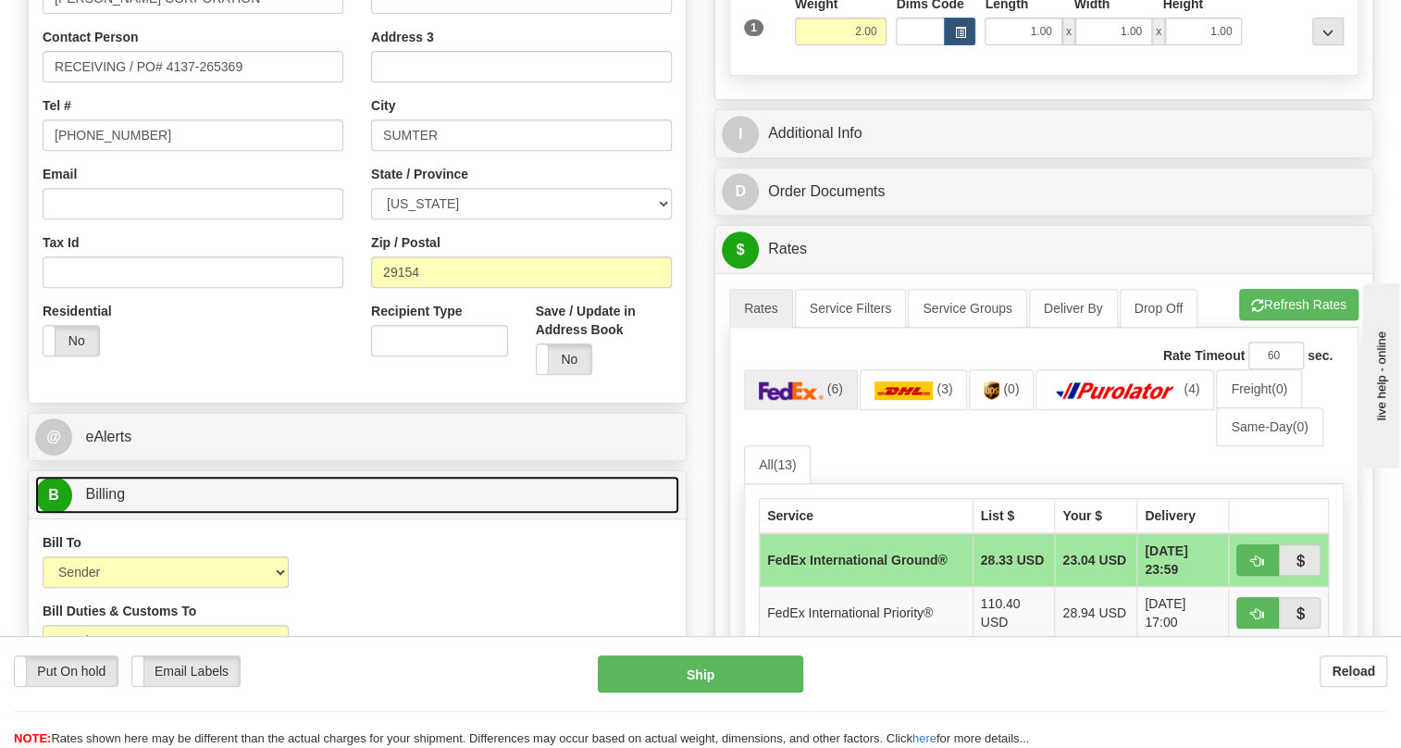
click at [108, 502] on span "Billing" at bounding box center [105, 494] width 40 height 16
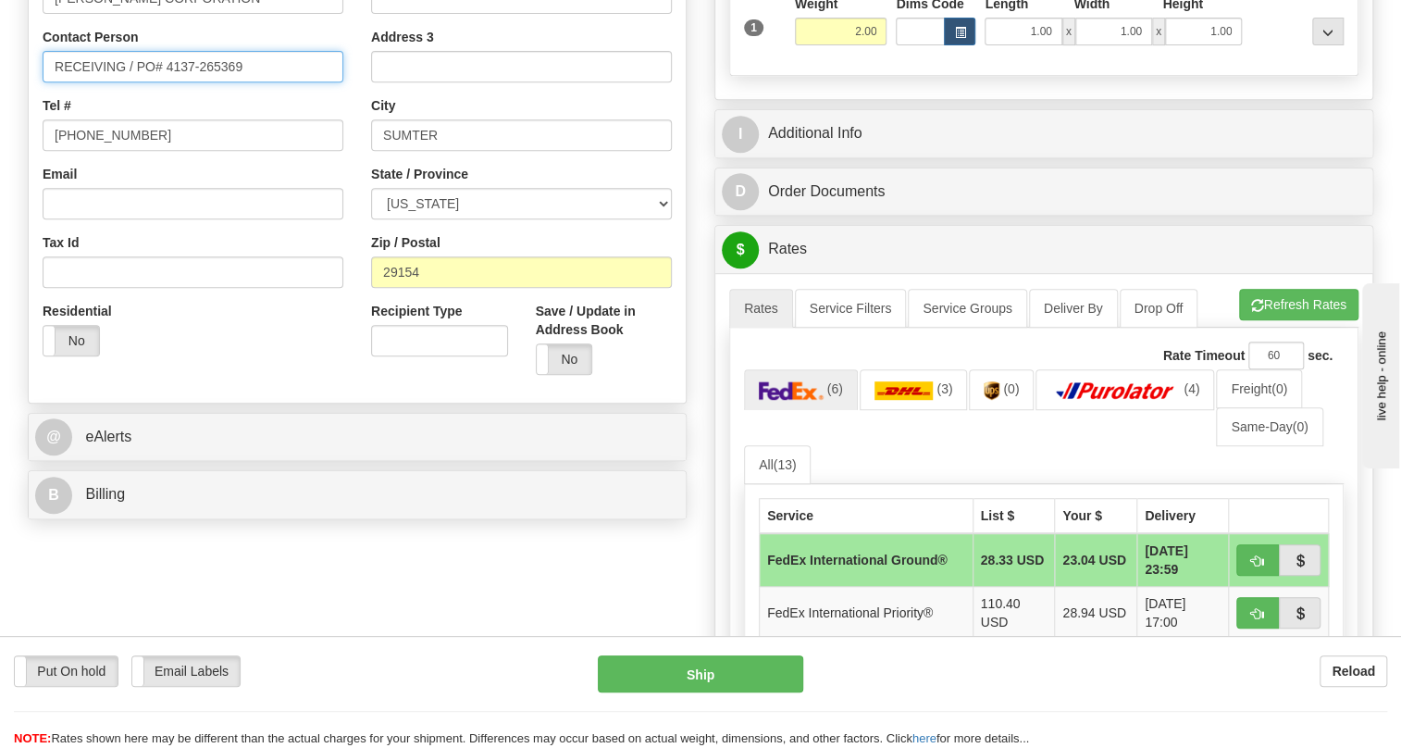
click at [126, 82] on input "RECEIVING / PO# 4137-265369" at bounding box center [193, 66] width 301 height 31
paste input "[PERSON_NAME]"
drag, startPoint x: 242, startPoint y: 106, endPoint x: 350, endPoint y: 114, distance: 108.6
click at [350, 114] on div "Country [GEOGRAPHIC_DATA] [GEOGRAPHIC_DATA] [GEOGRAPHIC_DATA] [GEOGRAPHIC_DATA]…" at bounding box center [193, 130] width 329 height 479
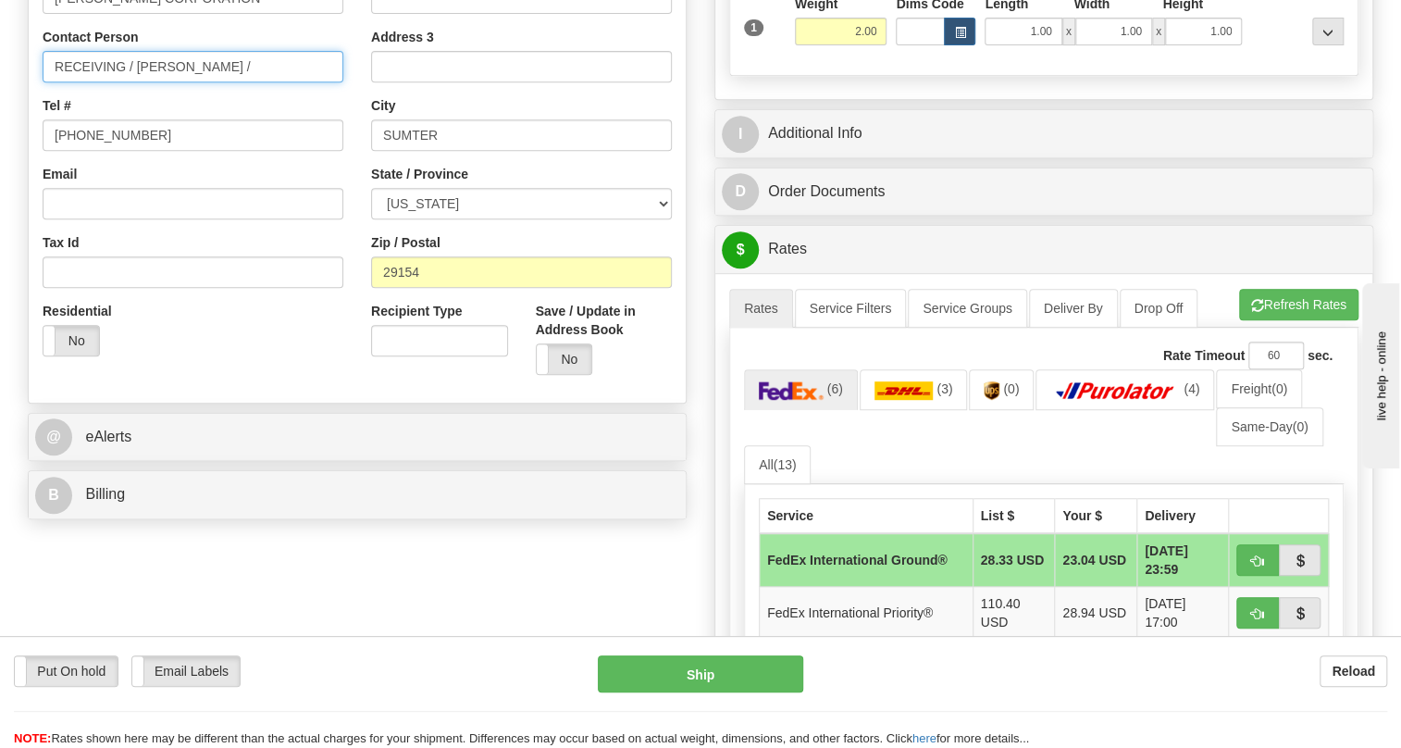
scroll to position [0, 0]
type input "RECEIVING / [PERSON_NAME]"
paste input "PO# 4137-265369"
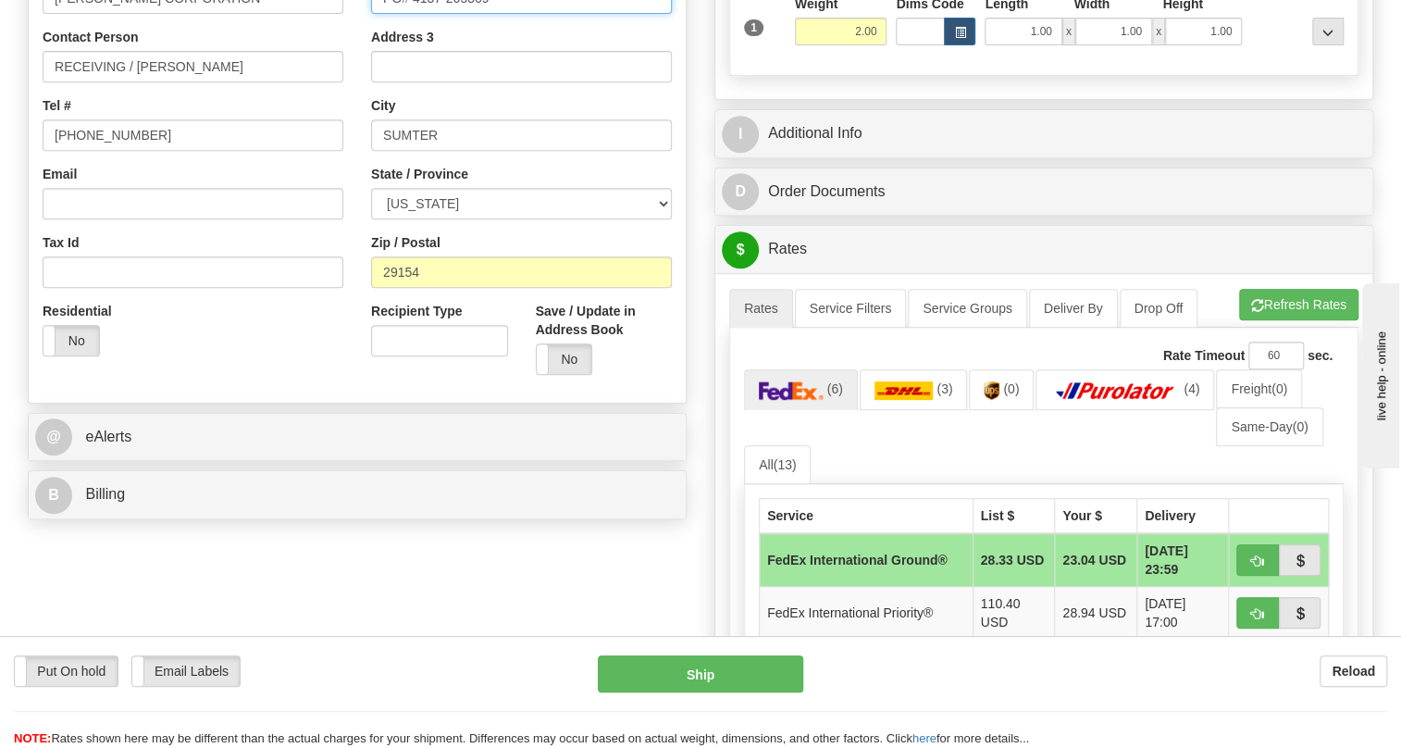
type input "PO# 4137-265369"
drag, startPoint x: 242, startPoint y: 106, endPoint x: 135, endPoint y: 98, distance: 107.7
click at [135, 82] on input "RECEIVING / [PERSON_NAME]" at bounding box center [193, 66] width 301 height 31
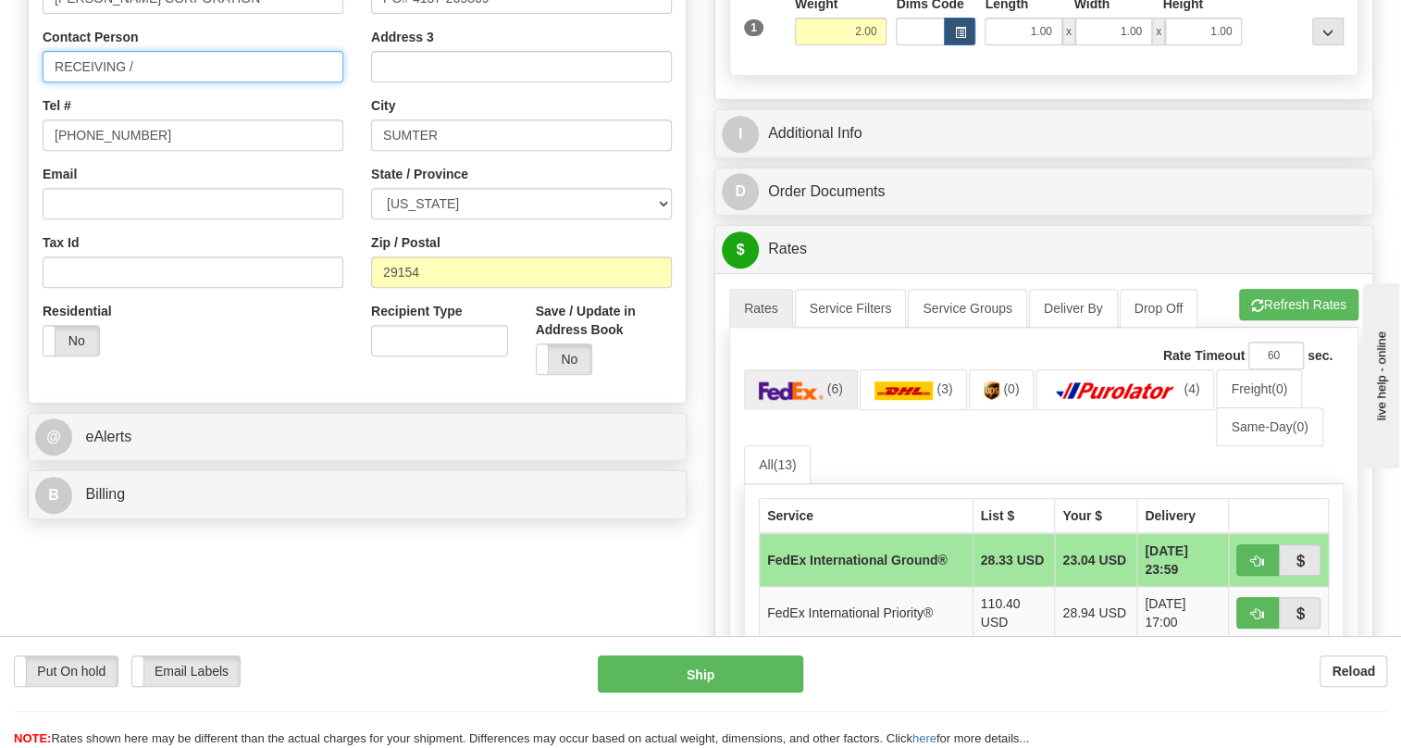
type input "RECEIVING /"
drag, startPoint x: 492, startPoint y: 39, endPoint x: 382, endPoint y: 39, distance: 110.1
click at [200, 82] on input "RECEIVING /" at bounding box center [193, 66] width 301 height 31
paste input "PO# 4137-265369"
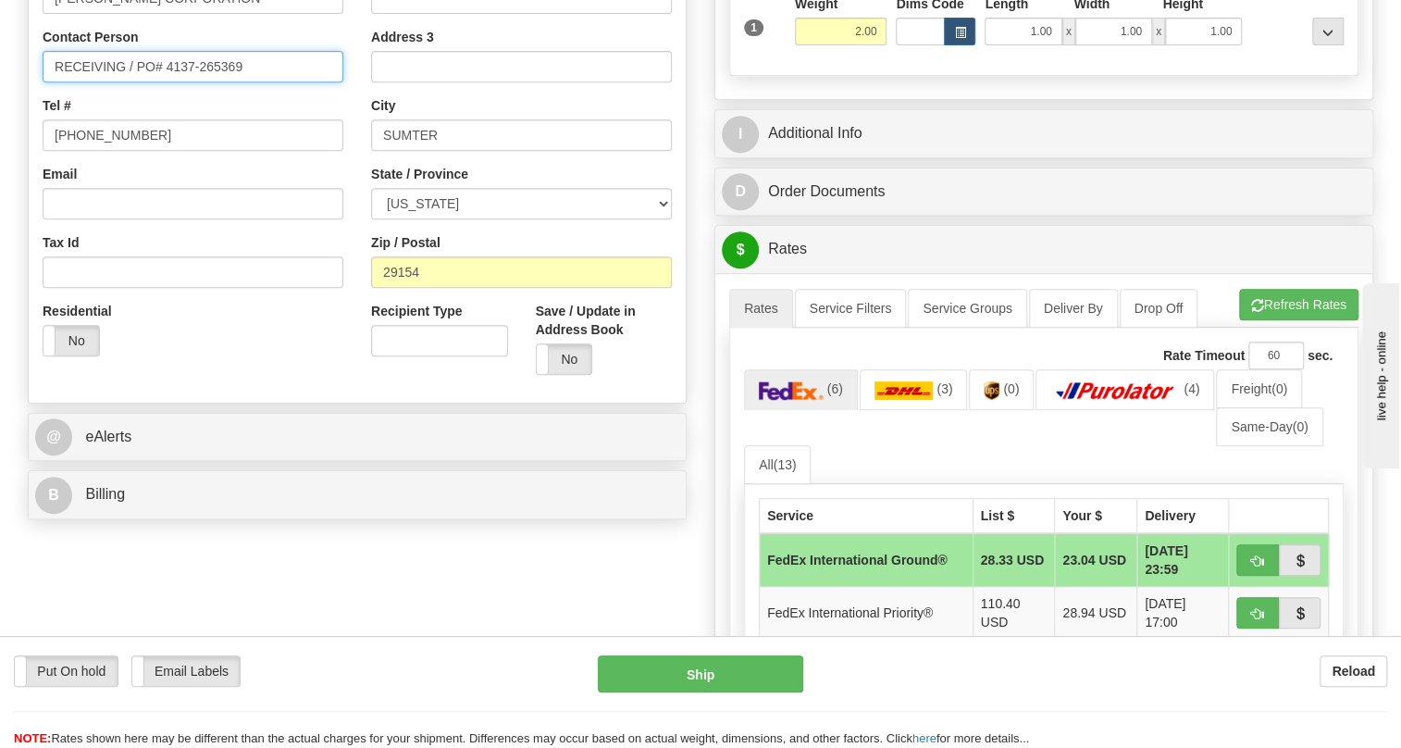
type input "RECEIVING / PO# 4137-265369"
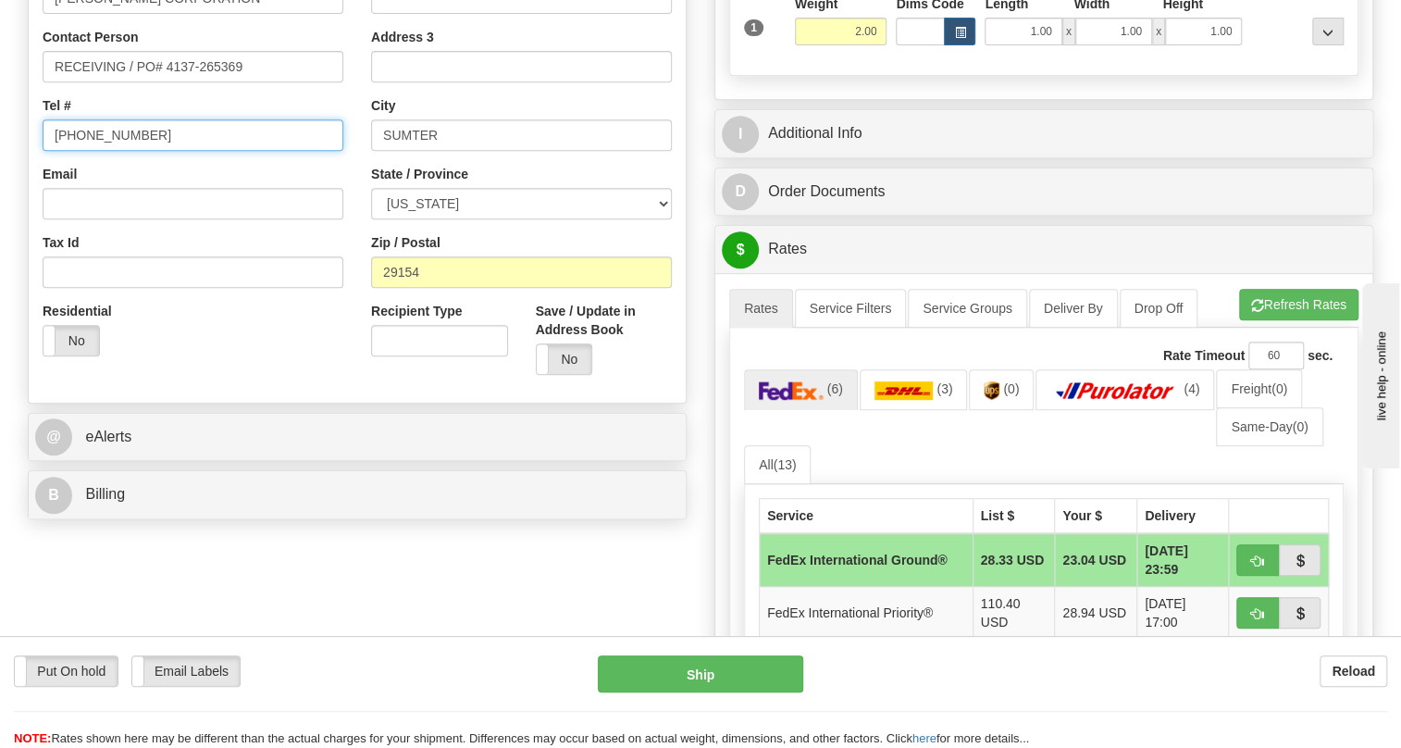
click at [114, 151] on input "[PHONE_NUMBER]" at bounding box center [193, 134] width 301 height 31
type input "111-111-1111"
click at [357, 212] on div "Street Address 845 CORPORATE CIRCLE Address 2 Address 3 City SUMTER State / Pro…" at bounding box center [521, 140] width 329 height 498
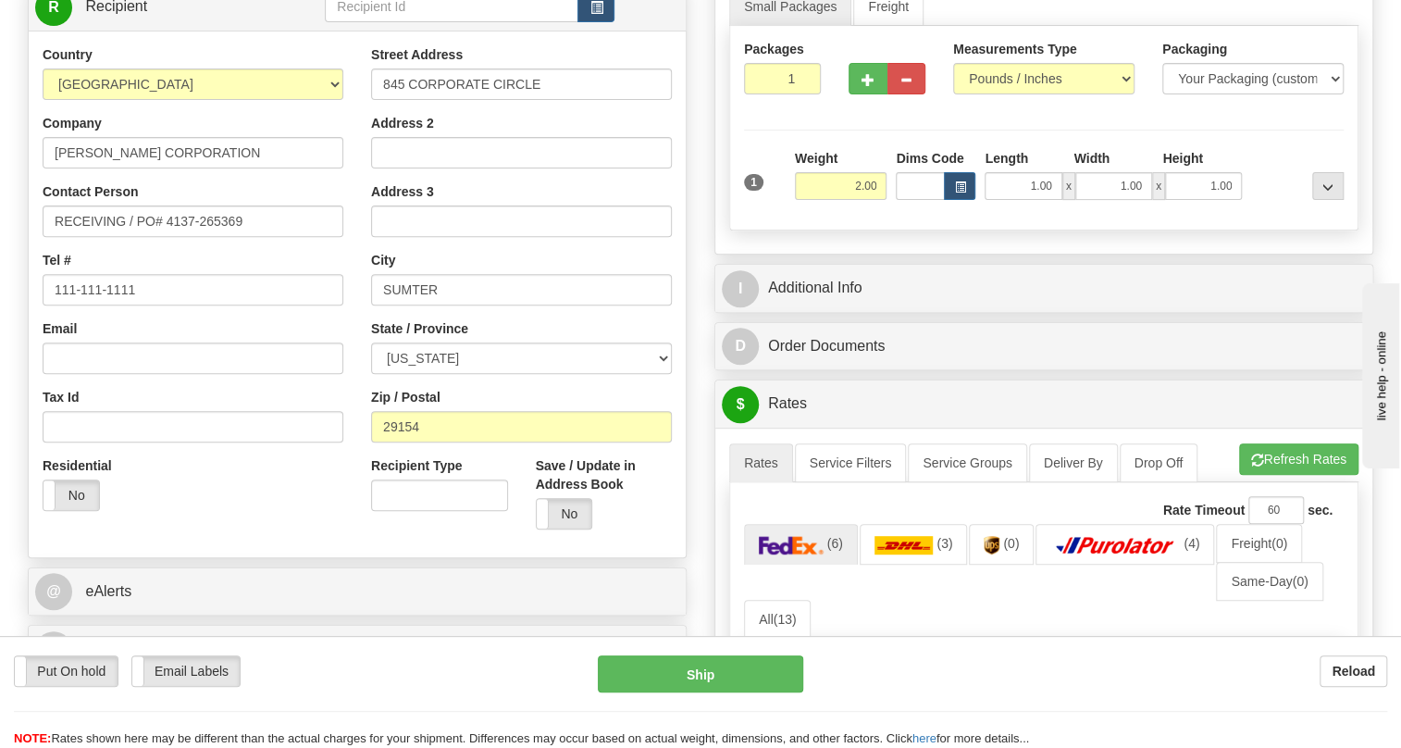
scroll to position [252, 0]
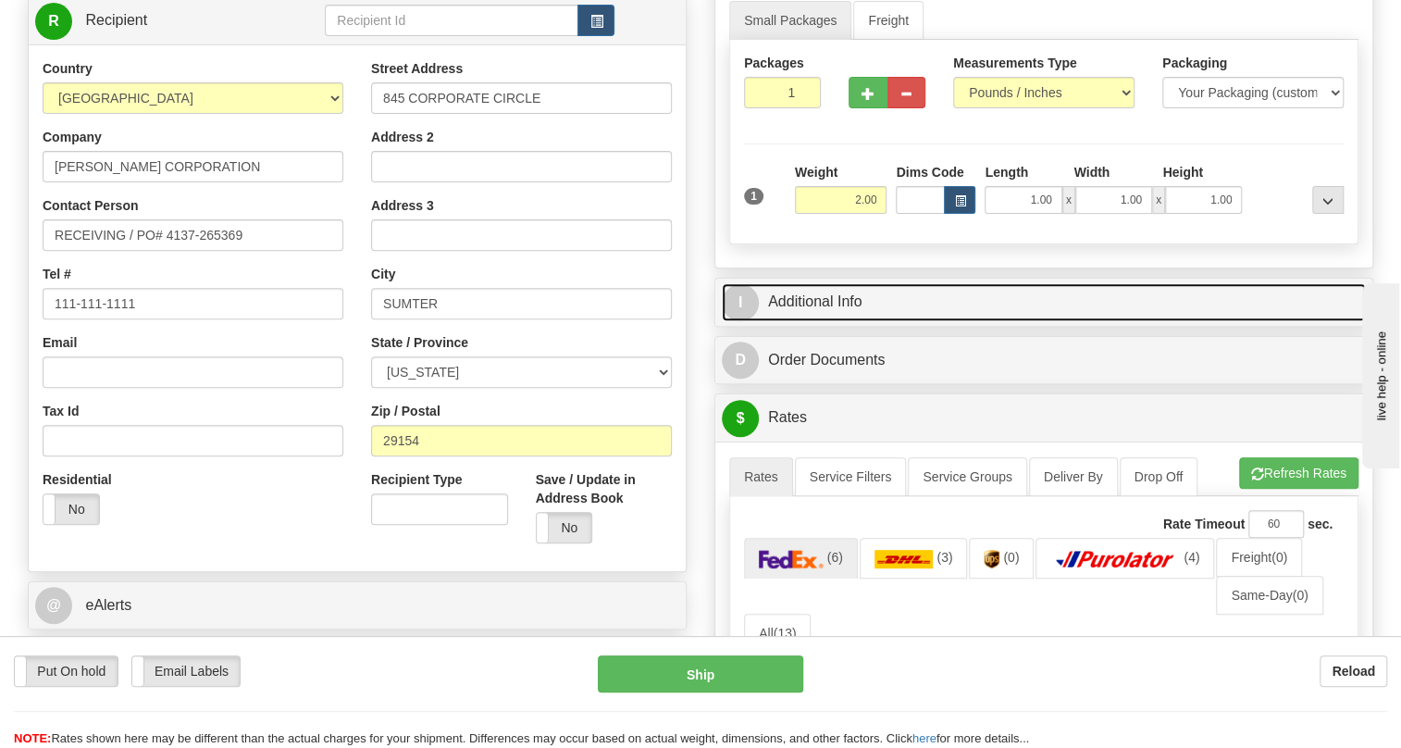
click at [797, 321] on link "I Additional Info" at bounding box center [1044, 302] width 644 height 38
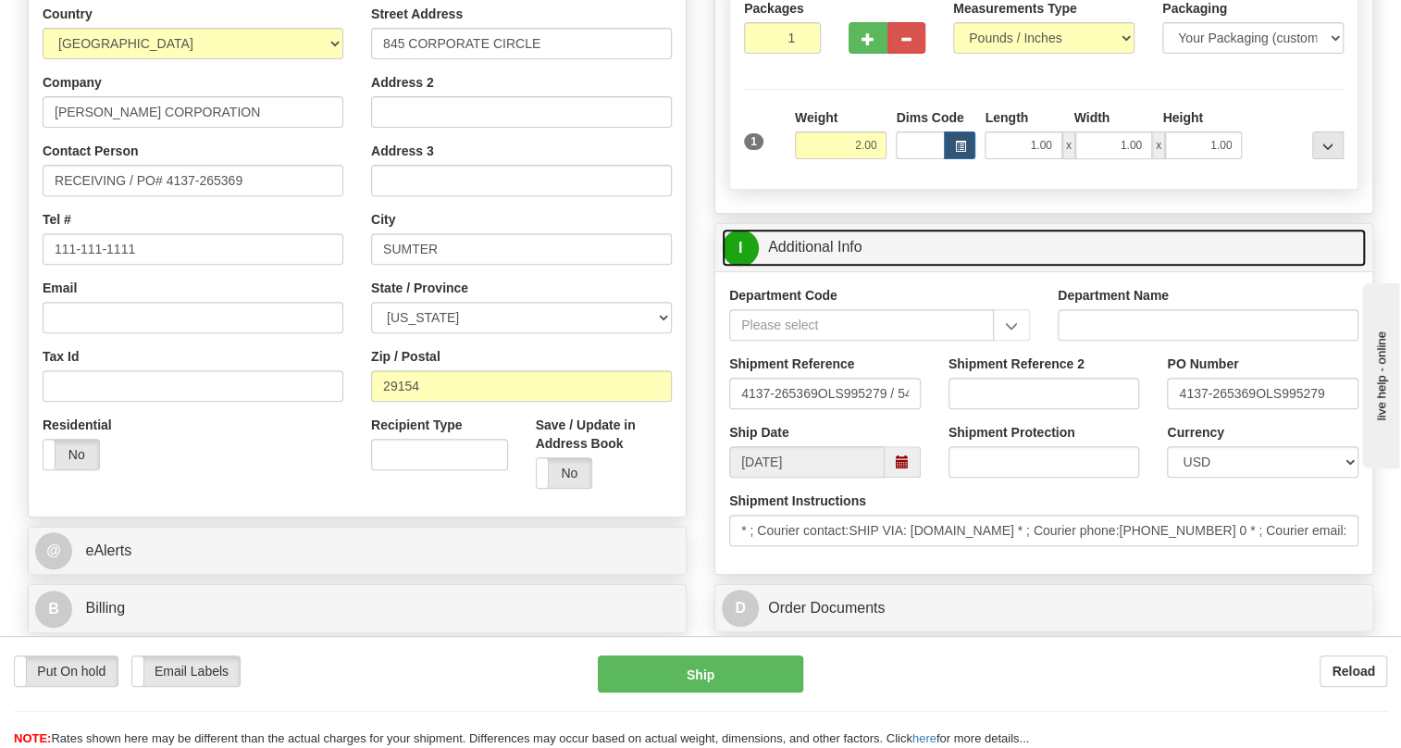
scroll to position [336, 0]
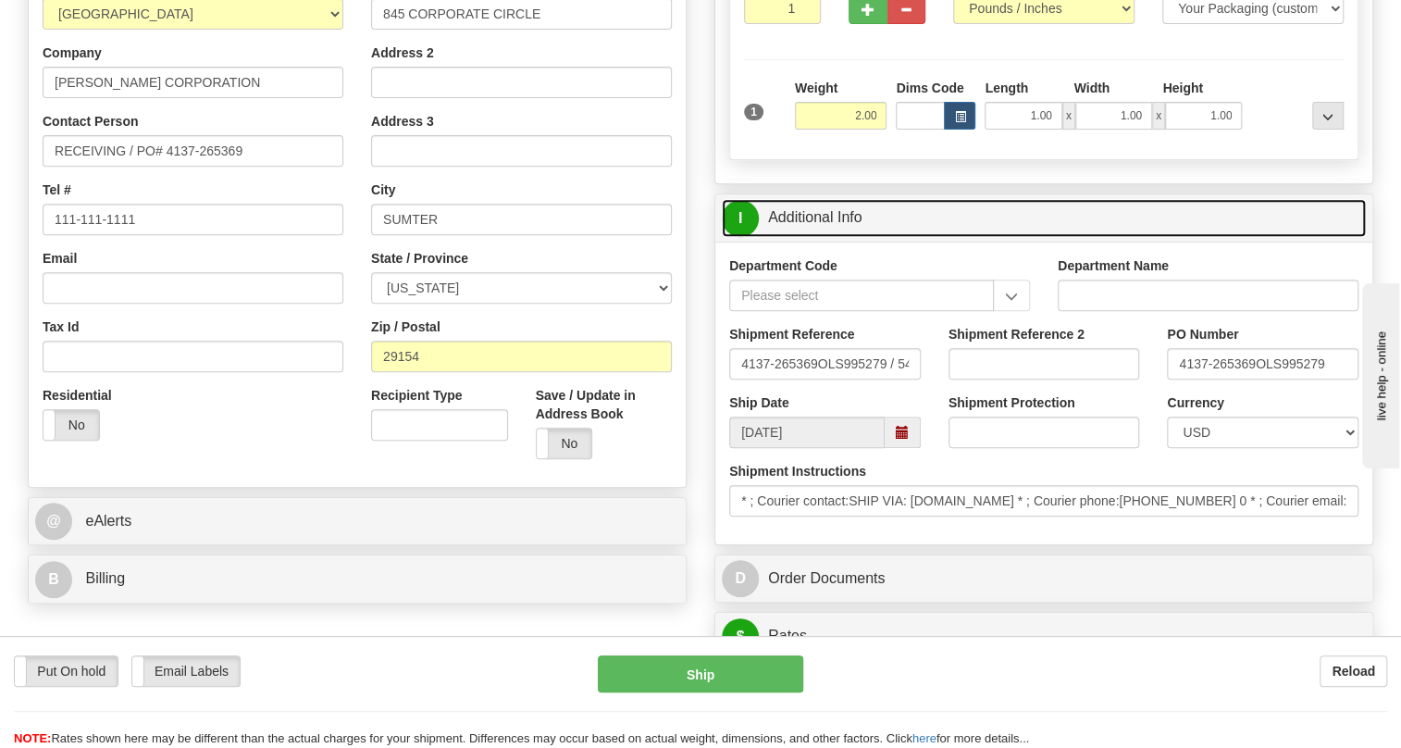
click at [829, 237] on link "I Additional Info" at bounding box center [1044, 218] width 644 height 38
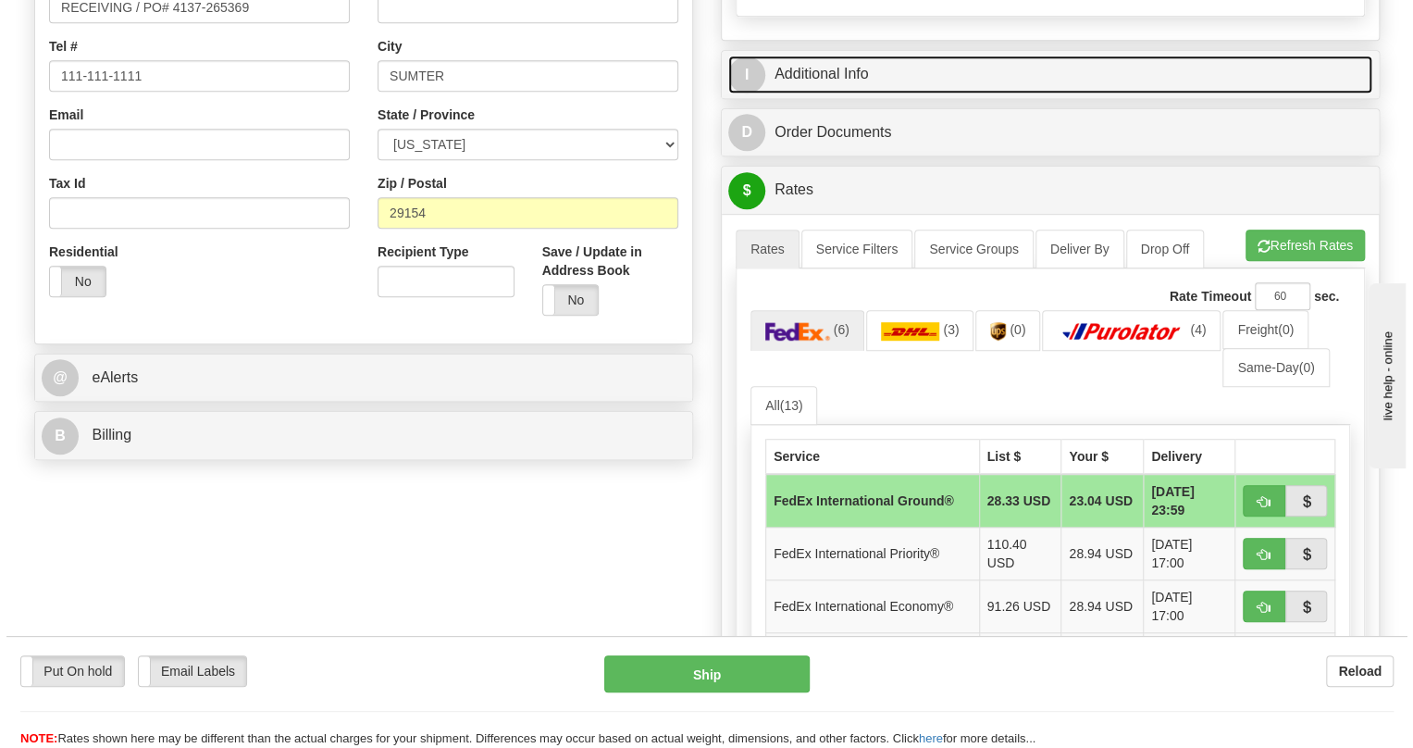
scroll to position [504, 0]
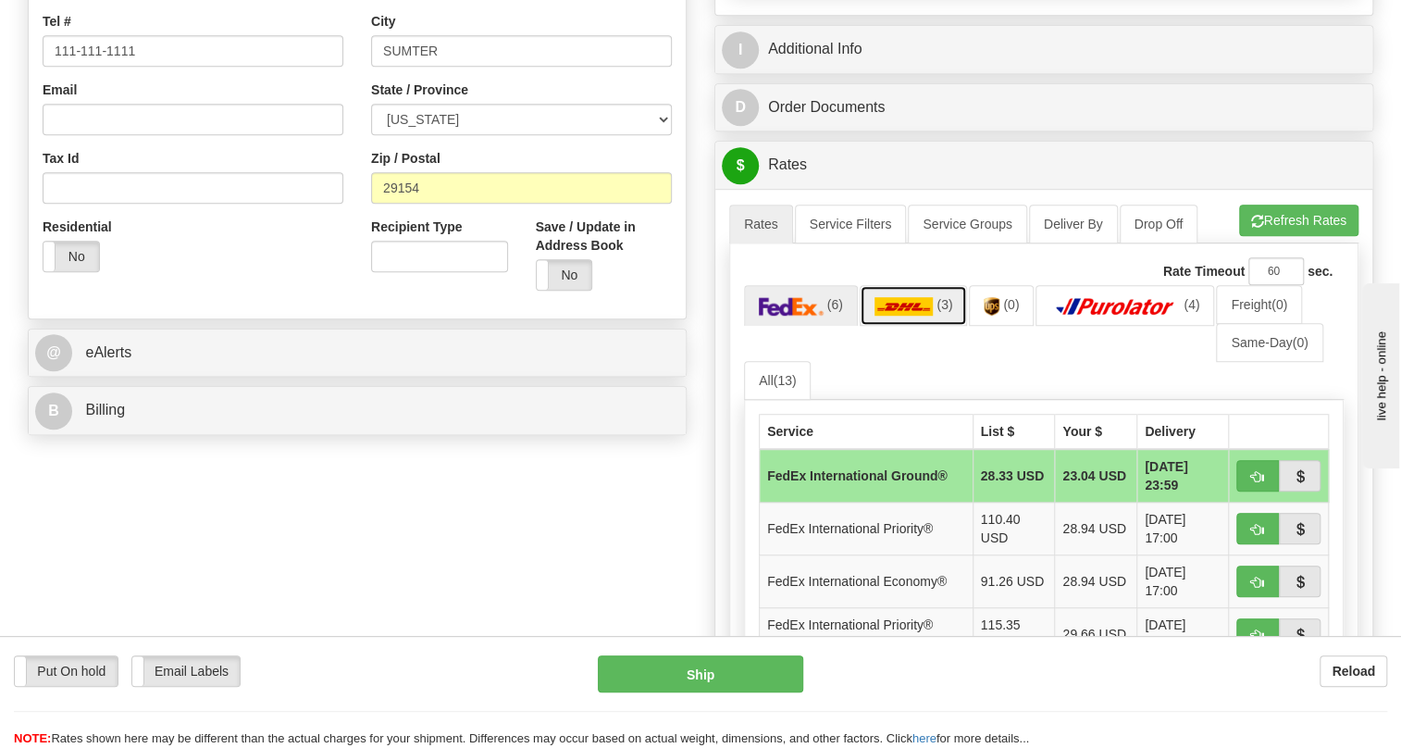
click at [897, 316] on img at bounding box center [904, 306] width 59 height 19
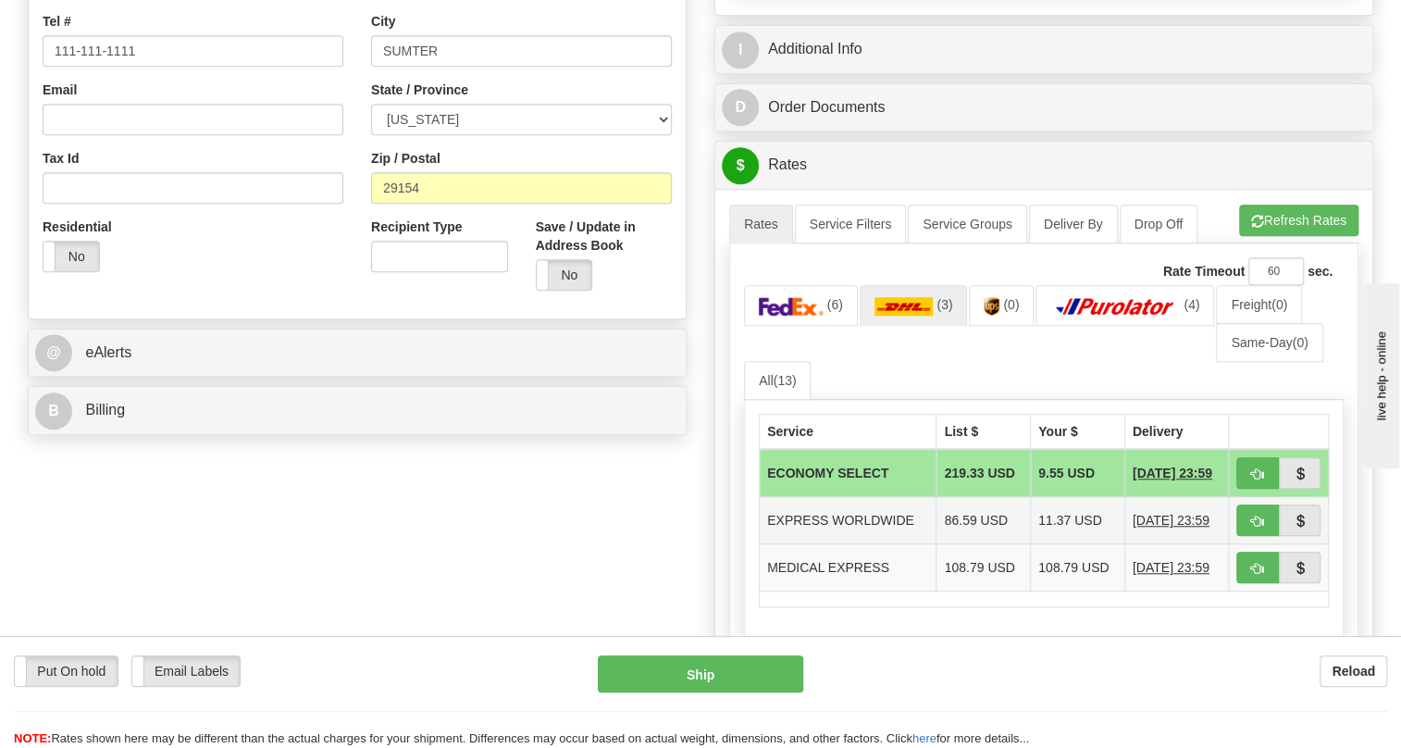
click at [857, 544] on td "EXPRESS WORLDWIDE" at bounding box center [848, 520] width 177 height 47
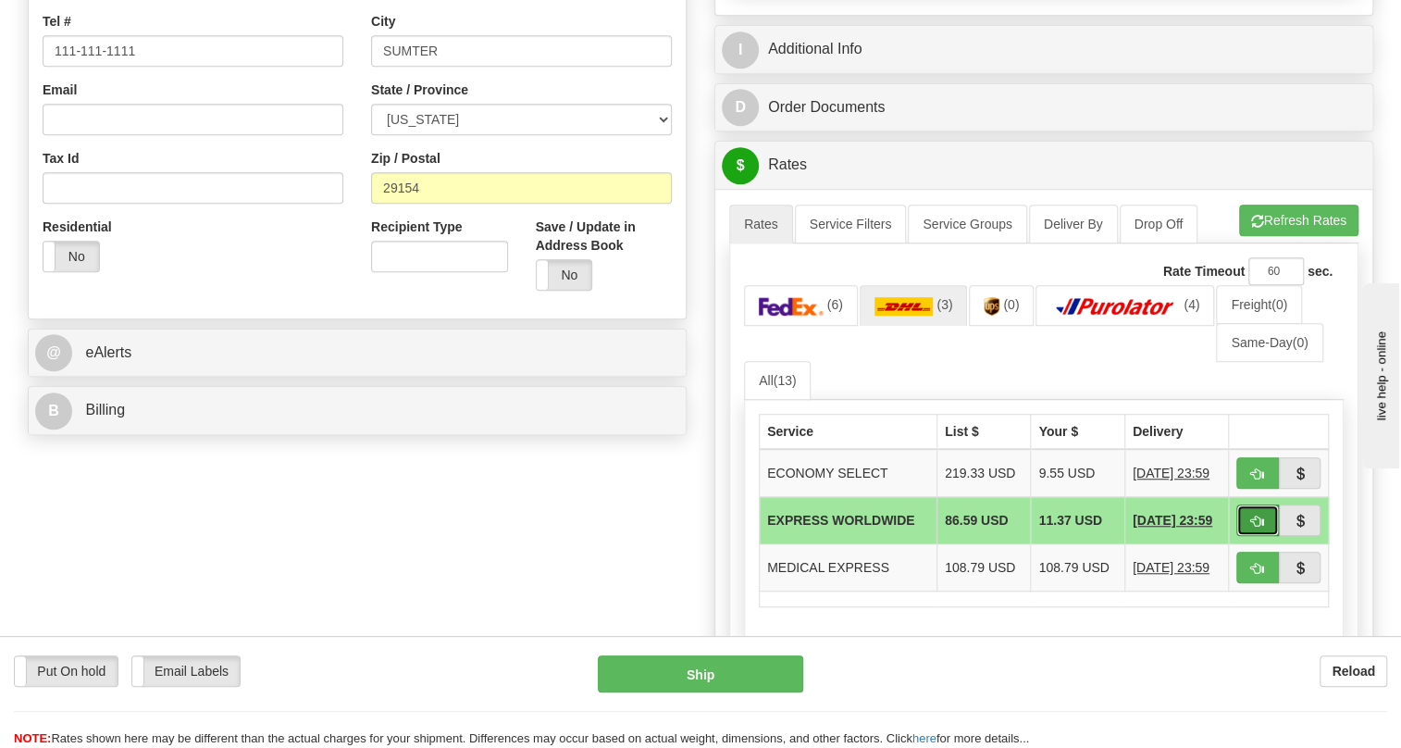
click at [1254, 528] on span "button" at bounding box center [1257, 522] width 13 height 12
type input "P"
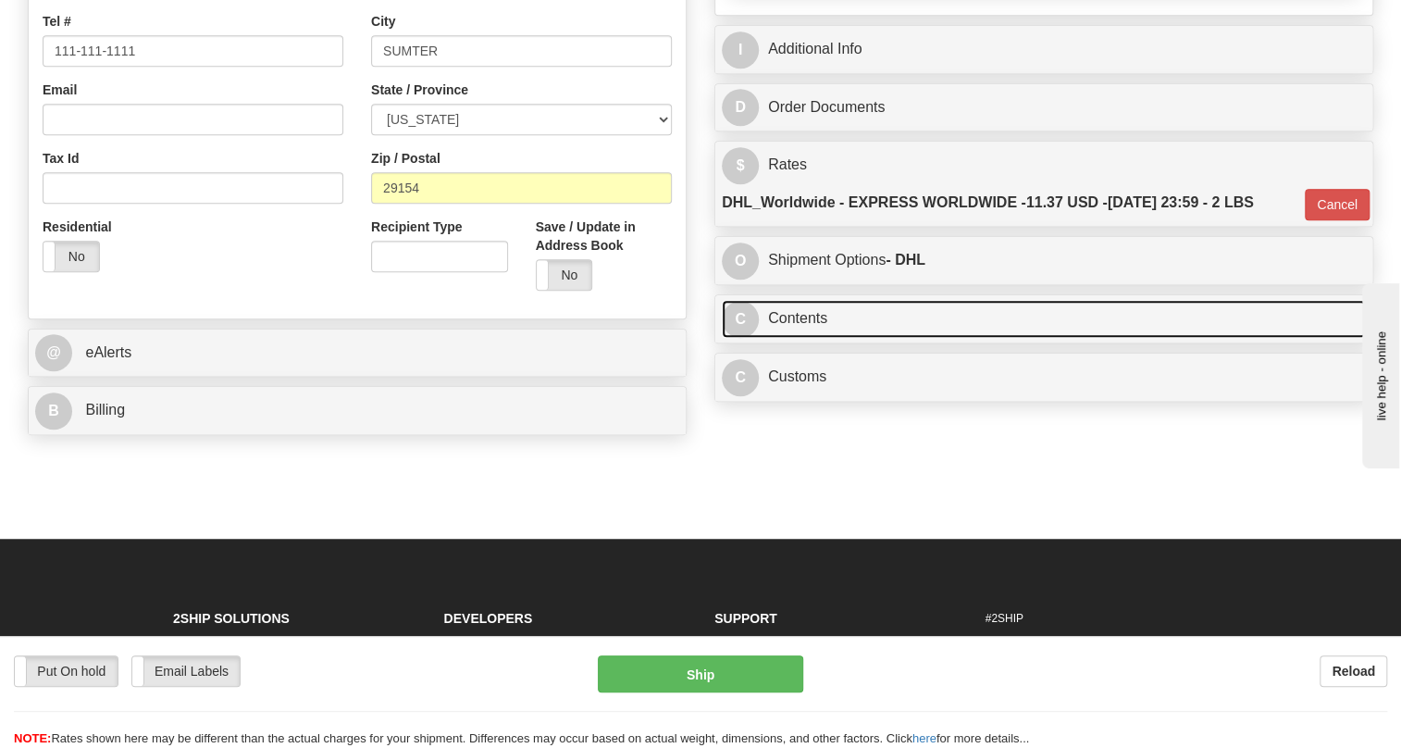
click at [825, 338] on link "C Contents" at bounding box center [1044, 319] width 644 height 38
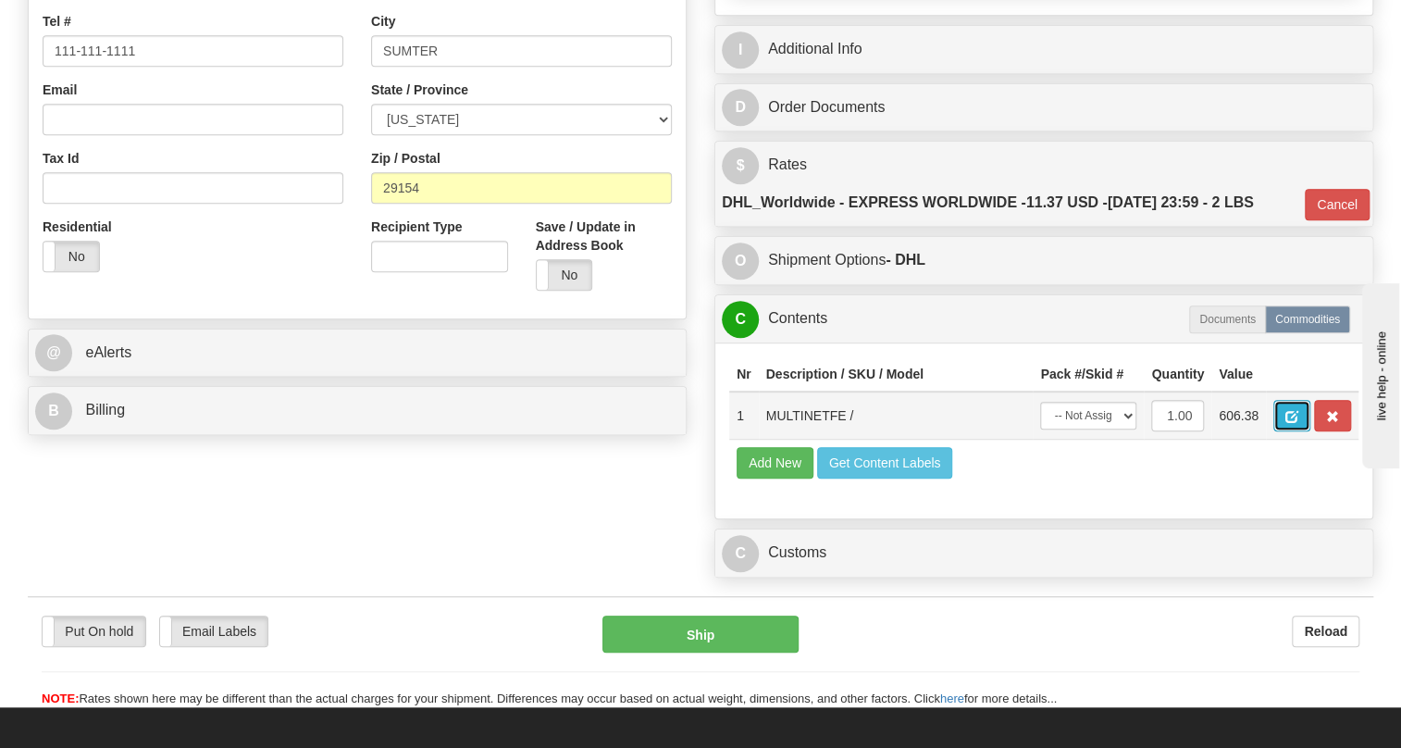
click at [1287, 423] on span "button" at bounding box center [1292, 417] width 13 height 12
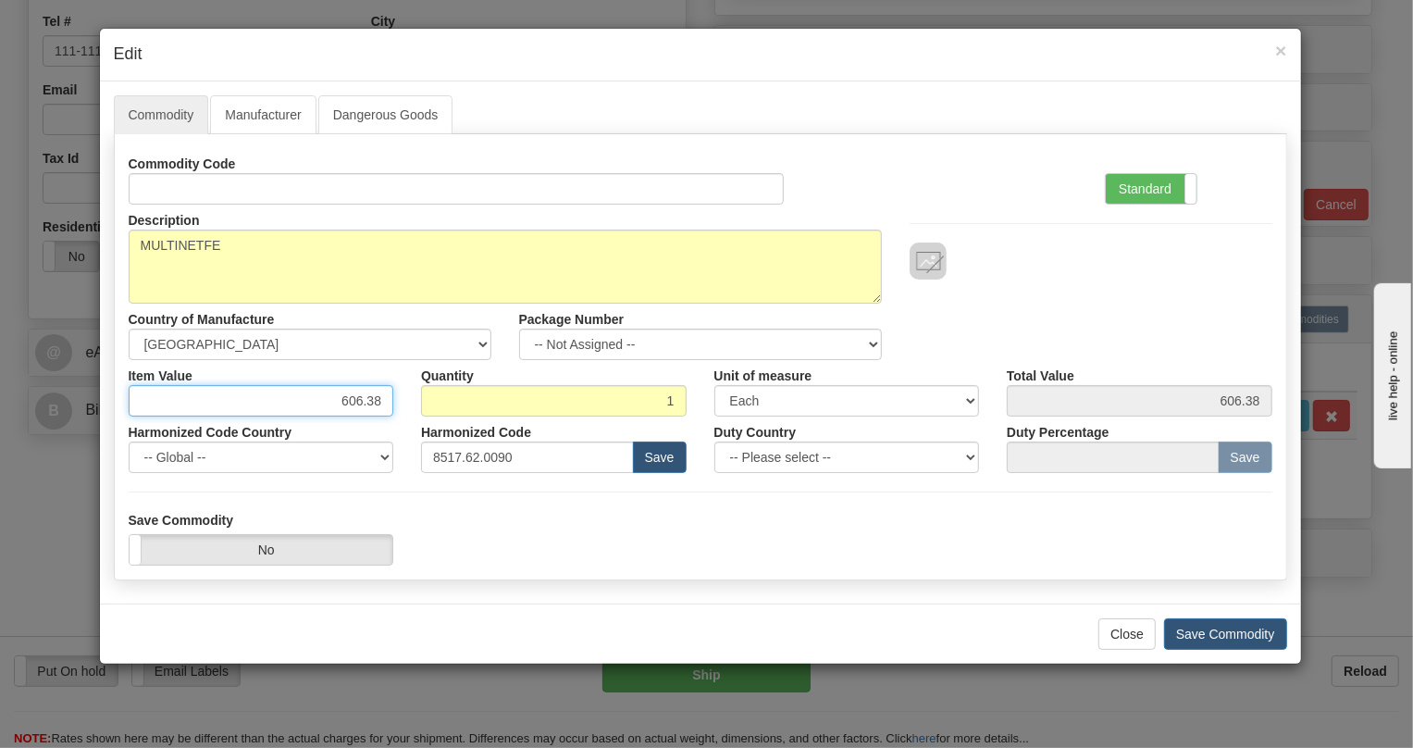
click at [381, 401] on input "606.38" at bounding box center [262, 400] width 266 height 31
paste input "730,92"
click at [370, 405] on input "730,92" at bounding box center [262, 400] width 266 height 31
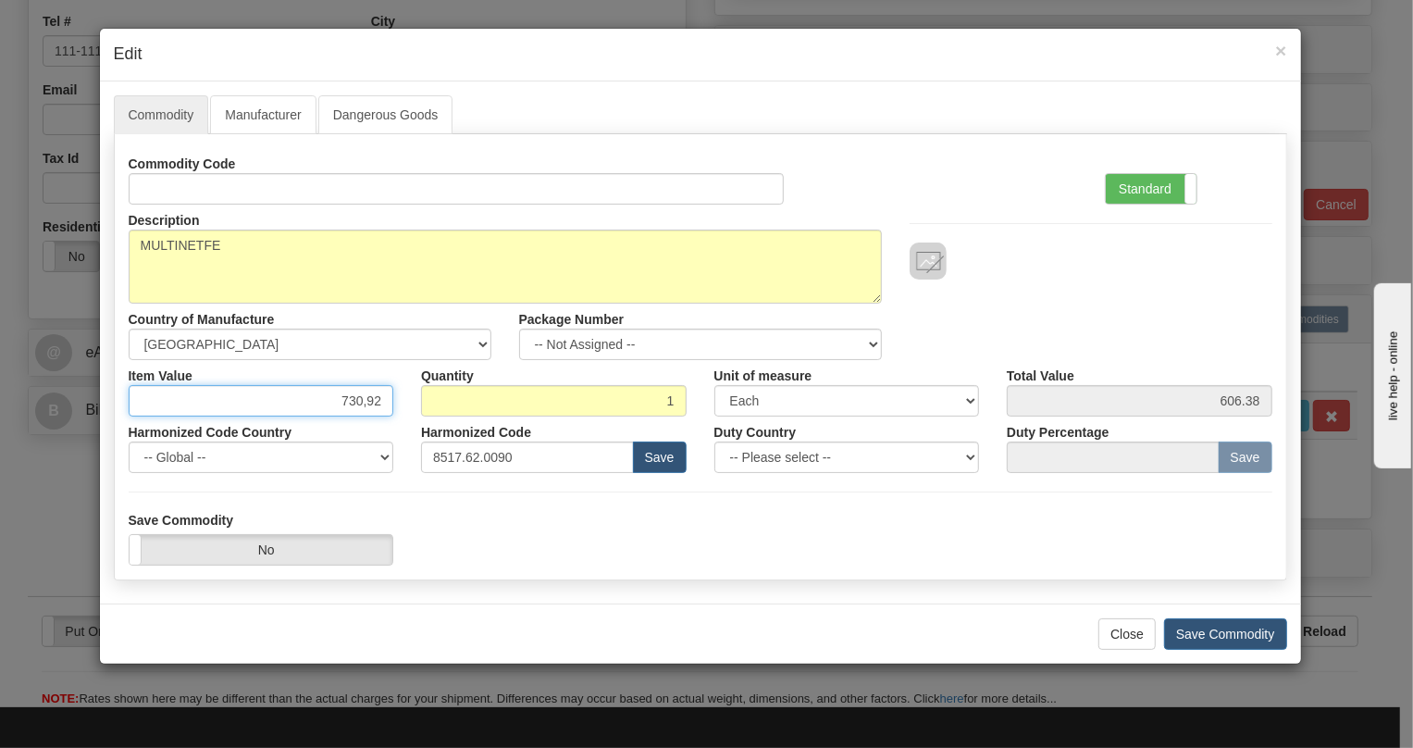
click at [365, 406] on input "730,92" at bounding box center [262, 400] width 266 height 31
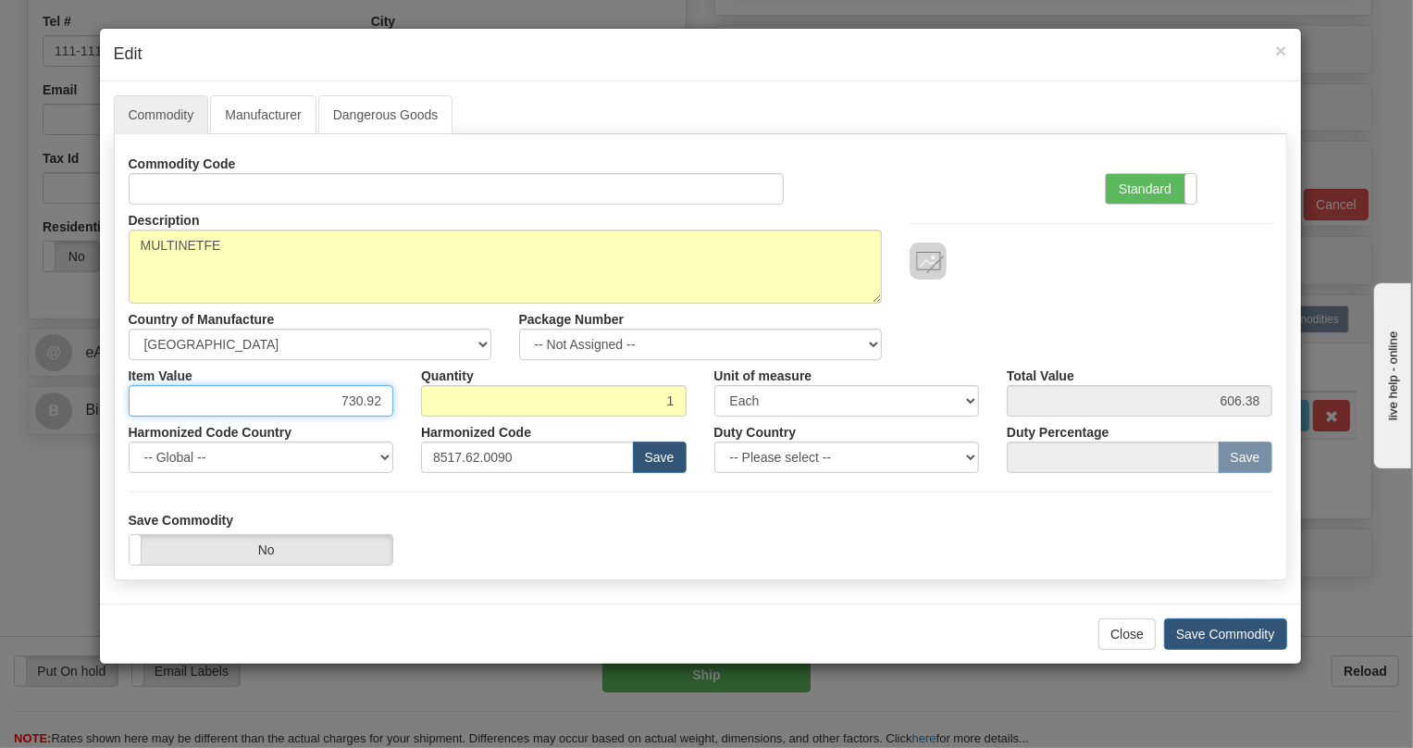
type input "730.92"
click at [404, 422] on div "Harmonized Code Country -- Global -- [GEOGRAPHIC_DATA] [GEOGRAPHIC_DATA] [GEOGR…" at bounding box center [261, 445] width 293 height 56
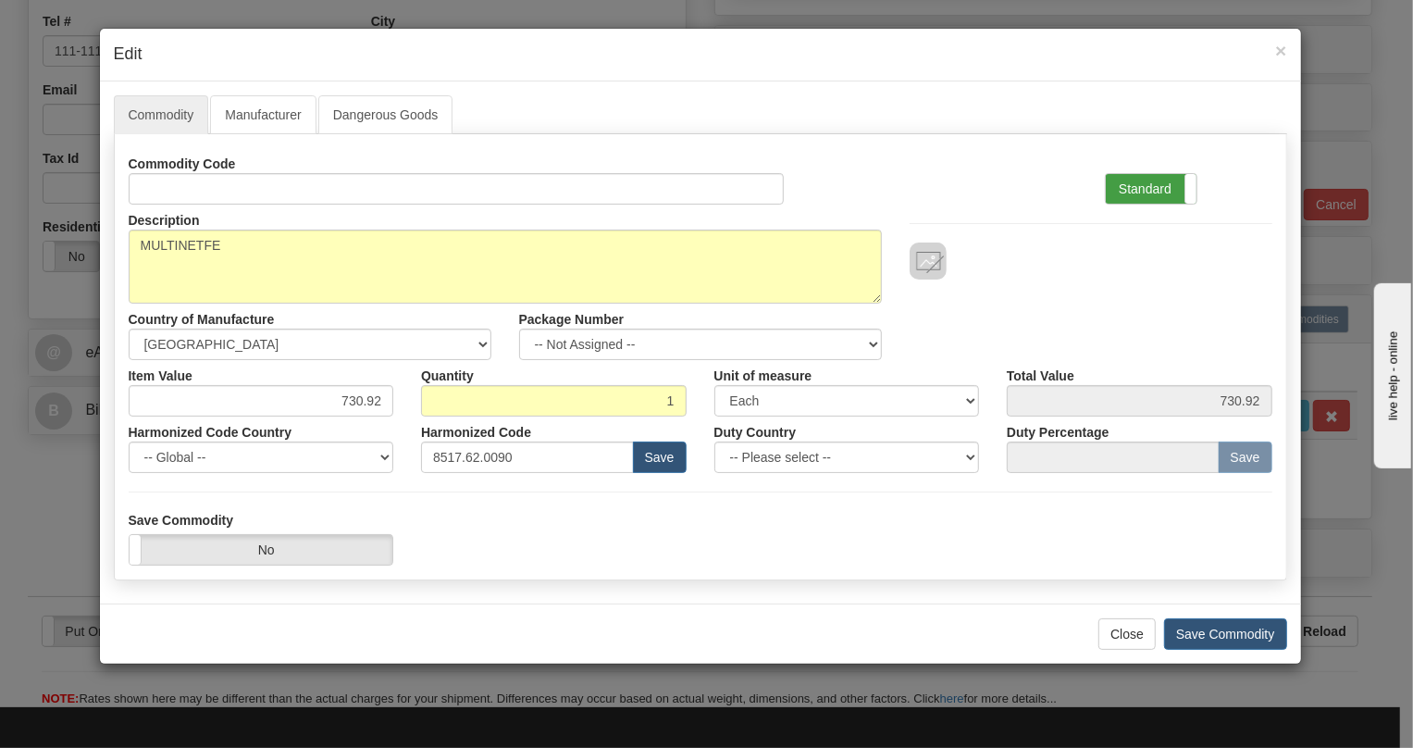
click at [1128, 189] on label "Standard" at bounding box center [1151, 189] width 91 height 30
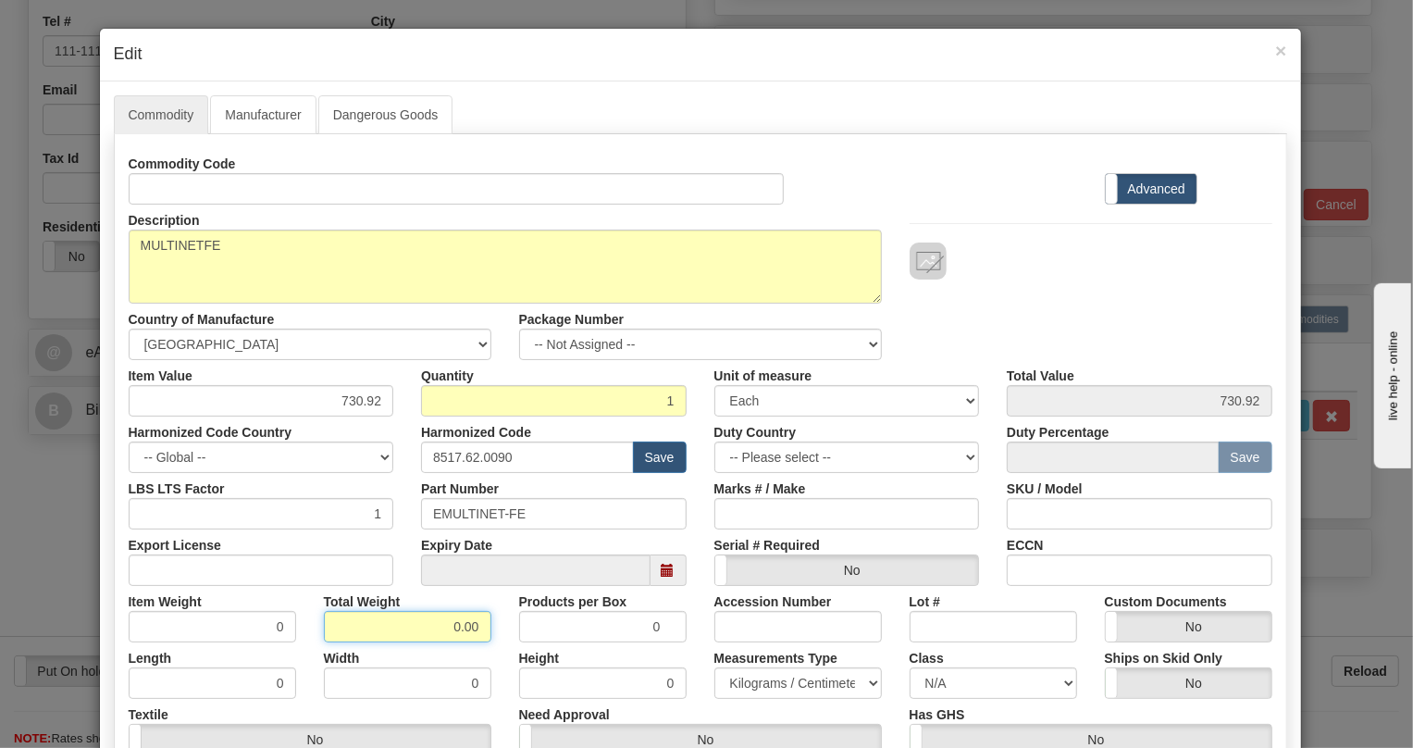
click at [443, 623] on input "0.00" at bounding box center [408, 626] width 168 height 31
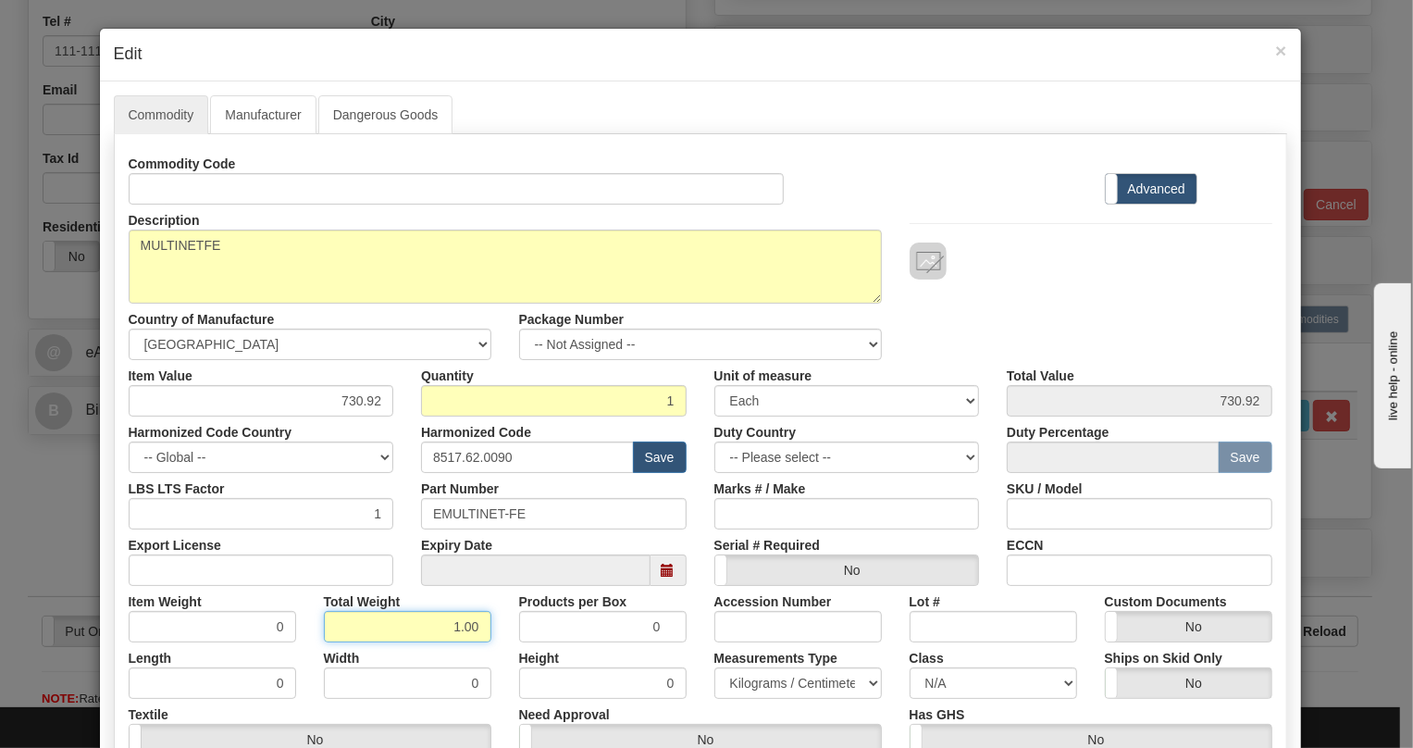
type input "1.00"
type input "1.0000"
click at [751, 682] on select "Pounds / Inches Kilograms / Centimeters" at bounding box center [799, 682] width 168 height 31
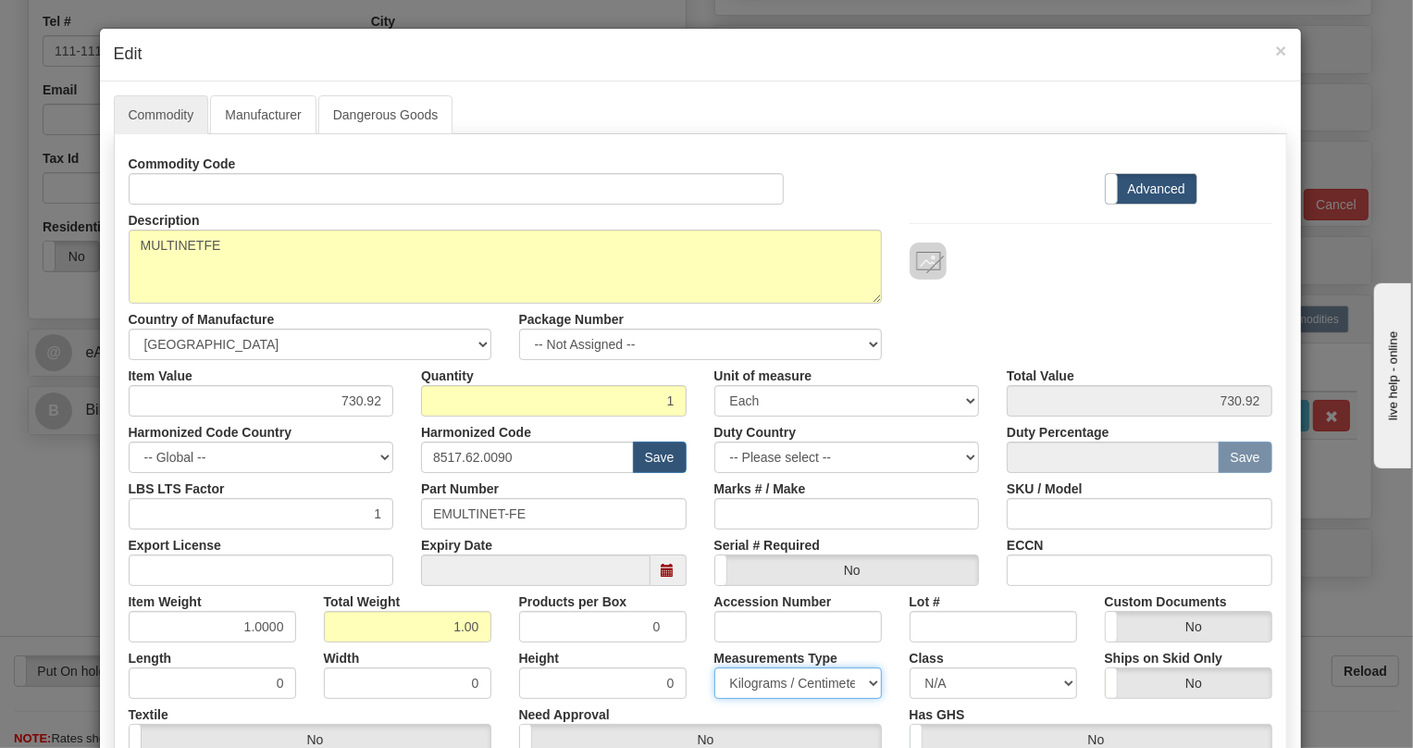
select select "0"
click at [715, 667] on select "Pounds / Inches Kilograms / Centimeters" at bounding box center [799, 682] width 168 height 31
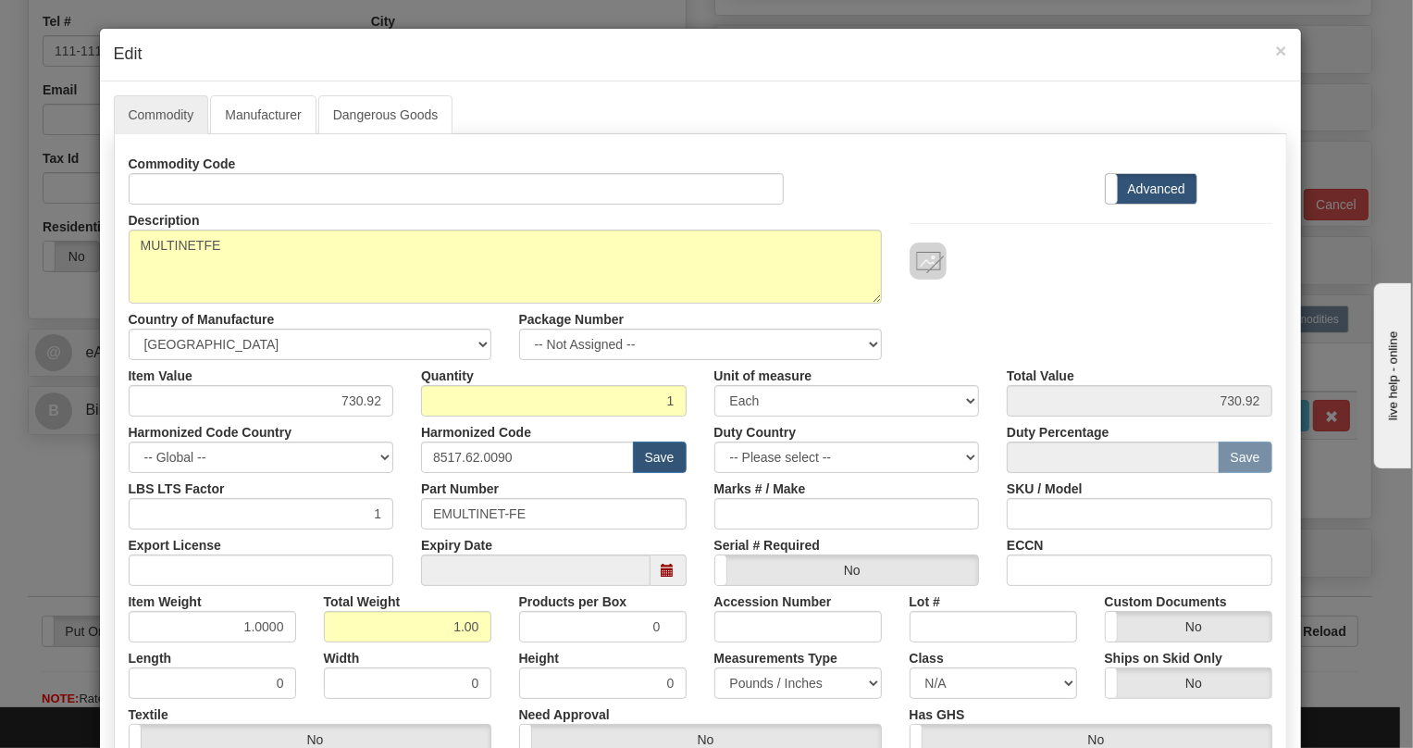
click at [690, 657] on div "Height 0" at bounding box center [602, 670] width 195 height 56
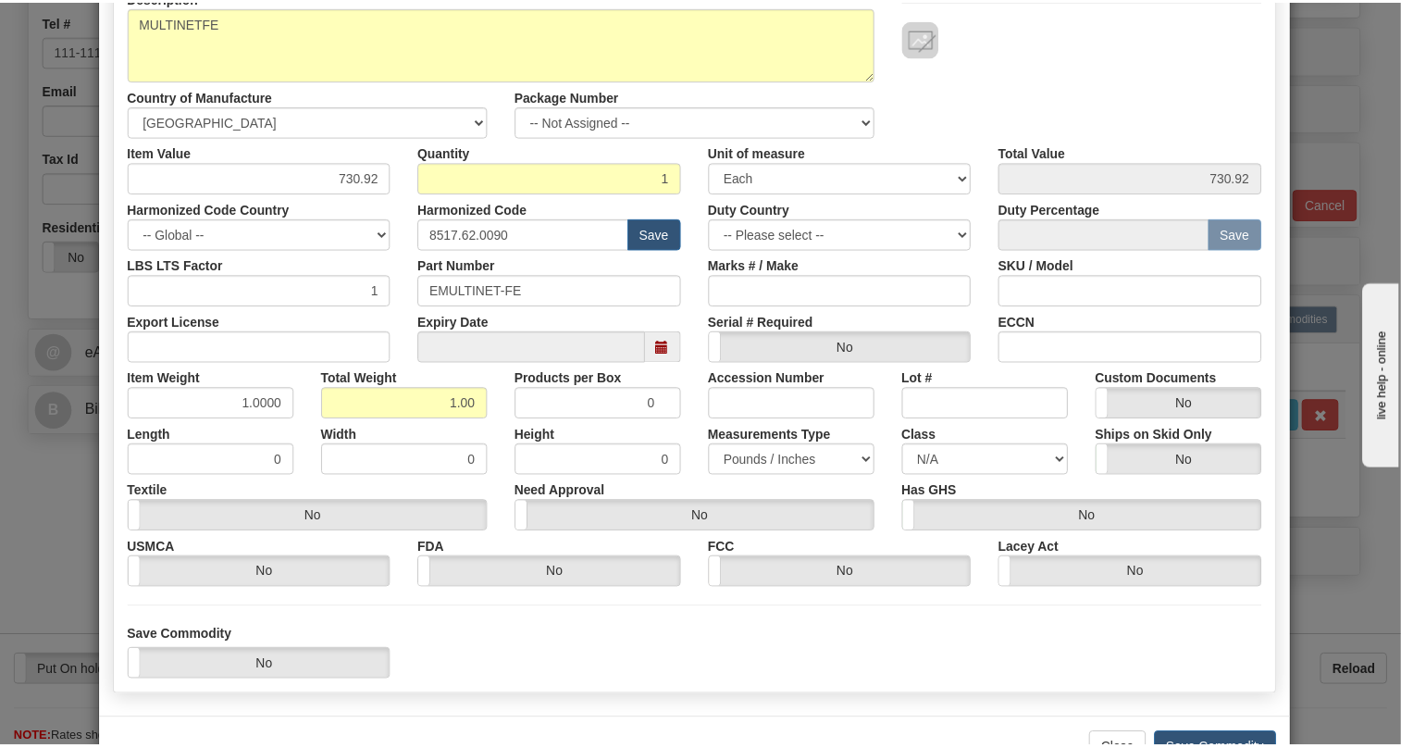
scroll to position [281, 0]
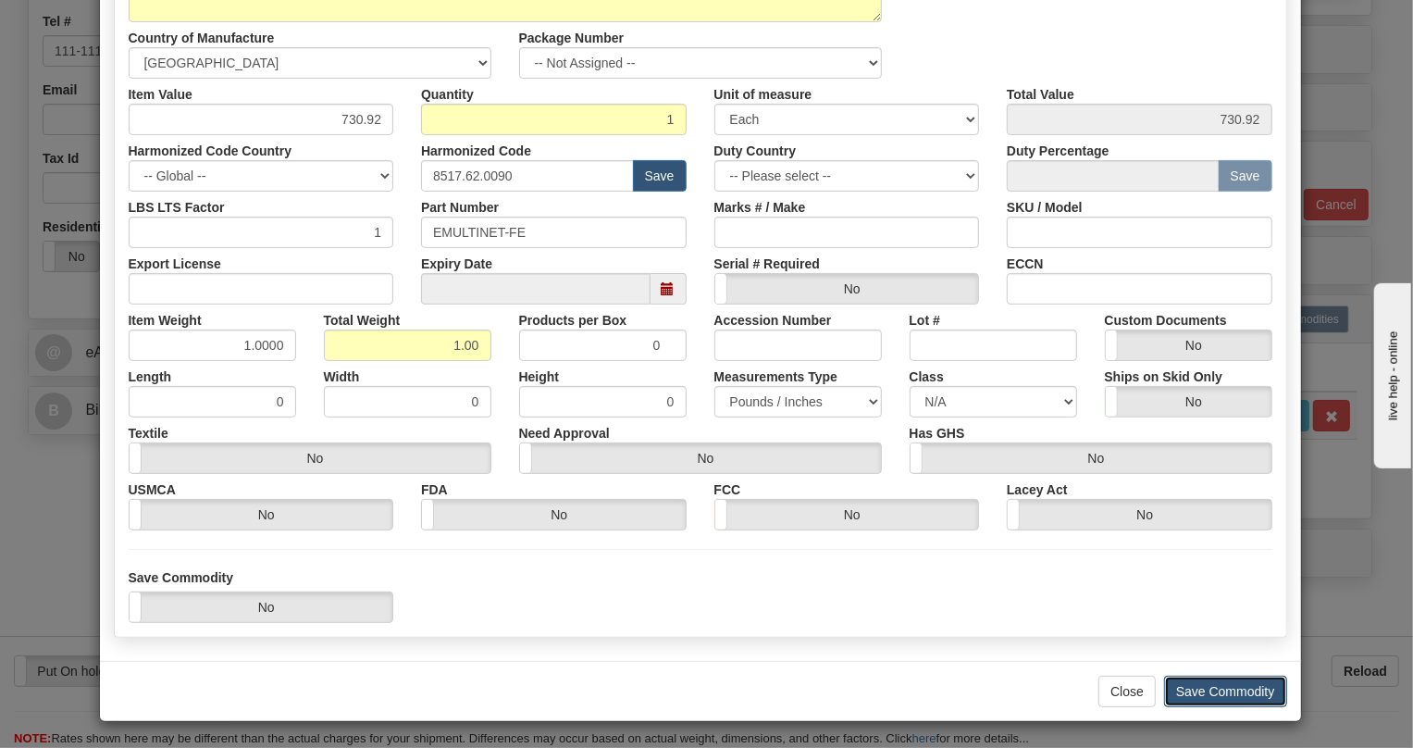
click at [1218, 692] on button "Save Commodity" at bounding box center [1225, 691] width 123 height 31
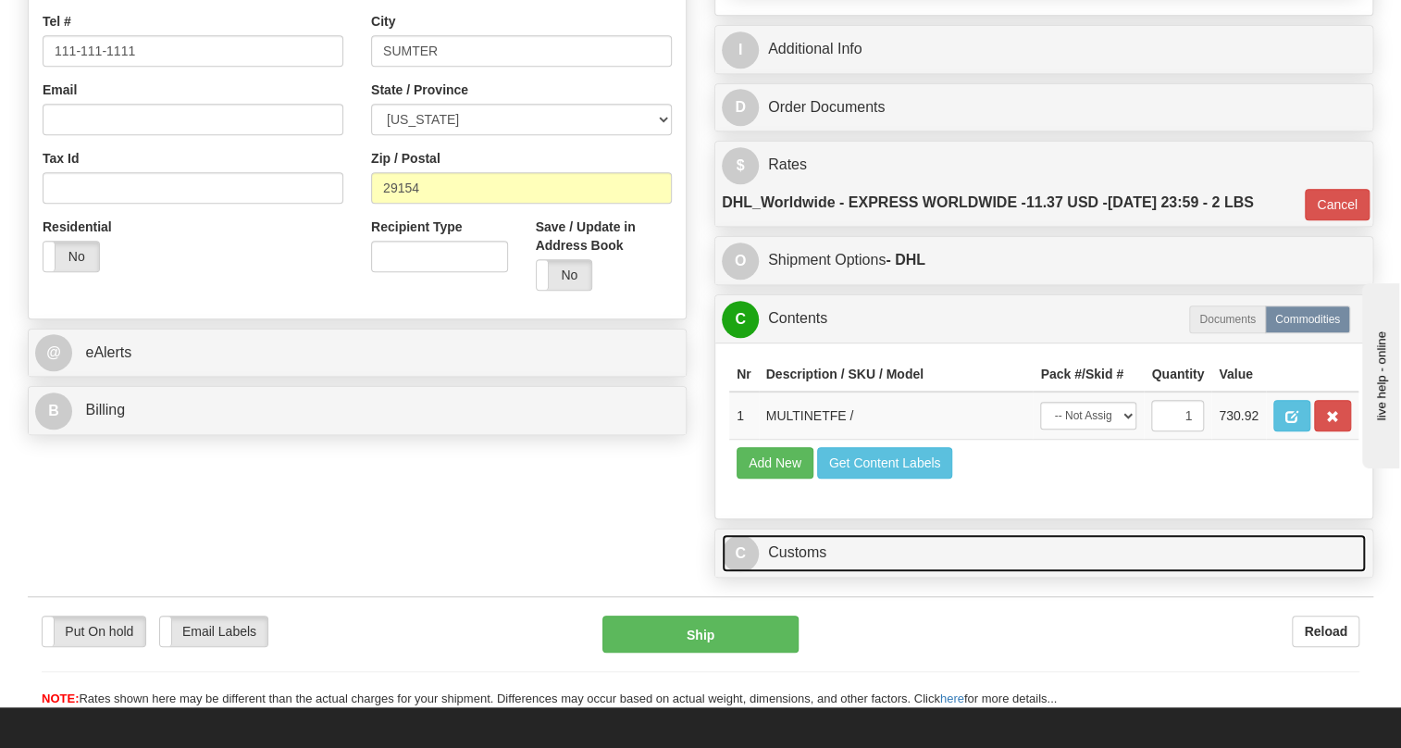
click at [810, 572] on link "C Customs" at bounding box center [1044, 553] width 644 height 38
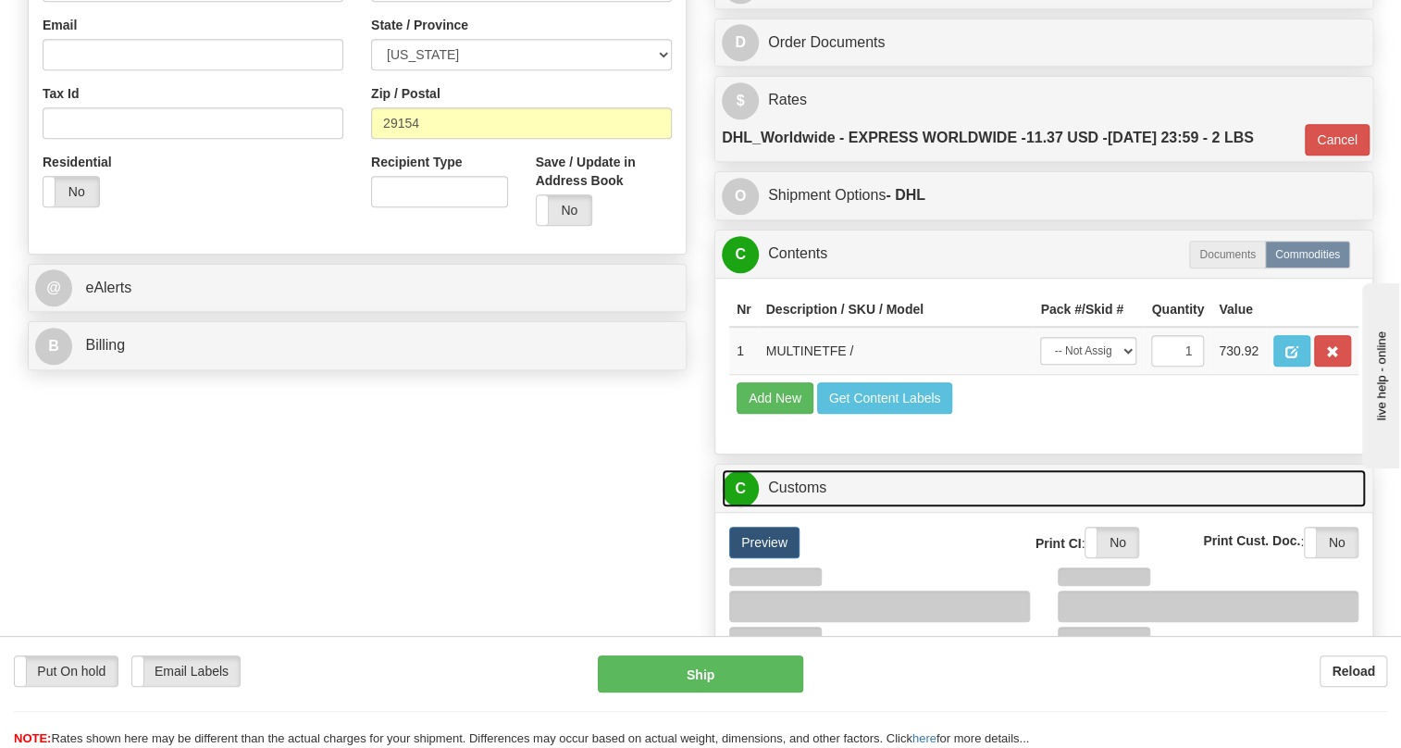
scroll to position [757, 0]
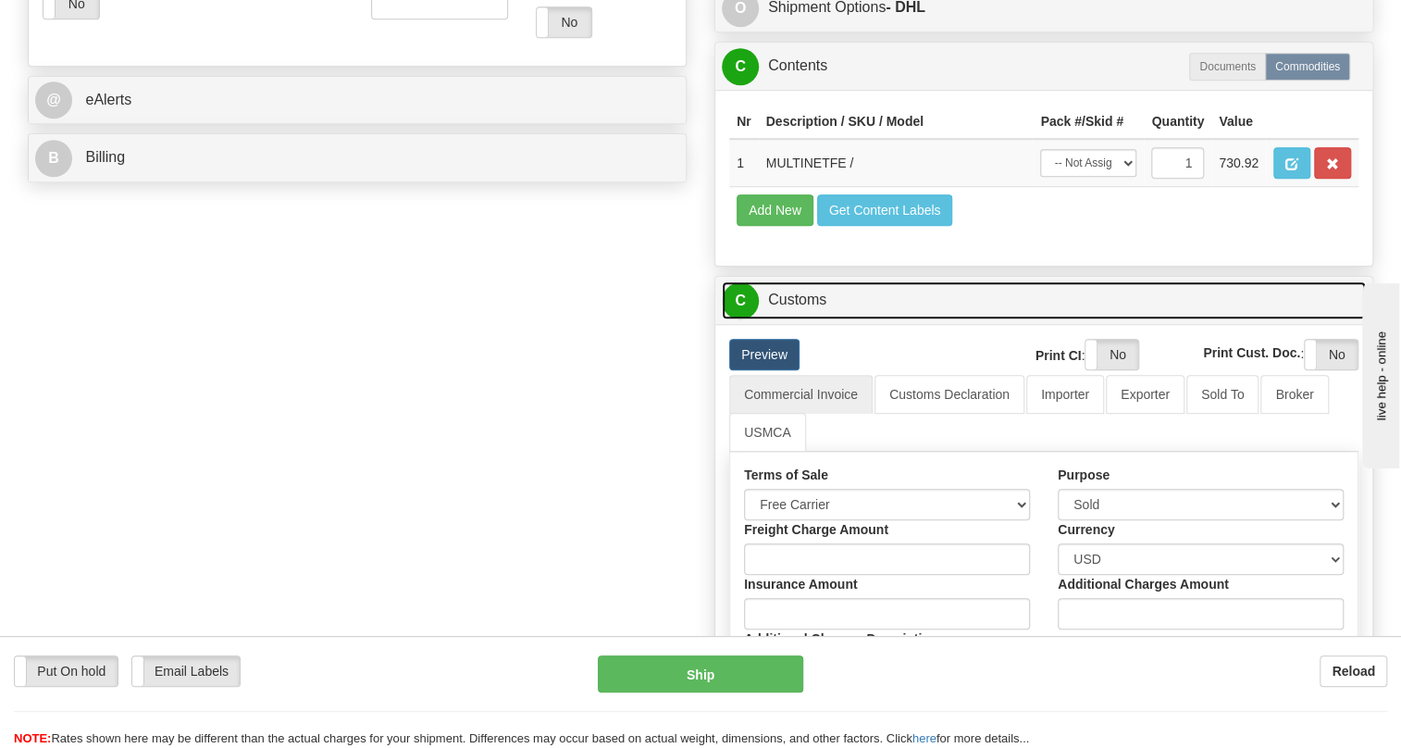
click at [804, 319] on link "C Customs" at bounding box center [1044, 300] width 644 height 38
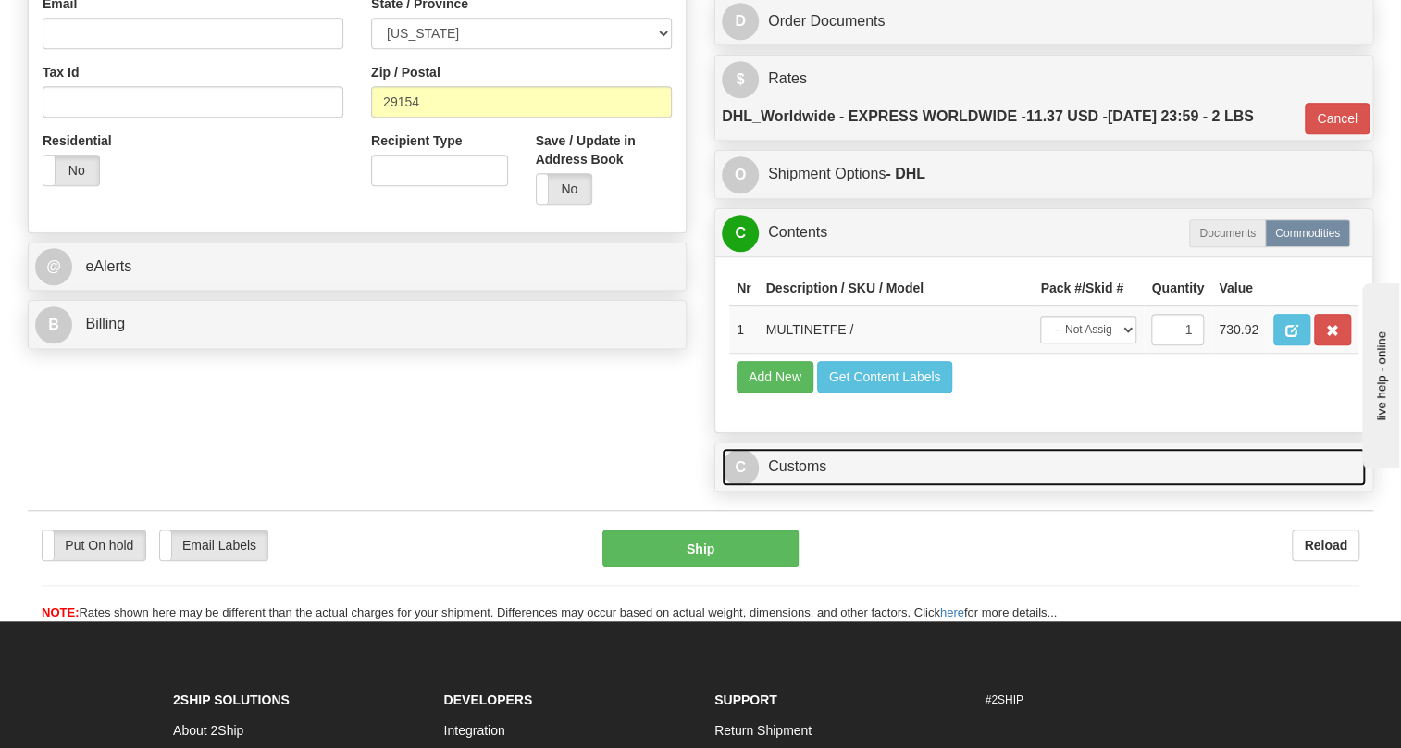
scroll to position [589, 0]
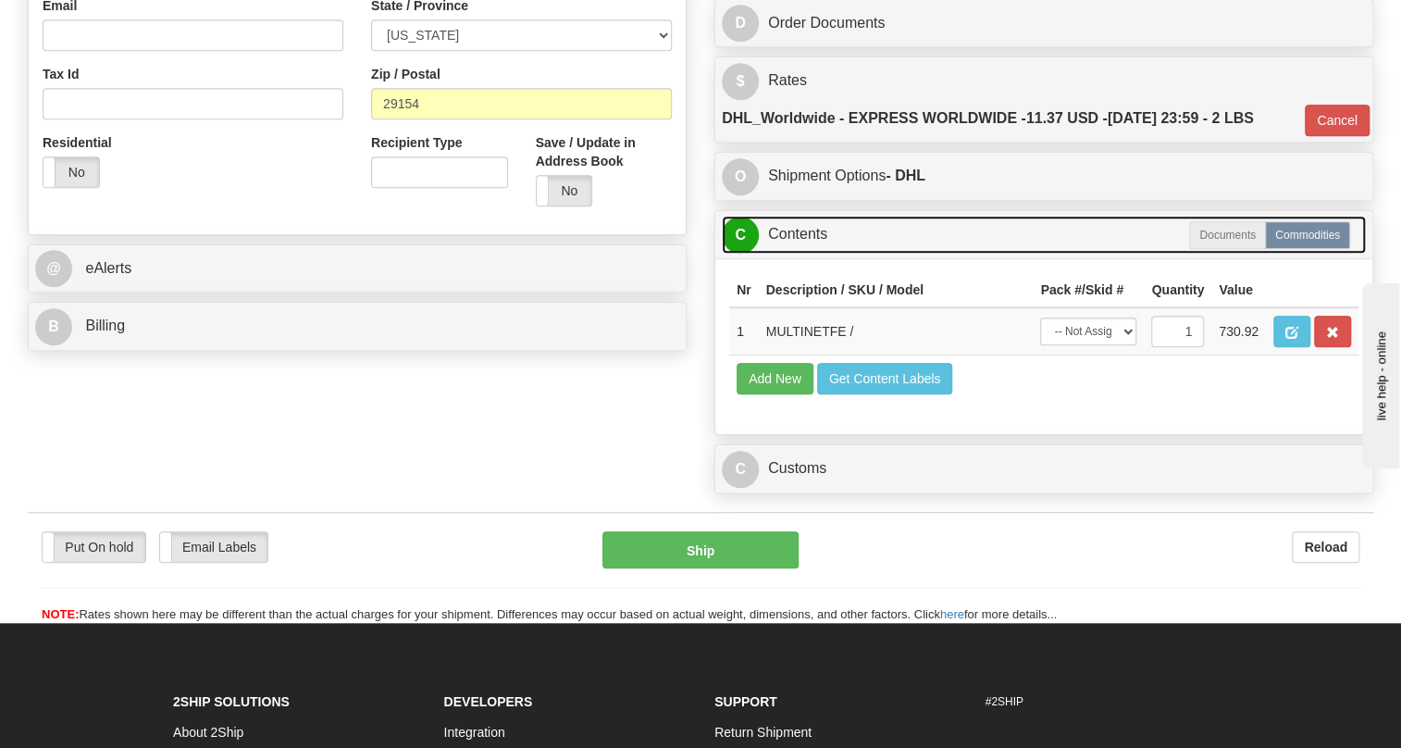
click at [803, 254] on link "C Contents" at bounding box center [1044, 235] width 644 height 38
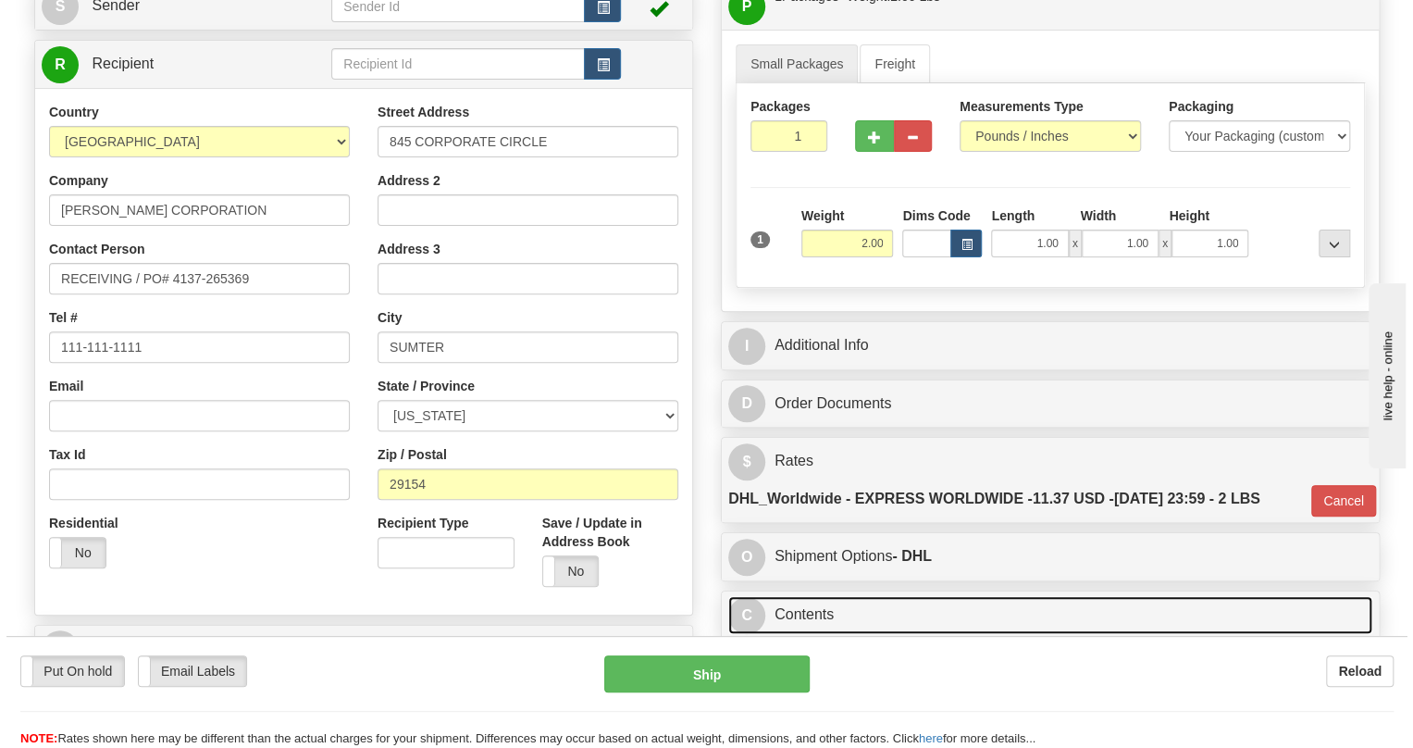
scroll to position [168, 0]
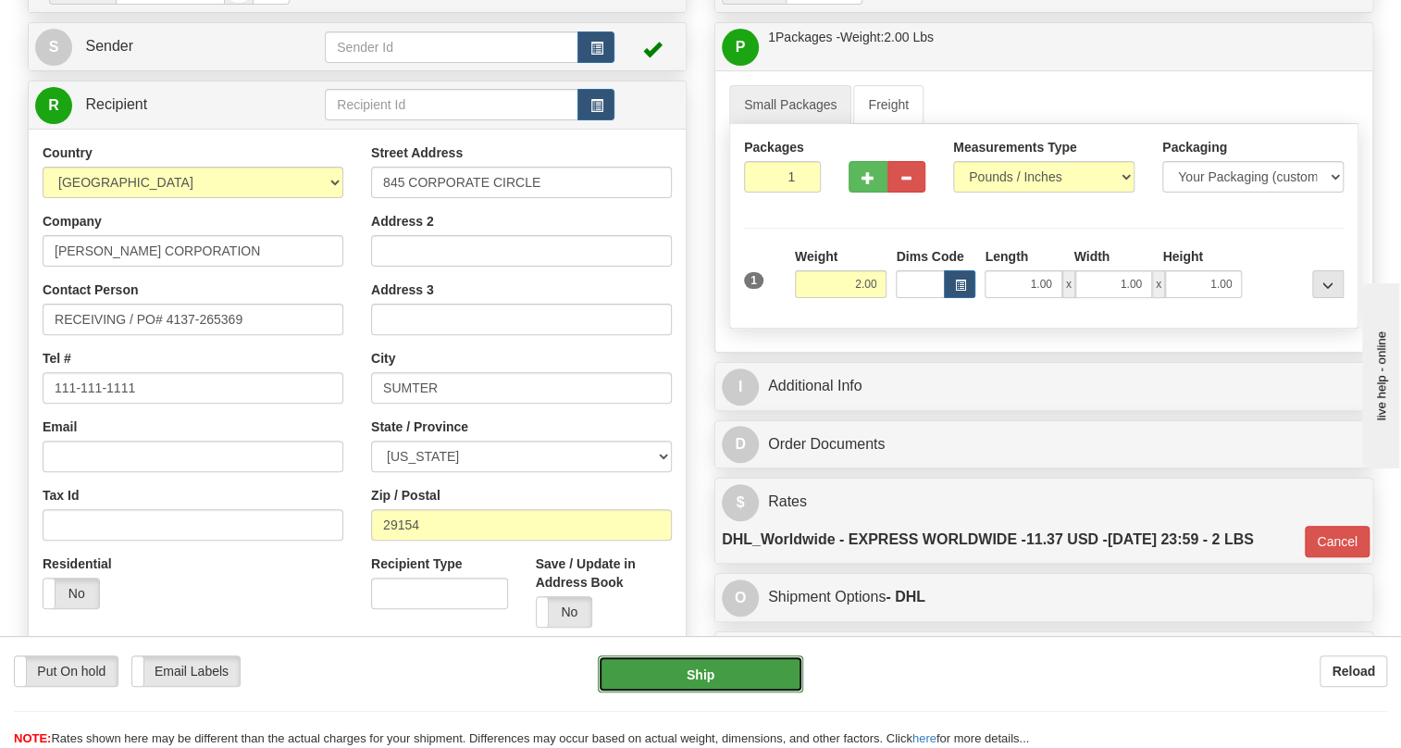
click at [701, 671] on button "Ship" at bounding box center [700, 673] width 205 height 37
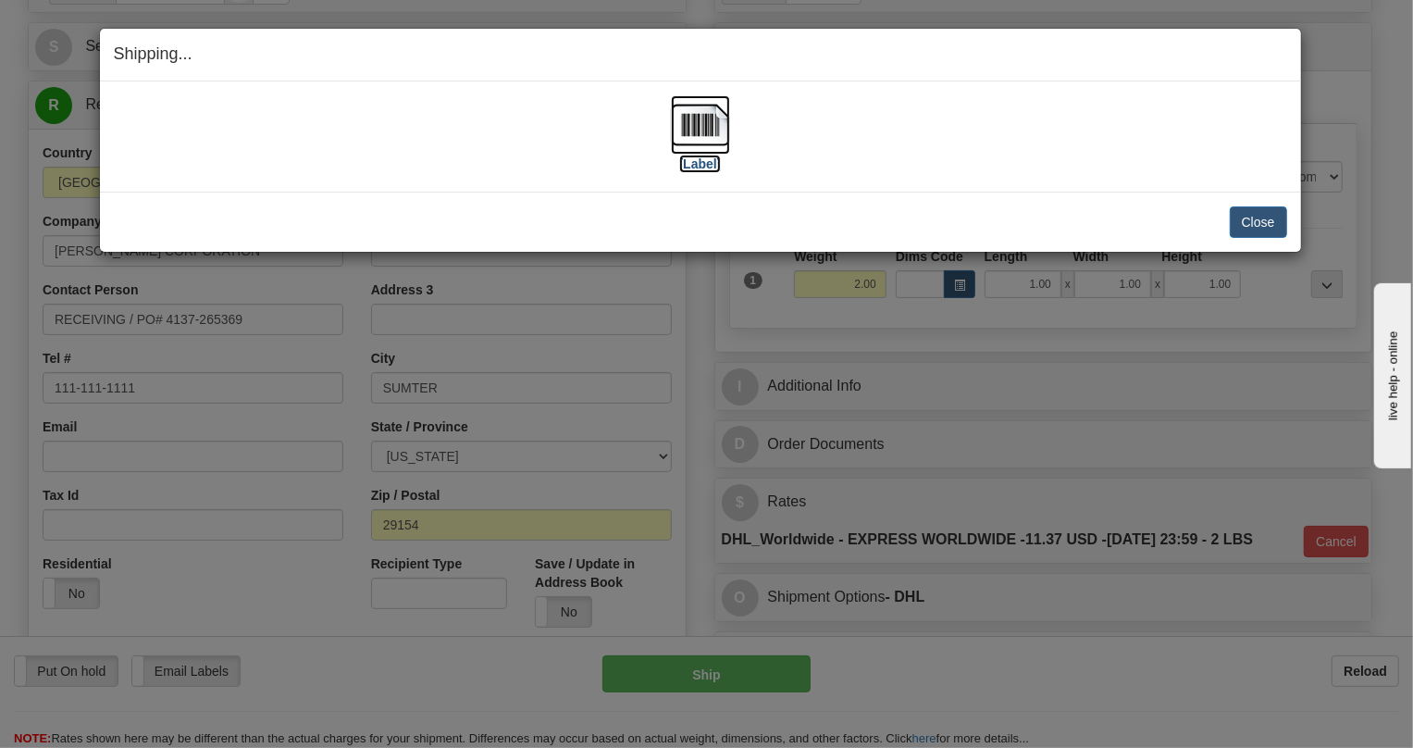
click at [695, 118] on img at bounding box center [700, 124] width 59 height 59
click at [1259, 220] on button "Close" at bounding box center [1258, 221] width 57 height 31
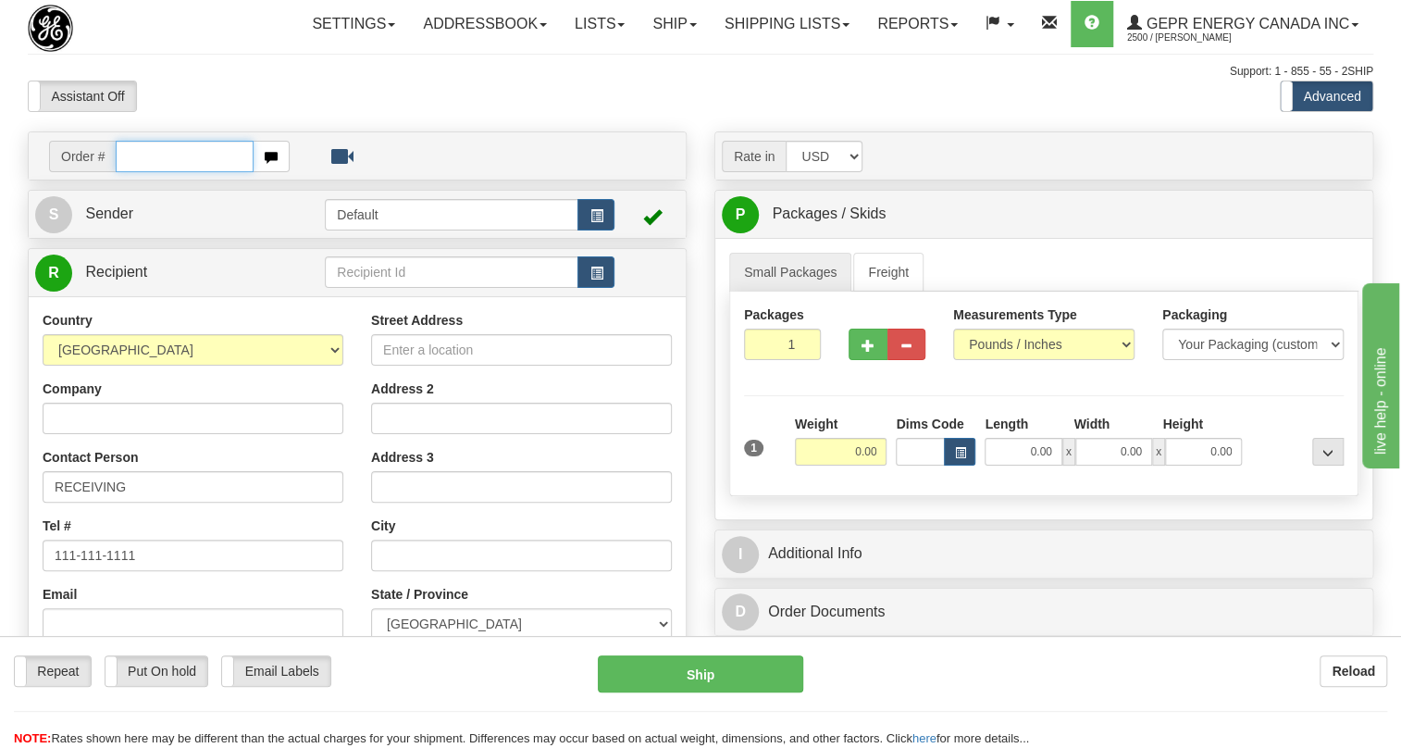
click at [123, 172] on input "text" at bounding box center [185, 156] width 138 height 31
paste input "0086700003"
click at [142, 172] on input "0086700003" at bounding box center [185, 156] width 138 height 31
type input "86700003"
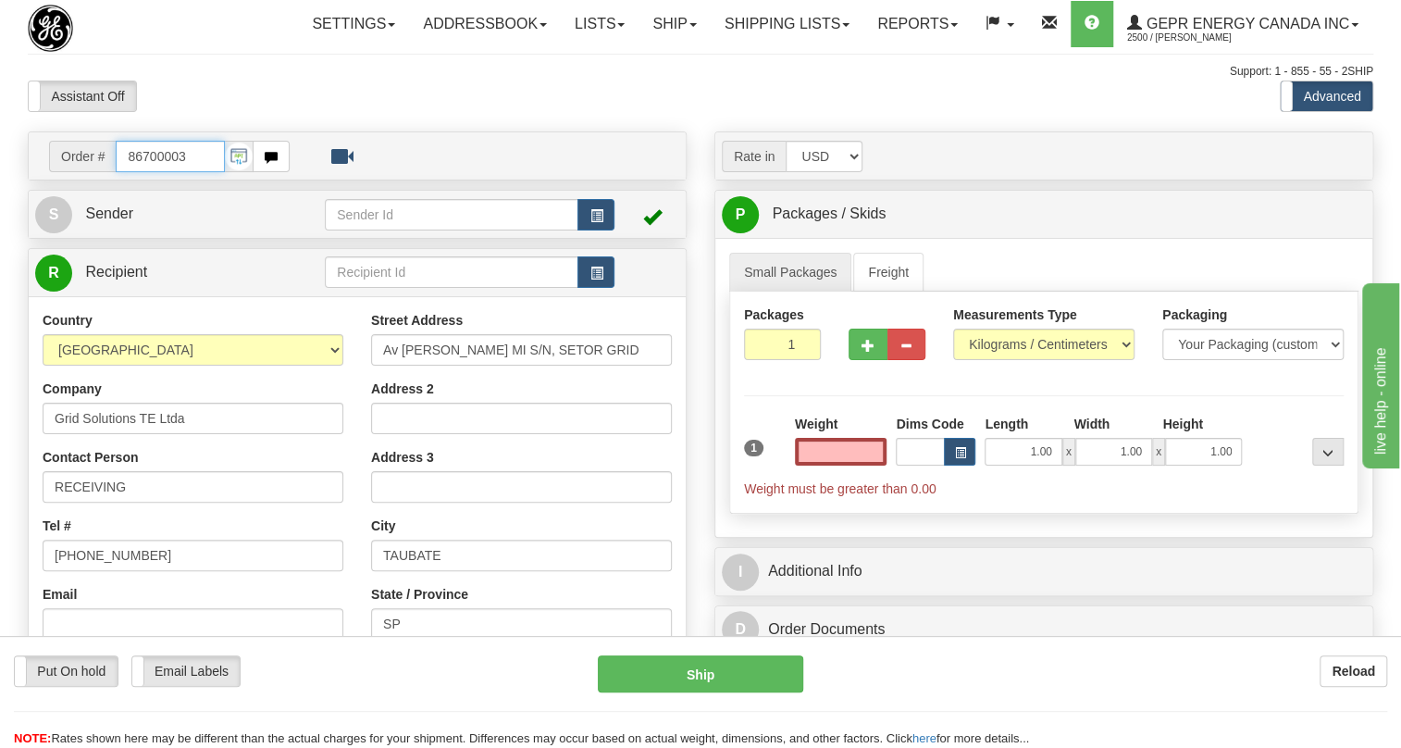
type input "0.00"
drag, startPoint x: 201, startPoint y: 195, endPoint x: 128, endPoint y: 211, distance: 74.8
click at [128, 172] on input "86700003" at bounding box center [170, 156] width 109 height 31
paste input "0086699076"
click at [139, 172] on input "0086699076" at bounding box center [170, 156] width 109 height 31
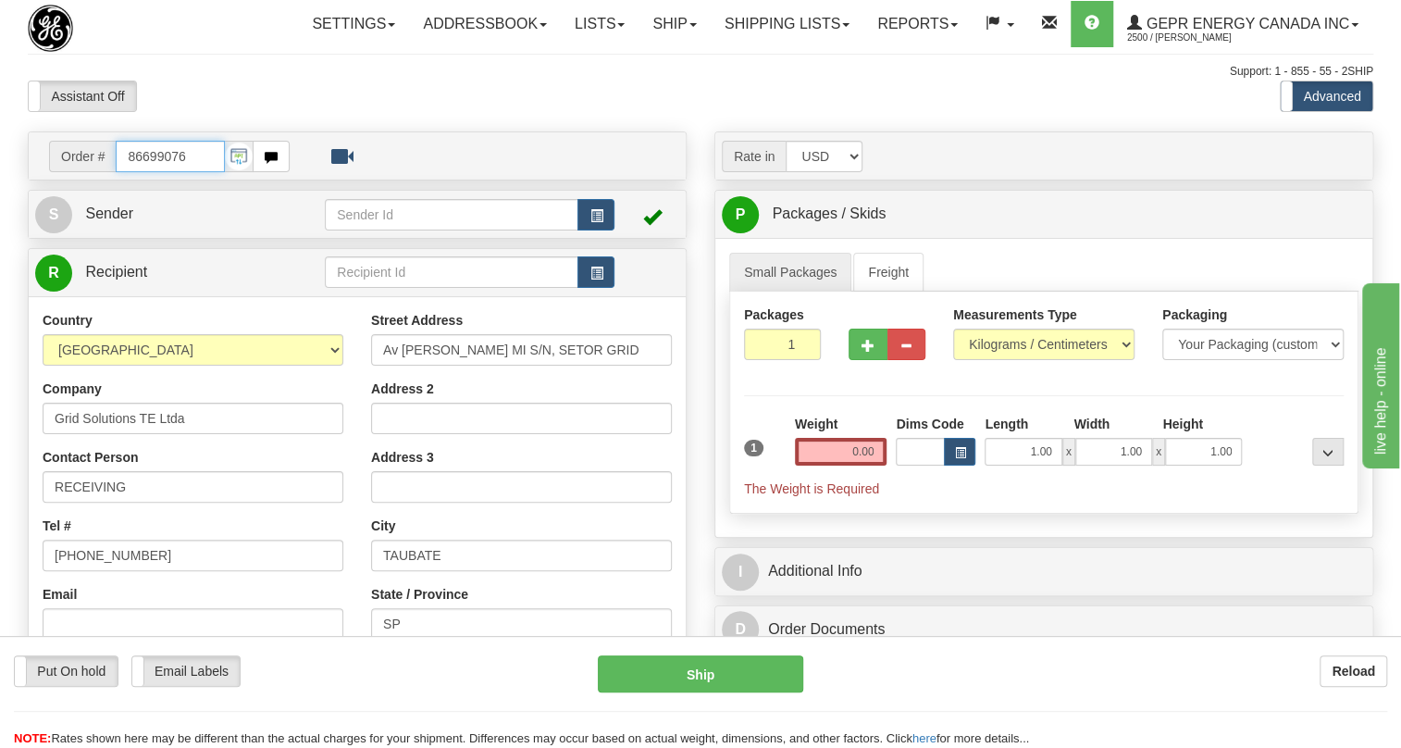
type input "86699076"
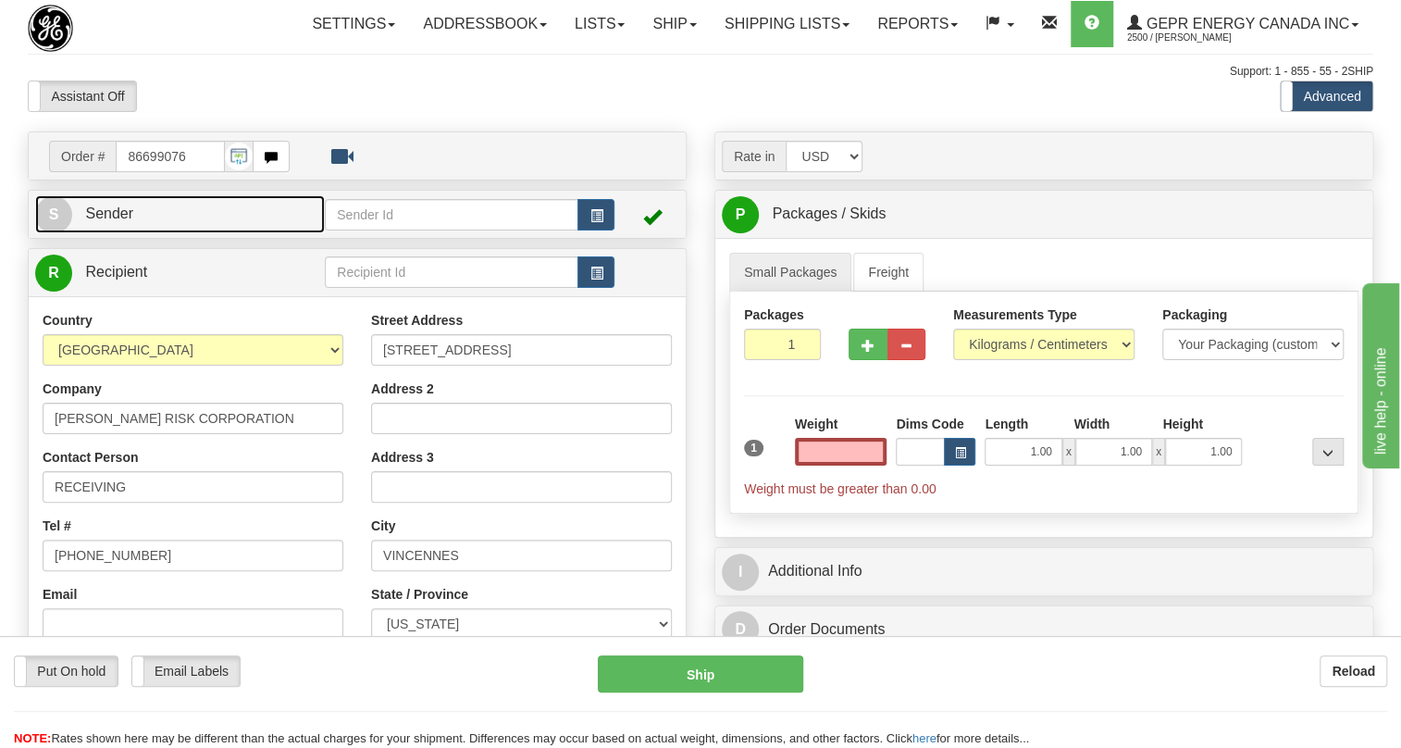
type input "0.00"
click at [105, 221] on span "Sender" at bounding box center [109, 213] width 48 height 16
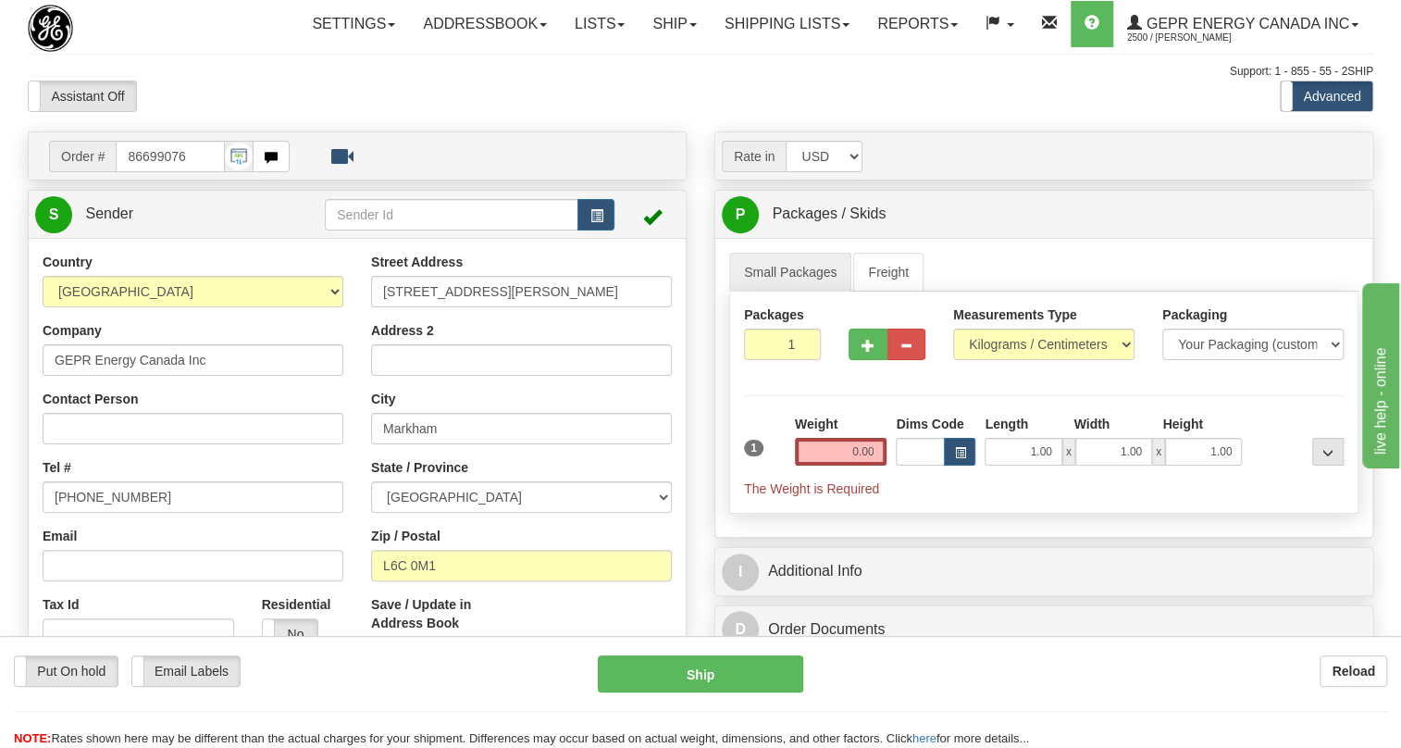
type input "MARKHAM"
click at [110, 513] on input "[PHONE_NUMBER]" at bounding box center [193, 496] width 301 height 31
paste input "[PHONE_NUMBER]"
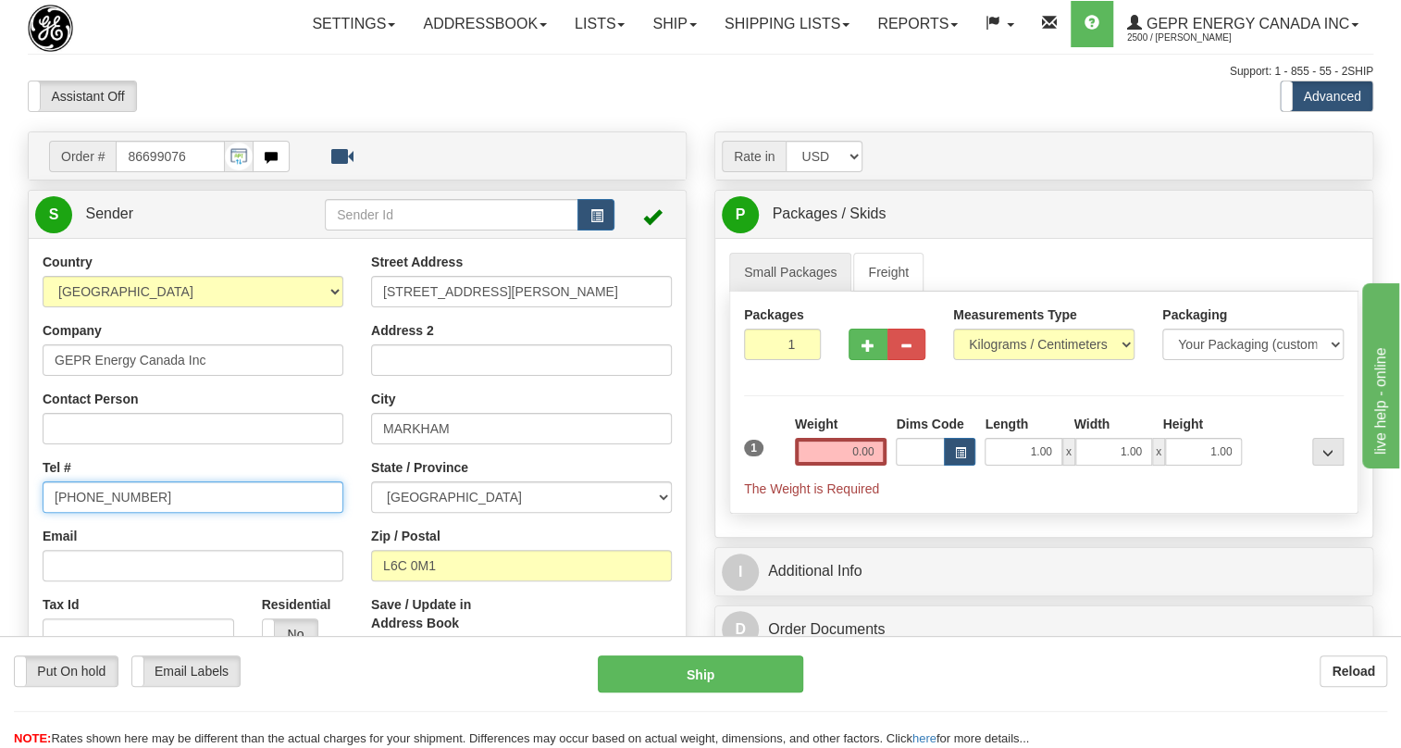
type input "[PHONE_NUMBER]"
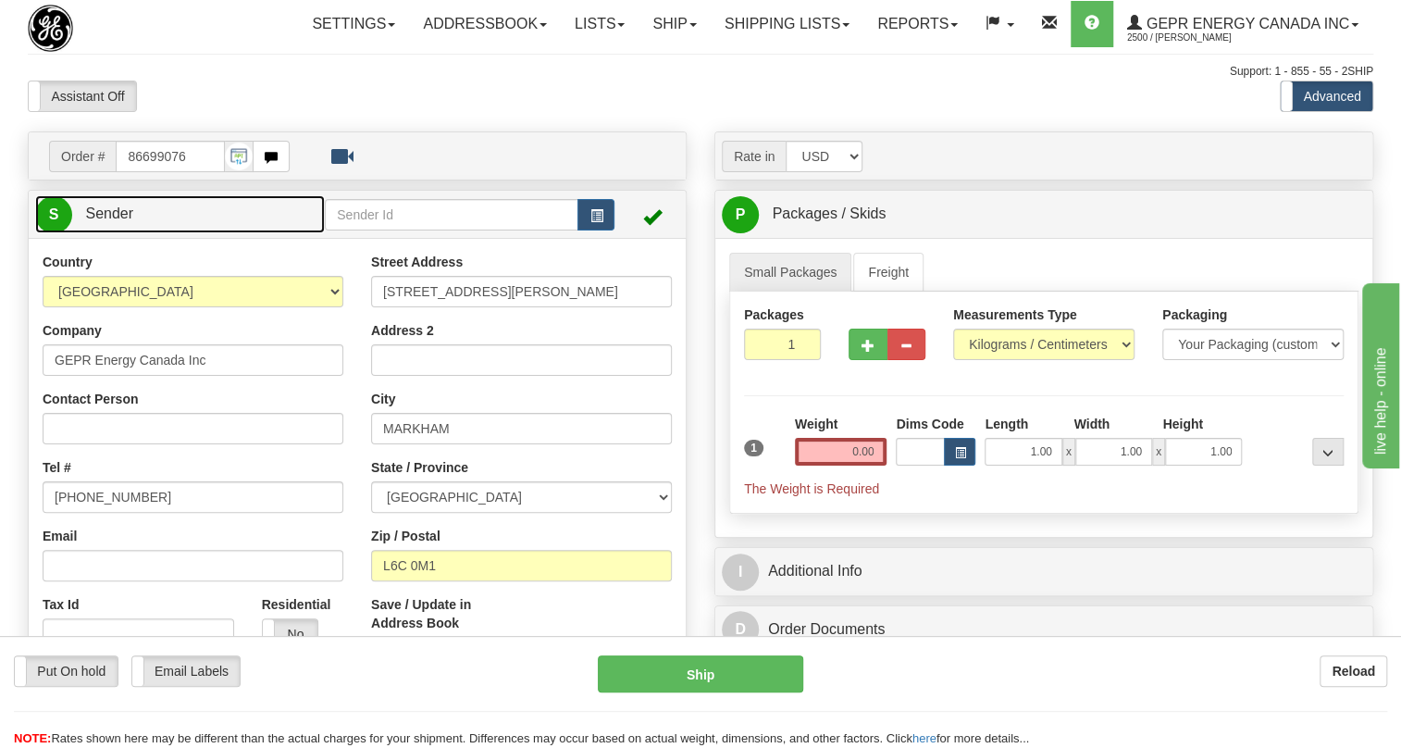
click at [118, 221] on span "Sender" at bounding box center [109, 213] width 48 height 16
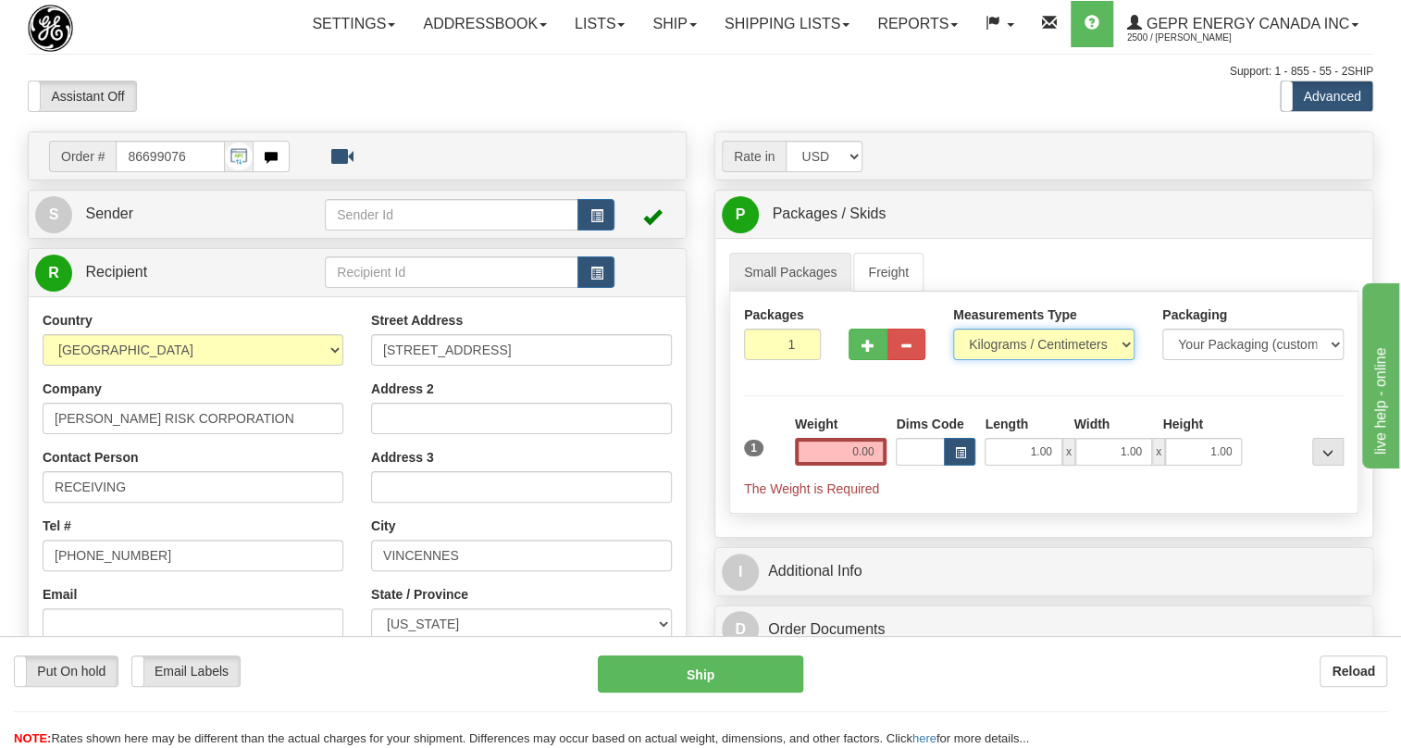
click at [1000, 360] on select "Pounds / Inches Kilograms / Centimeters" at bounding box center [1043, 344] width 181 height 31
select select "0"
click at [953, 360] on select "Pounds / Inches Kilograms / Centimeters" at bounding box center [1043, 344] width 181 height 31
click at [847, 466] on input "0.00" at bounding box center [841, 452] width 93 height 28
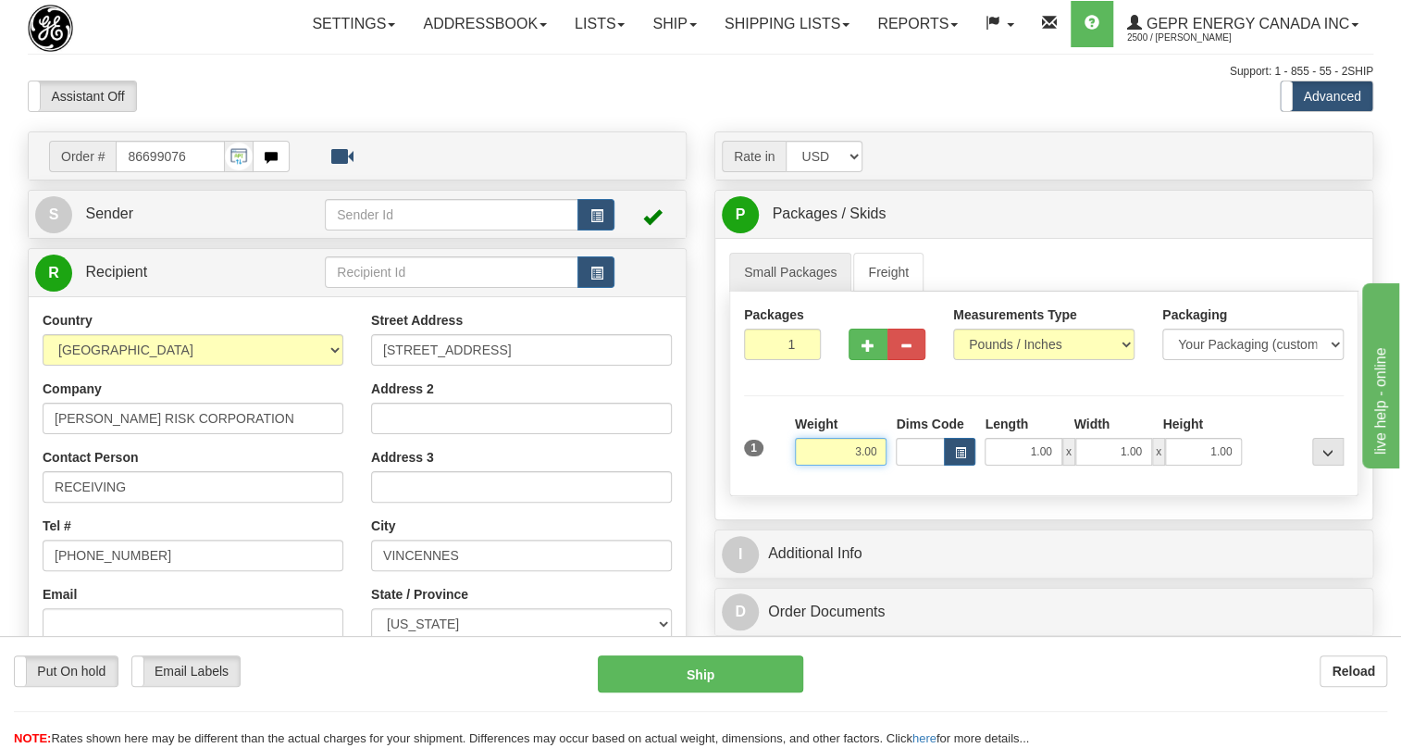
type input "3.00"
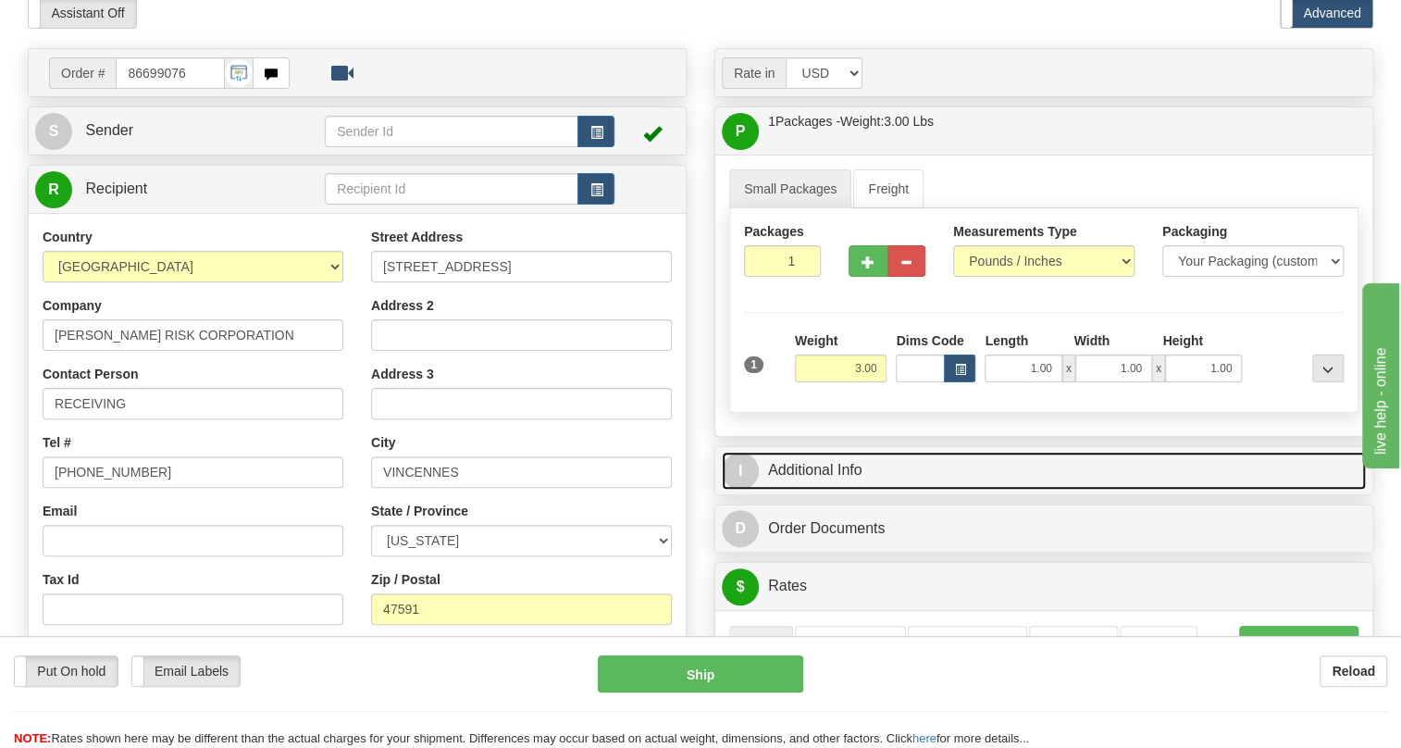
click at [832, 490] on link "I Additional Info" at bounding box center [1044, 471] width 644 height 38
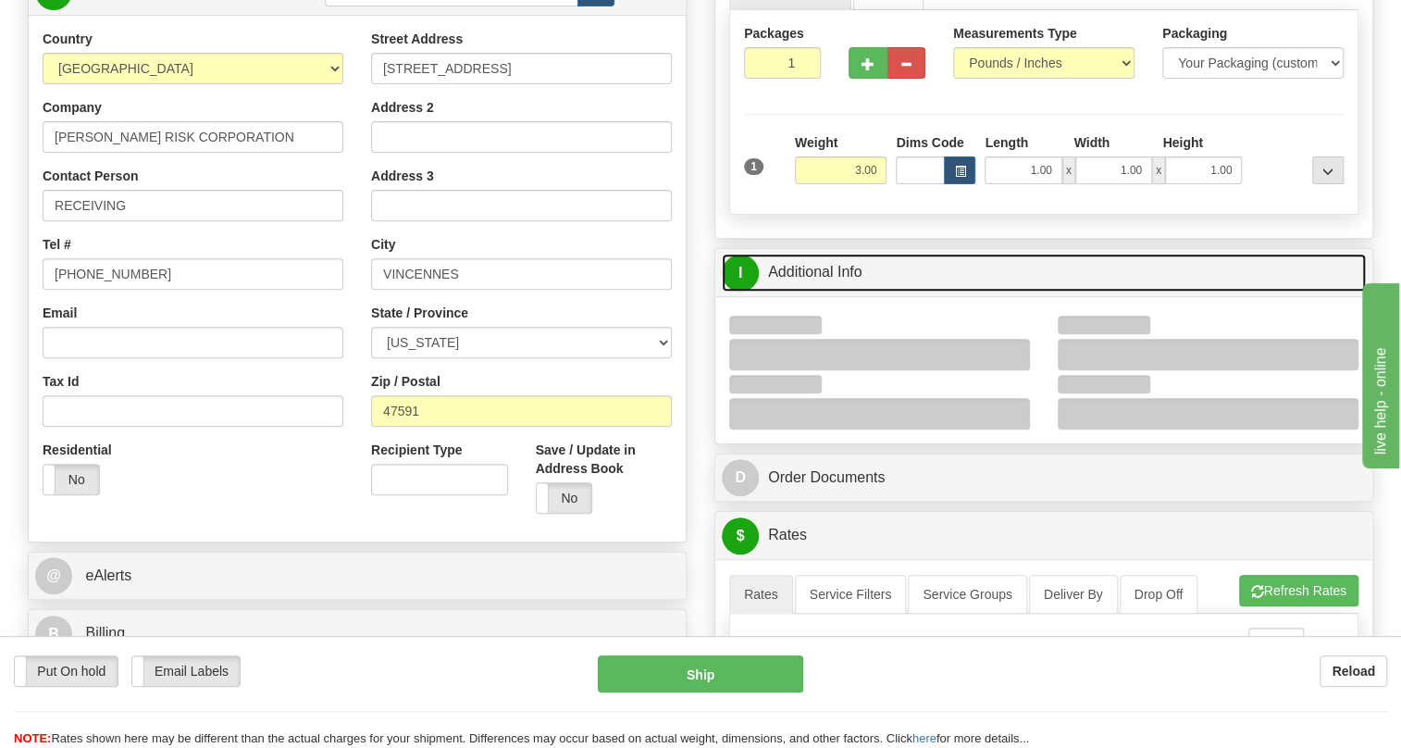
scroll to position [336, 0]
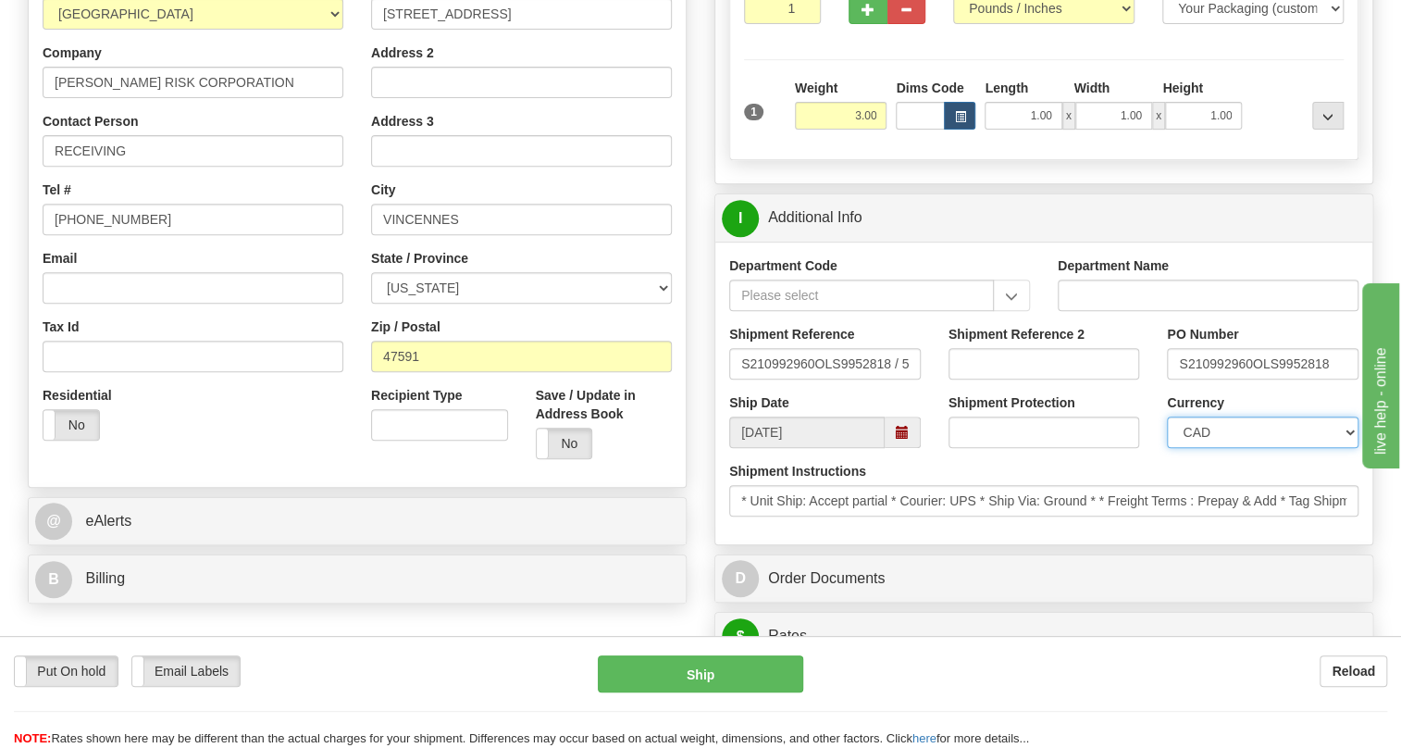
click at [1224, 448] on select "CAD USD EUR ZAR [PERSON_NAME] ARN AUD AUS AWG BBD BFR BGN BHD BMD BND BRC BRL C…" at bounding box center [1263, 432] width 192 height 31
select select "1"
click at [1167, 448] on select "CAD USD EUR ZAR [PERSON_NAME] ARN AUD AUS AWG BBD BFR BGN BHD BMD BND BRC BRL C…" at bounding box center [1263, 432] width 192 height 31
click at [1252, 379] on input "S210992960OLS9952818" at bounding box center [1263, 363] width 192 height 31
drag, startPoint x: 1250, startPoint y: 406, endPoint x: 1175, endPoint y: 404, distance: 75.0
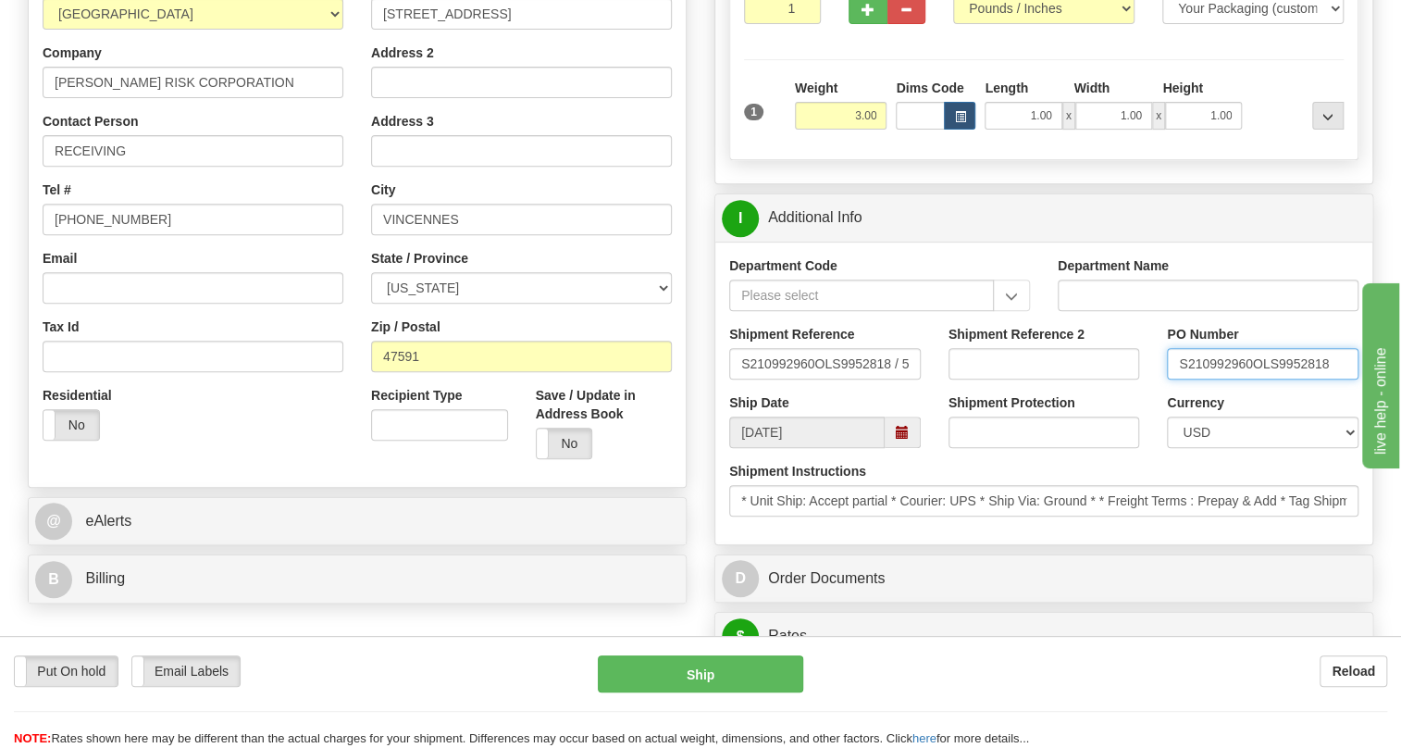
click at [1175, 379] on input "S210992960OLS9952818" at bounding box center [1263, 363] width 192 height 31
click at [193, 167] on input "RECEIVING" at bounding box center [193, 150] width 301 height 31
paste input "S210992960"
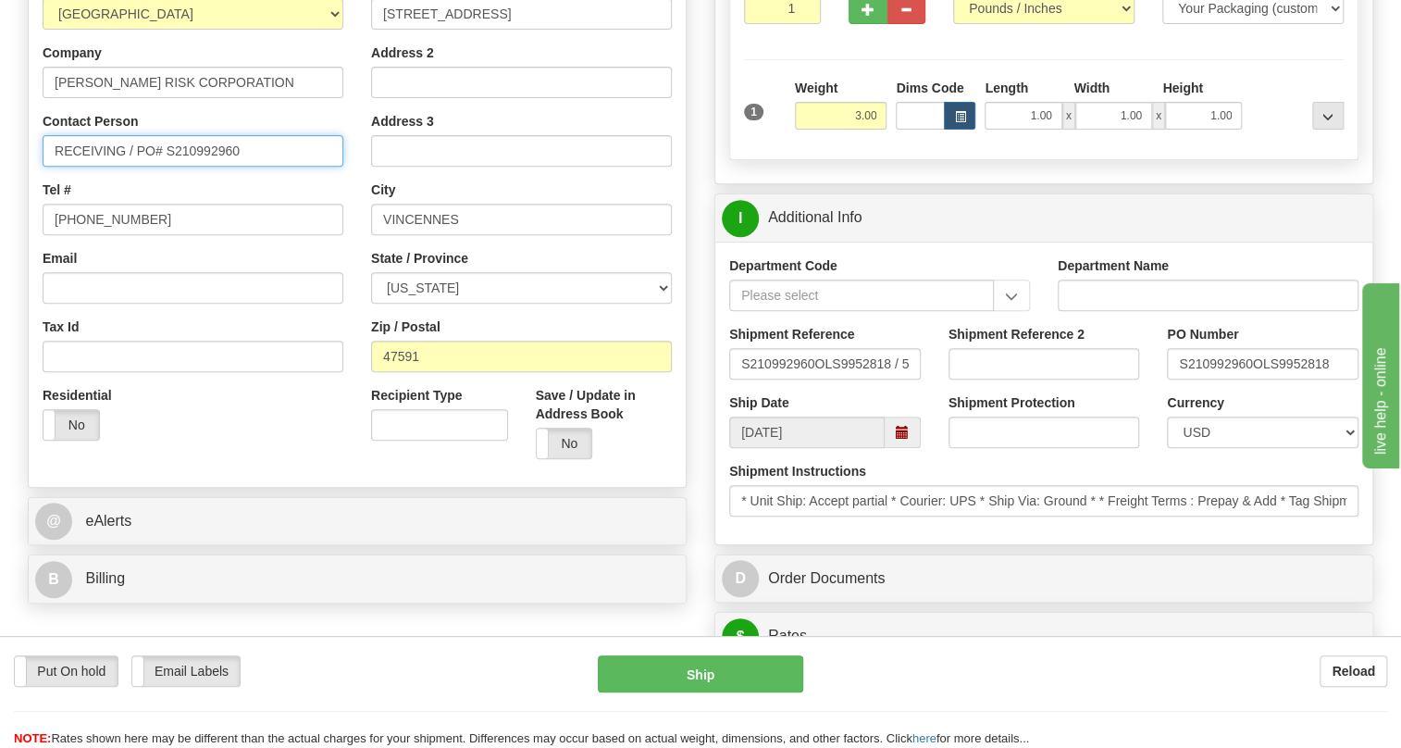
type input "RECEIVING / PO# S210992960"
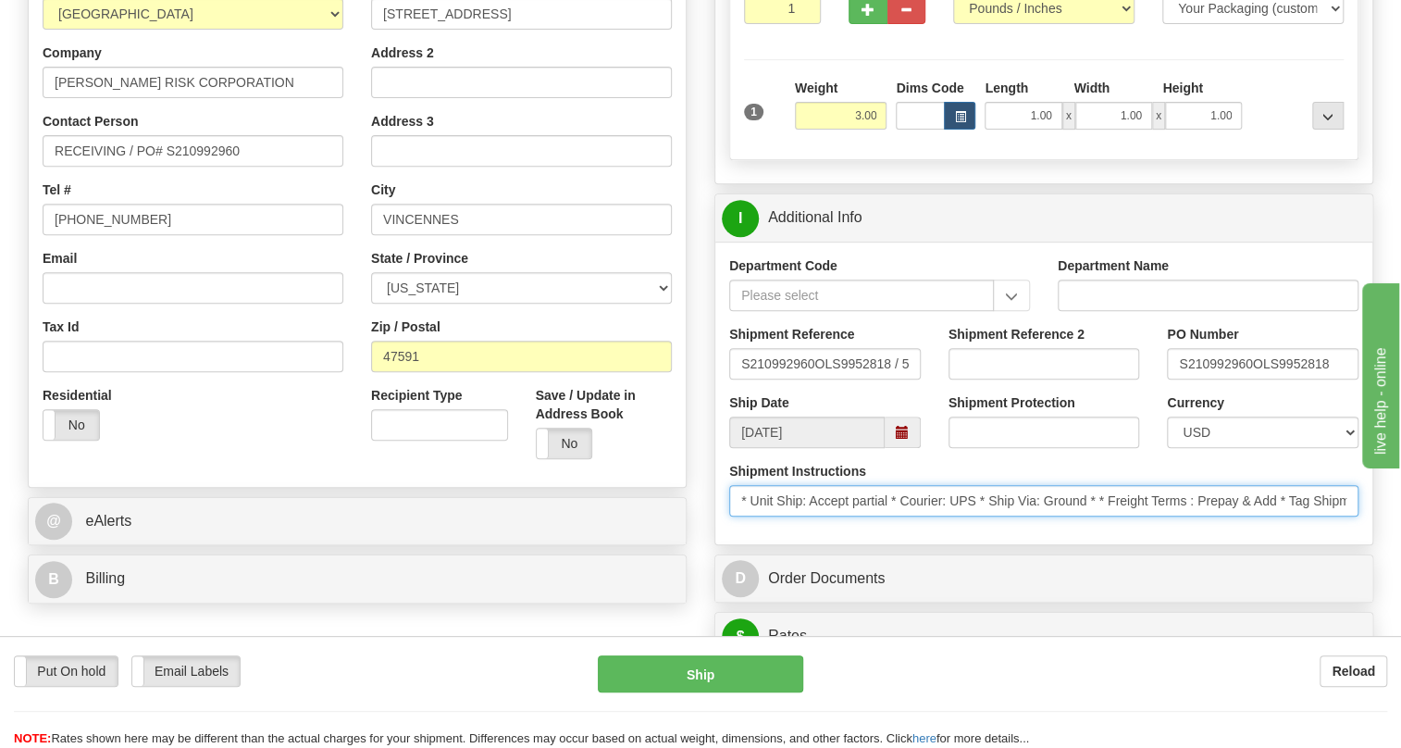
scroll to position [0, 147]
drag, startPoint x: 1137, startPoint y: 544, endPoint x: 1412, endPoint y: 559, distance: 276.2
click at [1400, 412] on html "Training Course Close Toggle navigation Settings Shipping Preferences New Sende…" at bounding box center [700, 38] width 1401 height 748
click at [1339, 516] on input "* Unit Ship: Accept partial * Courier: UPS * Ship Via: Ground * * Freight Terms…" at bounding box center [1043, 500] width 629 height 31
drag, startPoint x: 1339, startPoint y: 539, endPoint x: 1233, endPoint y: 545, distance: 106.6
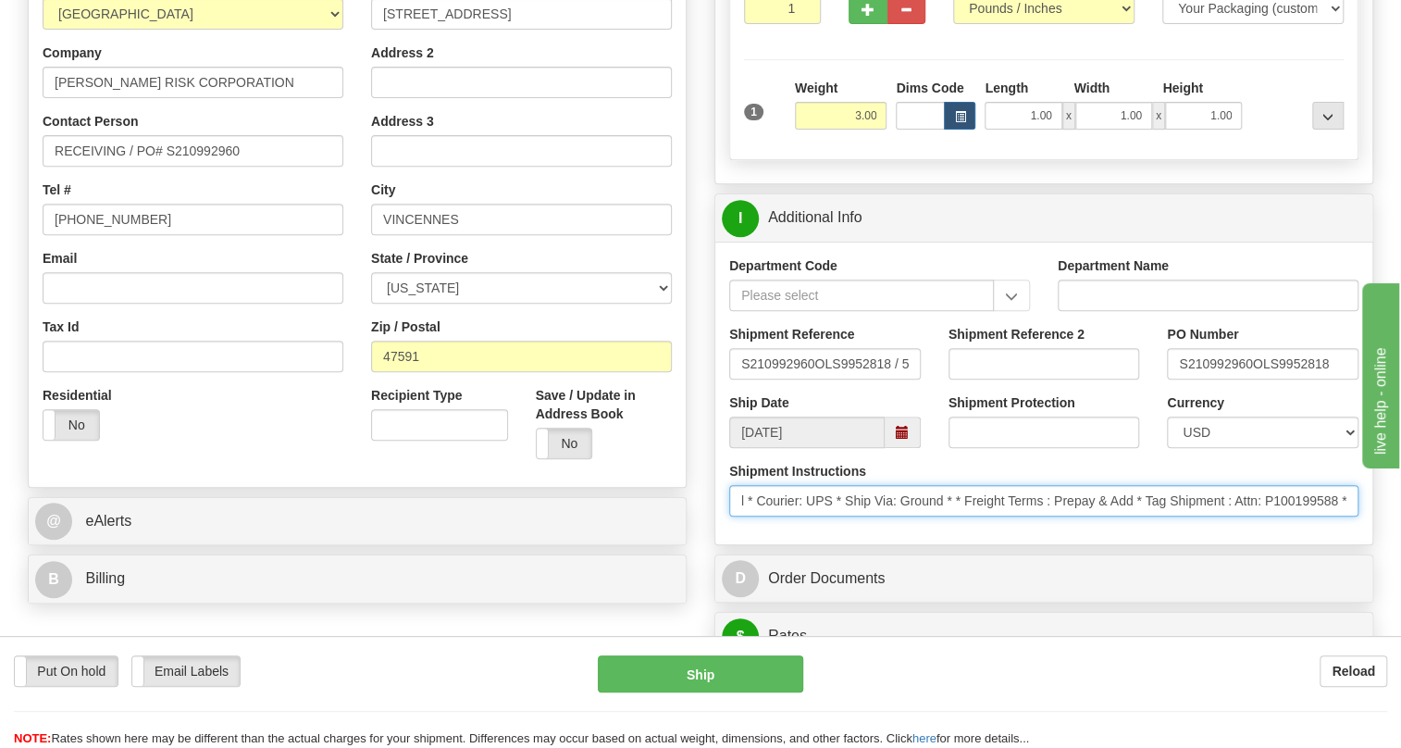
click at [1233, 516] on input "* Unit Ship: Accept partial * Courier: UPS * Ship Via: Ground * * Freight Terms…" at bounding box center [1043, 500] width 629 height 31
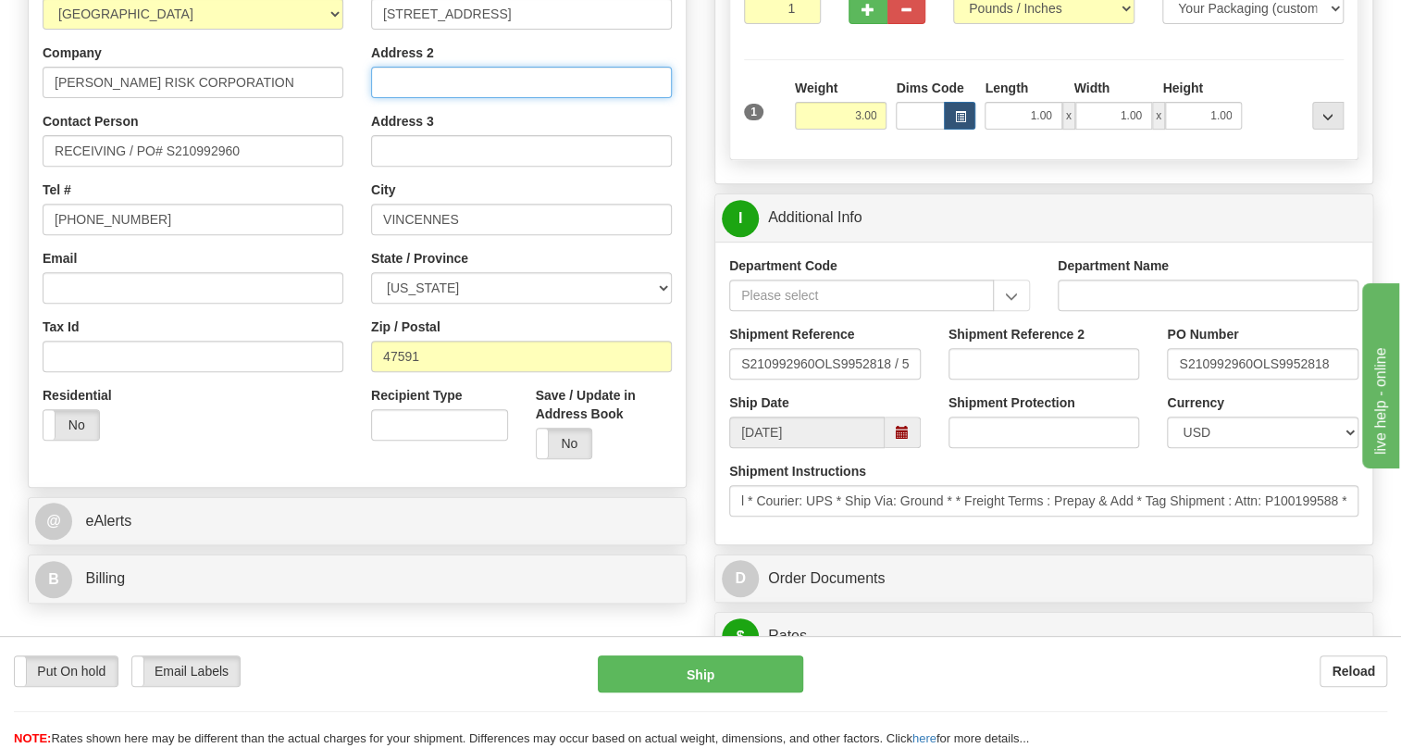
scroll to position [0, 0]
click at [389, 98] on input "Address 2" at bounding box center [521, 82] width 301 height 31
paste input "Attn: P100199588"
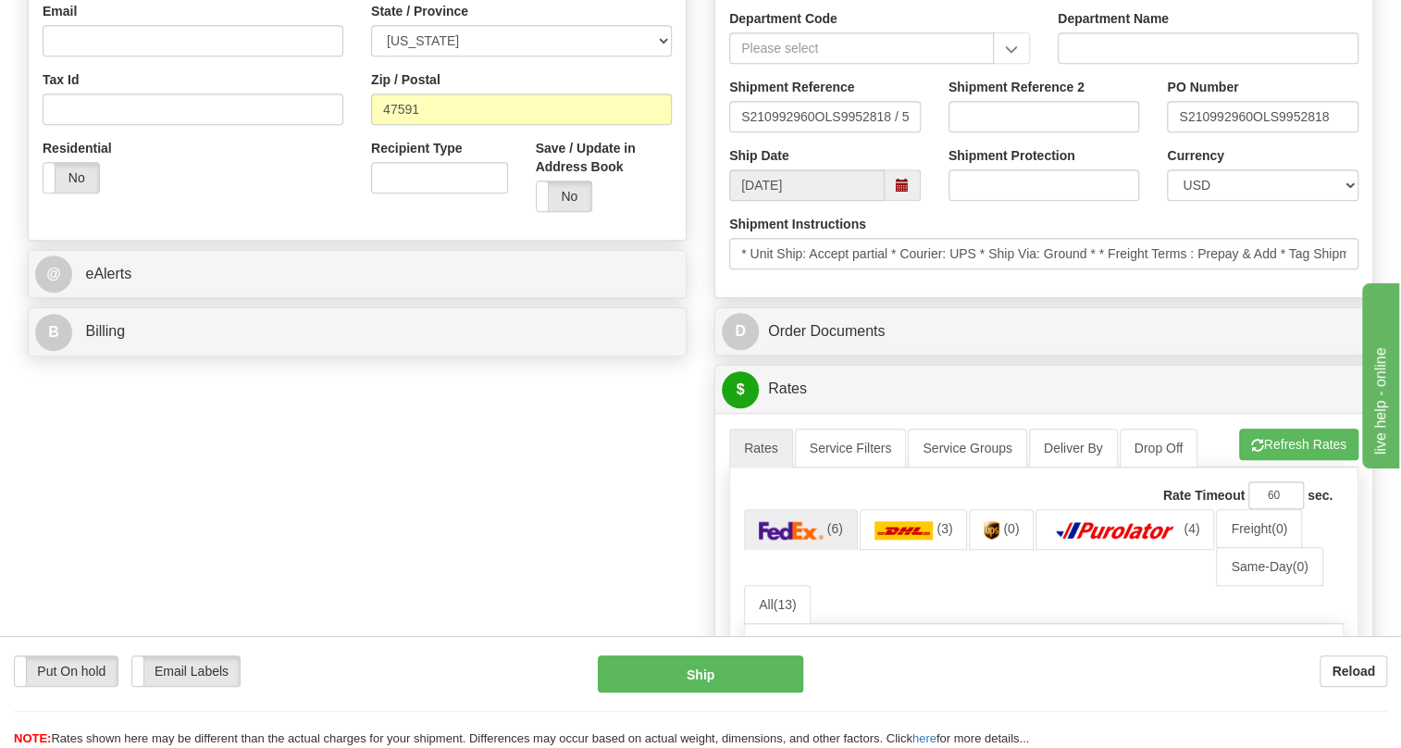
scroll to position [589, 0]
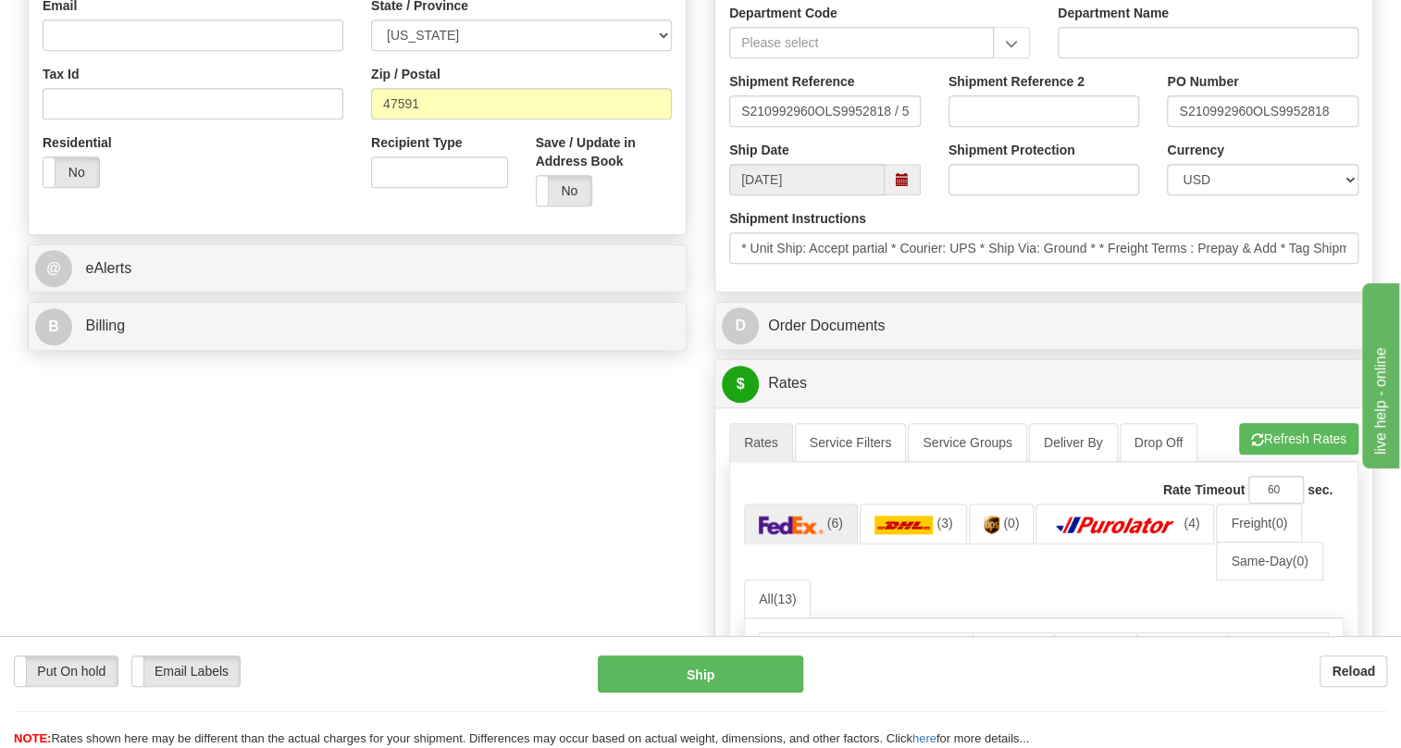
type input "Attn: P100199588"
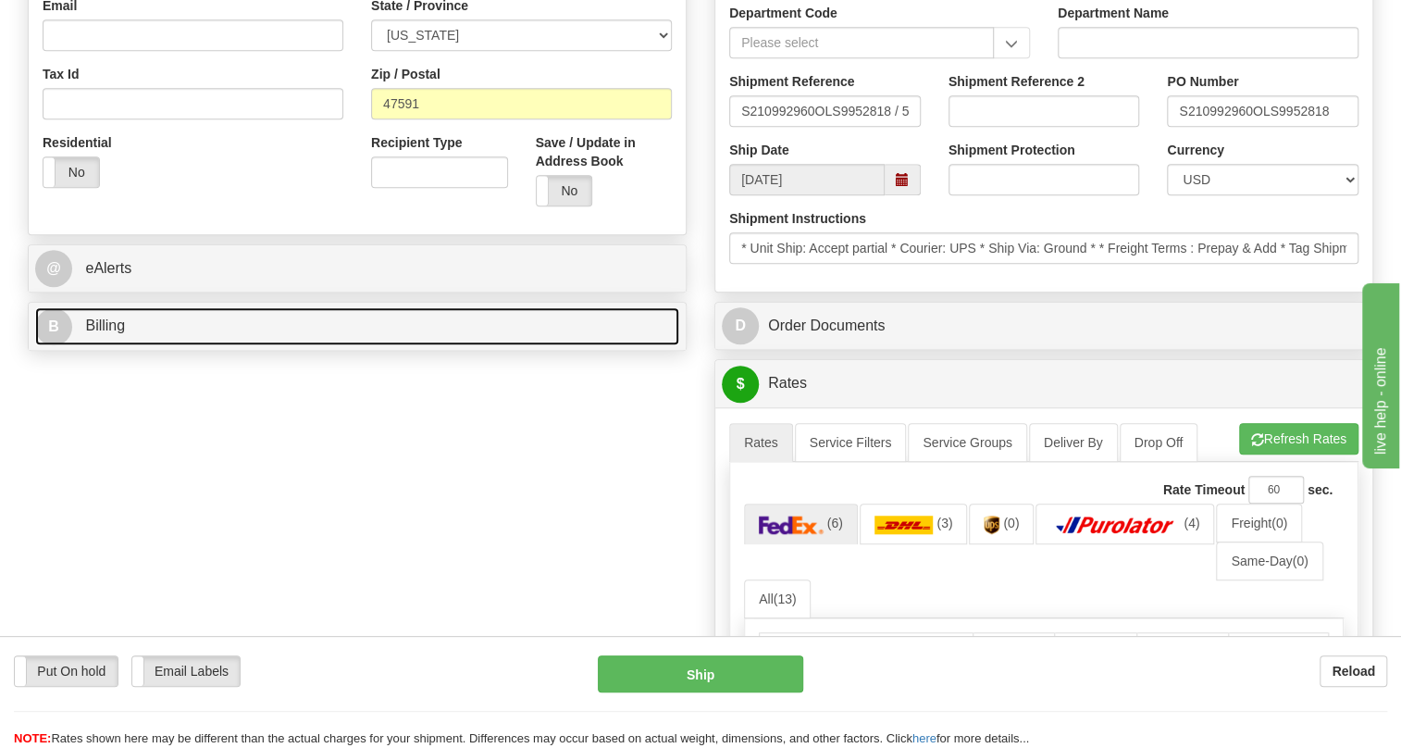
click at [118, 333] on span "Billing" at bounding box center [105, 325] width 40 height 16
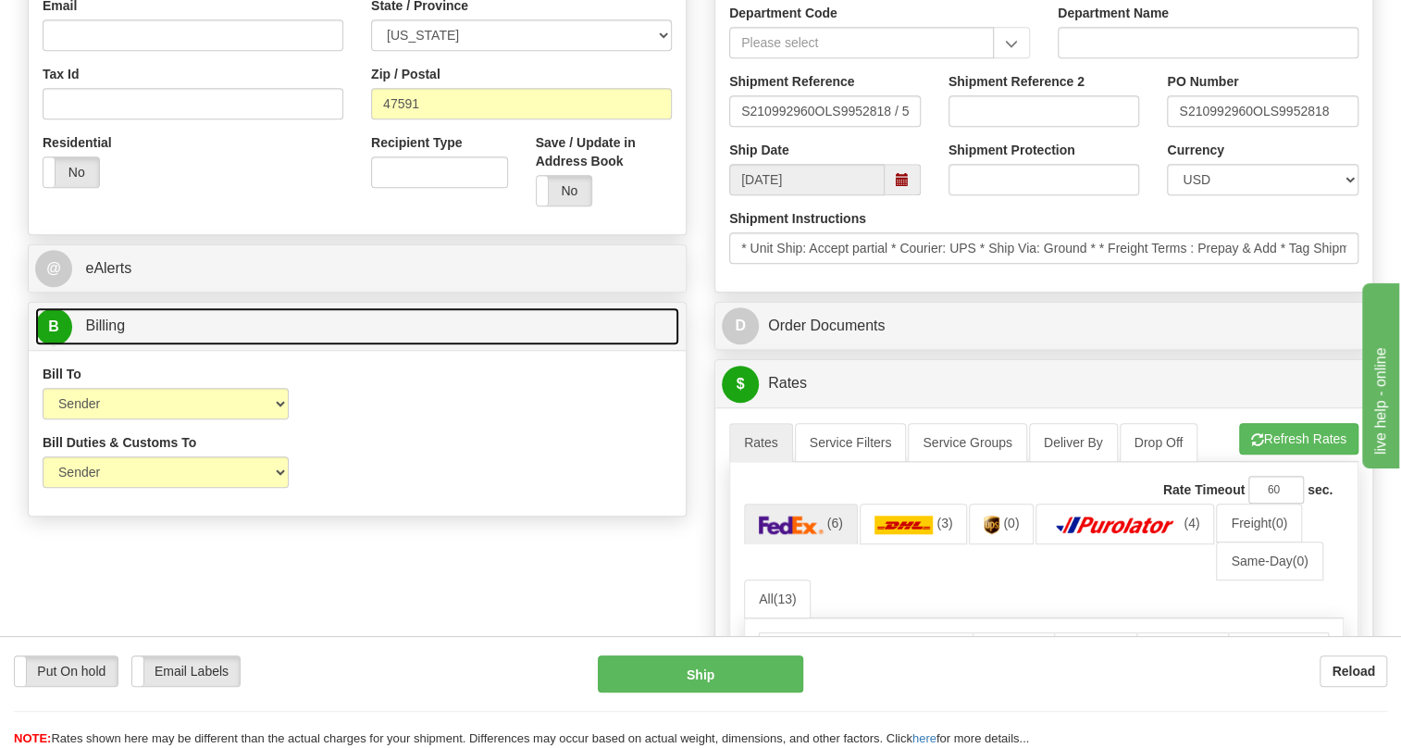
click at [118, 333] on span "Billing" at bounding box center [105, 325] width 40 height 16
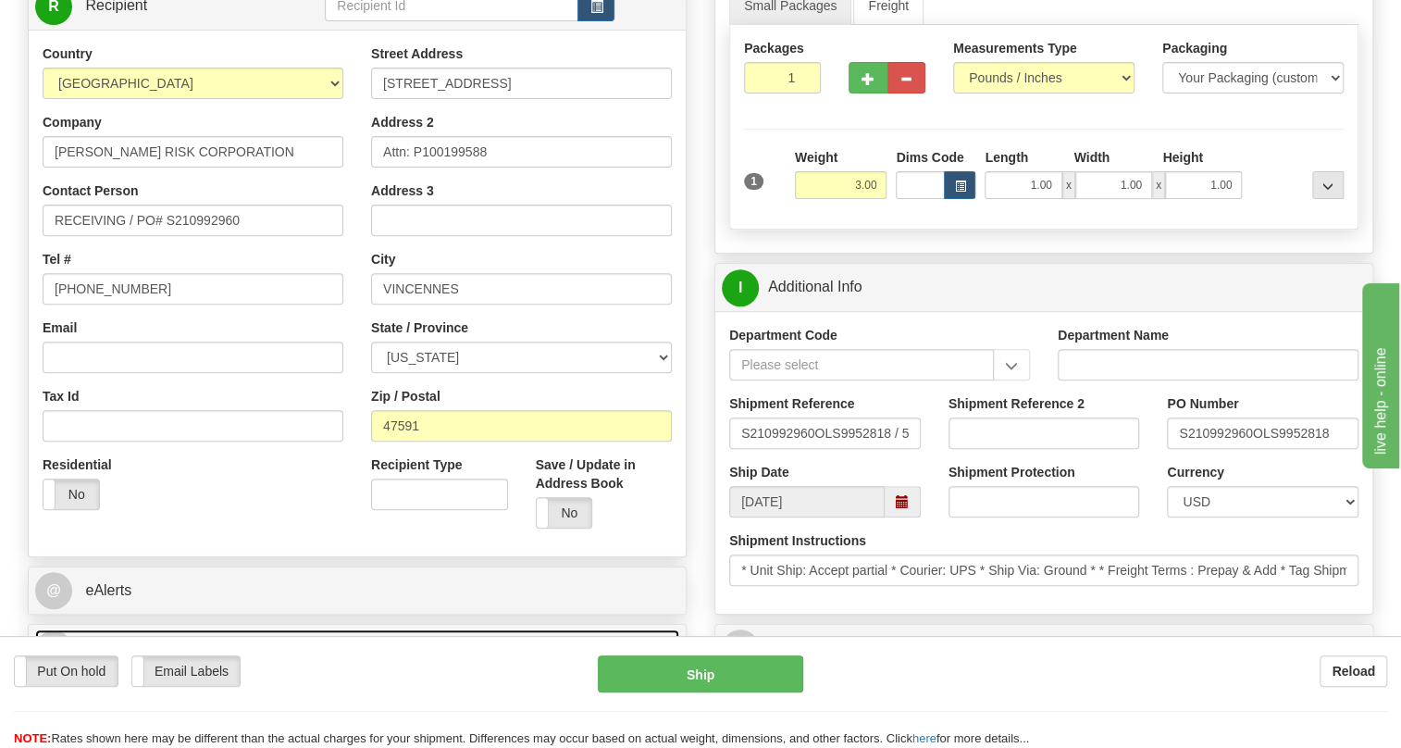
scroll to position [252, 0]
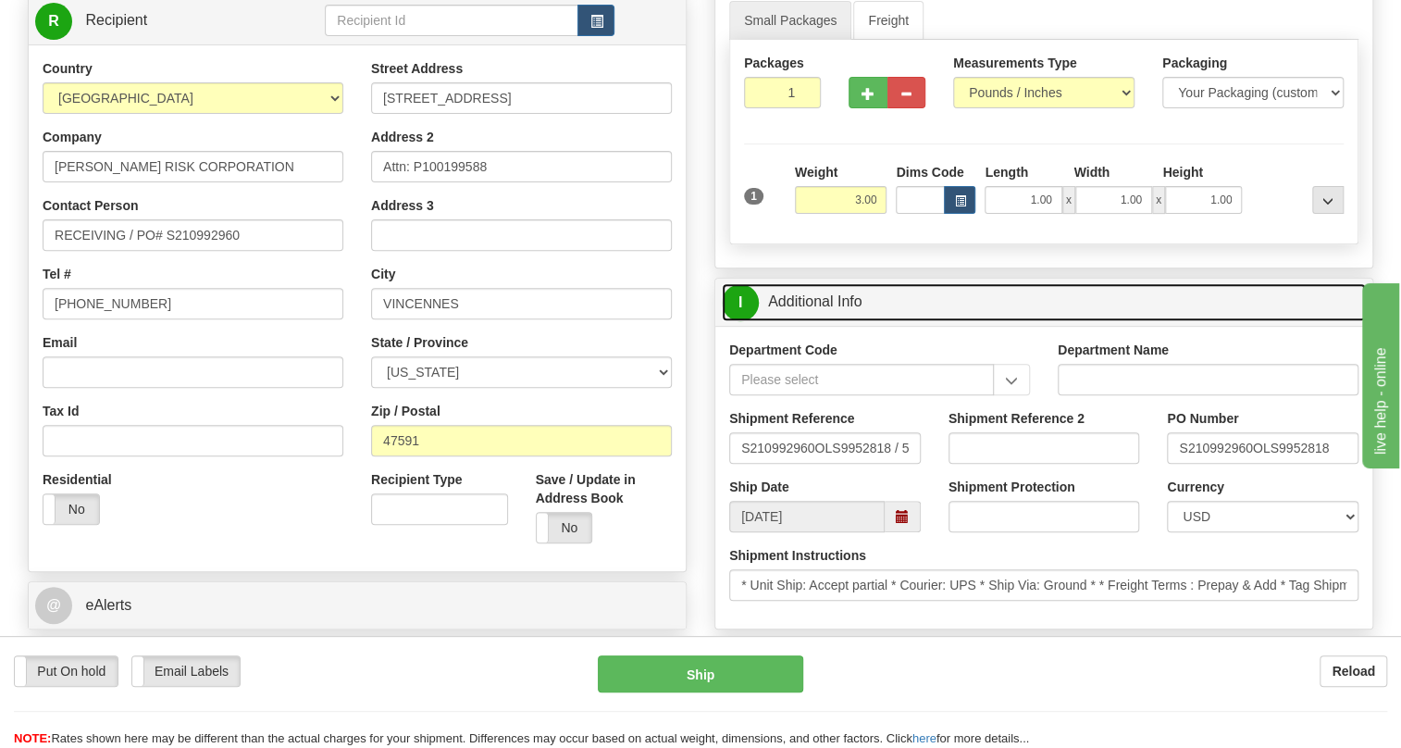
click at [830, 321] on link "I Additional Info" at bounding box center [1044, 302] width 644 height 38
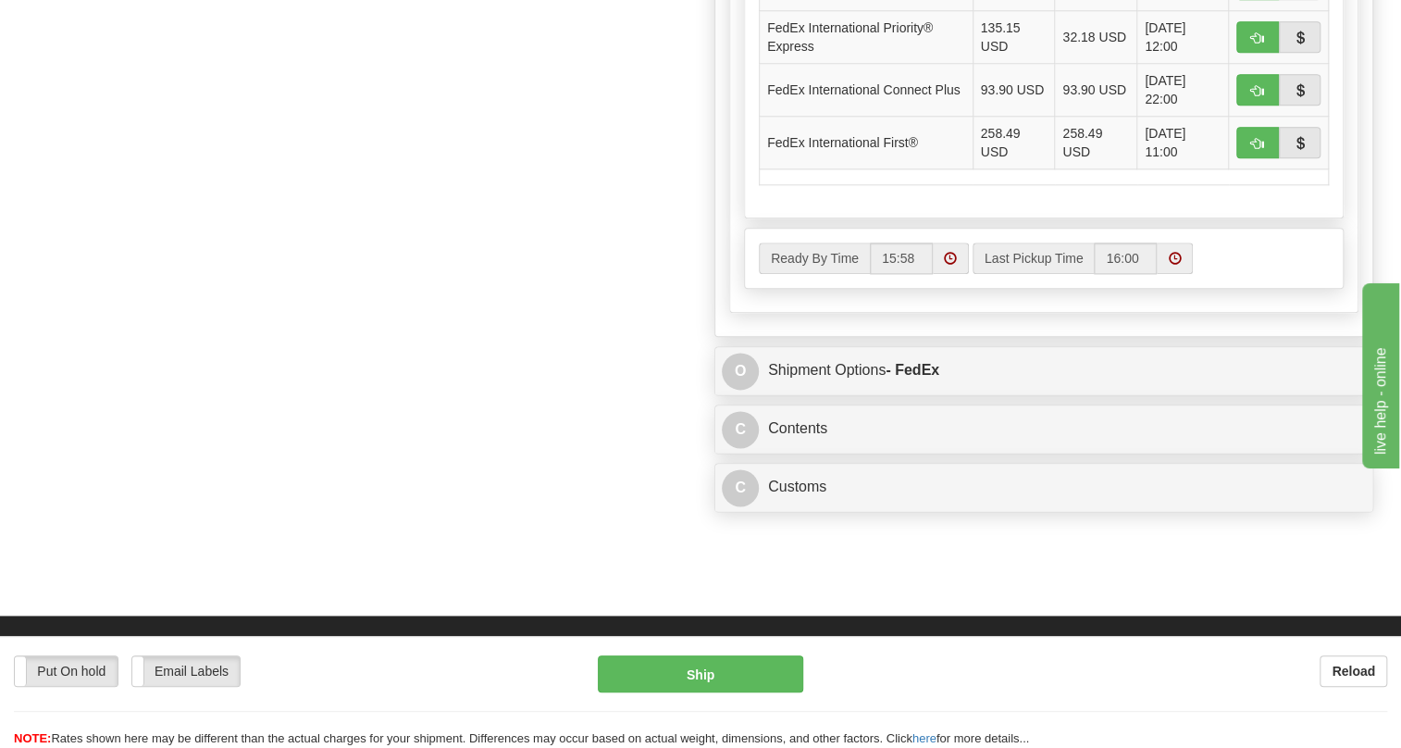
scroll to position [1177, 0]
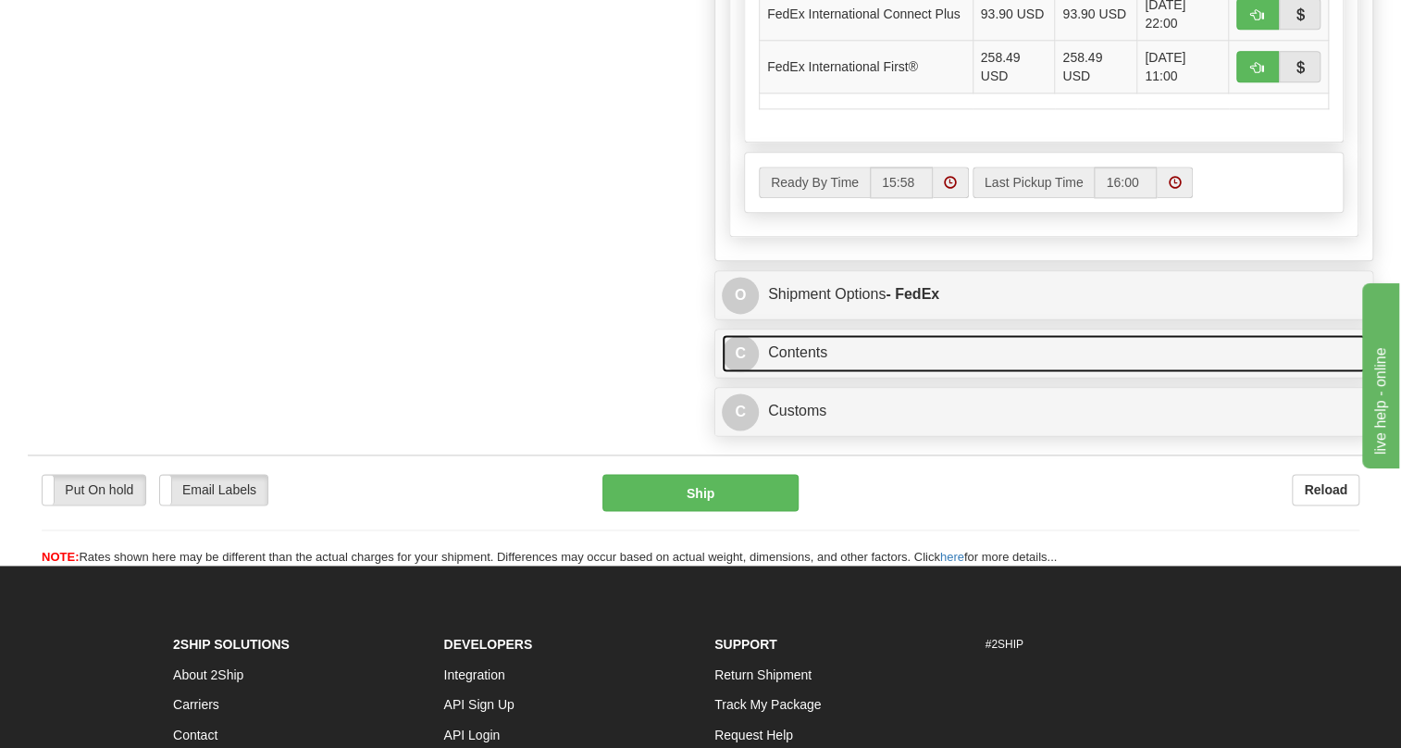
click at [800, 372] on link "C Contents" at bounding box center [1044, 353] width 644 height 38
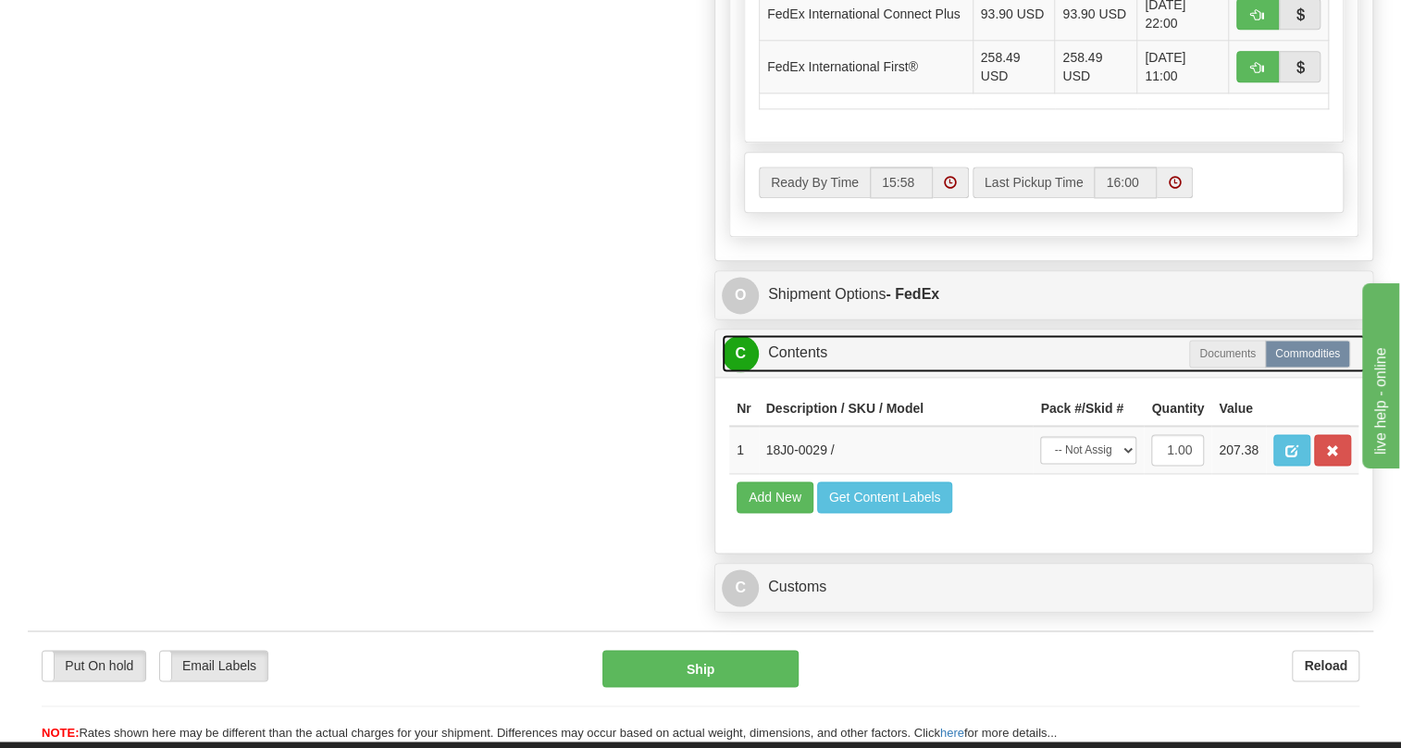
click at [800, 372] on link "C Contents" at bounding box center [1044, 353] width 644 height 38
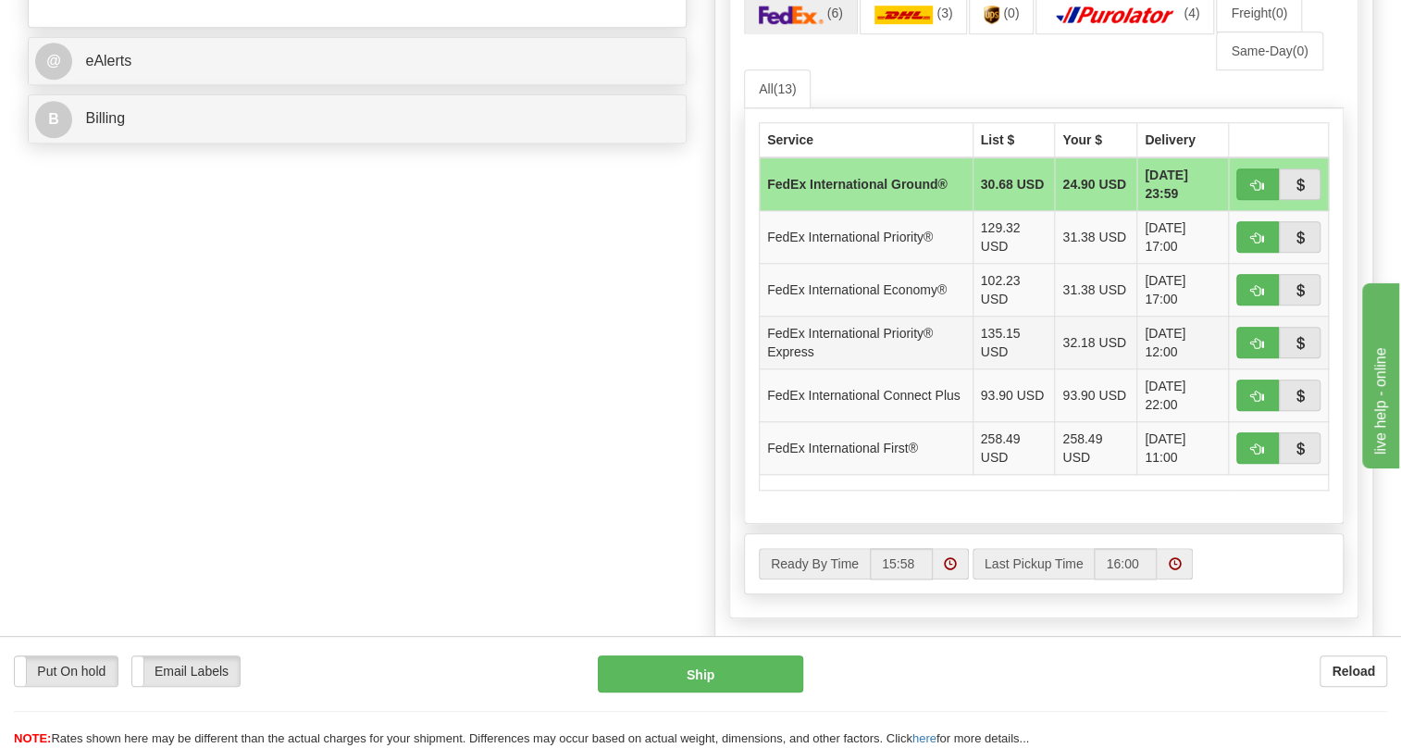
scroll to position [757, 0]
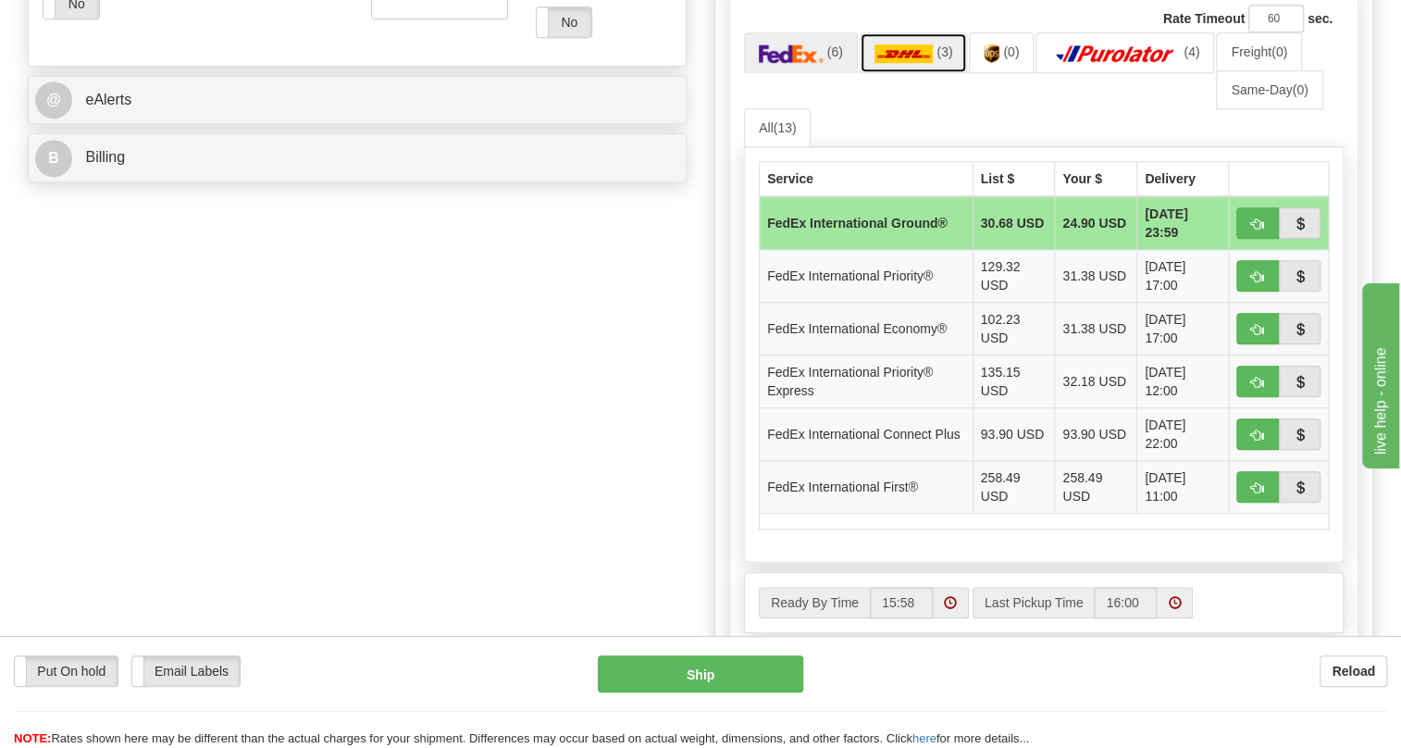
click at [910, 63] on img at bounding box center [904, 53] width 59 height 19
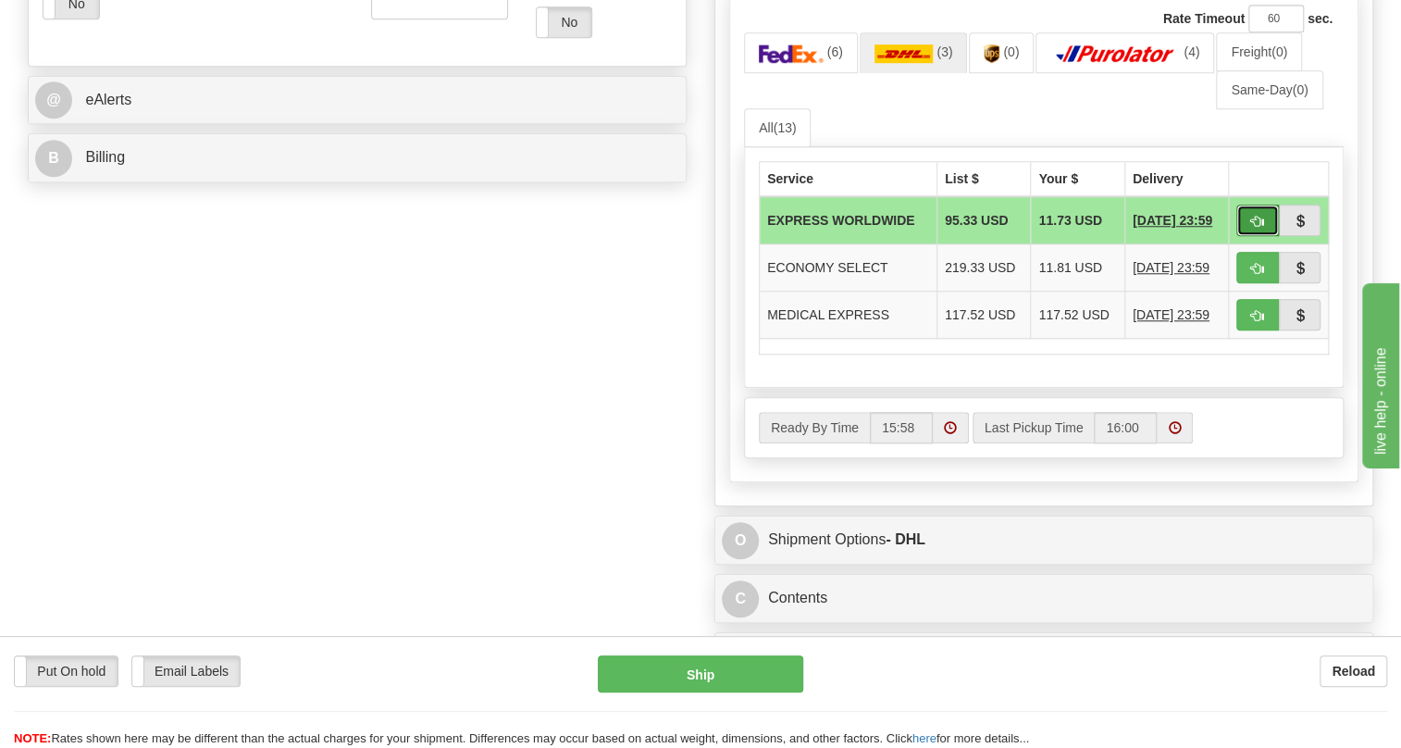
click at [1261, 228] on span "button" at bounding box center [1257, 222] width 13 height 12
type input "P"
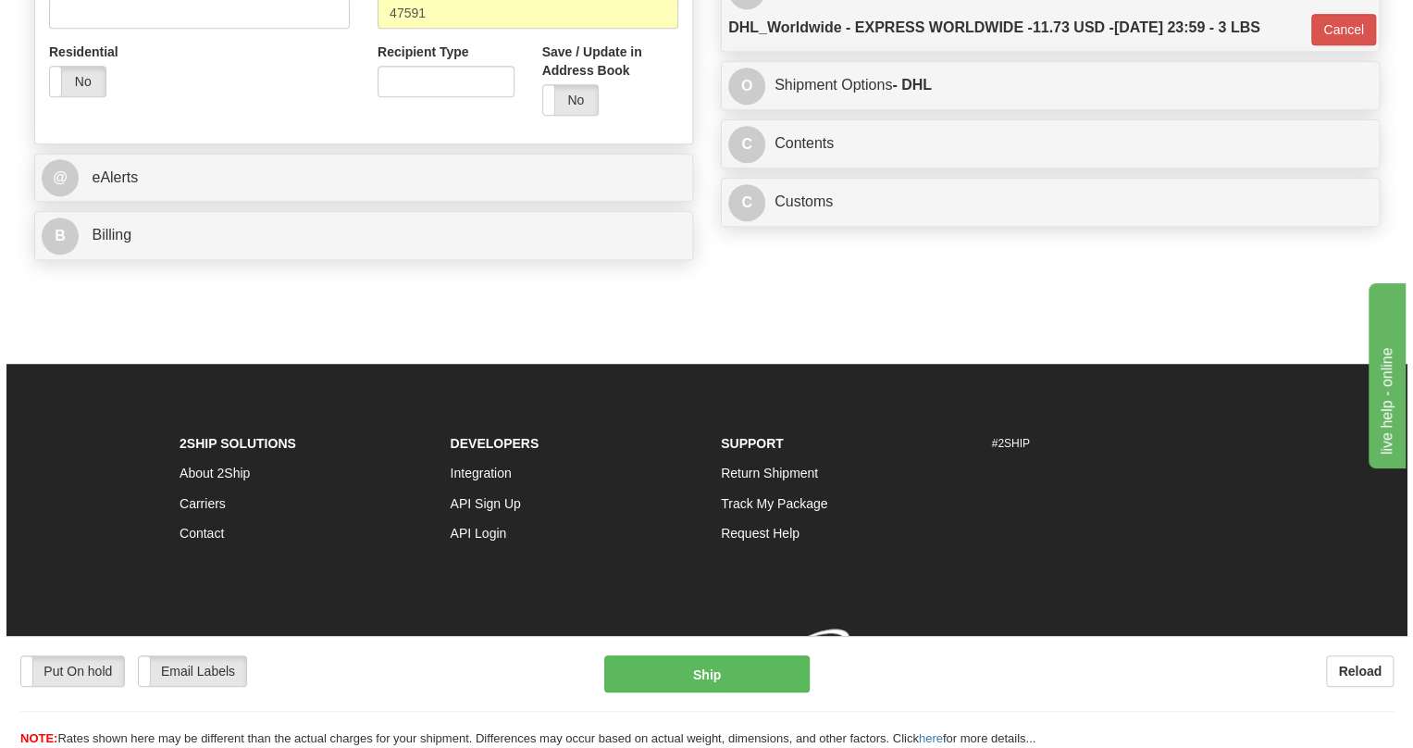
scroll to position [745, 0]
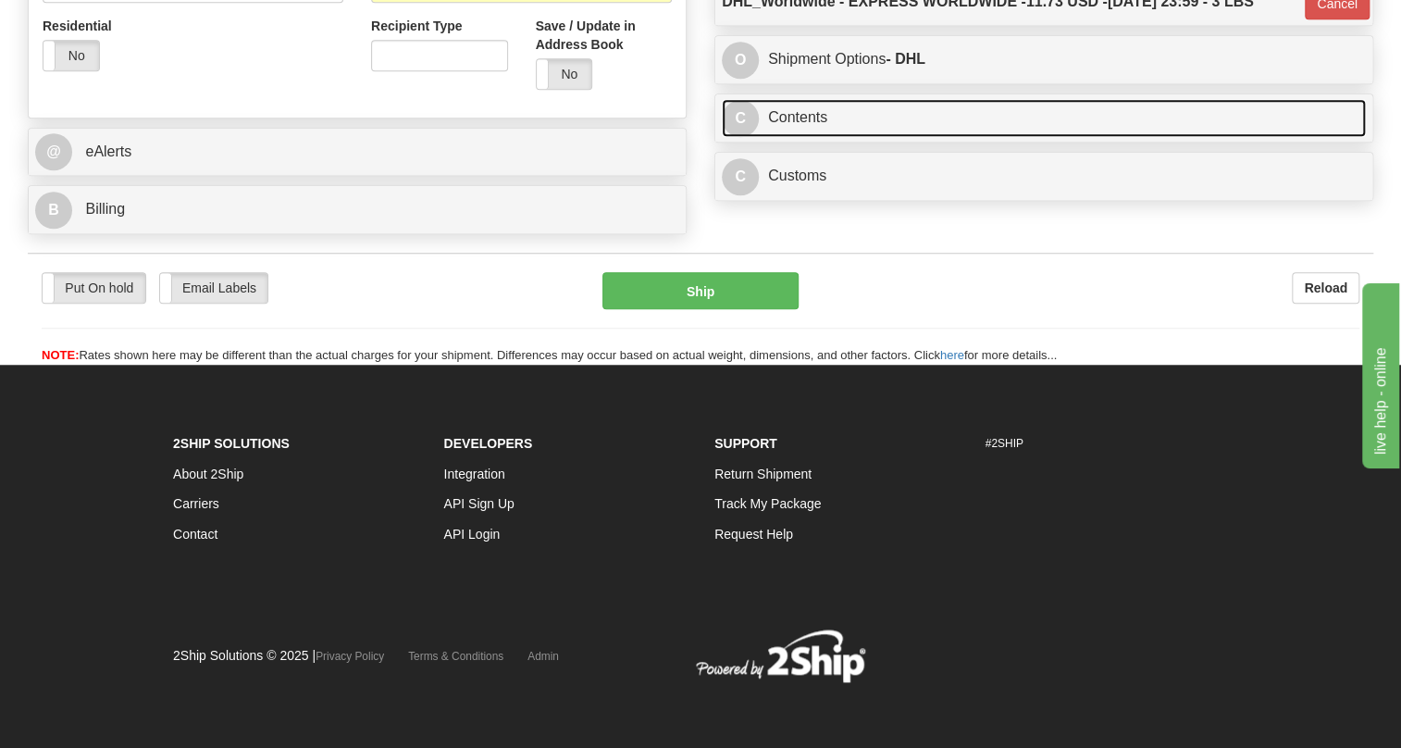
click at [804, 118] on link "C Contents" at bounding box center [1044, 118] width 644 height 38
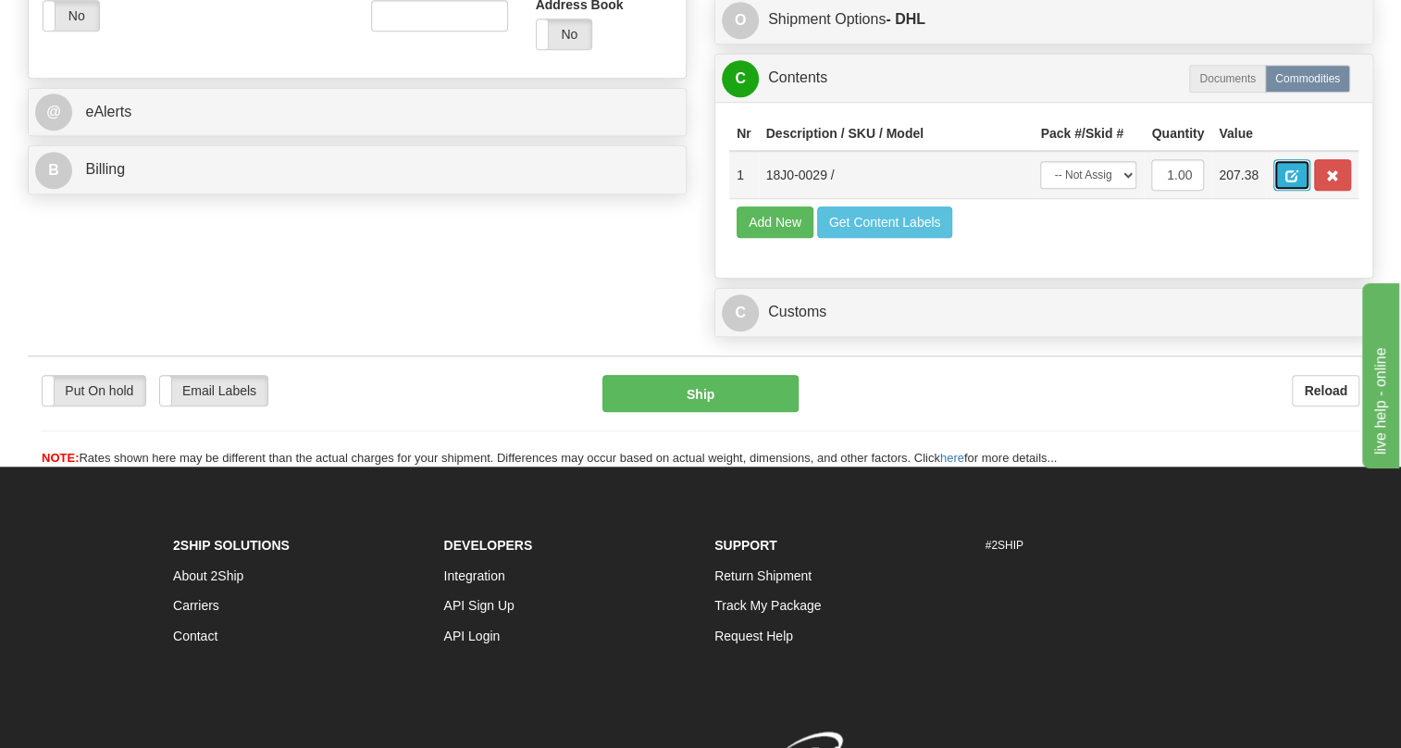
click at [1287, 182] on span "button" at bounding box center [1292, 176] width 13 height 12
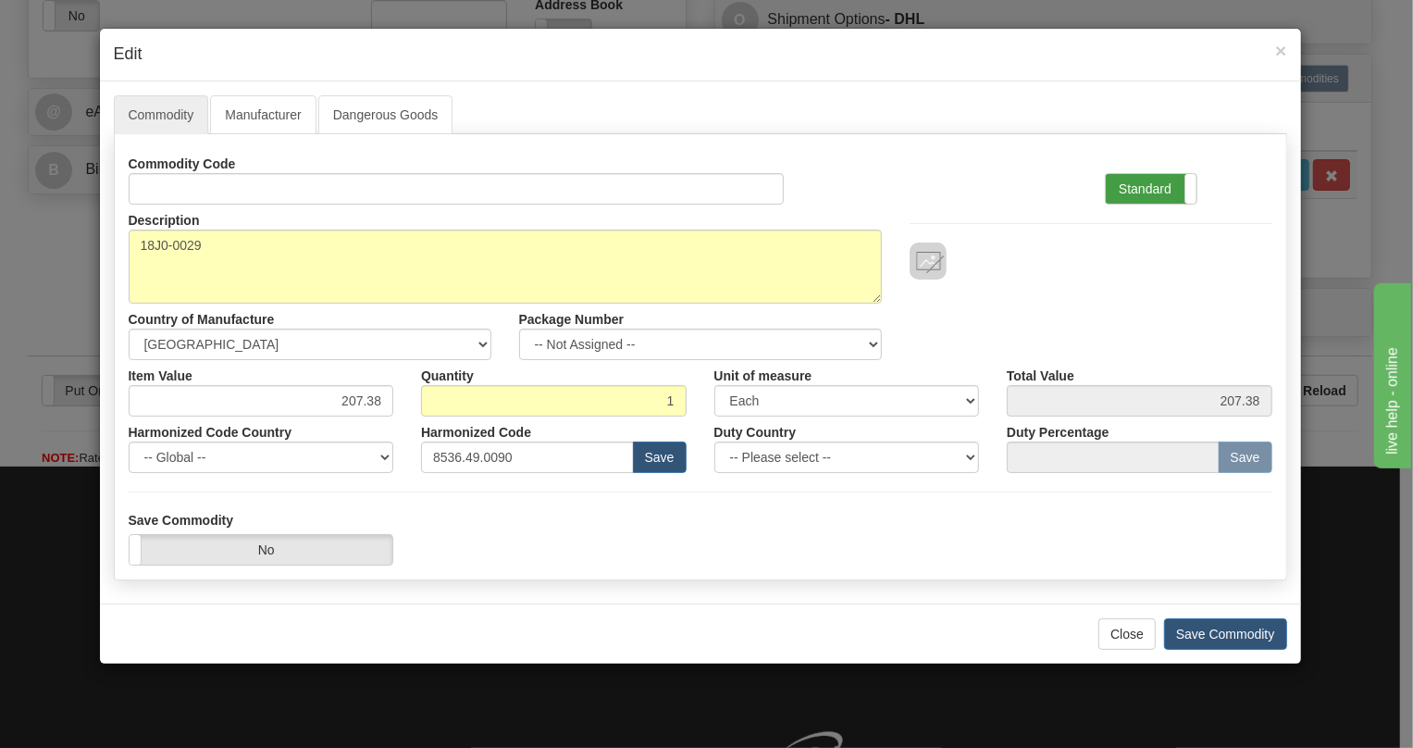
click at [1129, 180] on label "Standard" at bounding box center [1151, 189] width 91 height 30
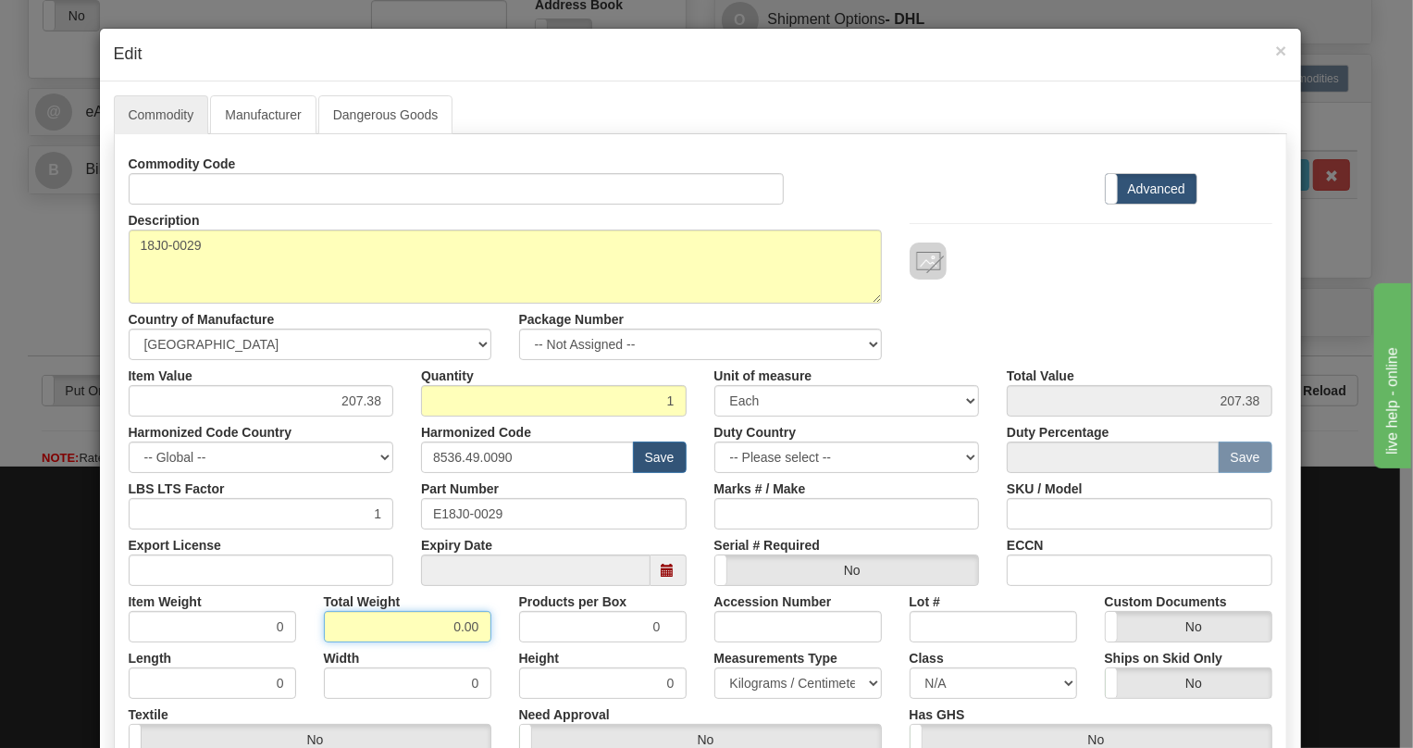
click at [432, 624] on input "0.00" at bounding box center [408, 626] width 168 height 31
type input "1.00"
type input "1.0000"
click at [795, 684] on select "Pounds / Inches Kilograms / Centimeters" at bounding box center [799, 682] width 168 height 31
select select "0"
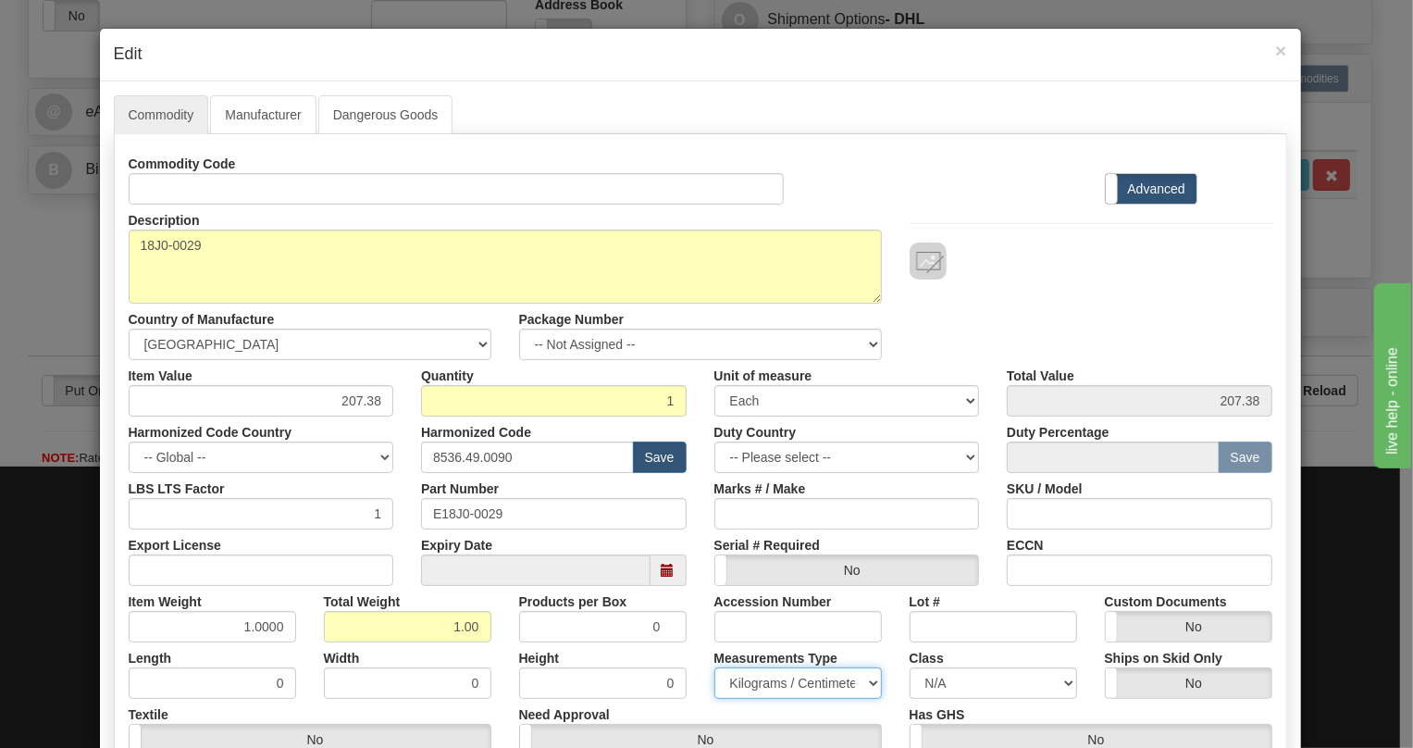
click at [715, 667] on select "Pounds / Inches Kilograms / Centimeters" at bounding box center [799, 682] width 168 height 31
click at [692, 645] on div "Height 0" at bounding box center [602, 670] width 195 height 56
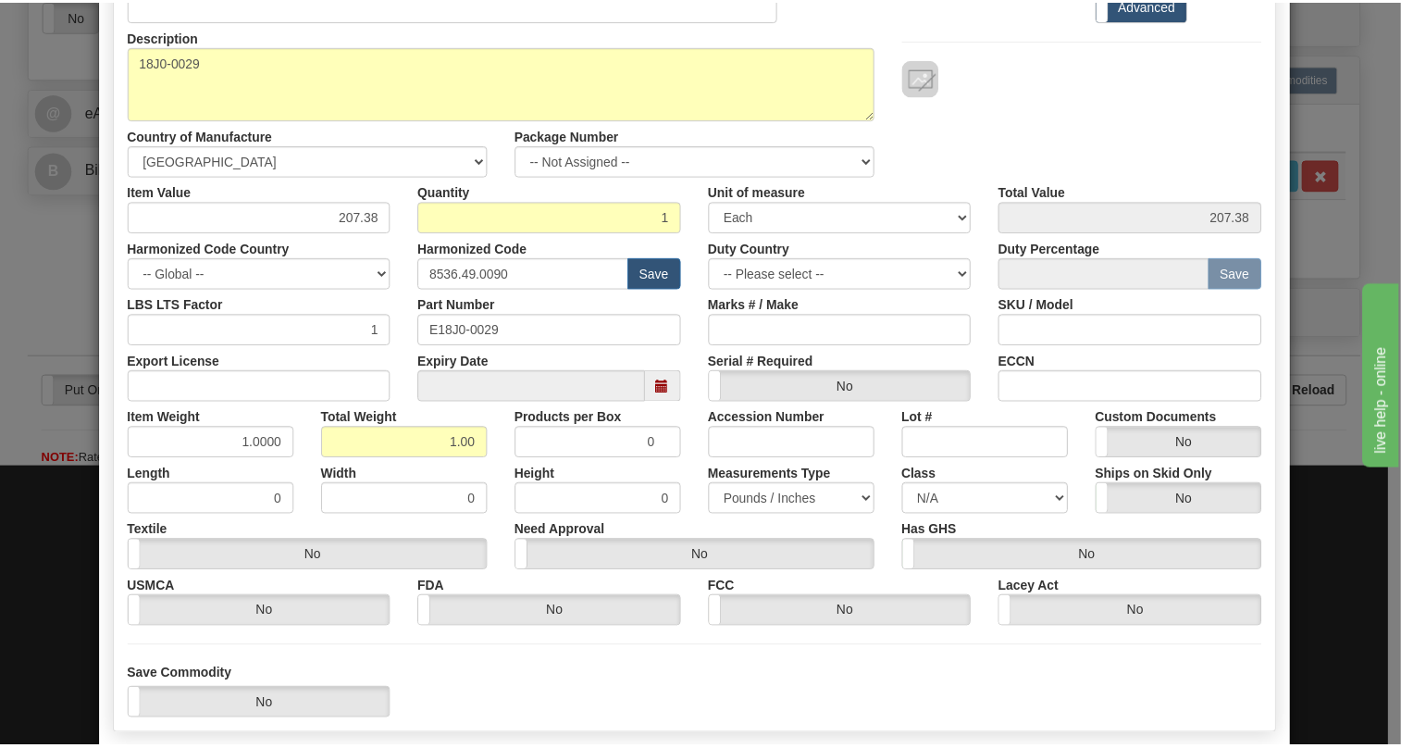
scroll to position [281, 0]
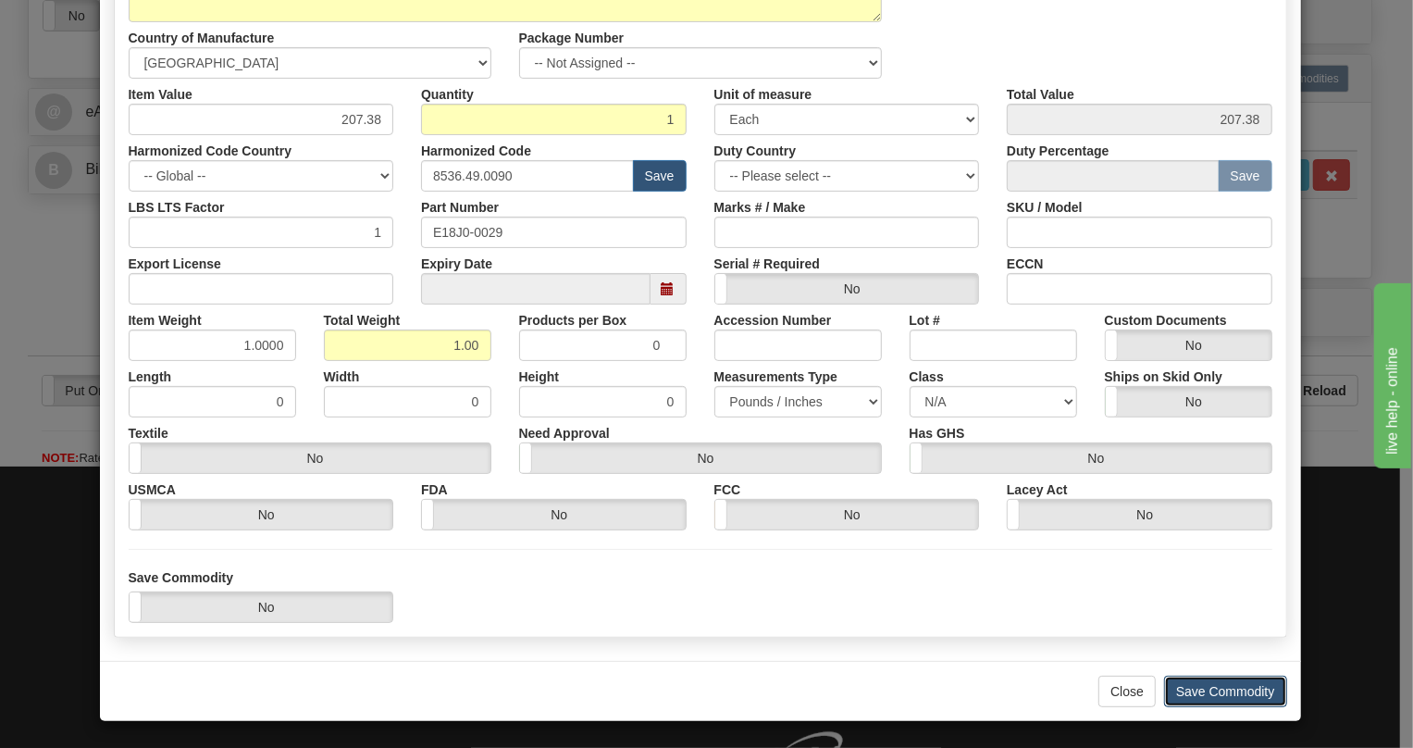
click at [1211, 689] on button "Save Commodity" at bounding box center [1225, 691] width 123 height 31
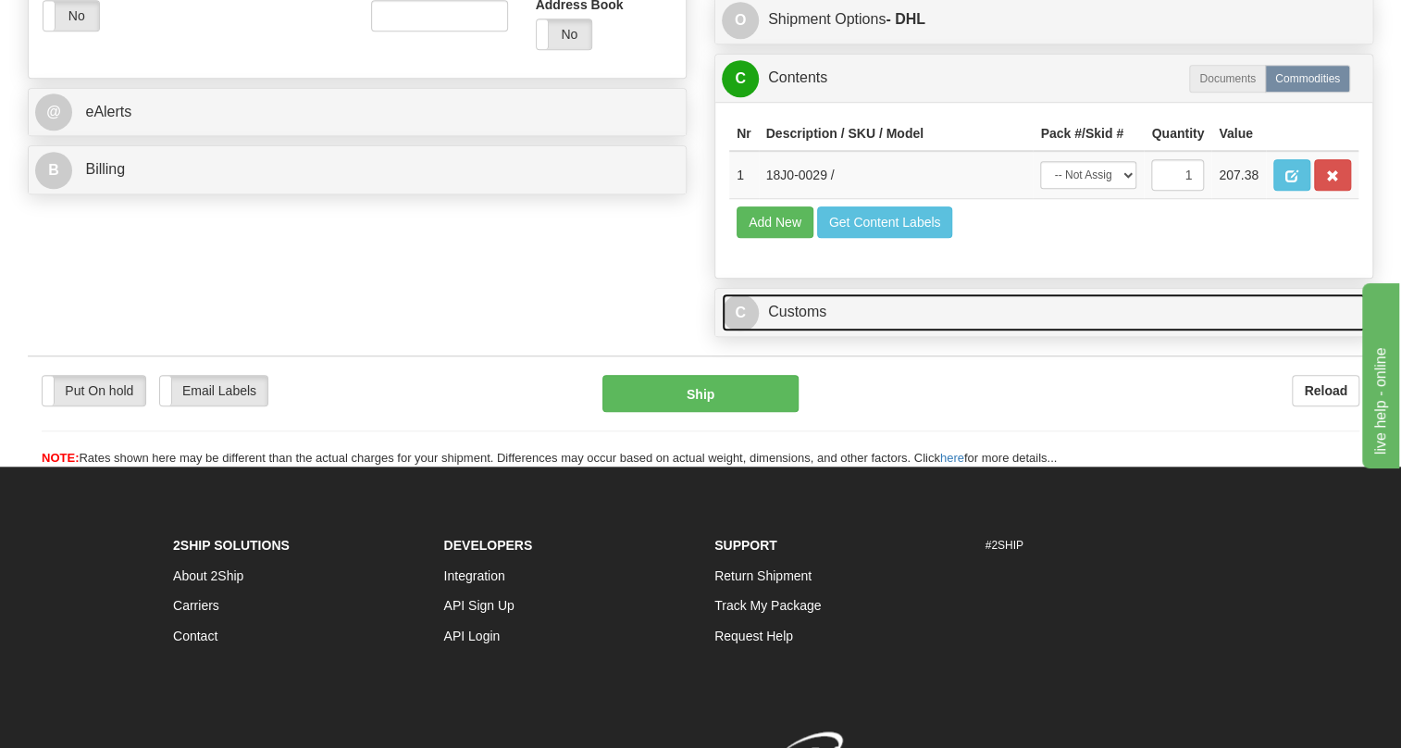
click at [795, 331] on link "C Customs" at bounding box center [1044, 312] width 644 height 38
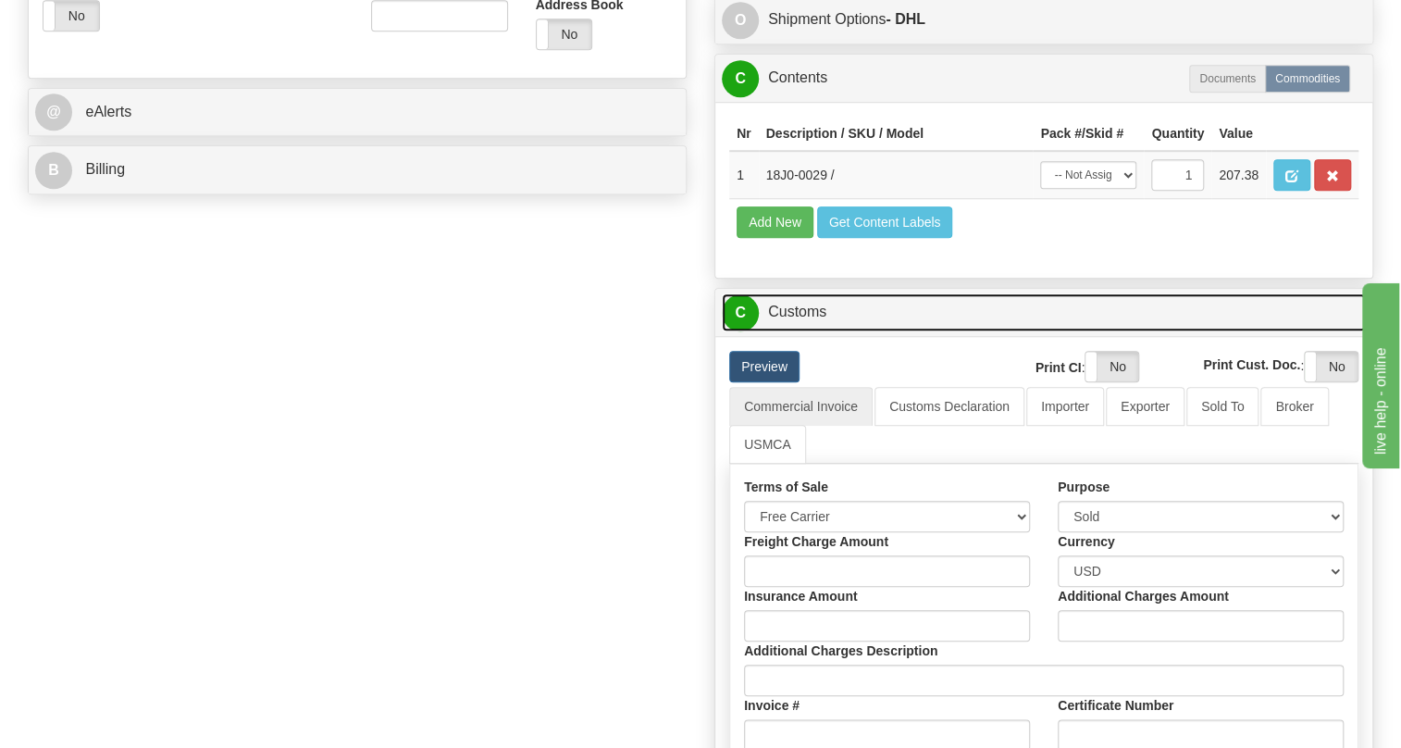
click at [795, 331] on link "C Customs" at bounding box center [1044, 312] width 644 height 38
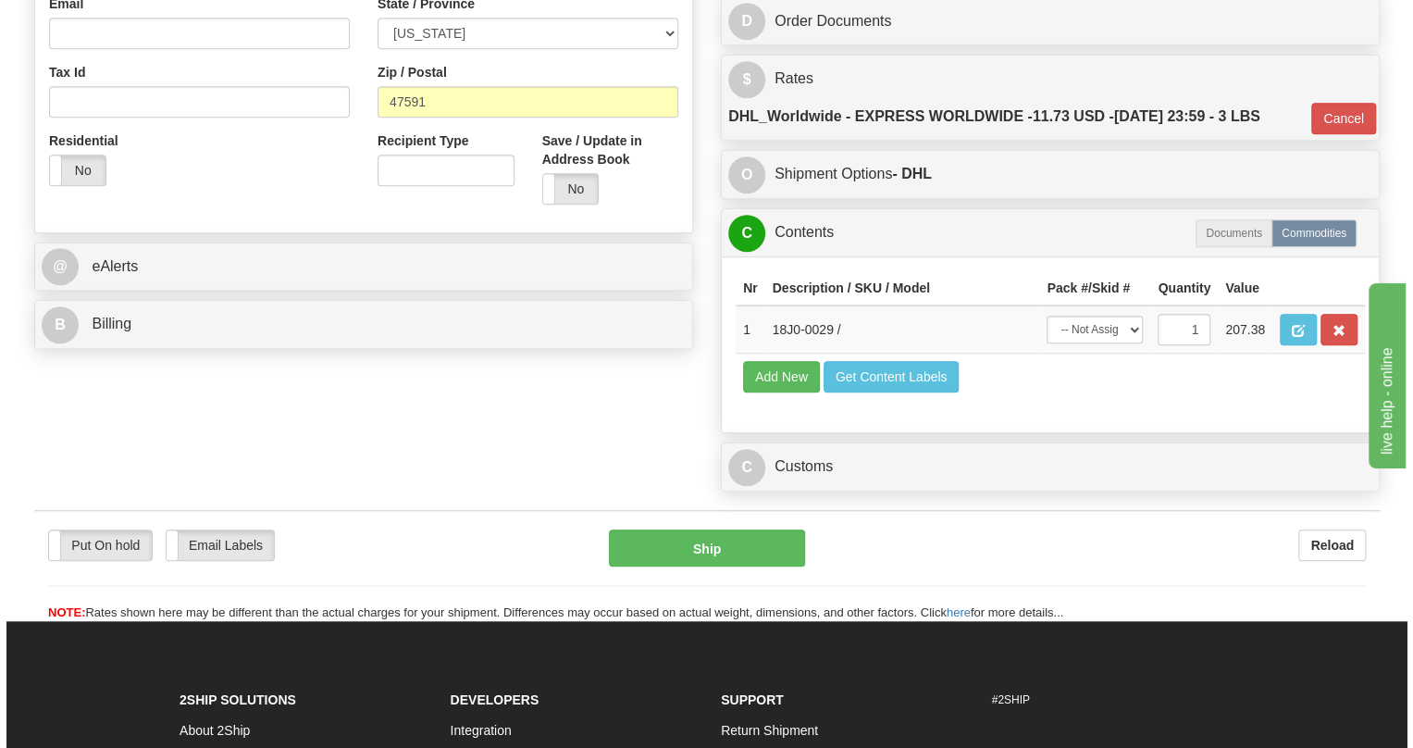
scroll to position [577, 0]
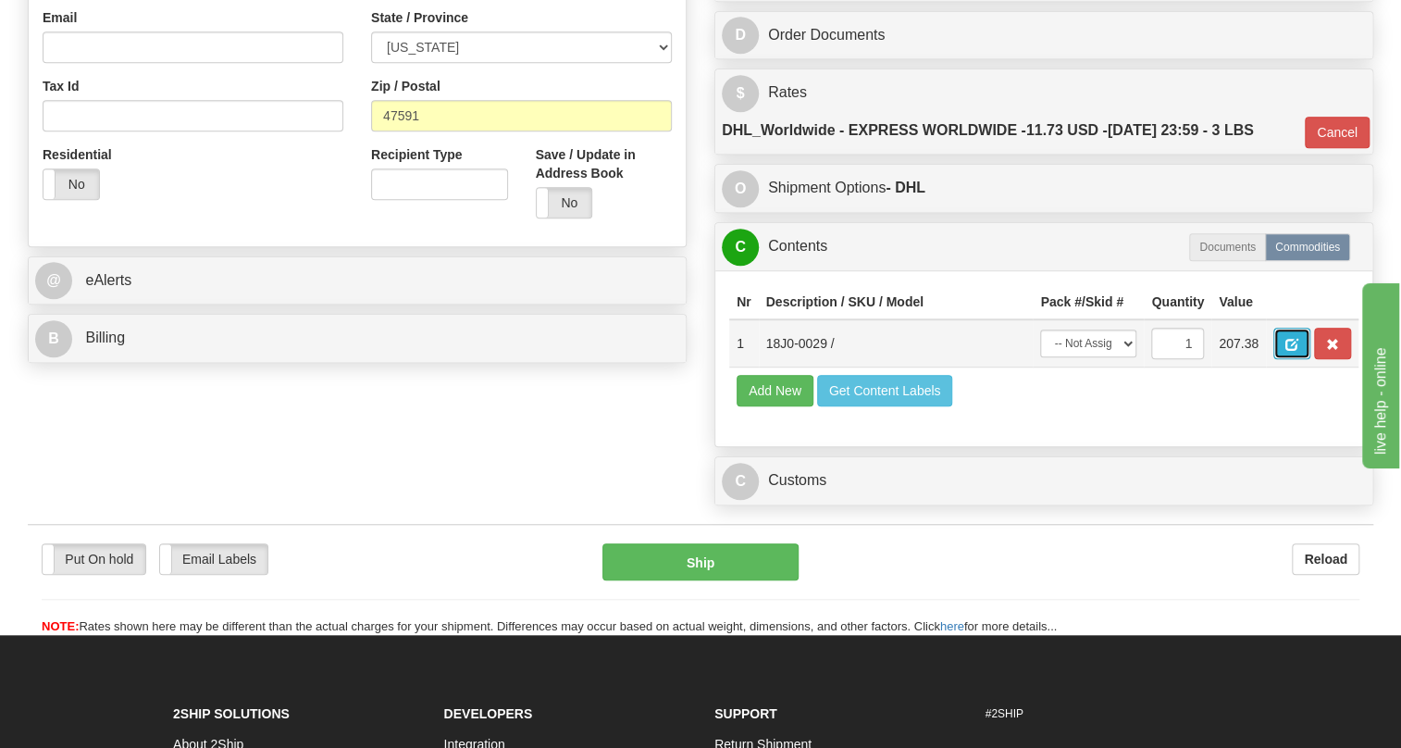
click at [1295, 351] on span "button" at bounding box center [1292, 345] width 13 height 12
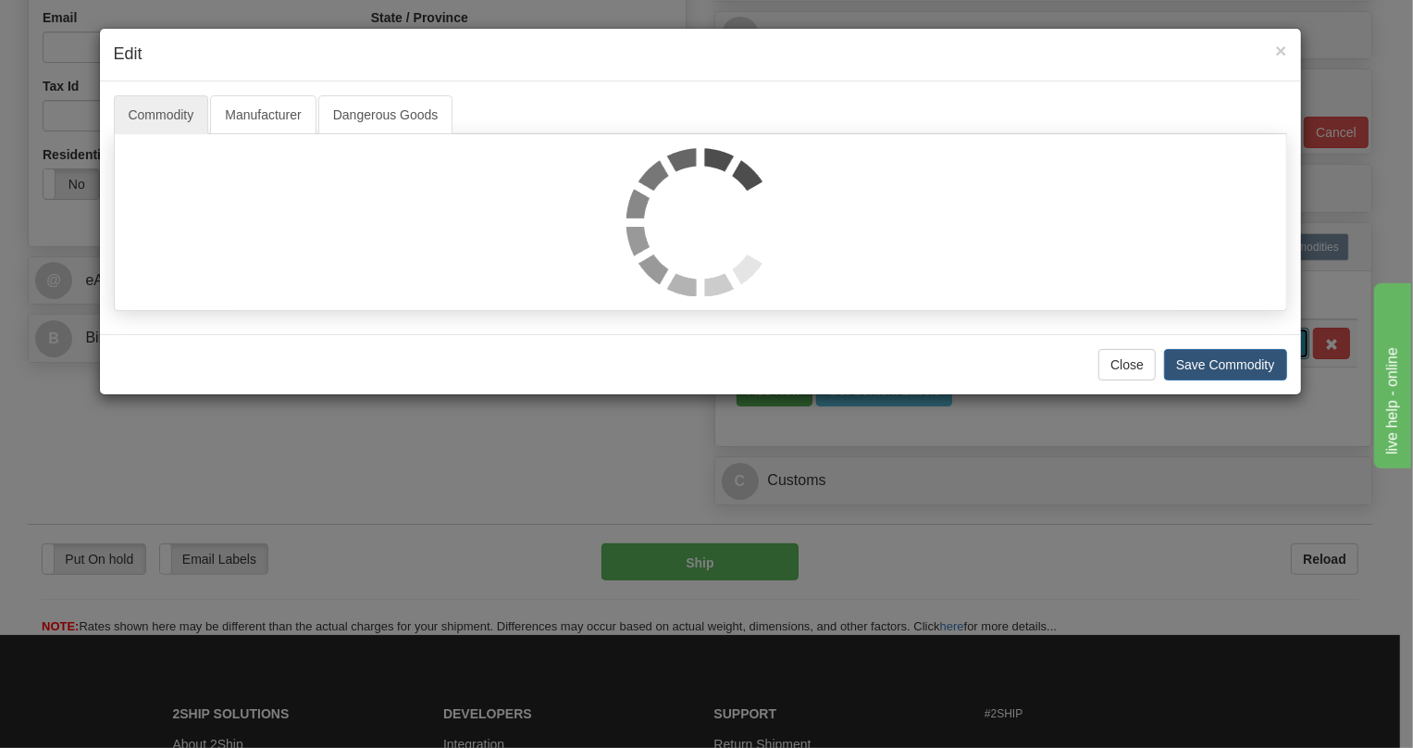
scroll to position [0, 0]
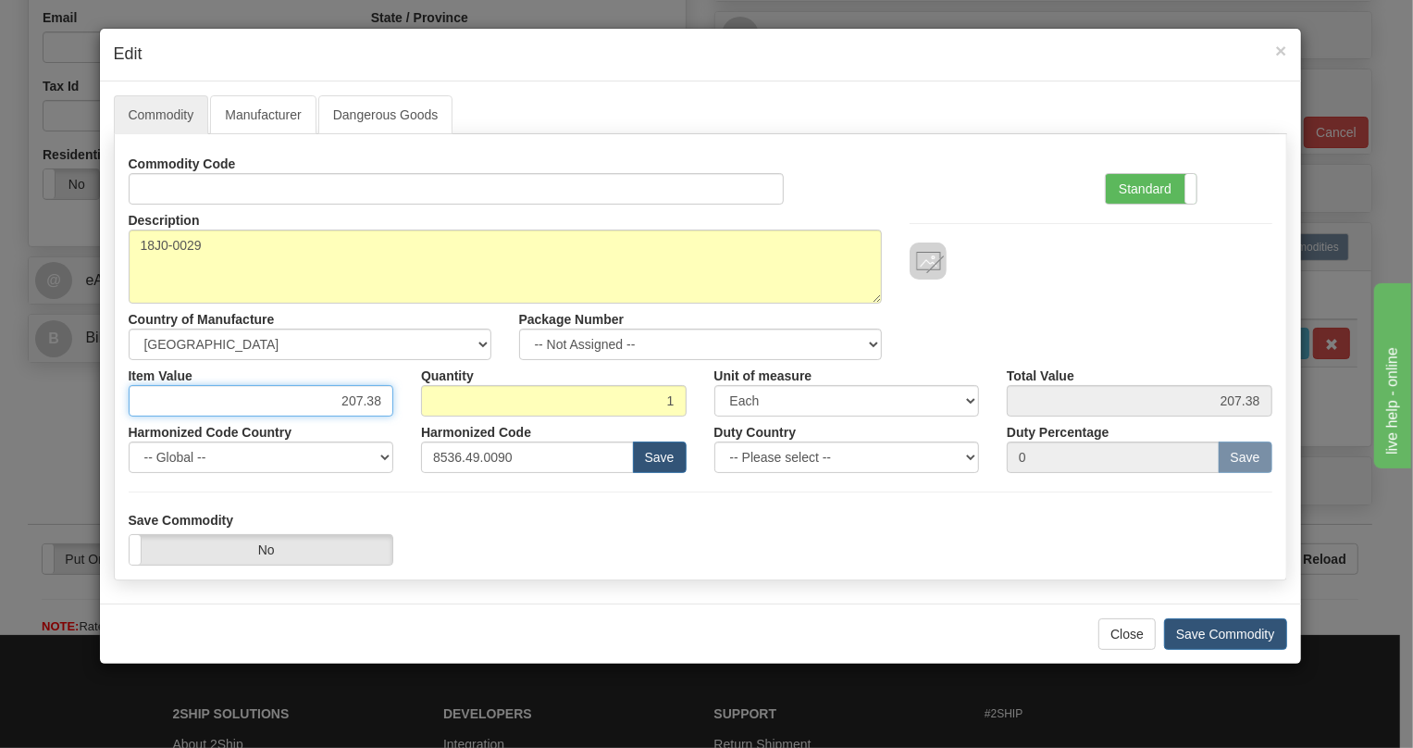
click at [366, 404] on input "207.38" at bounding box center [262, 400] width 266 height 31
paste input "78,95"
click at [366, 403] on input "78,95" at bounding box center [262, 400] width 266 height 31
type input "78.95"
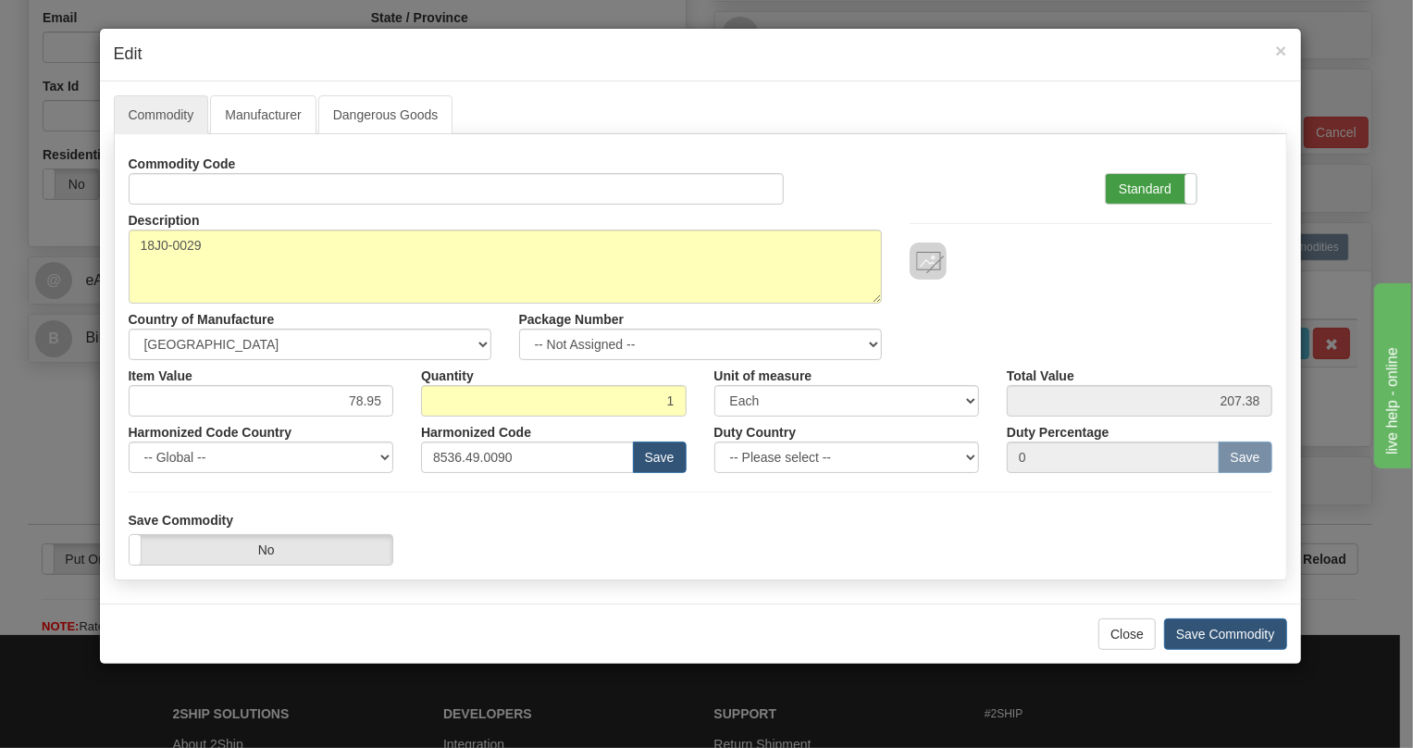
type input "78.95"
click at [1148, 190] on label "Standard" at bounding box center [1151, 189] width 91 height 30
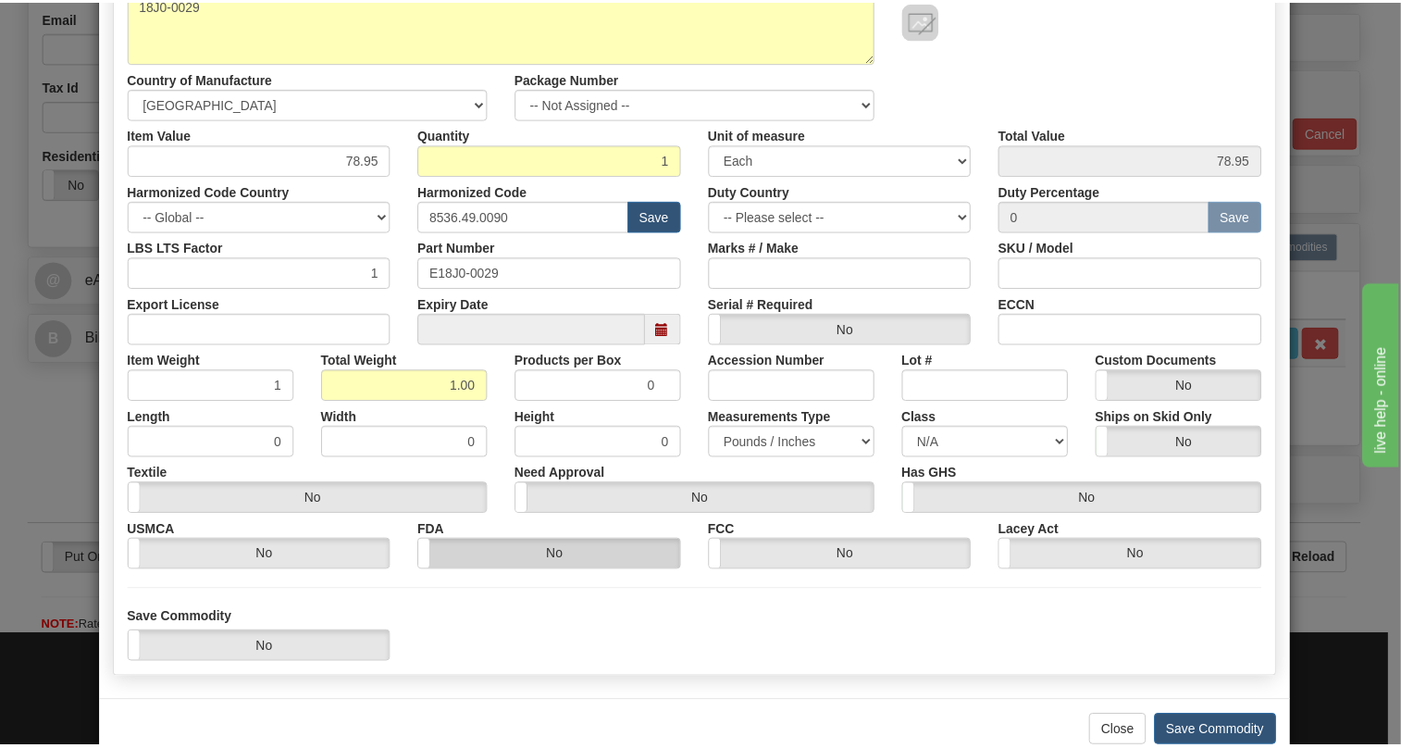
scroll to position [281, 0]
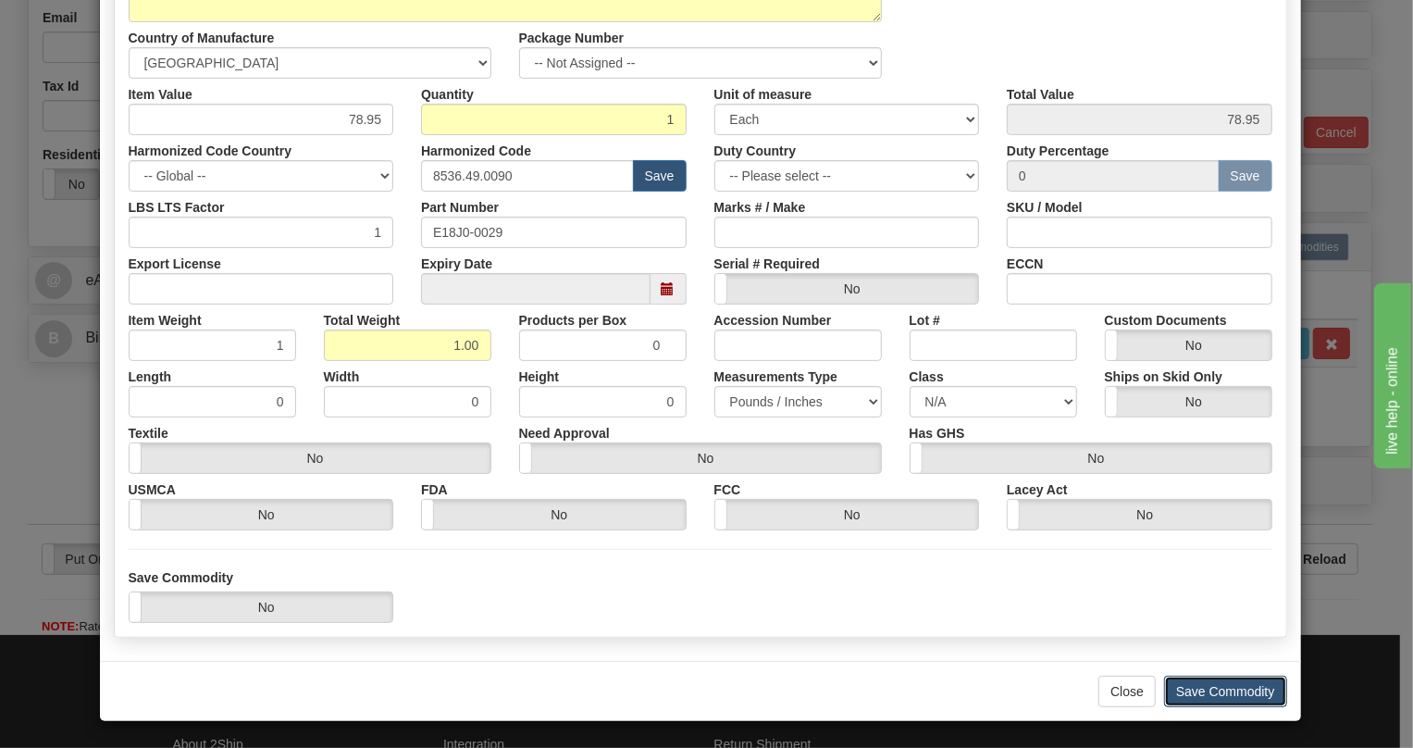
click at [1222, 690] on button "Save Commodity" at bounding box center [1225, 691] width 123 height 31
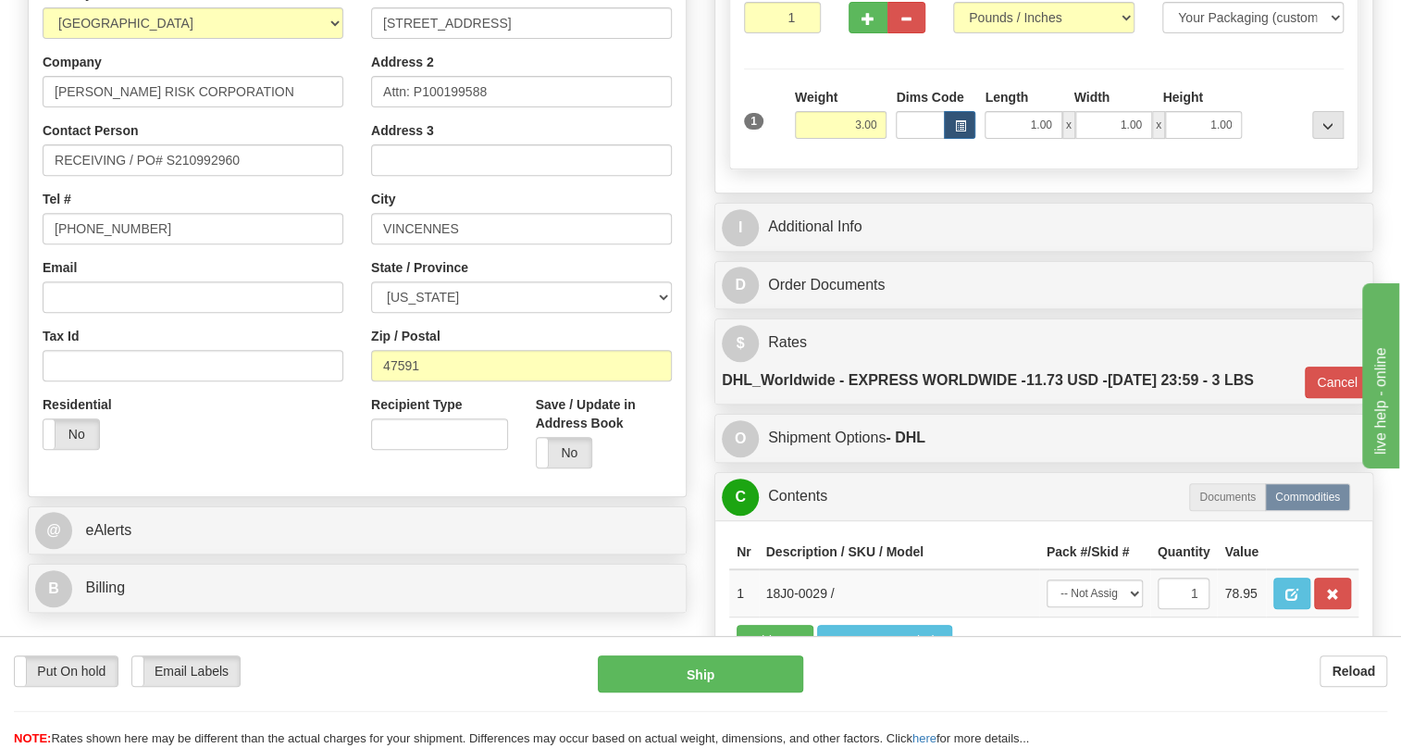
scroll to position [324, 0]
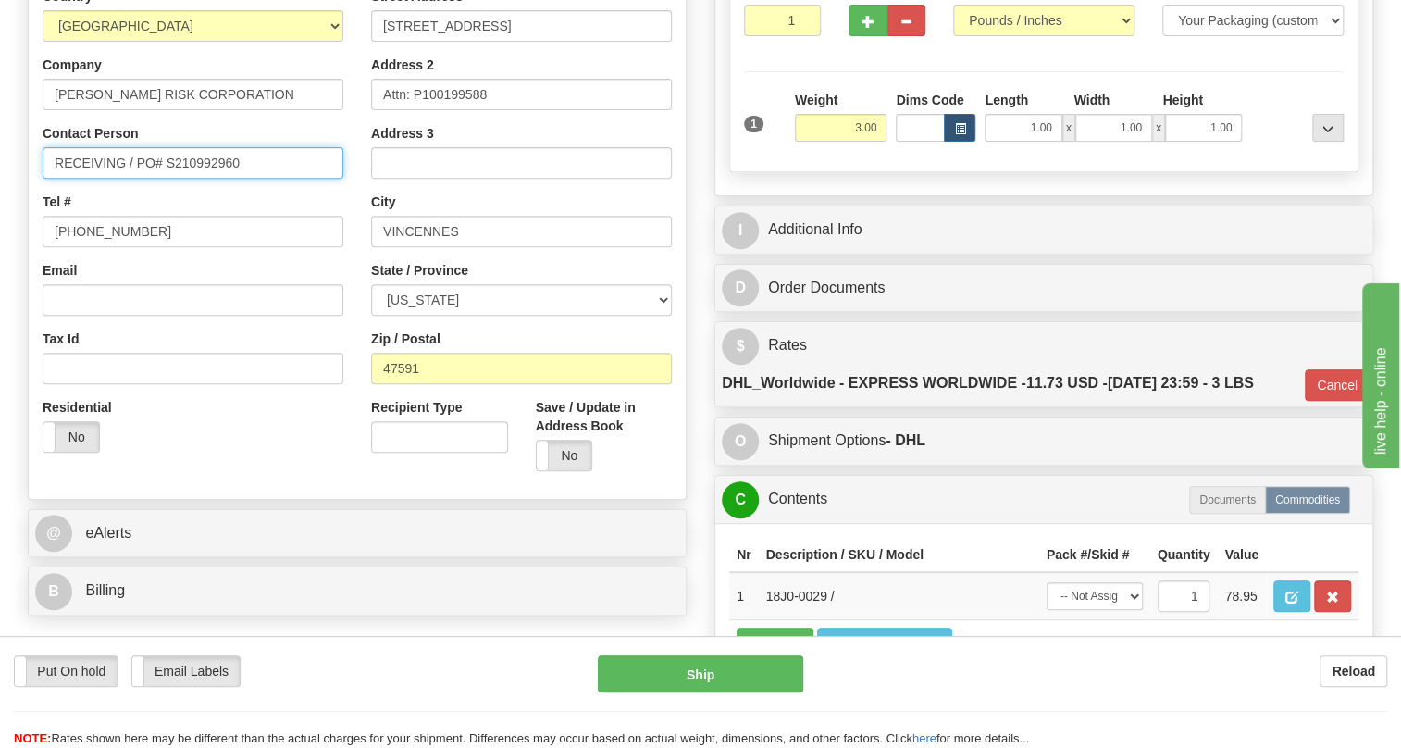
drag, startPoint x: 135, startPoint y: 205, endPoint x: 246, endPoint y: 214, distance: 111.5
click at [246, 179] on input "RECEIVING / PO# S210992960" at bounding box center [193, 162] width 301 height 31
paste input "Larry Chattin"
type input "RECEIVING / Larry Chattin"
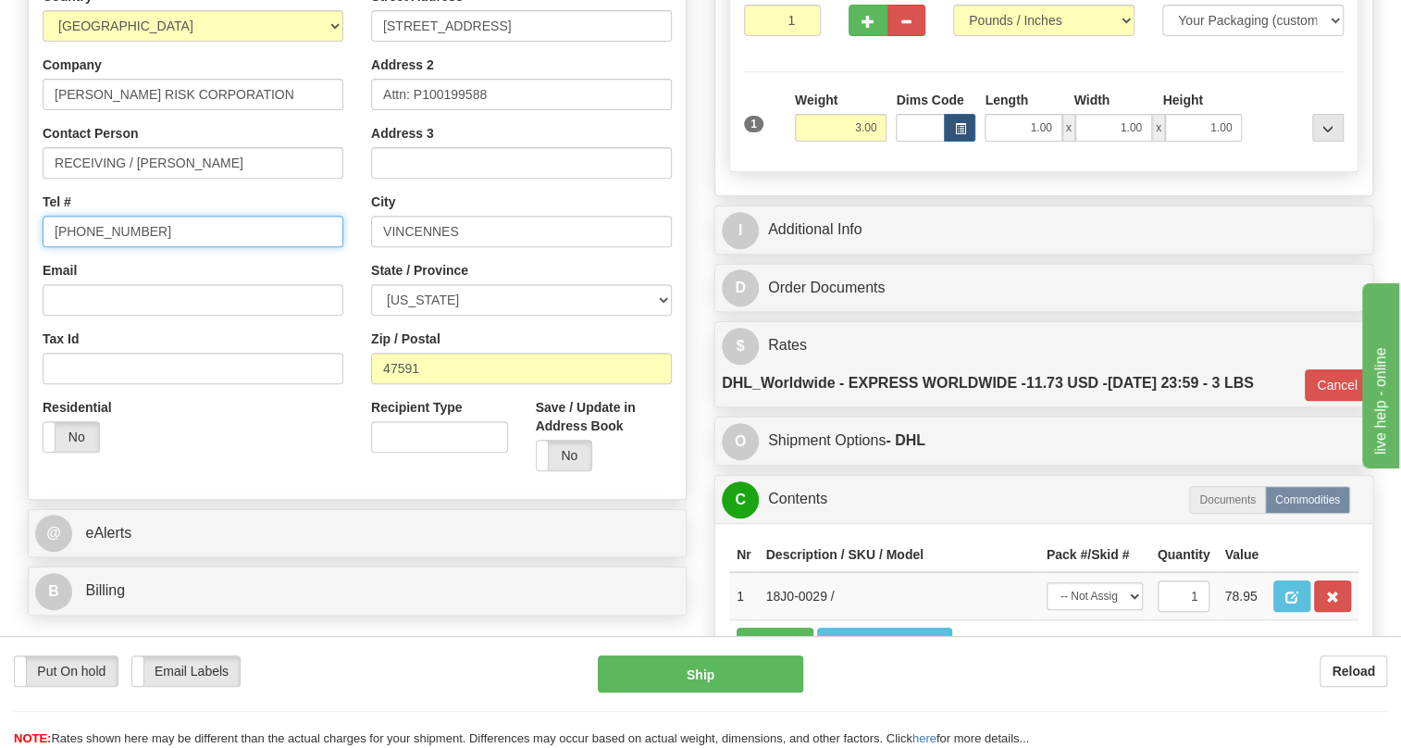
click at [101, 247] on input "(779)7960565" at bounding box center [193, 231] width 301 height 31
paste input "8123164077"
type input "8123164077"
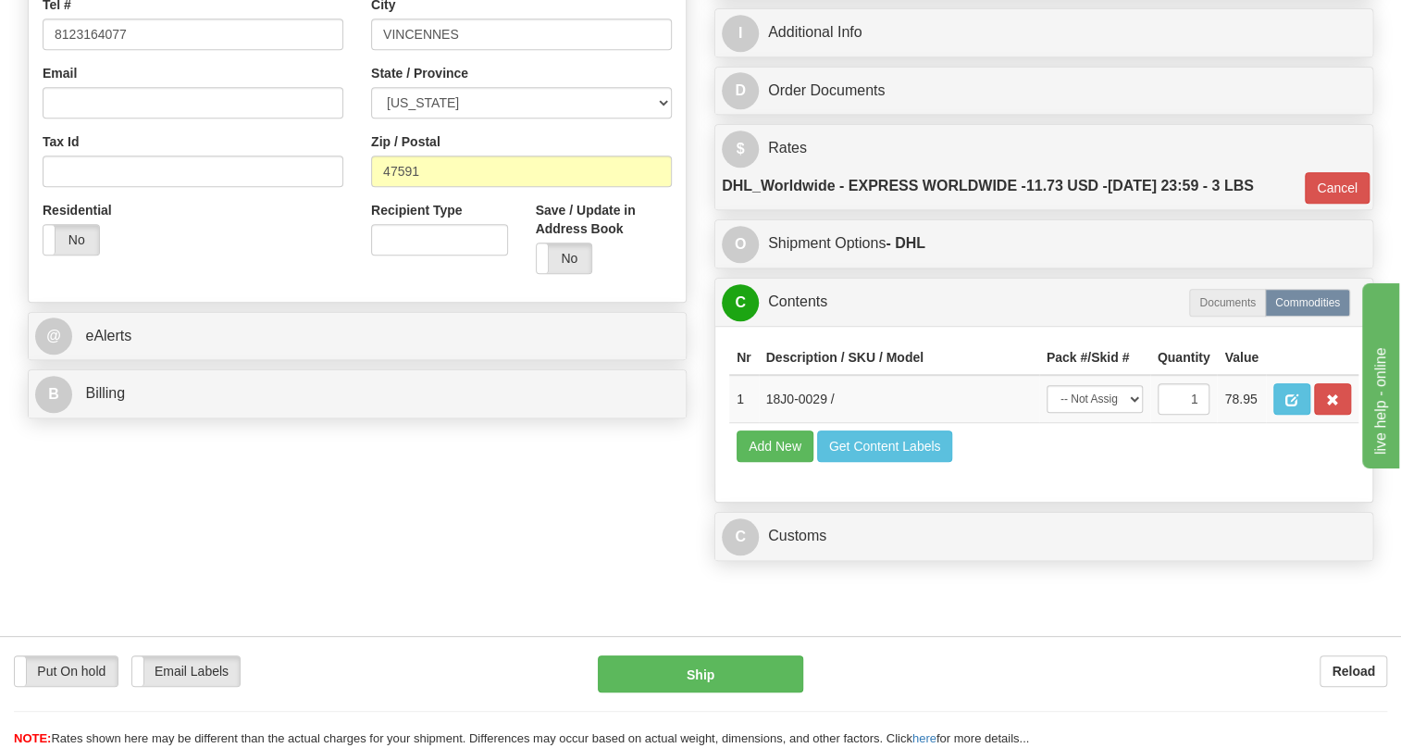
scroll to position [577, 0]
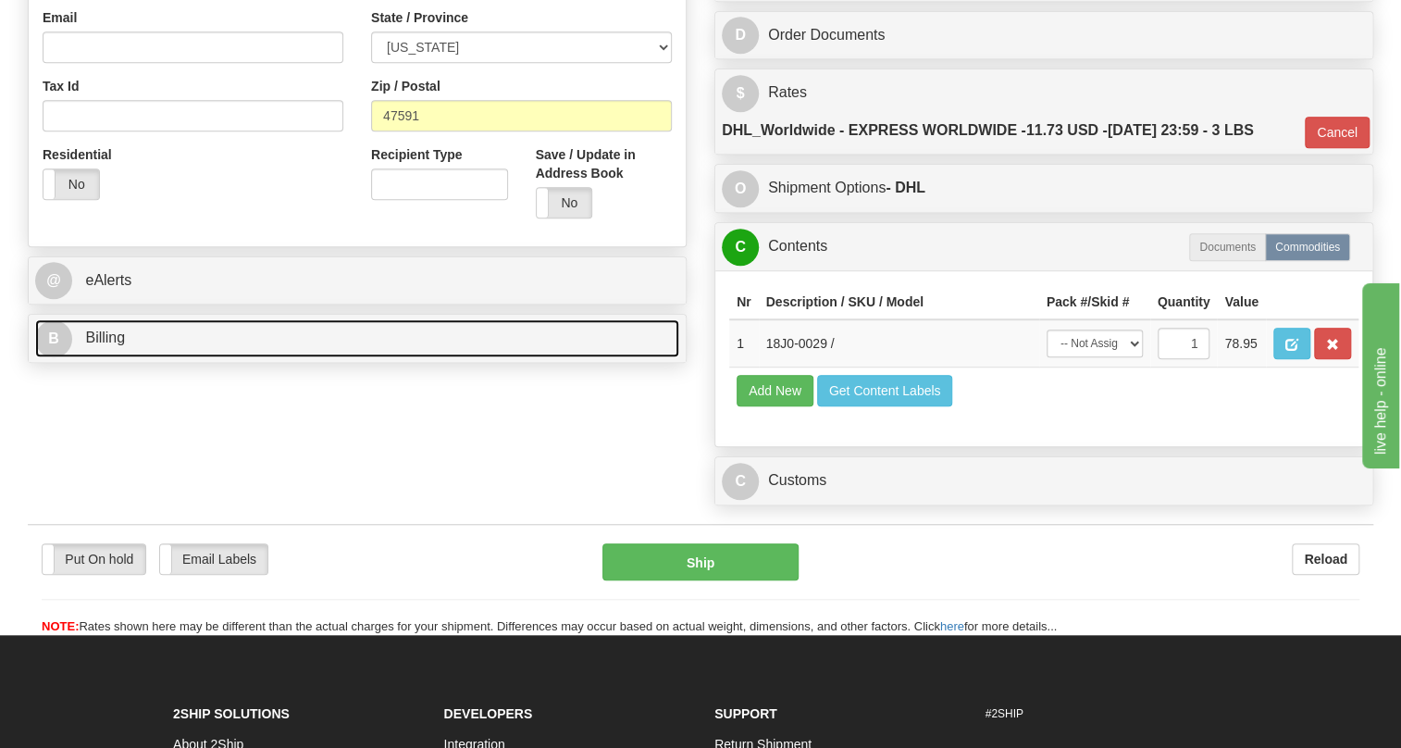
click at [103, 345] on span "Billing" at bounding box center [105, 338] width 40 height 16
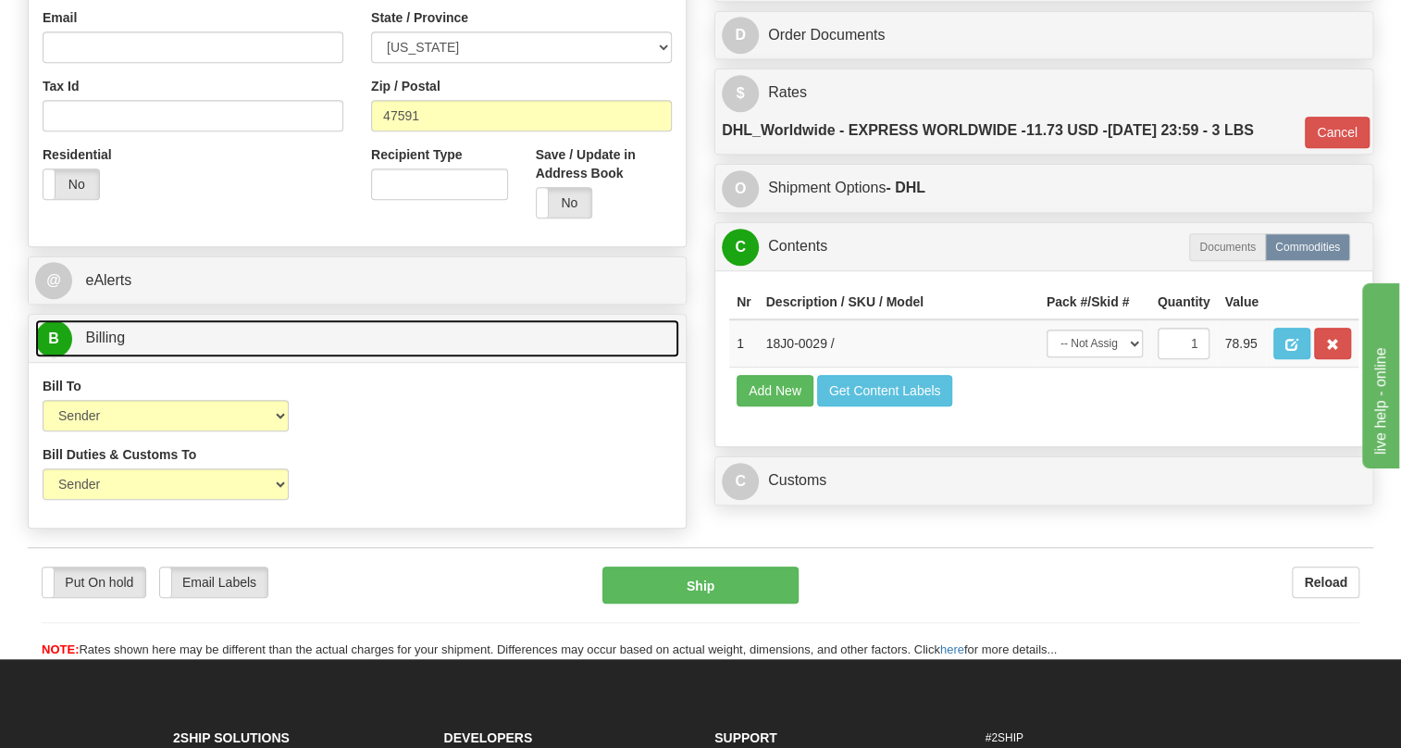
click at [103, 345] on span "Billing" at bounding box center [105, 338] width 40 height 16
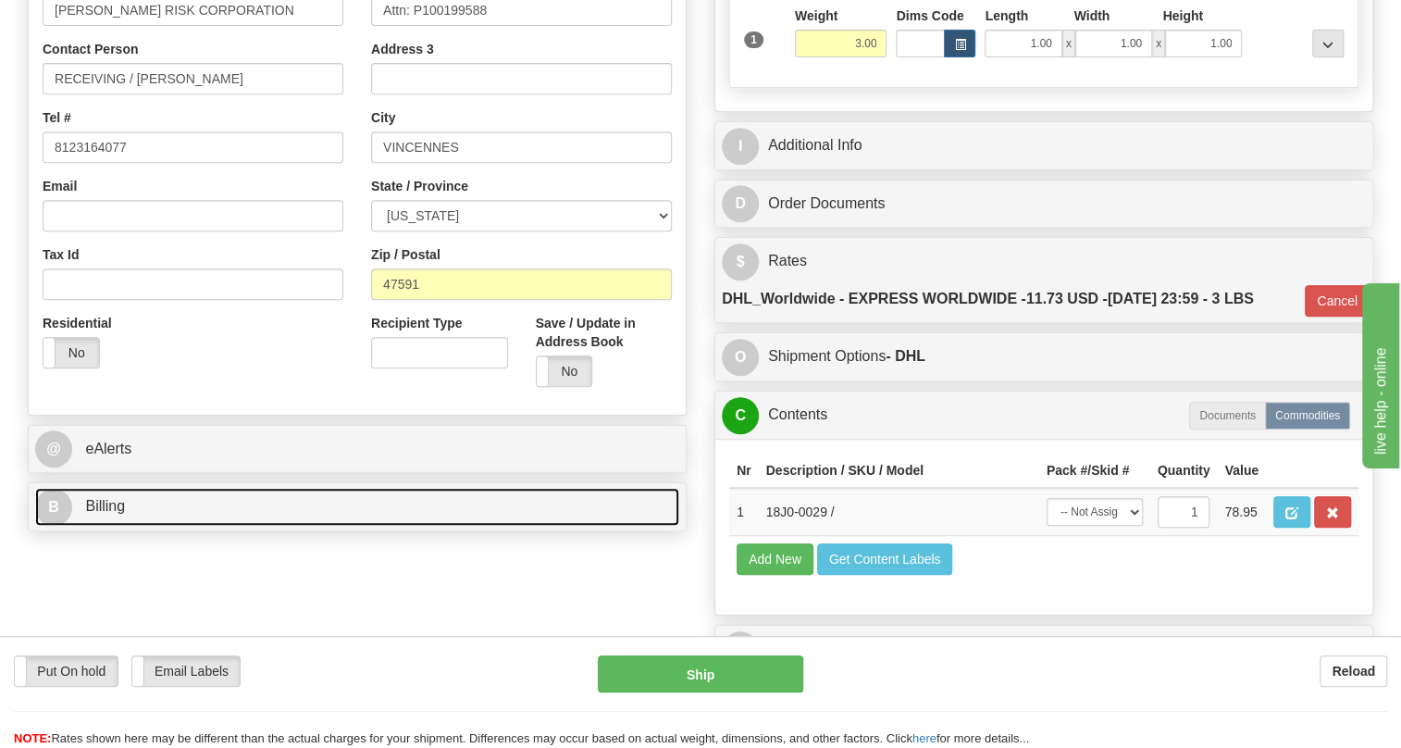
scroll to position [241, 0]
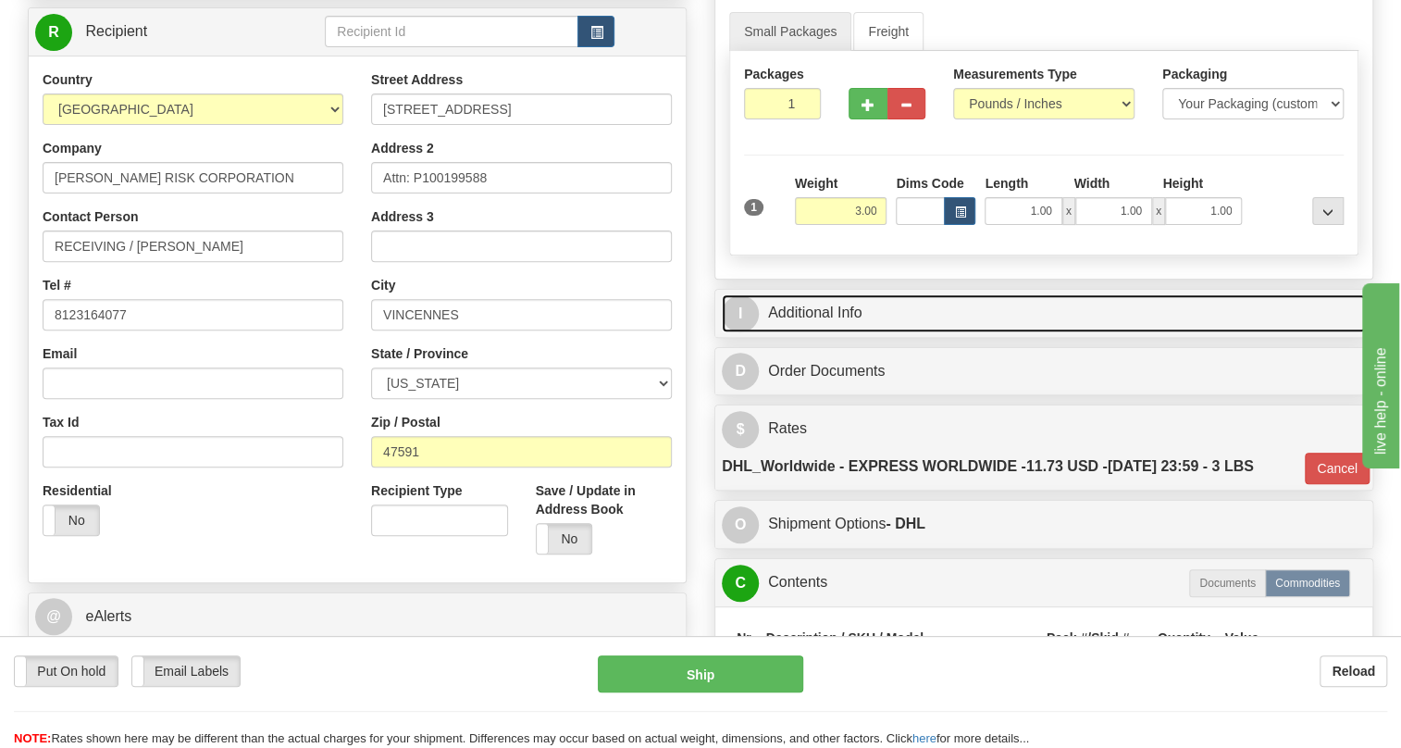
click at [835, 332] on link "I Additional Info" at bounding box center [1044, 313] width 644 height 38
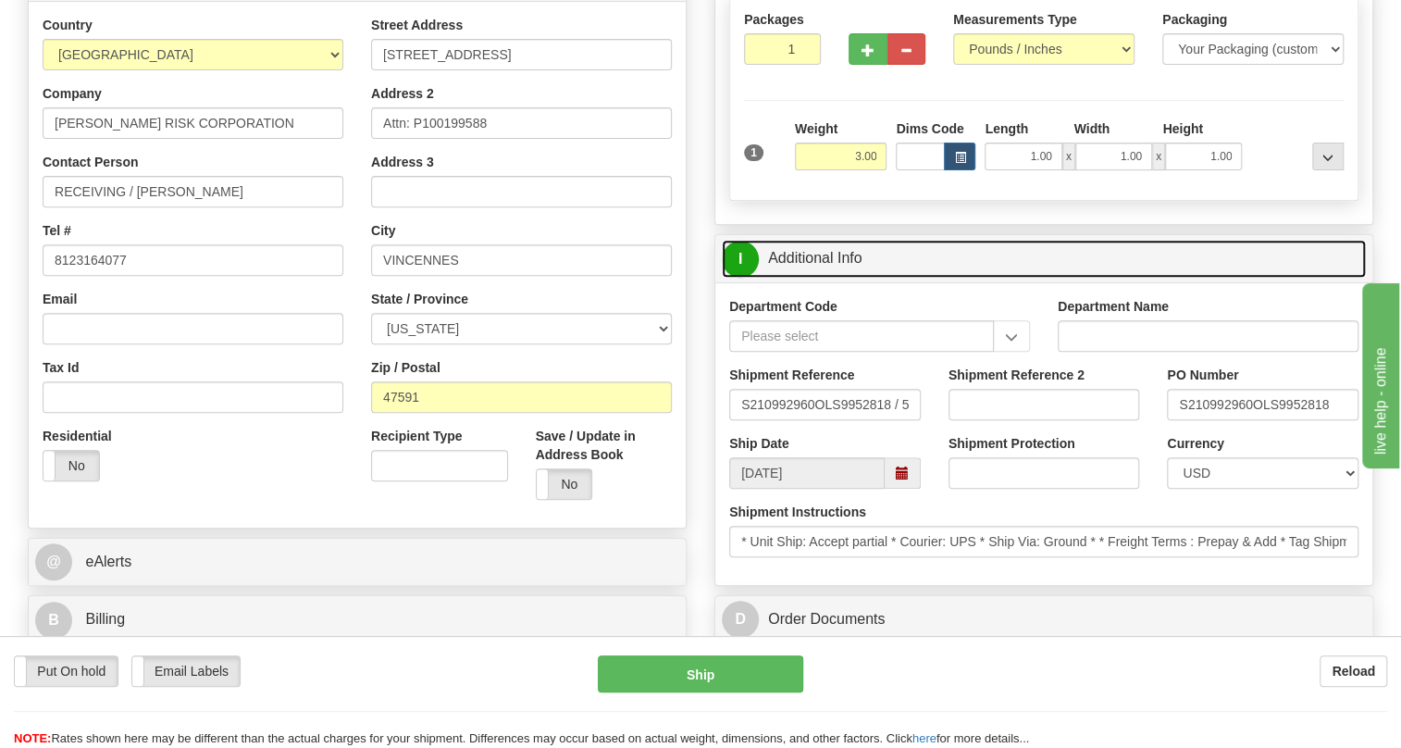
scroll to position [324, 0]
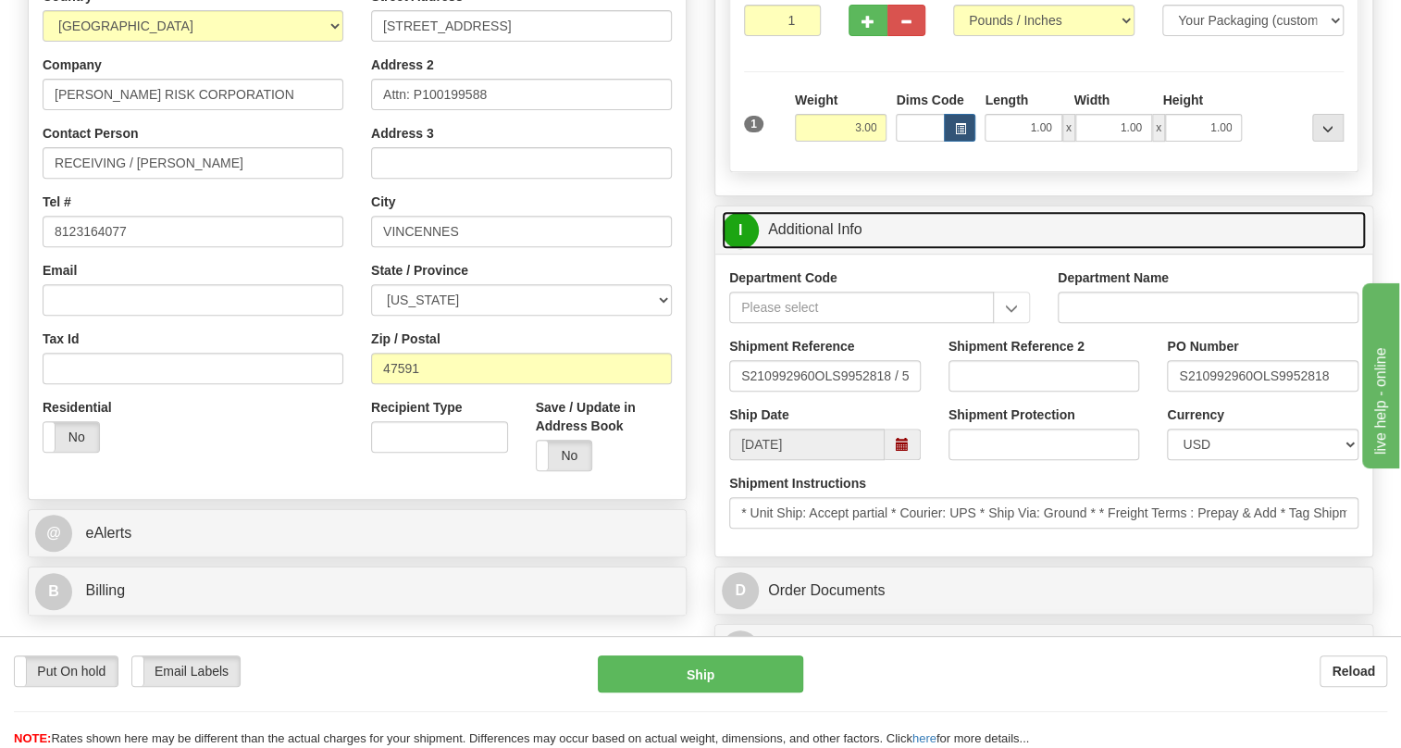
click at [838, 249] on link "I Additional Info" at bounding box center [1044, 230] width 644 height 38
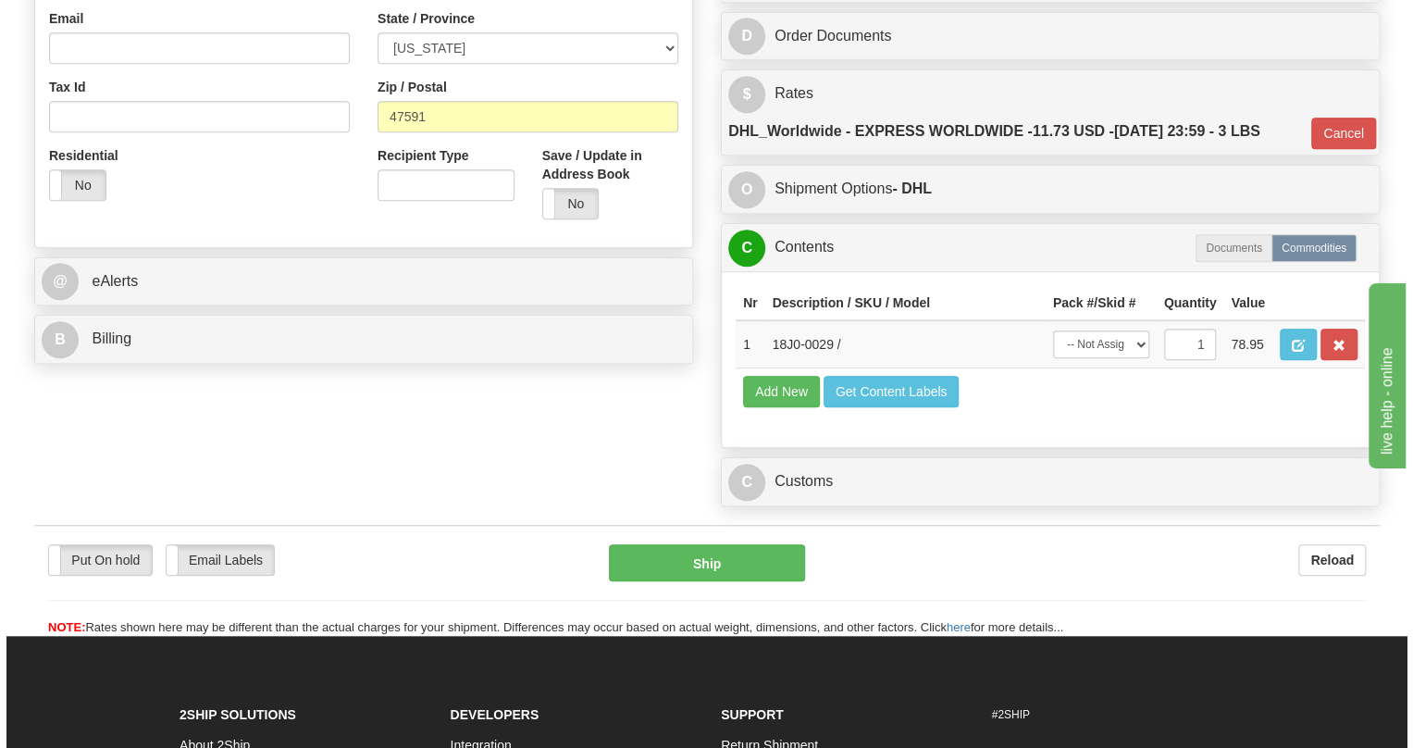
scroll to position [577, 0]
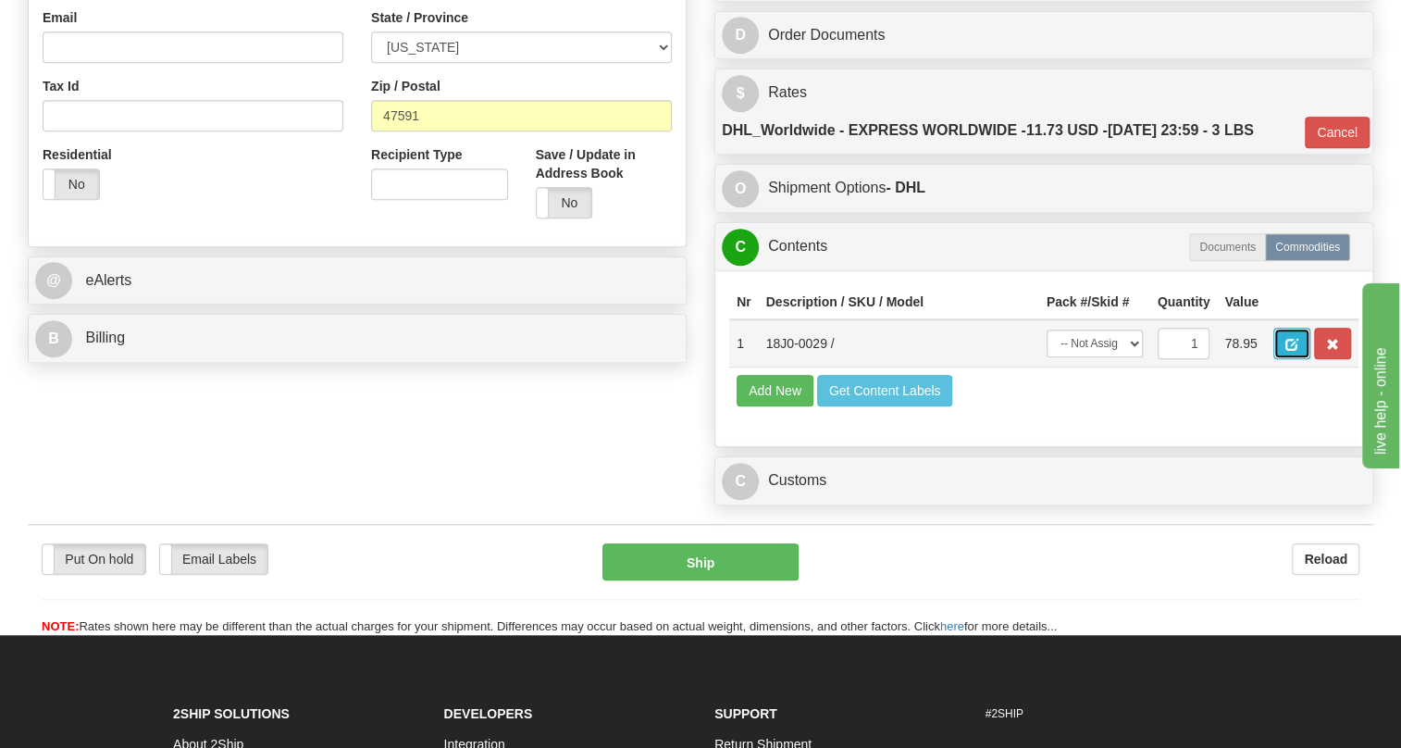
click at [1293, 351] on span "button" at bounding box center [1292, 345] width 13 height 12
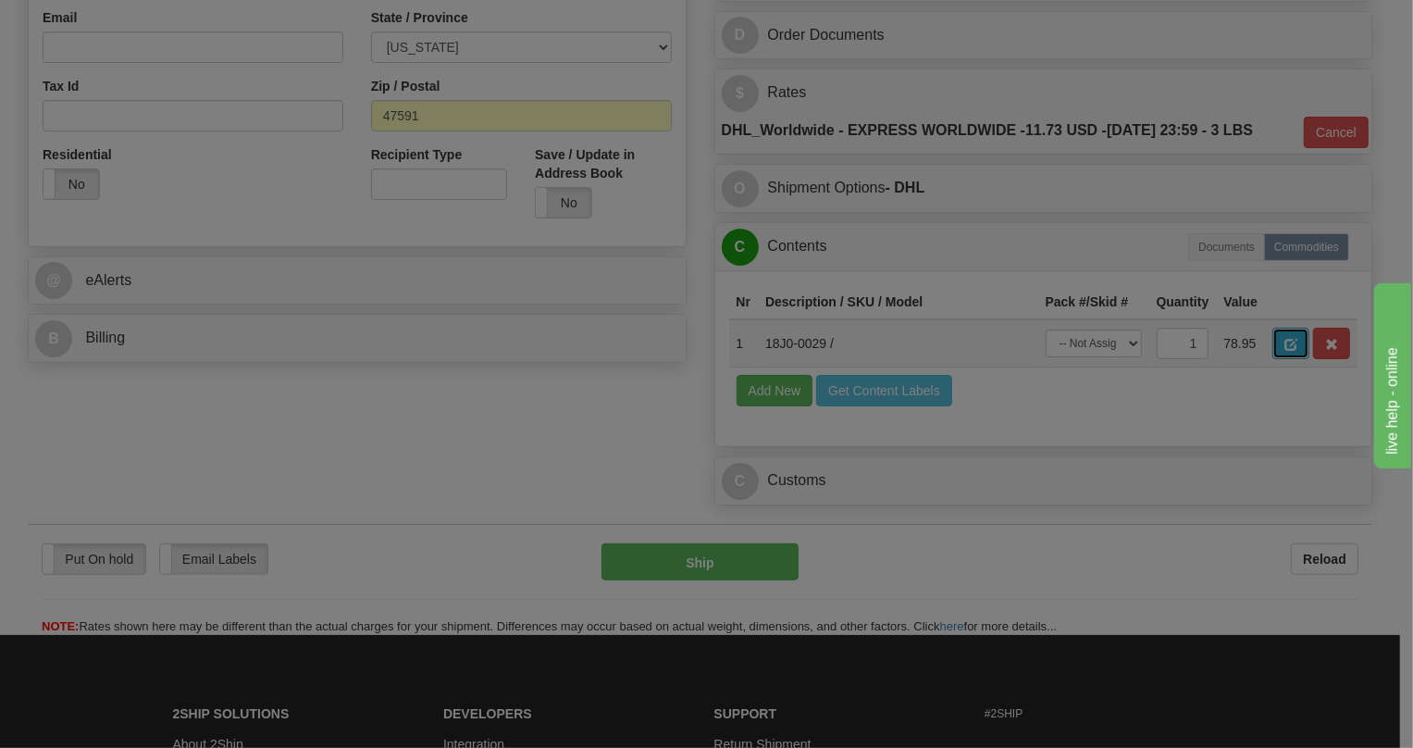
scroll to position [0, 0]
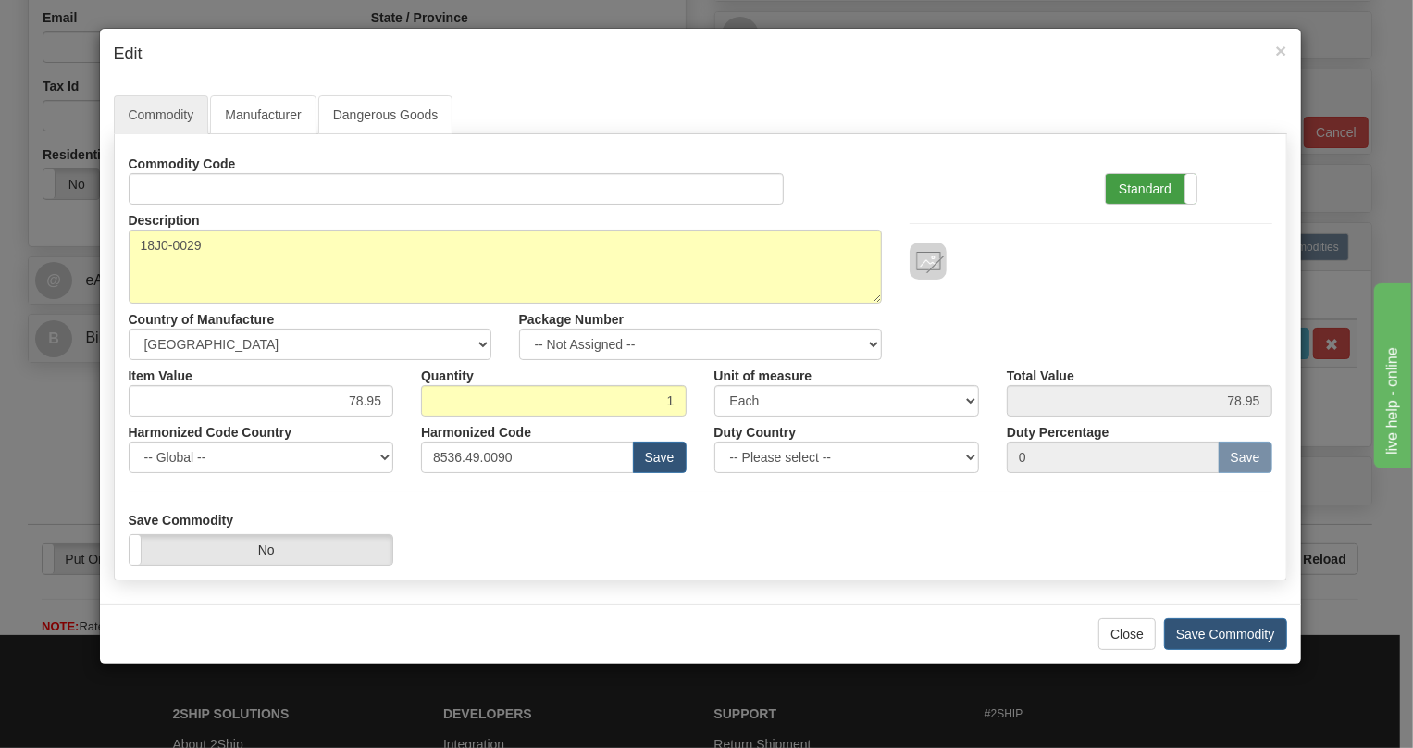
click at [1141, 176] on label "Standard" at bounding box center [1151, 189] width 91 height 30
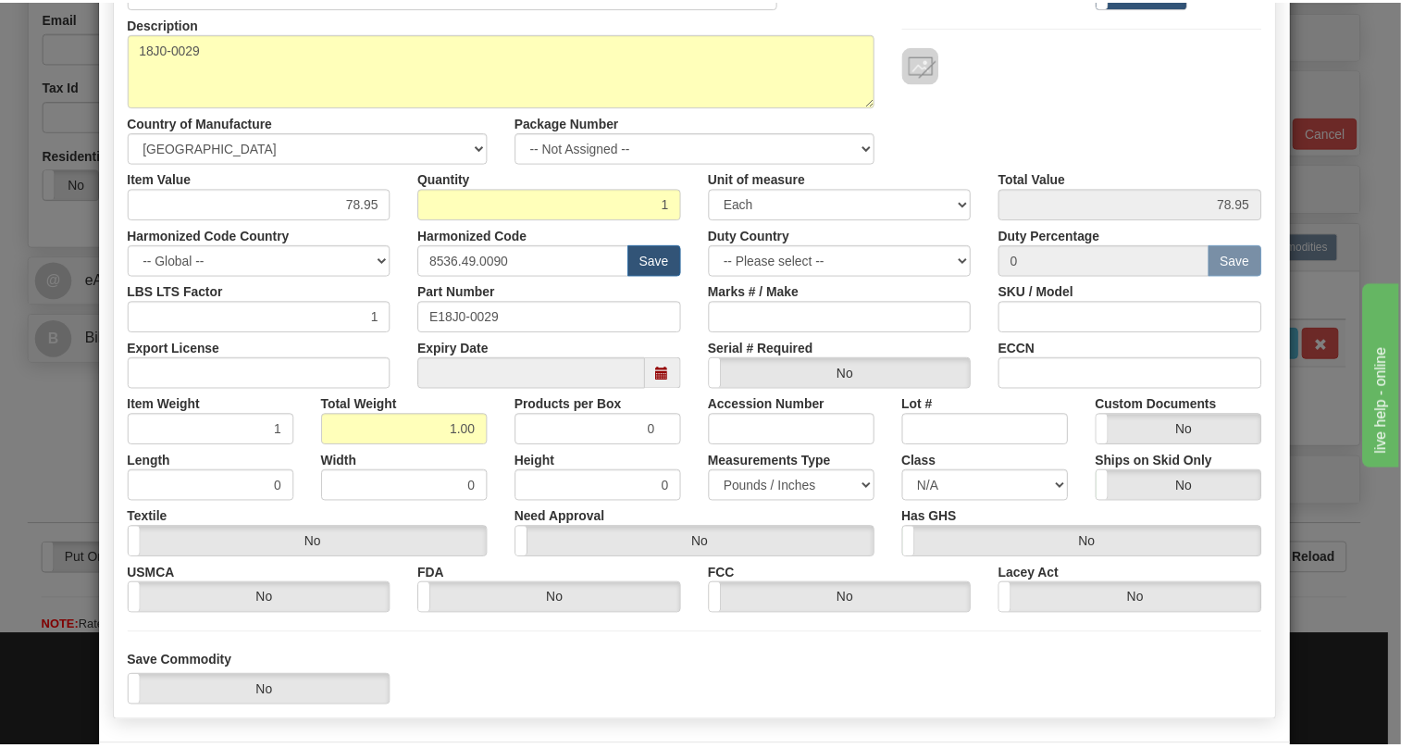
scroll to position [281, 0]
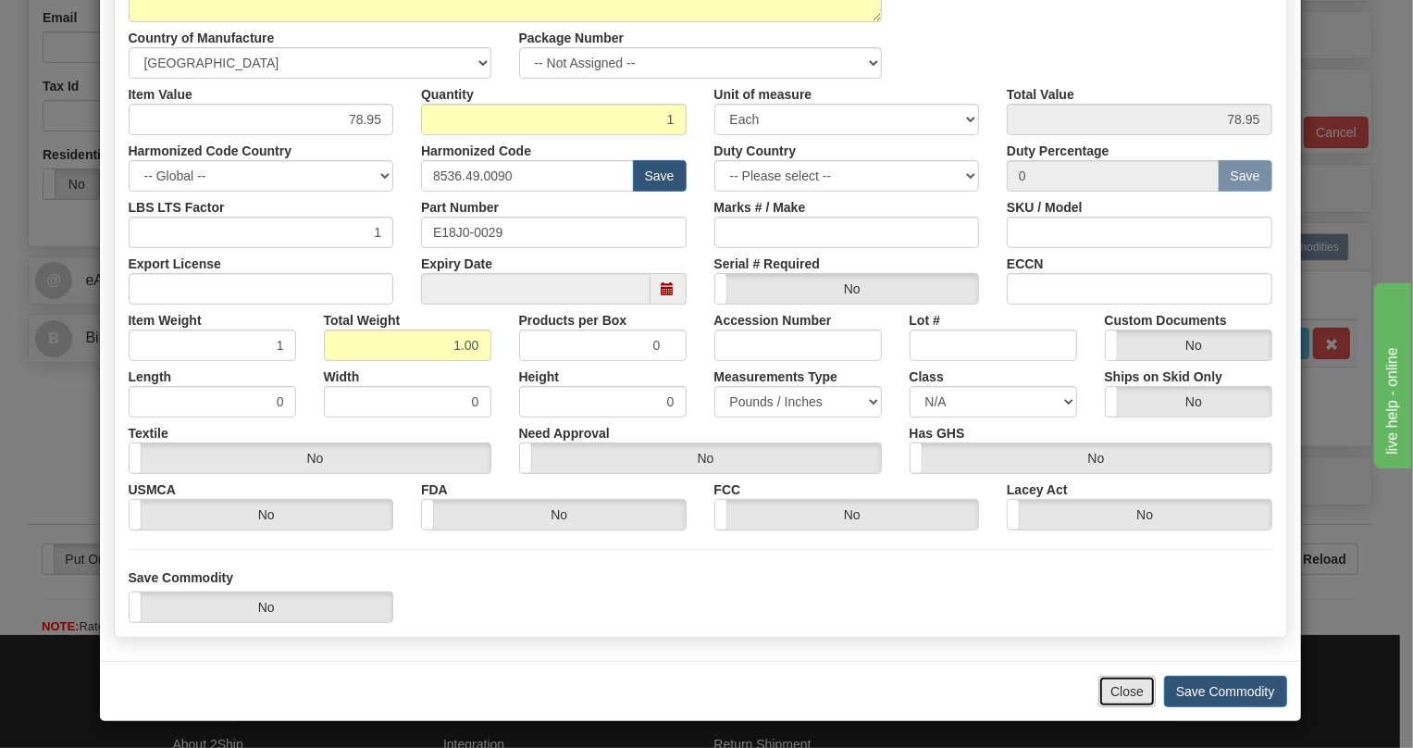
click at [1116, 694] on button "Close" at bounding box center [1127, 691] width 57 height 31
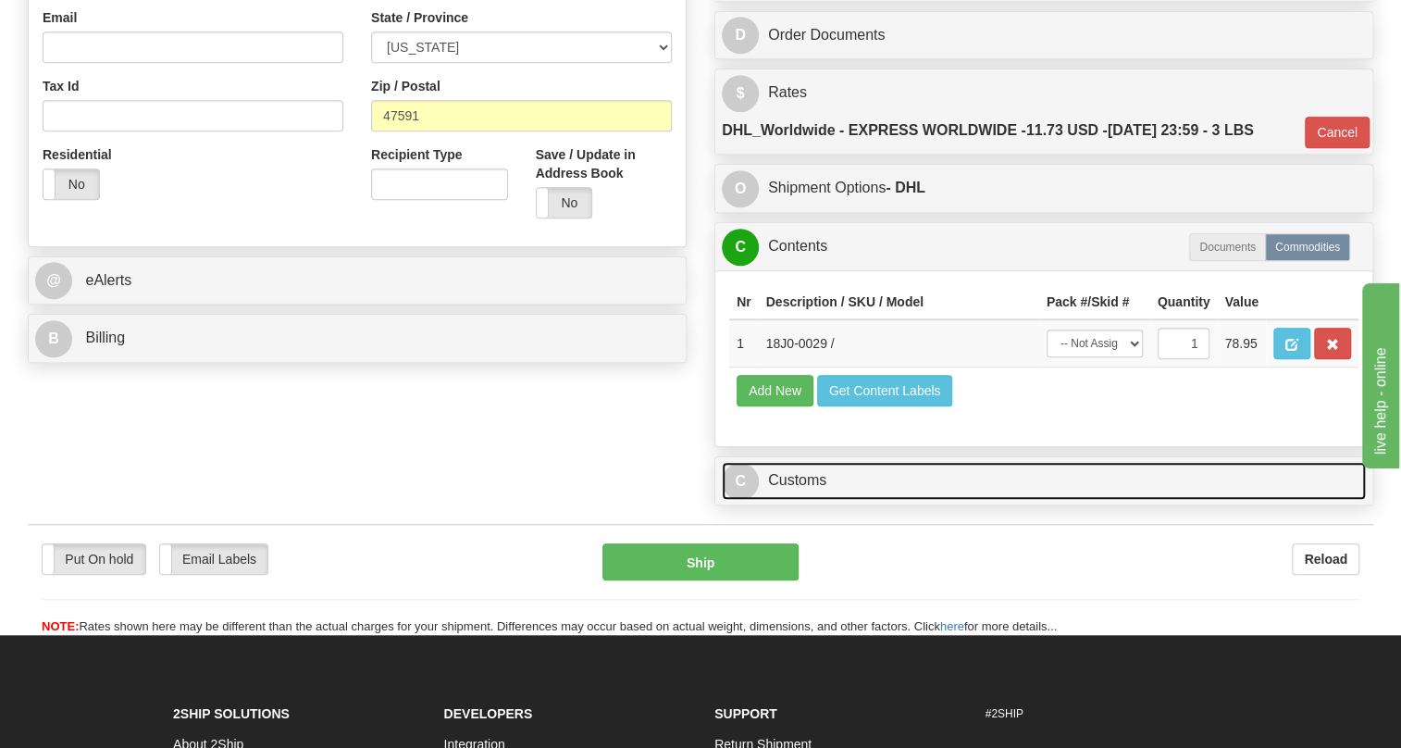
click at [801, 500] on link "C Customs" at bounding box center [1044, 481] width 644 height 38
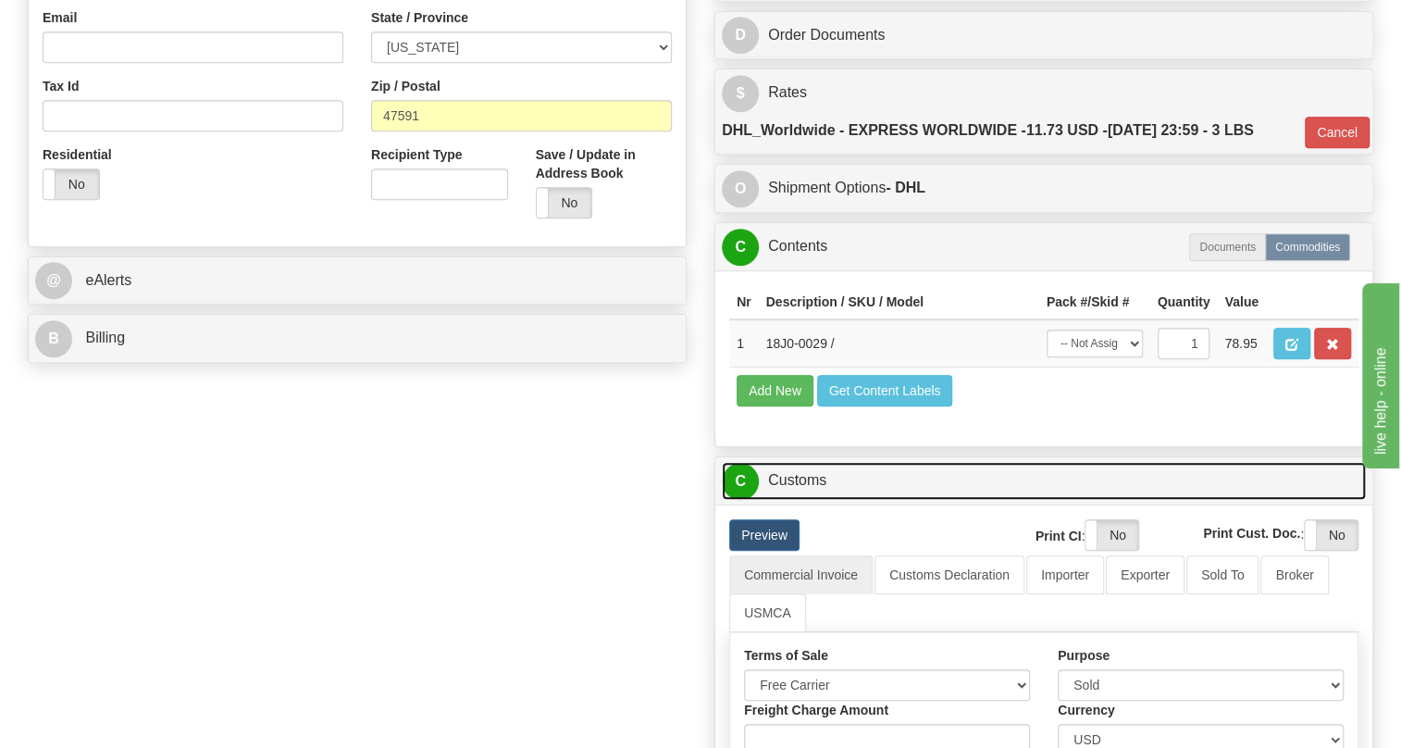
click at [801, 500] on link "C Customs" at bounding box center [1044, 481] width 644 height 38
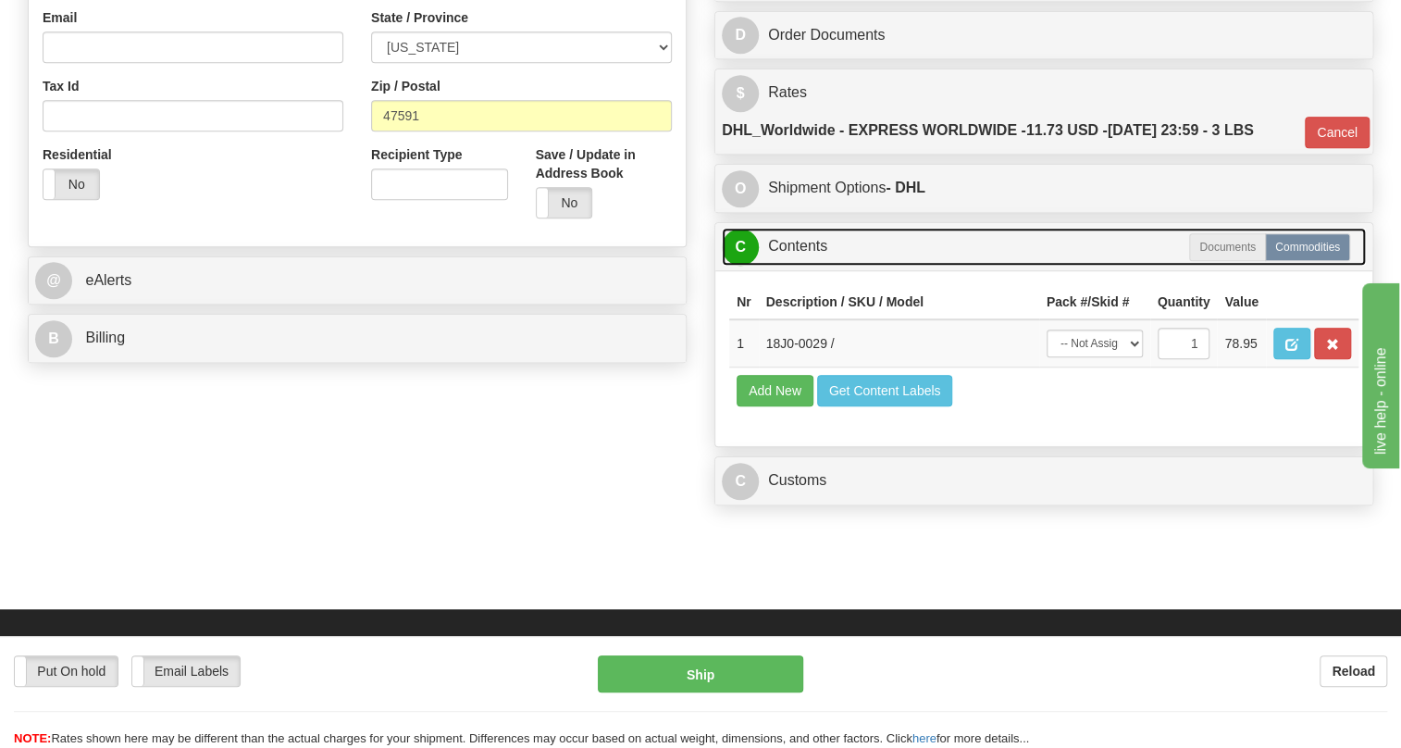
click at [797, 266] on link "C Contents" at bounding box center [1044, 247] width 644 height 38
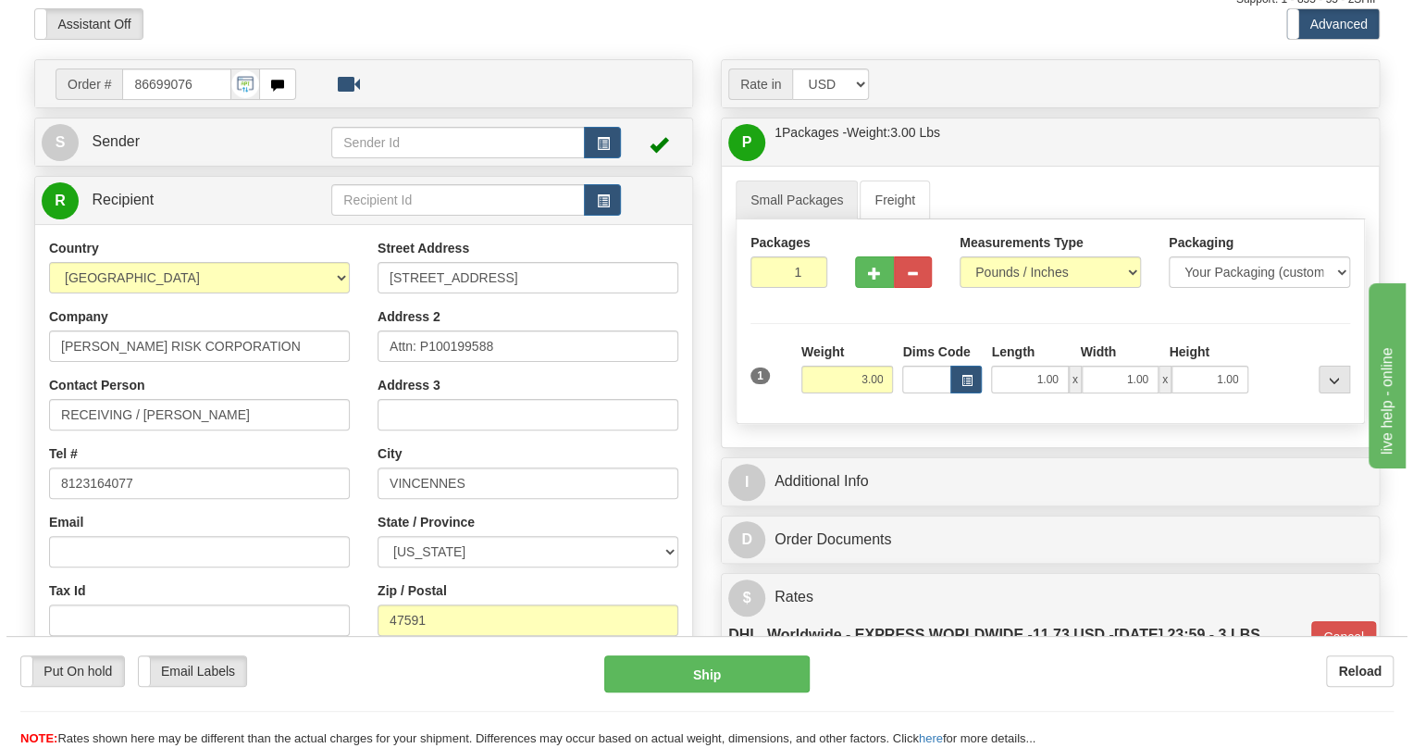
scroll to position [156, 0]
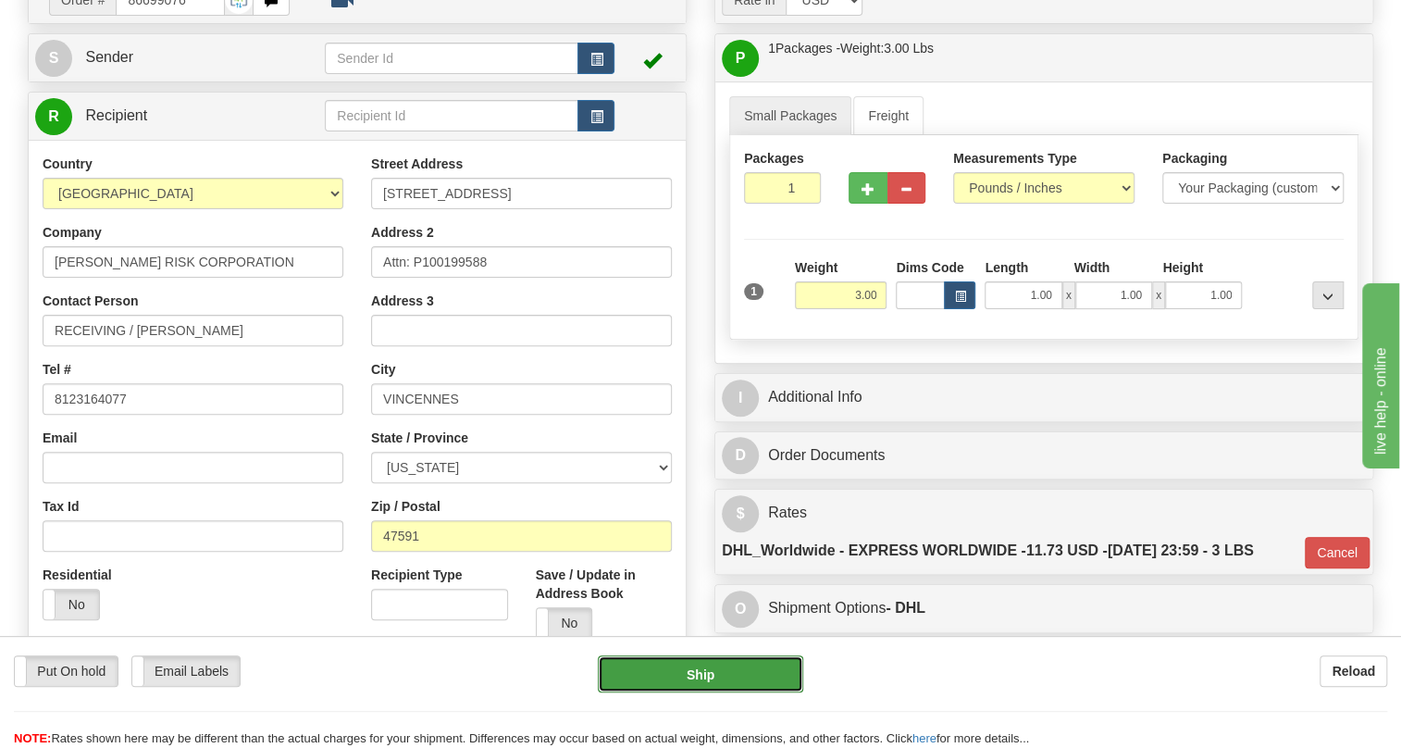
click at [703, 675] on button "Ship" at bounding box center [700, 673] width 205 height 37
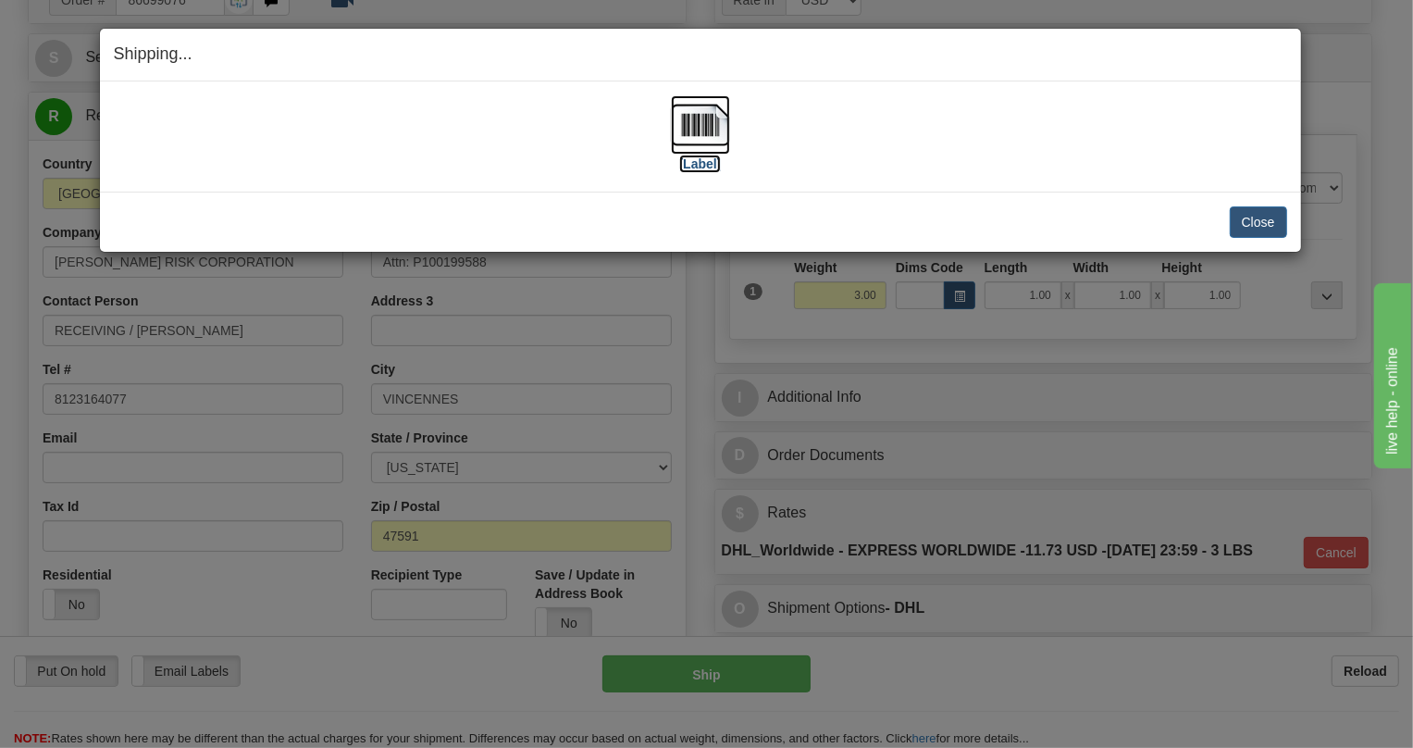
click at [700, 121] on img at bounding box center [700, 124] width 59 height 59
click at [1258, 226] on button "Close" at bounding box center [1258, 221] width 57 height 31
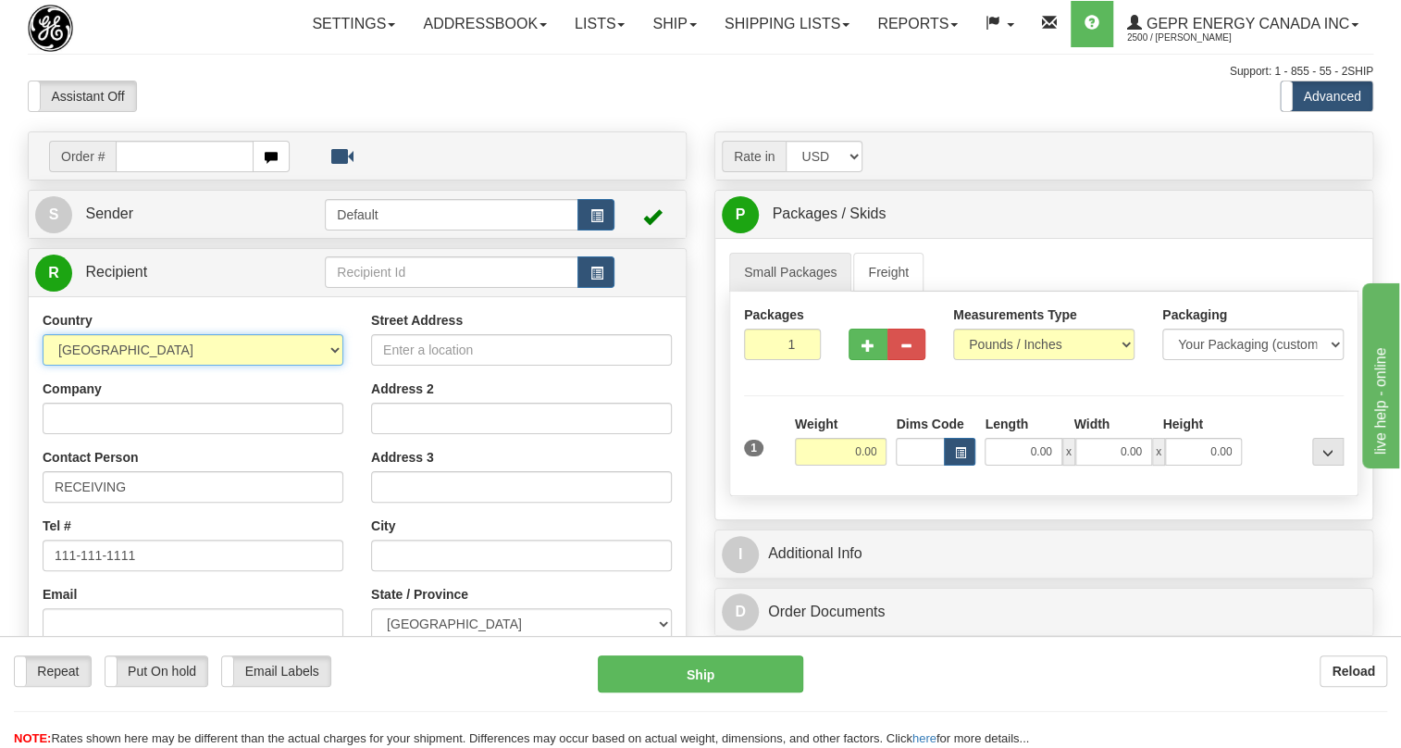
click at [330, 366] on select "[GEOGRAPHIC_DATA] [GEOGRAPHIC_DATA] [GEOGRAPHIC_DATA] [GEOGRAPHIC_DATA] [US_STA…" at bounding box center [193, 349] width 301 height 31
select select "US"
click at [43, 366] on select "[GEOGRAPHIC_DATA] [GEOGRAPHIC_DATA] [GEOGRAPHIC_DATA] [GEOGRAPHIC_DATA] [US_STA…" at bounding box center [193, 349] width 301 height 31
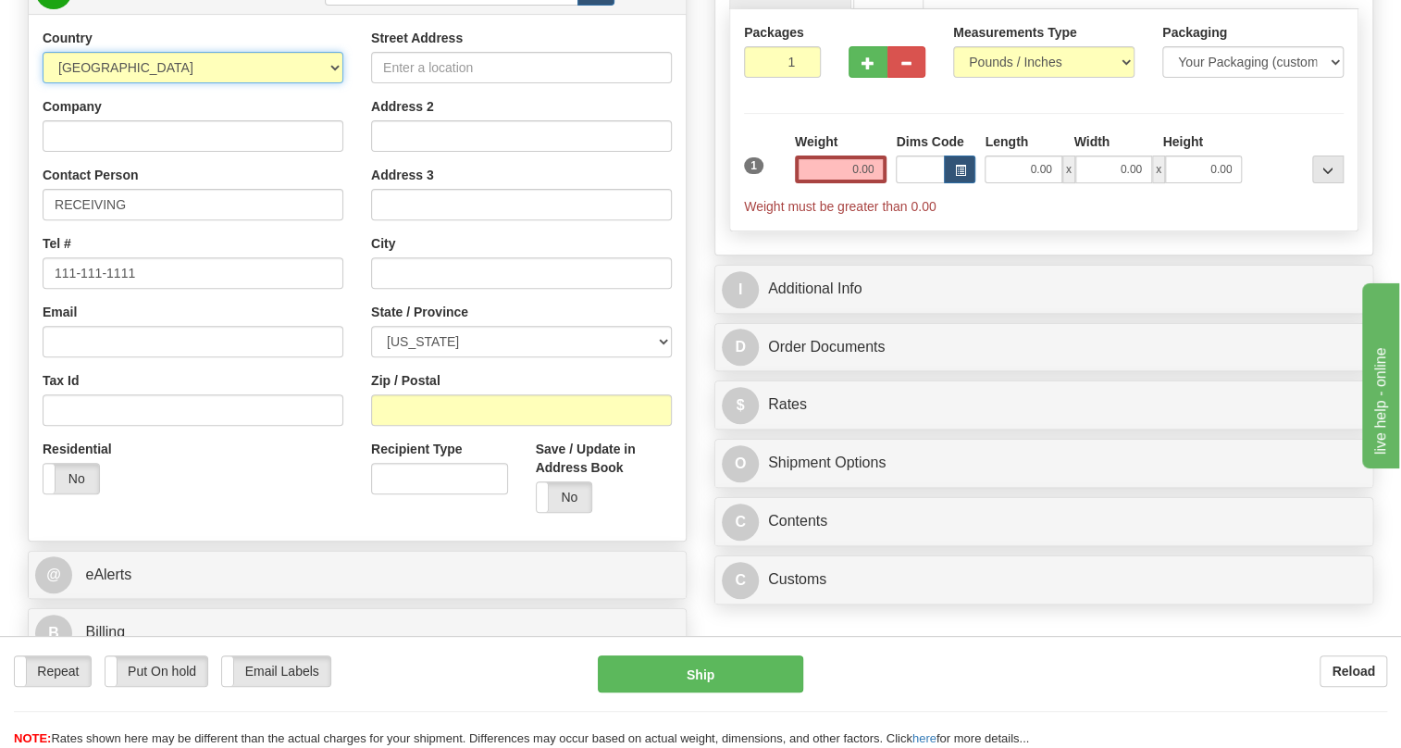
scroll to position [420, 0]
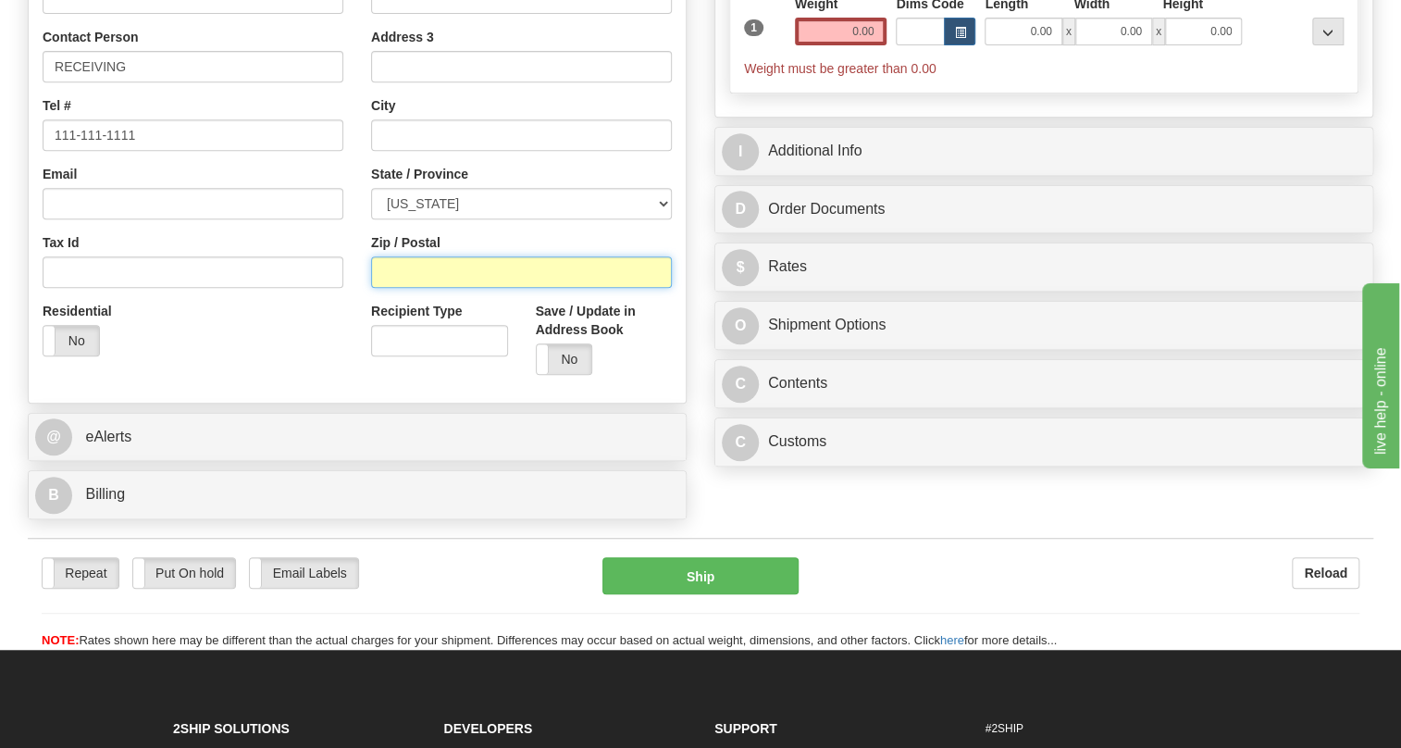
click at [375, 288] on input "Zip / Postal" at bounding box center [521, 271] width 301 height 31
click at [324, 349] on div "Residential Yes No" at bounding box center [193, 336] width 329 height 68
click at [387, 288] on input "01288" at bounding box center [521, 271] width 301 height 31
click at [267, 340] on div "Country [GEOGRAPHIC_DATA] [GEOGRAPHIC_DATA] [GEOGRAPHIC_DATA] [GEOGRAPHIC_DATA]…" at bounding box center [193, 130] width 329 height 479
click at [331, 357] on div "Residential Yes No" at bounding box center [193, 336] width 329 height 68
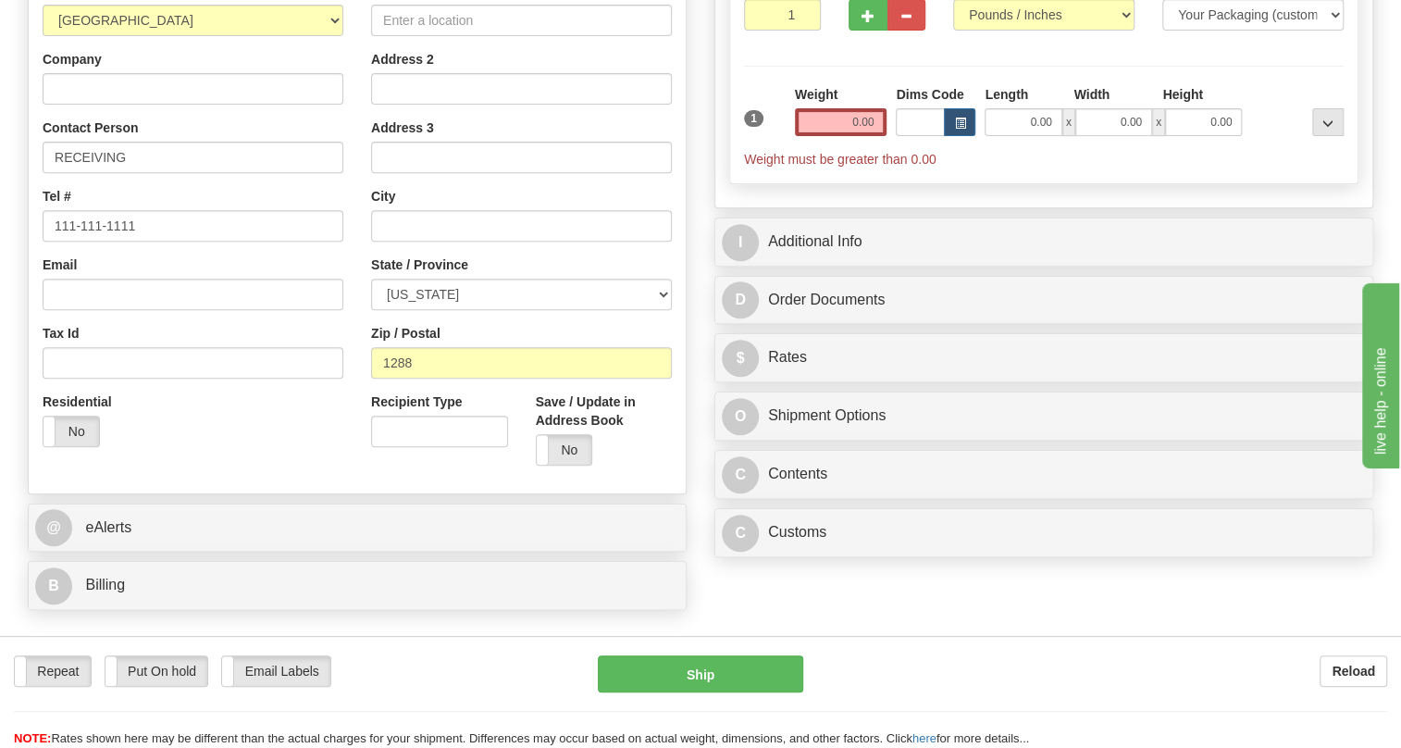
scroll to position [336, 0]
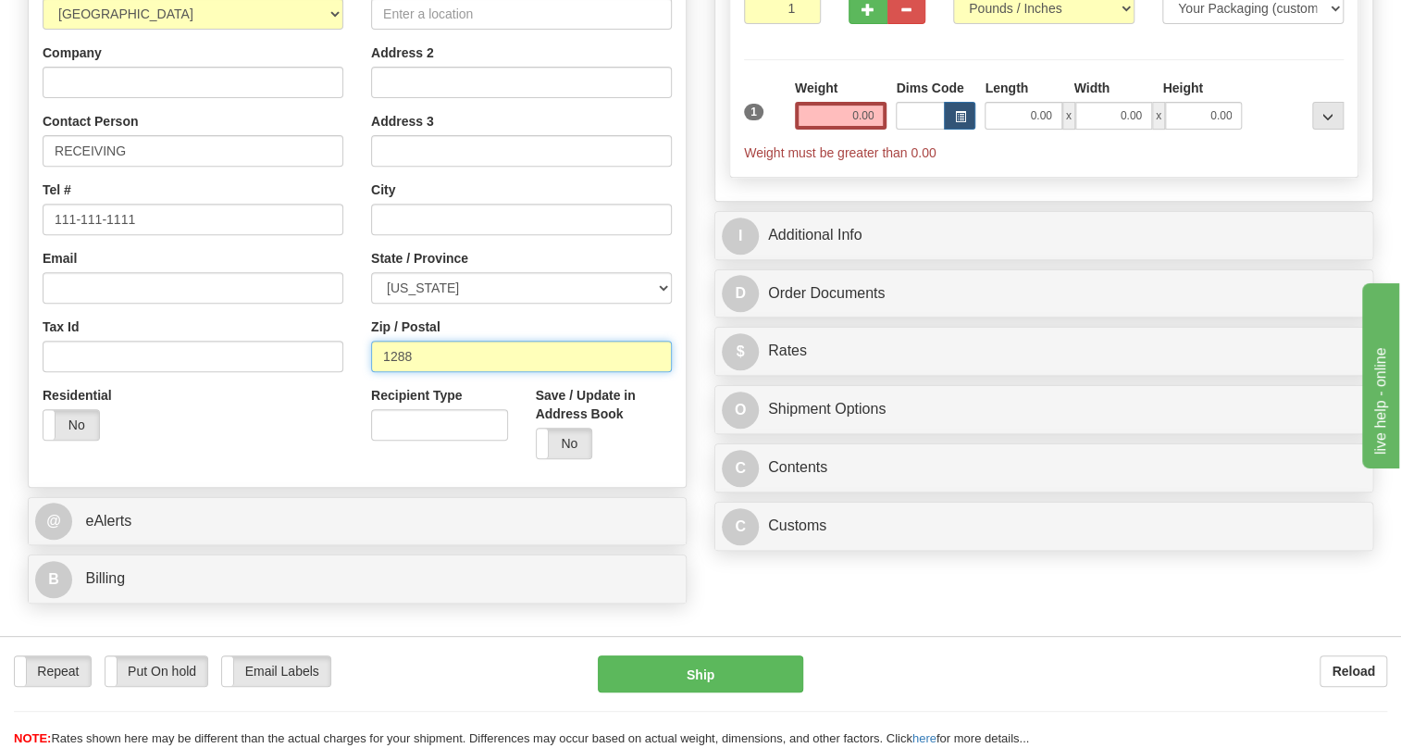
drag, startPoint x: 398, startPoint y: 397, endPoint x: 365, endPoint y: 406, distance: 34.6
click at [365, 406] on div "Street Address Address 2 Address 3 City State / Province [US_STATE] [US_STATE] …" at bounding box center [521, 224] width 329 height 498
type input "02188"
click at [333, 430] on div "Residential Yes No" at bounding box center [193, 420] width 329 height 68
type input "WEYMOUTH"
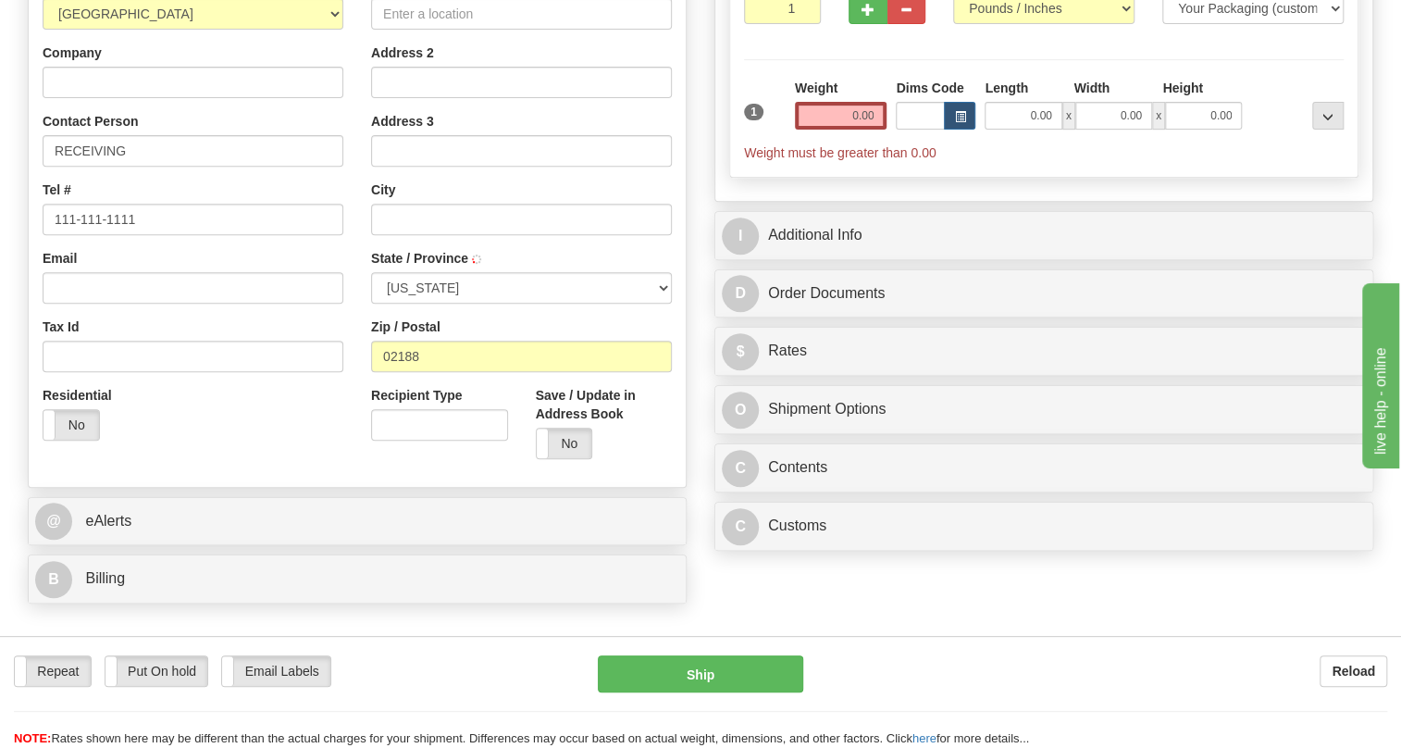
select select "MA"
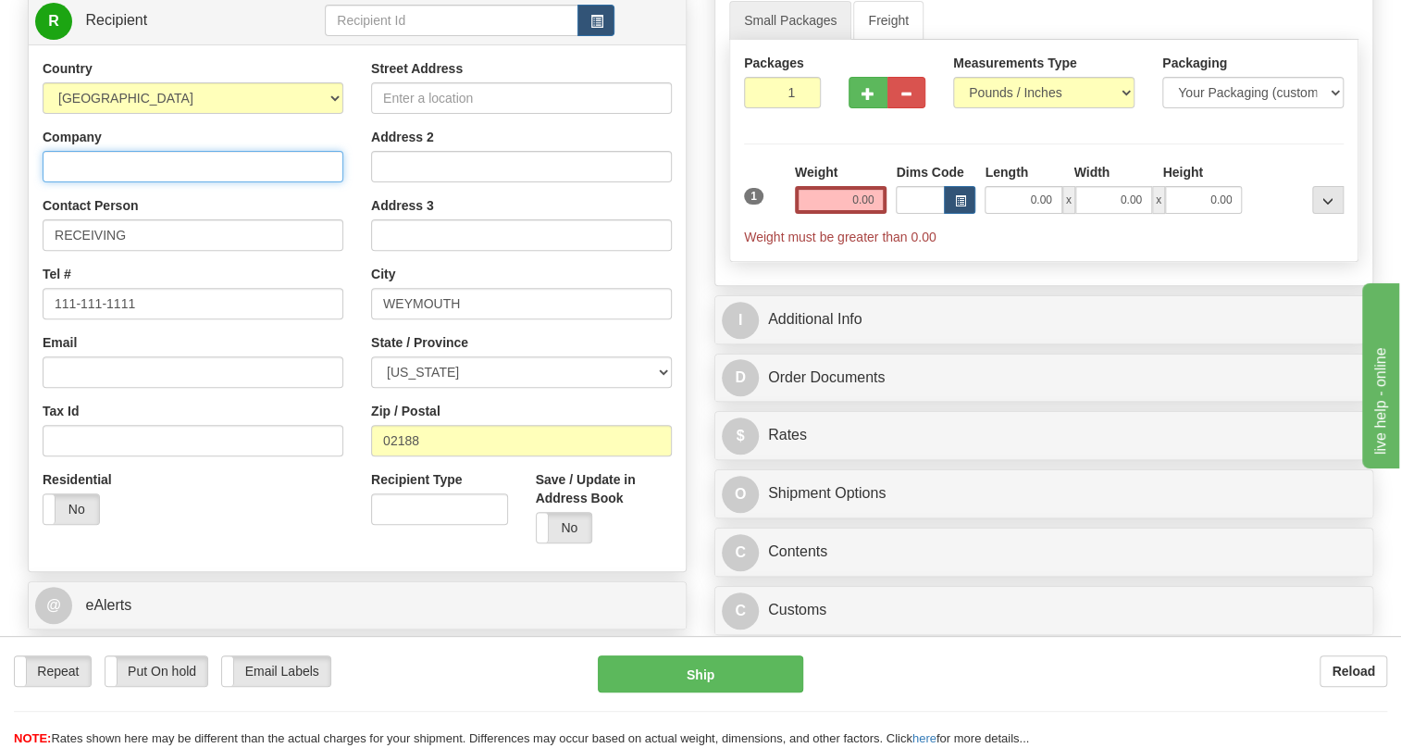
click at [79, 182] on input "Company" at bounding box center [193, 166] width 301 height 31
type input "ELECTROSWITCH"
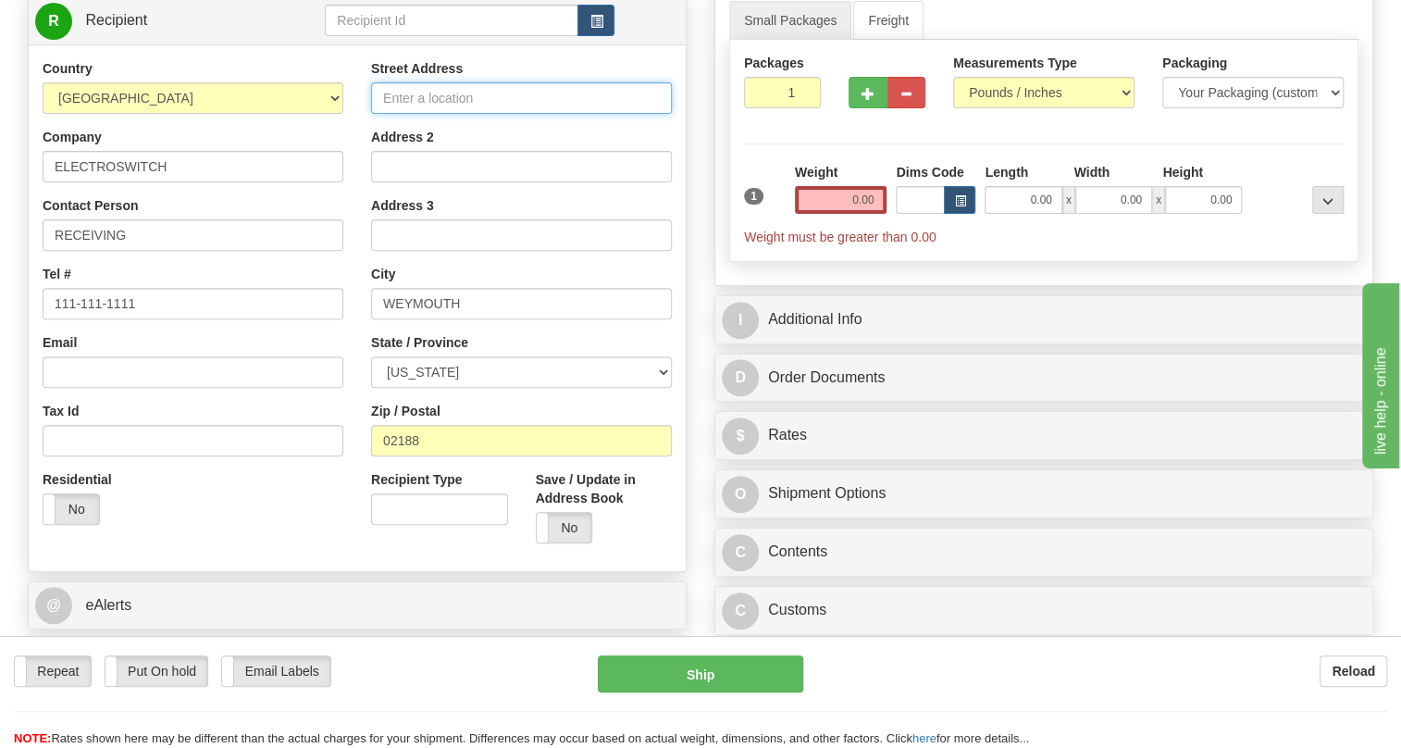
click at [443, 114] on input "Street Address" at bounding box center [521, 97] width 301 height 31
type input "[STREET_ADDRESS]"
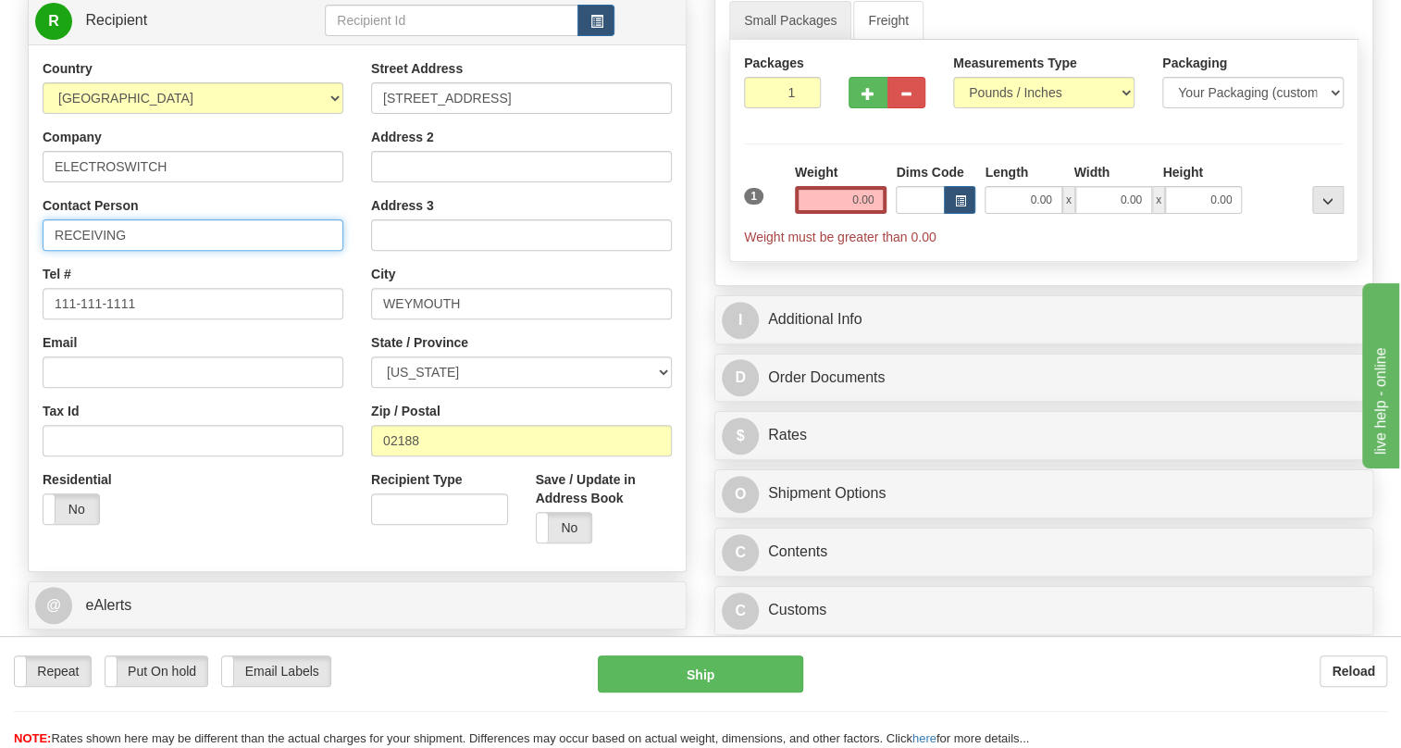
click at [155, 251] on input "RECEIVING" at bounding box center [193, 234] width 301 height 31
type input "RECEIVING / RMA CR6218"
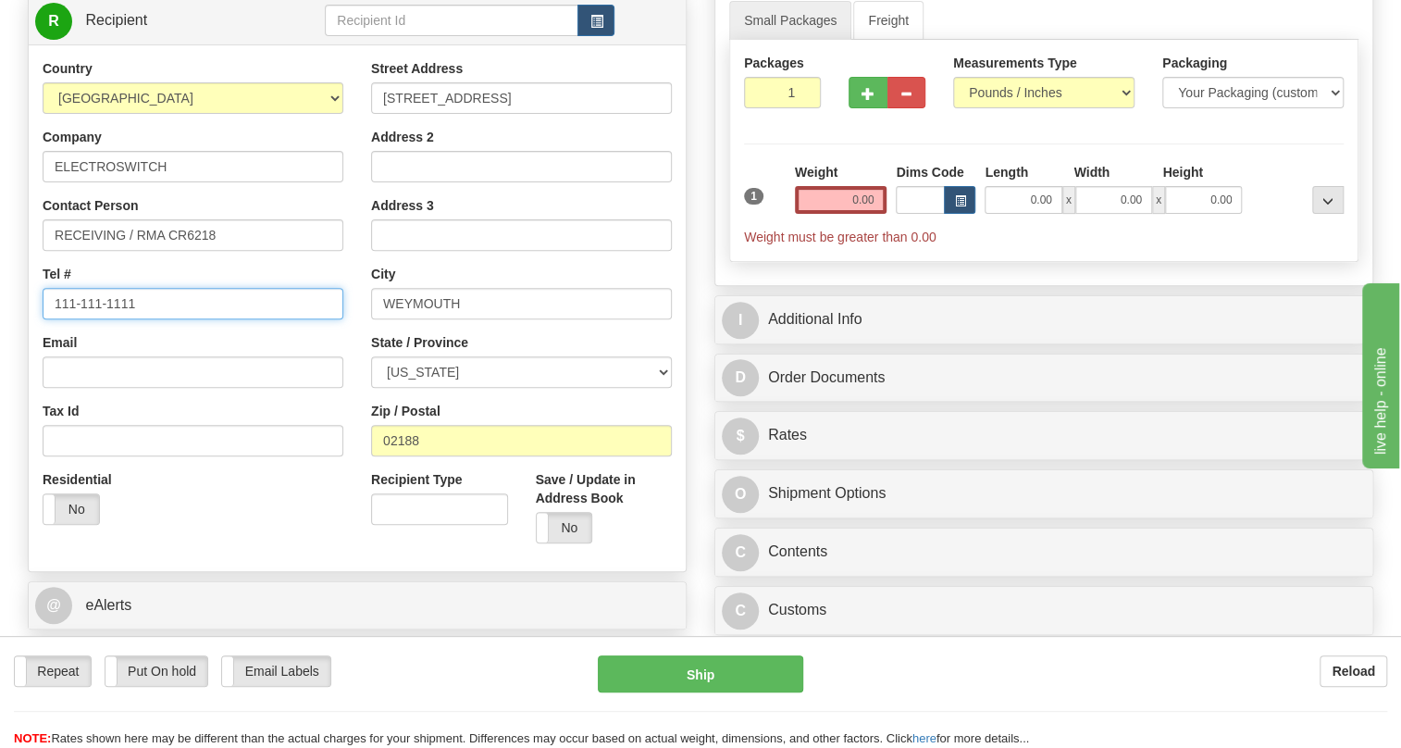
drag, startPoint x: 129, startPoint y: 342, endPoint x: 37, endPoint y: 357, distance: 92.8
click at [37, 357] on div "Country [GEOGRAPHIC_DATA] [GEOGRAPHIC_DATA] [GEOGRAPHIC_DATA] [GEOGRAPHIC_DATA]…" at bounding box center [193, 298] width 329 height 479
type input "781.607.3359"
click at [843, 214] on input "0.00" at bounding box center [841, 200] width 93 height 28
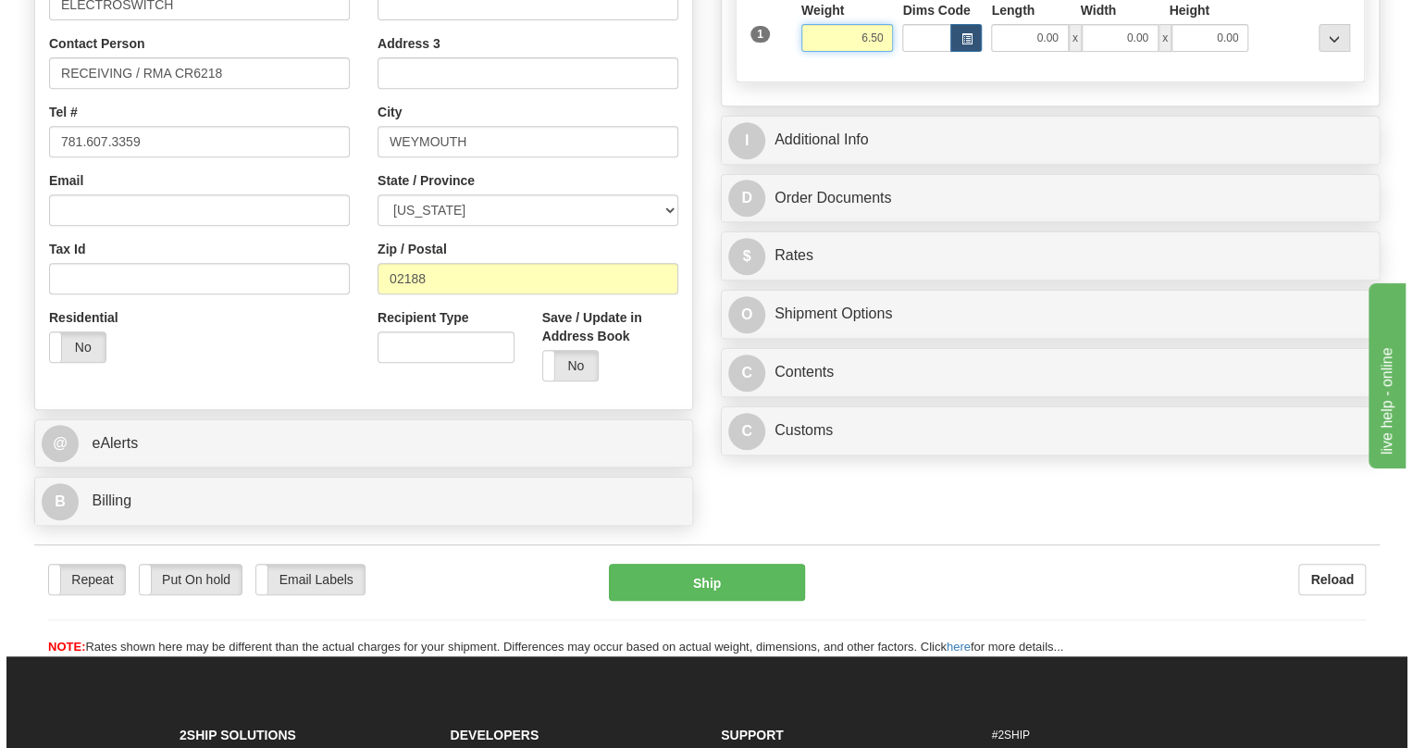
scroll to position [589, 0]
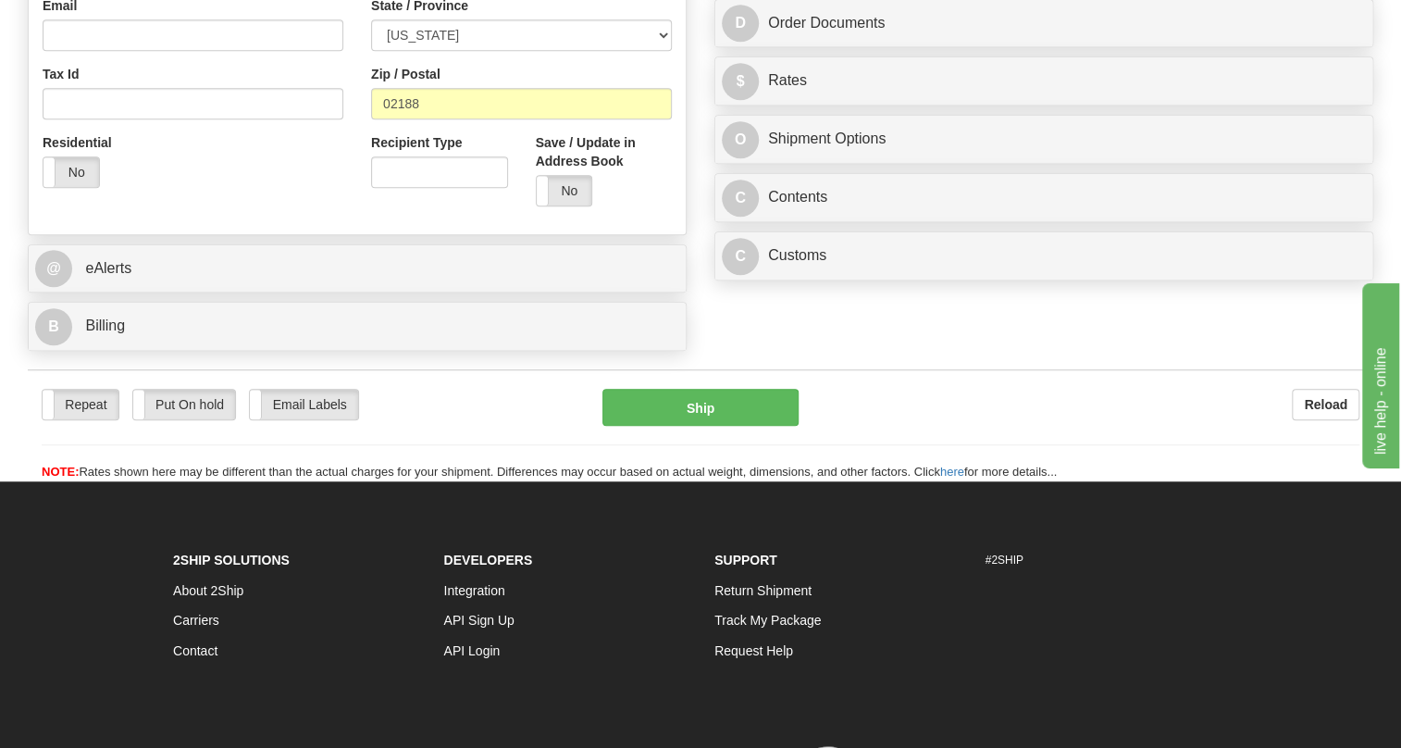
type input "6.50"
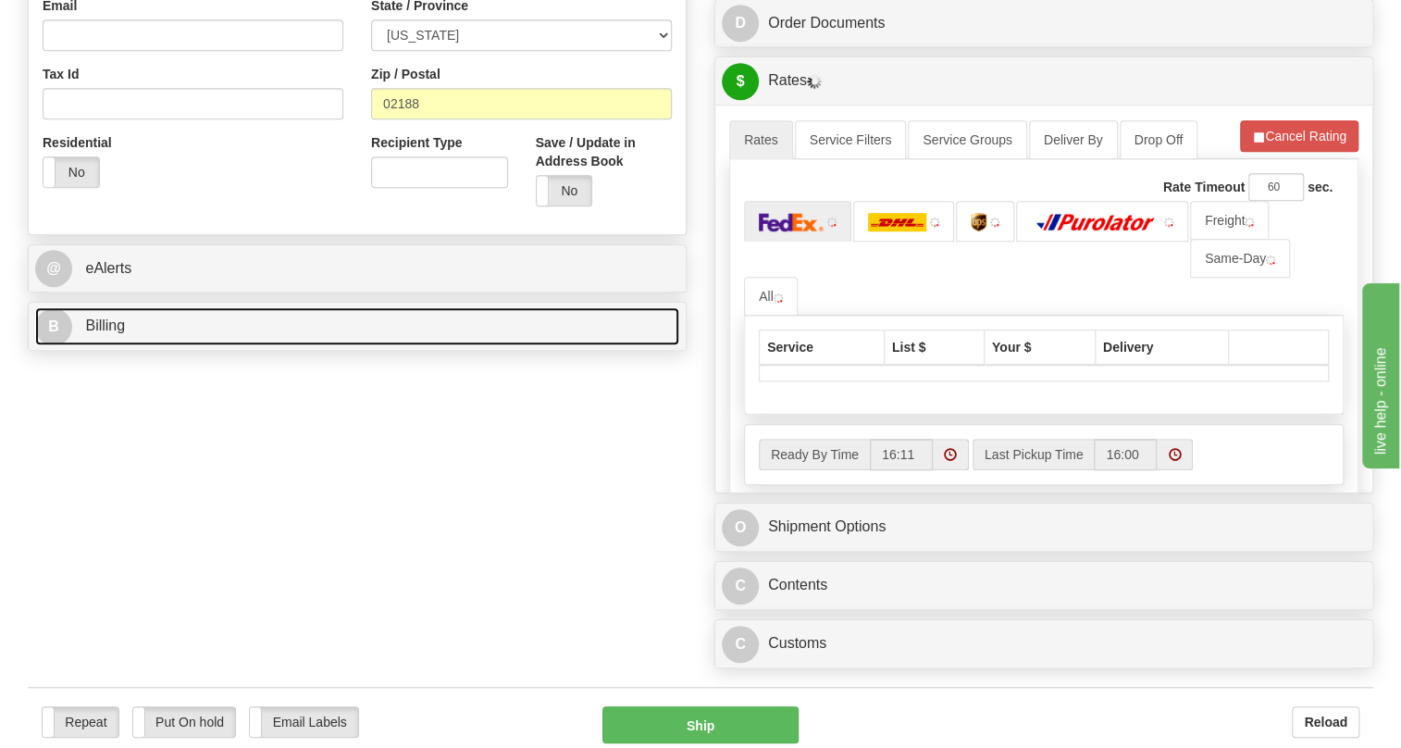
click at [107, 333] on span "Billing" at bounding box center [105, 325] width 40 height 16
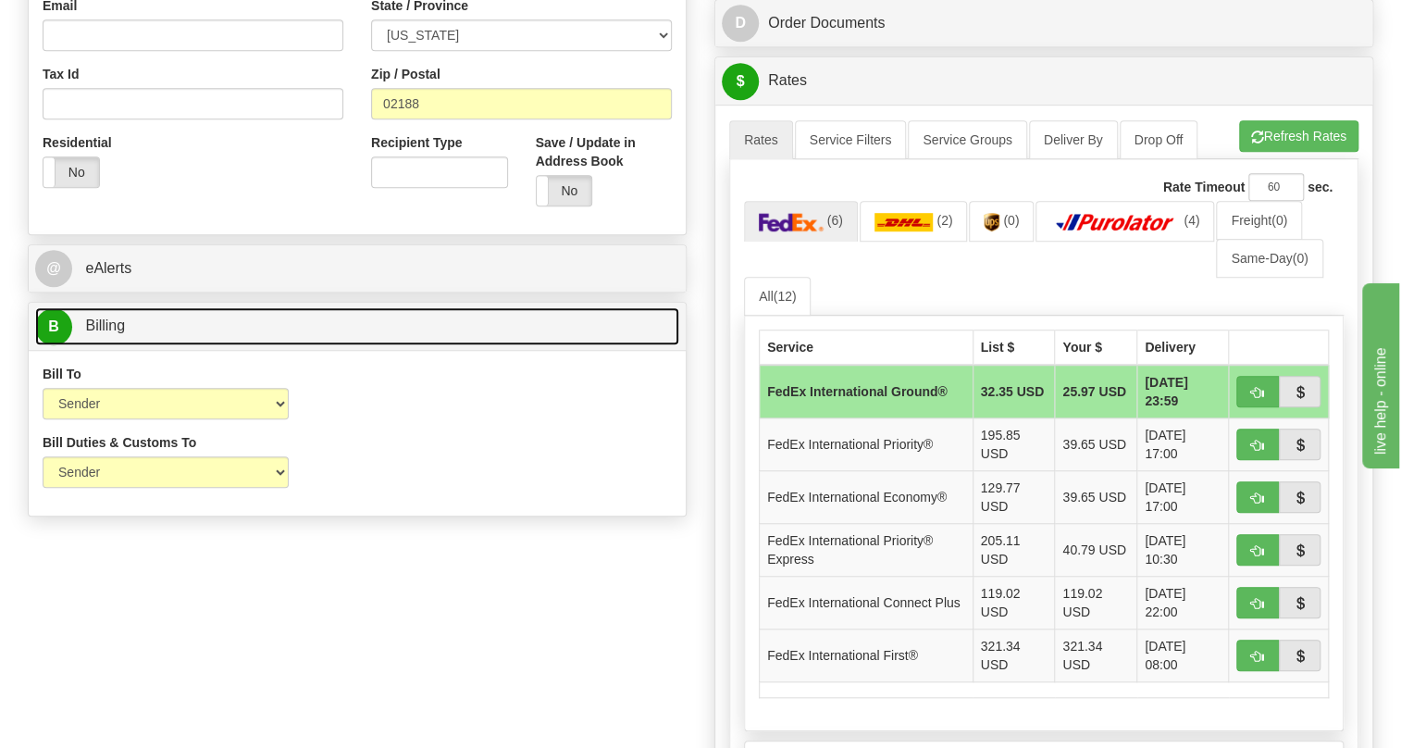
click at [114, 333] on span "Billing" at bounding box center [105, 325] width 40 height 16
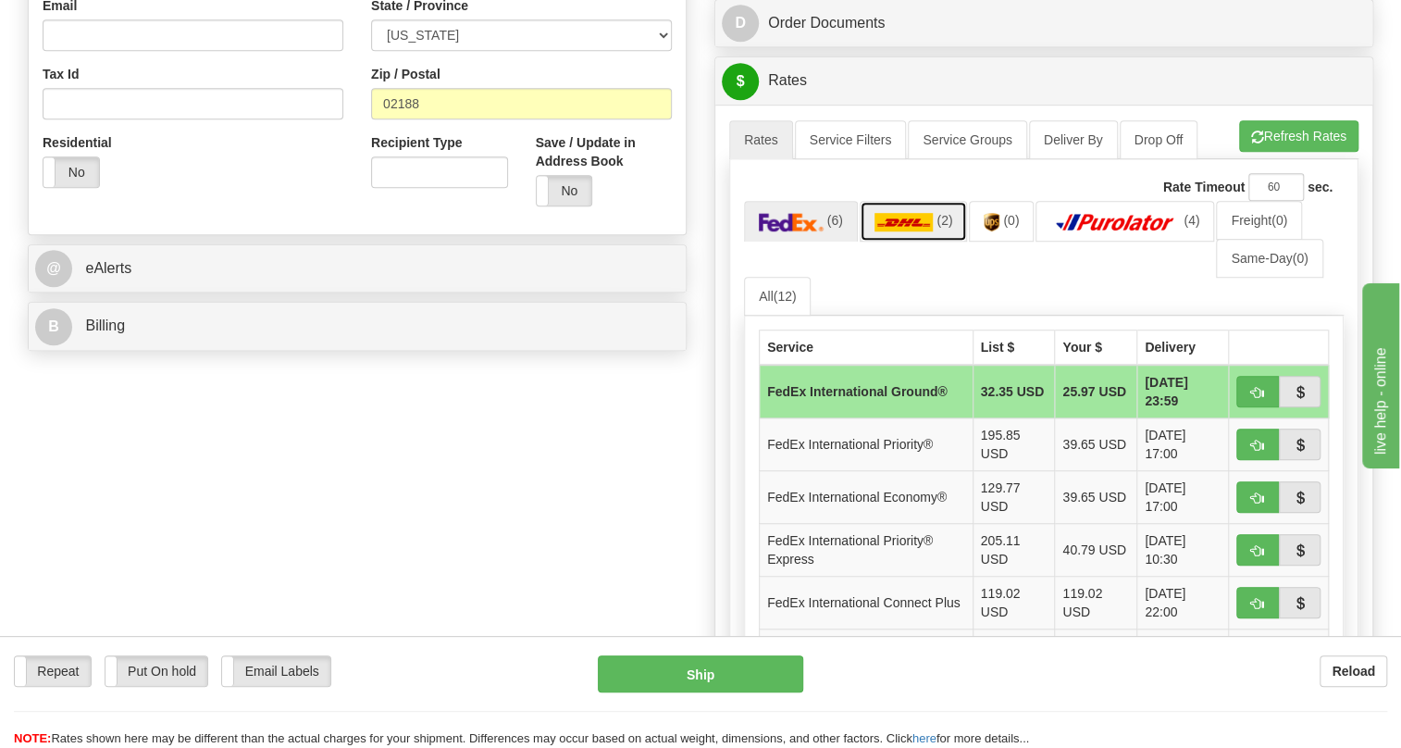
click at [914, 231] on img at bounding box center [904, 222] width 59 height 19
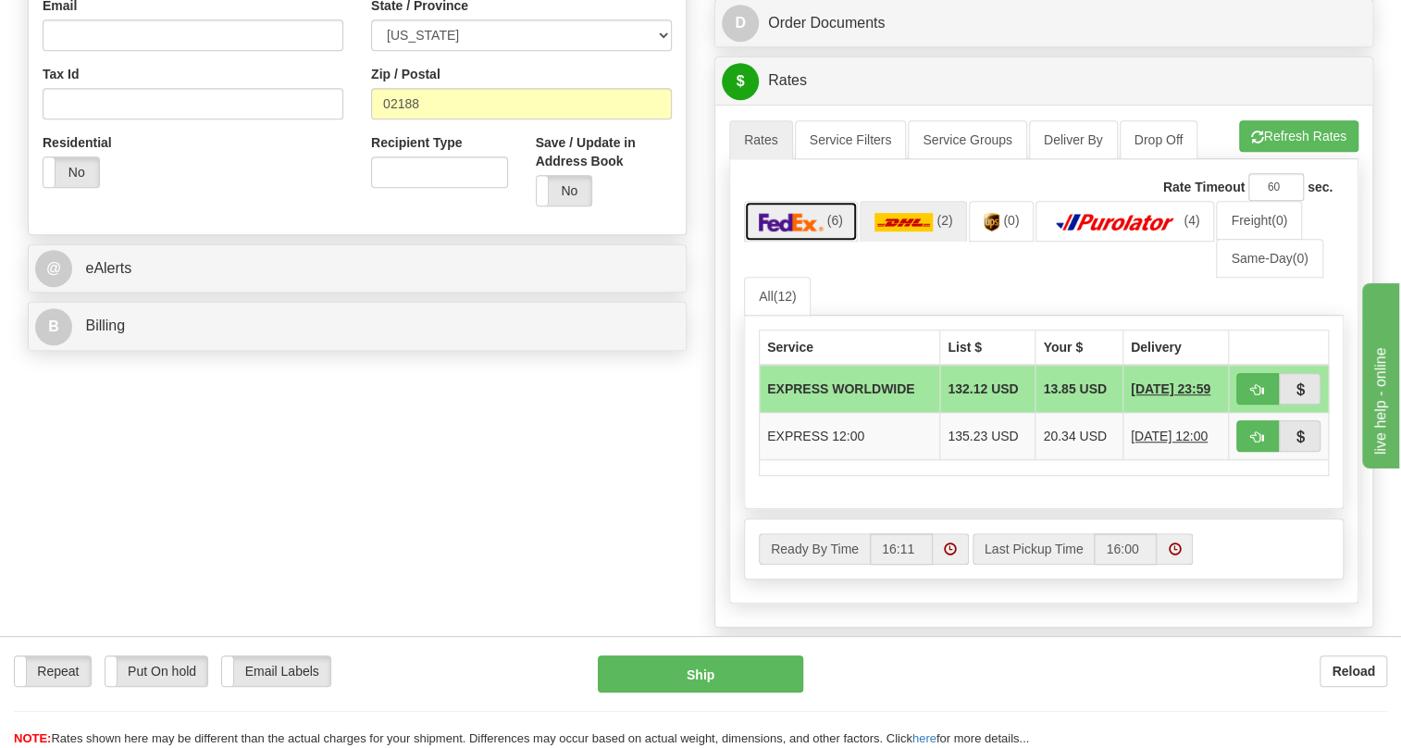
click at [805, 231] on img at bounding box center [791, 222] width 65 height 19
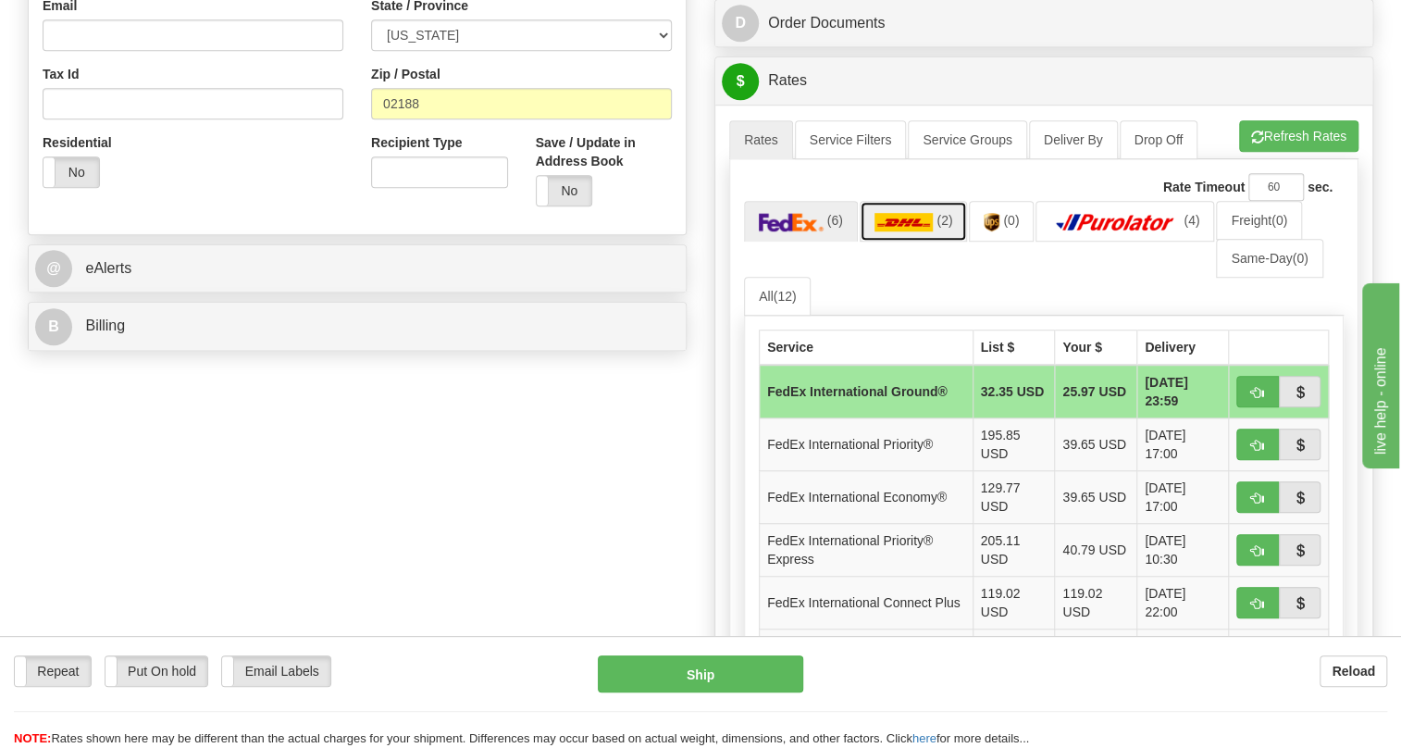
click at [909, 231] on img at bounding box center [904, 222] width 59 height 19
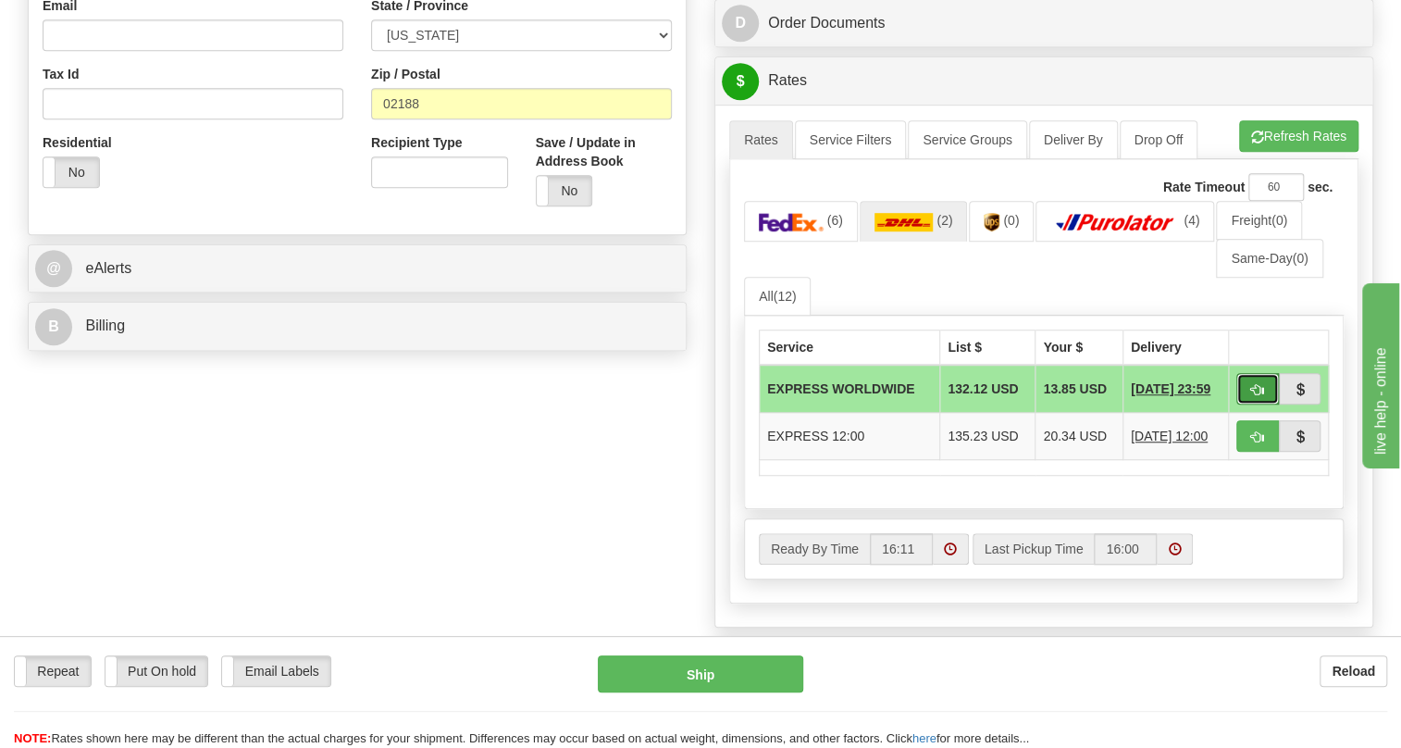
click at [1259, 396] on span "button" at bounding box center [1257, 390] width 13 height 12
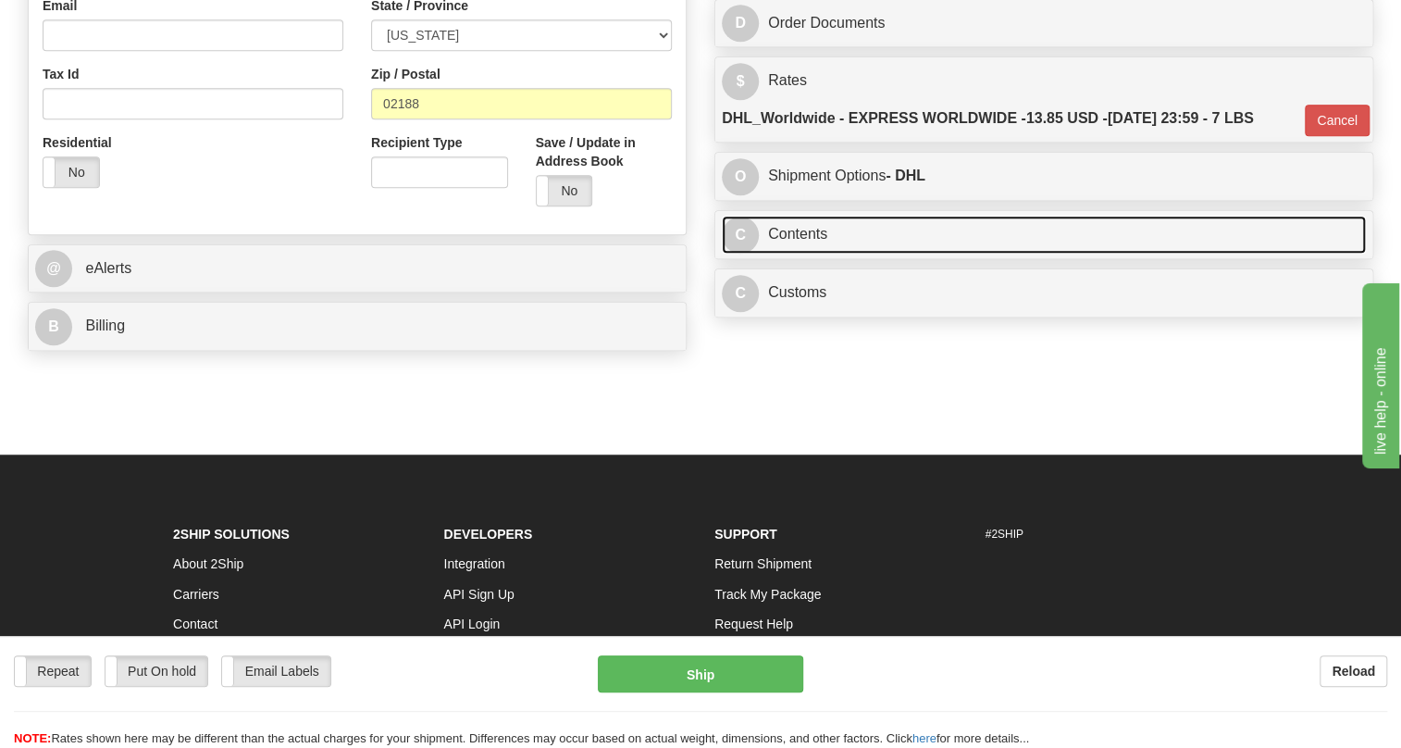
click at [795, 254] on link "C Contents" at bounding box center [1044, 235] width 644 height 38
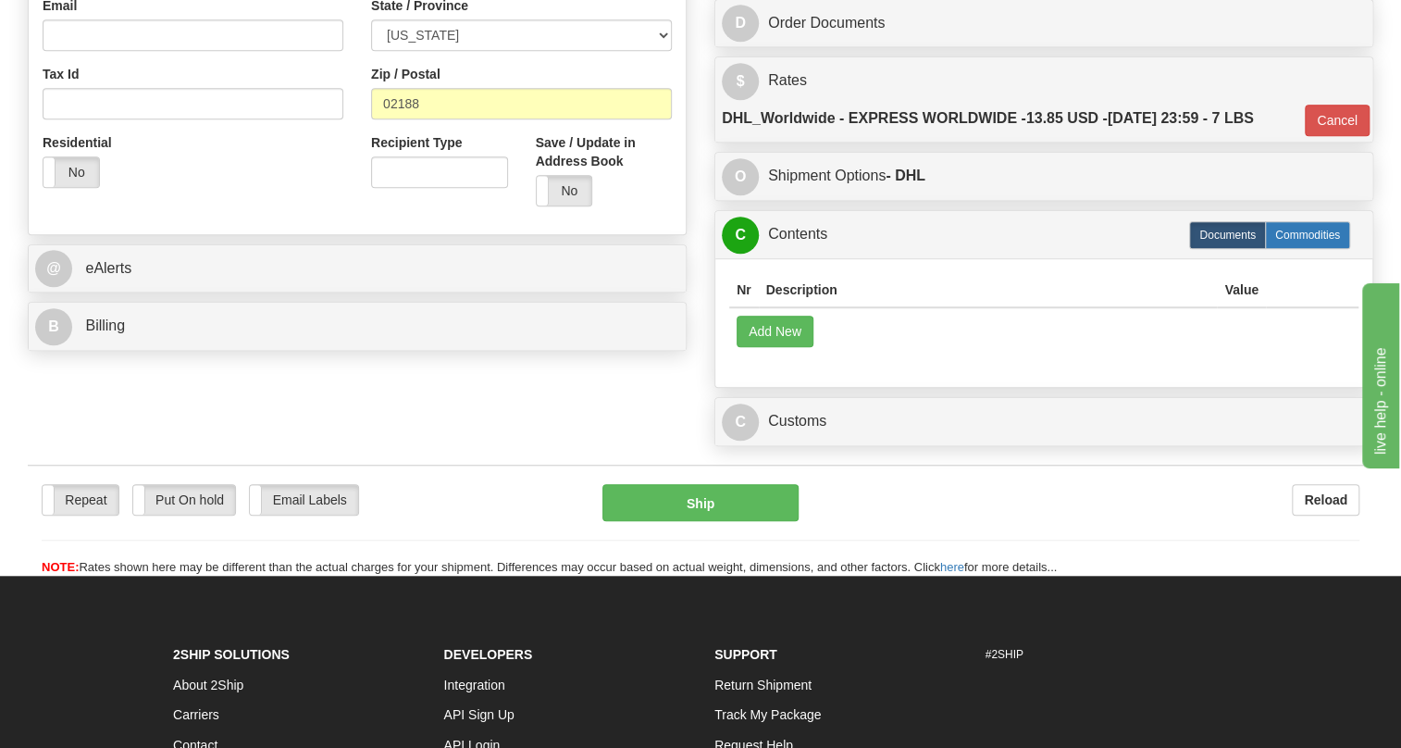
click at [1295, 249] on label "Commodities" at bounding box center [1307, 235] width 85 height 28
type input "D"
radio input "true"
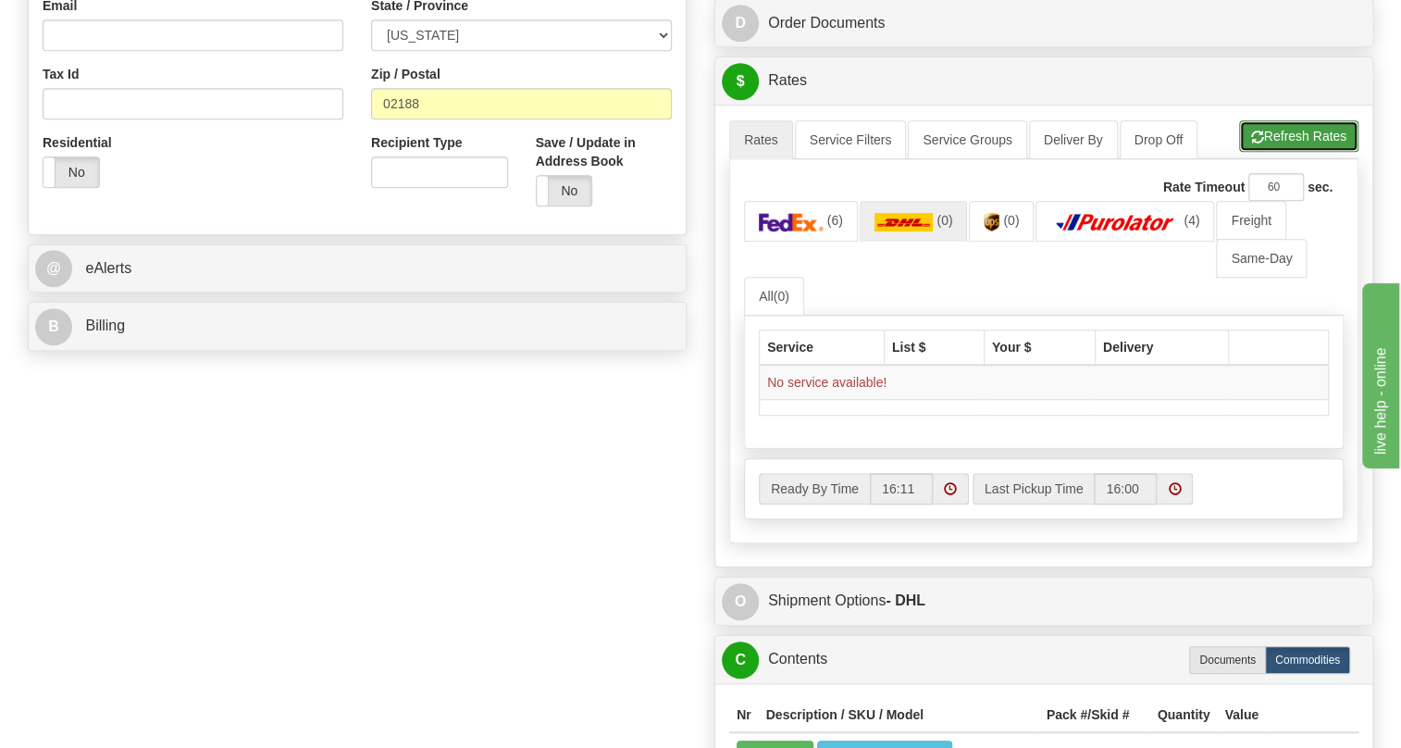
click at [1308, 152] on button "Refresh Rates" at bounding box center [1298, 135] width 119 height 31
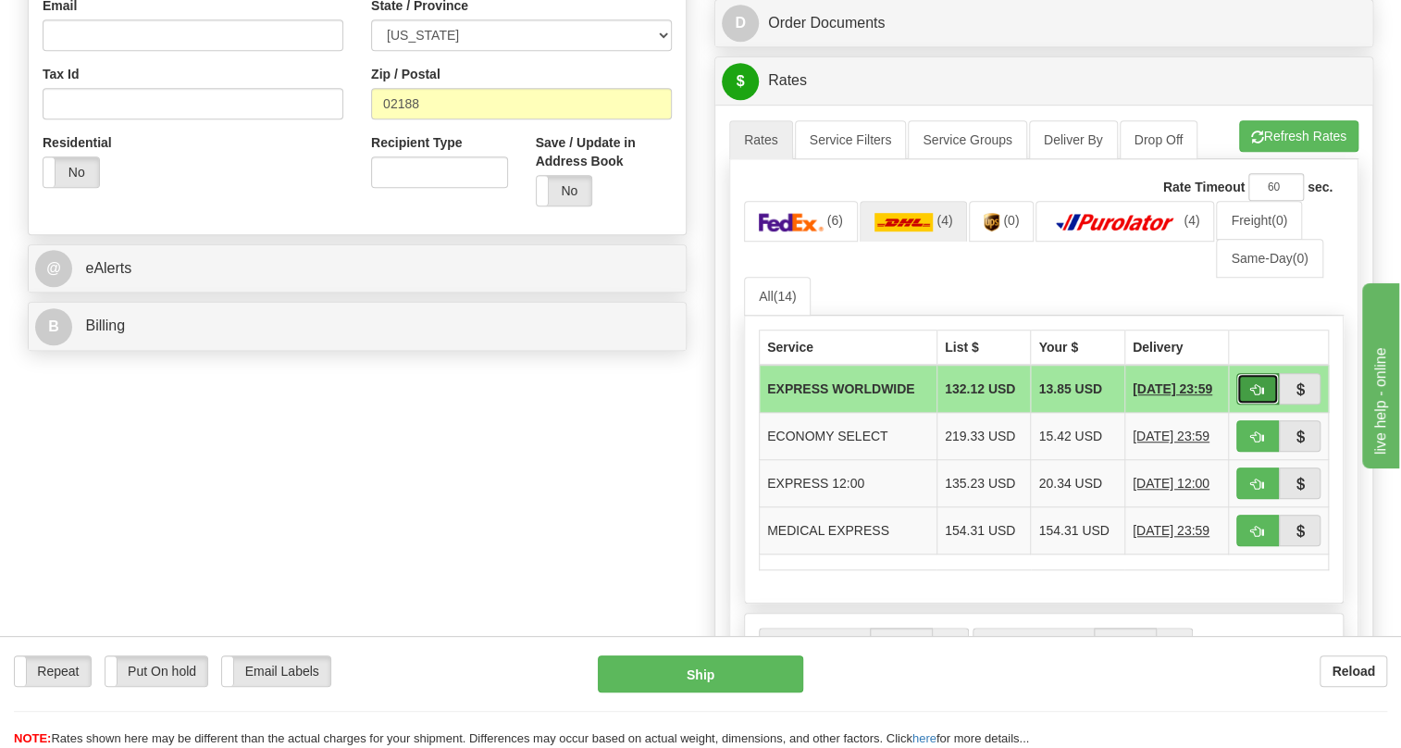
click at [1259, 396] on span "button" at bounding box center [1257, 390] width 13 height 12
type input "P"
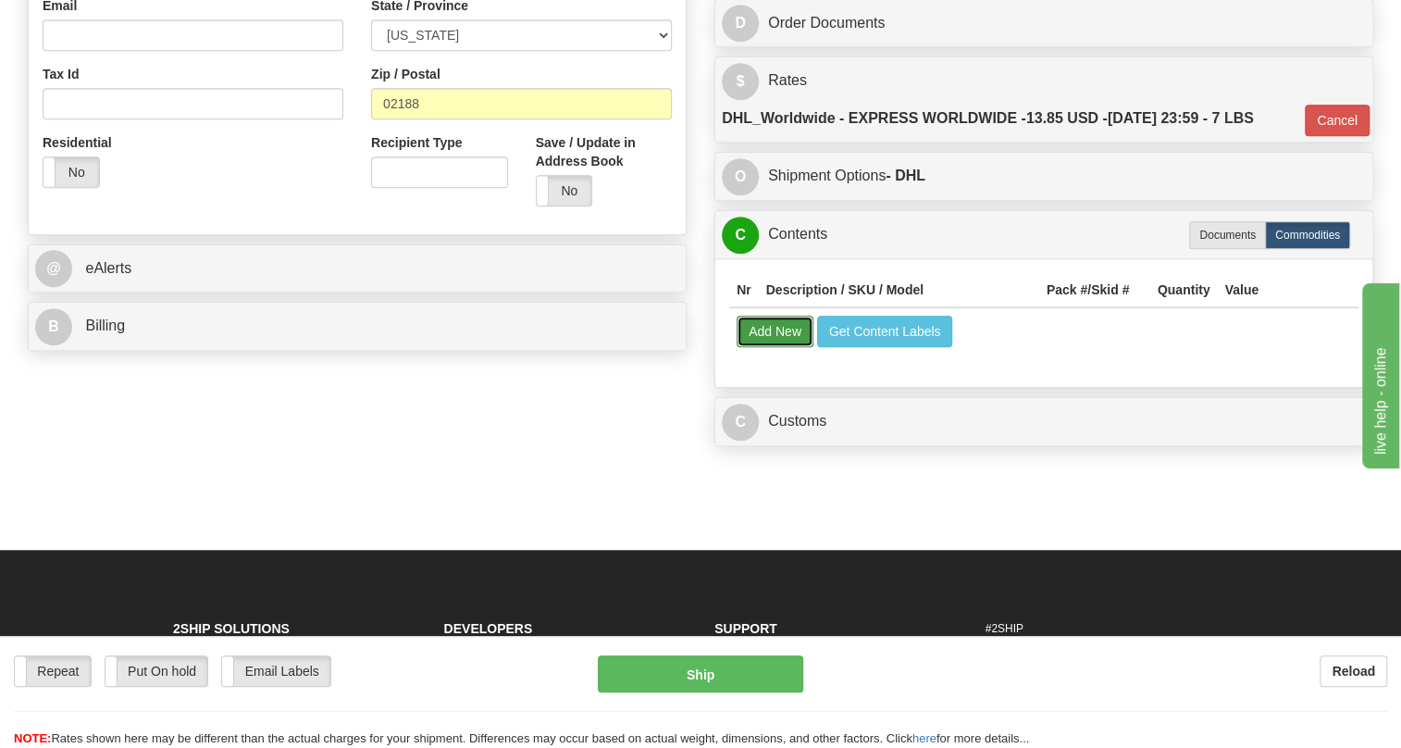
click at [760, 347] on button "Add New" at bounding box center [775, 331] width 77 height 31
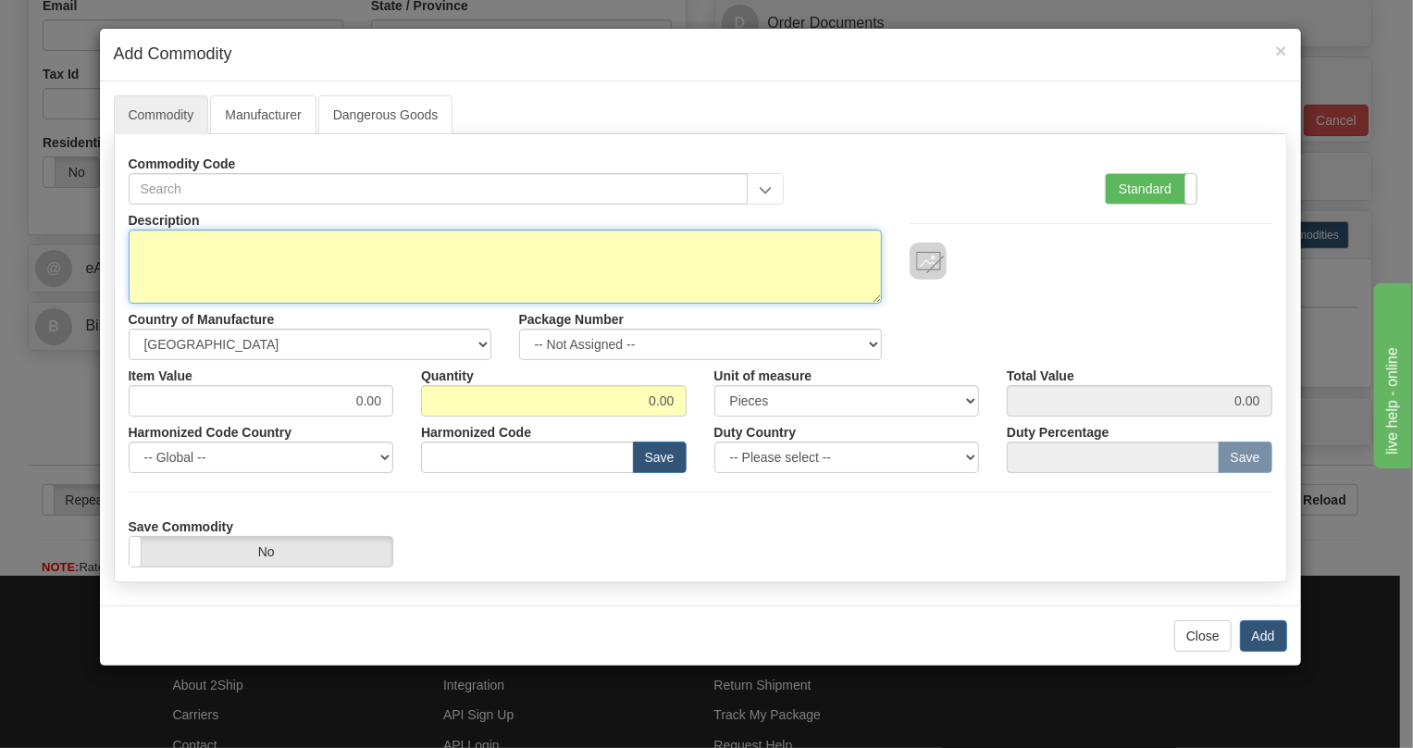
click at [169, 245] on textarea "Description" at bounding box center [505, 267] width 753 height 74
paste textarea "RELaY 125V LOCKOUT"
type textarea "RELaY 125V LOCKOUT"
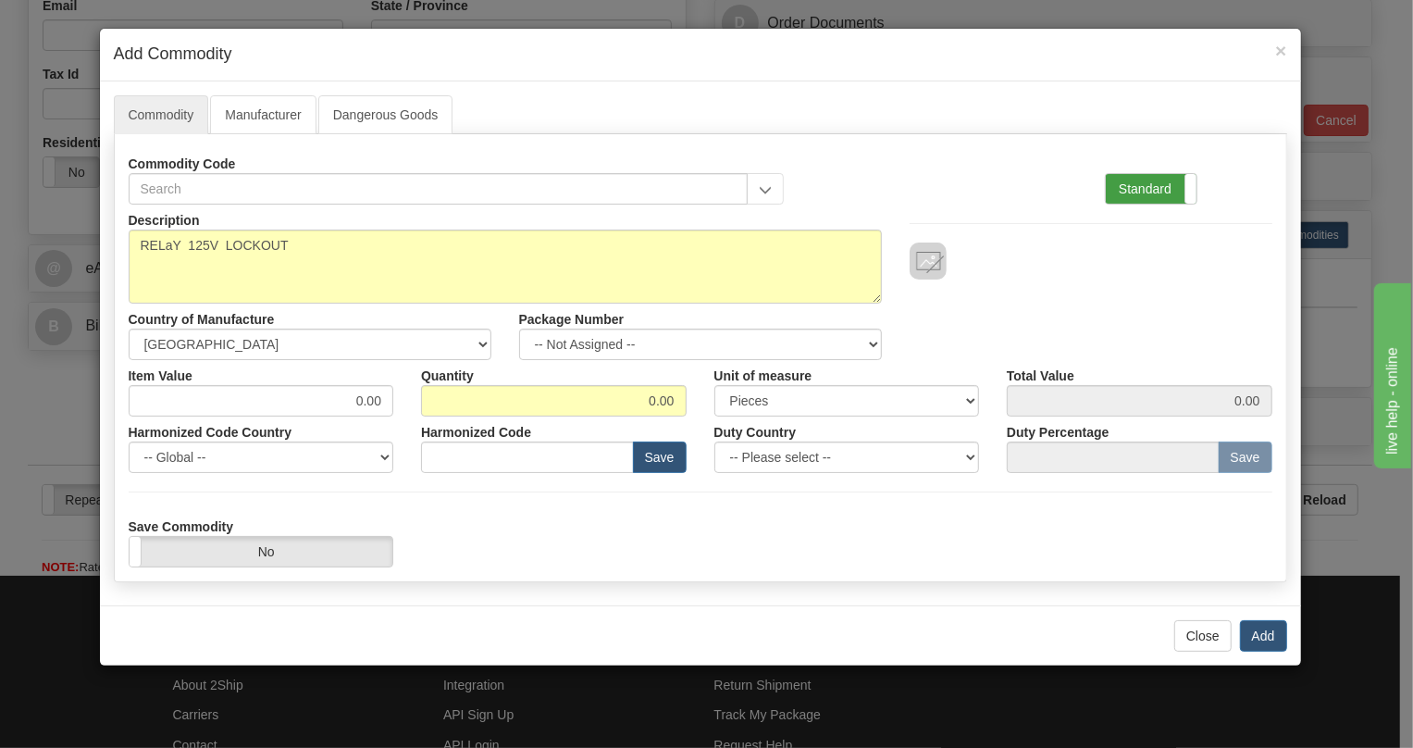
click at [1140, 185] on label "Standard" at bounding box center [1151, 189] width 91 height 30
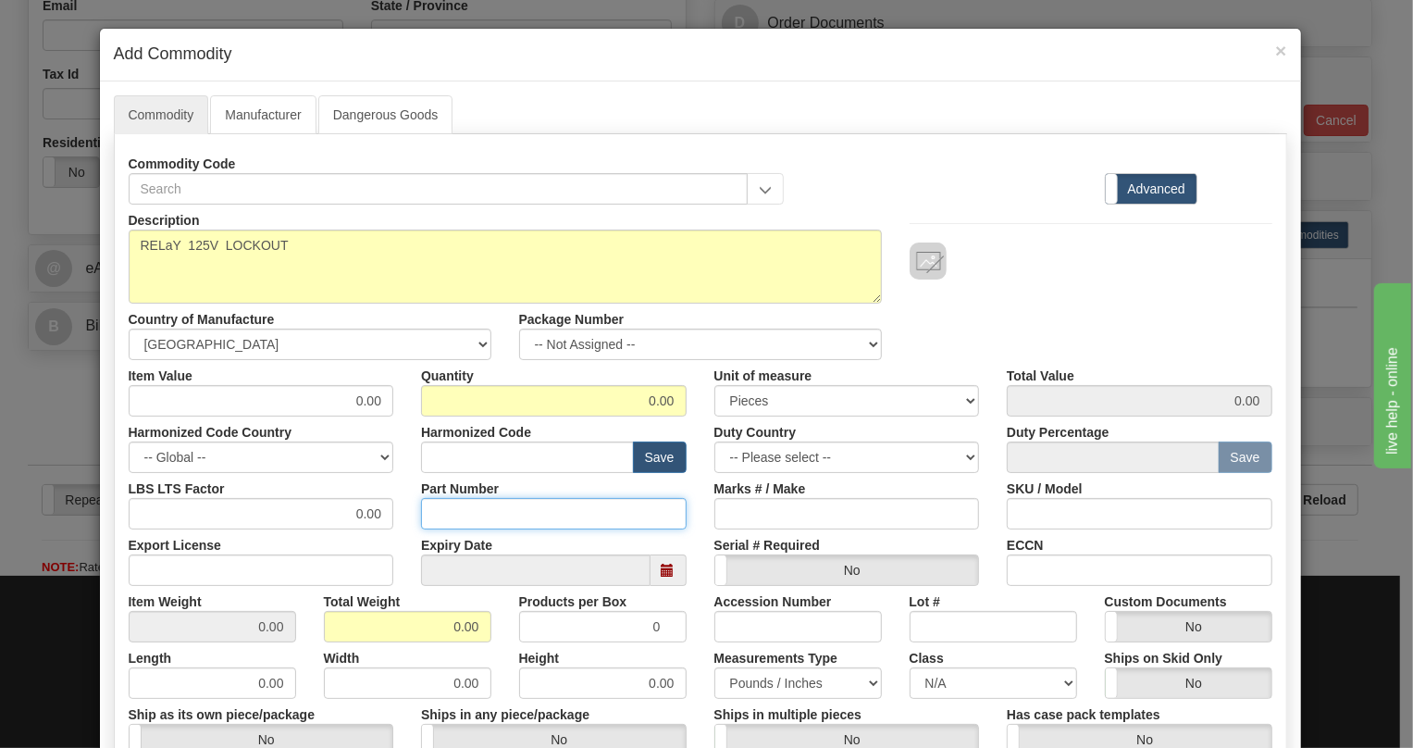
click at [451, 514] on input "Part Number" at bounding box center [554, 513] width 266 height 31
paste input "ELORE-00001"
type input "ELORE-00001"
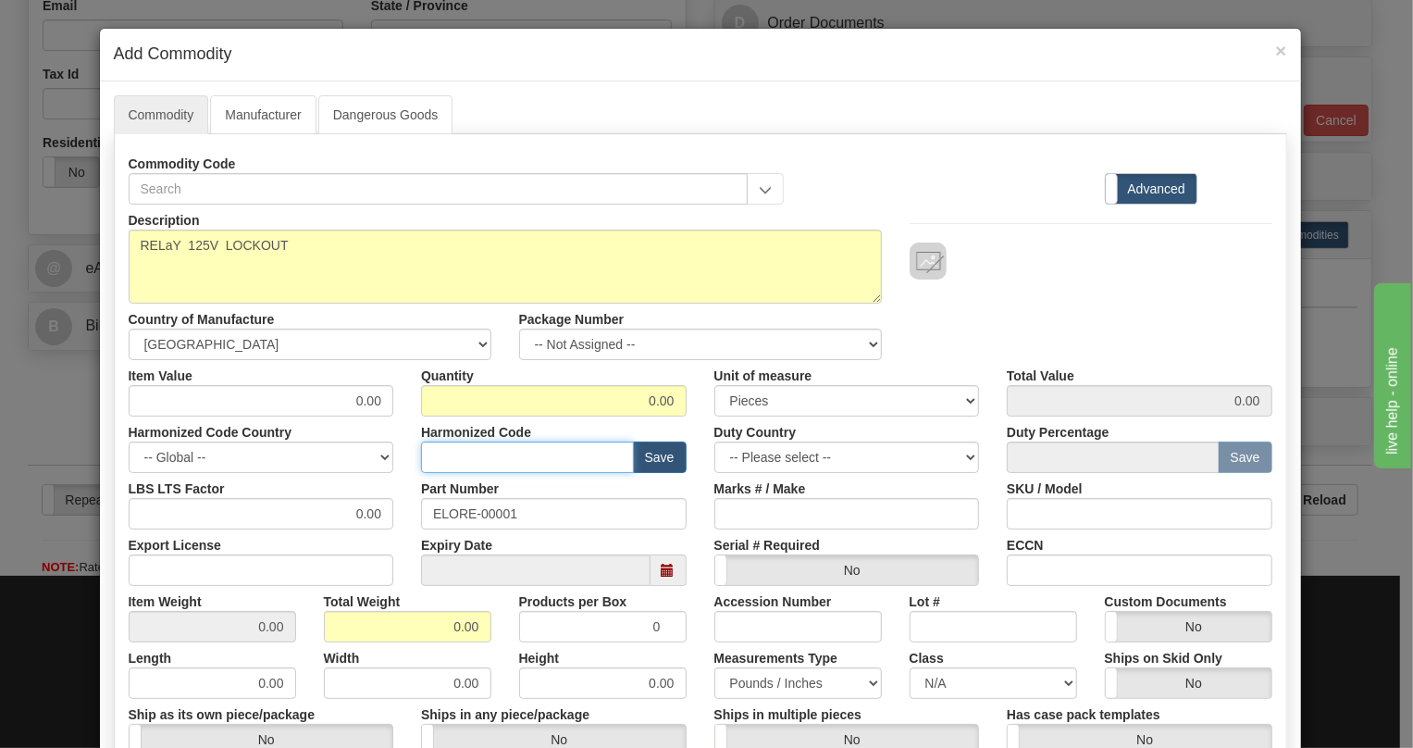
click at [449, 454] on input "text" at bounding box center [527, 456] width 213 height 31
paste input "8536.50.9025"
type input "8536.50.9025"
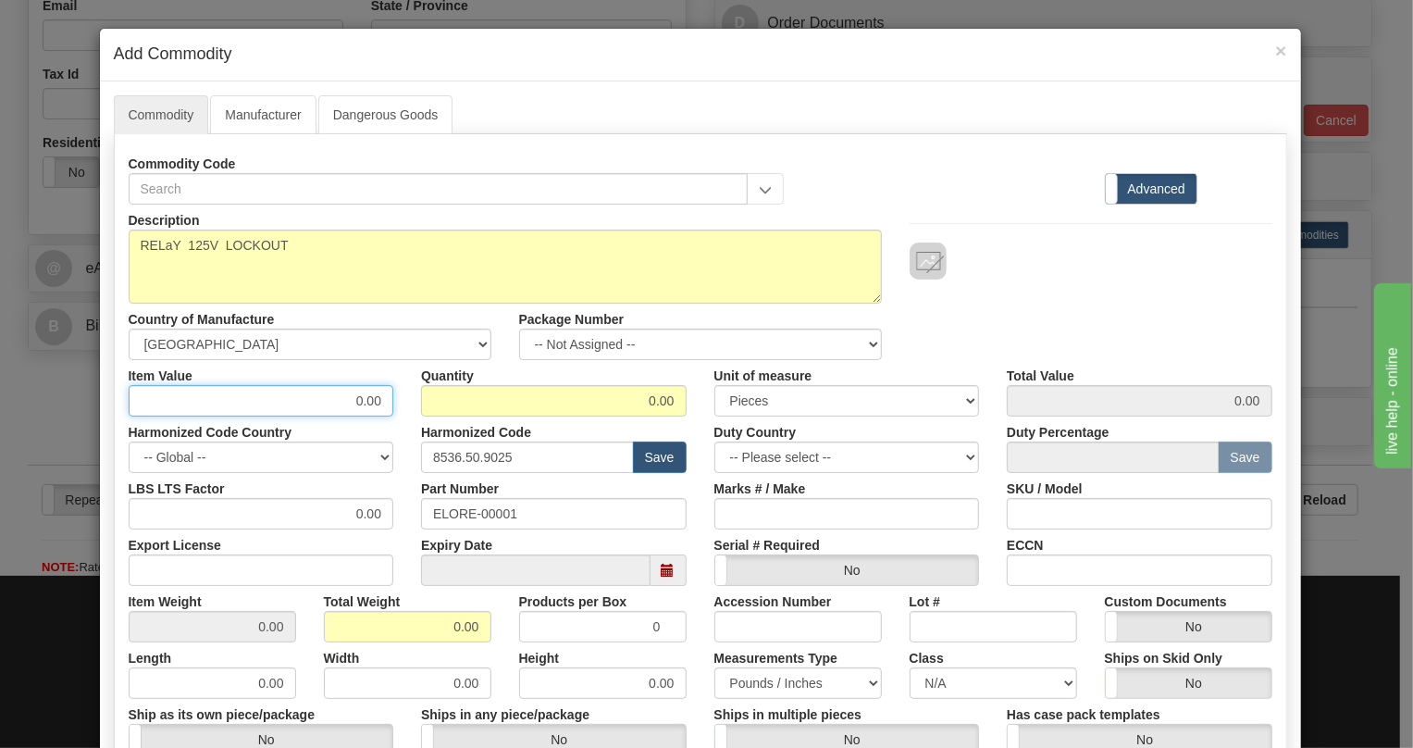
click at [370, 406] on input "0.00" at bounding box center [262, 400] width 266 height 31
type input "606.49"
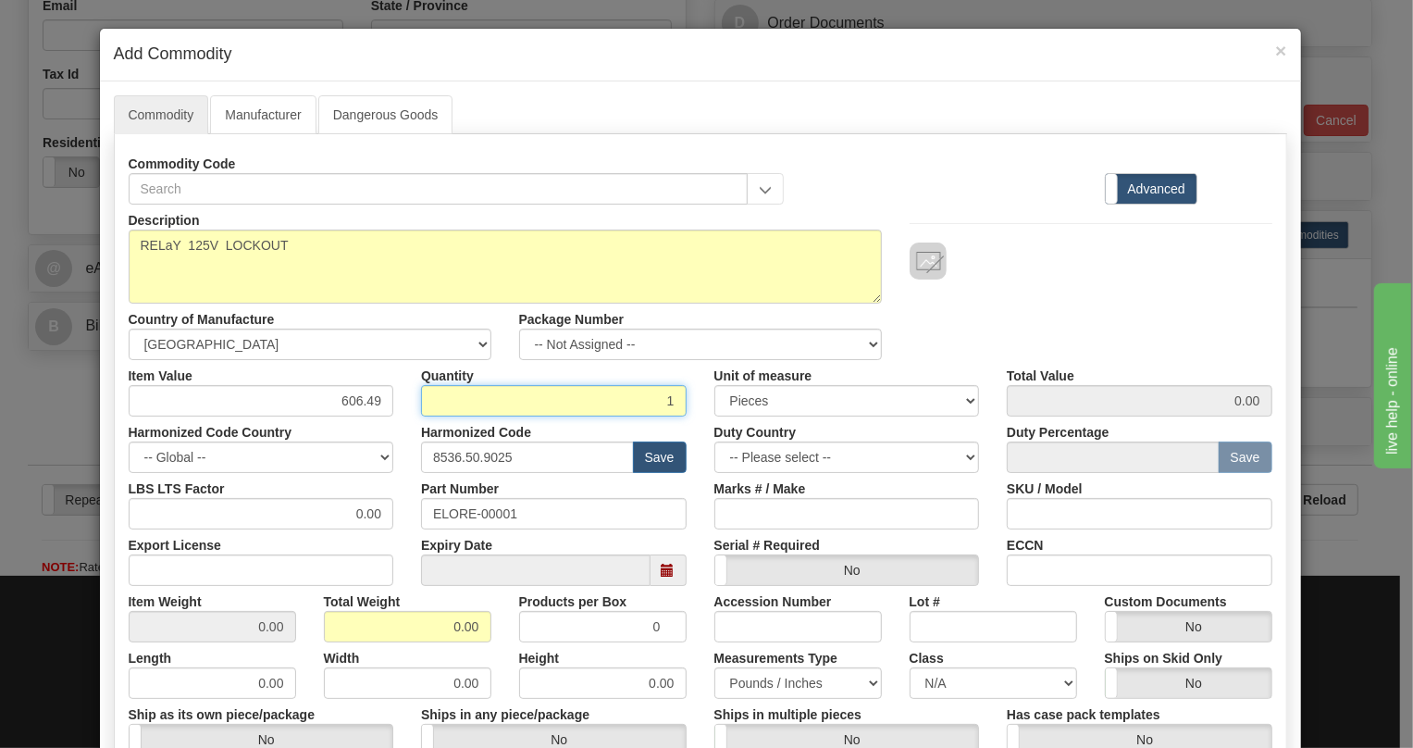
type input "1"
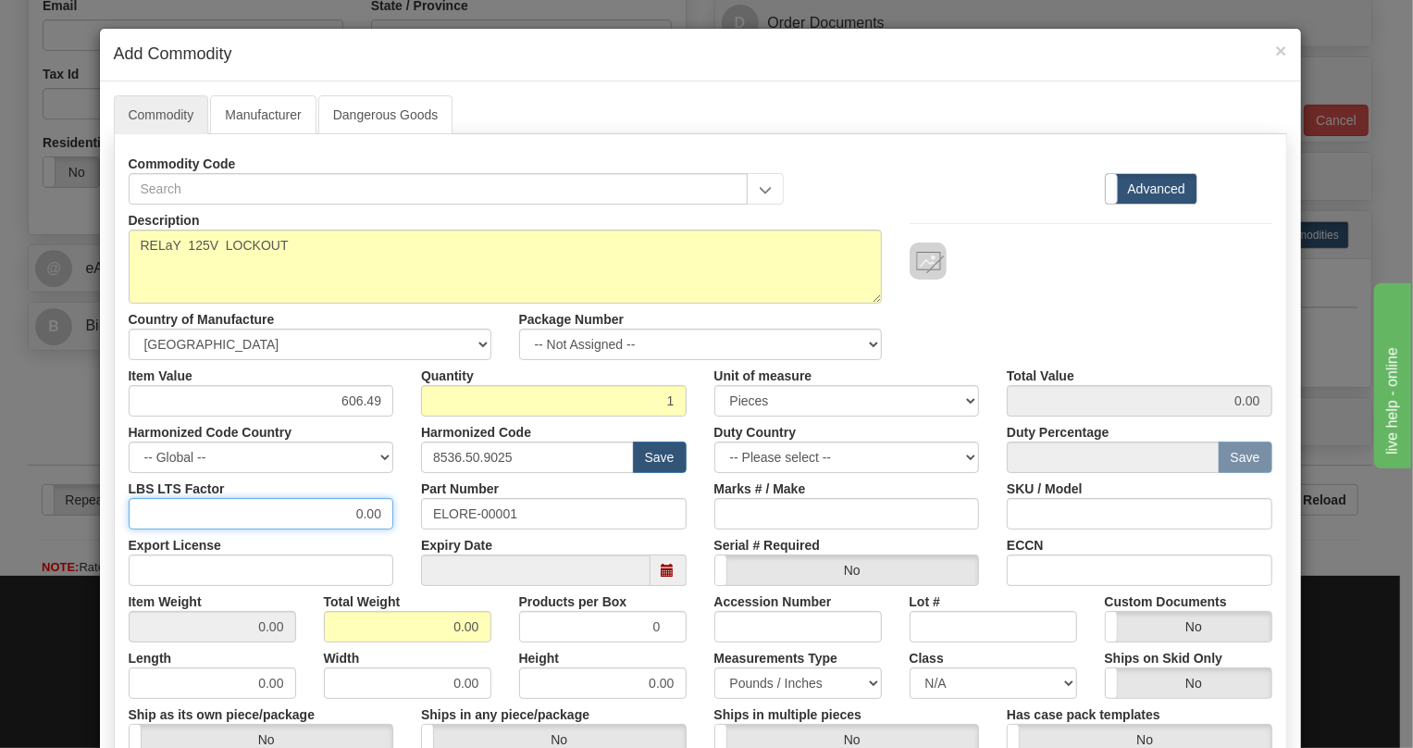
type input "606.49"
click at [337, 518] on input "0.00" at bounding box center [262, 513] width 266 height 31
type input "1.00"
click at [431, 627] on input "0.00" at bounding box center [408, 626] width 168 height 31
type input "1.00"
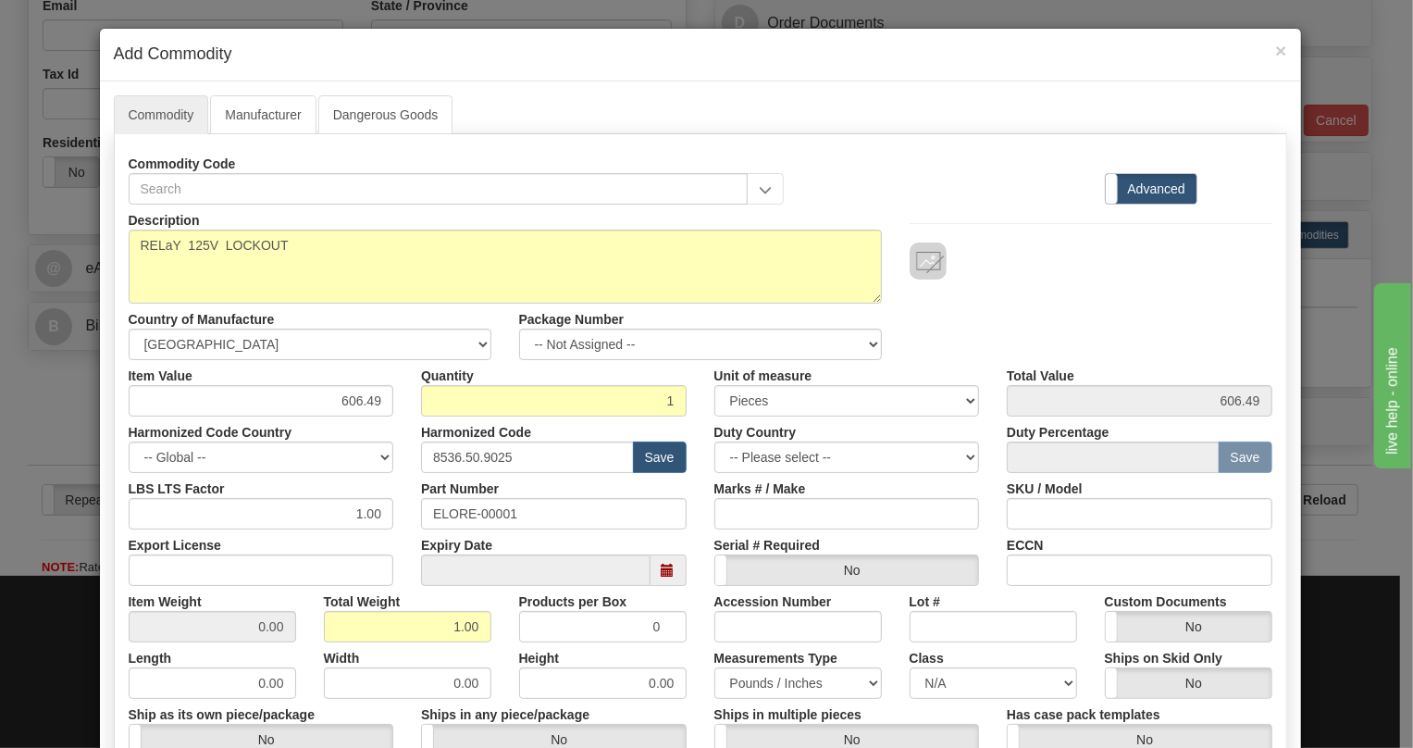
type input "1.0000"
click at [690, 643] on div "Height 0.00" at bounding box center [602, 670] width 195 height 56
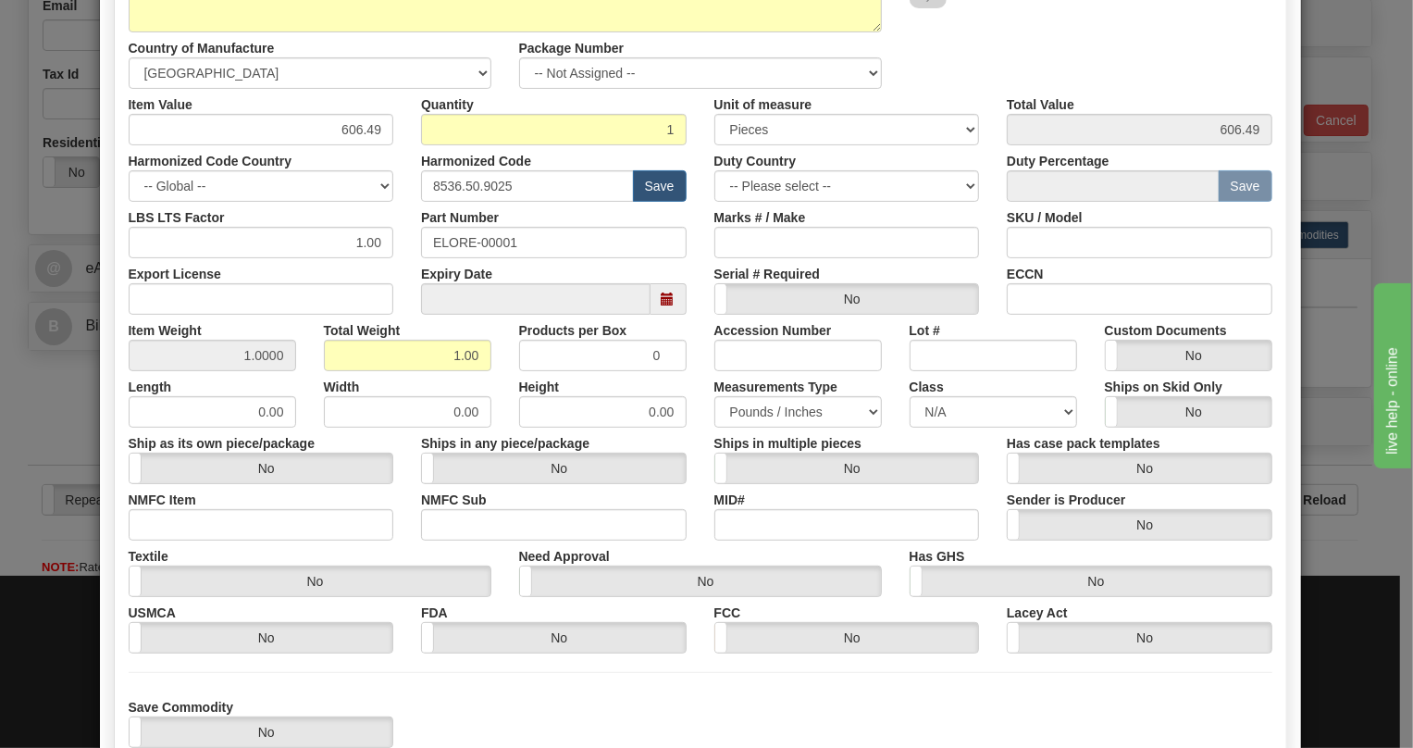
scroll to position [396, 0]
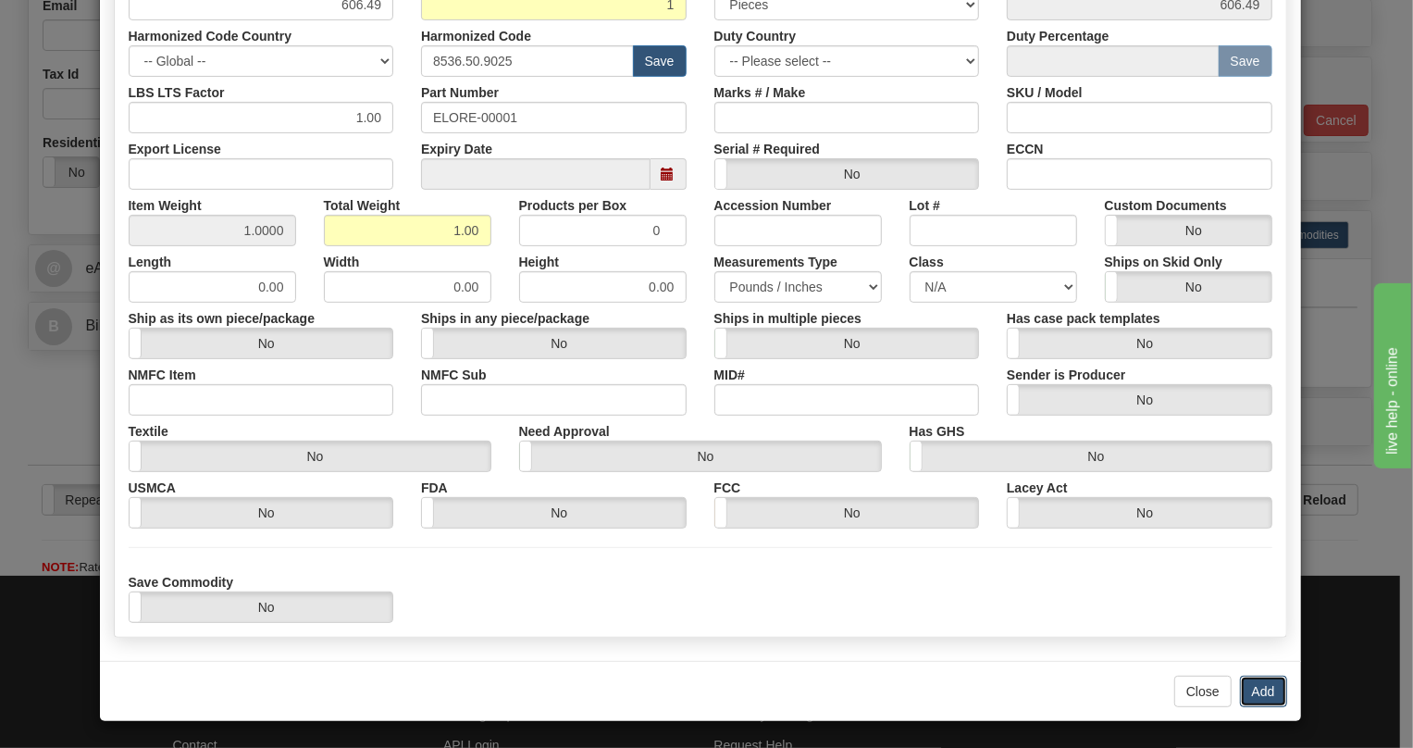
click at [1261, 690] on button "Add" at bounding box center [1263, 691] width 47 height 31
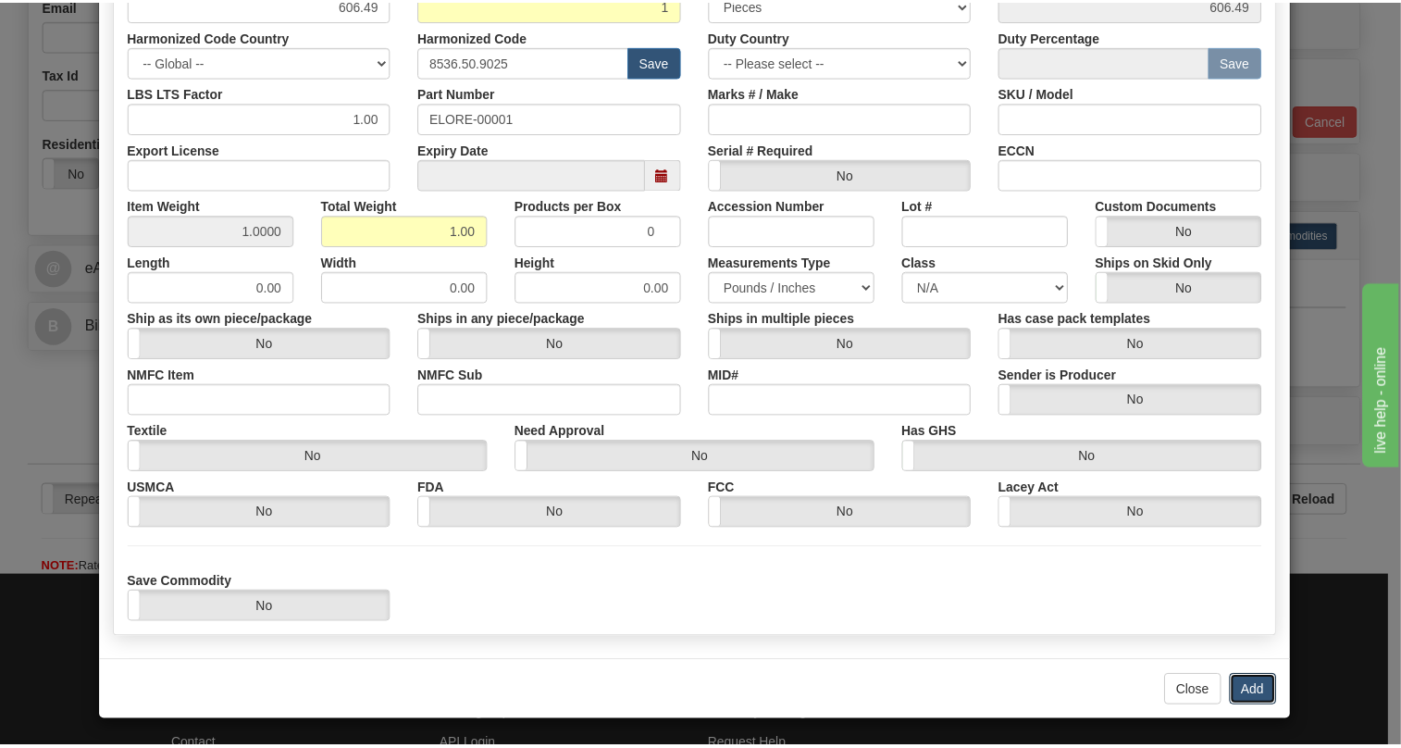
scroll to position [0, 0]
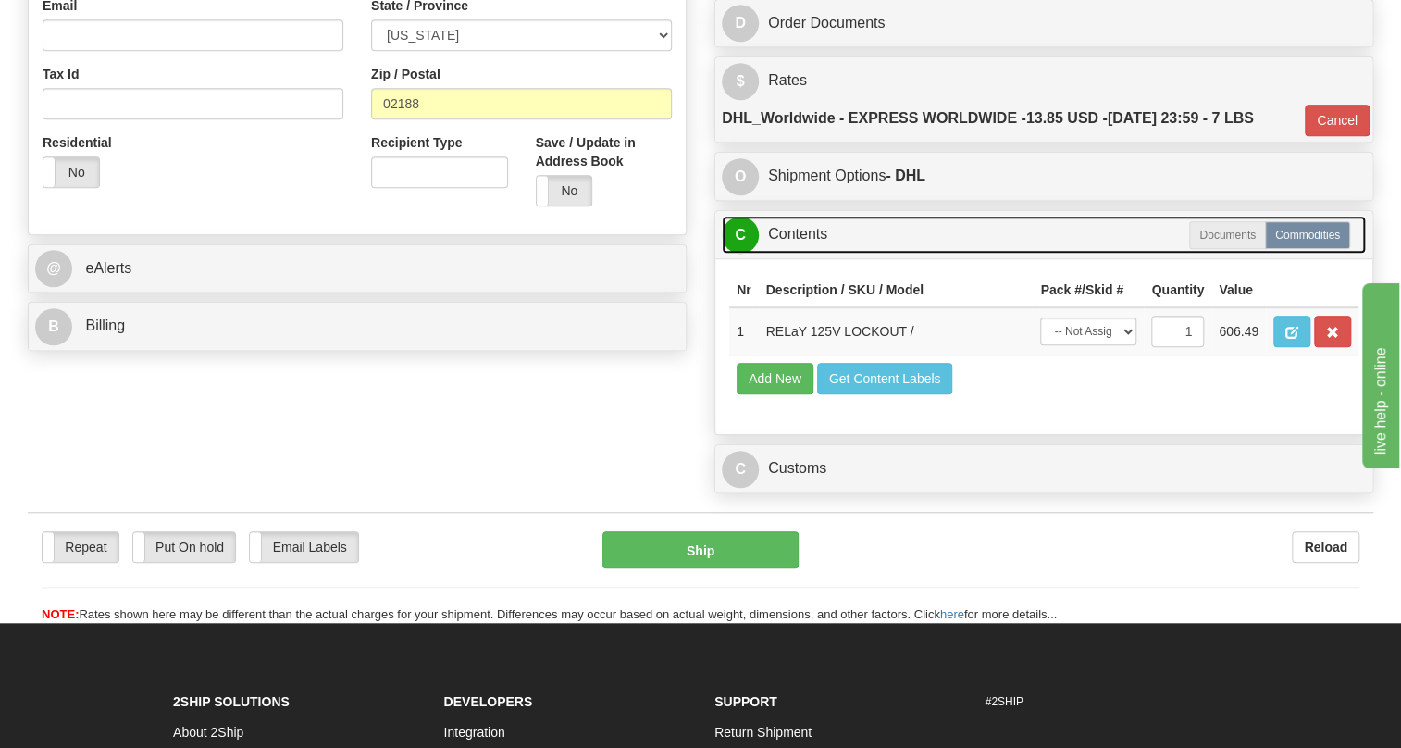
click at [804, 254] on link "C Contents" at bounding box center [1044, 235] width 644 height 38
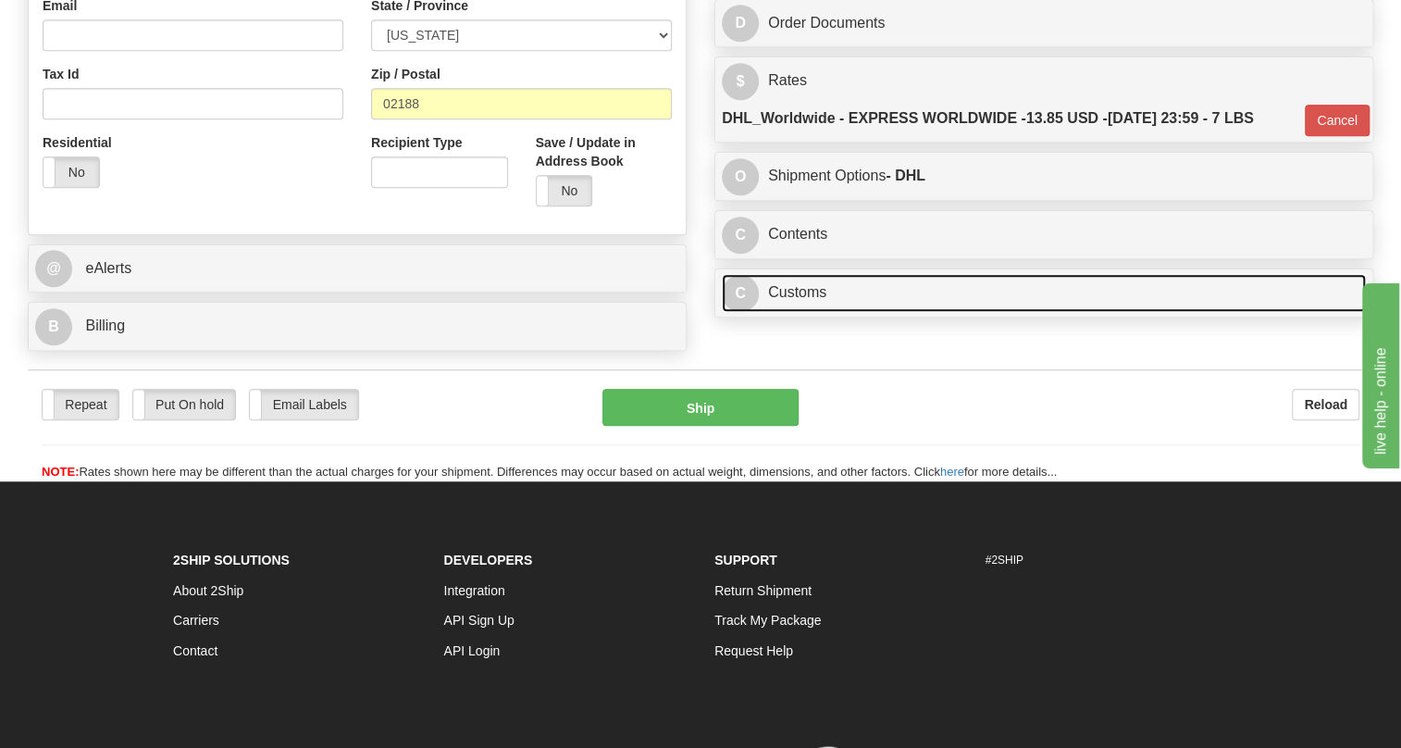
click at [798, 312] on link "C Customs" at bounding box center [1044, 293] width 644 height 38
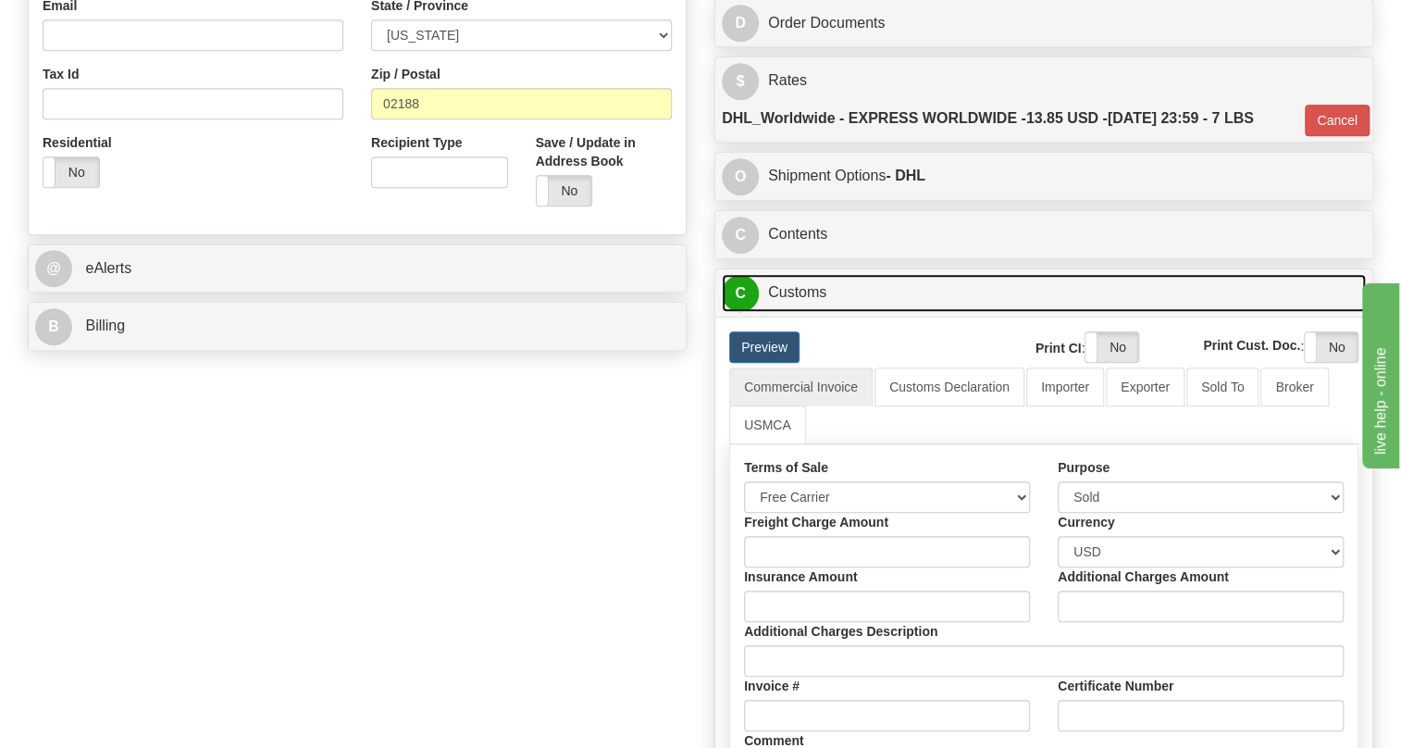
click at [801, 312] on link "C Customs" at bounding box center [1044, 293] width 644 height 38
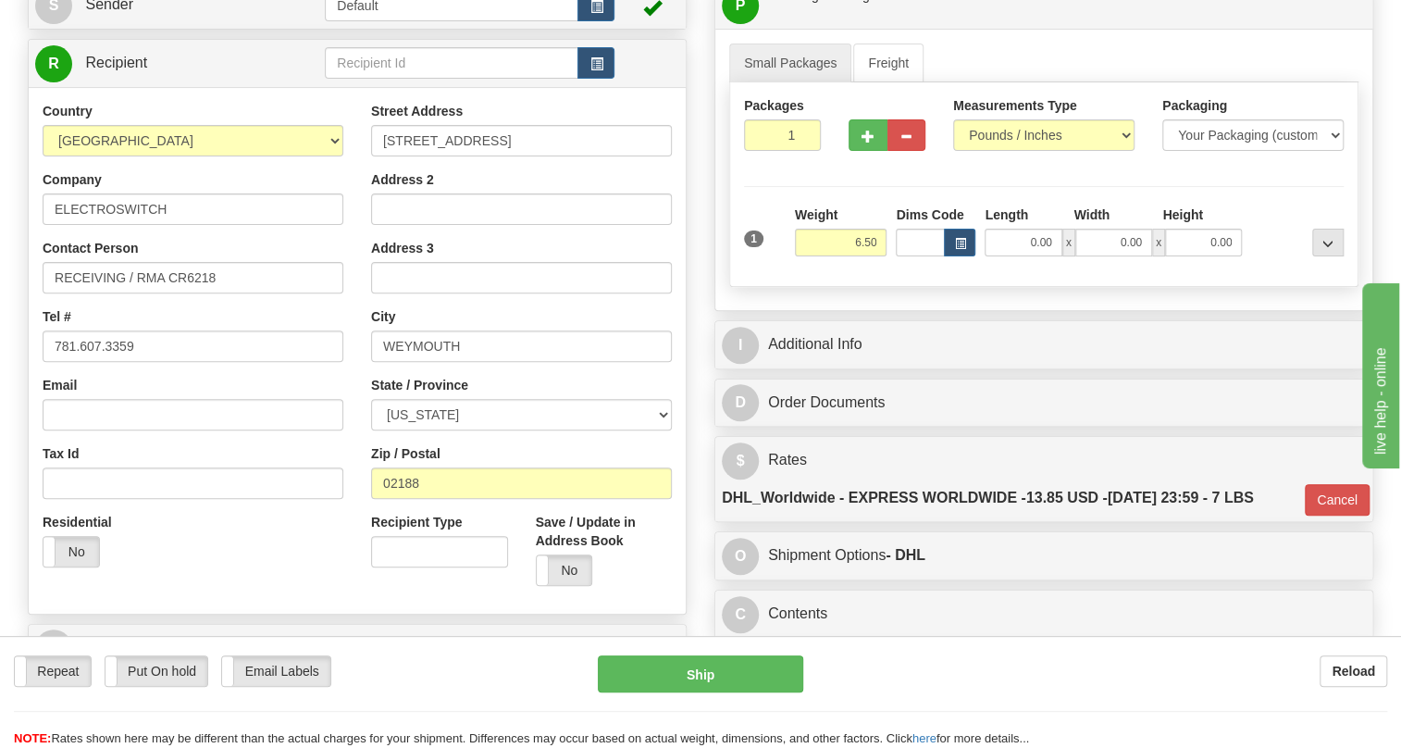
scroll to position [168, 0]
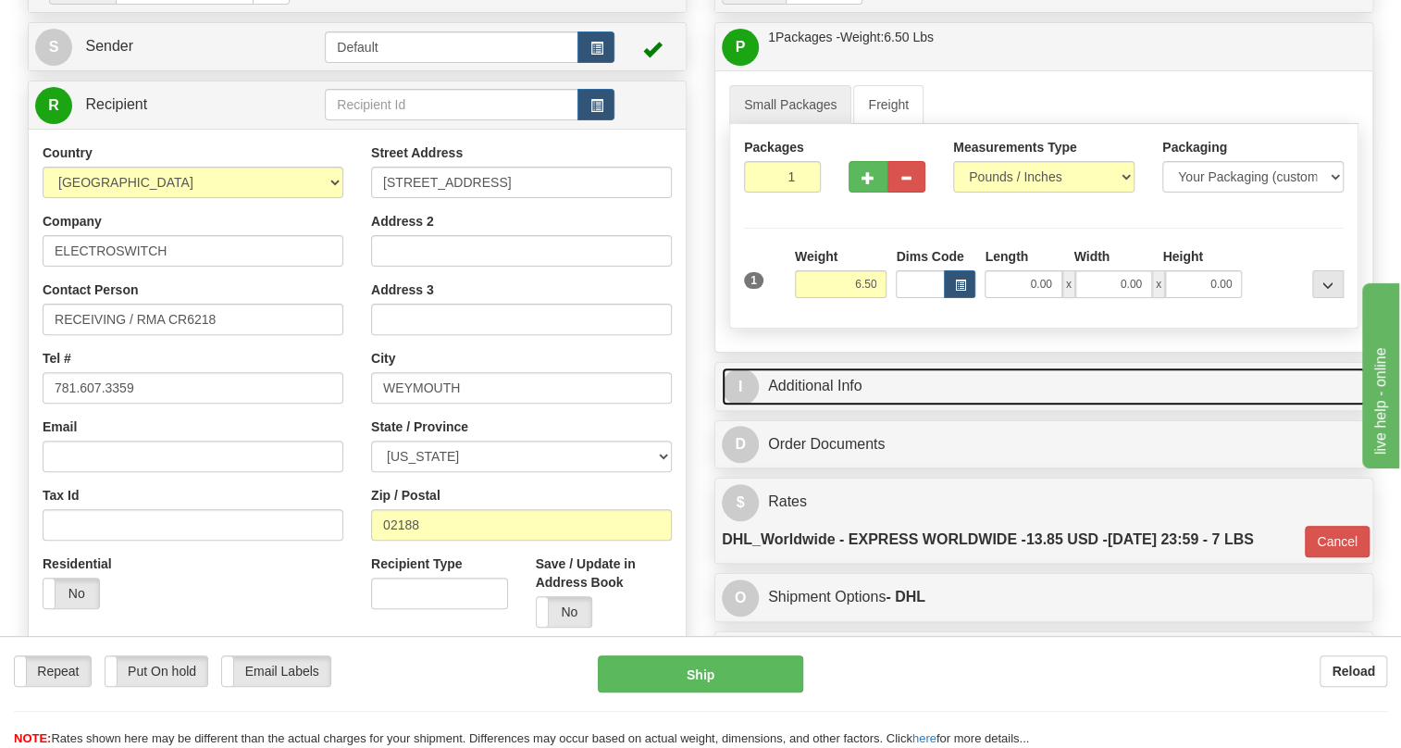
click at [836, 405] on link "I Additional Info" at bounding box center [1044, 386] width 644 height 38
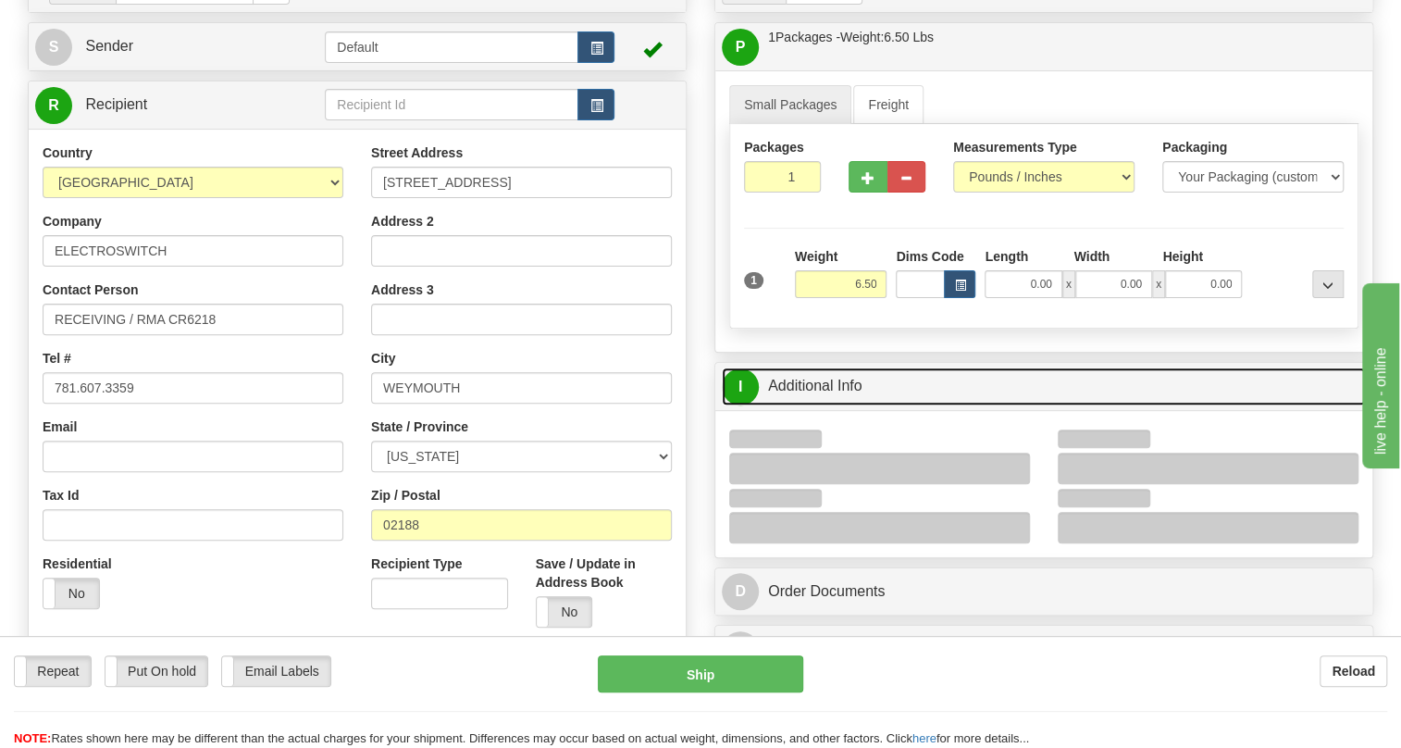
scroll to position [252, 0]
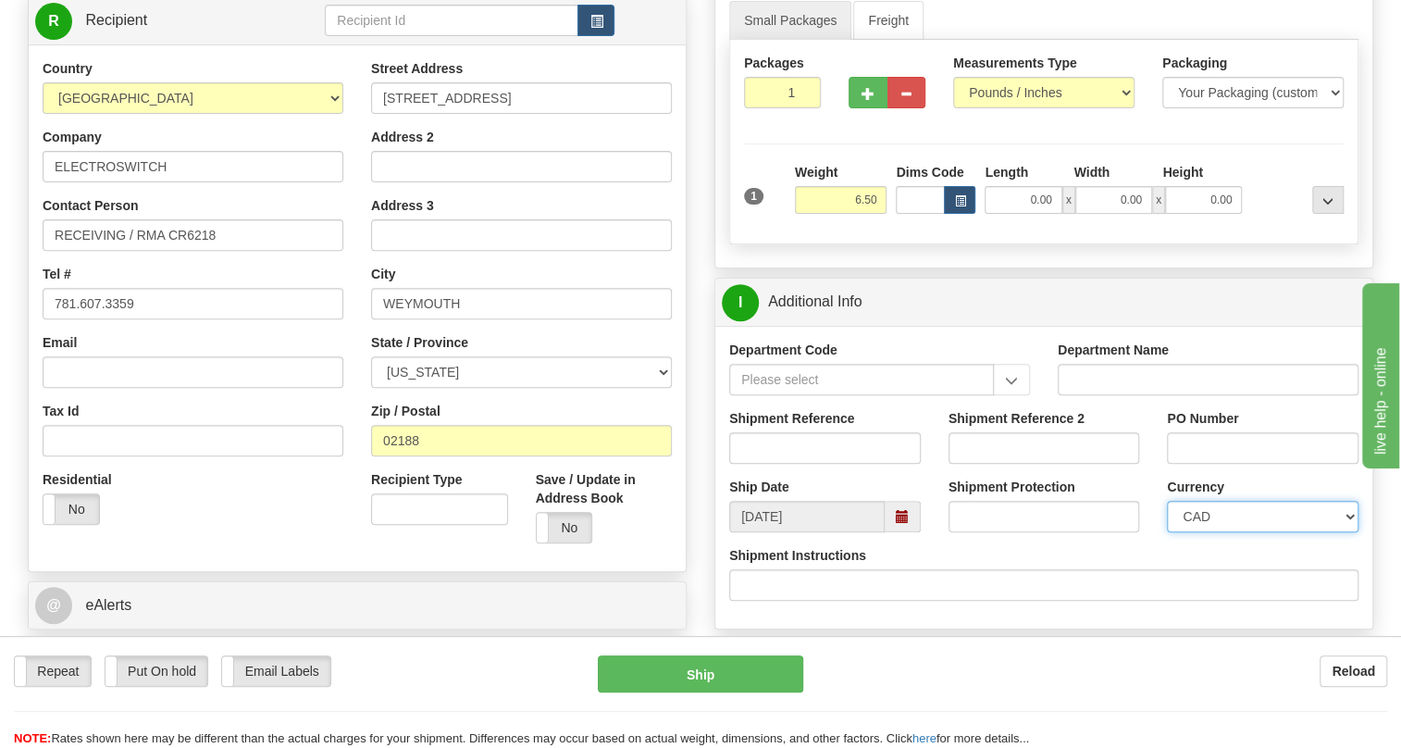
click at [1233, 532] on select "CAD USD EUR ZAR [PERSON_NAME] ARN AUD AUS AWG BBD BFR BGN BHD BMD BND BRC BRL C…" at bounding box center [1263, 516] width 192 height 31
select select "1"
click at [1167, 532] on select "CAD USD EUR ZAR [PERSON_NAME] ARN AUD AUS AWG BBD BFR BGN BHD BMD BND BRC BRL C…" at bounding box center [1263, 516] width 192 height 31
click at [793, 464] on input "Shipment Reference" at bounding box center [825, 447] width 192 height 31
type input "CR00006218"
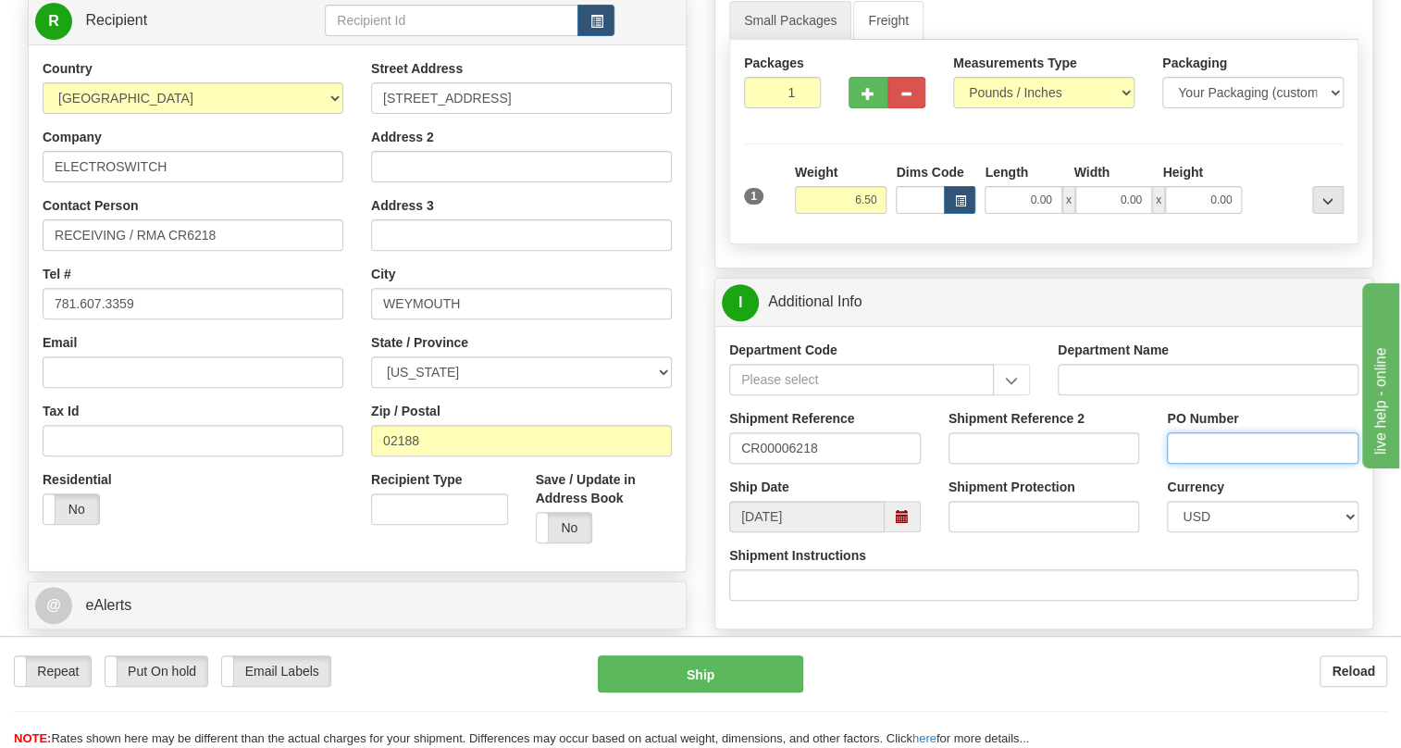
click at [1214, 464] on input "PO Number" at bounding box center [1263, 447] width 192 height 31
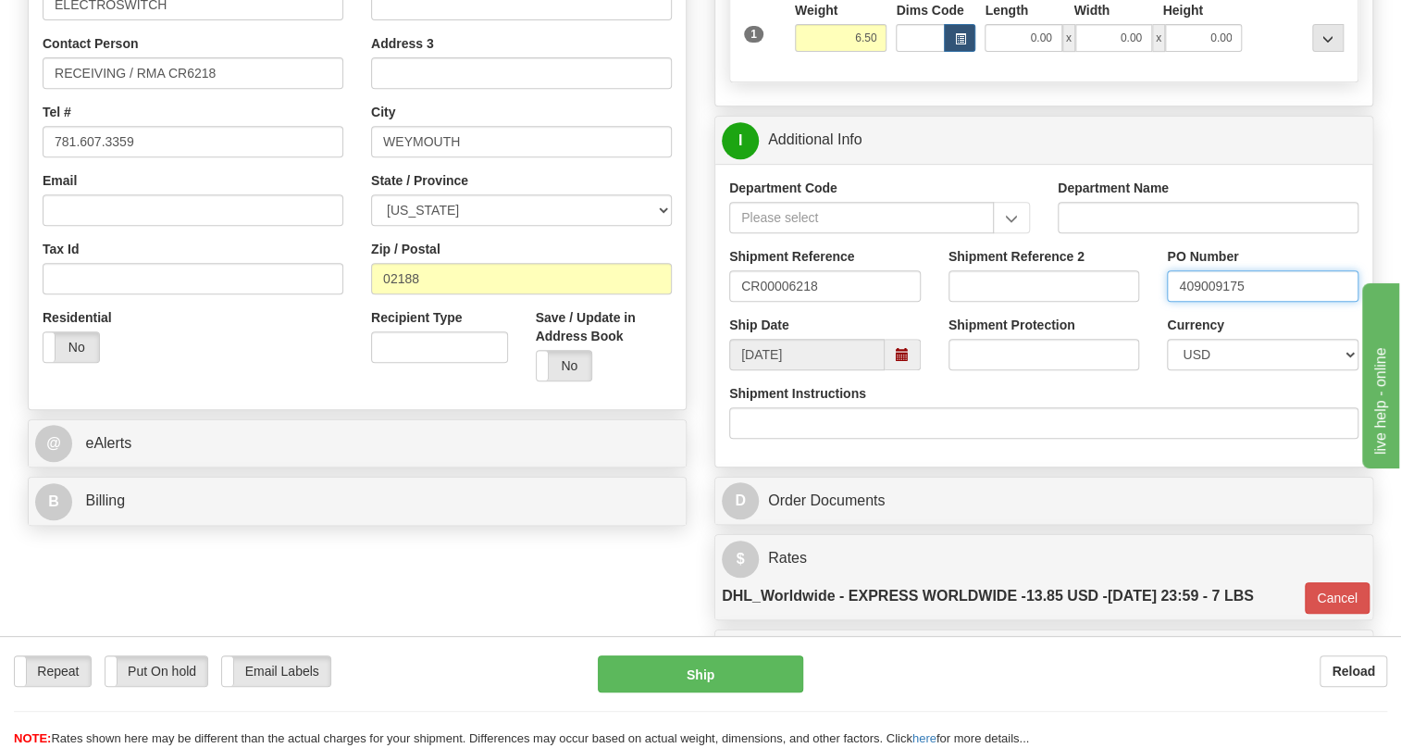
scroll to position [420, 0]
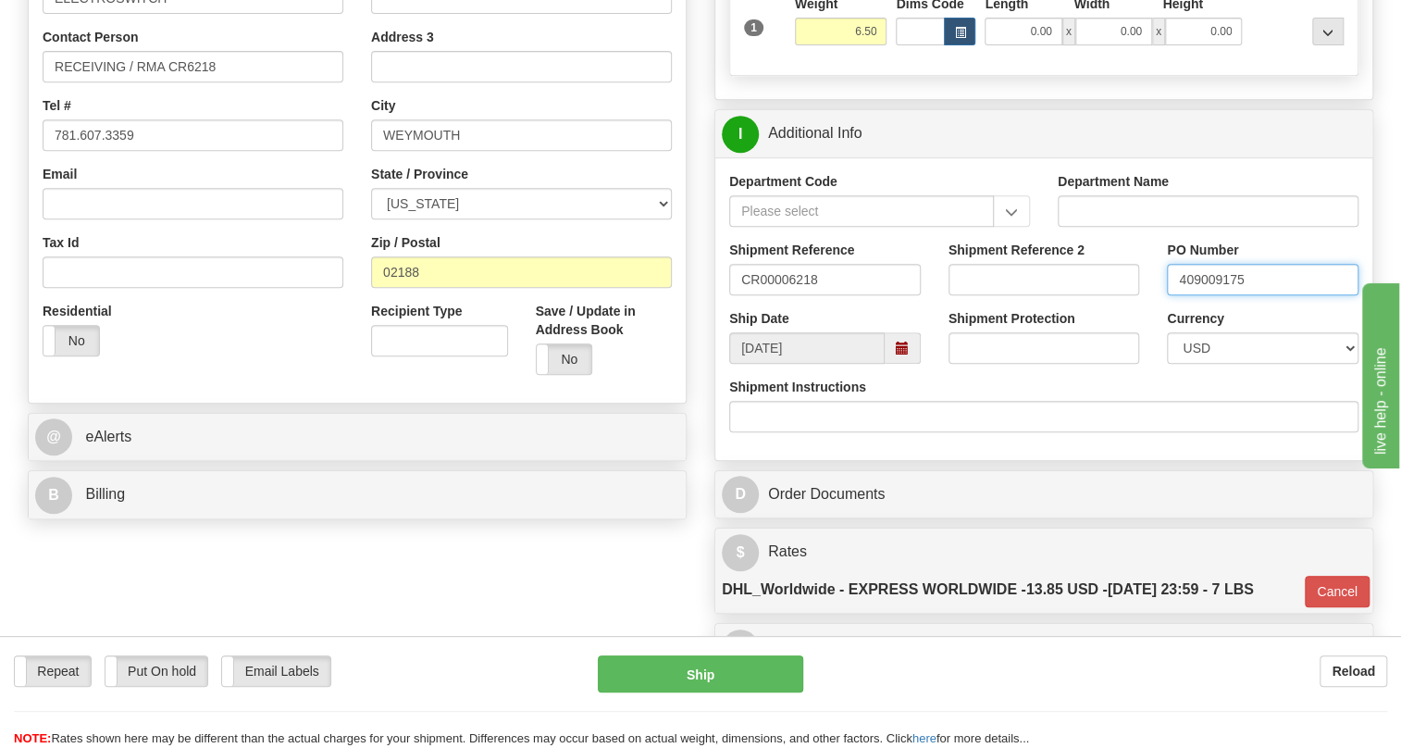
type input "409009175"
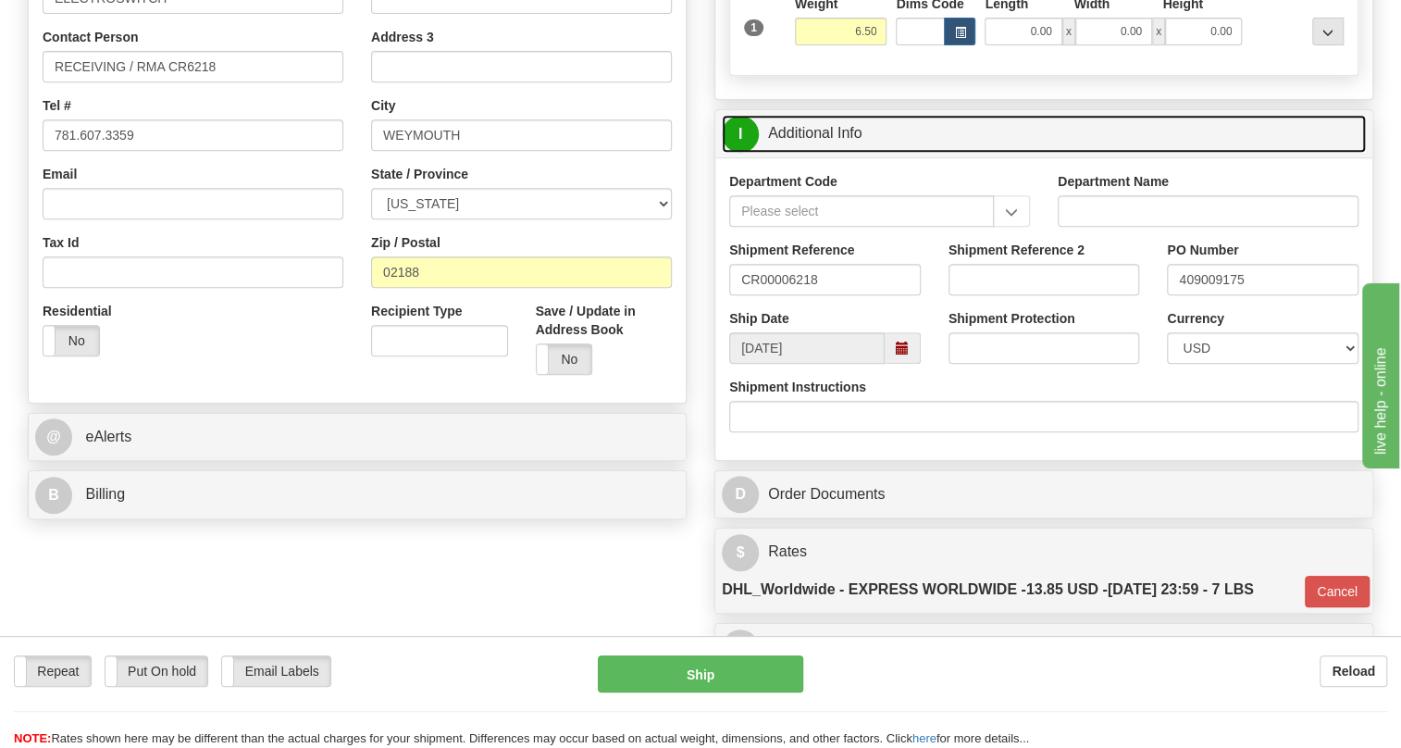
click at [839, 153] on link "I Additional Info" at bounding box center [1044, 134] width 644 height 38
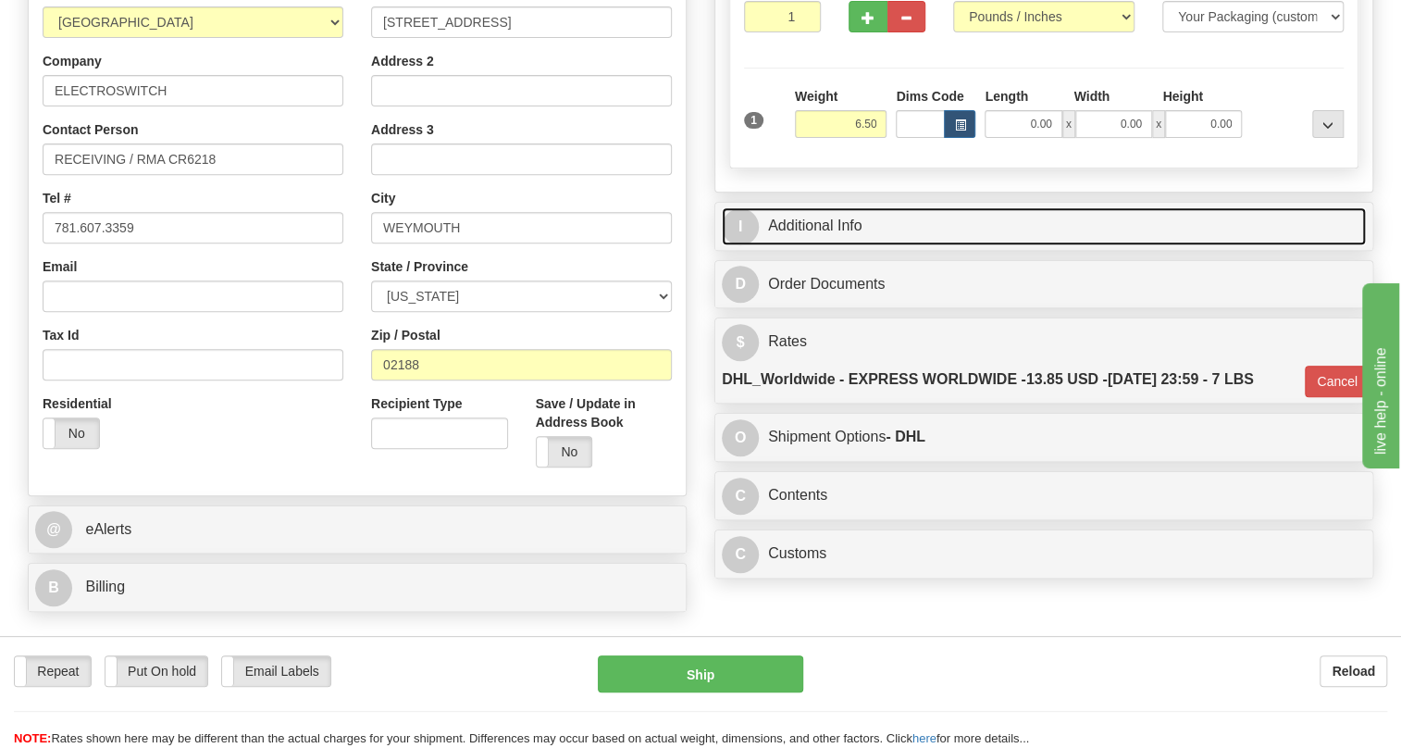
scroll to position [336, 0]
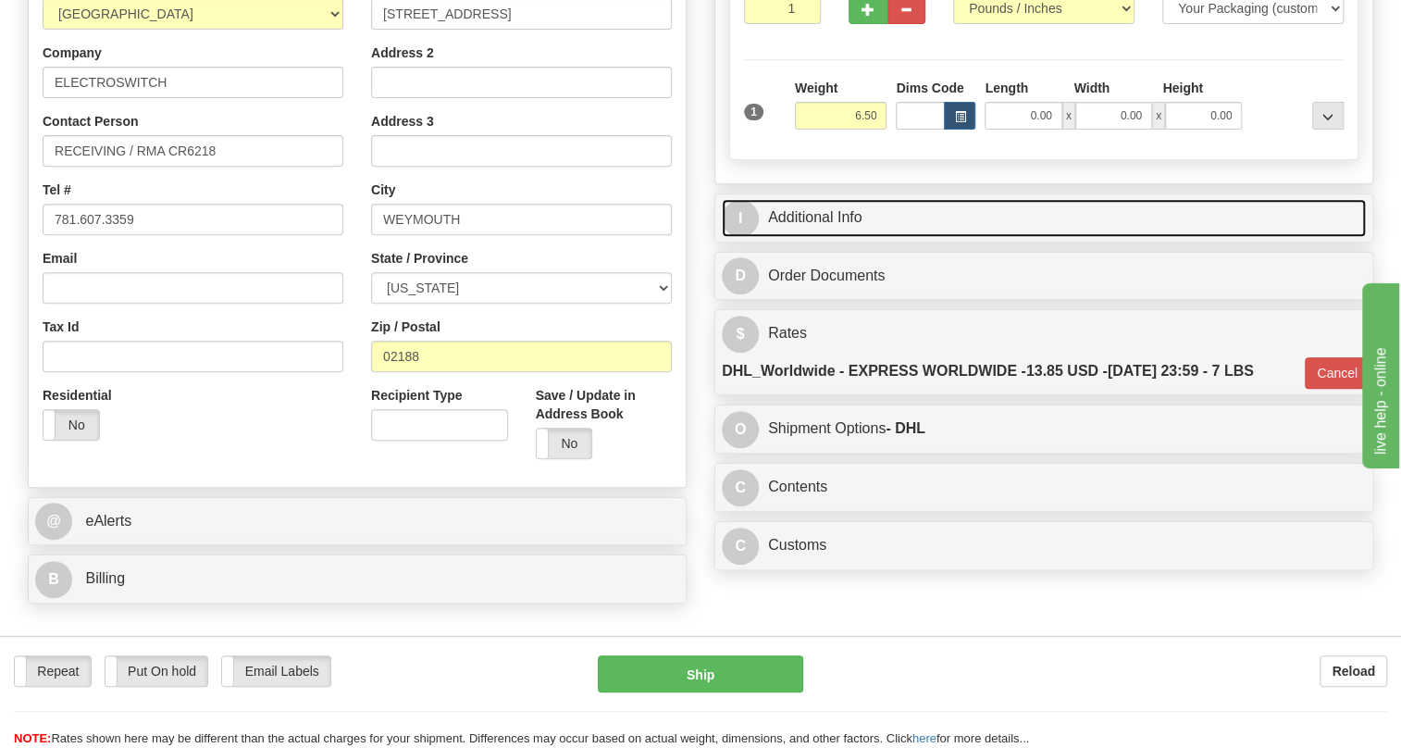
click at [790, 237] on link "I Additional Info" at bounding box center [1044, 218] width 644 height 38
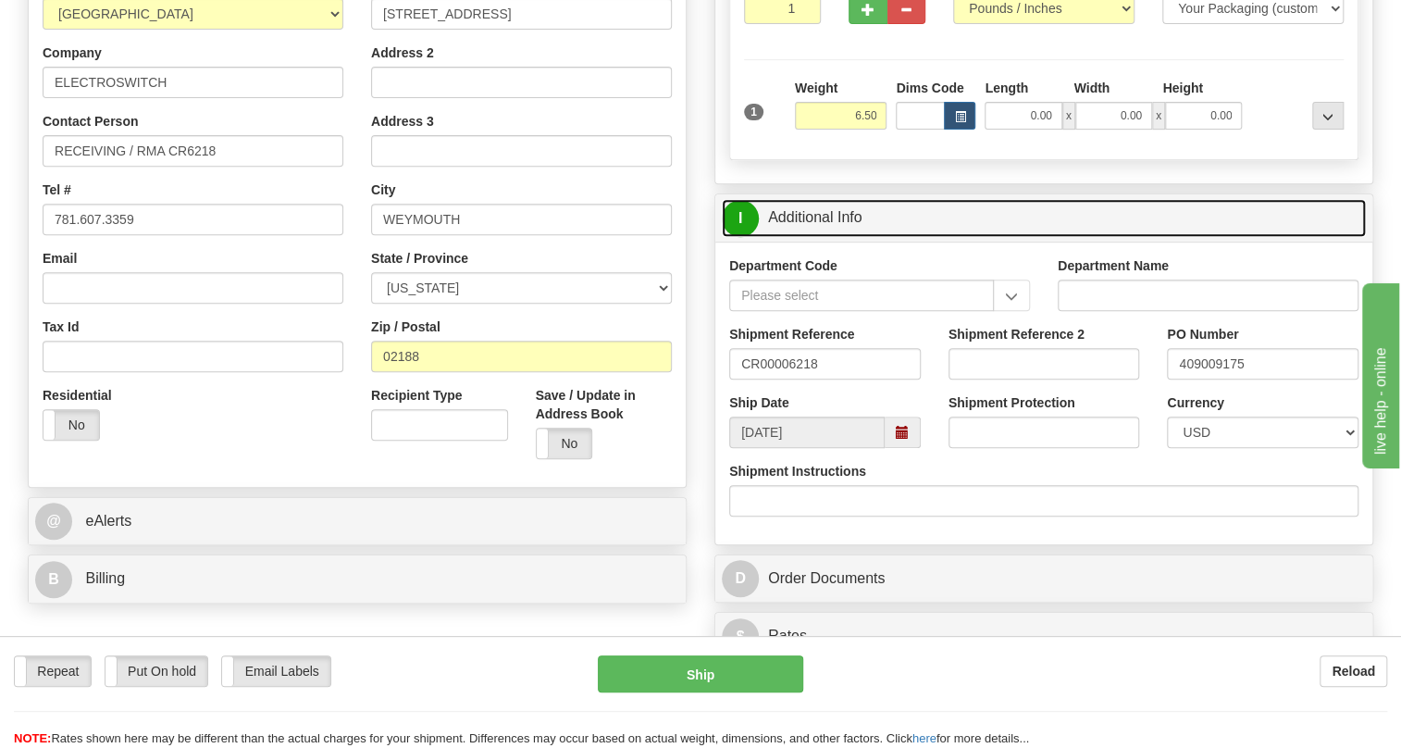
click at [790, 237] on link "I Additional Info" at bounding box center [1044, 218] width 644 height 38
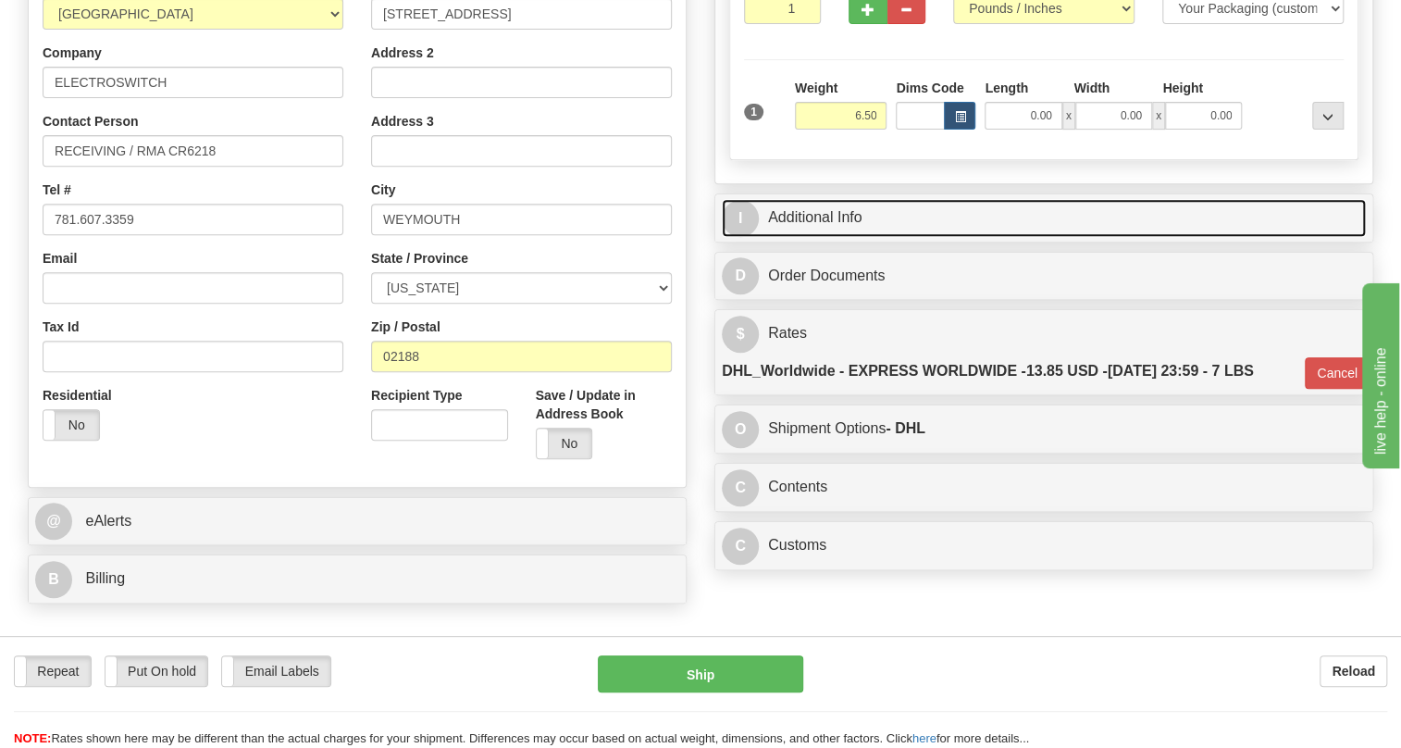
click at [829, 237] on link "I Additional Info" at bounding box center [1044, 218] width 644 height 38
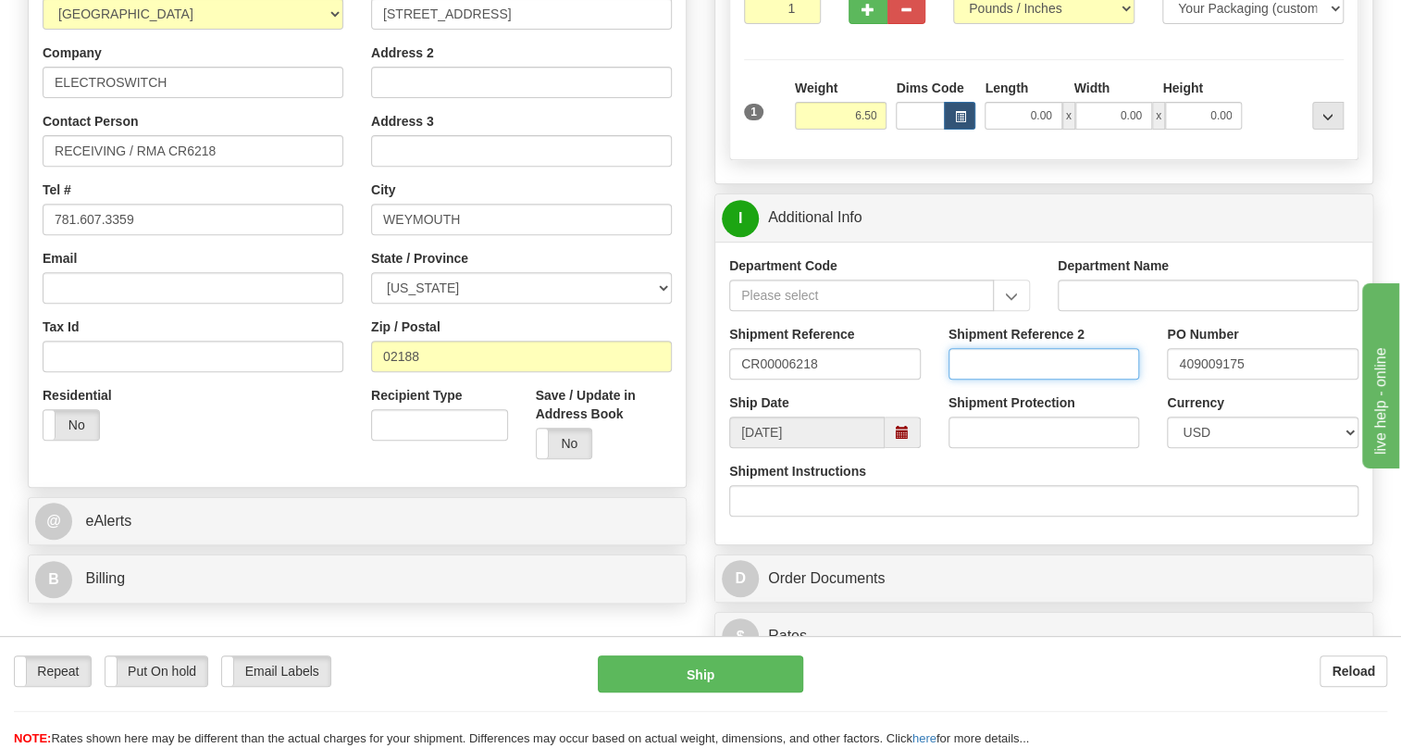
click at [1000, 379] on input "Shipment Reference 2" at bounding box center [1045, 363] width 192 height 31
type input "[PERSON_NAME]"
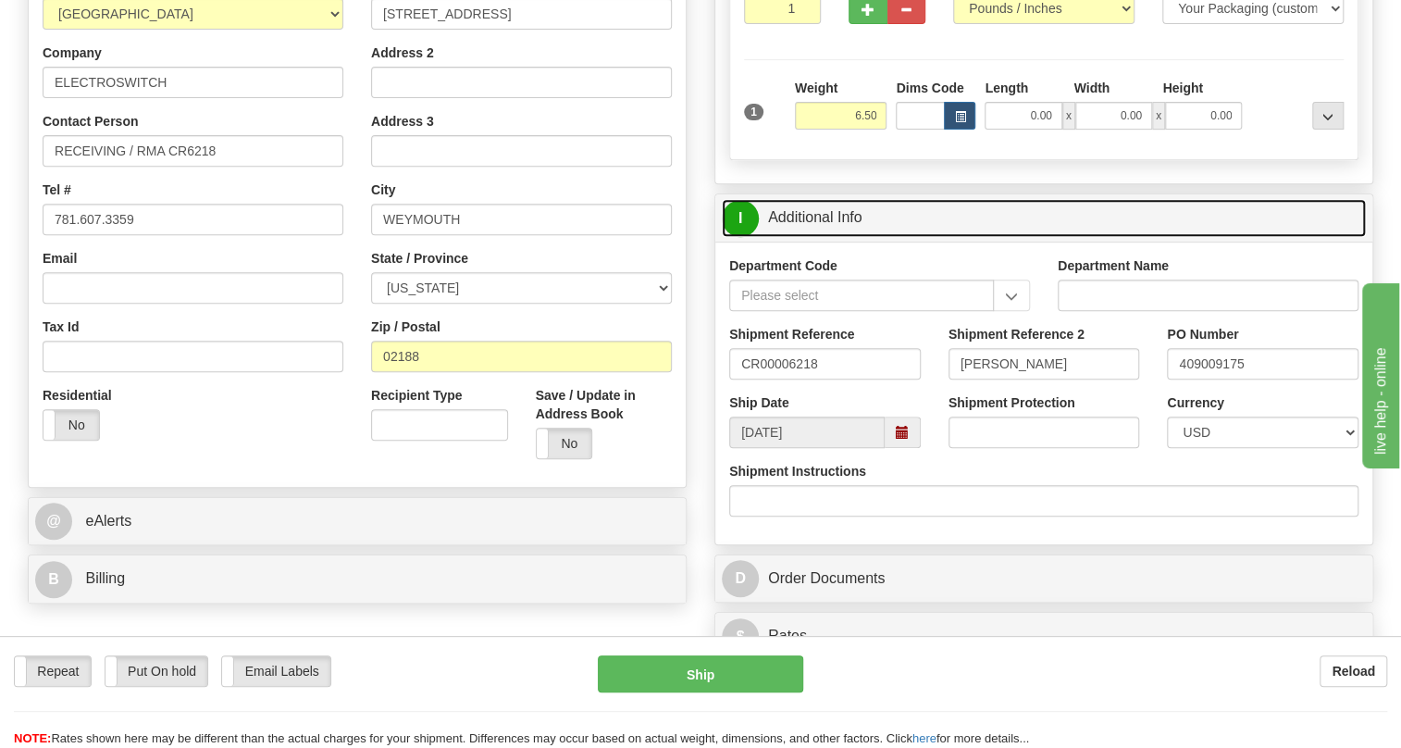
click at [826, 237] on link "I Additional Info" at bounding box center [1044, 218] width 644 height 38
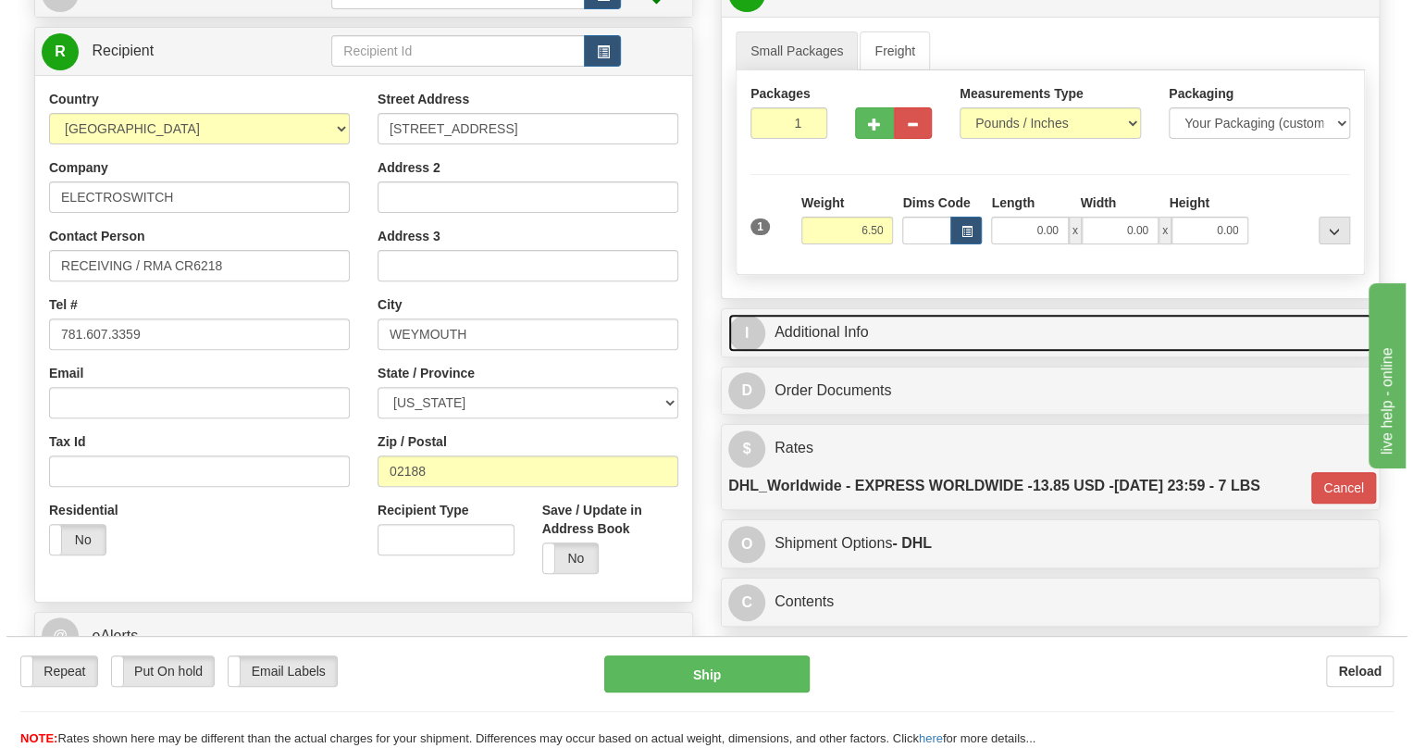
scroll to position [168, 0]
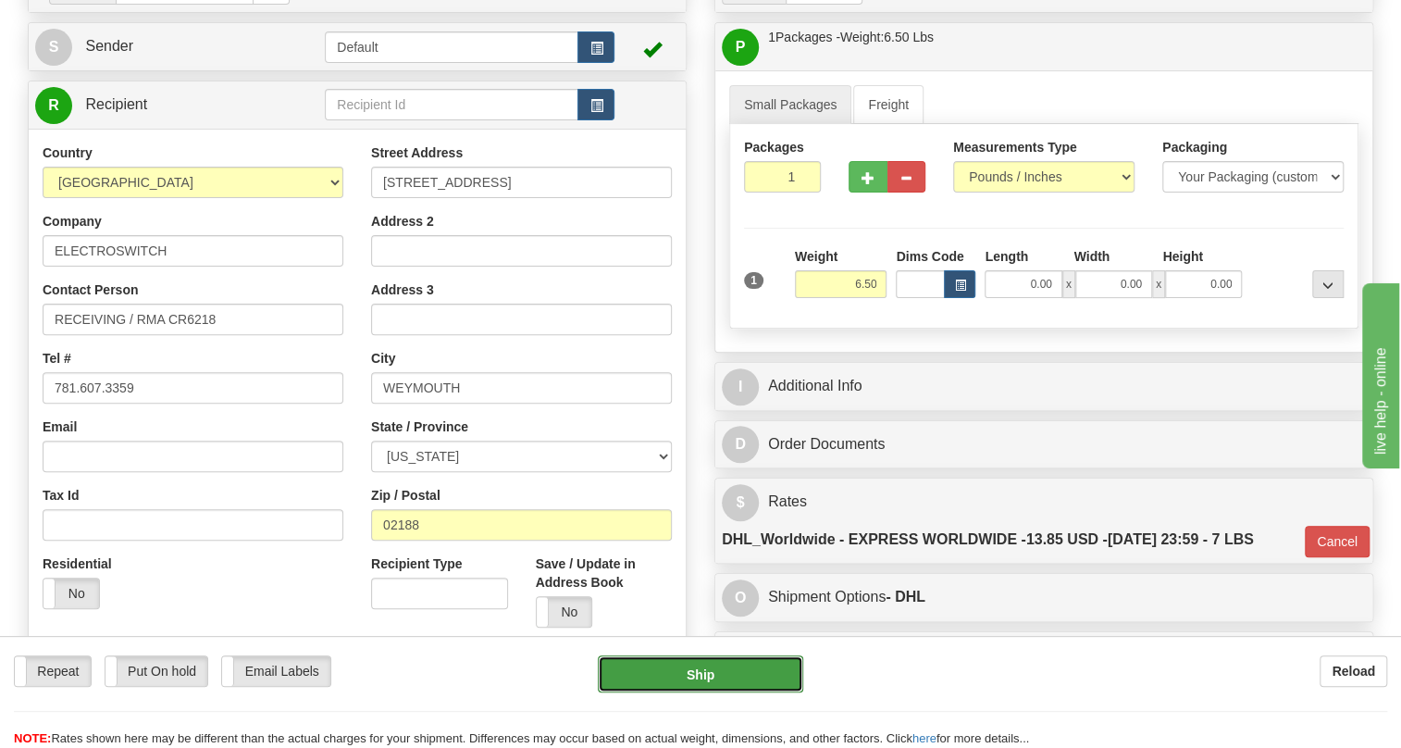
click at [699, 672] on button "Ship" at bounding box center [700, 673] width 205 height 37
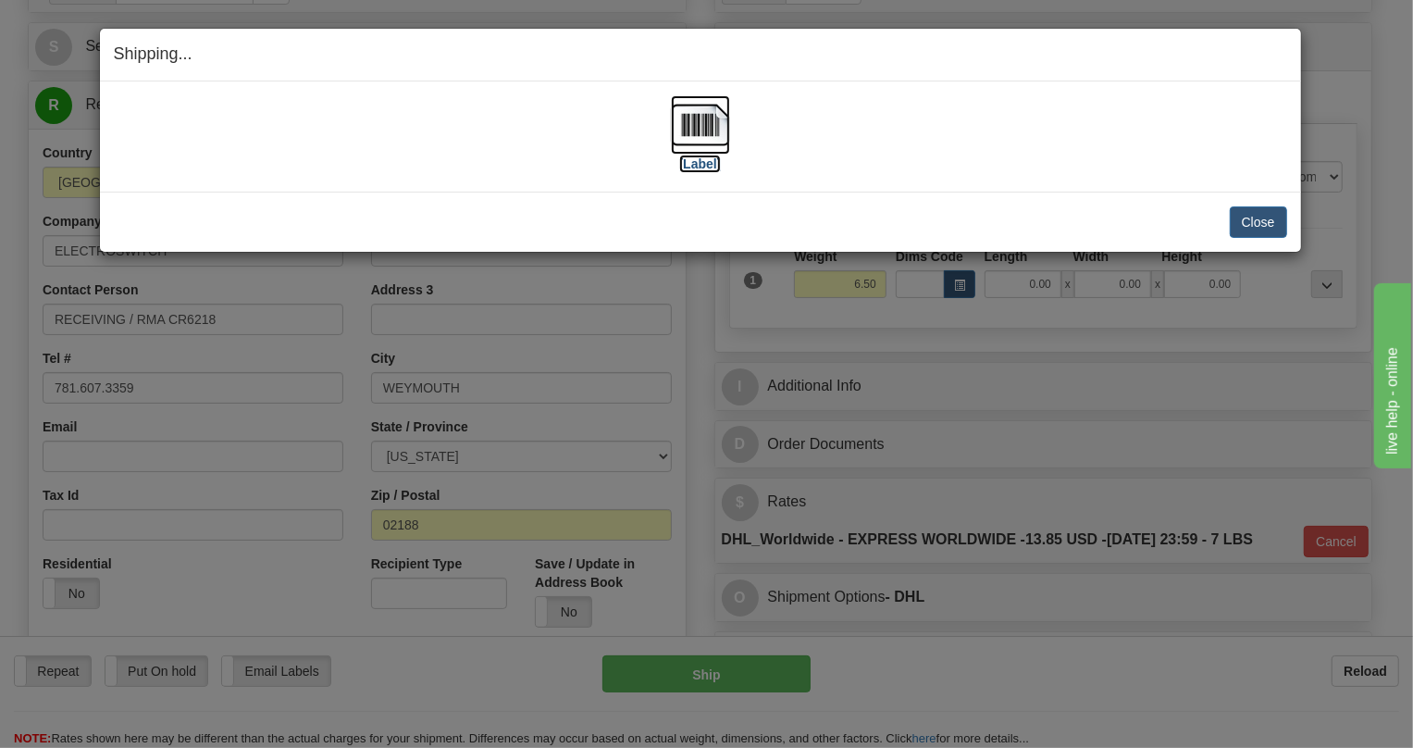
click at [699, 120] on img at bounding box center [700, 124] width 59 height 59
click at [1259, 224] on button "Close" at bounding box center [1258, 221] width 57 height 31
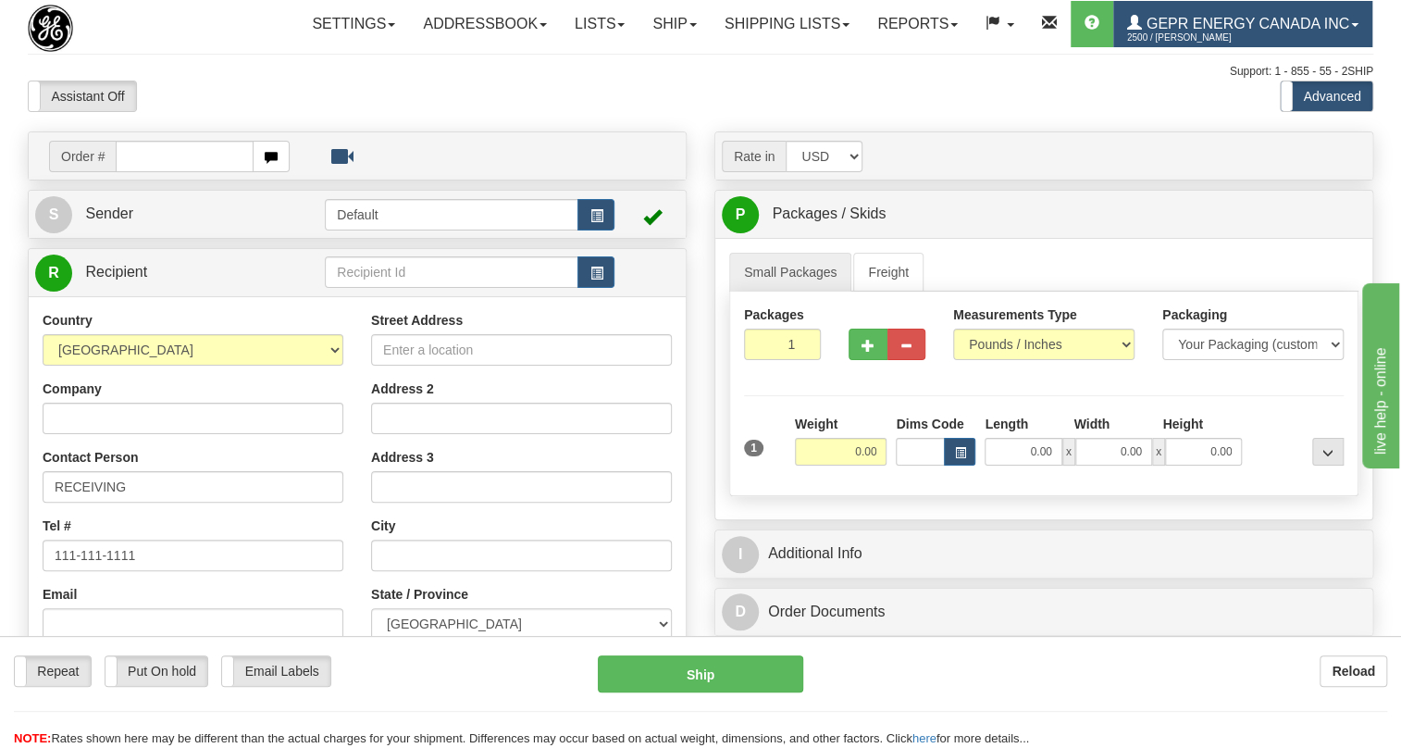
click at [1351, 27] on span at bounding box center [1354, 25] width 7 height 4
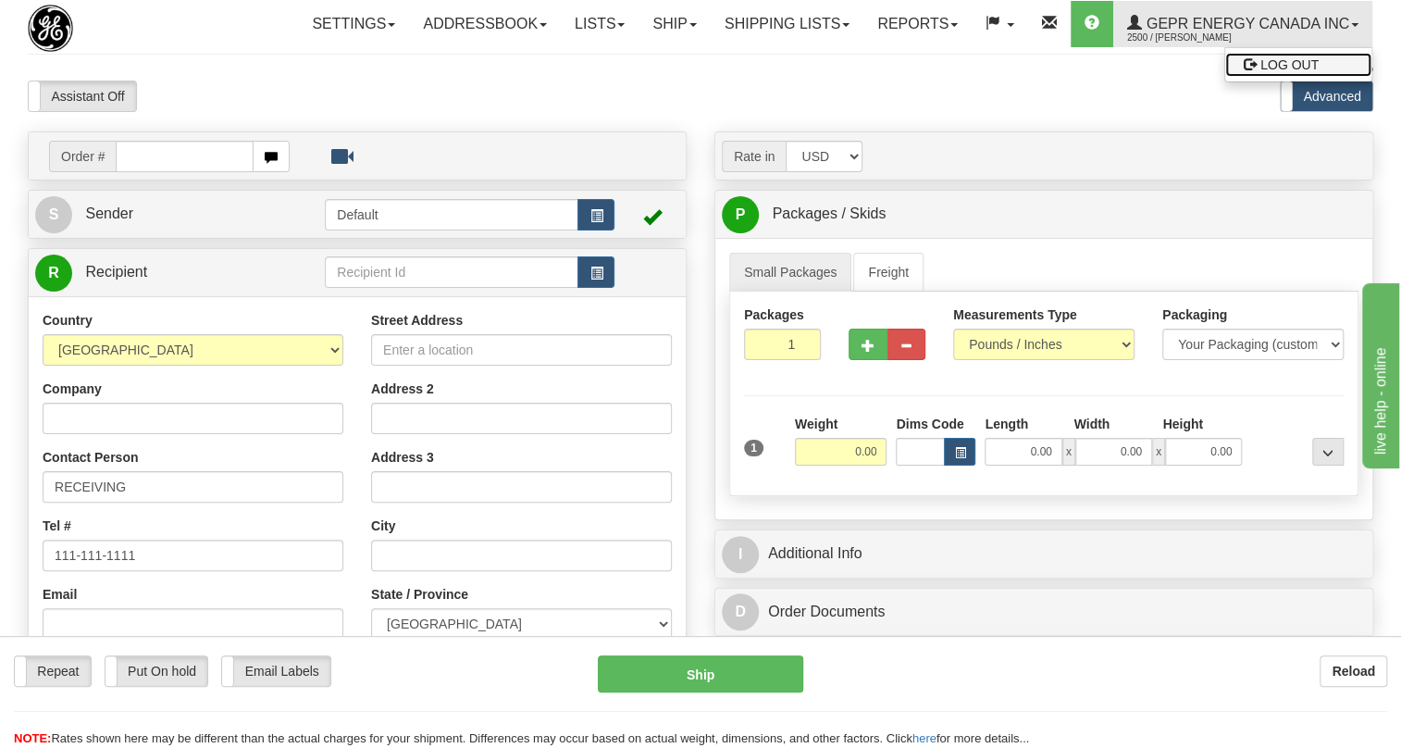
click at [1261, 72] on span "LOG OUT" at bounding box center [1290, 64] width 58 height 15
